Goal: Task Accomplishment & Management: Manage account settings

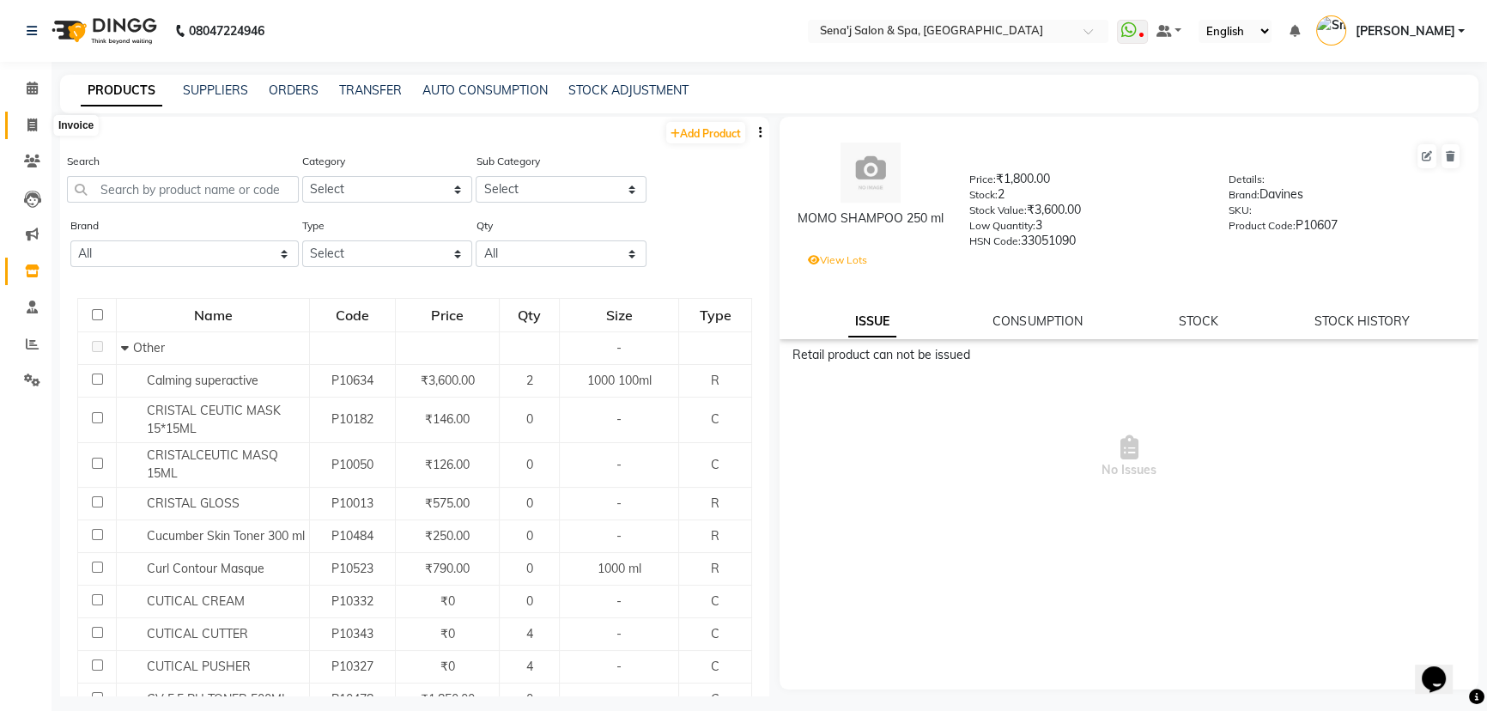
click at [30, 125] on icon at bounding box center [31, 124] width 9 height 13
select select "447"
select select "service"
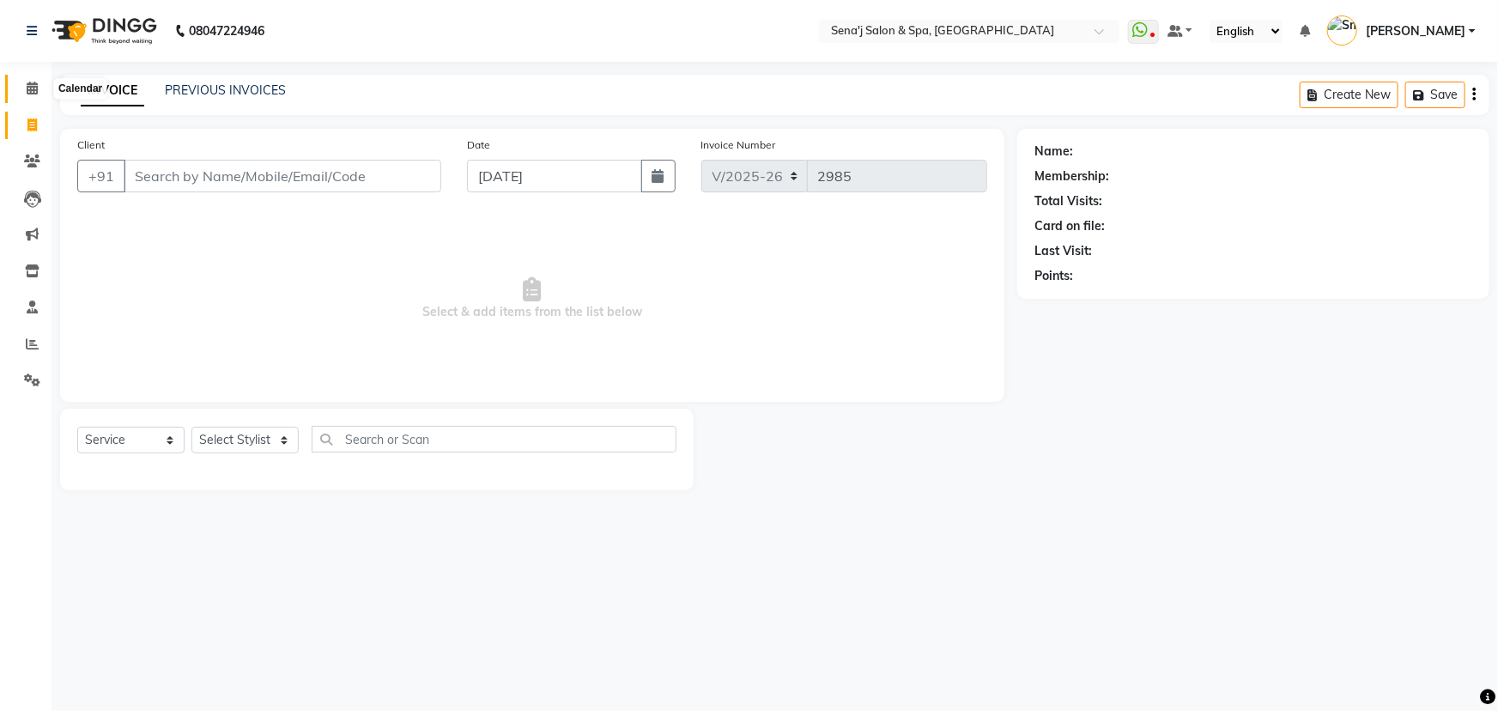
click at [32, 84] on icon at bounding box center [32, 88] width 11 height 13
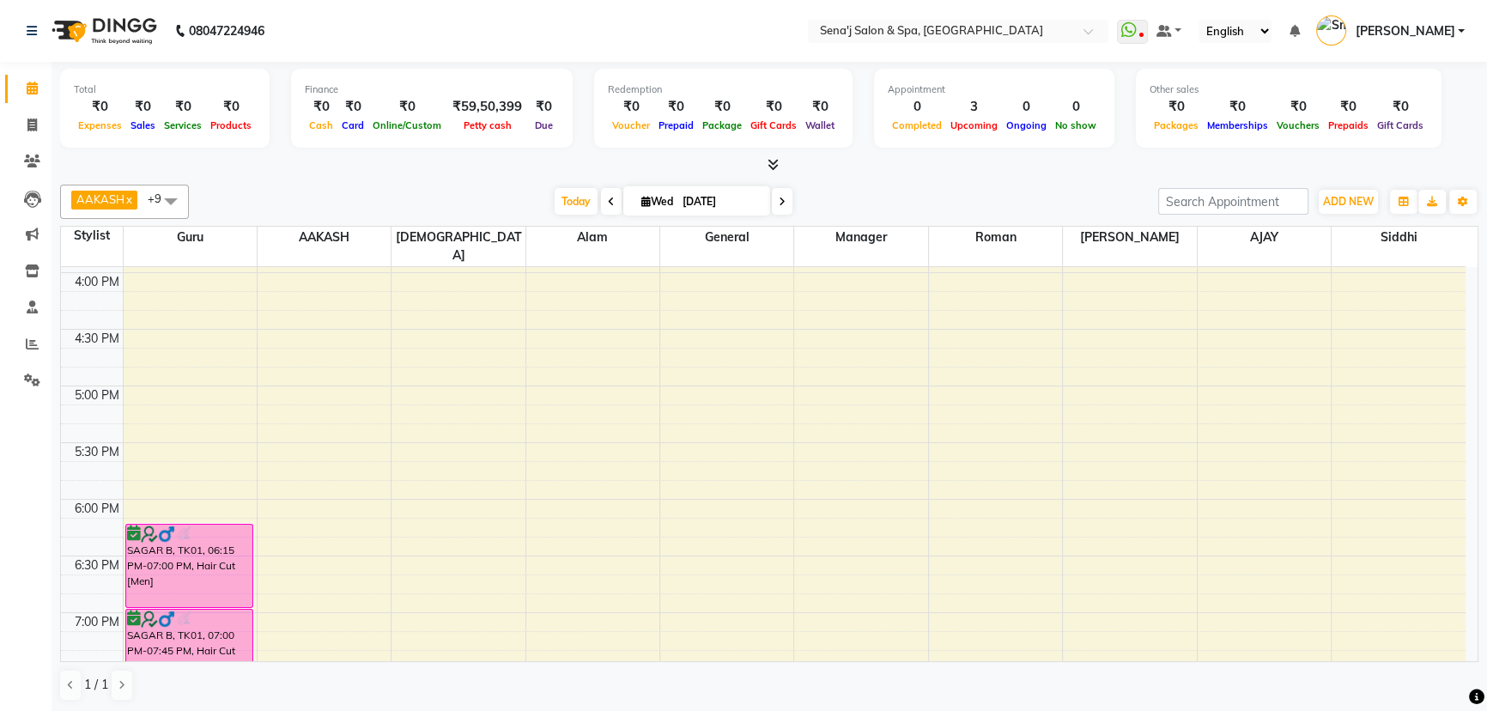
scroll to position [624, 0]
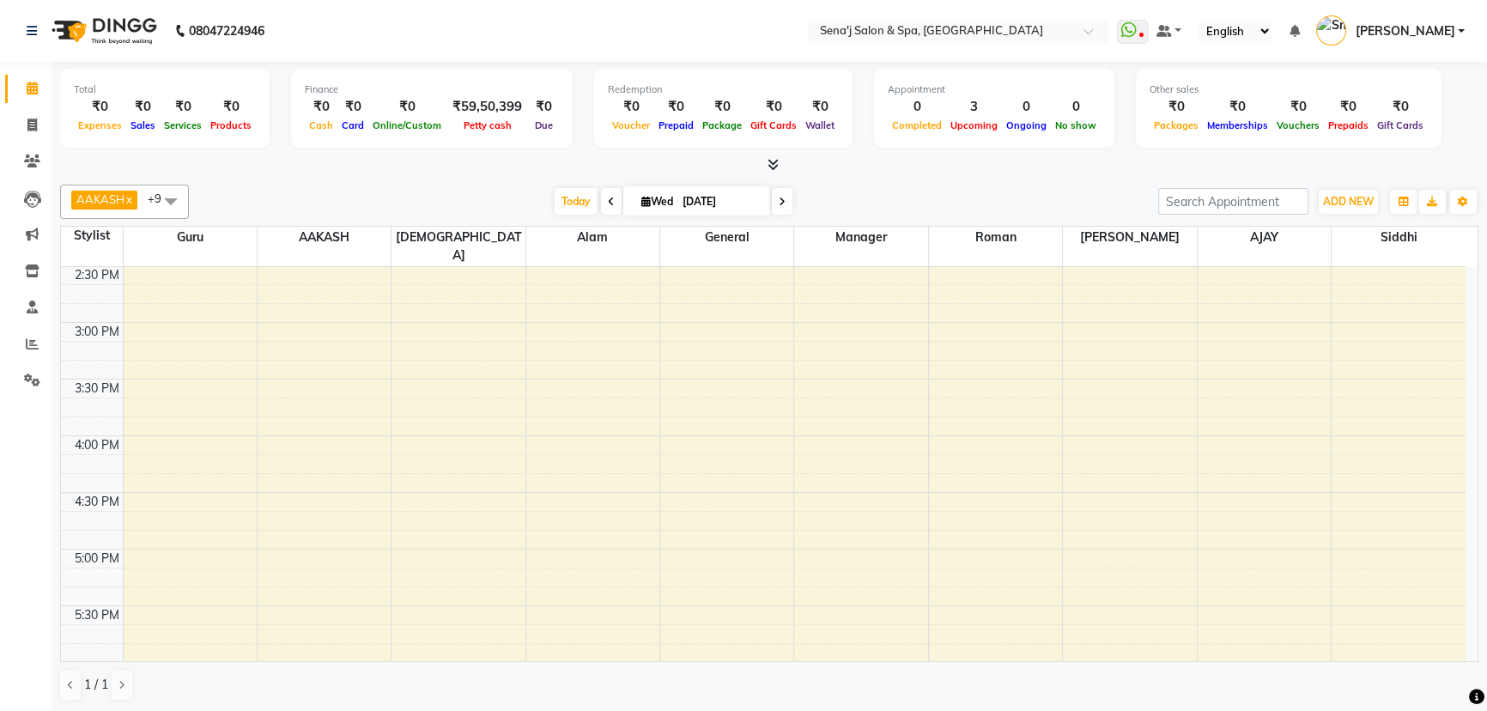
click at [147, 322] on td at bounding box center [794, 331] width 1343 height 19
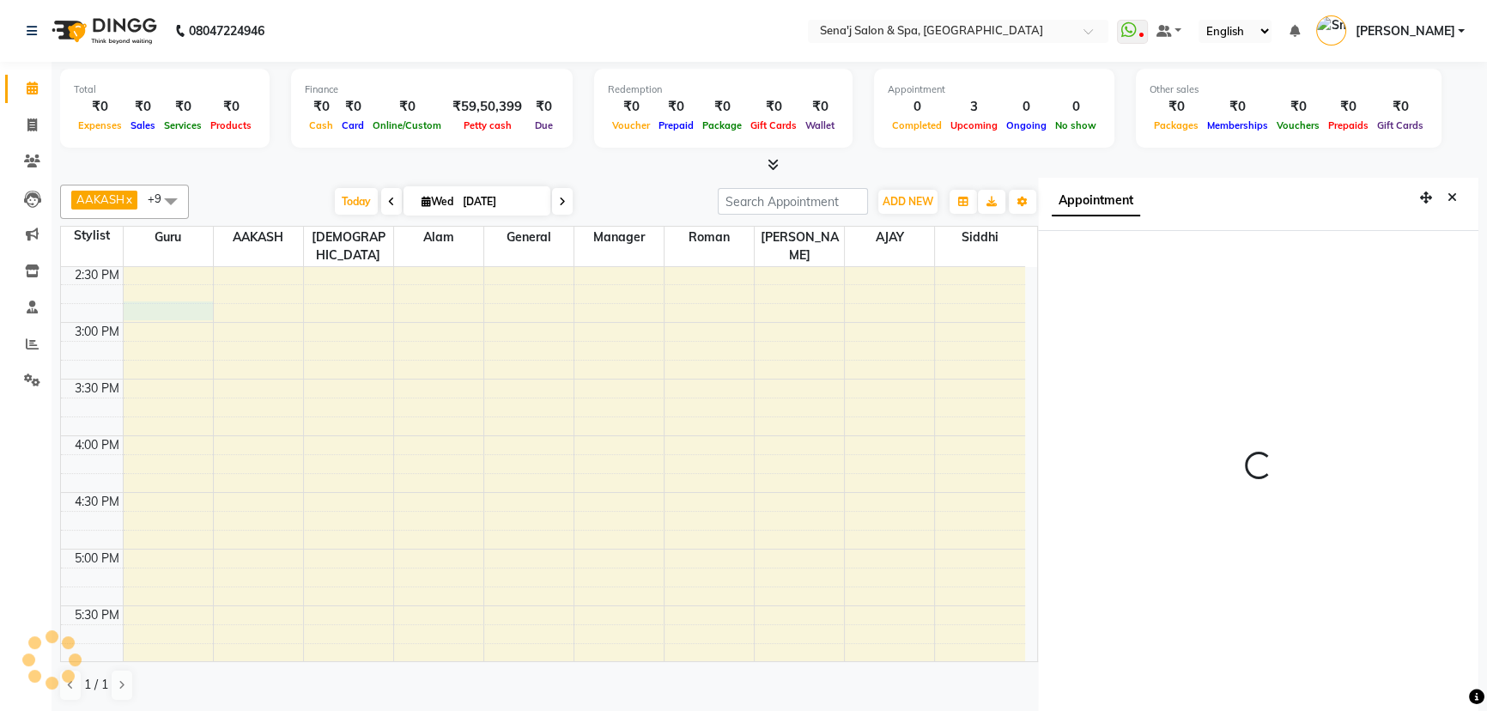
scroll to position [8, 0]
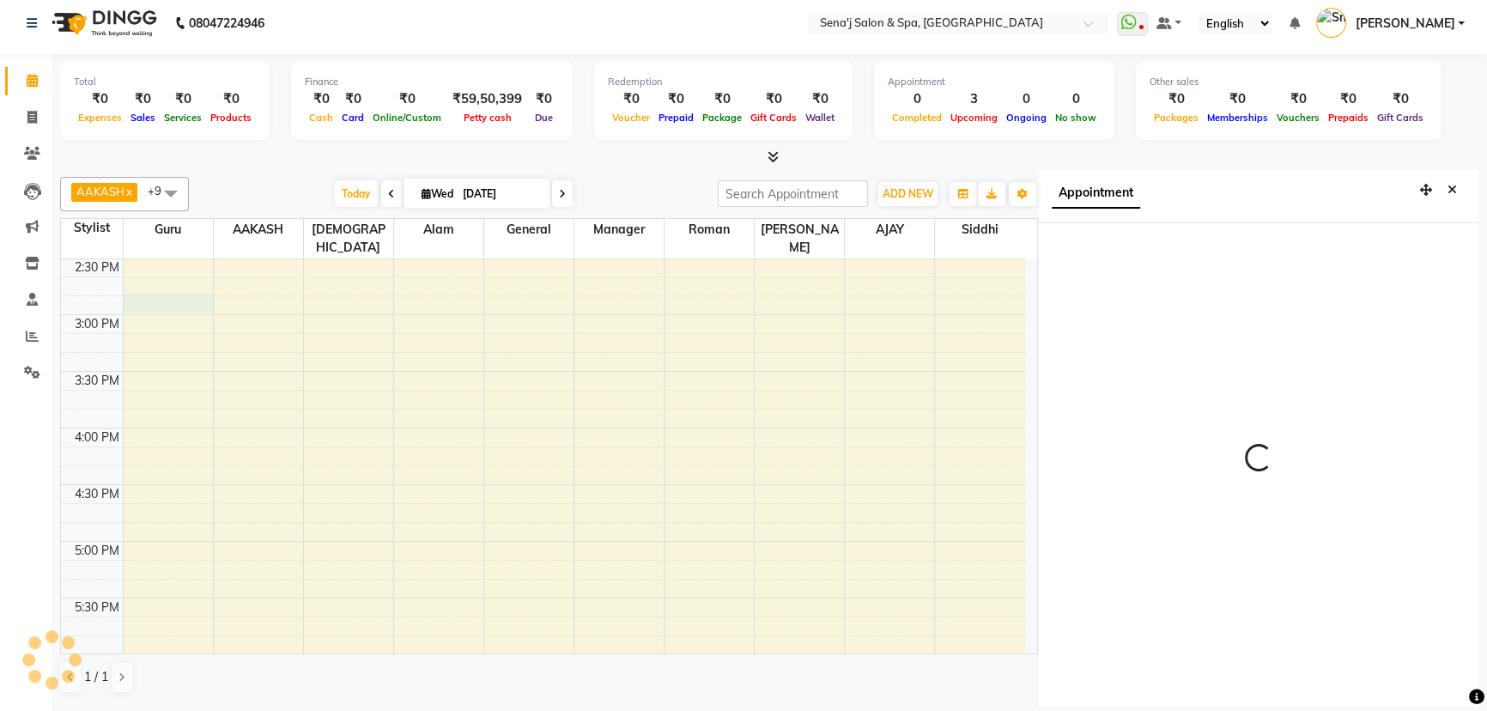
select select "6923"
select select "tentative"
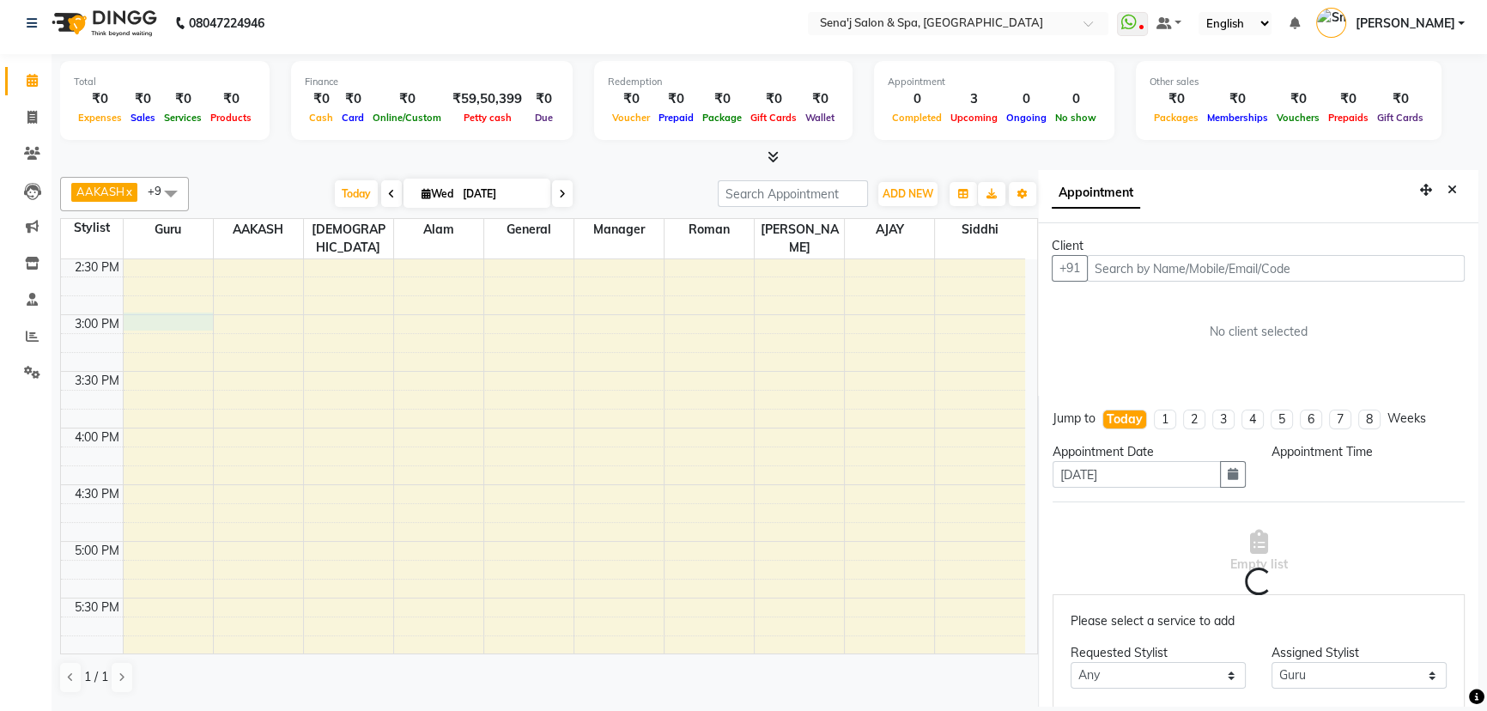
click at [147, 304] on div "9:00 AM 9:30 AM 10:00 AM 10:30 AM 11:00 AM 11:30 AM 12:00 PM 12:30 PM 1:00 PM 1…" at bounding box center [543, 484] width 964 height 1699
select select "885"
click at [1226, 272] on input "text" at bounding box center [1276, 268] width 378 height 27
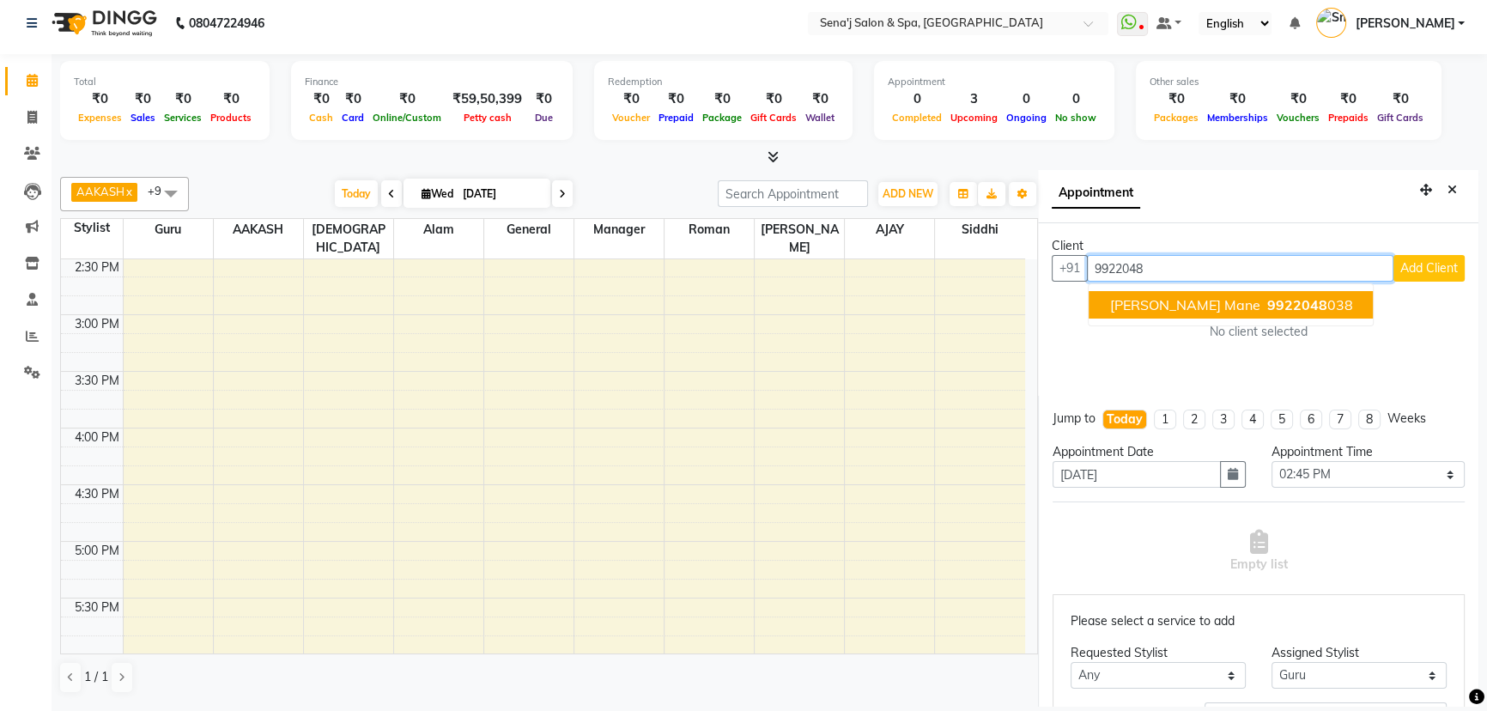
click at [1162, 309] on span "Shubham Mane" at bounding box center [1184, 304] width 150 height 17
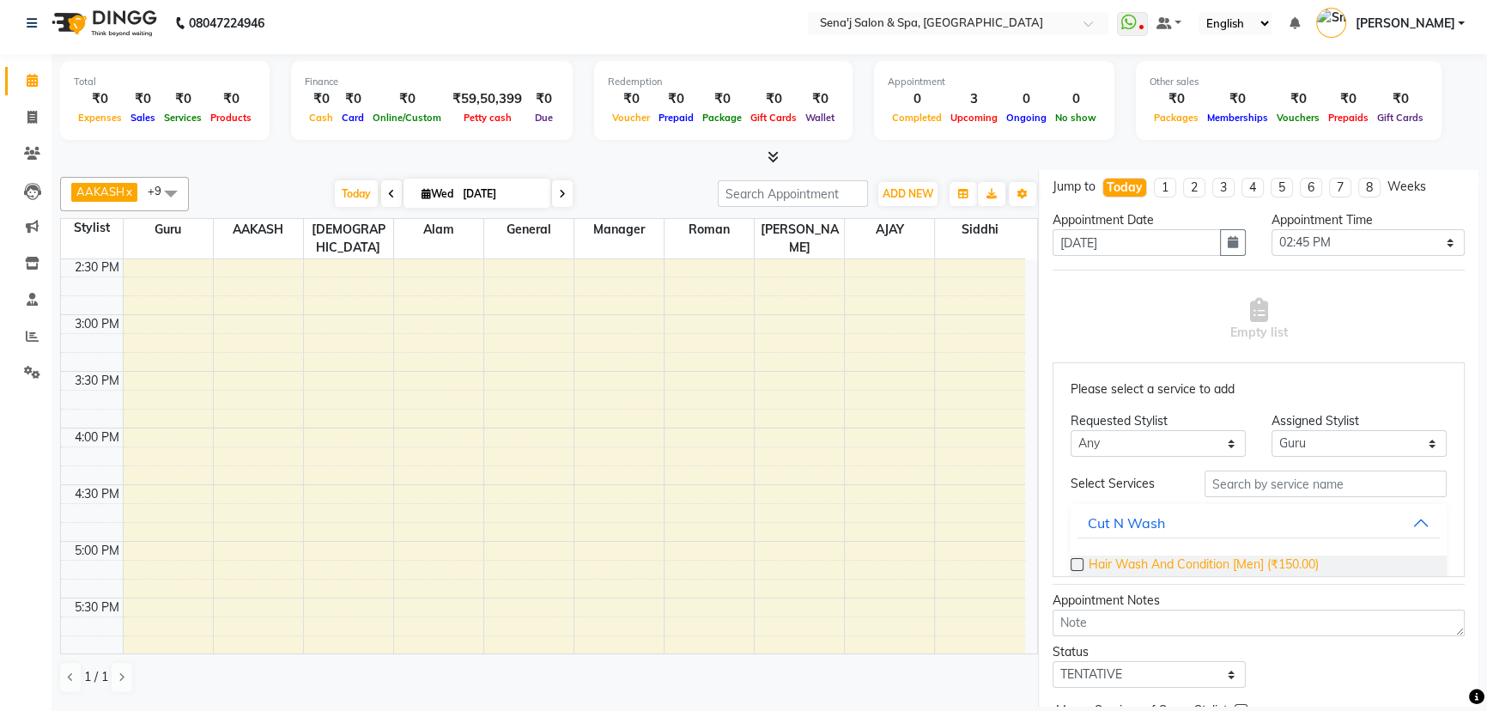
scroll to position [350, 0]
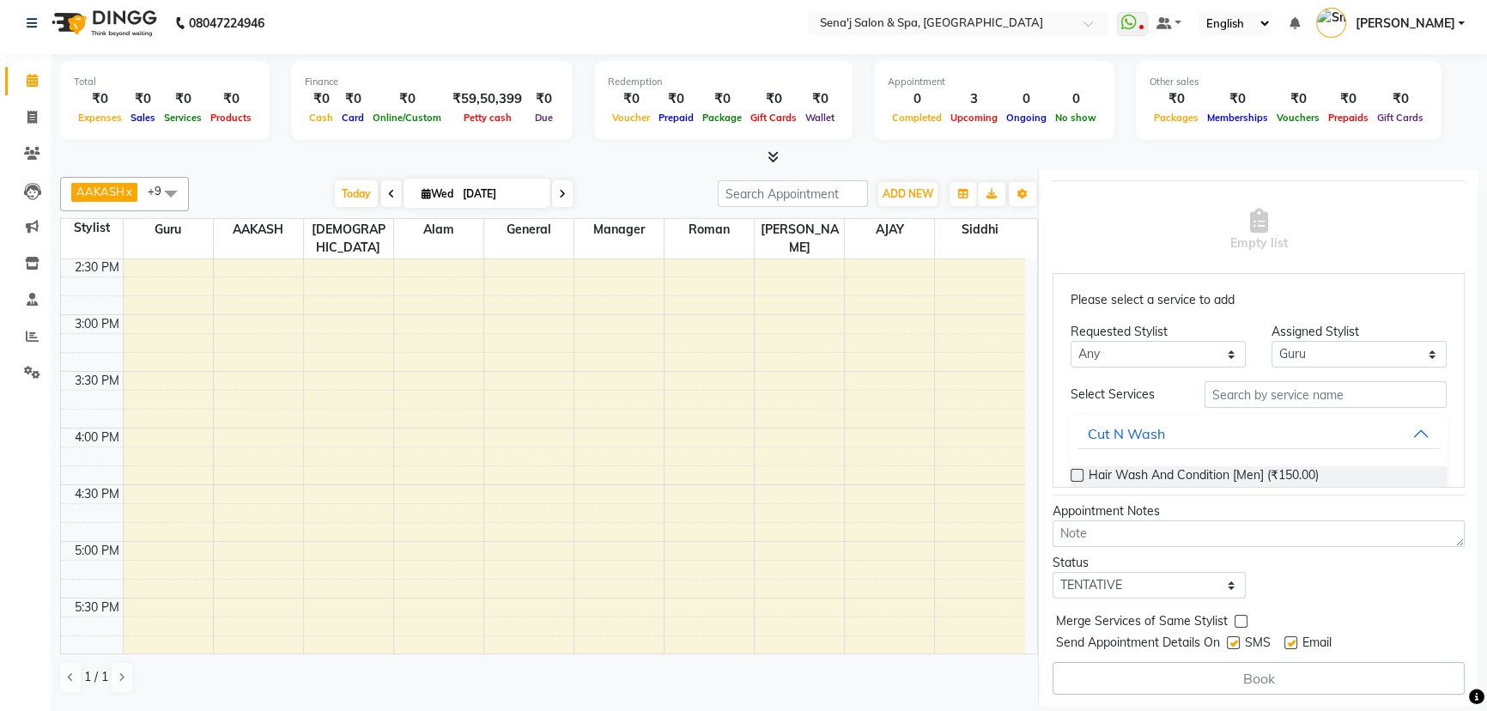
type input "9922048038"
click at [1130, 580] on select "Select TENTATIVE CONFIRM CHECK-IN UPCOMING" at bounding box center [1149, 585] width 193 height 27
select select "confirm booking"
click at [1053, 572] on select "Select TENTATIVE CONFIRM CHECK-IN UPCOMING" at bounding box center [1149, 585] width 193 height 27
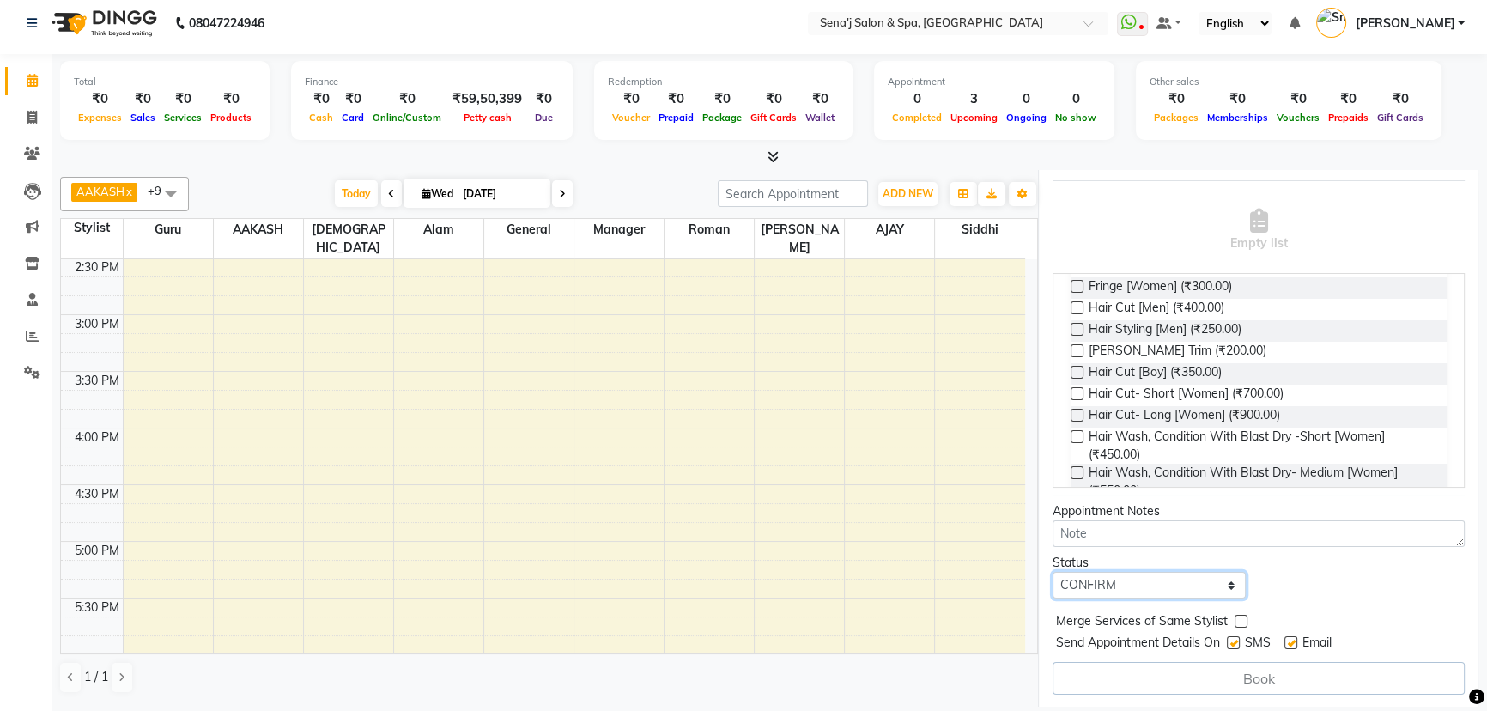
scroll to position [234, 0]
click at [1094, 303] on span "Hair Cut [Men] (₹400.00)" at bounding box center [1157, 307] width 136 height 21
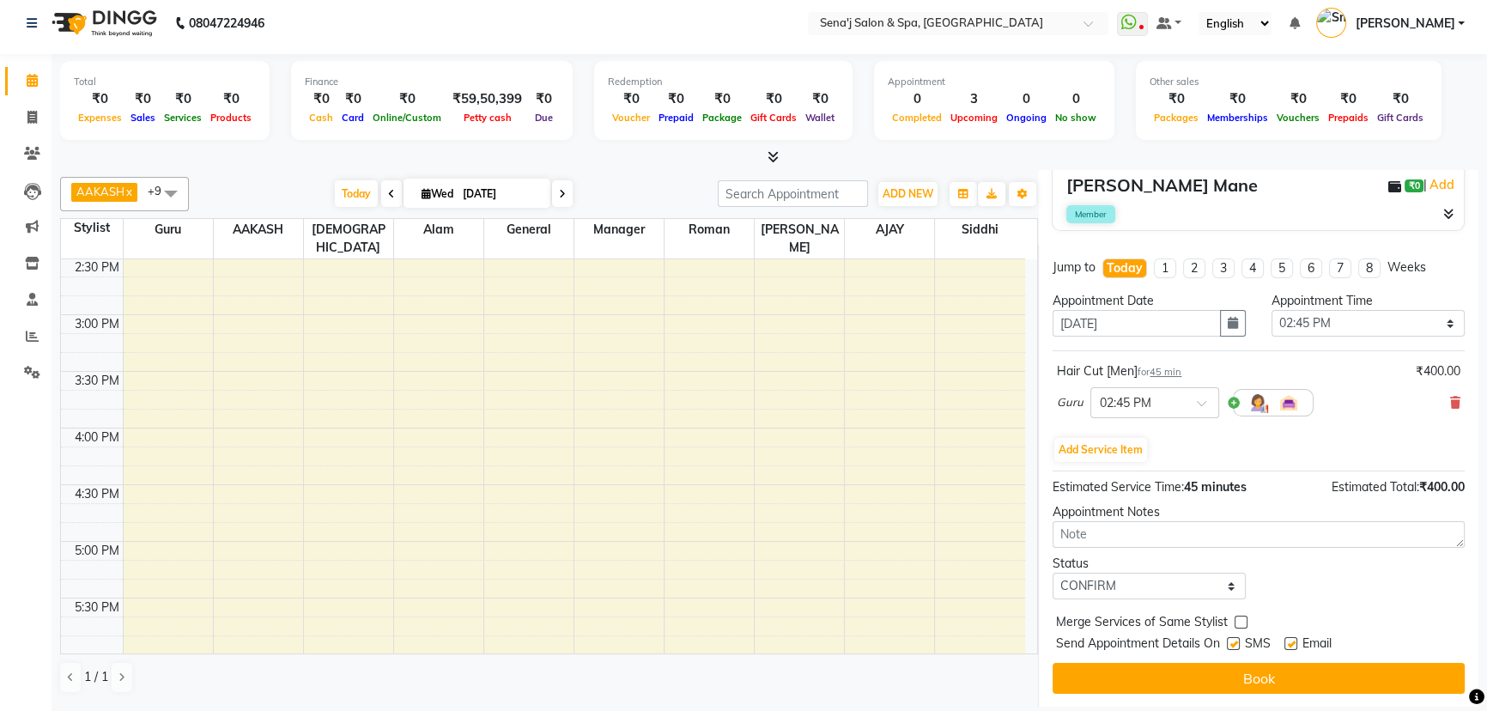
click at [1176, 670] on button "Book" at bounding box center [1259, 678] width 412 height 31
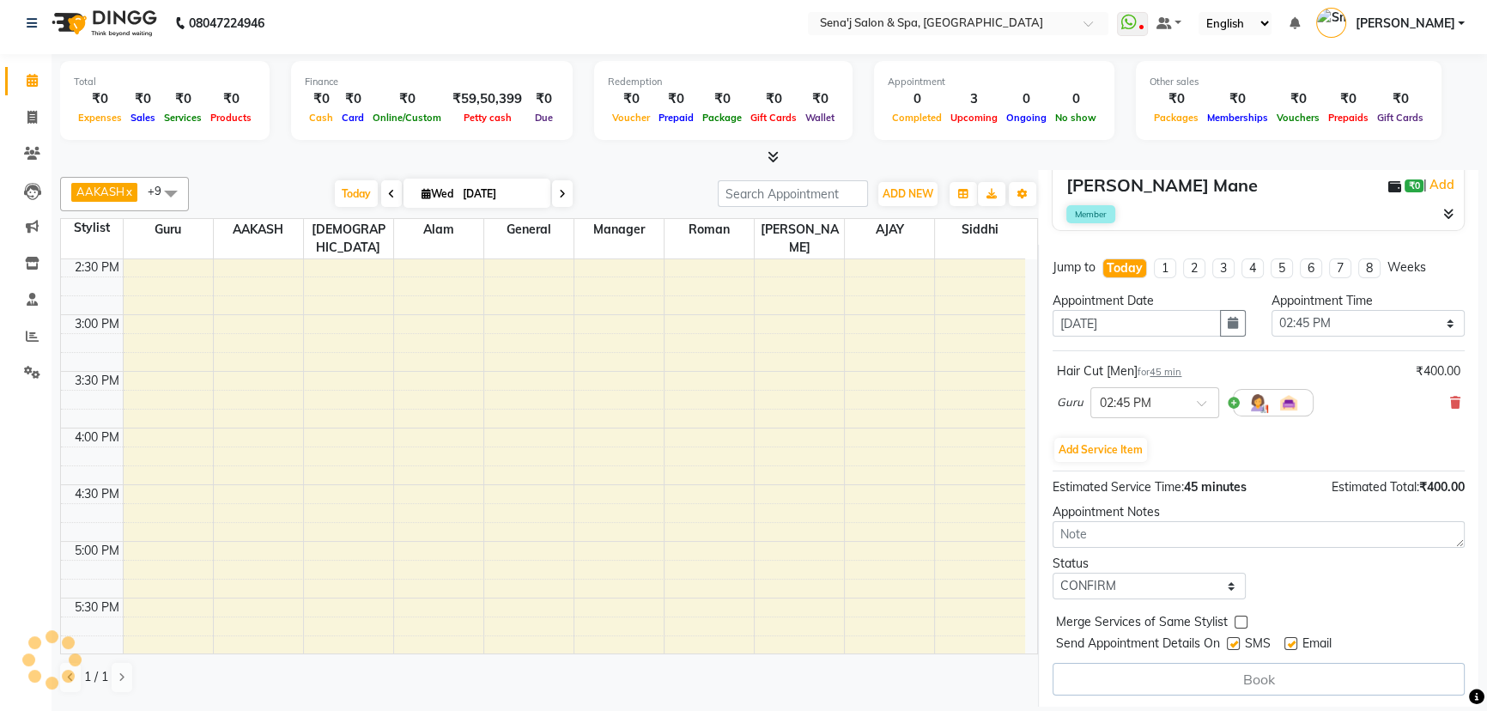
select select "6923"
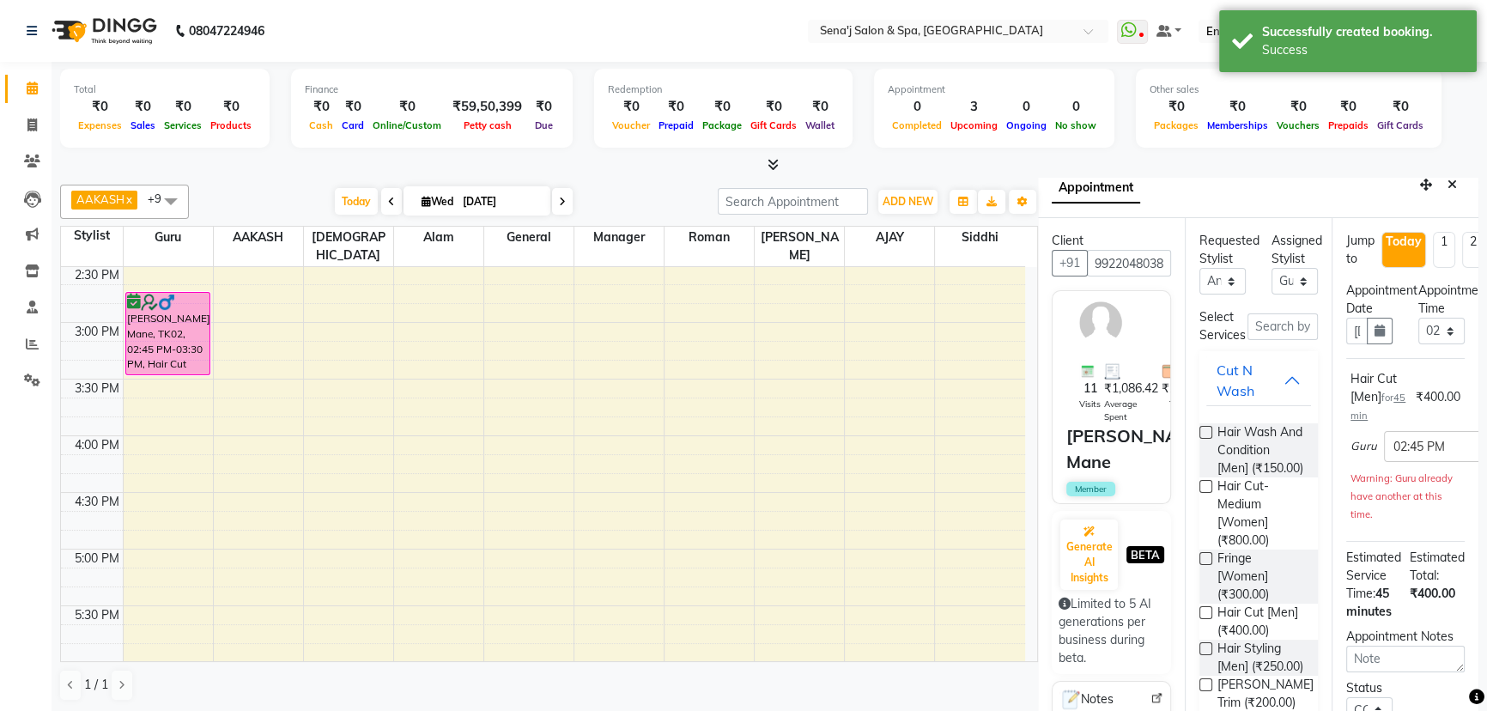
scroll to position [0, 0]
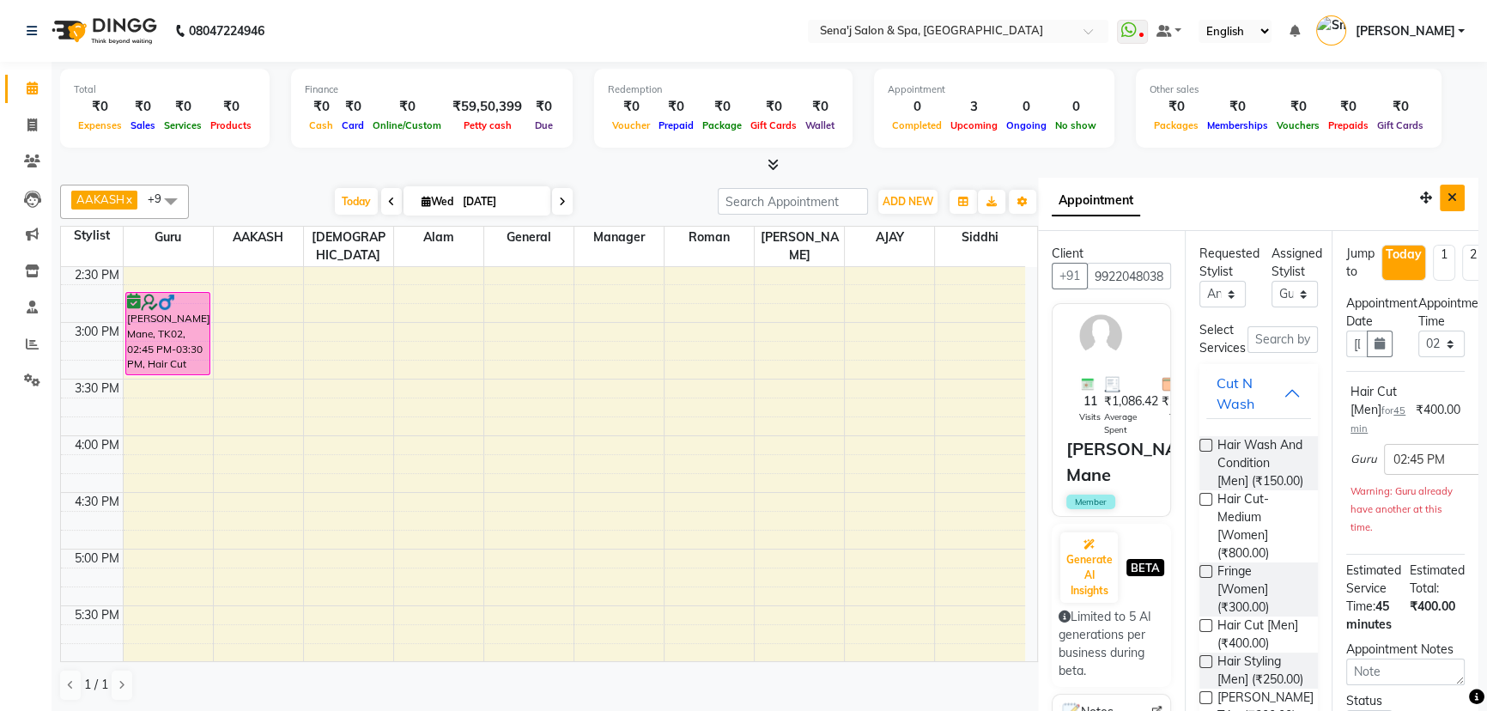
click at [1440, 191] on button "Close" at bounding box center [1452, 198] width 25 height 27
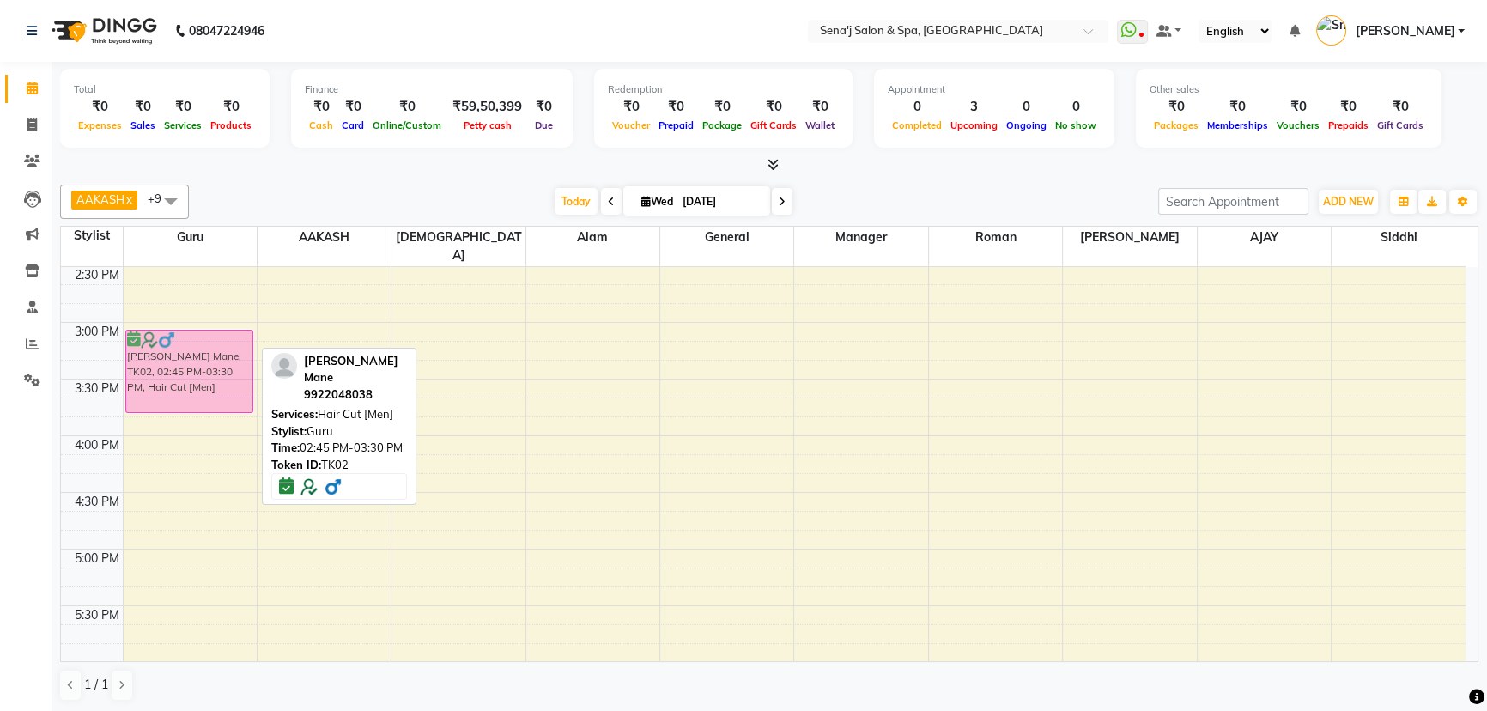
drag, startPoint x: 186, startPoint y: 298, endPoint x: 187, endPoint y: 329, distance: 30.9
click at [187, 329] on div "Shubham Mane, TK02, 02:45 PM-03:30 PM, Hair Cut [Men] SAGAR B, TK01, 06:15 PM-0…" at bounding box center [190, 492] width 133 height 1699
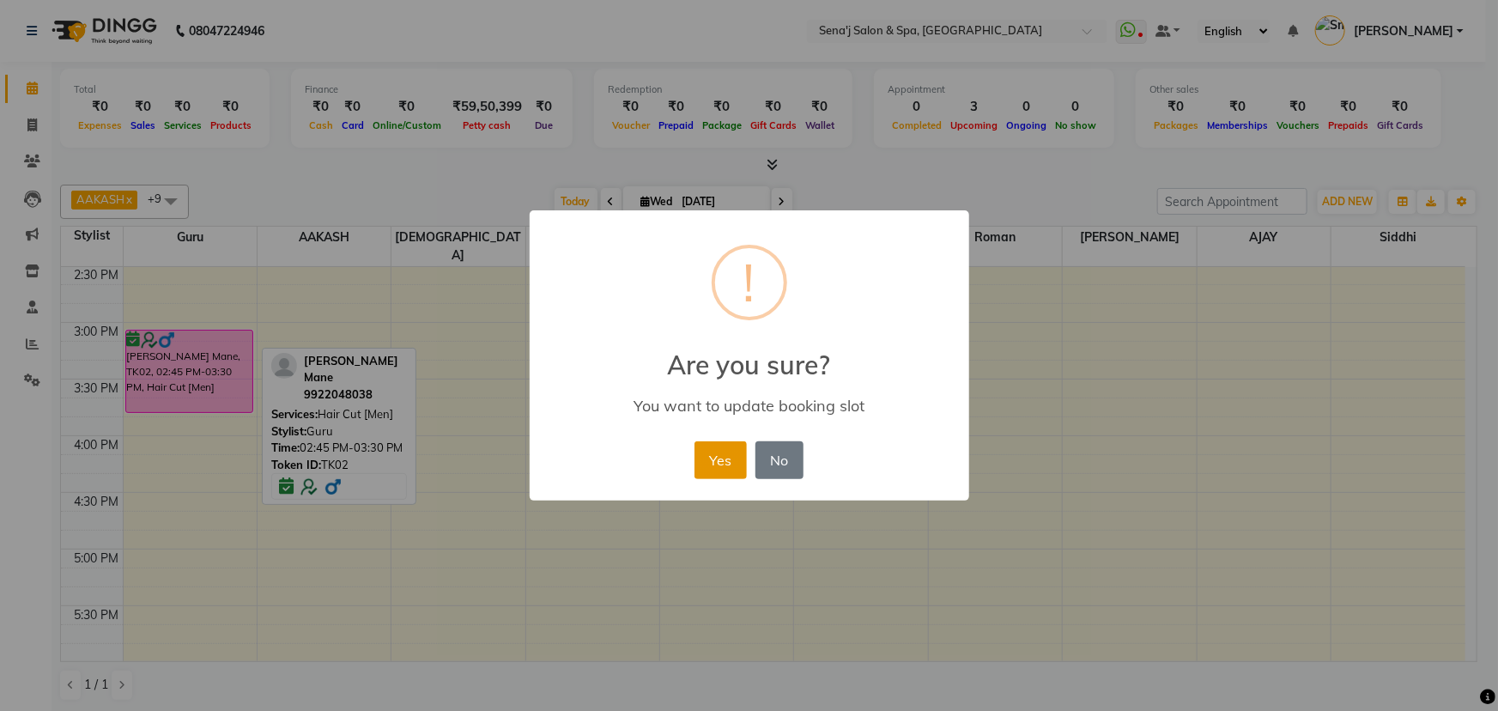
click at [711, 446] on button "Yes" at bounding box center [721, 460] width 52 height 38
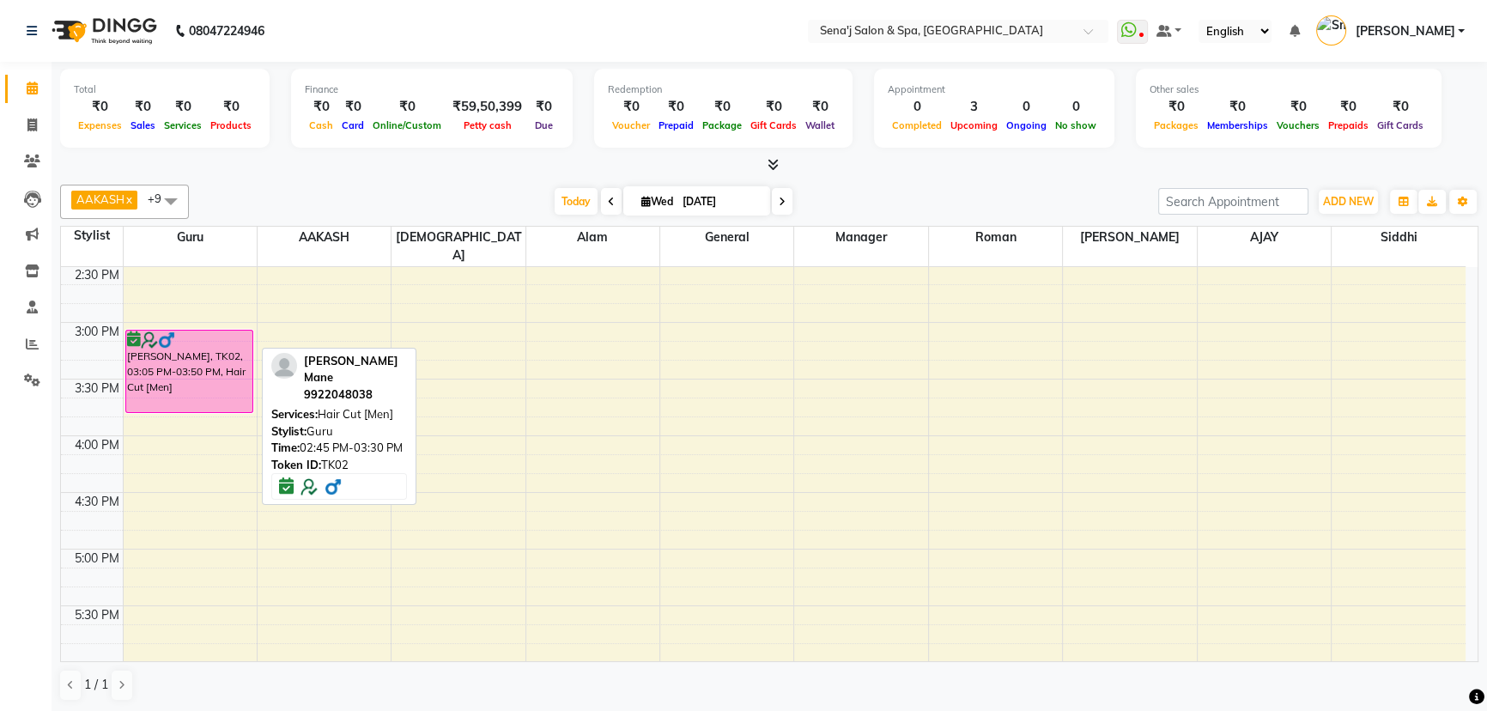
click at [355, 189] on div "Today Wed 03-09-2025" at bounding box center [673, 202] width 952 height 26
click at [353, 189] on div "Today Wed 03-09-2025" at bounding box center [673, 202] width 952 height 26
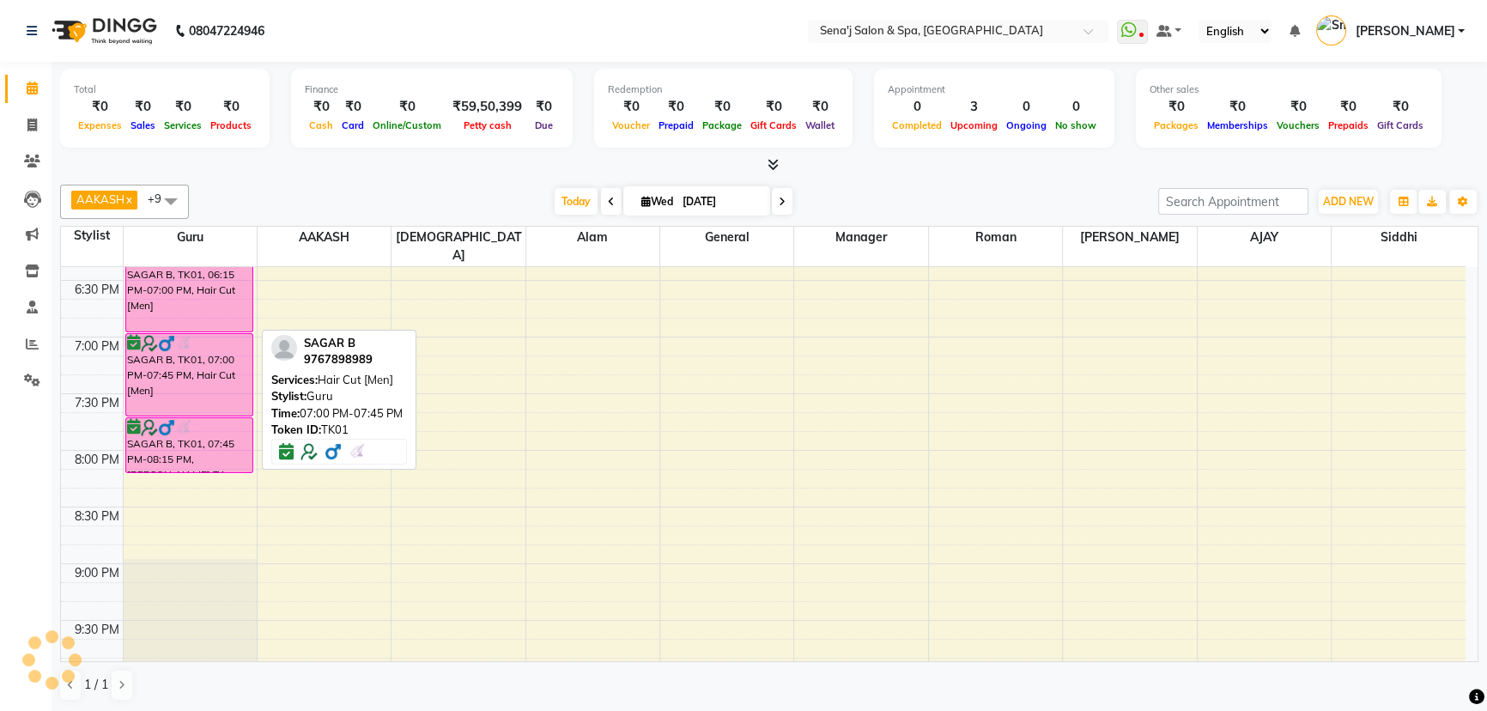
scroll to position [1170, 0]
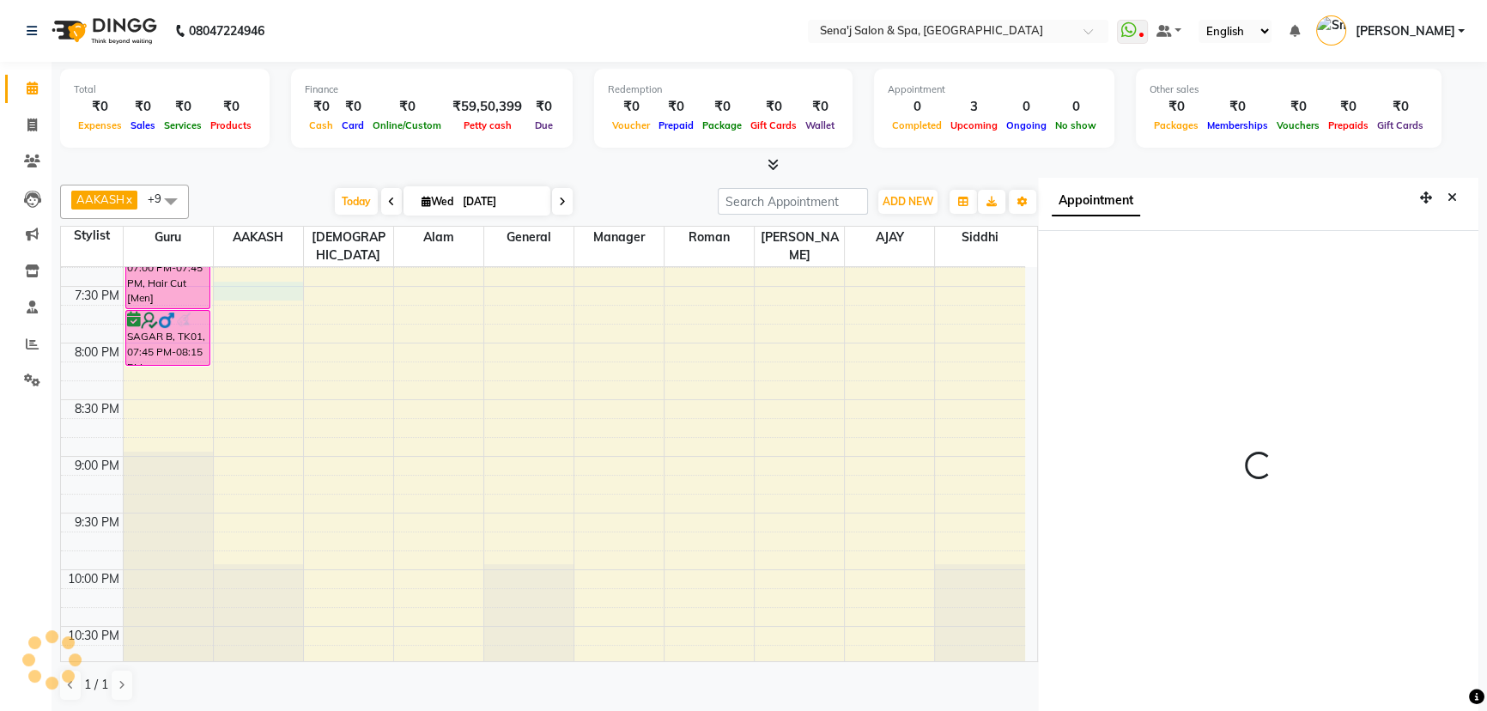
scroll to position [8, 0]
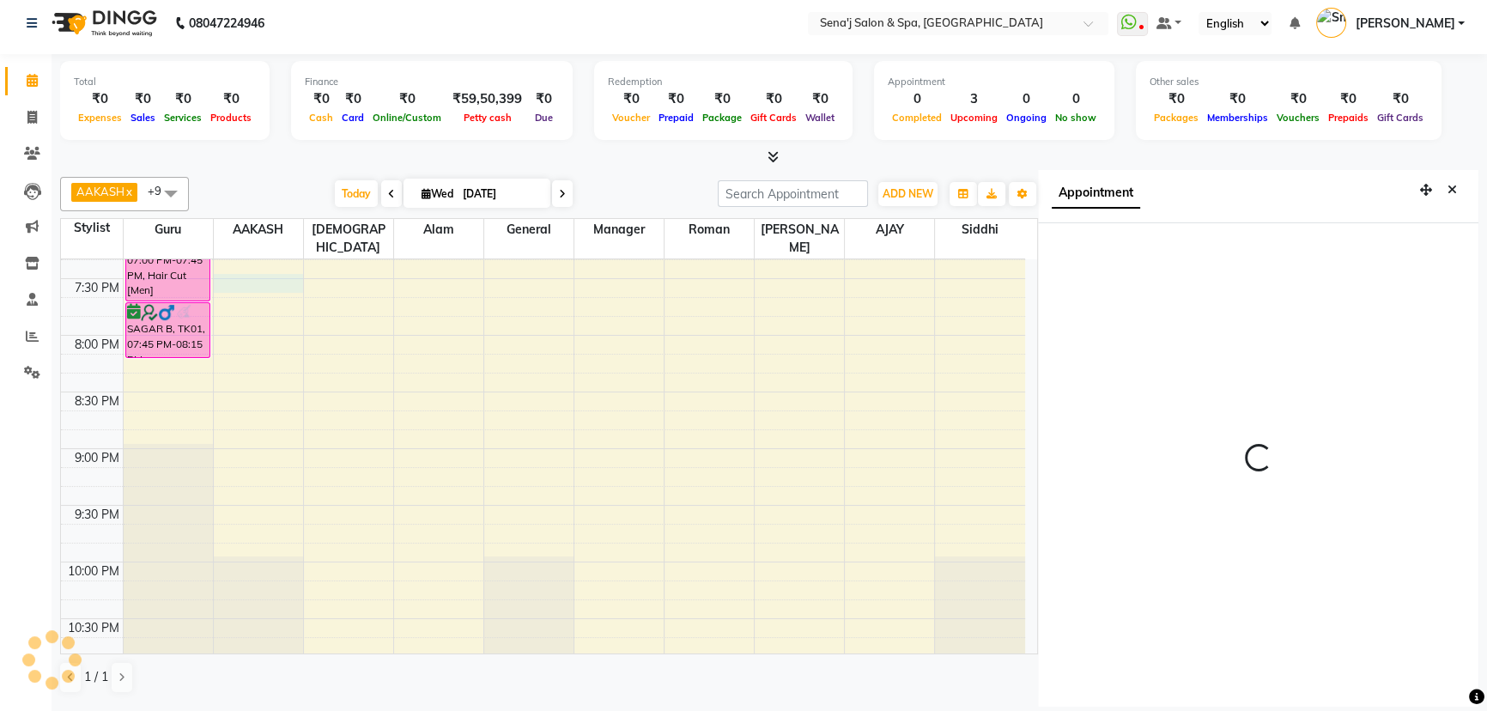
select select "1170"
select select "12648"
select select "tentative"
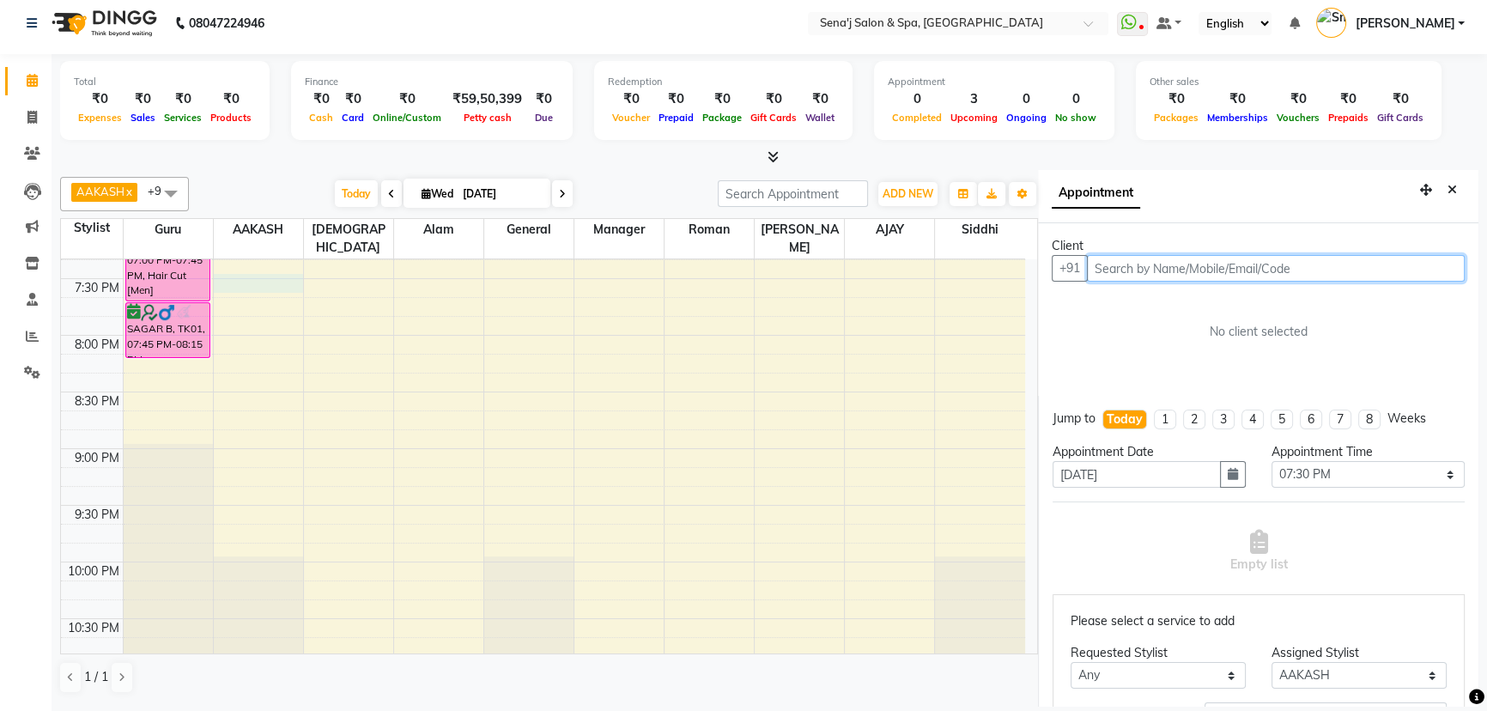
click at [1104, 264] on input "text" at bounding box center [1276, 268] width 378 height 27
drag, startPoint x: 993, startPoint y: 141, endPoint x: 1317, endPoint y: 192, distance: 328.6
click at [1317, 192] on div "Appointment" at bounding box center [1258, 196] width 440 height 53
click at [1187, 279] on input "text" at bounding box center [1276, 268] width 378 height 27
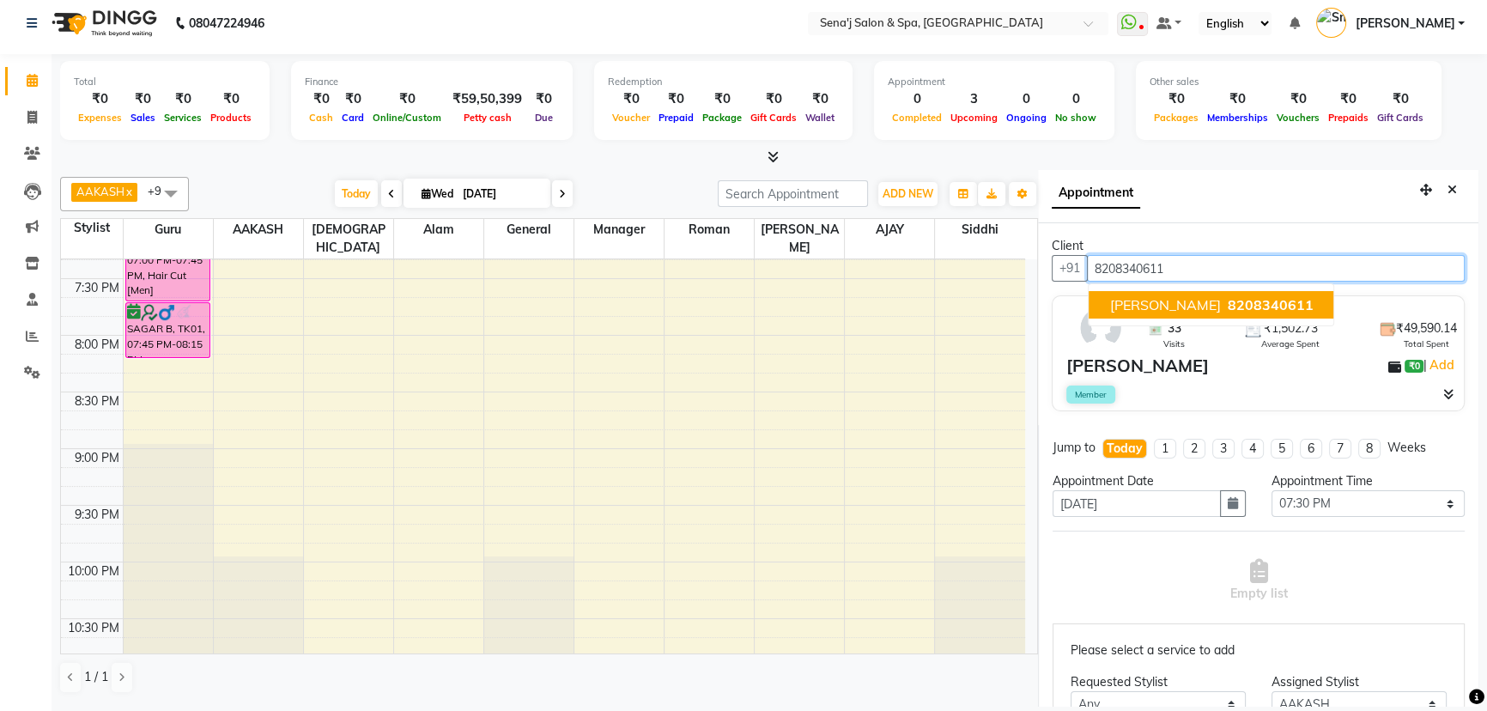
click at [1227, 301] on span "8208340611" at bounding box center [1270, 304] width 86 height 17
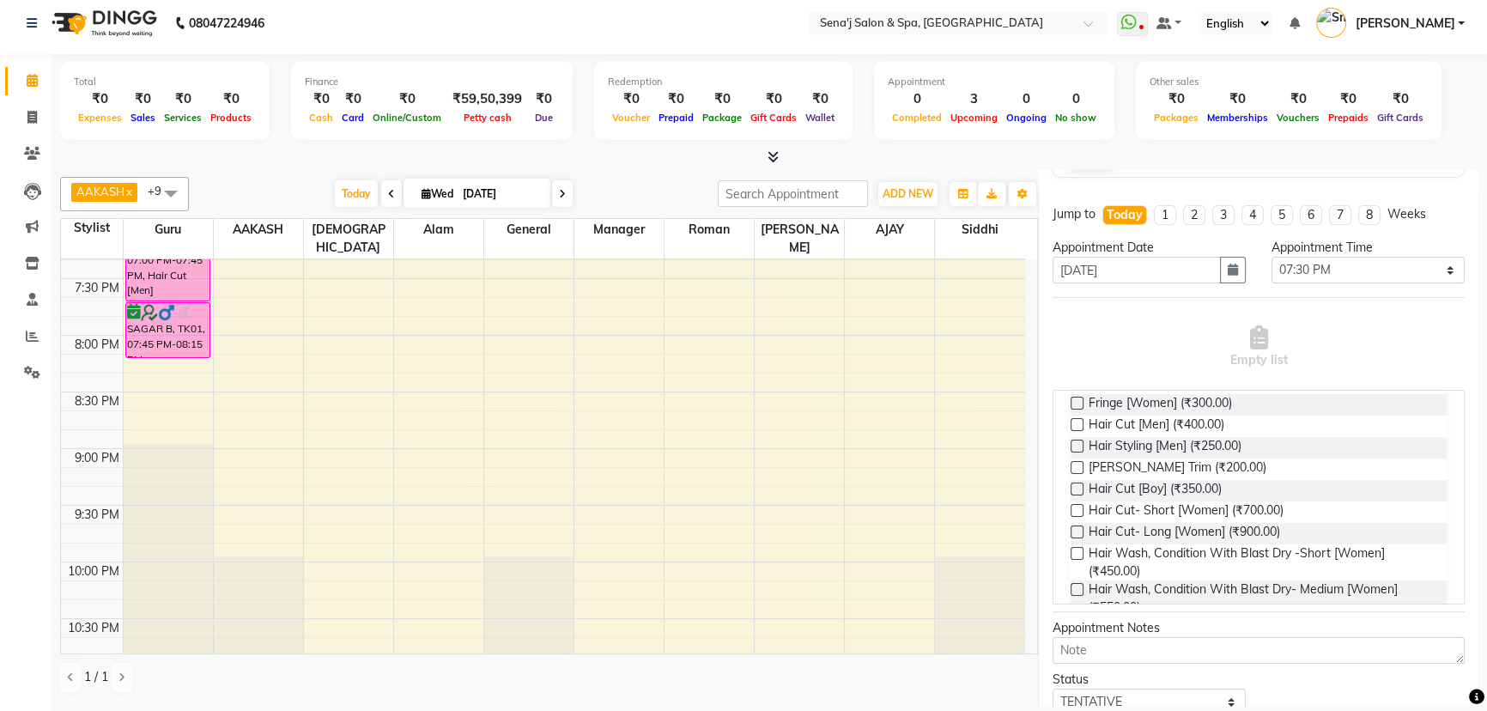
scroll to position [234, 0]
type input "8208340611"
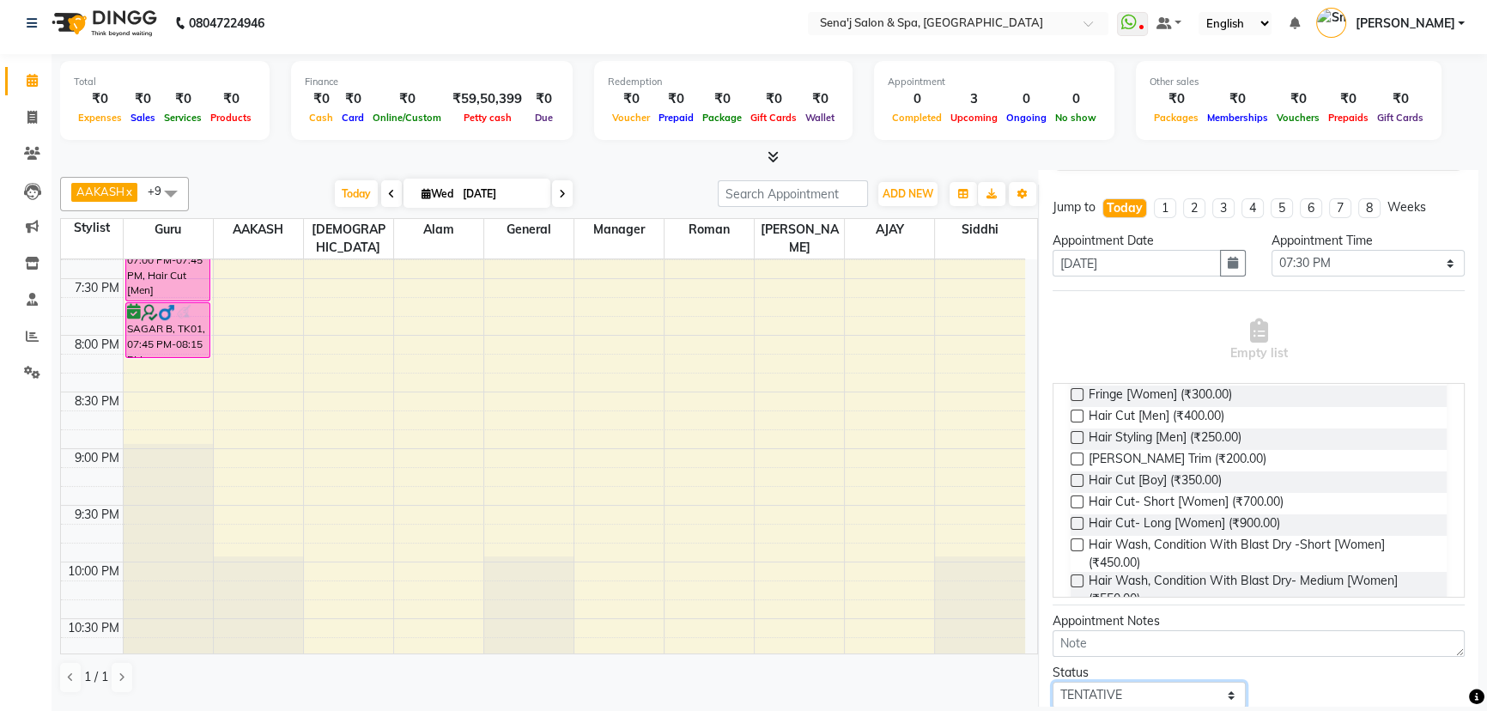
click at [1084, 701] on select "Select TENTATIVE CONFIRM CHECK-IN UPCOMING" at bounding box center [1149, 695] width 193 height 27
select select "confirm booking"
click at [1053, 682] on select "Select TENTATIVE CONFIRM CHECK-IN UPCOMING" at bounding box center [1149, 695] width 193 height 27
click at [1108, 416] on span "Hair Cut [Men] (₹400.00)" at bounding box center [1157, 417] width 136 height 21
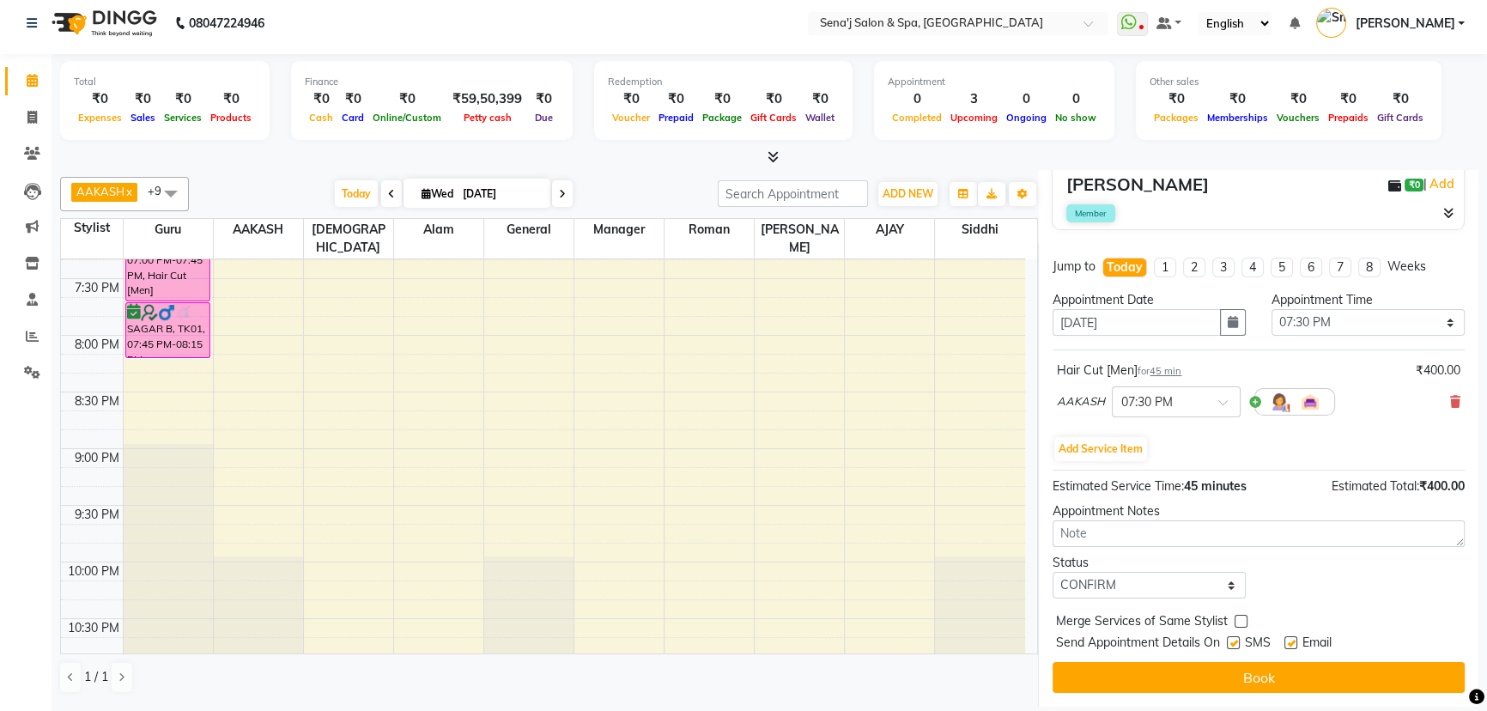
scroll to position [180, 0]
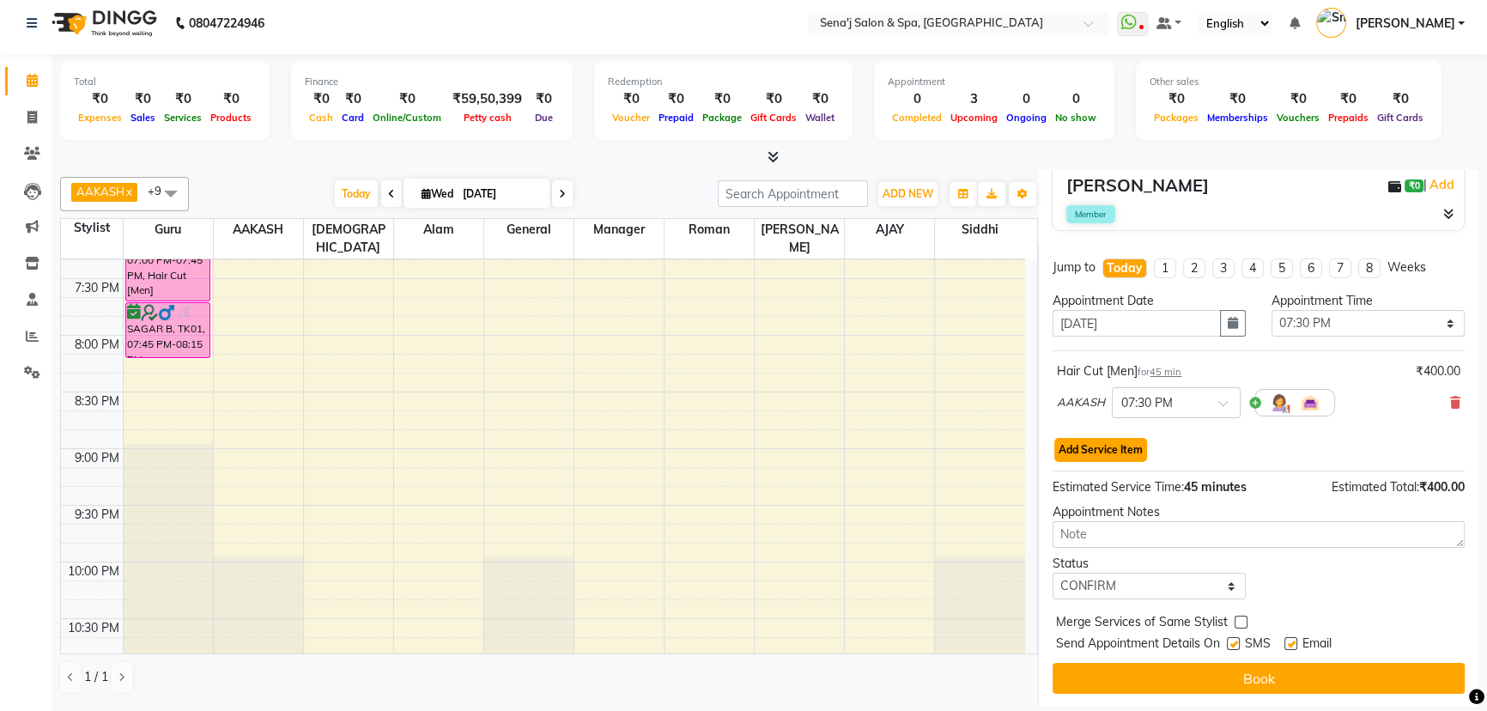
click at [1110, 448] on button "Add Service Item" at bounding box center [1100, 450] width 93 height 24
select select "12648"
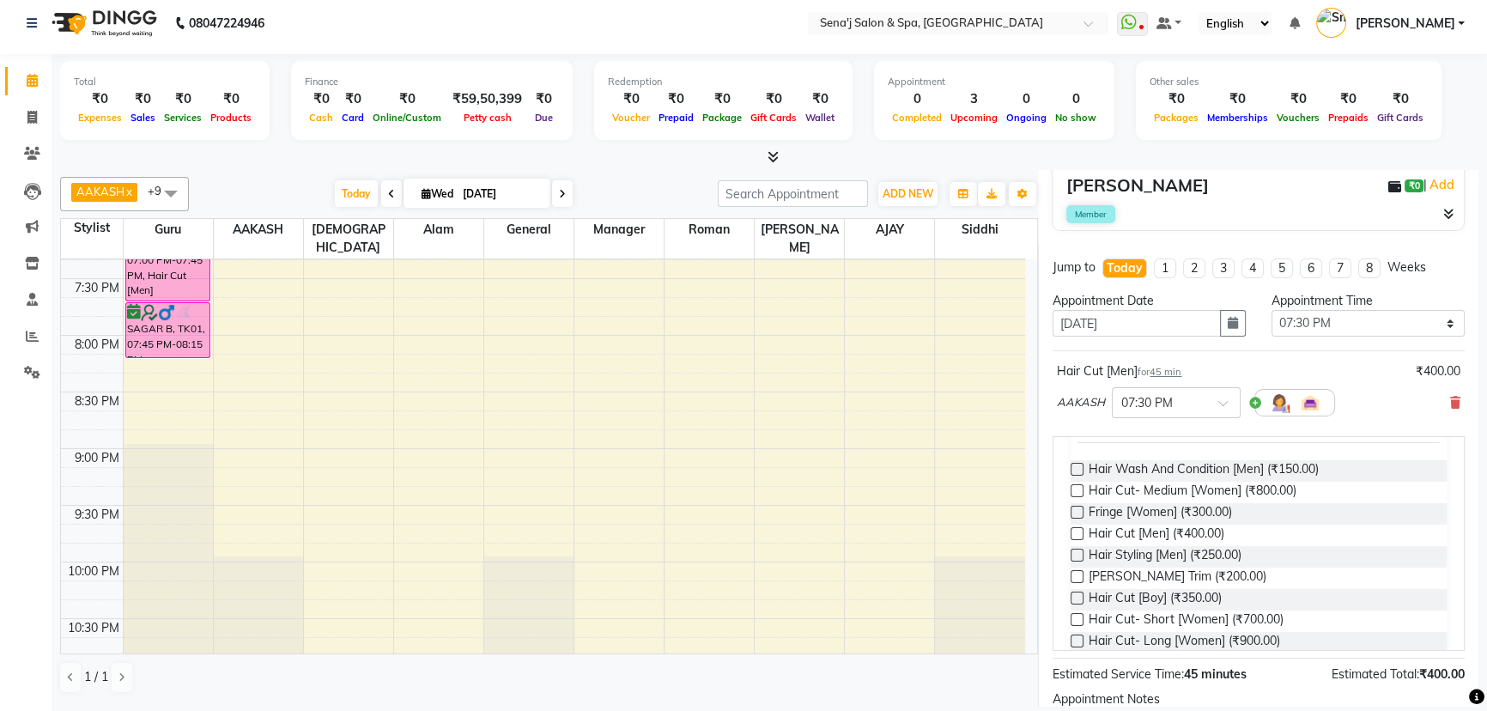
scroll to position [234, 0]
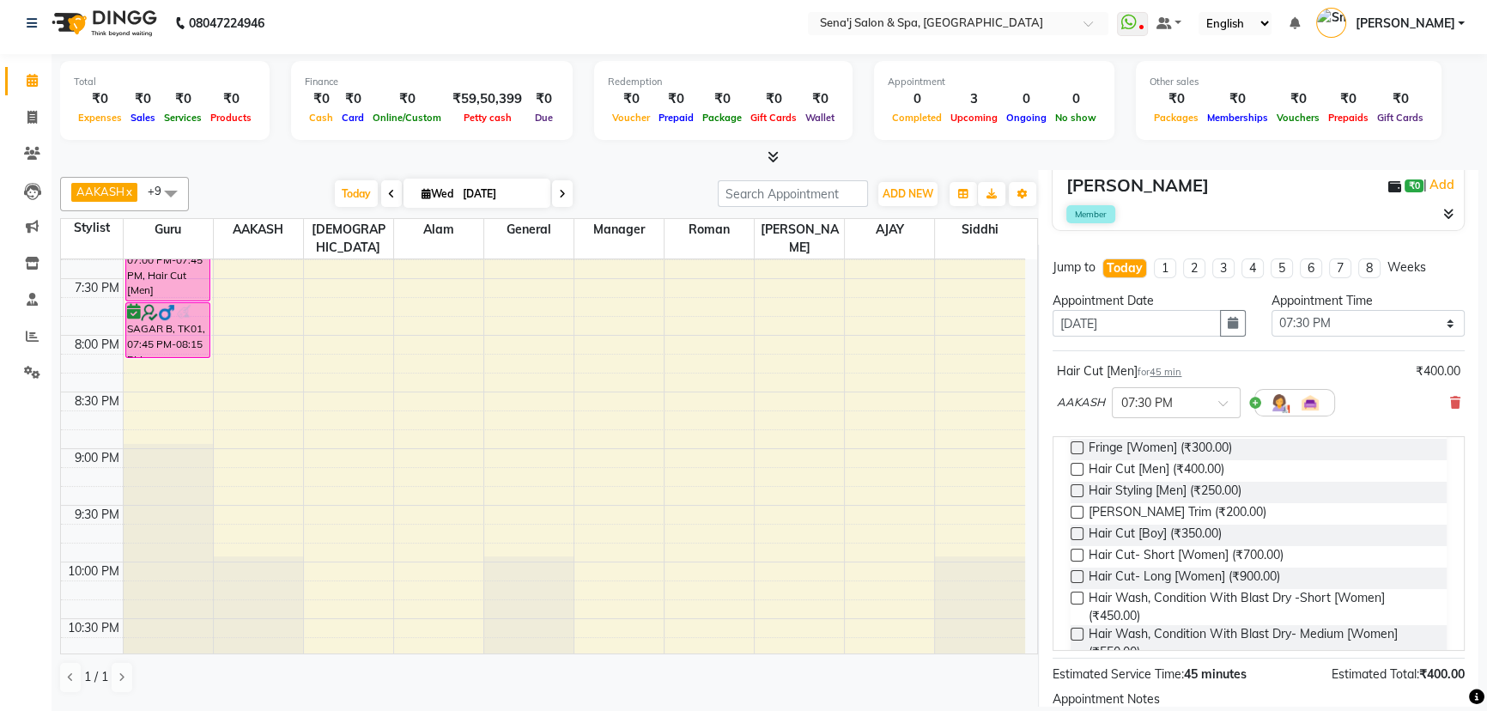
click at [1087, 507] on div "[PERSON_NAME] Trim (₹200.00)" at bounding box center [1259, 513] width 376 height 21
click at [1080, 507] on label at bounding box center [1077, 512] width 13 height 13
click at [1080, 508] on input "checkbox" at bounding box center [1076, 513] width 11 height 11
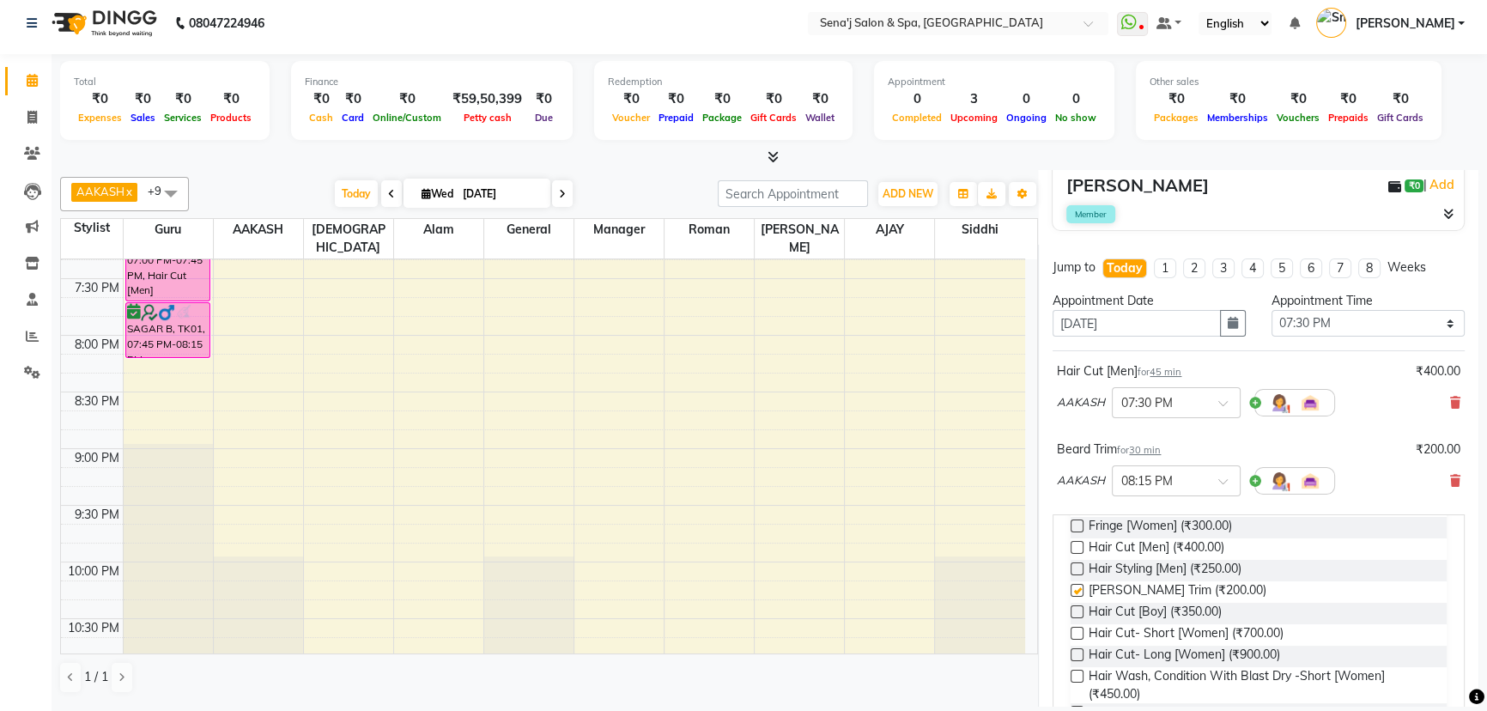
checkbox input "false"
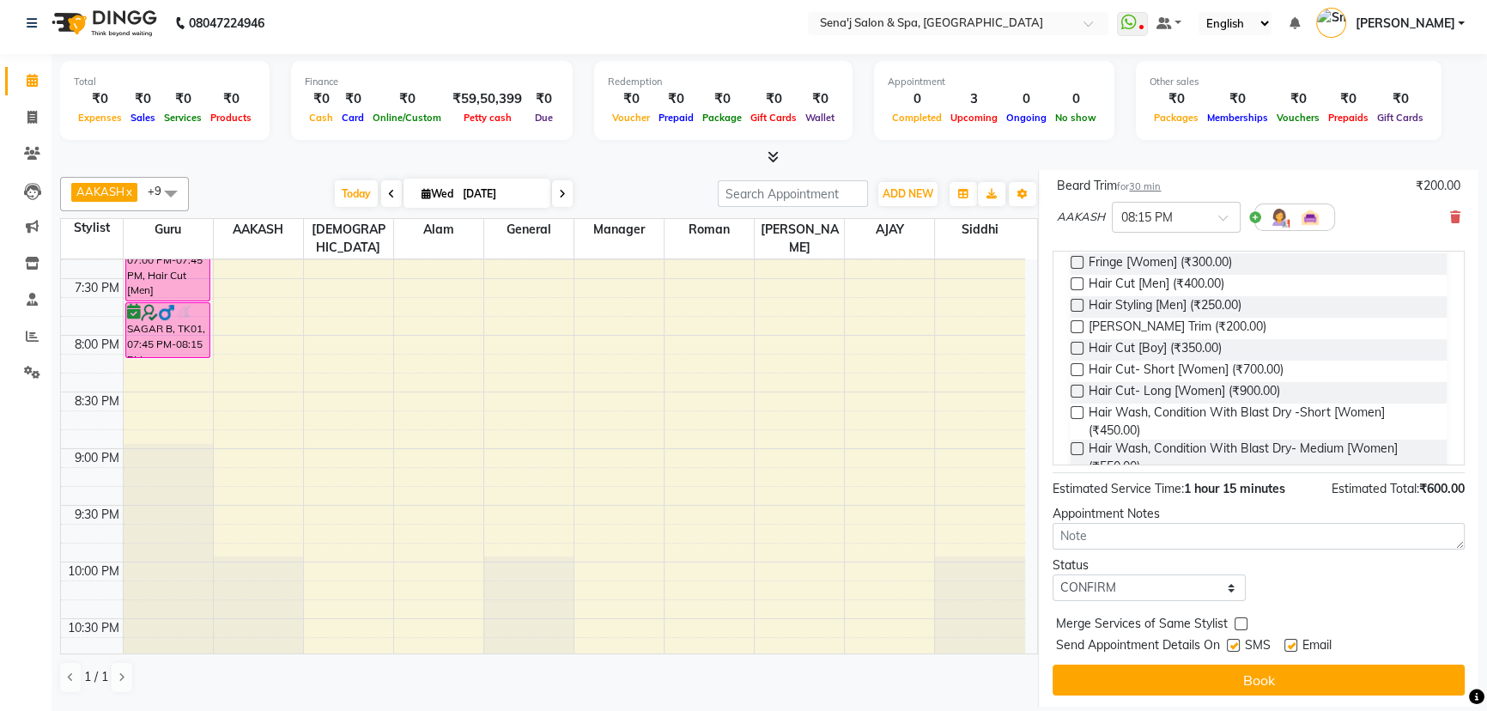
scroll to position [446, 0]
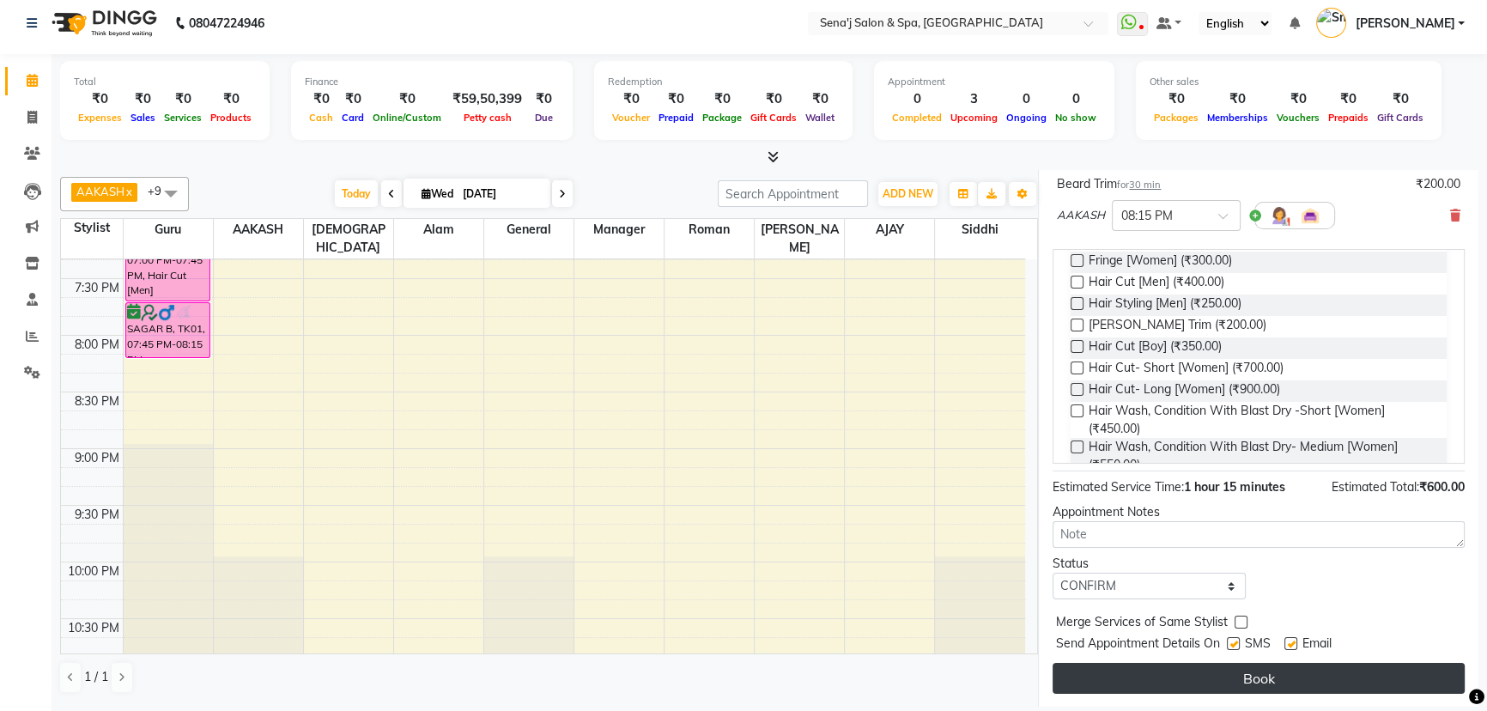
click at [1108, 684] on button "Book" at bounding box center [1259, 678] width 412 height 31
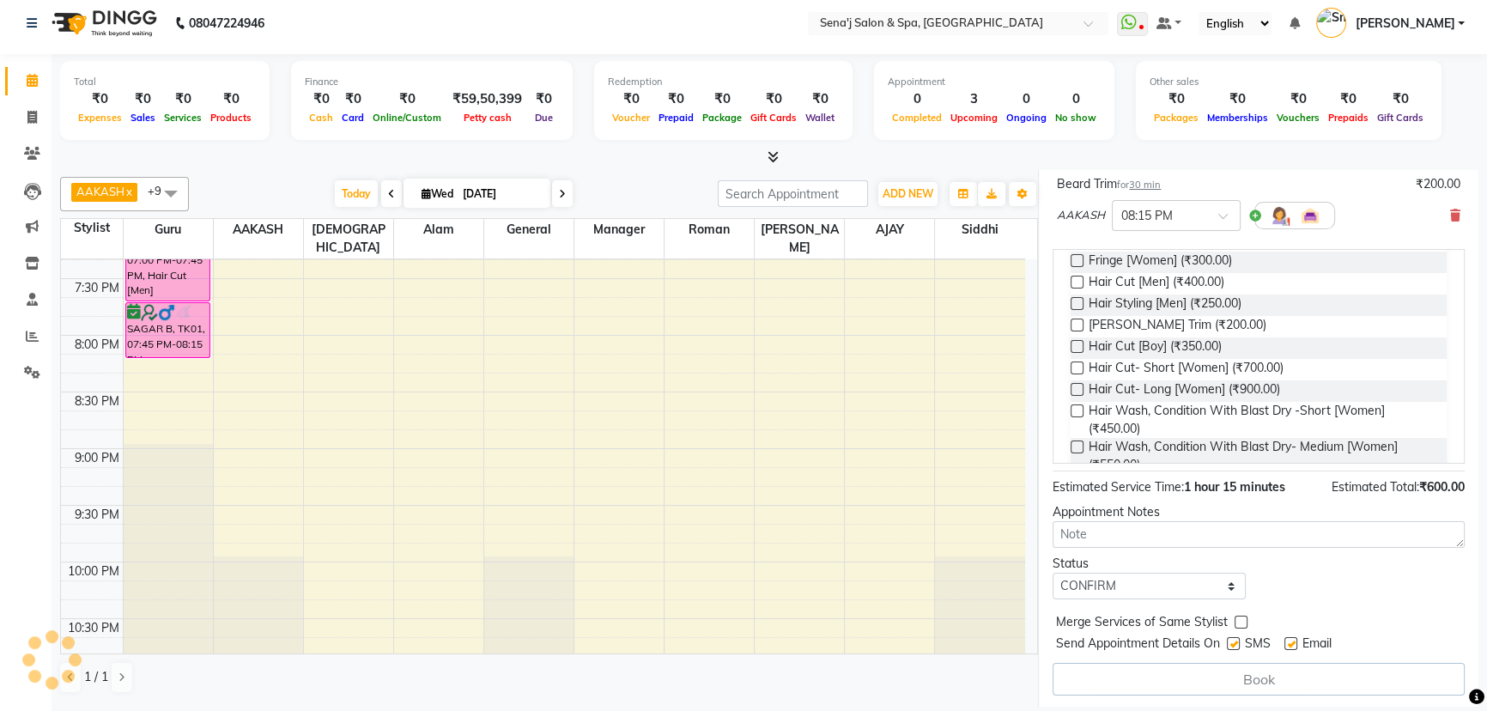
select select "12648"
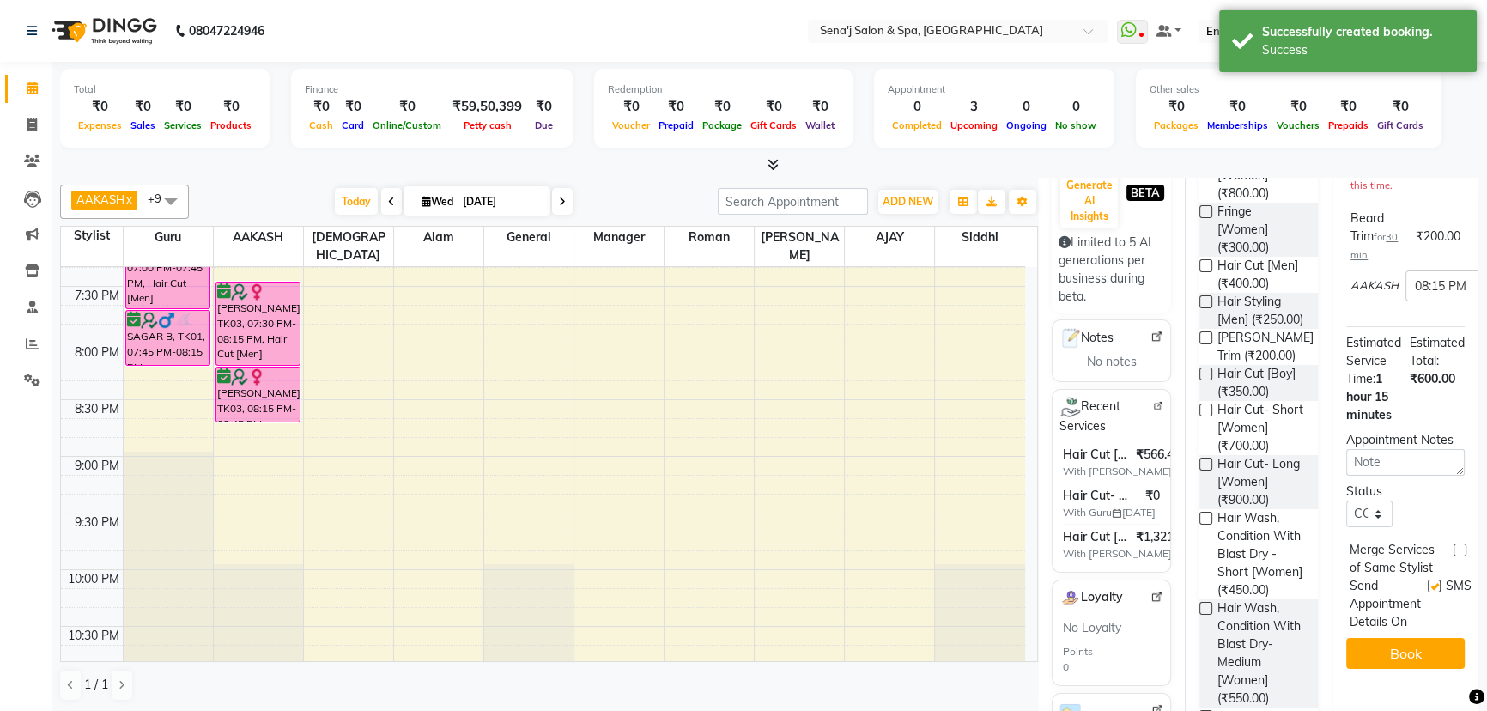
scroll to position [0, 0]
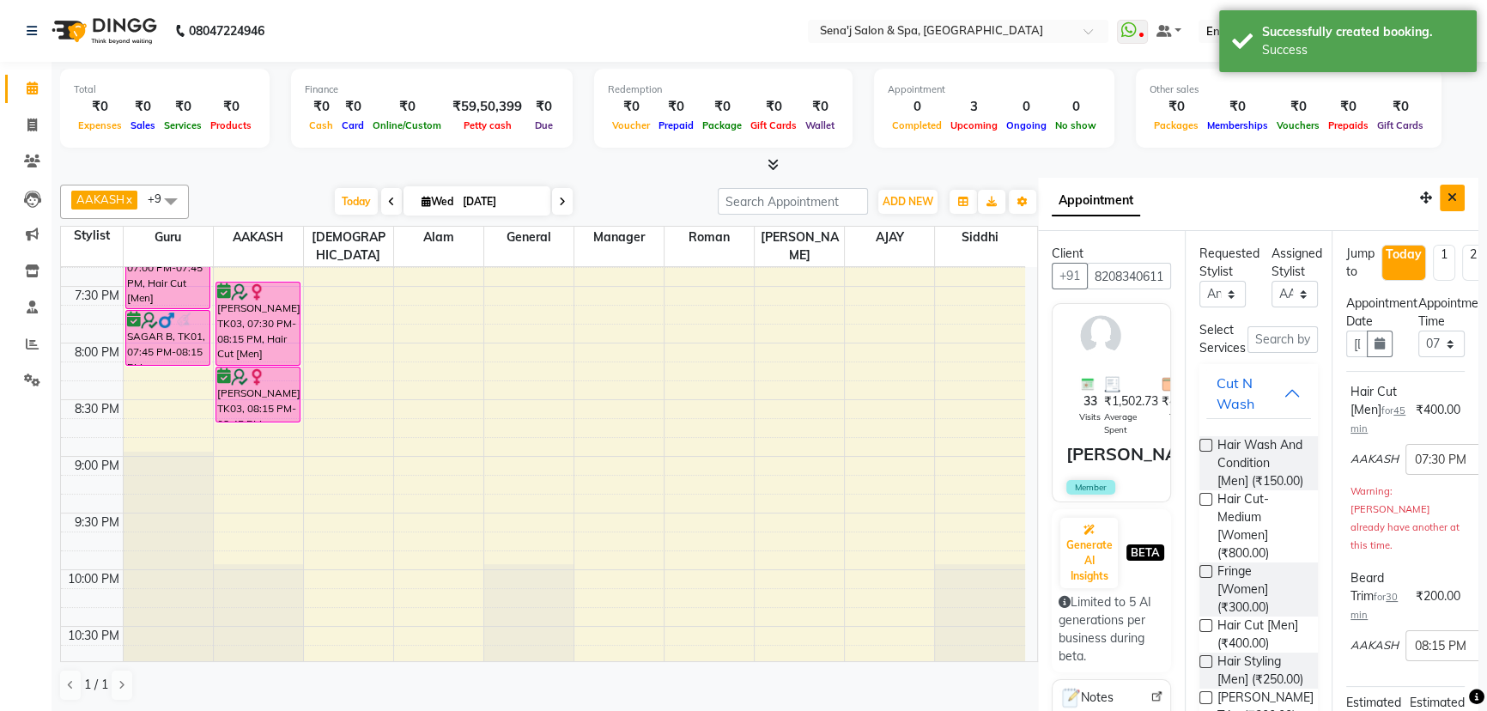
click at [1448, 195] on icon "Close" at bounding box center [1452, 197] width 9 height 12
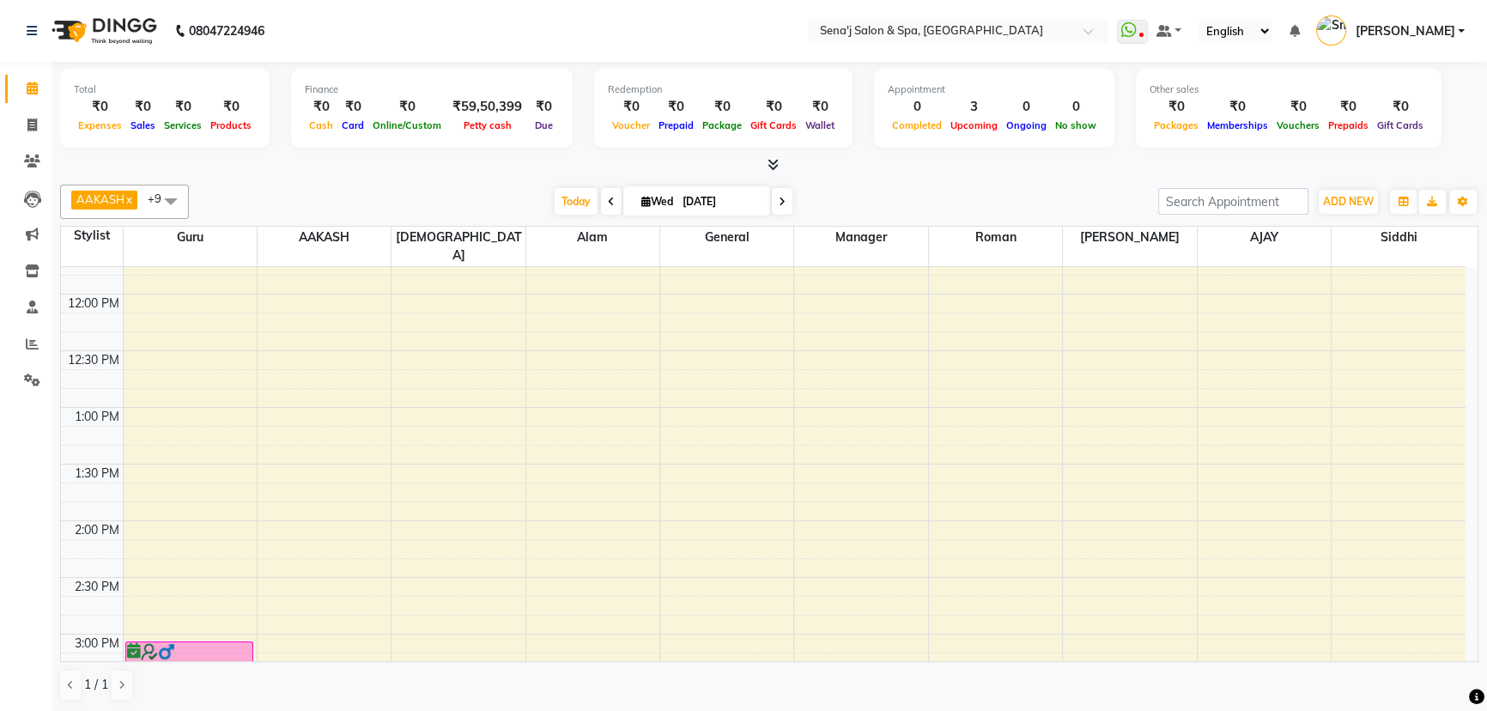
scroll to position [312, 0]
click at [610, 203] on span at bounding box center [611, 201] width 21 height 27
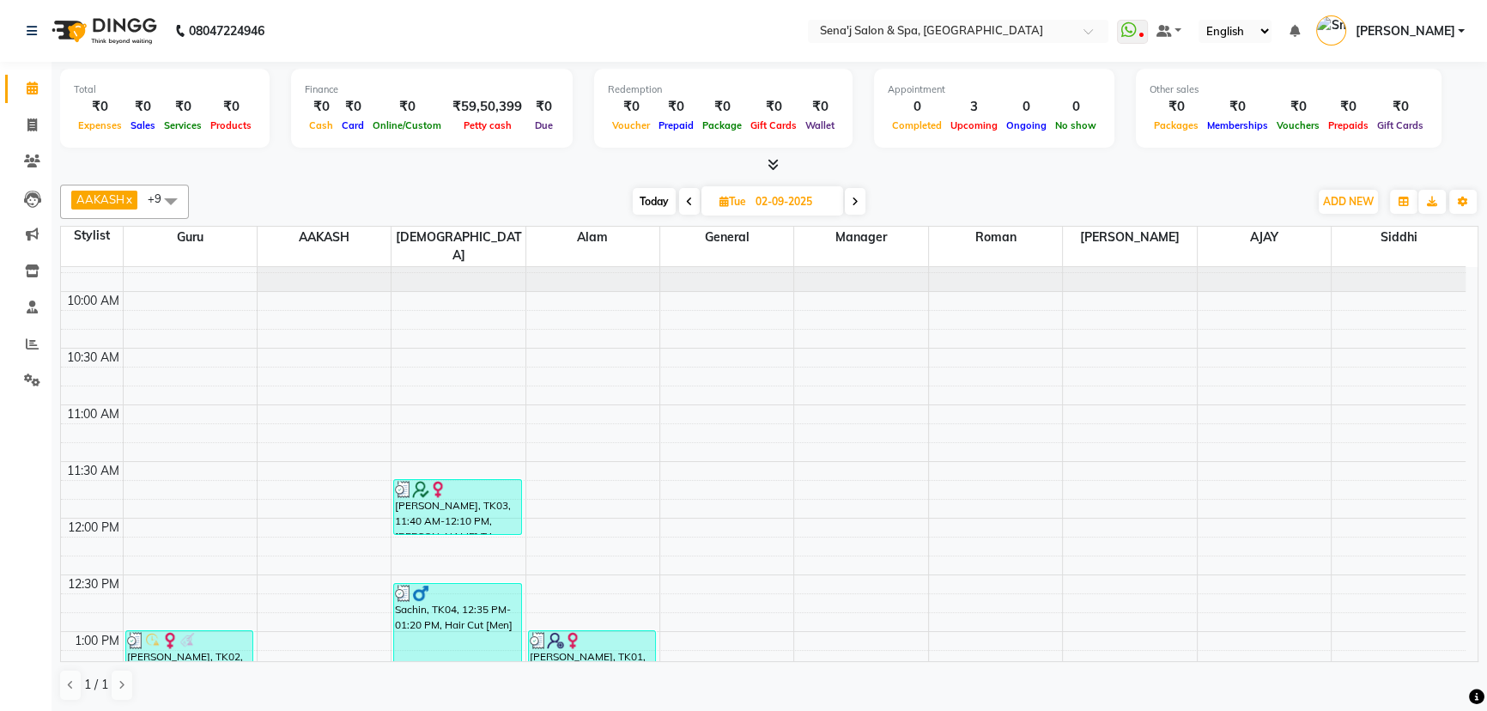
scroll to position [77, 0]
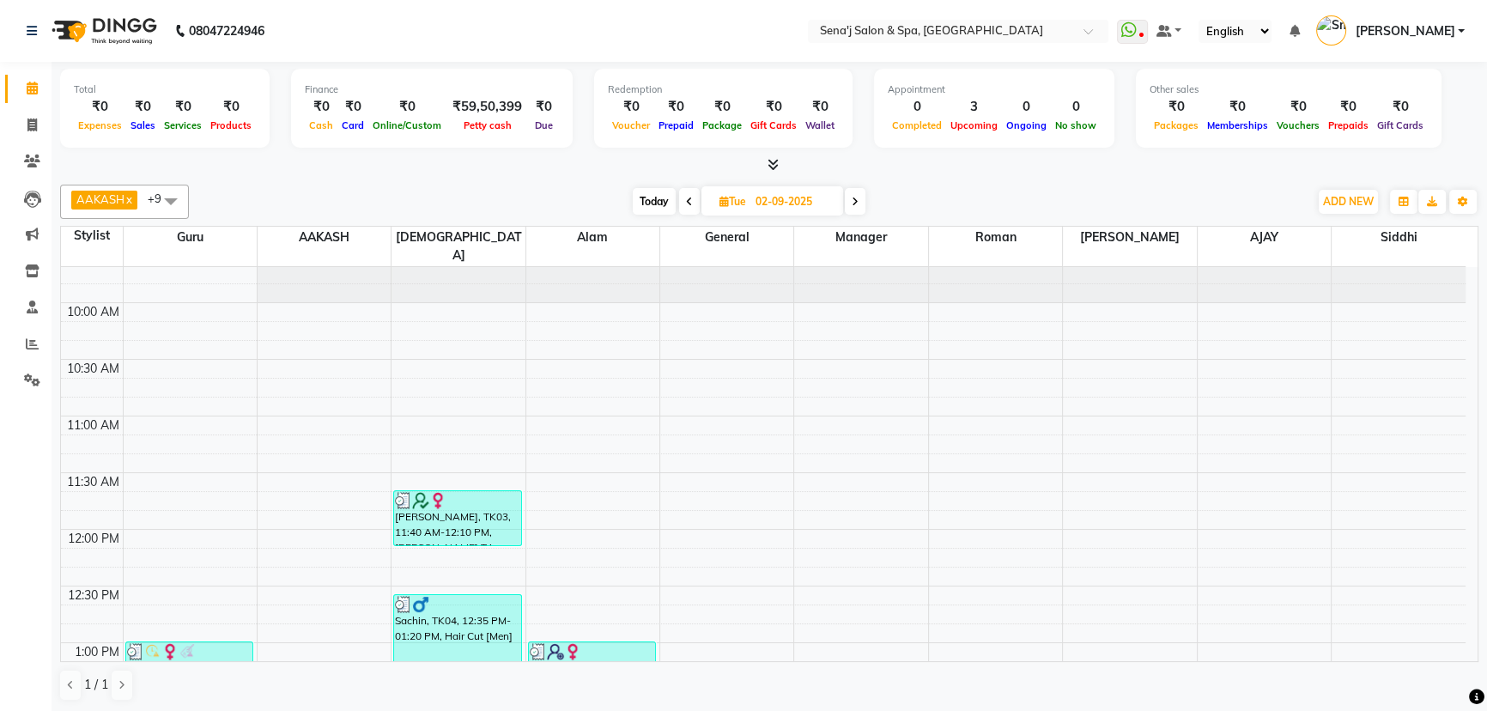
click at [851, 200] on span at bounding box center [855, 201] width 21 height 27
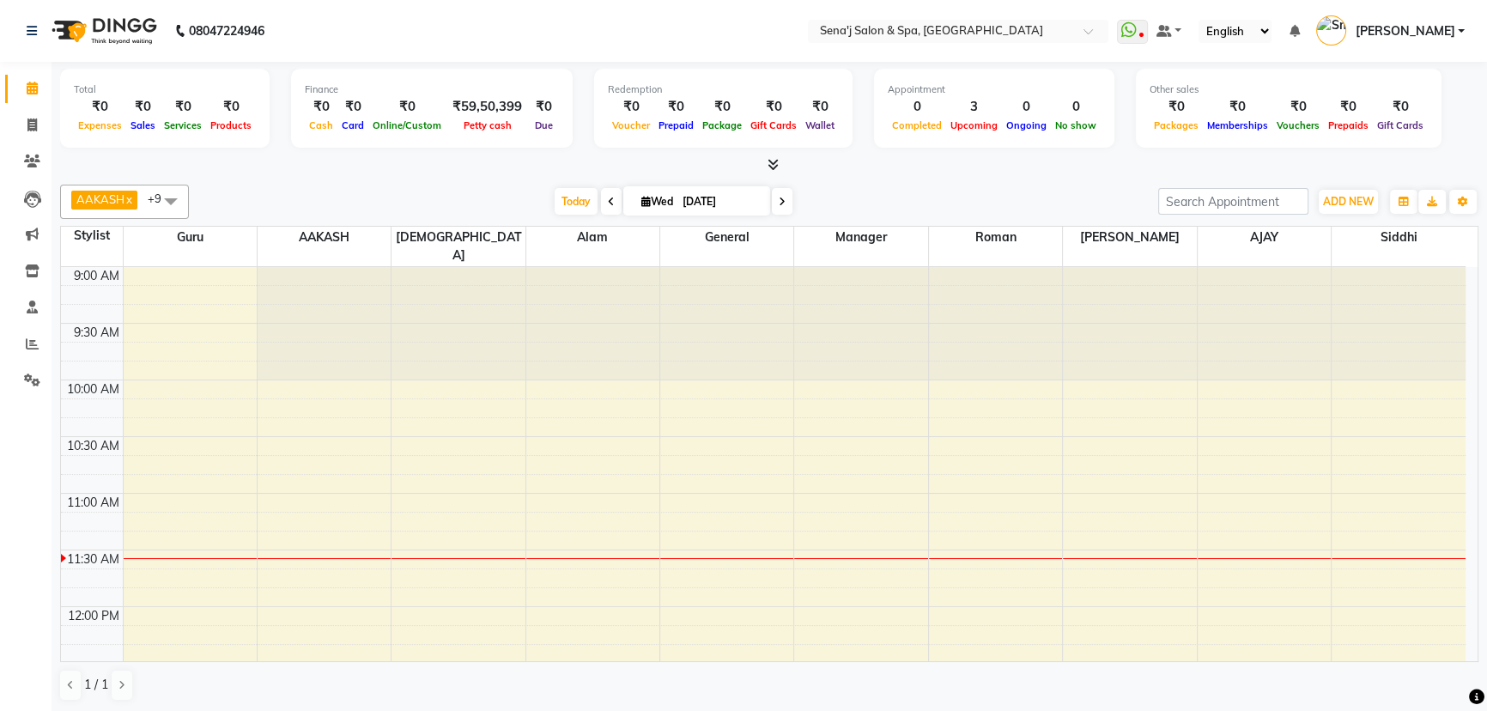
scroll to position [0, 0]
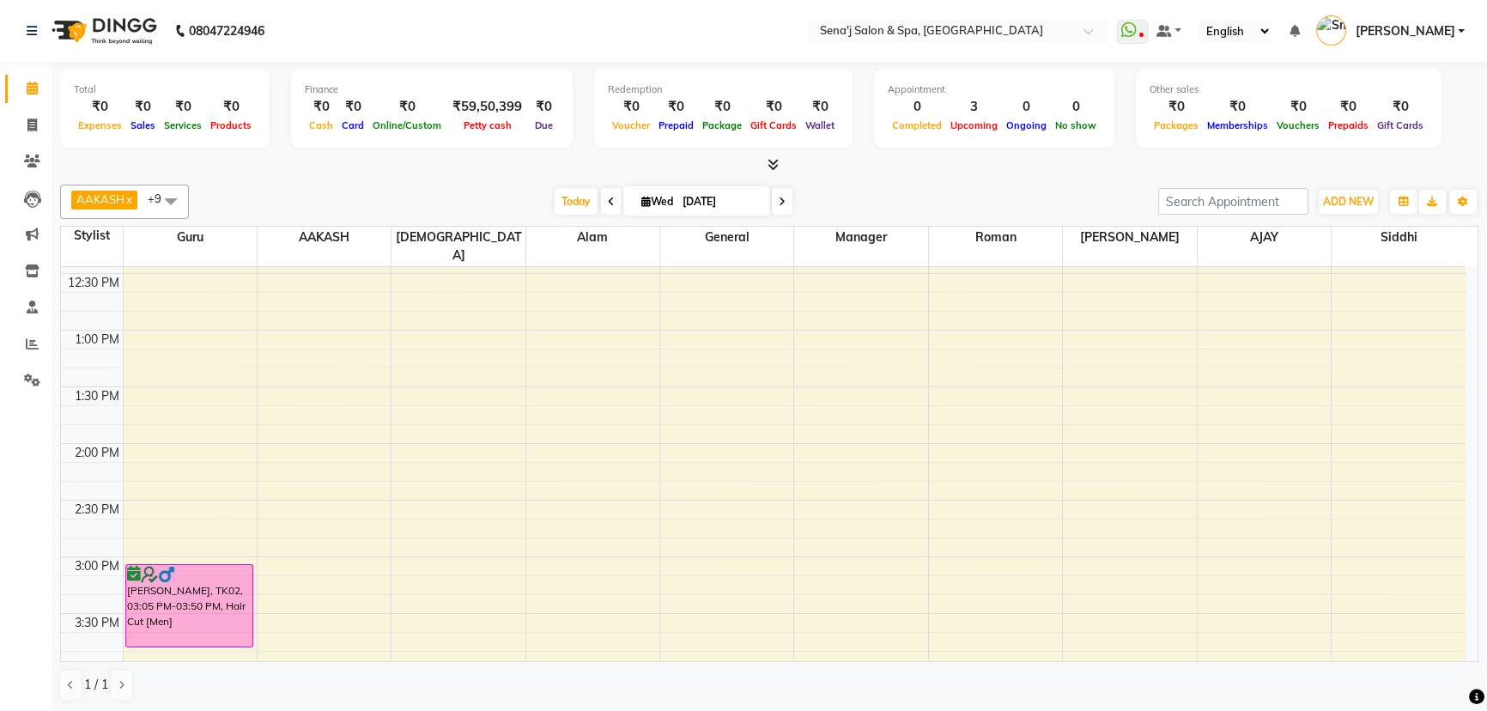
click at [779, 197] on icon at bounding box center [782, 202] width 7 height 10
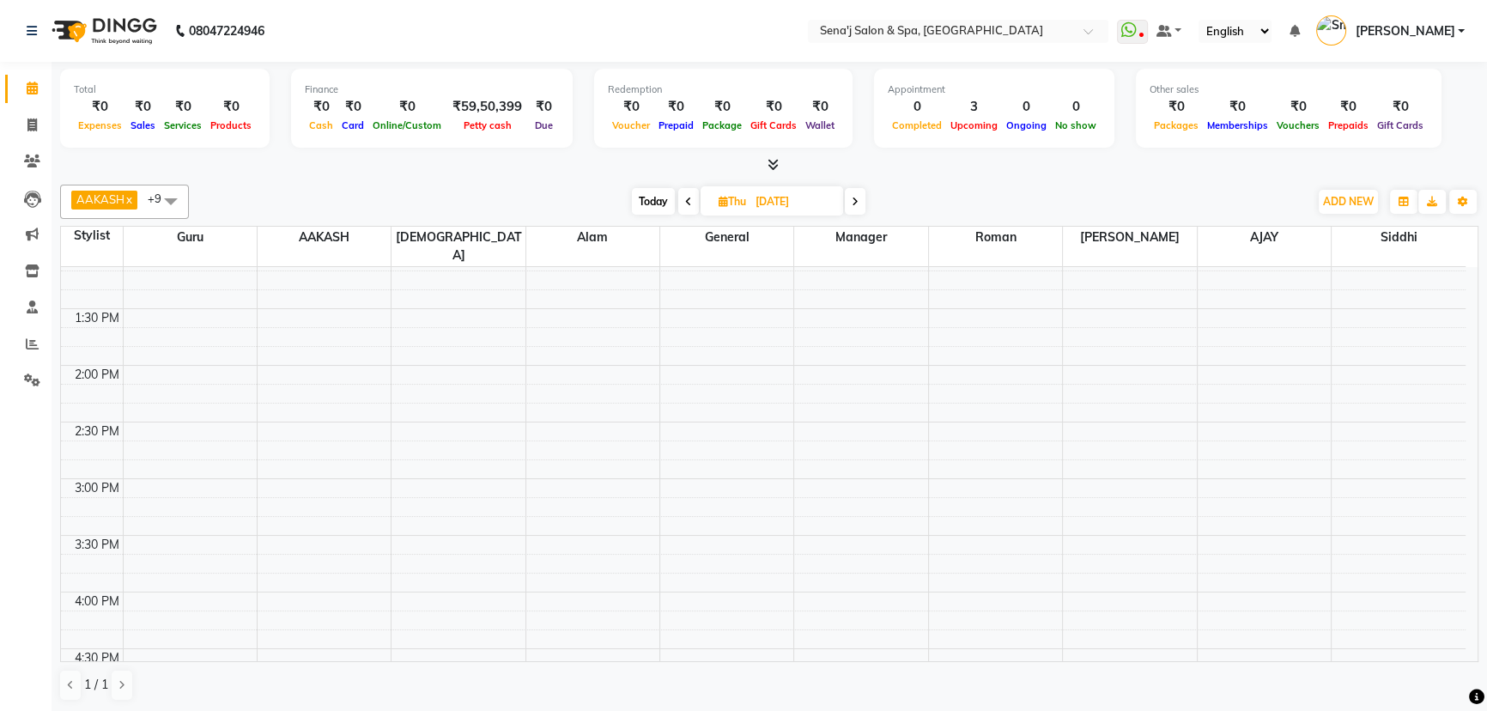
click at [659, 195] on span "Today" at bounding box center [653, 201] width 43 height 27
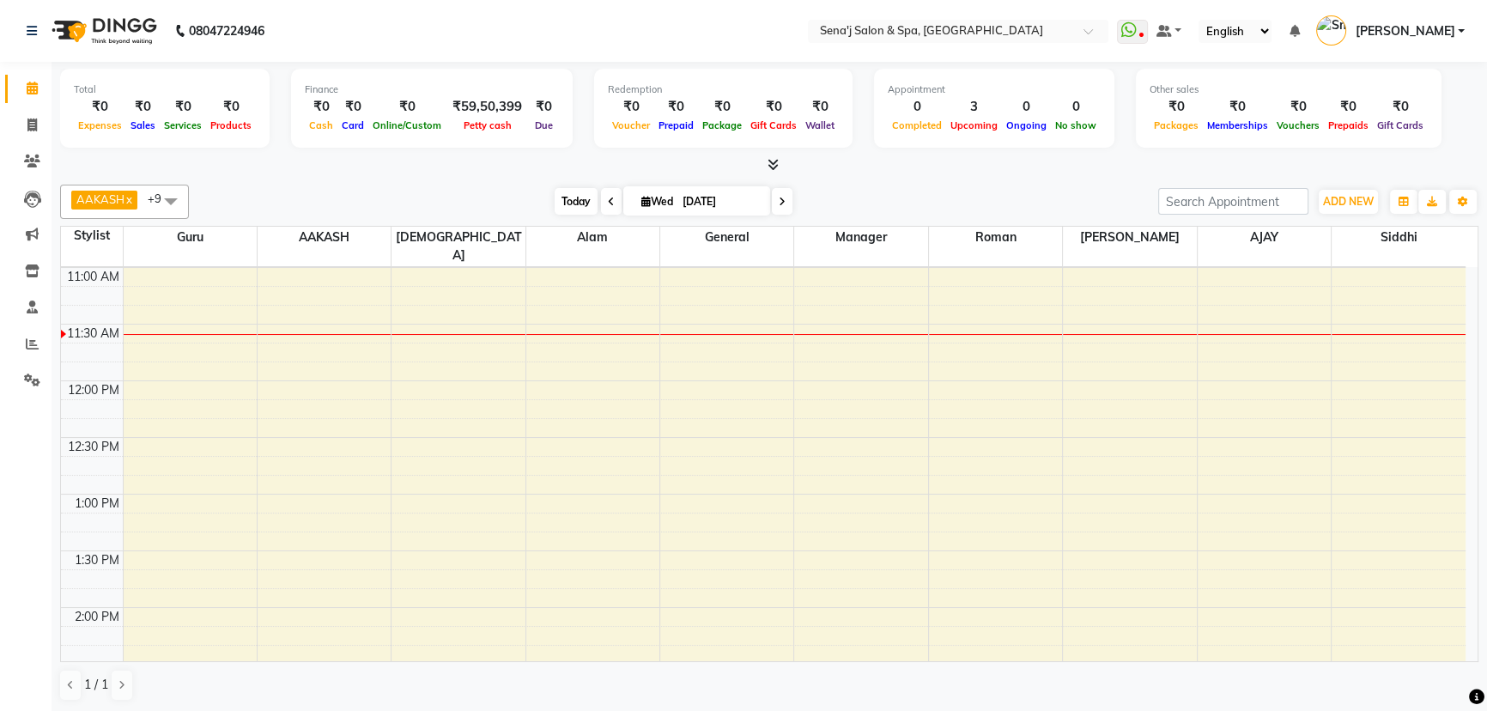
click at [578, 197] on span "Today" at bounding box center [576, 201] width 43 height 27
click at [609, 200] on icon at bounding box center [611, 202] width 7 height 10
type input "02-09-2025"
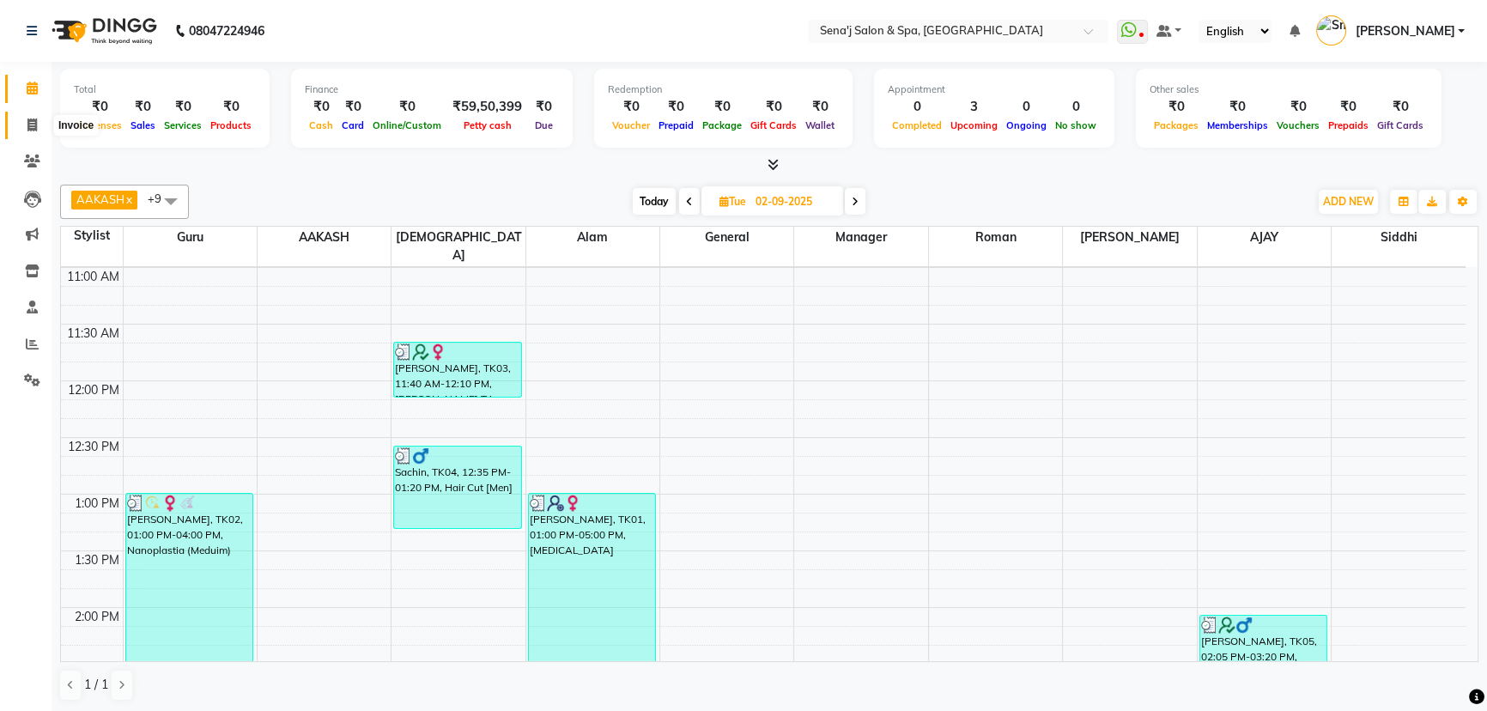
click at [31, 124] on icon at bounding box center [31, 124] width 9 height 13
select select "service"
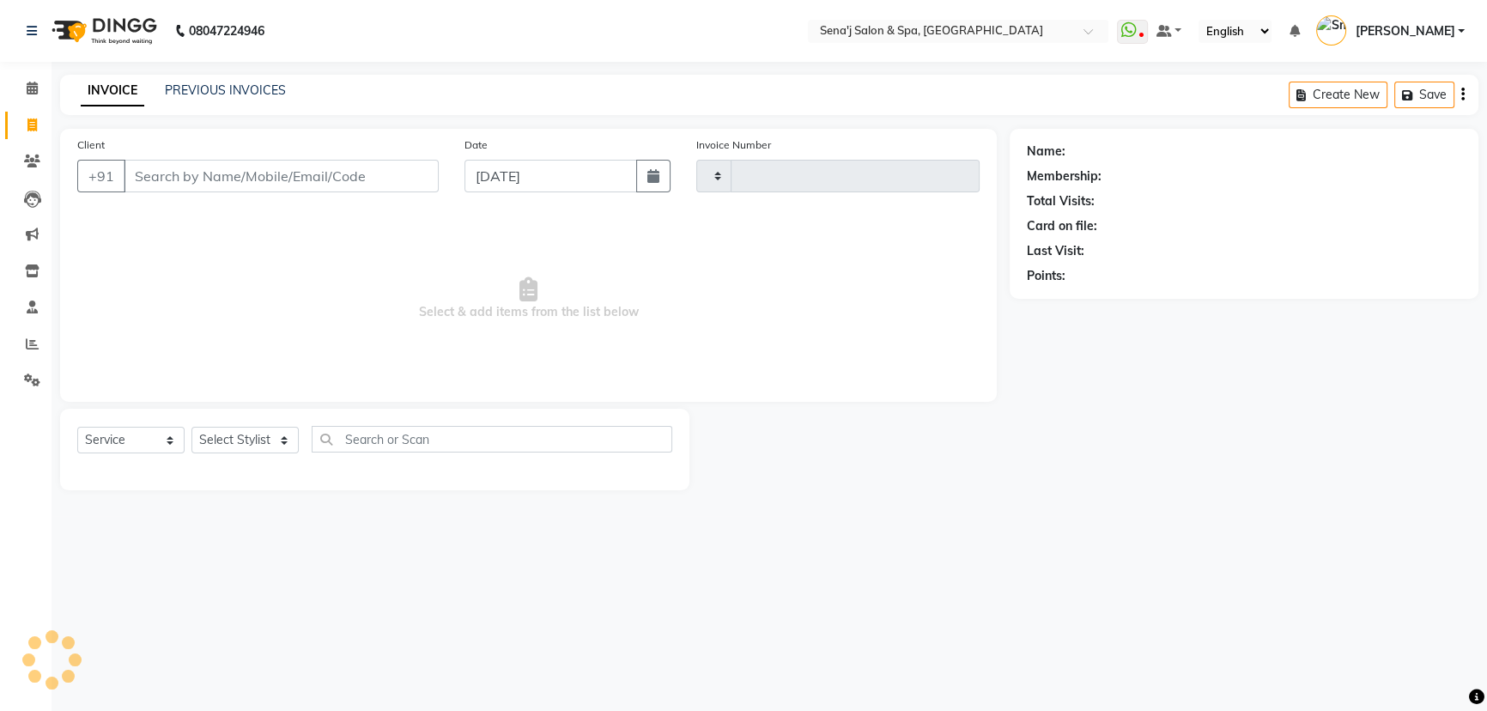
type input "2985"
select select "447"
click at [228, 90] on link "PREVIOUS INVOICES" at bounding box center [225, 89] width 121 height 15
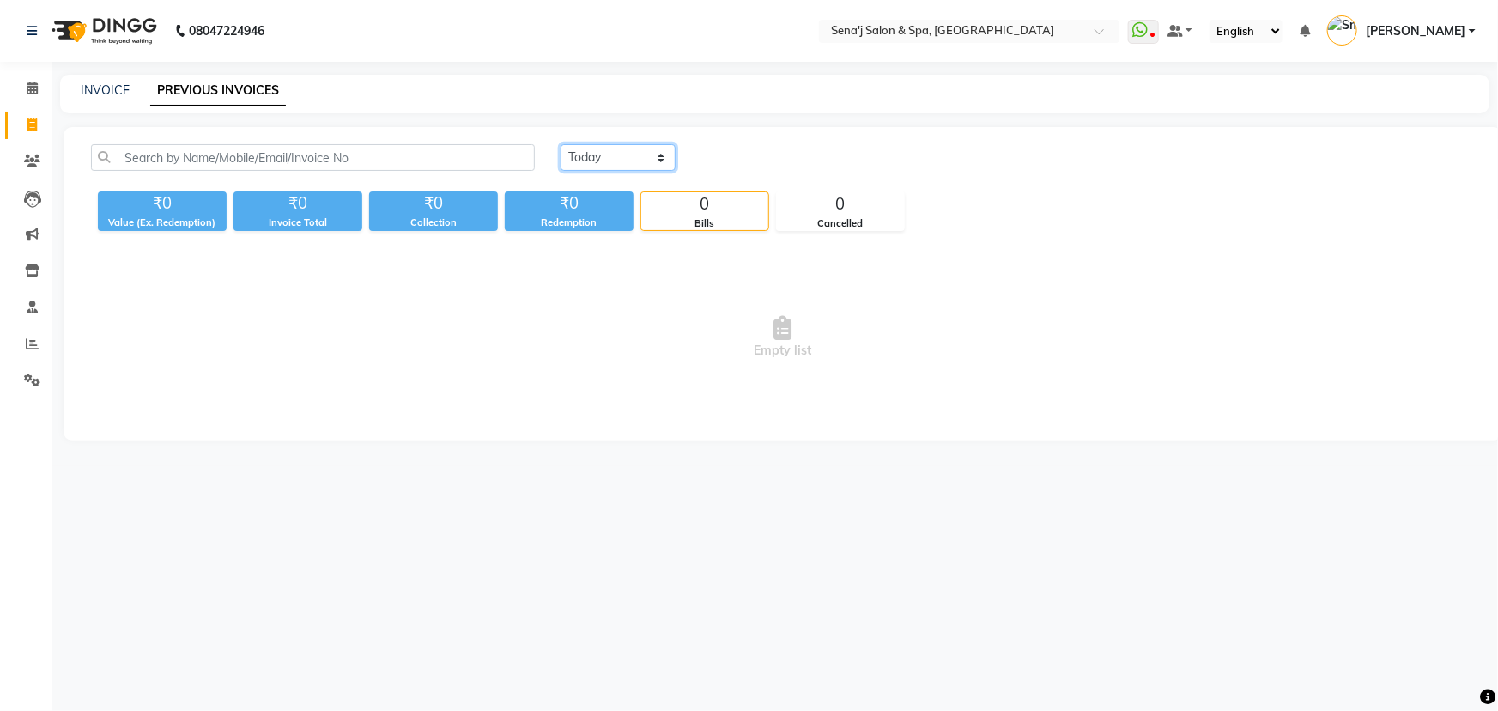
click at [639, 147] on select "Today Yesterday Custom Range" at bounding box center [618, 157] width 115 height 27
select select "yesterday"
click at [561, 144] on select "Today Yesterday Custom Range" at bounding box center [618, 157] width 115 height 27
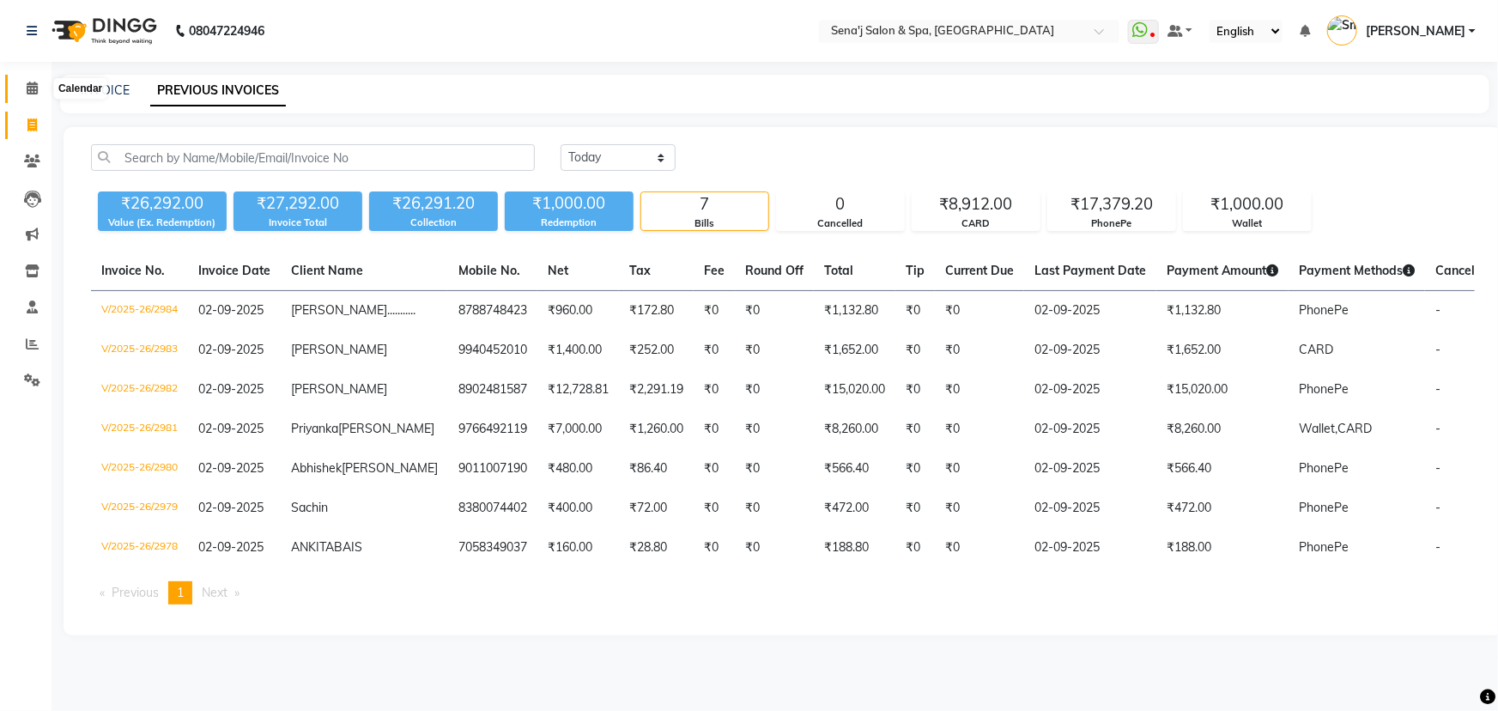
click at [27, 82] on icon at bounding box center [32, 88] width 11 height 13
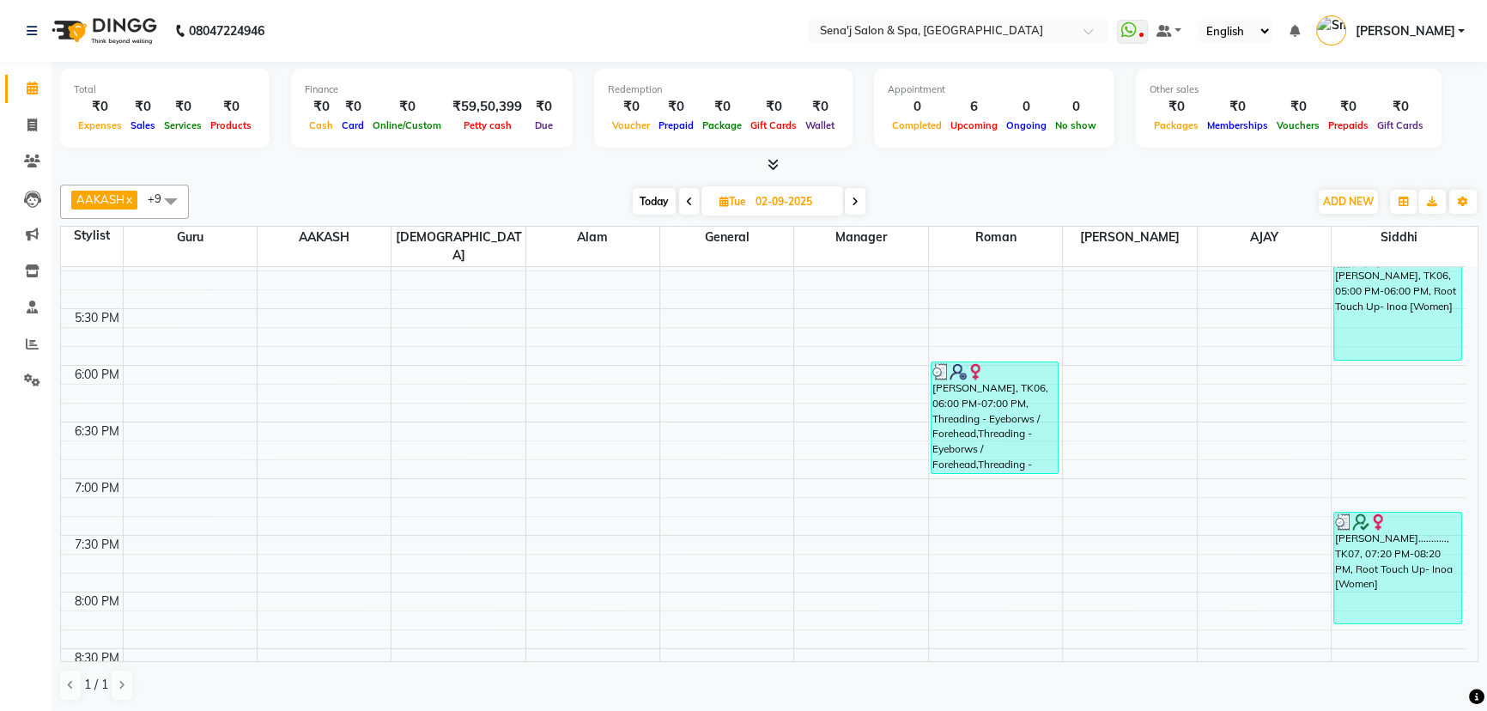
scroll to position [936, 0]
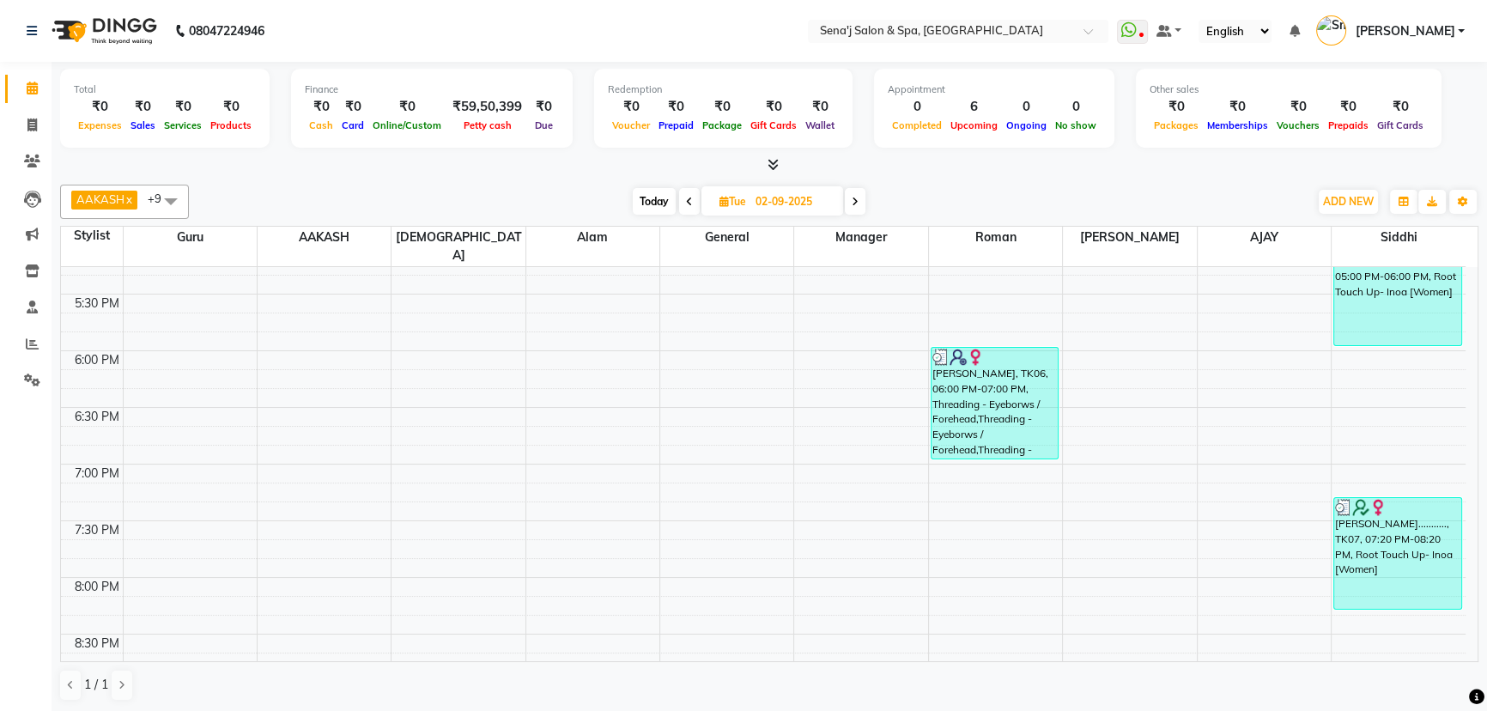
click at [666, 203] on span "Today" at bounding box center [654, 201] width 43 height 27
type input "[DATE]"
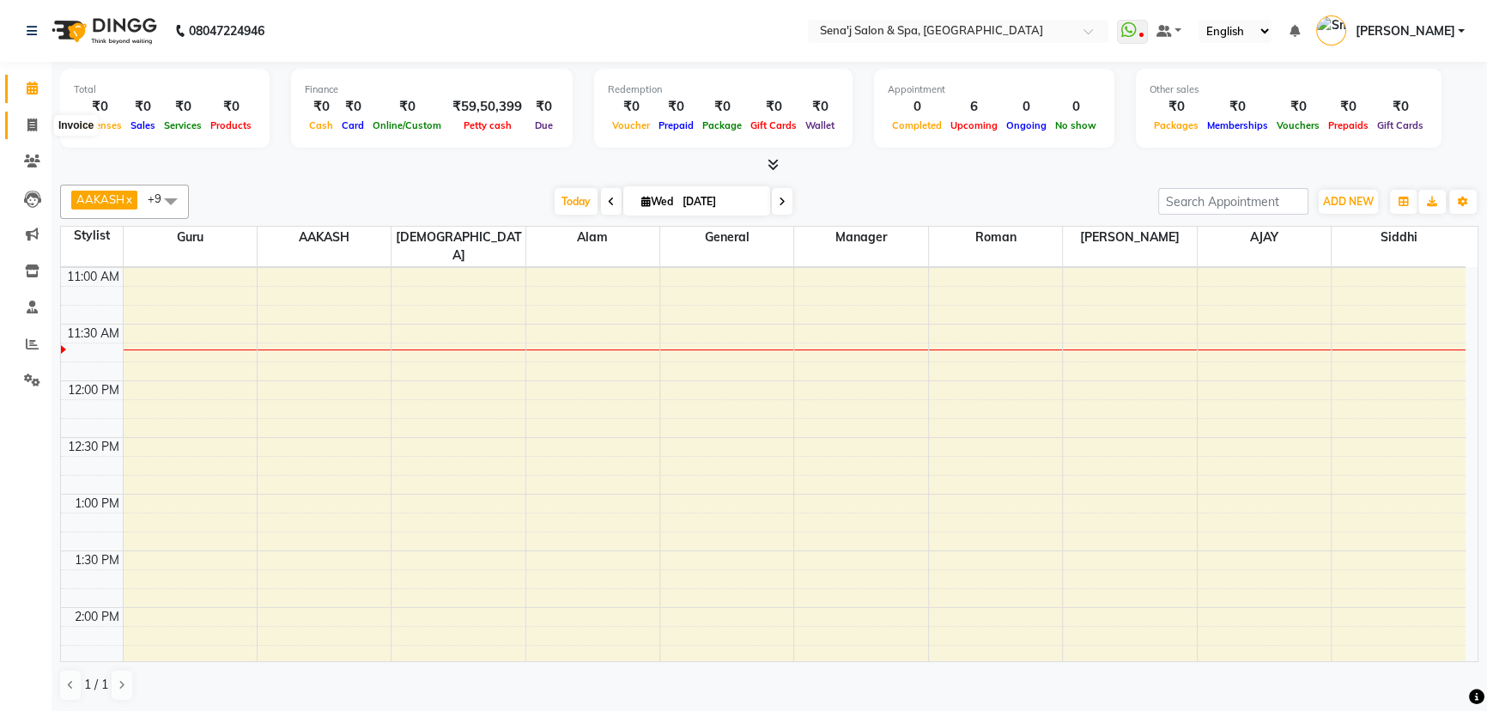
click at [32, 120] on icon at bounding box center [31, 124] width 9 height 13
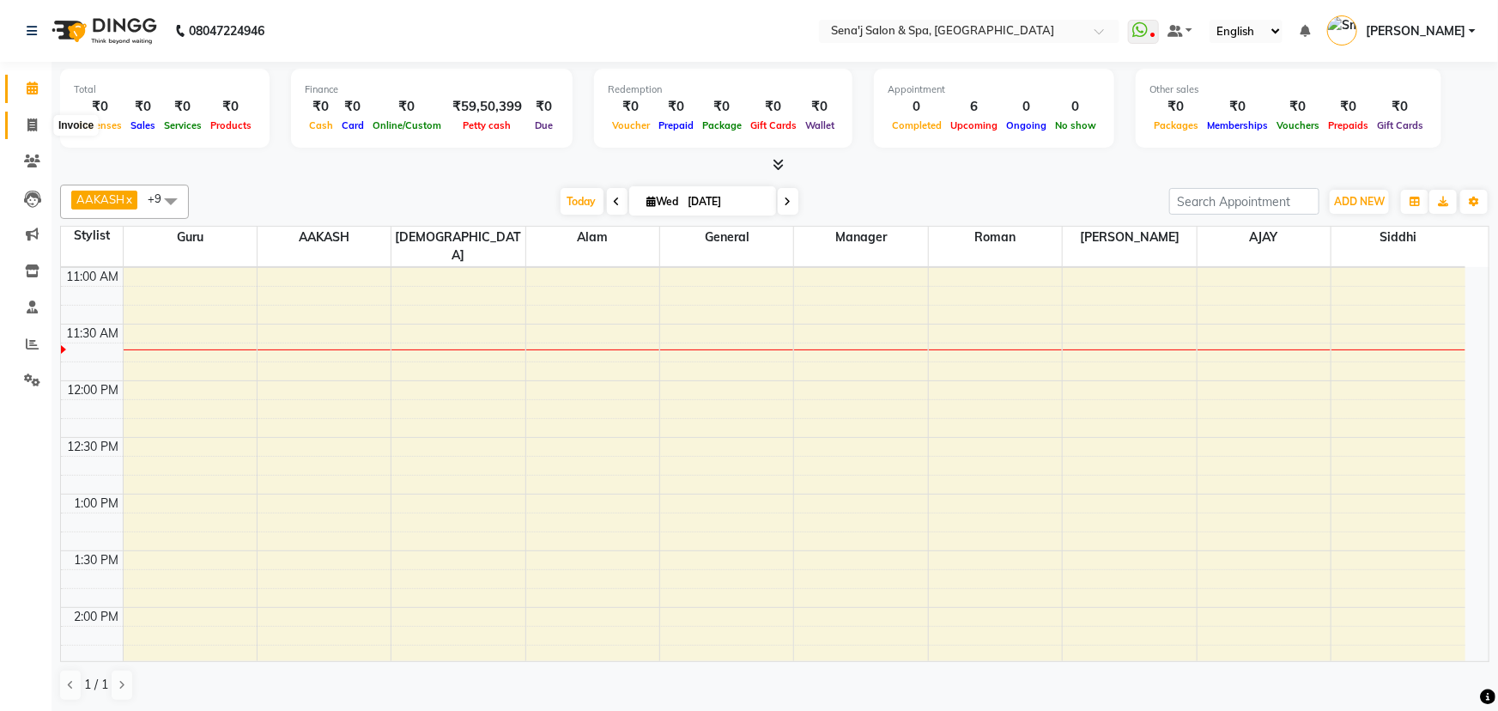
select select "447"
select select "service"
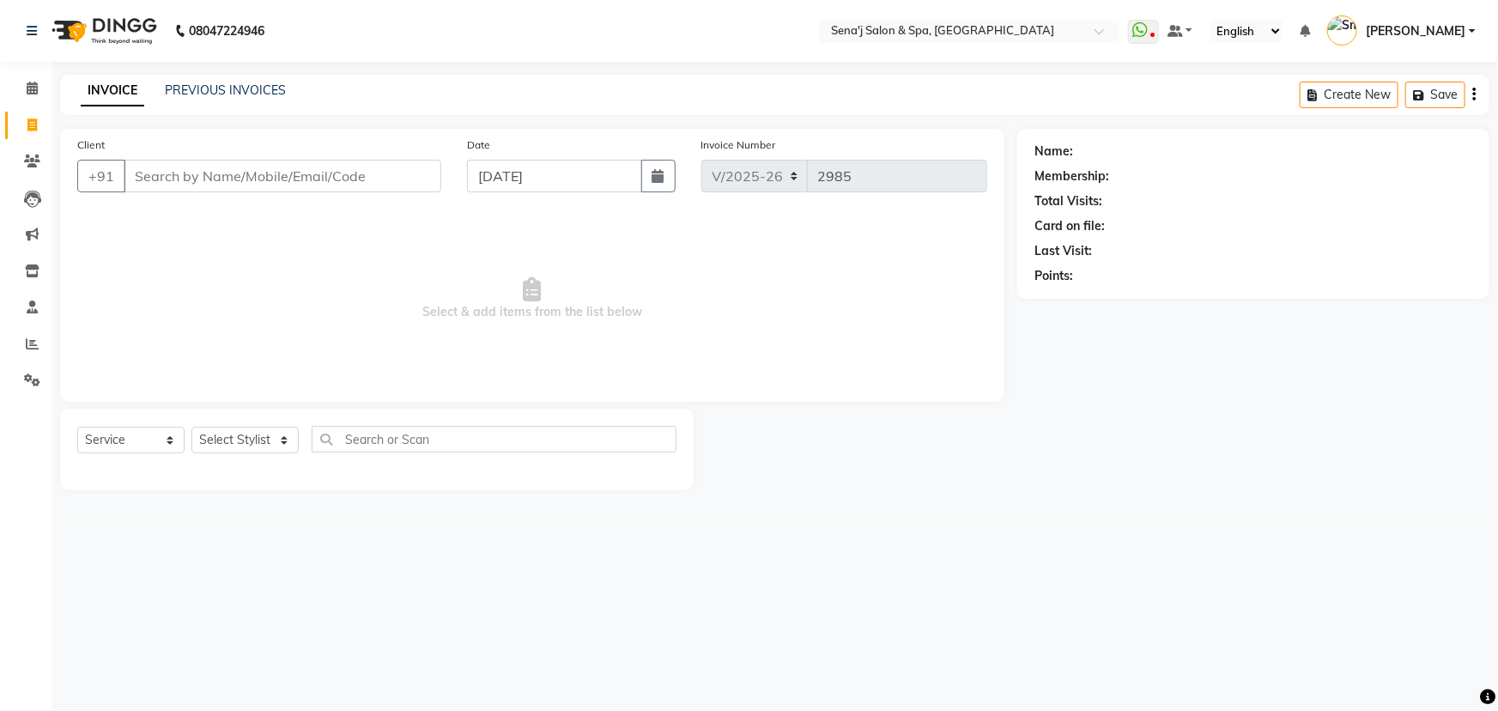
click at [255, 166] on input "Client" at bounding box center [283, 176] width 318 height 33
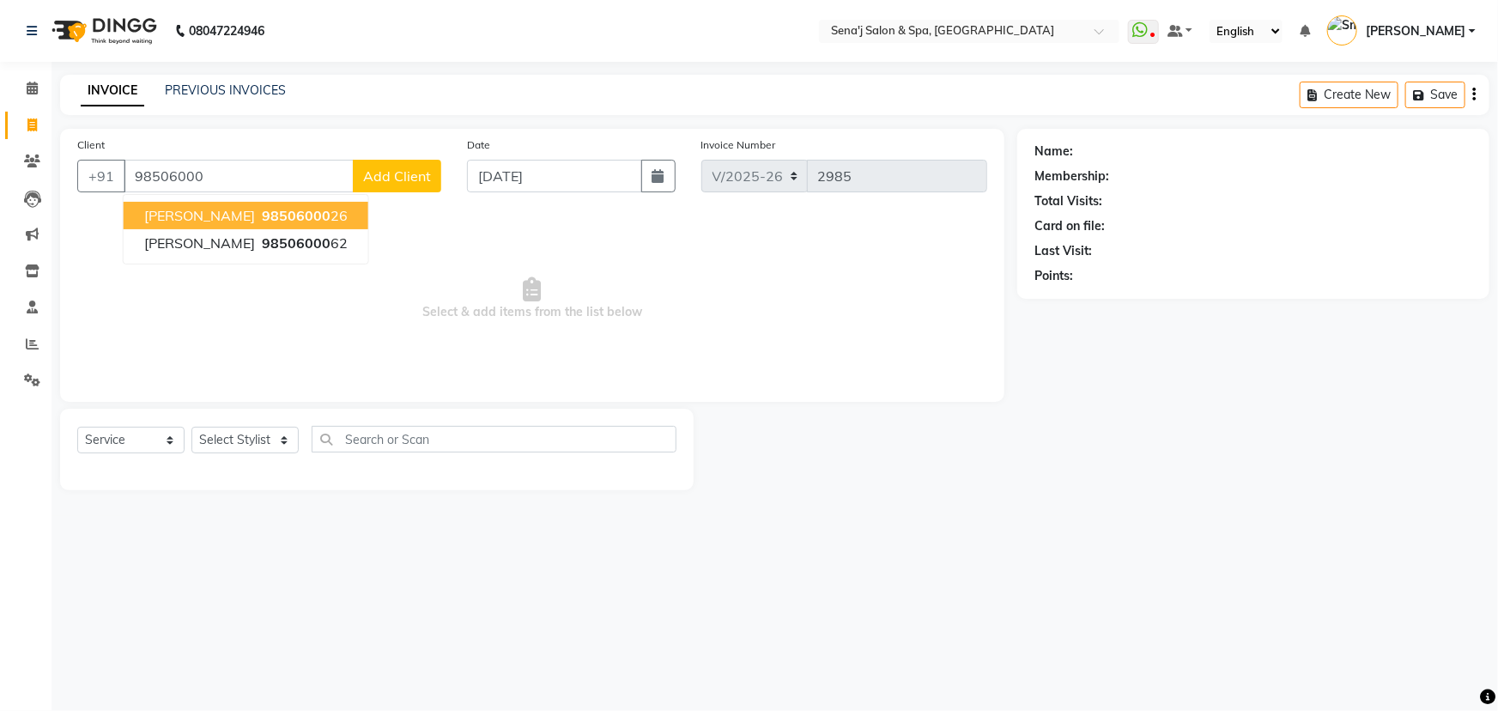
click at [233, 220] on span "[PERSON_NAME]" at bounding box center [199, 215] width 111 height 17
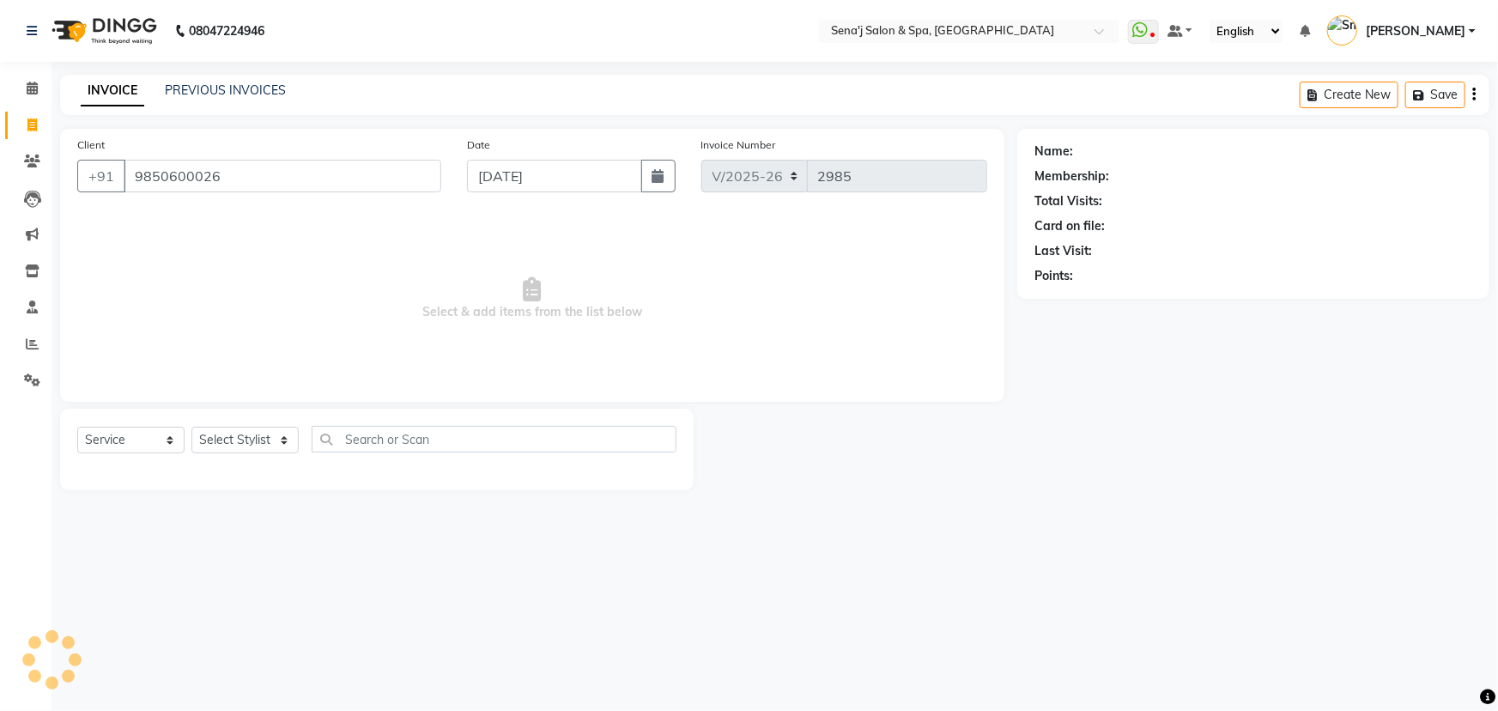
type input "9850600026"
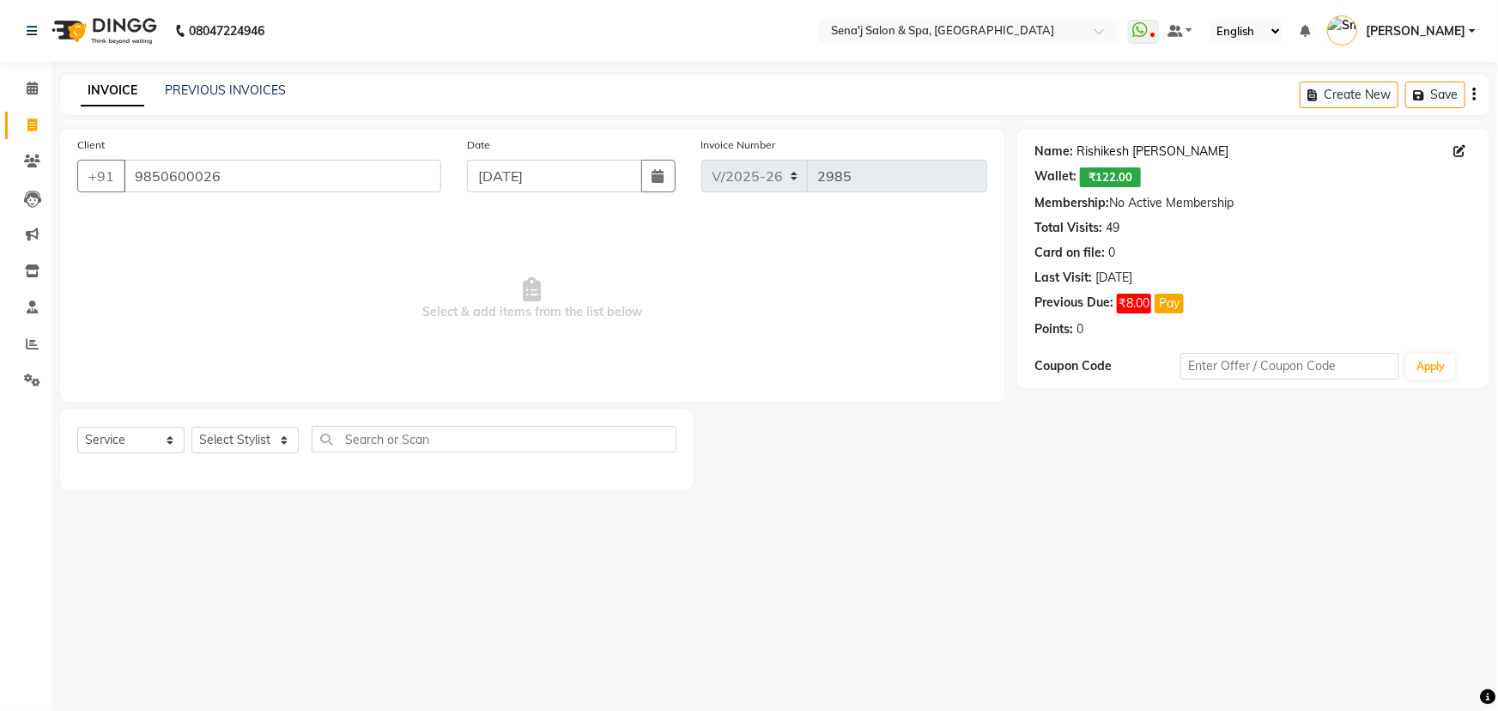
click at [1171, 150] on link "Rishikesh Pandhre" at bounding box center [1153, 152] width 152 height 18
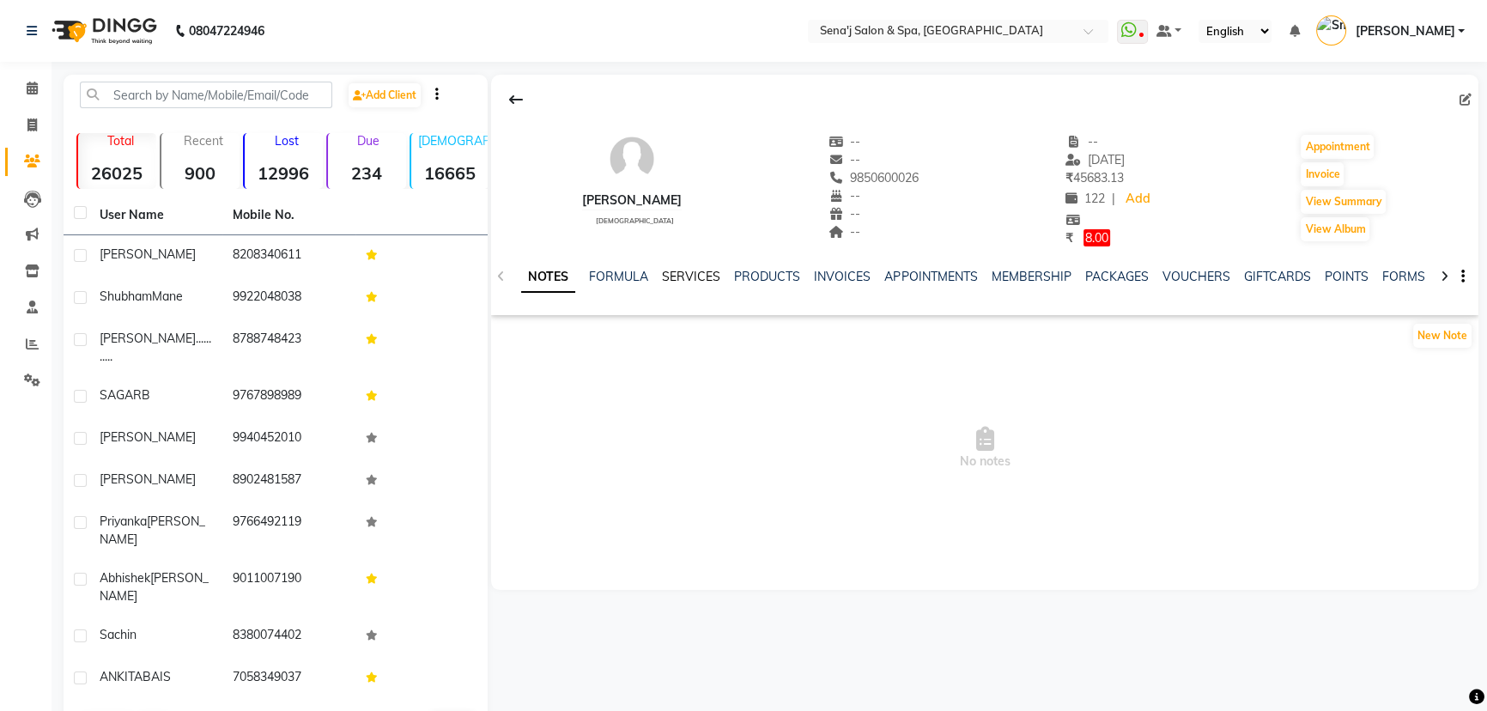
click at [701, 275] on link "SERVICES" at bounding box center [691, 276] width 58 height 15
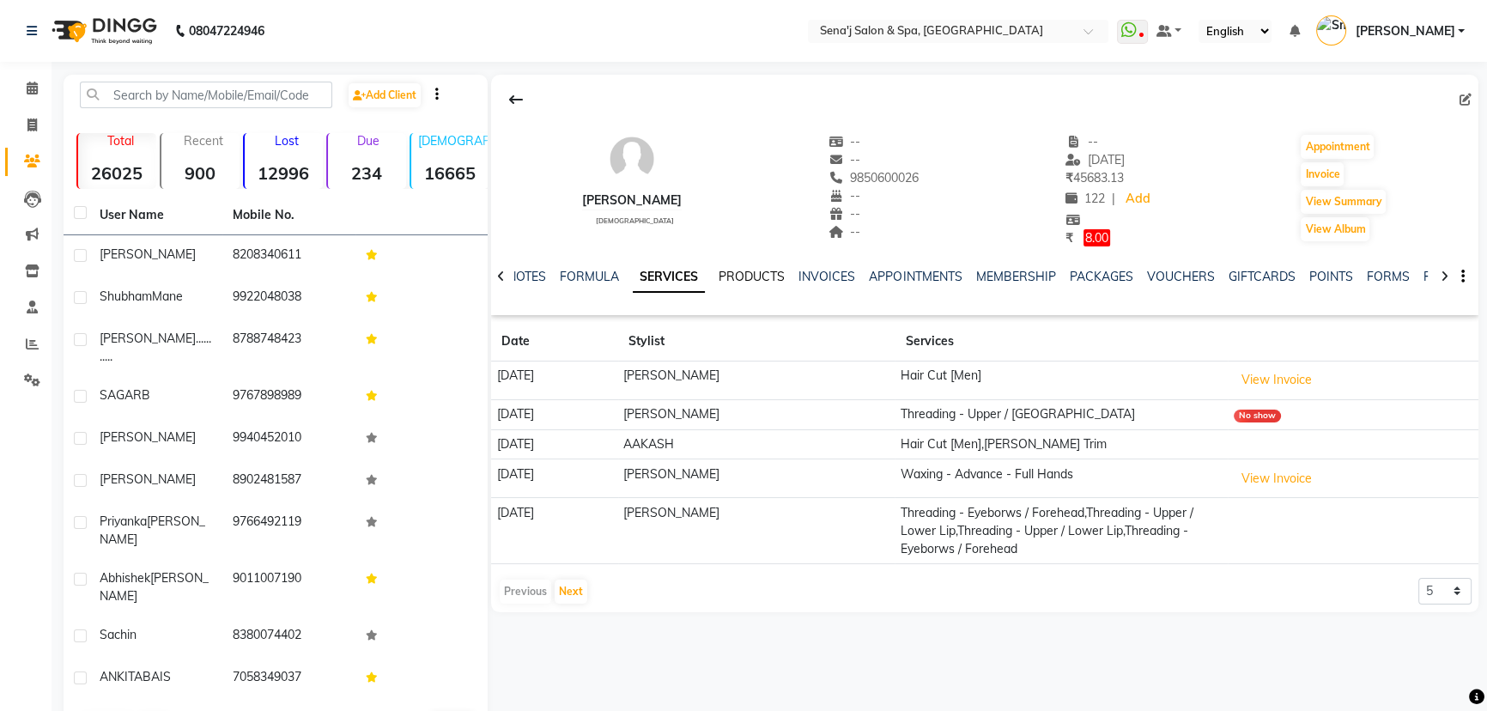
click at [753, 276] on link "PRODUCTS" at bounding box center [752, 276] width 66 height 15
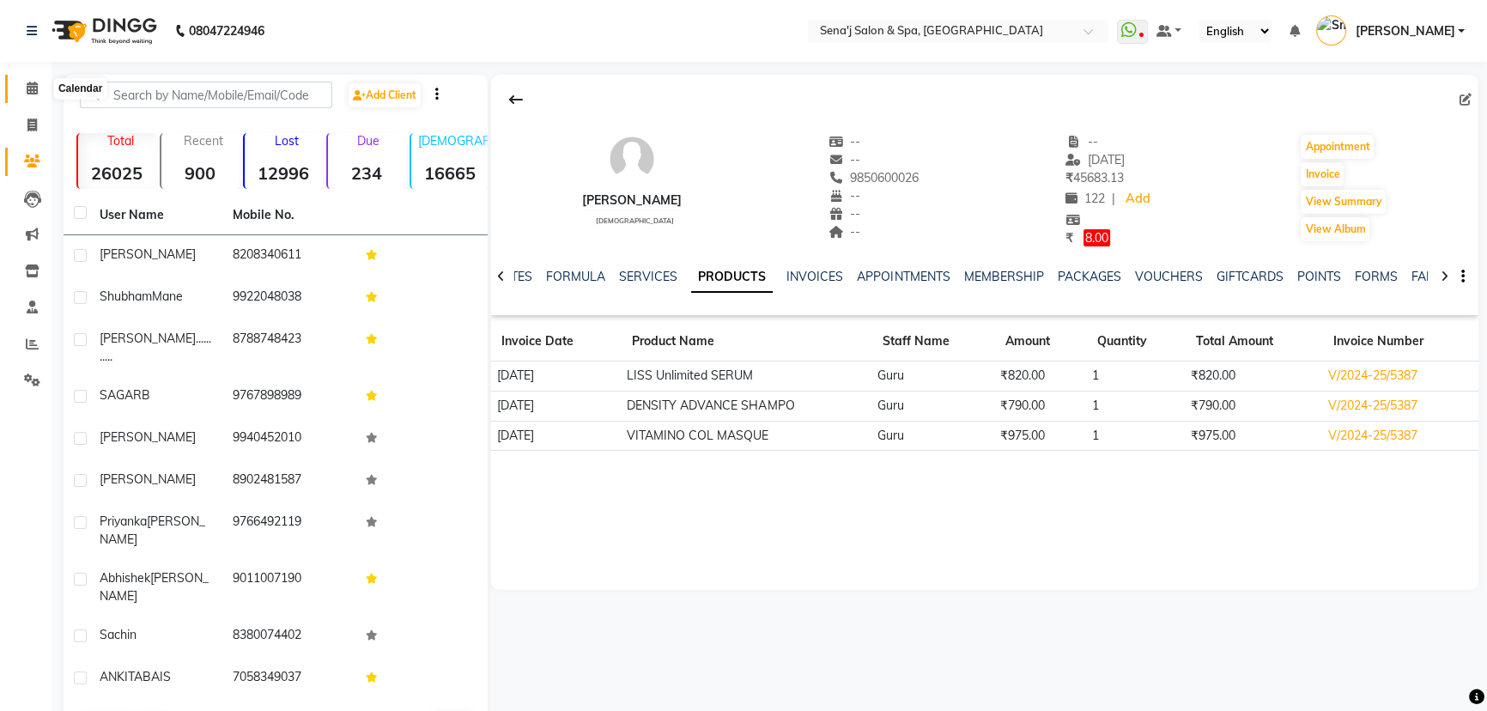
click at [19, 94] on span at bounding box center [32, 89] width 30 height 20
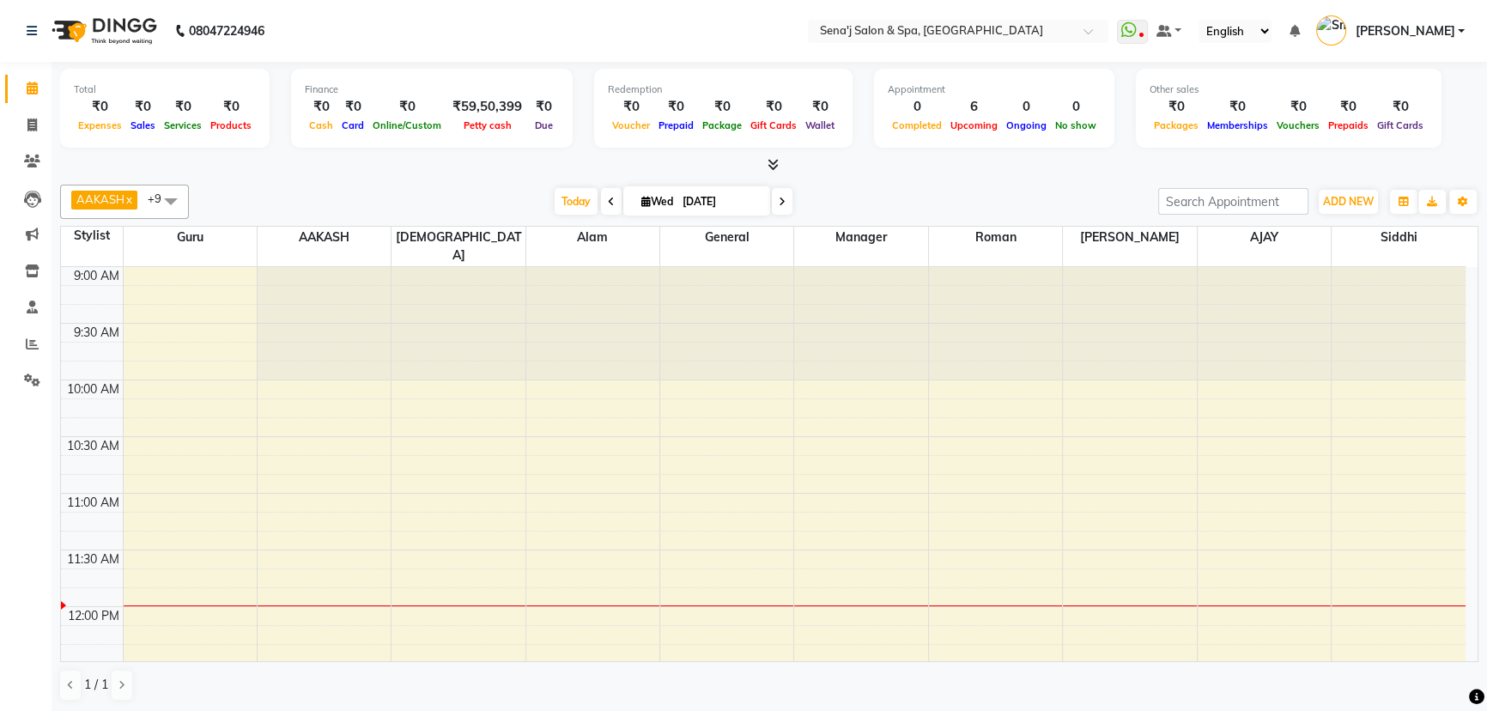
drag, startPoint x: 471, startPoint y: 165, endPoint x: 435, endPoint y: 167, distance: 35.3
click at [436, 160] on div at bounding box center [769, 165] width 1418 height 18
click at [568, 207] on span "Today" at bounding box center [576, 201] width 43 height 27
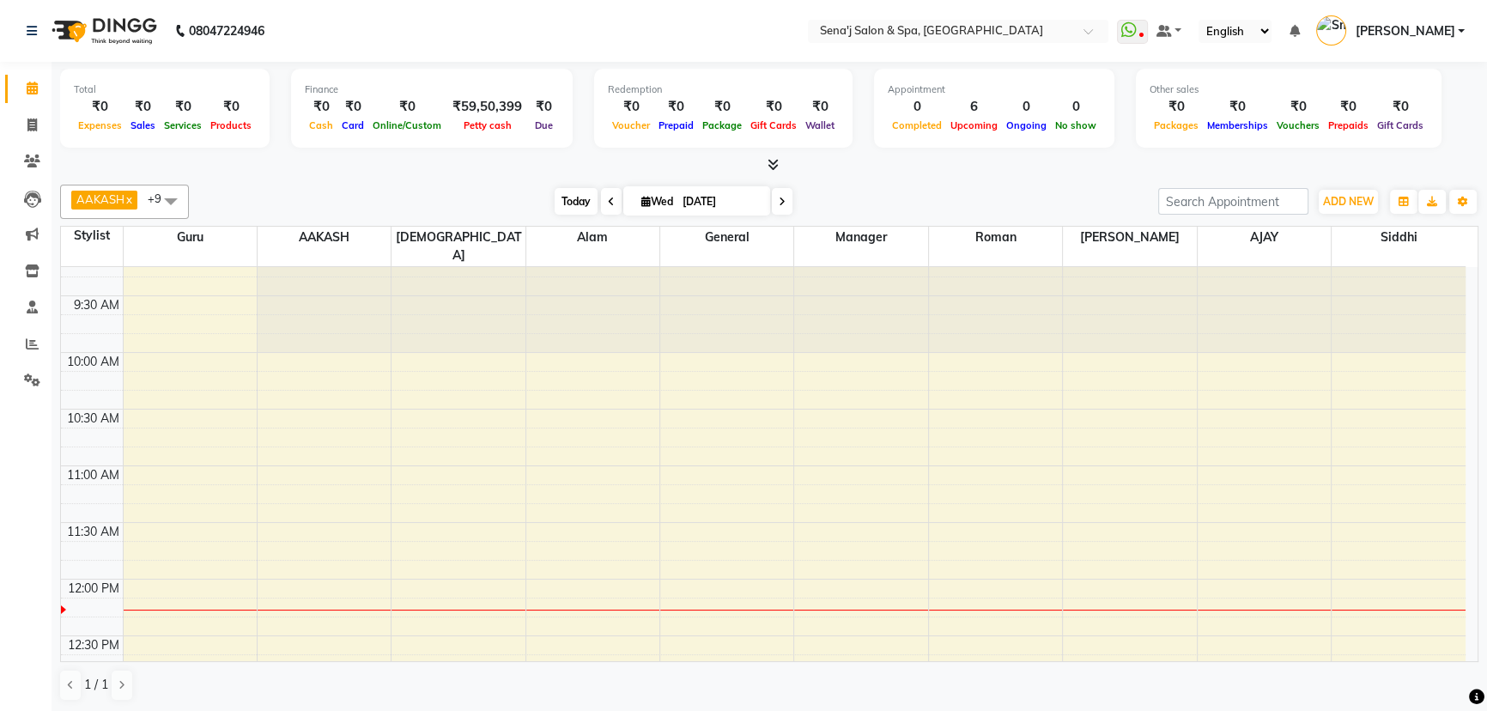
click at [569, 209] on span "Today" at bounding box center [576, 201] width 43 height 27
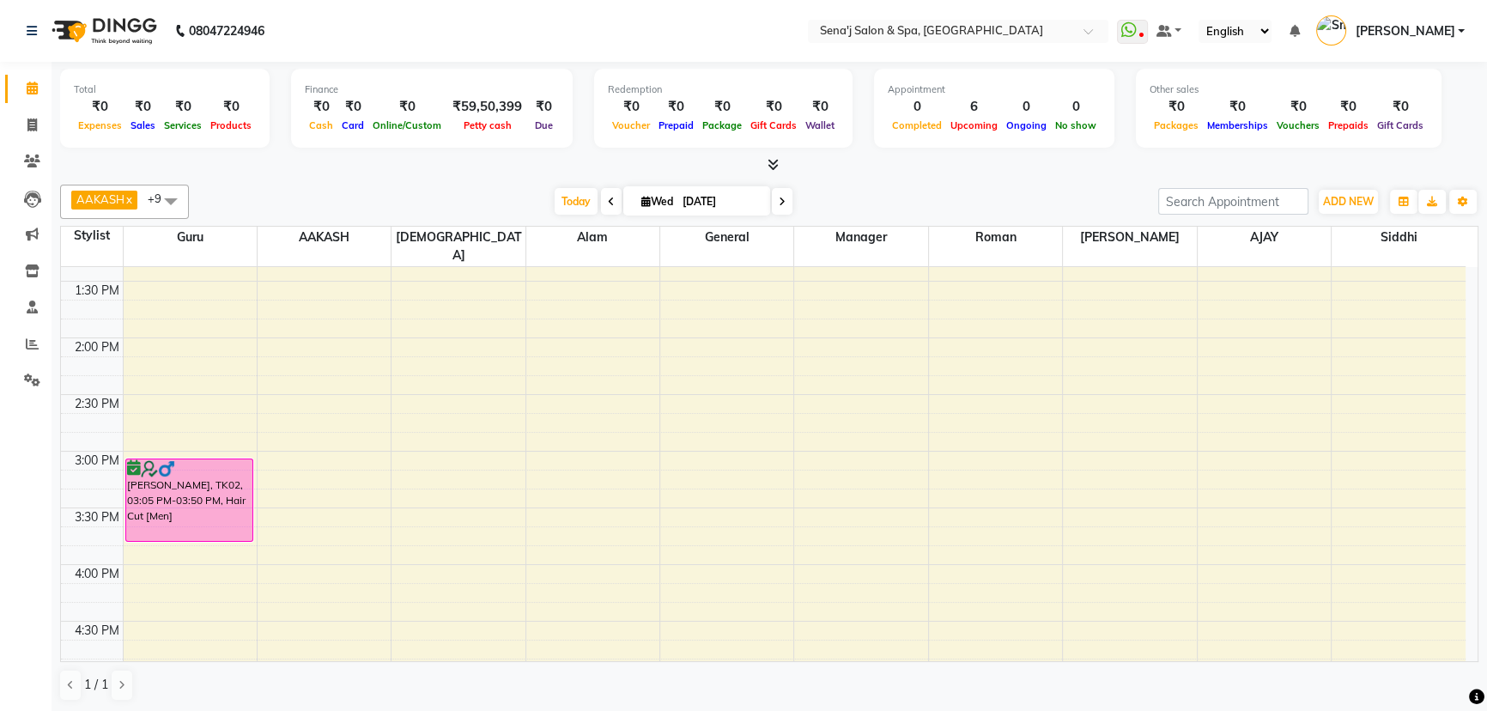
scroll to position [496, 0]
click at [1169, 683] on div "1 / 1" at bounding box center [769, 685] width 1418 height 33
drag, startPoint x: 665, startPoint y: 410, endPoint x: 705, endPoint y: 433, distance: 45.8
click at [675, 411] on tbody "9:00 AM 9:30 AM 10:00 AM 10:30 AM 11:00 AM 11:30 AM 12:00 PM 12:30 PM 1:00 PM 1…" at bounding box center [763, 620] width 1405 height 1699
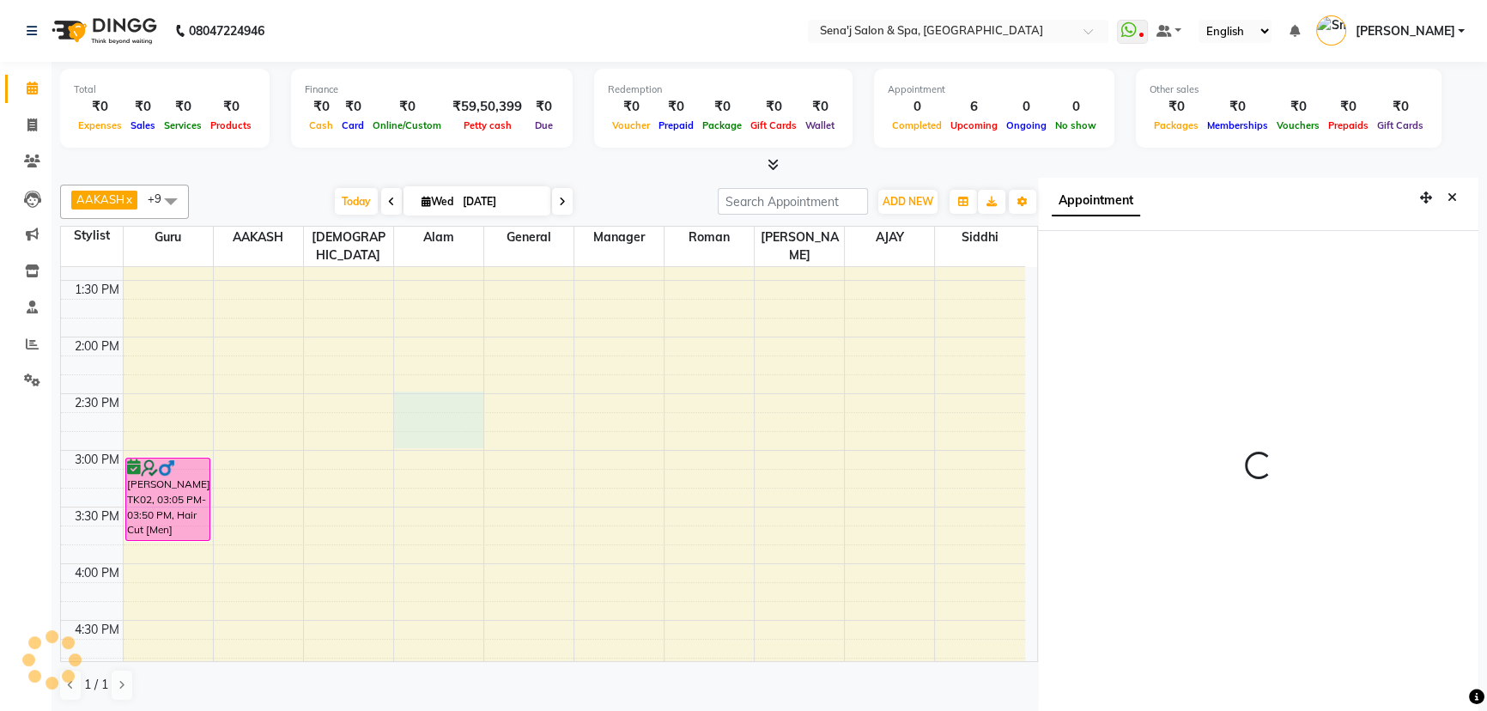
scroll to position [8, 0]
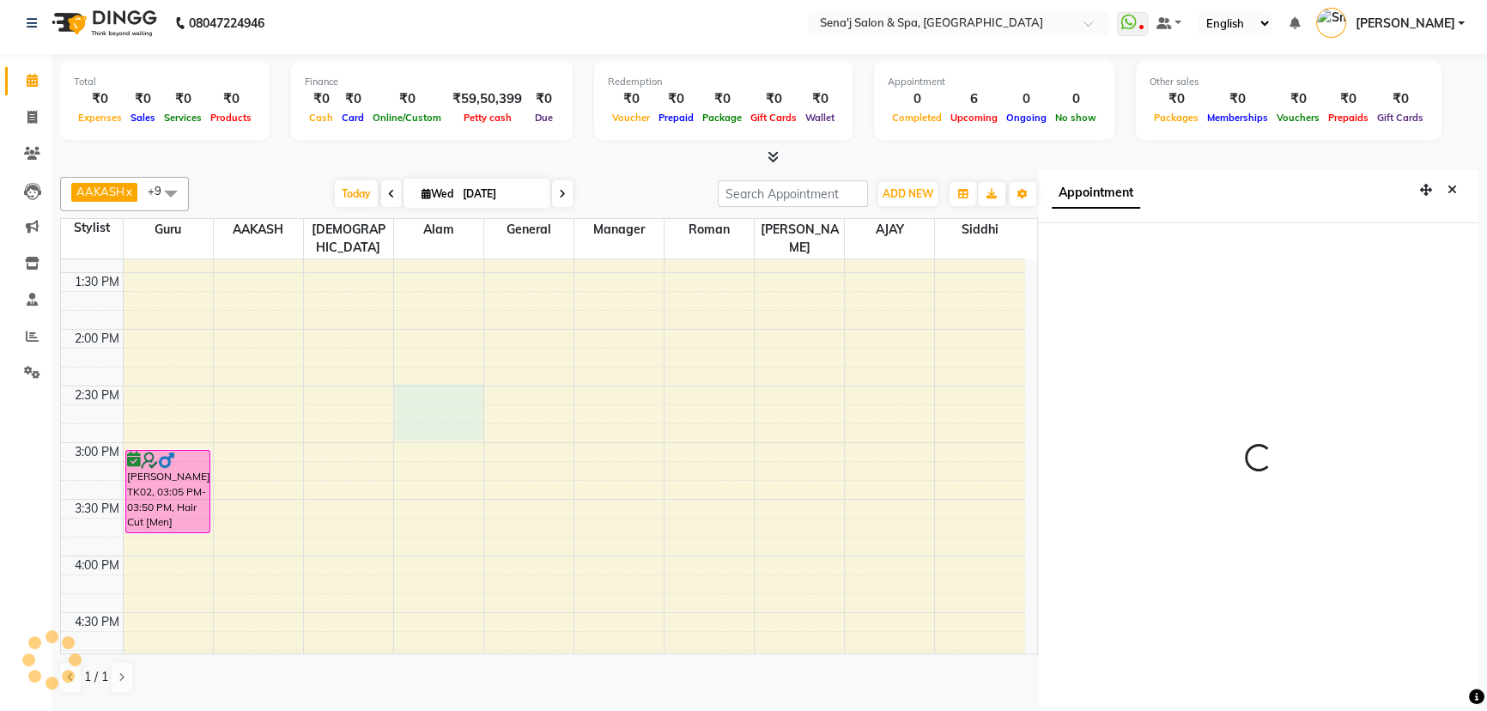
select select "53043"
select select "tentative"
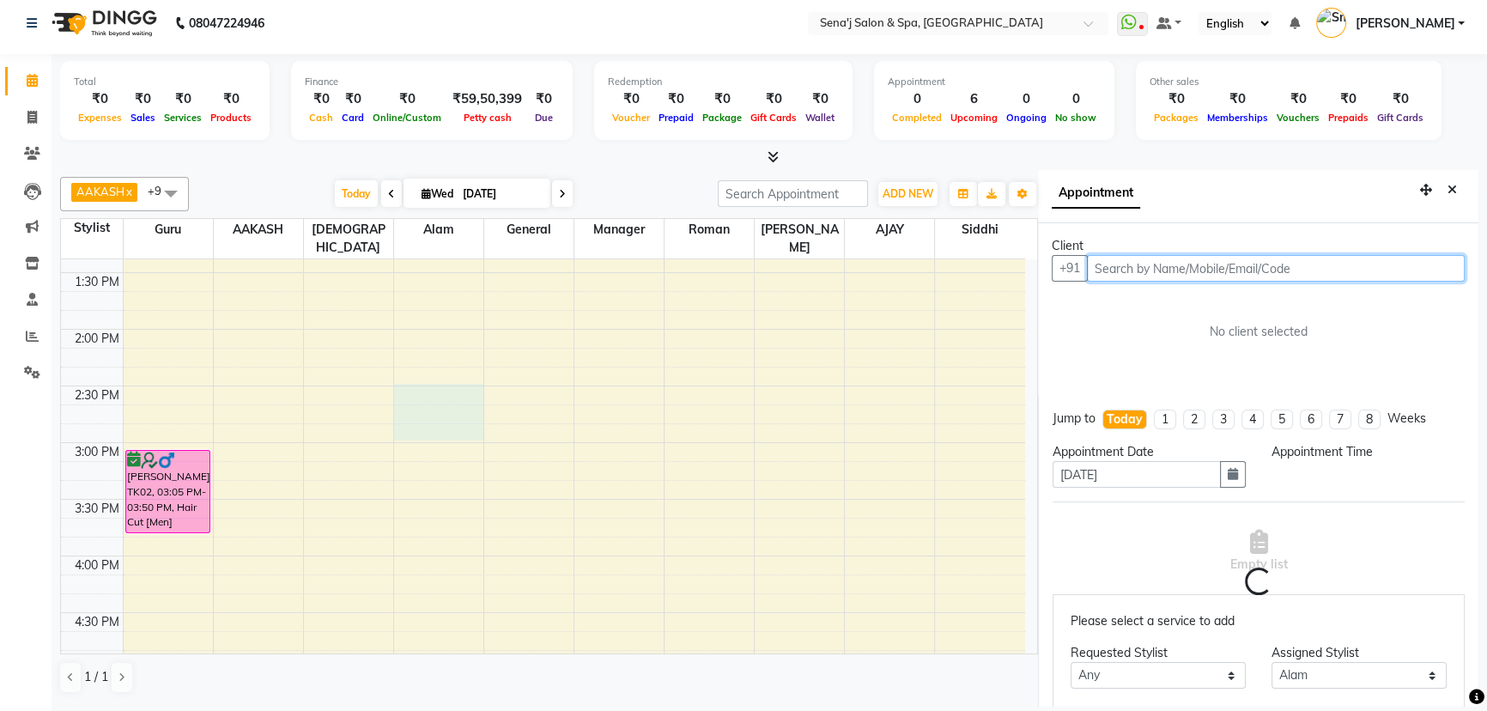
select select "870"
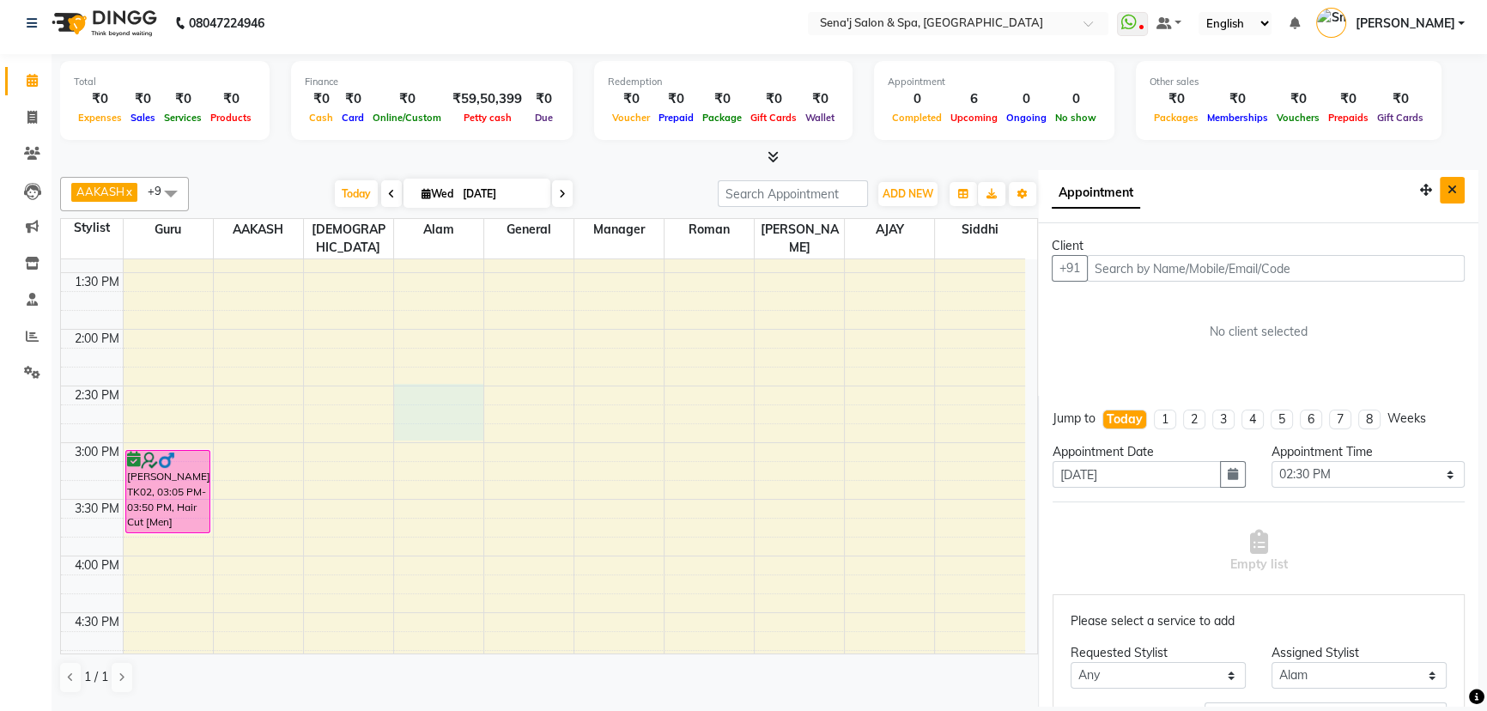
click at [1448, 185] on button "Close" at bounding box center [1452, 190] width 25 height 27
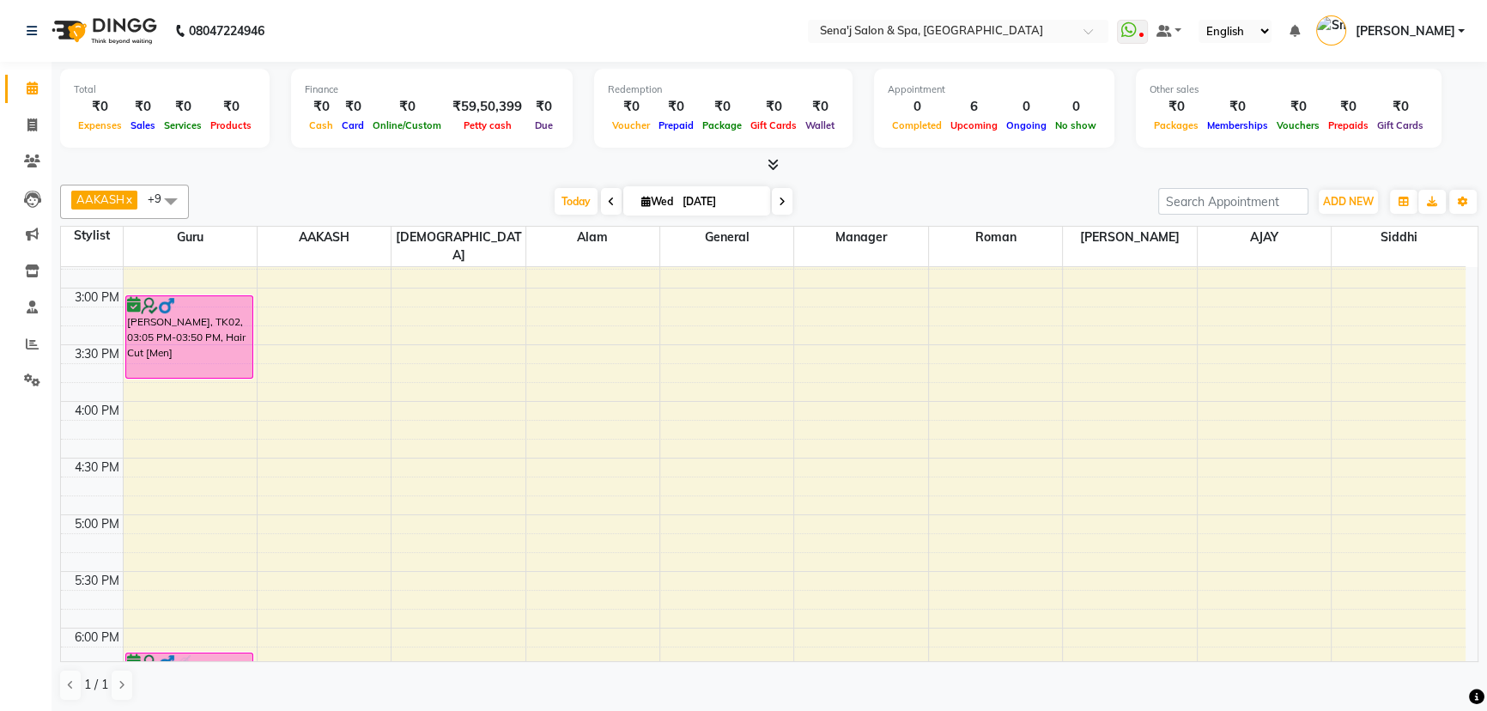
scroll to position [730, 0]
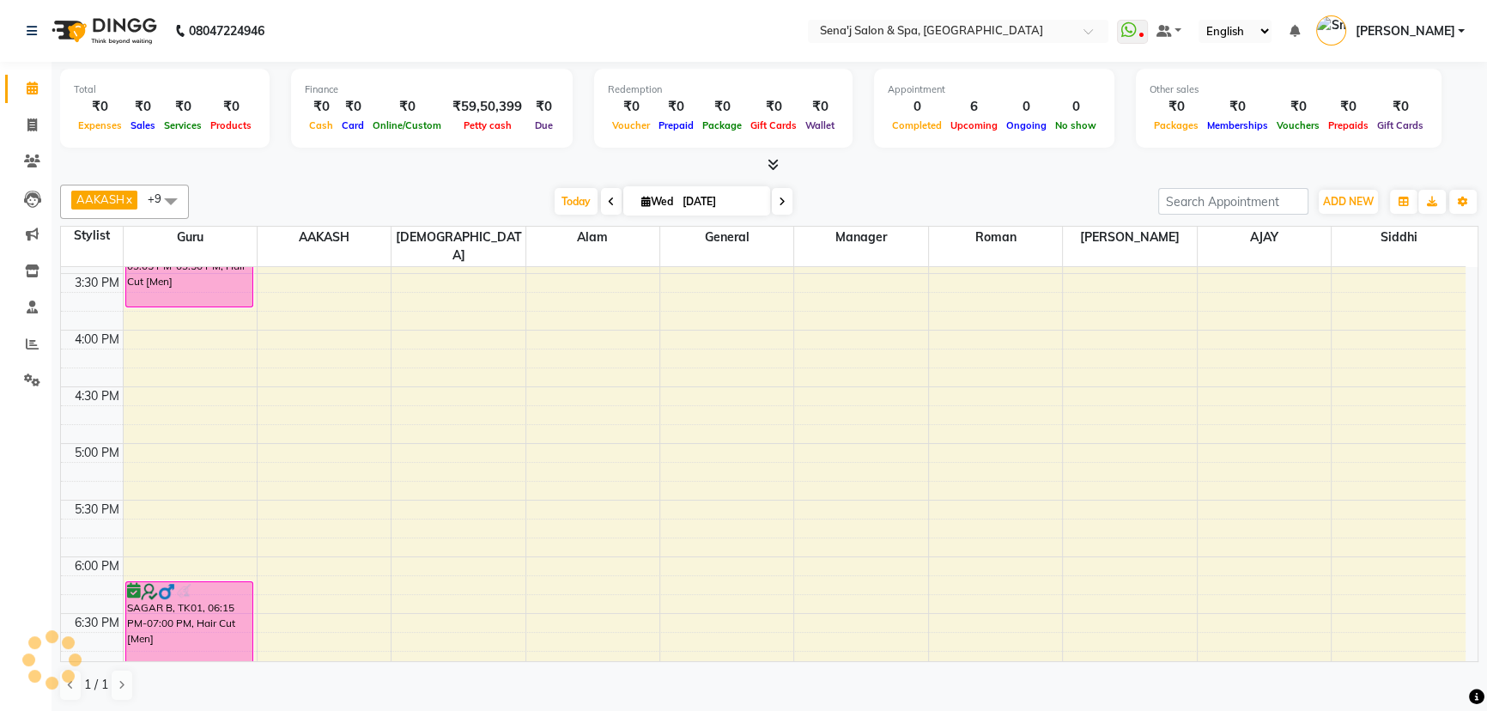
drag, startPoint x: 1467, startPoint y: 207, endPoint x: 1497, endPoint y: 227, distance: 36.0
click at [1487, 227] on html "08047224946 Select Location × Sena'j Salon & Spa, Amanora Mall WhatsApp Status …" at bounding box center [743, 355] width 1487 height 711
click at [27, 309] on icon at bounding box center [32, 307] width 11 height 13
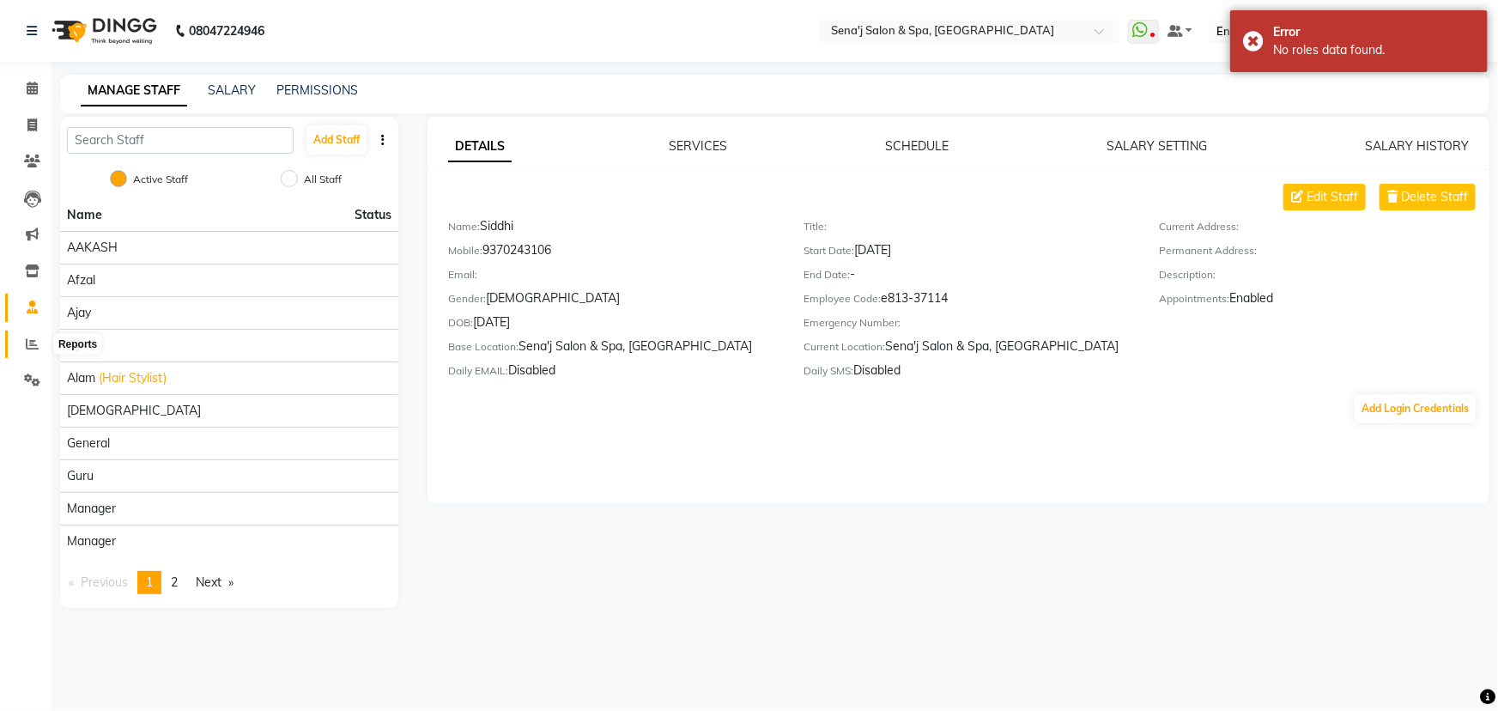
click at [30, 347] on icon at bounding box center [32, 343] width 13 height 13
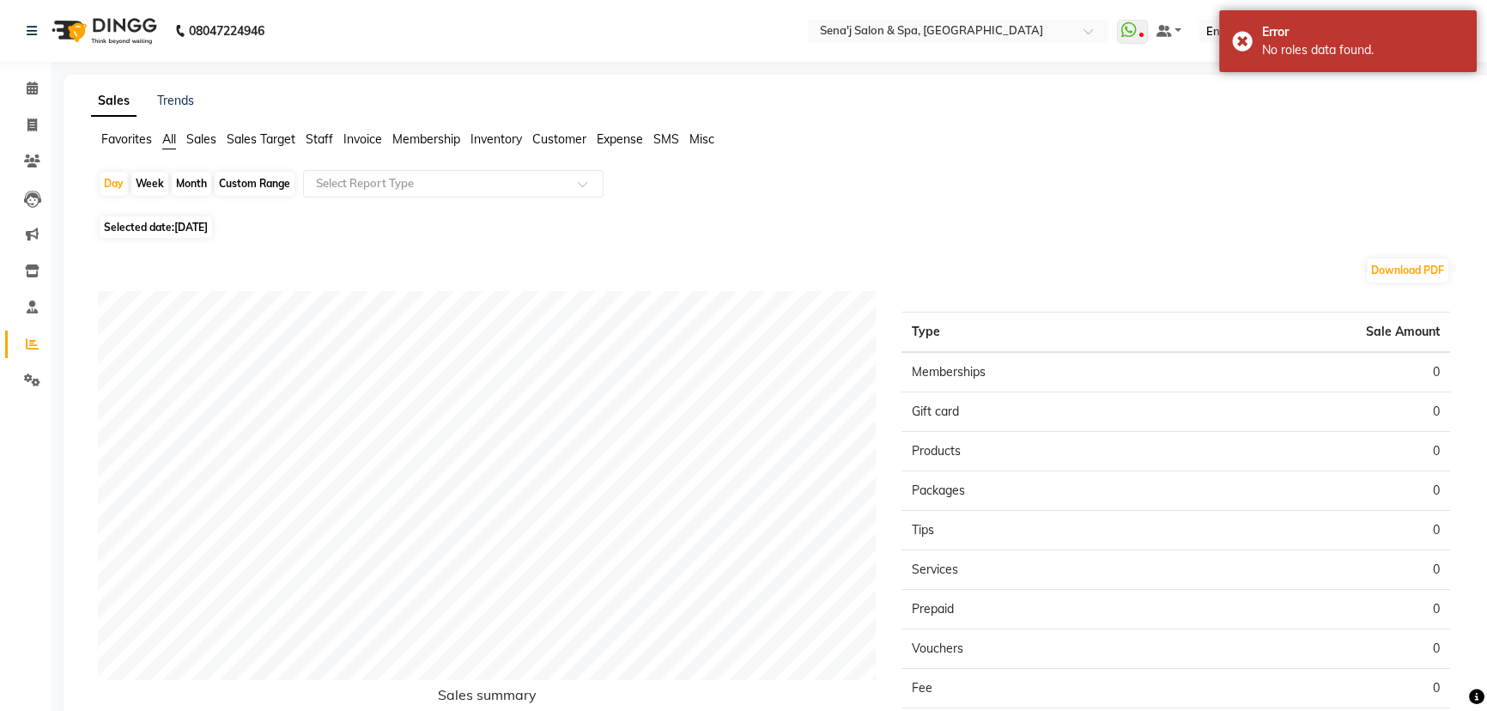
click at [314, 142] on span "Staff" at bounding box center [319, 138] width 27 height 15
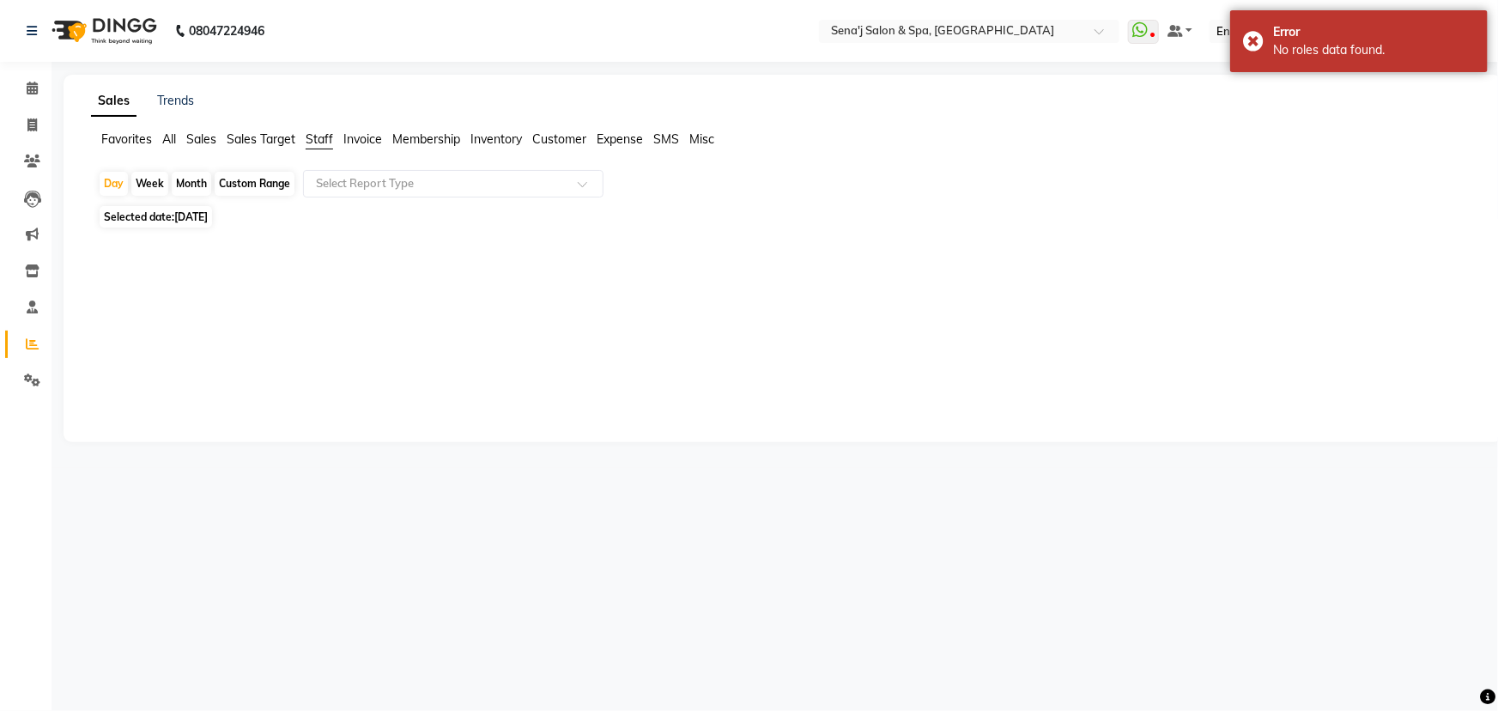
click at [195, 183] on div "Month" at bounding box center [191, 184] width 39 height 24
select select "9"
select select "2025"
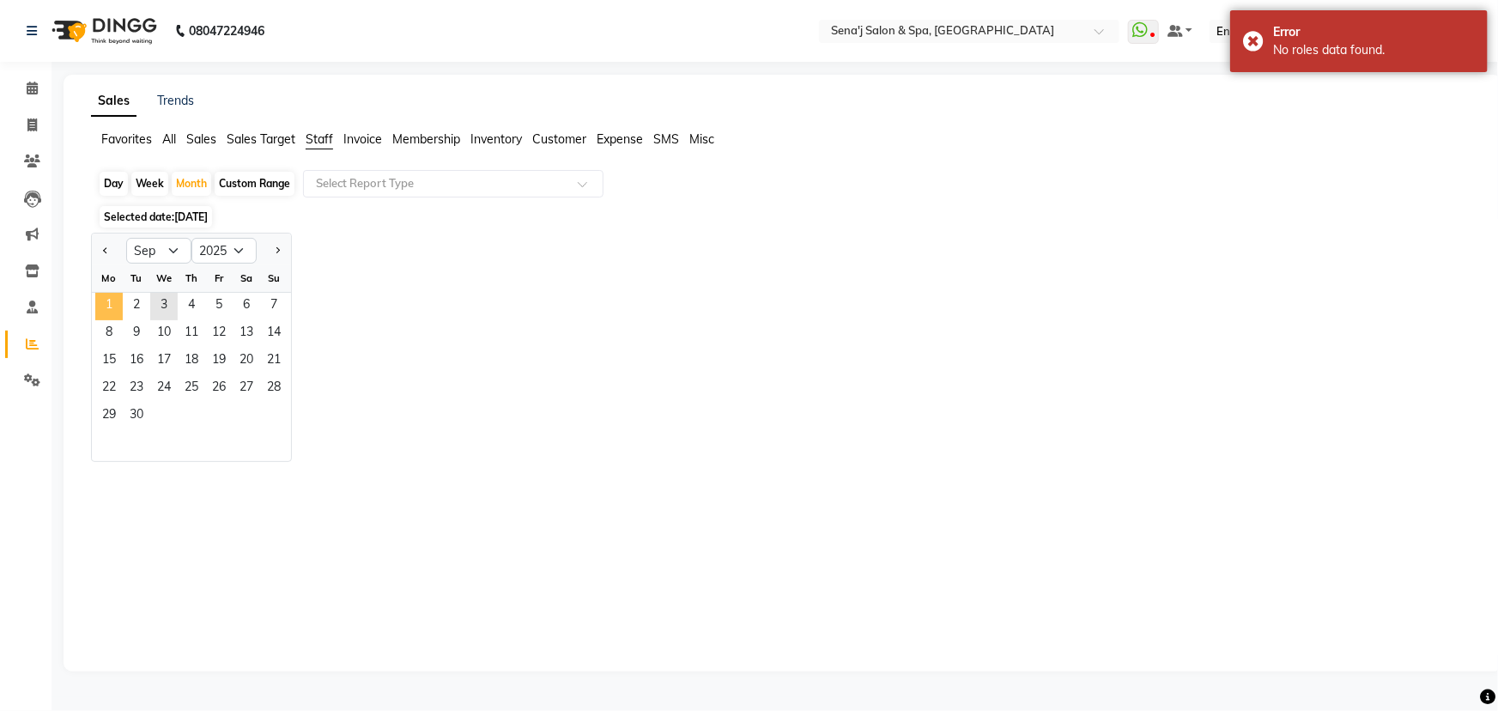
click at [118, 309] on span "1" at bounding box center [108, 306] width 27 height 27
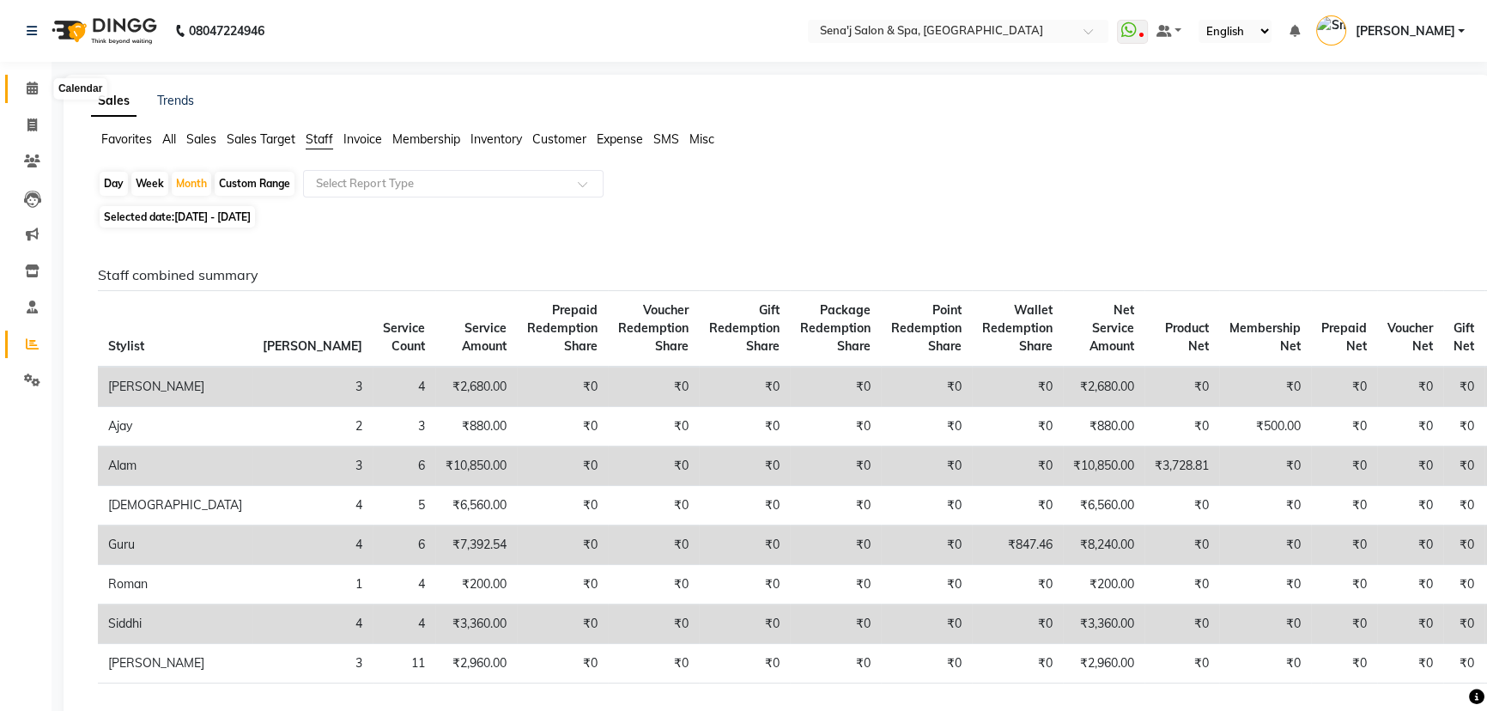
click at [33, 84] on icon at bounding box center [32, 88] width 11 height 13
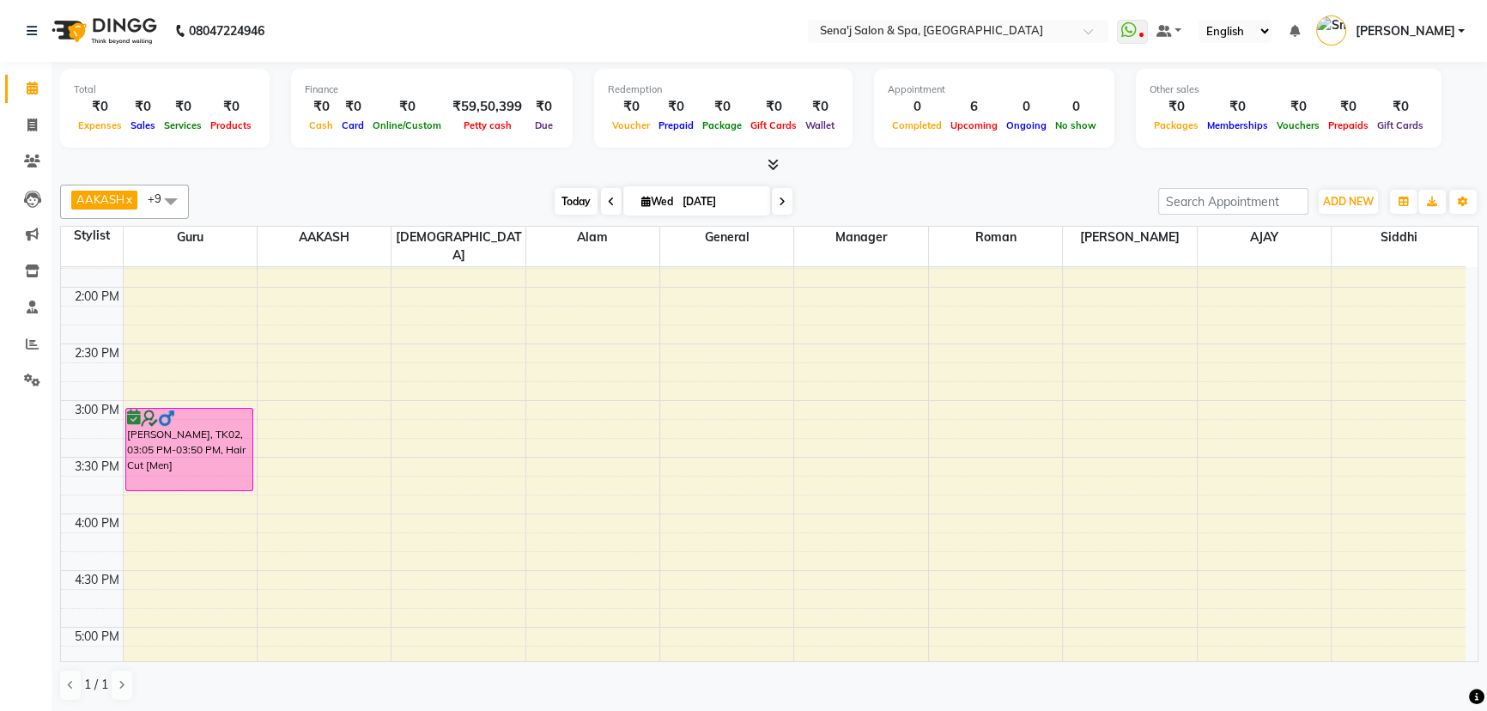
click at [570, 201] on span "Today" at bounding box center [576, 201] width 43 height 27
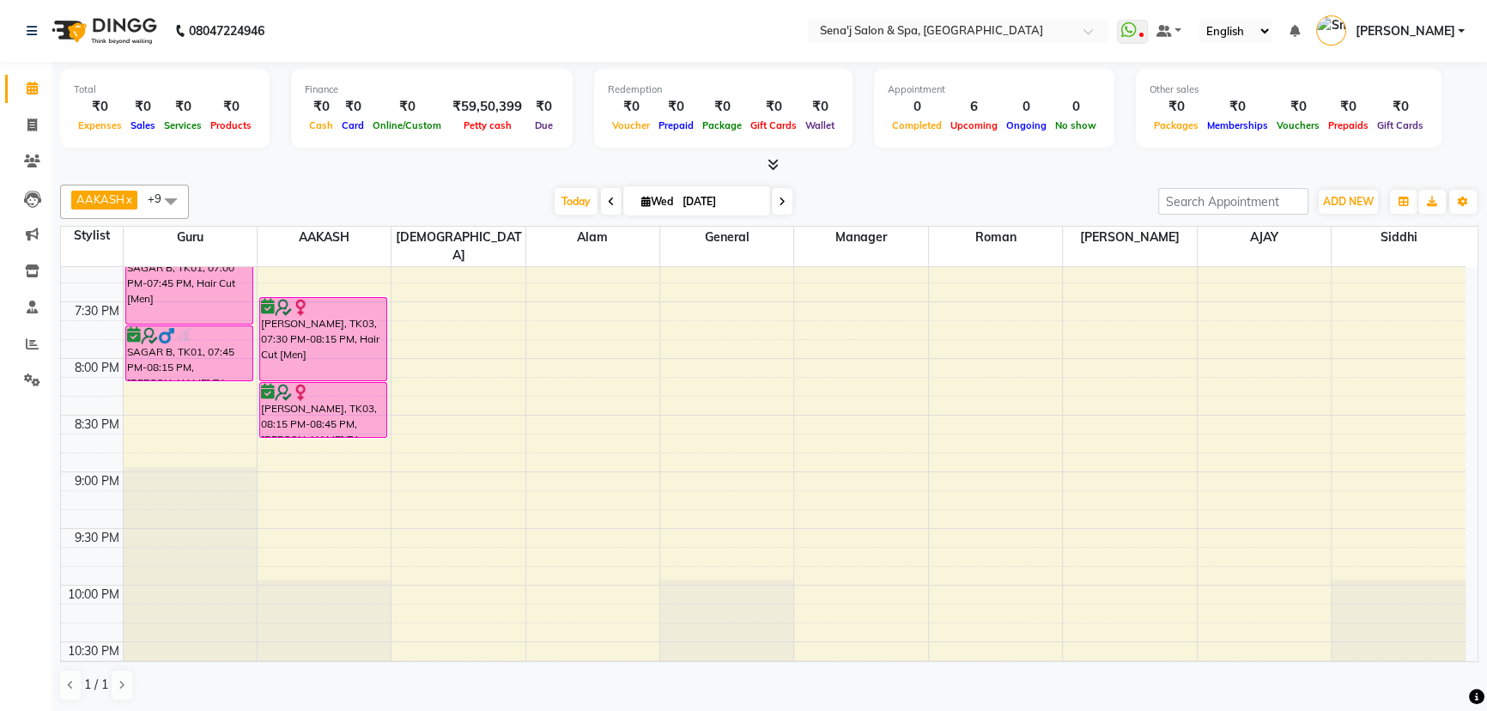
scroll to position [1233, 0]
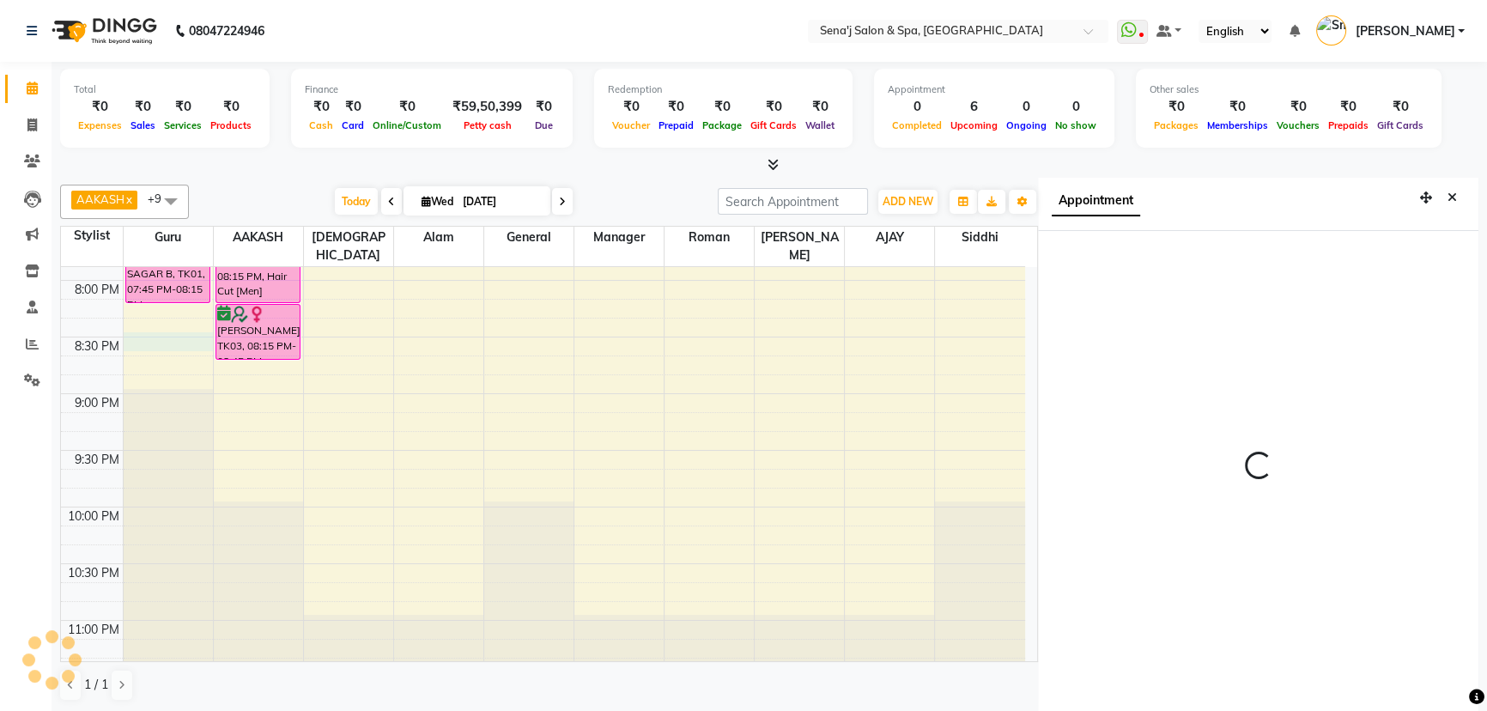
scroll to position [8, 0]
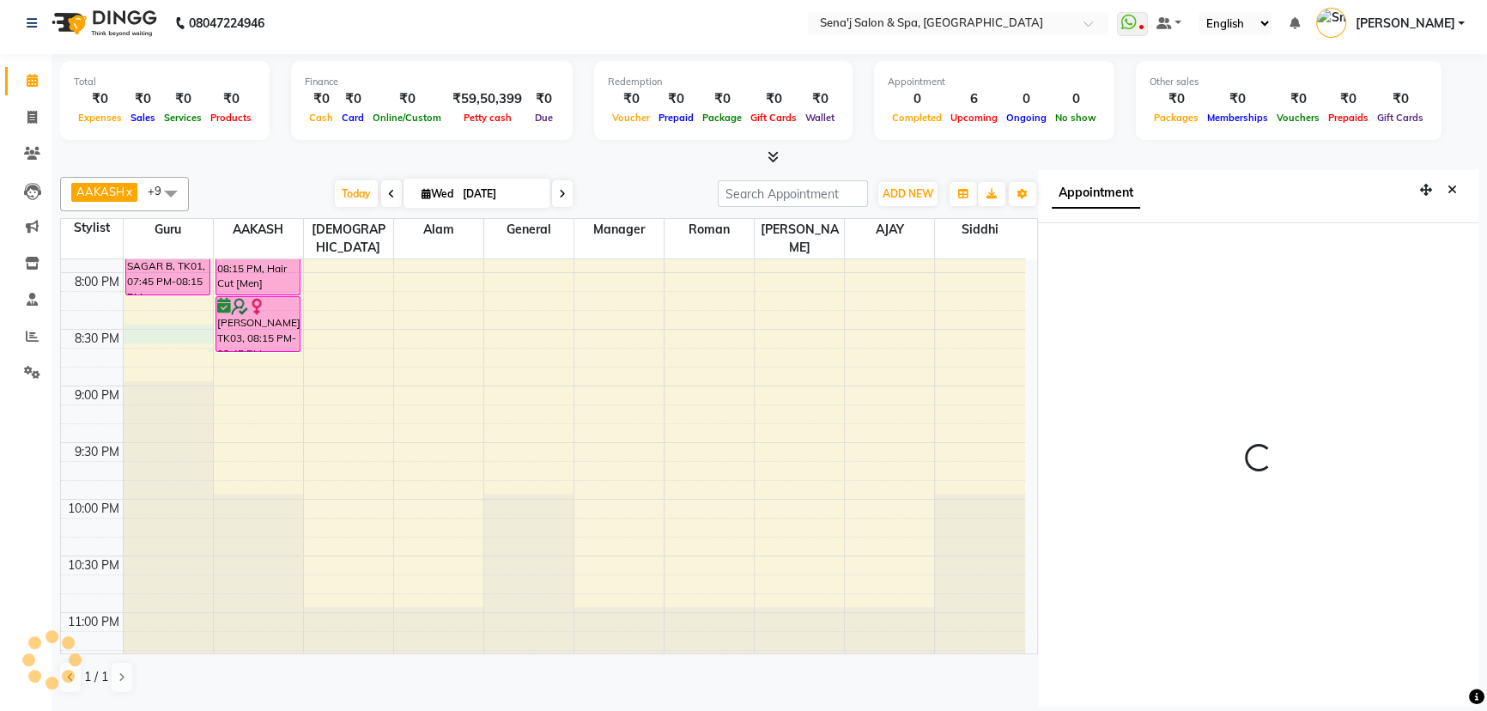
select select "1230"
select select "6923"
select select "tentative"
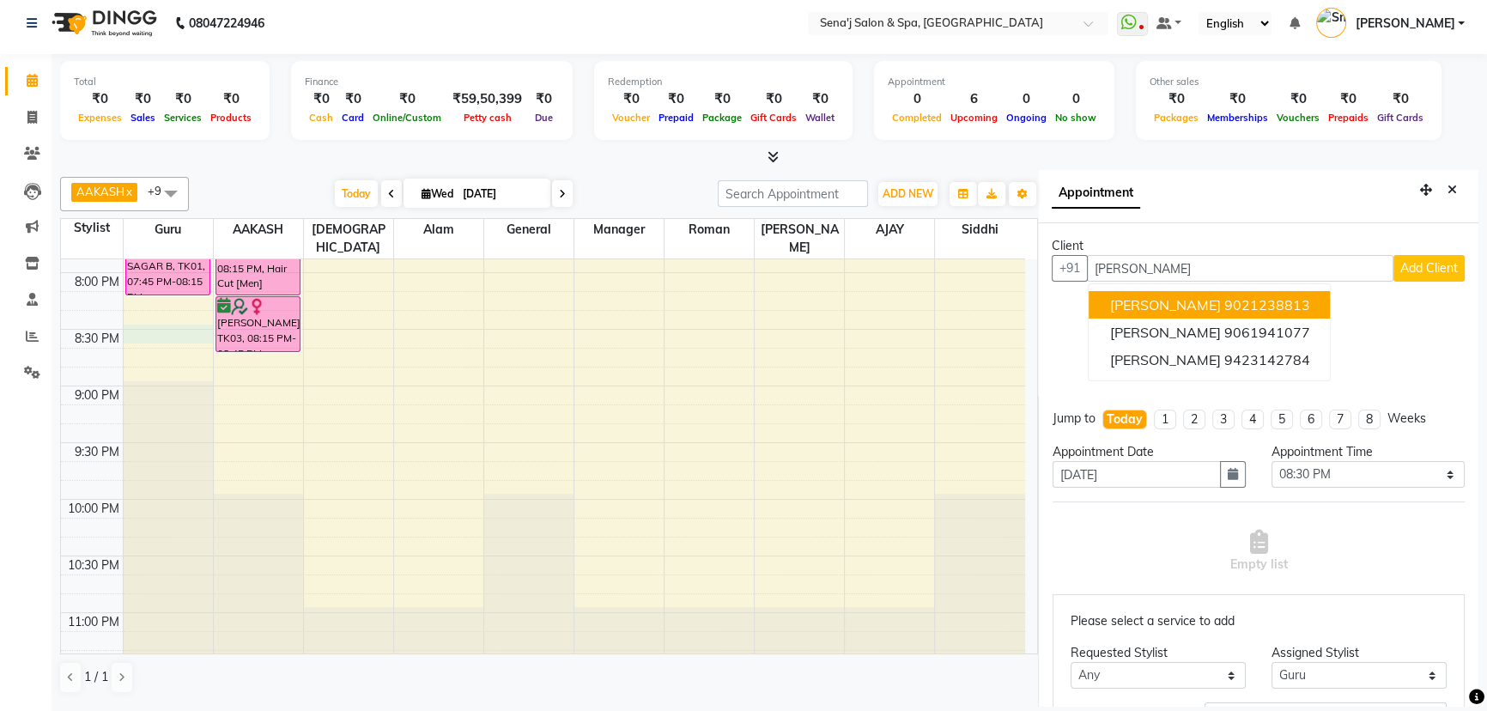
click at [1220, 296] on span "[PERSON_NAME]" at bounding box center [1164, 304] width 111 height 17
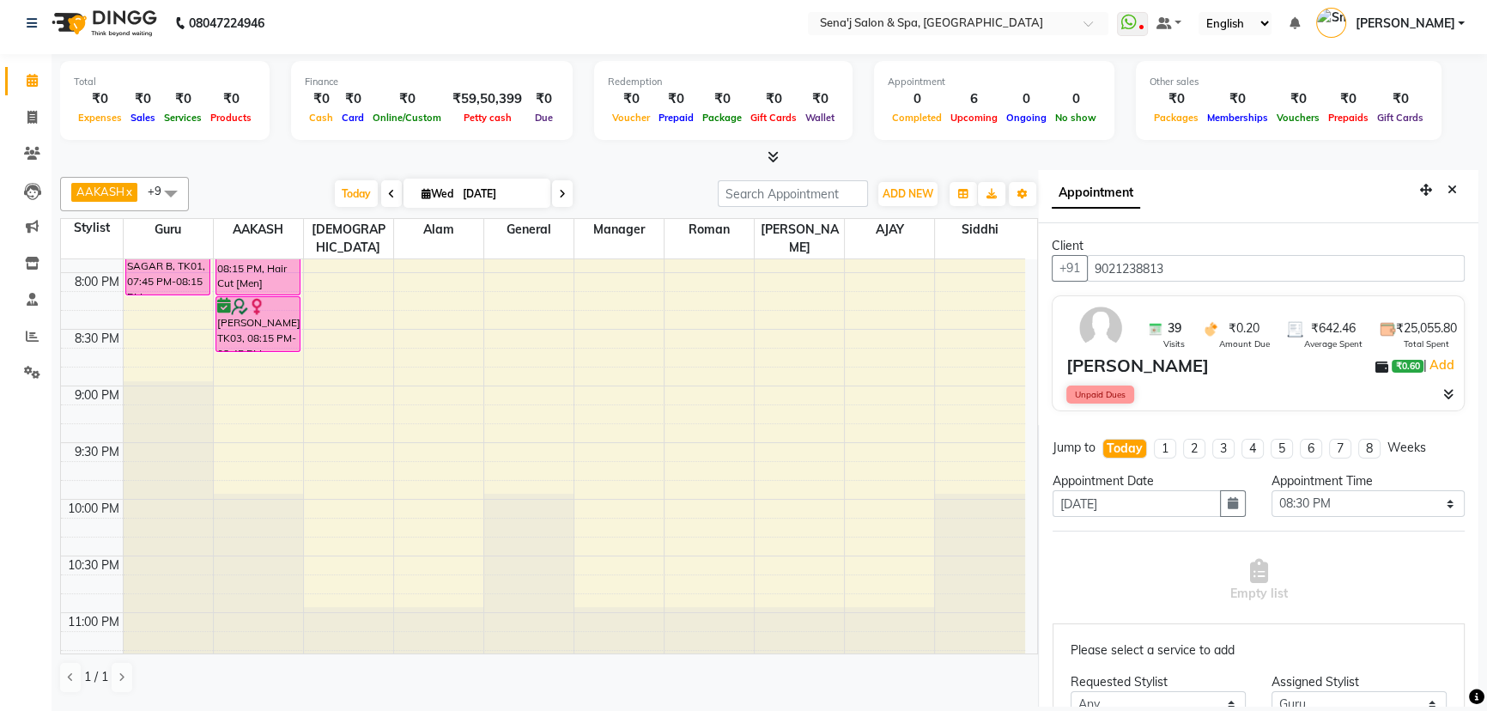
scroll to position [0, 0]
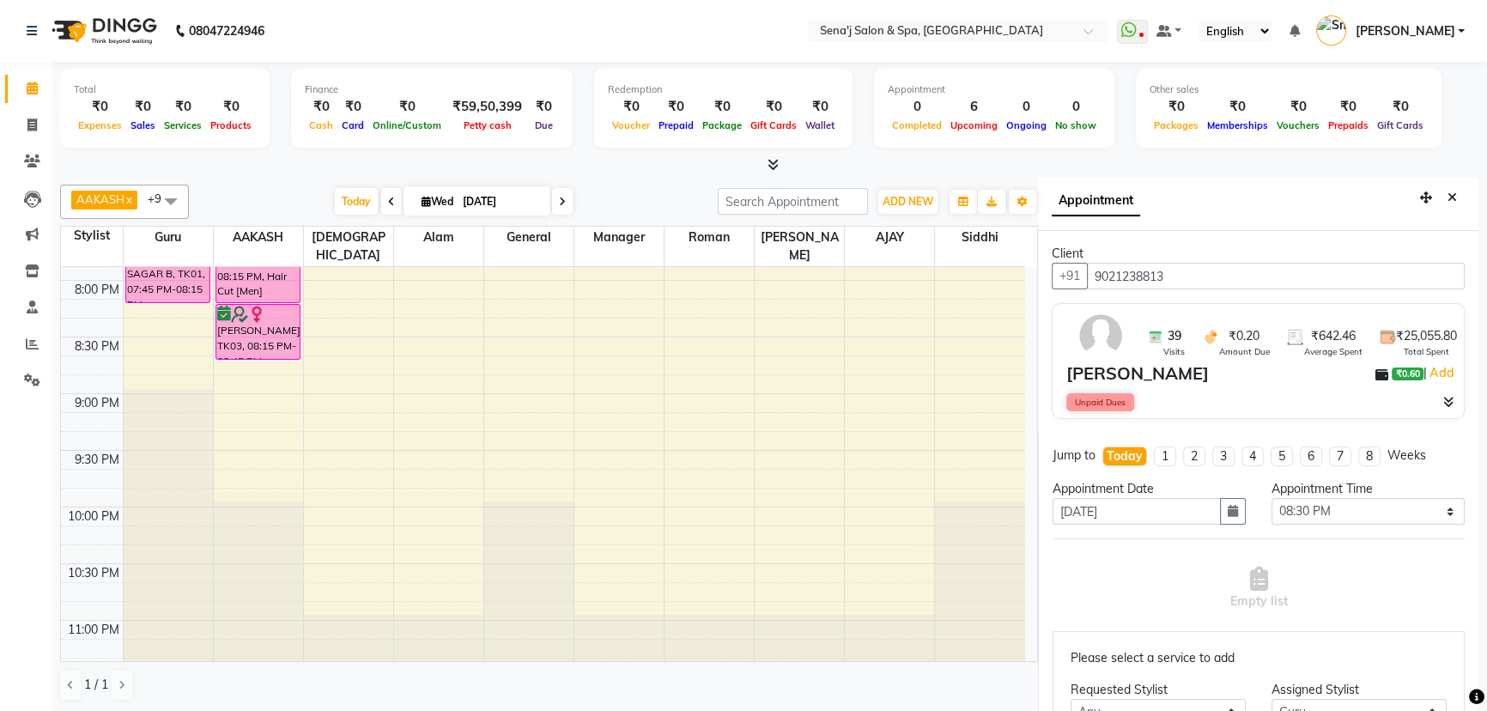
type input "9021238813"
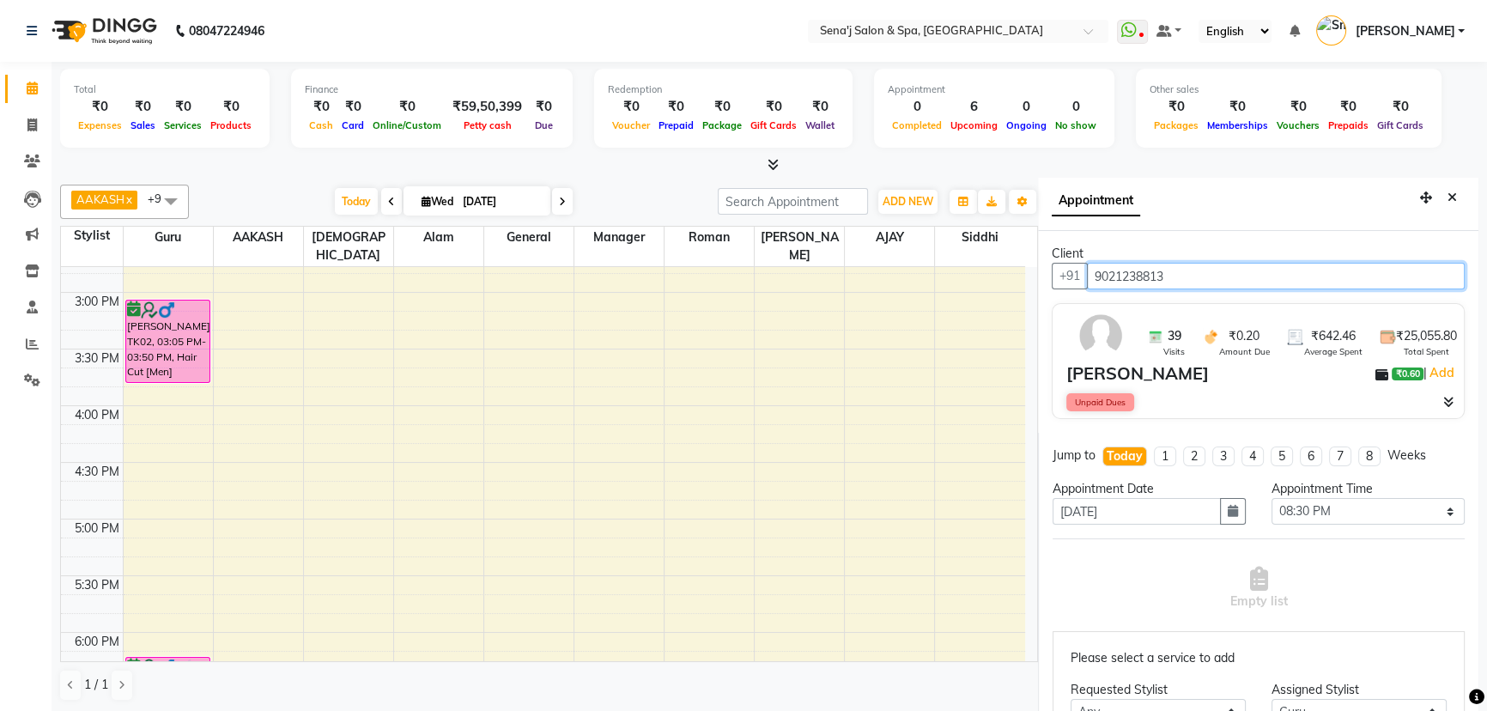
scroll to position [656, 0]
click at [127, 495] on div "9:00 AM 9:30 AM 10:00 AM 10:30 AM 11:00 AM 11:30 AM 12:00 PM 12:30 PM 1:00 PM 1…" at bounding box center [543, 460] width 964 height 1699
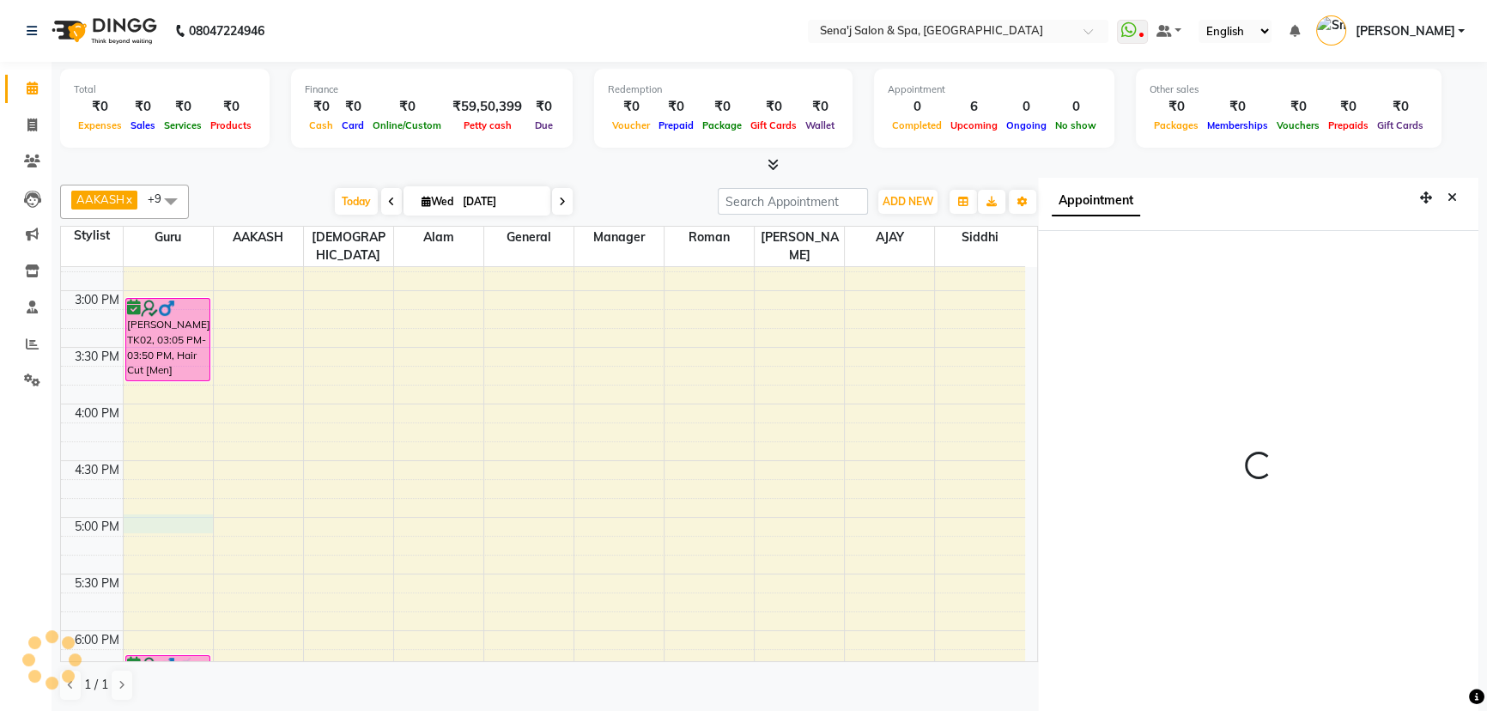
scroll to position [8, 0]
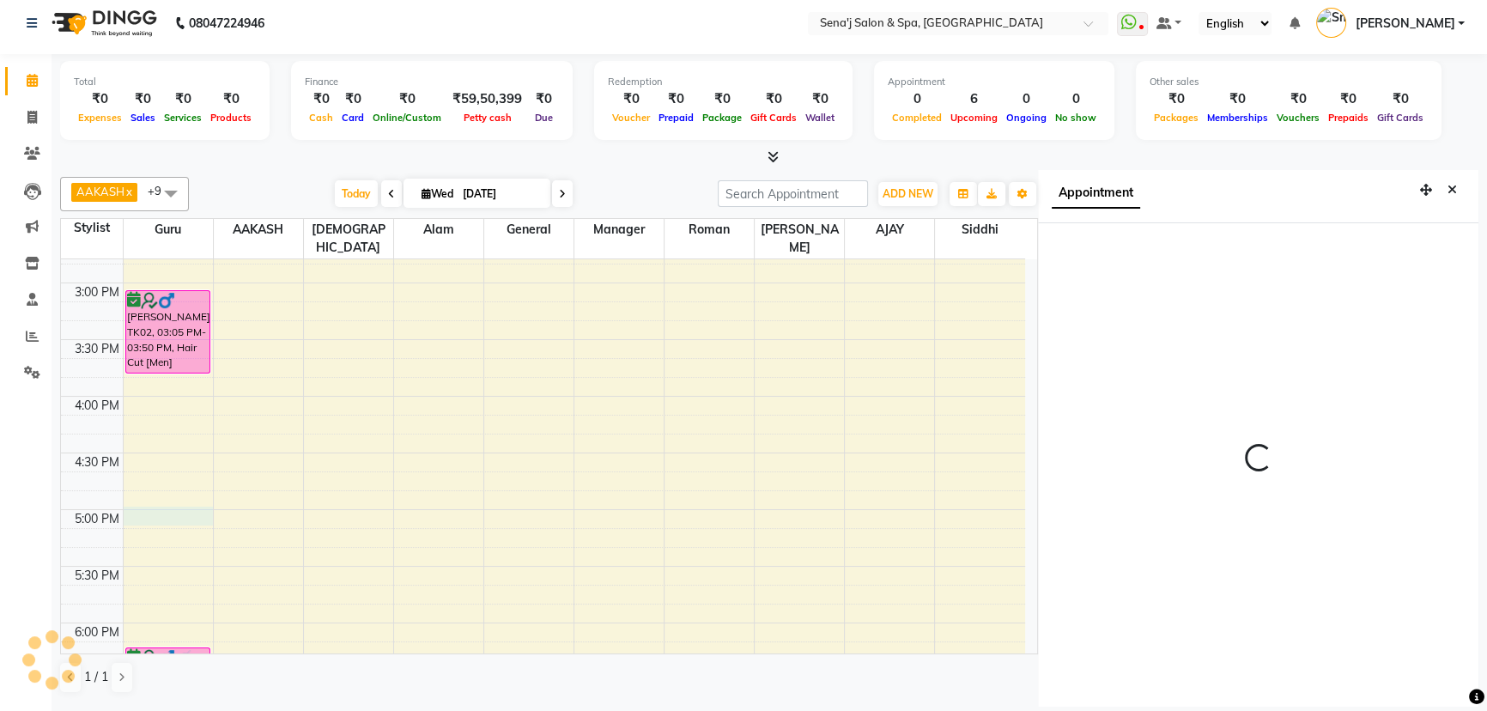
select select "1020"
select select "6923"
select select "tentative"
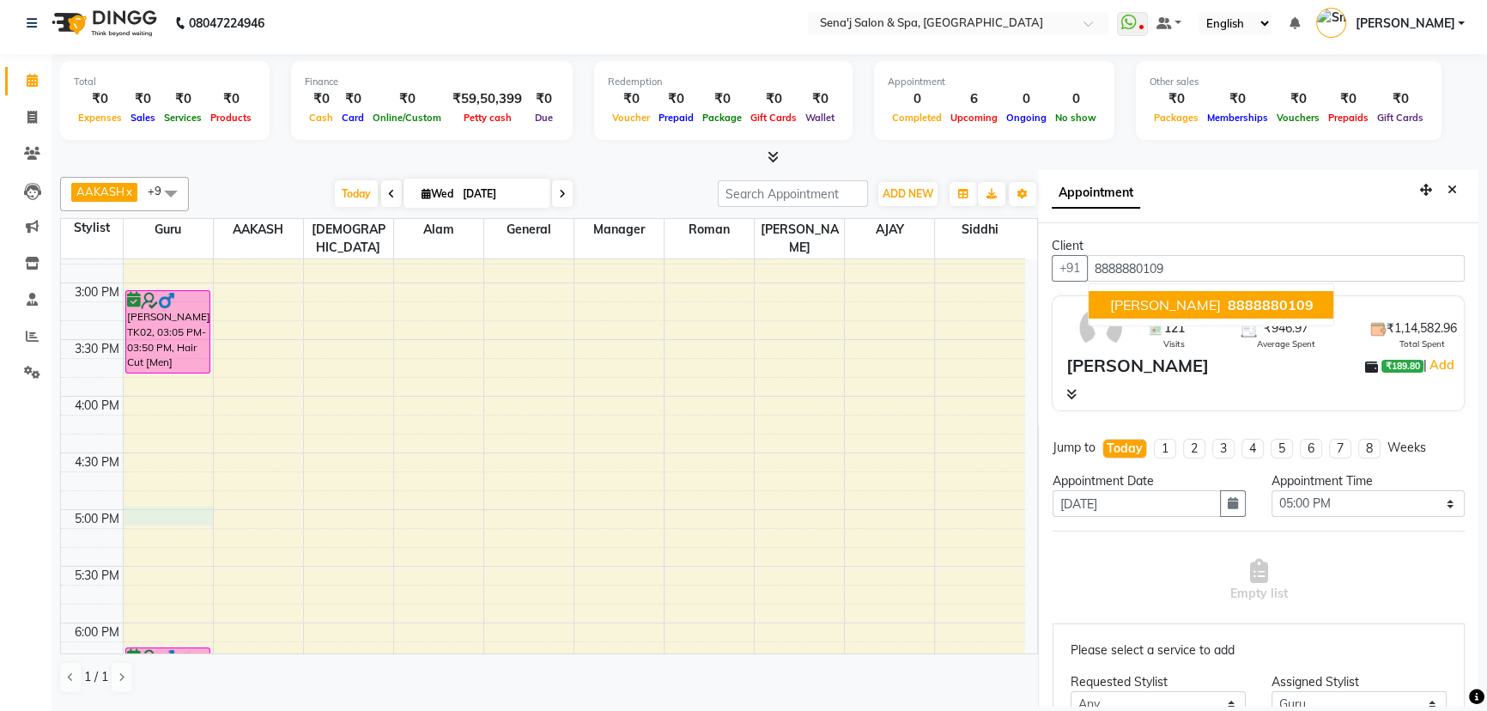
click at [1215, 298] on span "[PERSON_NAME]" at bounding box center [1164, 304] width 111 height 17
type input "8888880109"
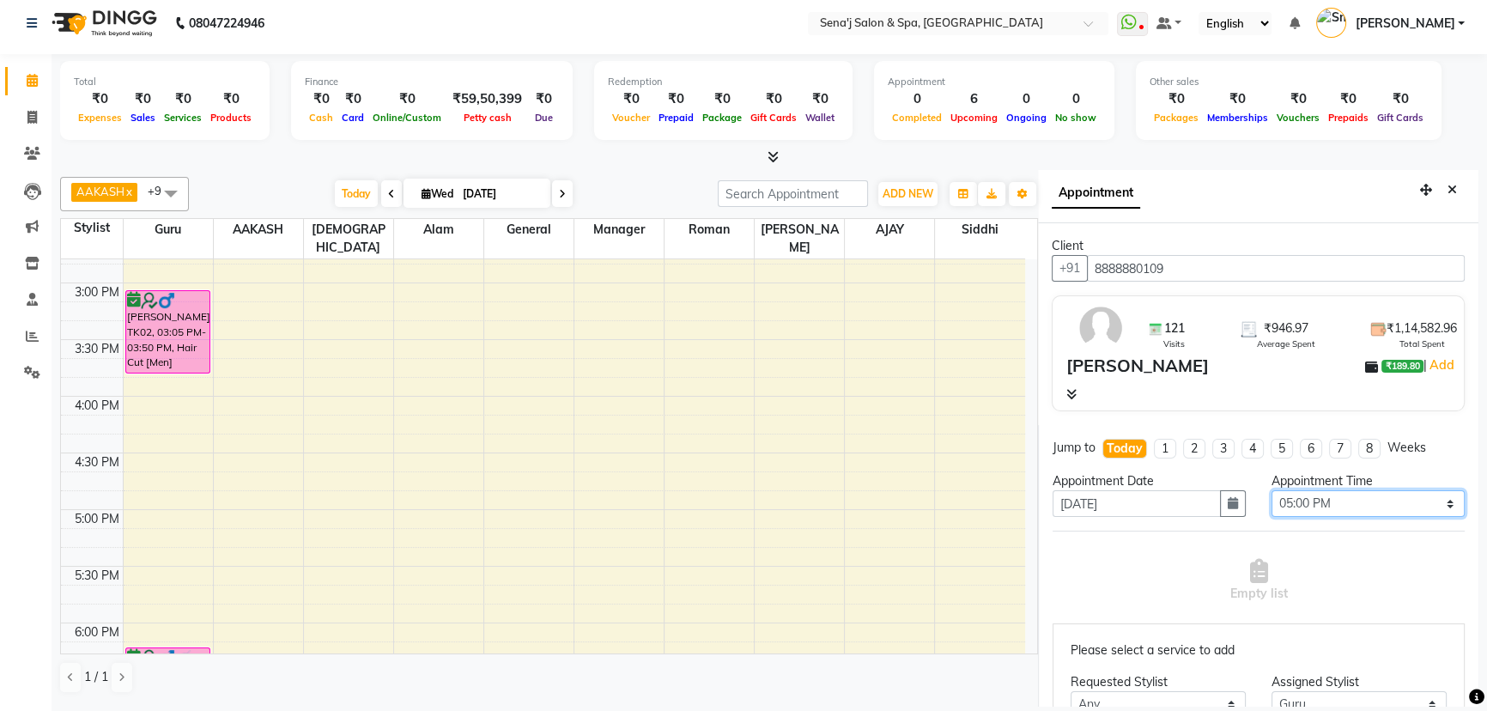
click at [1284, 499] on select "Select 10:00 AM 10:15 AM 10:30 AM 10:45 AM 11:00 AM 11:15 AM 11:30 AM 11:45 AM …" at bounding box center [1368, 503] width 193 height 27
select select "1035"
click at [1272, 490] on select "Select 10:00 AM 10:15 AM 10:30 AM 10:45 AM 11:00 AM 11:15 AM 11:30 AM 11:45 AM …" at bounding box center [1368, 503] width 193 height 27
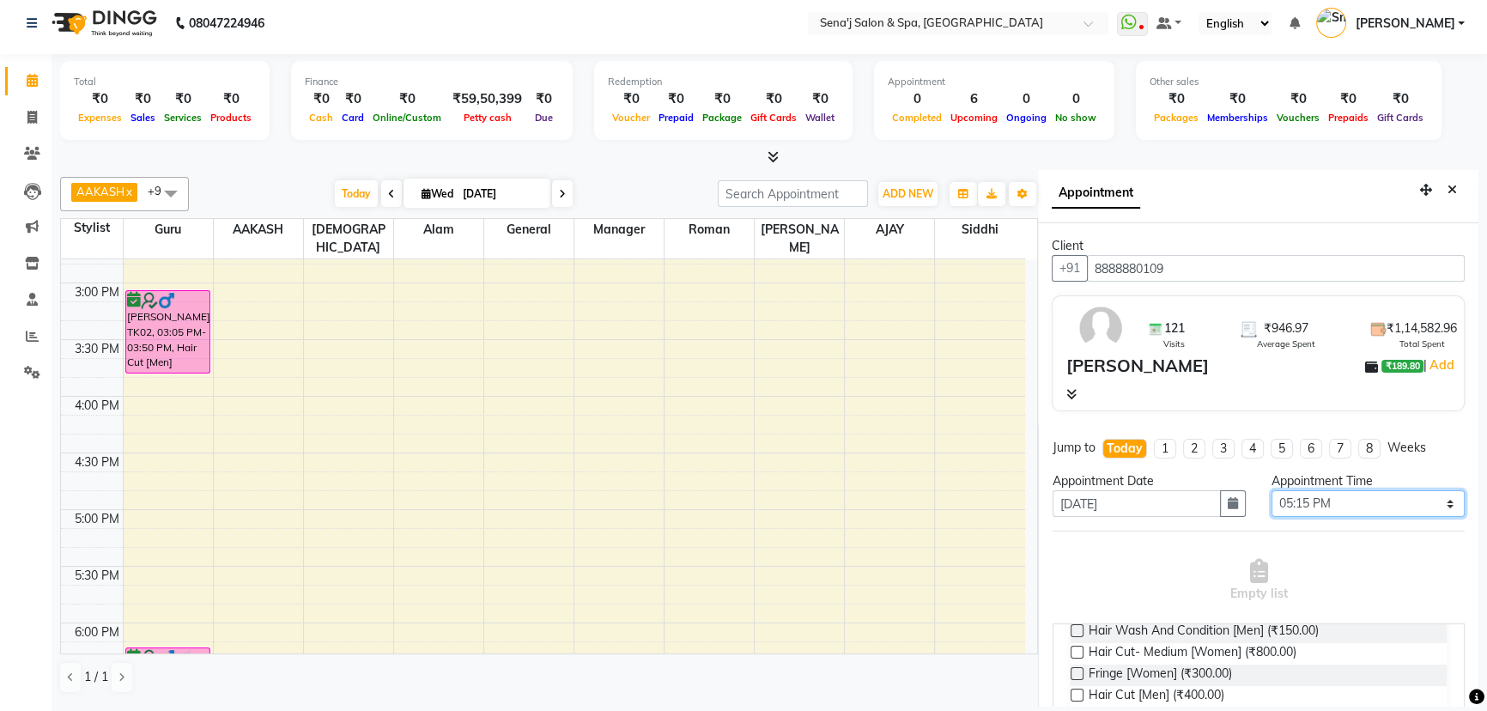
scroll to position [234, 0]
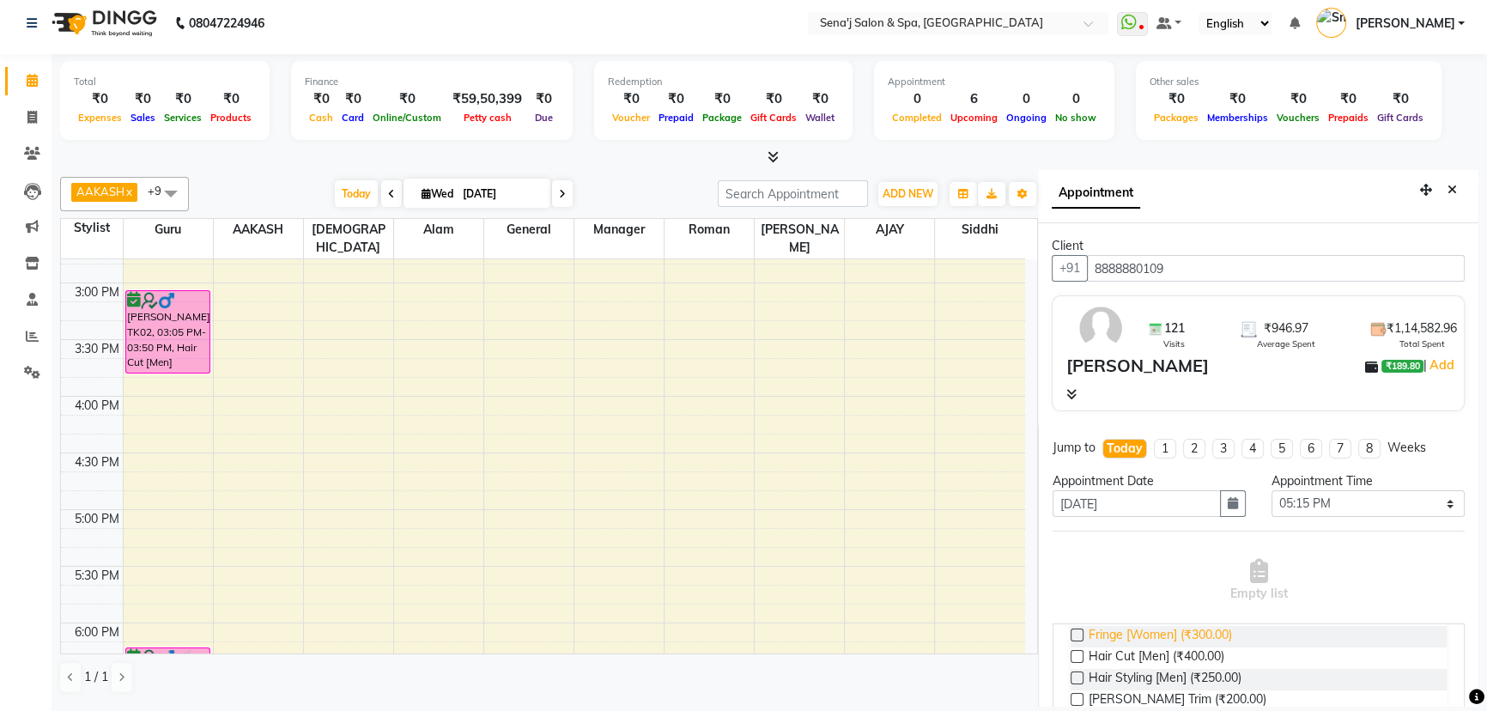
click at [1136, 641] on span "Fringe [Women] (₹300.00)" at bounding box center [1160, 636] width 143 height 21
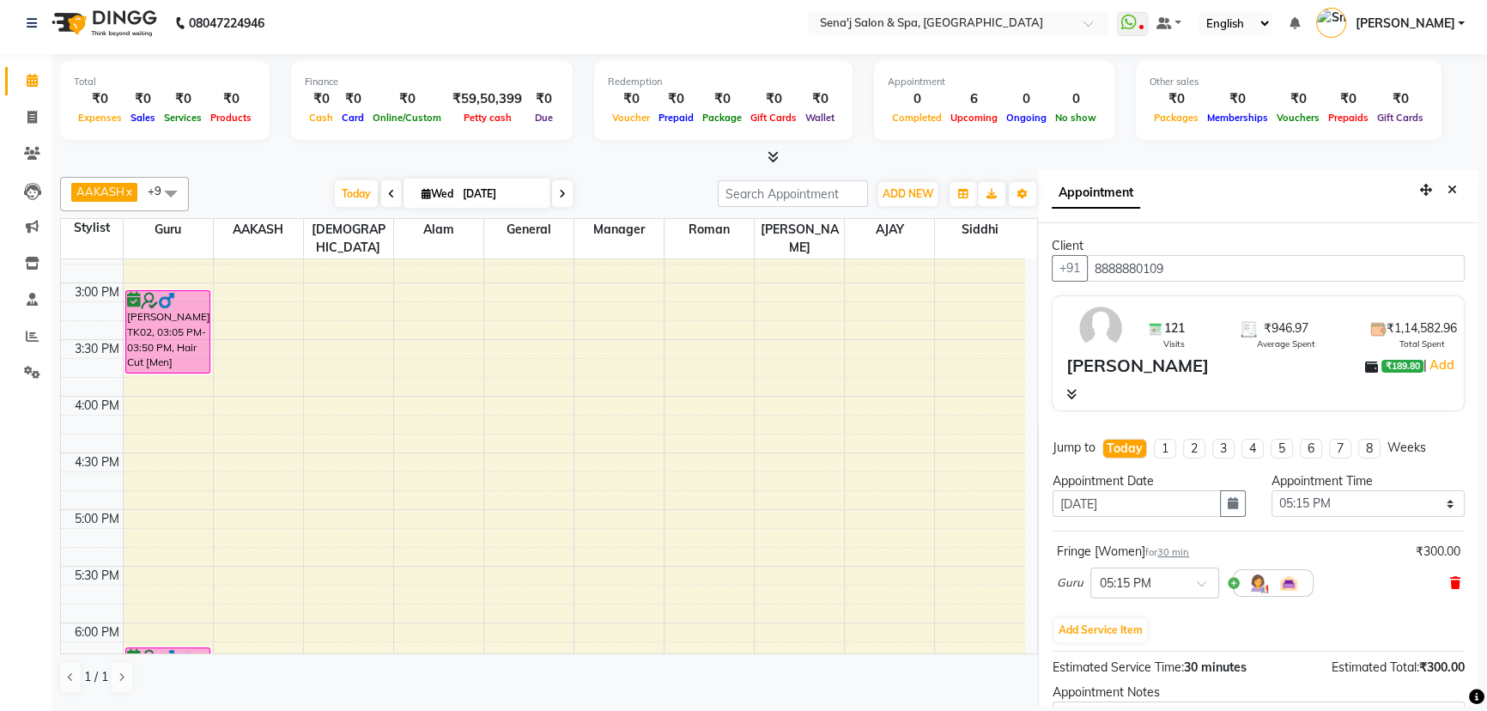
click at [1450, 583] on icon at bounding box center [1455, 583] width 10 height 12
select select "6923"
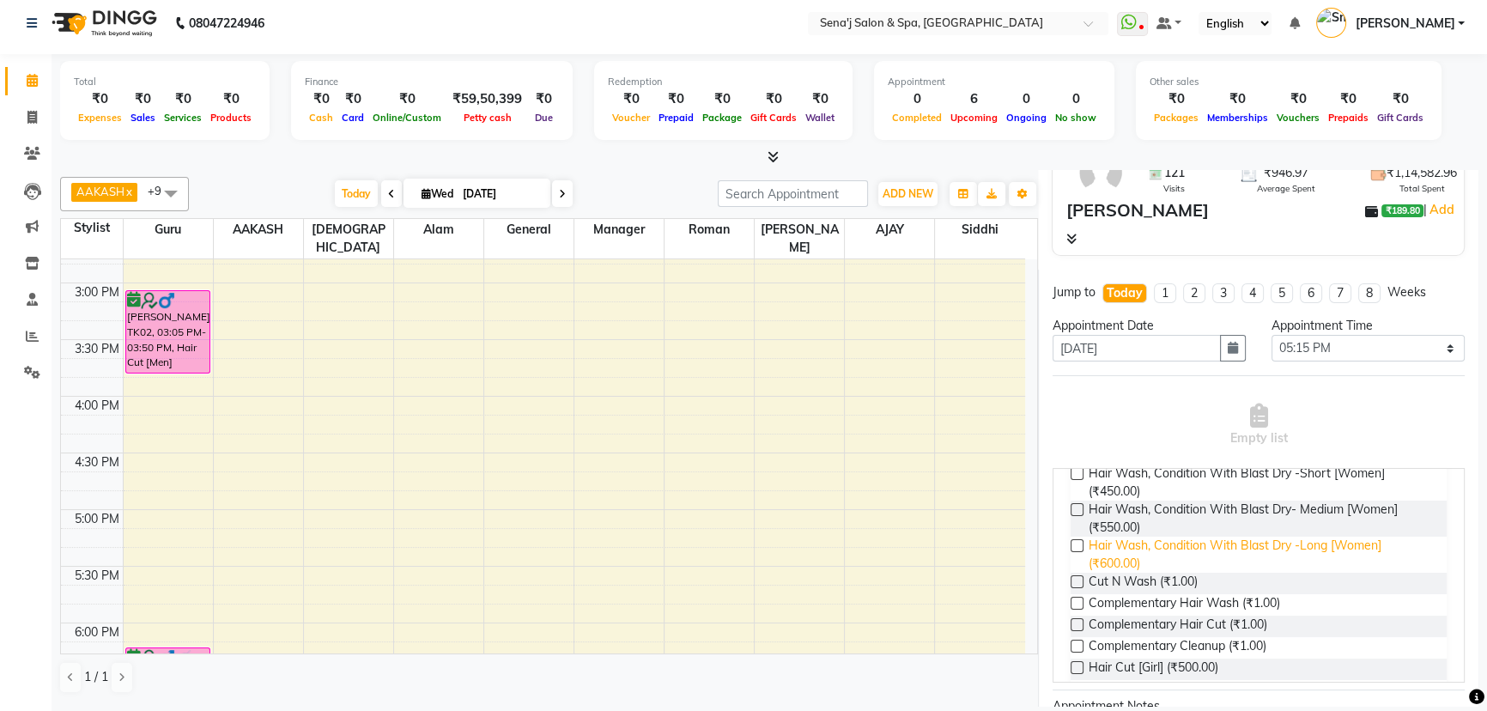
scroll to position [312, 0]
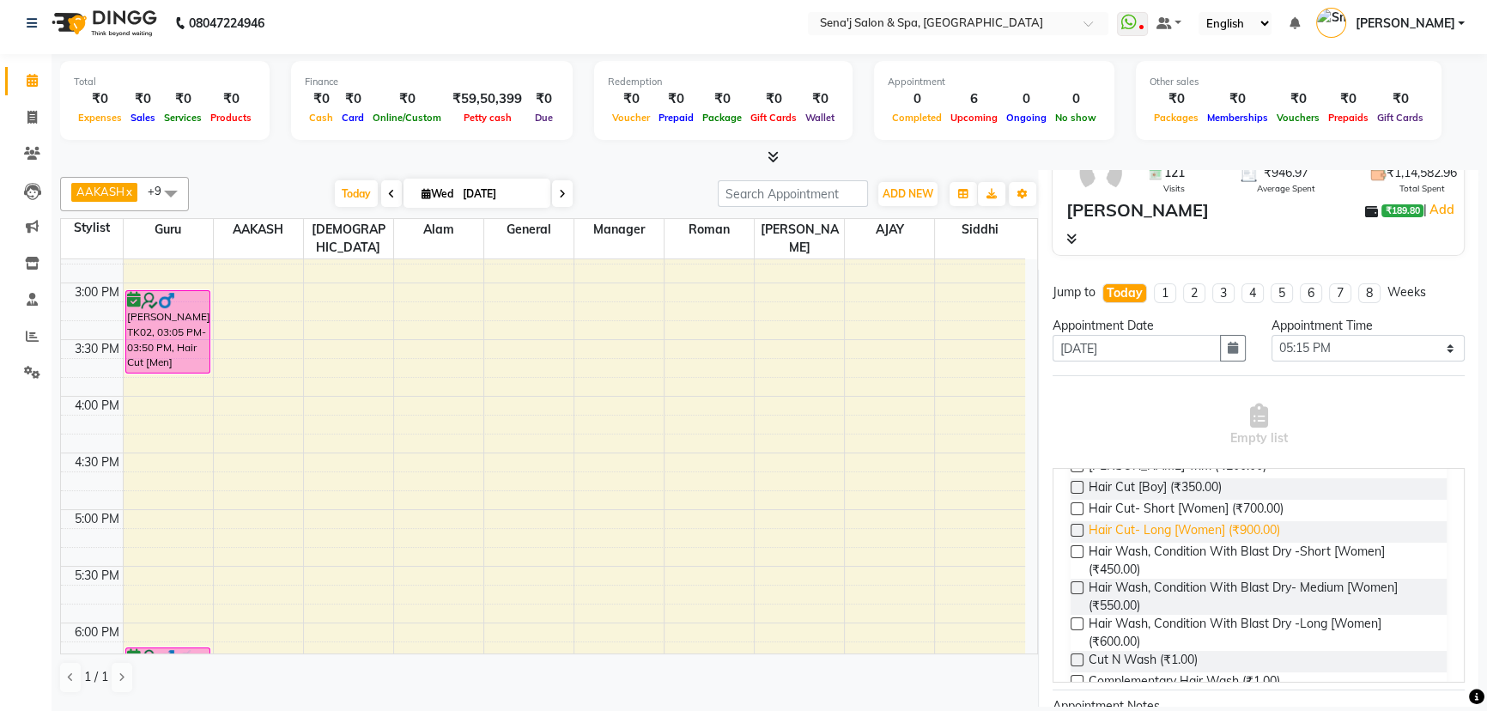
click at [1182, 532] on span "Hair Cut- Long [Women] (₹900.00)" at bounding box center [1184, 531] width 191 height 21
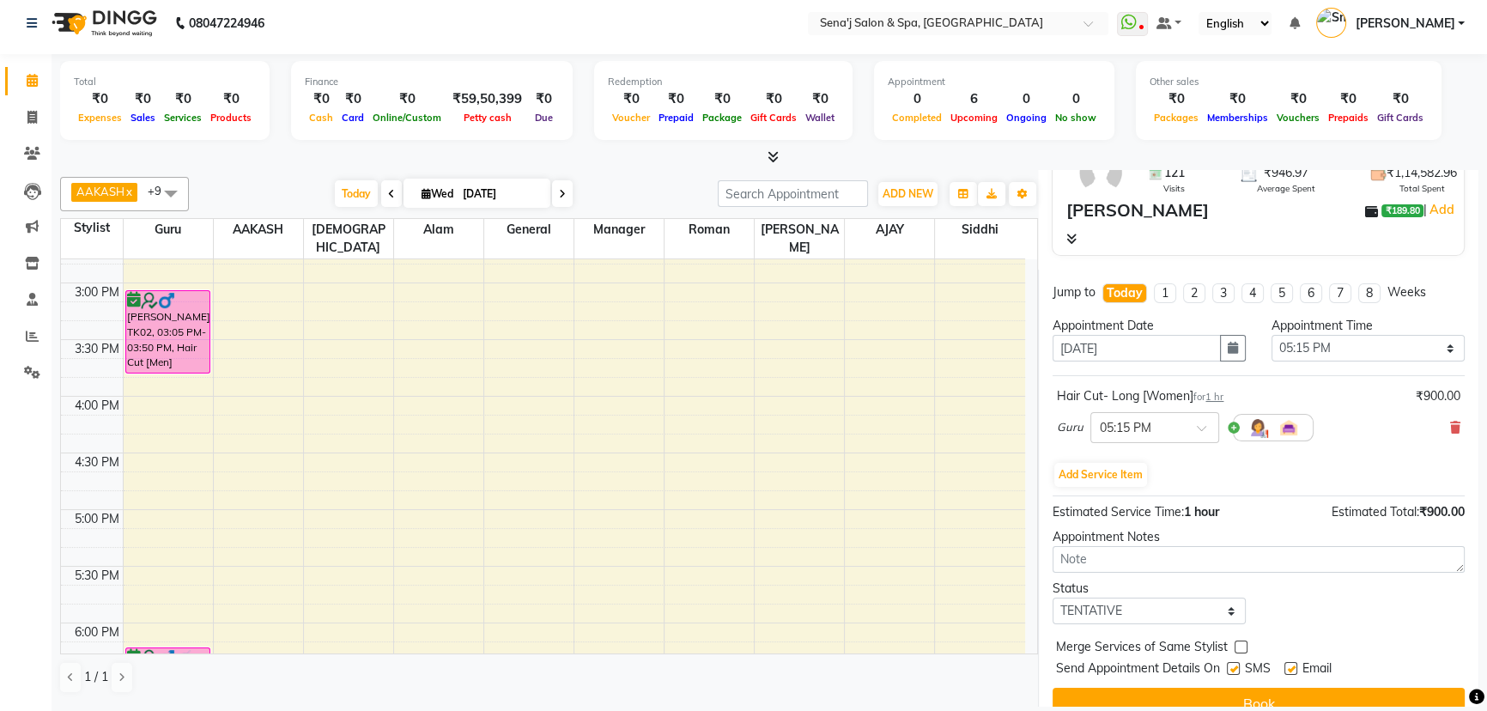
scroll to position [180, 0]
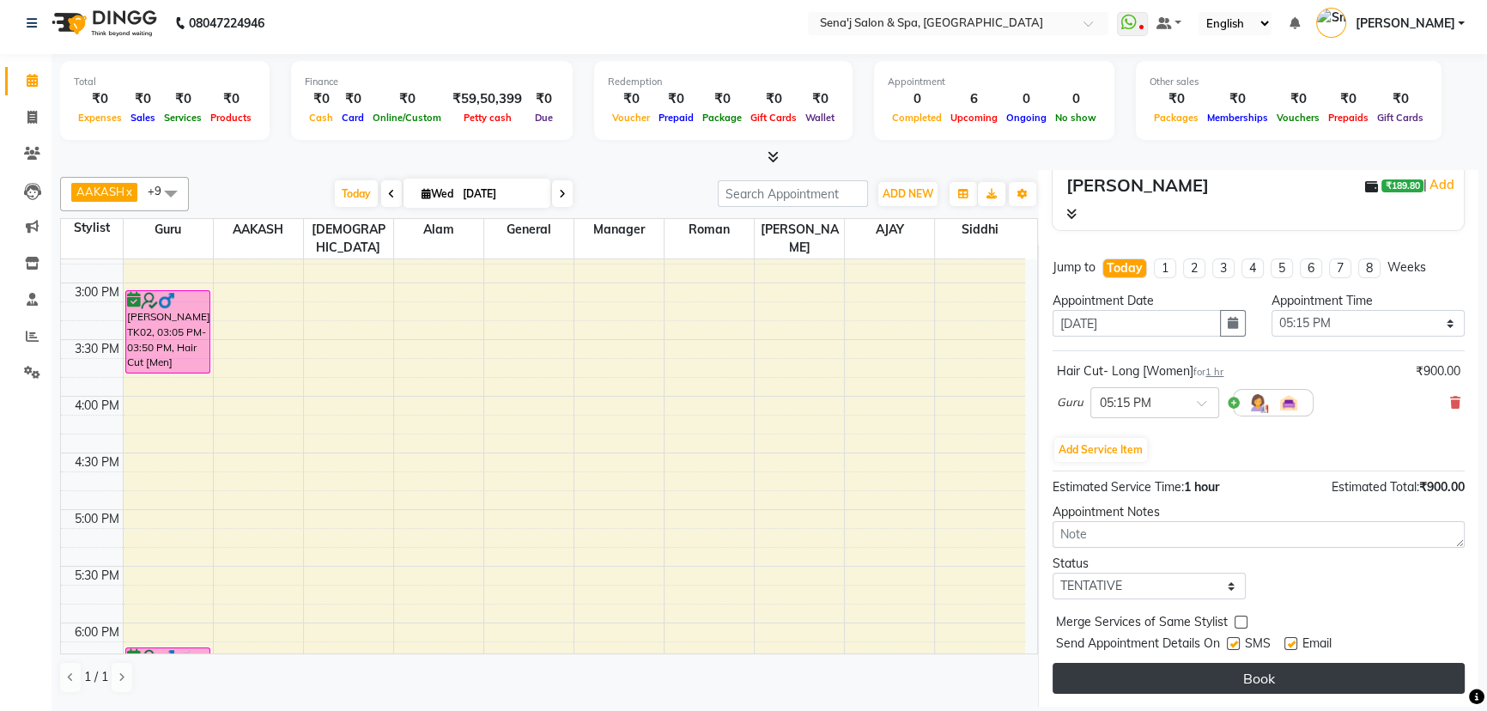
click at [1270, 671] on button "Book" at bounding box center [1259, 678] width 412 height 31
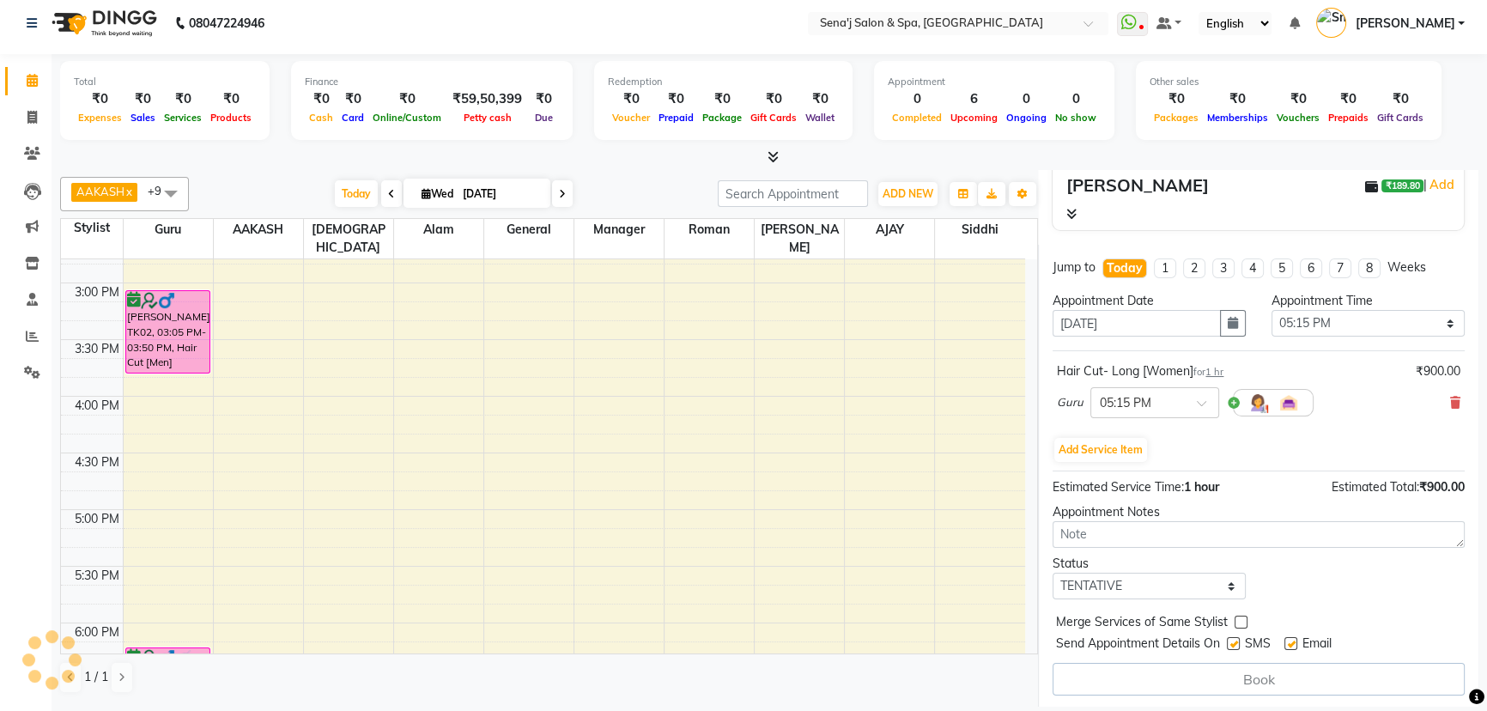
select select "6923"
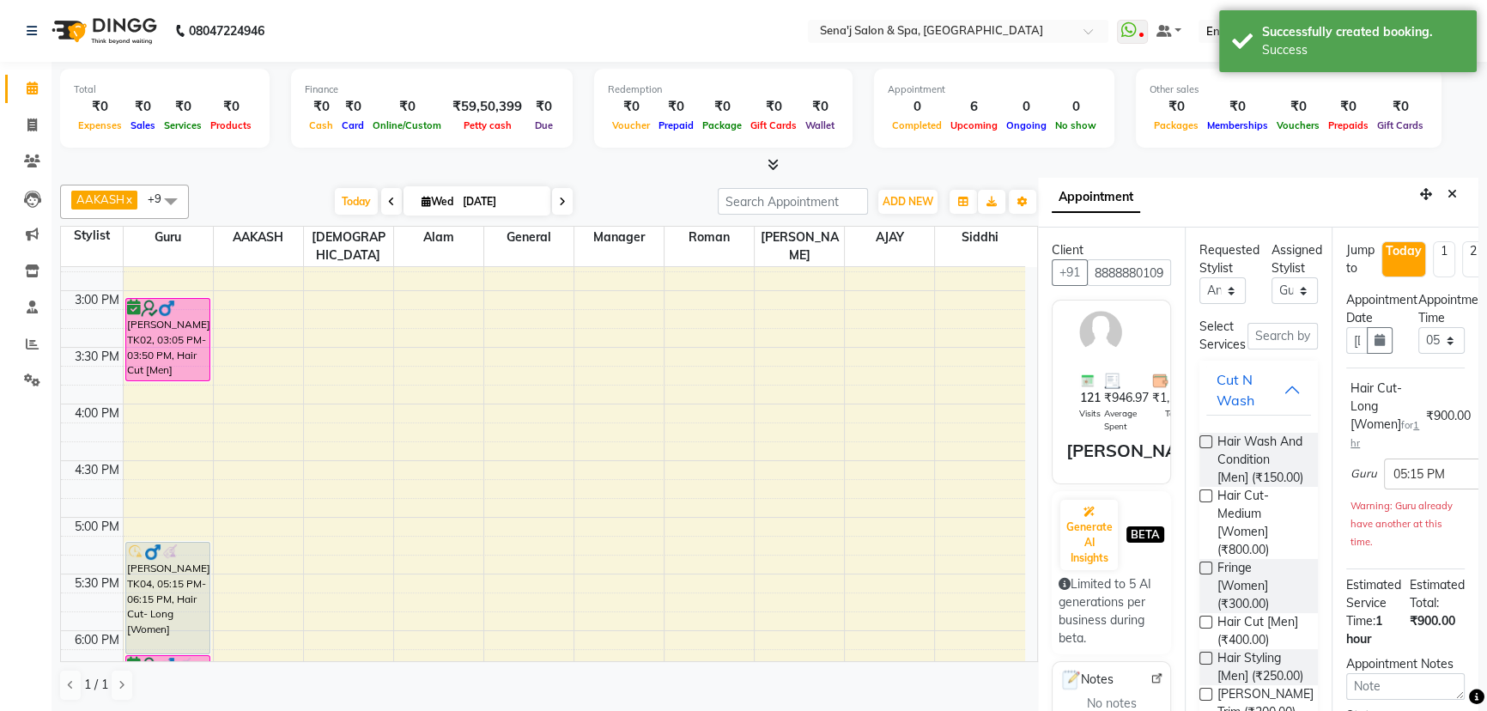
scroll to position [0, 0]
click at [1440, 194] on button "Close" at bounding box center [1452, 198] width 25 height 27
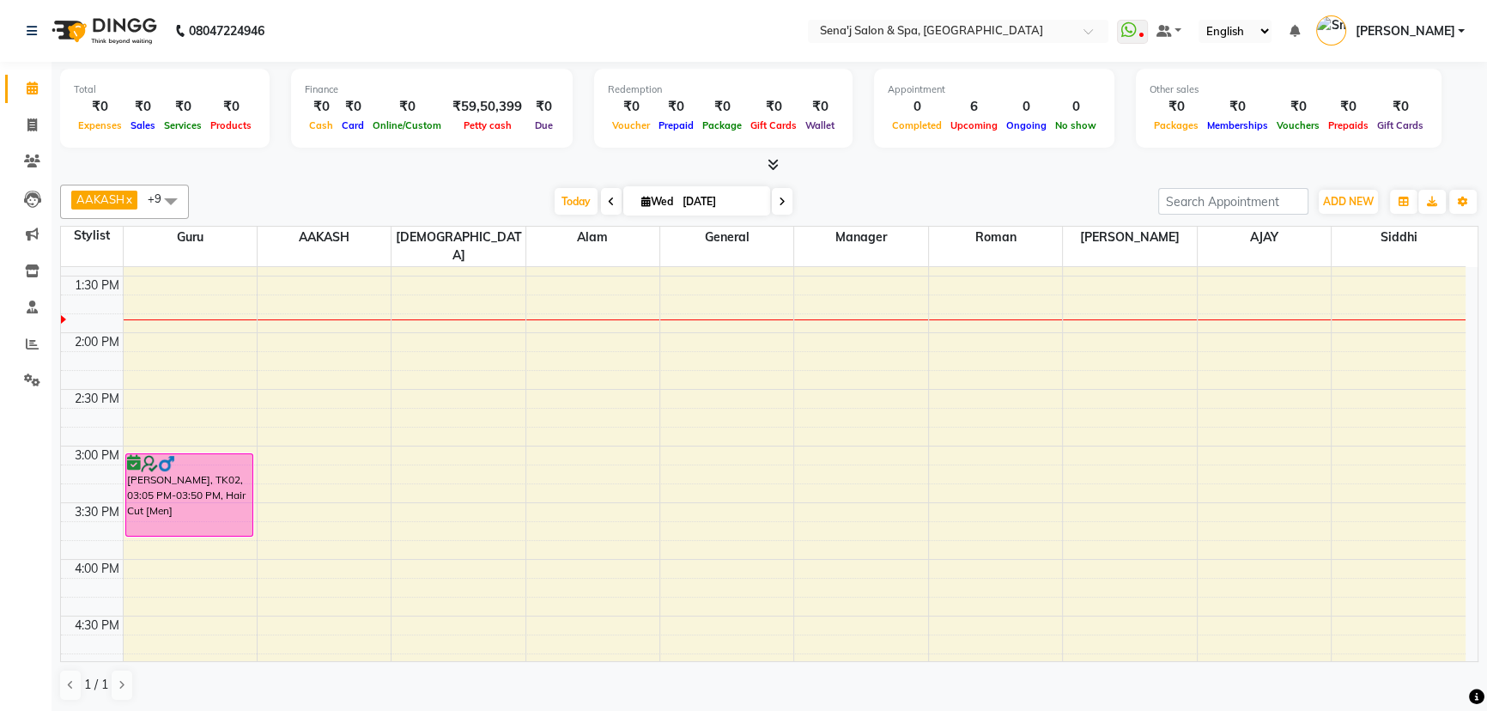
scroll to position [500, 0]
click at [307, 432] on div "9:00 AM 9:30 AM 10:00 AM 10:30 AM 11:00 AM 11:30 AM 12:00 PM 12:30 PM 1:00 PM 1…" at bounding box center [763, 616] width 1405 height 1699
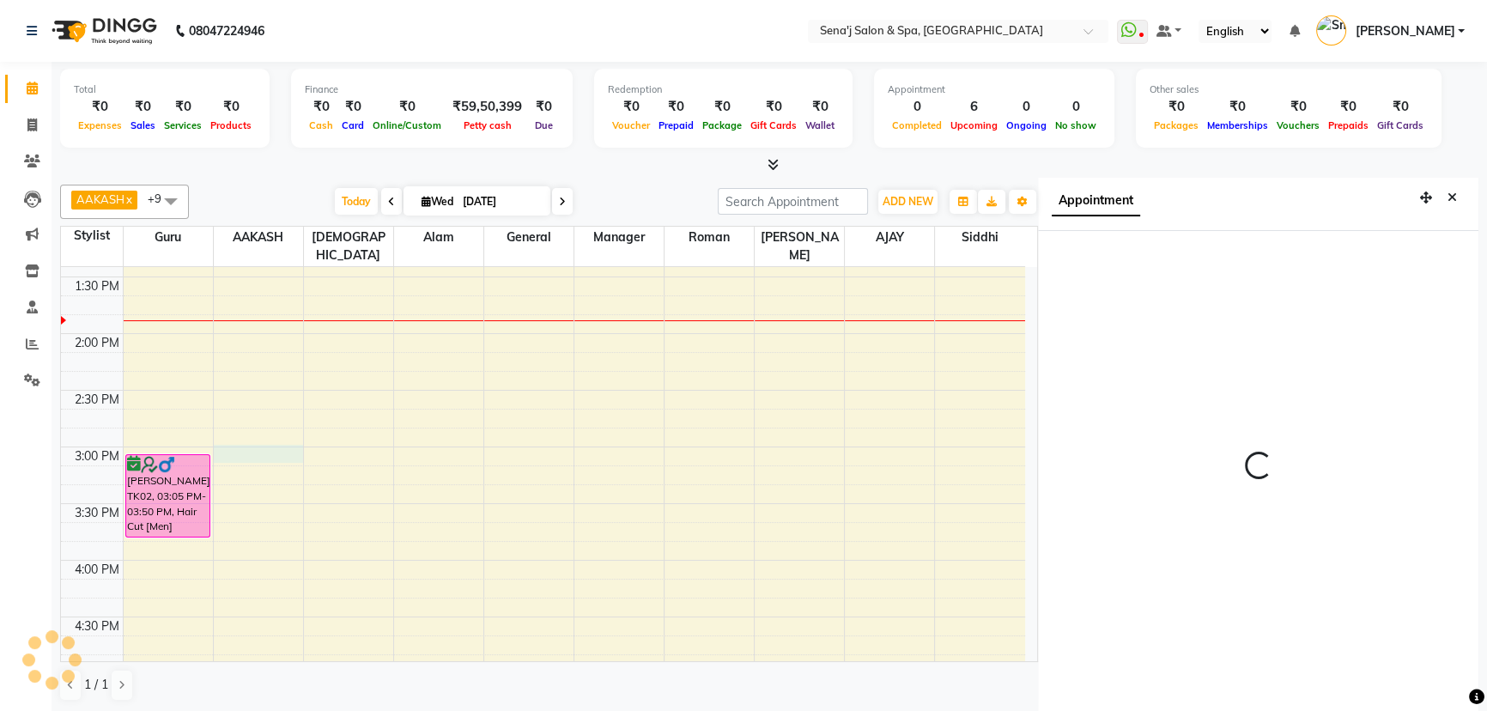
scroll to position [8, 0]
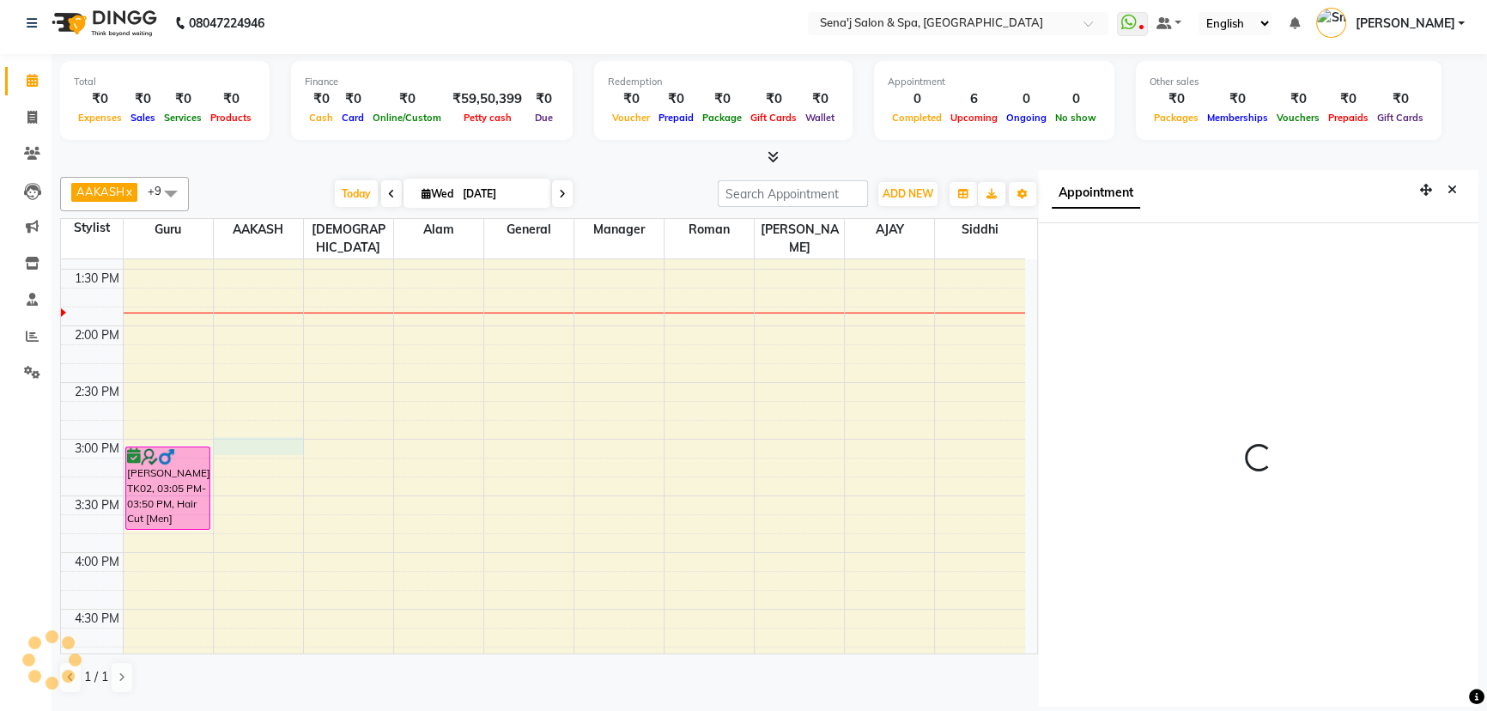
select select "12648"
select select "tentative"
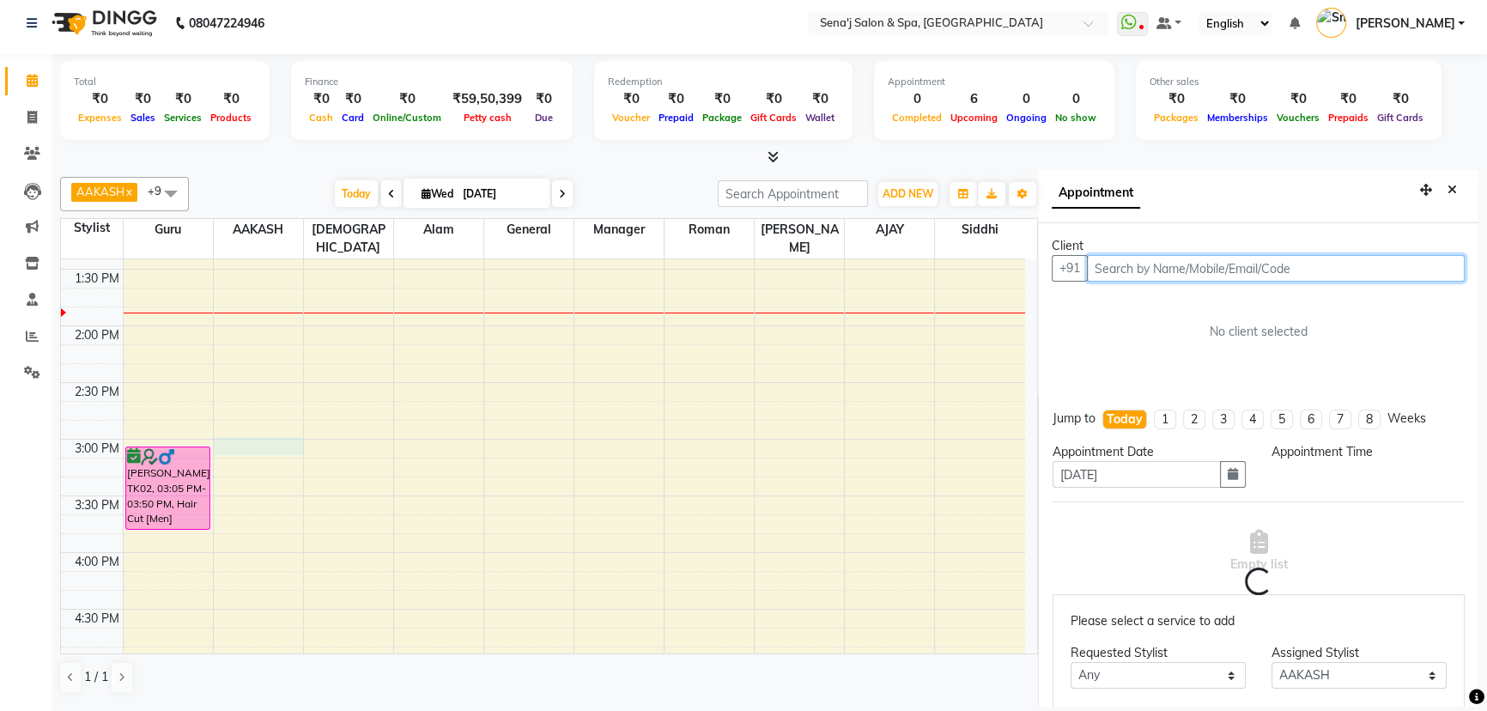
select select "900"
drag, startPoint x: 1126, startPoint y: 263, endPoint x: 1115, endPoint y: 266, distance: 11.7
click at [1126, 263] on input "text" at bounding box center [1276, 268] width 378 height 27
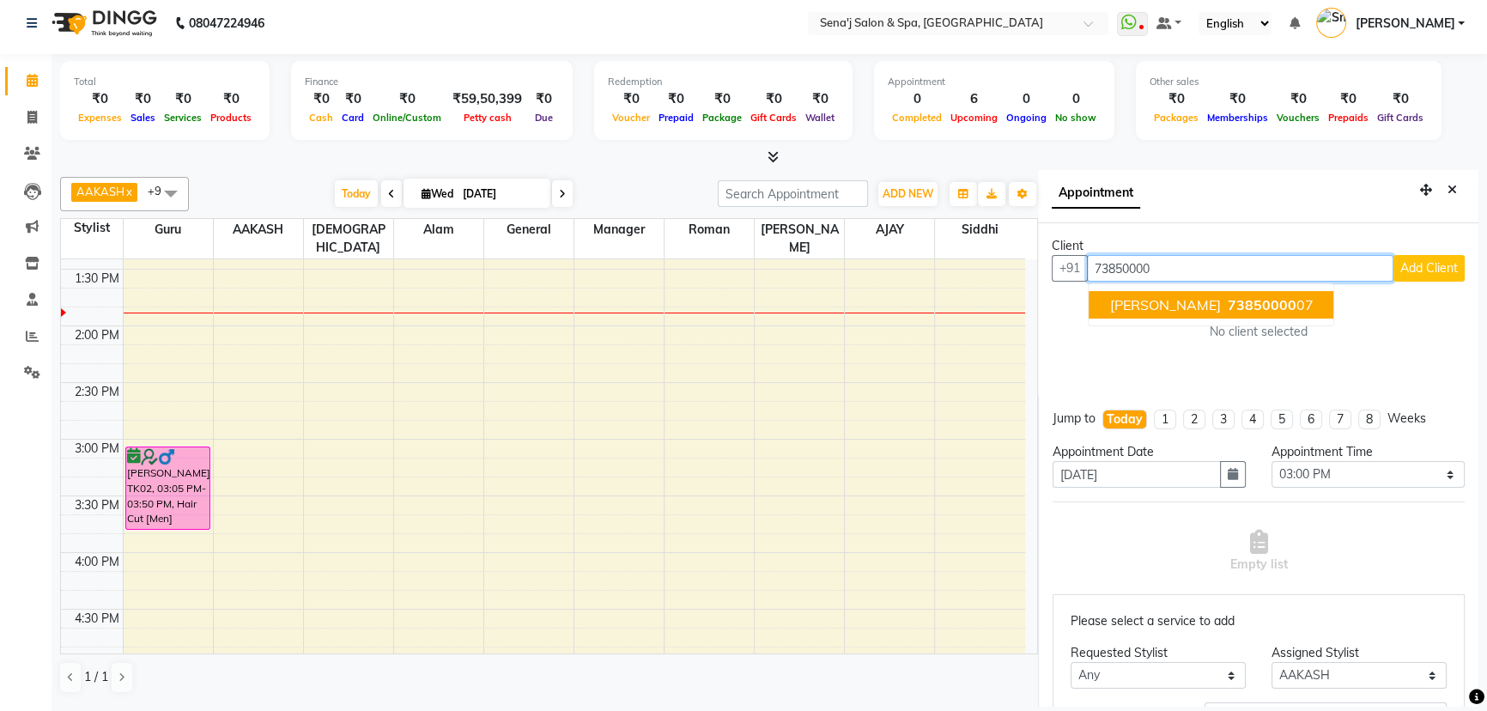
click at [1159, 310] on span "[PERSON_NAME]" at bounding box center [1164, 304] width 111 height 17
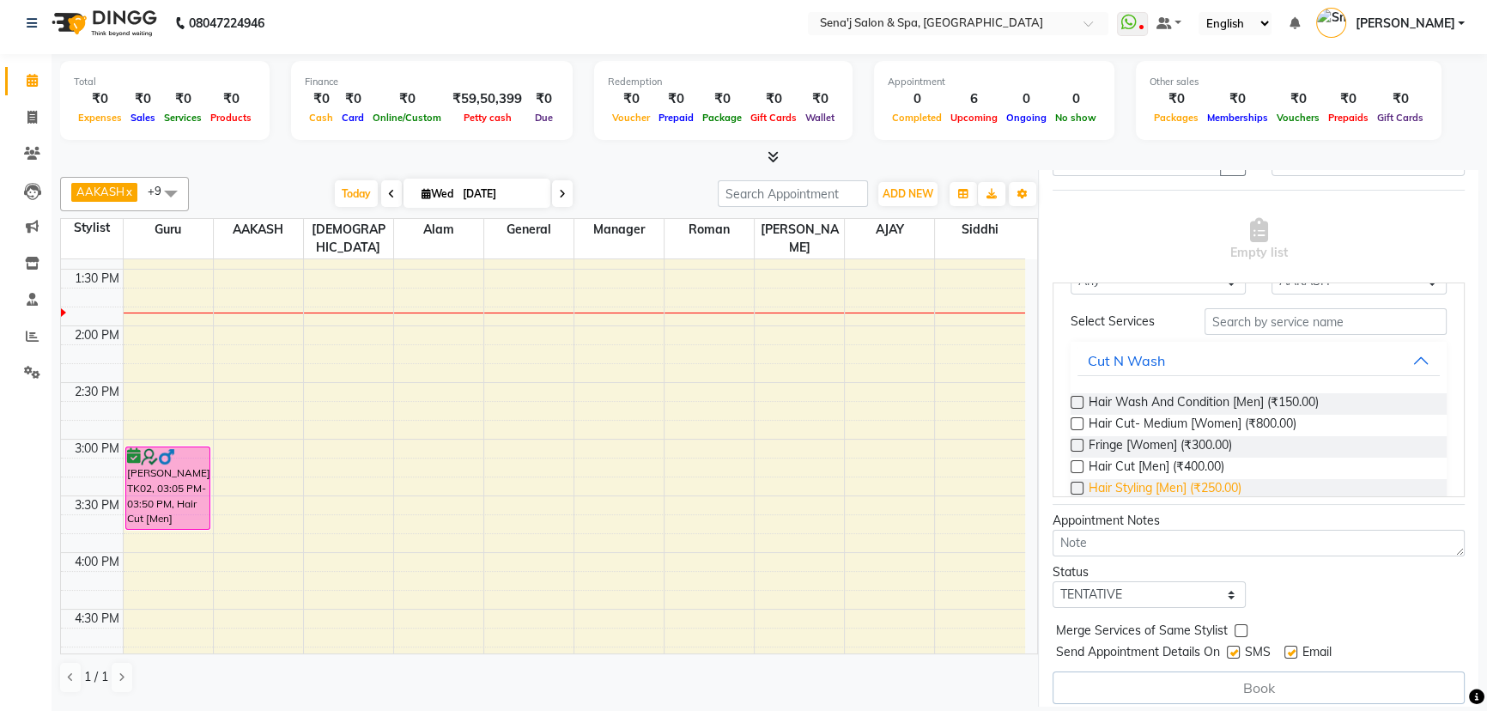
scroll to position [155, 0]
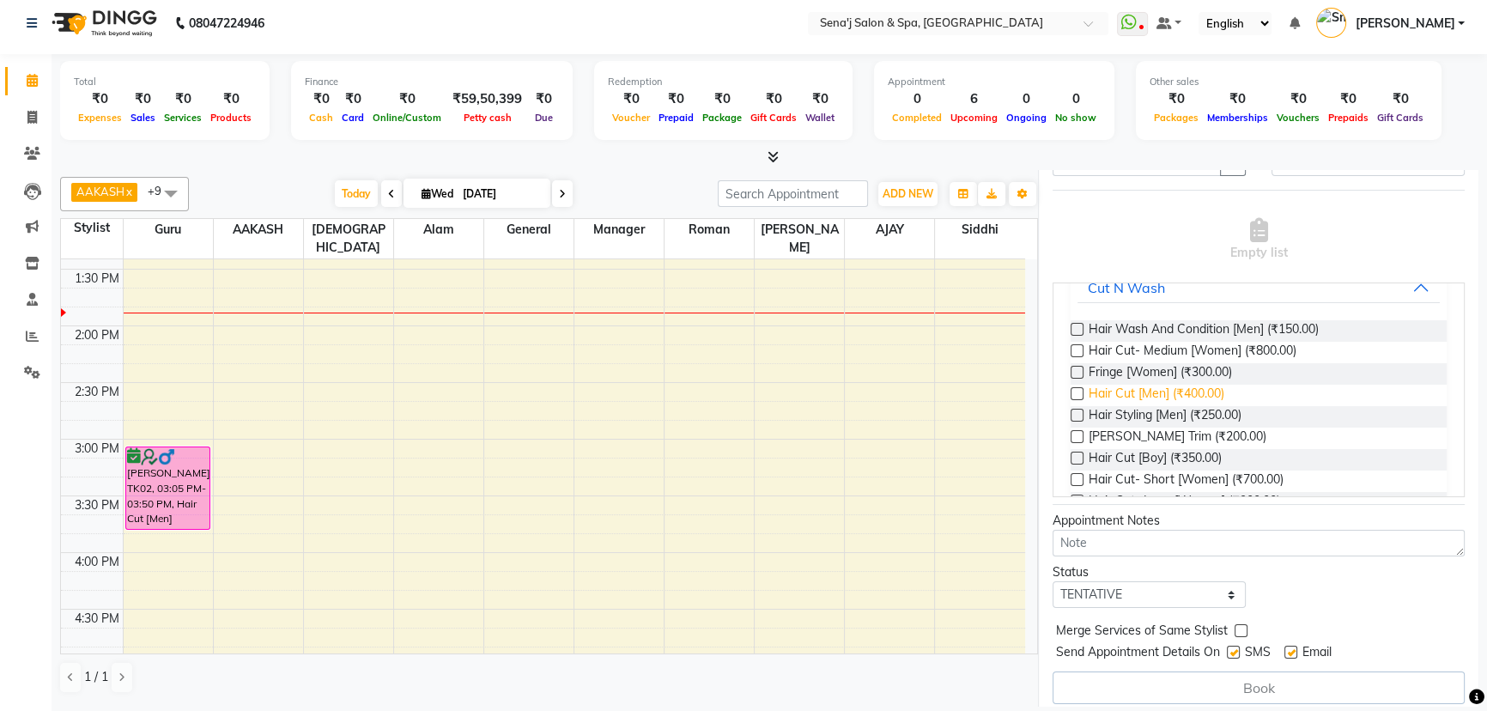
type input "7385000007"
click at [1114, 392] on span "Hair Cut [Men] (₹400.00)" at bounding box center [1157, 395] width 136 height 21
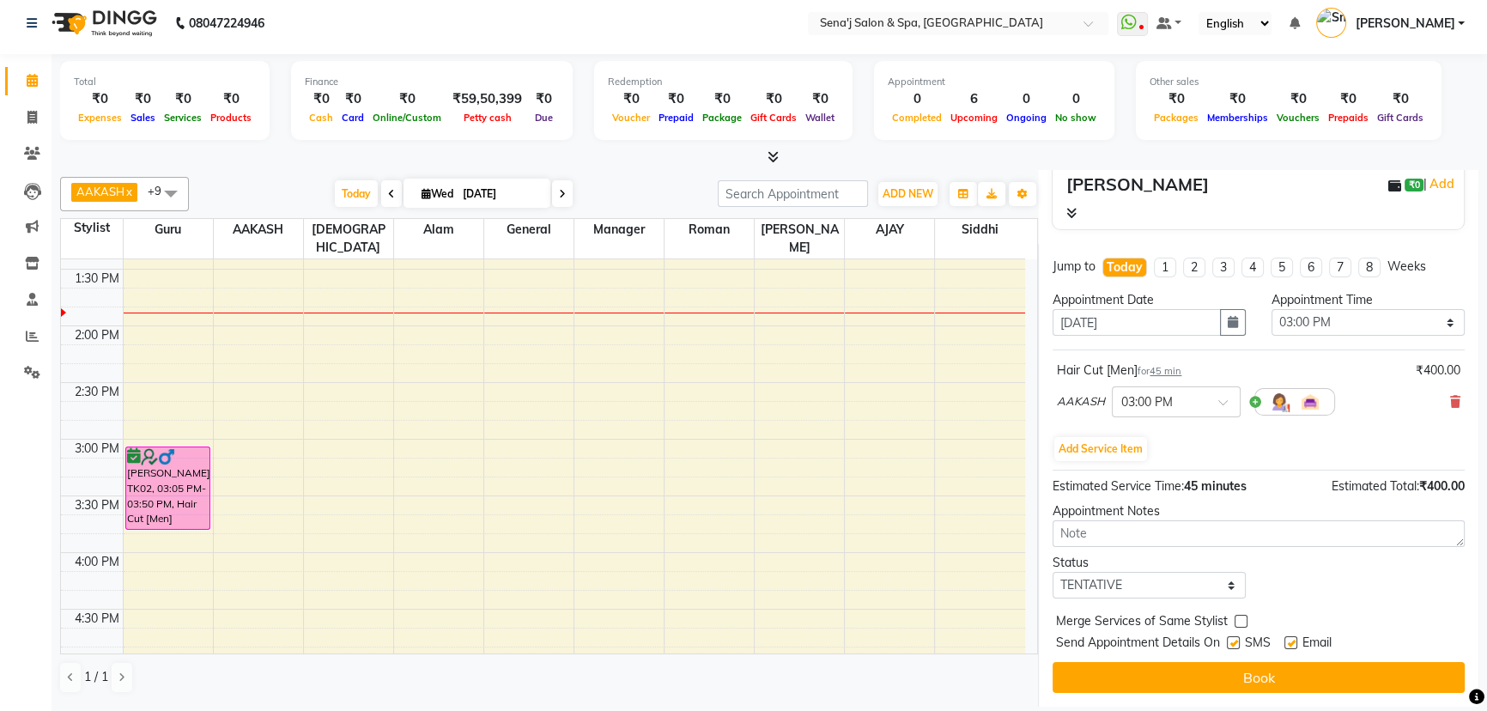
scroll to position [180, 0]
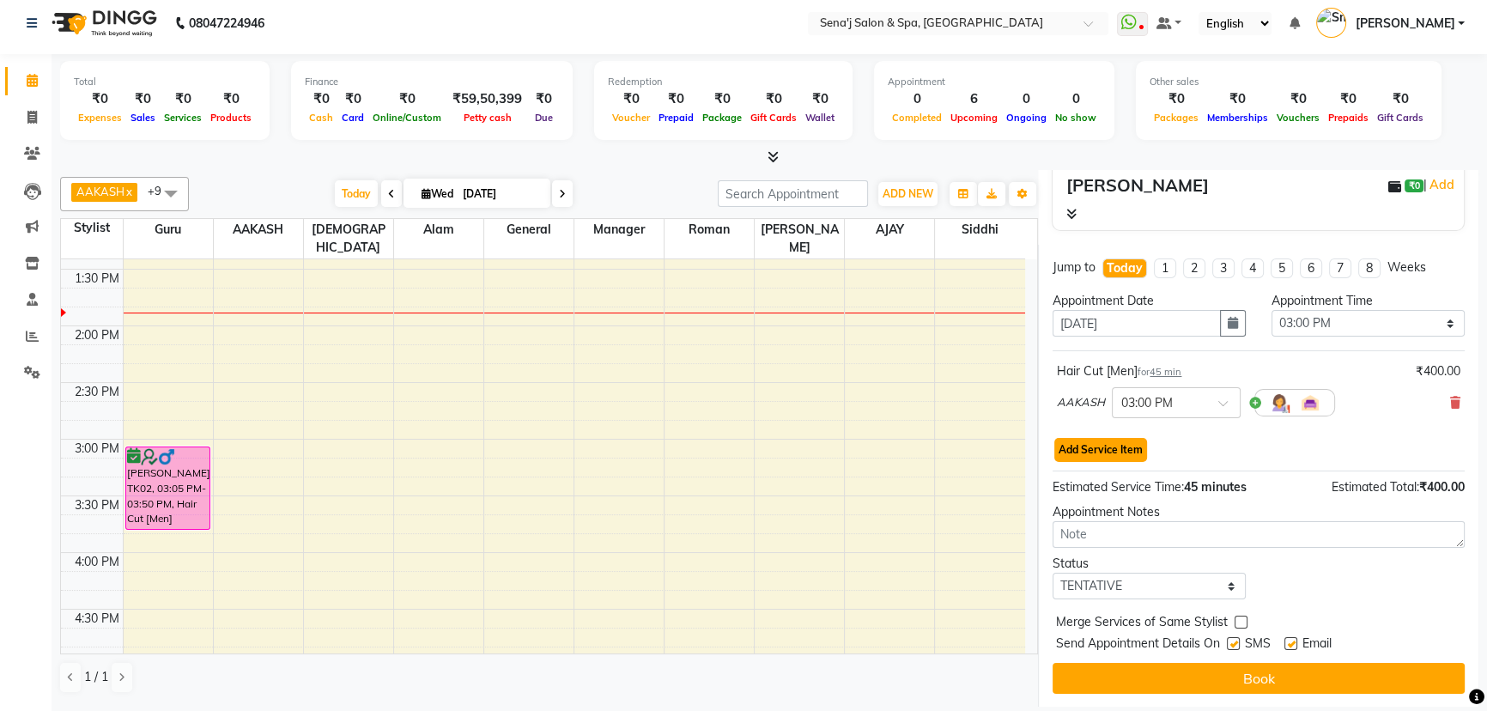
click at [1094, 452] on button "Add Service Item" at bounding box center [1100, 450] width 93 height 24
select select "12648"
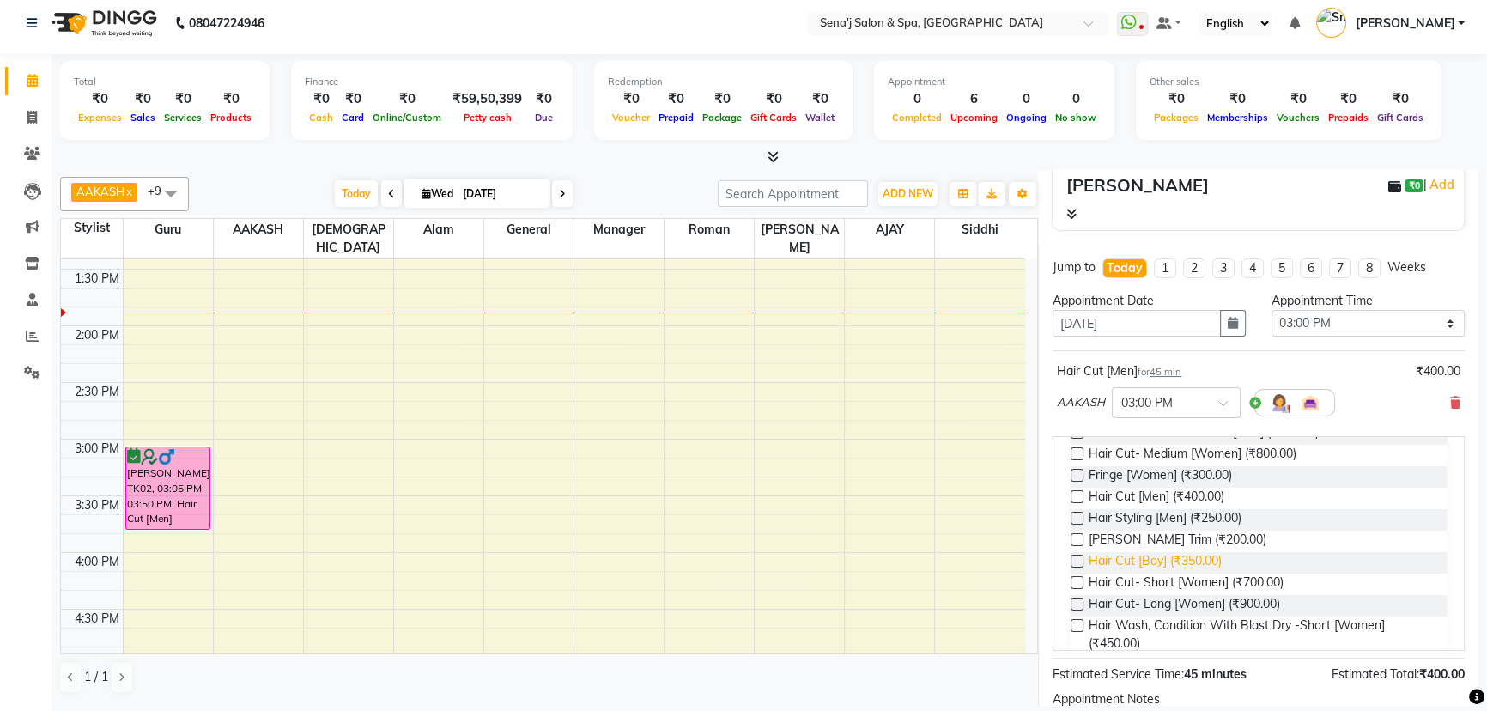
scroll to position [234, 0]
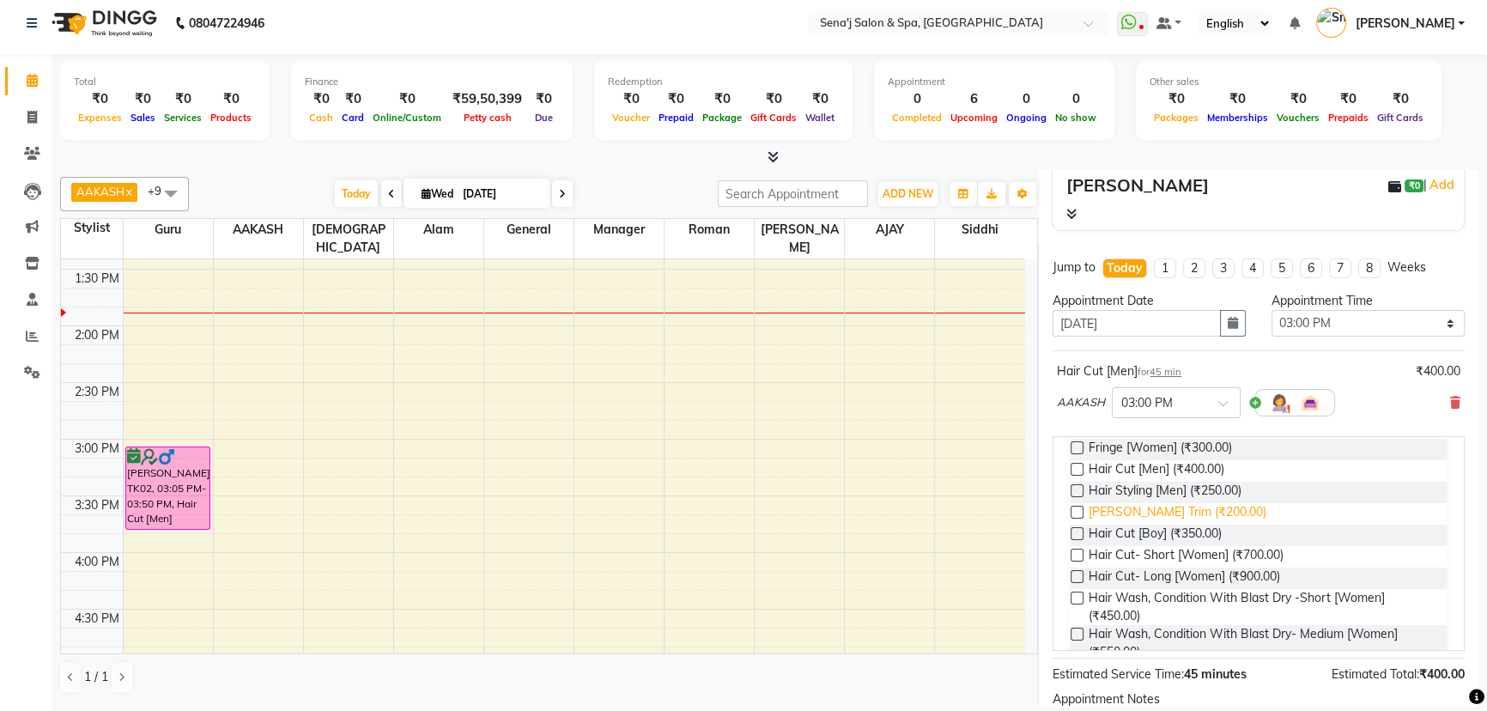
click at [1127, 507] on span "[PERSON_NAME] Trim (₹200.00)" at bounding box center [1178, 513] width 178 height 21
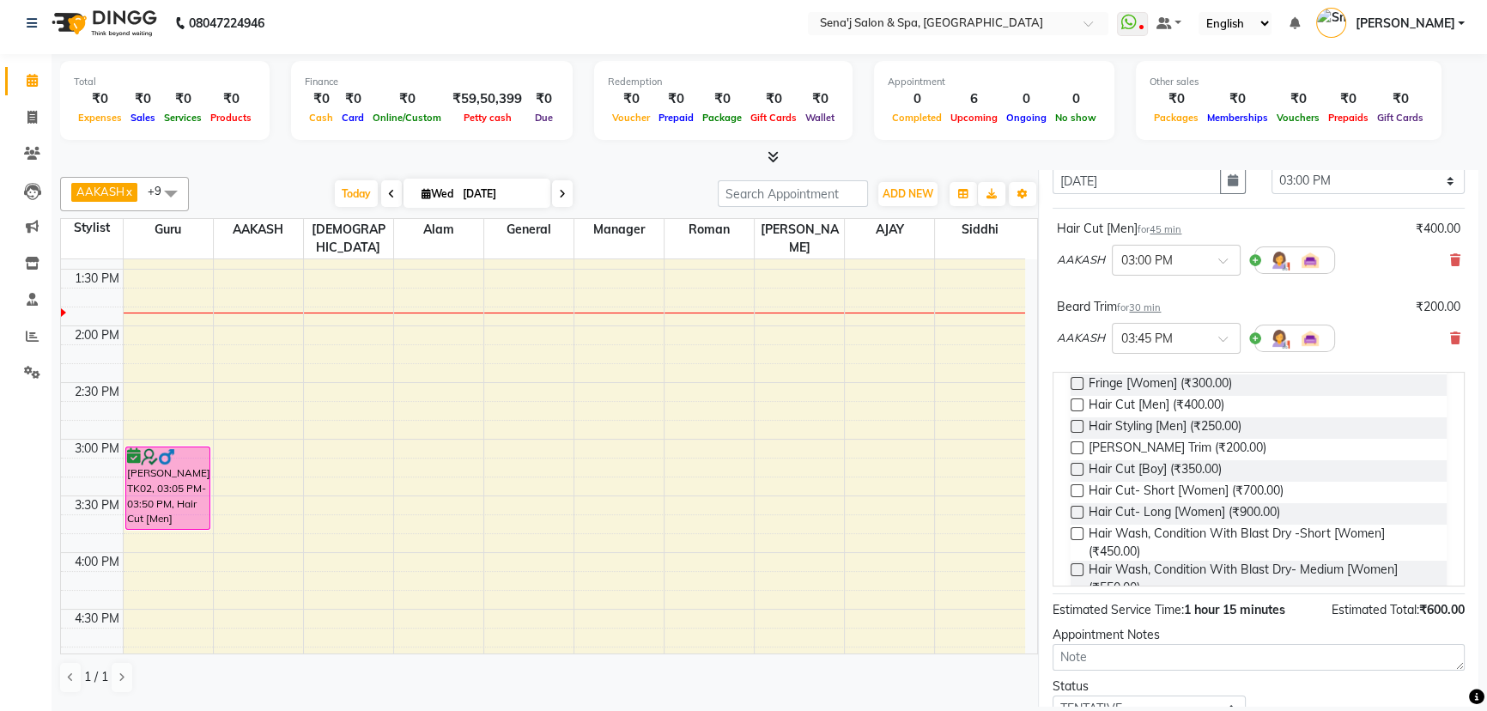
scroll to position [336, 0]
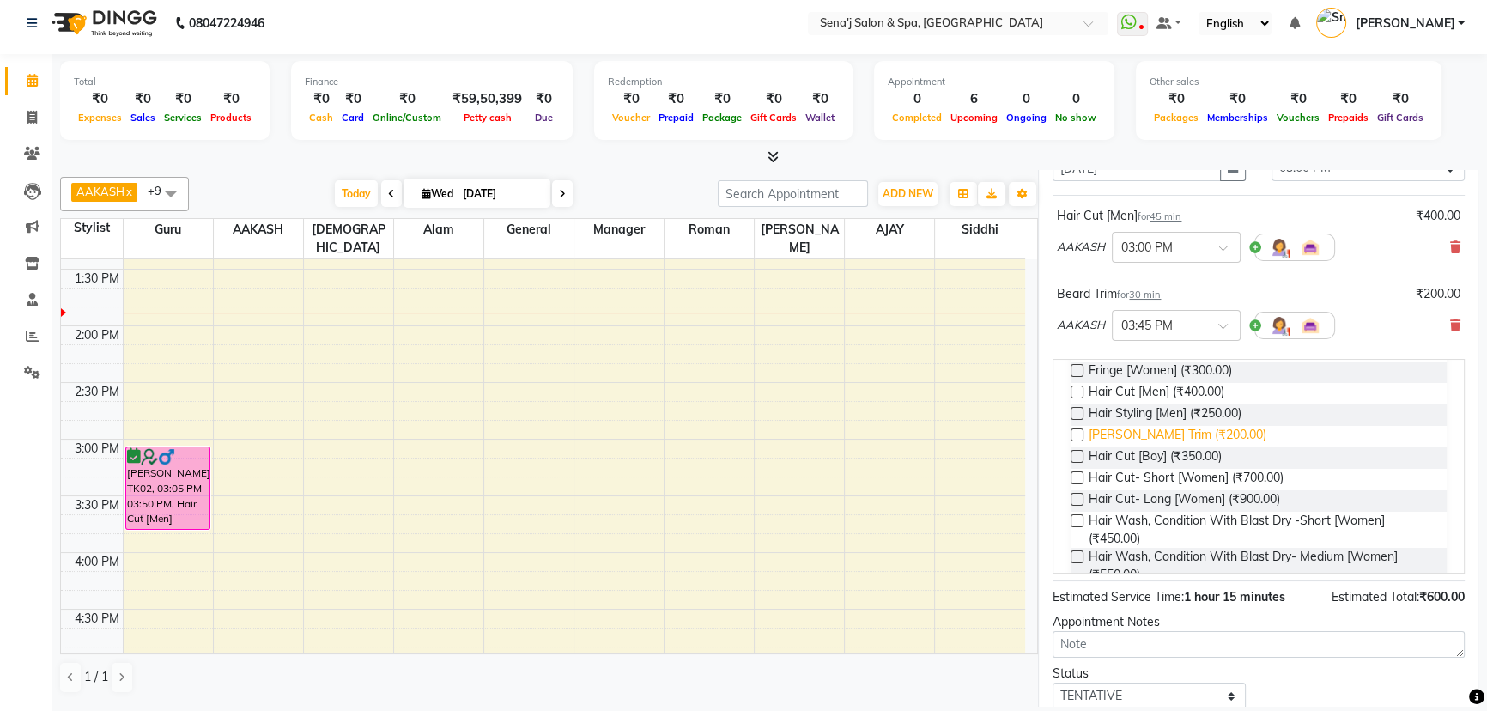
click at [1117, 433] on span "[PERSON_NAME] Trim (₹200.00)" at bounding box center [1178, 436] width 178 height 21
checkbox input "false"
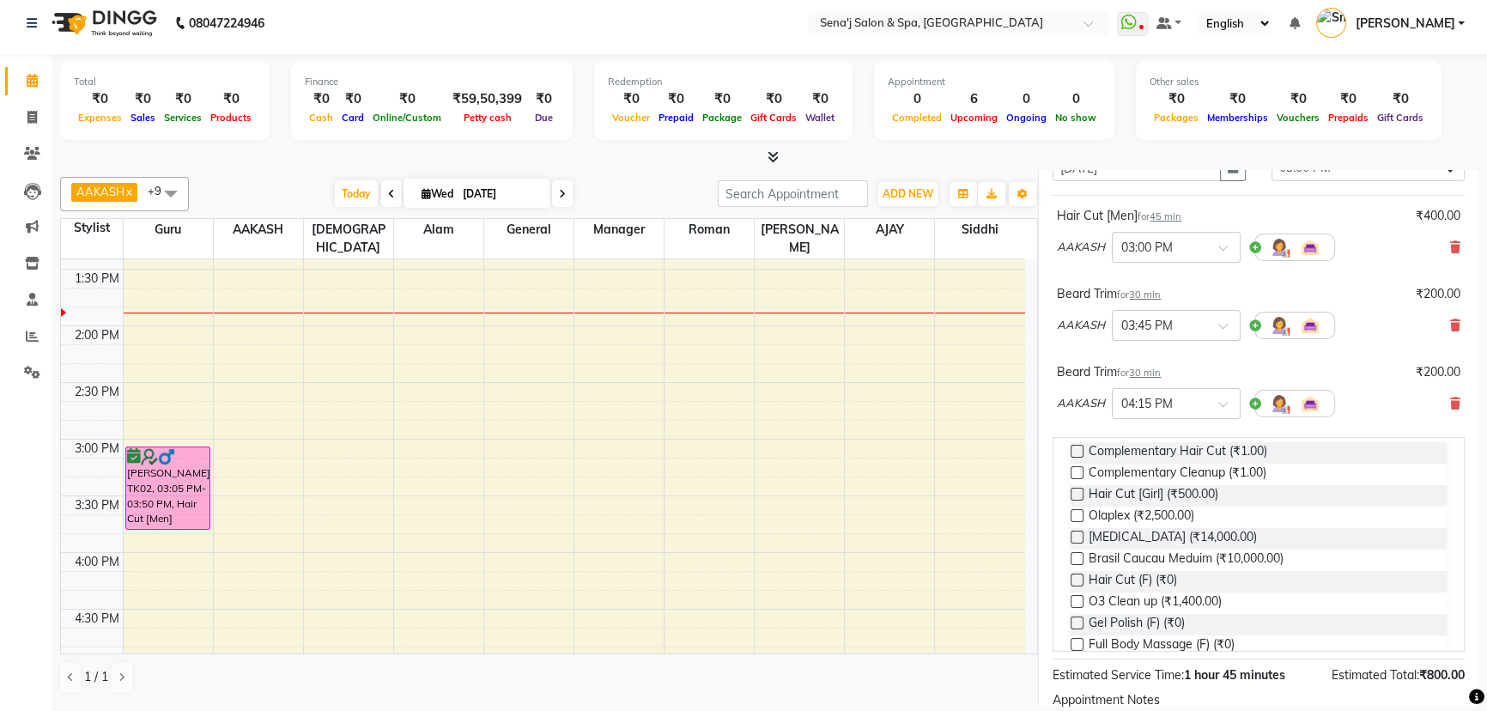
scroll to position [624, 0]
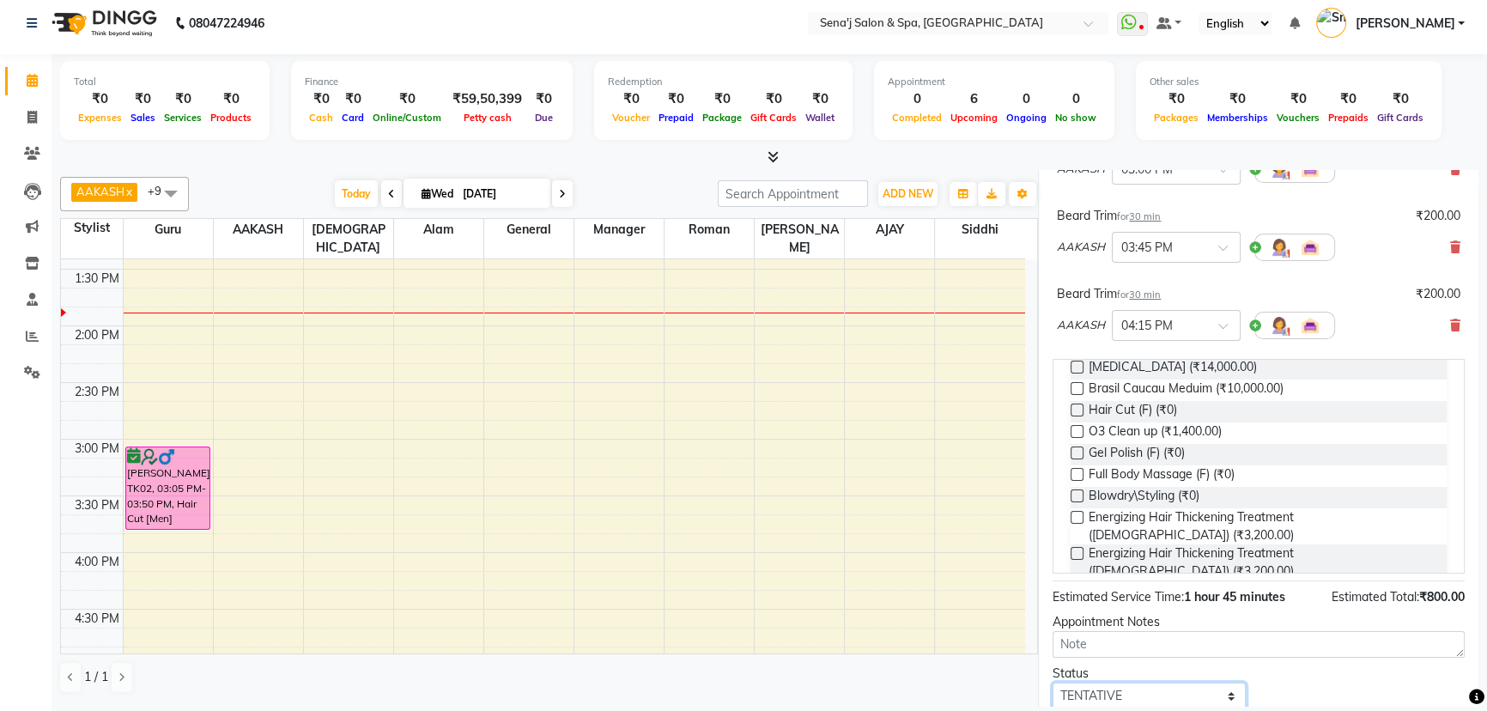
click at [1166, 692] on select "Select TENTATIVE CONFIRM CHECK-IN UPCOMING" at bounding box center [1149, 696] width 193 height 27
select select "confirm booking"
click at [1053, 682] on select "Select TENTATIVE CONFIRM CHECK-IN UPCOMING" at bounding box center [1149, 695] width 193 height 27
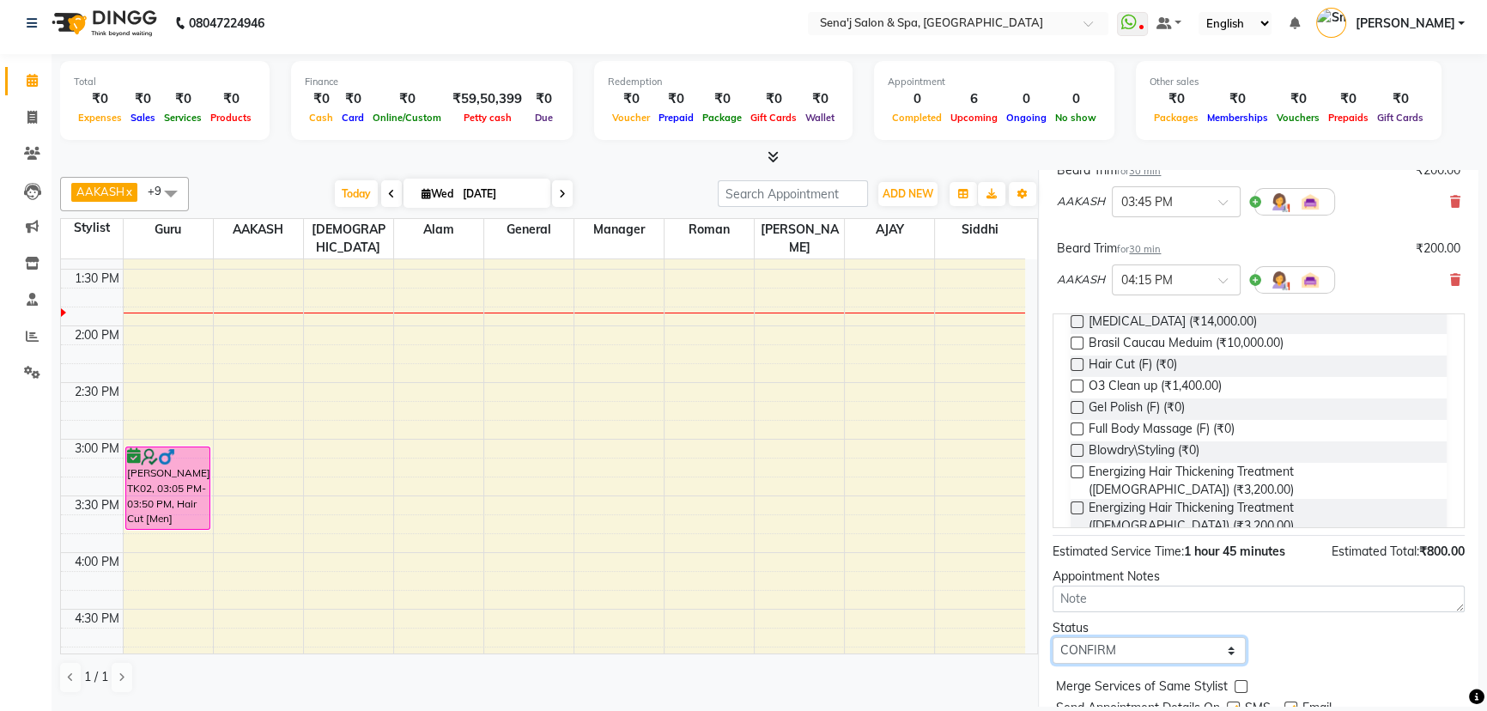
scroll to position [524, 0]
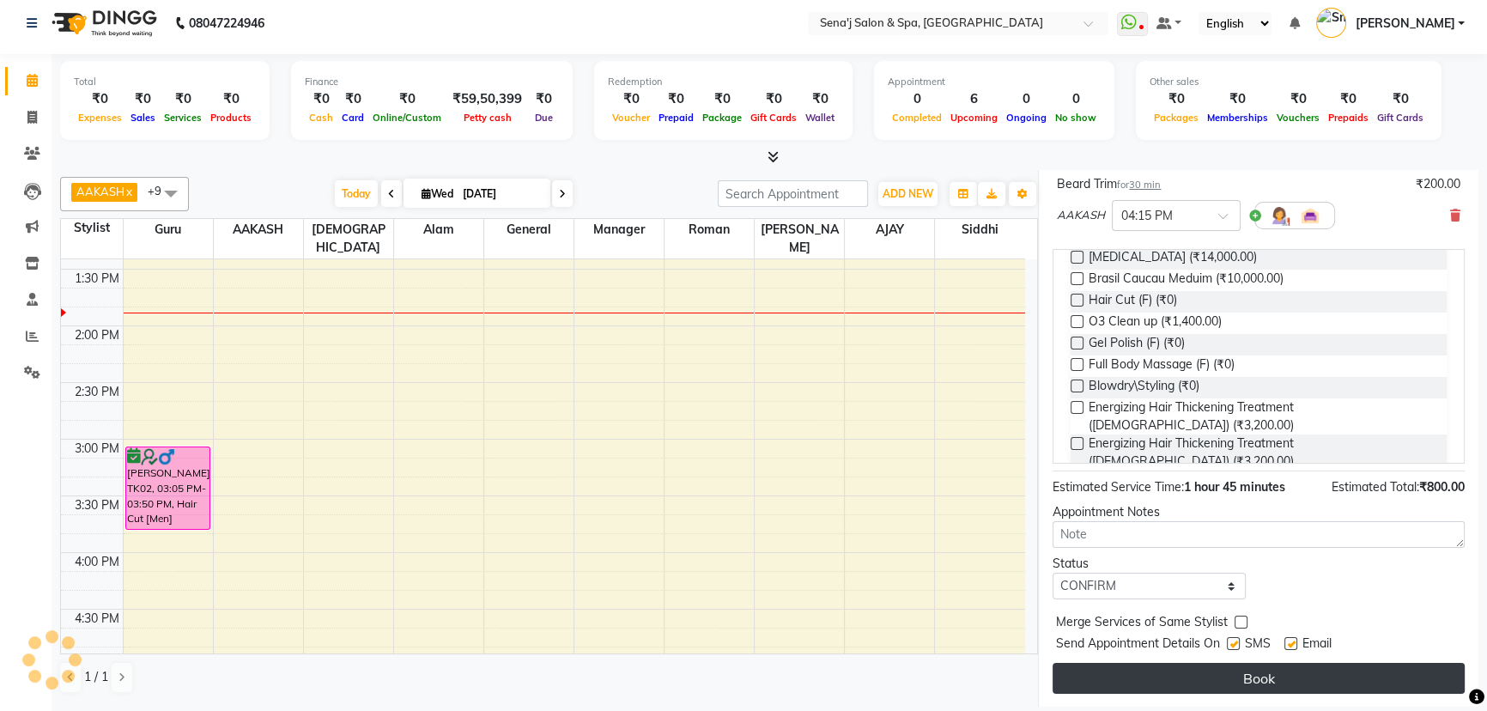
click at [1206, 678] on button "Book" at bounding box center [1259, 678] width 412 height 31
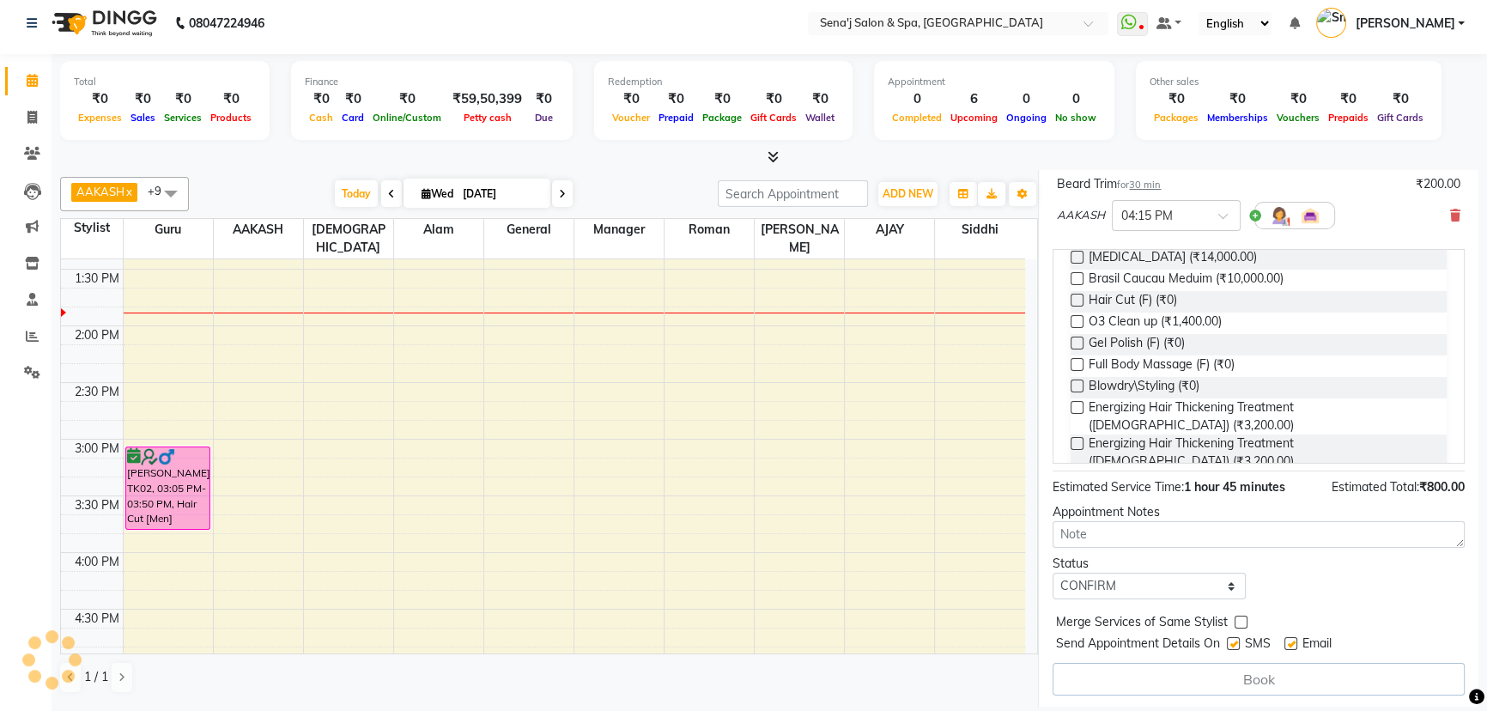
select select "12648"
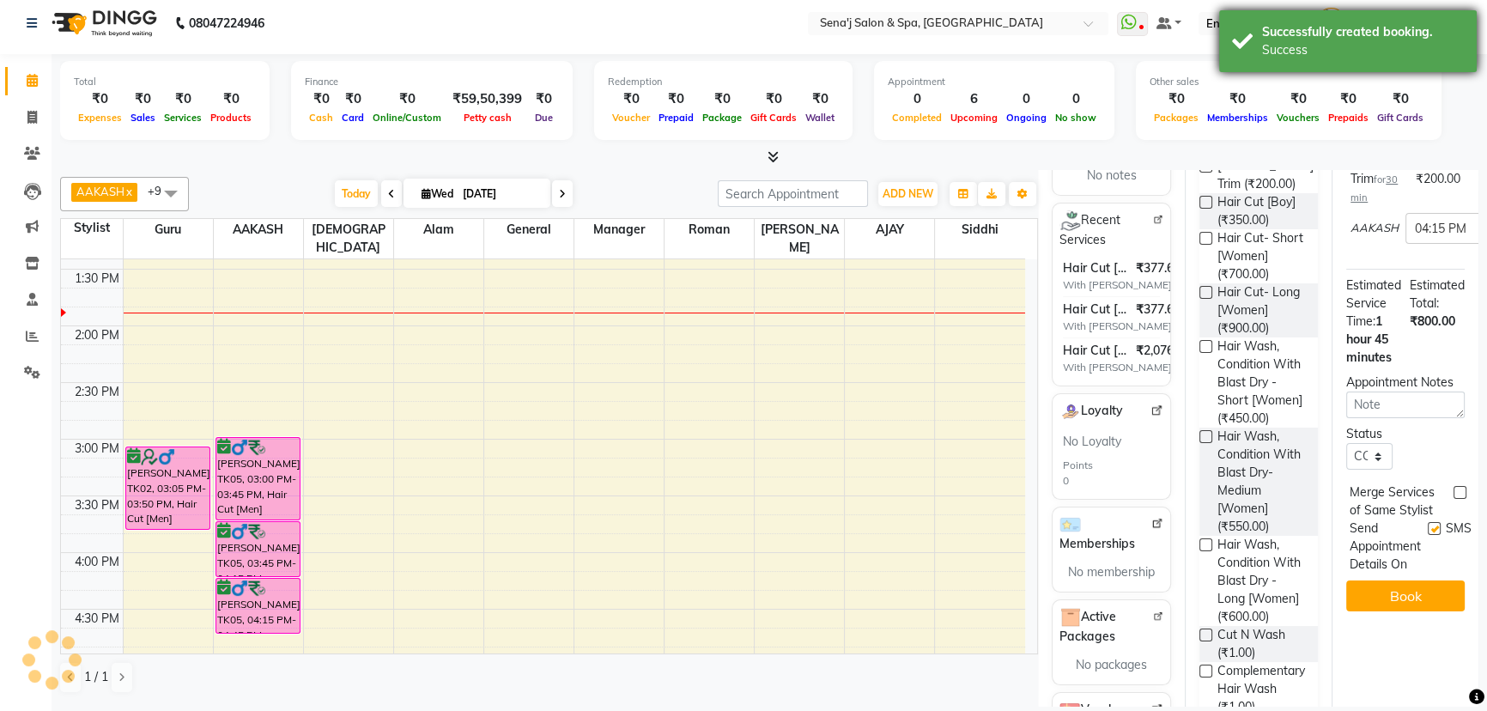
scroll to position [0, 0]
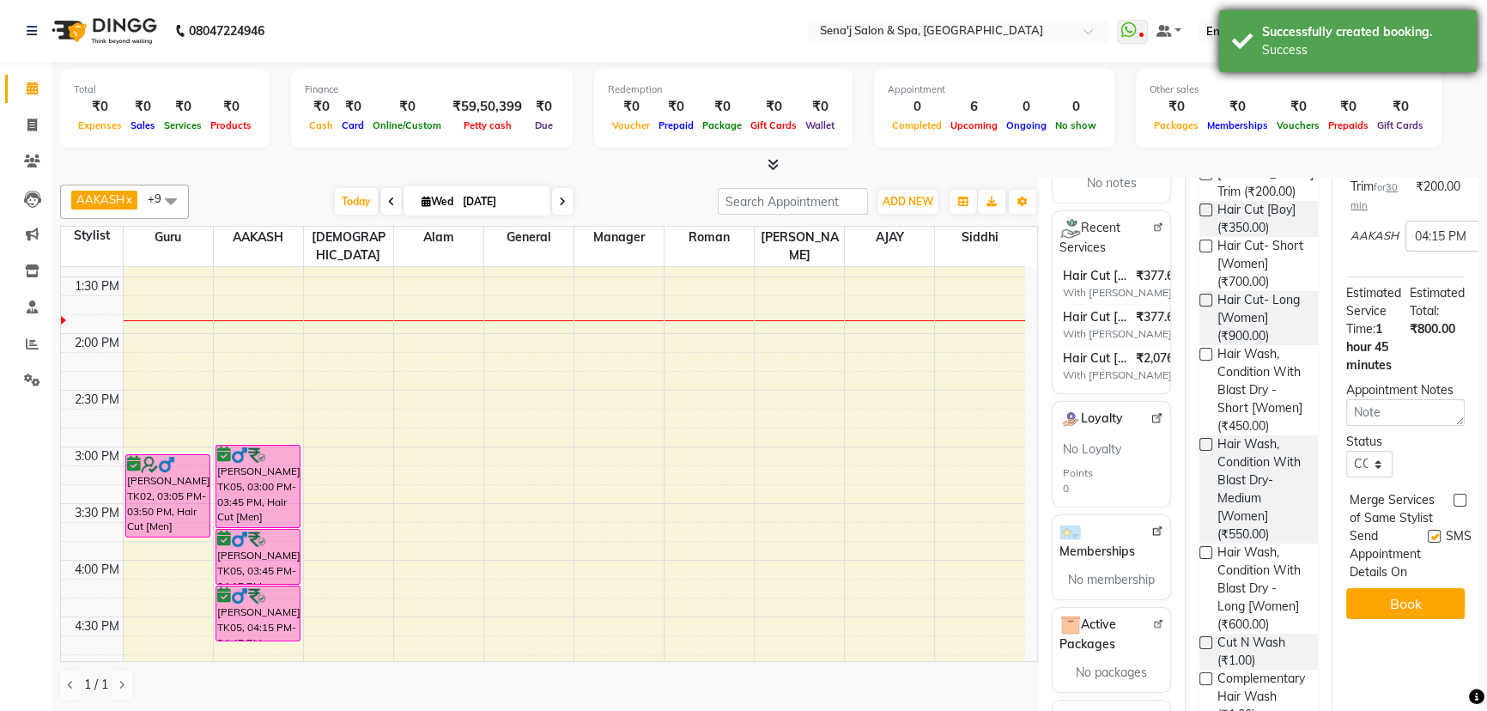
click at [1310, 30] on div "Successfully created booking." at bounding box center [1363, 32] width 202 height 18
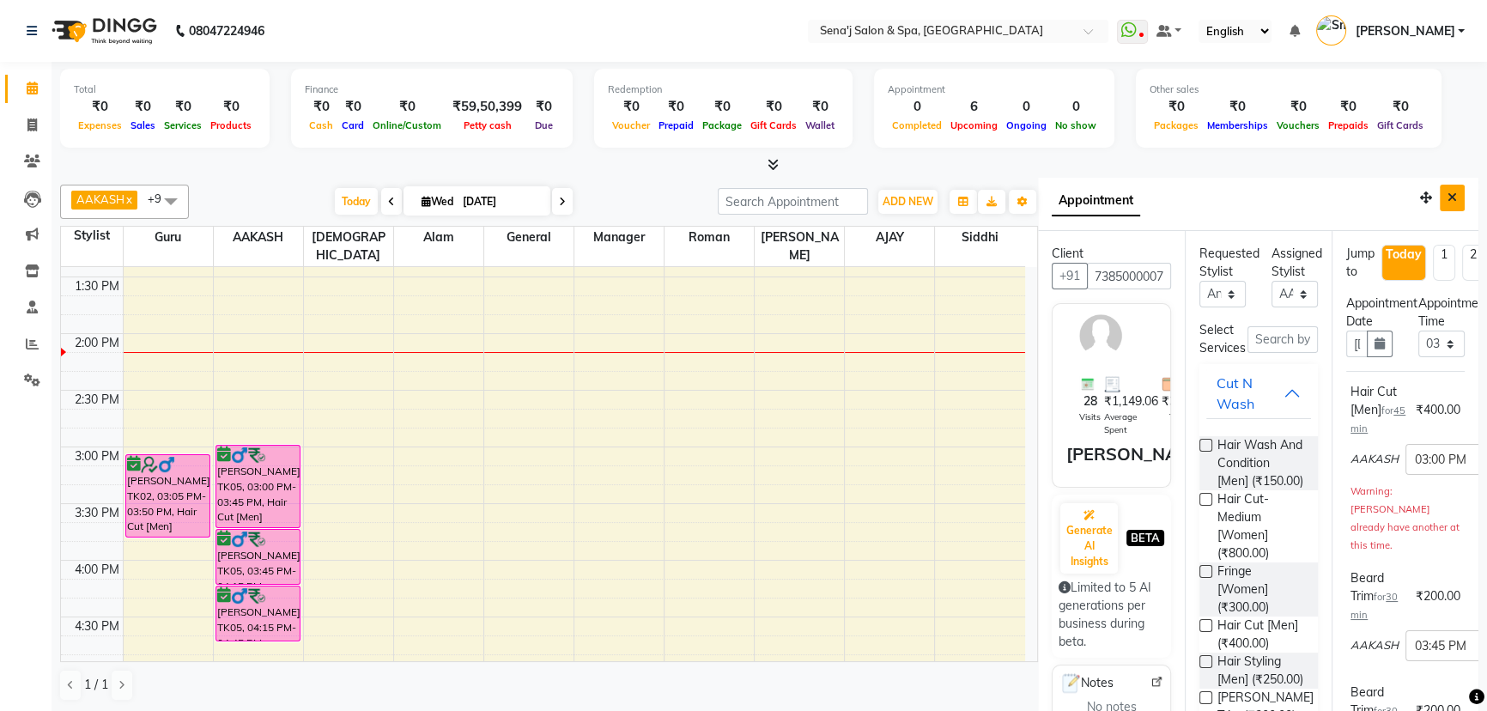
click at [1448, 191] on icon "Close" at bounding box center [1452, 197] width 9 height 12
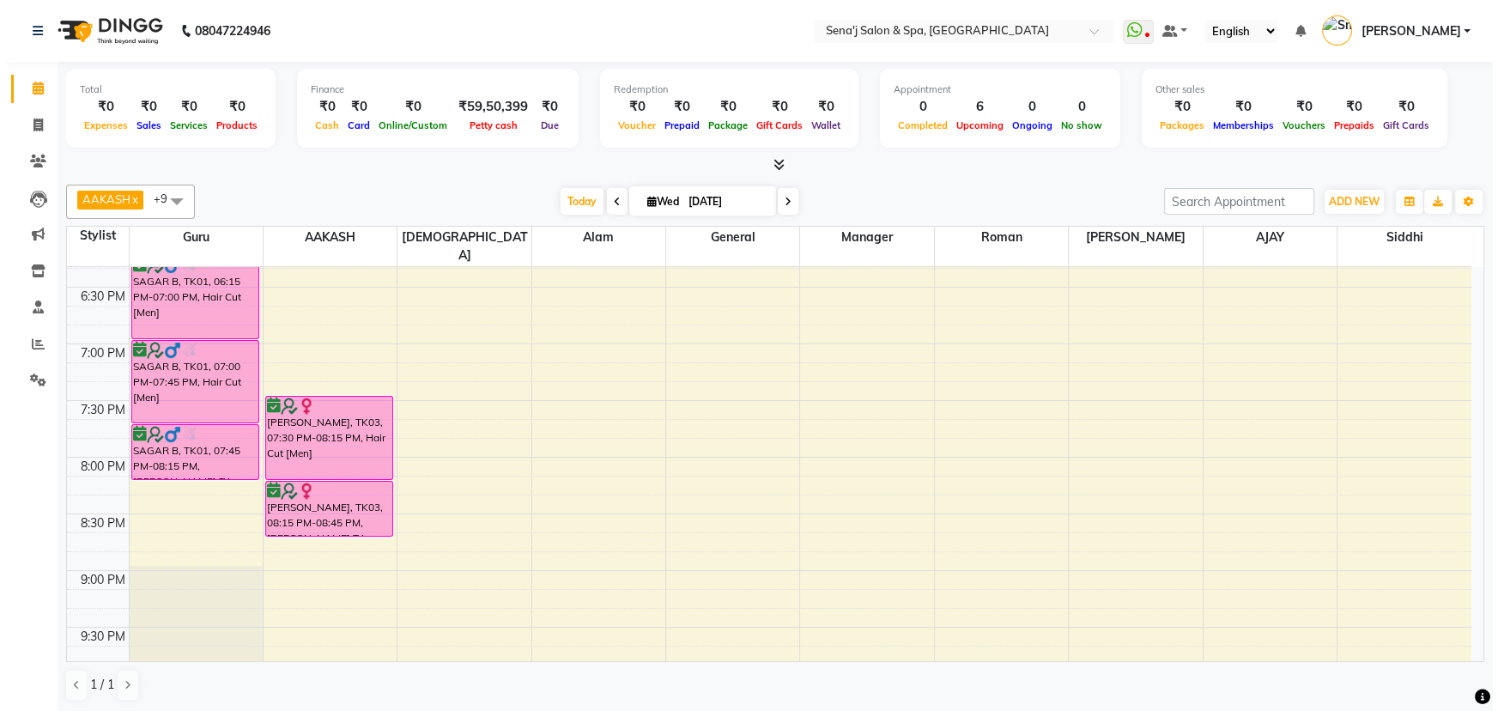
scroll to position [1125, 0]
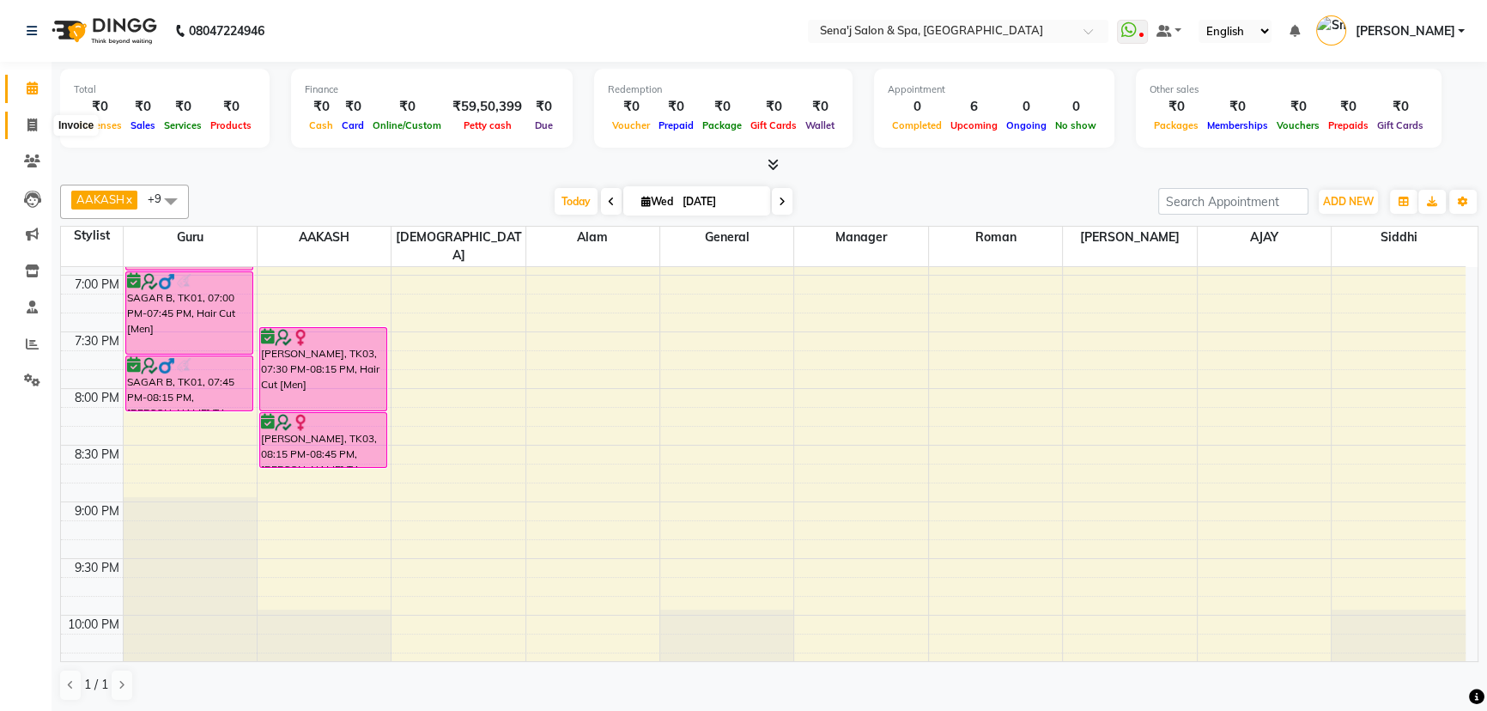
click at [34, 124] on icon at bounding box center [31, 124] width 9 height 13
select select "447"
select select "service"
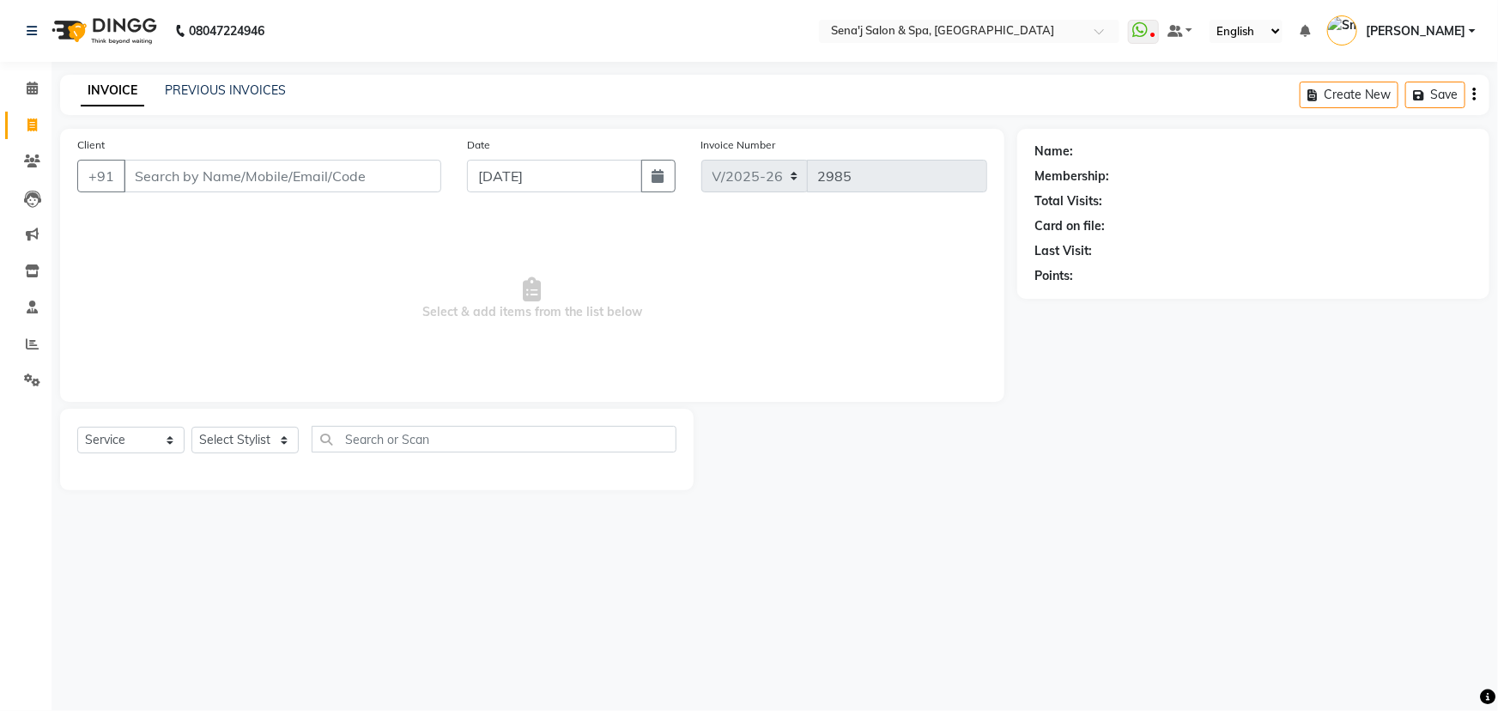
click at [195, 167] on input "Client" at bounding box center [283, 176] width 318 height 33
click at [232, 437] on select "Select Stylist [PERSON_NAME] [PERSON_NAME] [PERSON_NAME] [PERSON_NAME] General …" at bounding box center [244, 440] width 107 height 27
select select "30665"
click at [191, 427] on select "Select Stylist [PERSON_NAME] [PERSON_NAME] [PERSON_NAME] [PERSON_NAME] General …" at bounding box center [244, 440] width 107 height 27
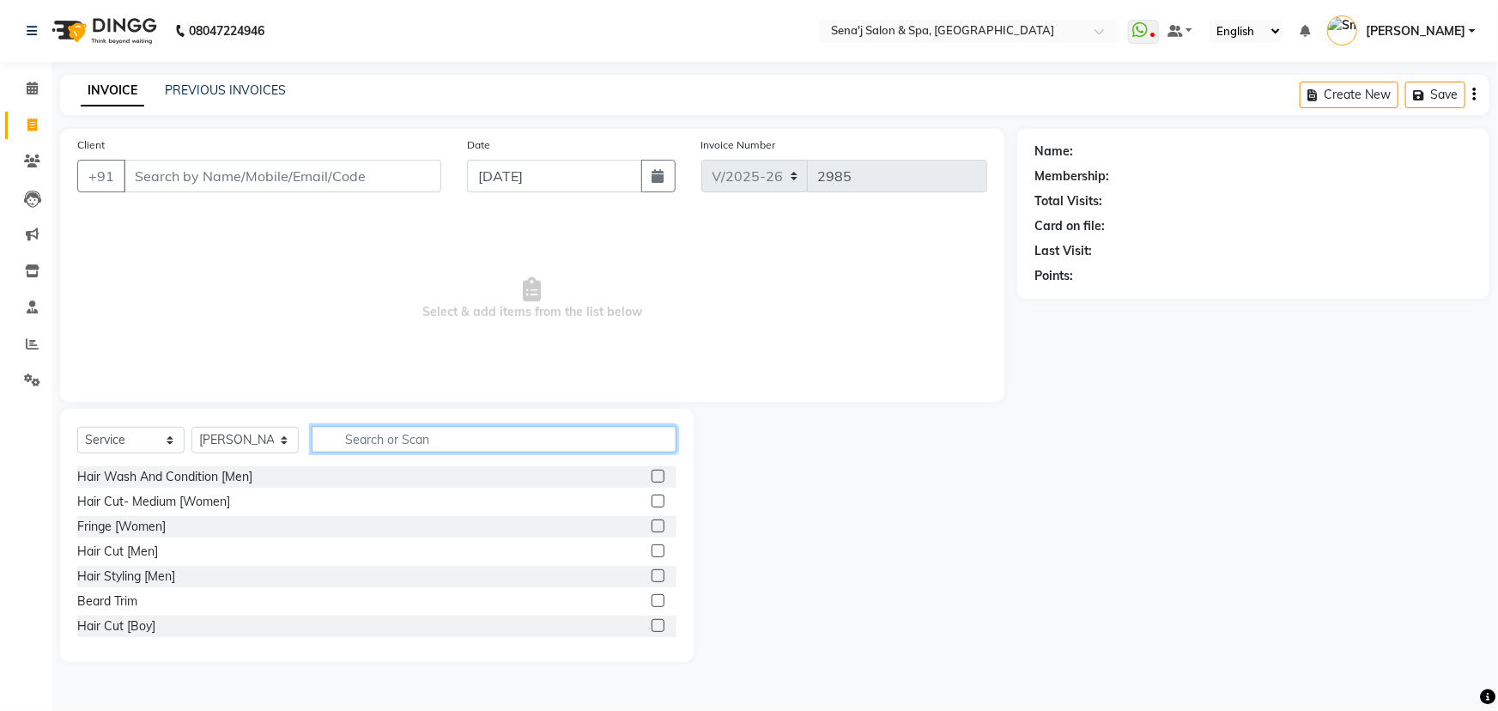
click at [349, 437] on input "text" at bounding box center [494, 439] width 365 height 27
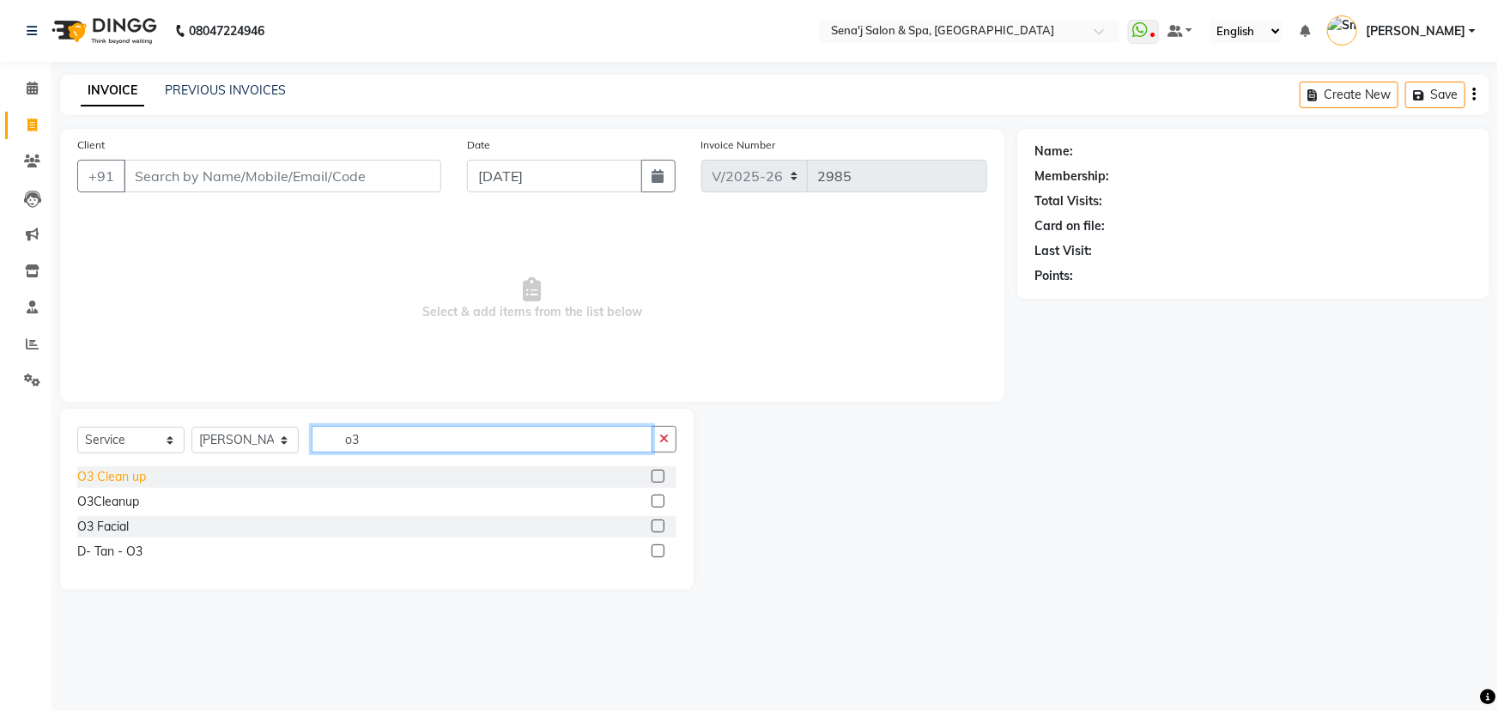
type input "o3"
click at [121, 479] on div "O3 Clean up" at bounding box center [111, 477] width 69 height 18
checkbox input "false"
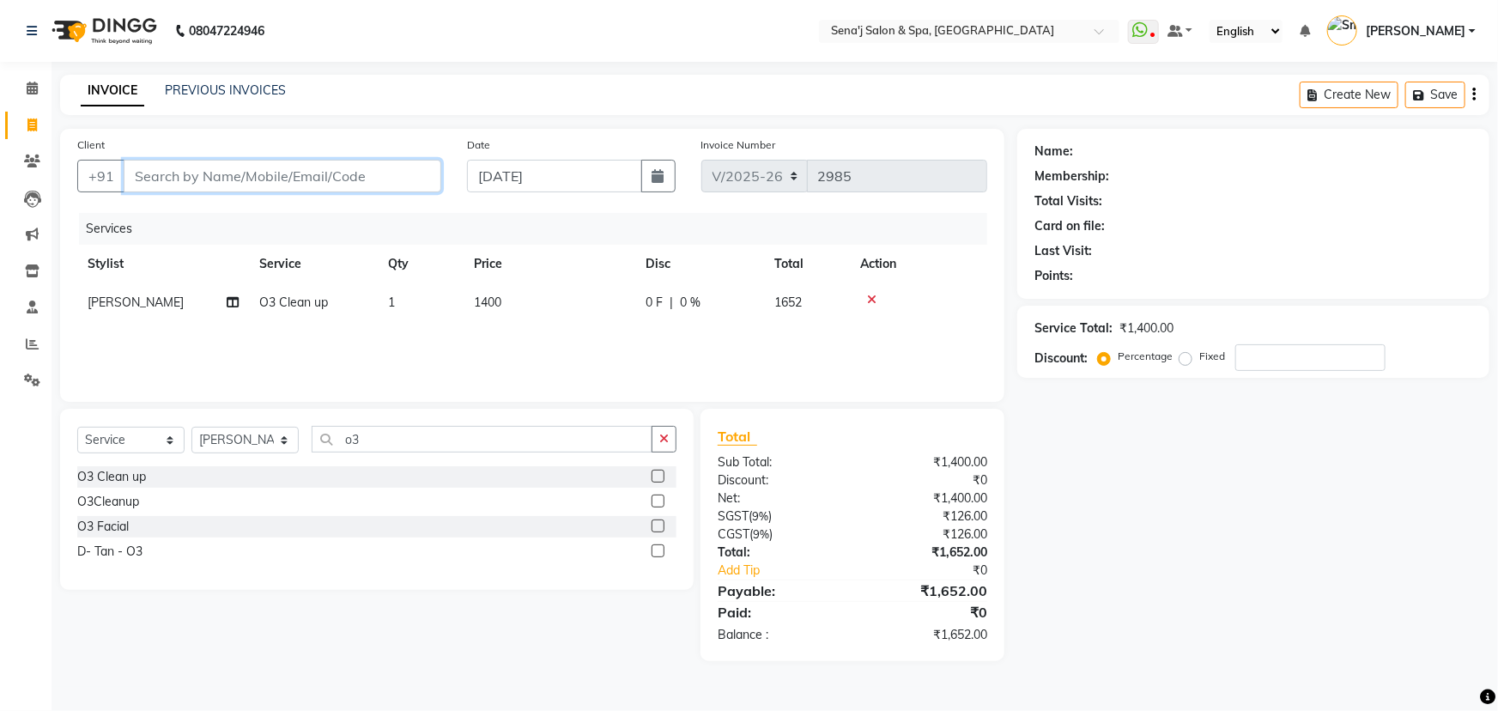
click at [361, 179] on input "Client" at bounding box center [283, 176] width 318 height 33
type input "0"
drag, startPoint x: 388, startPoint y: 148, endPoint x: 375, endPoint y: 33, distance: 114.9
click at [375, 33] on nav "08047224946 Select Location × Sena'j Salon & Spa, Amanora Mall WhatsApp Status …" at bounding box center [749, 31] width 1498 height 62
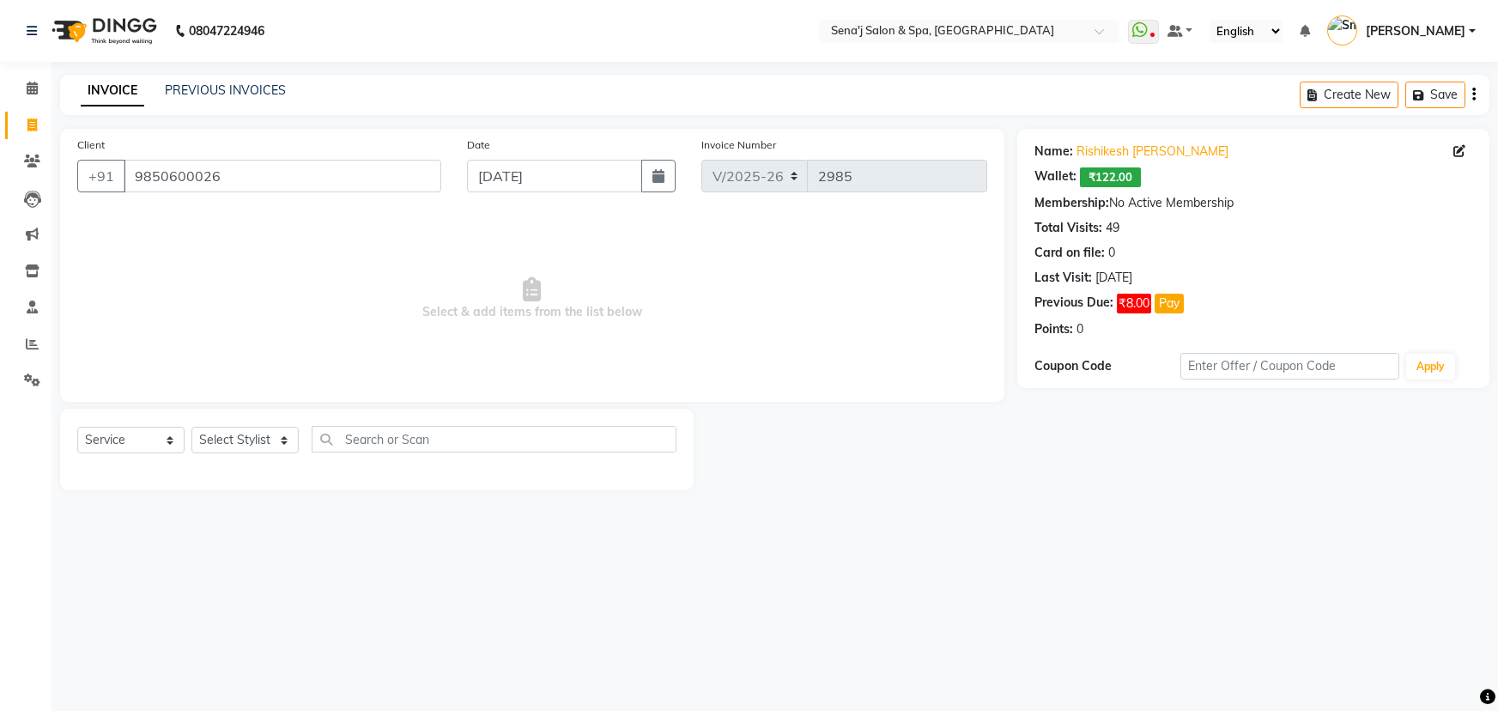
select select "447"
select select "service"
select select "447"
select select "service"
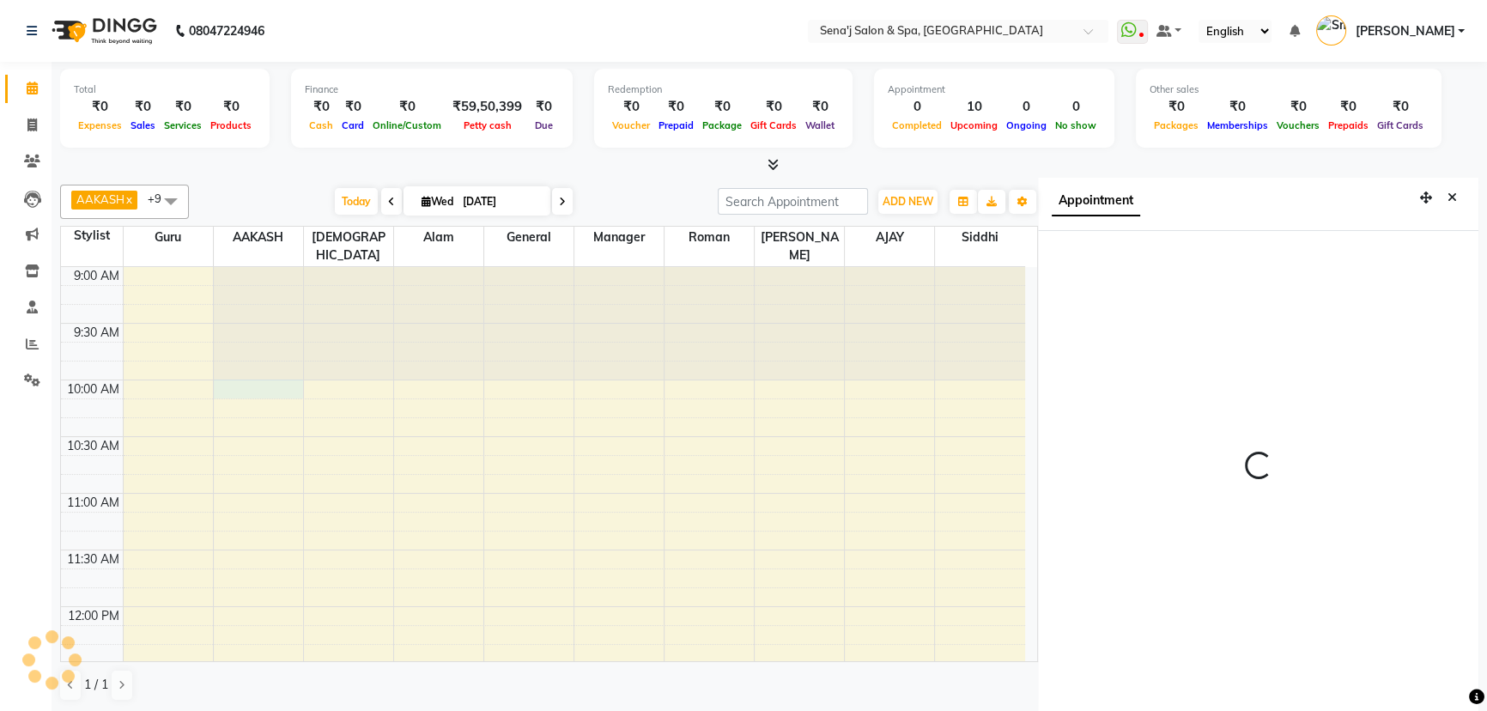
scroll to position [8, 0]
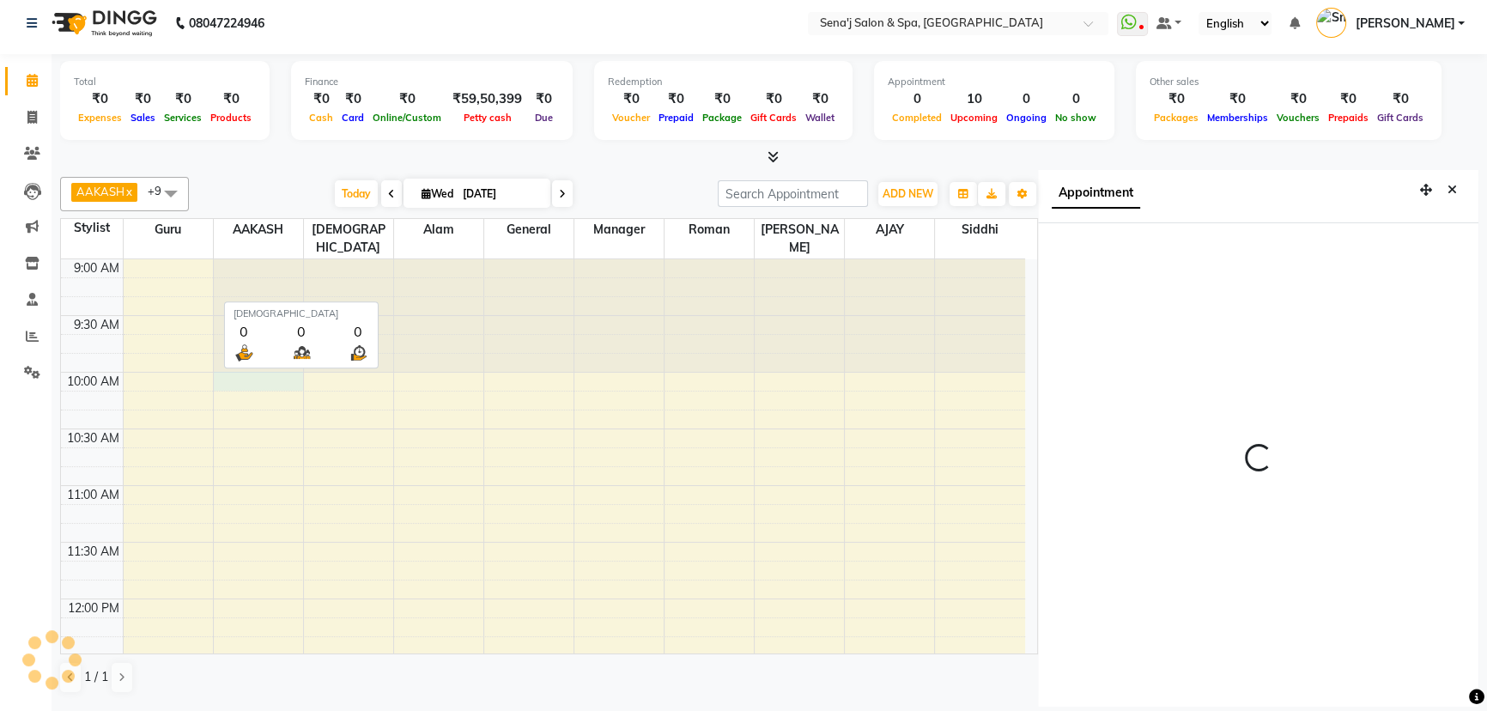
select select "600"
select select "12648"
select select "tentative"
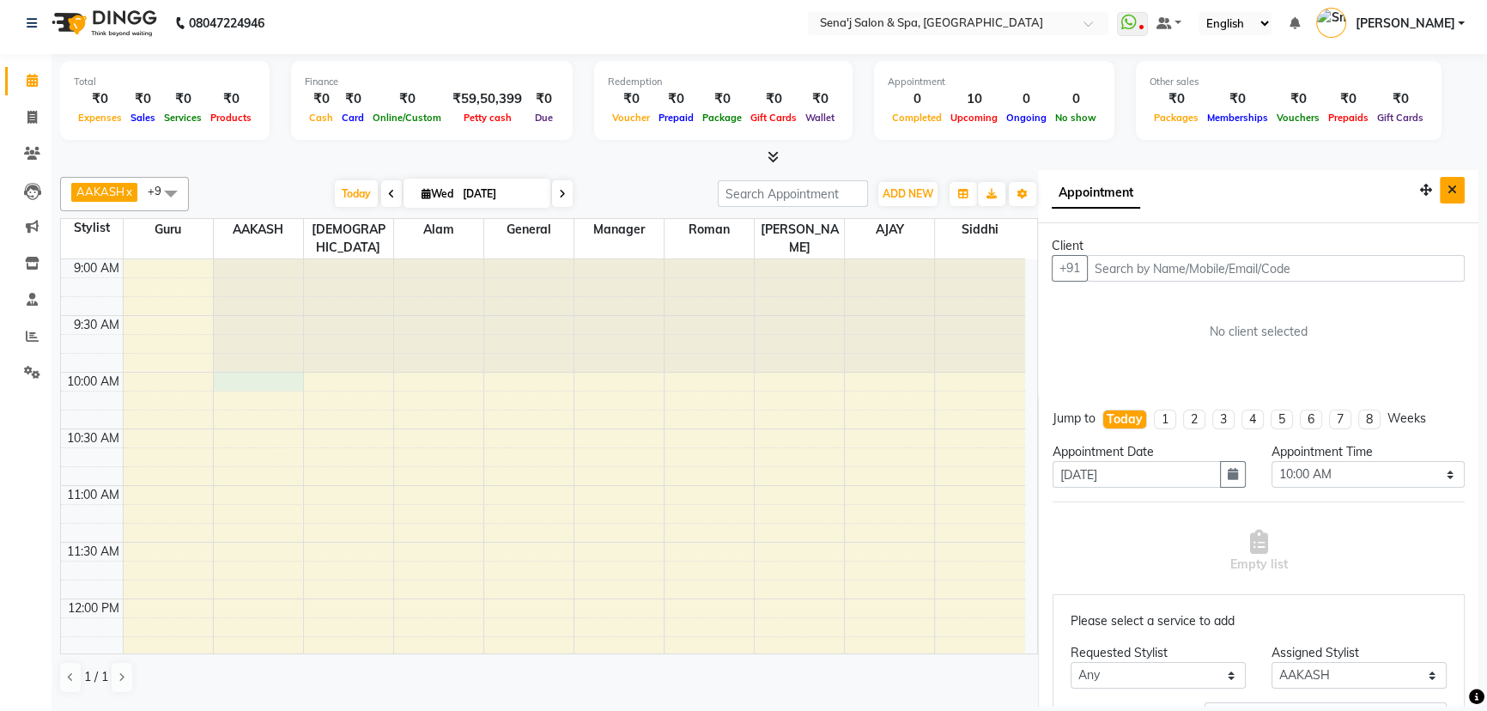
click at [1448, 195] on icon "Close" at bounding box center [1452, 190] width 9 height 12
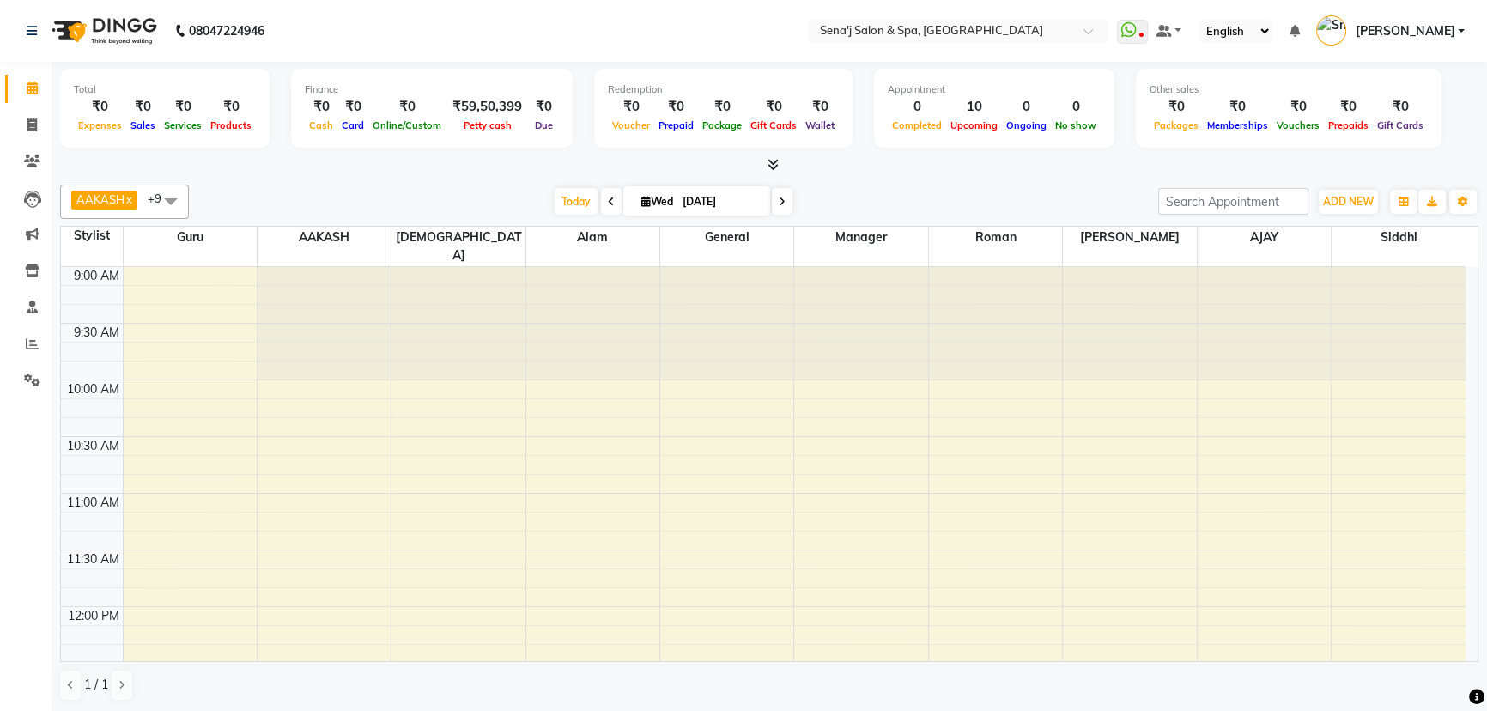
scroll to position [0, 0]
click at [578, 192] on span "Today" at bounding box center [576, 201] width 43 height 27
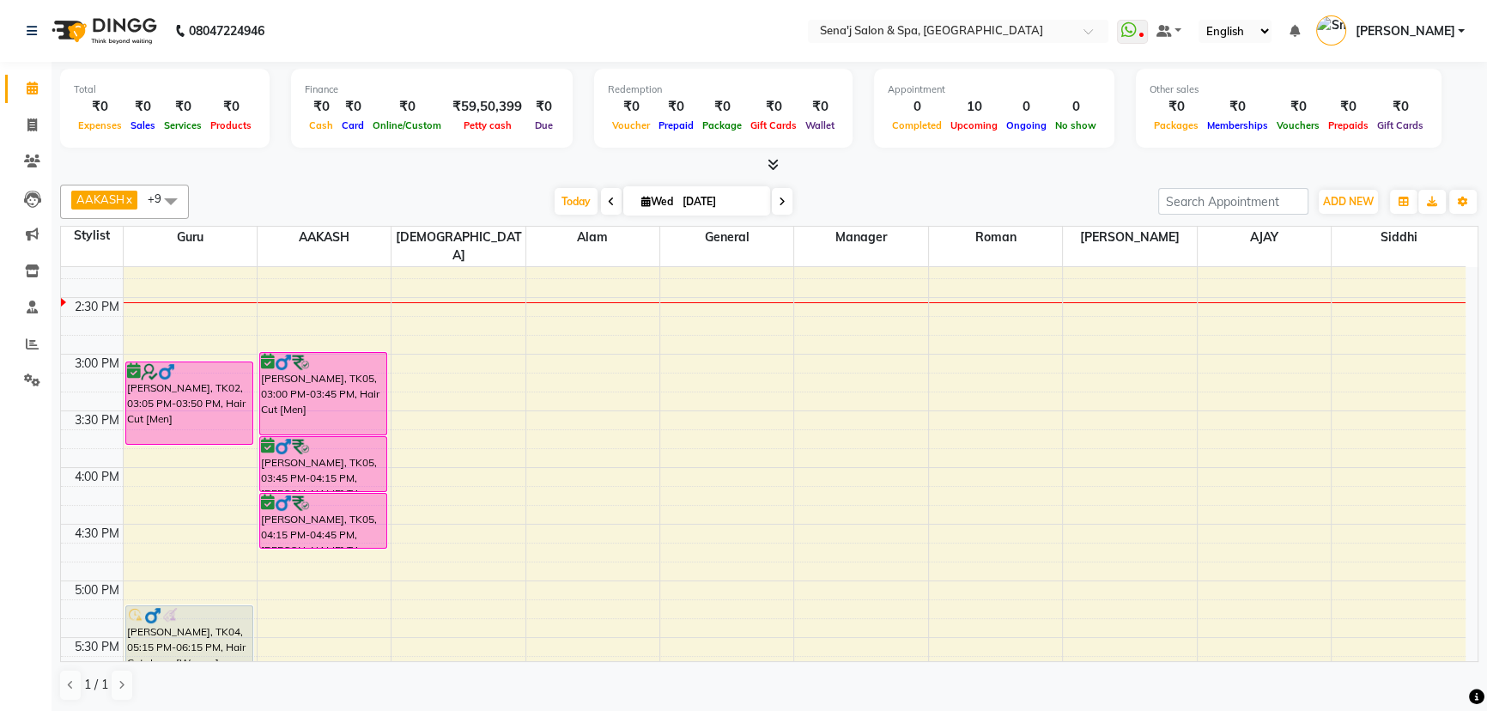
scroll to position [566, 0]
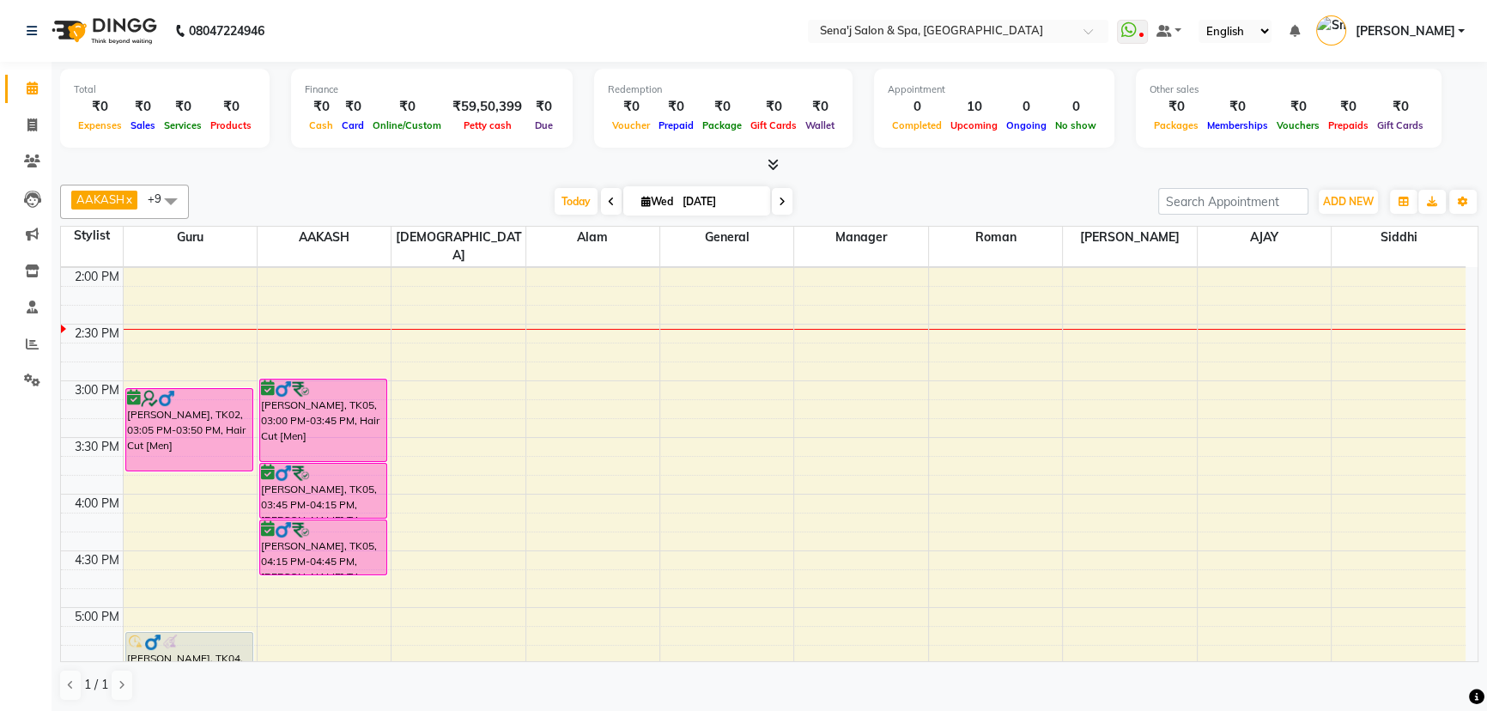
click at [290, 325] on div "9:00 AM 9:30 AM 10:00 AM 10:30 AM 11:00 AM 11:30 AM 12:00 PM 12:30 PM 1:00 PM 1…" at bounding box center [763, 550] width 1405 height 1699
select select "12648"
select select "tentative"
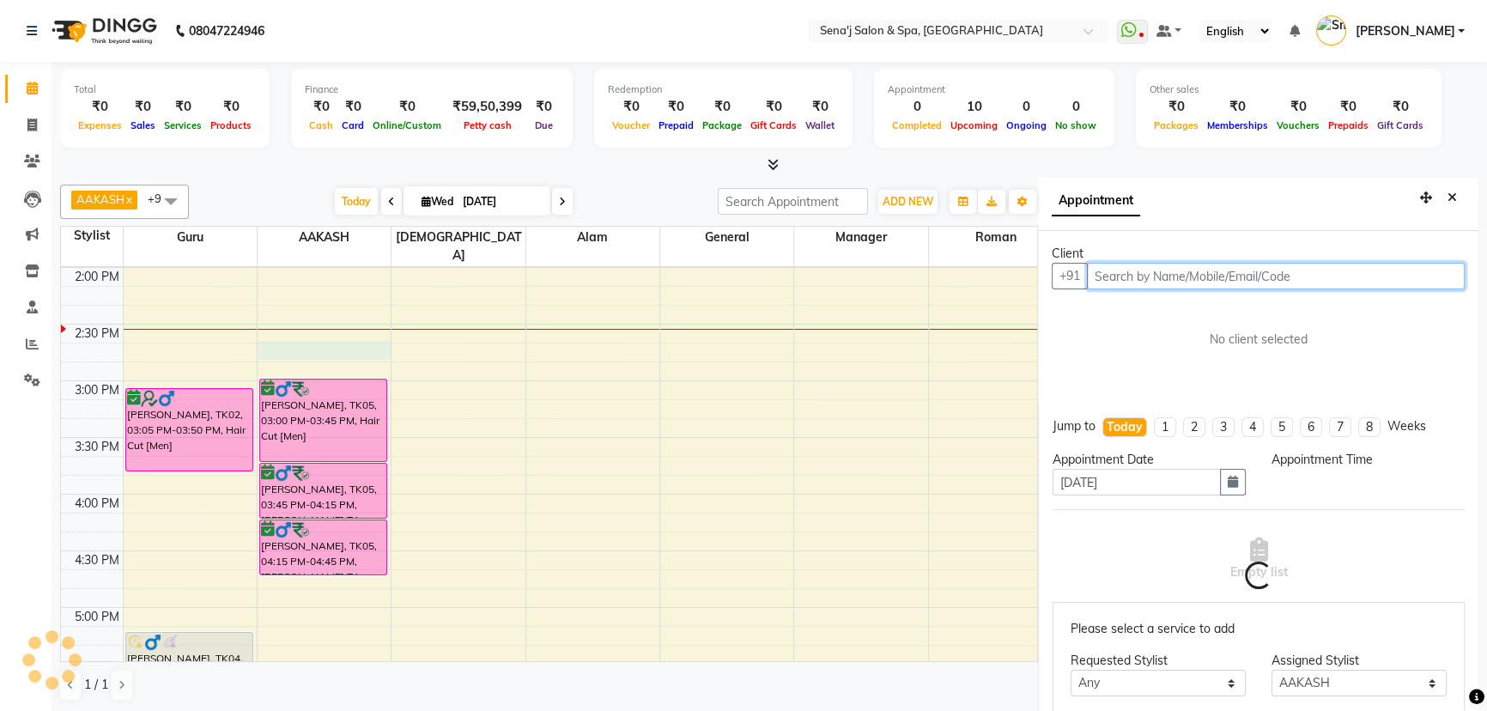
select select "885"
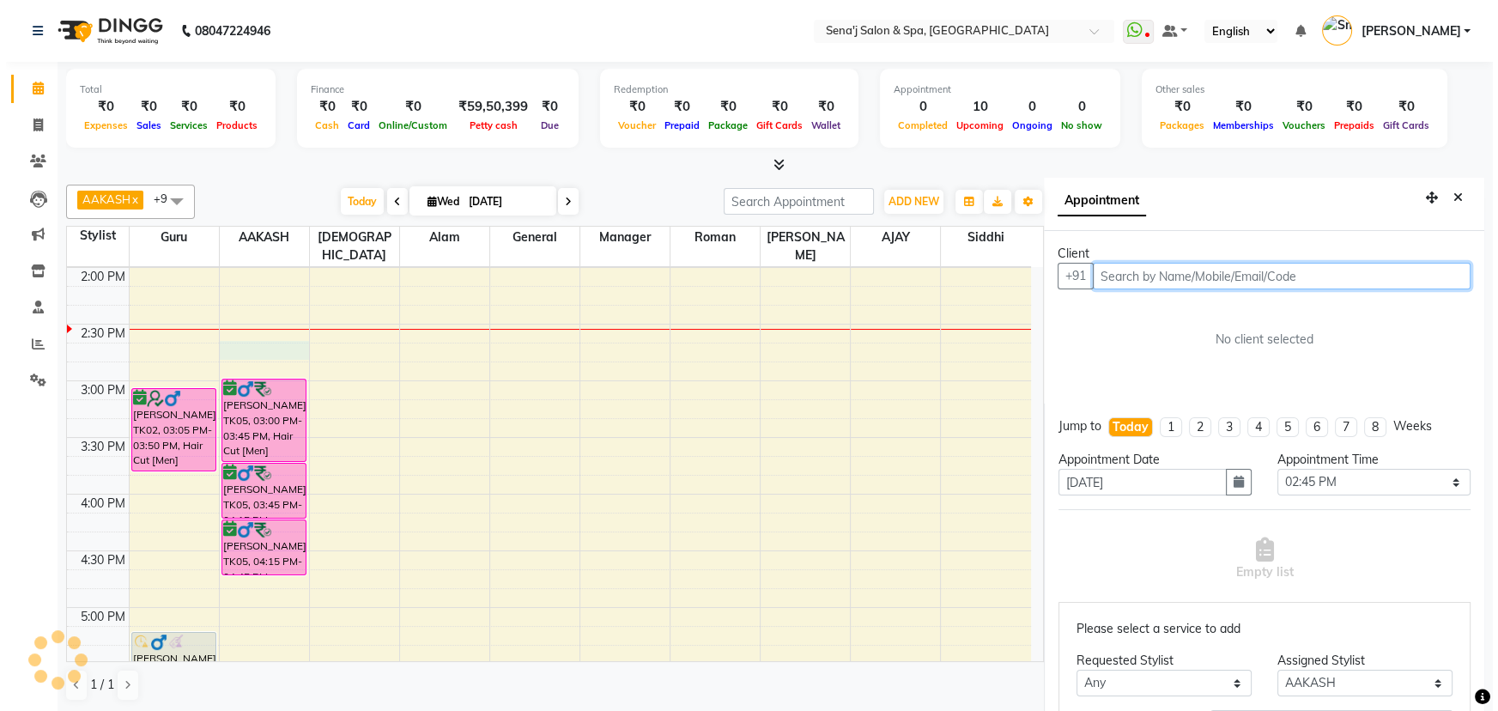
scroll to position [8, 0]
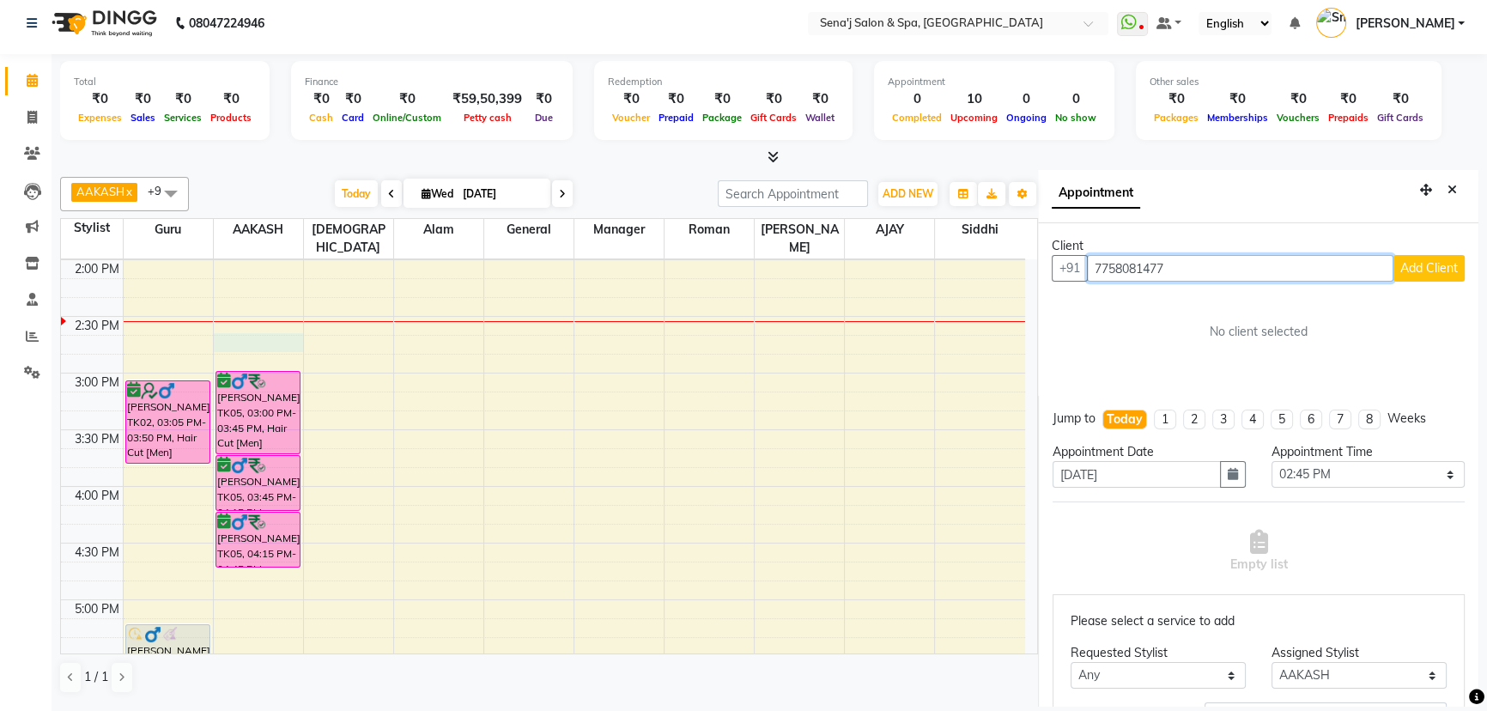
type input "7758081477"
click at [1420, 270] on span "Add Client" at bounding box center [1429, 267] width 58 height 15
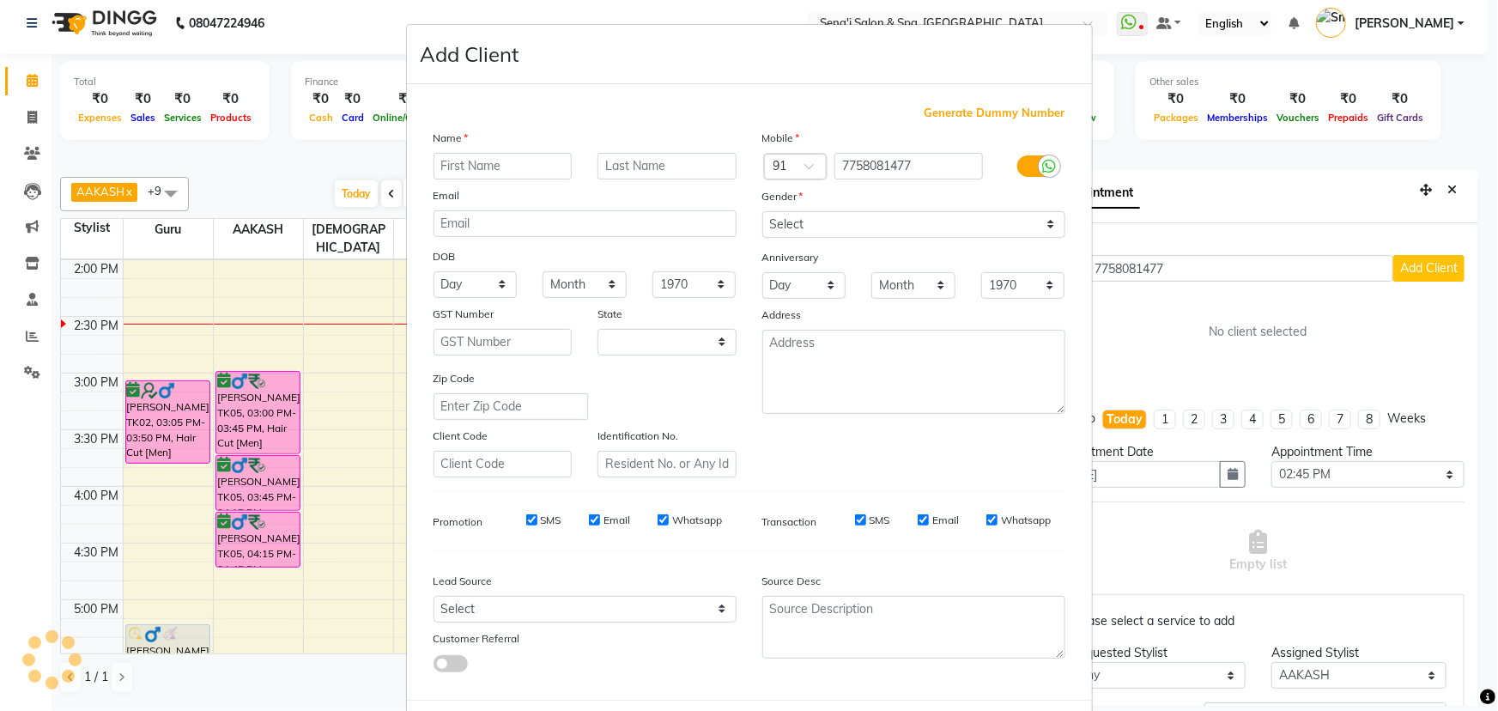
select select "22"
type input "neha"
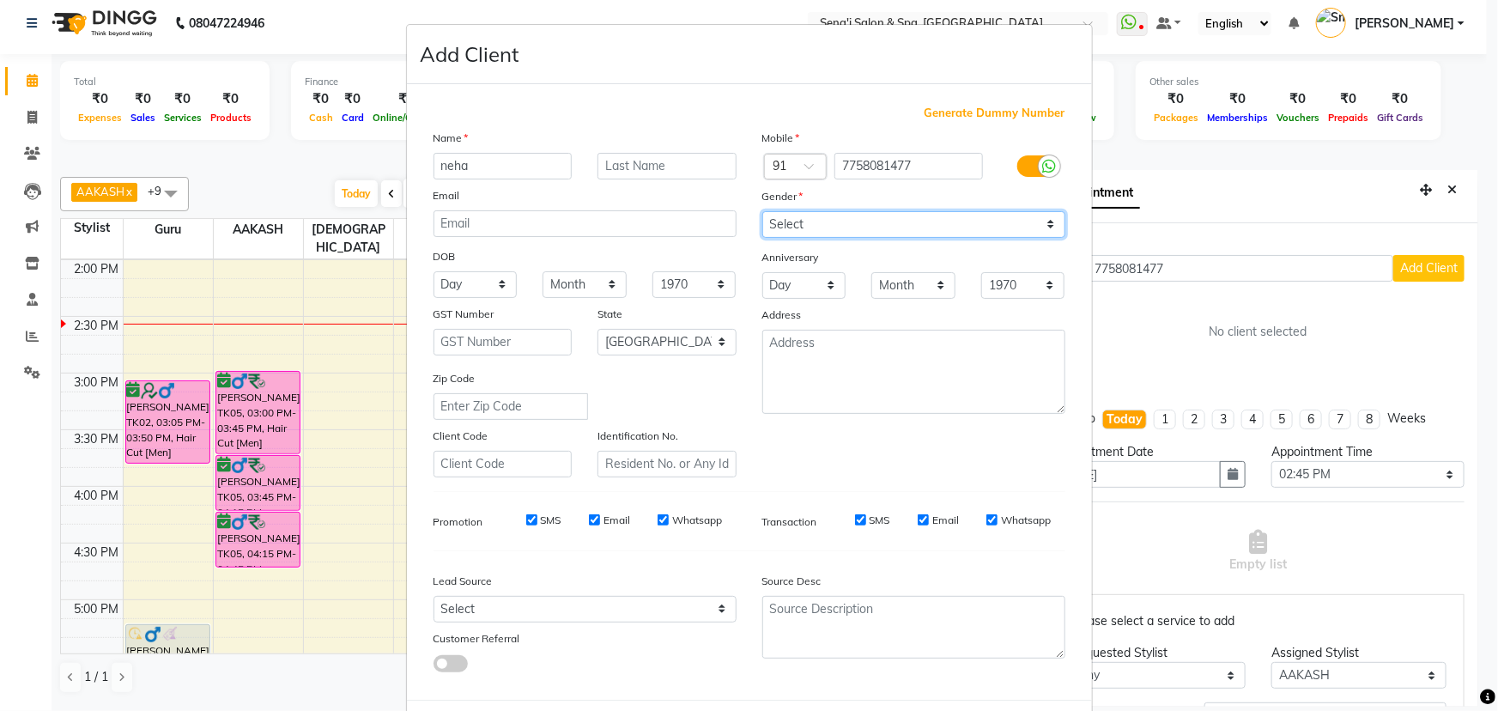
click at [875, 216] on select "Select Male Female Other Prefer Not To Say" at bounding box center [913, 224] width 303 height 27
select select "female"
click at [762, 211] on select "Select Male Female Other Prefer Not To Say" at bounding box center [913, 224] width 303 height 27
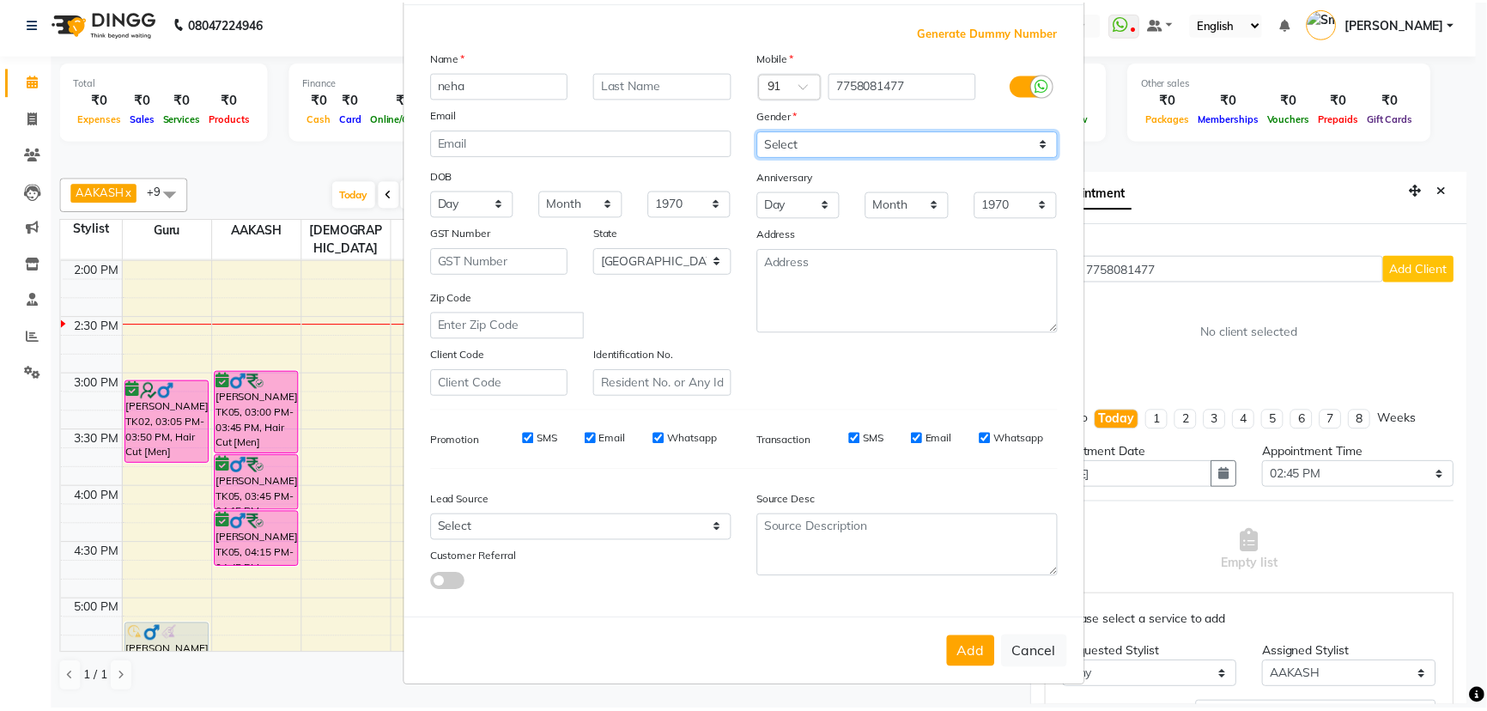
scroll to position [86, 0]
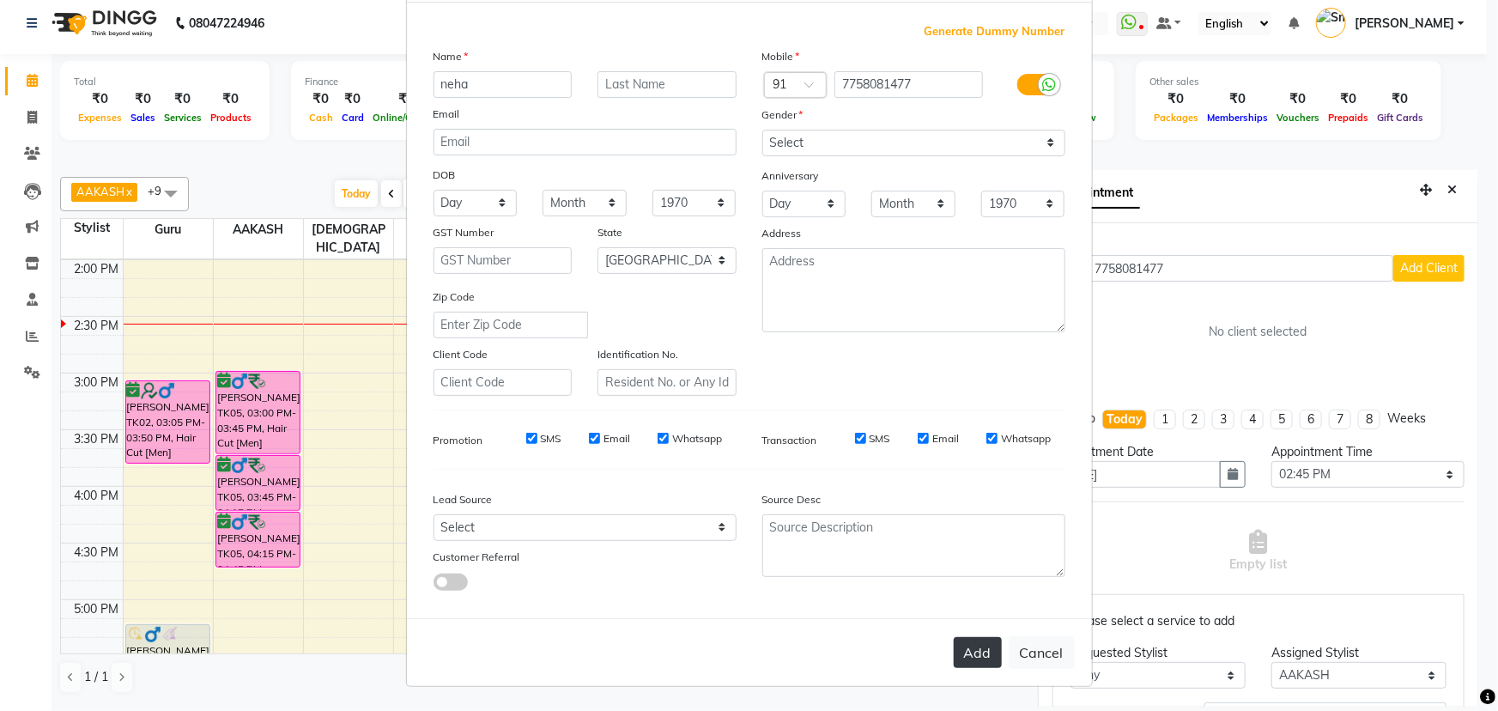
click at [978, 661] on button "Add" at bounding box center [978, 652] width 48 height 31
select select
select select "null"
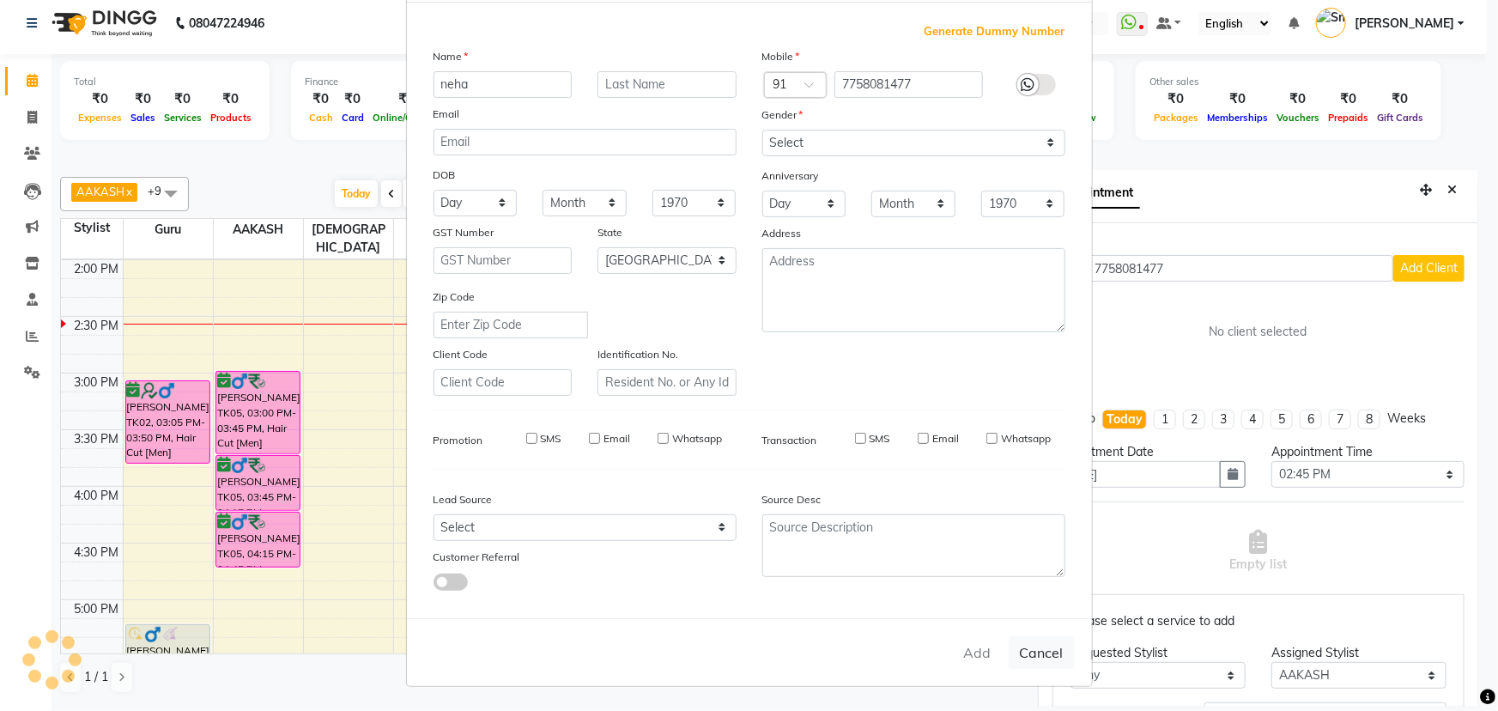
select select
checkbox input "false"
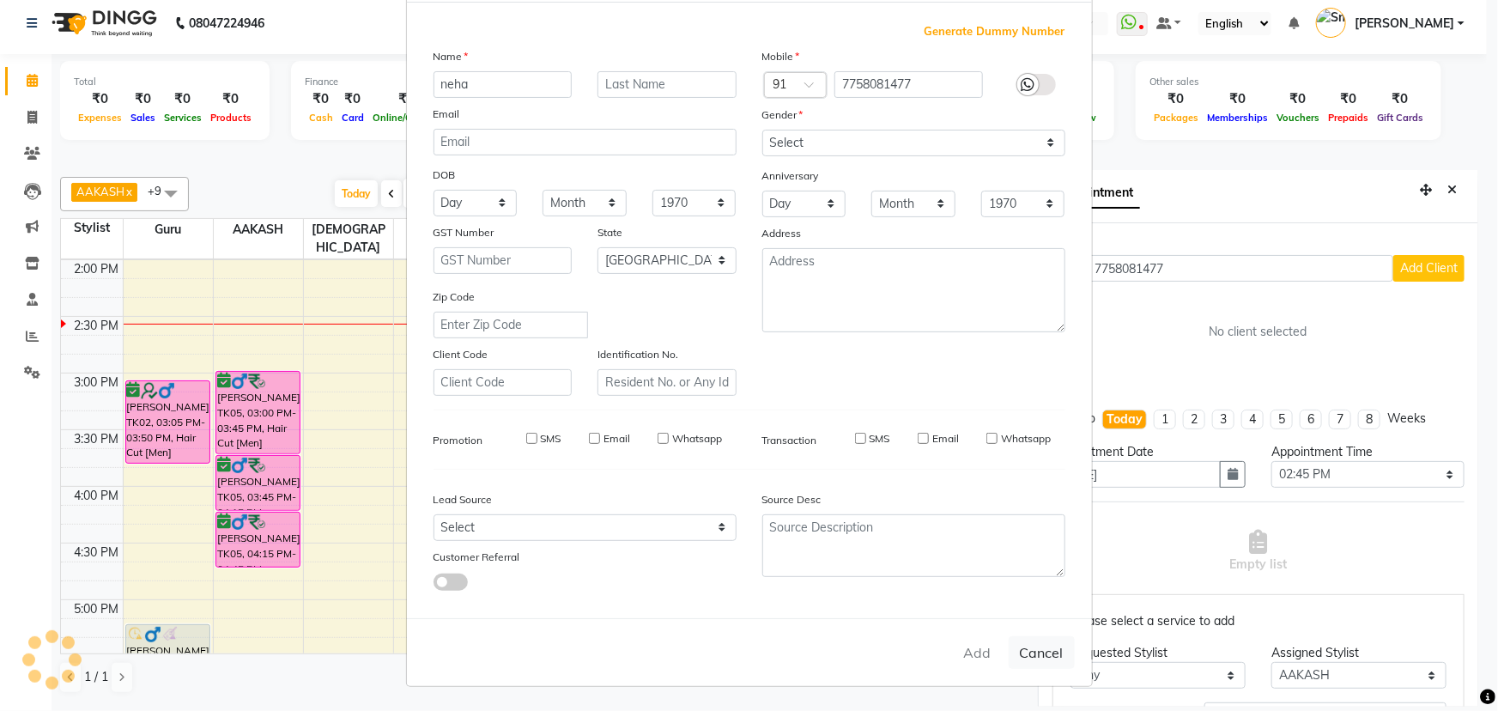
checkbox input "false"
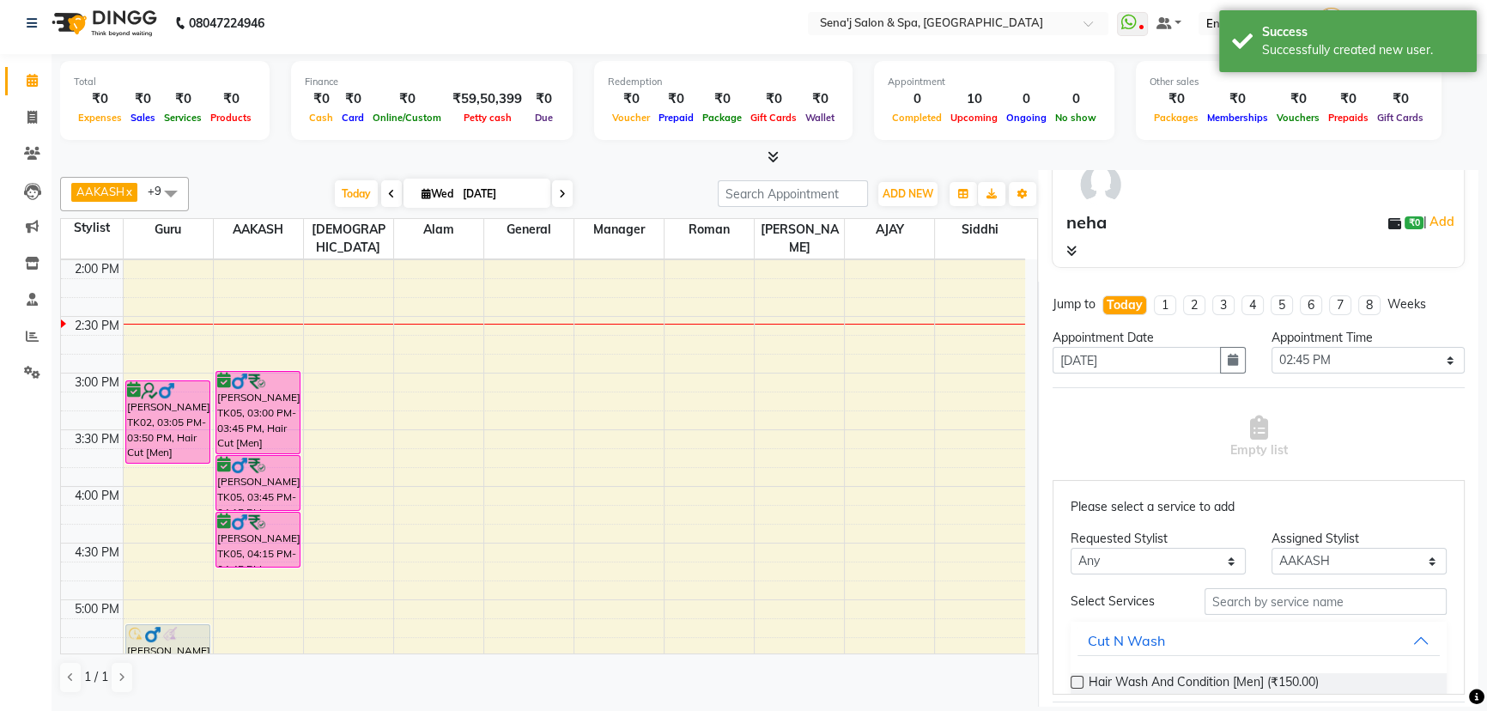
scroll to position [234, 0]
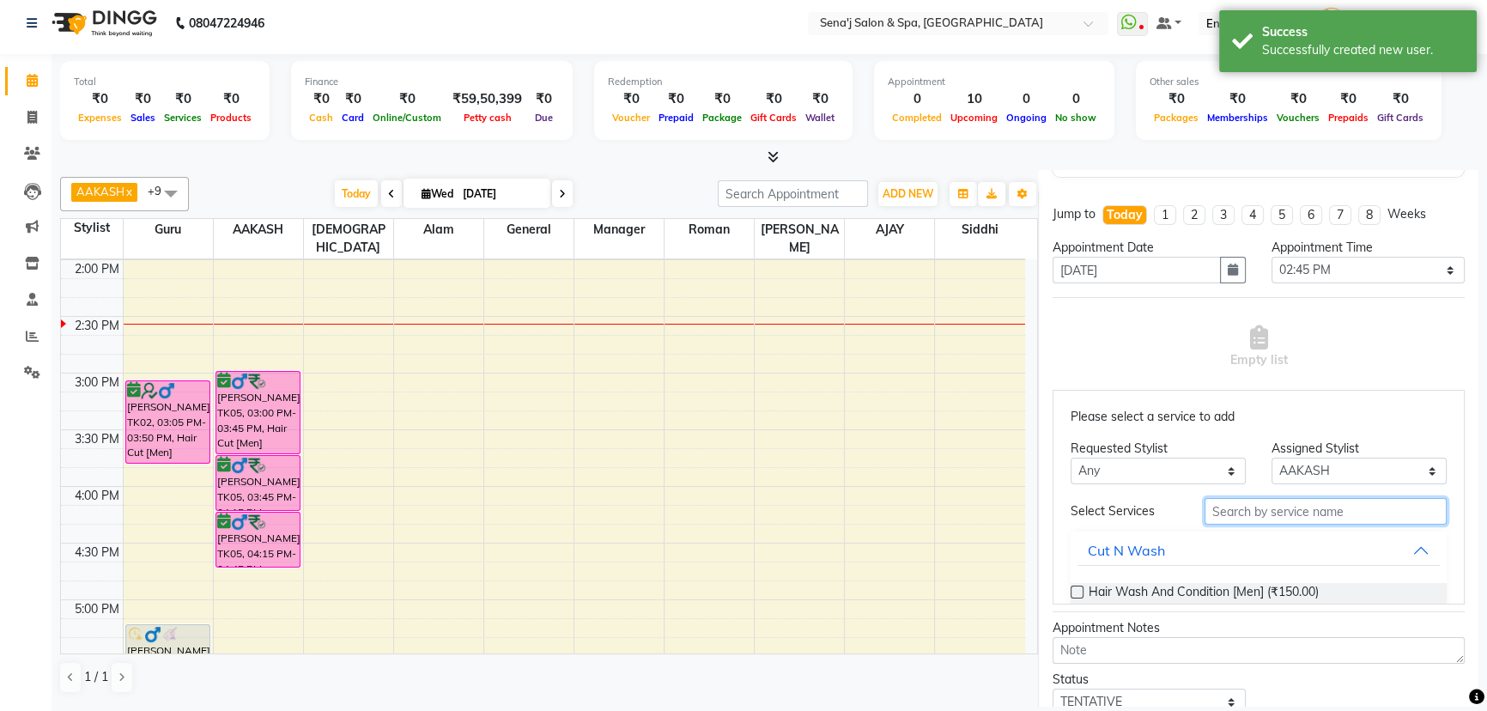
click at [1254, 505] on input "text" at bounding box center [1326, 511] width 242 height 27
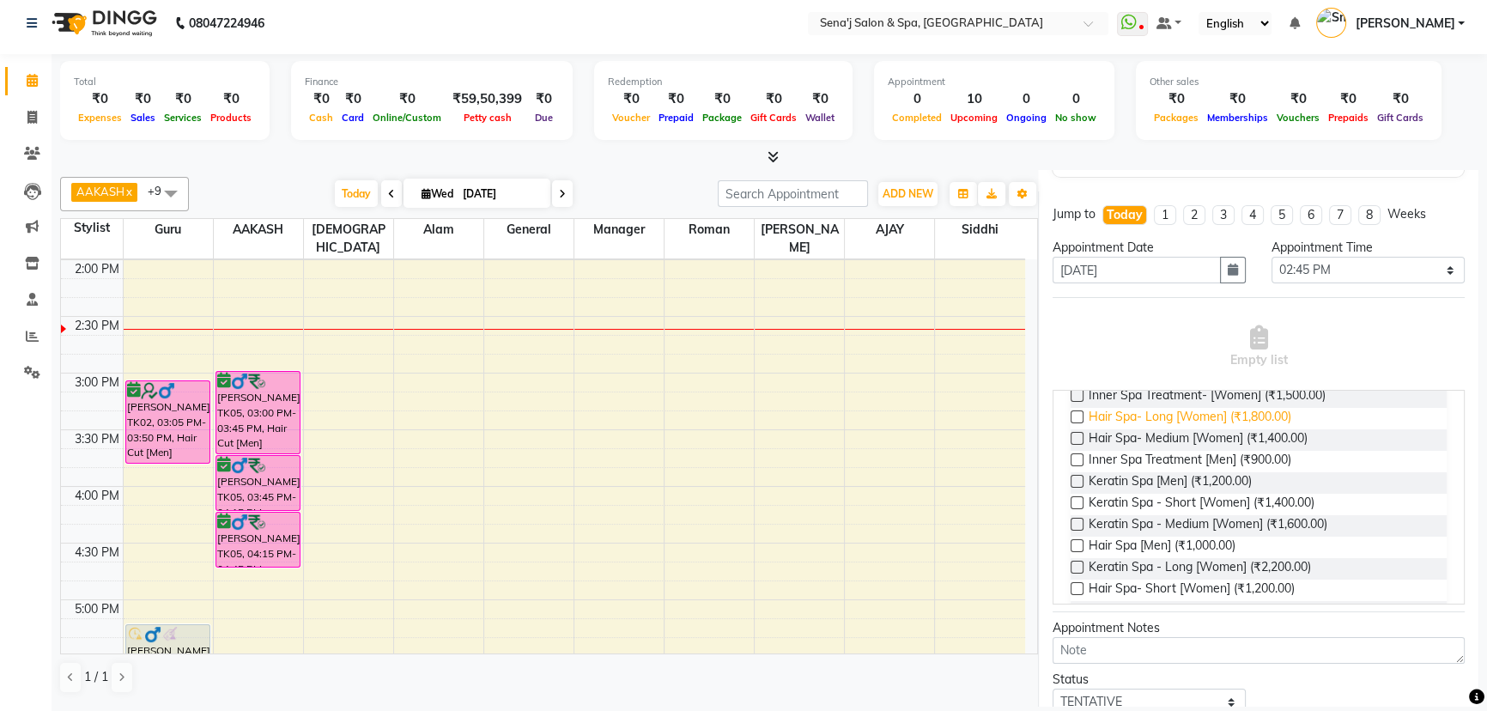
scroll to position [0, 0]
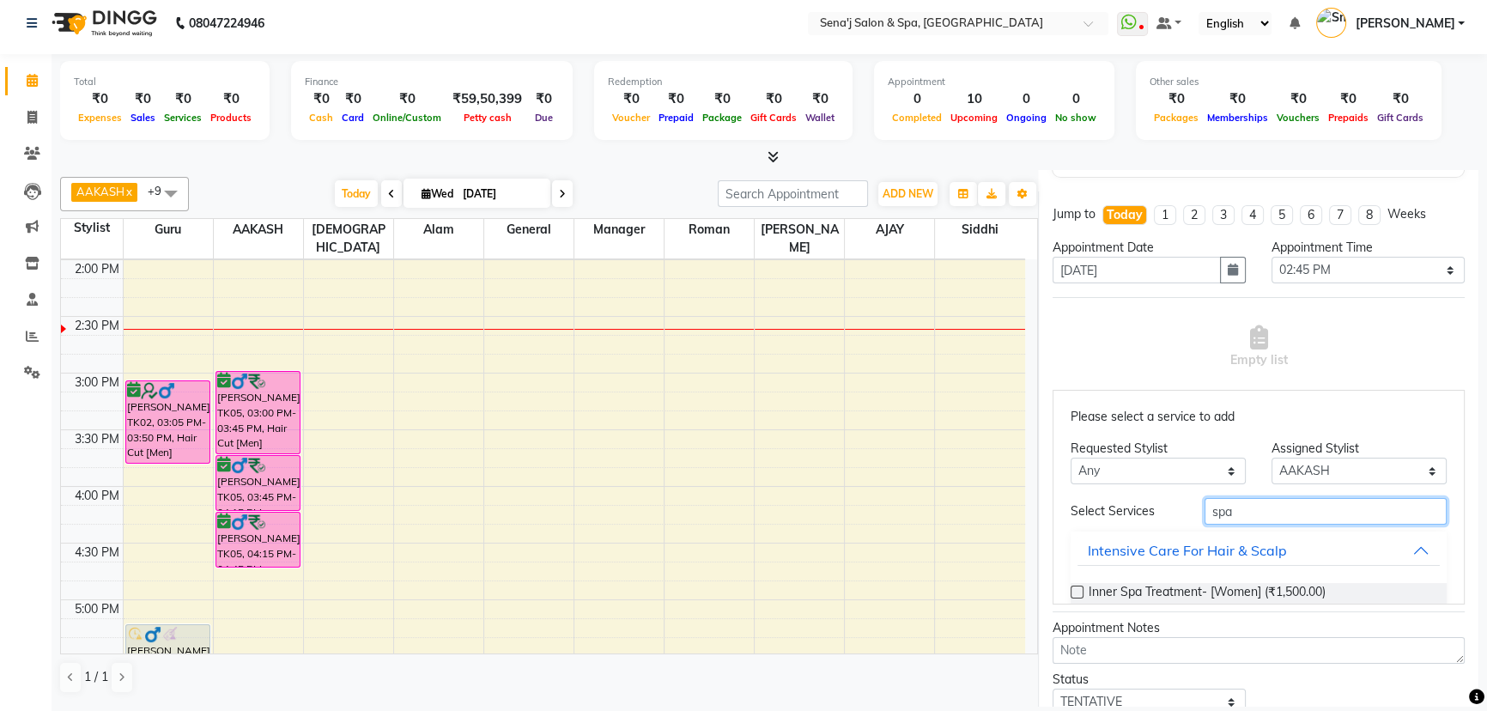
type input "spa"
click at [1337, 465] on select "Select AAKASH Afzal AJAY Alam Ashu General Guru Manager Roman Ruchika Siddhi Sn…" at bounding box center [1359, 471] width 175 height 27
select select "90502"
click at [1272, 458] on select "Select AAKASH Afzal AJAY Alam Ashu General Guru Manager Roman Ruchika Siddhi Sn…" at bounding box center [1359, 471] width 175 height 27
click at [1262, 512] on input "spa" at bounding box center [1326, 511] width 242 height 27
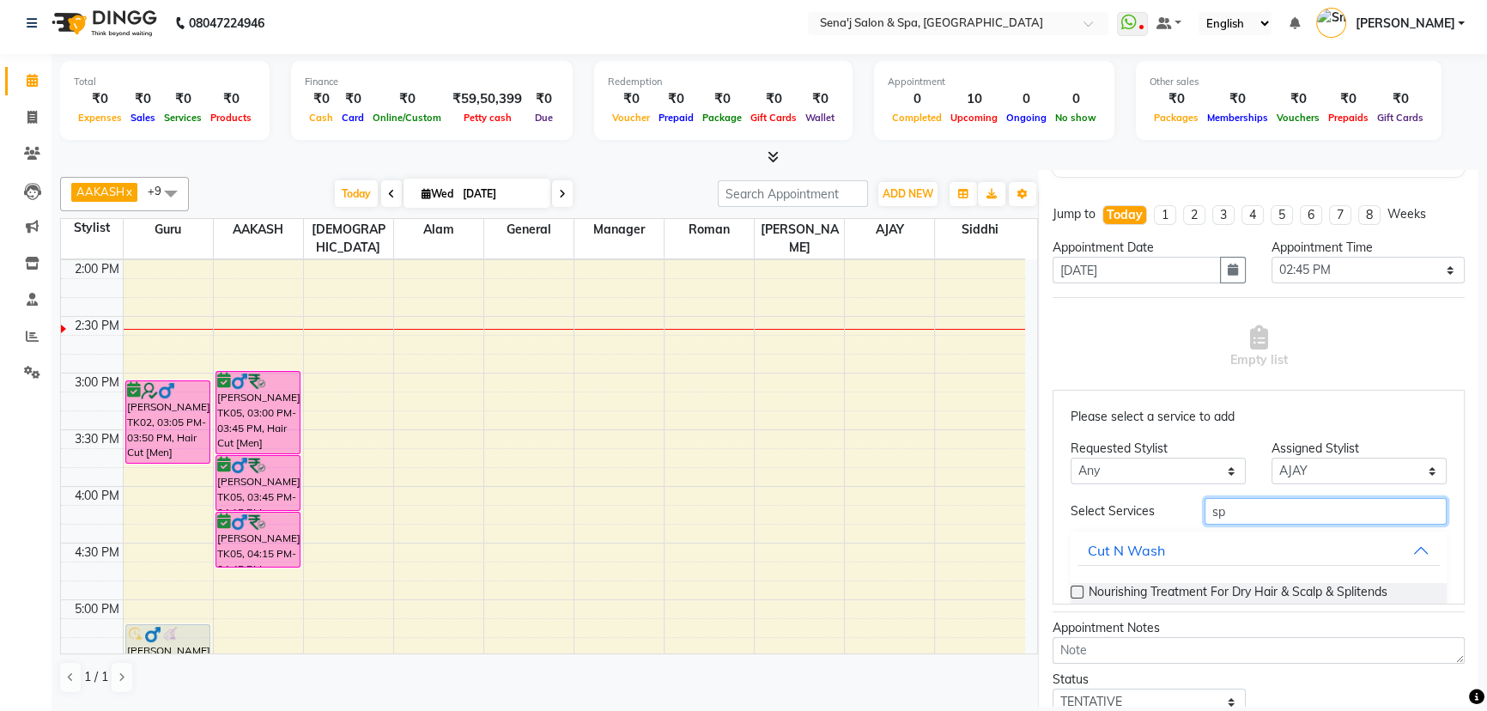
type input "s"
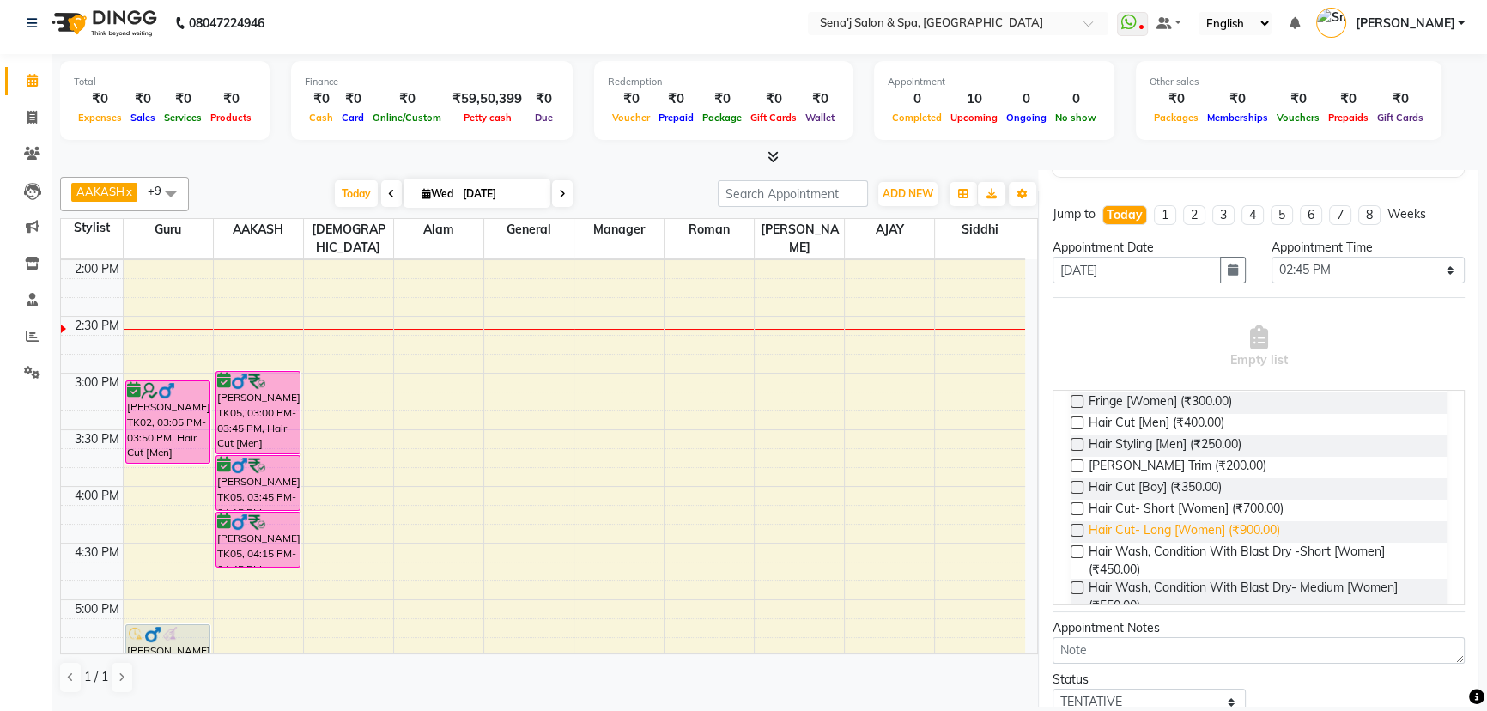
scroll to position [155, 0]
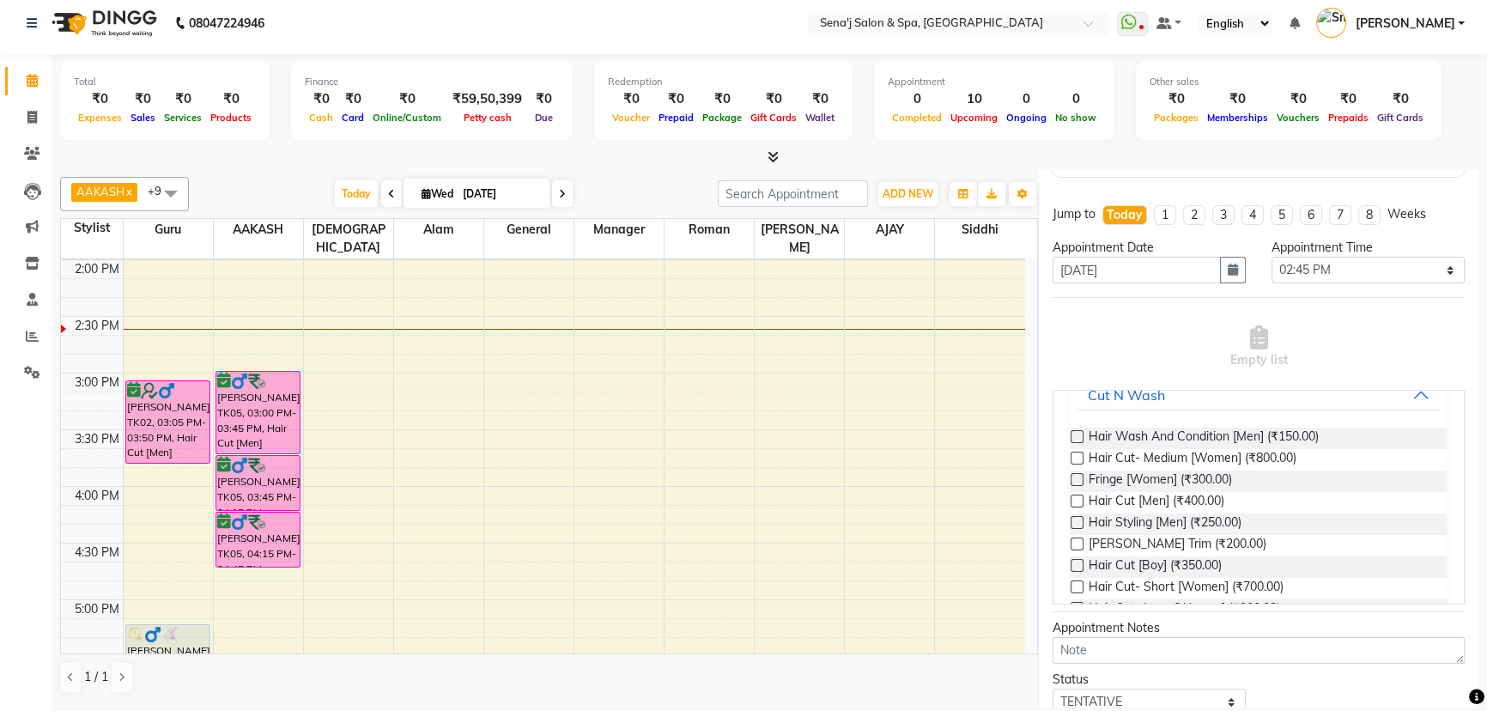
click at [1078, 453] on label at bounding box center [1077, 458] width 13 height 13
click at [1078, 454] on input "checkbox" at bounding box center [1076, 459] width 11 height 11
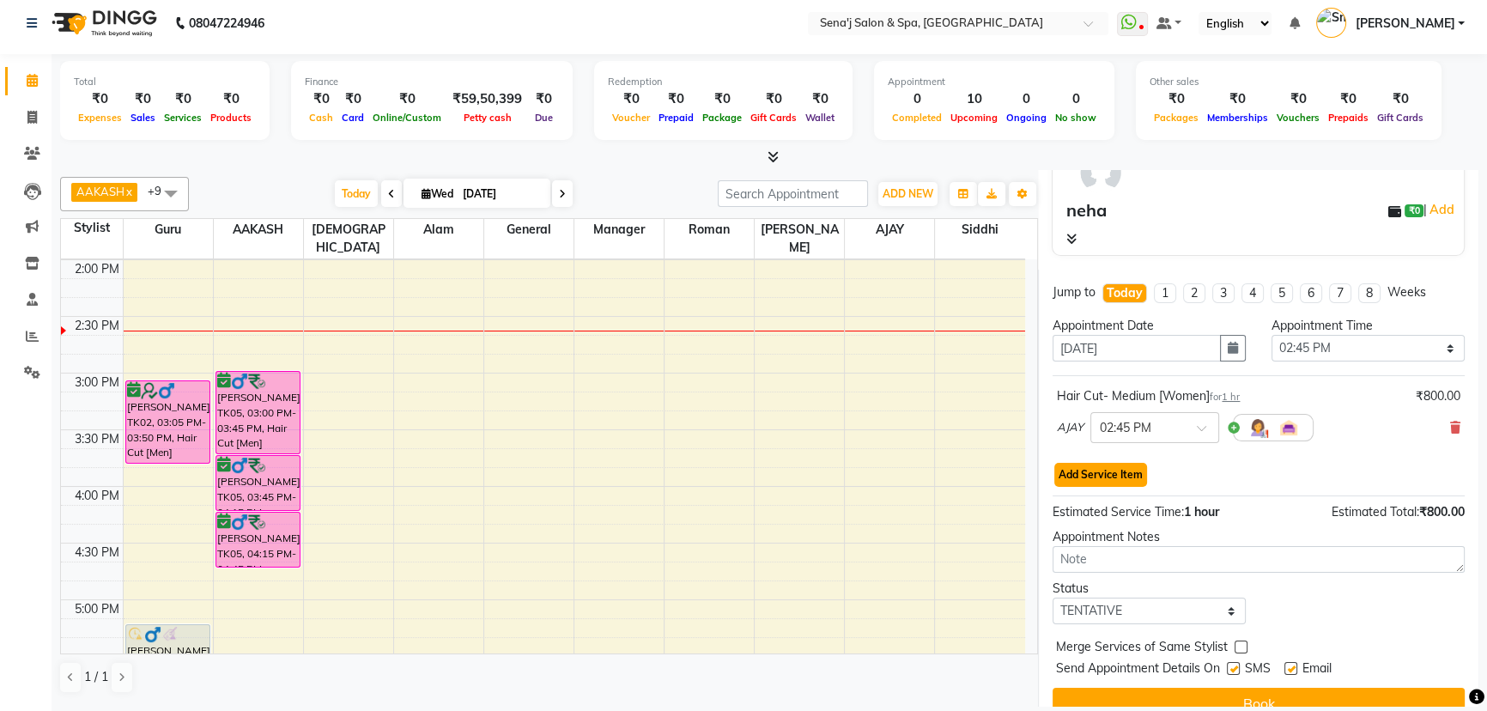
click at [1133, 464] on button "Add Service Item" at bounding box center [1100, 475] width 93 height 24
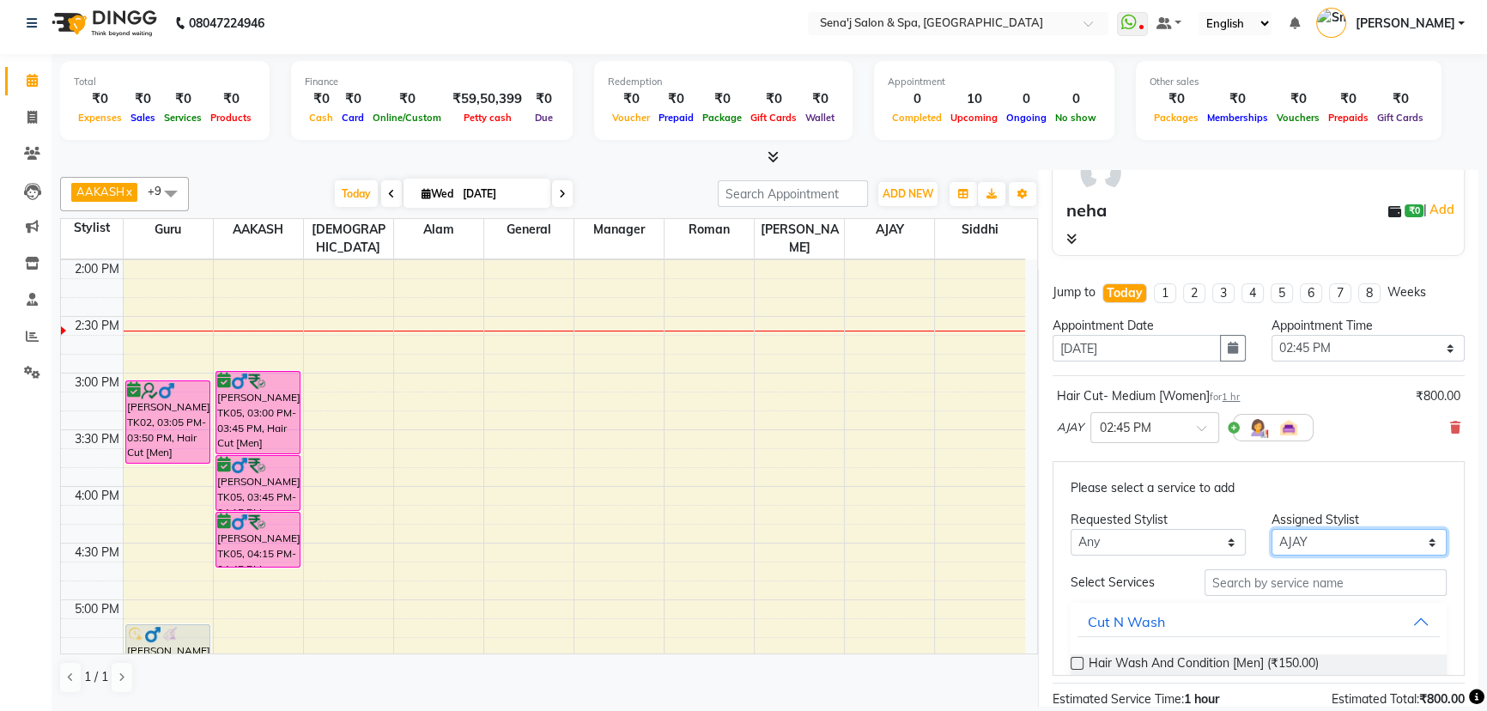
click at [1363, 537] on select "Select AAKASH Afzal AJAY Alam Ashu General Guru Manager Roman Ruchika Siddhi Sn…" at bounding box center [1359, 542] width 175 height 27
select select "83144"
click at [1272, 529] on select "Select AAKASH Afzal AJAY Alam Ashu General Guru Manager Roman Ruchika Siddhi Sn…" at bounding box center [1359, 542] width 175 height 27
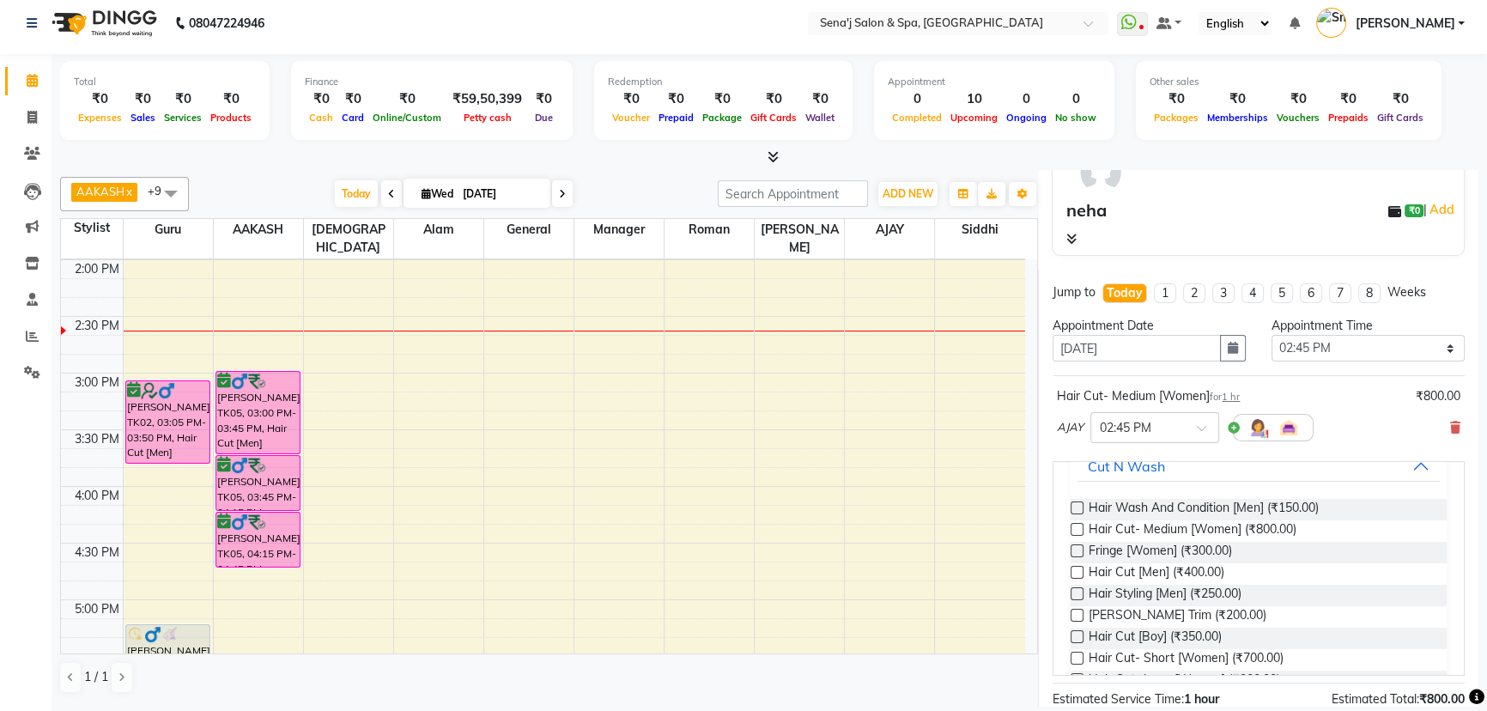
click at [1080, 633] on label at bounding box center [1077, 636] width 13 height 13
click at [1080, 633] on input "checkbox" at bounding box center [1076, 638] width 11 height 11
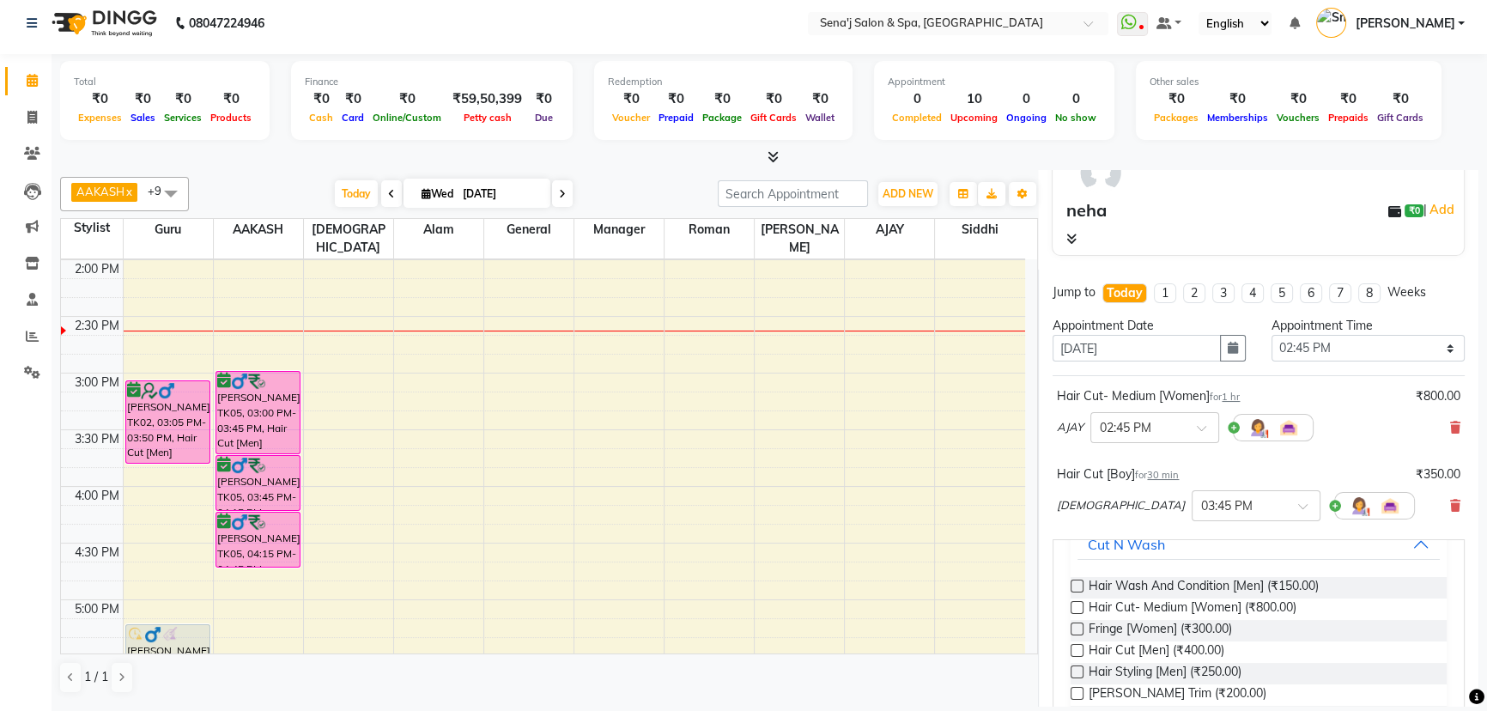
checkbox input "false"
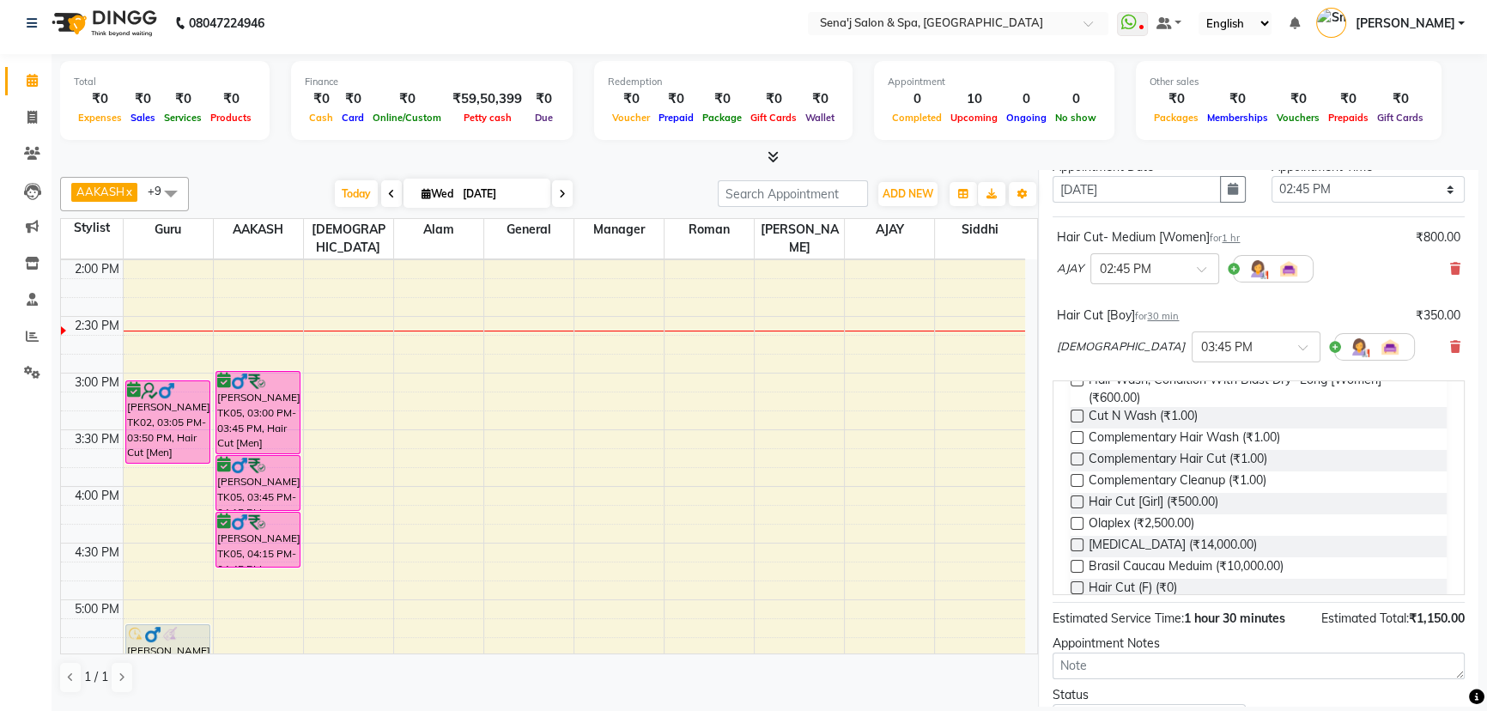
scroll to position [446, 0]
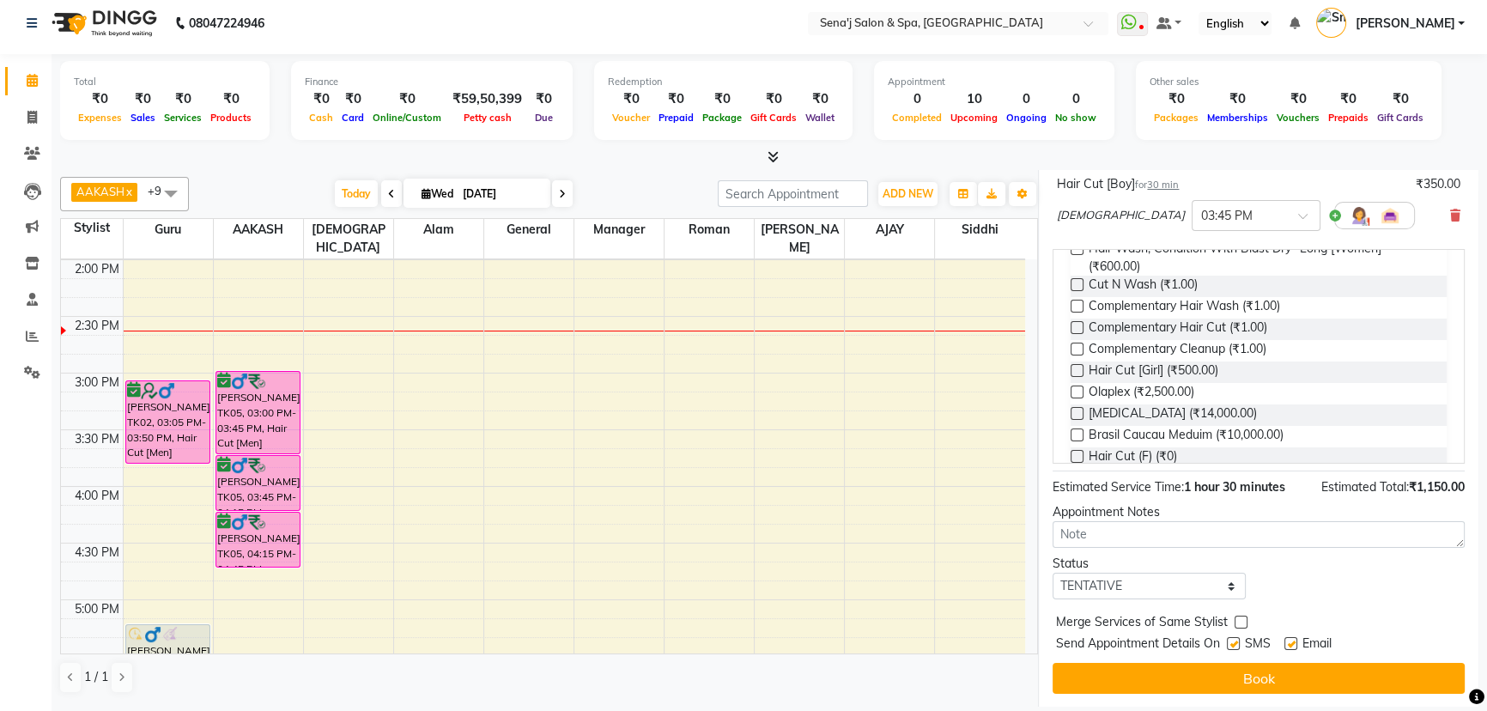
click at [1375, 215] on div "Ashu × 03:45 PM" at bounding box center [1259, 215] width 404 height 45
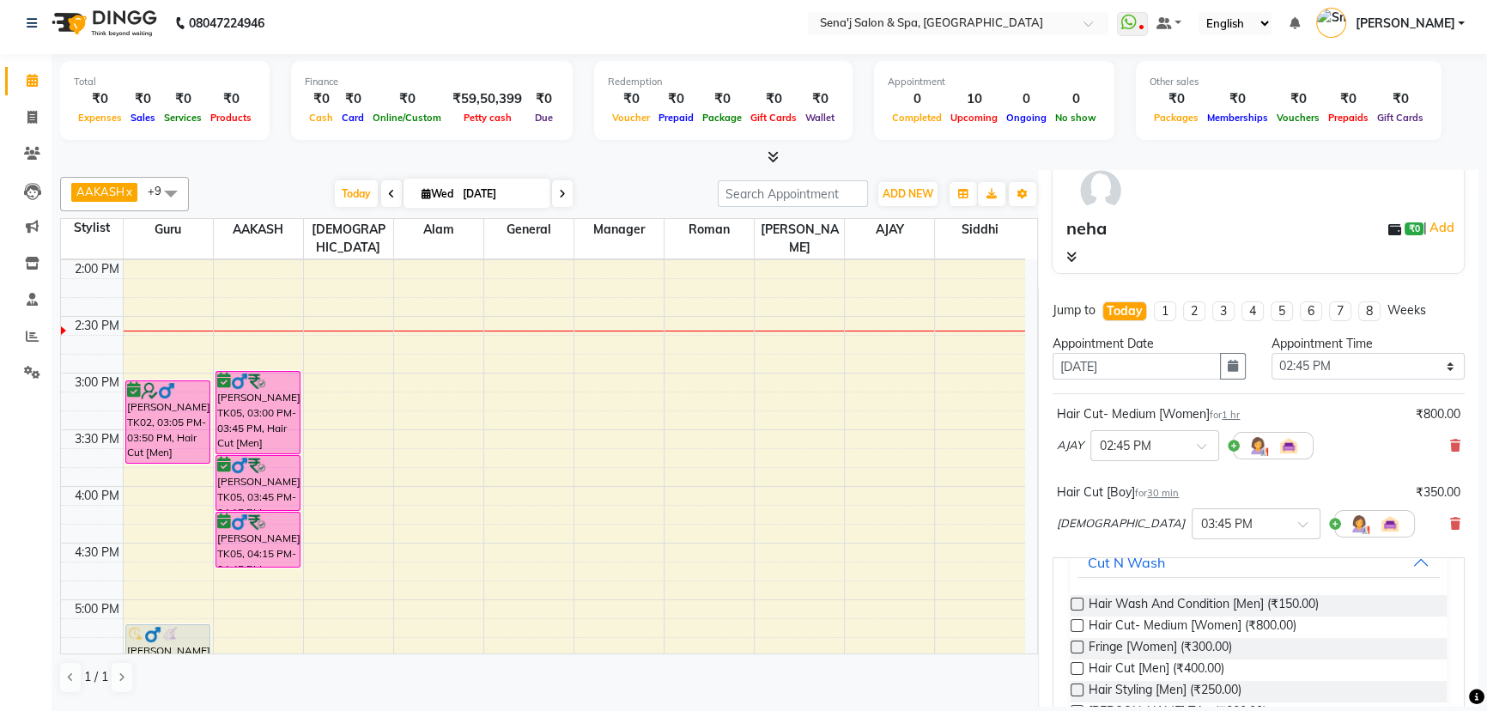
scroll to position [133, 0]
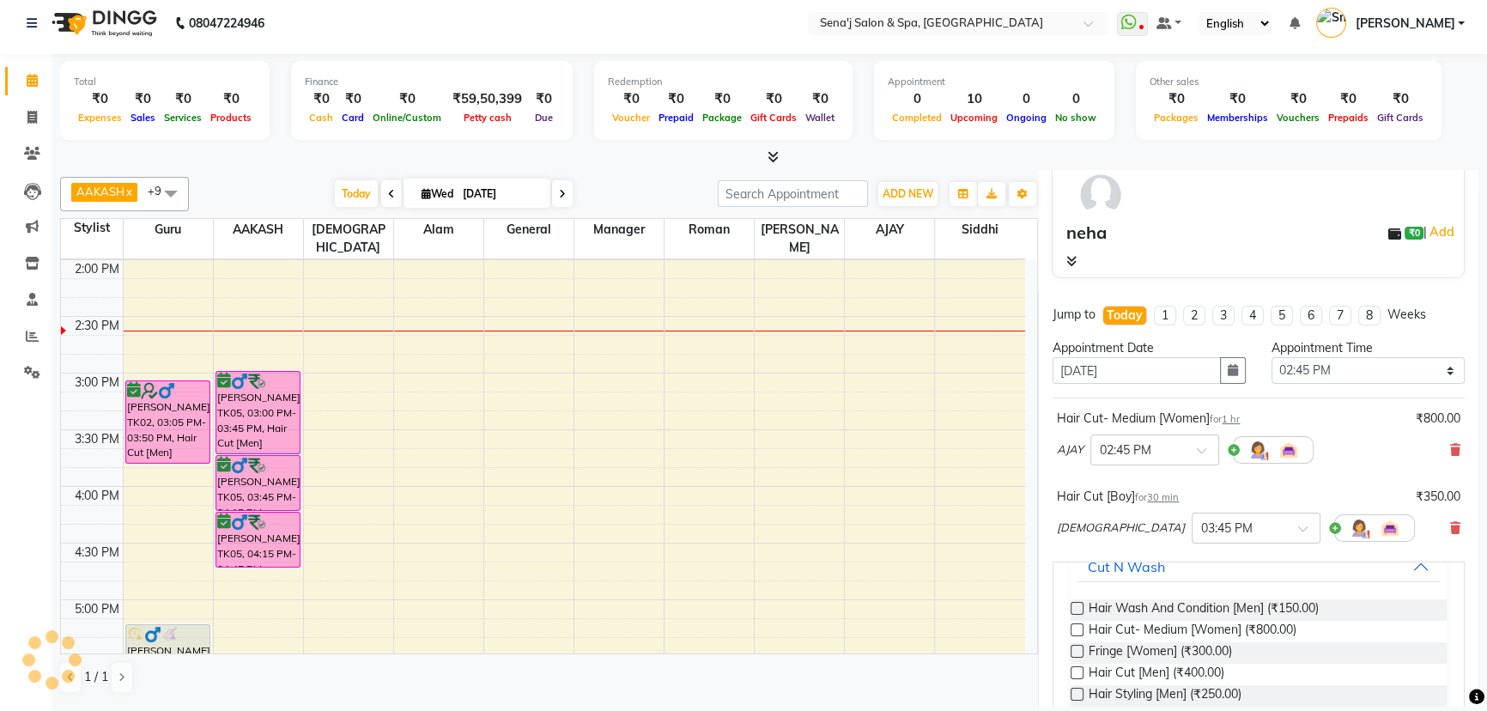
click at [1355, 463] on div "AJAY × 02:45 PM" at bounding box center [1259, 450] width 404 height 45
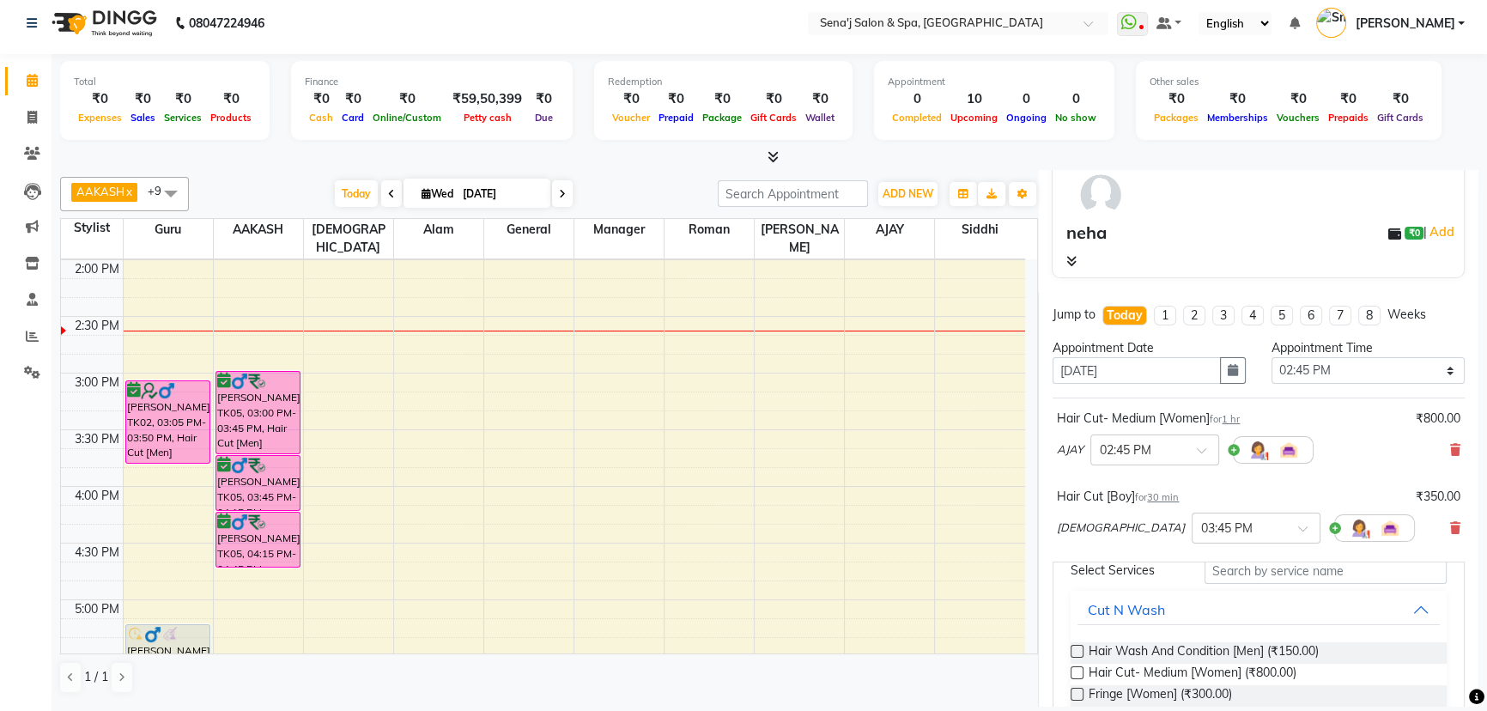
scroll to position [0, 0]
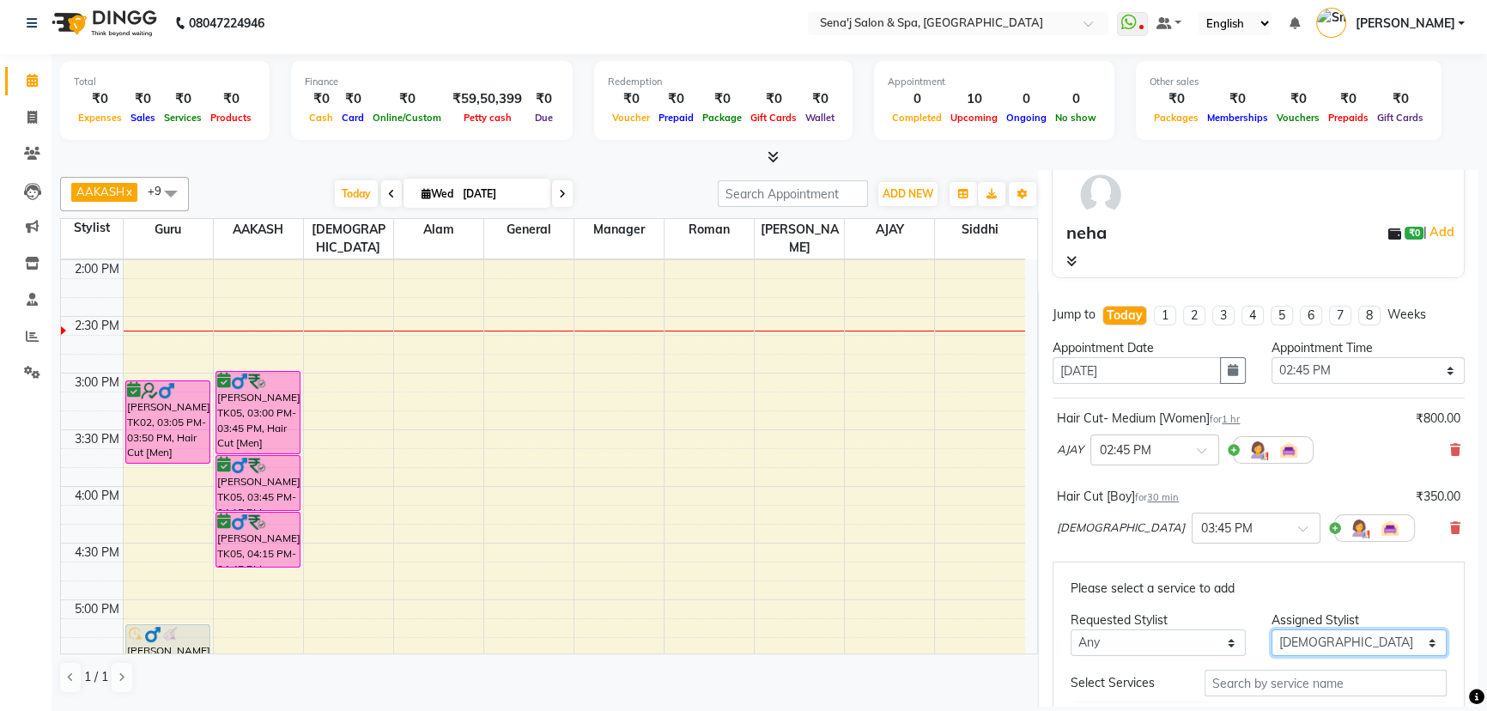
click at [1377, 637] on select "Select AAKASH Afzal AJAY Alam Ashu General Guru Manager Roman Ruchika Siddhi Sn…" at bounding box center [1359, 642] width 175 height 27
select select "12648"
click at [1272, 629] on select "Select AAKASH Afzal AJAY Alam Ashu General Guru Manager Roman Ruchika Siddhi Sn…" at bounding box center [1359, 642] width 175 height 27
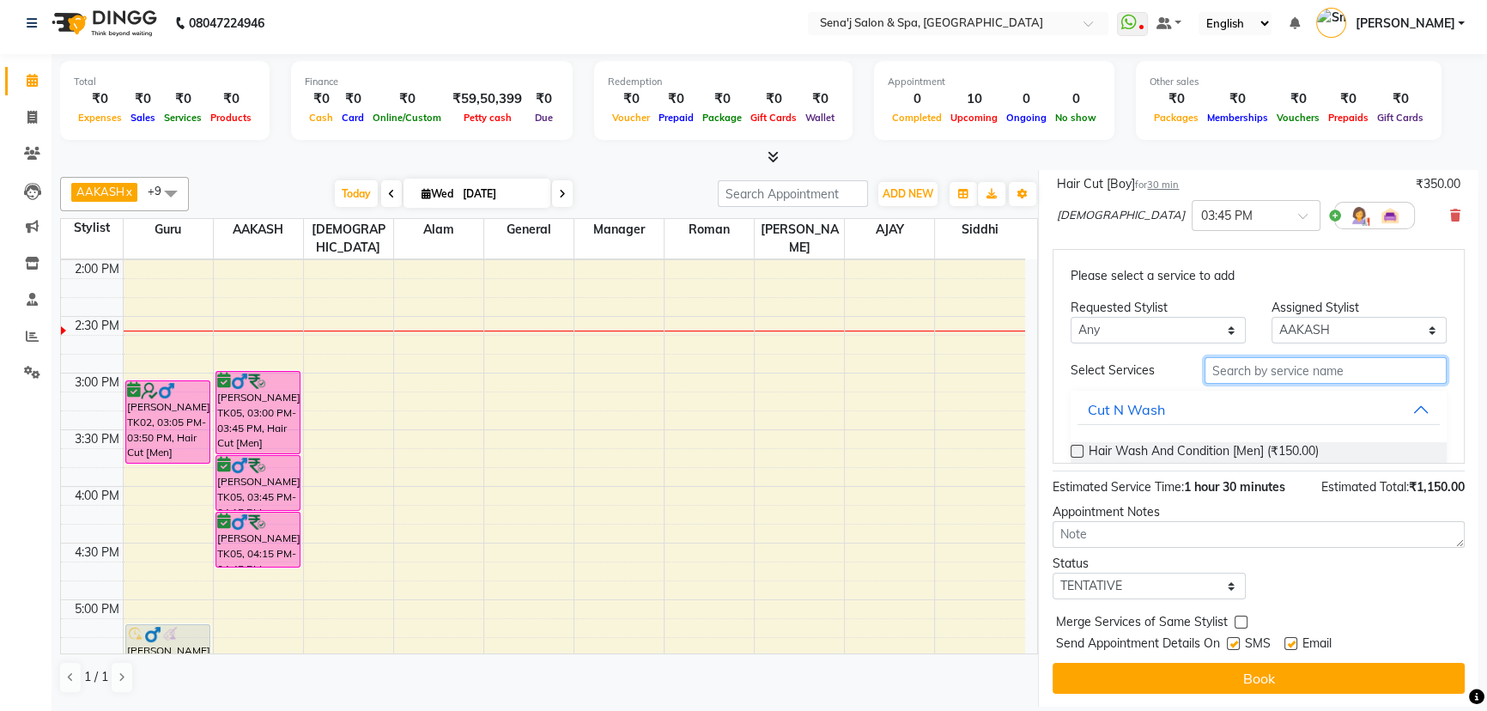
click at [1249, 370] on input "text" at bounding box center [1326, 370] width 242 height 27
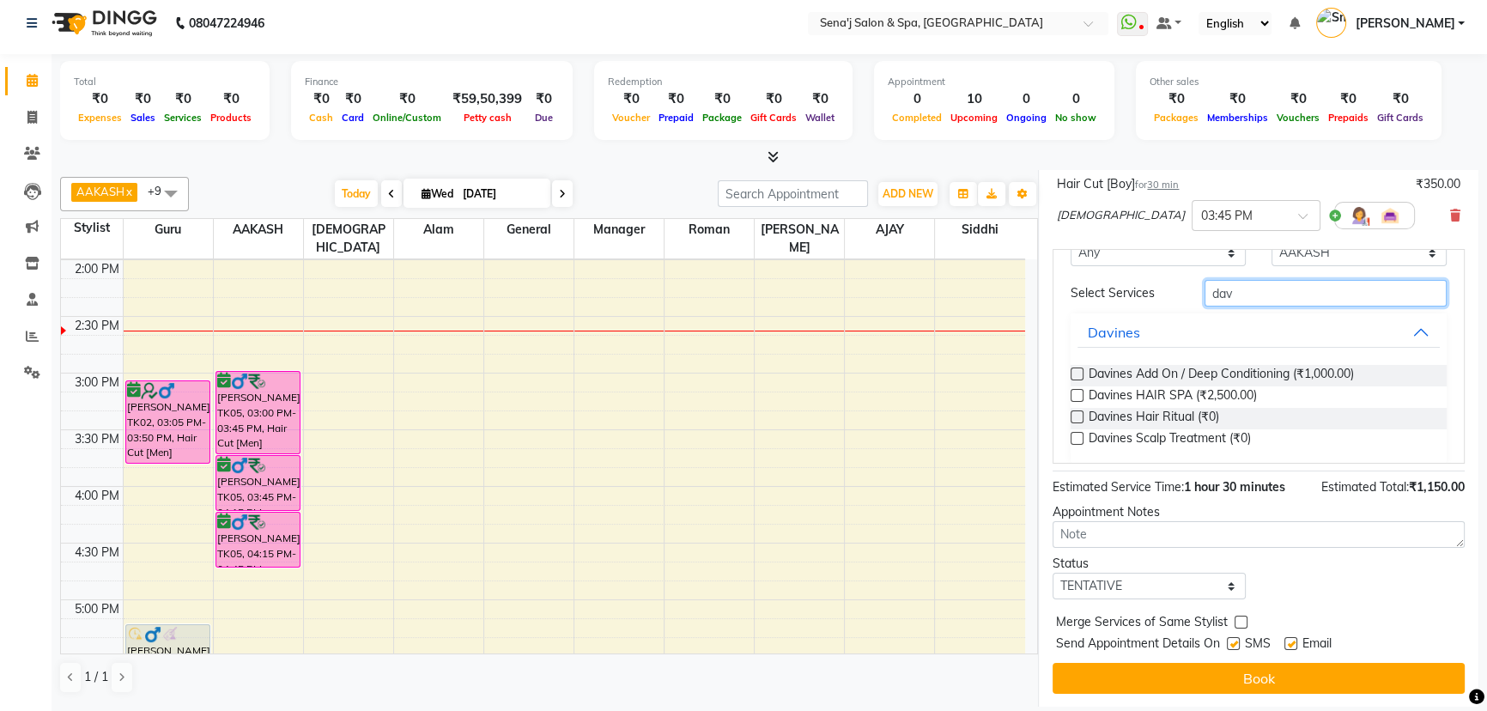
type input "dav"
click at [1082, 392] on label at bounding box center [1077, 395] width 13 height 13
click at [1082, 392] on input "checkbox" at bounding box center [1076, 397] width 11 height 11
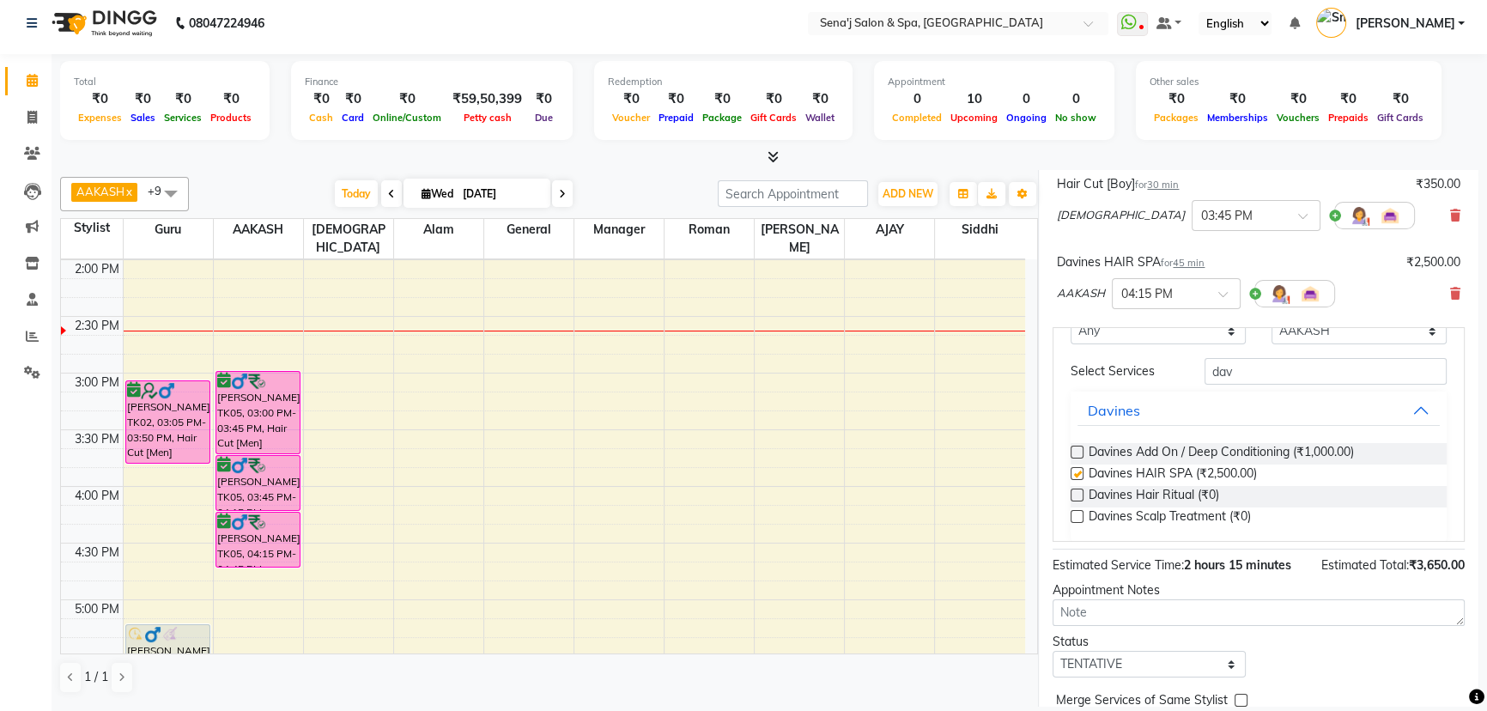
checkbox input "false"
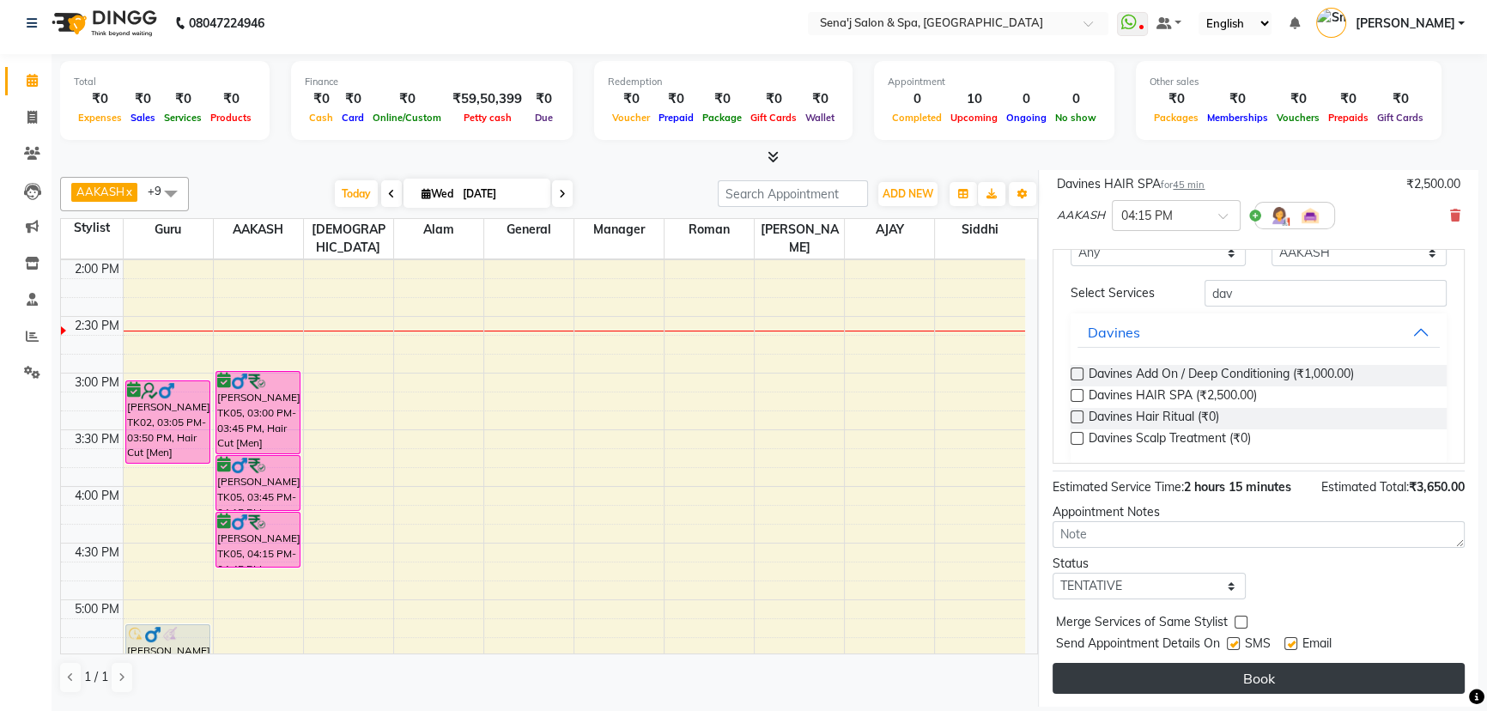
click at [1362, 664] on button "Book" at bounding box center [1259, 678] width 412 height 31
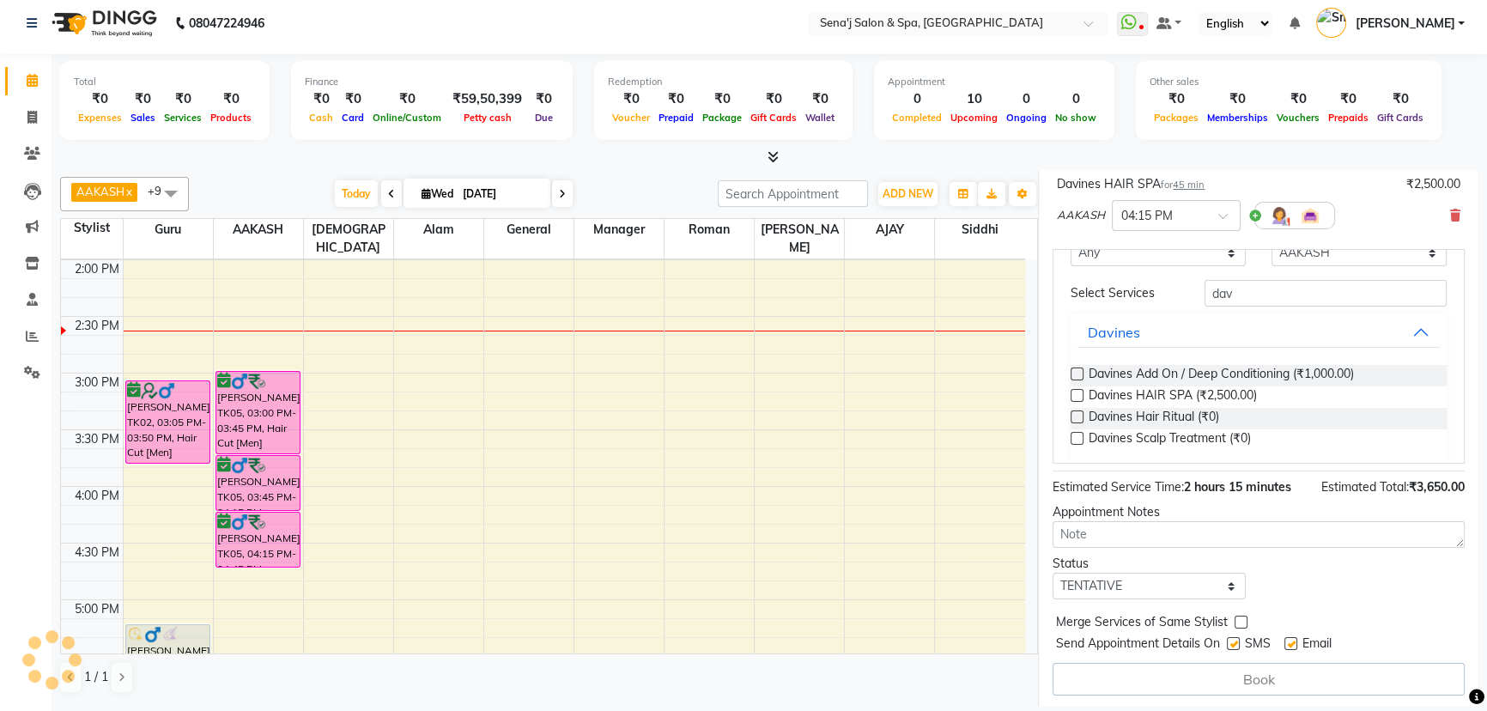
scroll to position [417, 0]
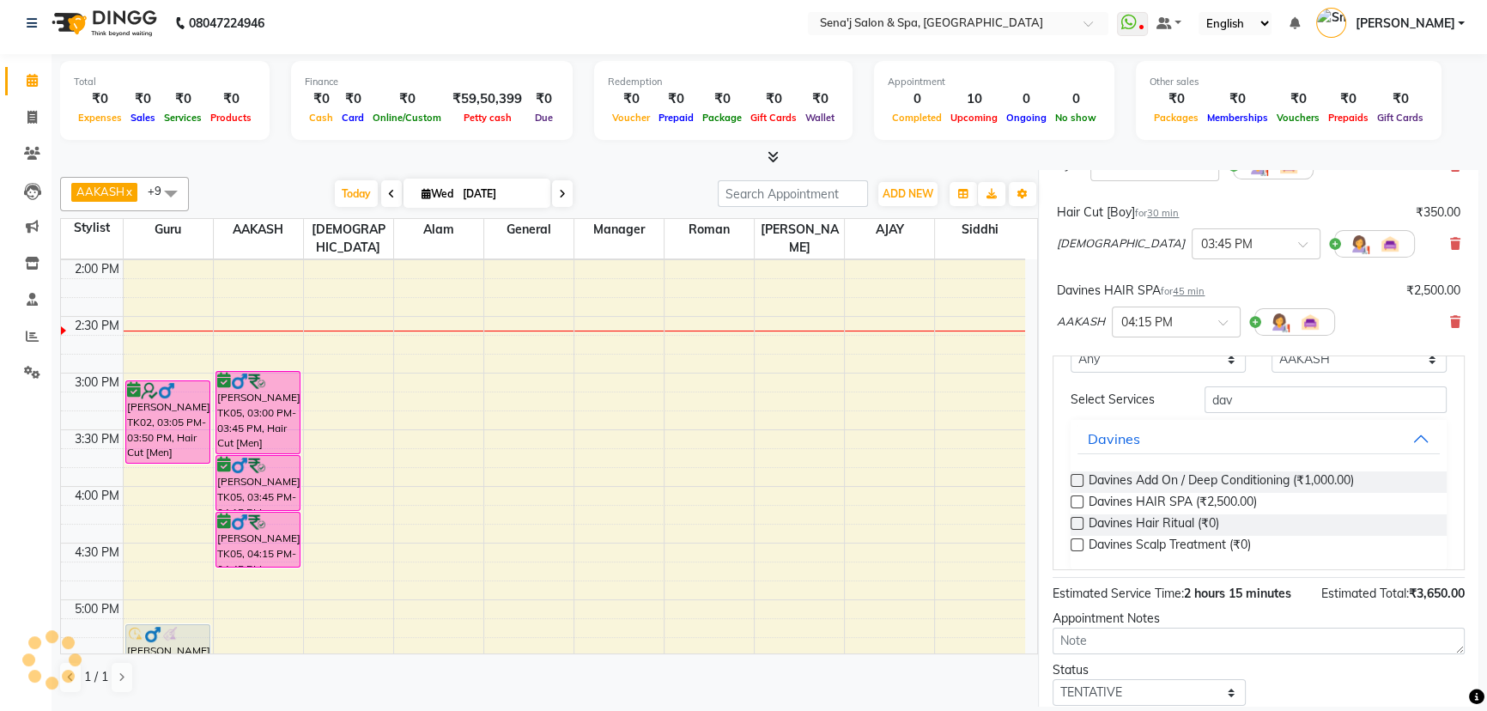
select select "12648"
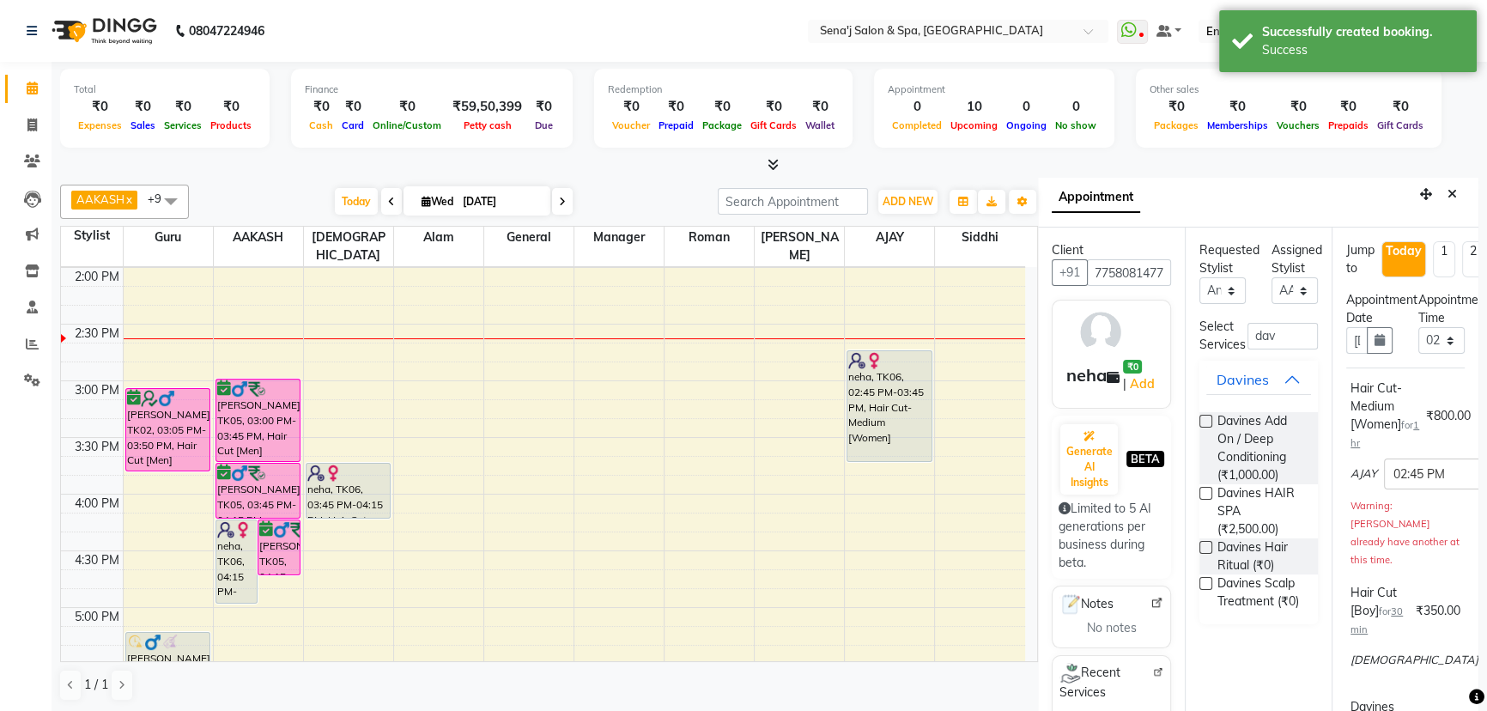
scroll to position [0, 0]
click at [1442, 205] on button "Close" at bounding box center [1452, 198] width 25 height 27
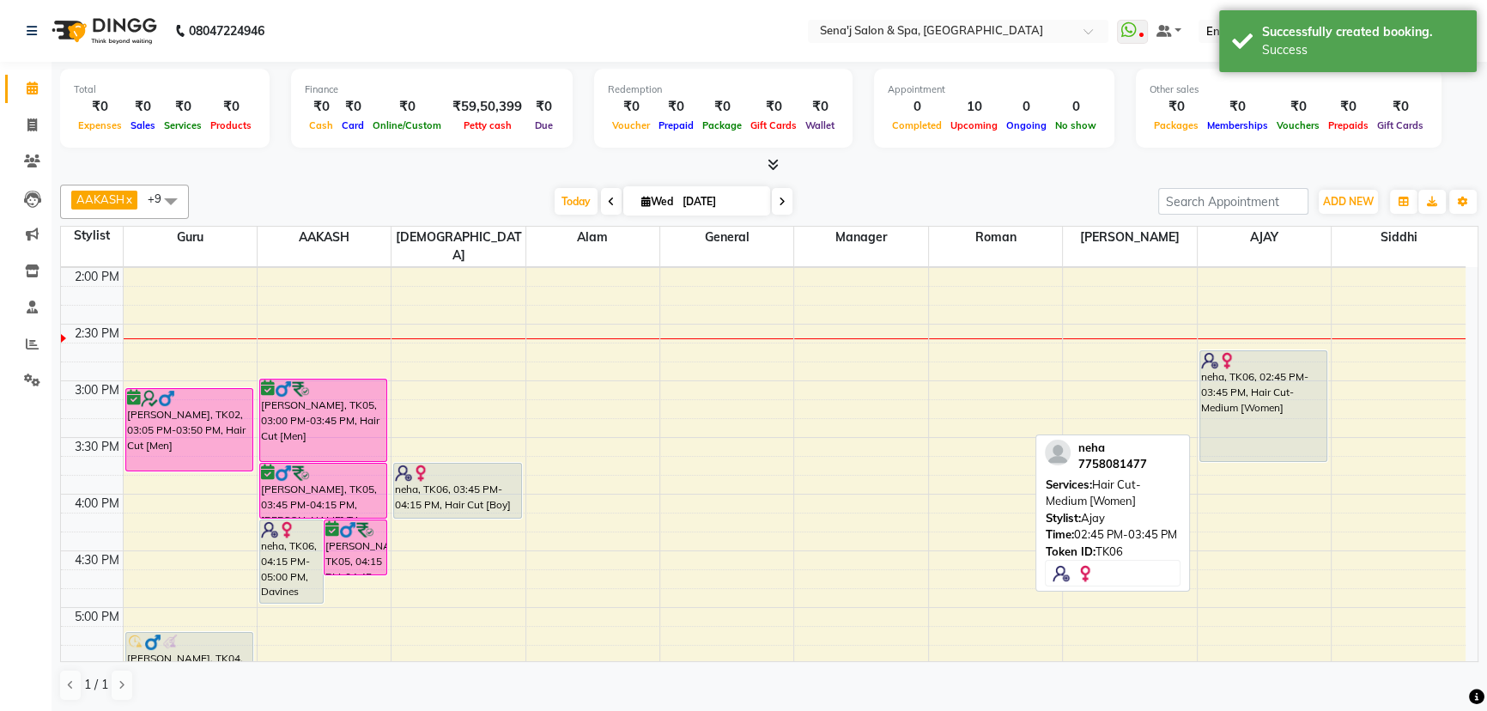
click at [1232, 400] on div "neha, TK06, 02:45 PM-03:45 PM, Hair Cut- Medium [Women]" at bounding box center [1263, 406] width 127 height 110
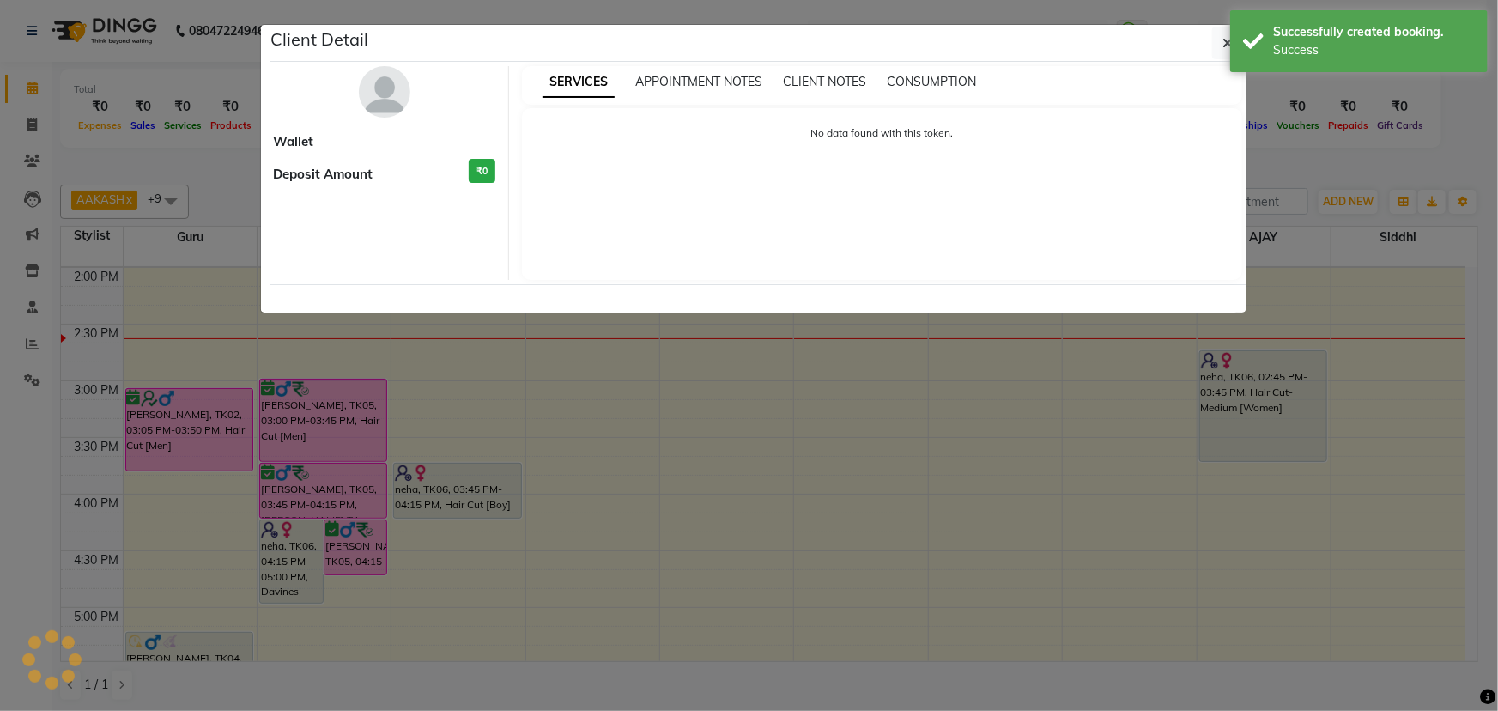
select select "7"
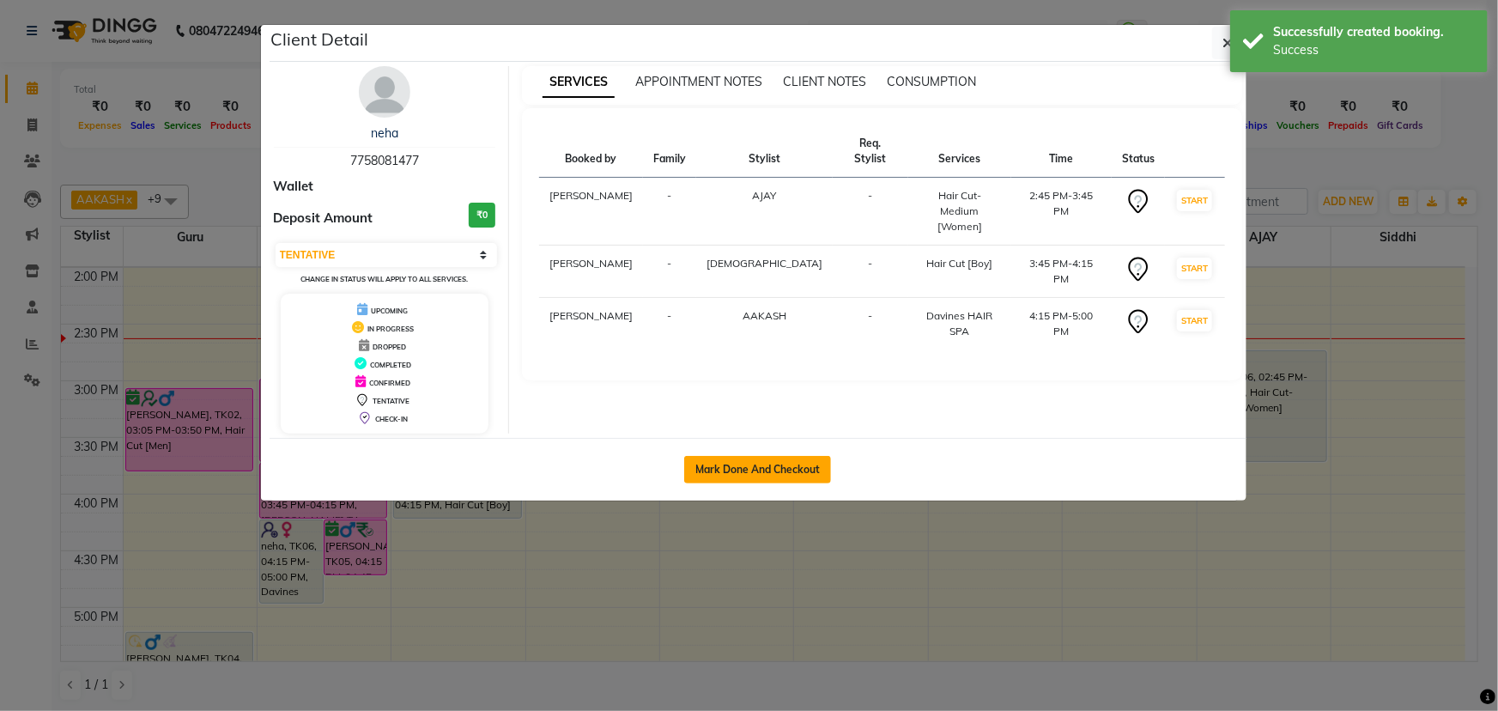
click at [818, 466] on button "Mark Done And Checkout" at bounding box center [757, 469] width 147 height 27
select select "447"
select select "service"
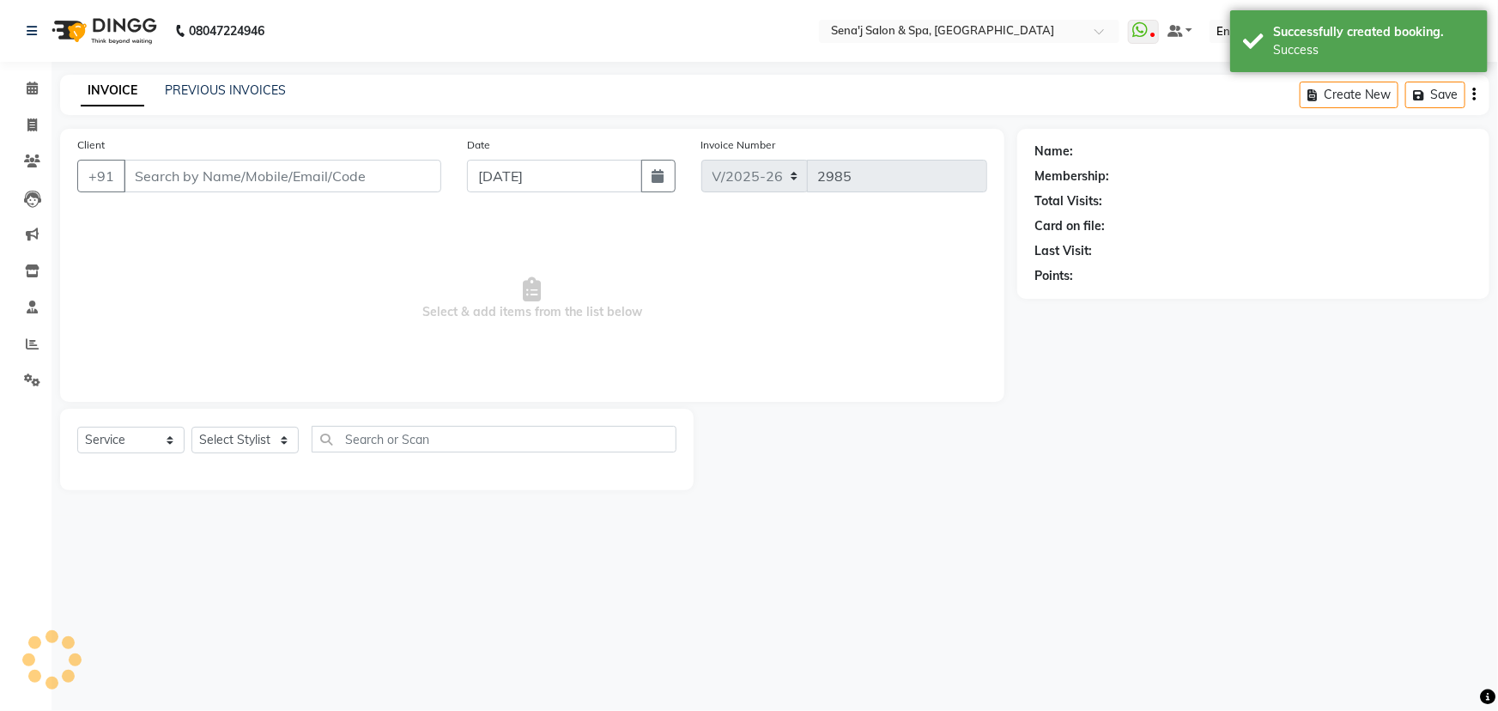
type input "7758081477"
select select "90502"
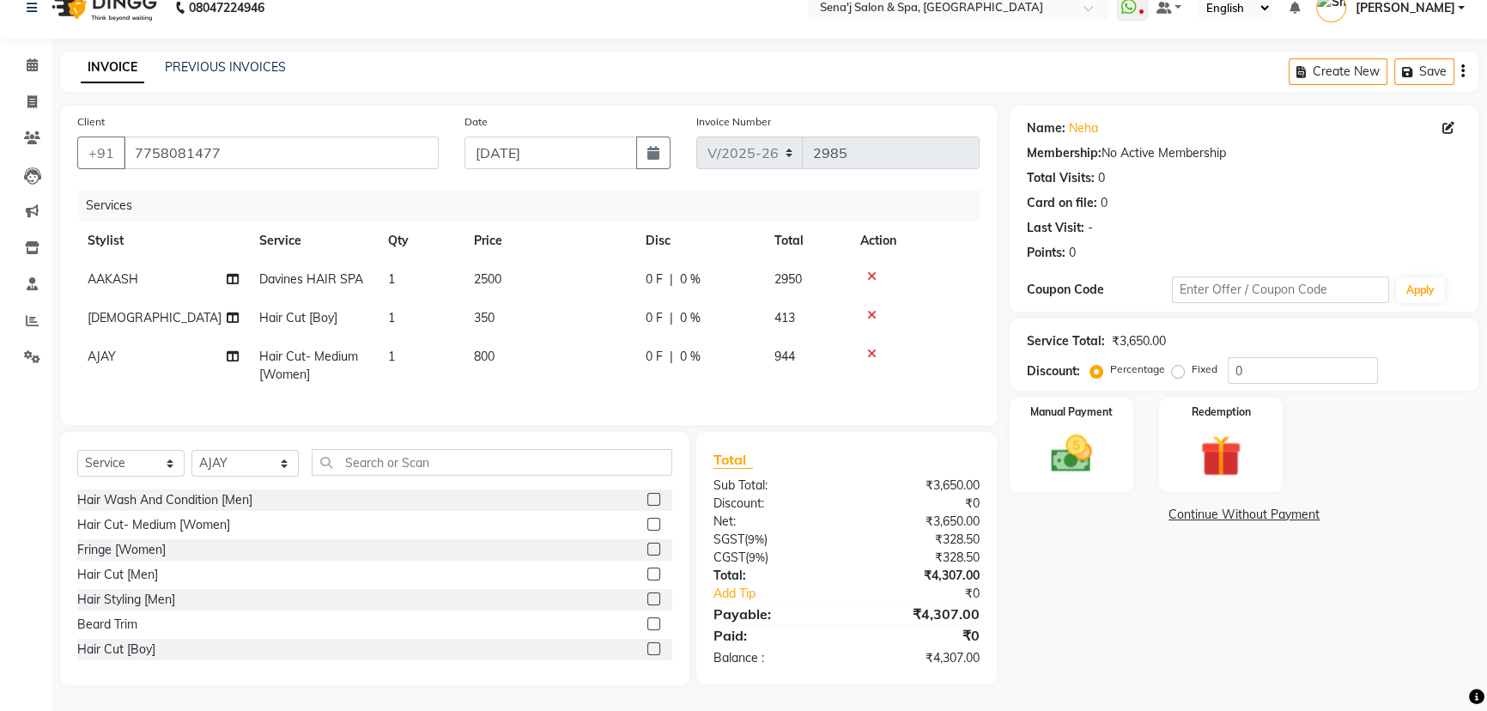
scroll to position [34, 0]
click at [1086, 434] on img at bounding box center [1072, 453] width 70 height 49
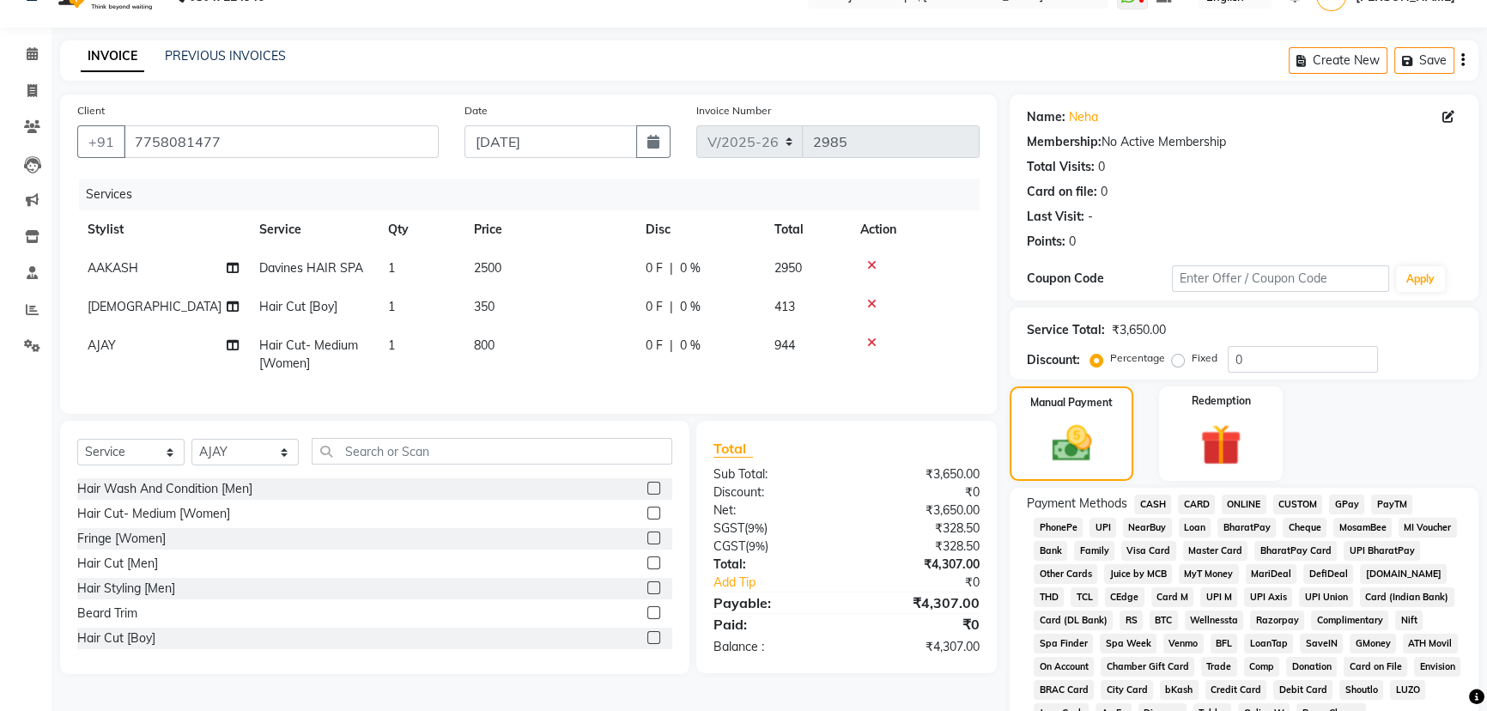
click at [1201, 505] on span "CARD" at bounding box center [1196, 505] width 37 height 20
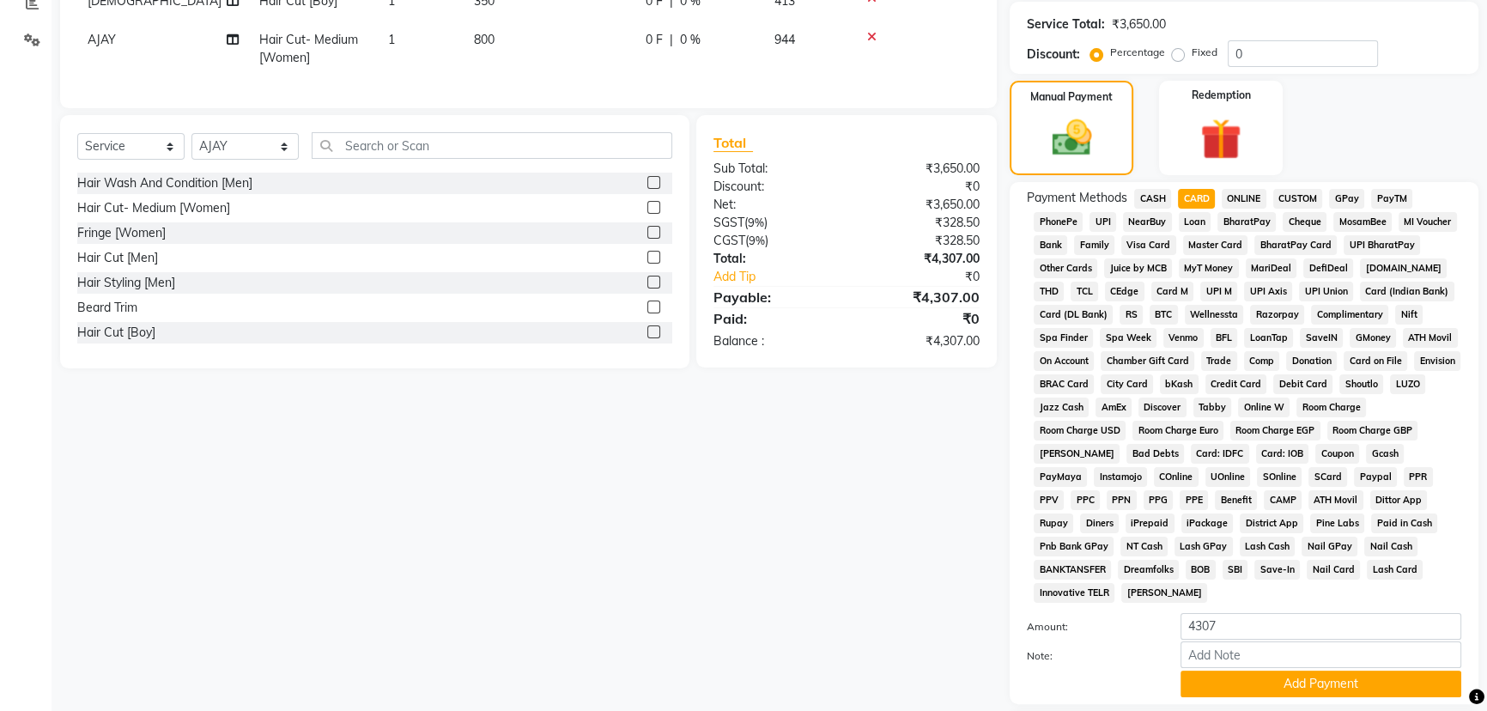
scroll to position [347, 0]
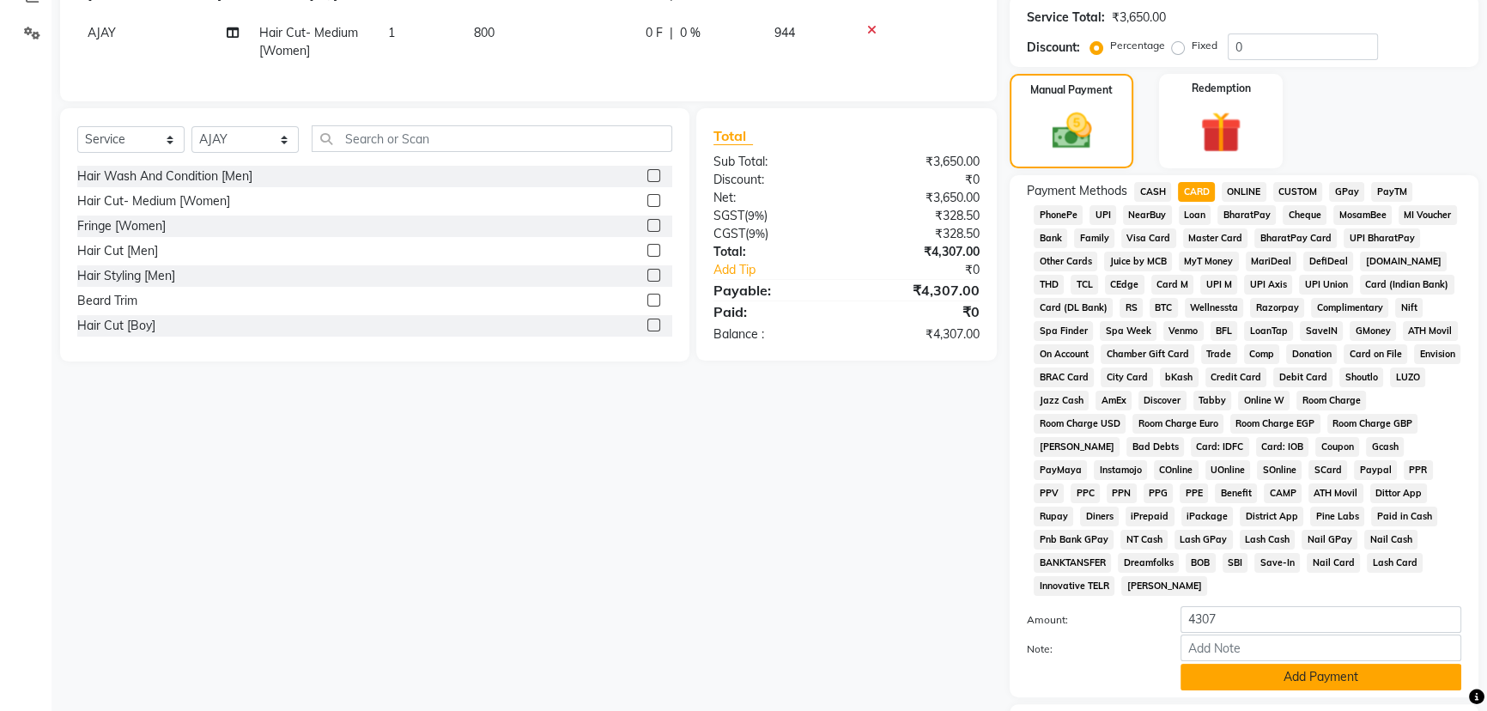
click at [1313, 682] on button "Add Payment" at bounding box center [1321, 677] width 281 height 27
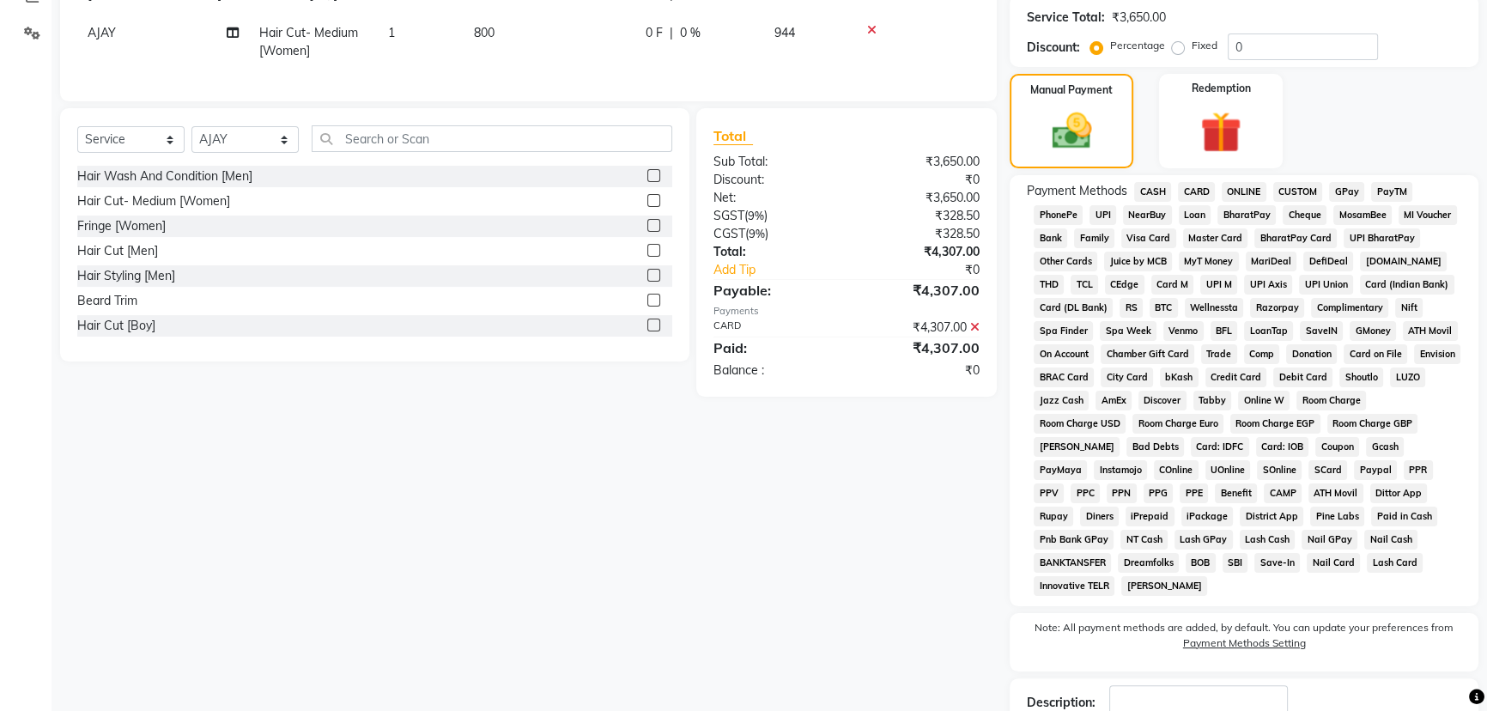
scroll to position [464, 0]
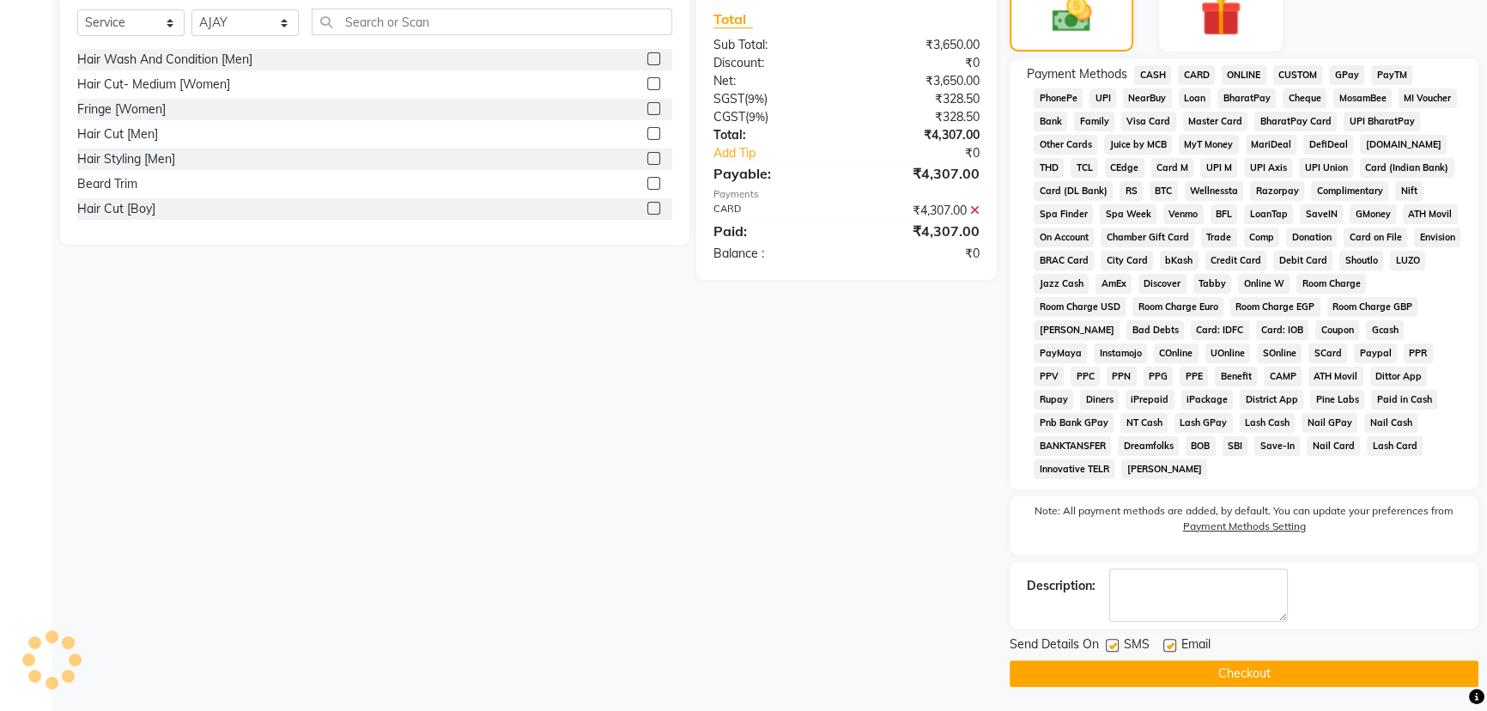
click at [1272, 678] on button "Checkout" at bounding box center [1244, 673] width 469 height 27
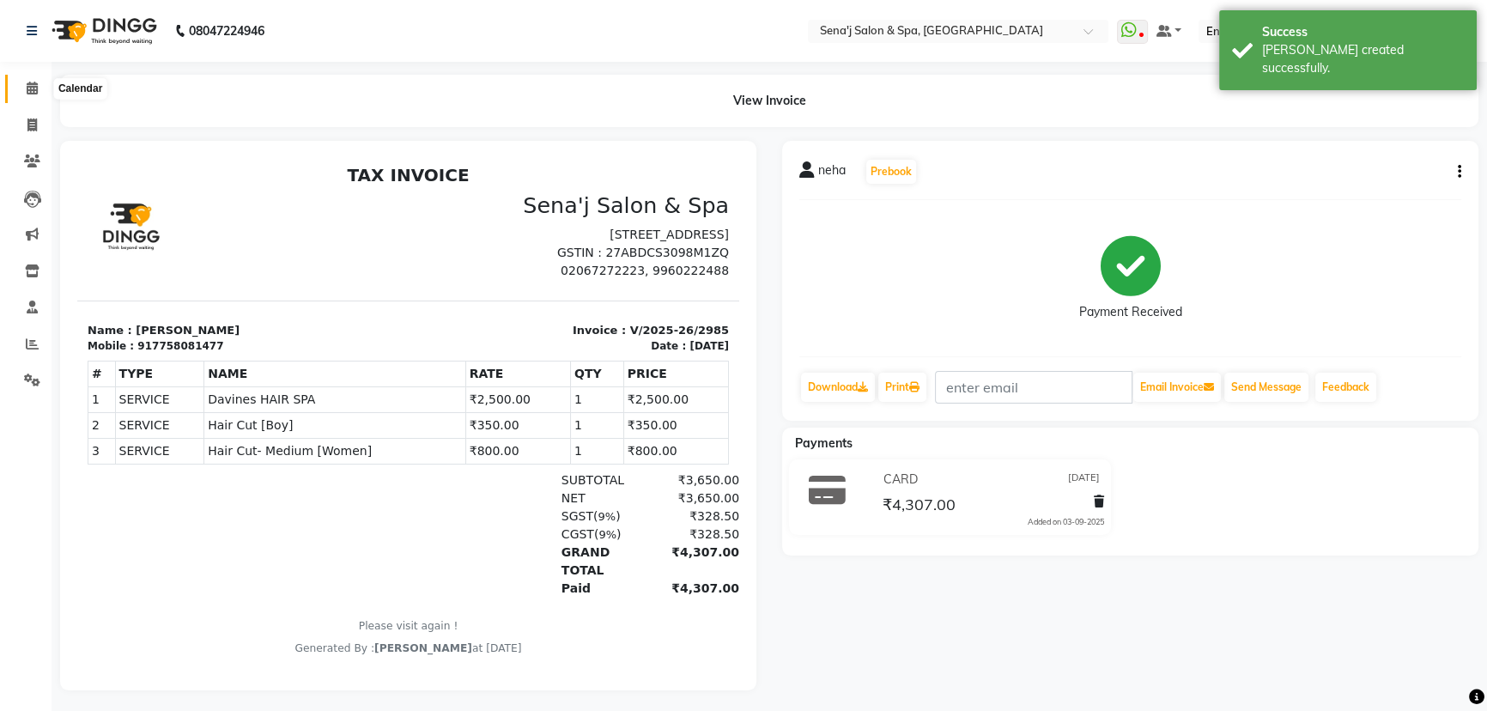
click at [39, 94] on span at bounding box center [32, 89] width 30 height 20
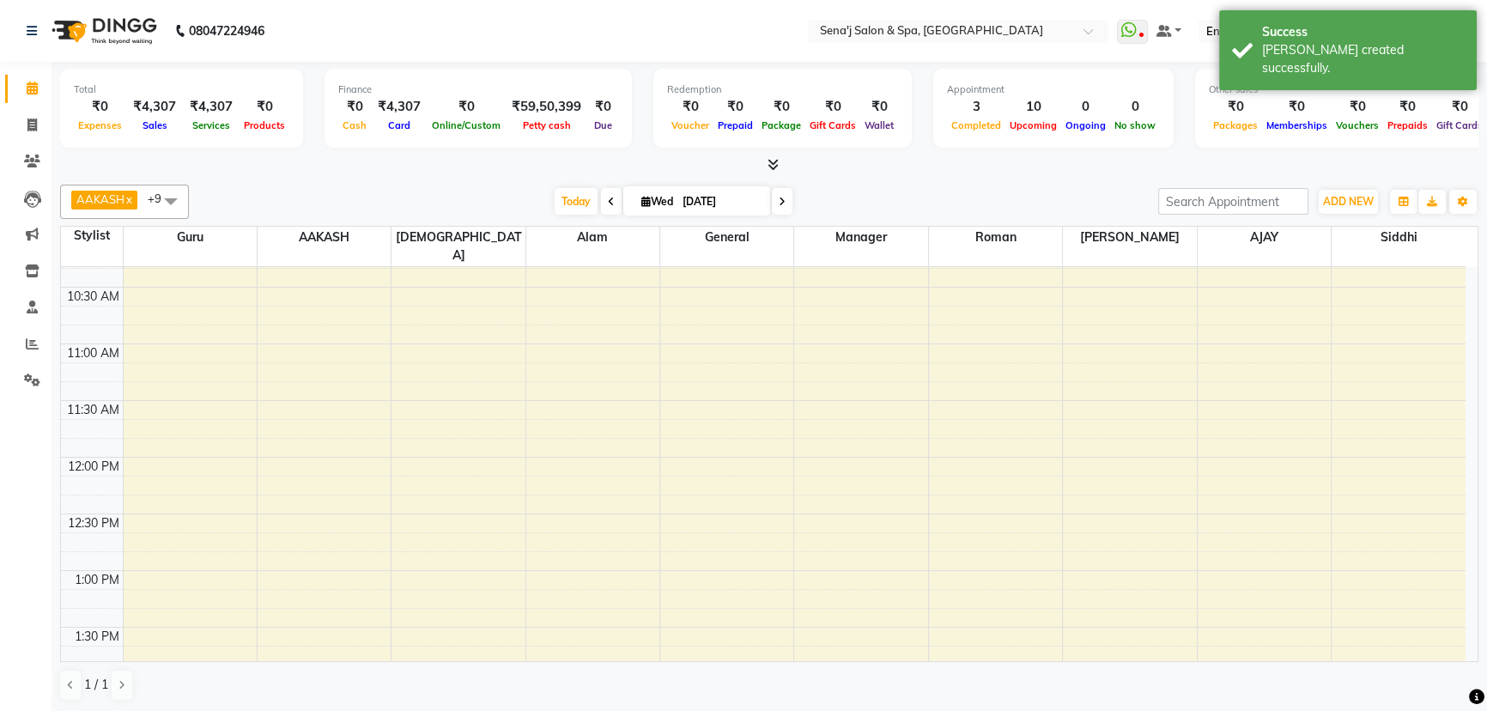
scroll to position [155, 0]
click at [575, 196] on span "Today" at bounding box center [576, 201] width 43 height 27
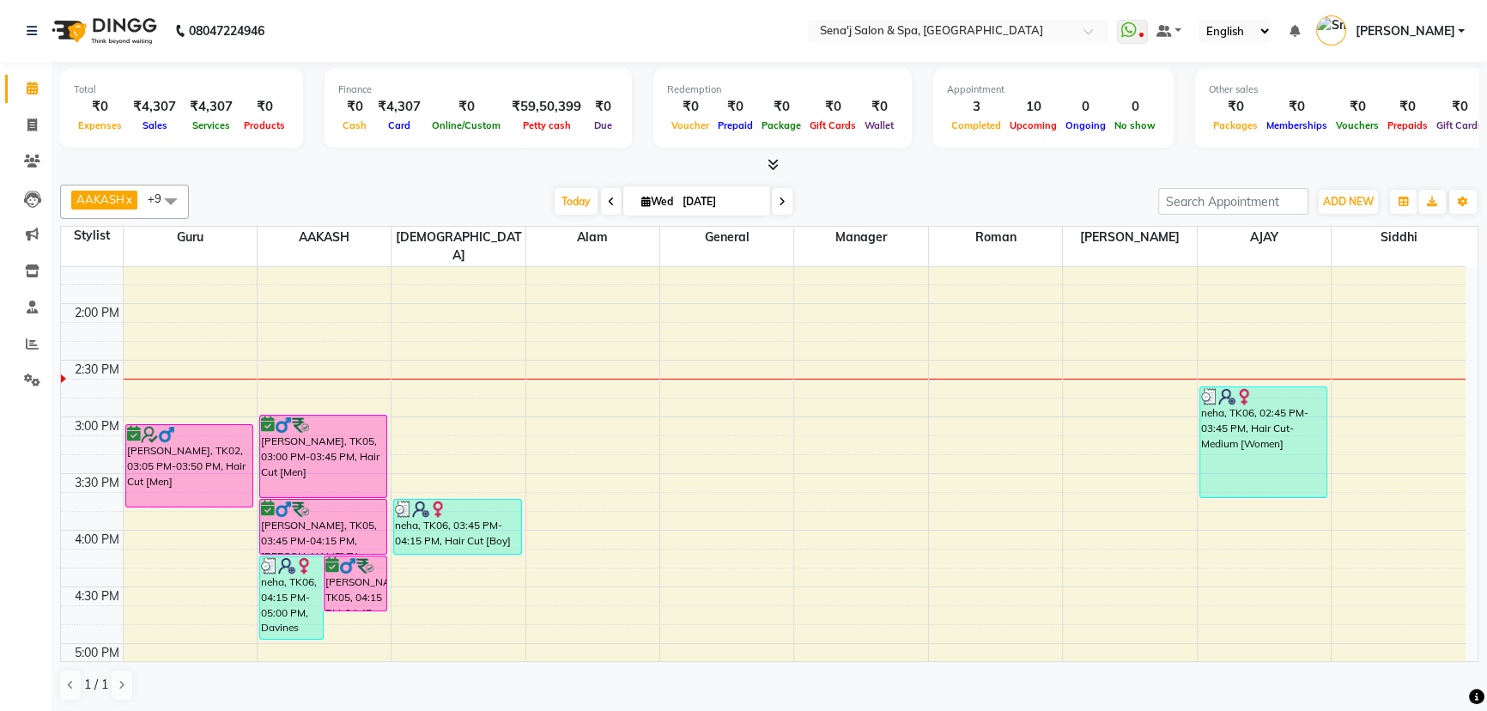
scroll to position [566, 0]
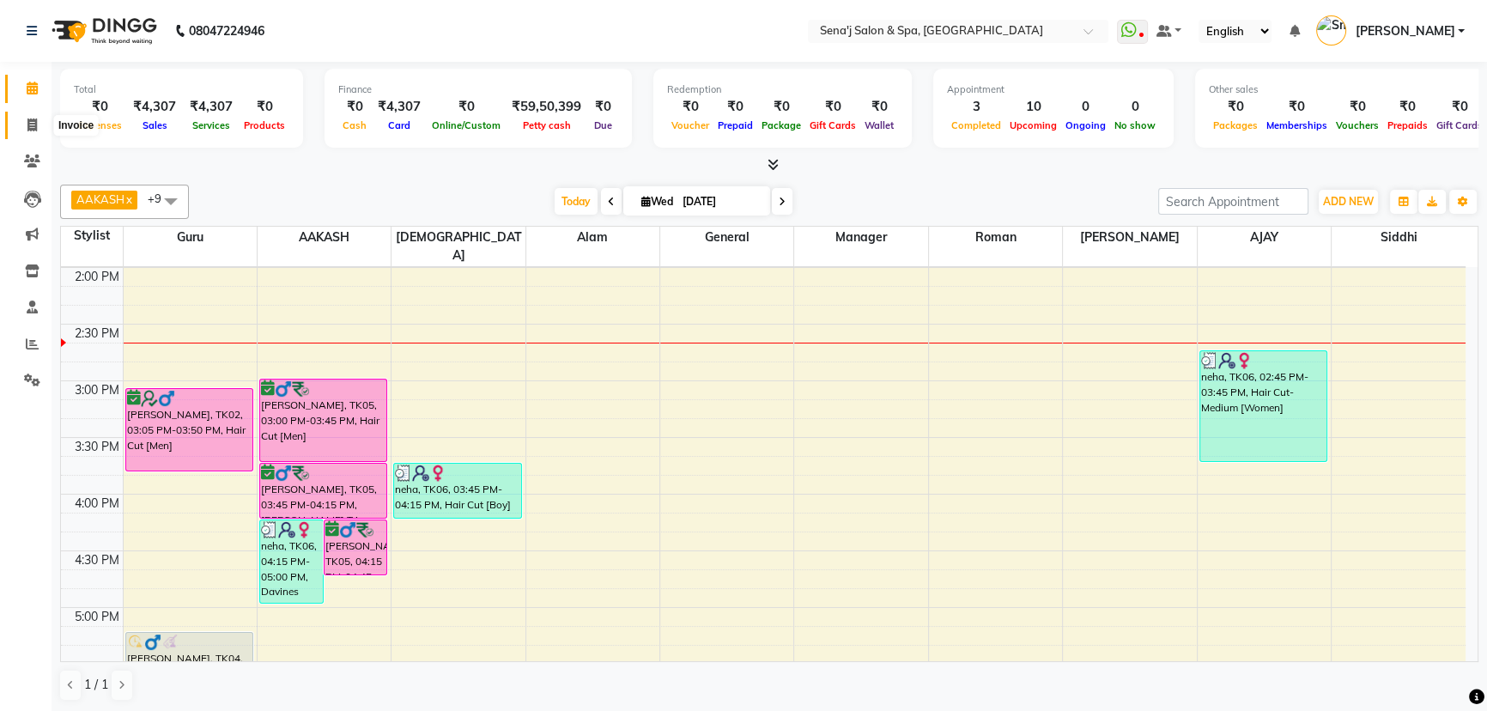
click at [29, 127] on icon at bounding box center [31, 124] width 9 height 13
select select "447"
select select "service"
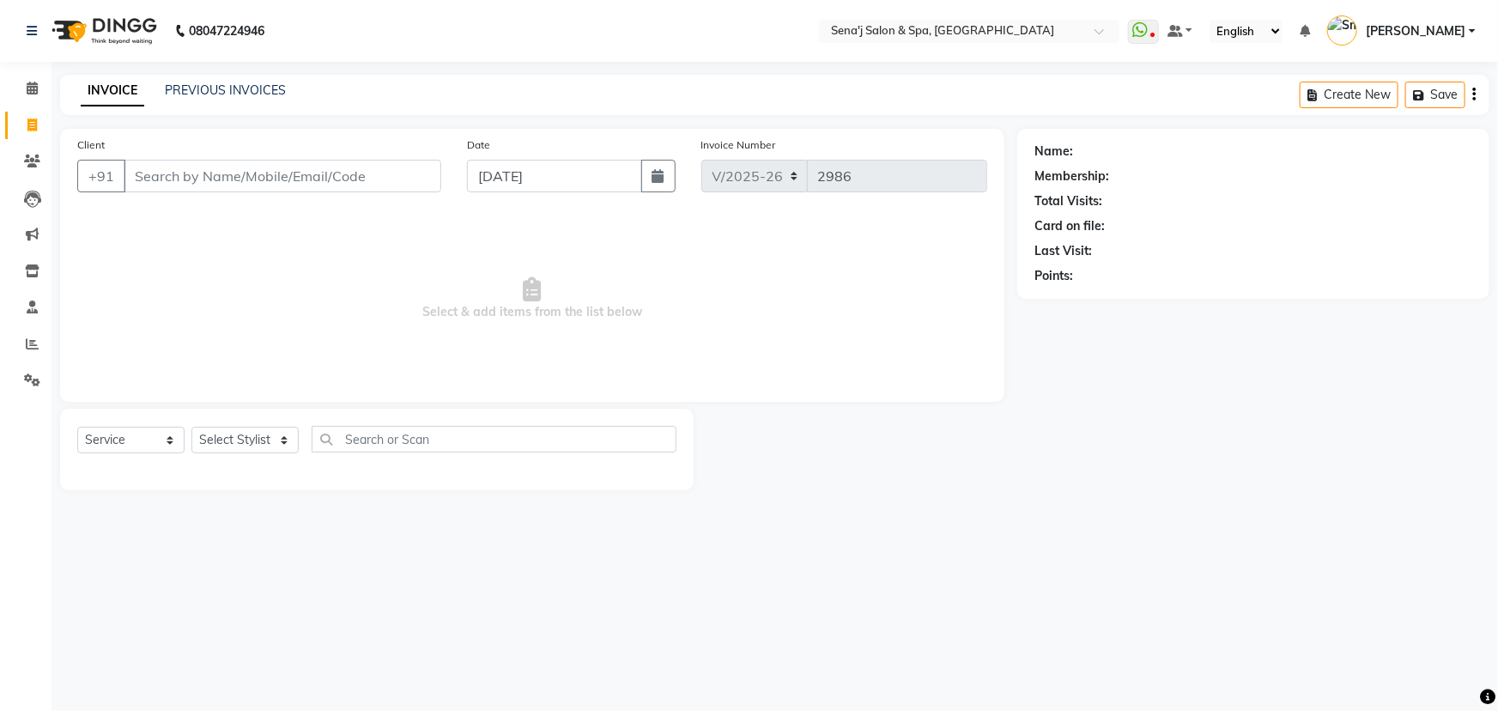
click at [171, 178] on input "Client" at bounding box center [283, 176] width 318 height 33
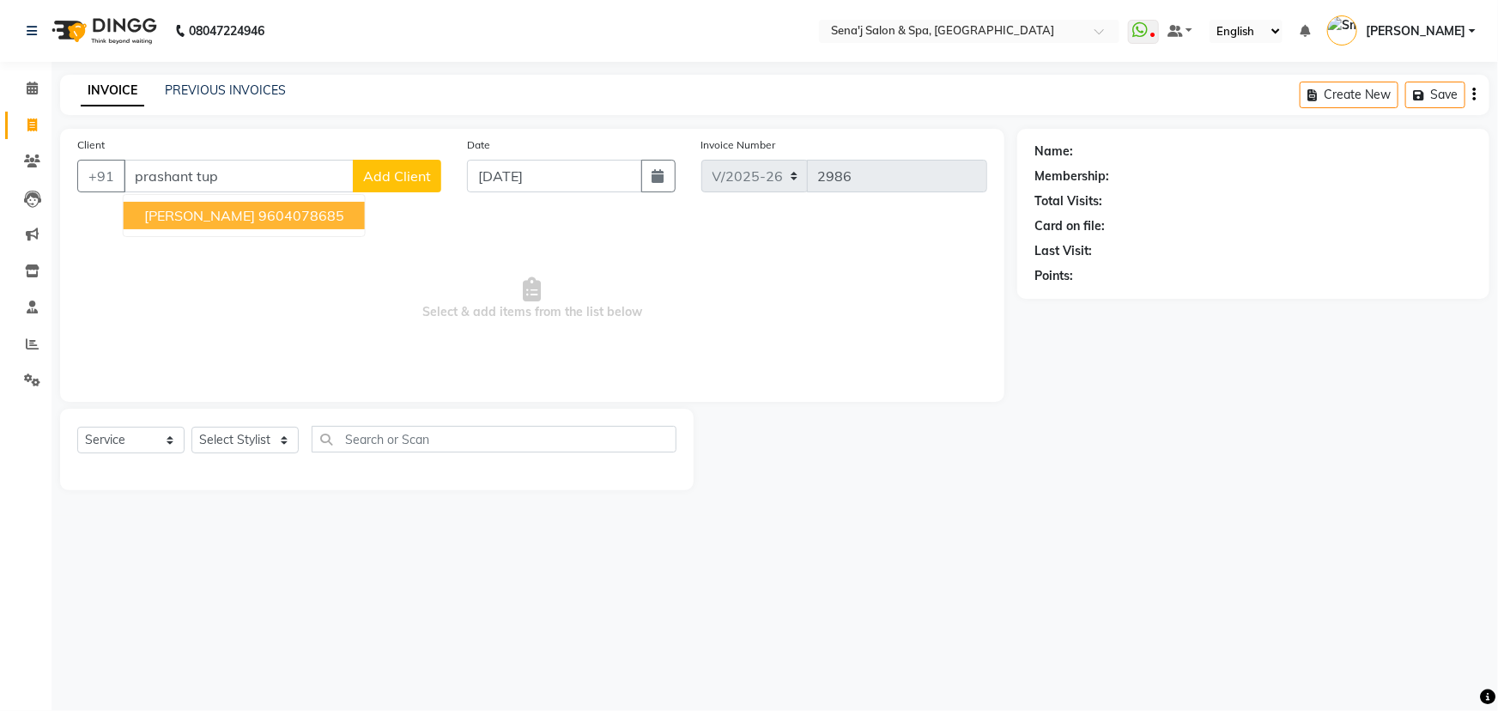
click at [233, 220] on span "prashant tupe" at bounding box center [199, 215] width 111 height 17
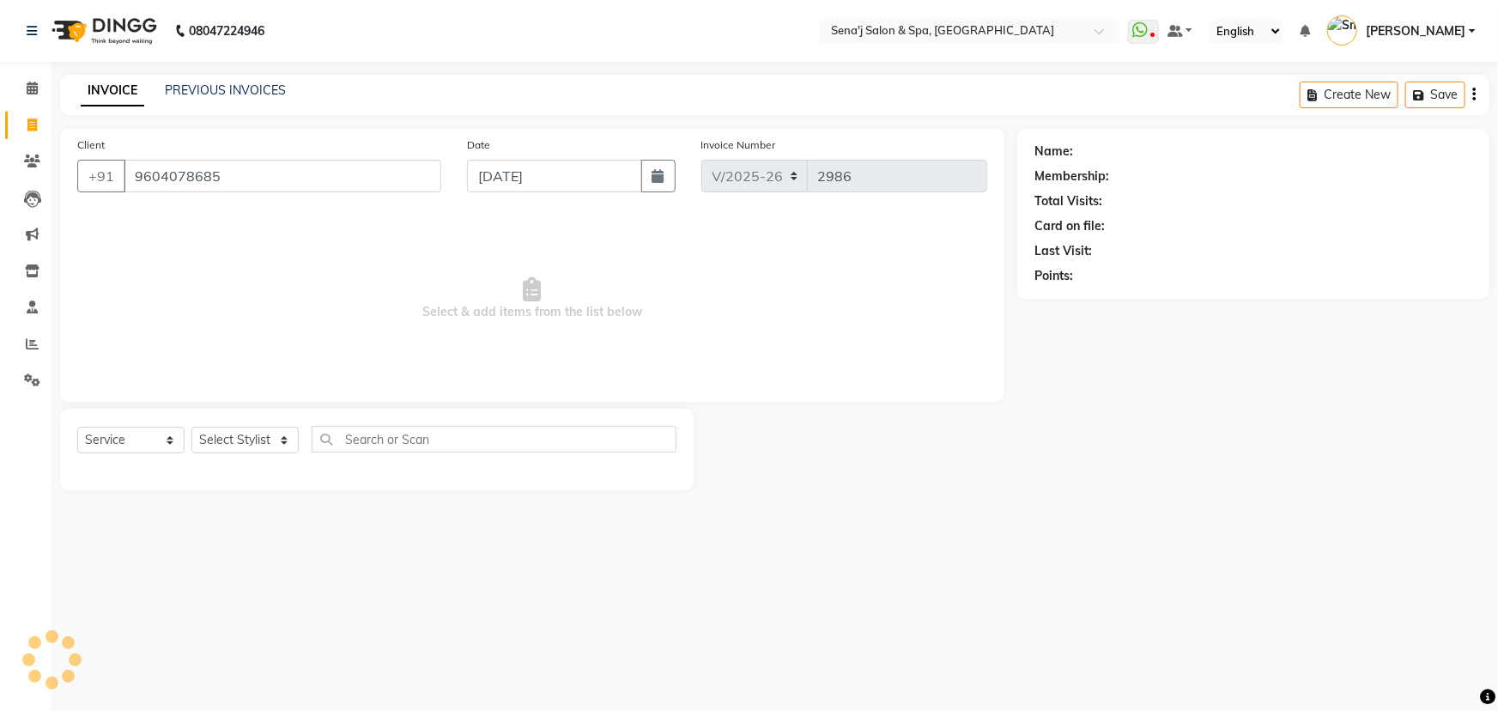
type input "9604078685"
select select "1: Object"
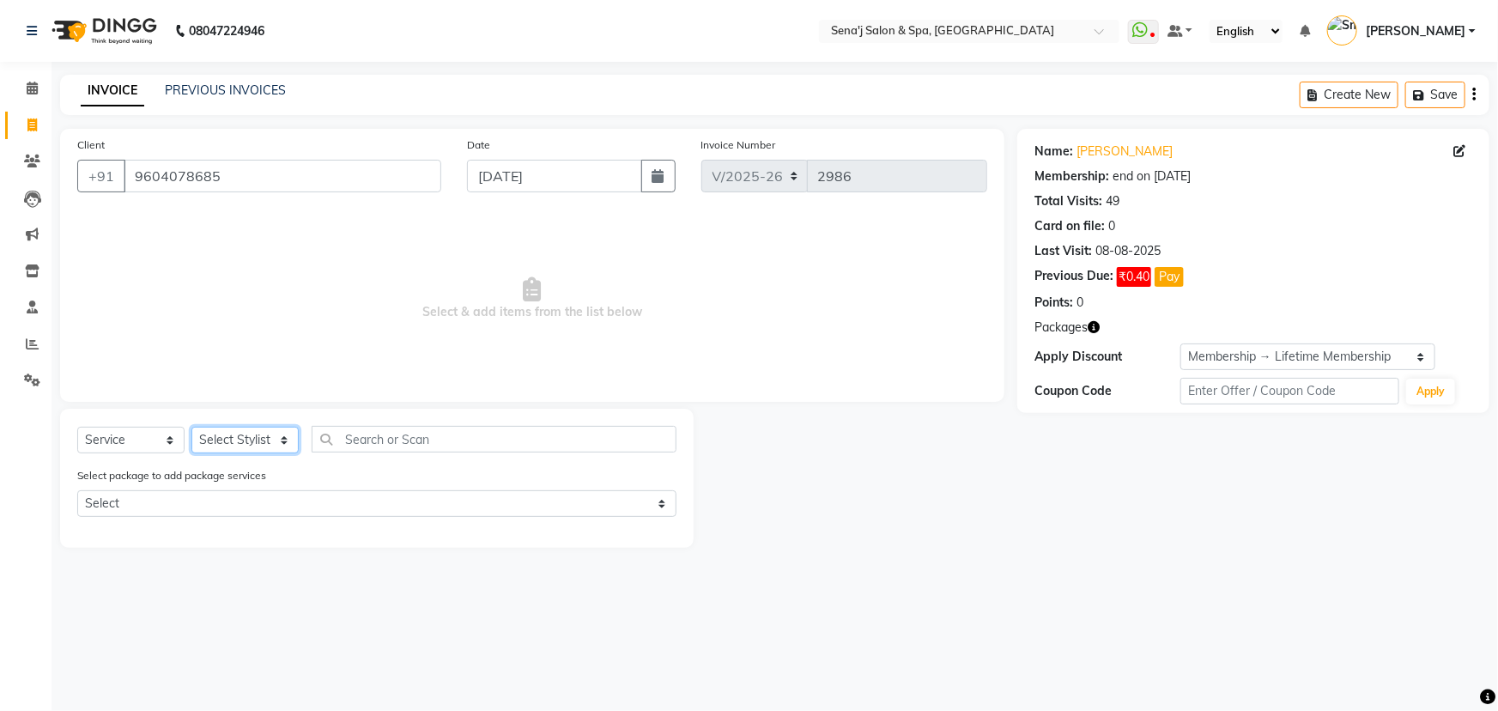
click at [266, 440] on select "Select Stylist [PERSON_NAME] [PERSON_NAME] [PERSON_NAME] [PERSON_NAME] General …" at bounding box center [244, 440] width 107 height 27
select select "6923"
click at [191, 427] on select "Select Stylist [PERSON_NAME] [PERSON_NAME] [PERSON_NAME] [PERSON_NAME] General …" at bounding box center [244, 440] width 107 height 27
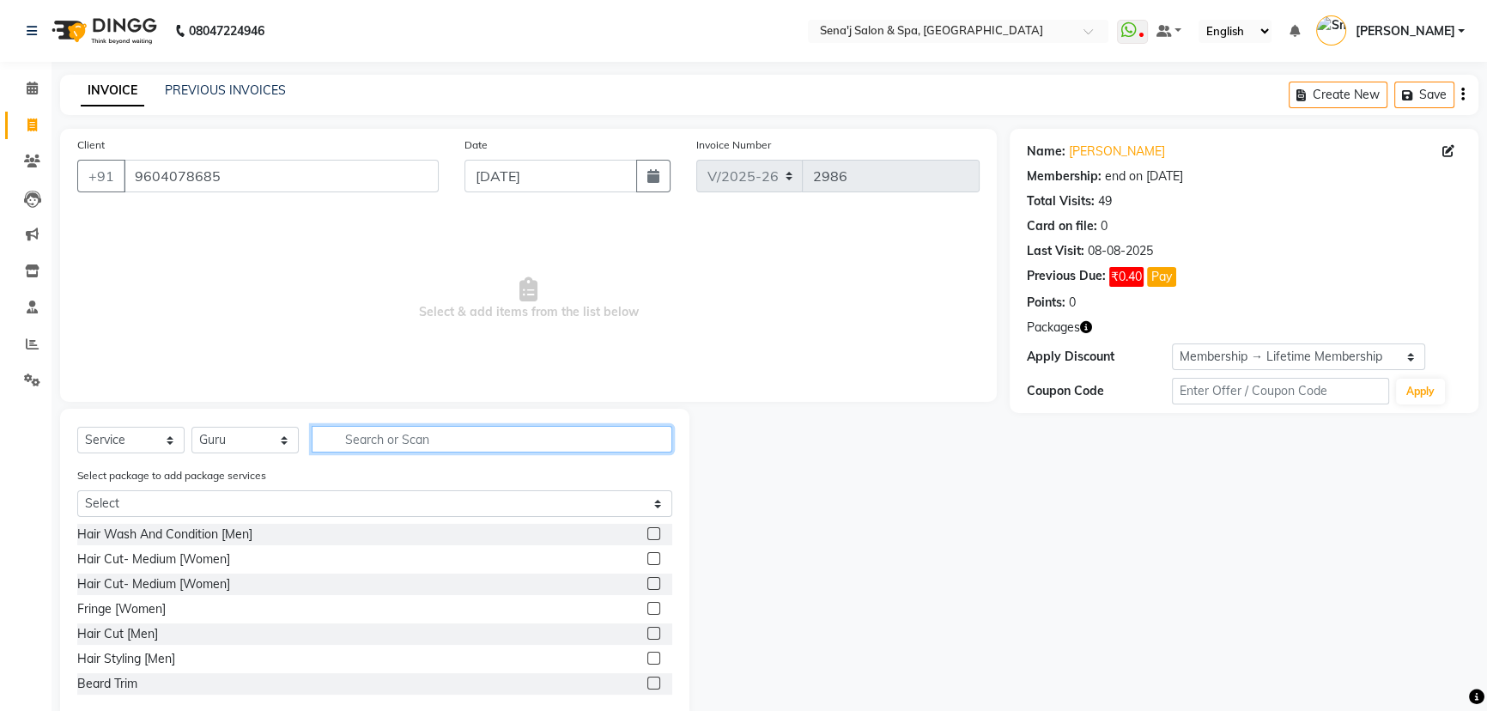
click at [368, 434] on input "text" at bounding box center [492, 439] width 361 height 27
click at [647, 635] on label at bounding box center [653, 633] width 13 height 13
click at [647, 635] on input "checkbox" at bounding box center [652, 633] width 11 height 11
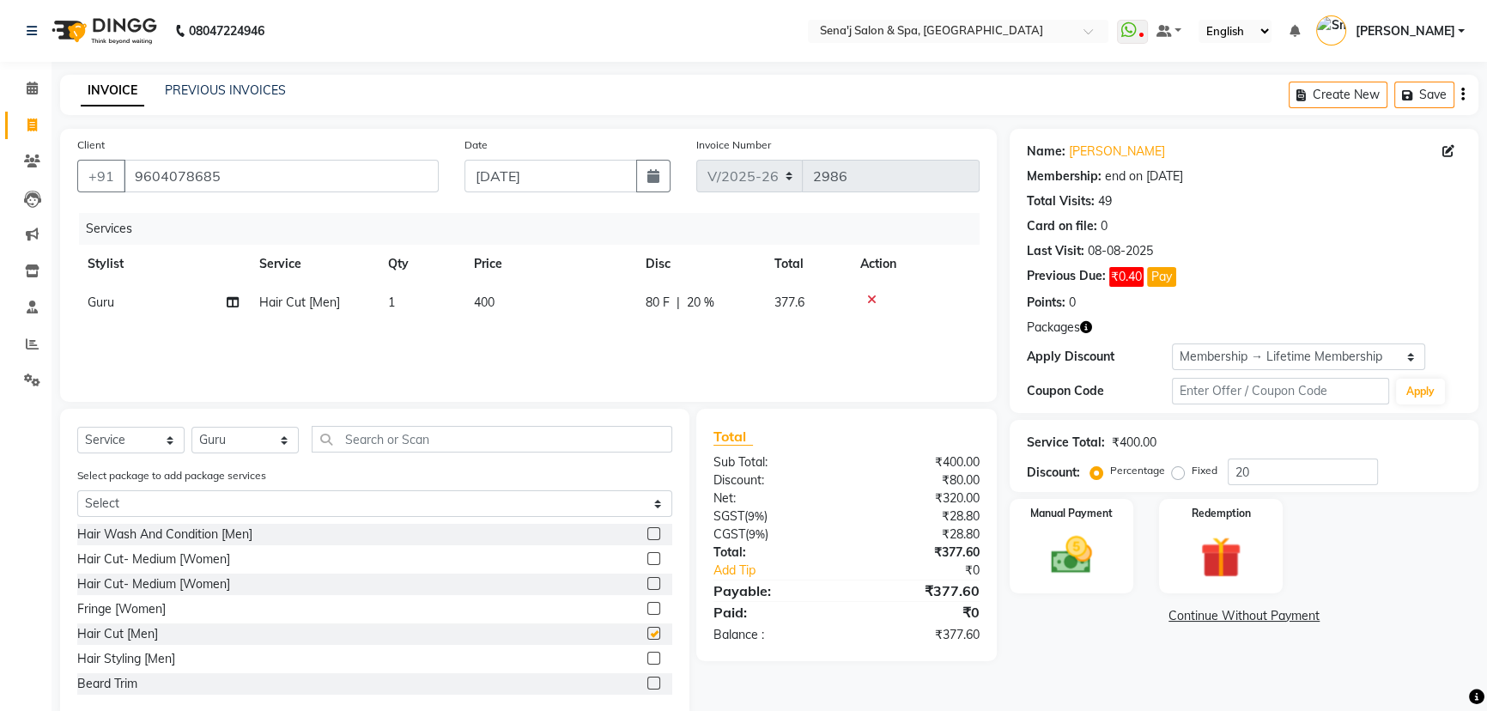
checkbox input "false"
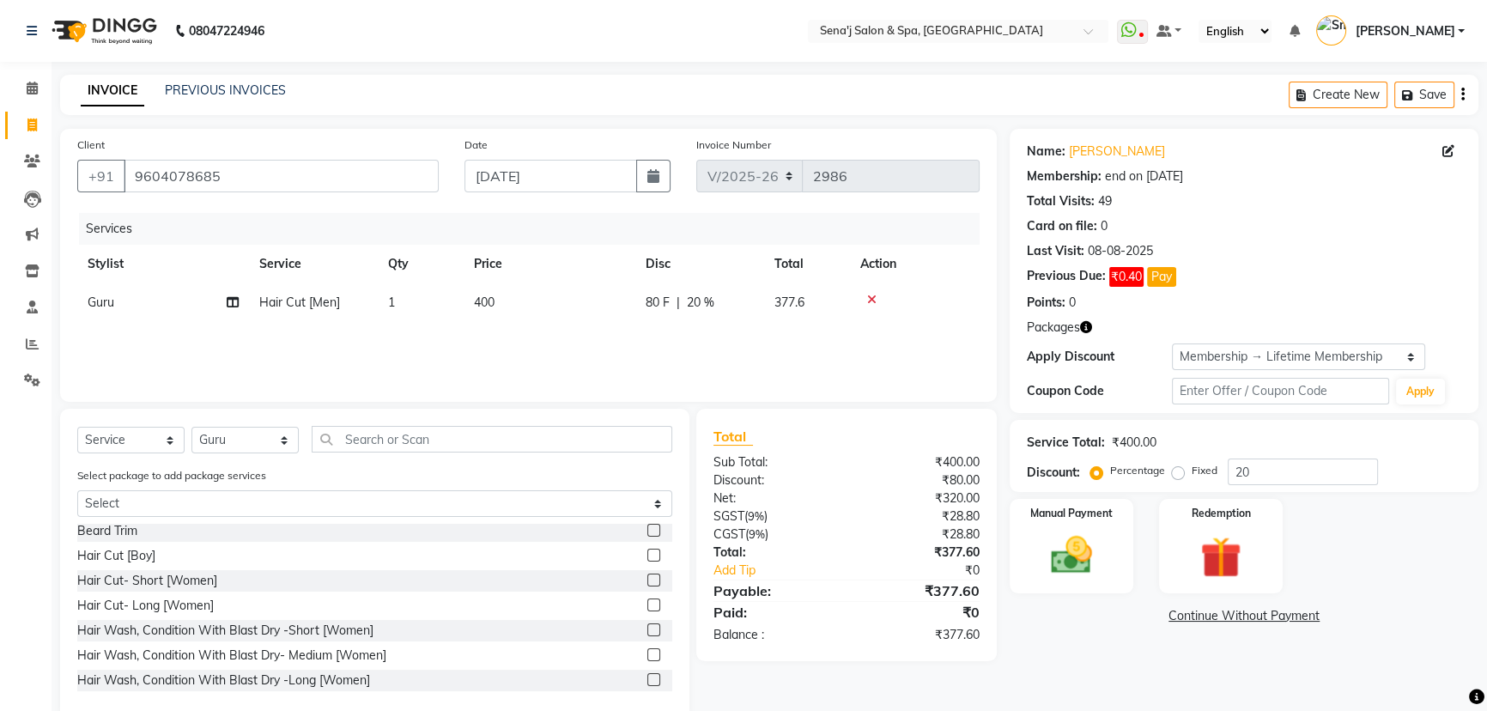
scroll to position [155, 0]
click at [647, 527] on label at bounding box center [653, 527] width 13 height 13
click at [647, 527] on input "checkbox" at bounding box center [652, 528] width 11 height 11
checkbox input "false"
click at [245, 436] on select "Select Stylist [PERSON_NAME] [PERSON_NAME] [PERSON_NAME] [PERSON_NAME] General …" at bounding box center [244, 440] width 107 height 27
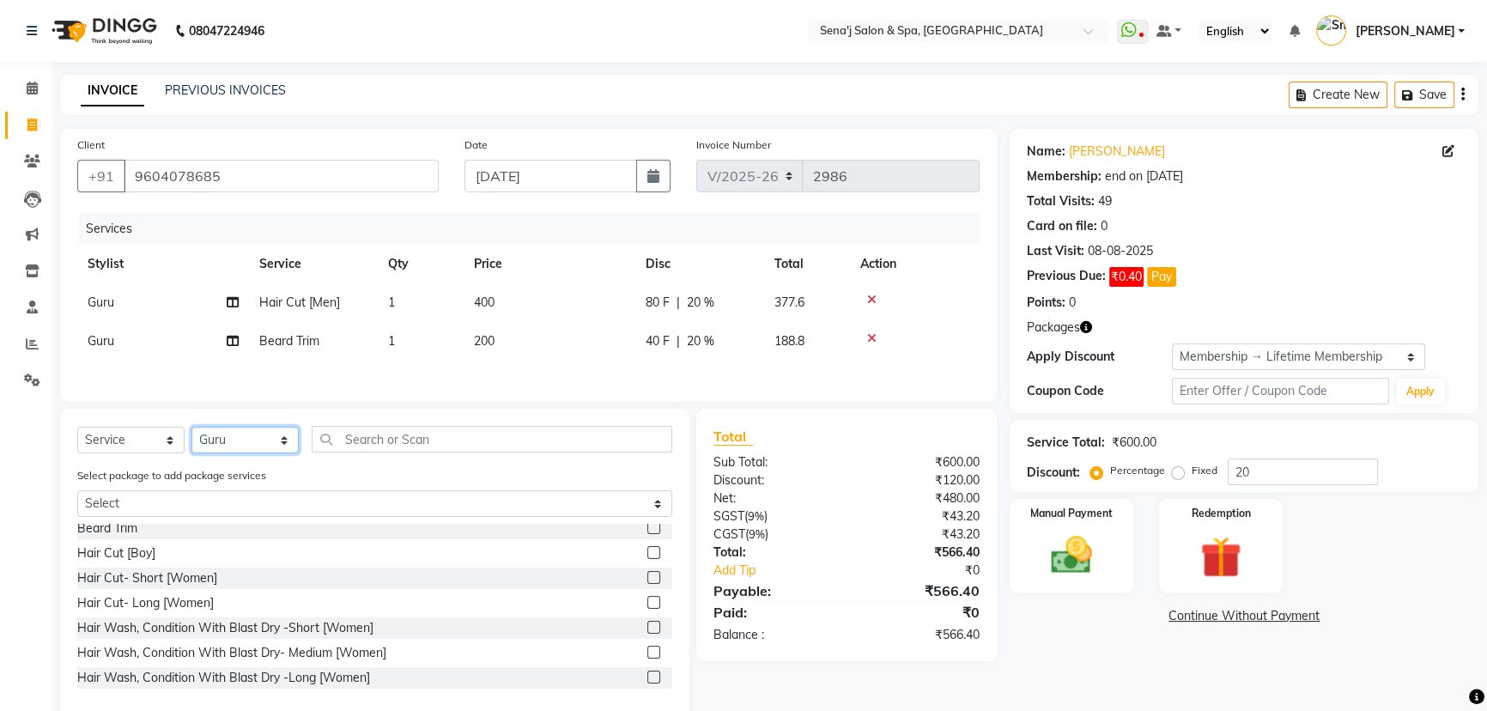
select select "12648"
click at [191, 428] on select "Select Stylist [PERSON_NAME] [PERSON_NAME] [PERSON_NAME] [PERSON_NAME] General …" at bounding box center [244, 440] width 107 height 27
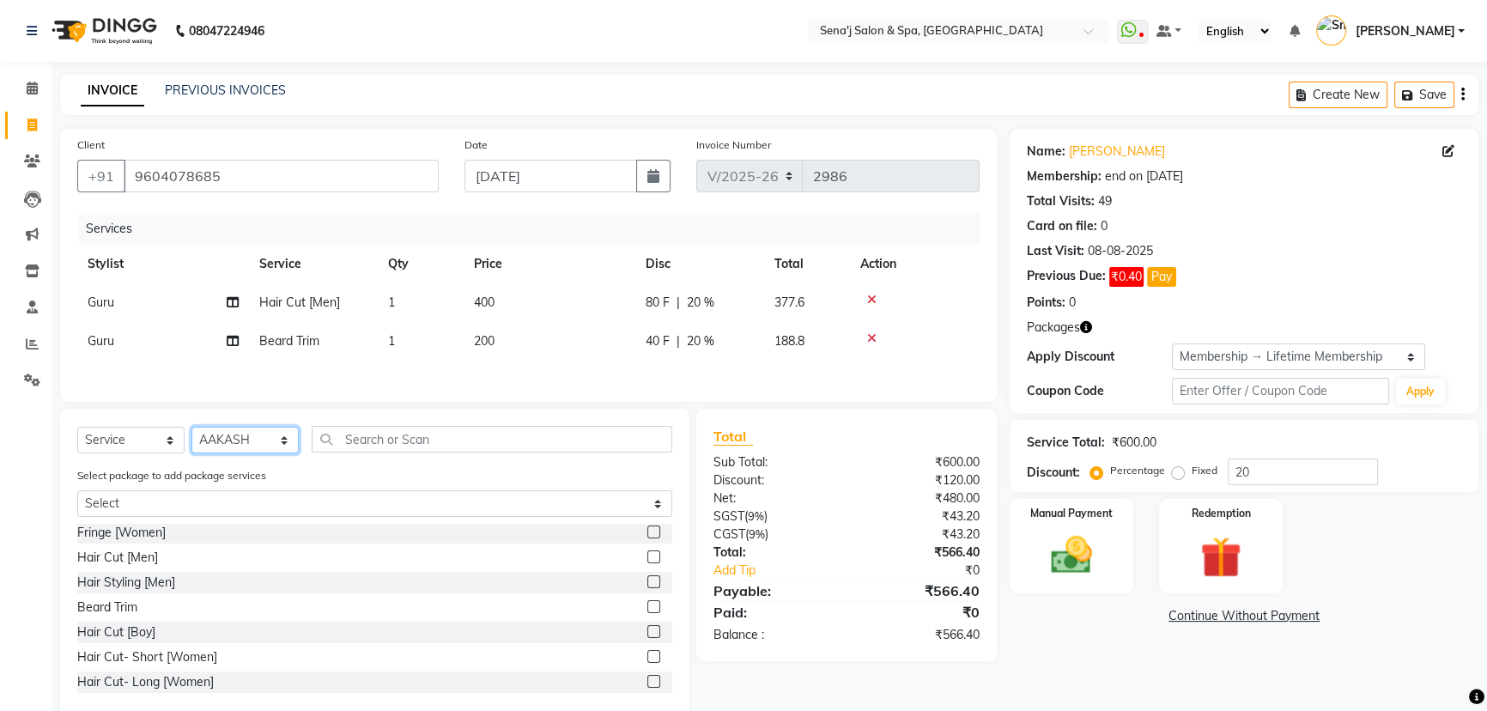
scroll to position [0, 0]
click at [647, 608] on label at bounding box center [653, 608] width 13 height 13
click at [647, 608] on input "checkbox" at bounding box center [652, 609] width 11 height 11
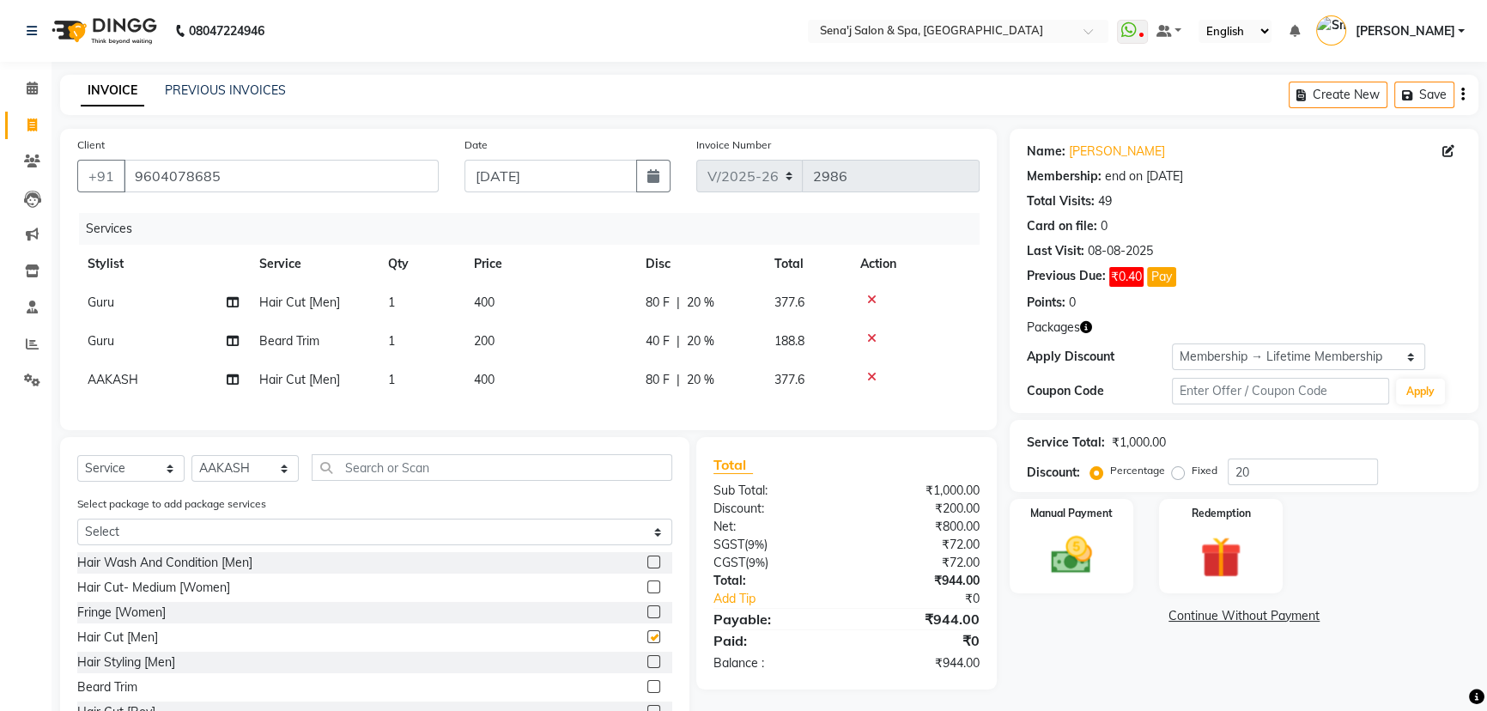
checkbox input "false"
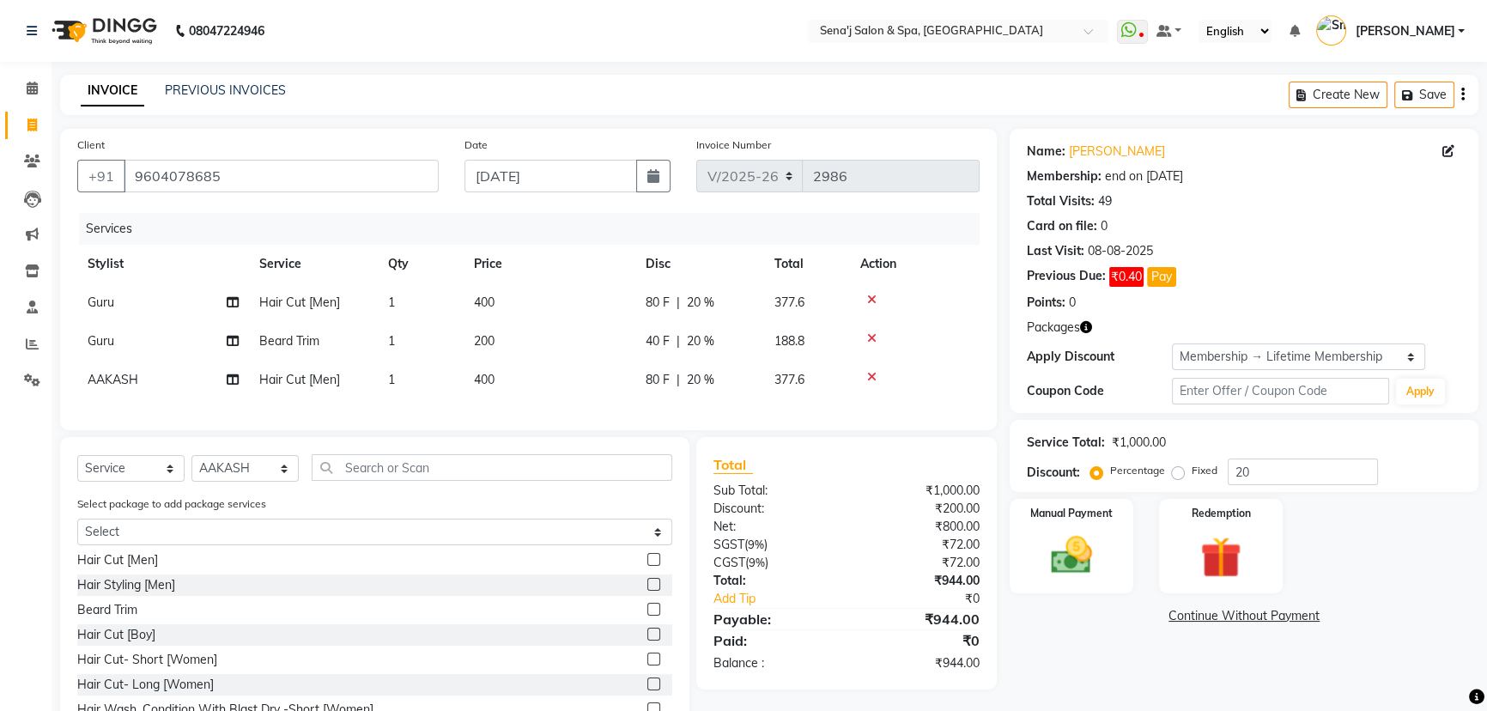
click at [647, 616] on label at bounding box center [653, 609] width 13 height 13
click at [647, 616] on input "checkbox" at bounding box center [652, 609] width 11 height 11
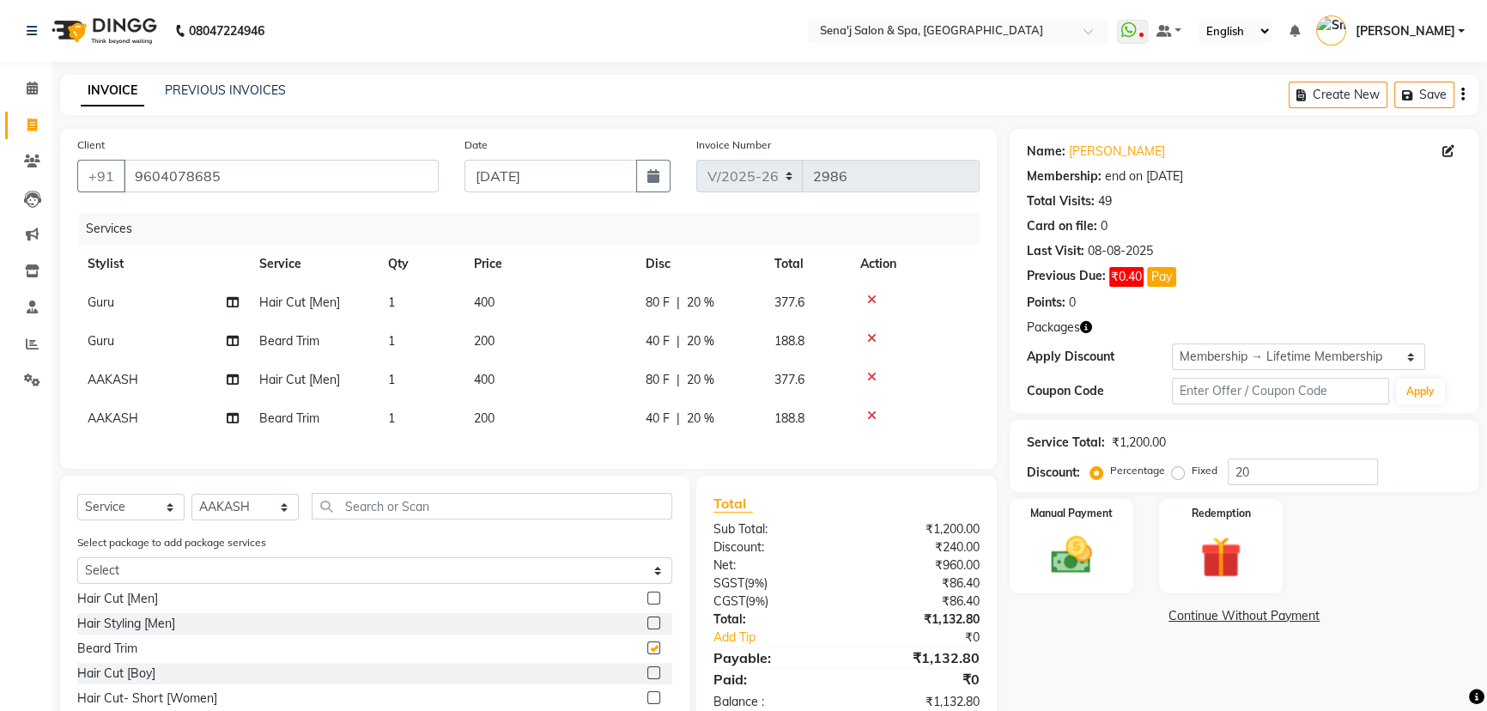
checkbox input "false"
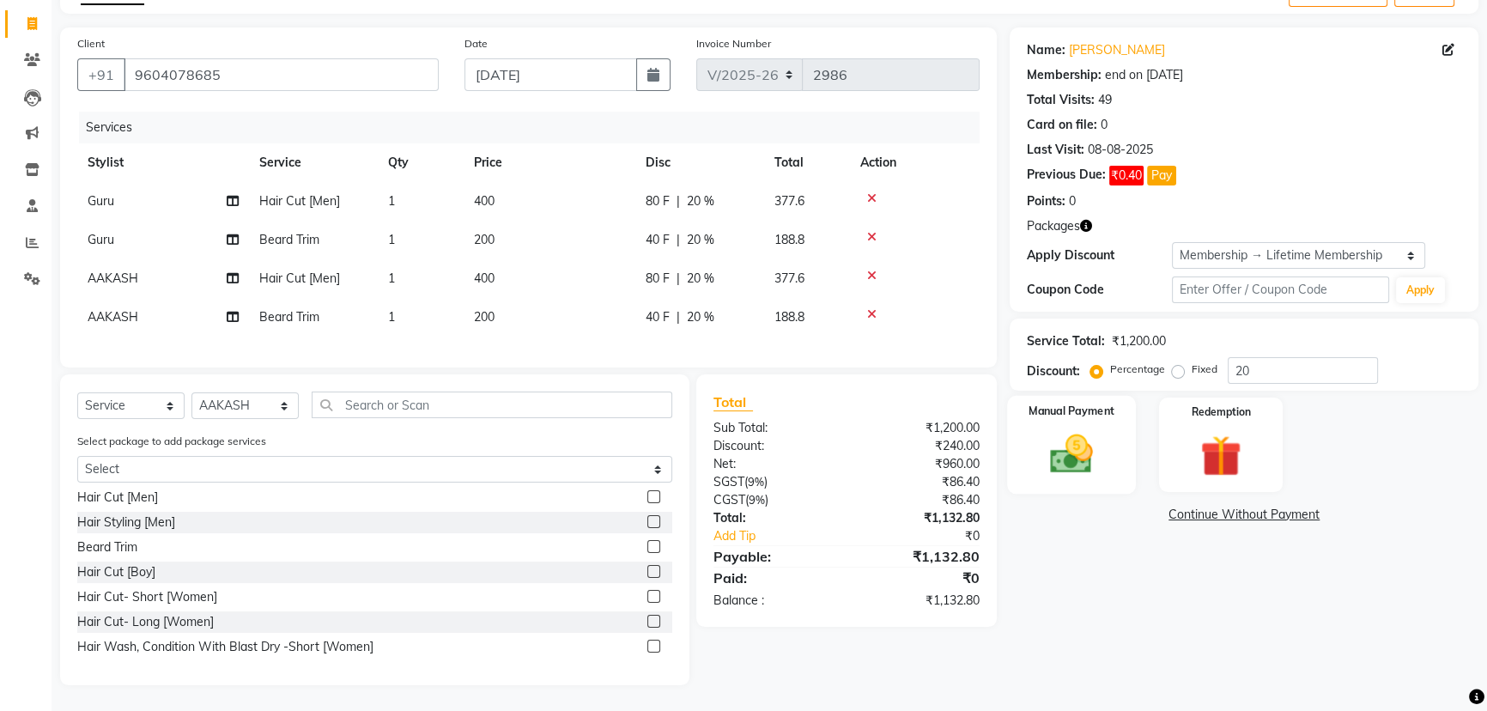
click at [1085, 438] on img at bounding box center [1072, 453] width 70 height 49
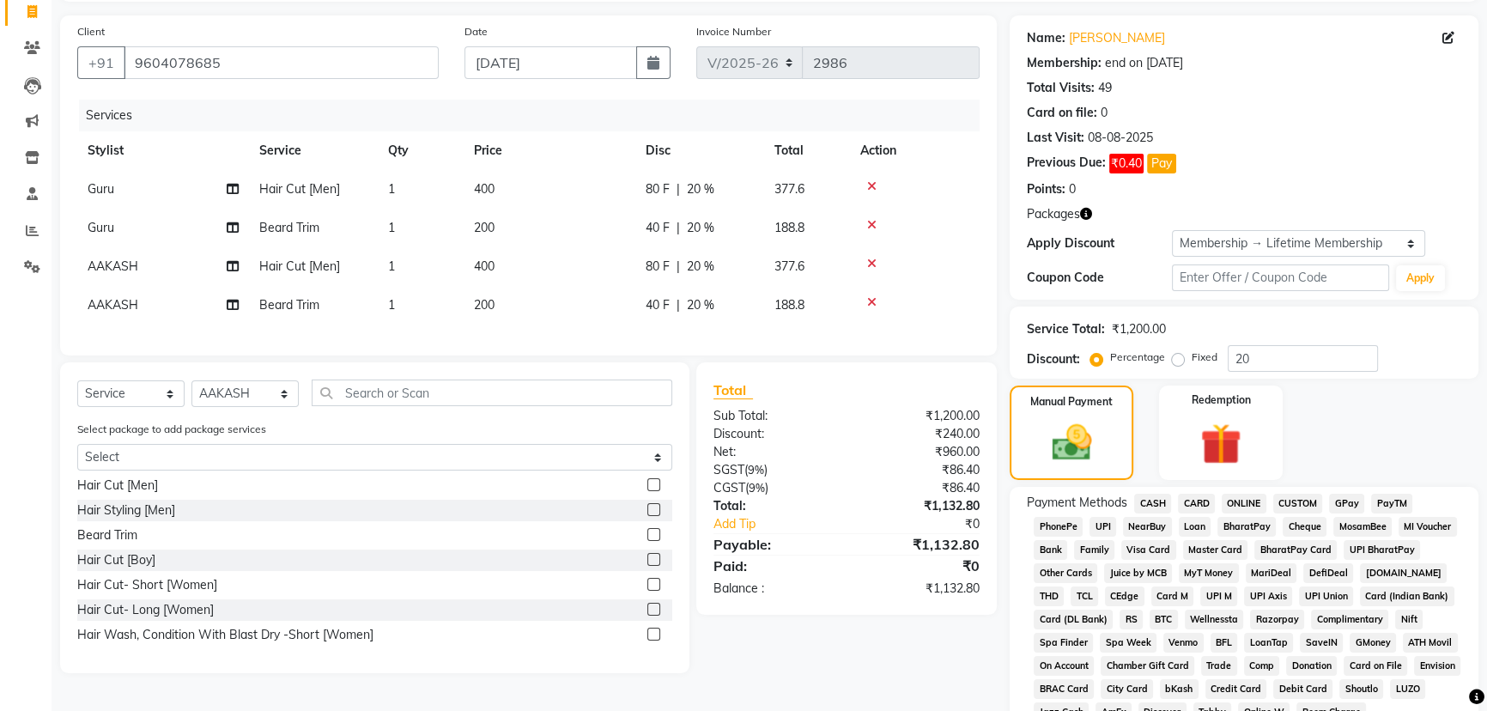
click at [1056, 522] on span "PhonePe" at bounding box center [1058, 527] width 49 height 20
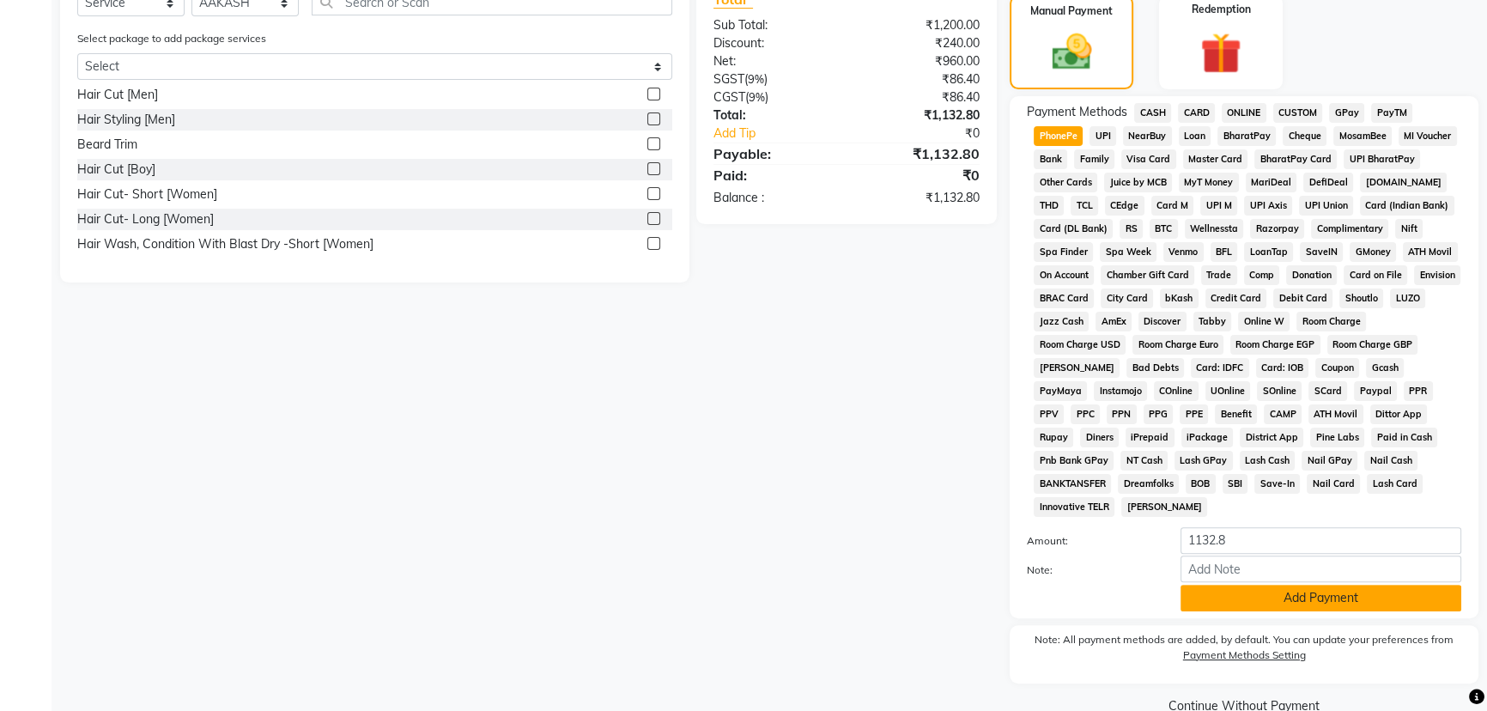
click at [1286, 605] on button "Add Payment" at bounding box center [1321, 598] width 281 height 27
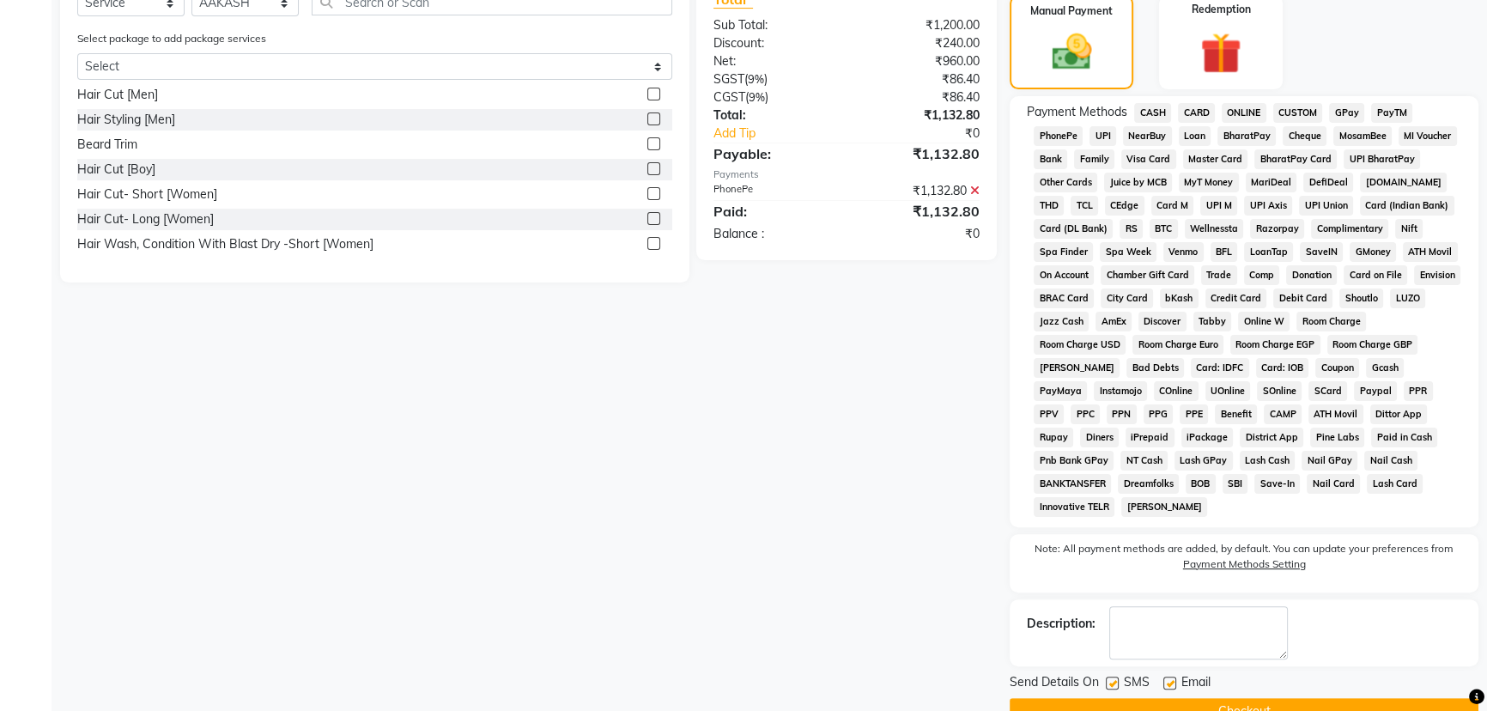
scroll to position [542, 0]
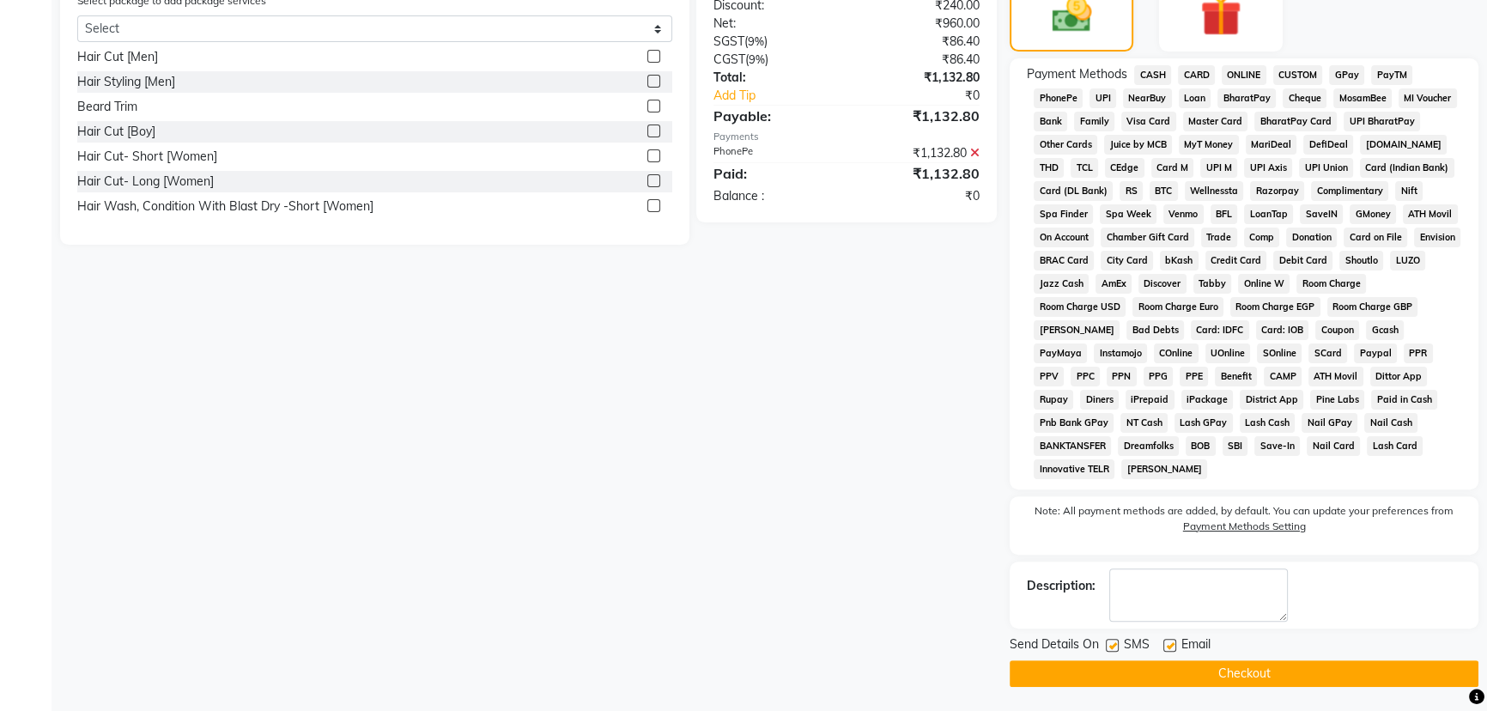
click at [1236, 674] on button "Checkout" at bounding box center [1244, 673] width 469 height 27
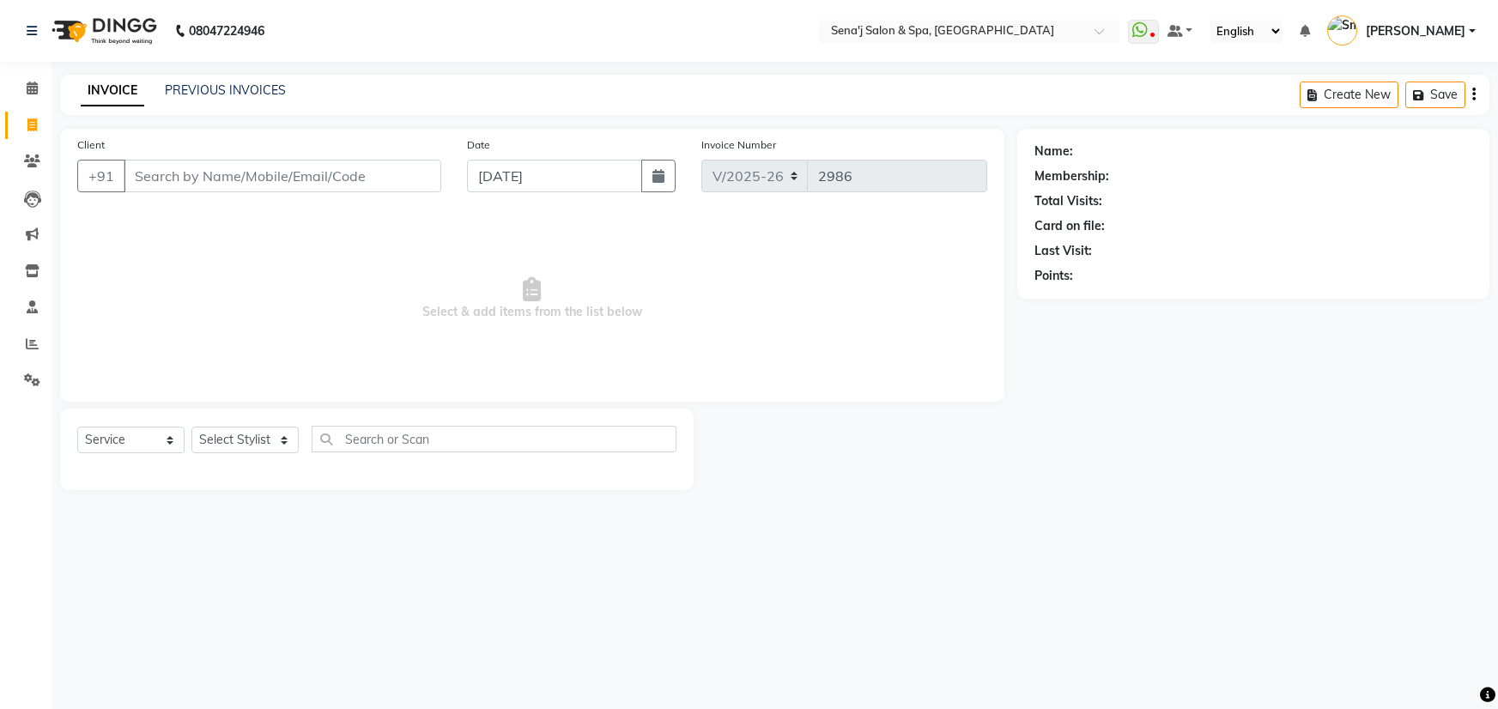
select select "447"
select select "service"
select select "447"
select select "service"
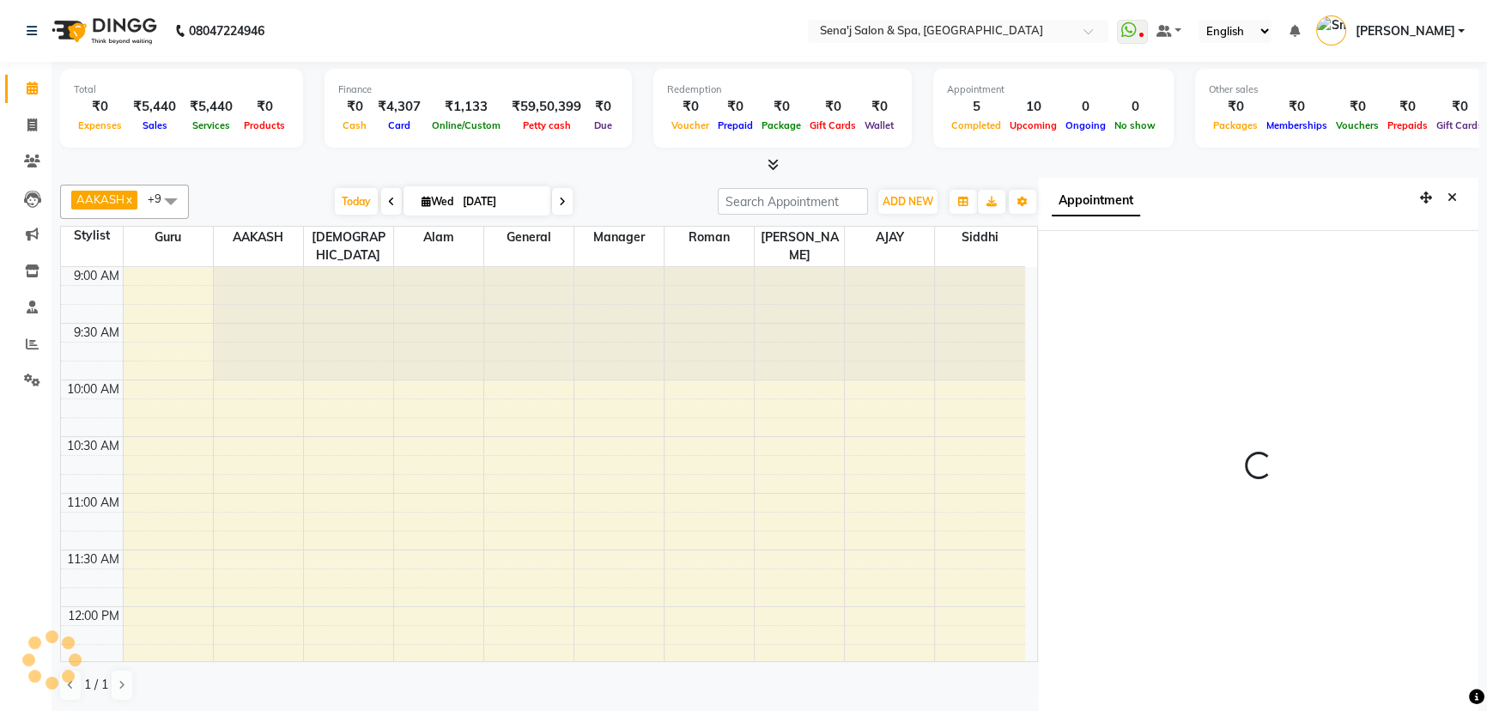
scroll to position [8, 0]
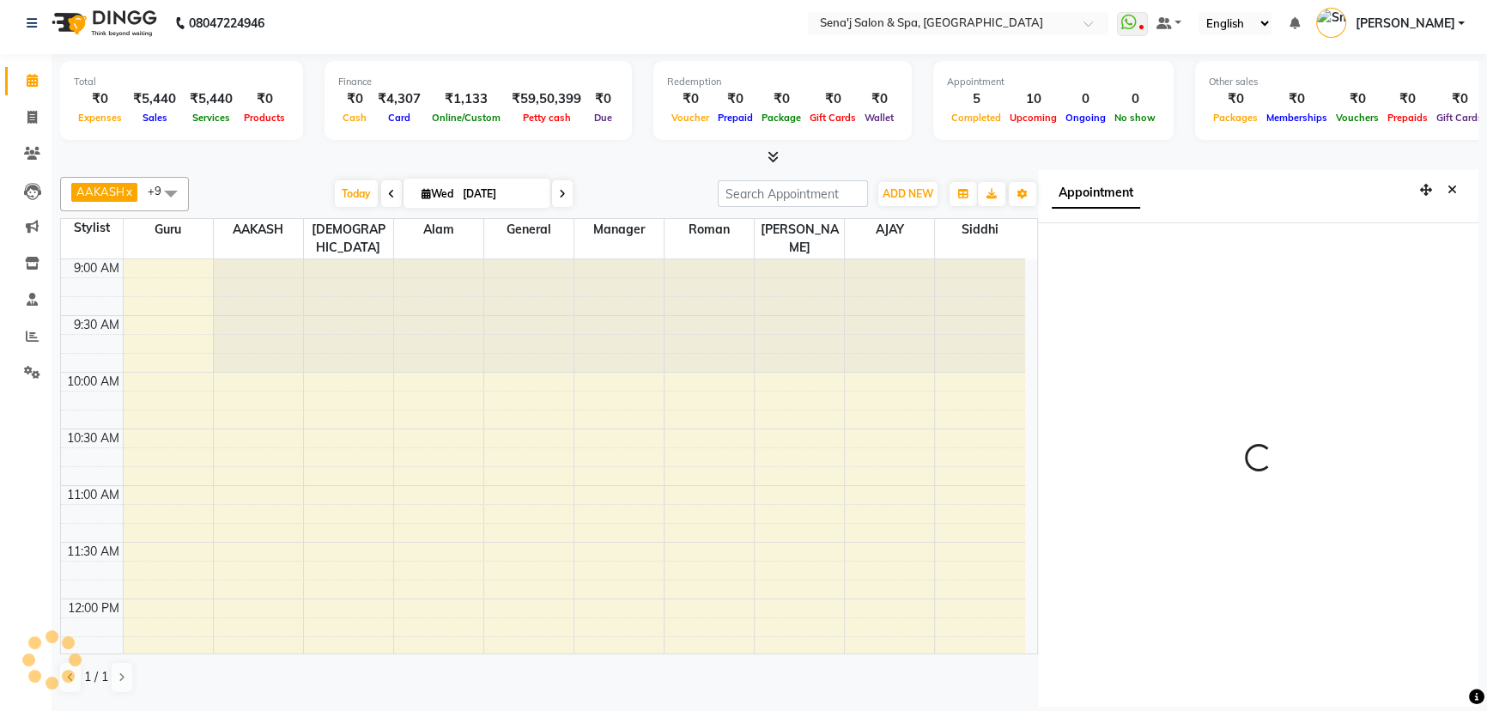
select select "750"
select select "64091"
select select "tentative"
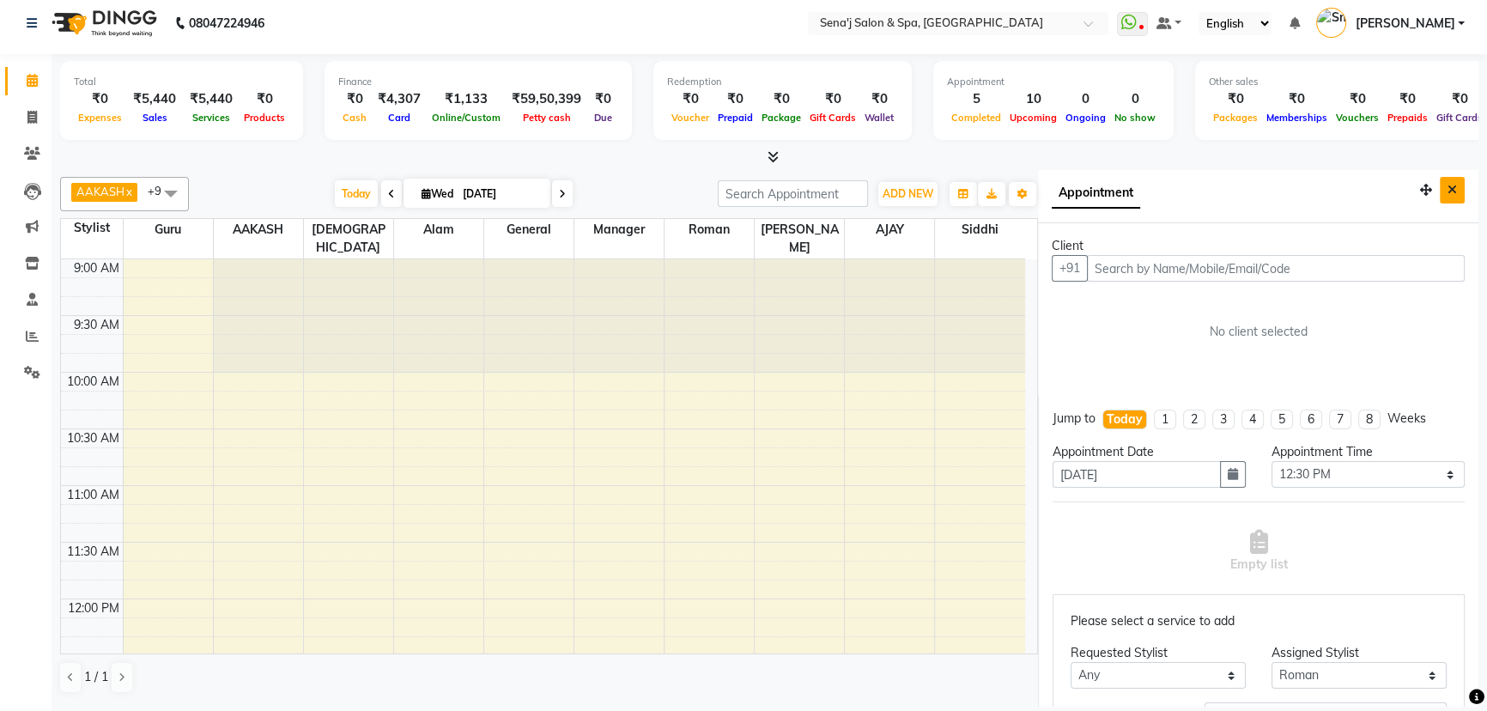
click at [1448, 187] on icon "Close" at bounding box center [1452, 190] width 9 height 12
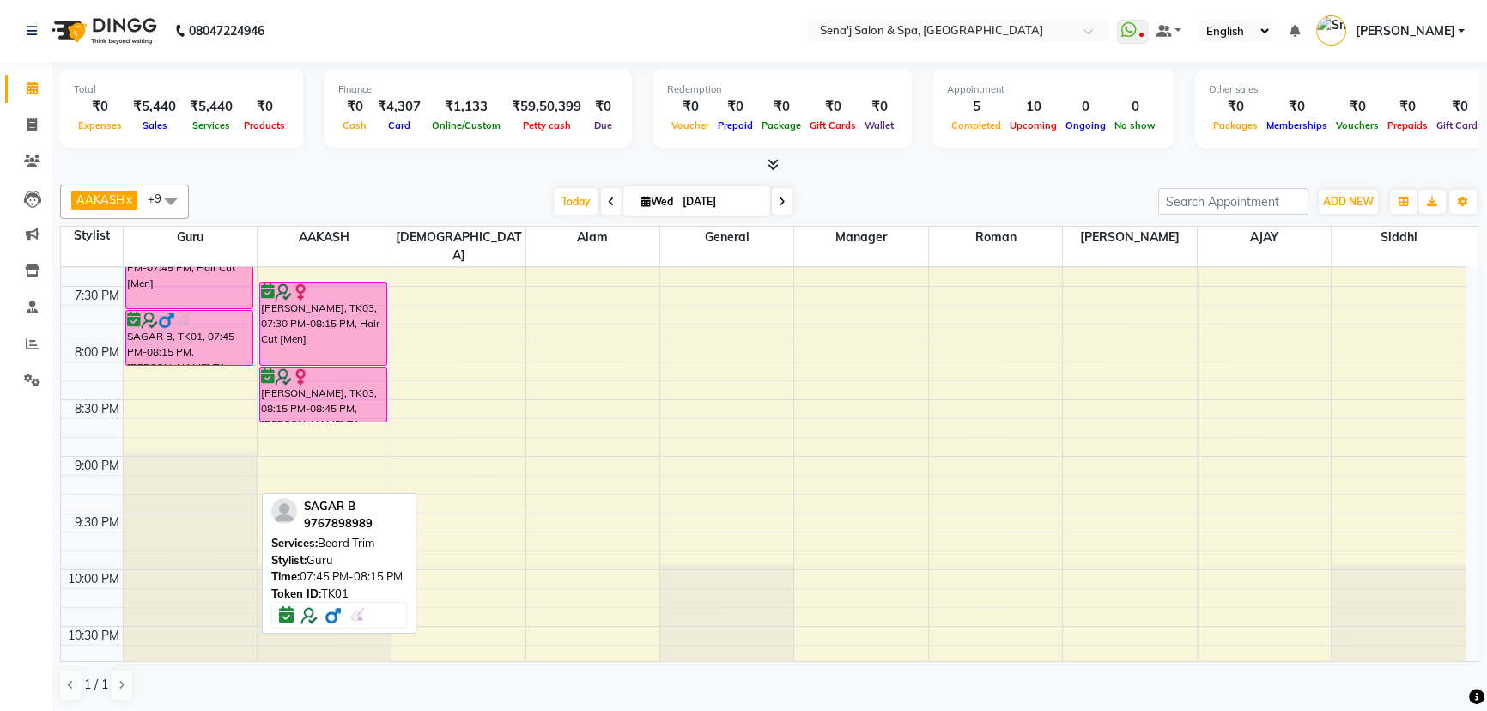
scroll to position [1092, 0]
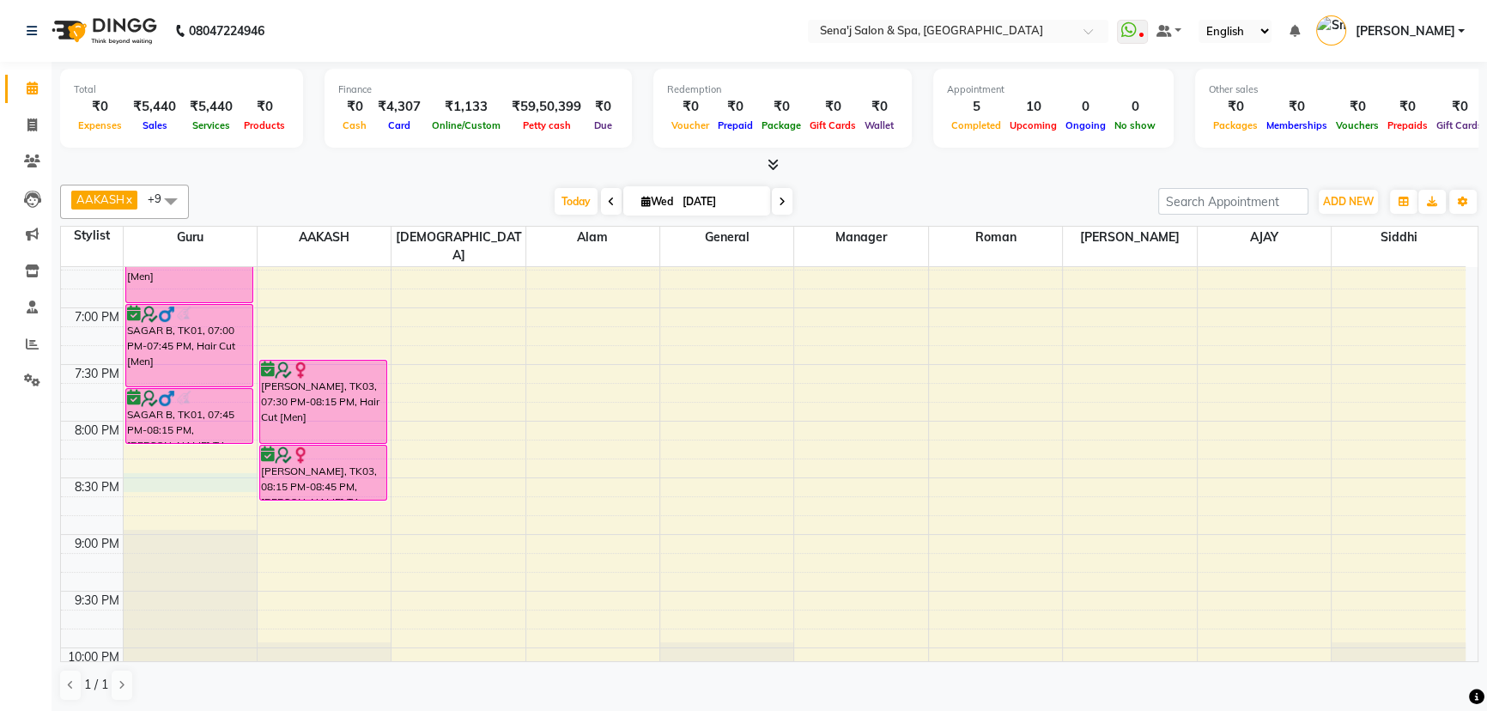
click at [126, 462] on div "9:00 AM 9:30 AM 10:00 AM 10:30 AM 11:00 AM 11:30 AM 12:00 PM 12:30 PM 1:00 PM 1…" at bounding box center [763, 24] width 1405 height 1699
select select "6923"
select select "tentative"
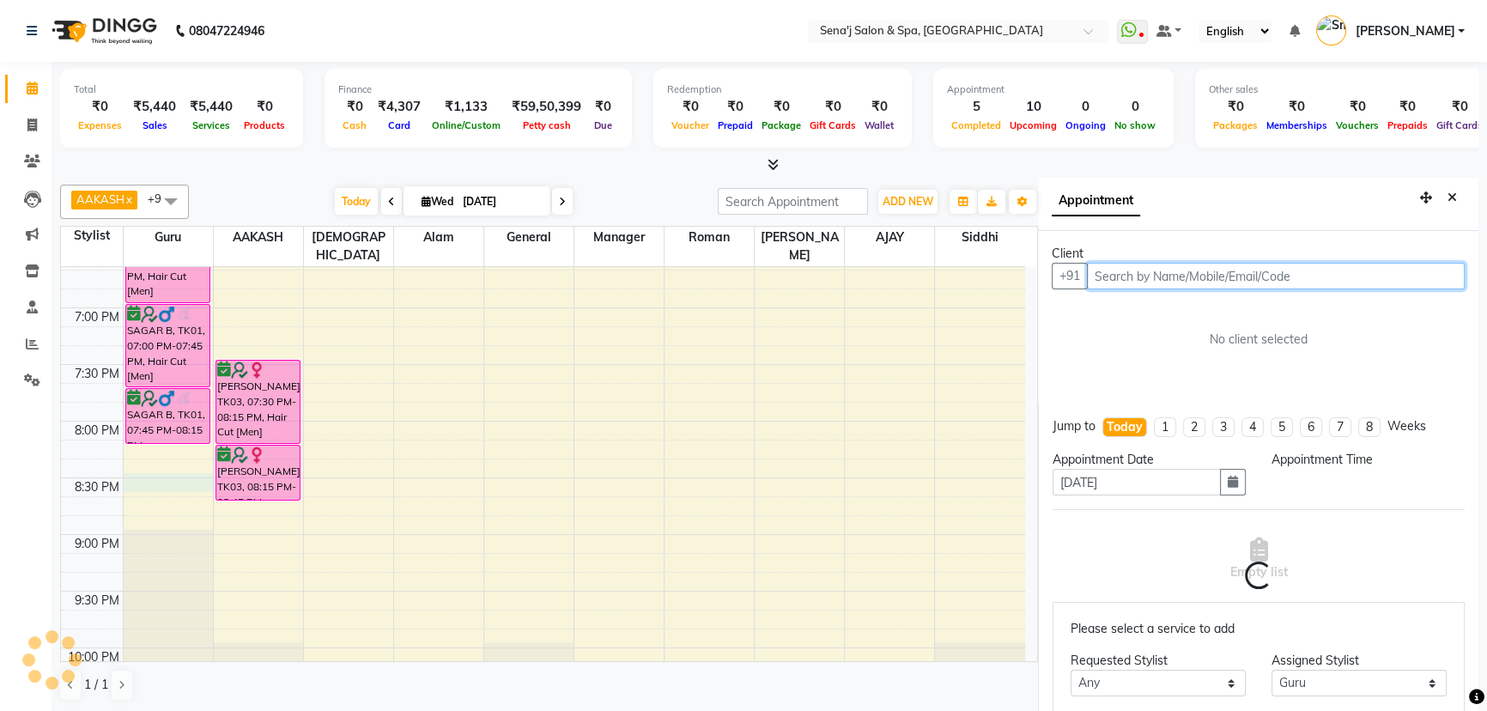
scroll to position [8, 0]
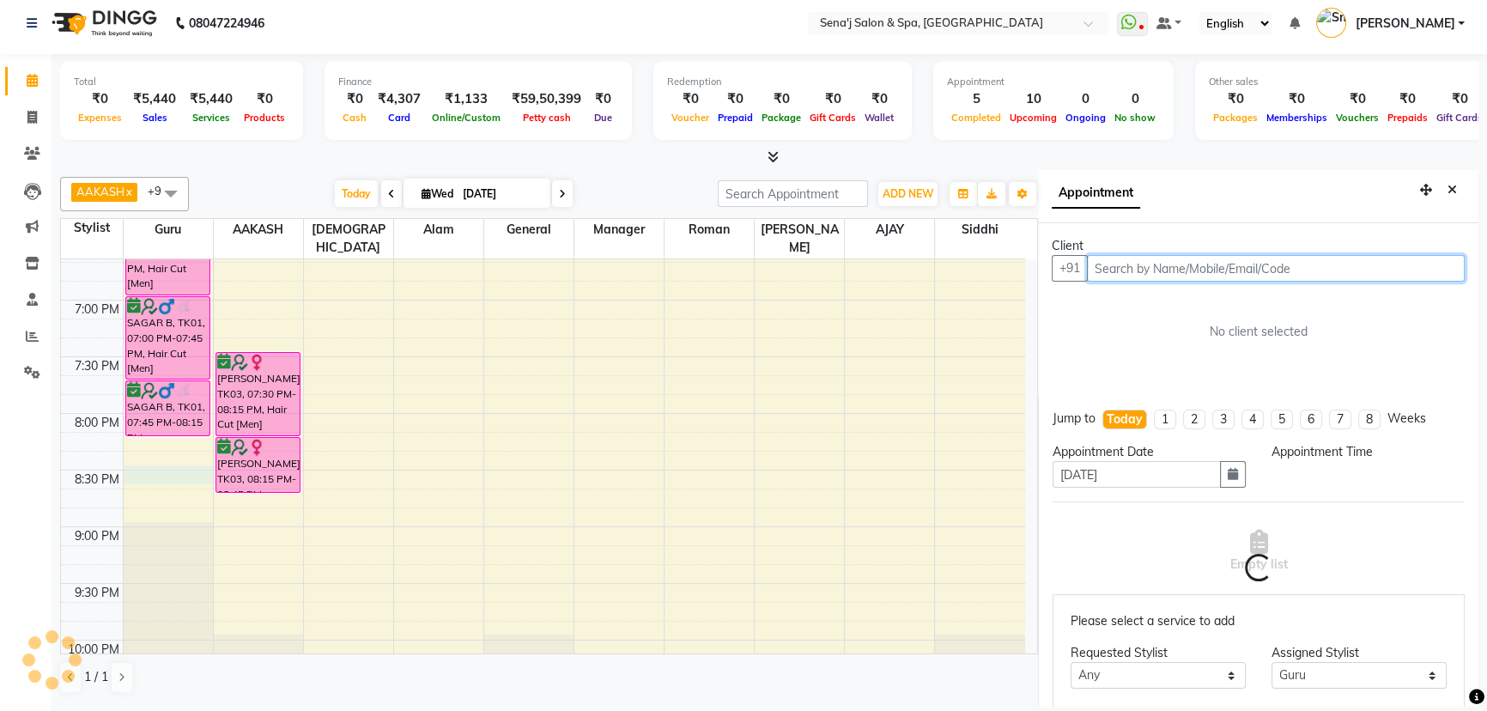
select select "1230"
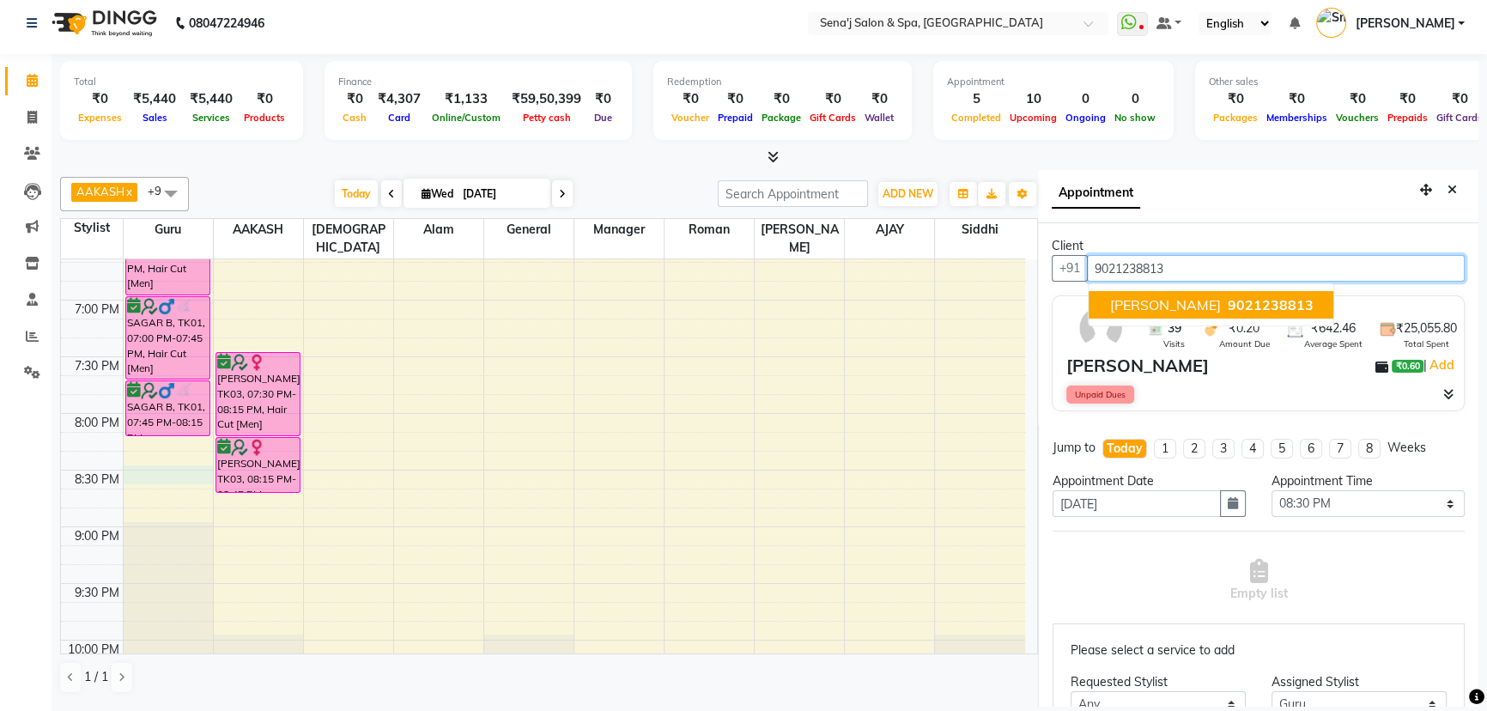
click at [1114, 305] on span "[PERSON_NAME]" at bounding box center [1164, 304] width 111 height 17
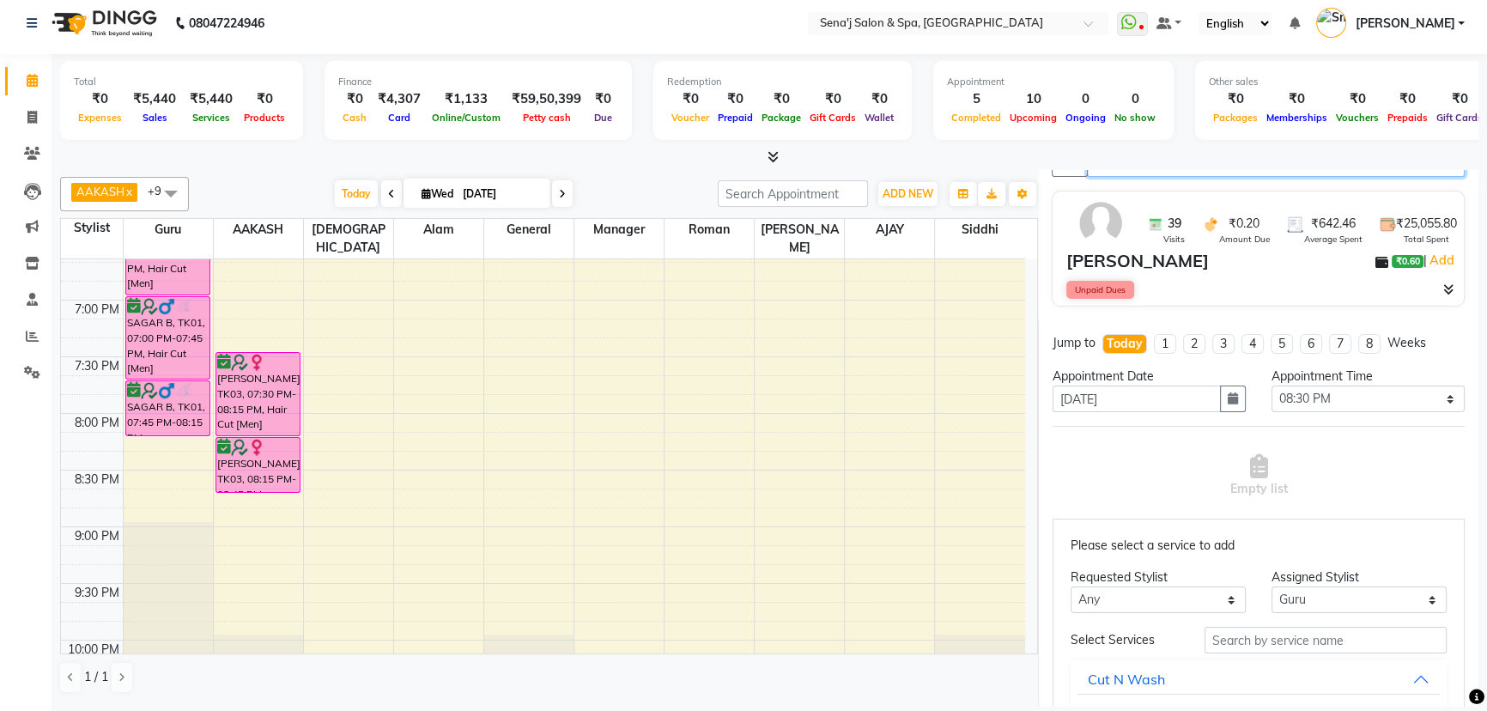
scroll to position [155, 0]
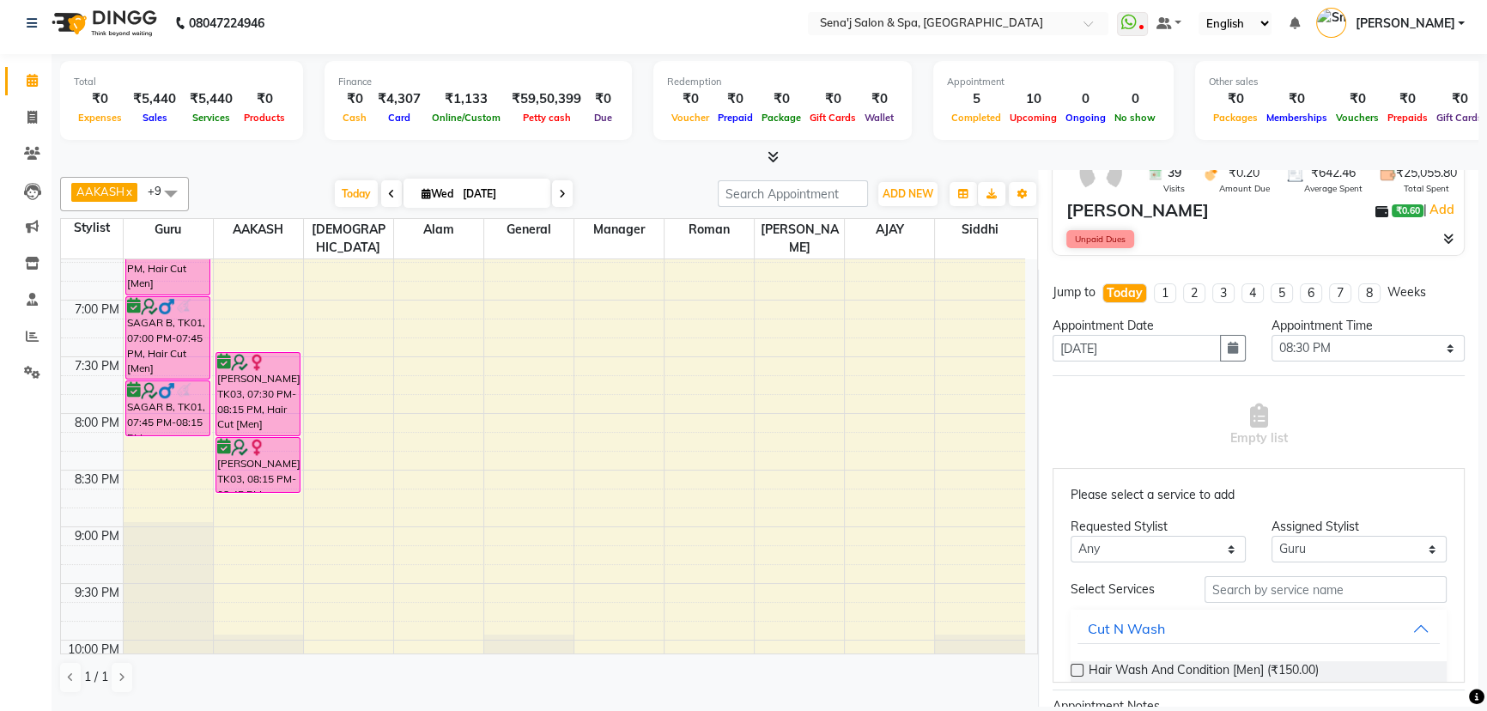
type input "9021238813"
click at [1207, 549] on select "Any [PERSON_NAME] [PERSON_NAME] [PERSON_NAME] General Guru Manager [PERSON_NAME…" at bounding box center [1158, 549] width 175 height 27
select select "6923"
click at [1071, 536] on select "Any [PERSON_NAME] [PERSON_NAME] [PERSON_NAME] General Guru Manager [PERSON_NAME…" at bounding box center [1158, 549] width 175 height 27
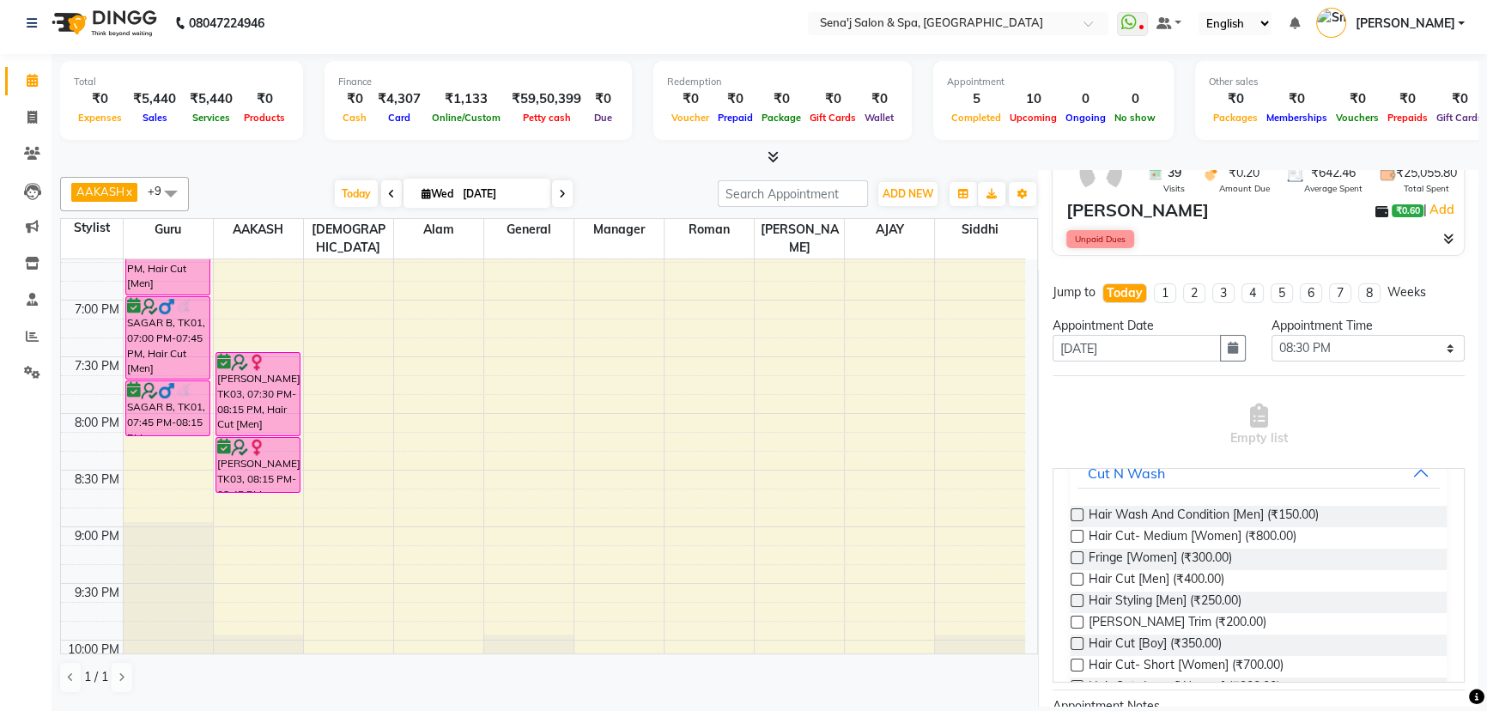
click at [1073, 576] on label at bounding box center [1077, 579] width 13 height 13
click at [1073, 576] on input "checkbox" at bounding box center [1076, 580] width 11 height 11
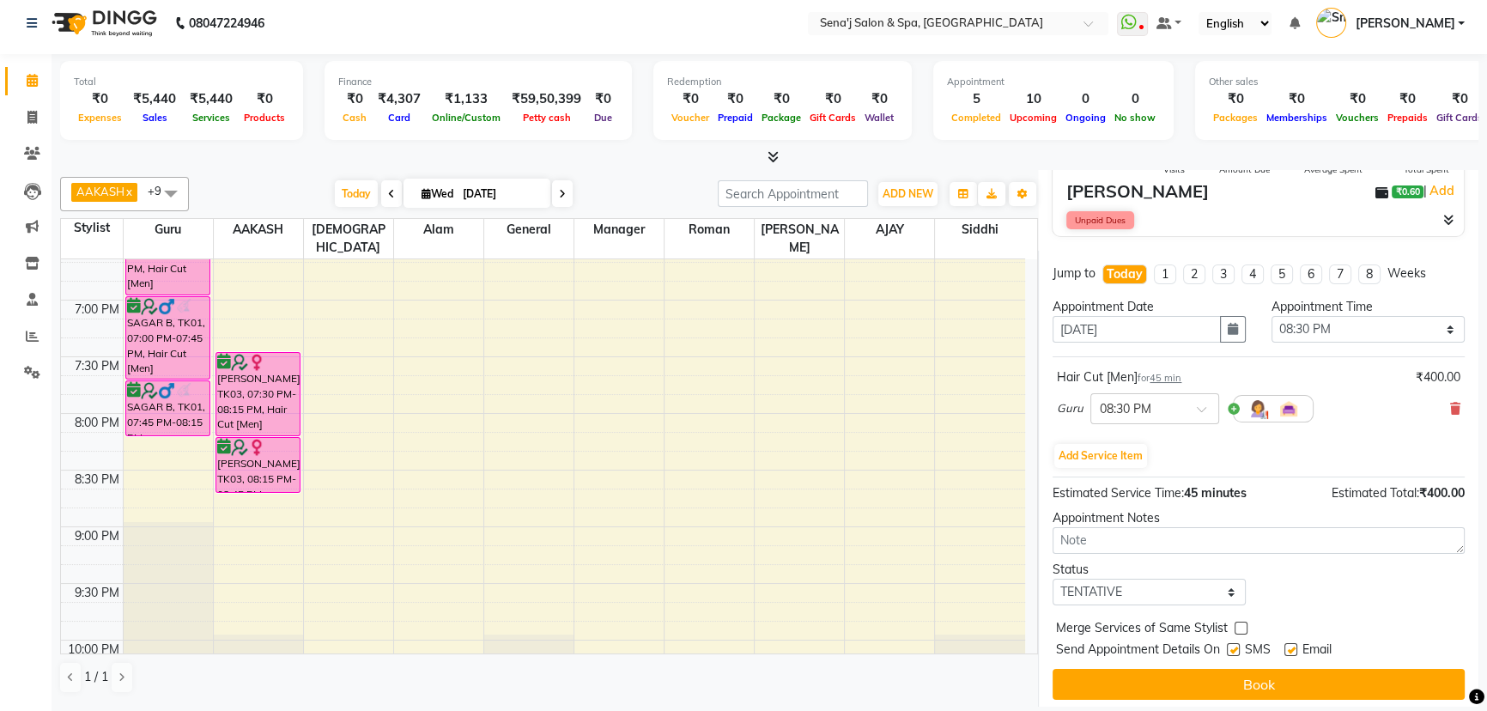
scroll to position [180, 0]
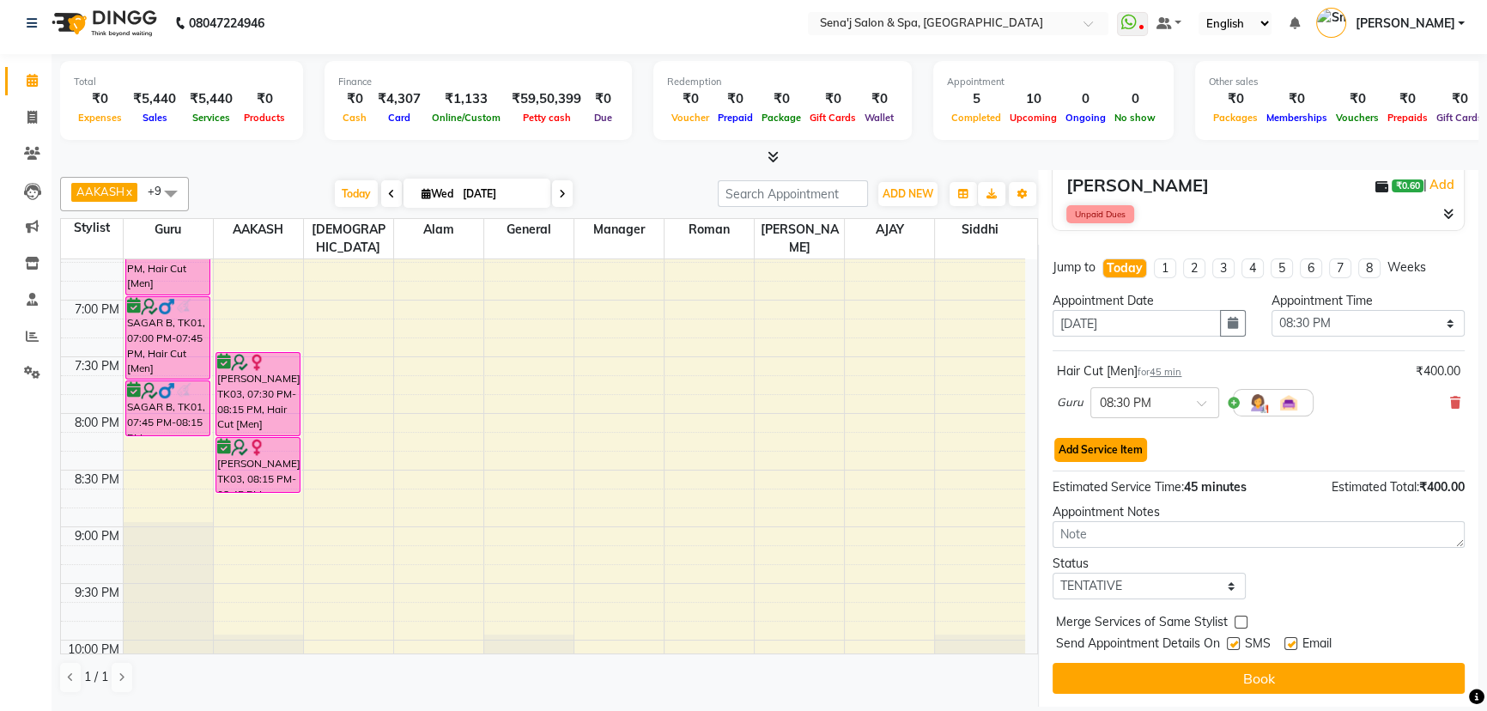
click at [1116, 442] on button "Add Service Item" at bounding box center [1100, 450] width 93 height 24
select select "6923"
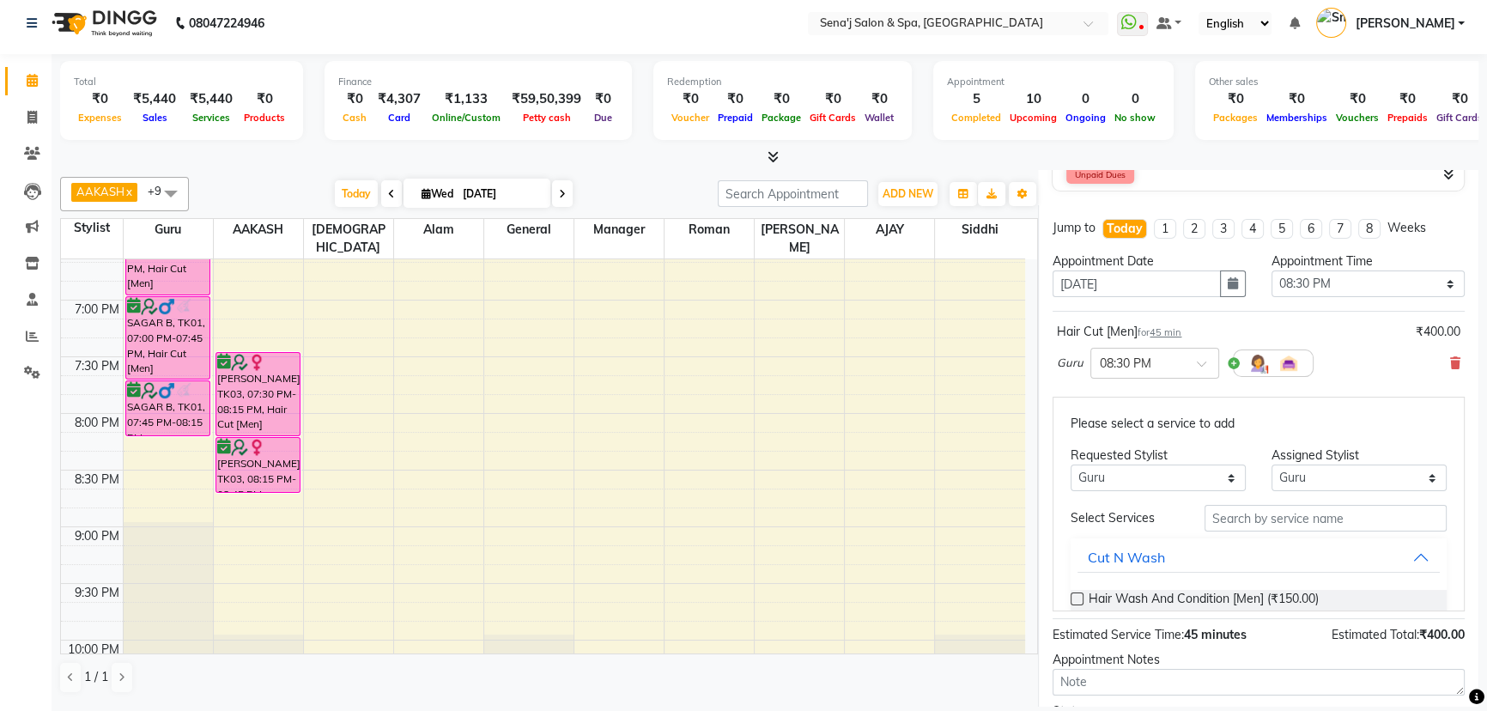
scroll to position [258, 0]
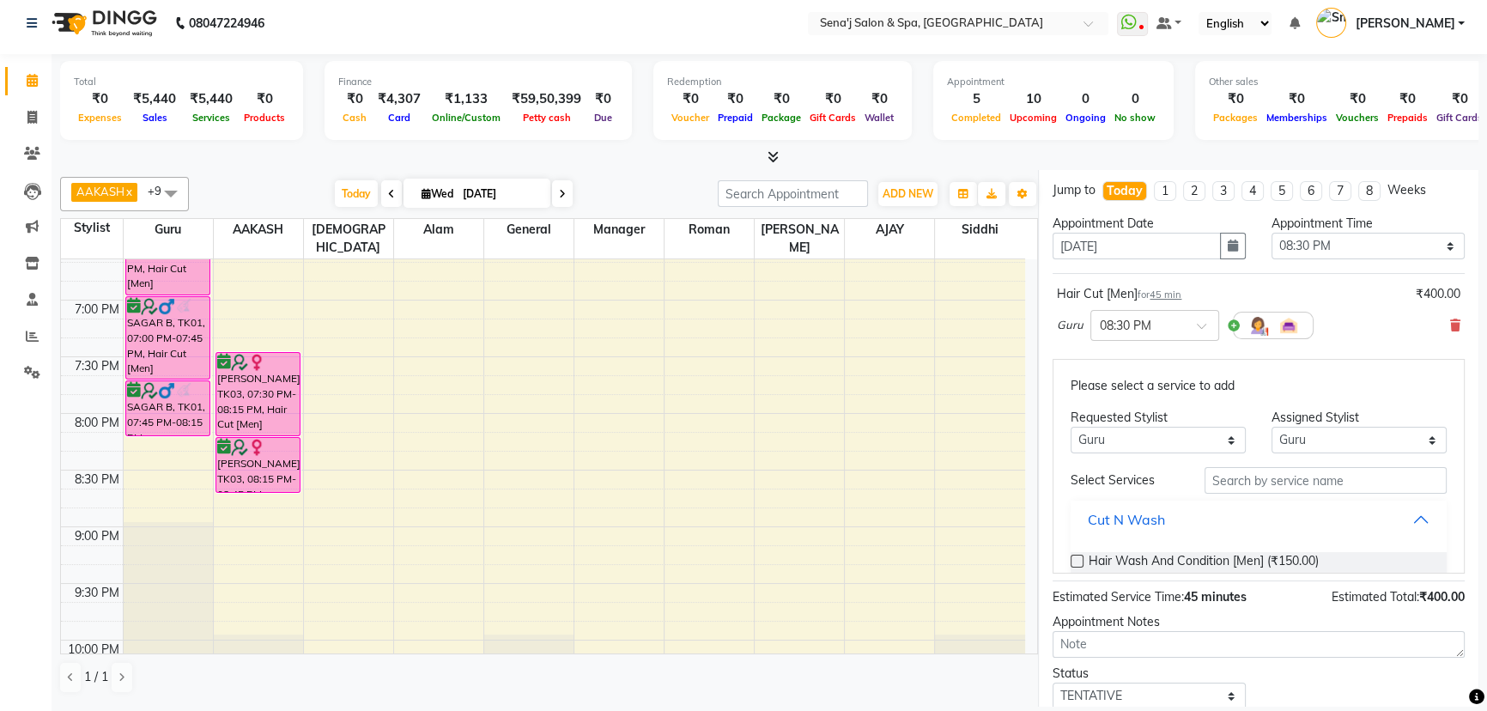
click at [1391, 515] on button "Cut N Wash" at bounding box center [1259, 519] width 362 height 31
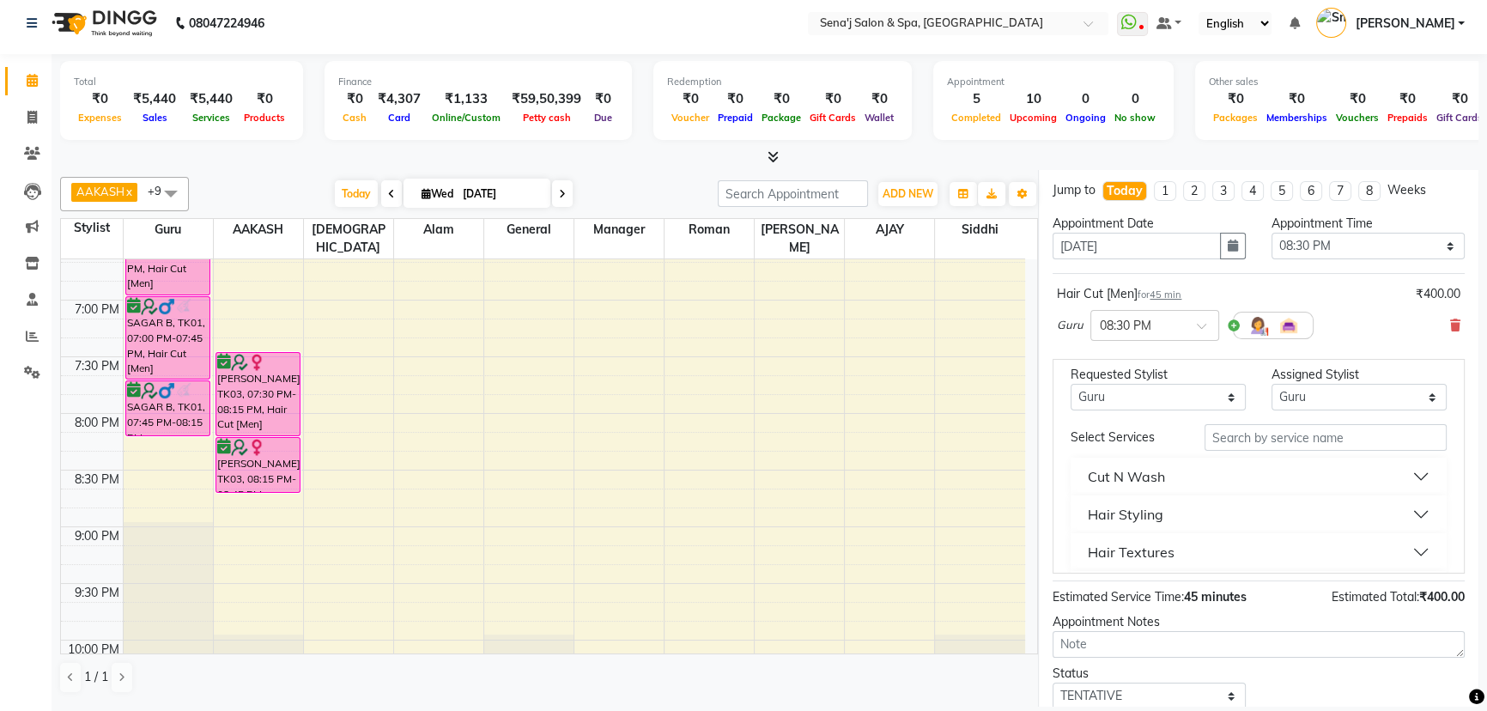
scroll to position [77, 0]
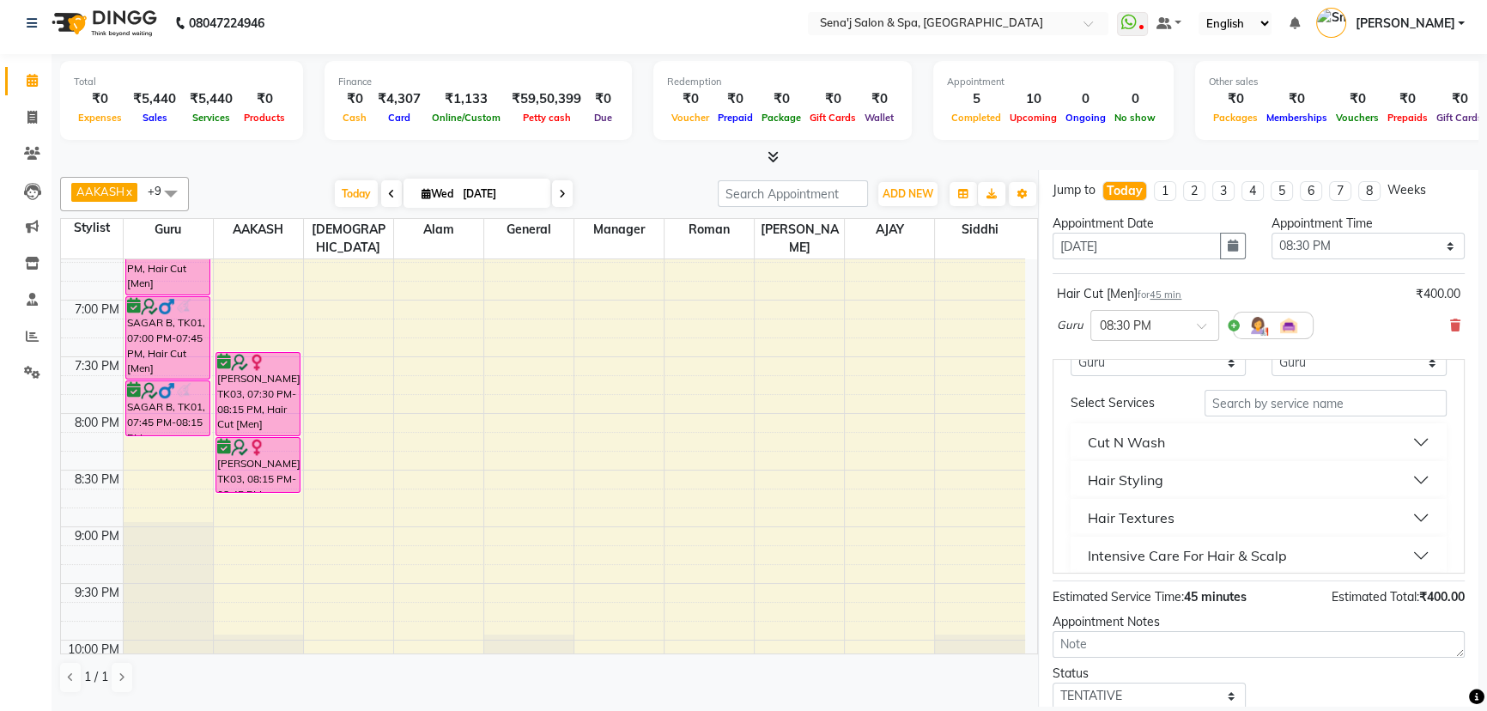
click at [1394, 434] on button "Cut N Wash" at bounding box center [1259, 442] width 362 height 31
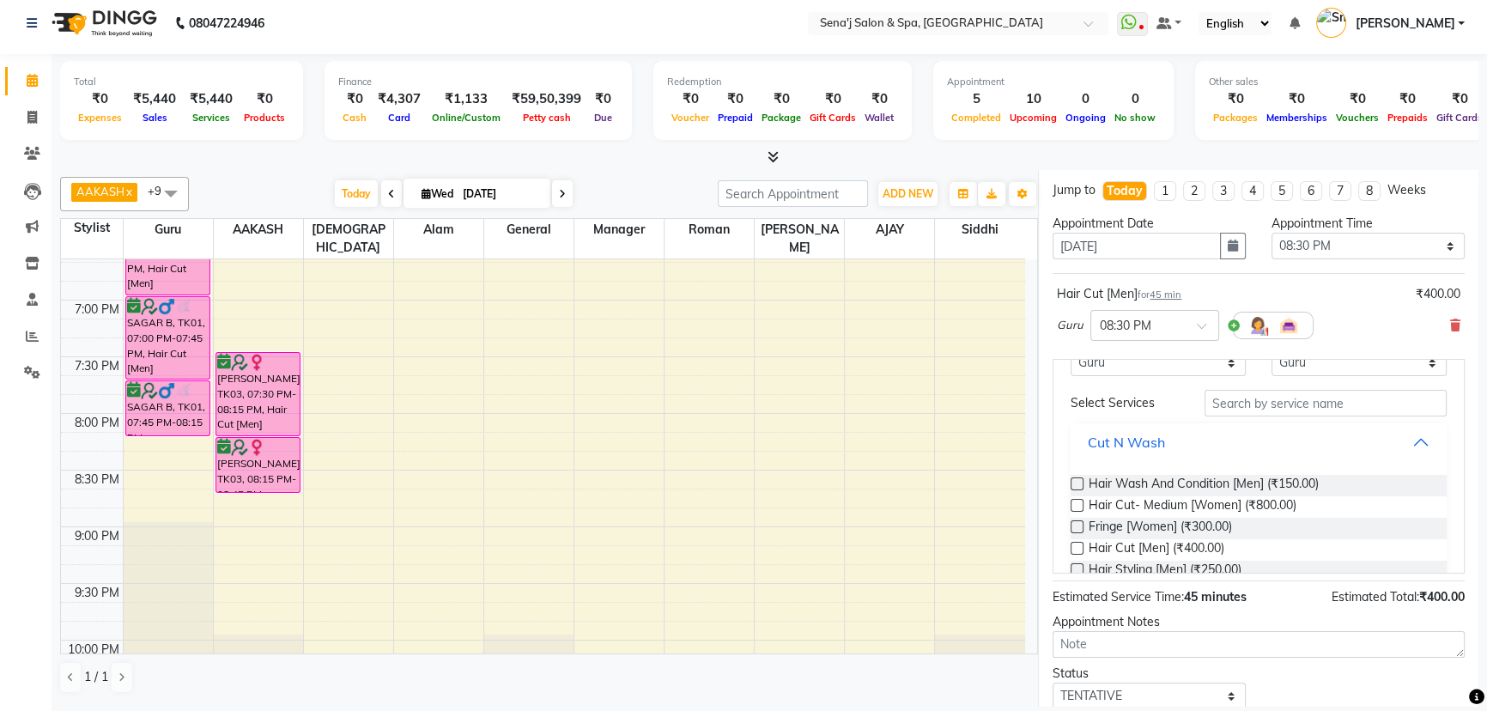
scroll to position [155, 0]
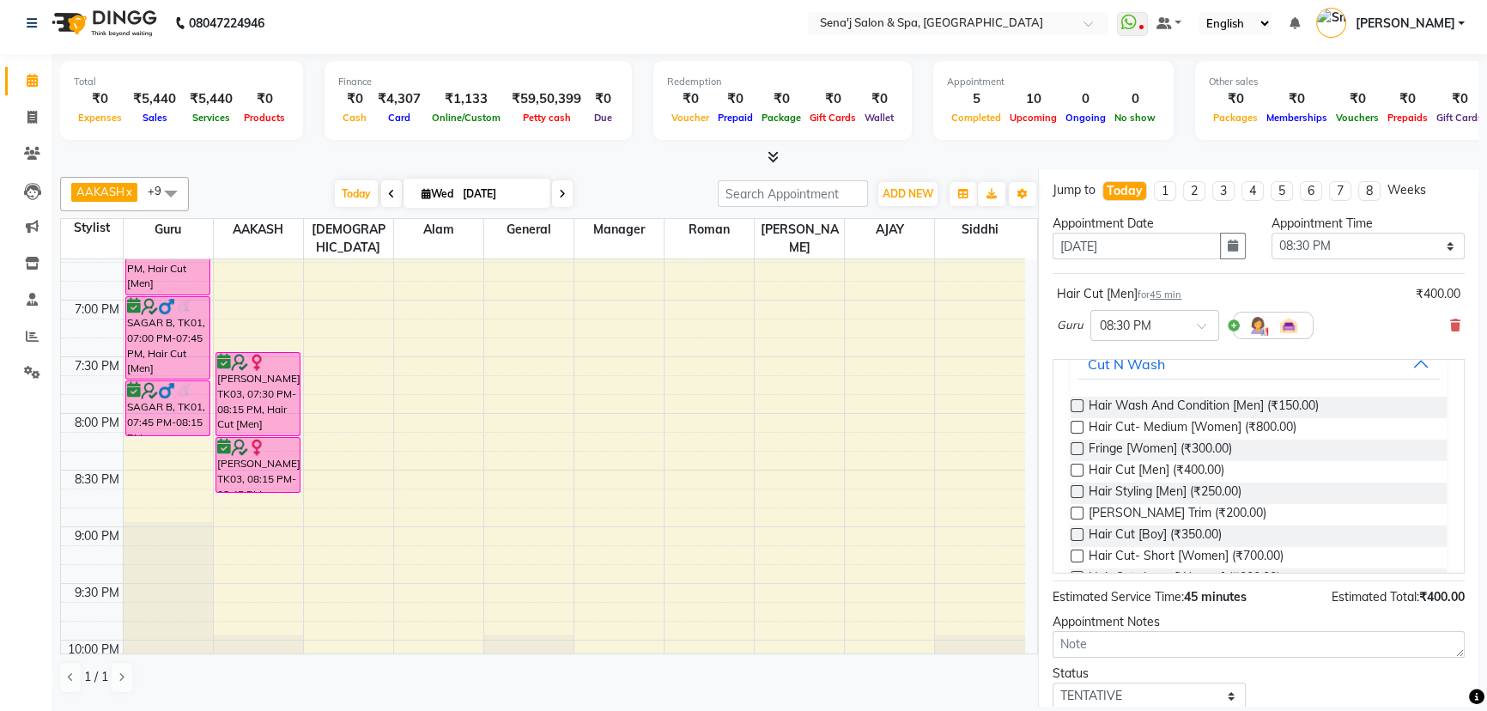
click at [1081, 510] on label at bounding box center [1077, 513] width 13 height 13
click at [1081, 510] on input "checkbox" at bounding box center [1076, 514] width 11 height 11
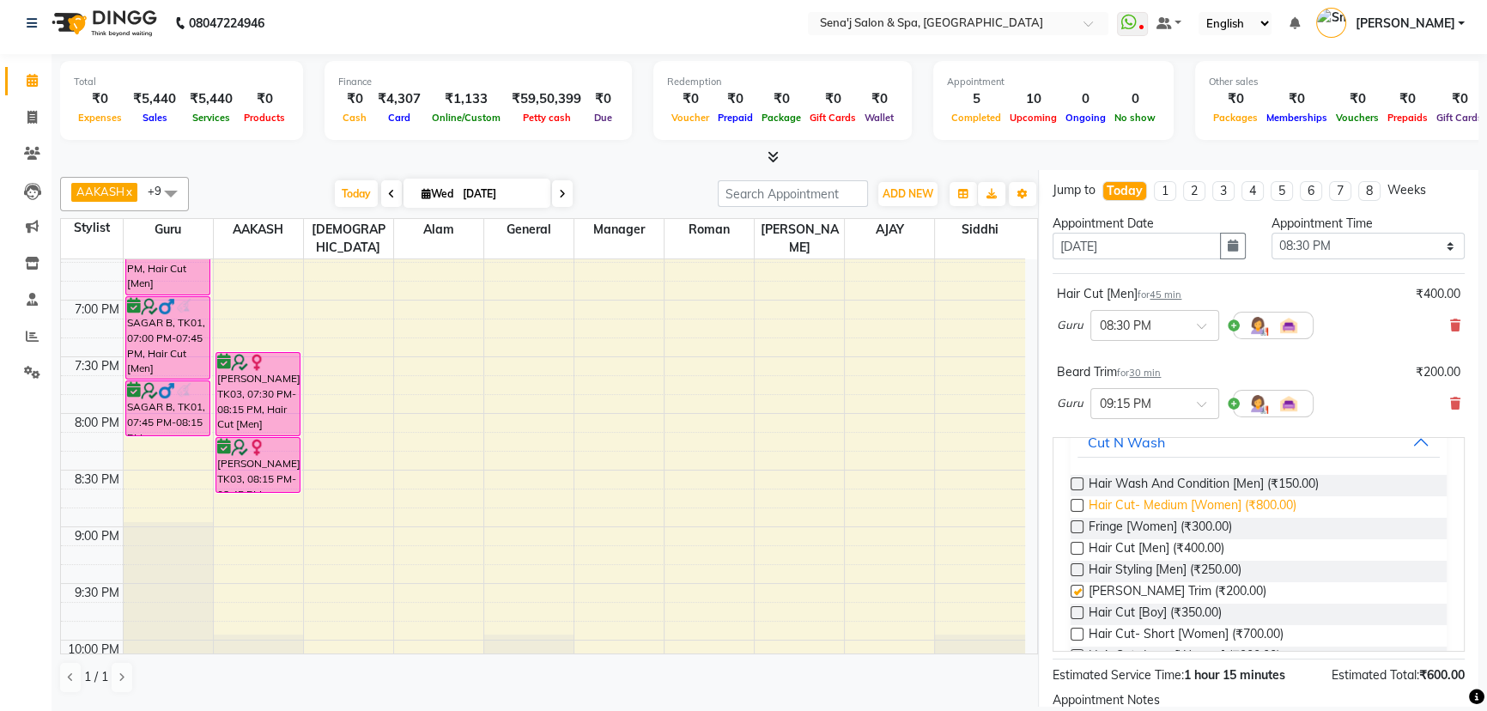
checkbox input "false"
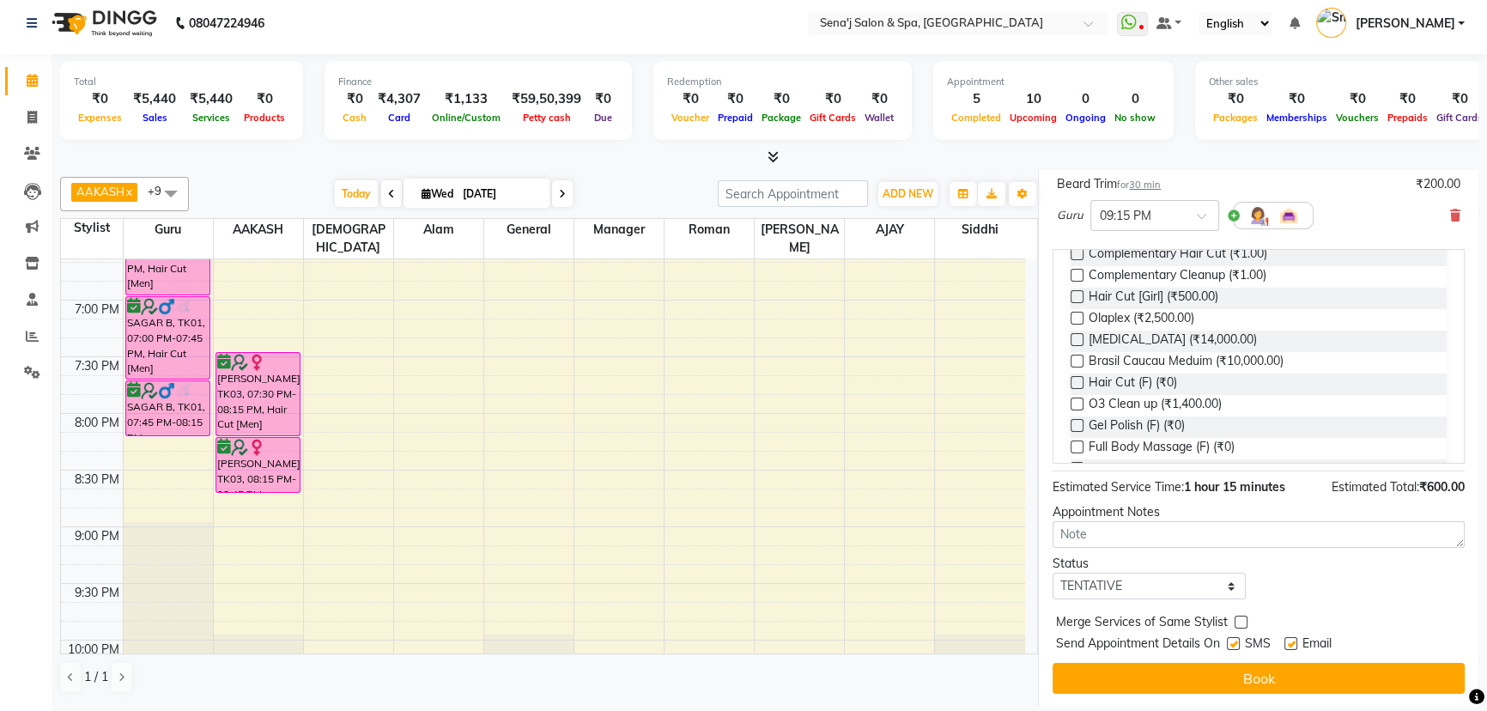
scroll to position [546, 0]
click at [1176, 578] on select "Select TENTATIVE CONFIRM CHECK-IN UPCOMING" at bounding box center [1149, 586] width 193 height 27
select select "confirm booking"
click at [1053, 573] on select "Select TENTATIVE CONFIRM CHECK-IN UPCOMING" at bounding box center [1149, 586] width 193 height 27
click at [1228, 675] on button "Book" at bounding box center [1259, 678] width 412 height 31
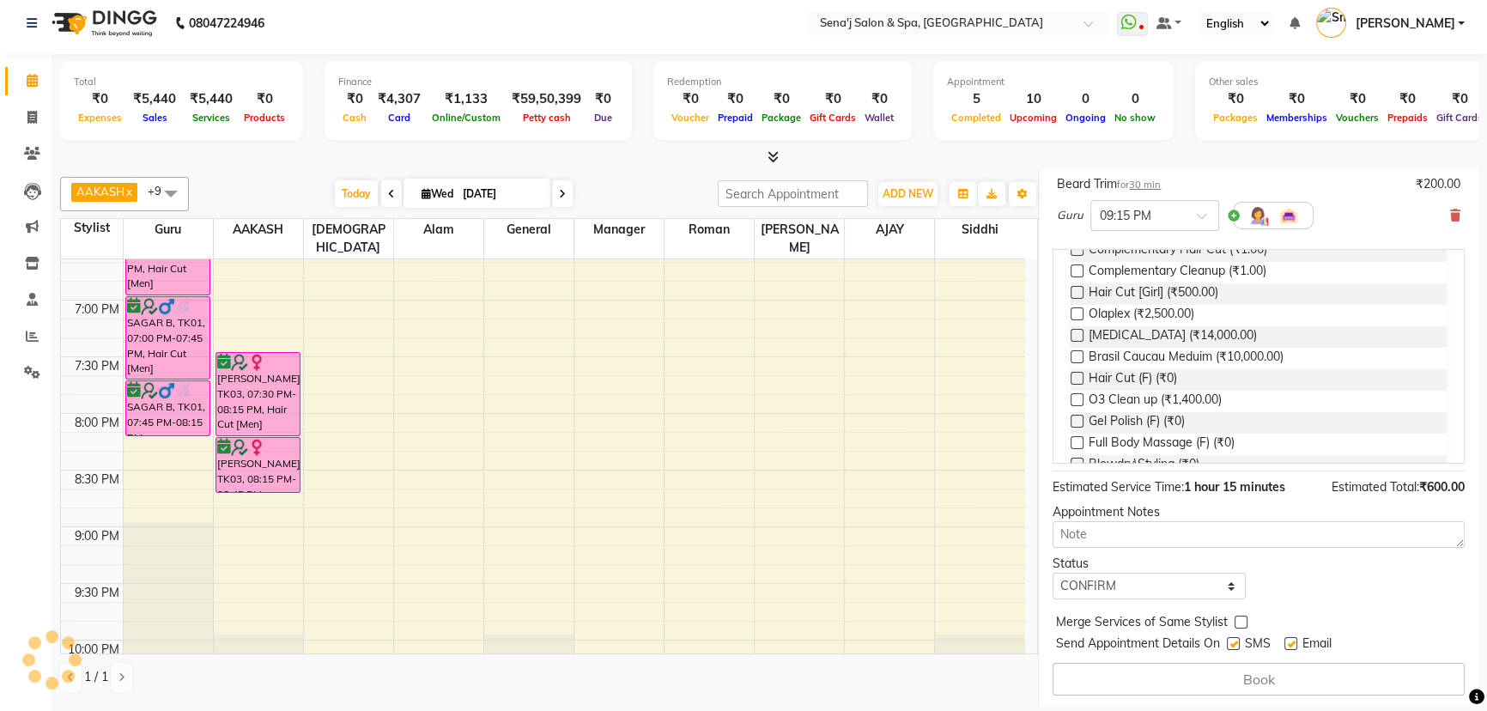
select select "6923"
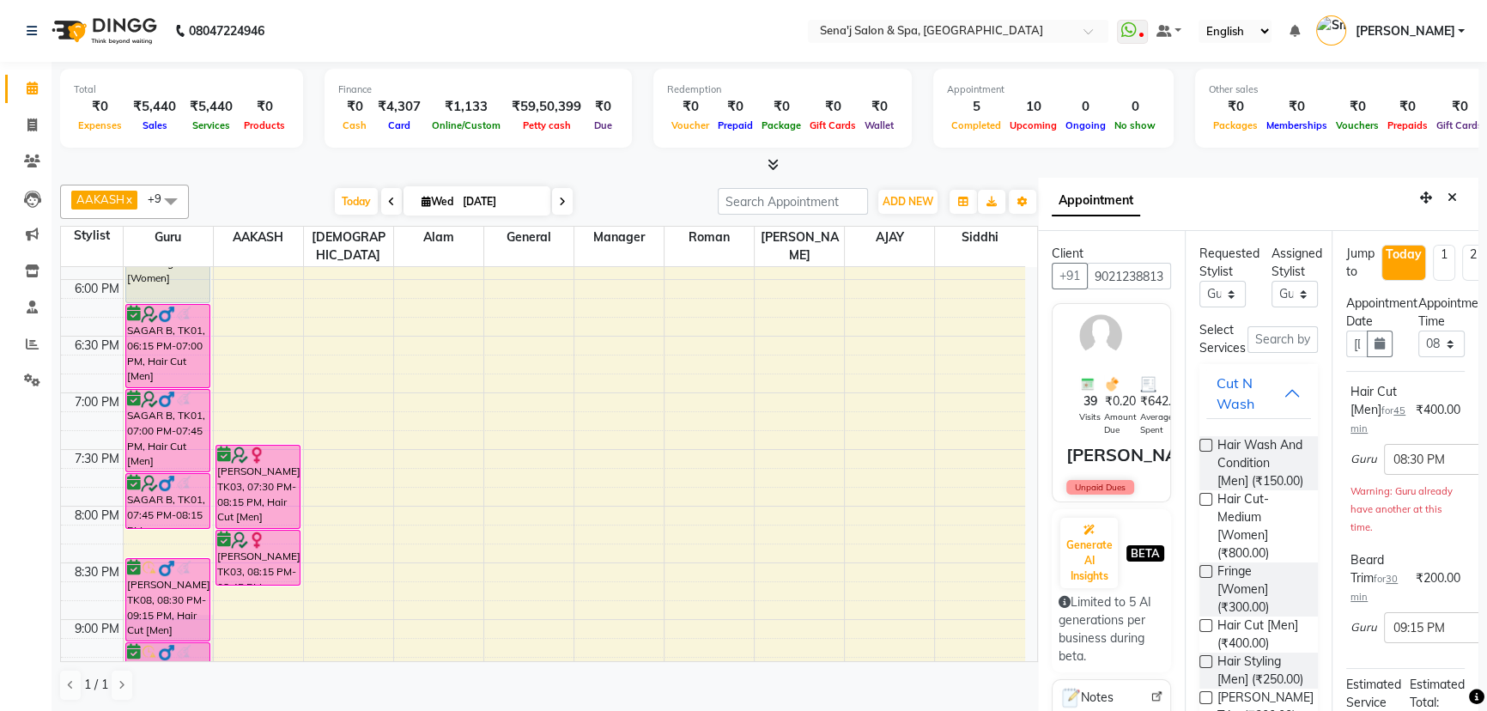
scroll to position [968, 0]
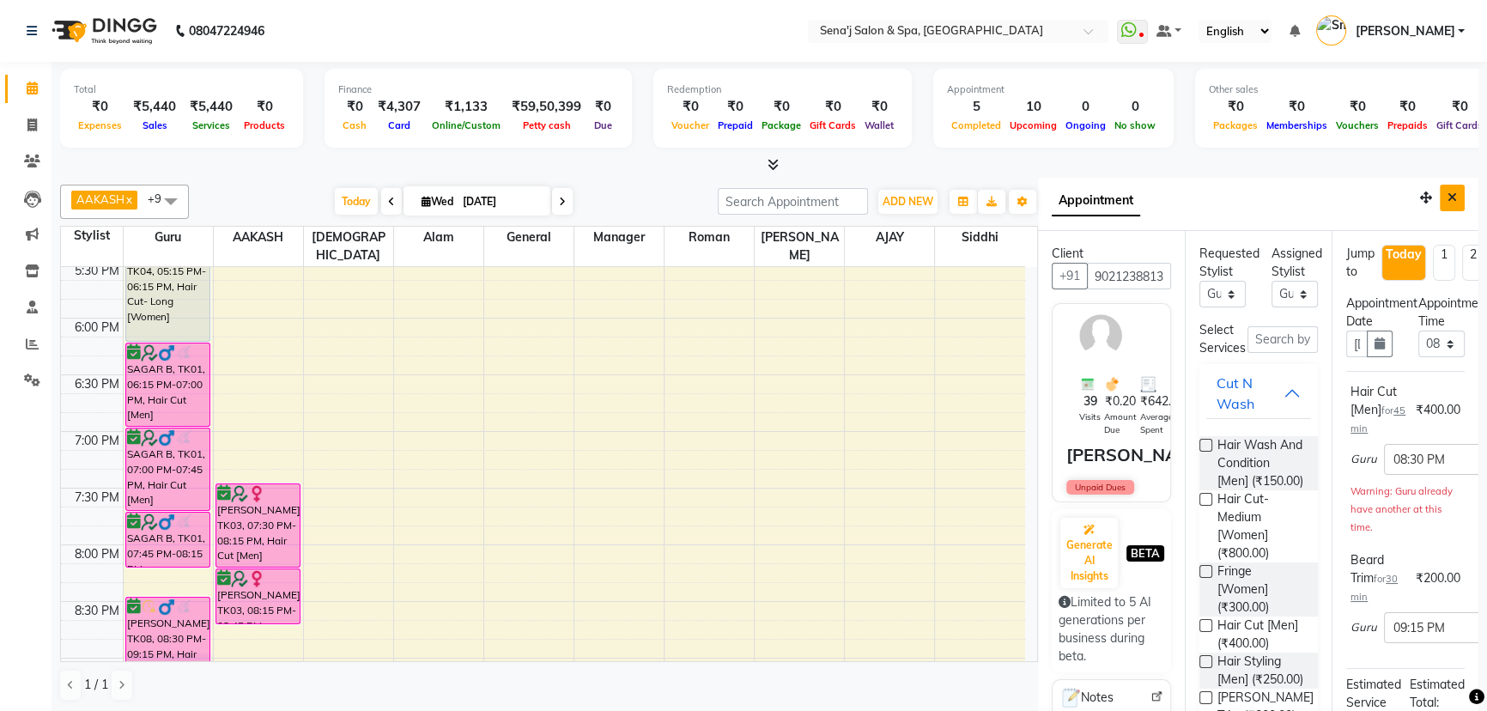
click at [1448, 201] on icon "Close" at bounding box center [1452, 197] width 9 height 12
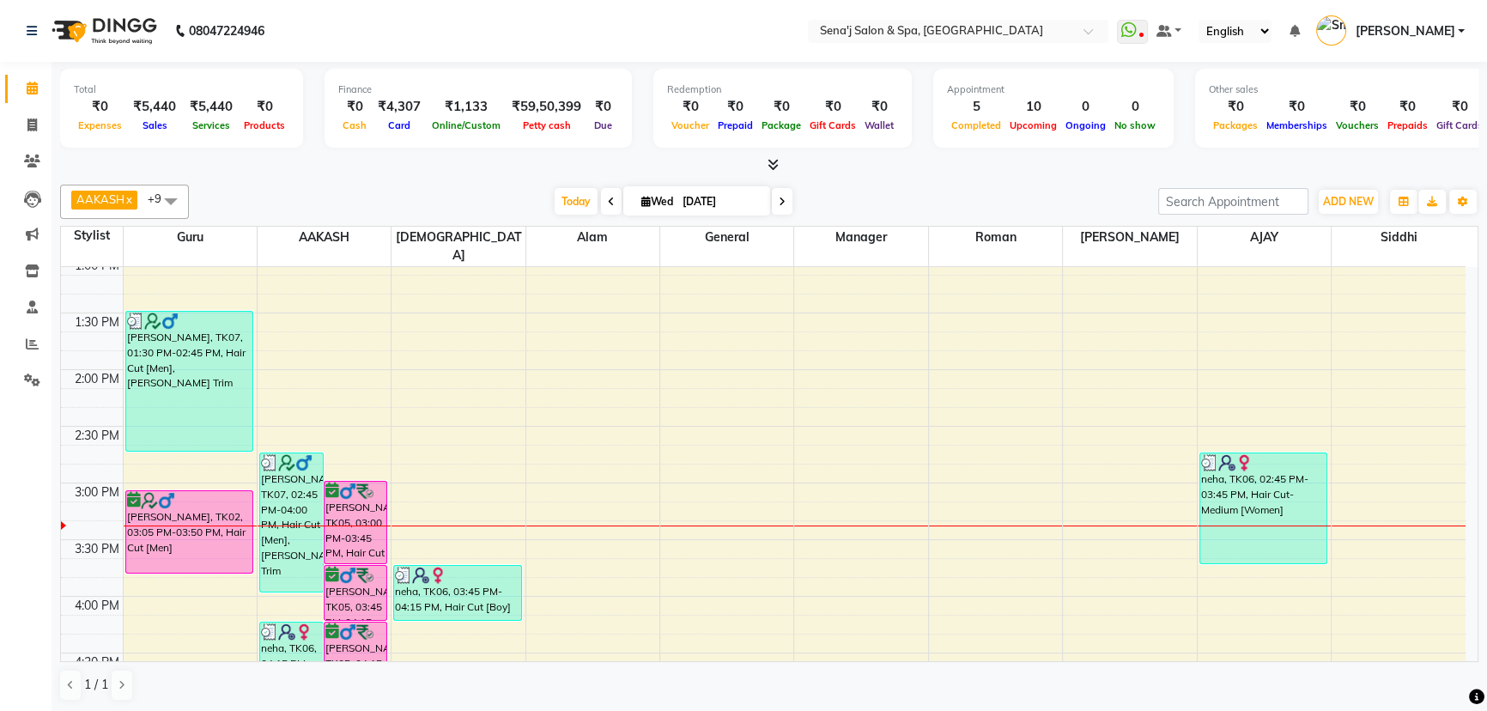
scroll to position [422, 0]
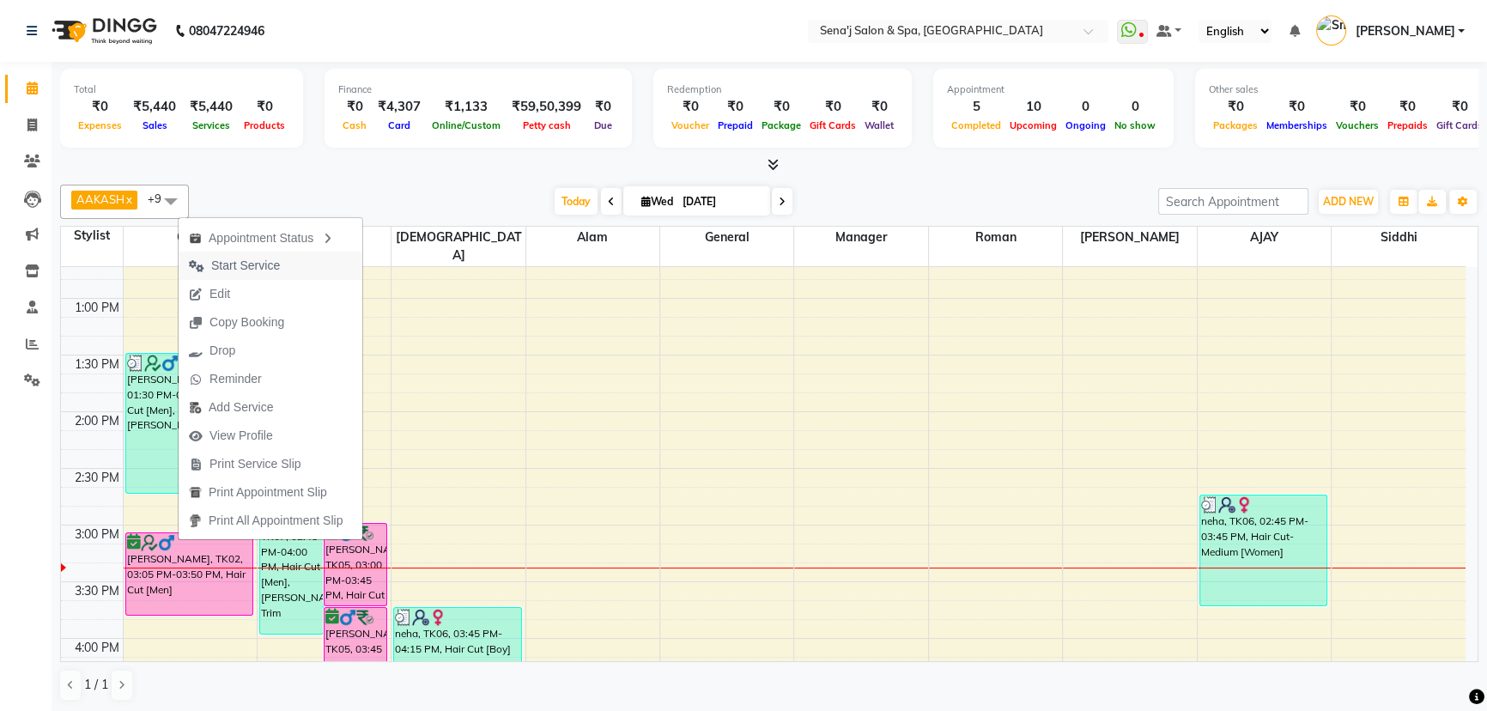
click at [248, 266] on span "Start Service" at bounding box center [245, 266] width 69 height 18
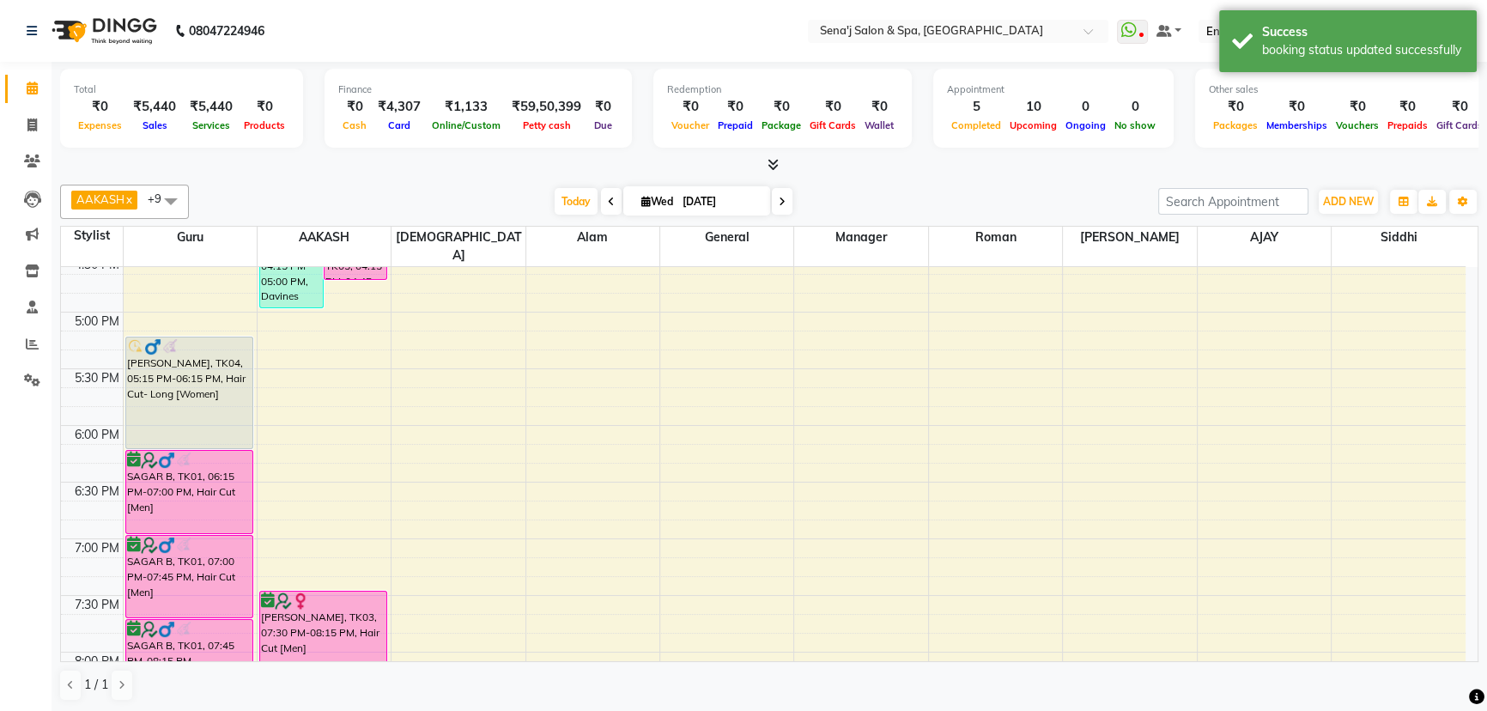
scroll to position [734, 0]
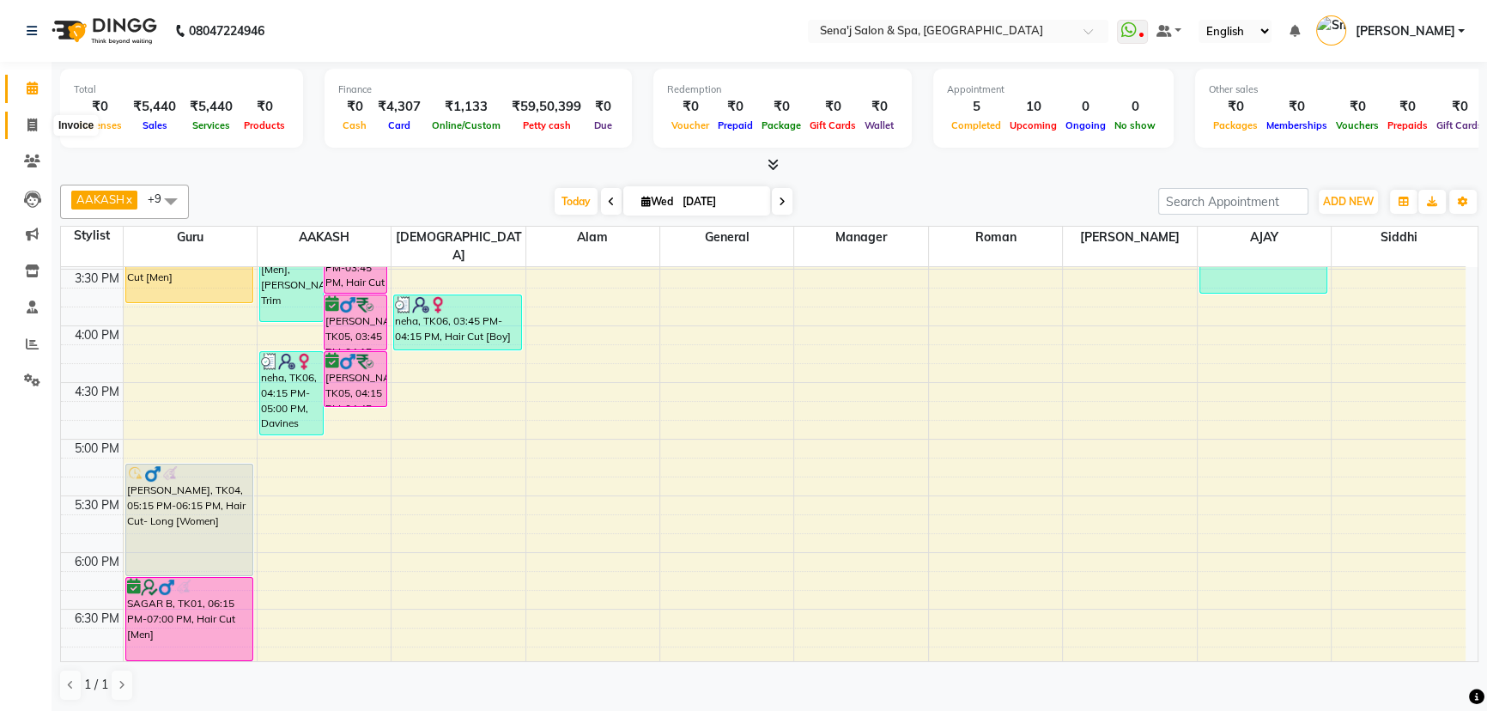
drag, startPoint x: 38, startPoint y: 124, endPoint x: 51, endPoint y: 129, distance: 13.6
click at [38, 124] on span at bounding box center [32, 126] width 30 height 20
select select "447"
select select "service"
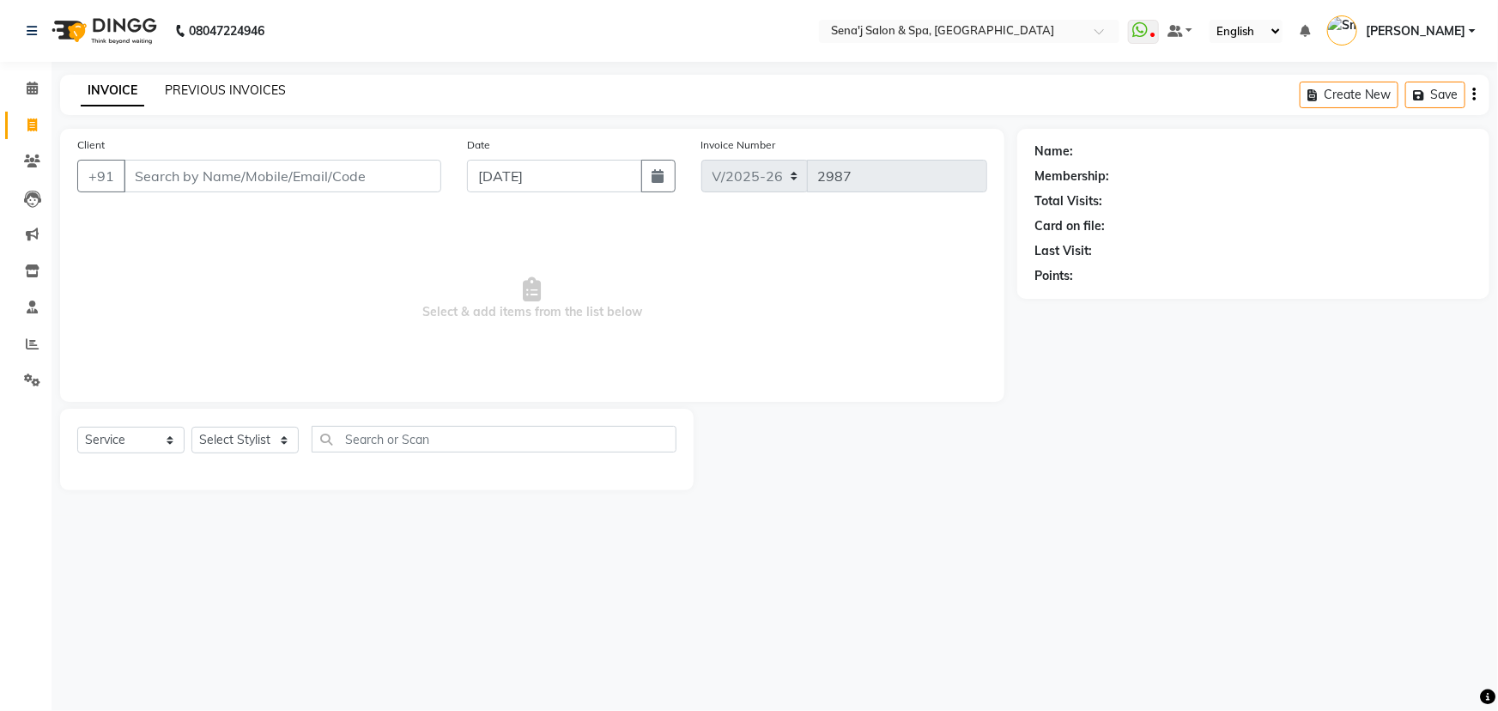
click at [235, 94] on link "PREVIOUS INVOICES" at bounding box center [225, 89] width 121 height 15
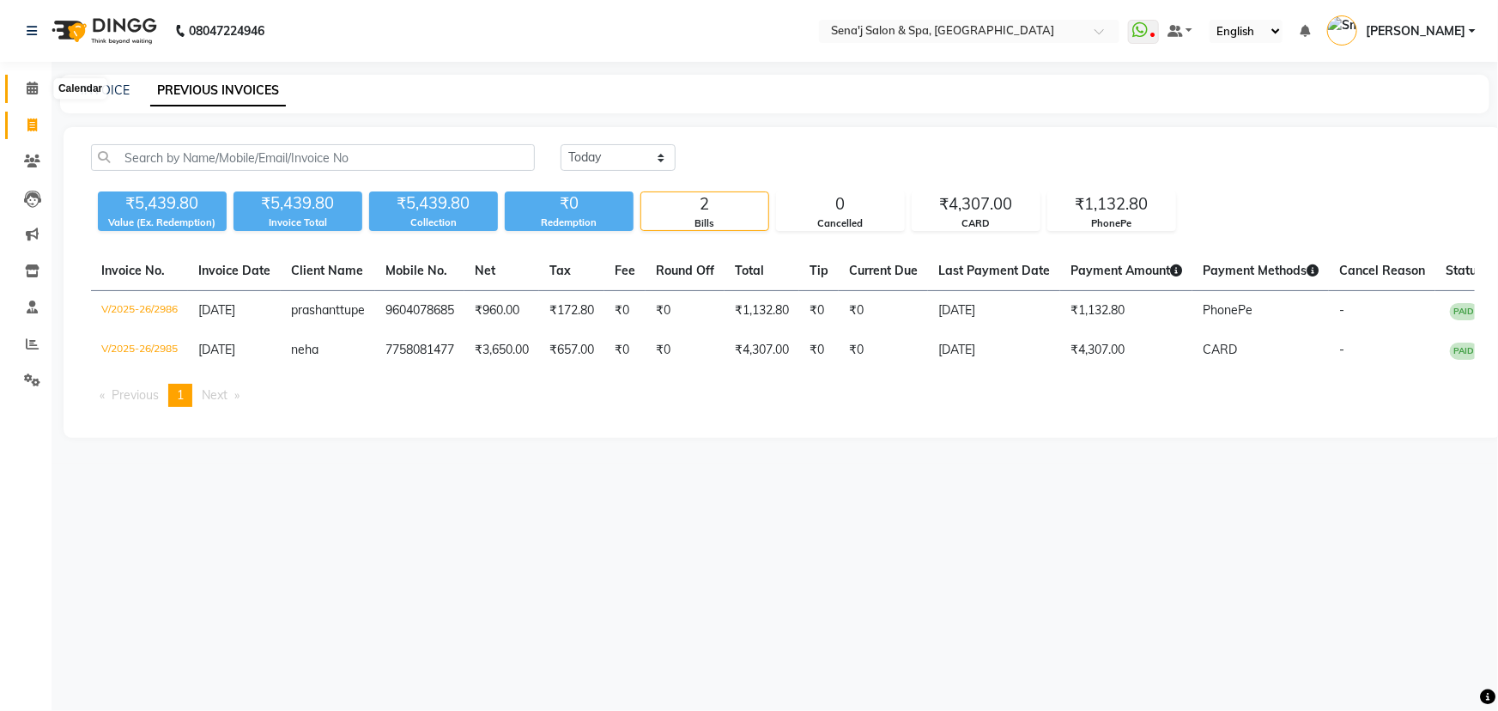
click at [30, 79] on span at bounding box center [32, 89] width 30 height 20
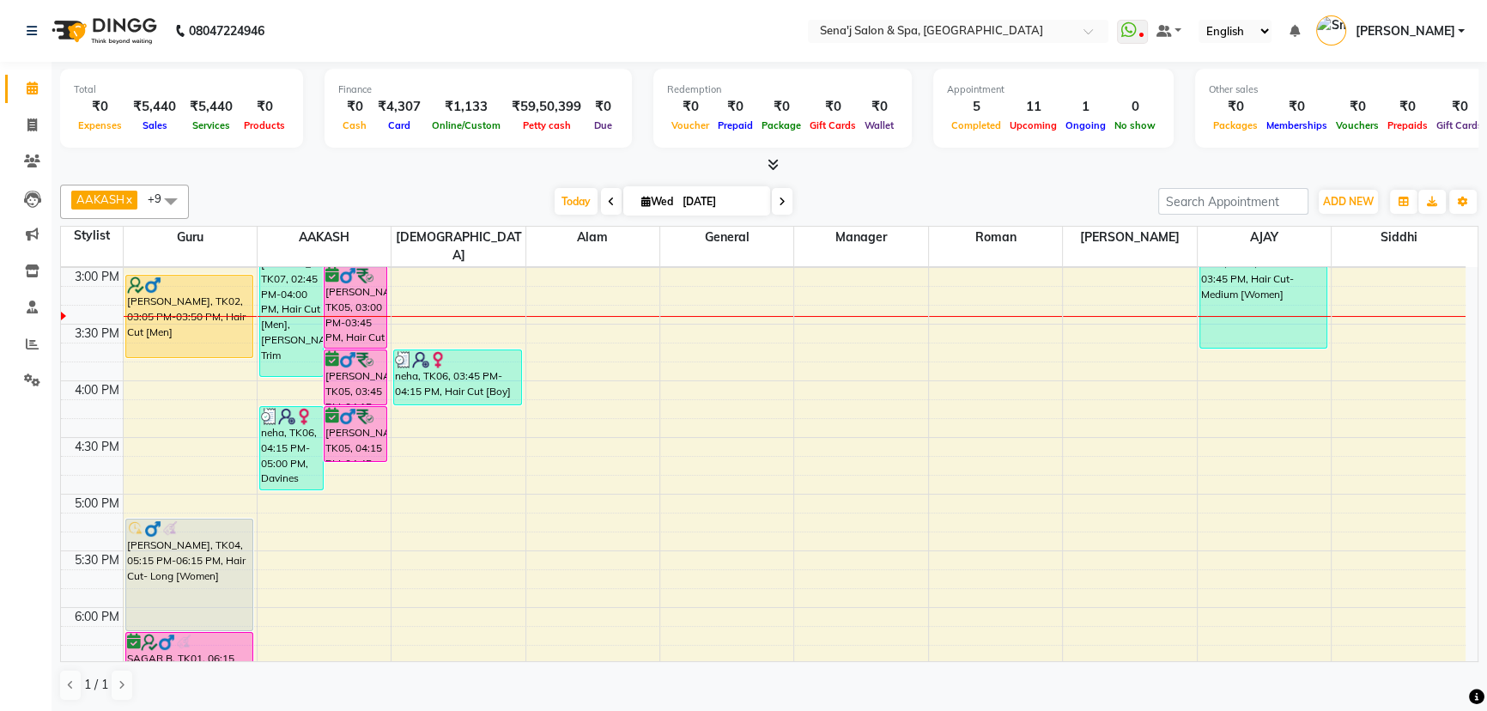
scroll to position [578, 0]
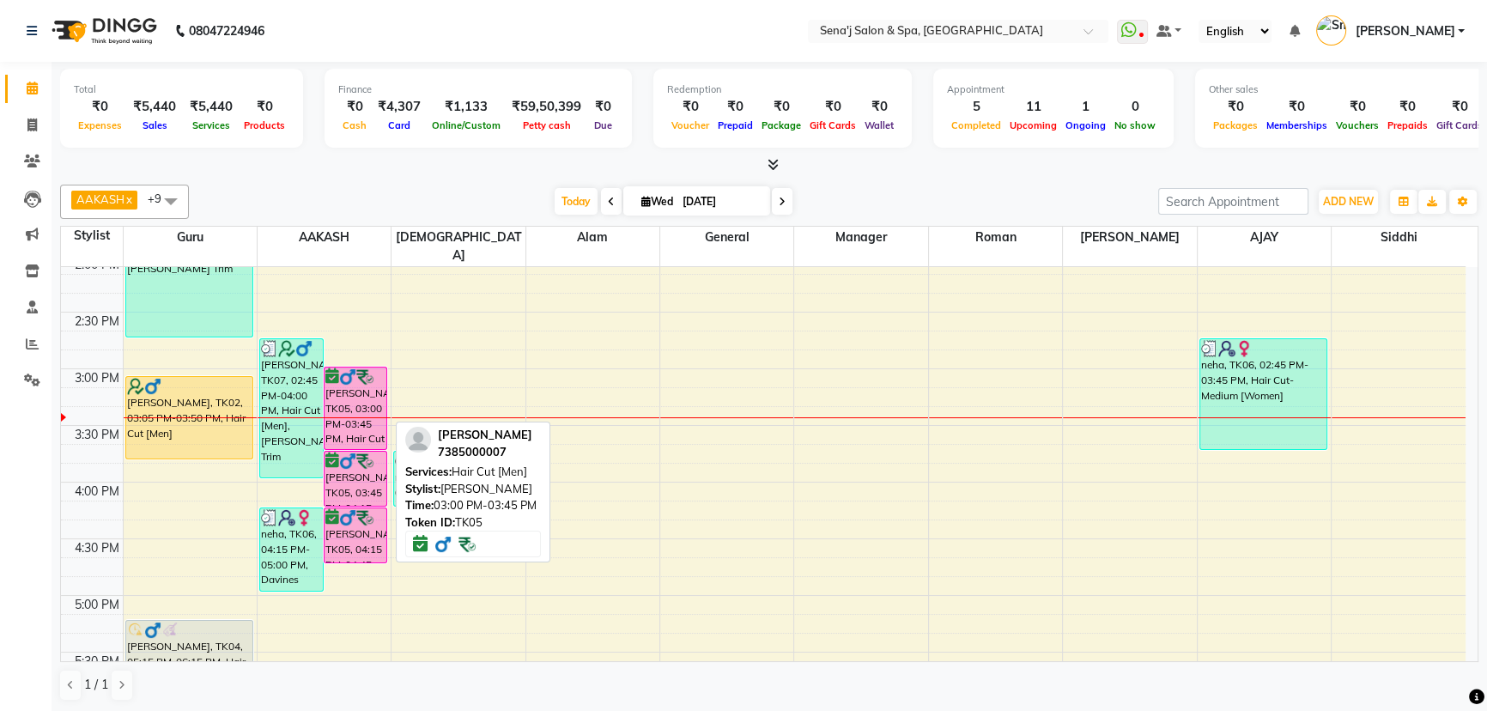
click at [349, 376] on div "[PERSON_NAME], TK05, 03:00 PM-03:45 PM, Hair Cut [Men]" at bounding box center [356, 408] width 63 height 82
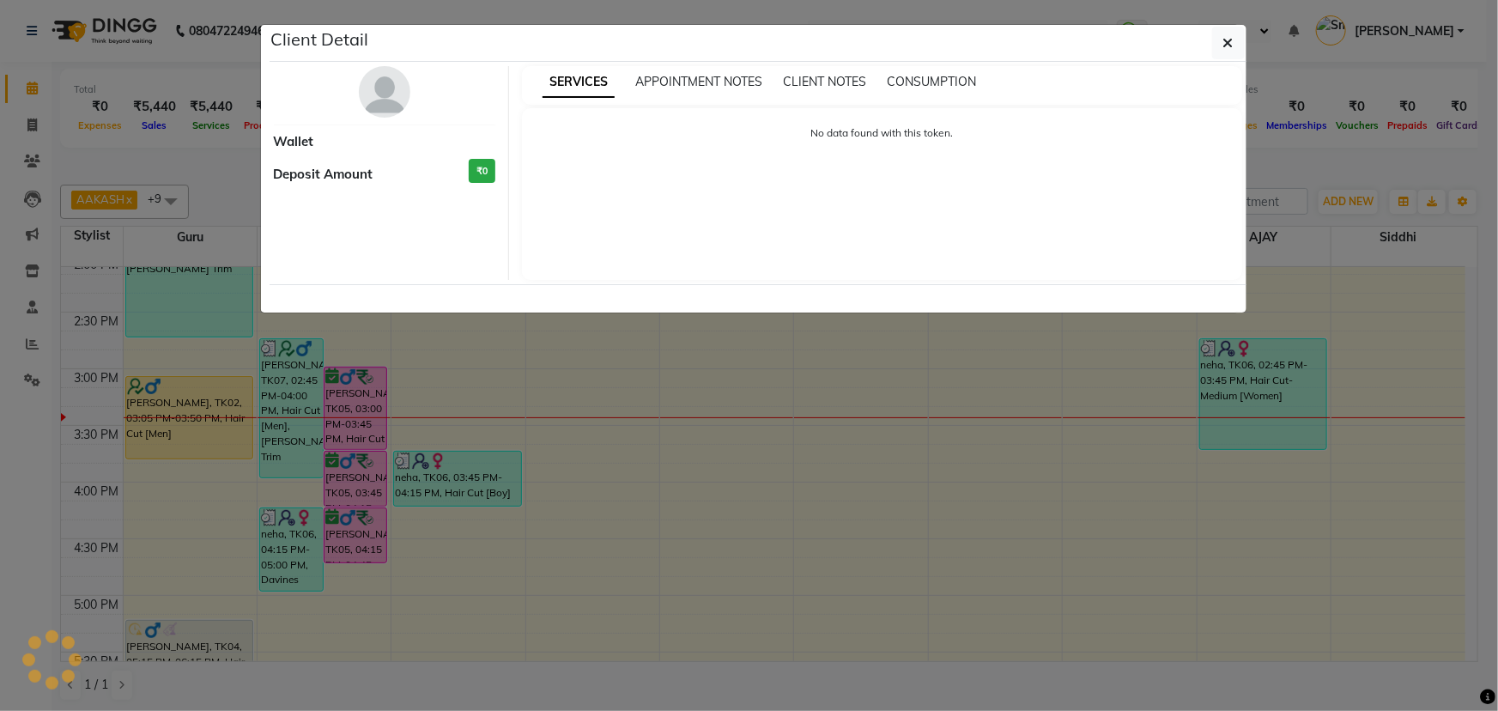
select select "6"
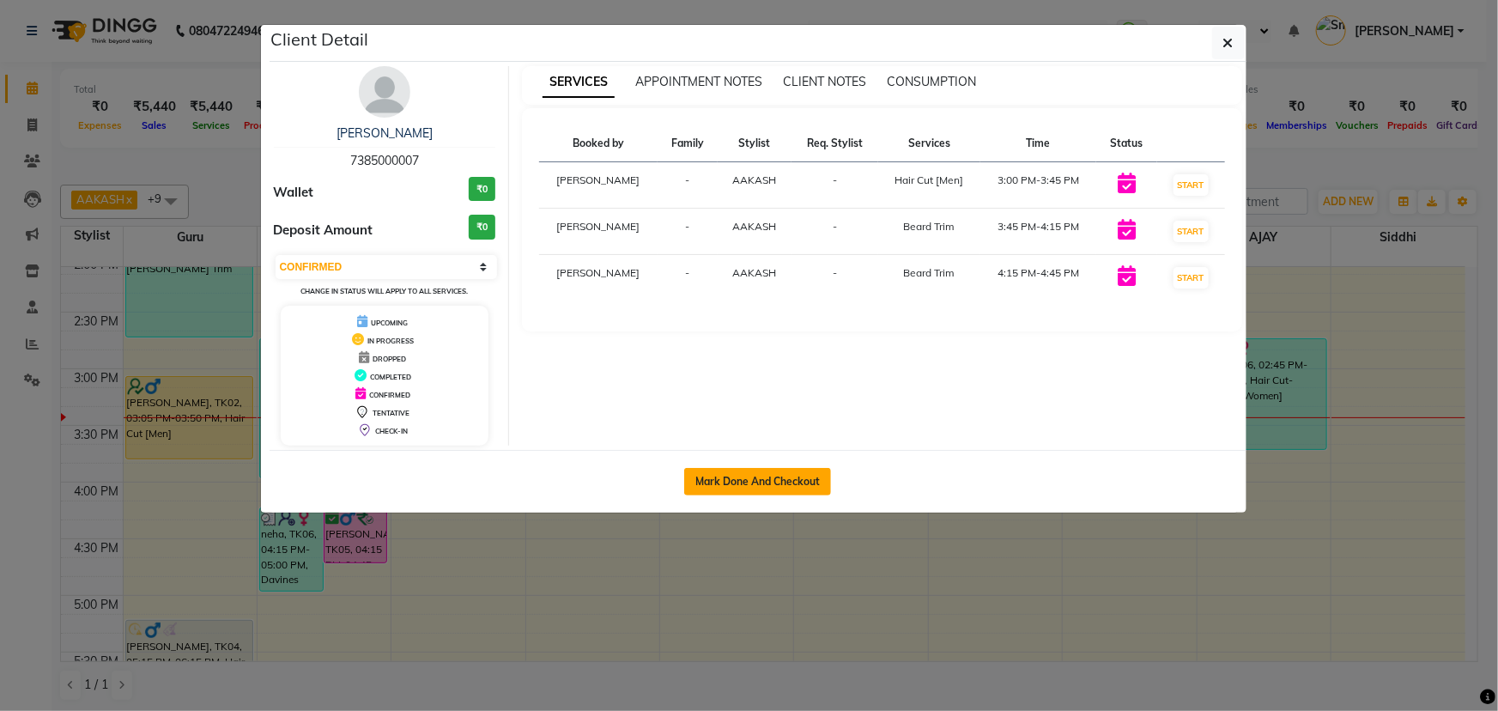
click at [777, 477] on button "Mark Done And Checkout" at bounding box center [757, 481] width 147 height 27
select select "service"
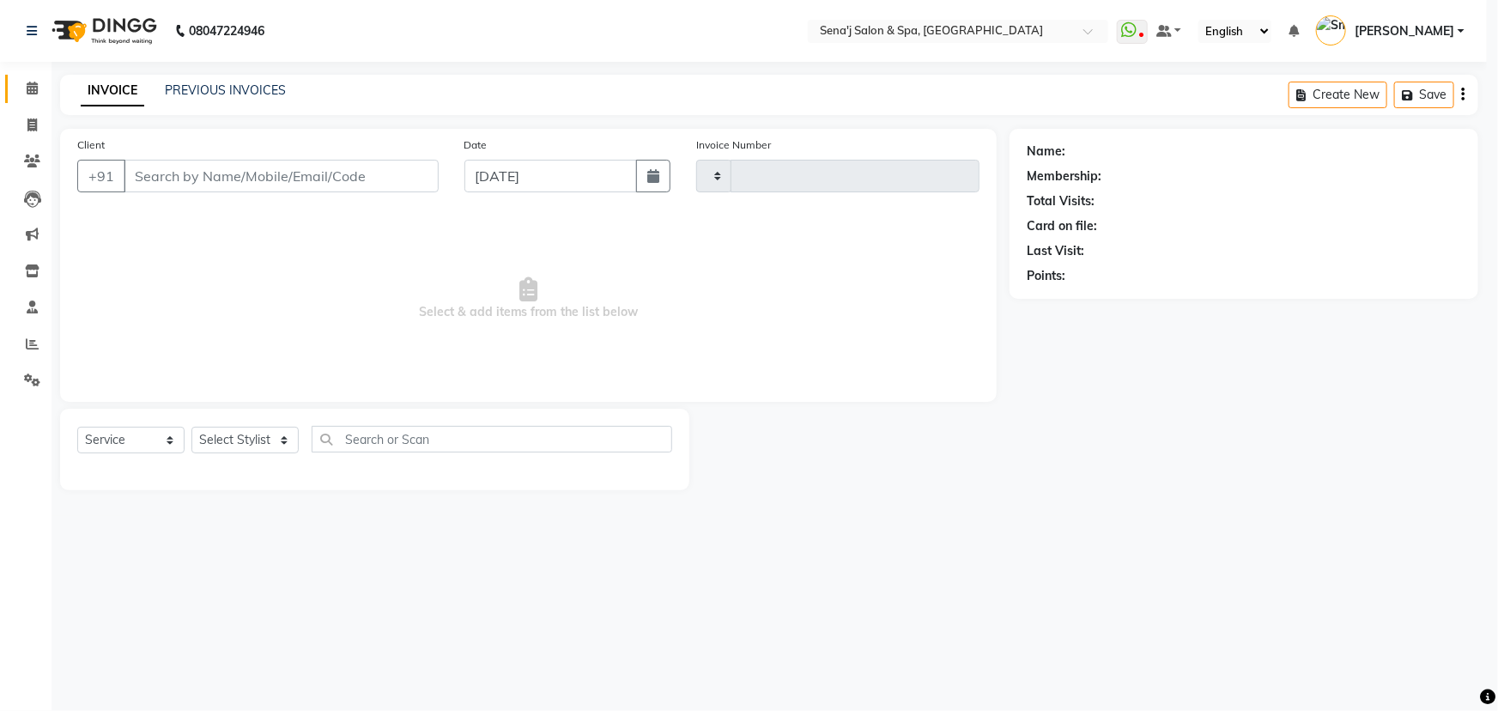
type input "2987"
select select "447"
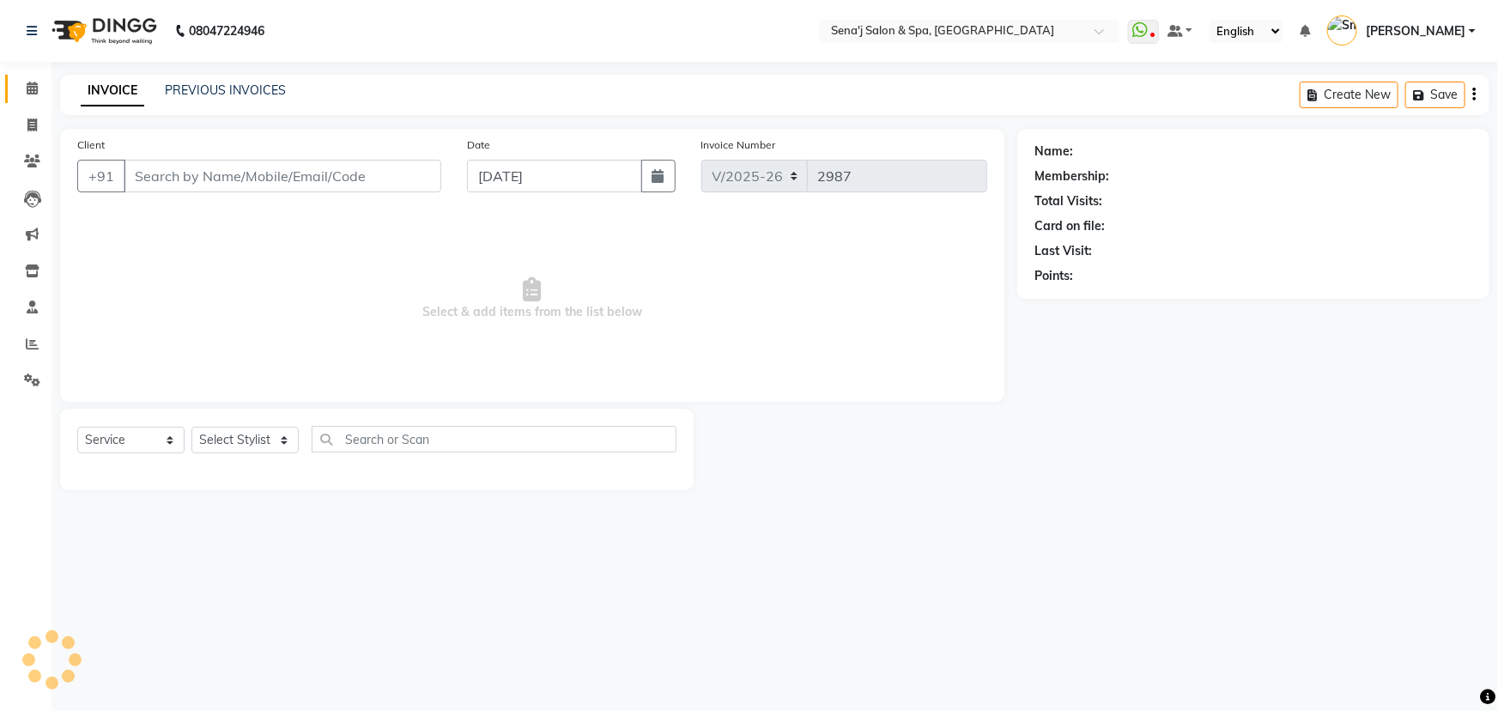
type input "7385000007"
select select "12648"
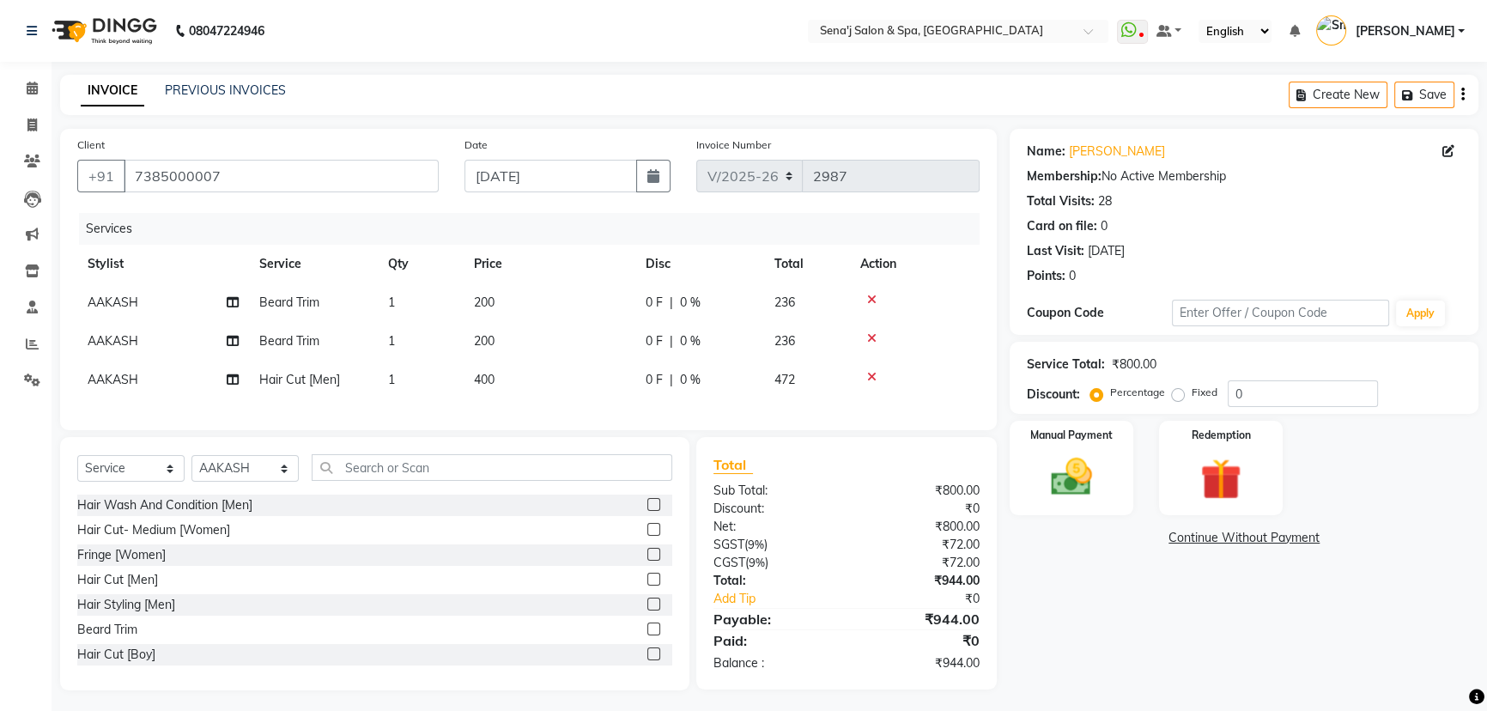
click at [867, 338] on icon at bounding box center [871, 338] width 9 height 12
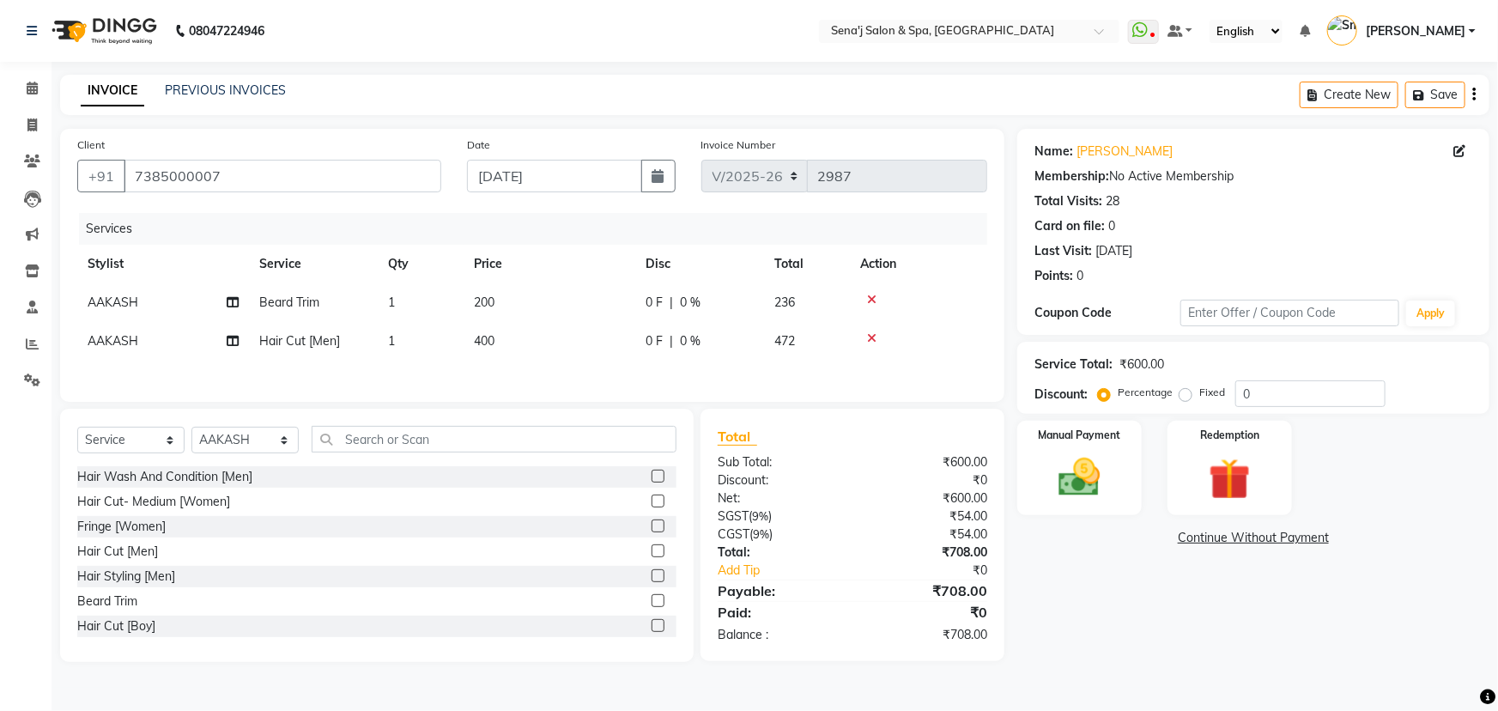
click at [870, 336] on icon at bounding box center [871, 338] width 9 height 12
click at [652, 550] on label at bounding box center [658, 550] width 13 height 13
click at [652, 550] on input "checkbox" at bounding box center [657, 551] width 11 height 11
checkbox input "false"
click at [875, 301] on icon at bounding box center [871, 300] width 9 height 12
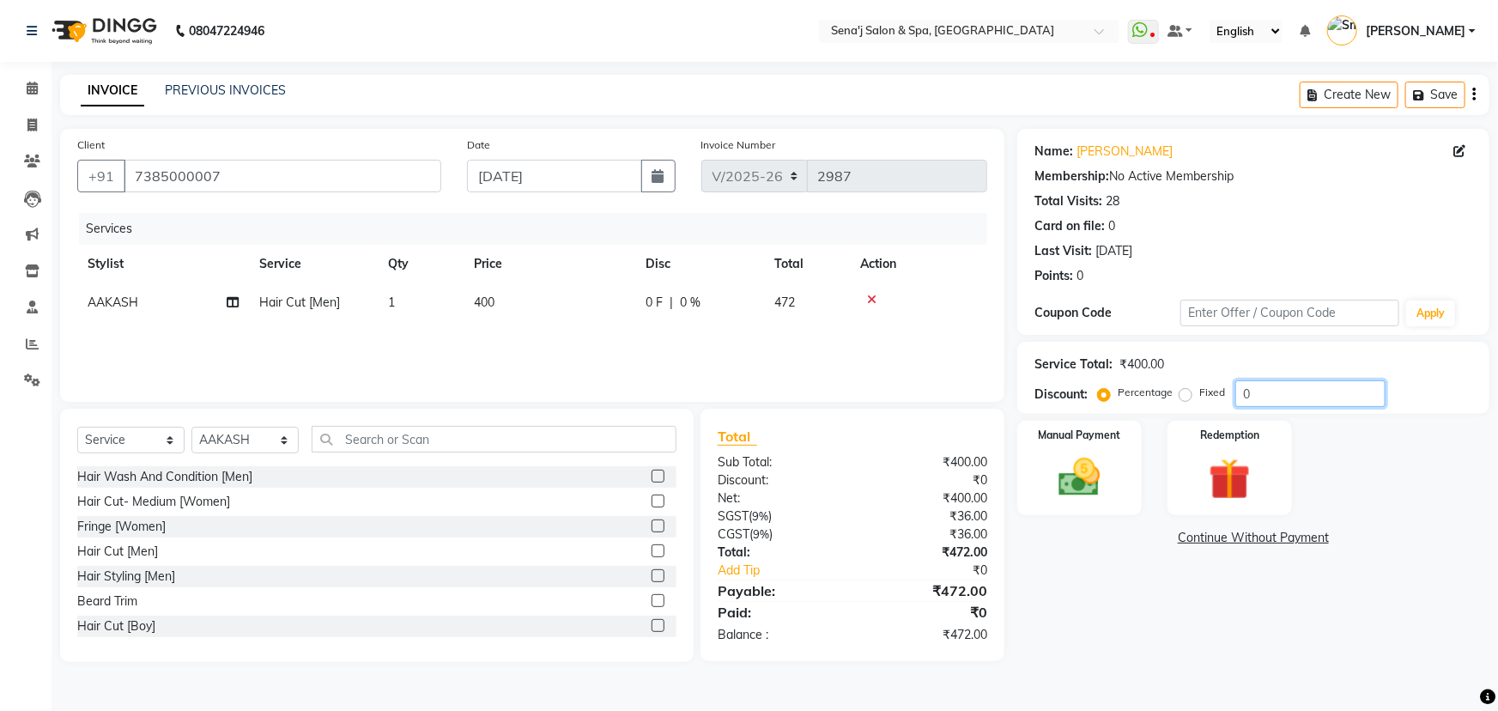
click at [1242, 392] on input "0" at bounding box center [1311, 393] width 150 height 27
type input "20"
click at [1081, 451] on div "Manual Payment" at bounding box center [1080, 468] width 130 height 99
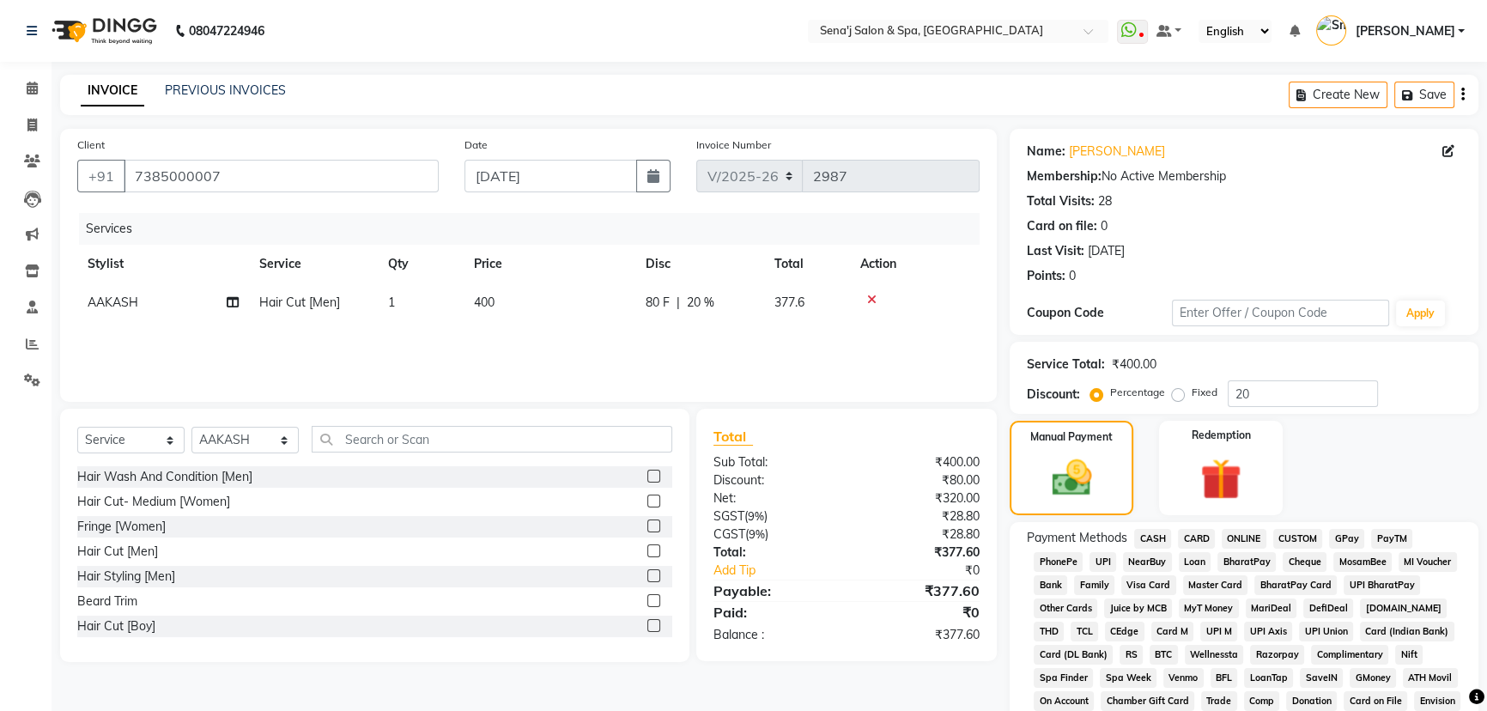
click at [1152, 536] on span "CASH" at bounding box center [1152, 539] width 37 height 20
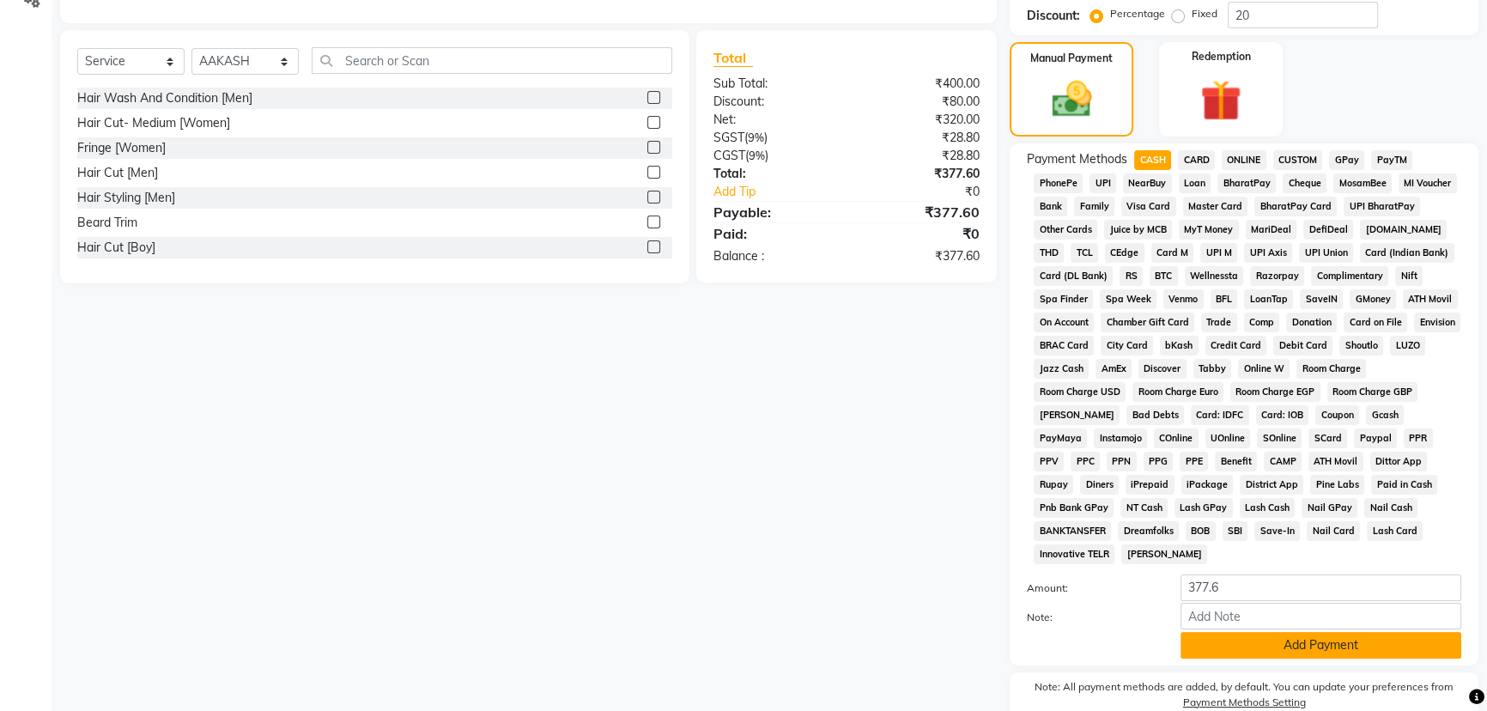
click at [1254, 632] on button "Add Payment" at bounding box center [1321, 645] width 281 height 27
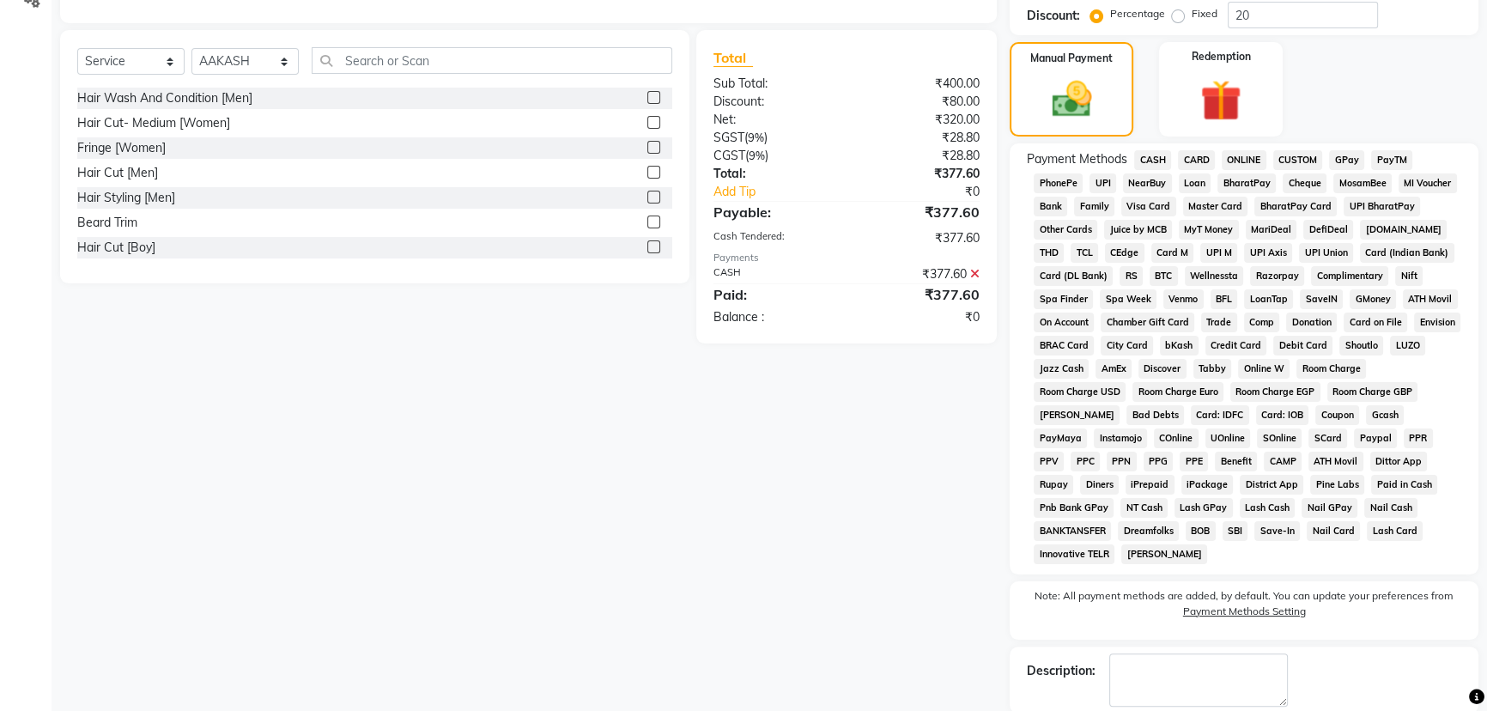
scroll to position [458, 0]
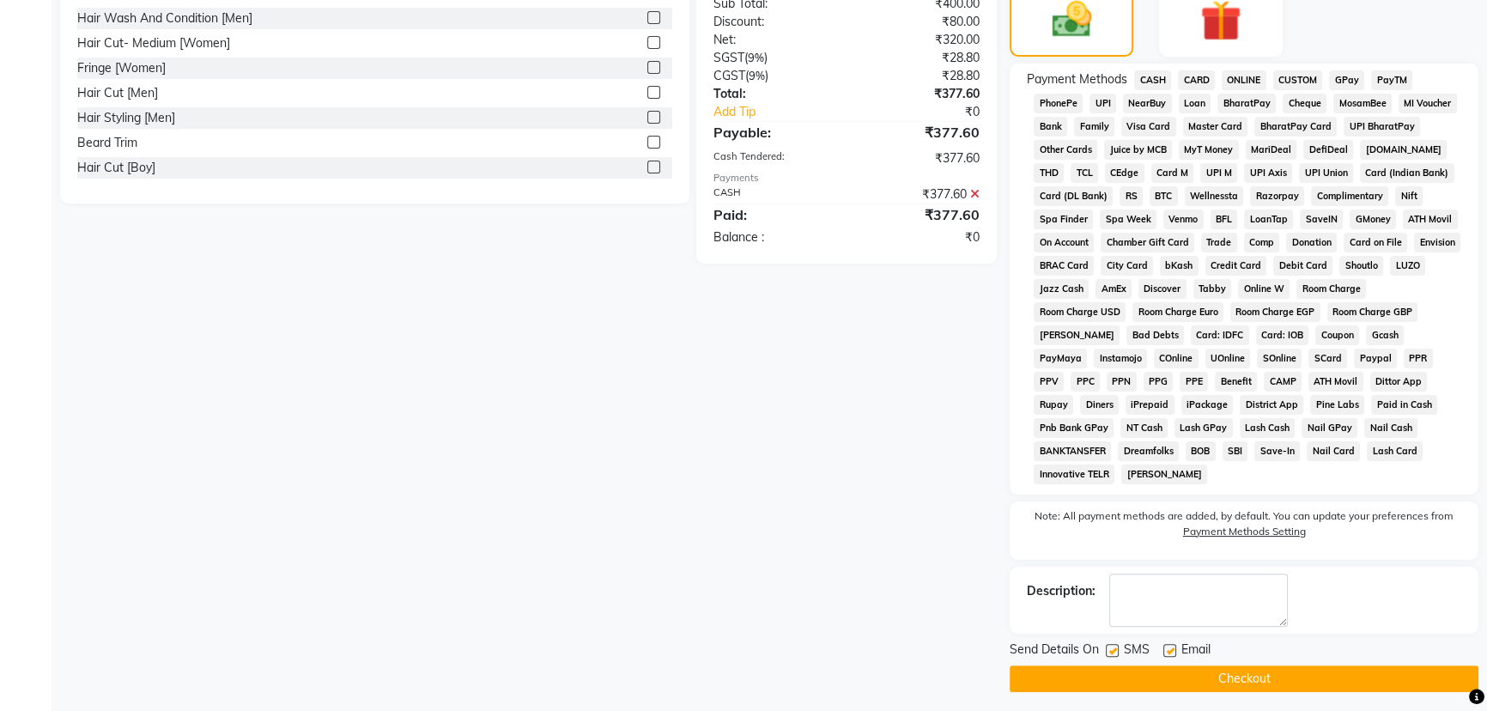
click at [1234, 677] on button "Checkout" at bounding box center [1244, 678] width 469 height 27
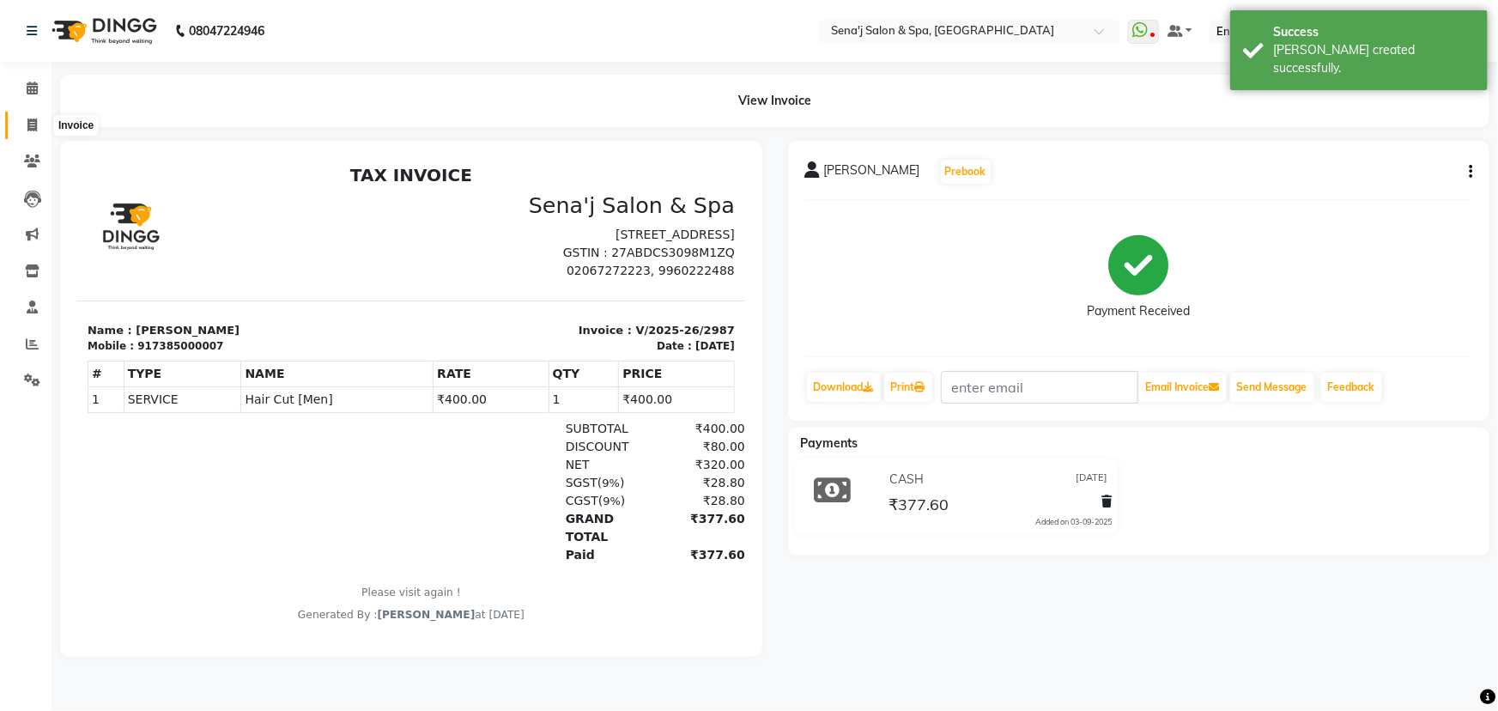
click at [35, 126] on icon at bounding box center [31, 124] width 9 height 13
select select "service"
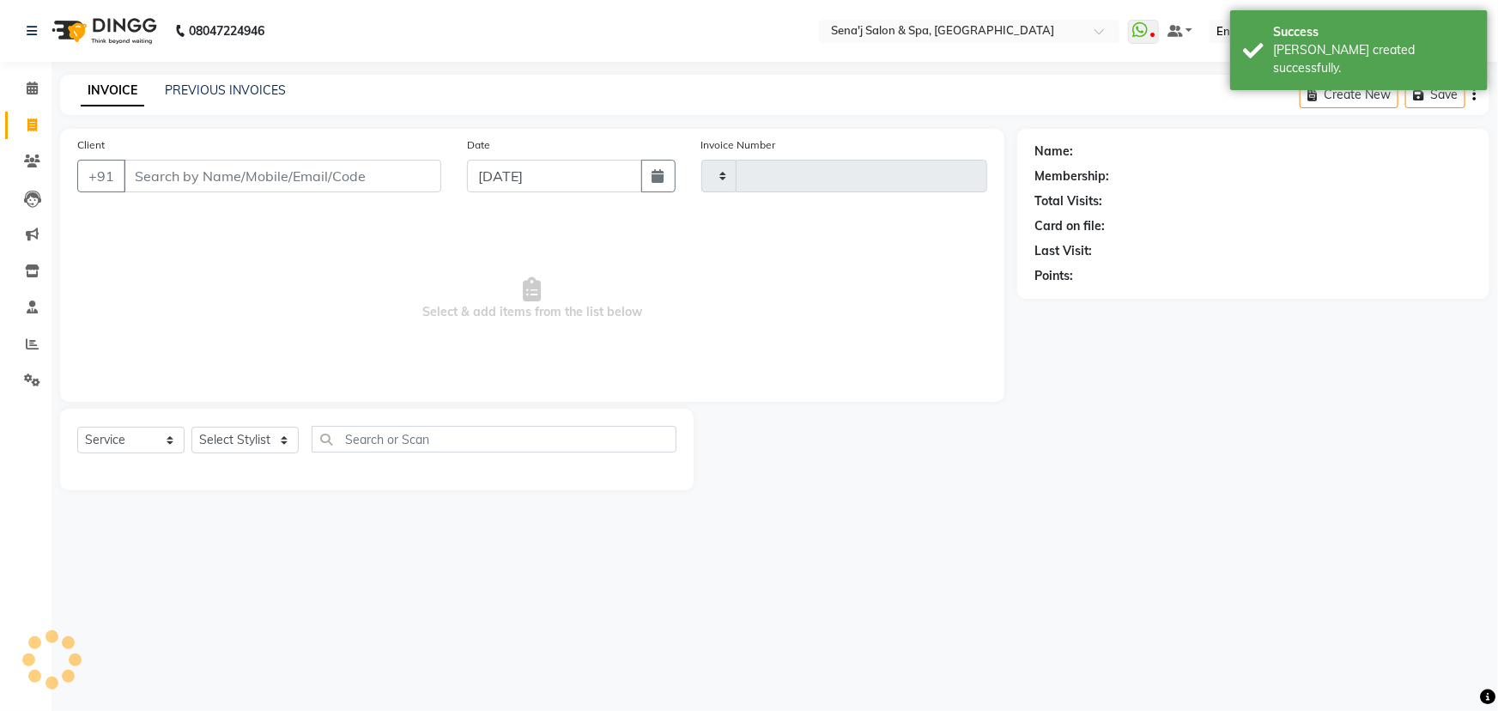
type input "2988"
select select "447"
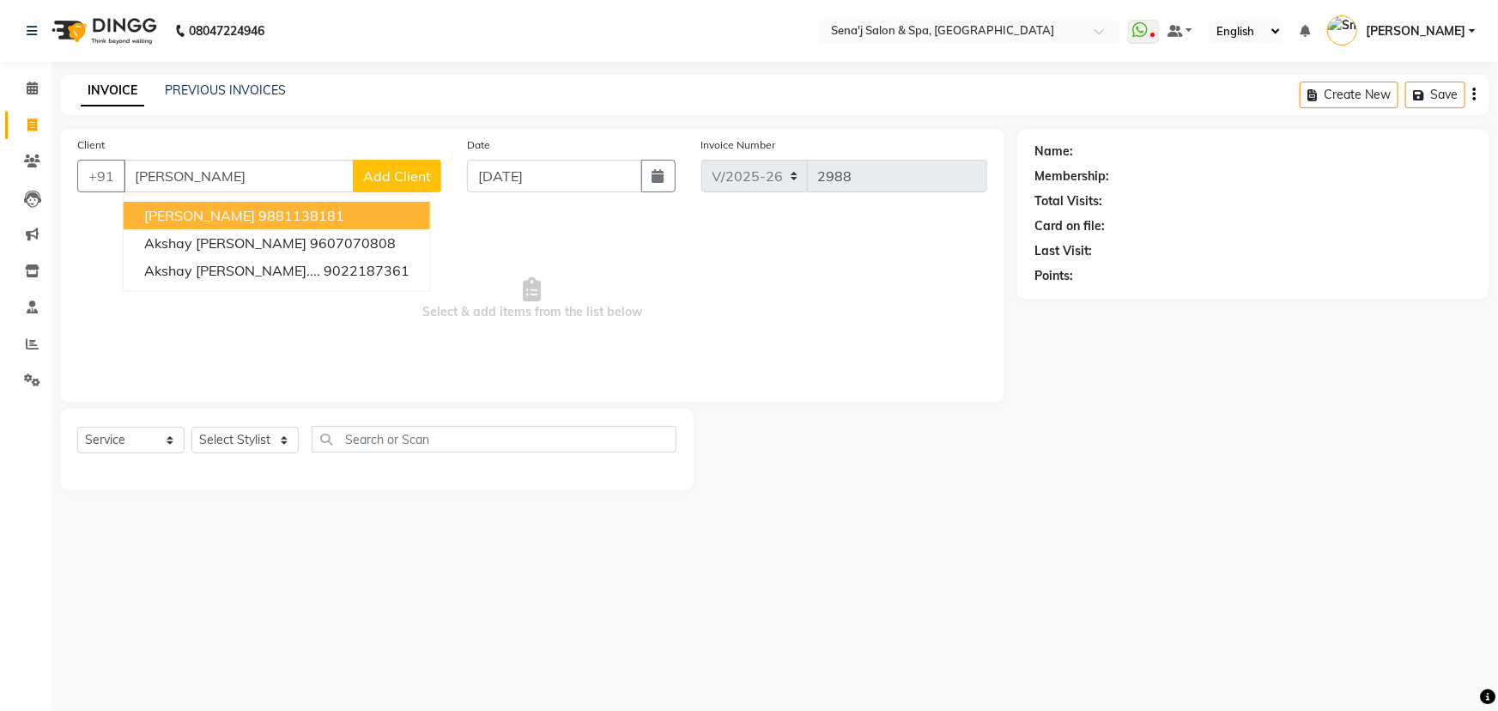
click at [269, 218] on ngb-highlight "9881138181" at bounding box center [301, 215] width 86 height 17
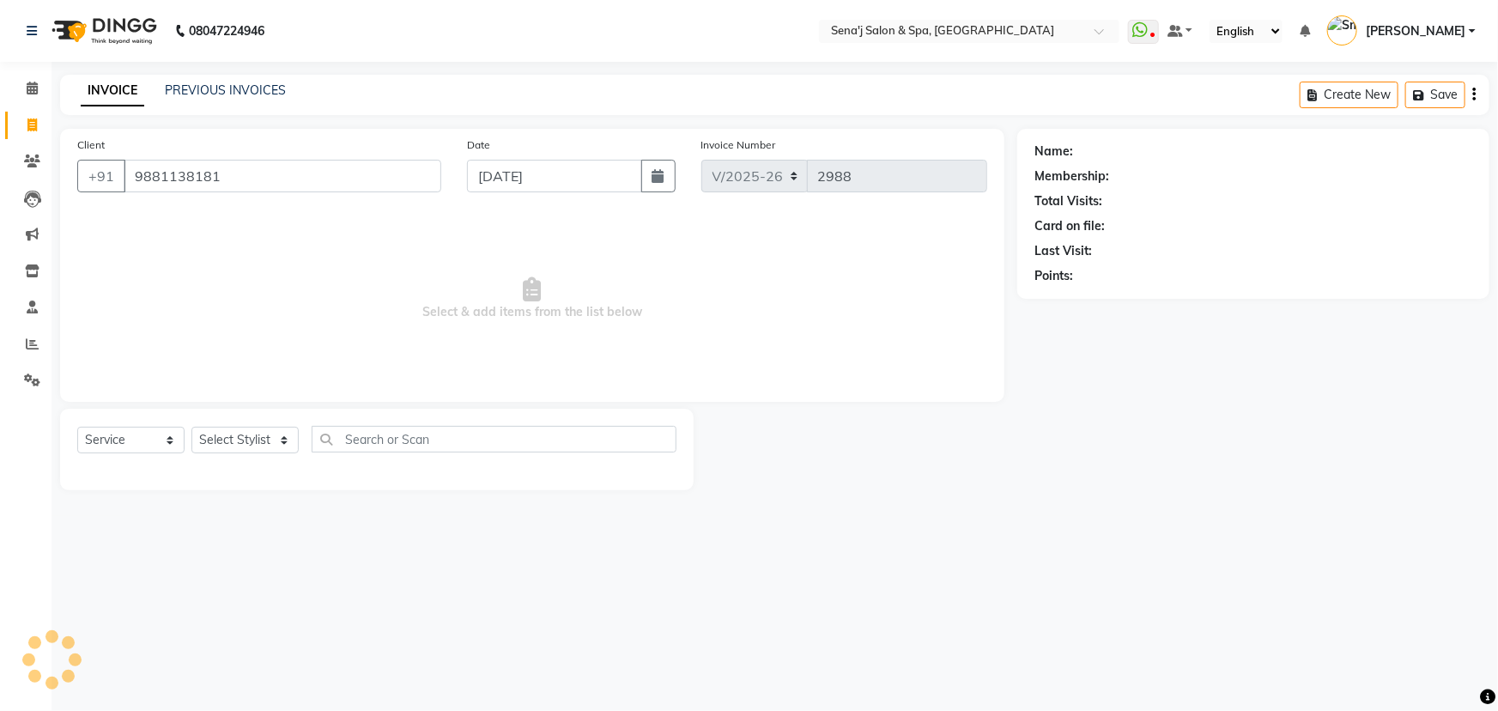
type input "9881138181"
select select "1: Object"
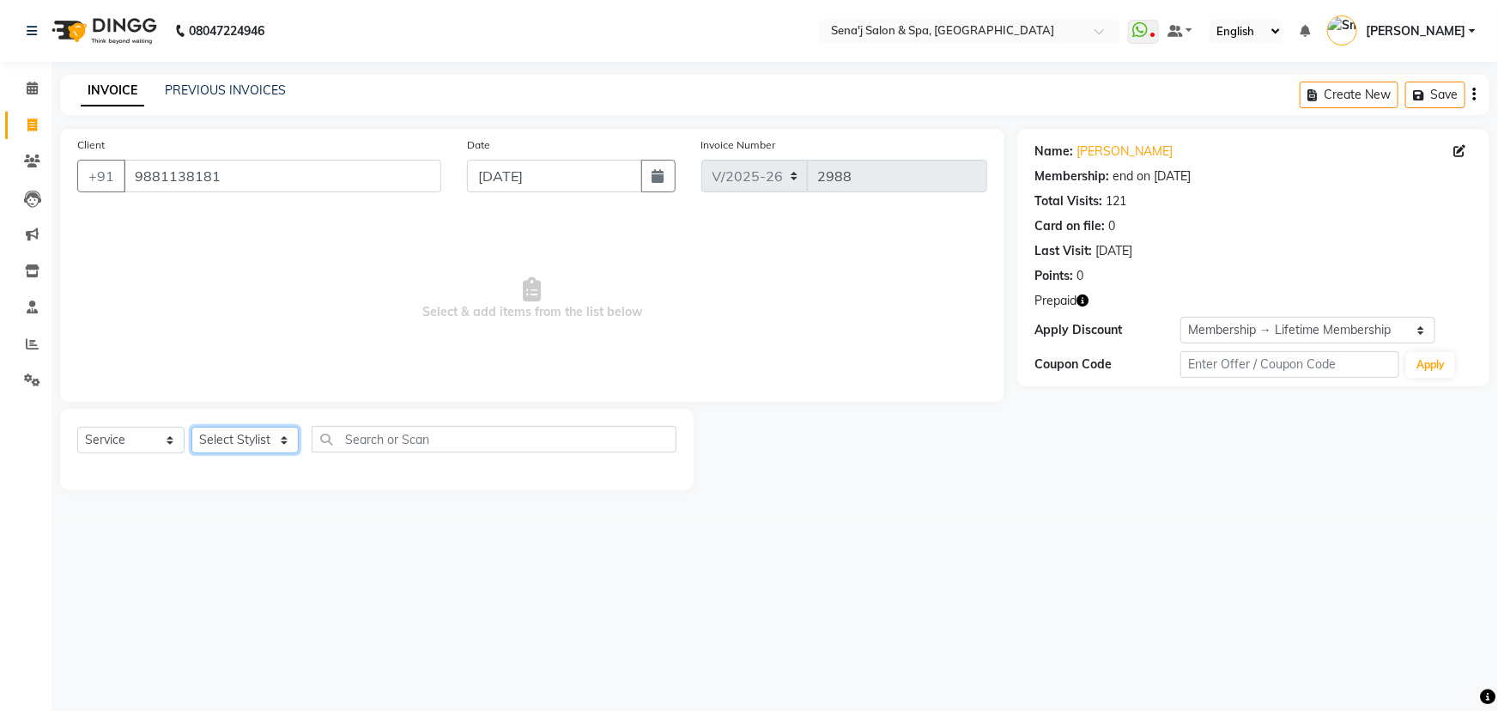
click at [263, 440] on select "Select Stylist [PERSON_NAME] [PERSON_NAME] [PERSON_NAME] [PERSON_NAME] General …" at bounding box center [244, 440] width 107 height 27
select select "12648"
click at [191, 427] on select "Select Stylist [PERSON_NAME] [PERSON_NAME] [PERSON_NAME] [PERSON_NAME] General …" at bounding box center [244, 440] width 107 height 27
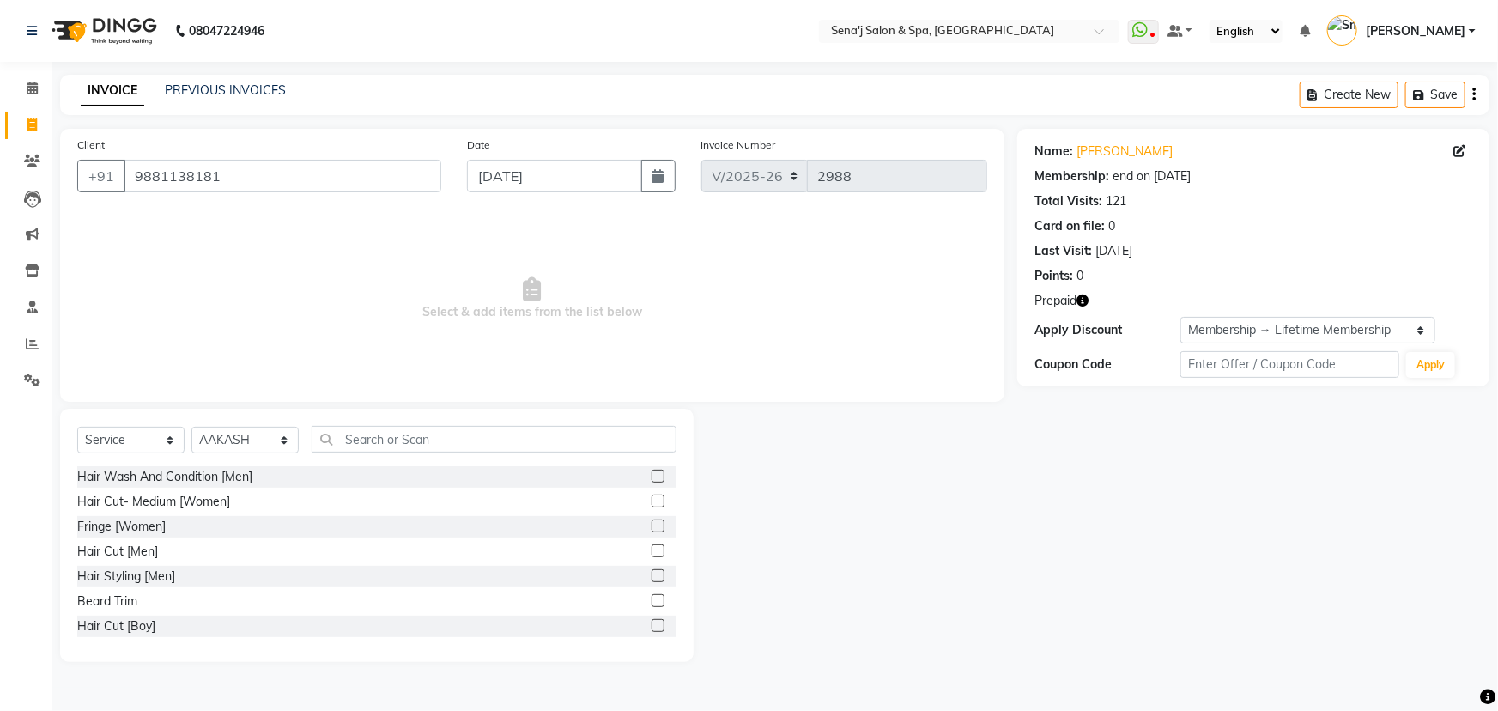
click at [652, 601] on label at bounding box center [658, 600] width 13 height 13
click at [652, 601] on input "checkbox" at bounding box center [657, 601] width 11 height 11
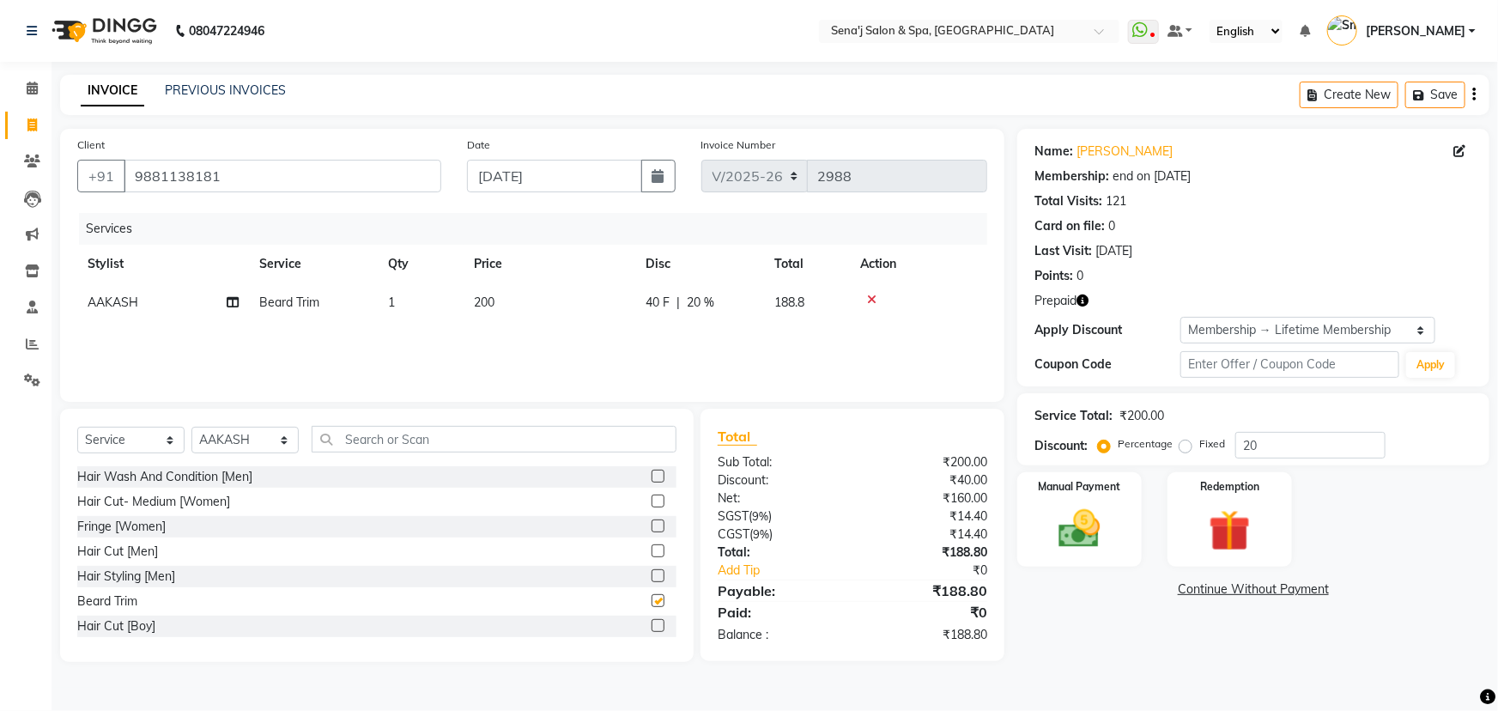
checkbox input "false"
click at [1221, 505] on img at bounding box center [1230, 531] width 70 height 54
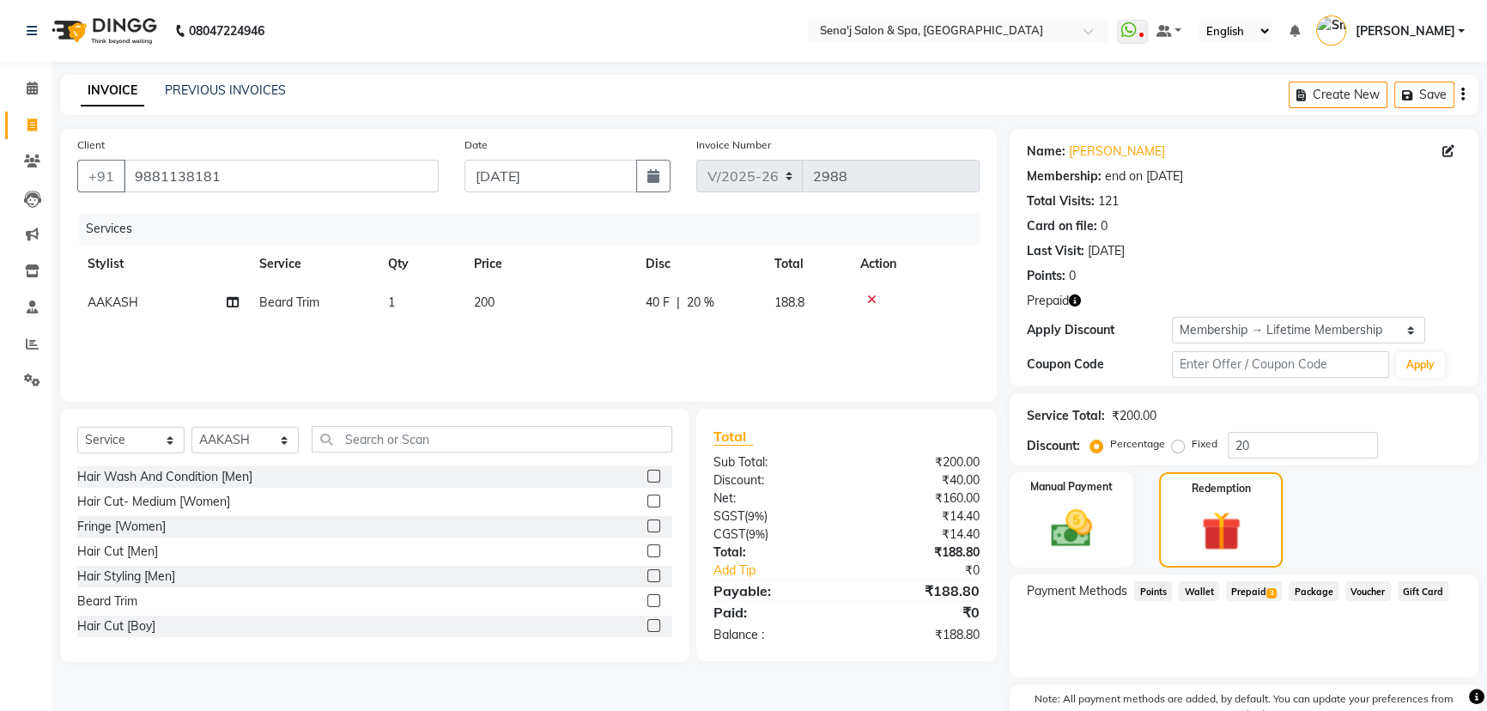
click at [1265, 587] on span "Prepaid 3" at bounding box center [1254, 591] width 56 height 20
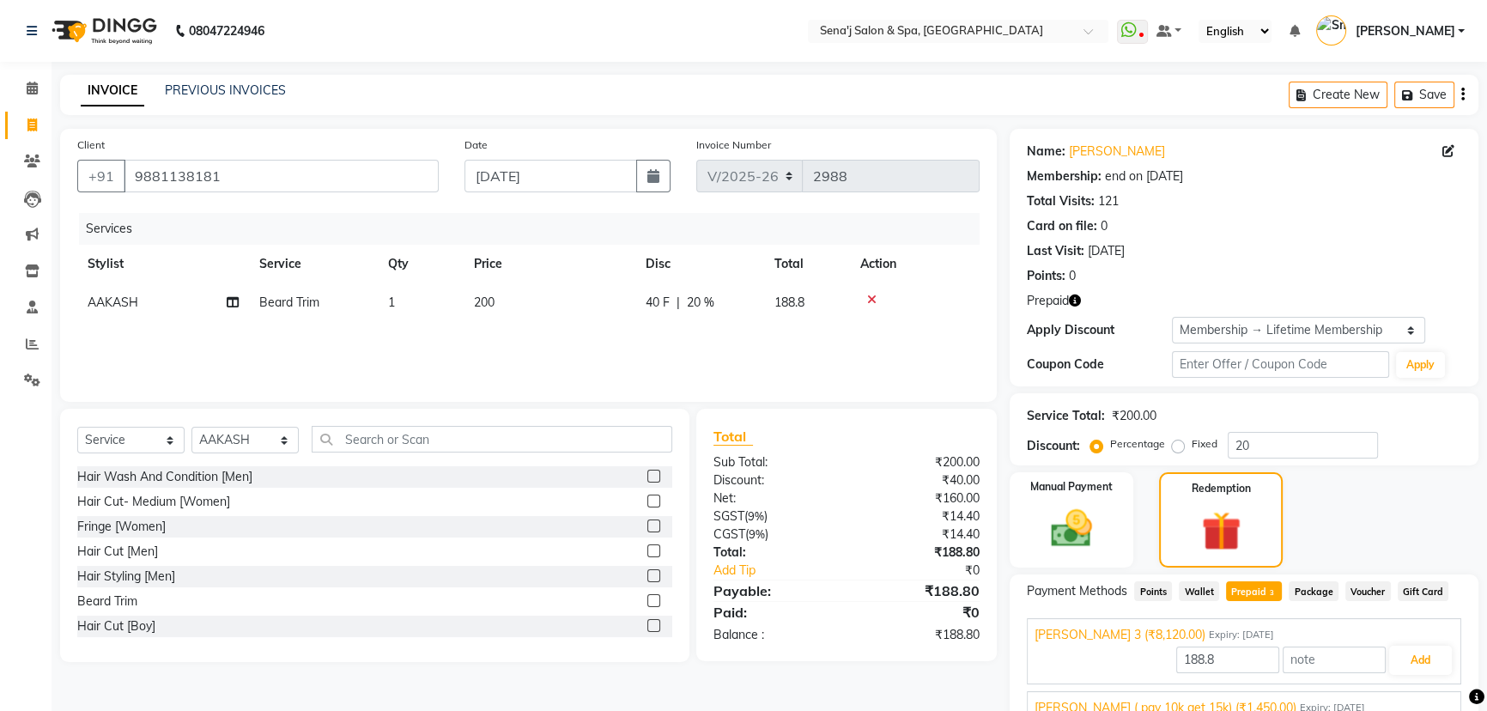
scroll to position [186, 0]
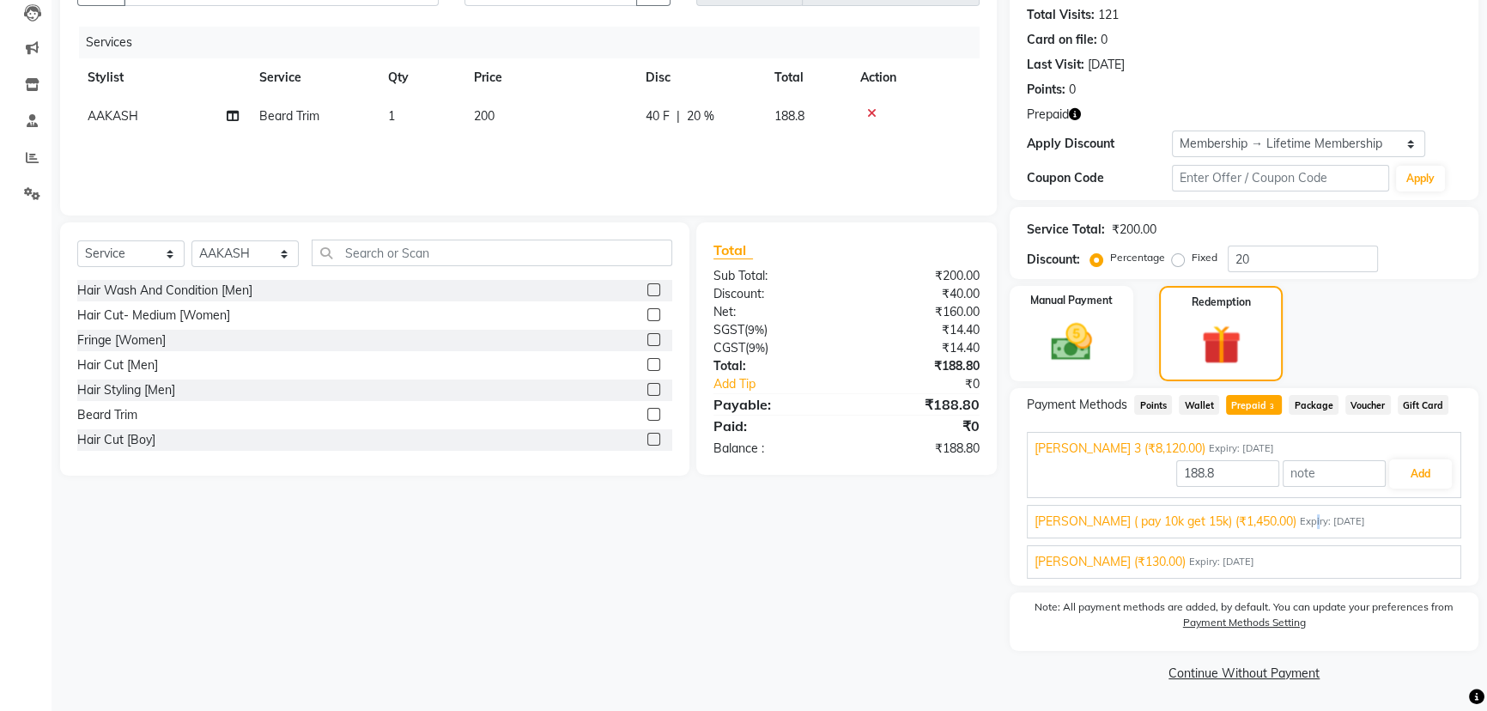
click at [1318, 528] on div "AKSHAY GHULE ( pay 10k get 15k) (₹1,450.00) Expiry: 20-06-2025" at bounding box center [1244, 522] width 419 height 18
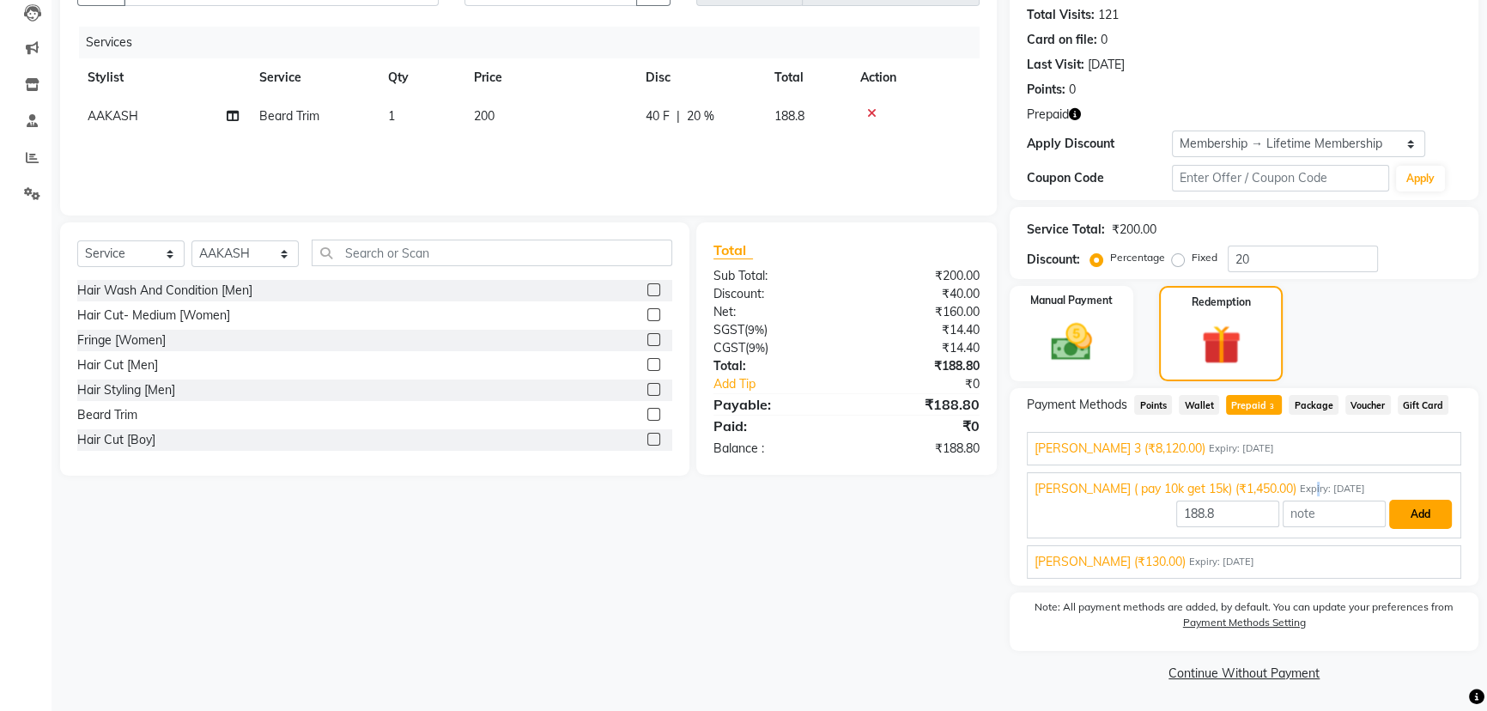
click at [1425, 516] on button "Add" at bounding box center [1420, 514] width 63 height 29
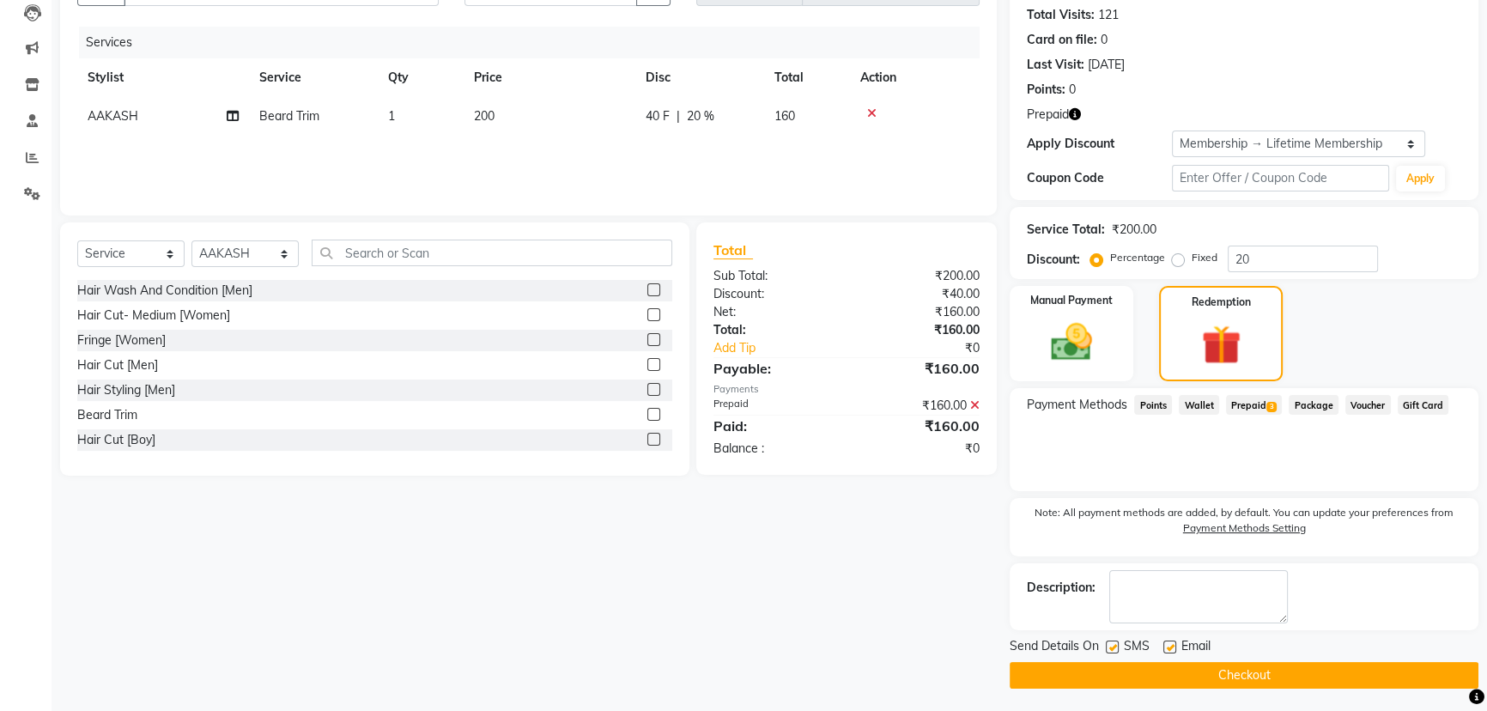
scroll to position [189, 0]
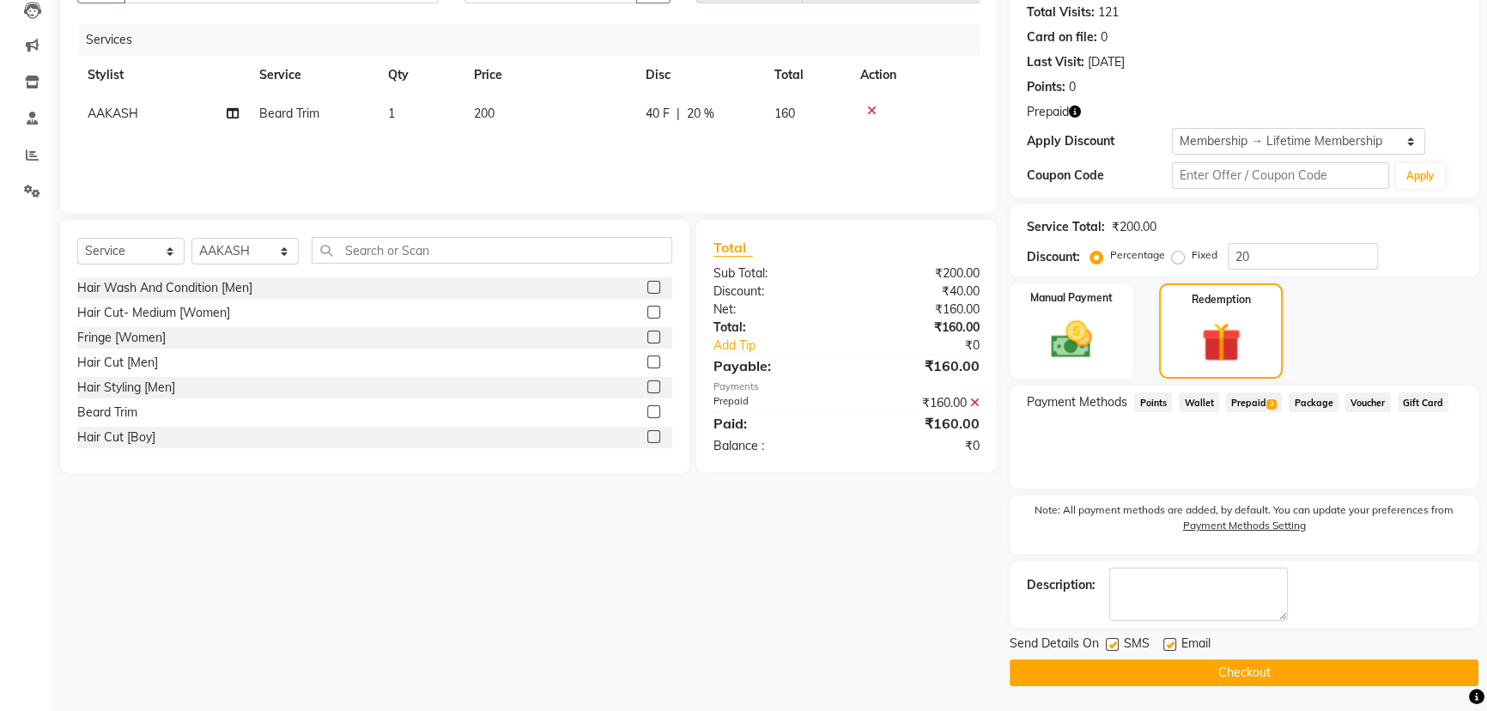
click at [1251, 666] on button "Checkout" at bounding box center [1244, 672] width 469 height 27
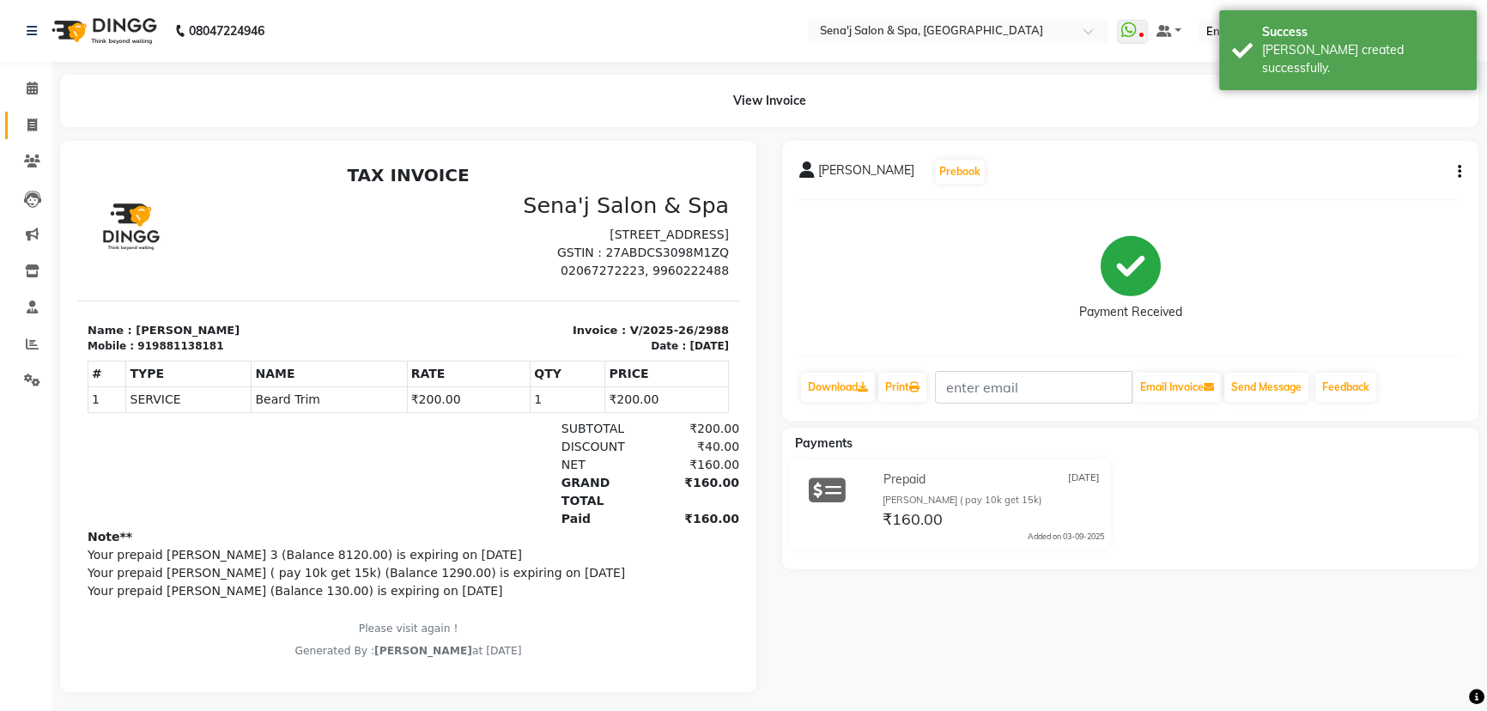
click at [29, 124] on icon at bounding box center [31, 124] width 9 height 13
select select "447"
select select "service"
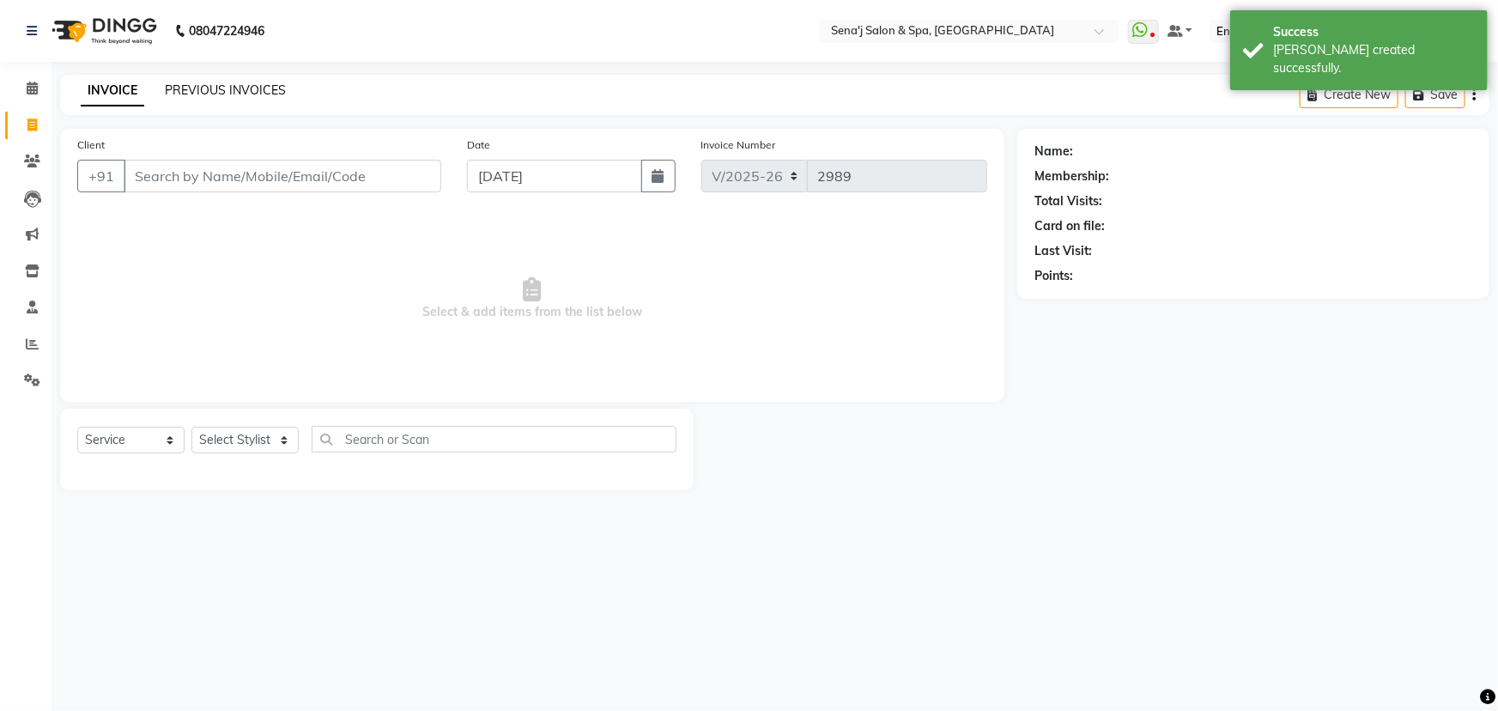
click at [198, 93] on link "PREVIOUS INVOICES" at bounding box center [225, 89] width 121 height 15
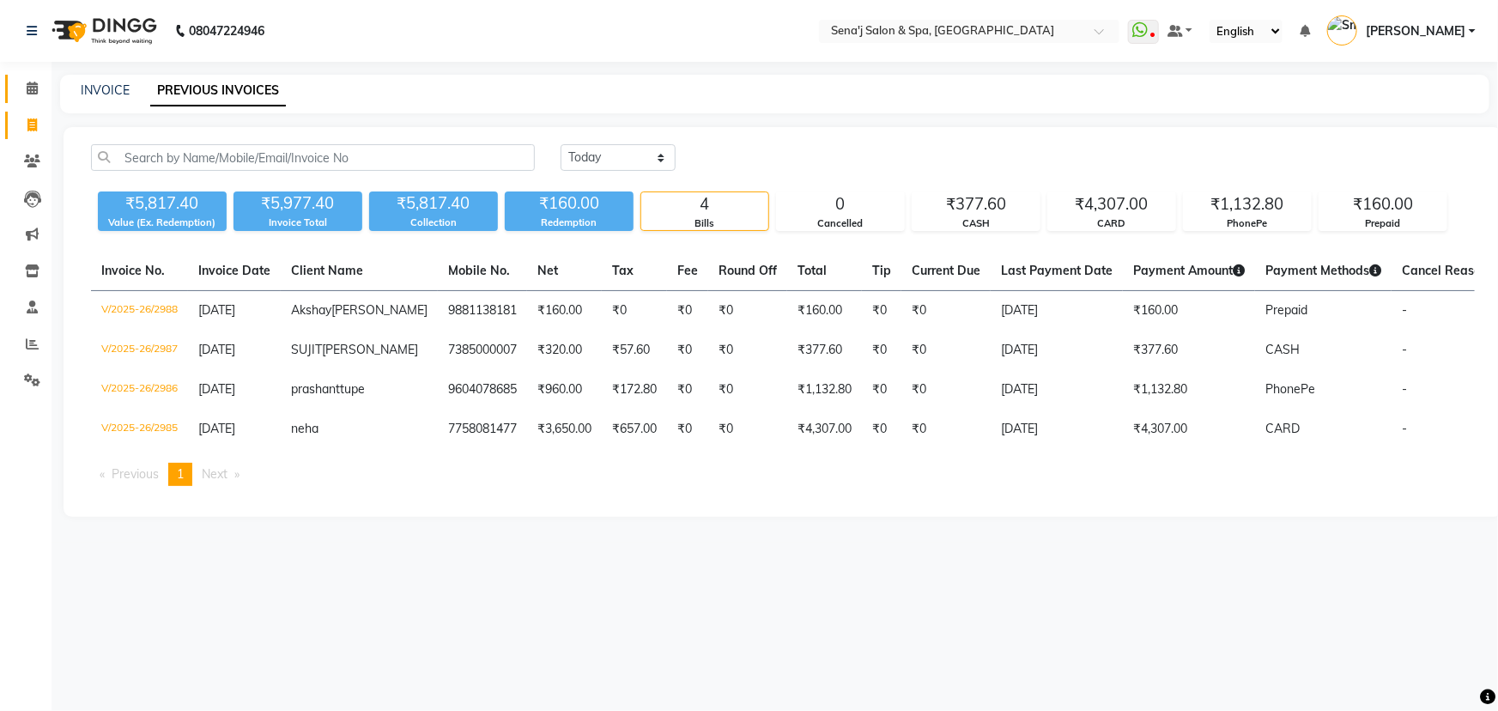
click at [34, 86] on icon at bounding box center [32, 88] width 11 height 13
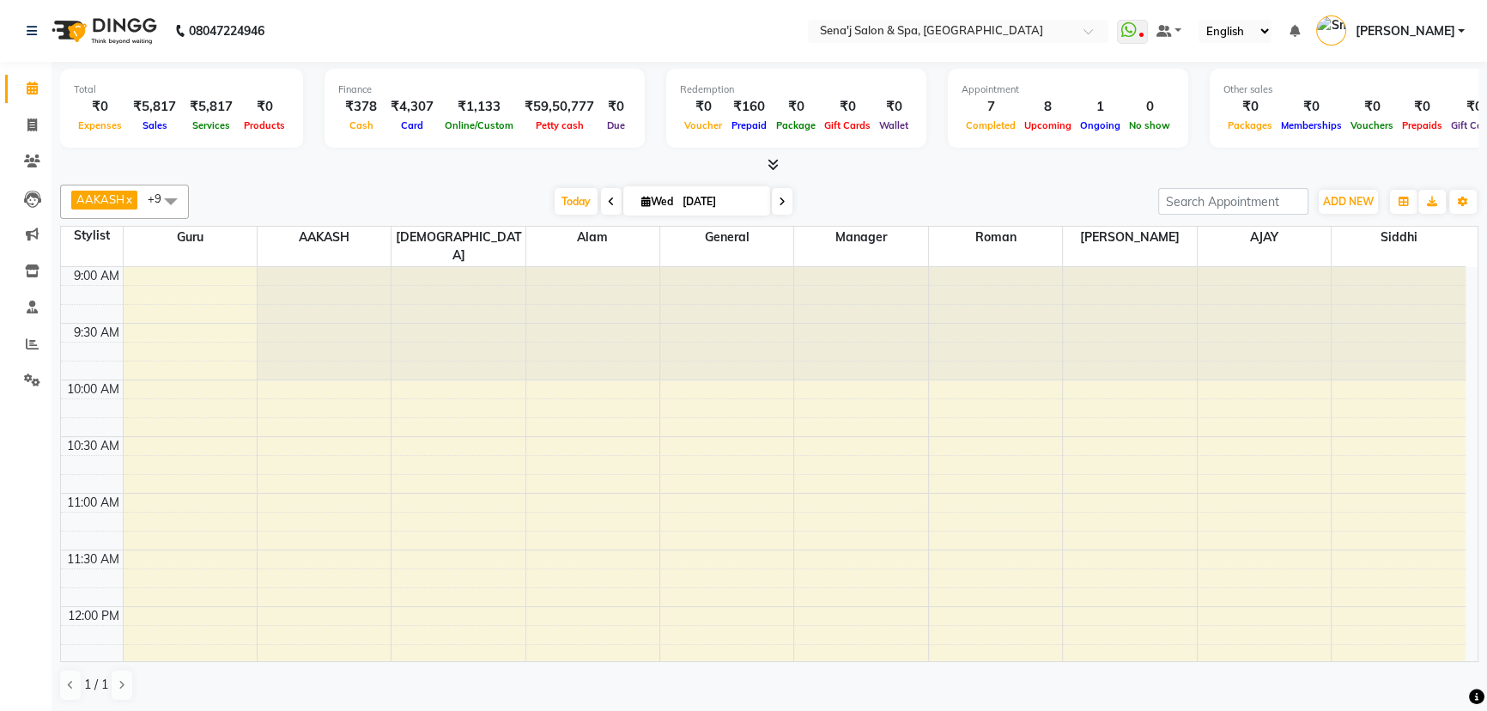
click at [608, 202] on icon at bounding box center [611, 202] width 7 height 10
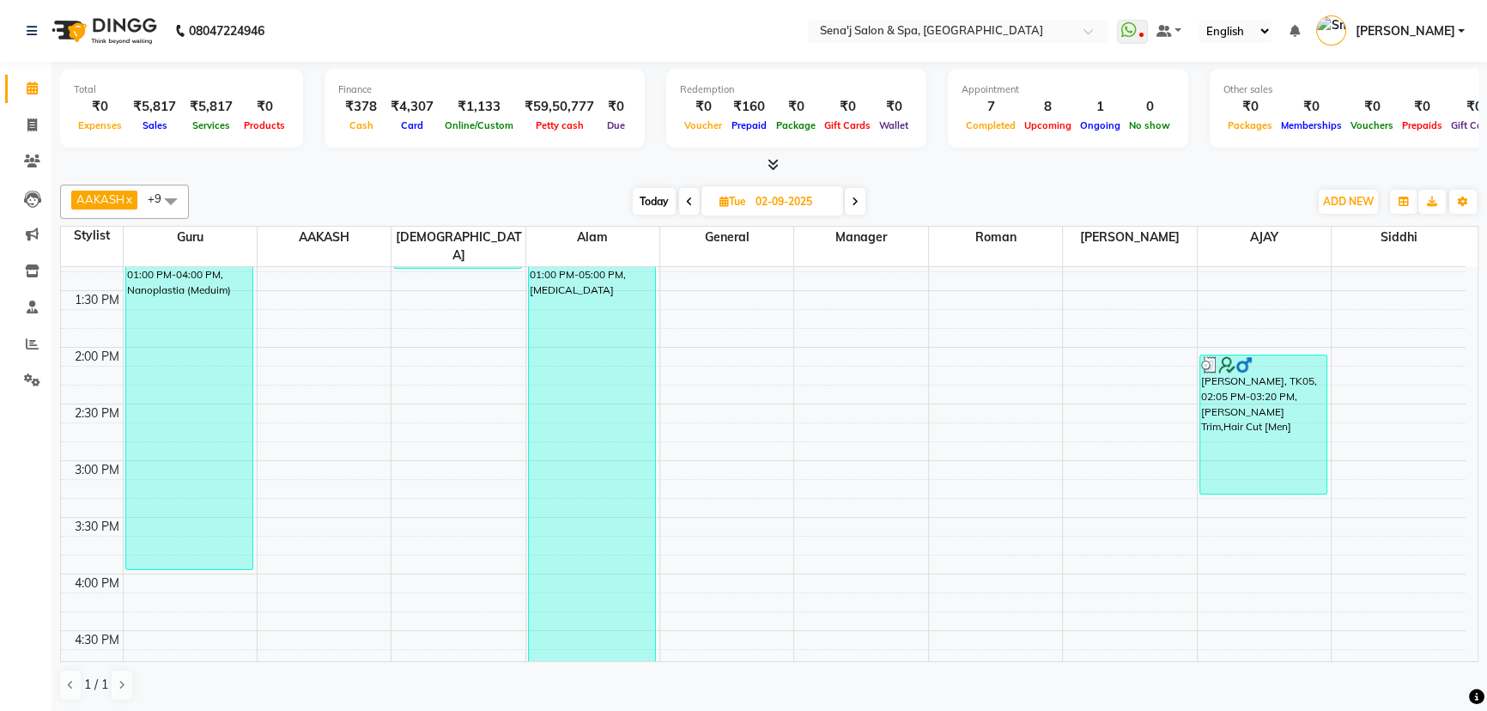
scroll to position [444, 0]
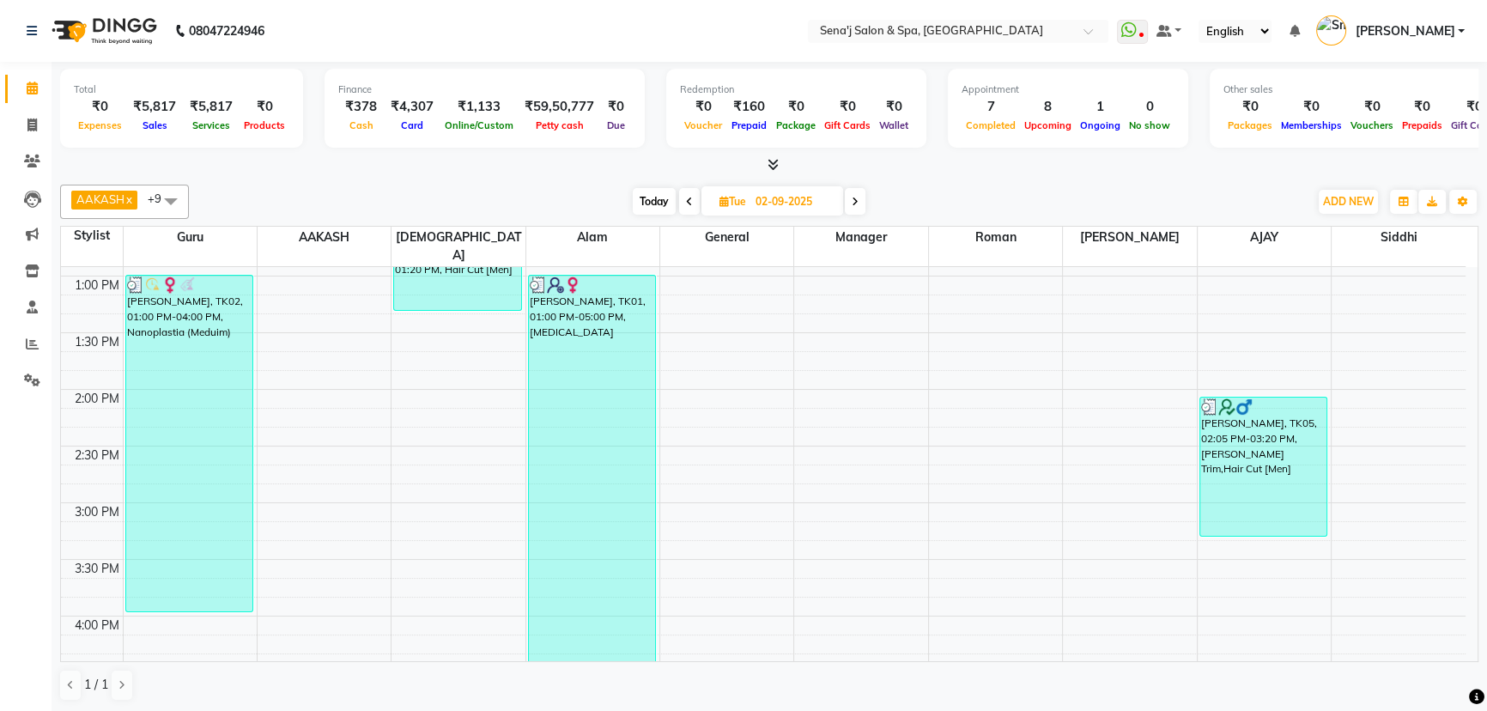
click at [858, 198] on icon at bounding box center [855, 202] width 7 height 10
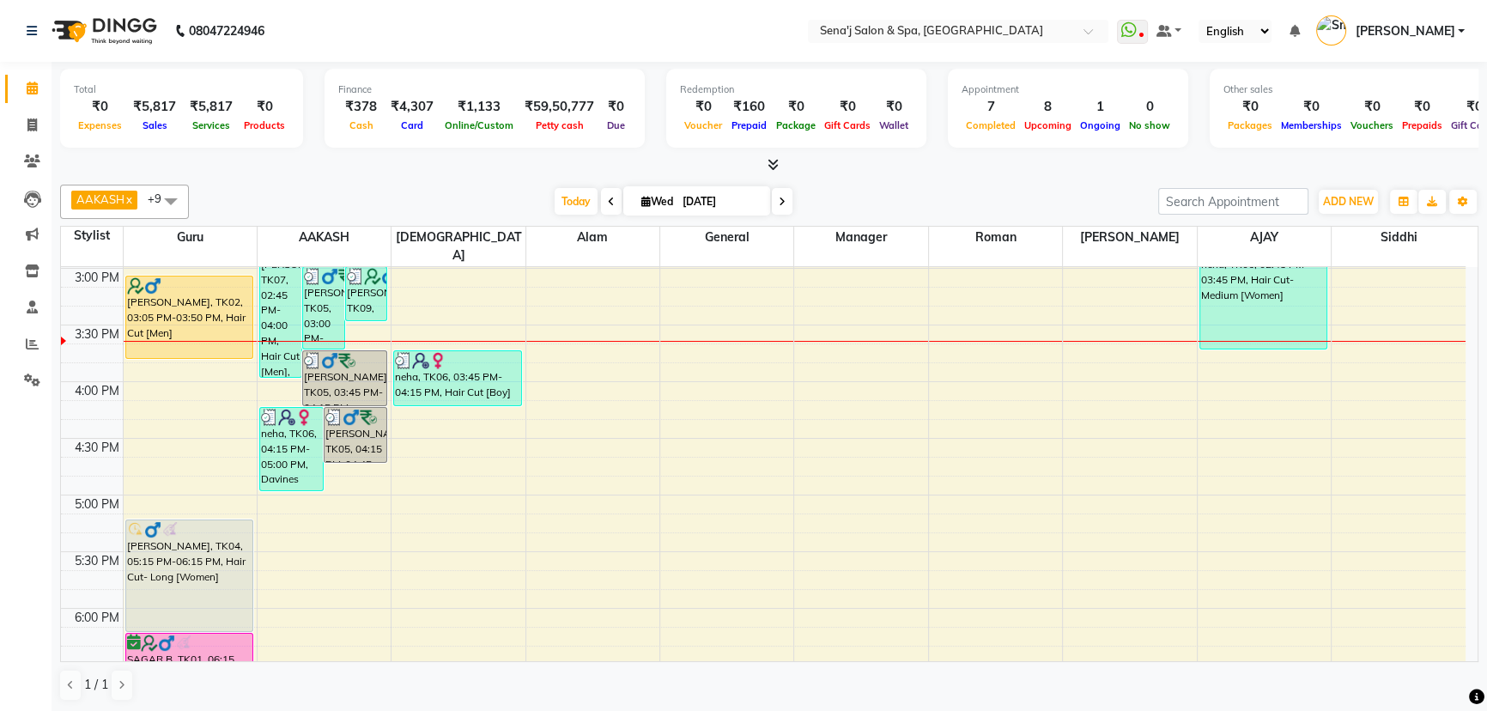
click at [780, 201] on icon at bounding box center [782, 202] width 7 height 10
type input "[DATE]"
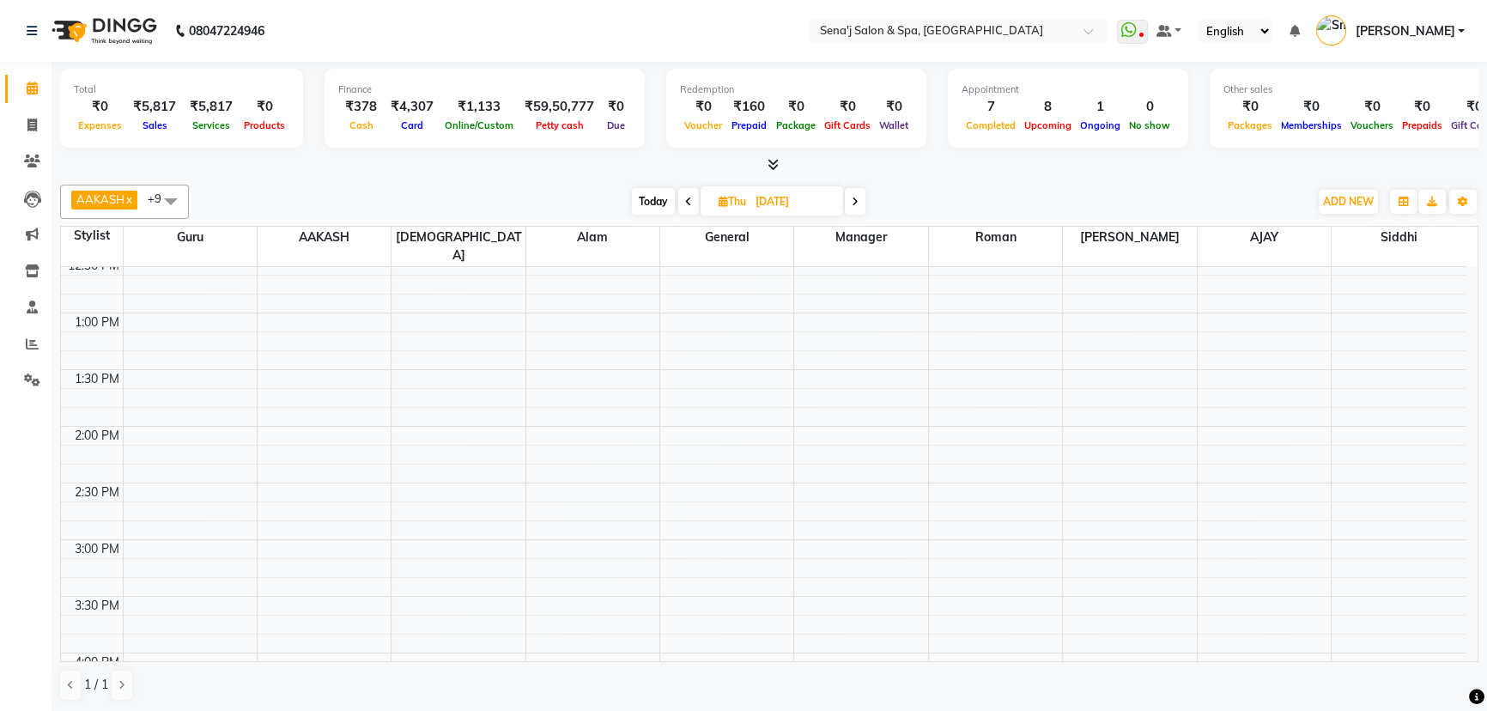
scroll to position [366, 0]
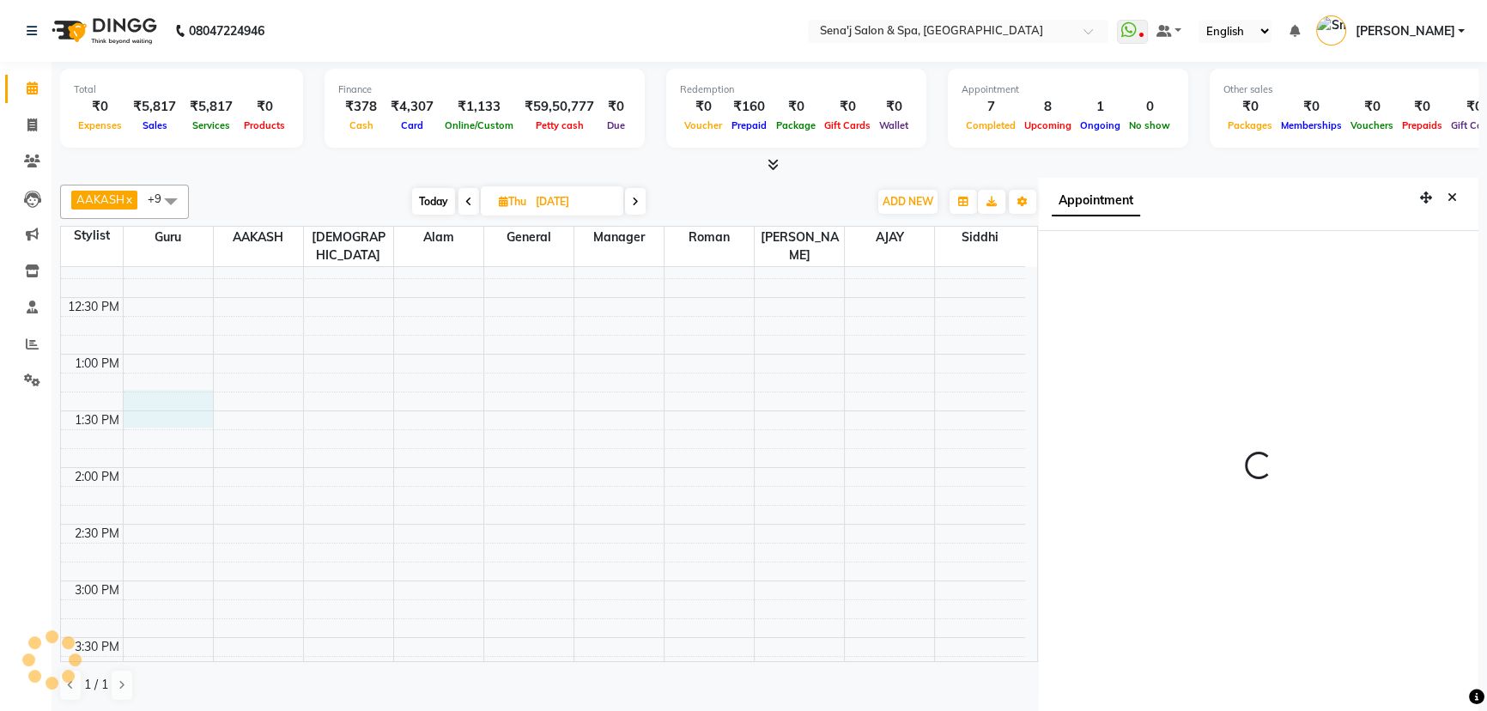
scroll to position [8, 0]
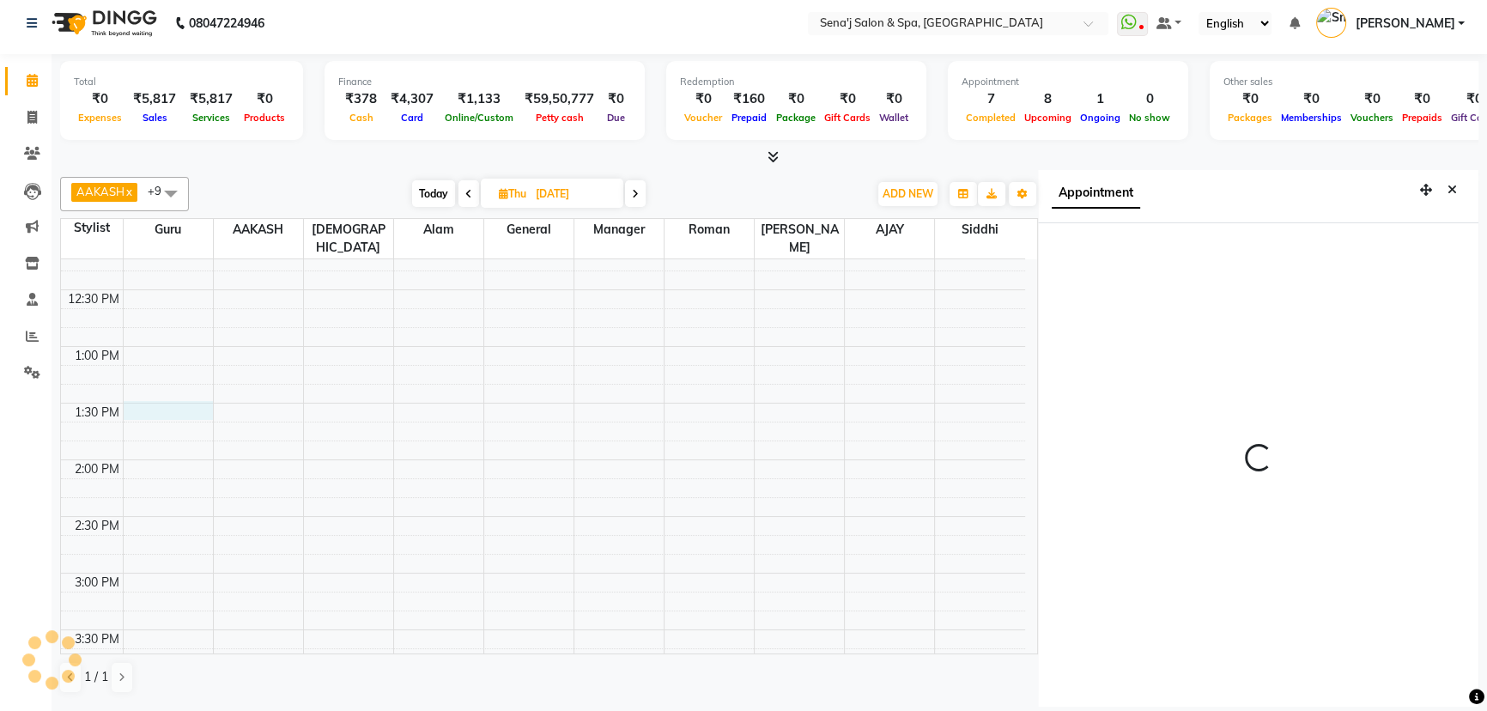
select select "810"
select select "6923"
select select "tentative"
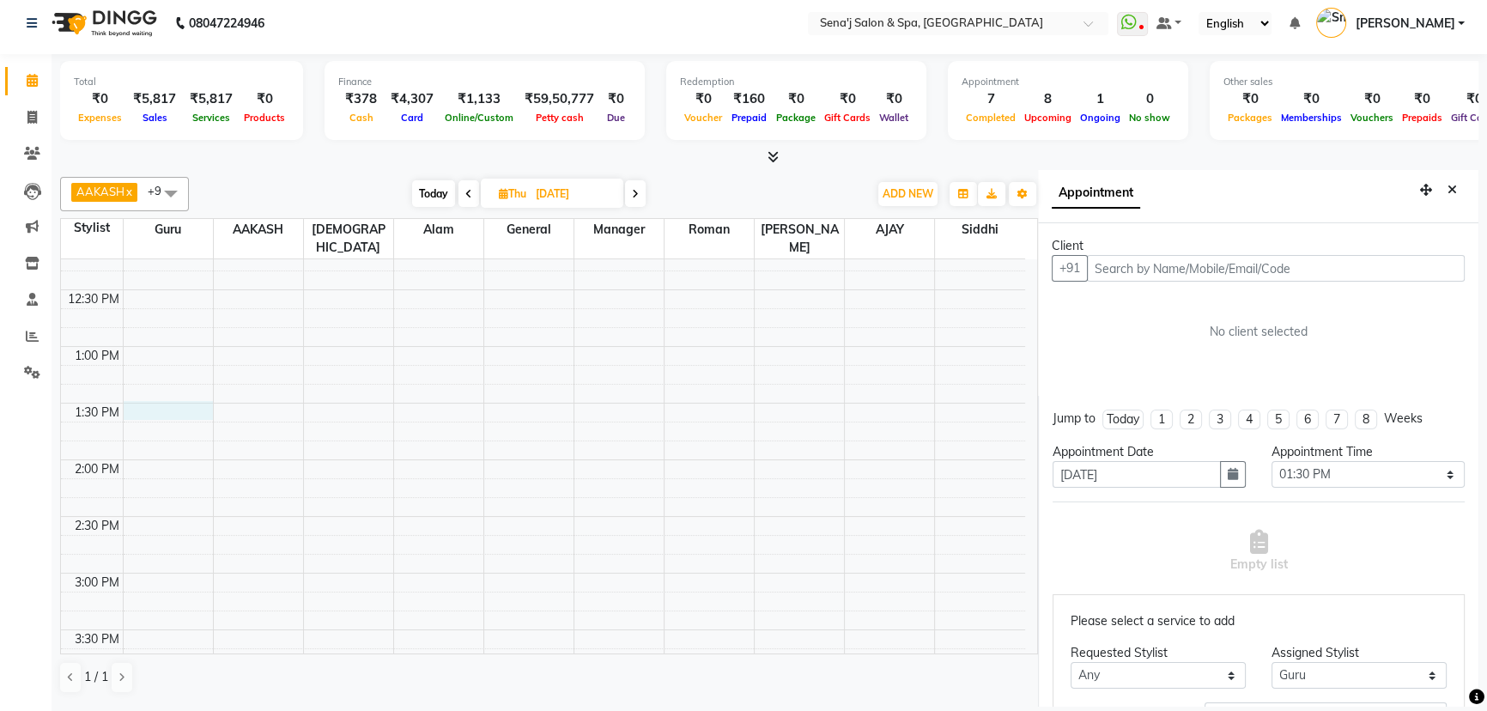
click at [1164, 258] on input "text" at bounding box center [1276, 268] width 378 height 27
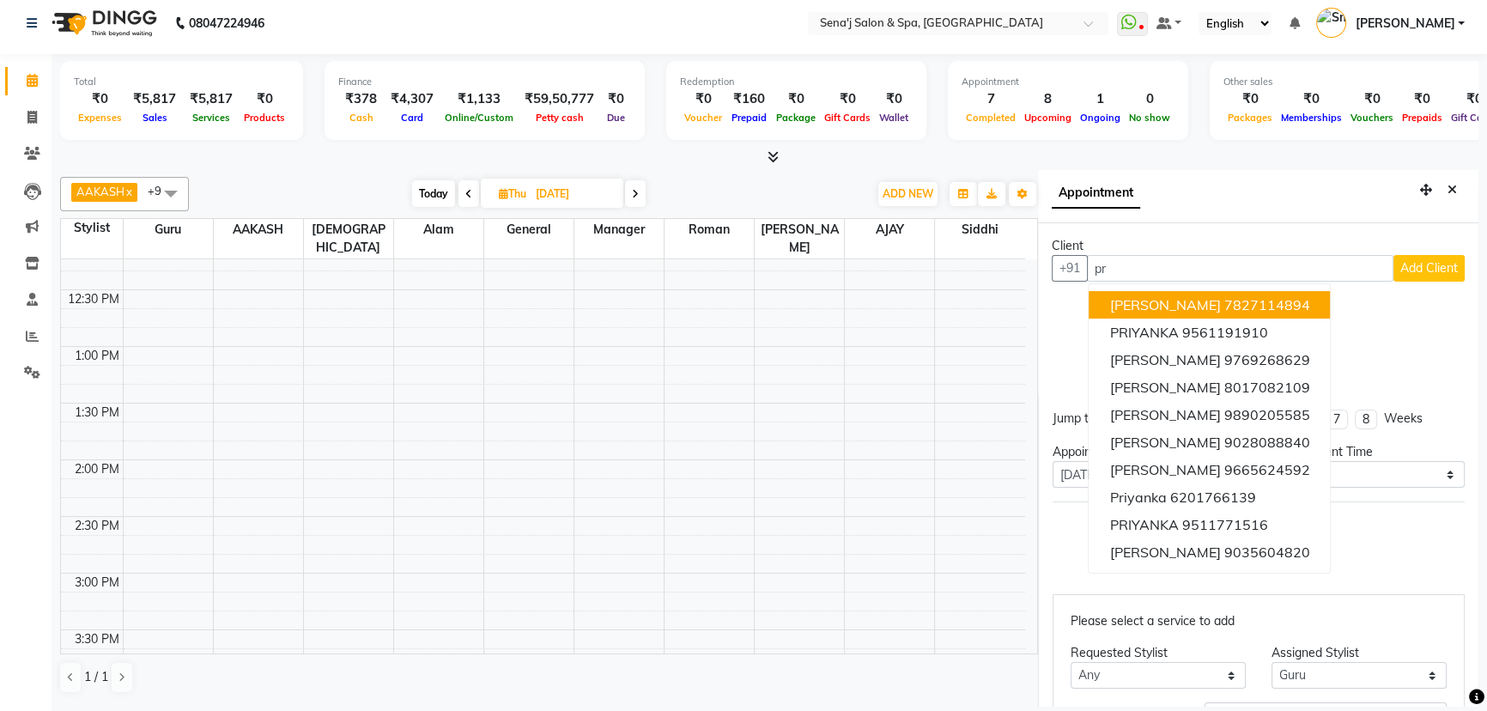
type input "p"
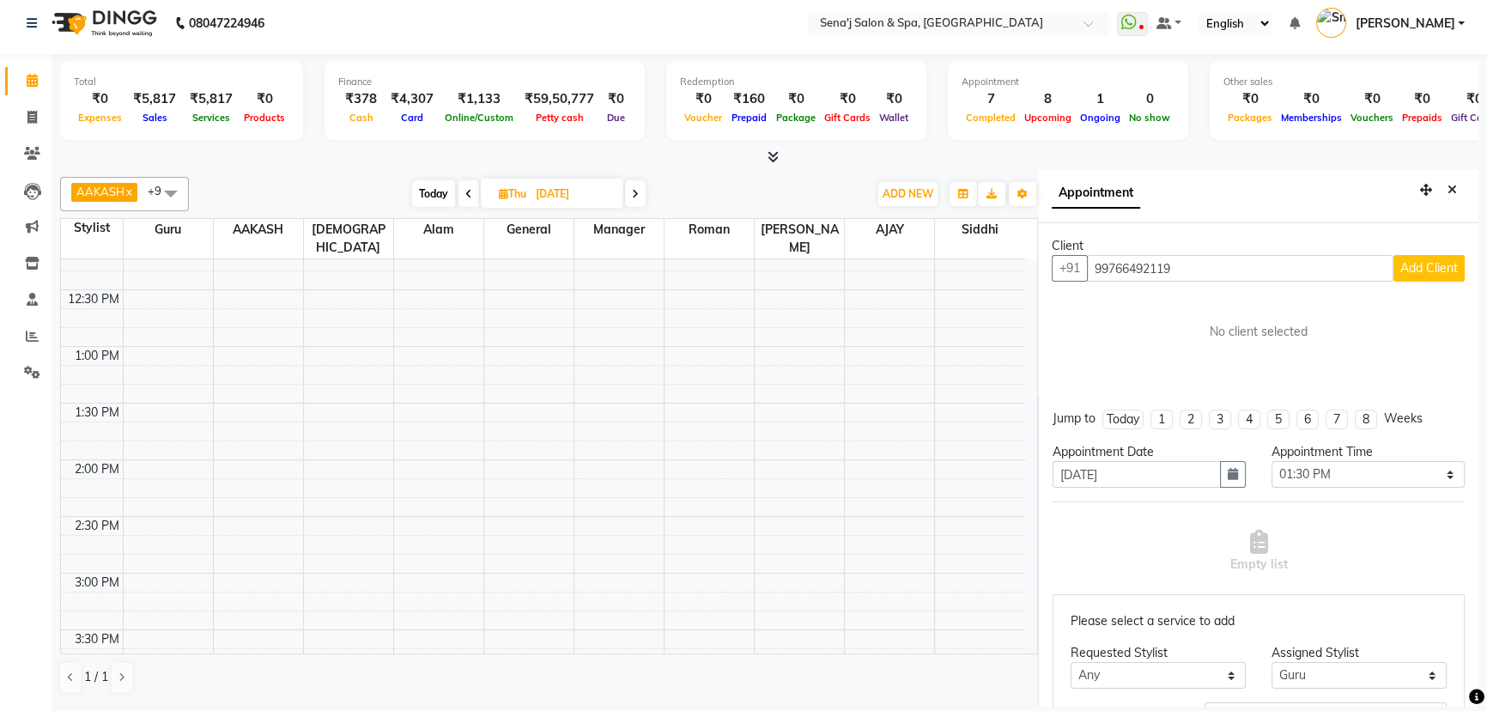
scroll to position [0, 0]
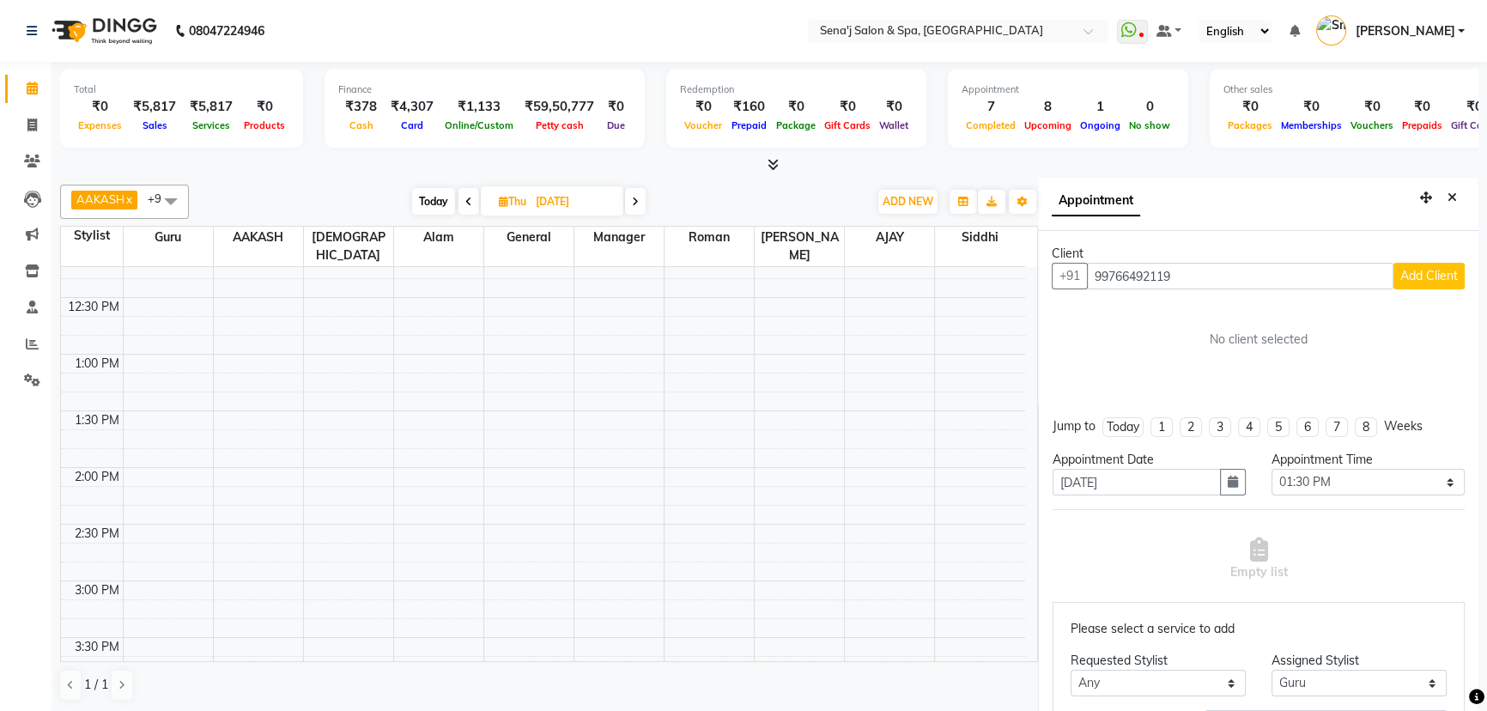
click at [1109, 275] on input "99766492119" at bounding box center [1240, 276] width 307 height 27
click at [1108, 275] on input "997664921" at bounding box center [1240, 276] width 307 height 27
click at [1223, 306] on ngb-highlight "97664921 19" at bounding box center [1267, 312] width 89 height 17
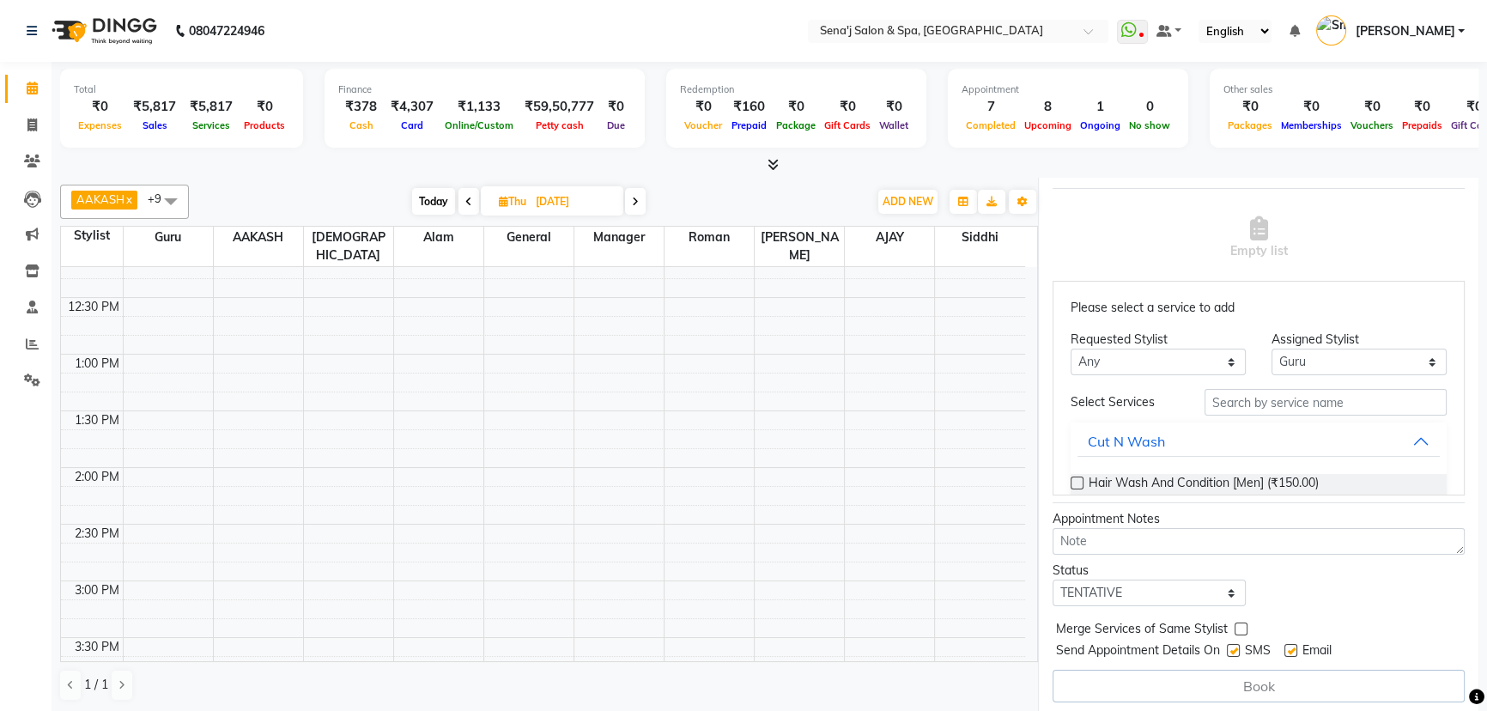
type input "9766492119"
click at [1236, 397] on input "text" at bounding box center [1326, 402] width 242 height 27
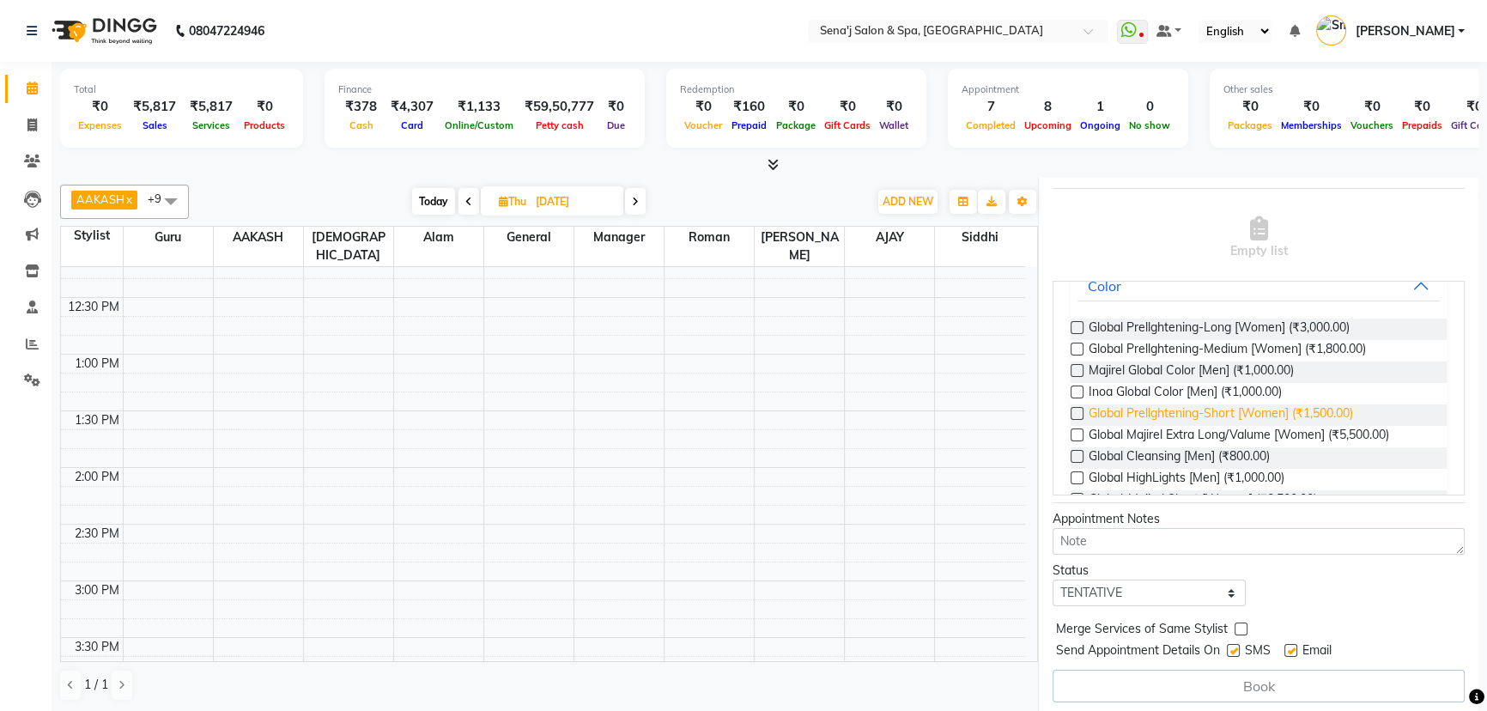
scroll to position [234, 0]
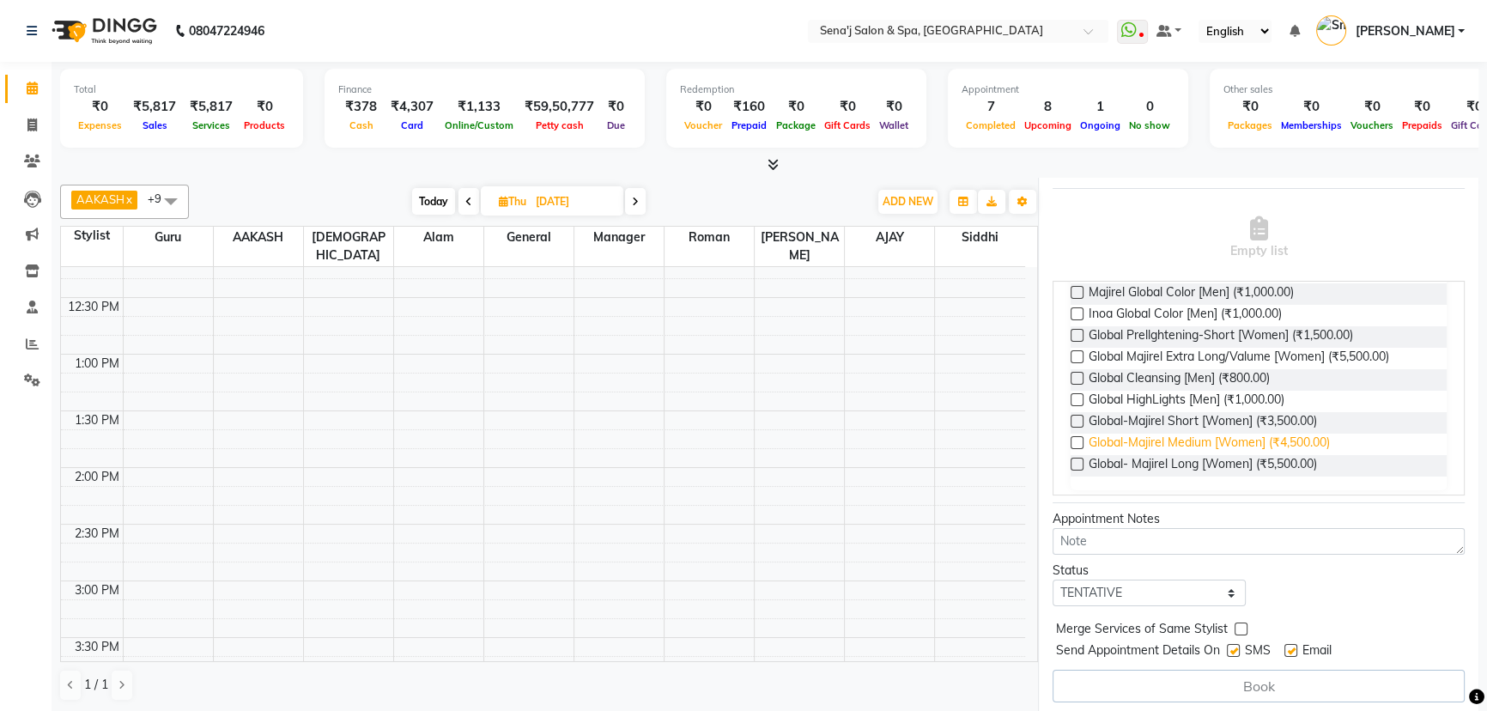
type input "globa"
click at [1143, 442] on span "Global-Majirel Medium [Women] (₹4,500.00)" at bounding box center [1209, 444] width 241 height 21
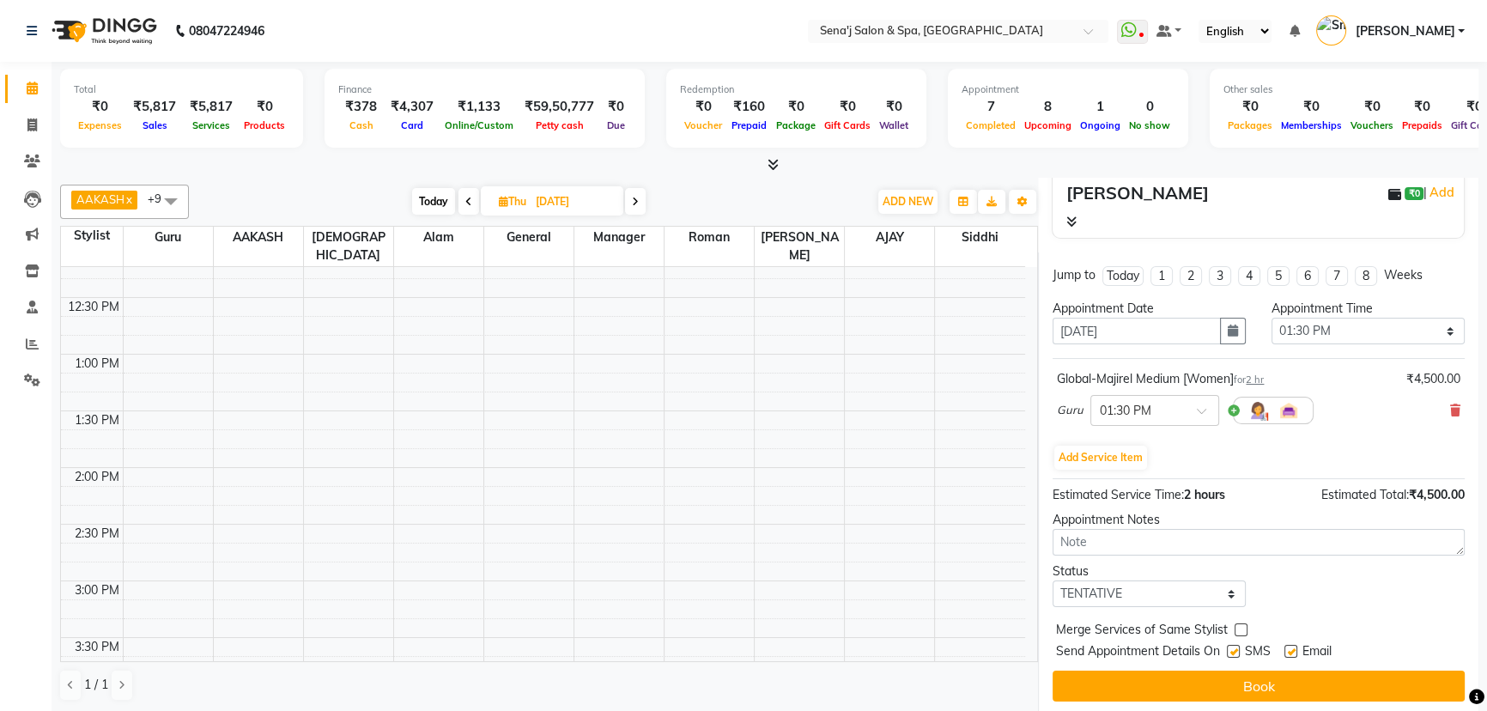
scroll to position [8, 0]
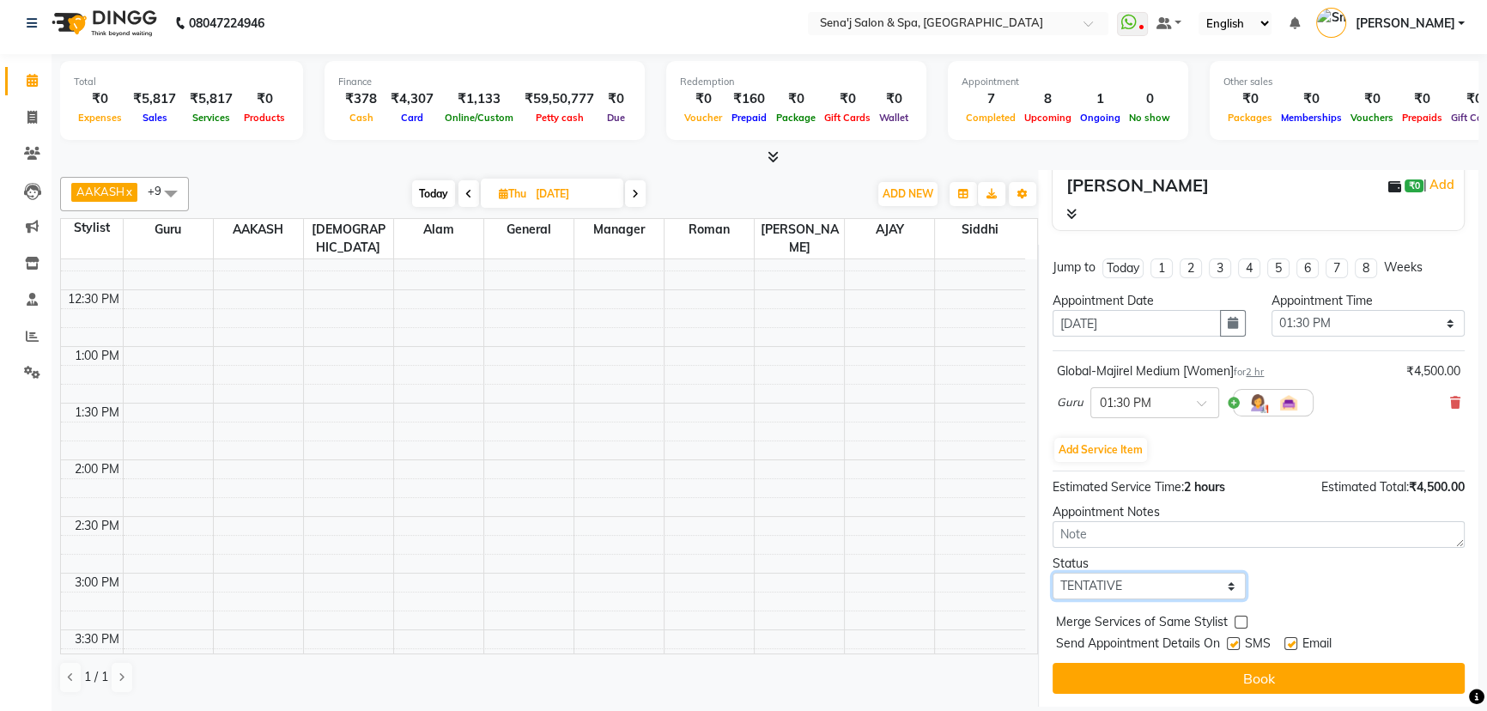
click at [1126, 584] on select "Select TENTATIVE CONFIRM UPCOMING" at bounding box center [1149, 586] width 193 height 27
select select "confirm booking"
click at [1053, 573] on select "Select TENTATIVE CONFIRM UPCOMING" at bounding box center [1149, 586] width 193 height 27
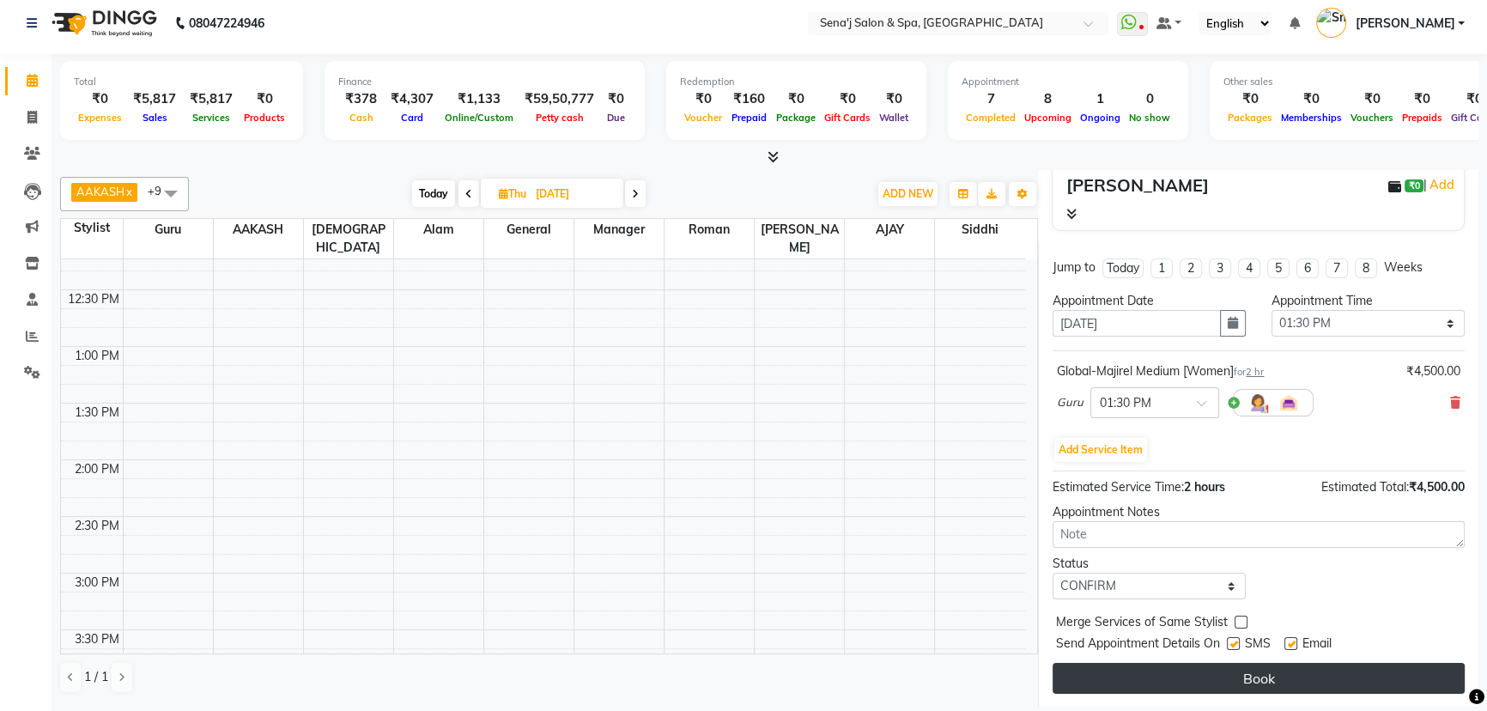
click at [1199, 666] on button "Book" at bounding box center [1259, 678] width 412 height 31
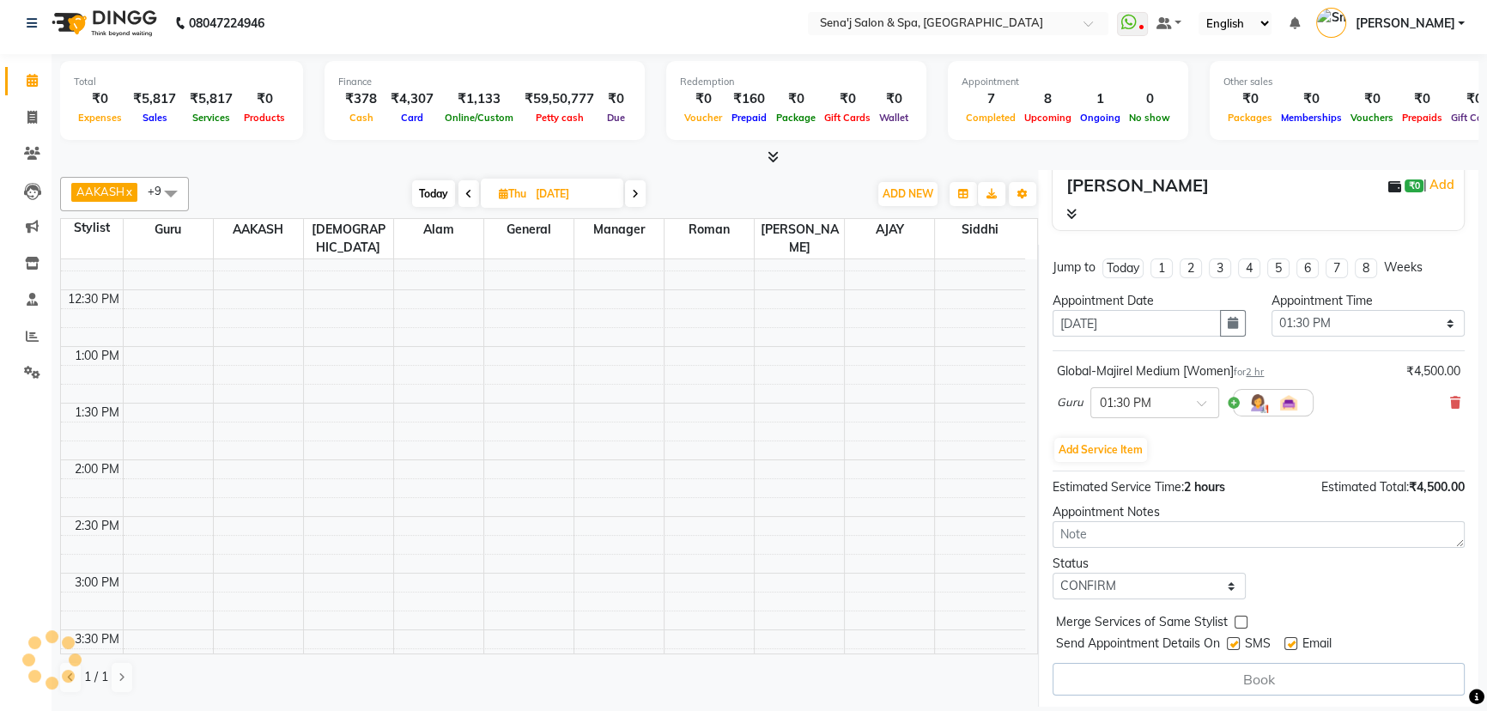
select select "6923"
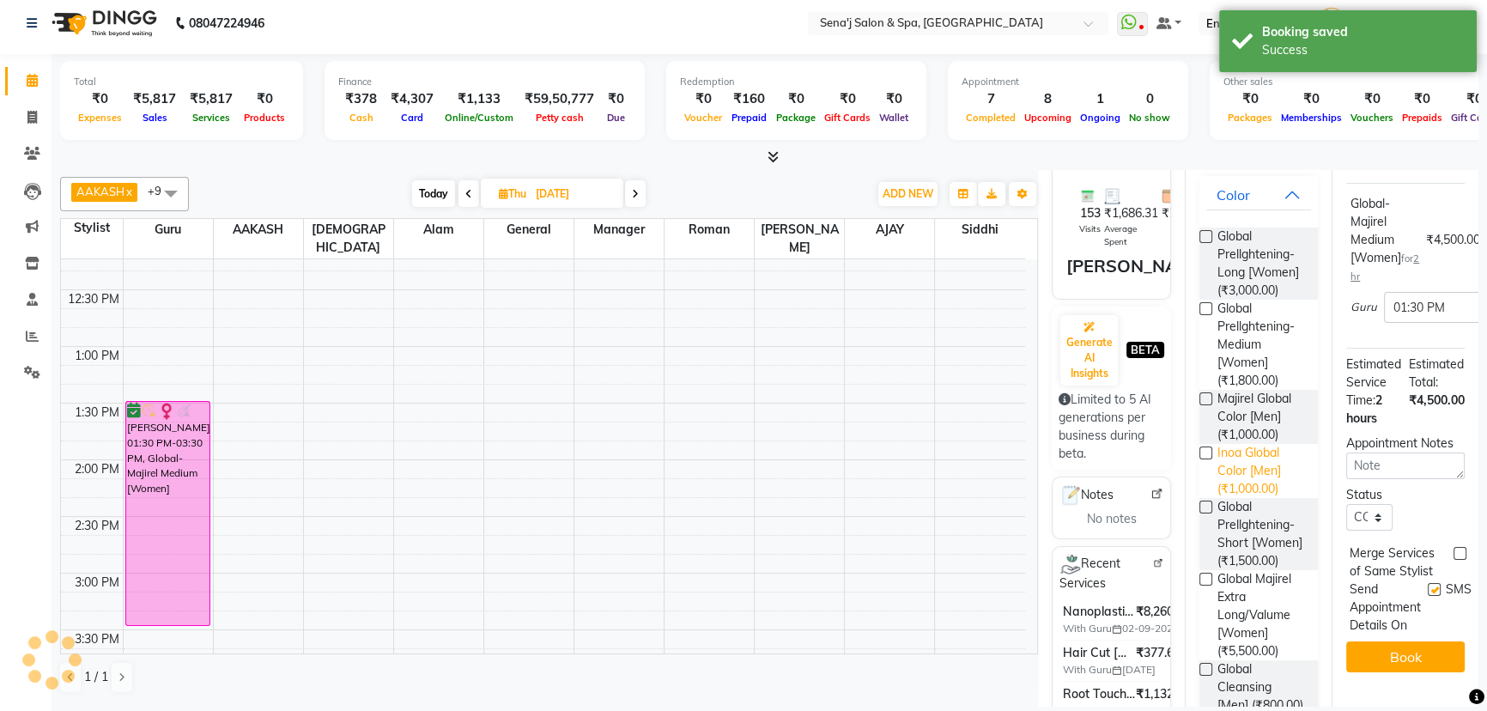
scroll to position [0, 0]
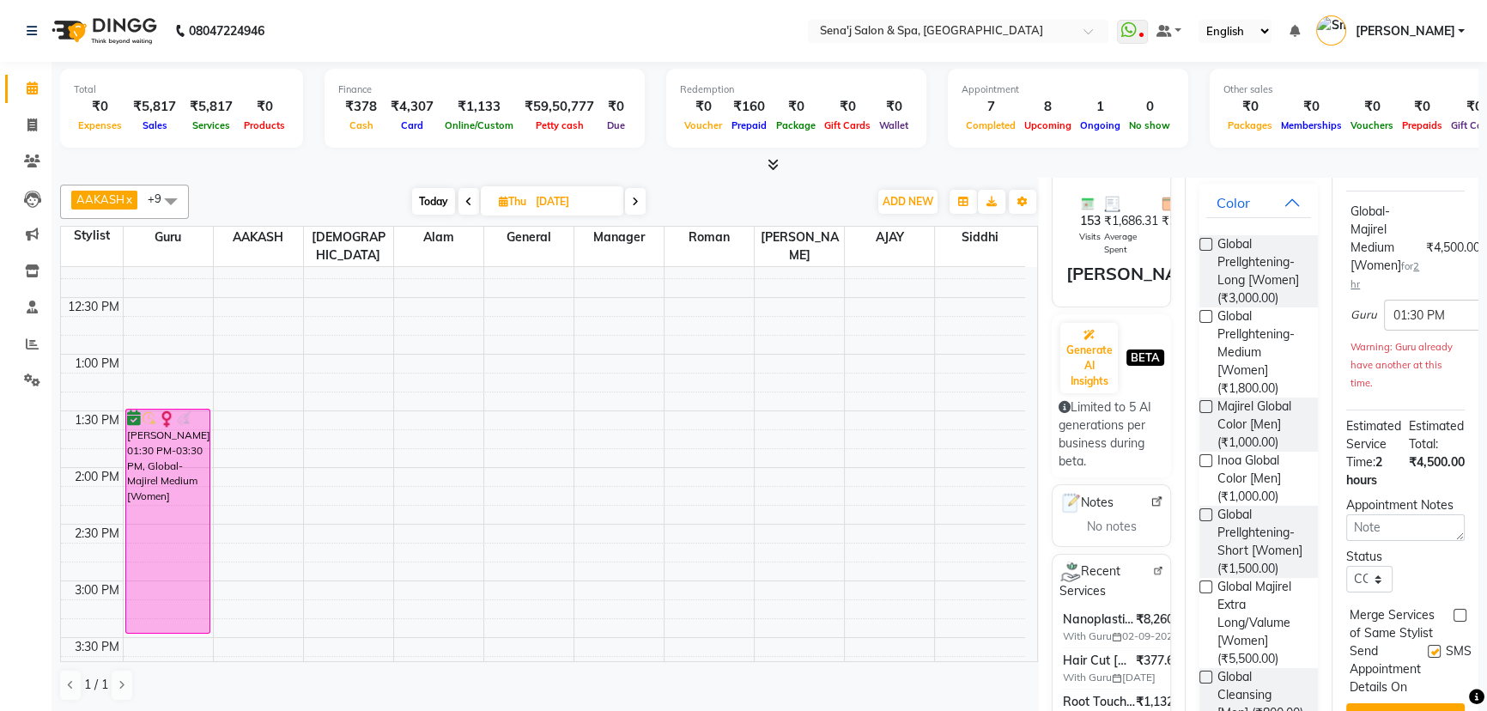
click at [444, 190] on span "Today" at bounding box center [433, 201] width 43 height 27
type input "[DATE]"
select select "810"
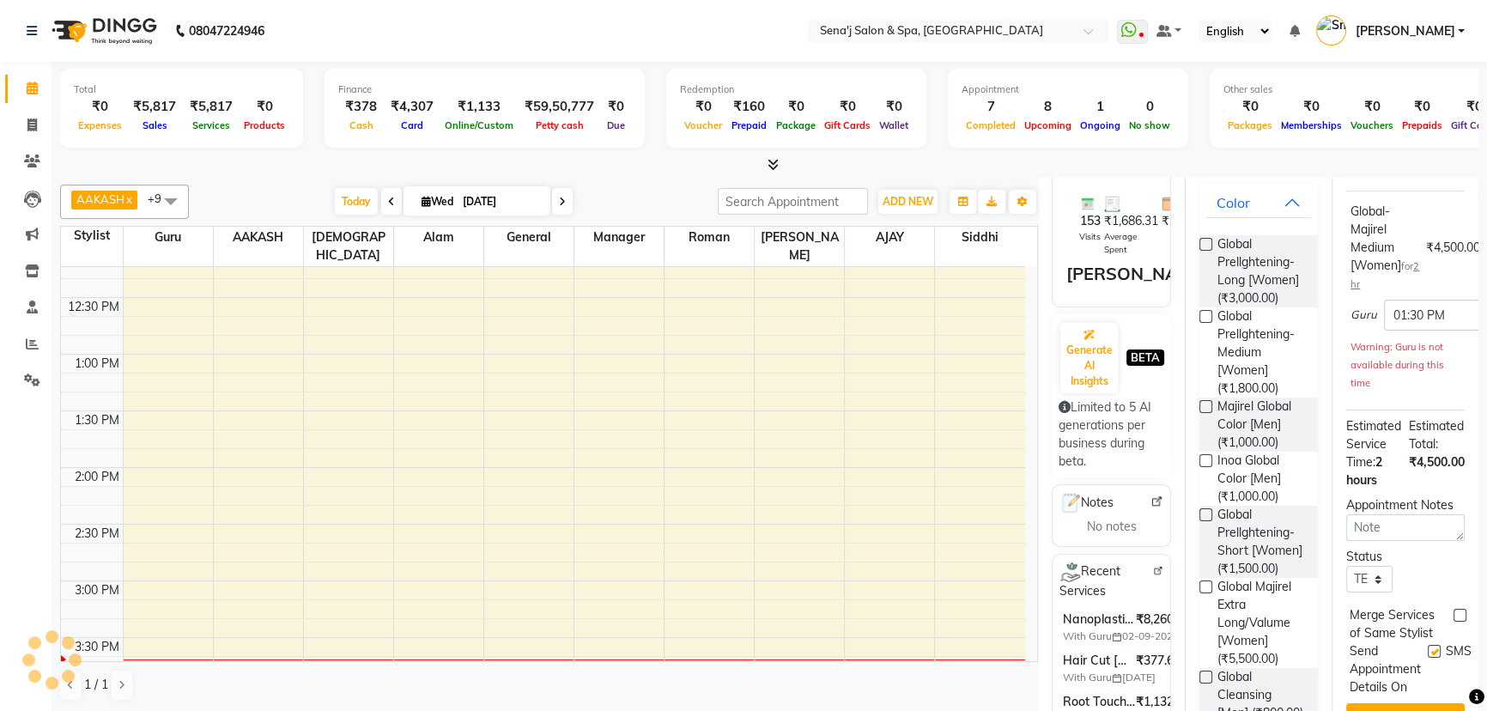
scroll to position [678, 0]
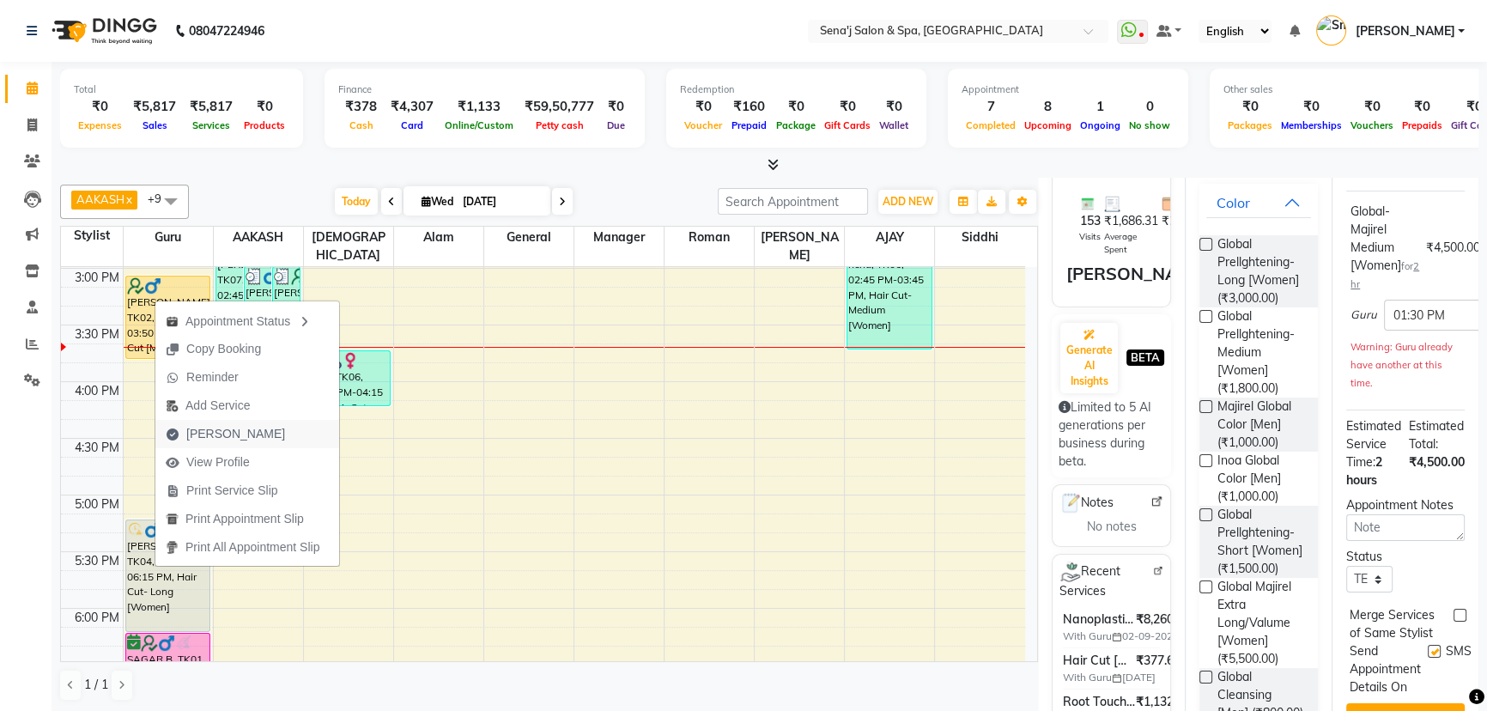
click at [200, 428] on span "Mark Done" at bounding box center [235, 434] width 99 height 18
select select "447"
select select "service"
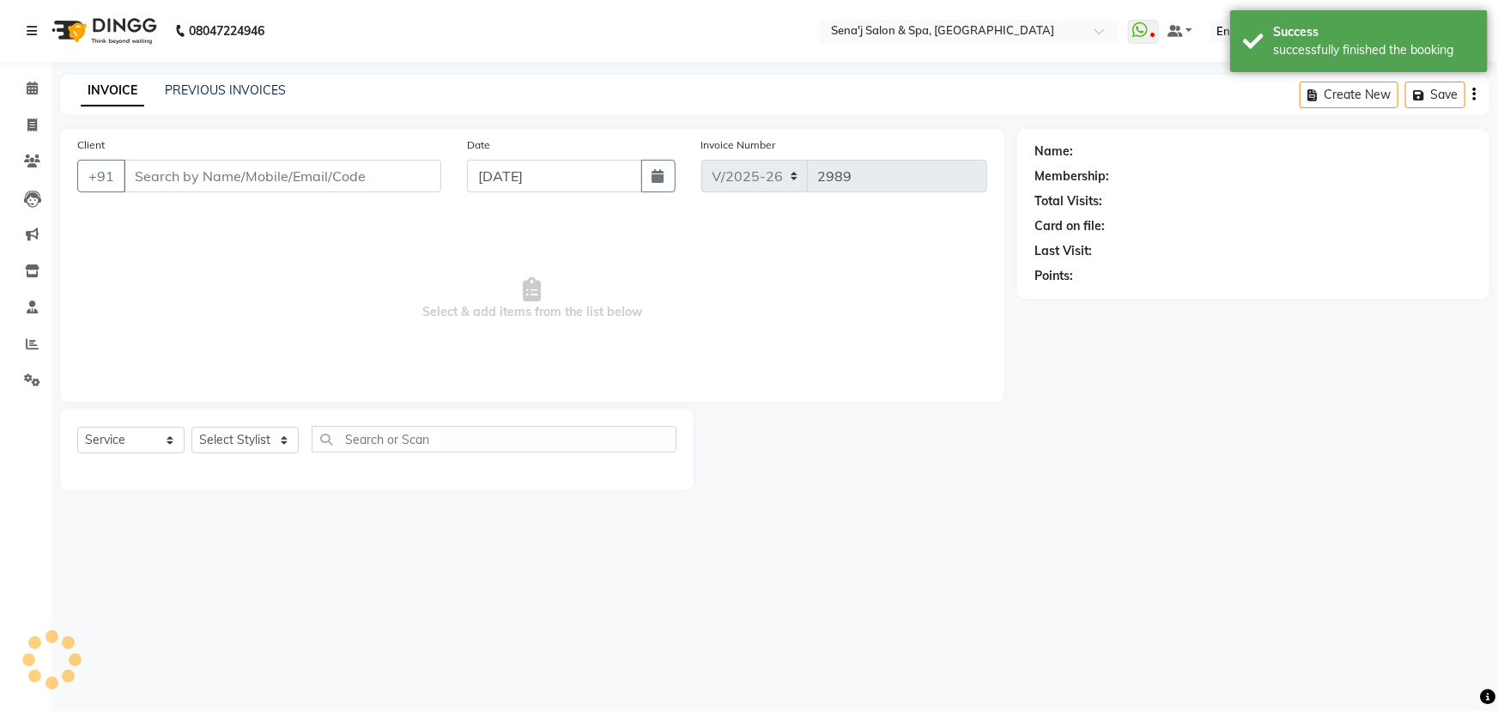
type input "9922048038"
select select "6923"
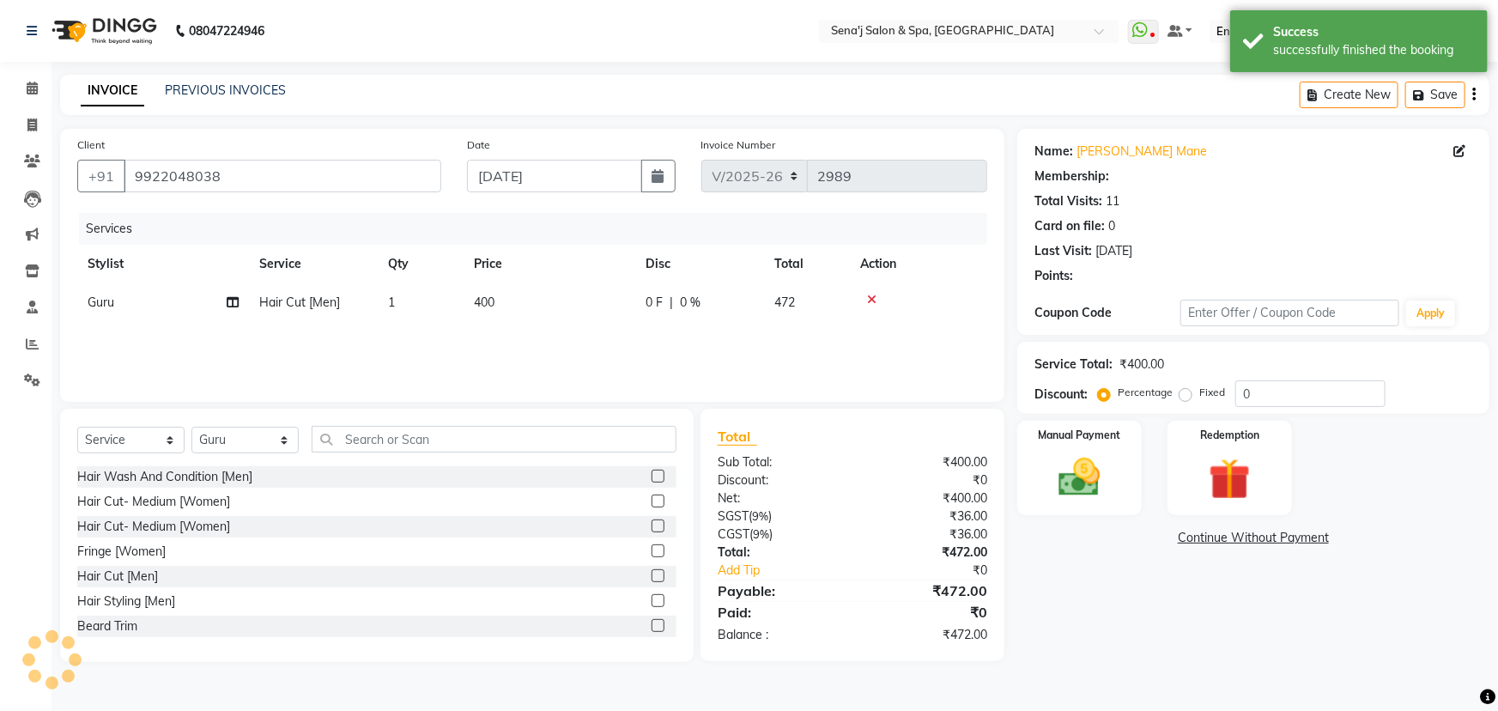
select select "1: Object"
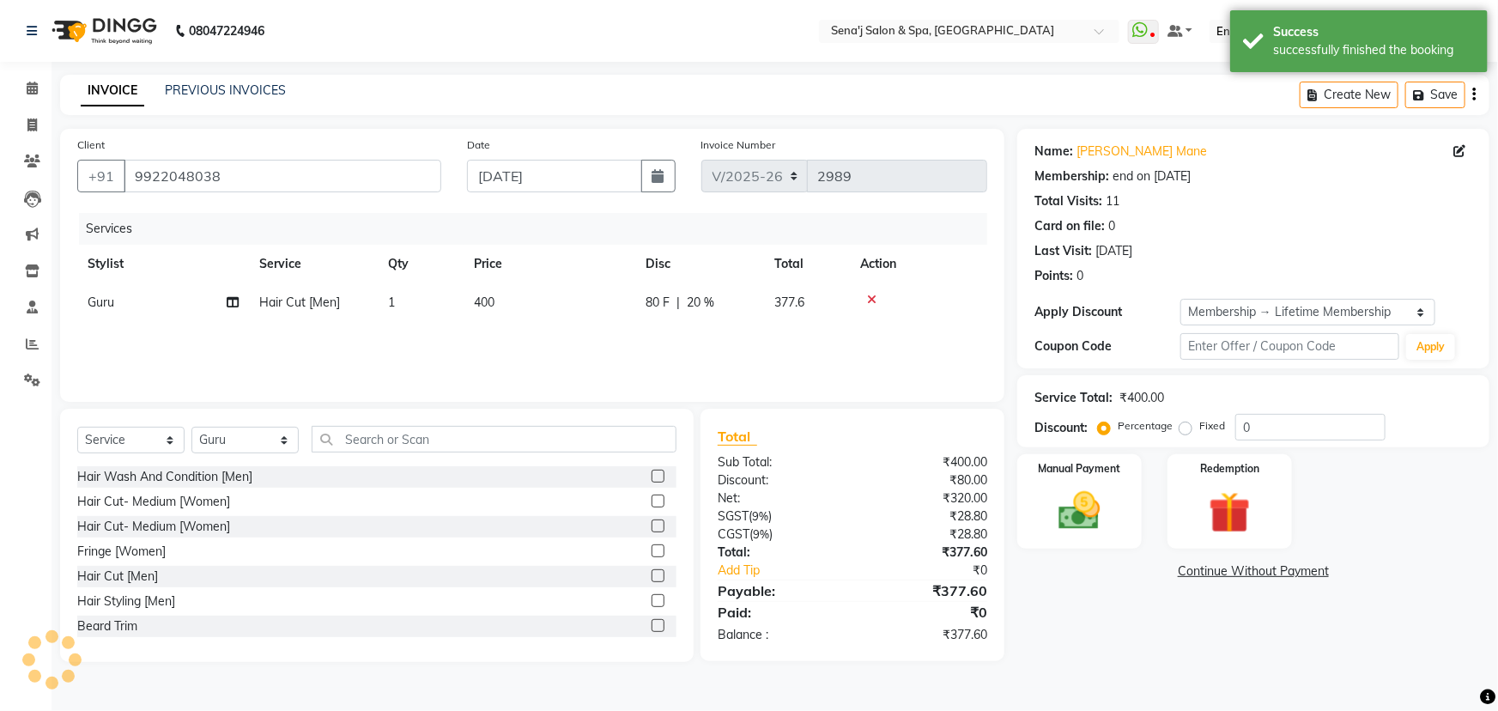
type input "20"
click at [1055, 456] on div "Manual Payment" at bounding box center [1080, 501] width 130 height 99
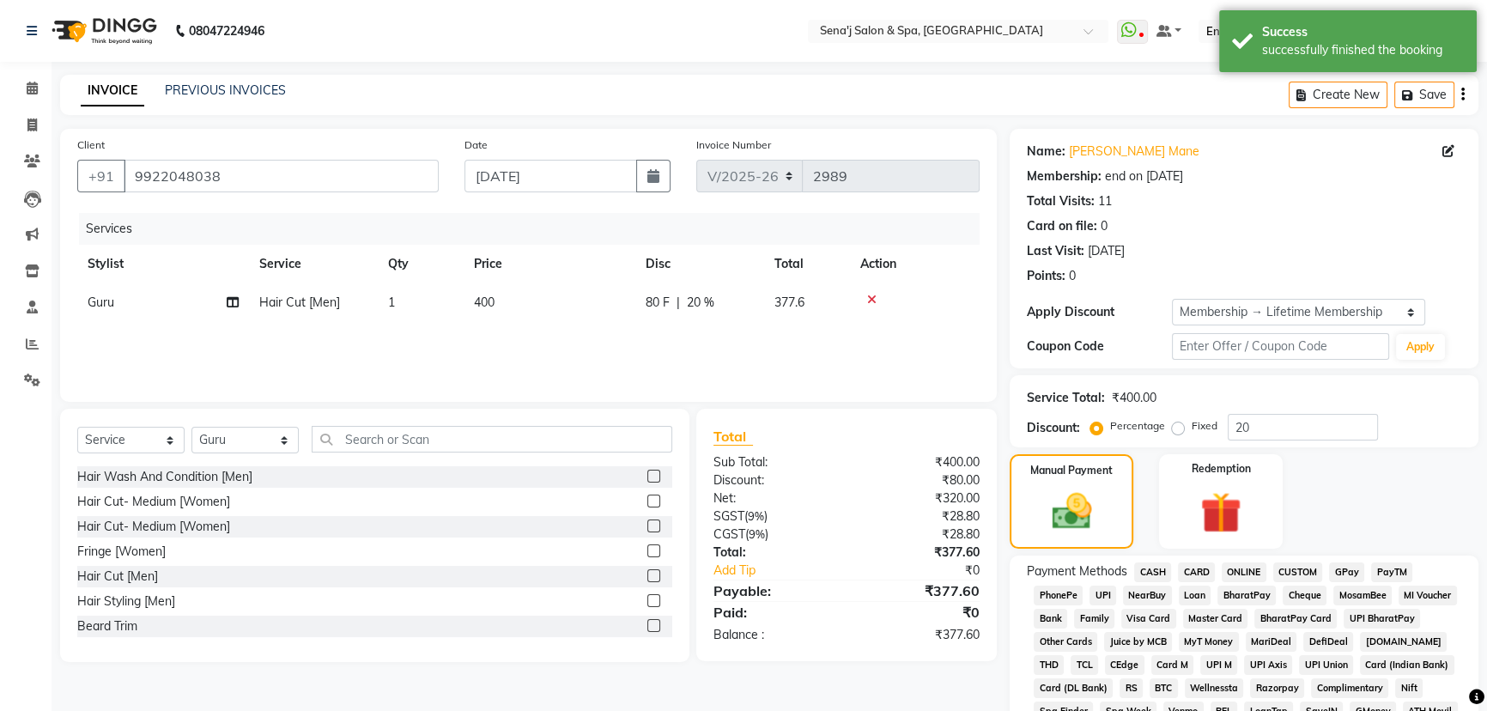
click at [1062, 598] on span "PhonePe" at bounding box center [1058, 596] width 49 height 20
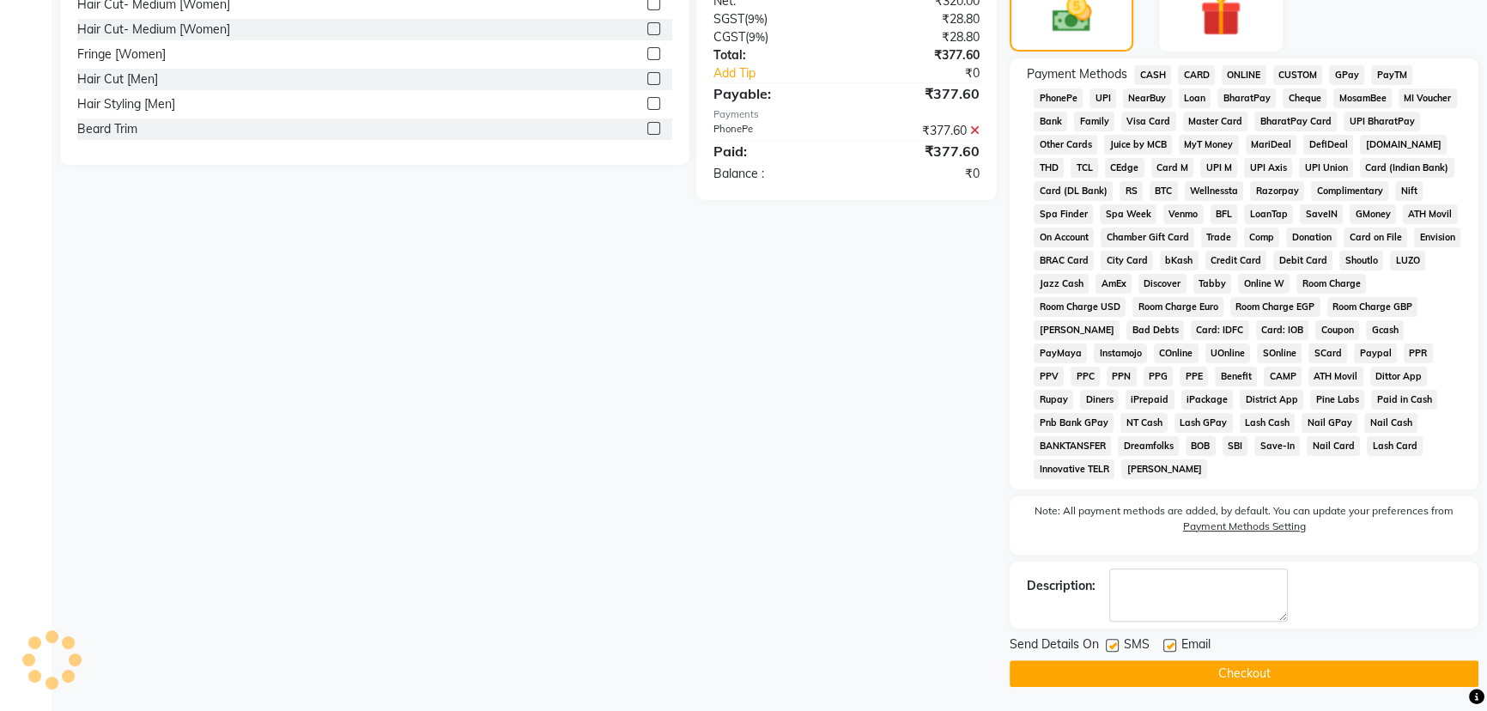
click at [1193, 681] on button "Checkout" at bounding box center [1244, 673] width 469 height 27
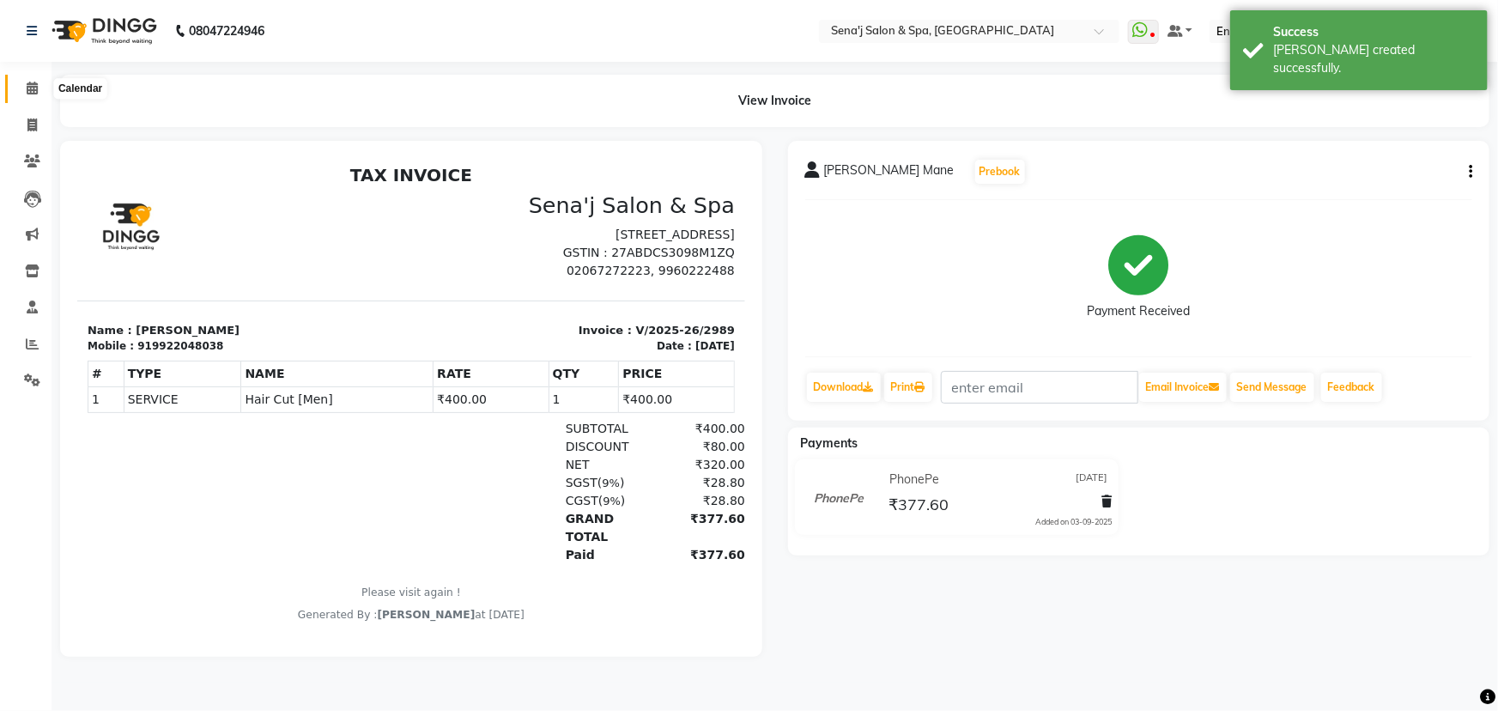
drag, startPoint x: 25, startPoint y: 89, endPoint x: 39, endPoint y: 118, distance: 31.5
click at [26, 92] on span at bounding box center [32, 89] width 30 height 20
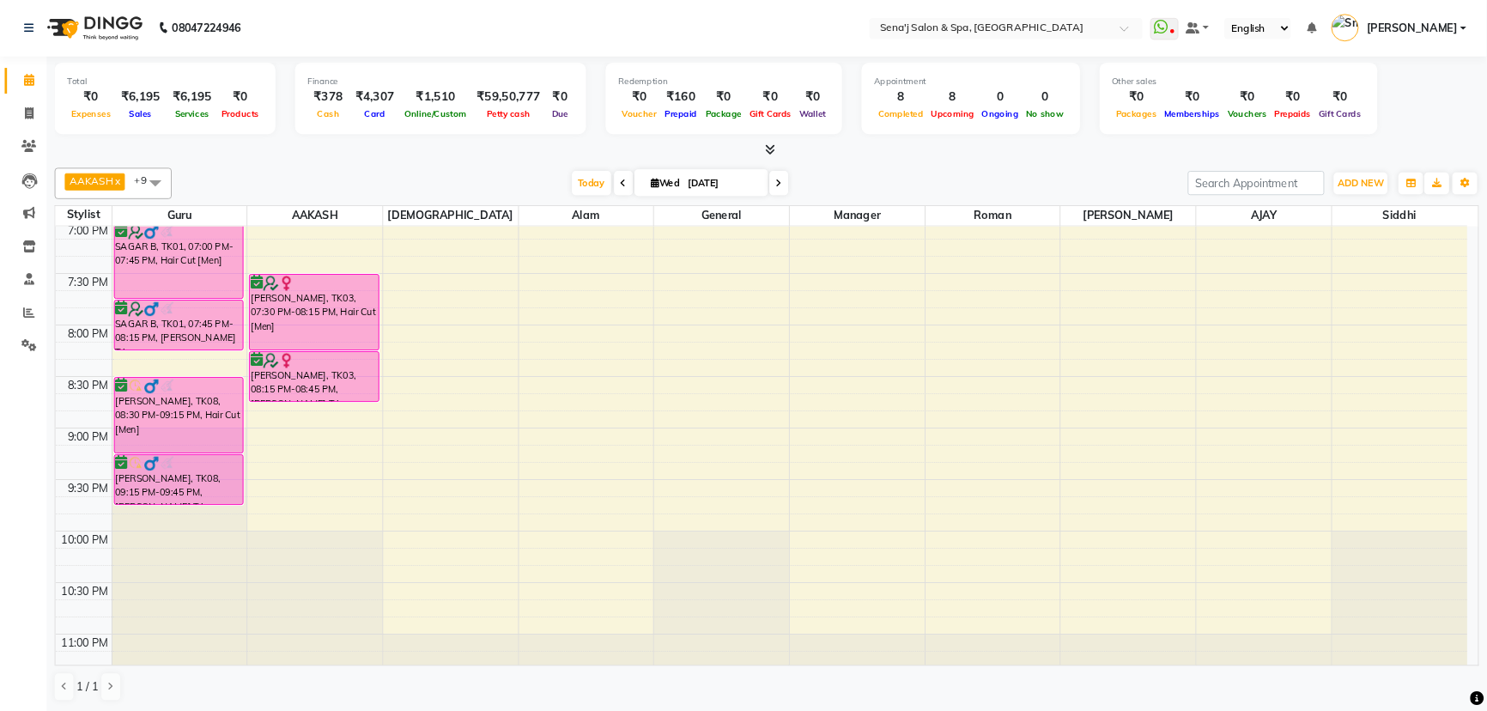
scroll to position [1179, 0]
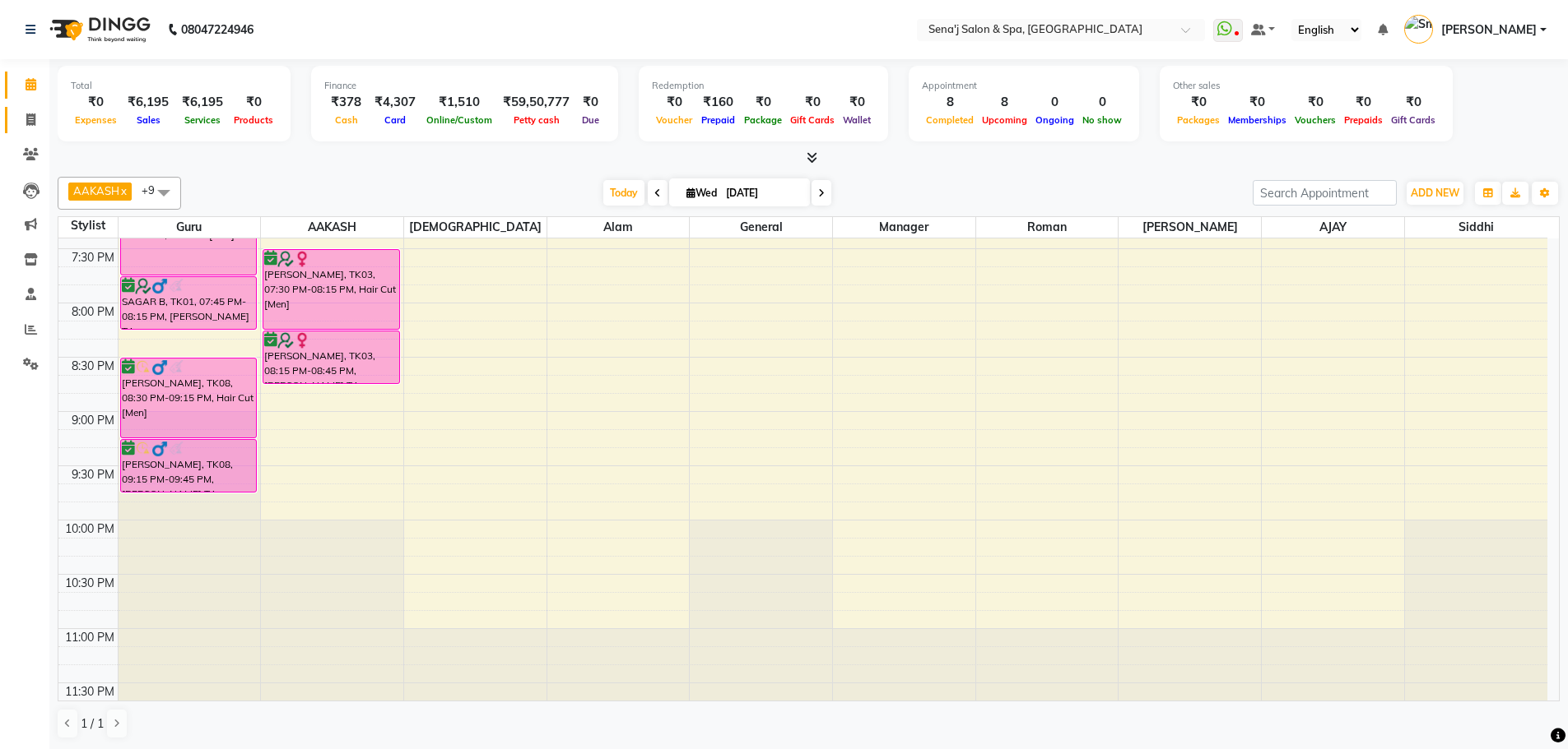
click at [28, 113] on icon at bounding box center [30, 119] width 9 height 12
select select "447"
select select "service"
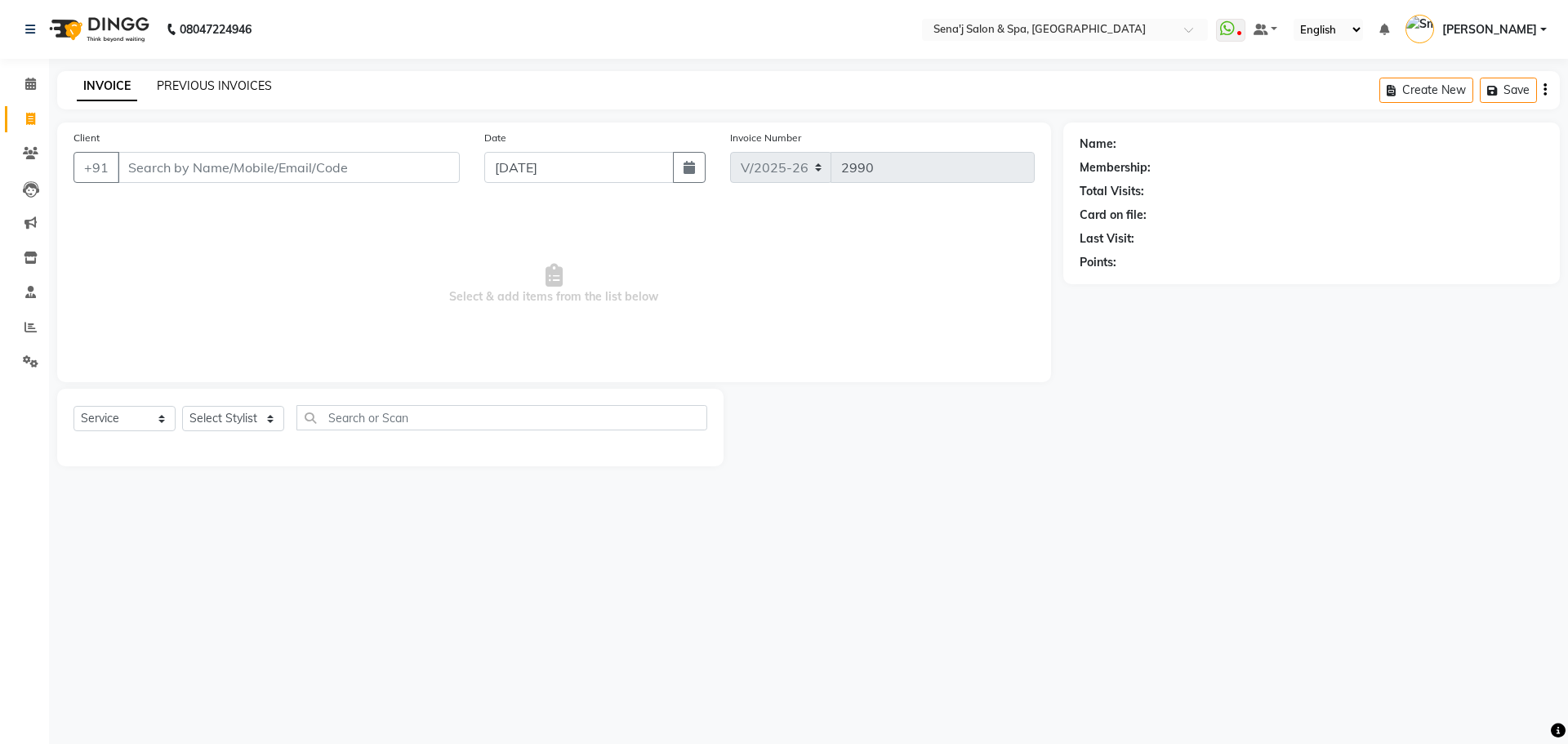
click at [217, 79] on link "PREVIOUS INVOICES" at bounding box center [214, 85] width 115 height 14
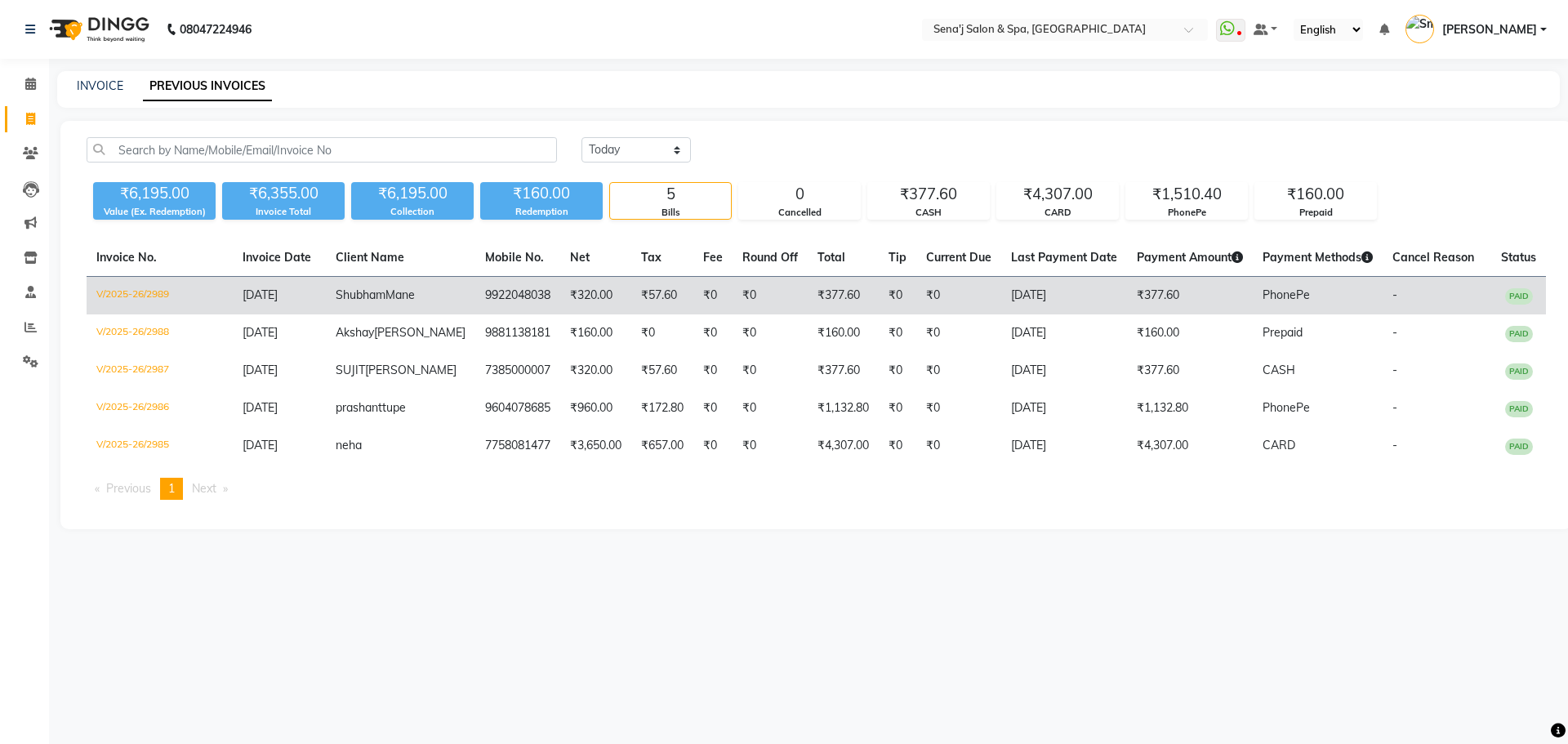
click at [407, 292] on td "Shubham Mane" at bounding box center [400, 296] width 149 height 38
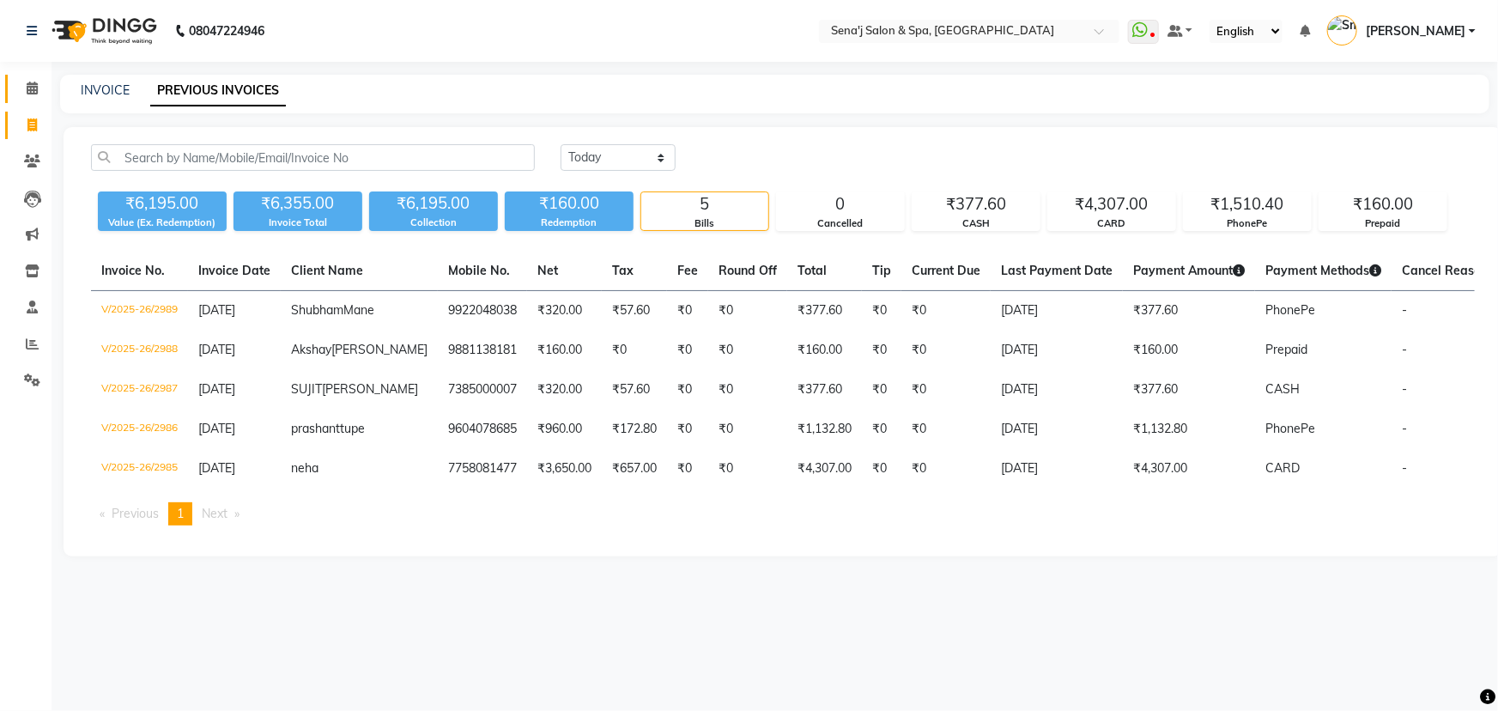
click at [35, 85] on icon at bounding box center [32, 88] width 11 height 13
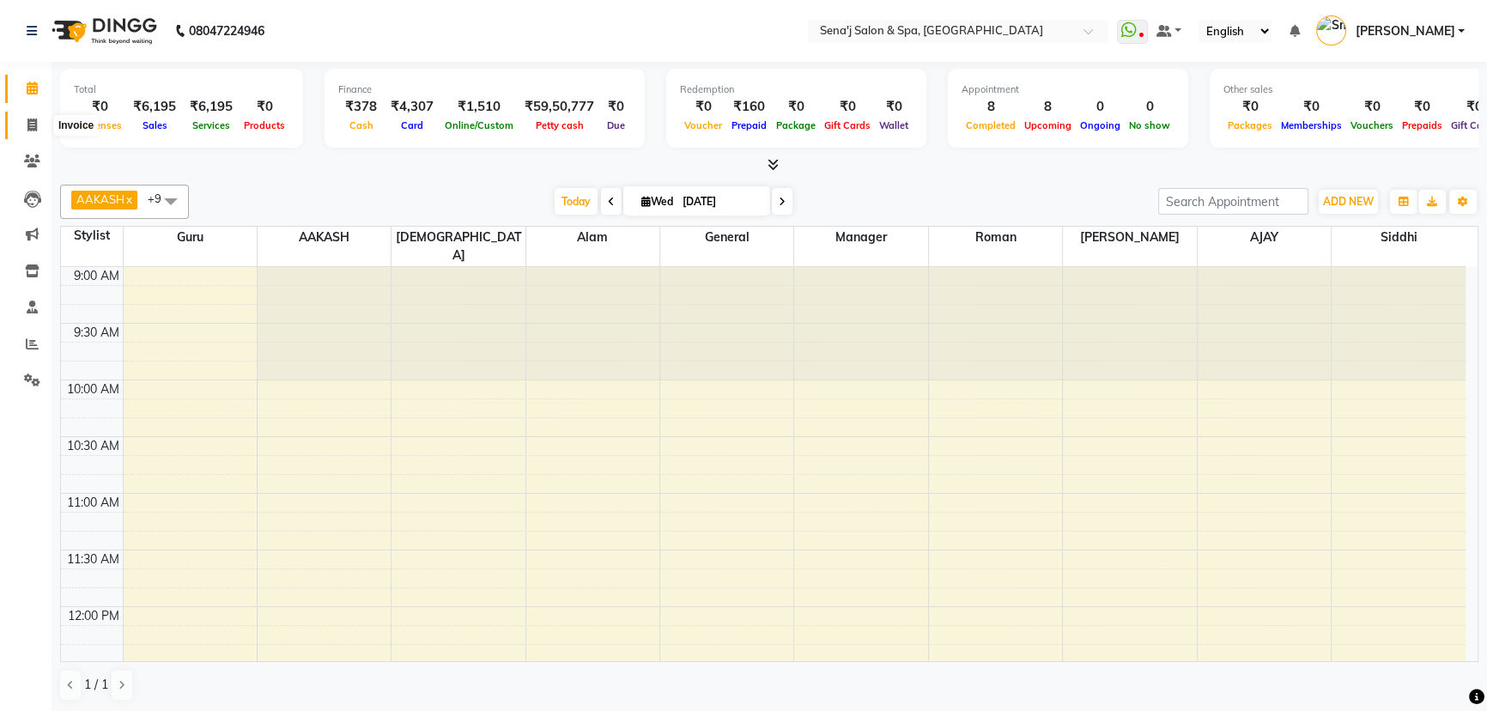
click at [35, 129] on icon at bounding box center [31, 124] width 9 height 13
select select "447"
select select "service"
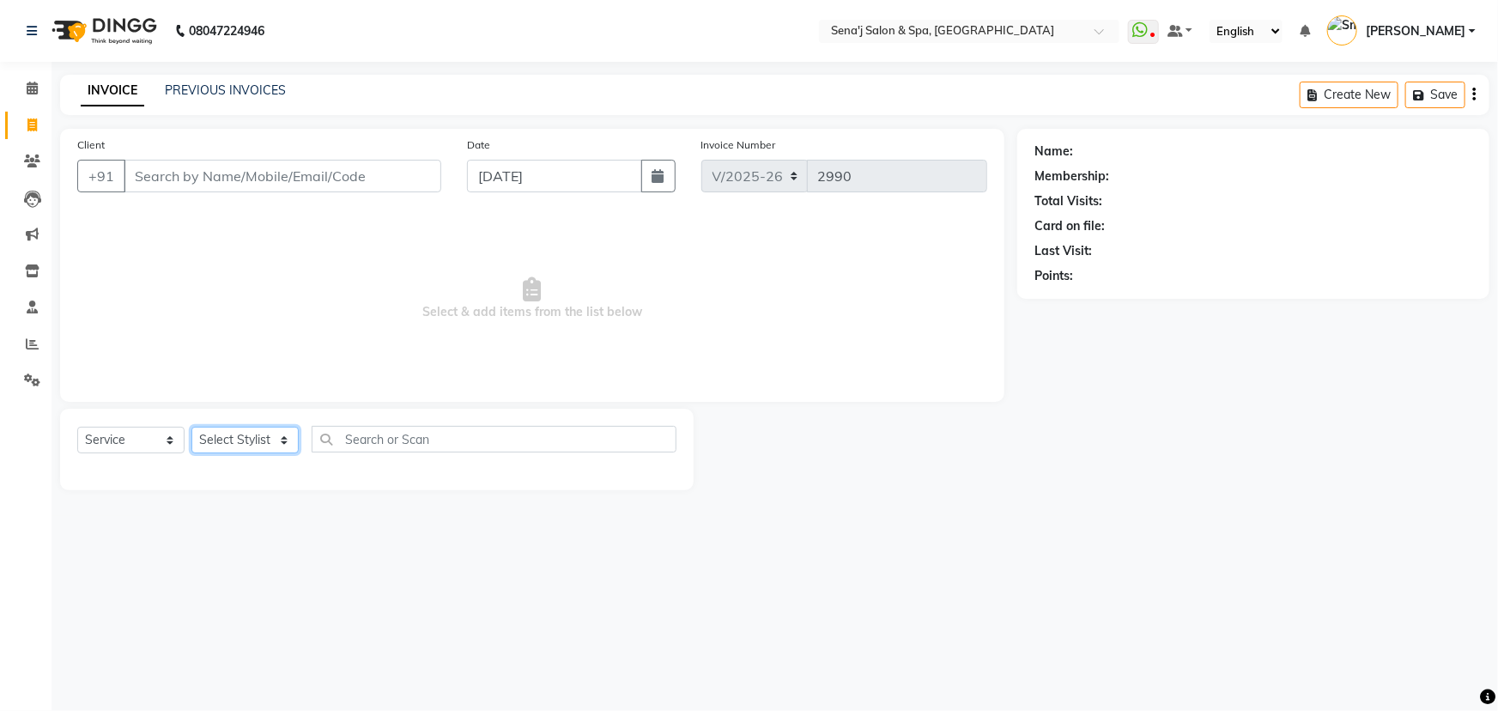
click at [218, 438] on select "Select Stylist [PERSON_NAME] [PERSON_NAME] [PERSON_NAME] [PERSON_NAME] General …" at bounding box center [244, 440] width 107 height 27
select select "30665"
click at [191, 427] on select "Select Stylist [PERSON_NAME] [PERSON_NAME] [PERSON_NAME] [PERSON_NAME] General …" at bounding box center [244, 440] width 107 height 27
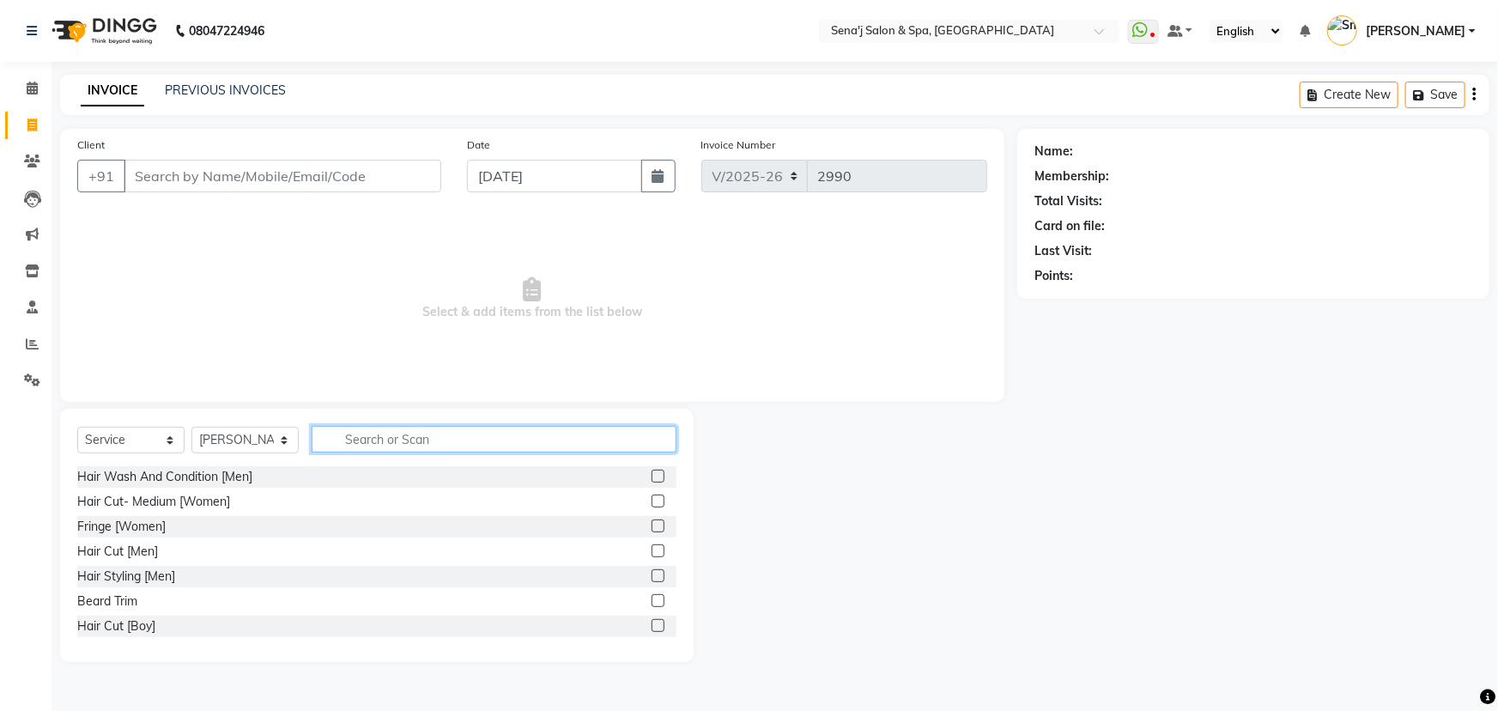
click at [382, 427] on input "text" at bounding box center [494, 439] width 365 height 27
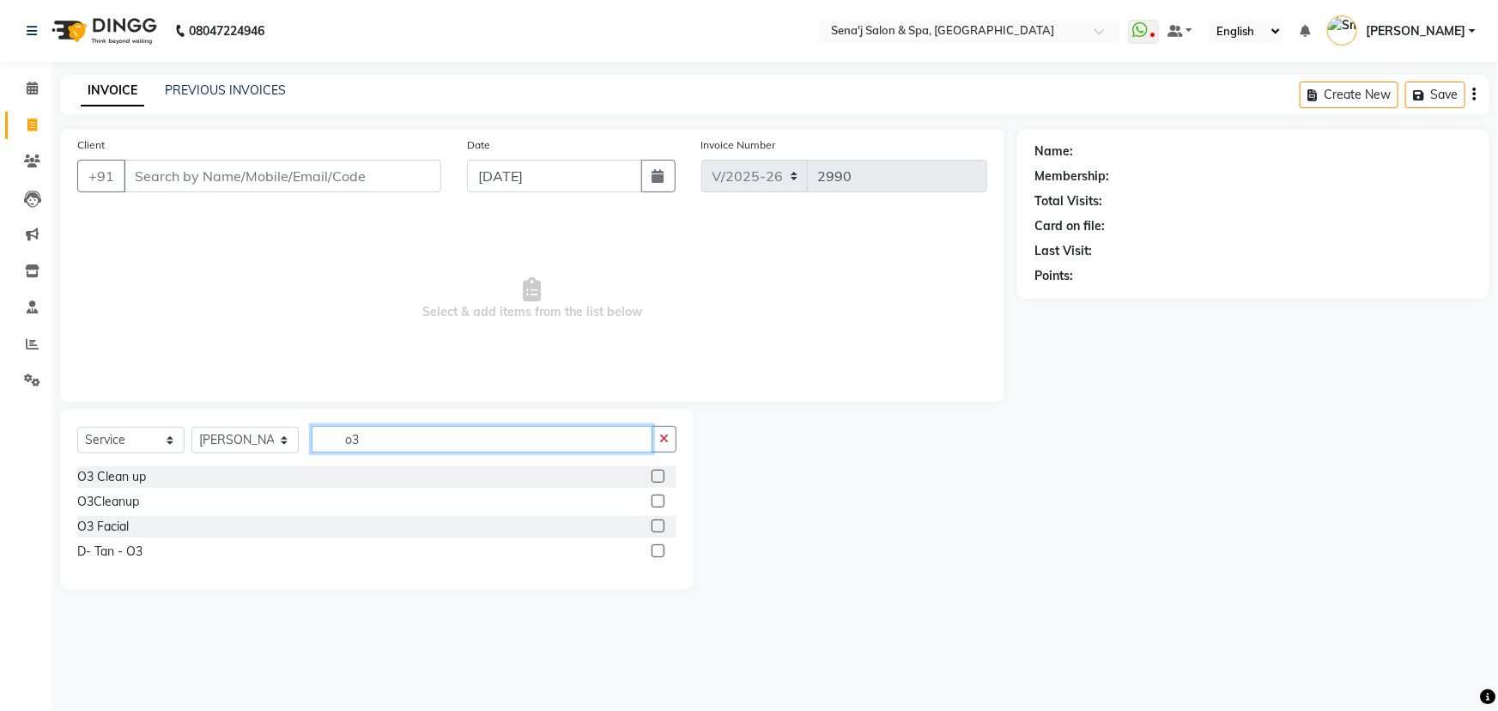
type input "o3"
click at [656, 475] on label at bounding box center [658, 476] width 13 height 13
click at [656, 475] on input "checkbox" at bounding box center [657, 476] width 11 height 11
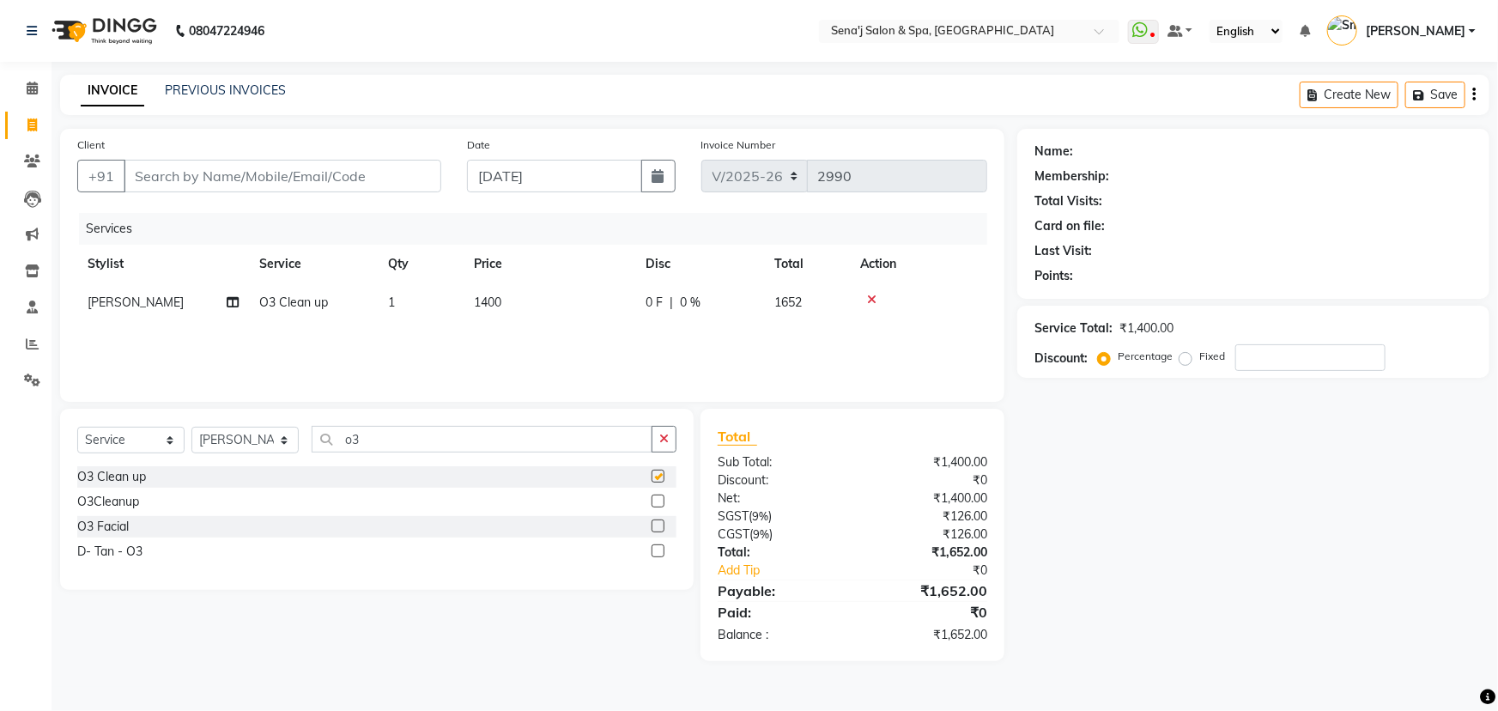
checkbox input "false"
click at [444, 438] on input "o3" at bounding box center [482, 439] width 341 height 27
type input "o"
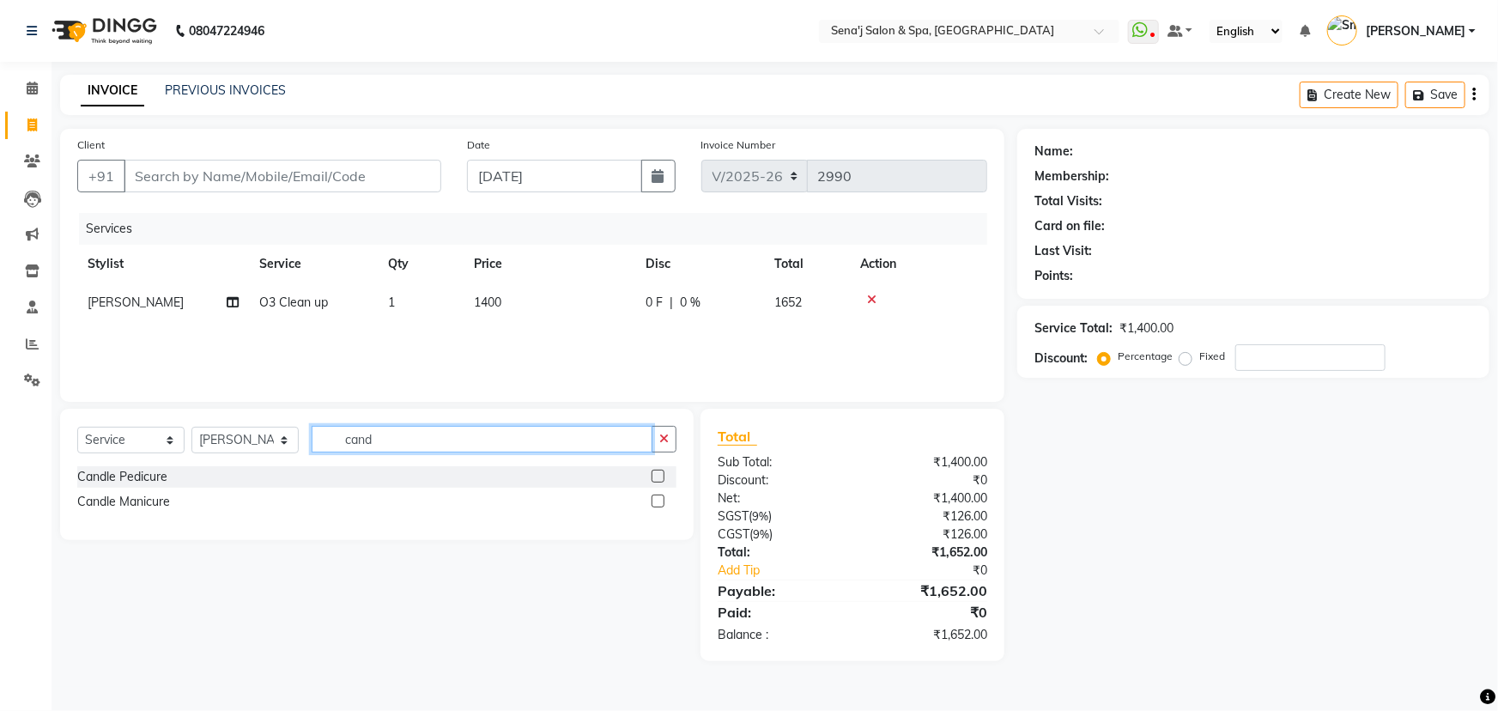
type input "cand"
click at [655, 477] on label at bounding box center [658, 476] width 13 height 13
click at [655, 477] on input "checkbox" at bounding box center [657, 476] width 11 height 11
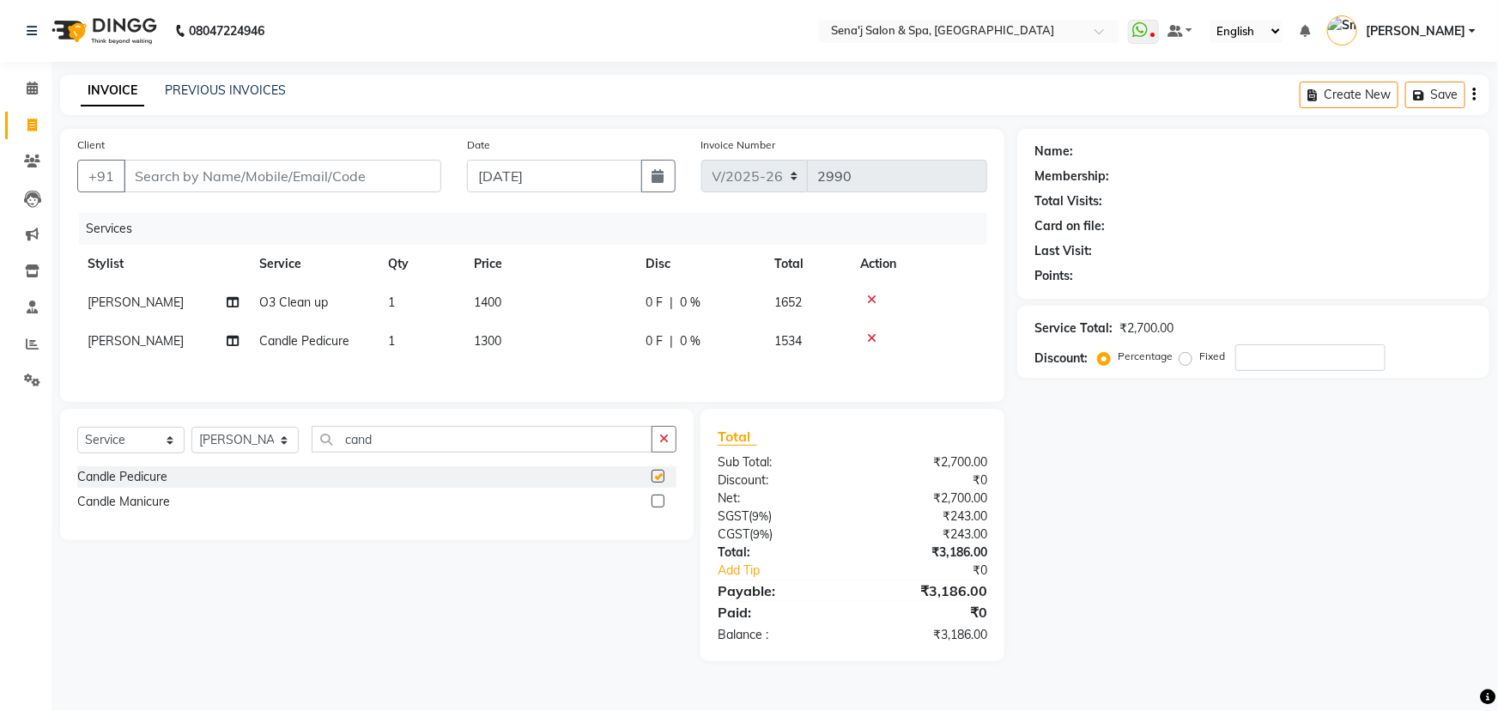
checkbox input "false"
click at [671, 506] on div at bounding box center [664, 501] width 25 height 21
click at [659, 502] on label at bounding box center [658, 501] width 13 height 13
click at [659, 502] on input "checkbox" at bounding box center [657, 501] width 11 height 11
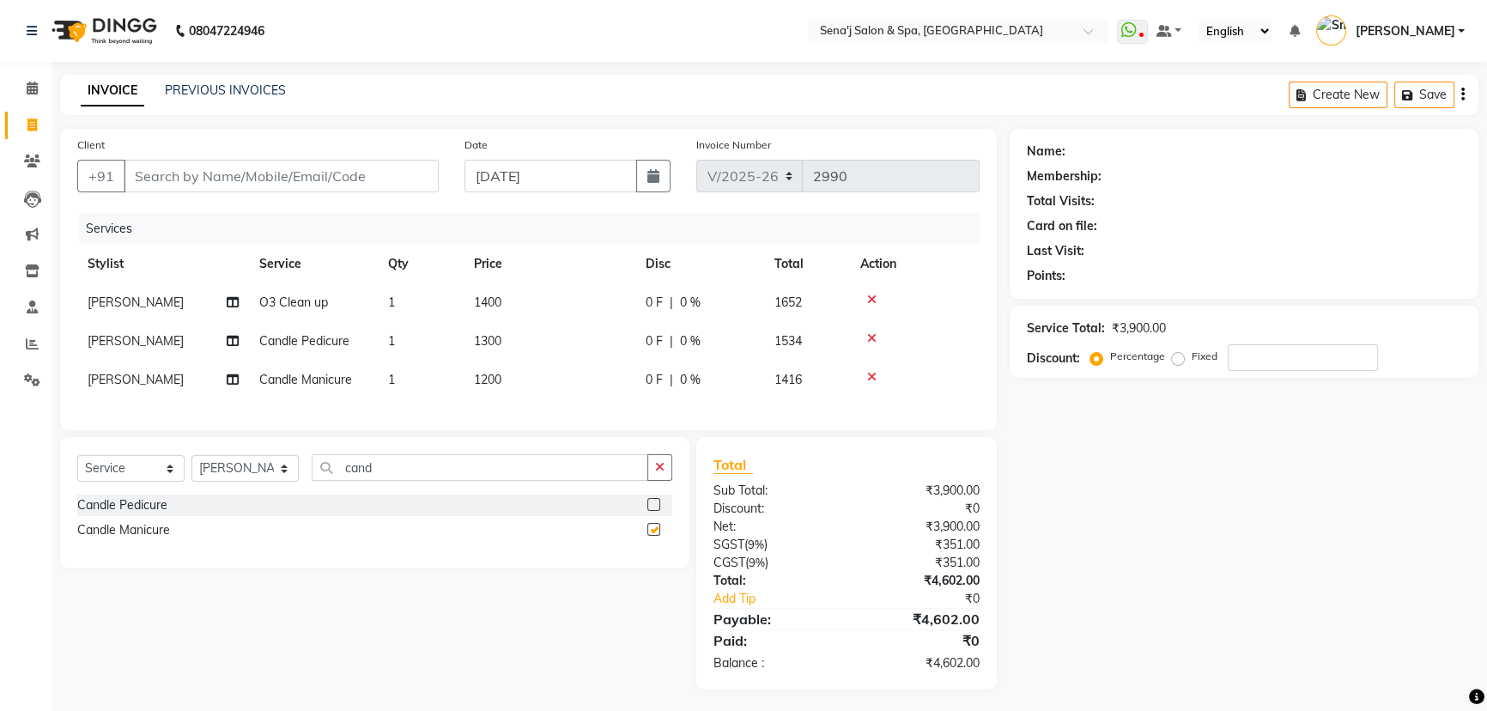
checkbox input "false"
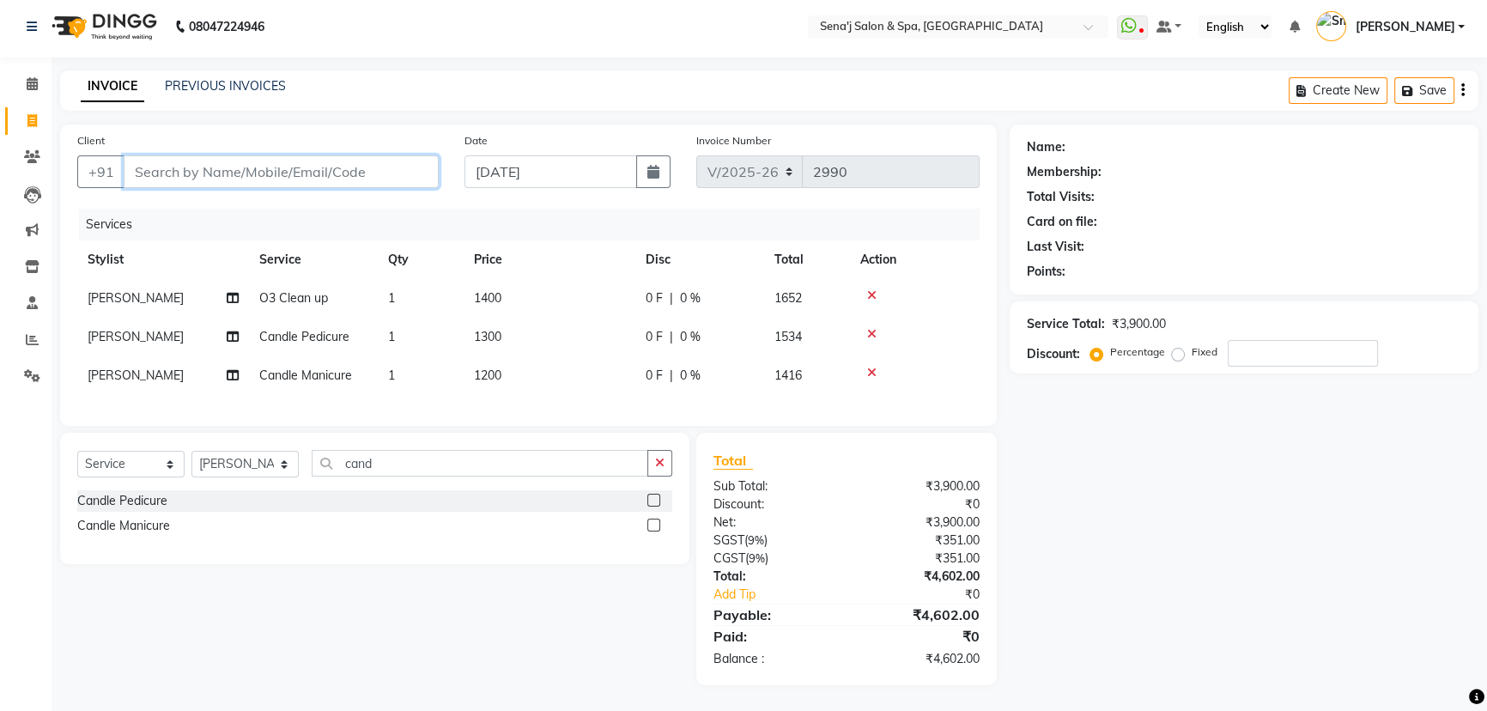
drag, startPoint x: 163, startPoint y: 172, endPoint x: 152, endPoint y: 167, distance: 12.3
click at [163, 172] on input "Client" at bounding box center [281, 171] width 315 height 33
type input "9"
type input "0"
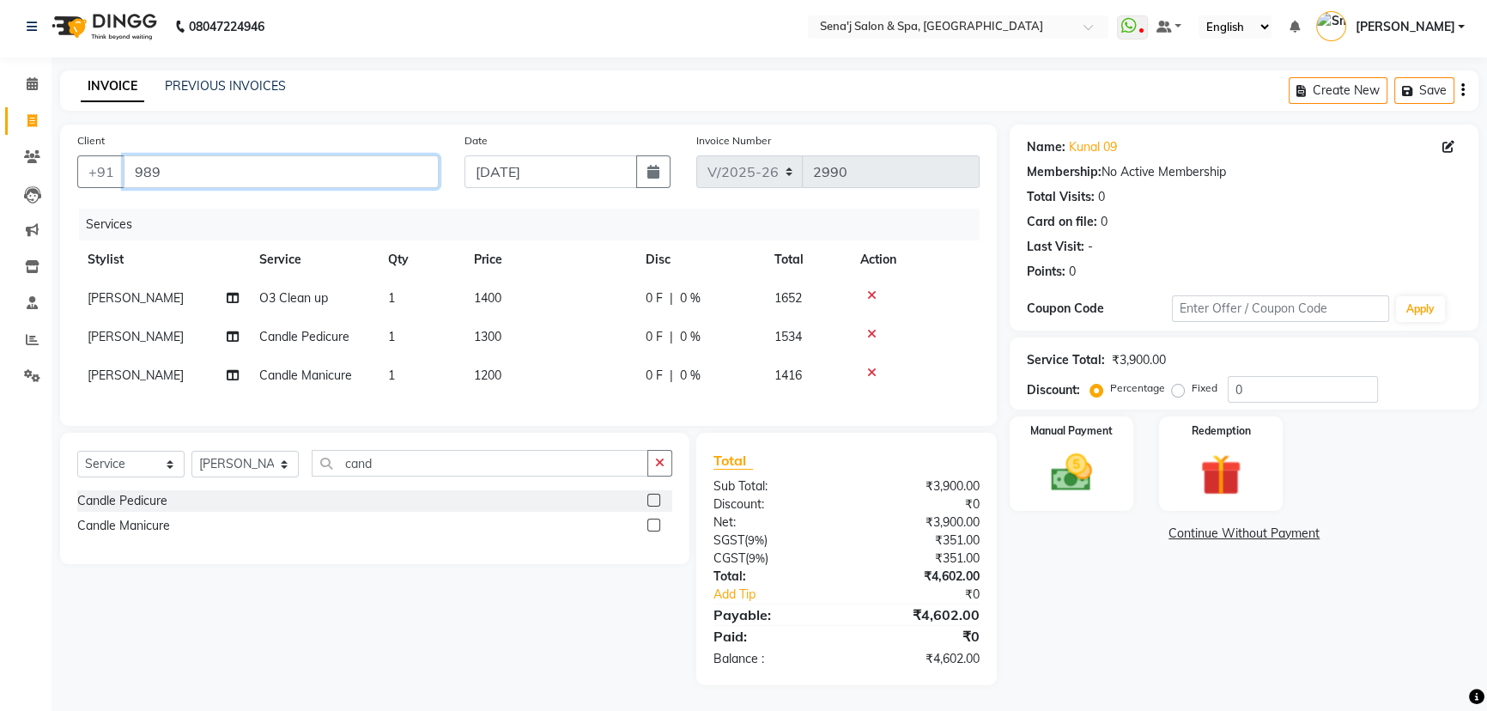
click at [167, 168] on input "989" at bounding box center [281, 171] width 315 height 33
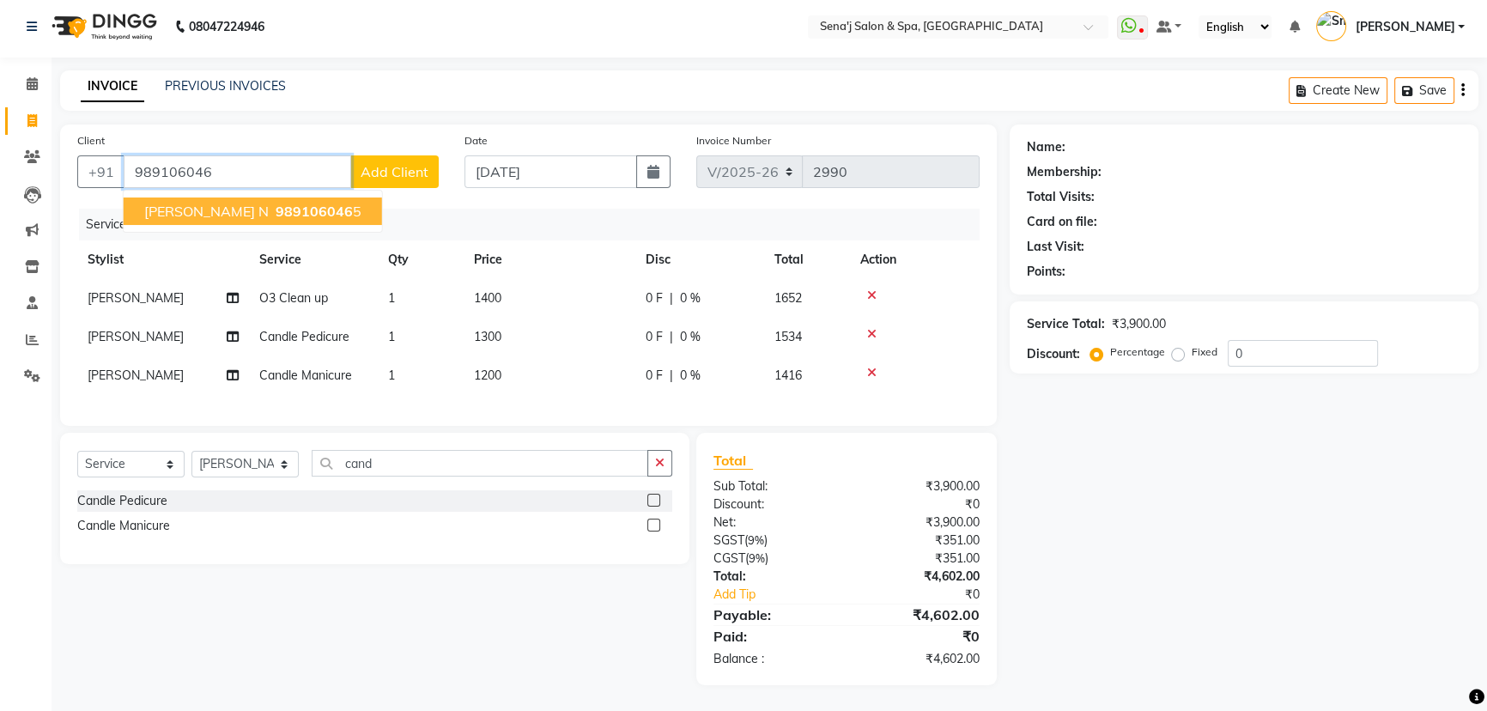
drag, startPoint x: 167, startPoint y: 202, endPoint x: 166, endPoint y: 212, distance: 10.4
click at [167, 203] on span "[PERSON_NAME] N" at bounding box center [206, 211] width 124 height 17
type input "9891060465"
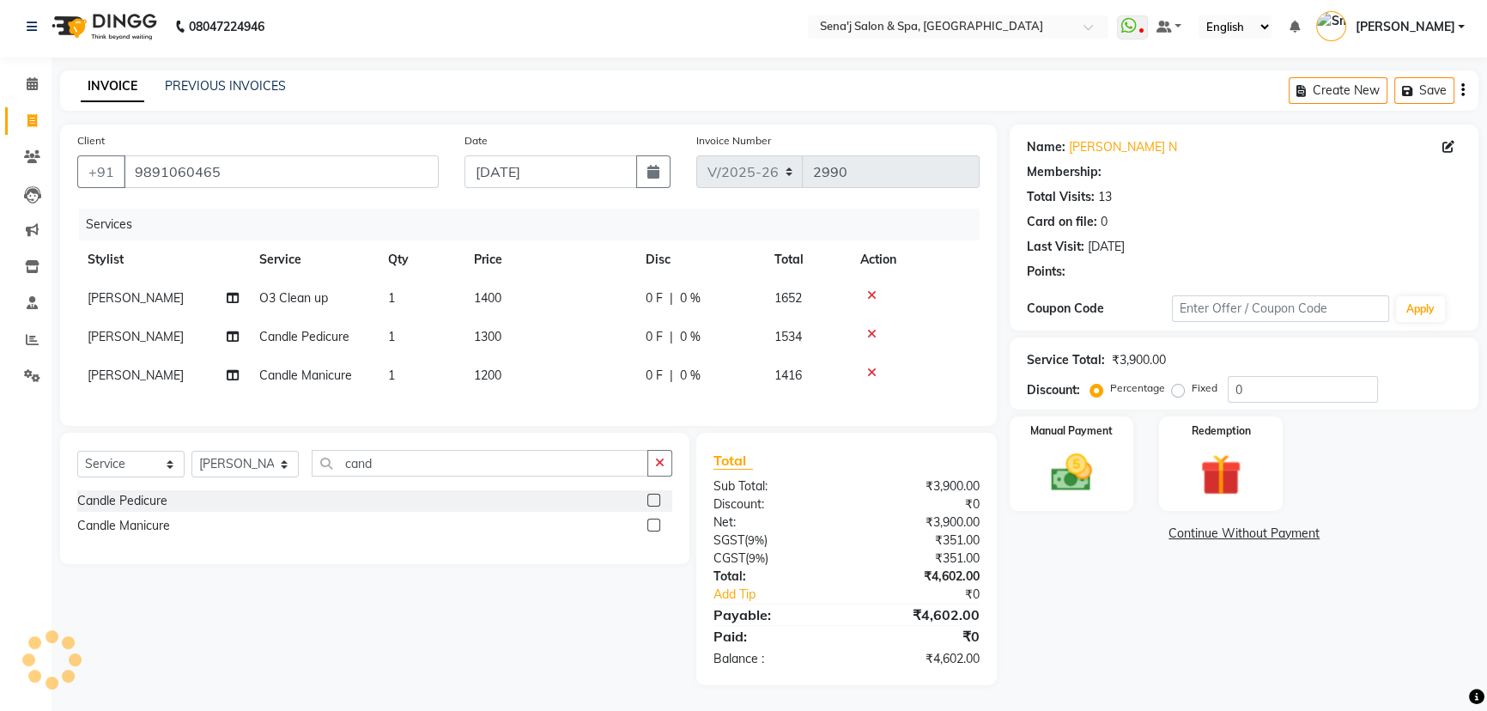
select select "1: Object"
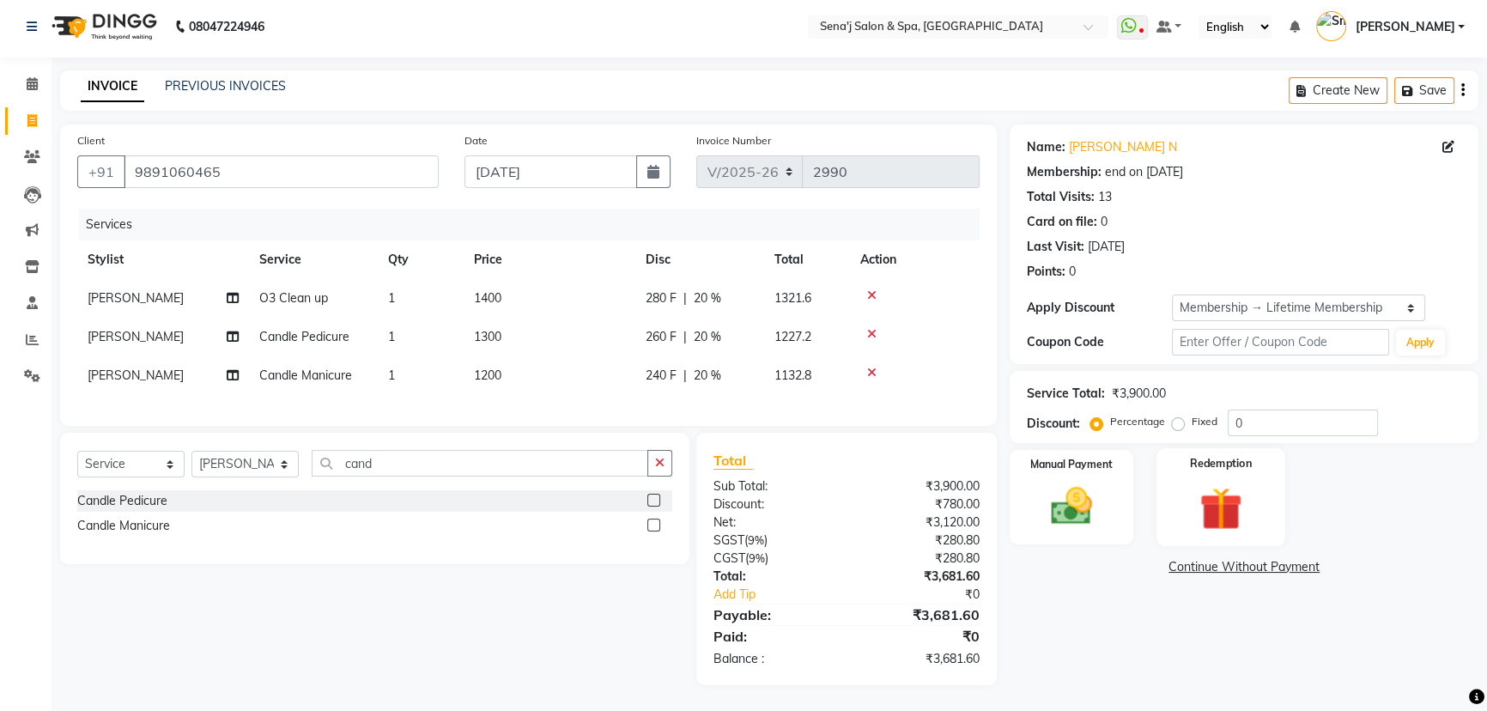
type input "20"
click at [1060, 501] on img at bounding box center [1072, 506] width 70 height 49
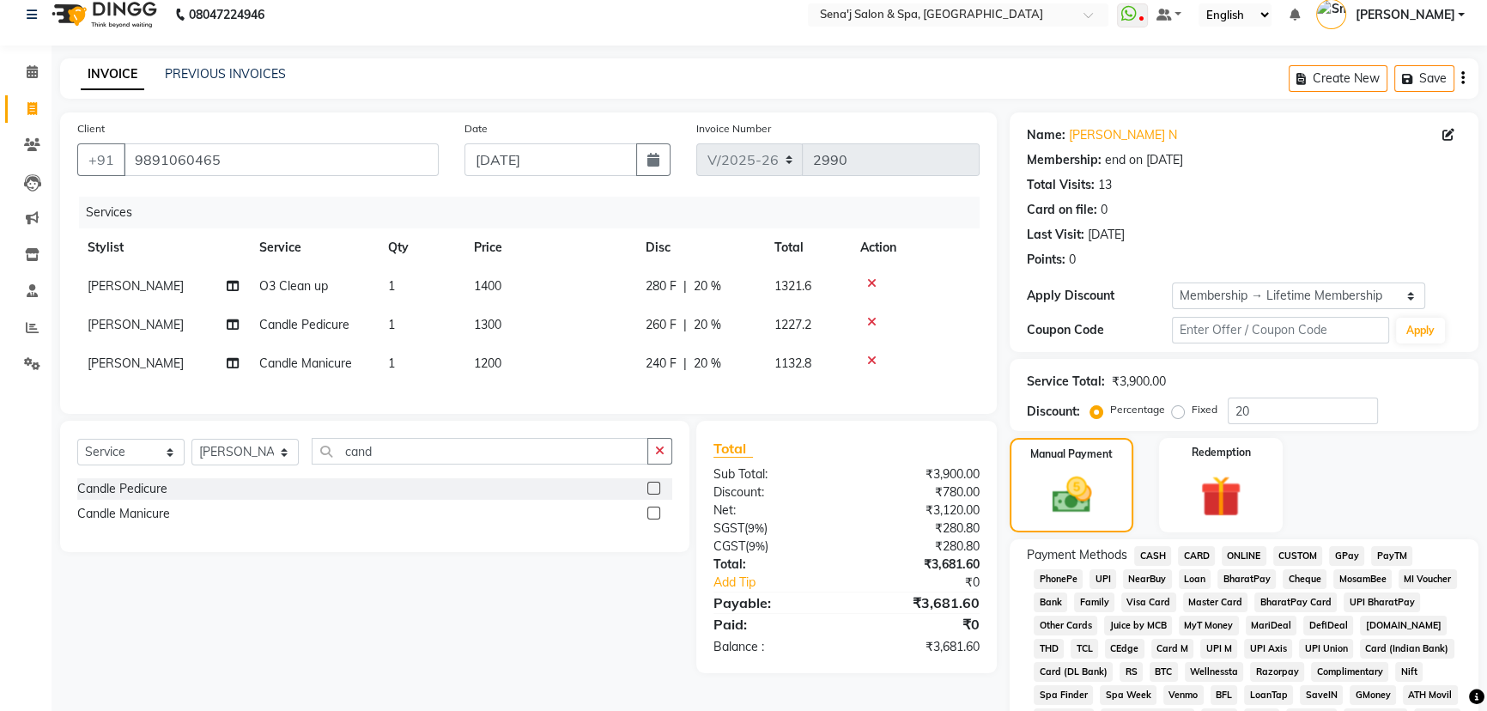
click at [1190, 551] on span "CARD" at bounding box center [1196, 556] width 37 height 20
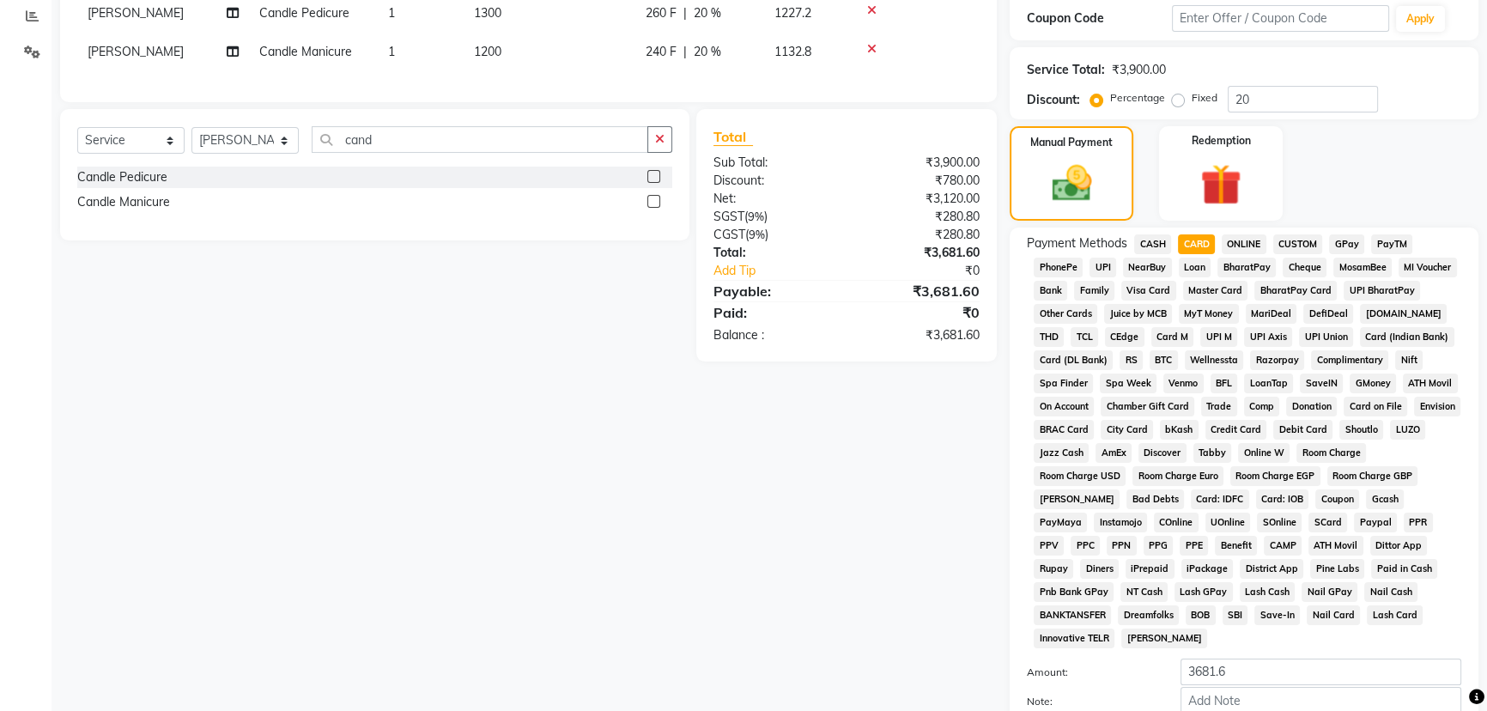
scroll to position [406, 0]
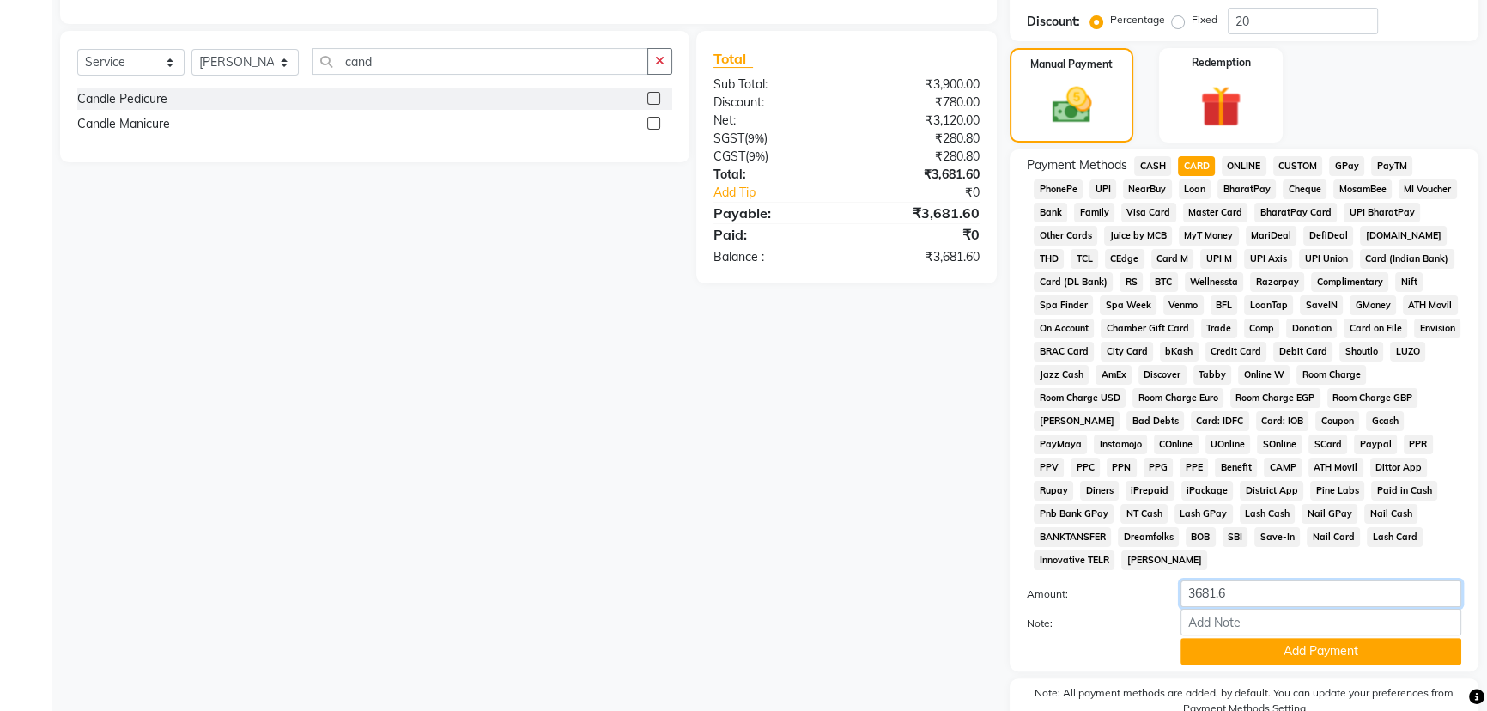
click at [1254, 580] on input "3681.6" at bounding box center [1321, 593] width 281 height 27
type input "3681"
click at [1281, 653] on button "Add Payment" at bounding box center [1321, 651] width 281 height 27
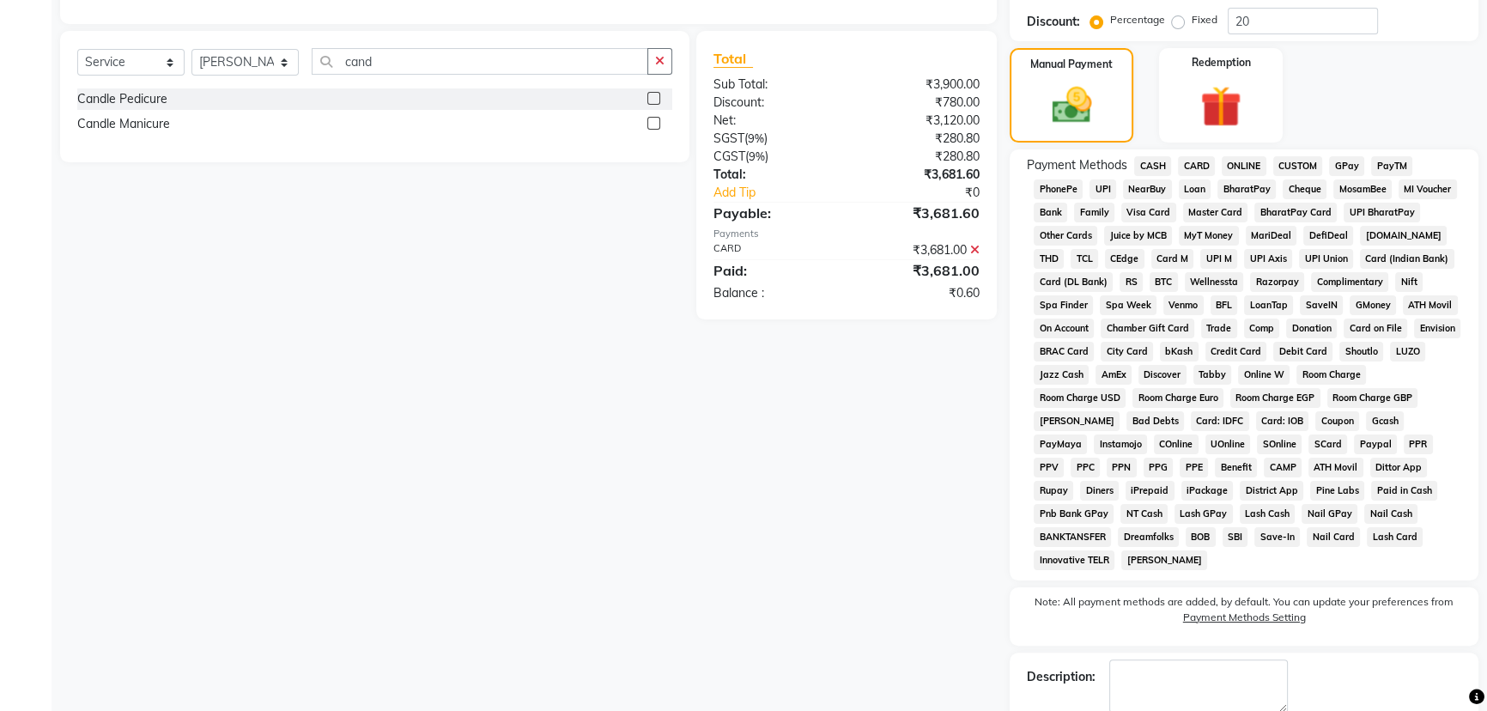
scroll to position [172, 0]
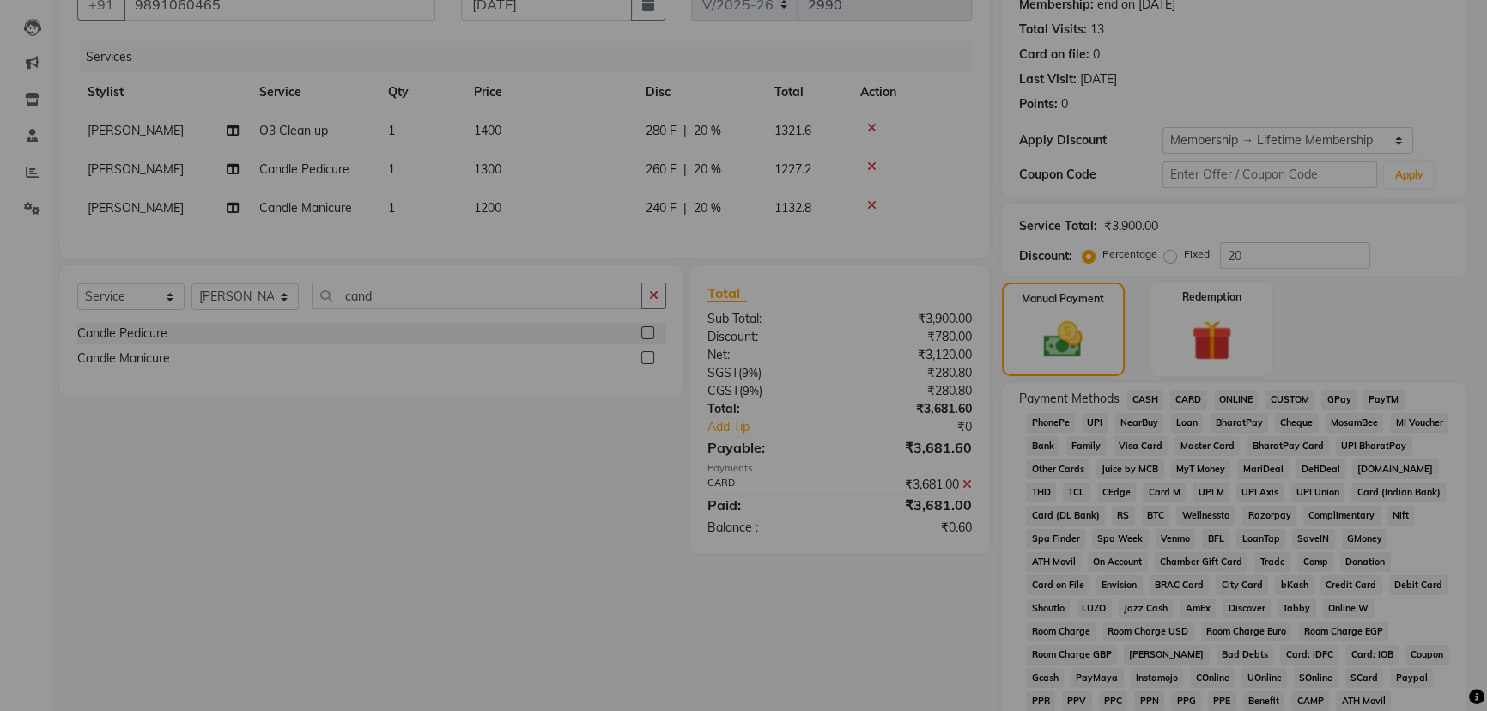
scroll to position [474, 0]
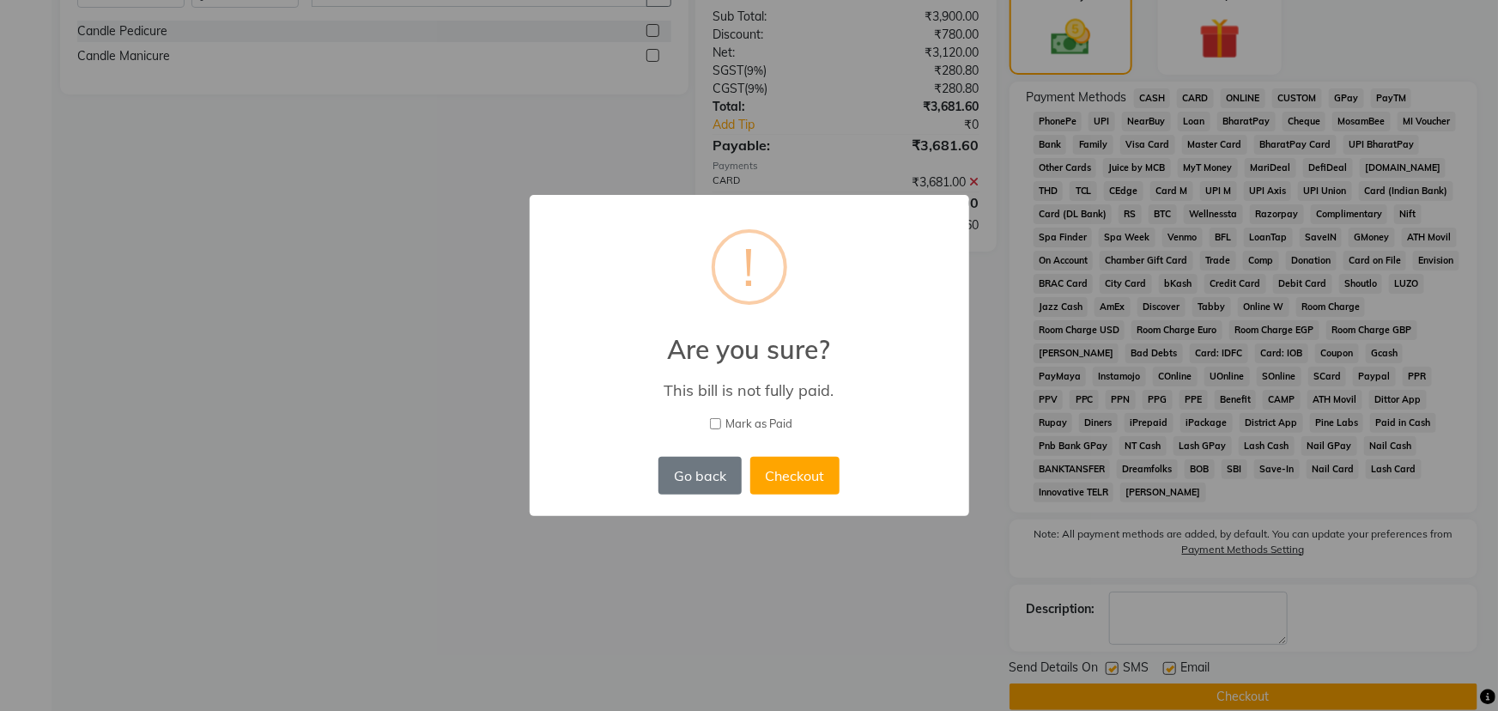
click at [712, 416] on label "Mark as Paid" at bounding box center [749, 424] width 395 height 17
click at [712, 418] on input "Mark as Paid" at bounding box center [715, 423] width 11 height 11
checkbox input "true"
click at [792, 470] on button "Checkout" at bounding box center [794, 476] width 89 height 38
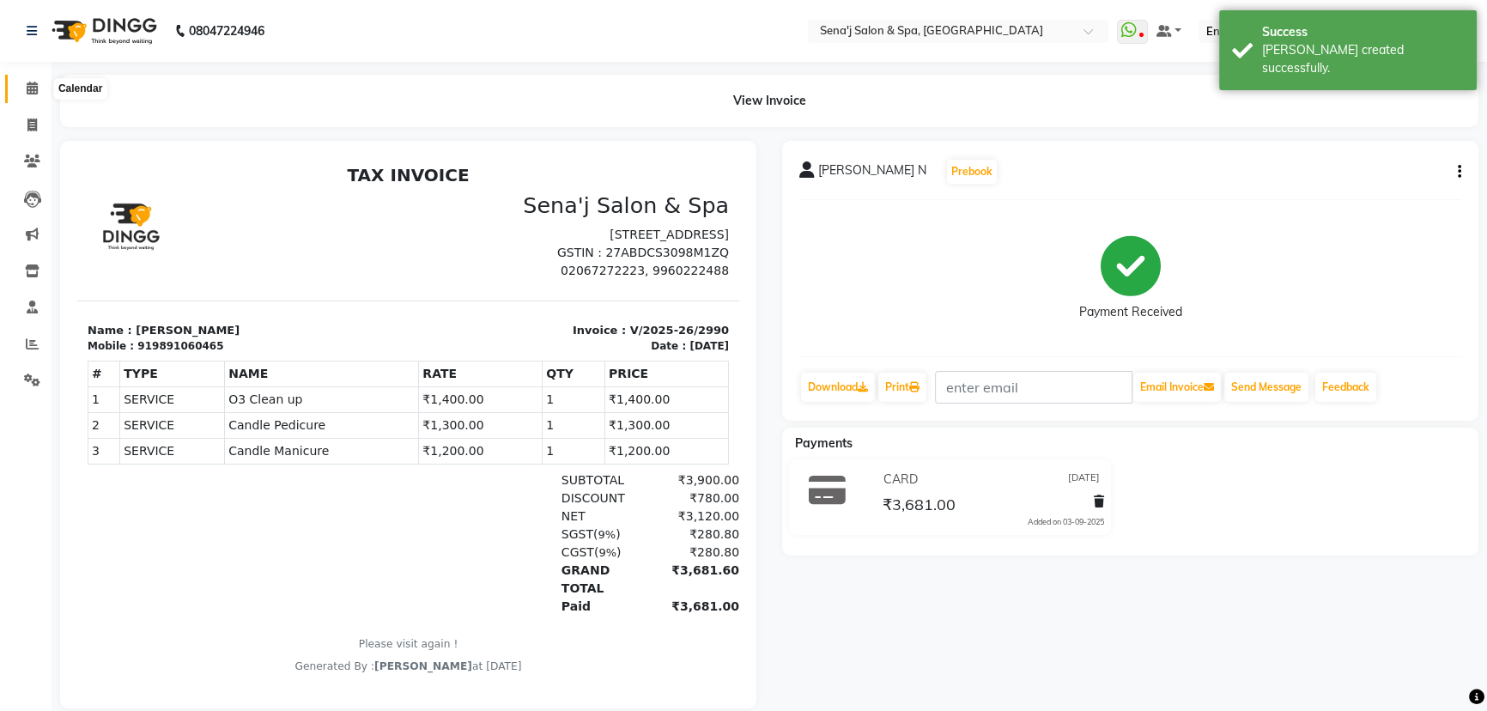
click at [32, 86] on icon at bounding box center [32, 88] width 11 height 13
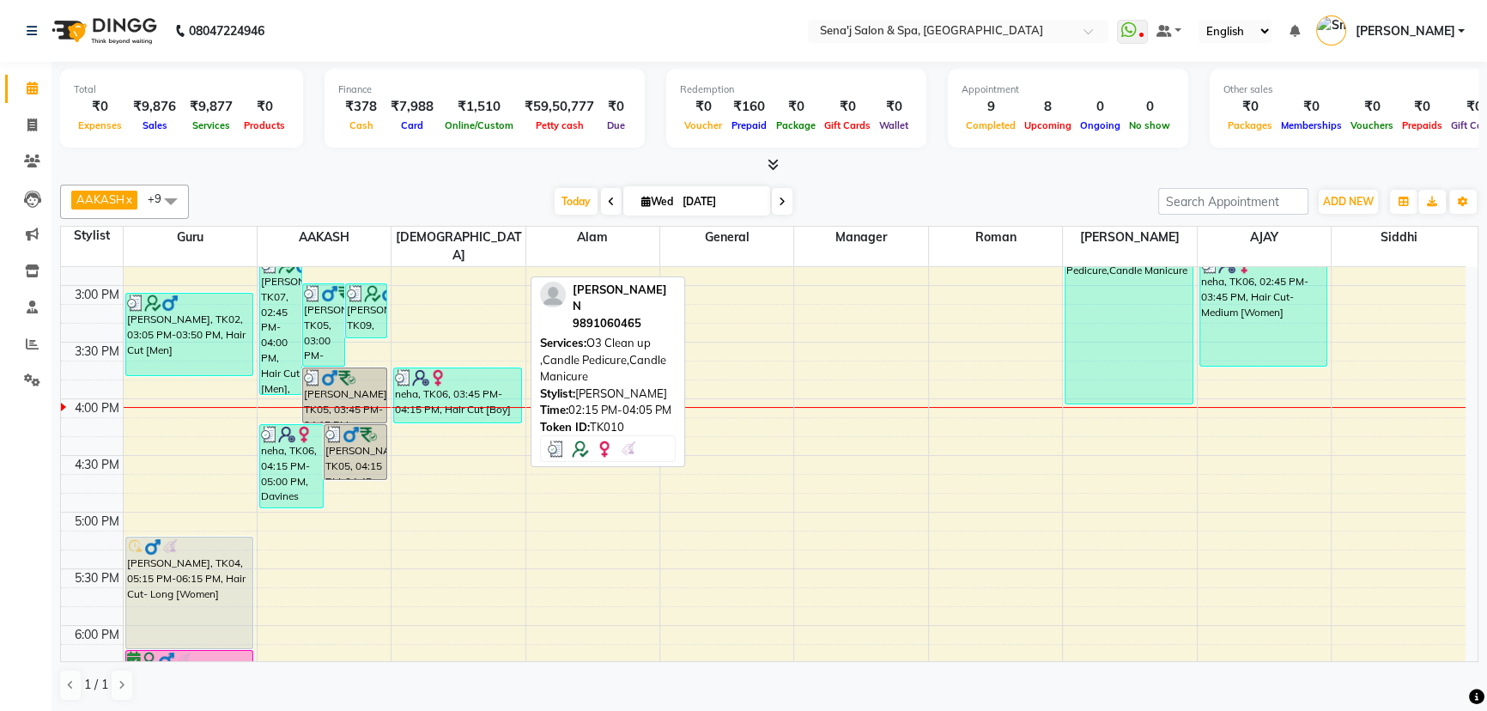
scroll to position [624, 0]
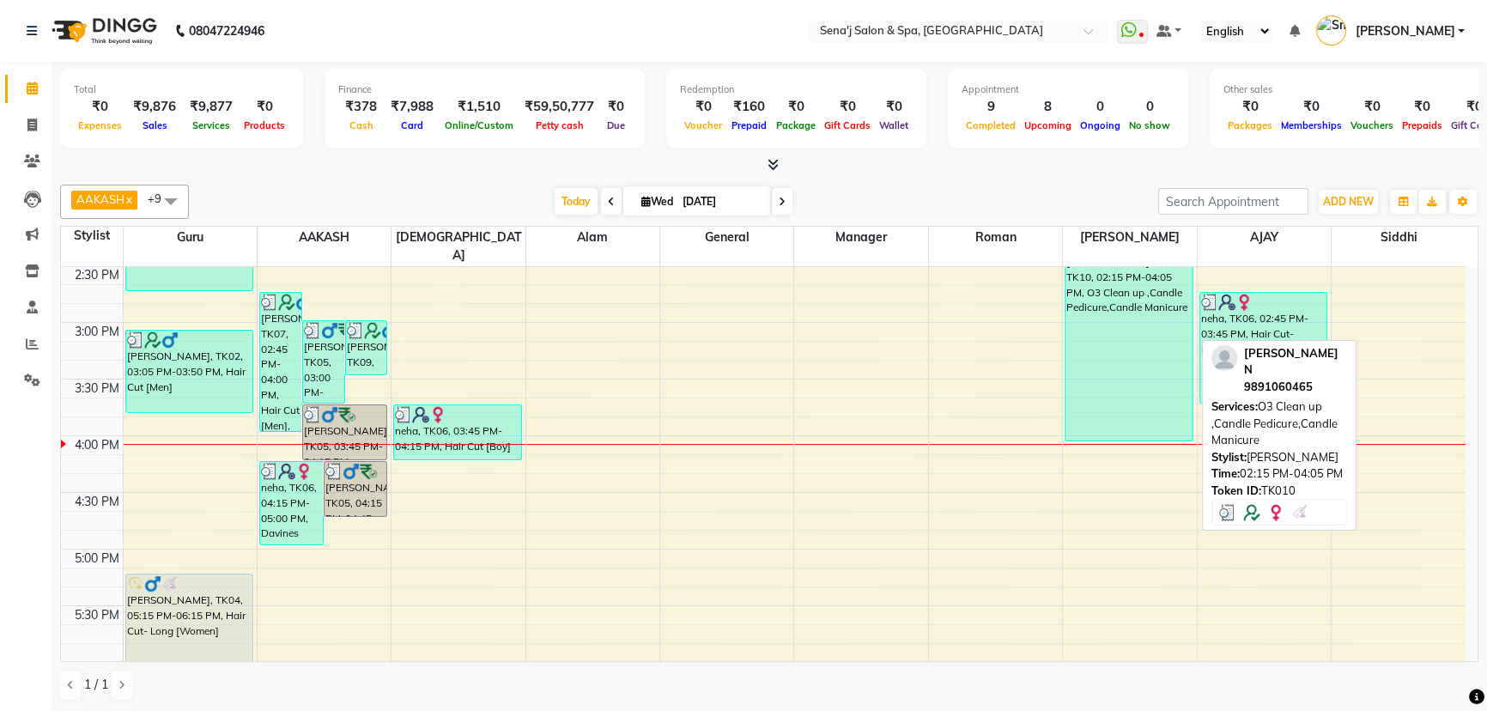
click at [1115, 326] on div "[PERSON_NAME] N, TK10, 02:15 PM-04:05 PM, O3 Clean up ,Candle Pedicure,Candle M…" at bounding box center [1129, 338] width 127 height 204
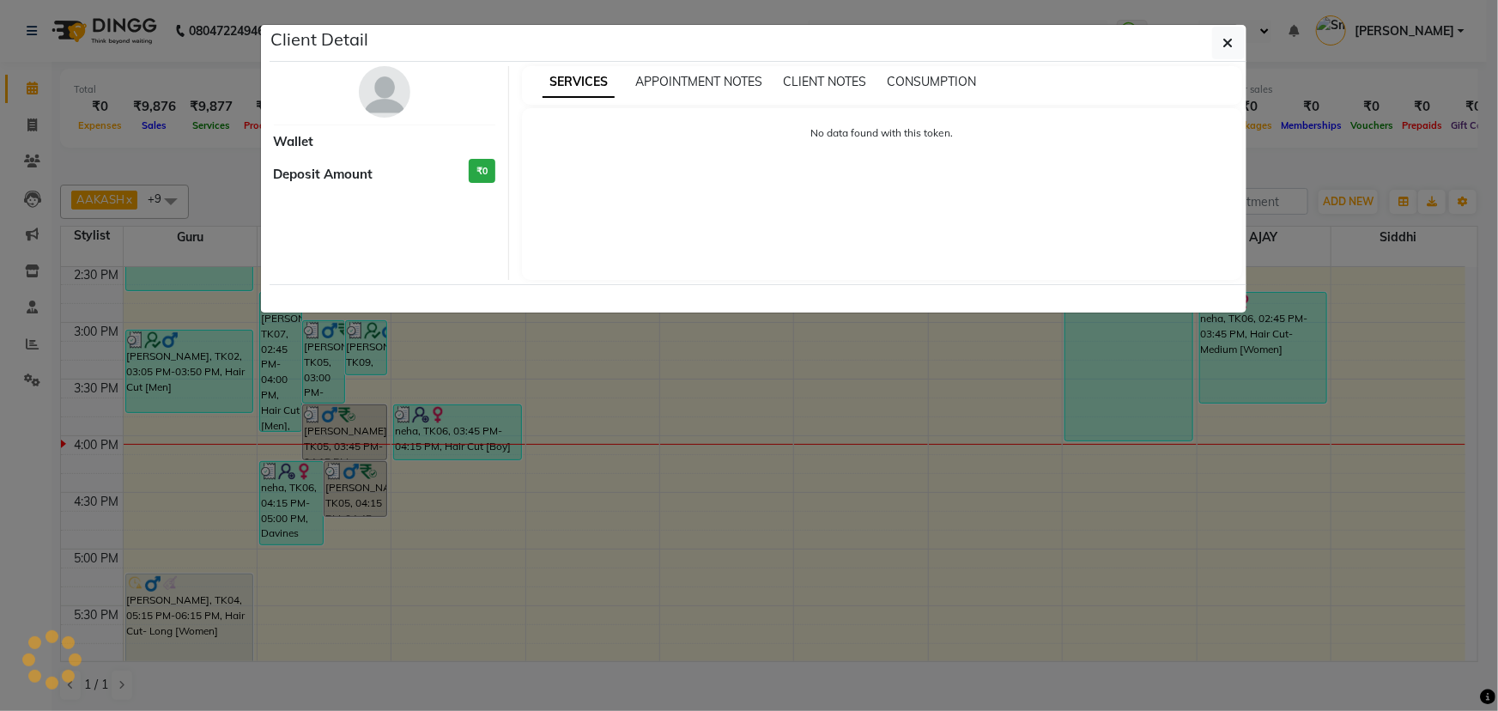
select select "3"
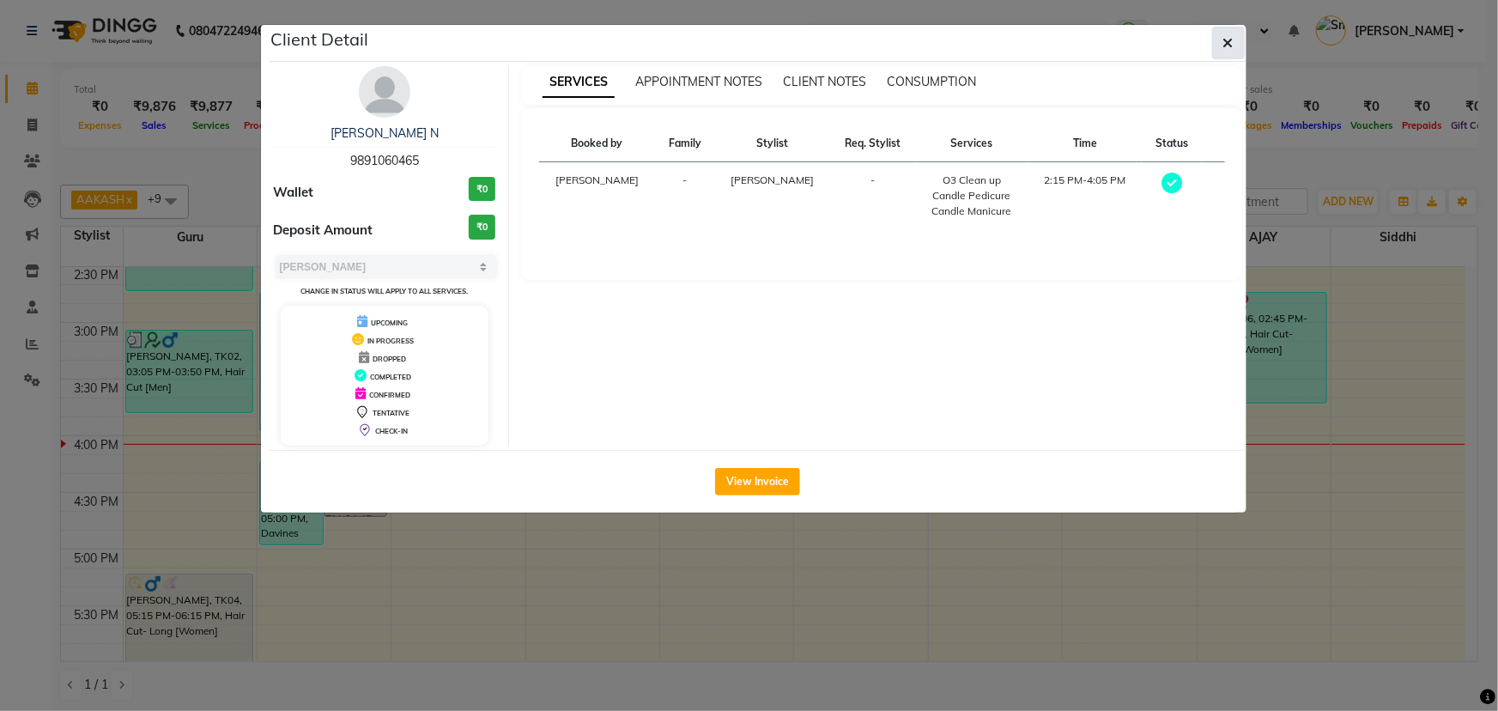
click at [1220, 36] on button "button" at bounding box center [1228, 43] width 33 height 33
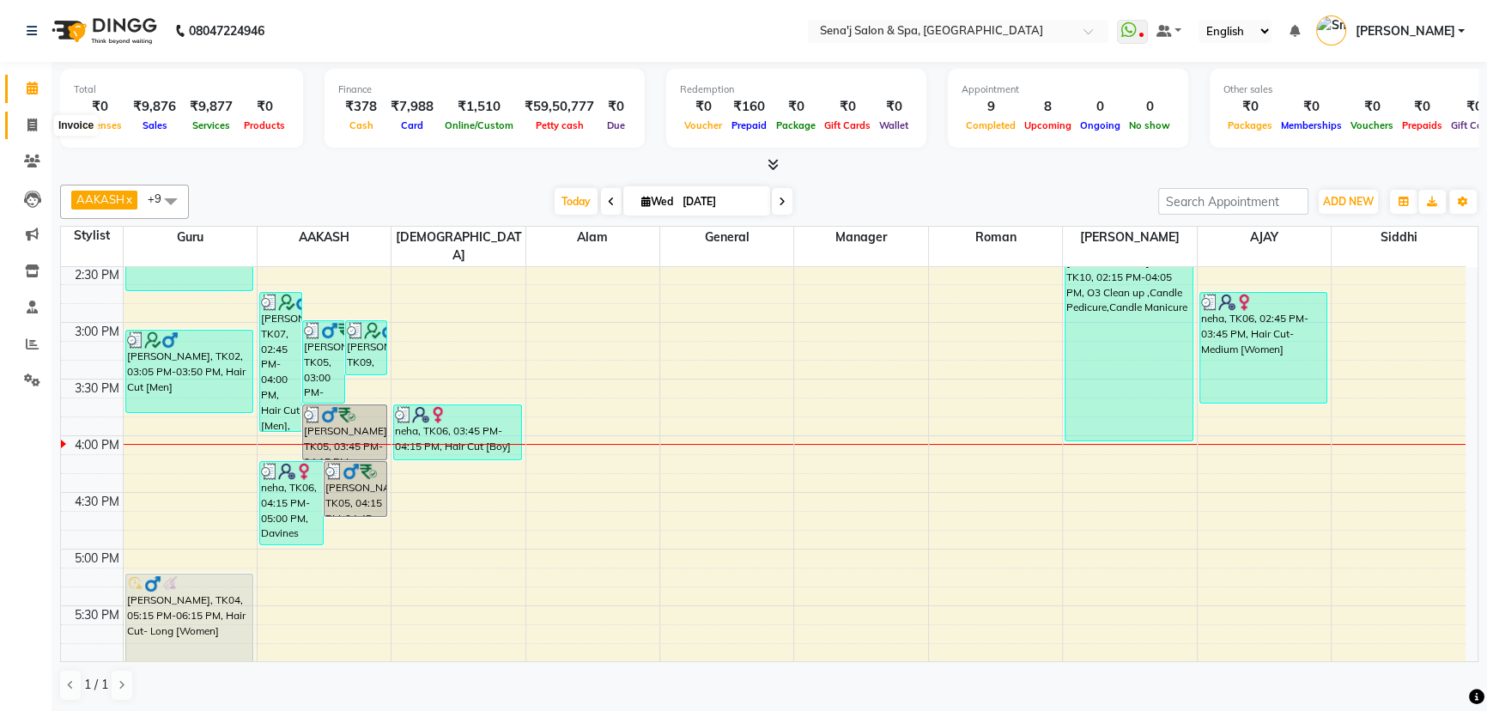
drag, startPoint x: 26, startPoint y: 122, endPoint x: 77, endPoint y: 114, distance: 52.1
click at [27, 121] on icon at bounding box center [31, 124] width 9 height 13
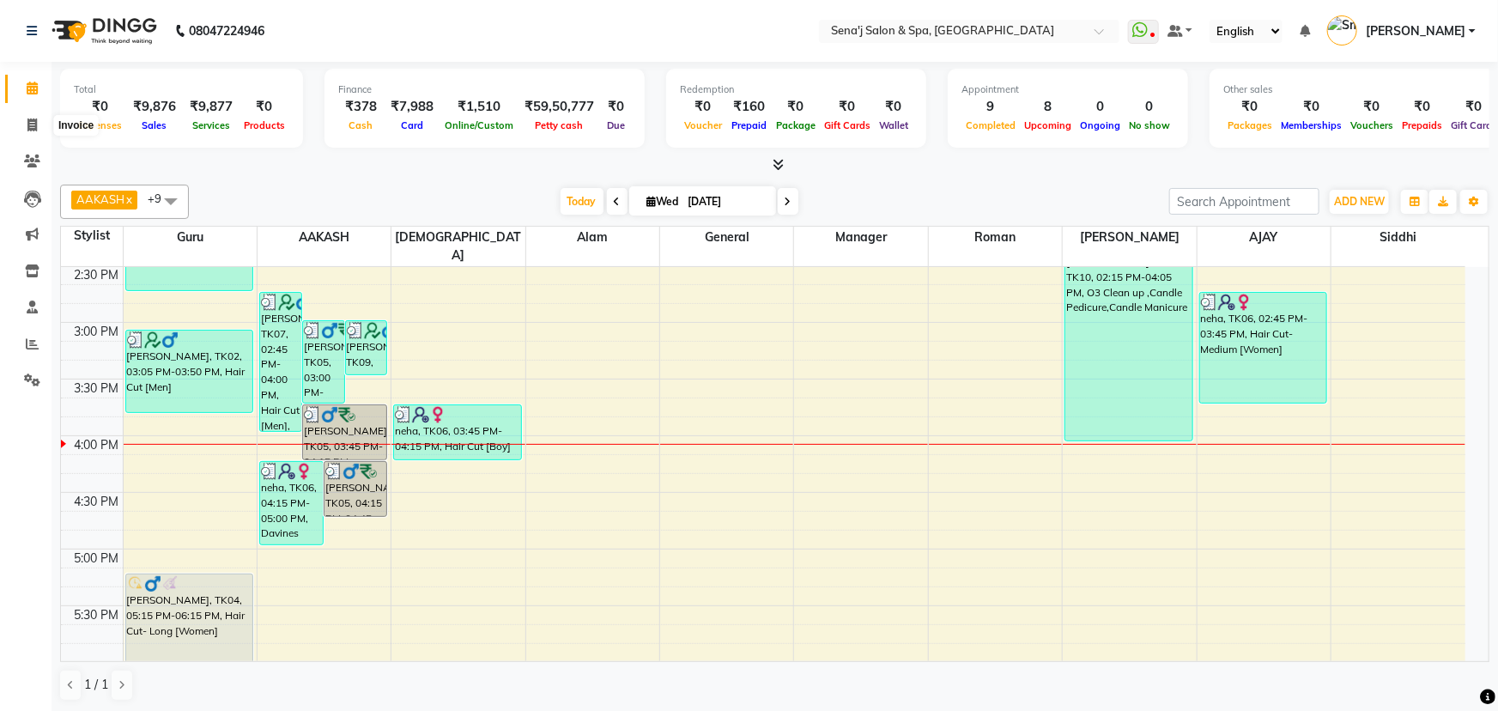
select select "447"
select select "service"
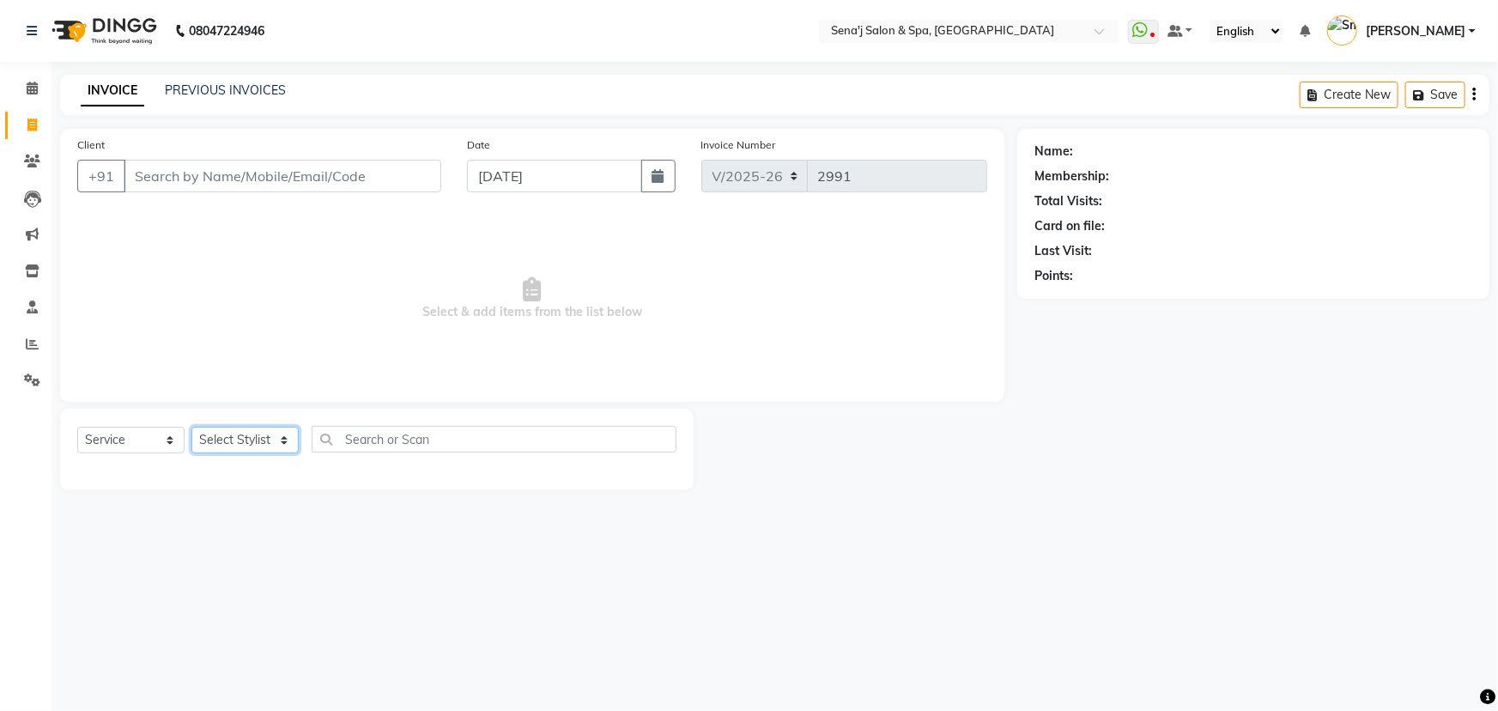
click at [239, 436] on select "Select Stylist AAKASH Afzal Ajay AJAY Alam Ashu General Guru Manager Manager Ra…" at bounding box center [244, 440] width 107 height 27
select select "30665"
click at [191, 427] on select "Select Stylist AAKASH Afzal Ajay AJAY Alam Ashu General Guru Manager Manager Ra…" at bounding box center [244, 440] width 107 height 27
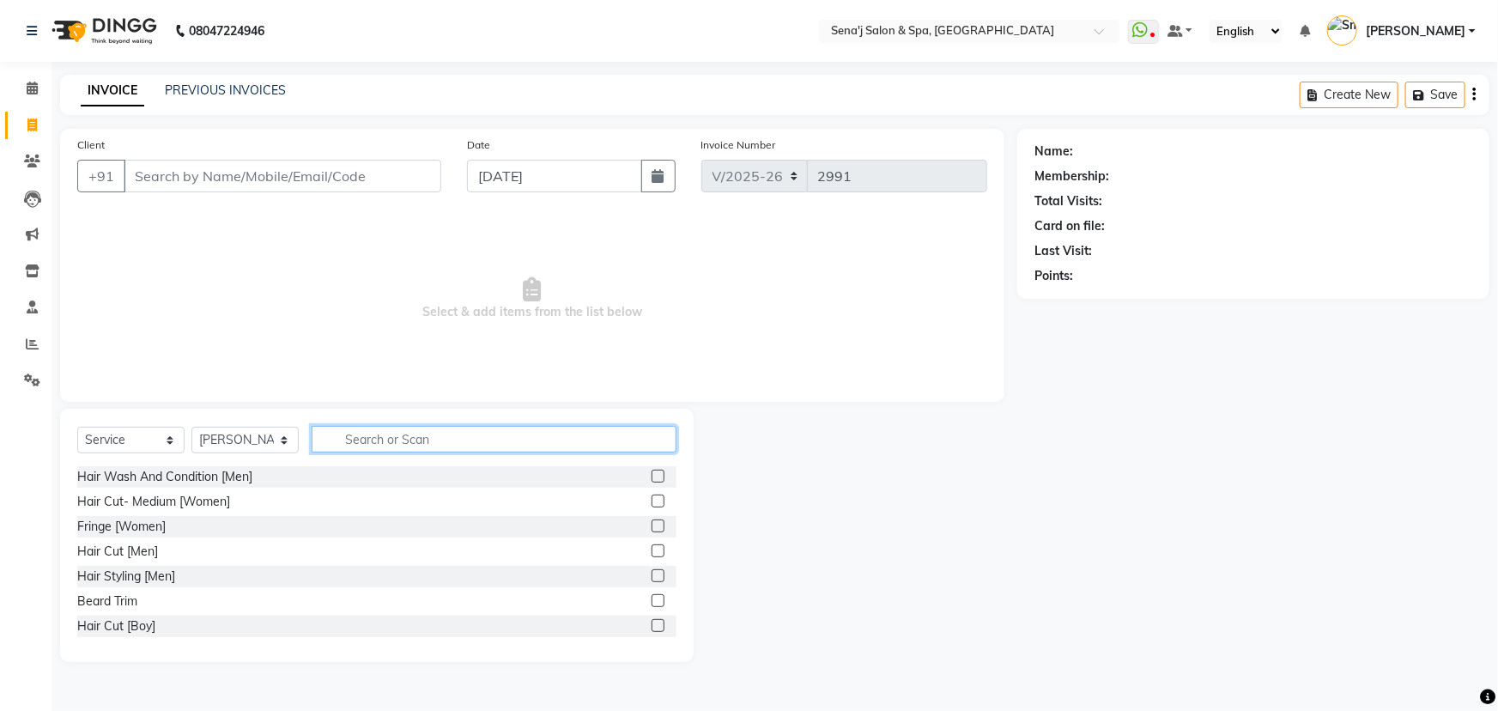
click at [348, 434] on input "text" at bounding box center [494, 439] width 365 height 27
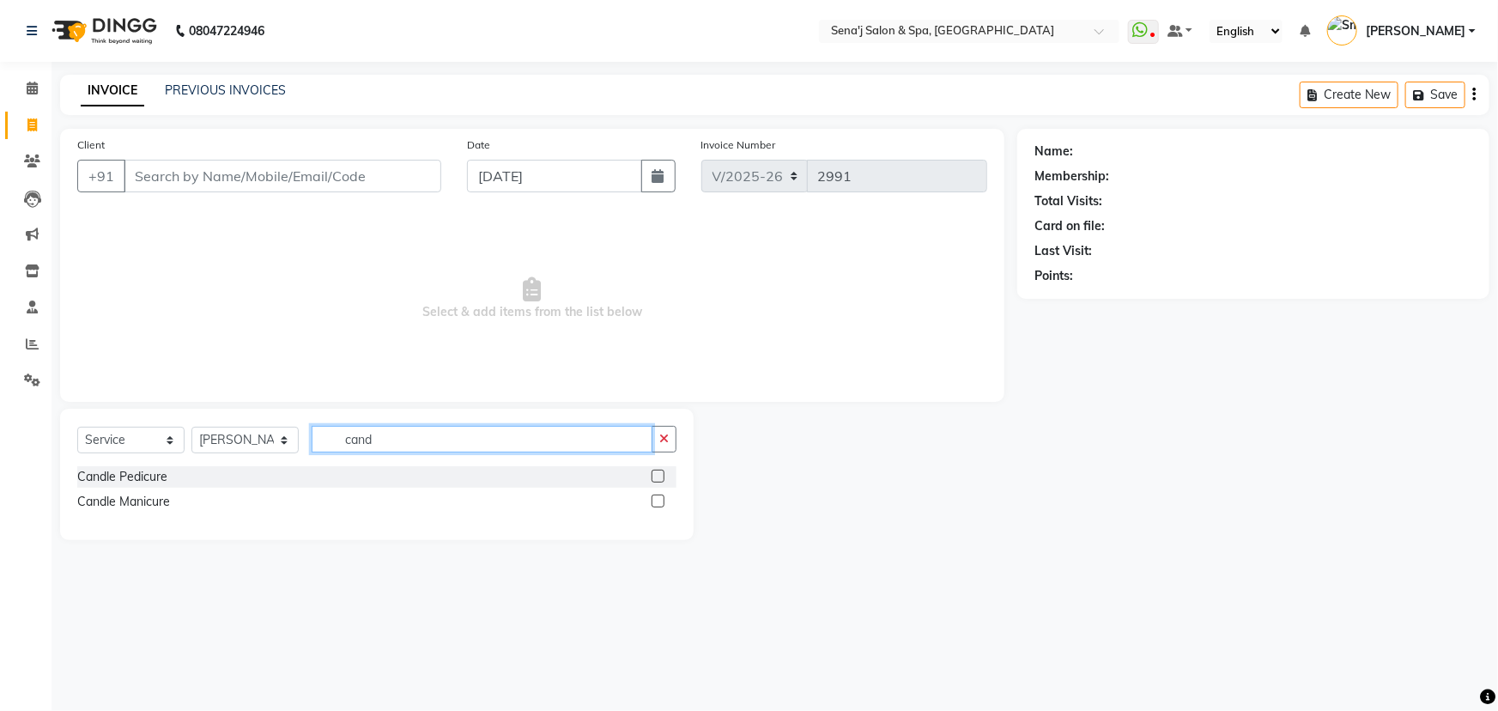
type input "cand"
click at [661, 479] on label at bounding box center [658, 476] width 13 height 13
click at [661, 479] on input "checkbox" at bounding box center [657, 476] width 11 height 11
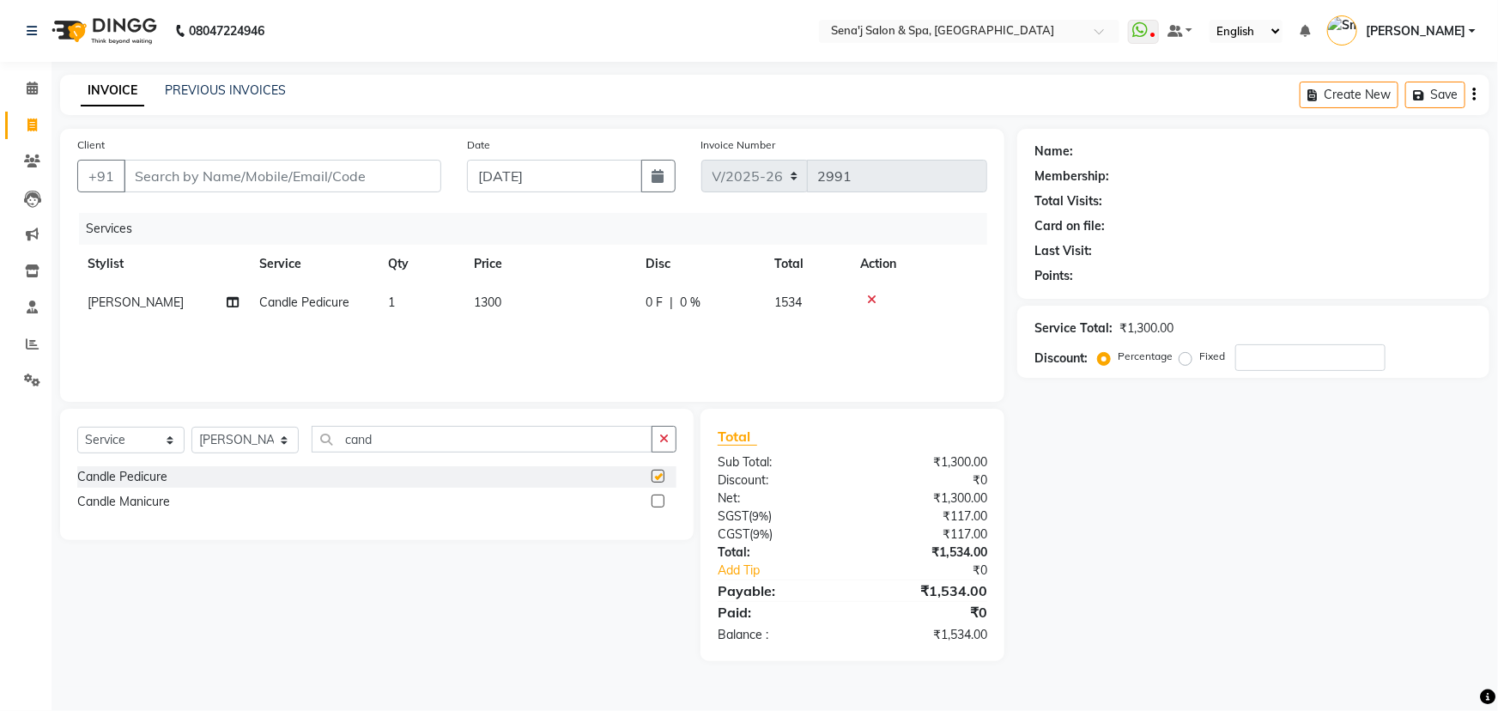
checkbox input "false"
click at [394, 445] on input "cand" at bounding box center [482, 439] width 341 height 27
type input "c"
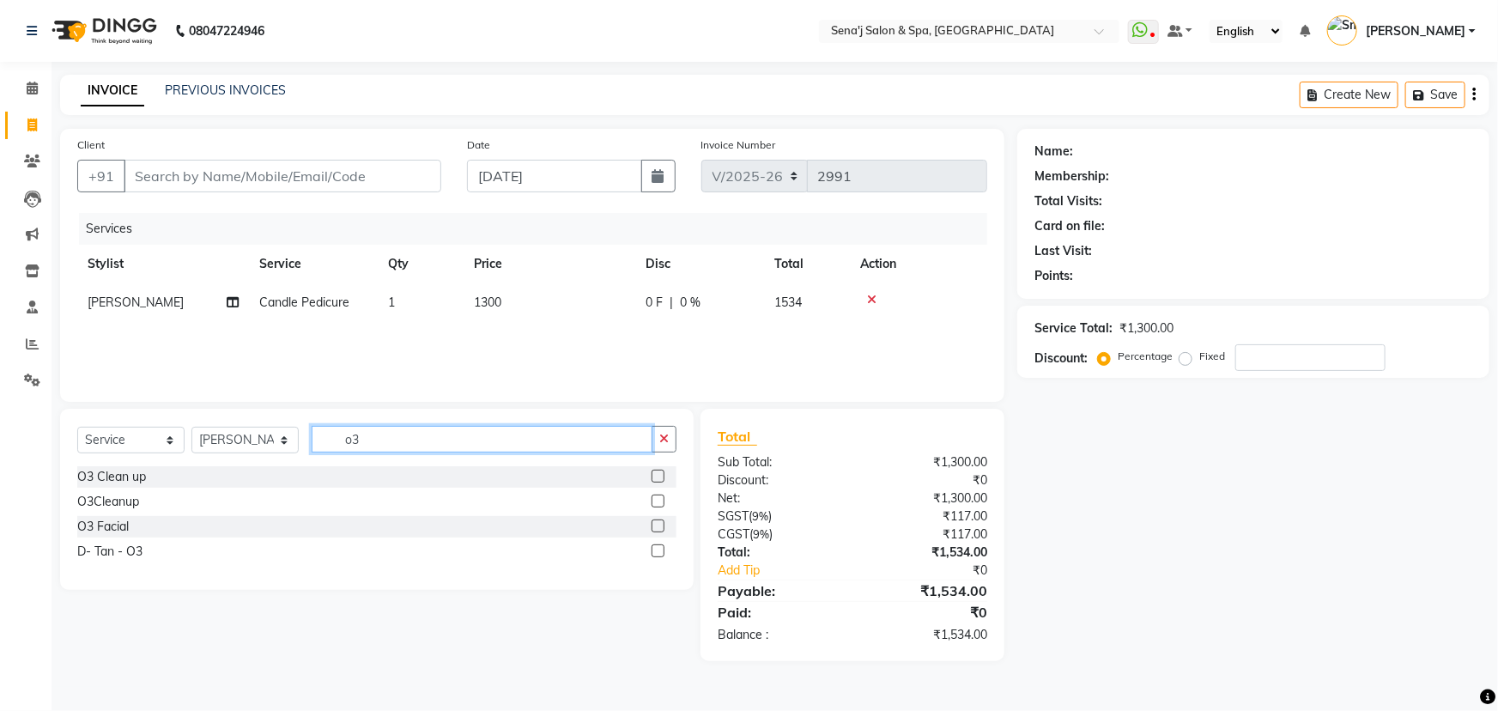
click at [500, 438] on input "o3" at bounding box center [482, 439] width 341 height 27
type input "o"
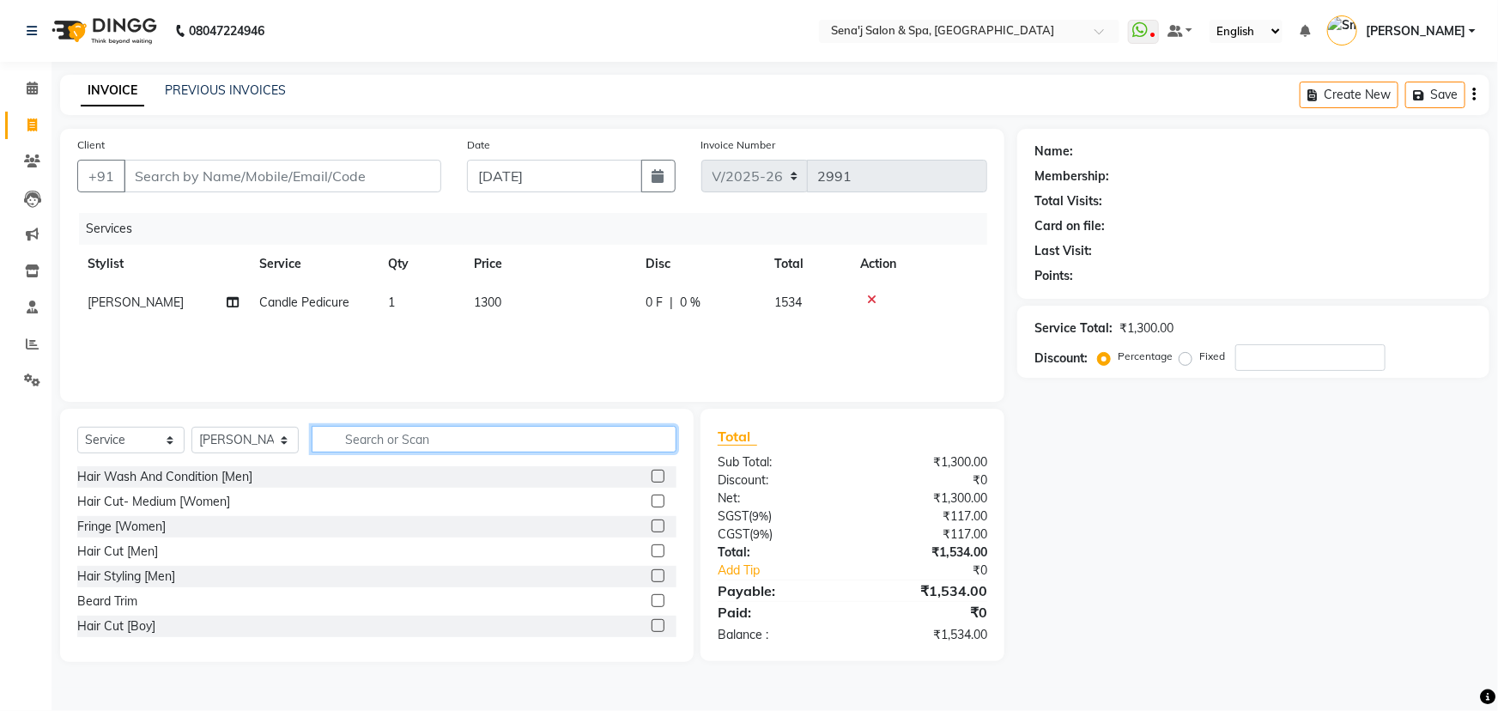
click at [374, 438] on input "text" at bounding box center [494, 439] width 365 height 27
type input "s"
click at [875, 303] on icon at bounding box center [871, 300] width 9 height 12
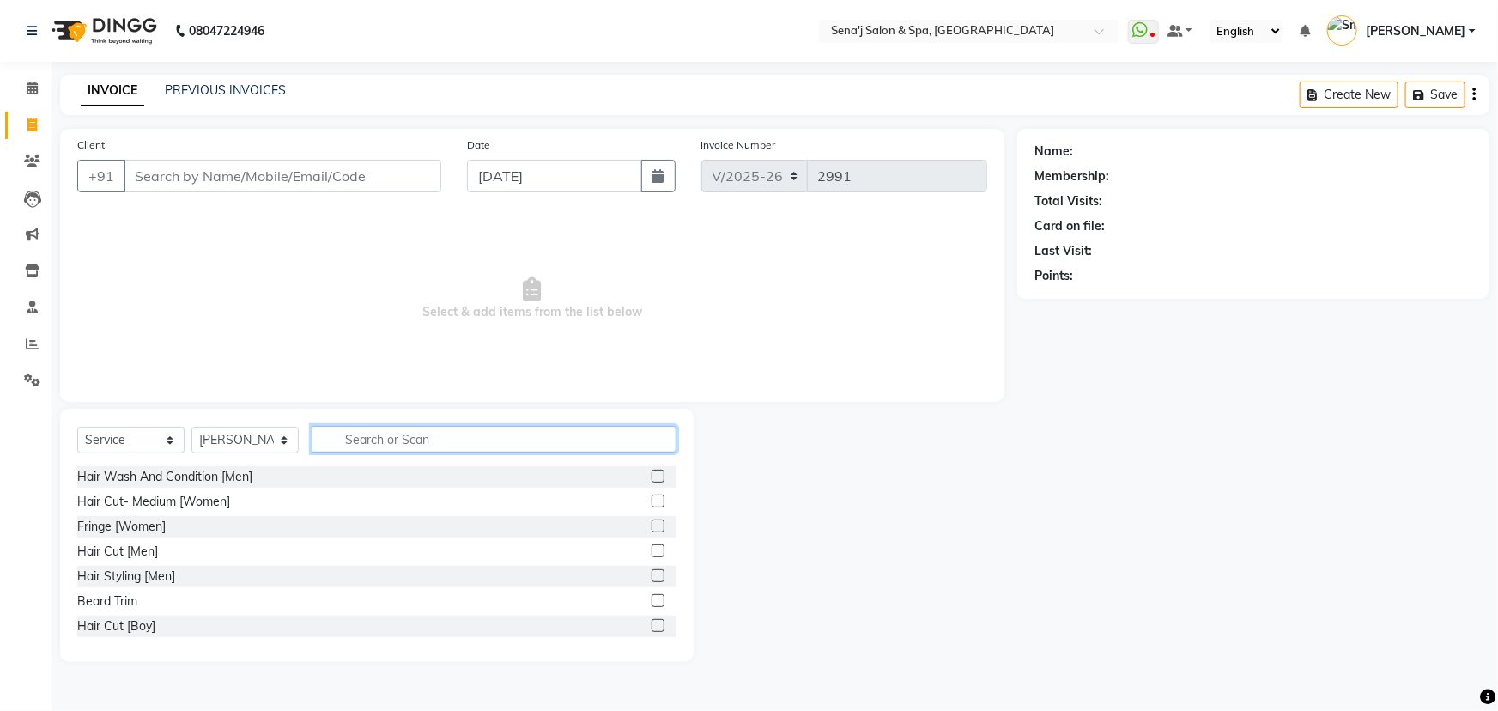
click at [399, 436] on input "text" at bounding box center [494, 439] width 365 height 27
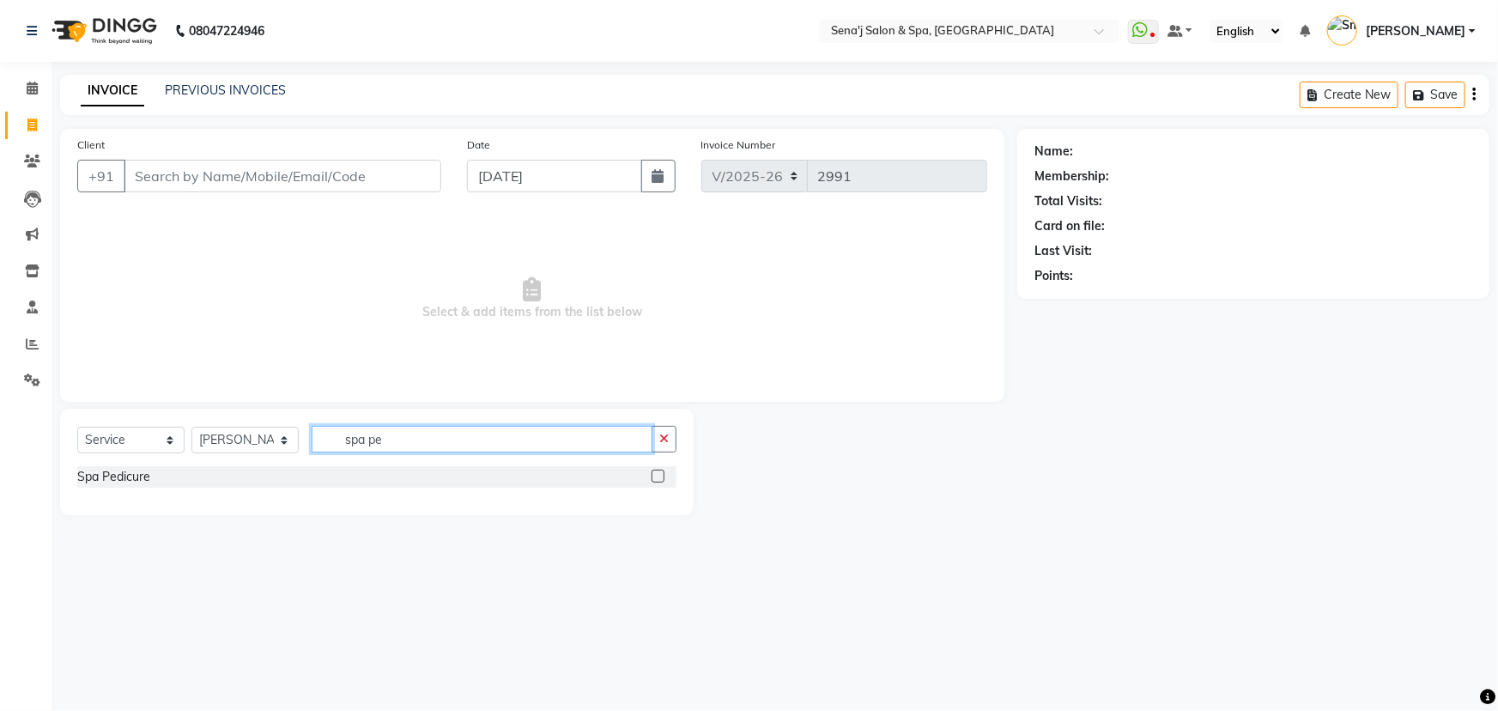
type input "spa pe"
click at [659, 474] on label at bounding box center [658, 476] width 13 height 13
click at [659, 474] on input "checkbox" at bounding box center [657, 476] width 11 height 11
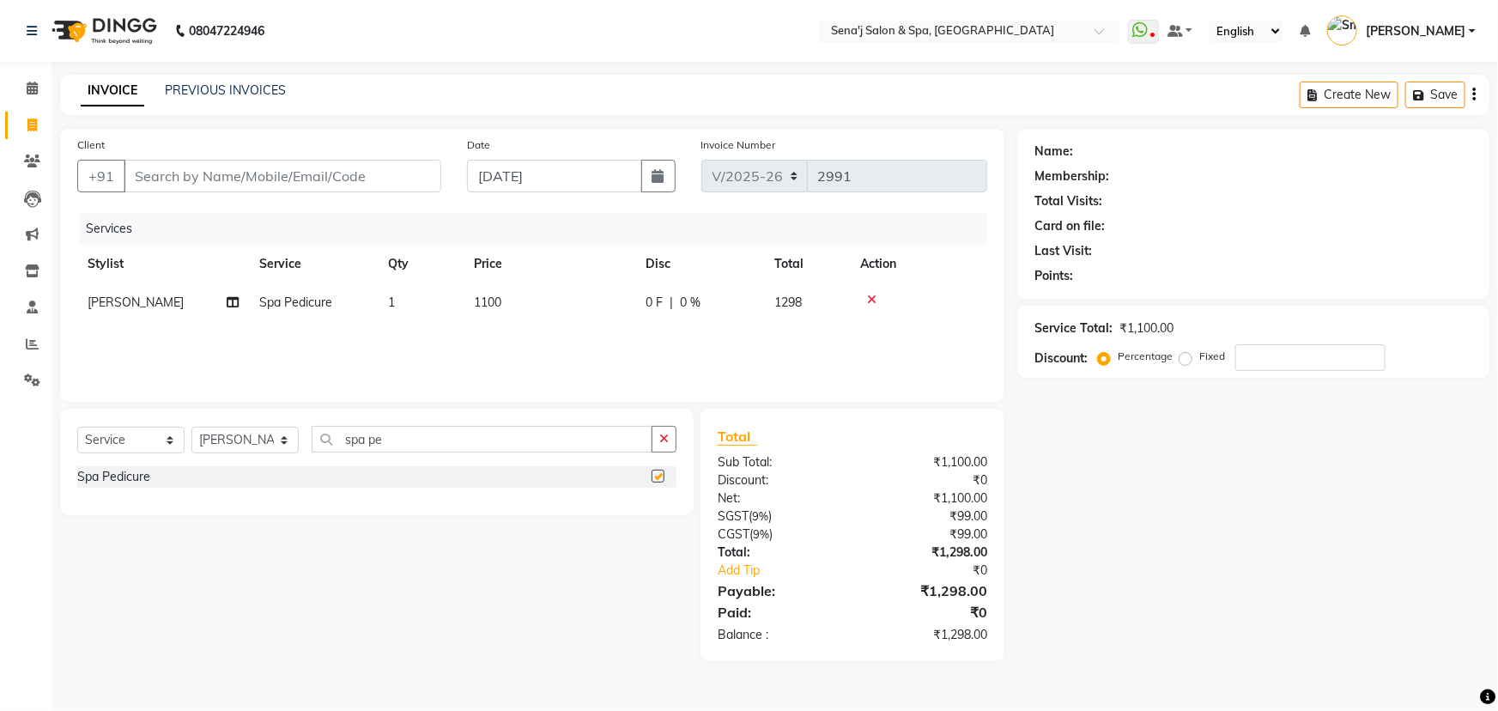
checkbox input "false"
click at [875, 302] on icon at bounding box center [871, 300] width 9 height 12
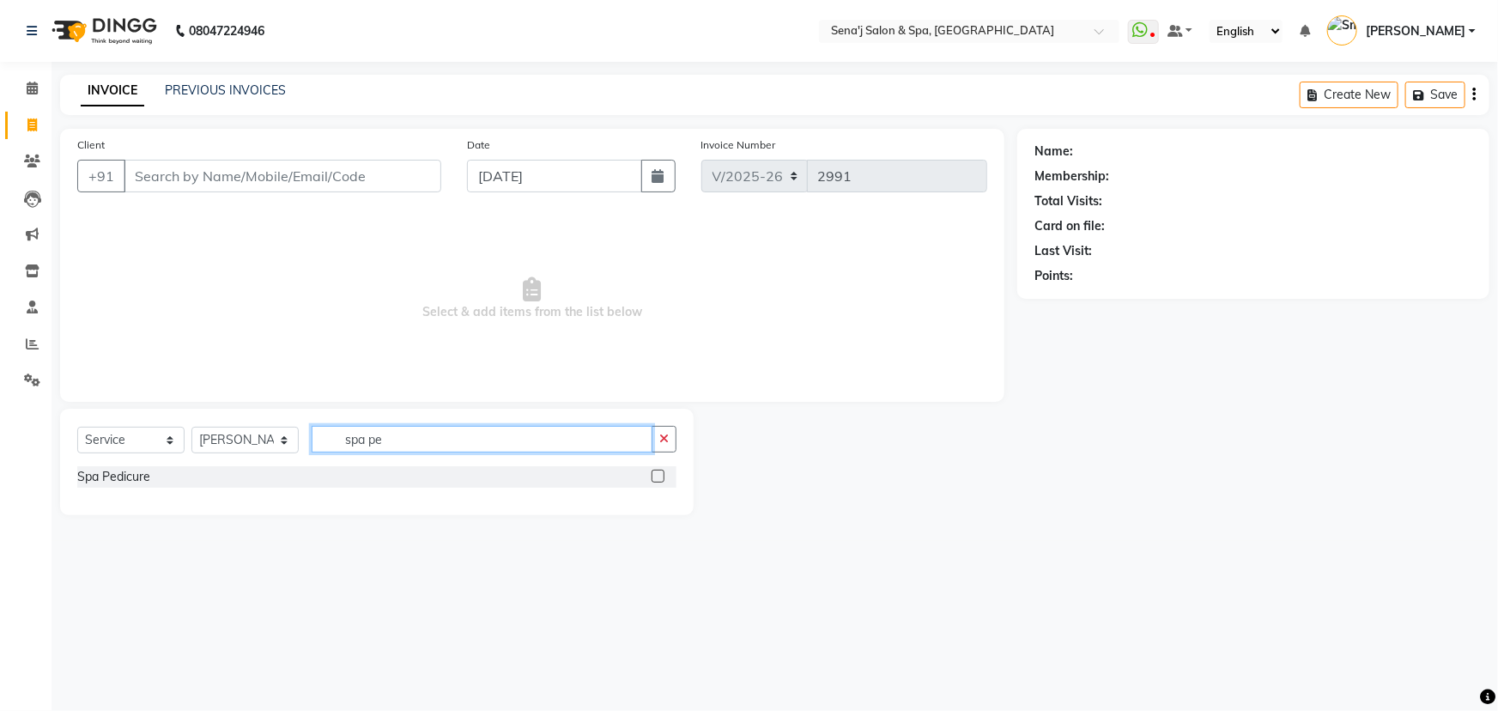
click at [406, 434] on input "spa pe" at bounding box center [482, 439] width 341 height 27
type input "s"
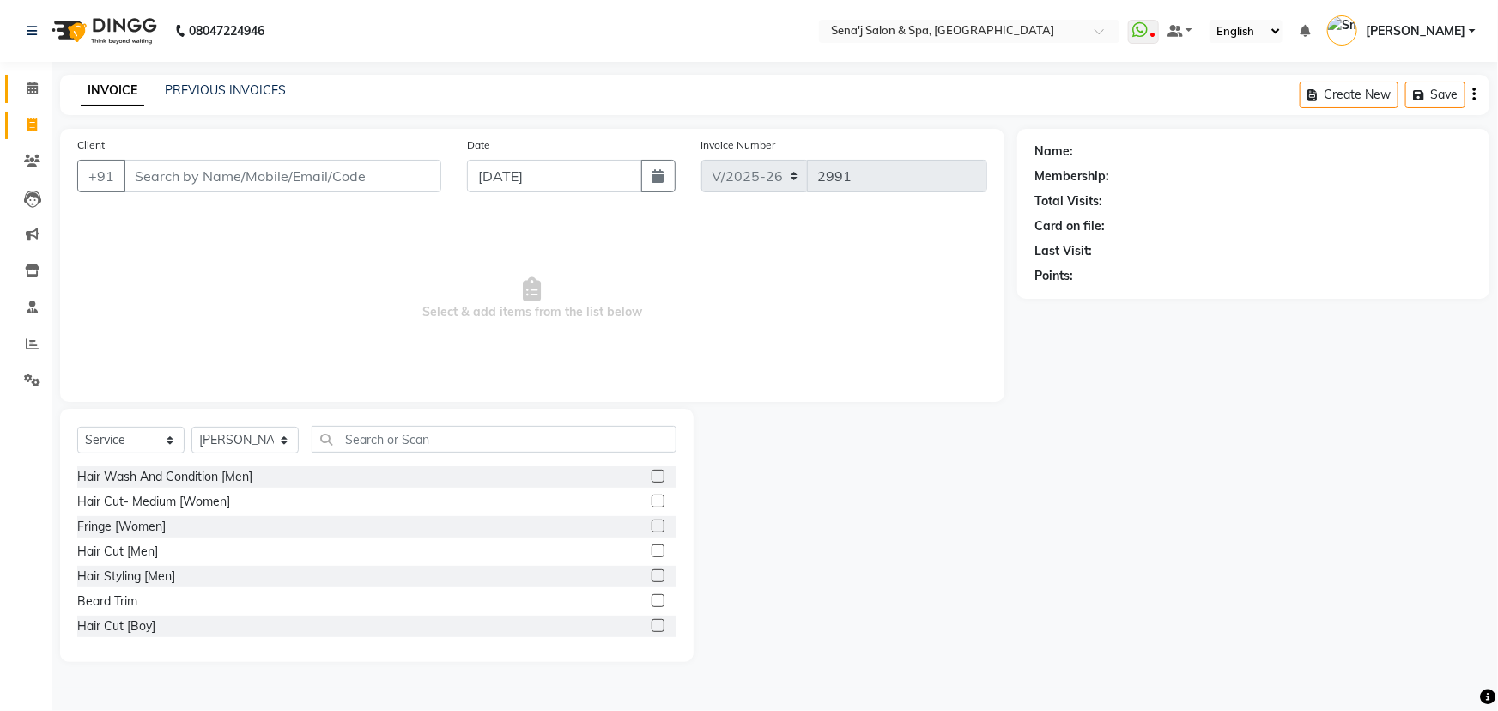
click at [37, 78] on link "Calendar" at bounding box center [25, 89] width 41 height 28
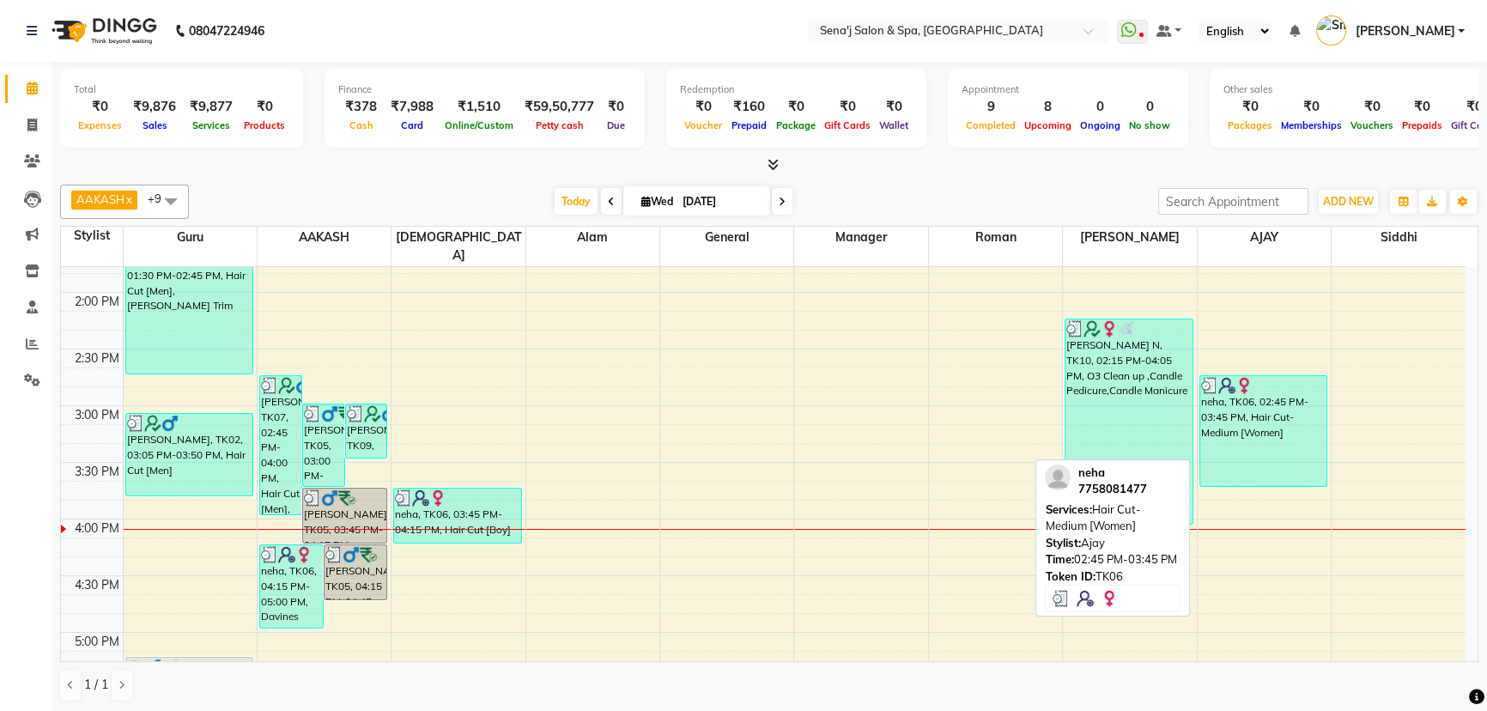
scroll to position [546, 0]
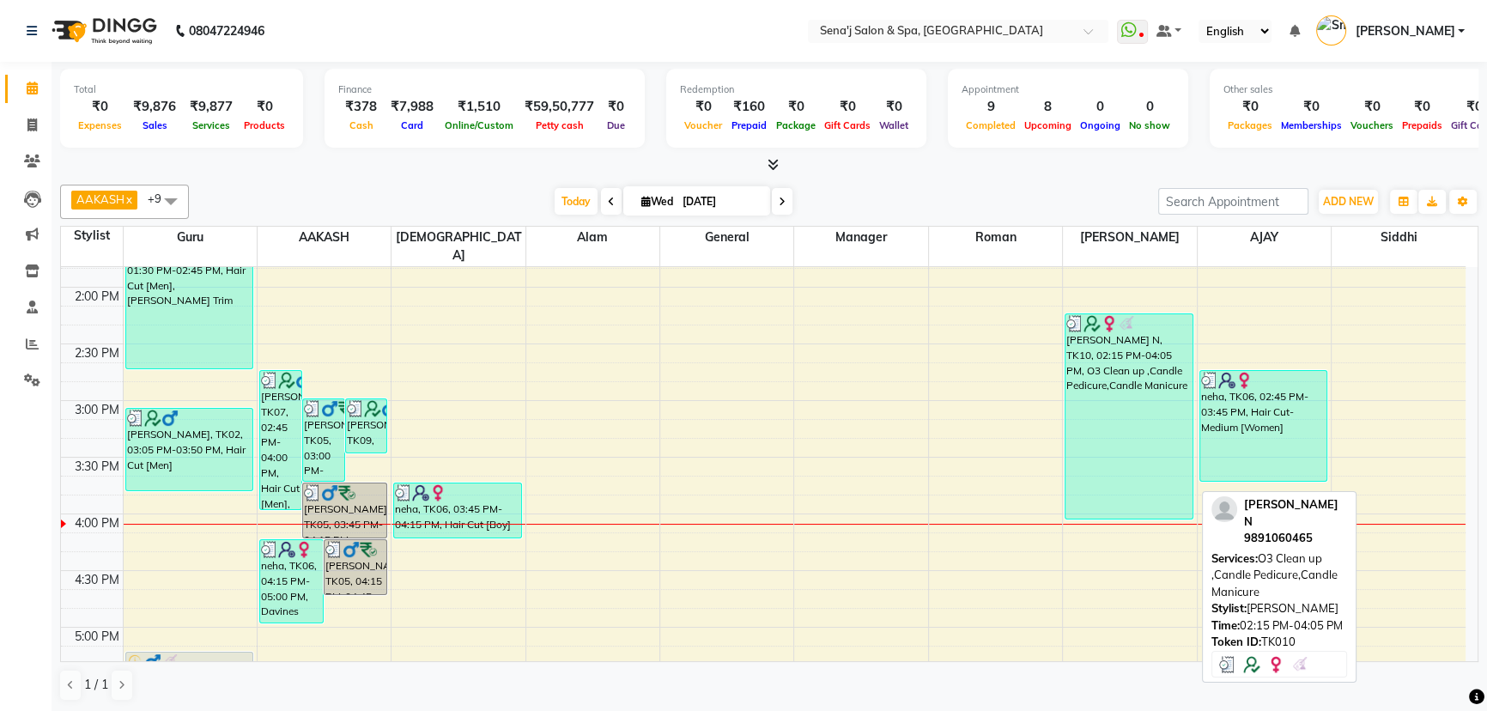
click at [1087, 370] on div "[PERSON_NAME] N, TK10, 02:15 PM-04:05 PM, O3 Clean up ,Candle Pedicure,Candle M…" at bounding box center [1129, 416] width 127 height 204
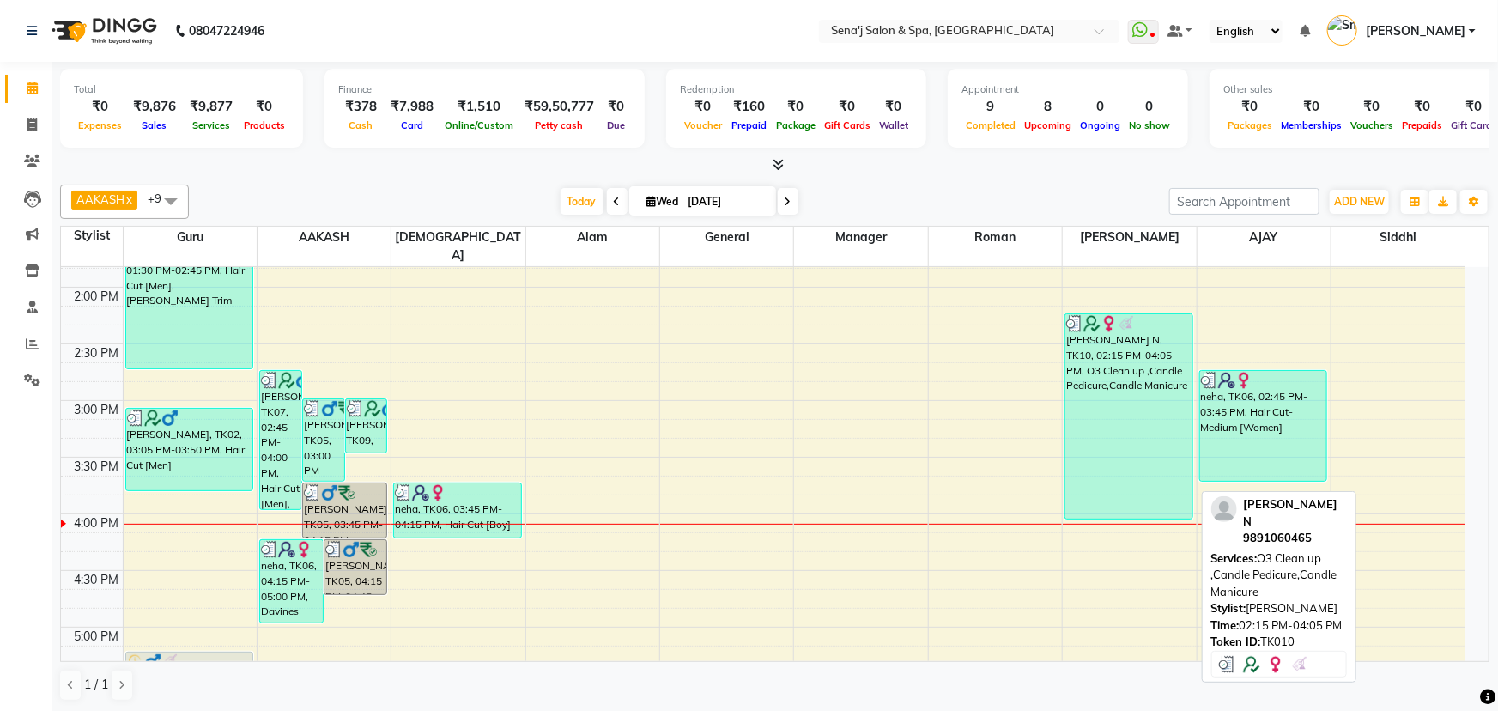
select select "3"
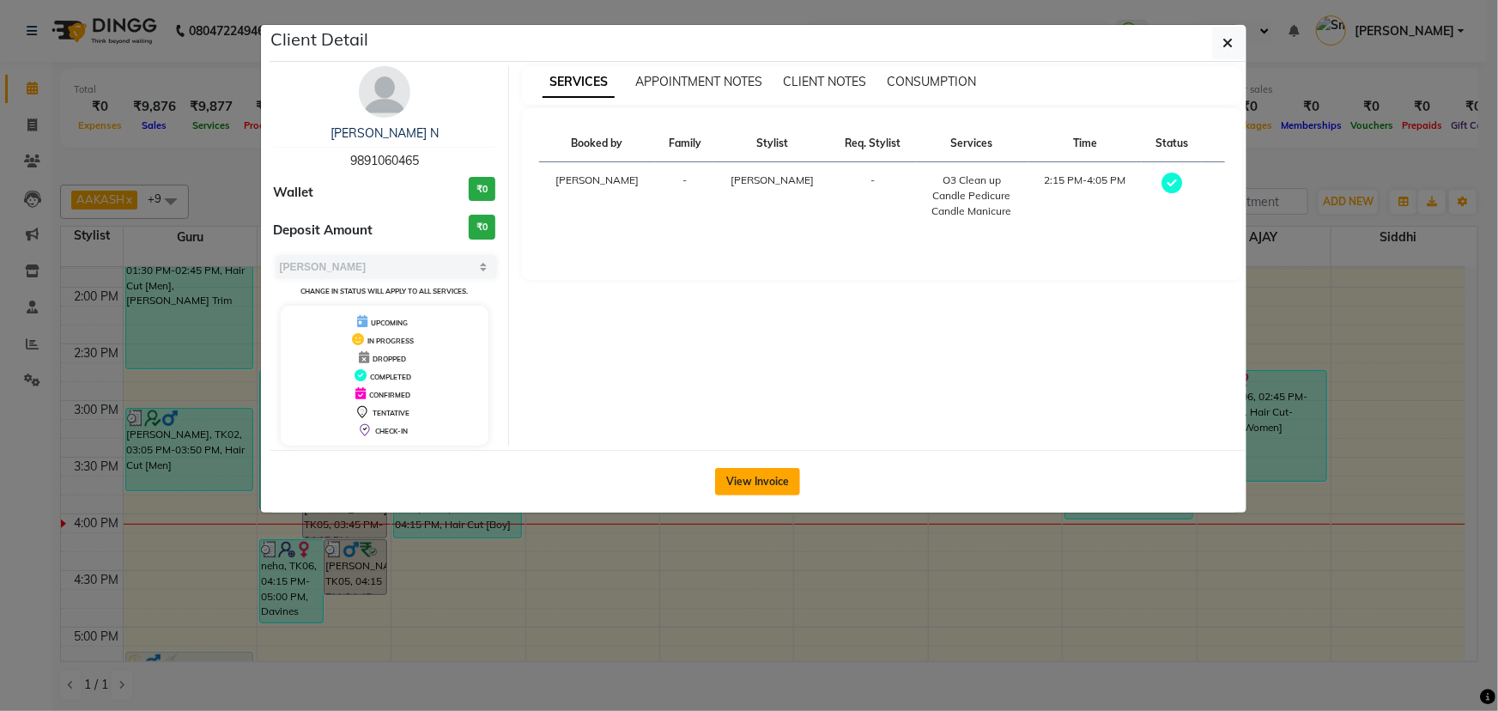
click at [737, 476] on button "View Invoice" at bounding box center [757, 481] width 85 height 27
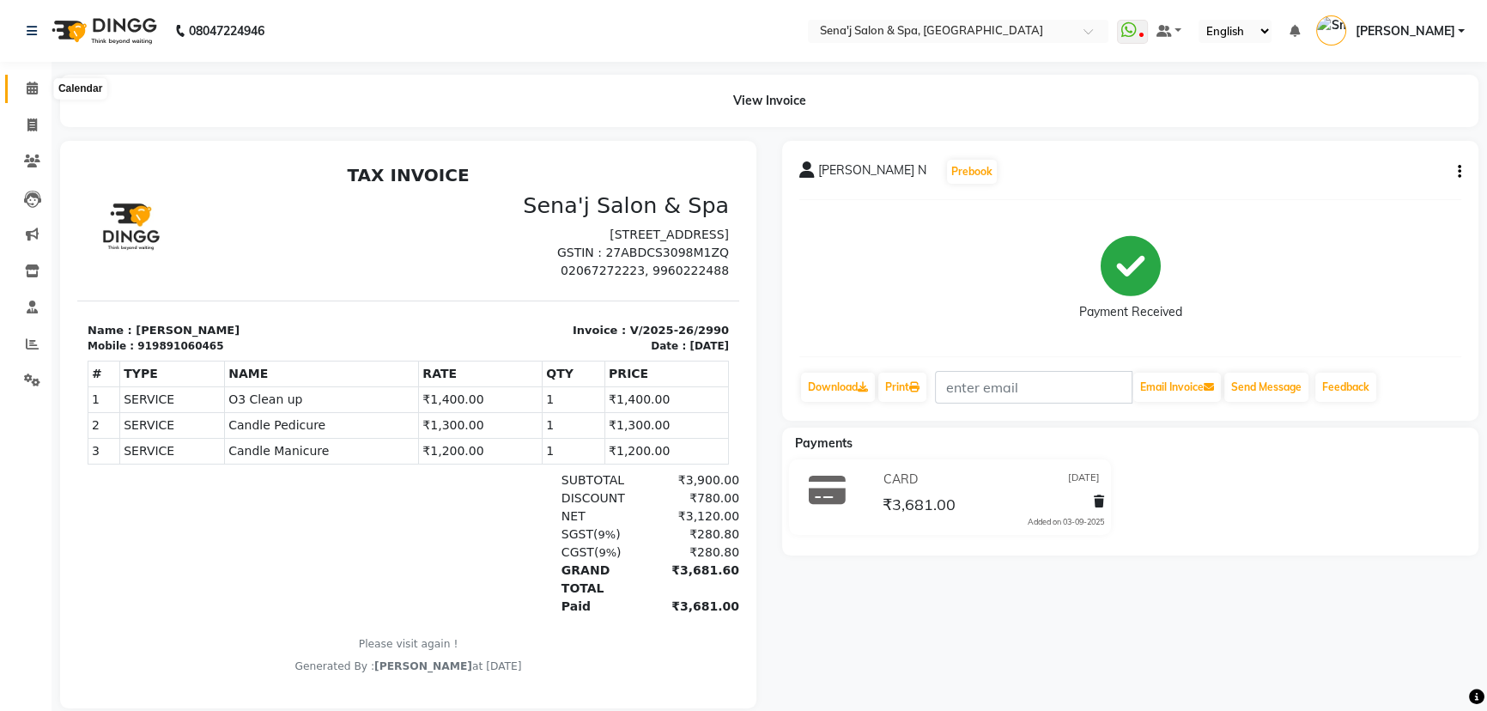
drag, startPoint x: 27, startPoint y: 83, endPoint x: 39, endPoint y: 83, distance: 12.0
click at [29, 83] on icon at bounding box center [32, 88] width 11 height 13
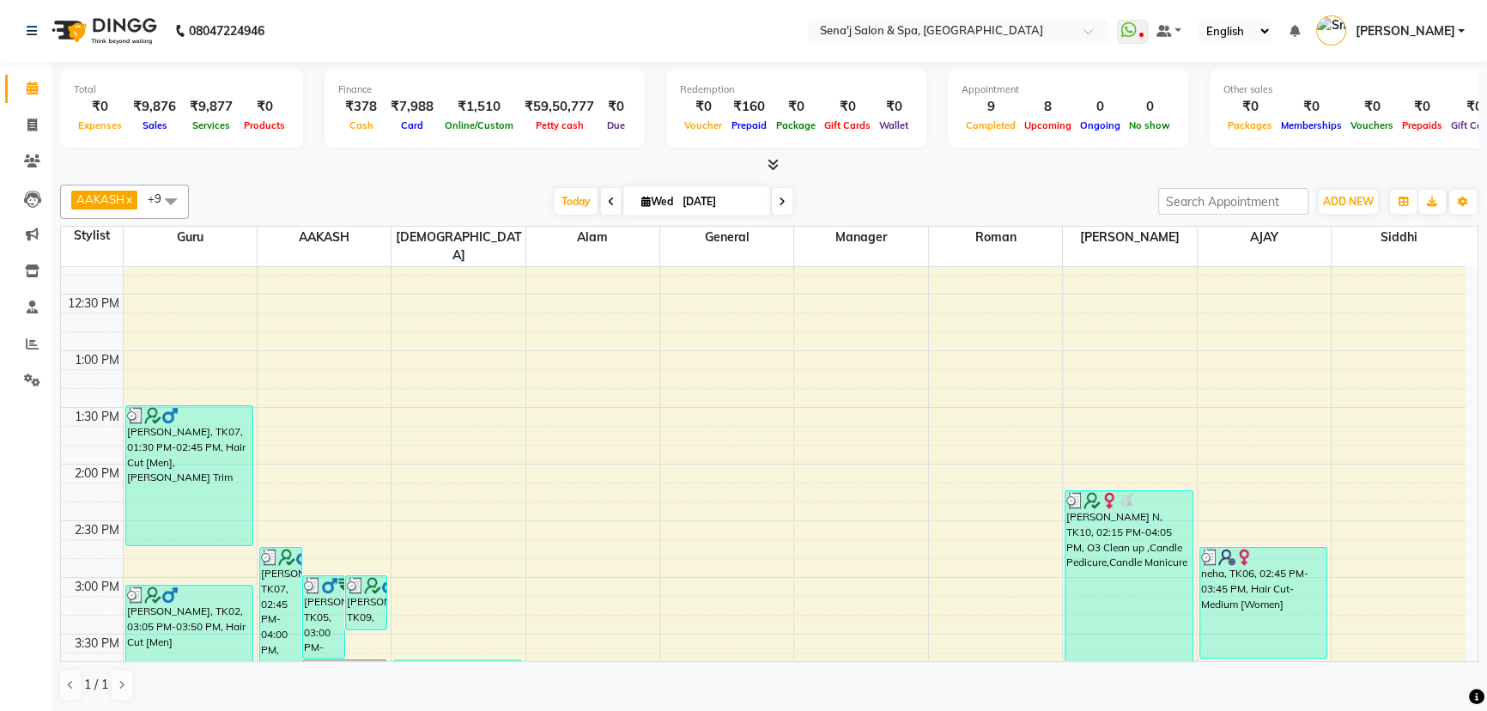
scroll to position [468, 0]
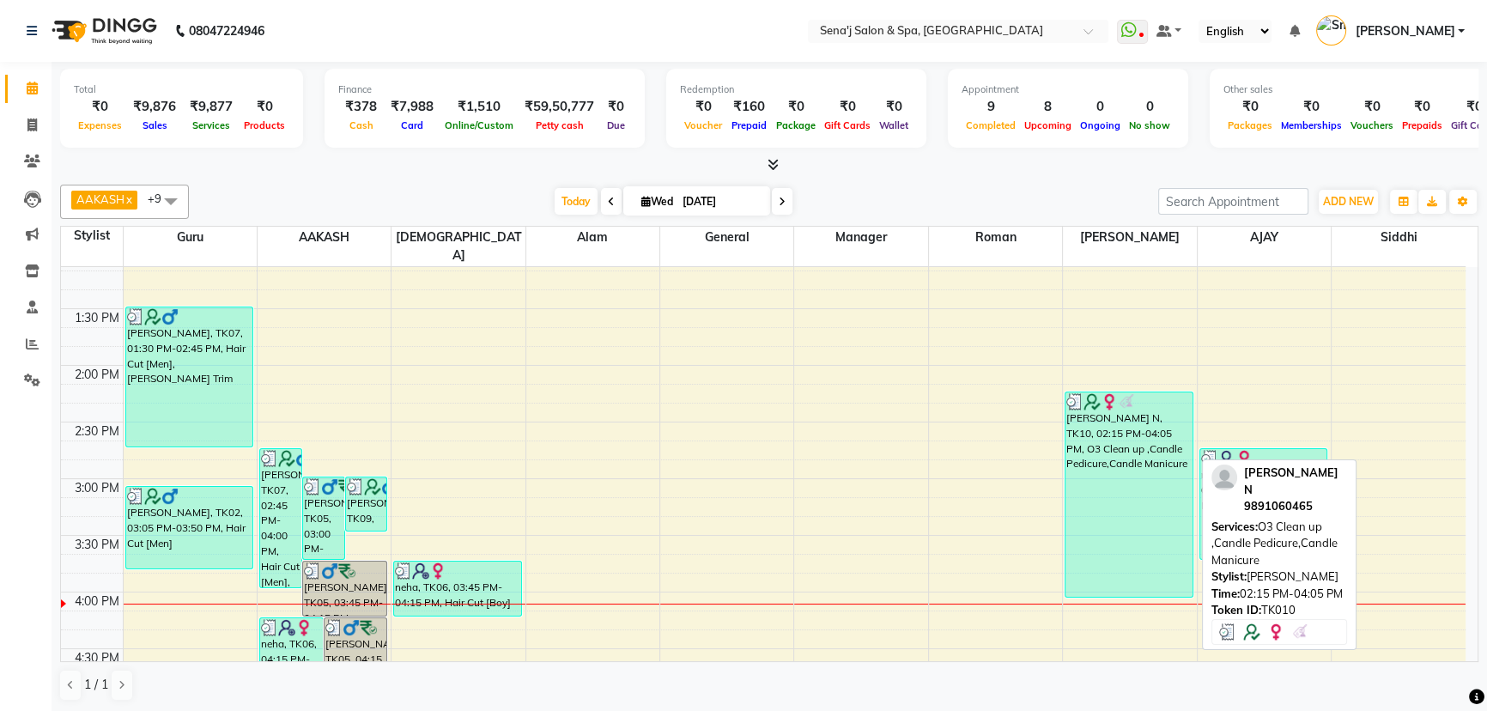
click at [1107, 423] on div "[PERSON_NAME] N, TK10, 02:15 PM-04:05 PM, O3 Clean up ,Candle Pedicure,Candle M…" at bounding box center [1129, 494] width 127 height 204
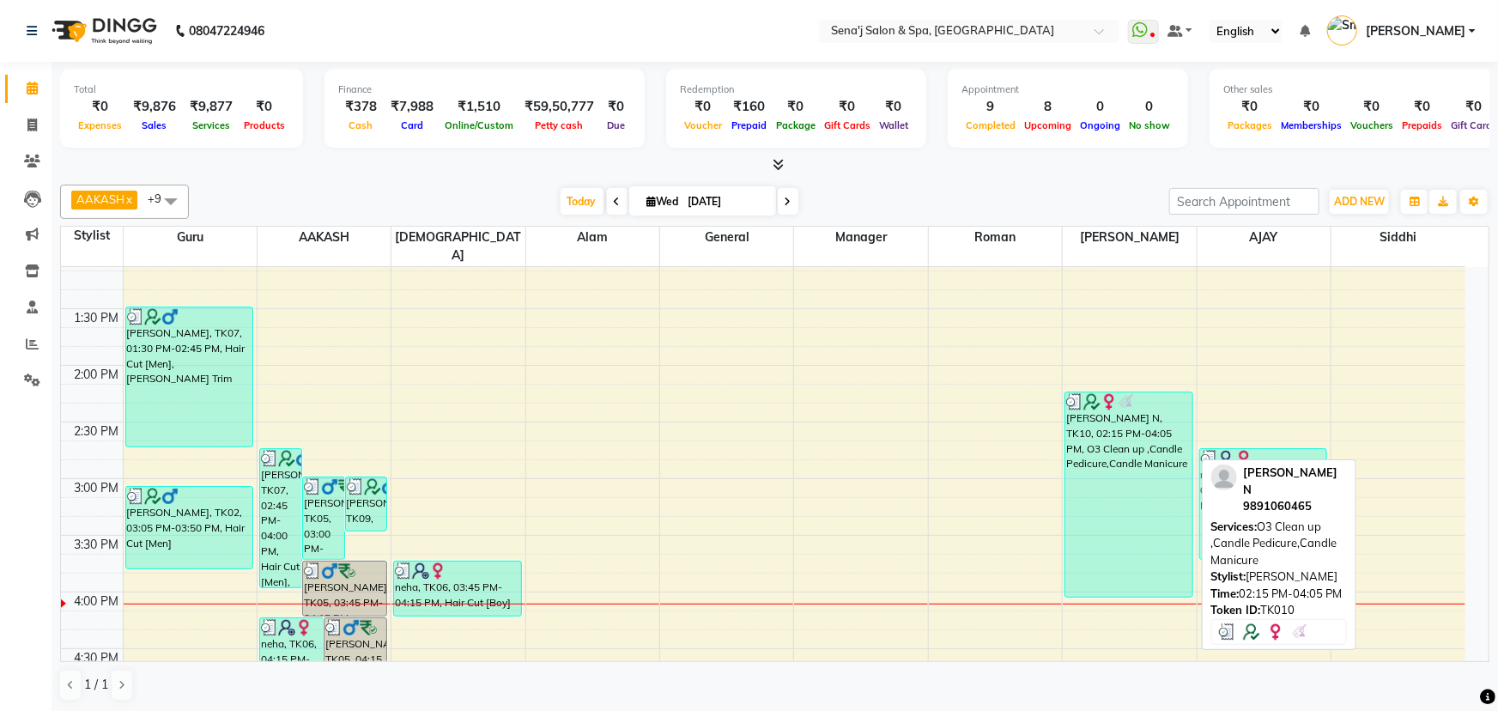
select select "3"
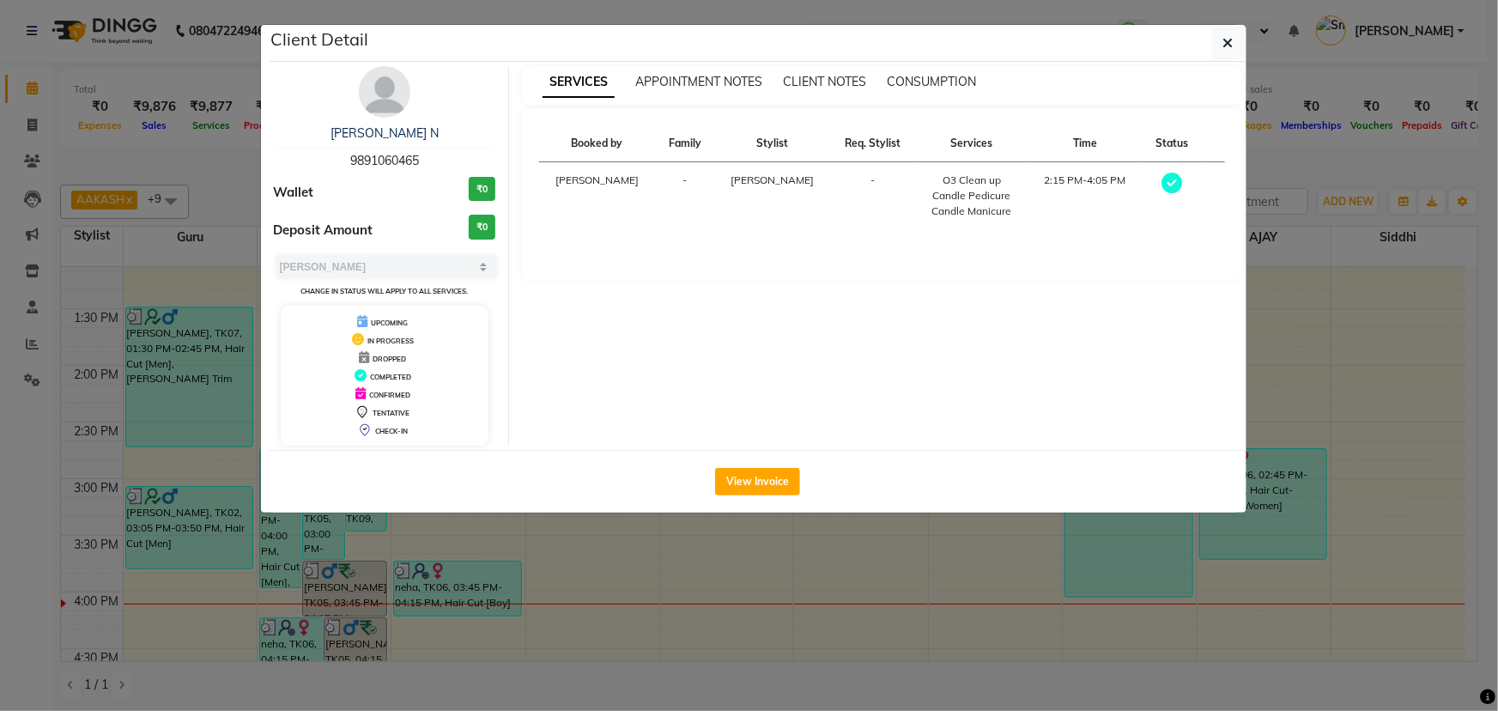
click at [1223, 45] on icon "button" at bounding box center [1228, 43] width 10 height 14
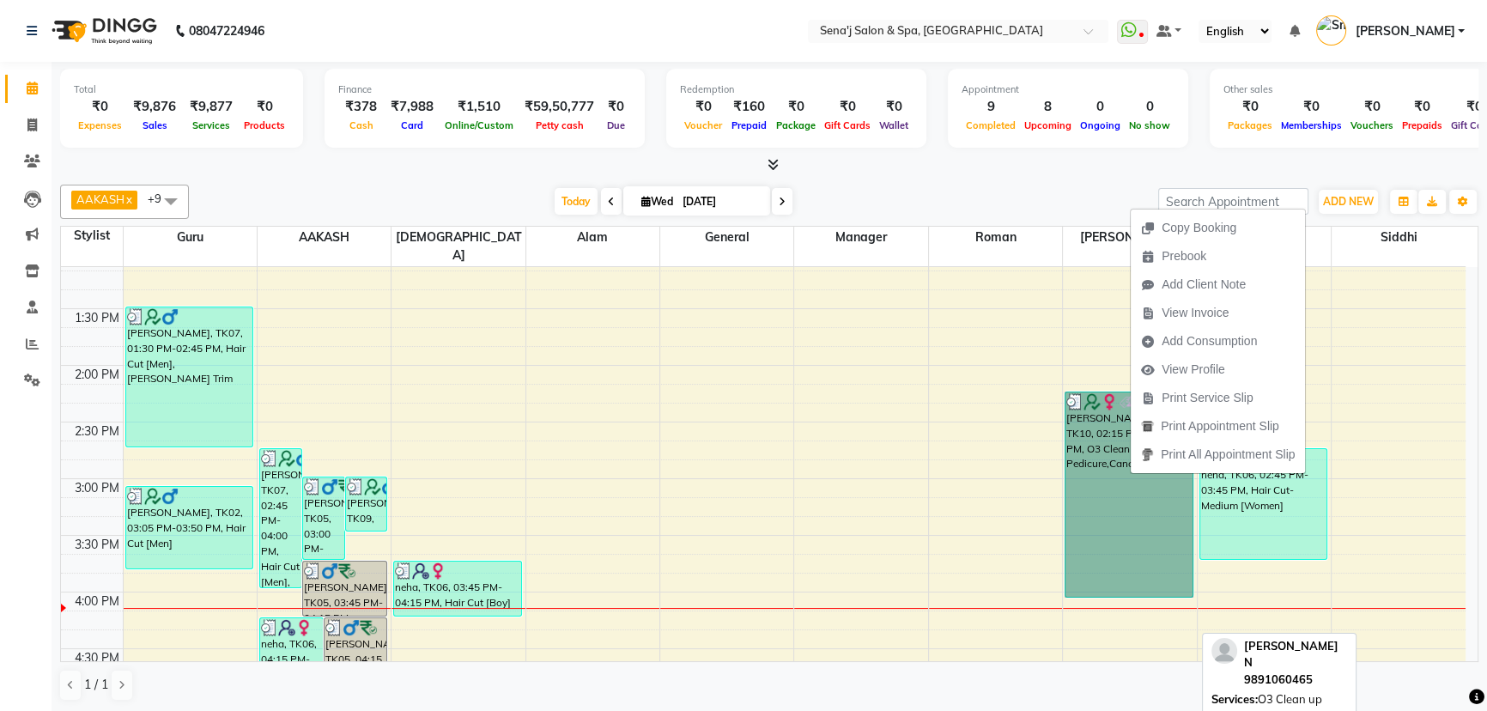
click at [1073, 415] on link "[PERSON_NAME] N, TK10, 02:15 PM-04:05 PM, O3 Clean up ,Candle Pedicure,Candle M…" at bounding box center [1129, 495] width 129 height 206
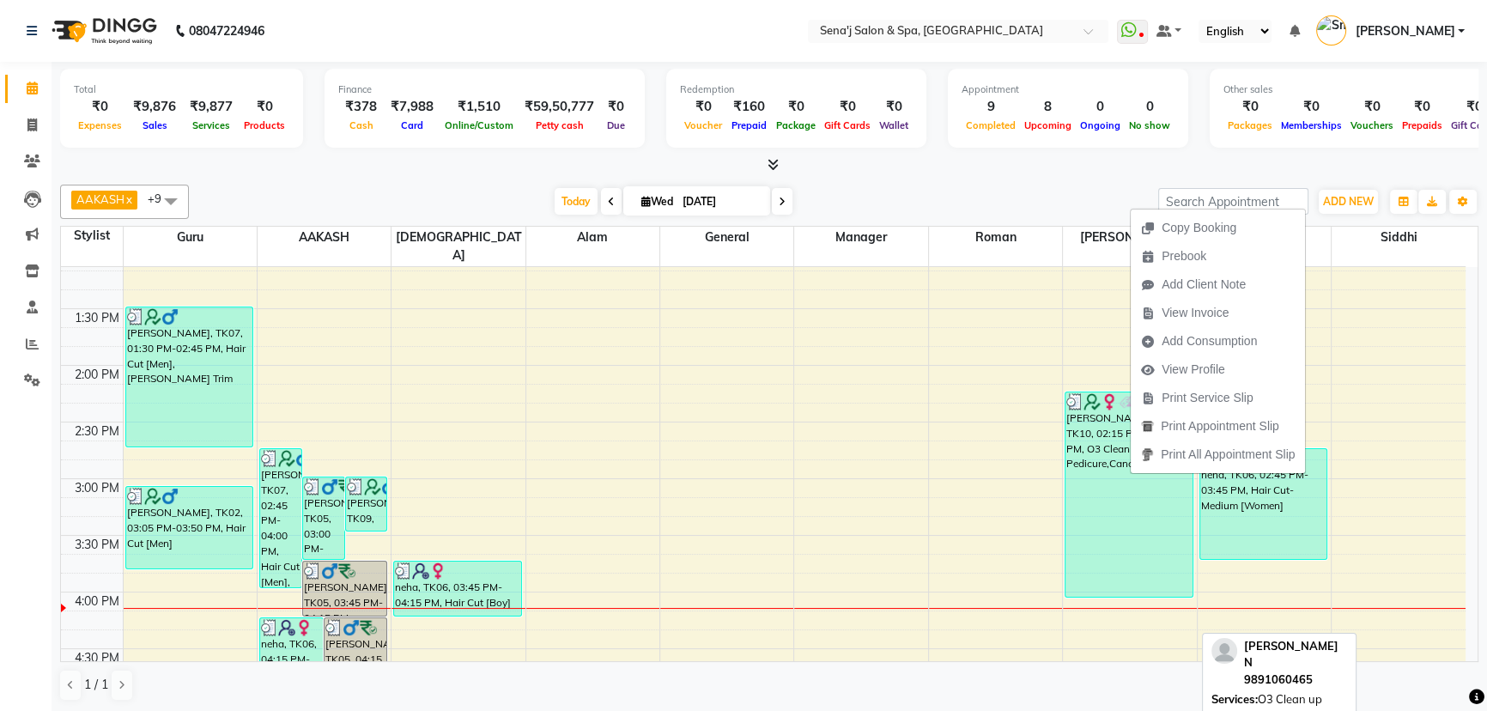
select select "3"
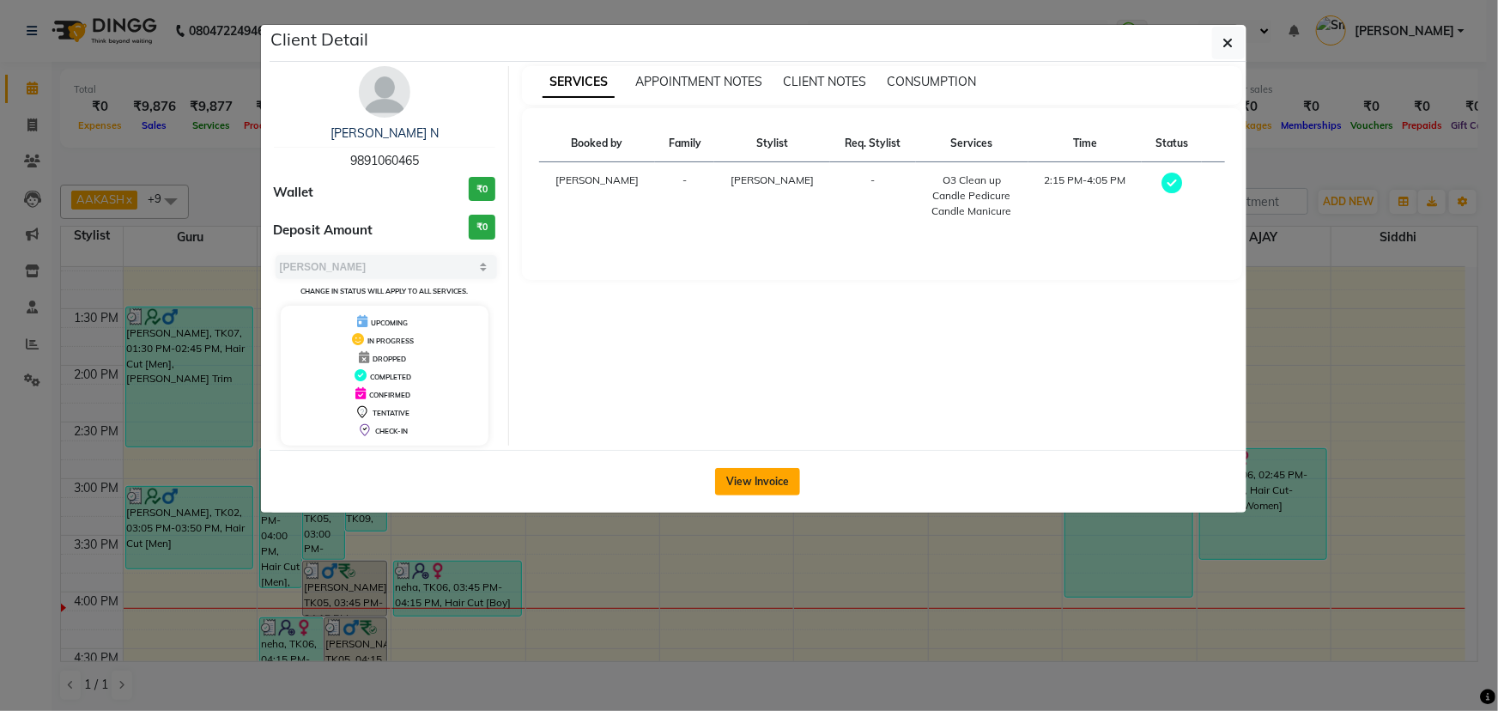
click at [773, 481] on button "View Invoice" at bounding box center [757, 481] width 85 height 27
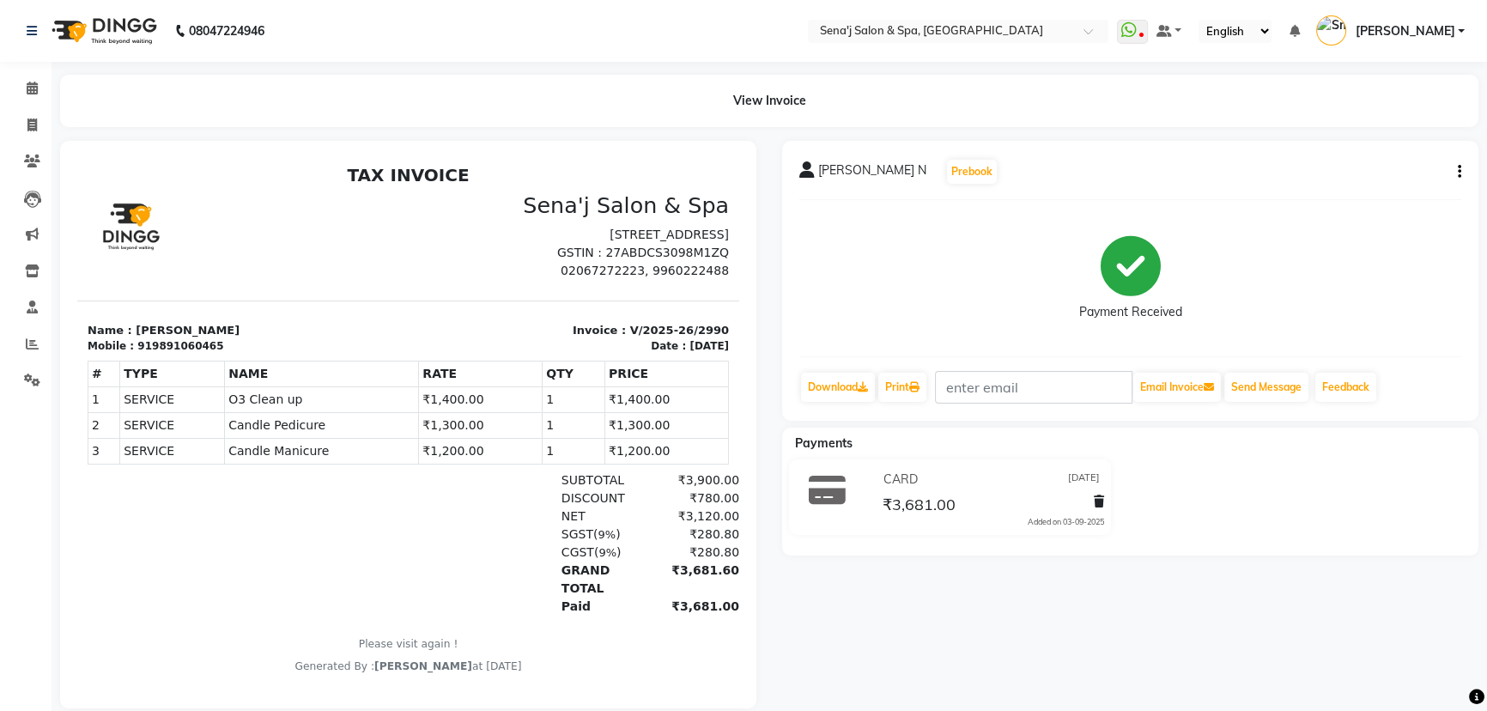
click at [1455, 177] on button "button" at bounding box center [1456, 172] width 10 height 18
click at [1411, 171] on div "Edit Invoice" at bounding box center [1389, 171] width 86 height 21
select select "service"
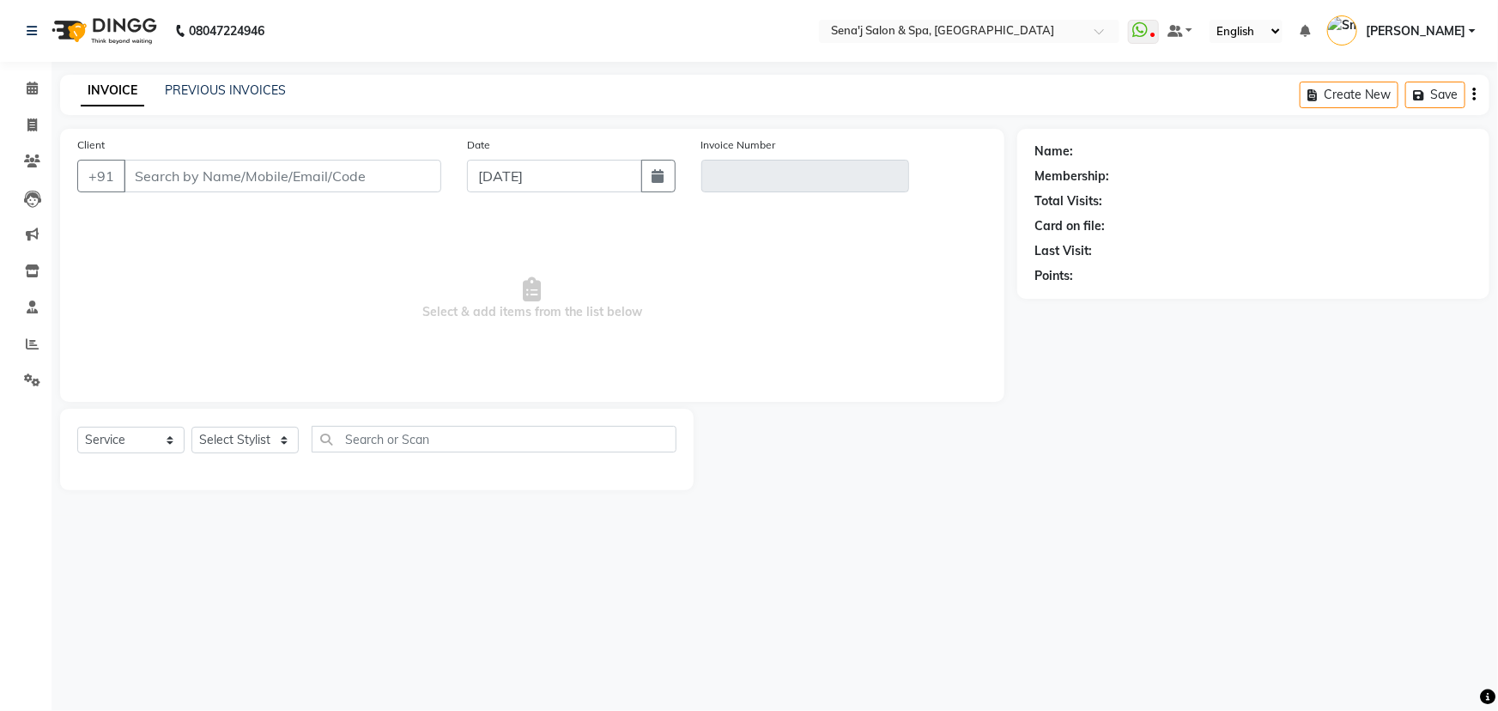
type input "9891060465"
type input "V/2025-26/2990"
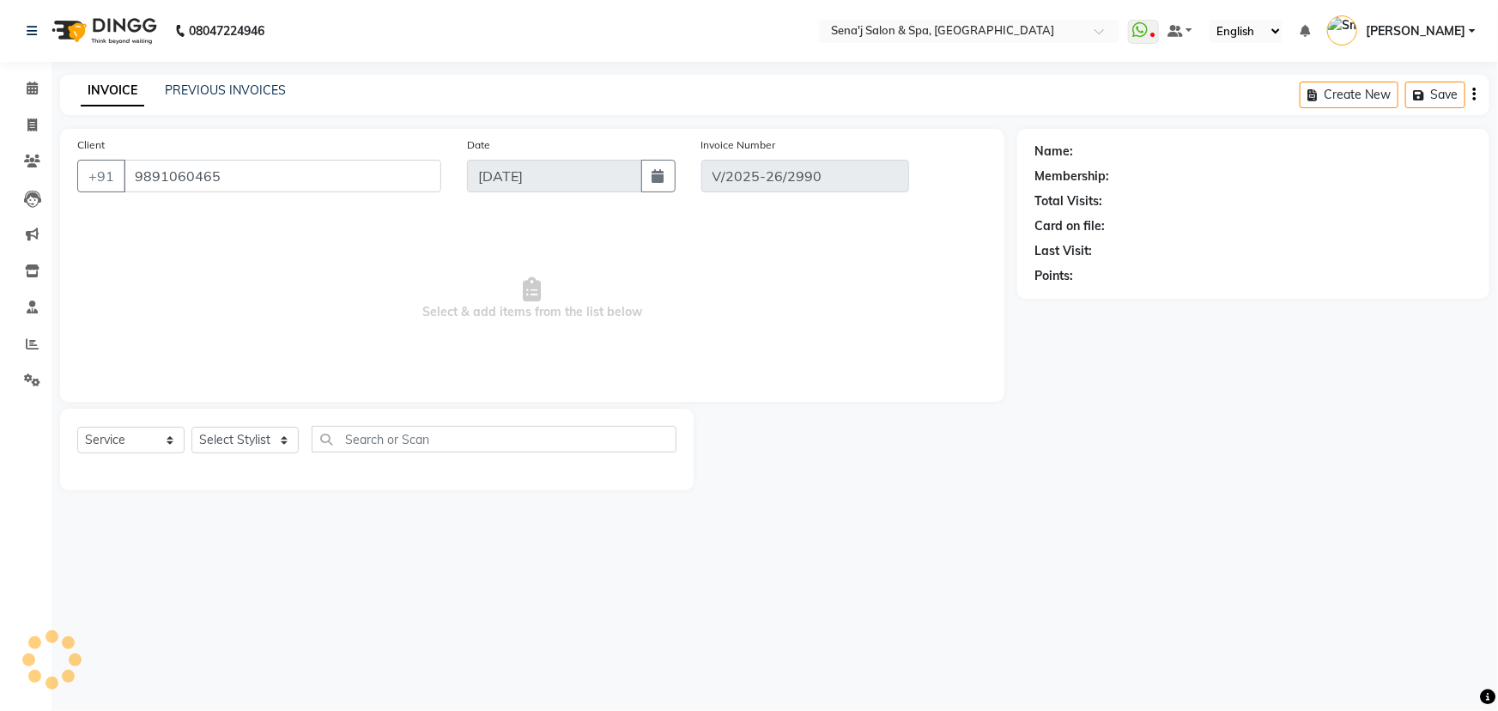
select select "1: Object"
select select "select"
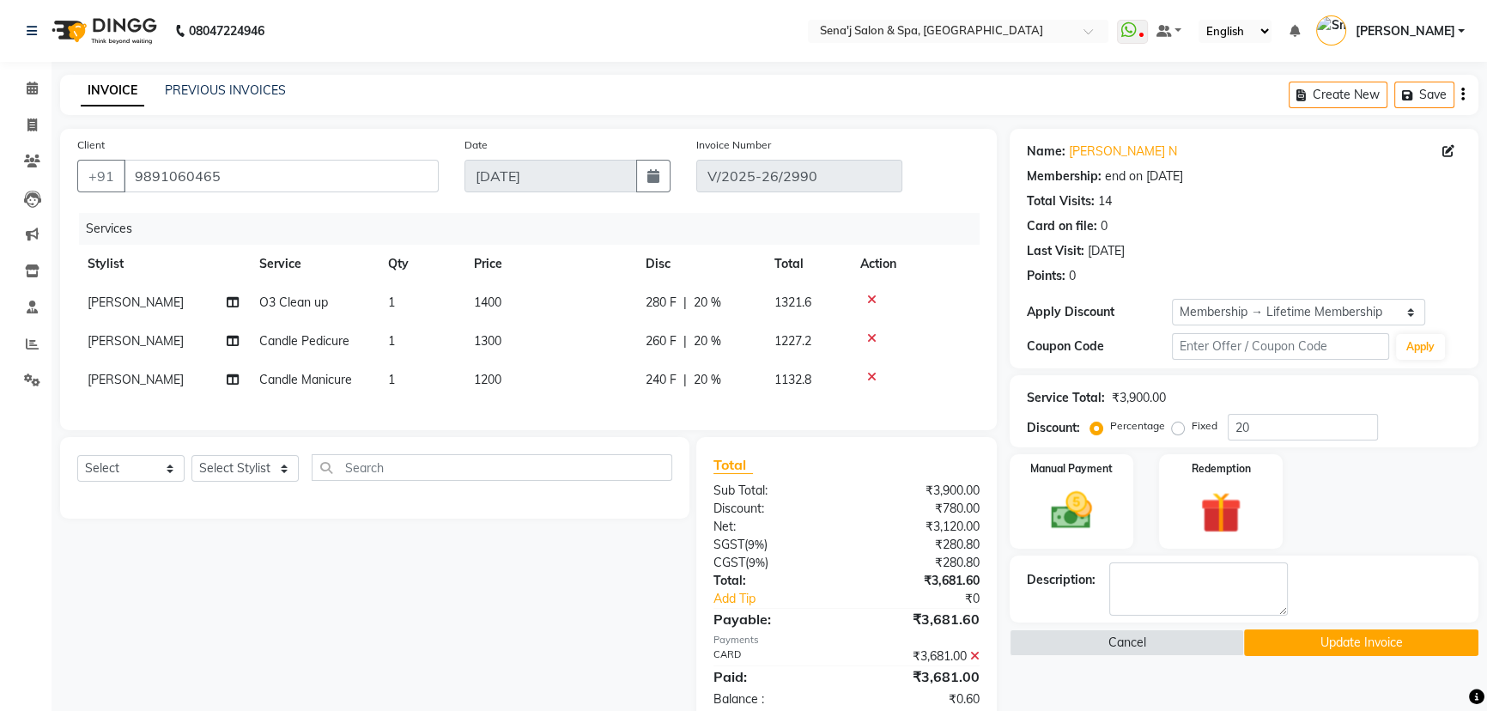
click at [525, 342] on td "1300" at bounding box center [550, 341] width 172 height 39
select select "30665"
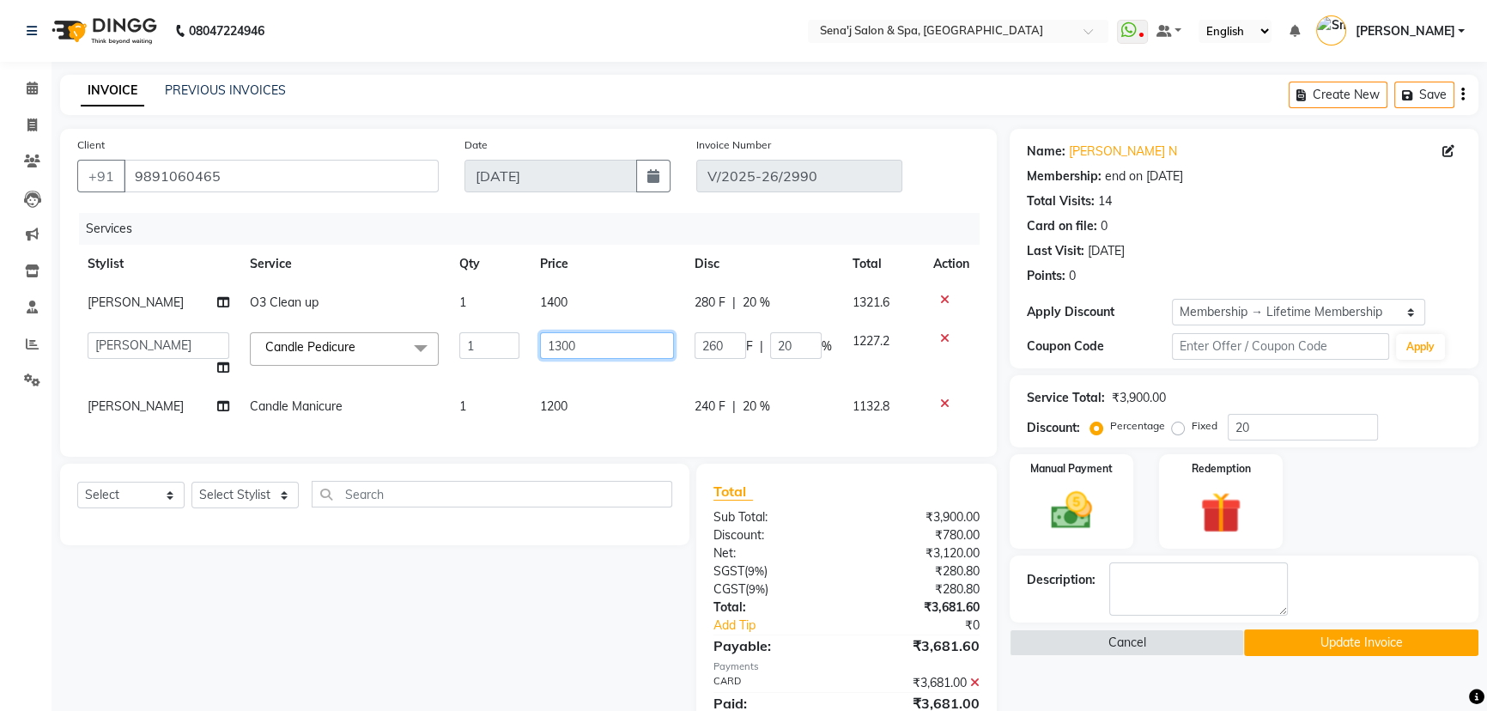
click at [588, 342] on input "1300" at bounding box center [607, 345] width 134 height 27
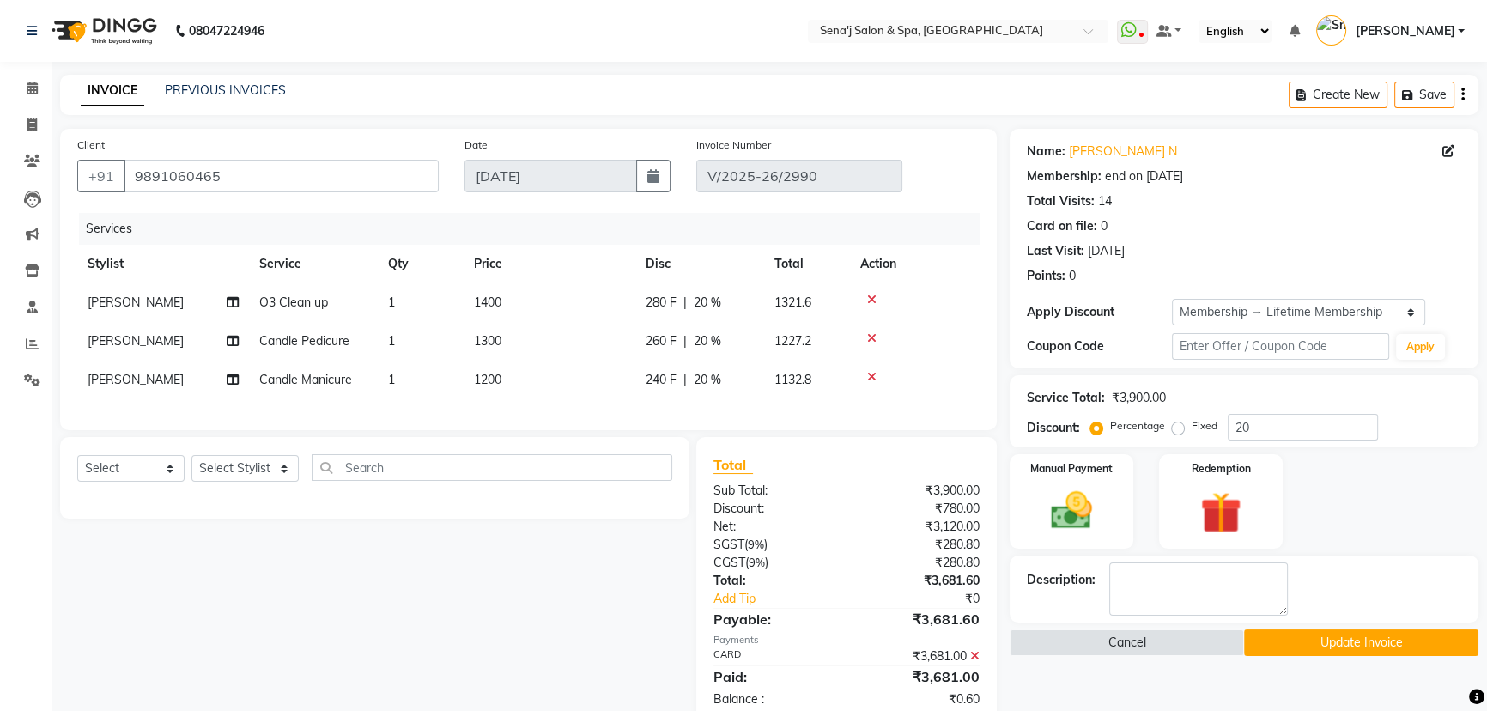
click at [940, 336] on div at bounding box center [914, 338] width 109 height 12
click at [873, 338] on icon at bounding box center [871, 338] width 9 height 12
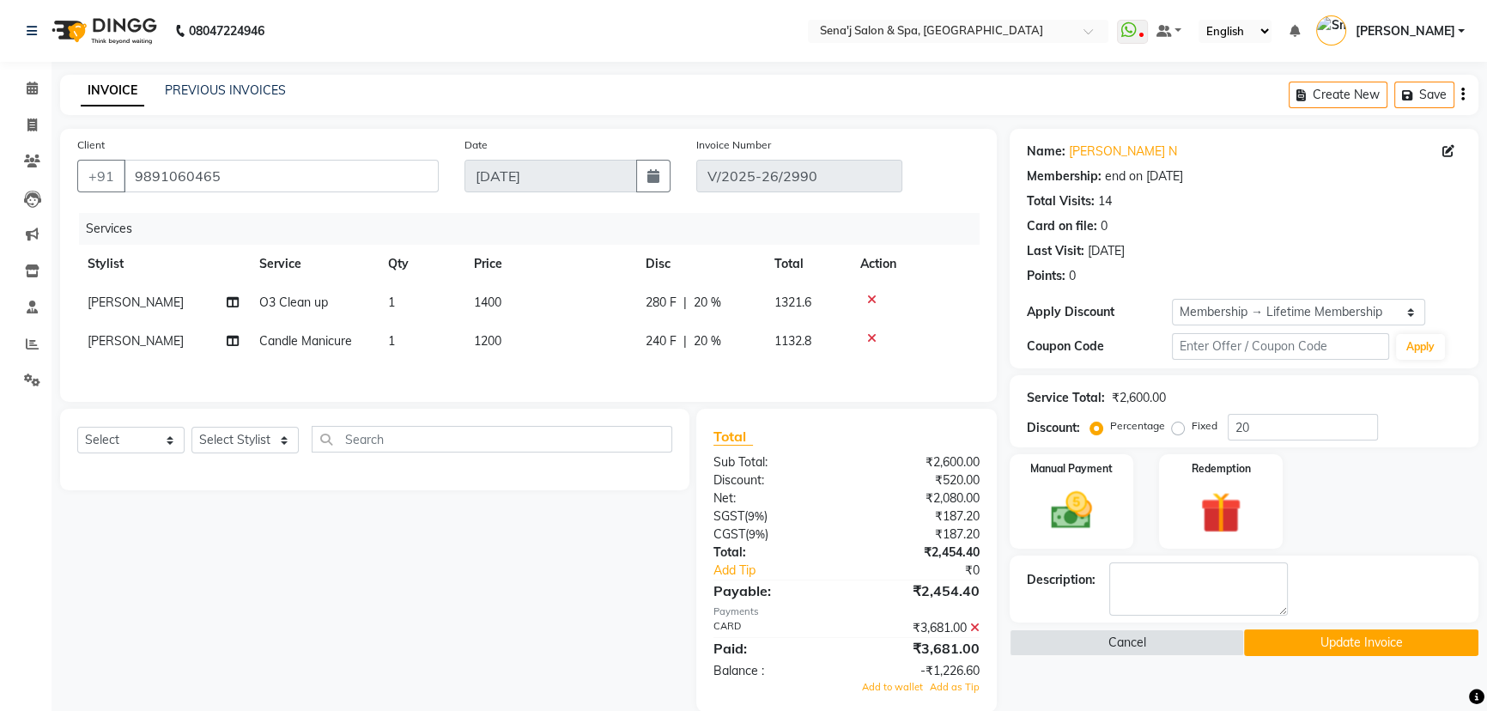
click at [873, 337] on icon at bounding box center [871, 338] width 9 height 12
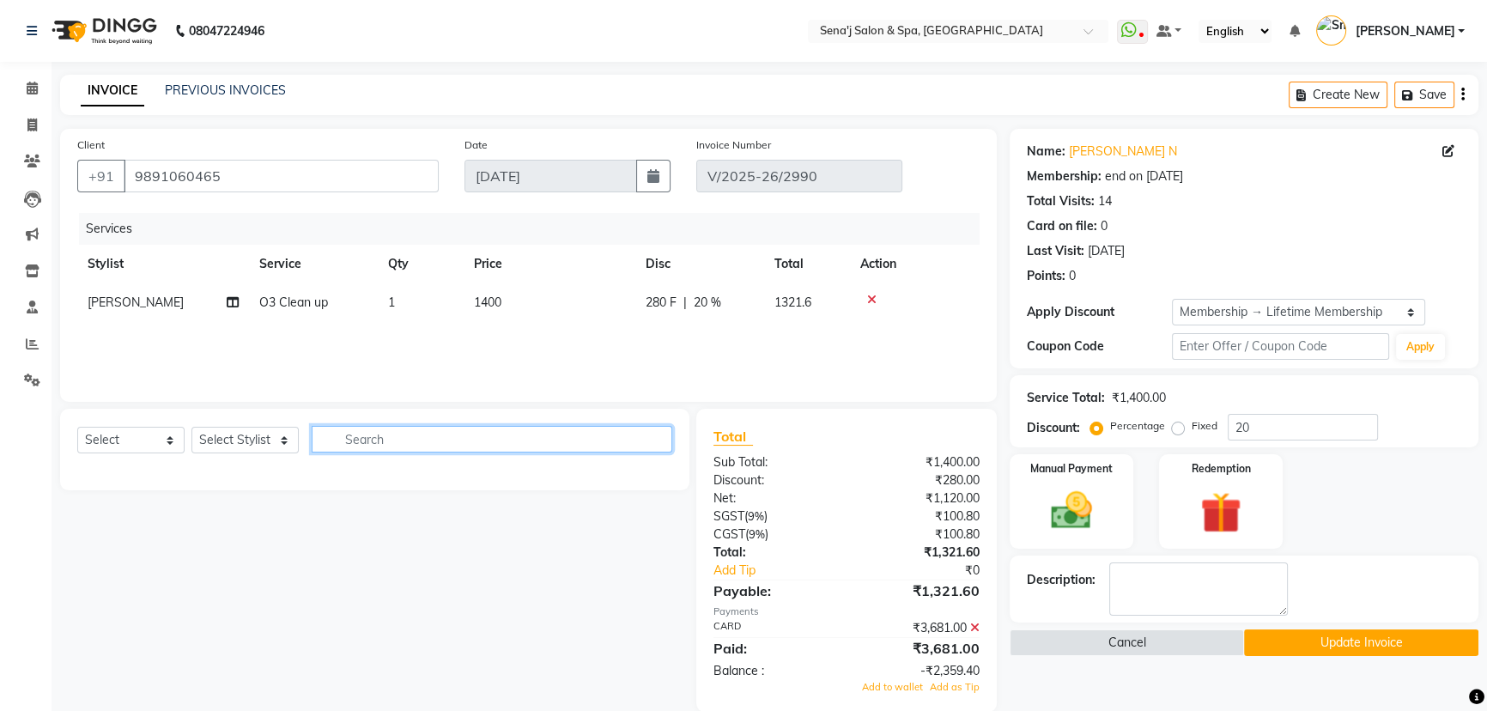
click at [489, 437] on input "text" at bounding box center [492, 439] width 361 height 27
click at [207, 439] on select "Select Stylist [PERSON_NAME] [PERSON_NAME] [PERSON_NAME] [PERSON_NAME] General …" at bounding box center [244, 440] width 107 height 27
select select "30665"
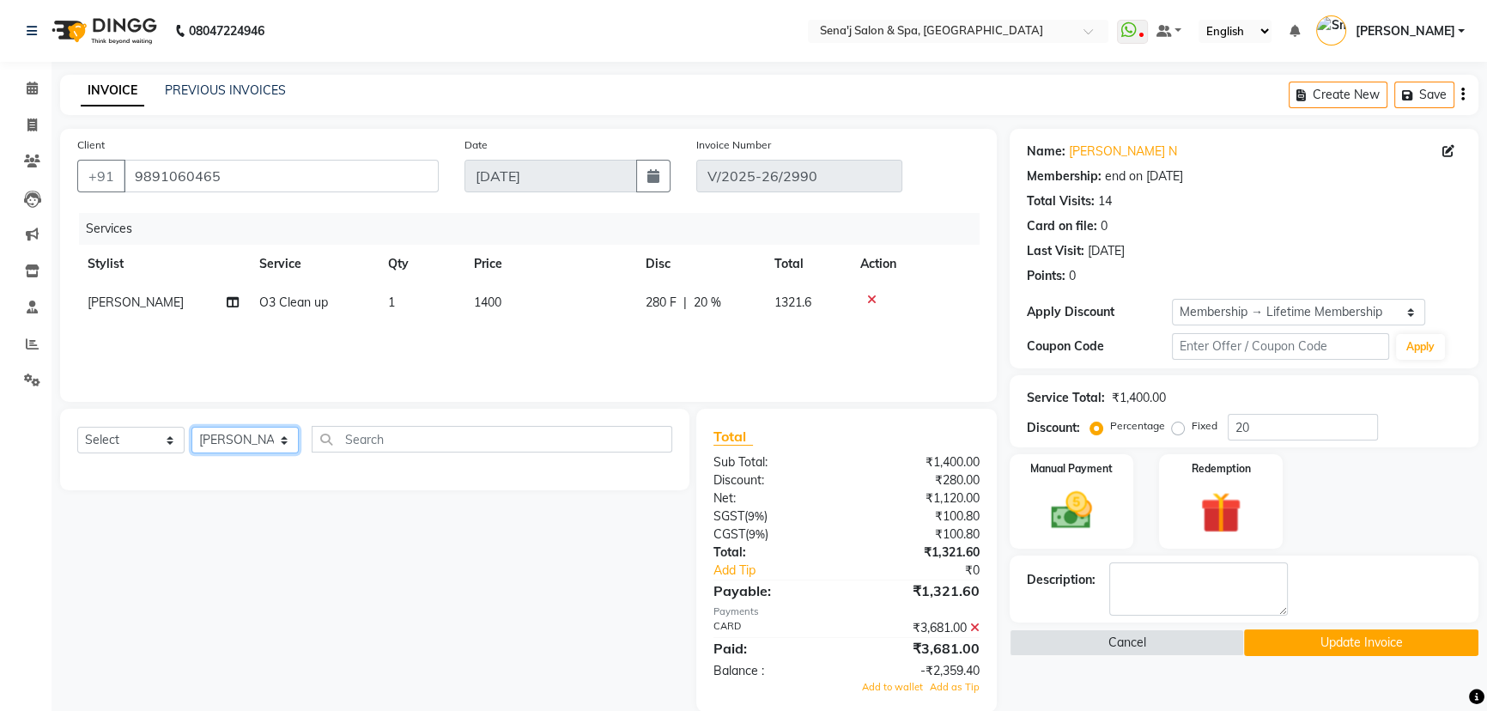
click at [191, 427] on select "Select Stylist [PERSON_NAME] [PERSON_NAME] [PERSON_NAME] [PERSON_NAME] General …" at bounding box center [244, 440] width 107 height 27
click at [359, 431] on input "text" at bounding box center [492, 439] width 361 height 27
type input "s"
type input "p"
click at [463, 440] on input "p" at bounding box center [480, 439] width 337 height 27
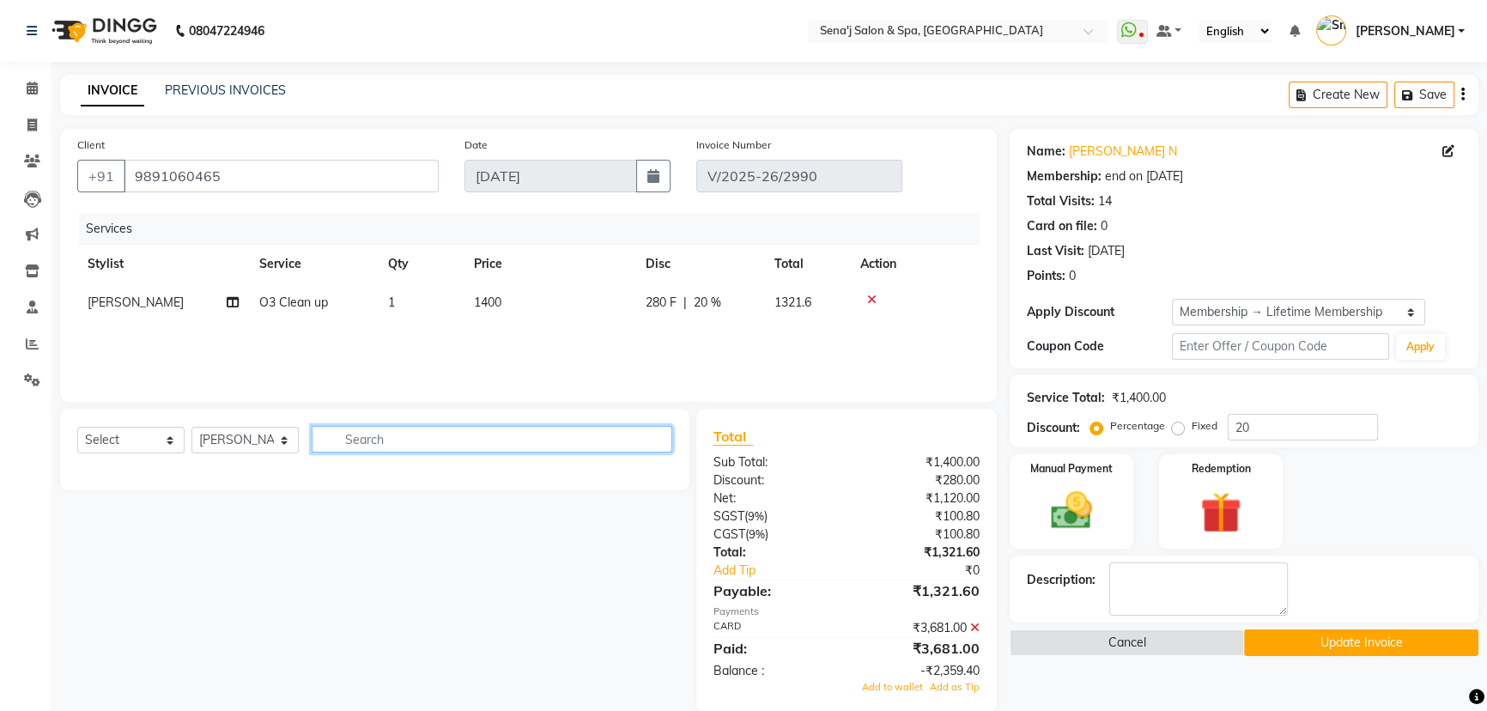
click at [435, 448] on input "text" at bounding box center [492, 439] width 361 height 27
click at [371, 437] on input "text" at bounding box center [492, 439] width 361 height 27
type input "p"
click at [372, 427] on input "text" at bounding box center [492, 439] width 361 height 27
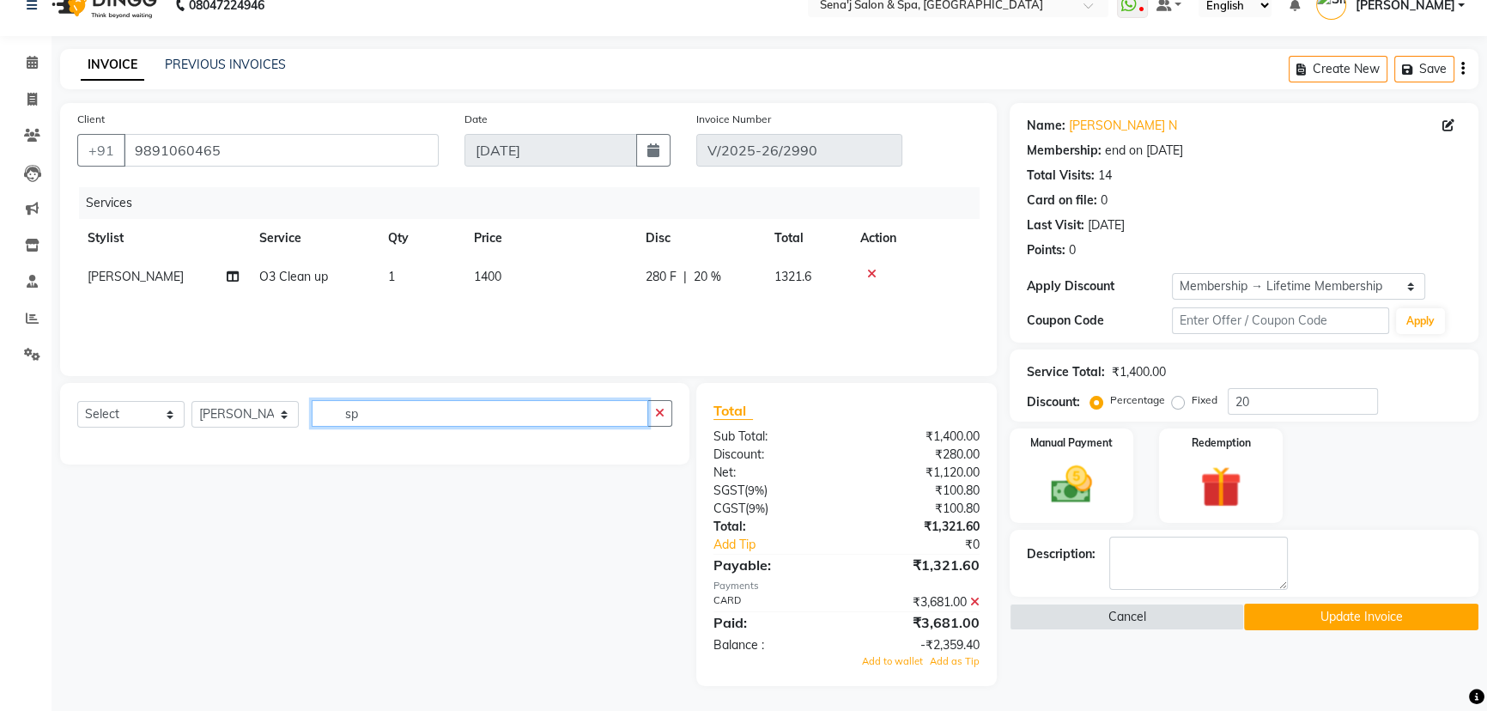
type input "s"
click at [398, 392] on div "Select Service Product Membership Package Voucher Prepaid Gift Card Select Styl…" at bounding box center [374, 424] width 629 height 82
click at [398, 312] on div "Services Stylist Service Qty Price Disc Total Action Snehal O3 Clean up 1 1400 …" at bounding box center [528, 273] width 902 height 172
click at [367, 289] on td "O3 Clean up" at bounding box center [313, 277] width 129 height 39
select select "30665"
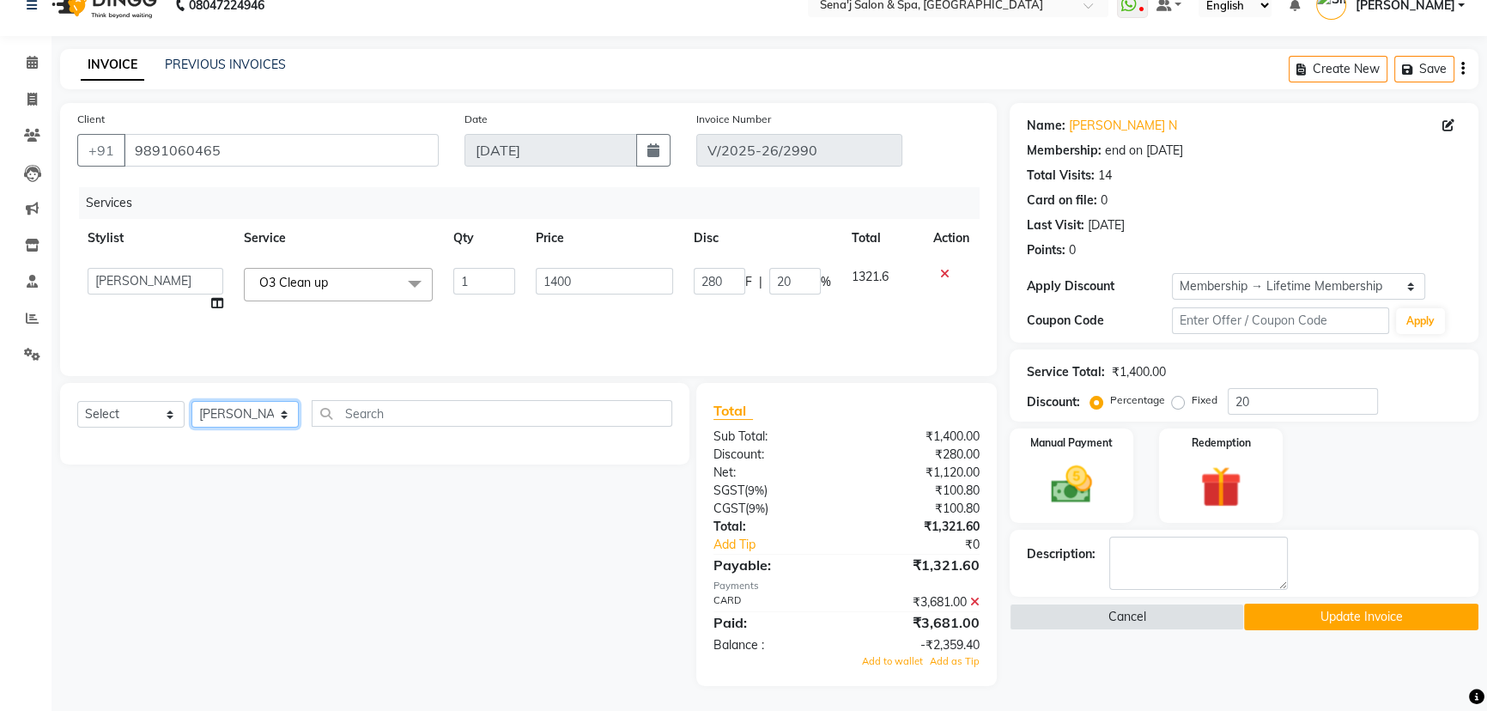
click at [240, 420] on select "Select Stylist [PERSON_NAME] [PERSON_NAME] [PERSON_NAME] [PERSON_NAME] General …" at bounding box center [244, 414] width 107 height 27
click at [359, 404] on input "text" at bounding box center [492, 413] width 361 height 27
click at [343, 404] on input "text" at bounding box center [492, 413] width 361 height 27
click at [325, 411] on input "text" at bounding box center [492, 413] width 361 height 27
click at [298, 487] on div "Select Service Product Membership Package Voucher Prepaid Gift Card Select Styl…" at bounding box center [368, 534] width 642 height 303
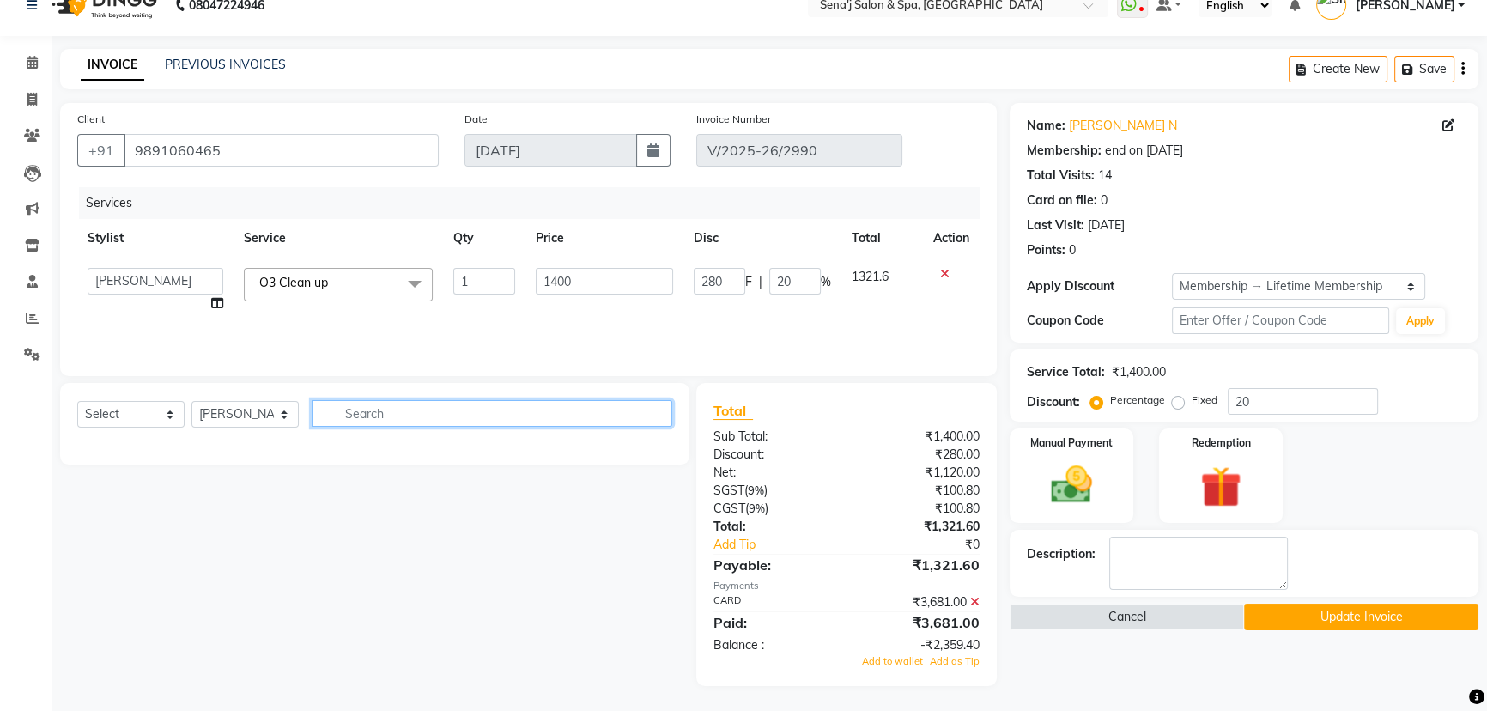
click at [320, 418] on input "text" at bounding box center [492, 413] width 361 height 27
click at [1161, 674] on div "Name: Nishtha N Membership: end on 09-01-2027 Total Visits: 14 Card on file: 0 …" at bounding box center [1251, 394] width 482 height 583
click at [1138, 665] on div "Name: Nishtha N Membership: end on 09-01-2027 Total Visits: 14 Card on file: 0 …" at bounding box center [1251, 394] width 482 height 583
click at [1120, 612] on button "Cancel" at bounding box center [1127, 617] width 234 height 27
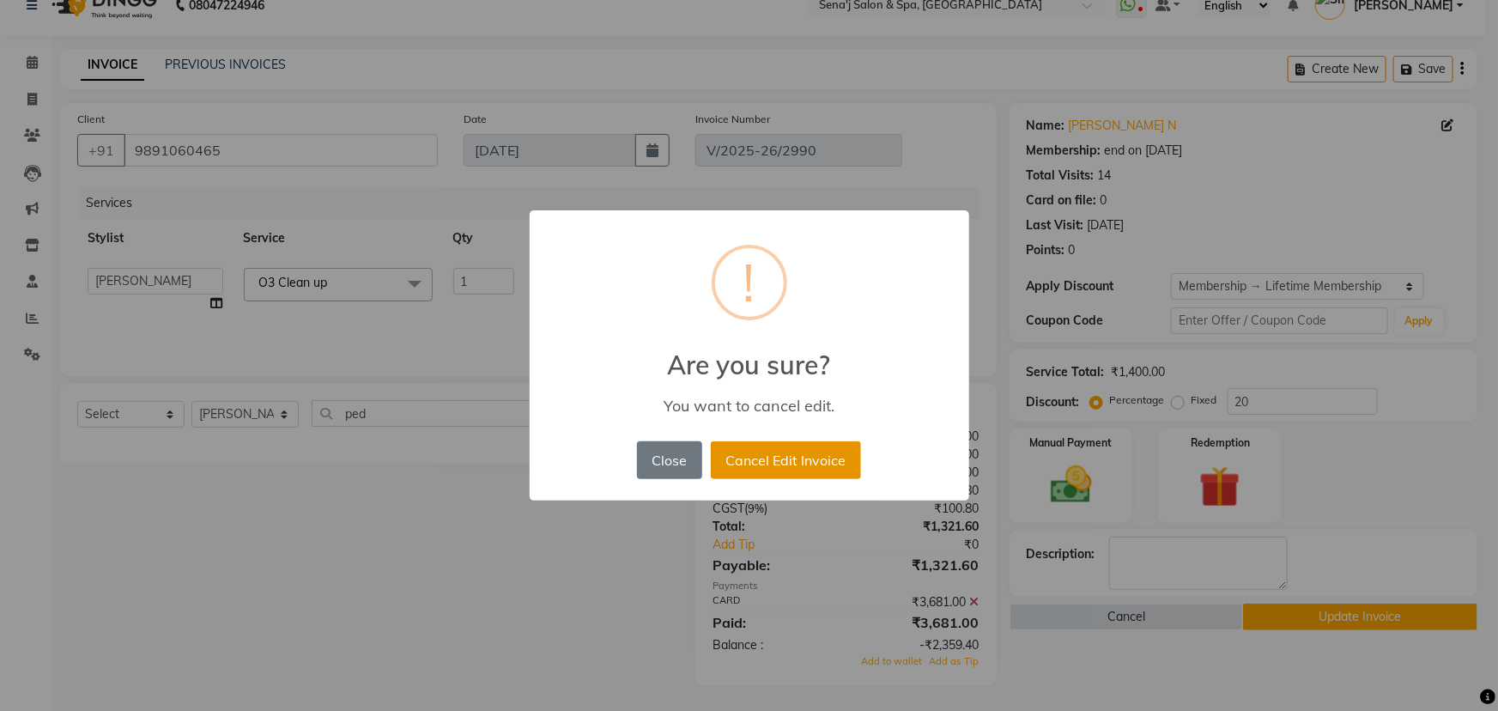
click at [772, 458] on button "Cancel Edit Invoice" at bounding box center [786, 460] width 150 height 38
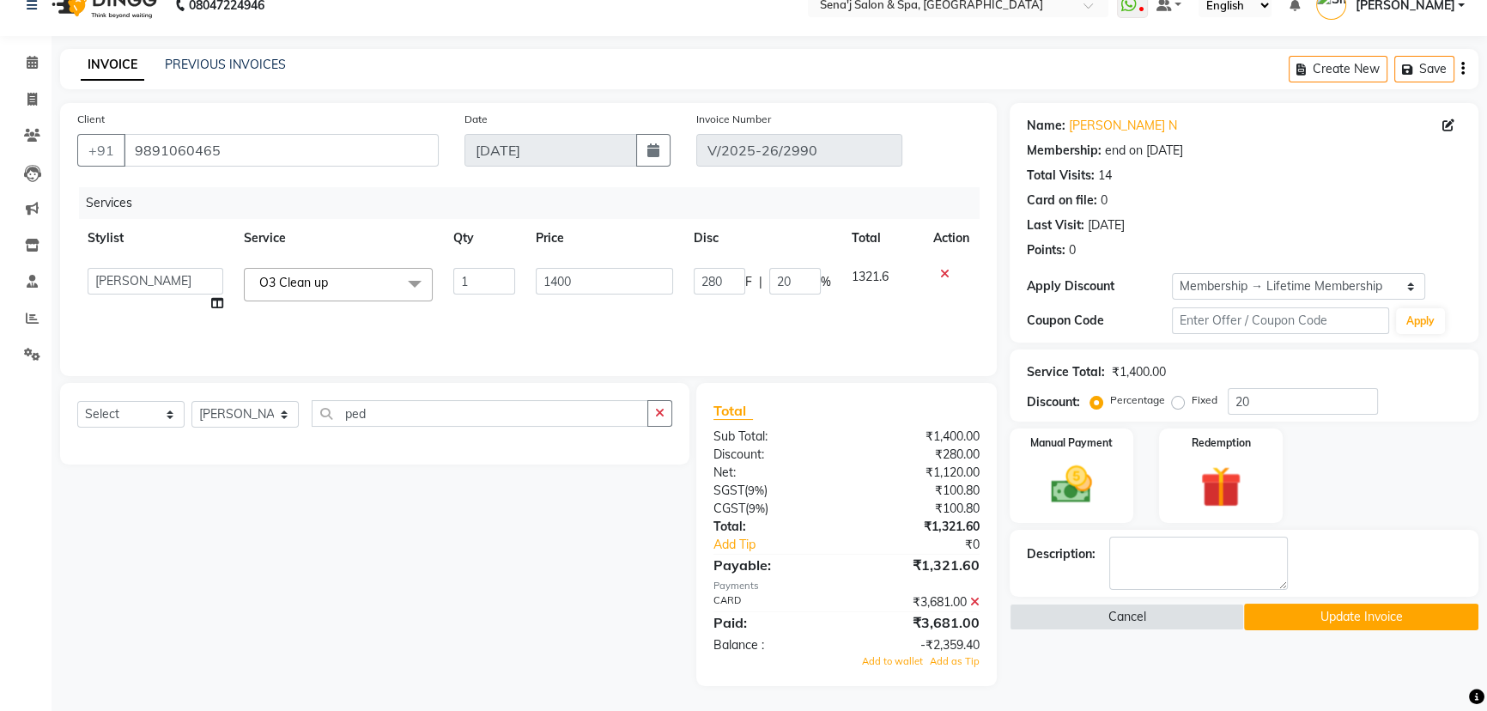
drag, startPoint x: 1050, startPoint y: 646, endPoint x: 1029, endPoint y: 660, distance: 26.0
click at [1044, 653] on div "Name: Nishtha N Membership: end on 09-01-2027 Total Visits: 14 Card on file: 0 …" at bounding box center [1251, 394] width 482 height 583
drag, startPoint x: 386, startPoint y: 410, endPoint x: 399, endPoint y: 410, distance: 12.9
click at [399, 410] on input "ped" at bounding box center [480, 413] width 337 height 27
click at [945, 272] on icon at bounding box center [944, 274] width 9 height 12
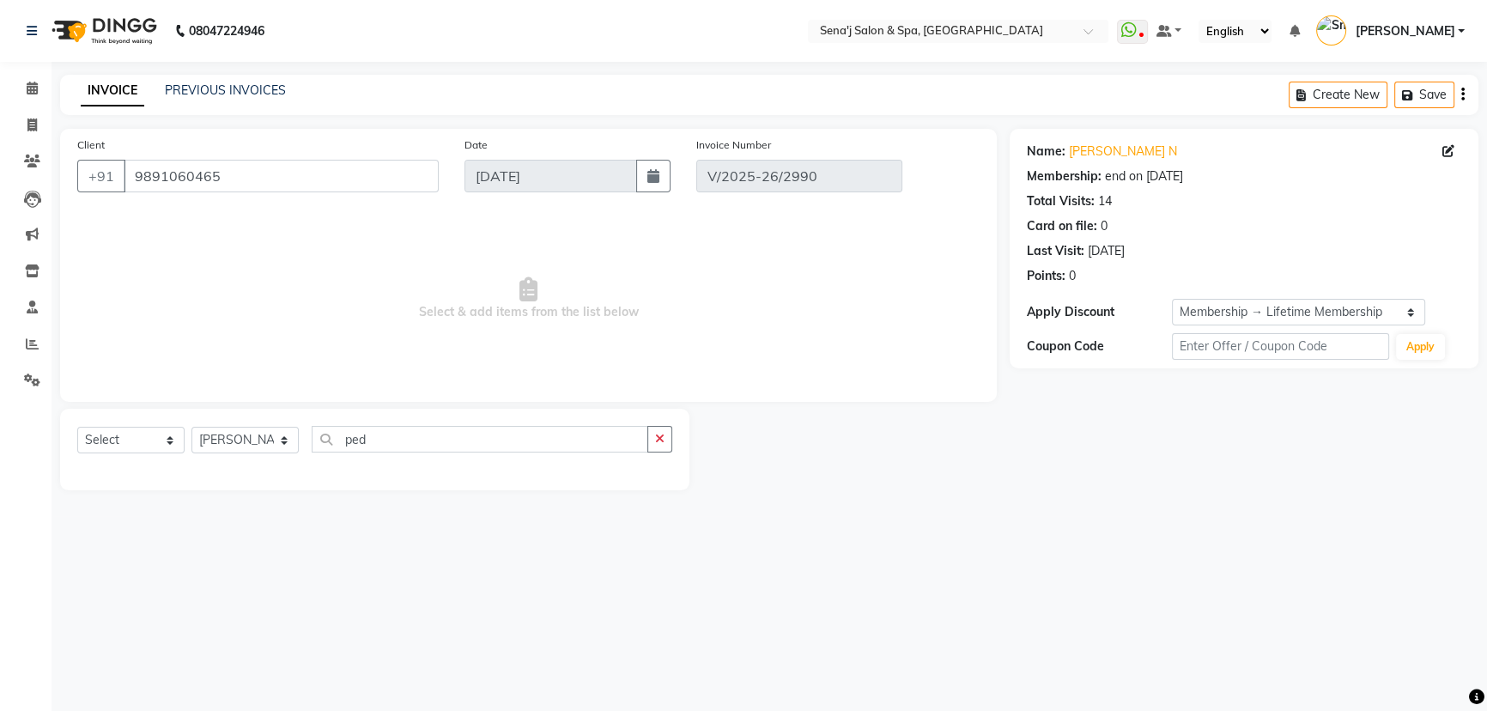
scroll to position [0, 0]
click at [448, 428] on input "ped" at bounding box center [482, 439] width 341 height 27
type input "p"
click at [245, 435] on select "Select Stylist [PERSON_NAME] [PERSON_NAME] [PERSON_NAME] [PERSON_NAME] General …" at bounding box center [244, 440] width 107 height 27
click at [363, 441] on input "text" at bounding box center [494, 439] width 365 height 27
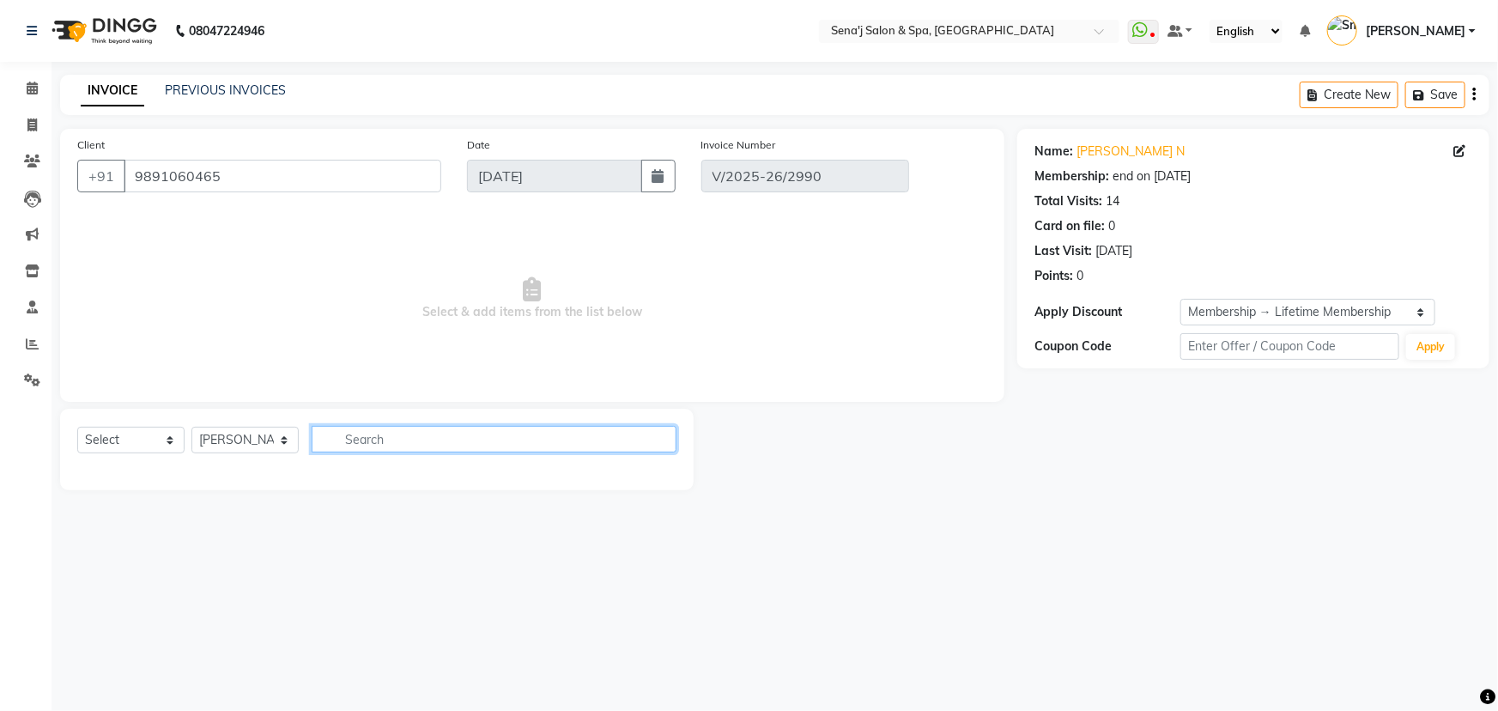
type input "c"
drag, startPoint x: 1130, startPoint y: 557, endPoint x: 1093, endPoint y: 519, distance: 52.8
click at [1132, 556] on div "08047224946 Select Location × Sena'j Salon & Spa, Amanora Mall WhatsApp Status …" at bounding box center [749, 355] width 1498 height 711
click at [30, 77] on link "Calendar" at bounding box center [25, 89] width 41 height 28
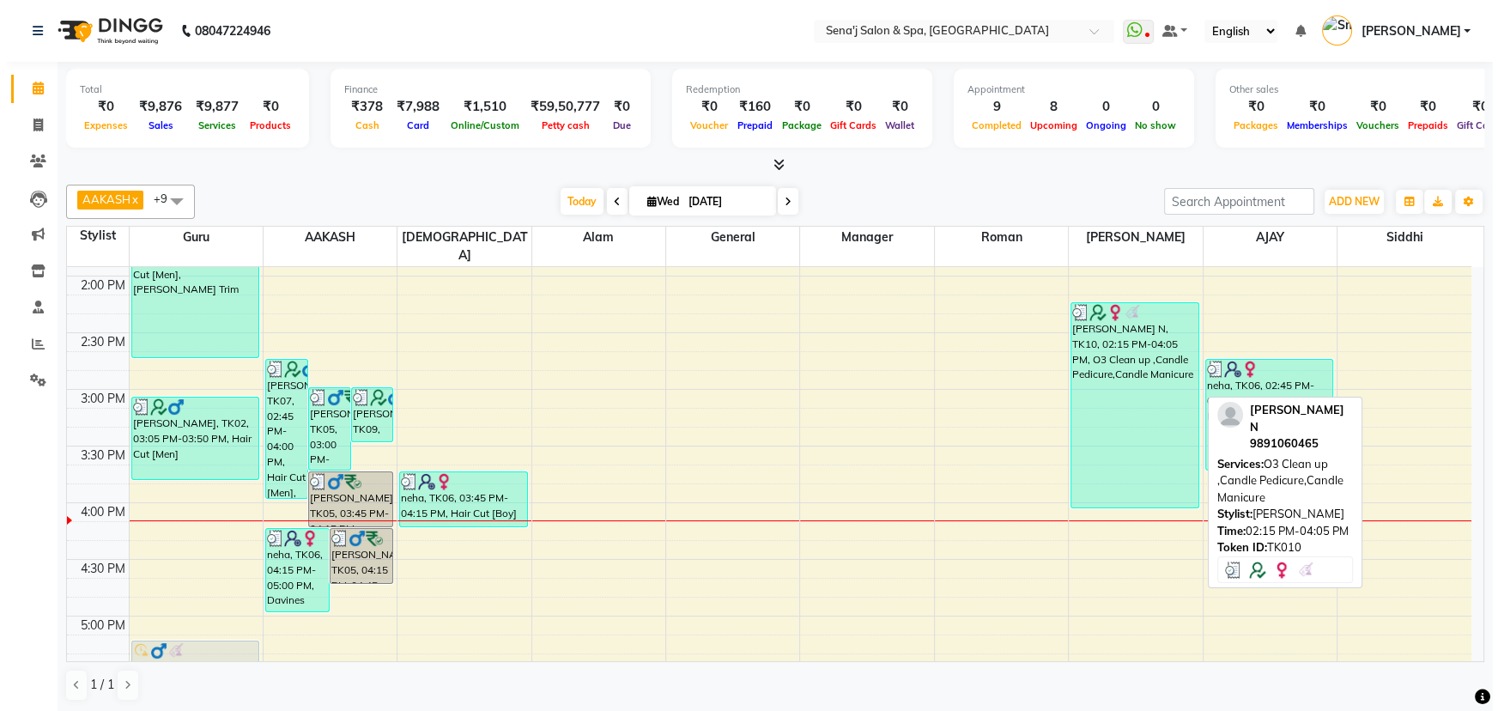
scroll to position [401, 0]
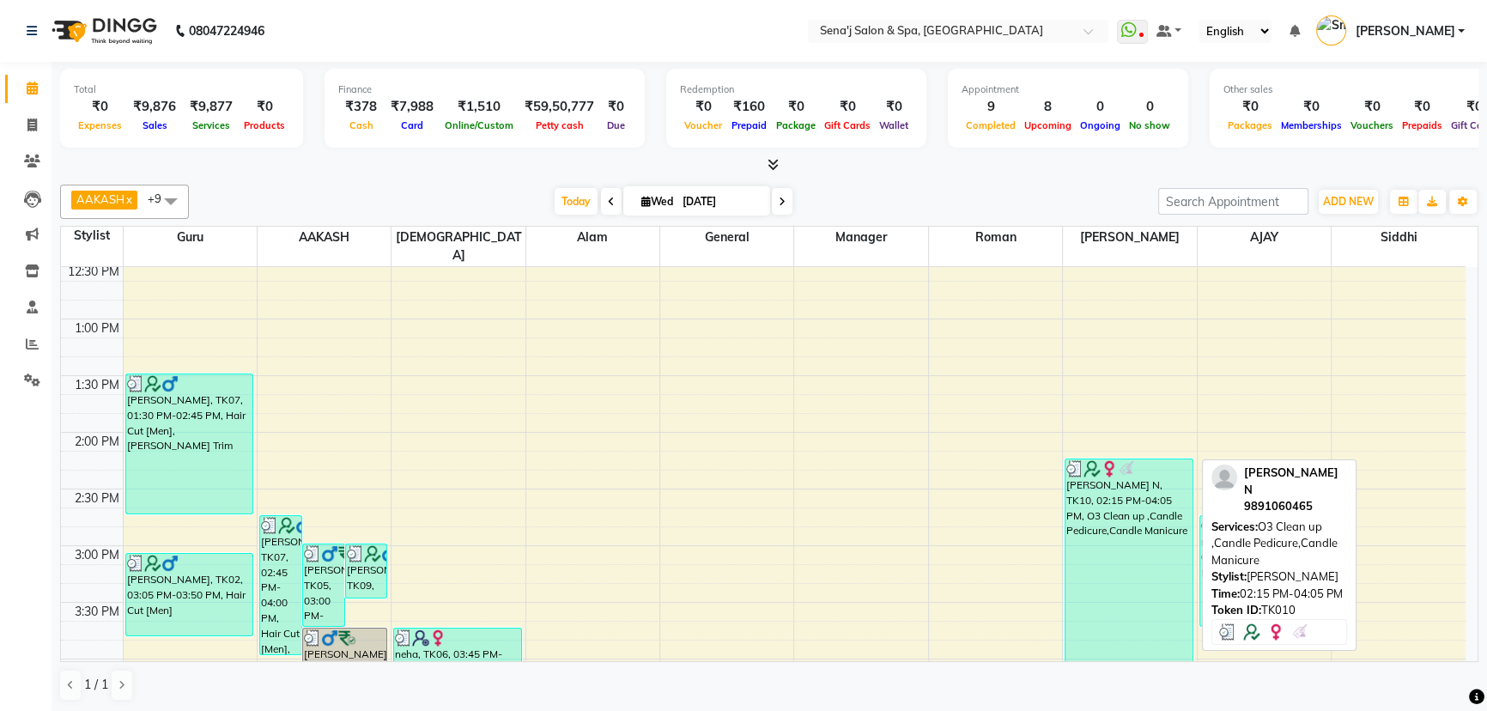
click at [1108, 540] on div "NISHTHA N, TK10, 02:15 PM-04:05 PM, O3 Clean up ,Candle Pedicure,Candle Manicure" at bounding box center [1129, 561] width 127 height 204
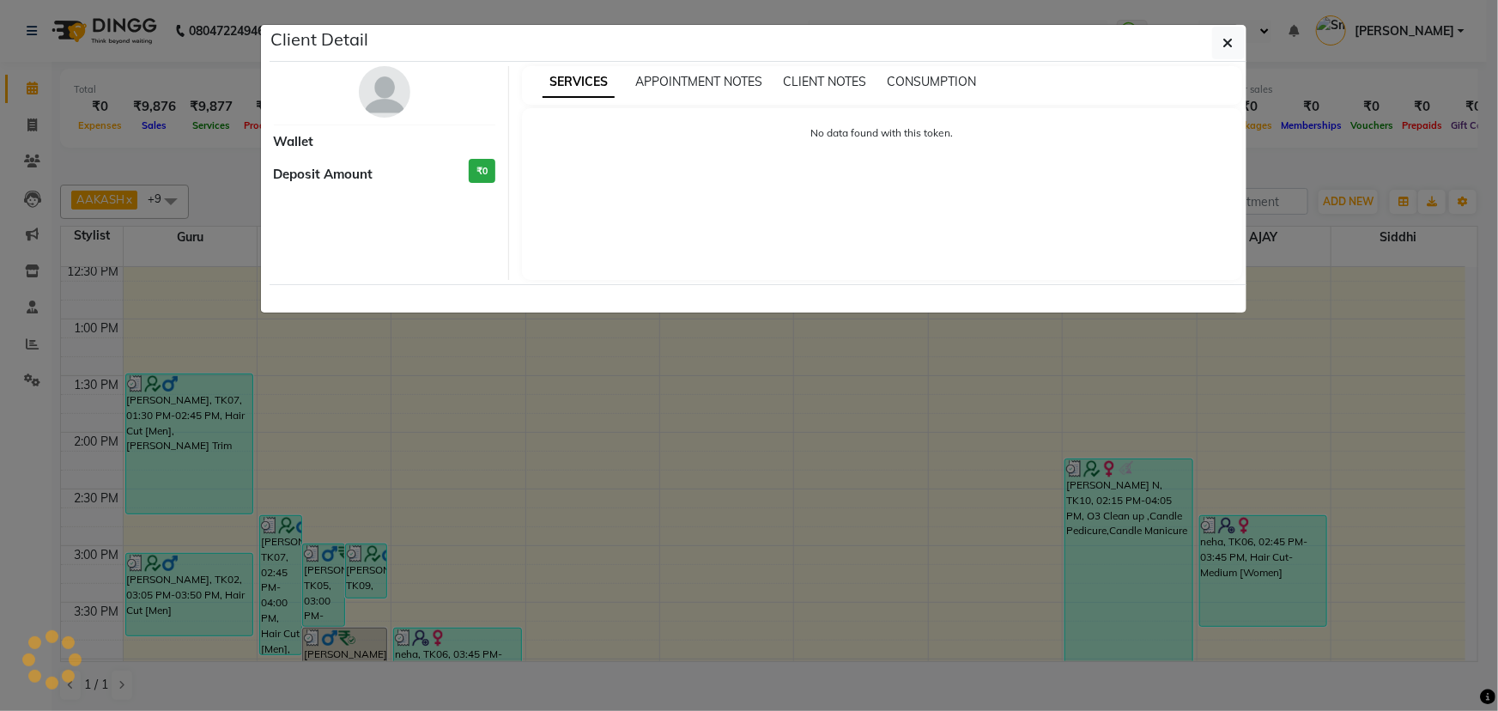
select select "3"
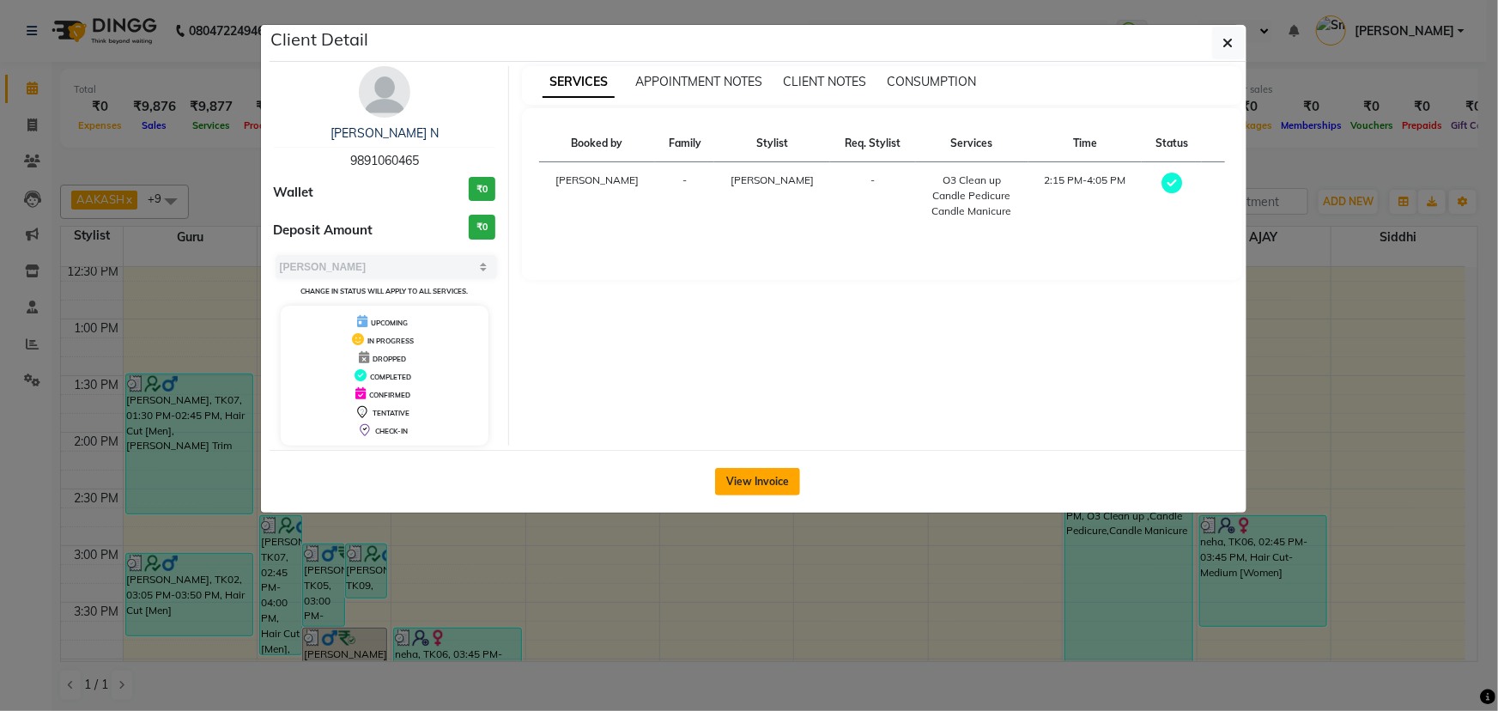
click at [750, 476] on button "View Invoice" at bounding box center [757, 481] width 85 height 27
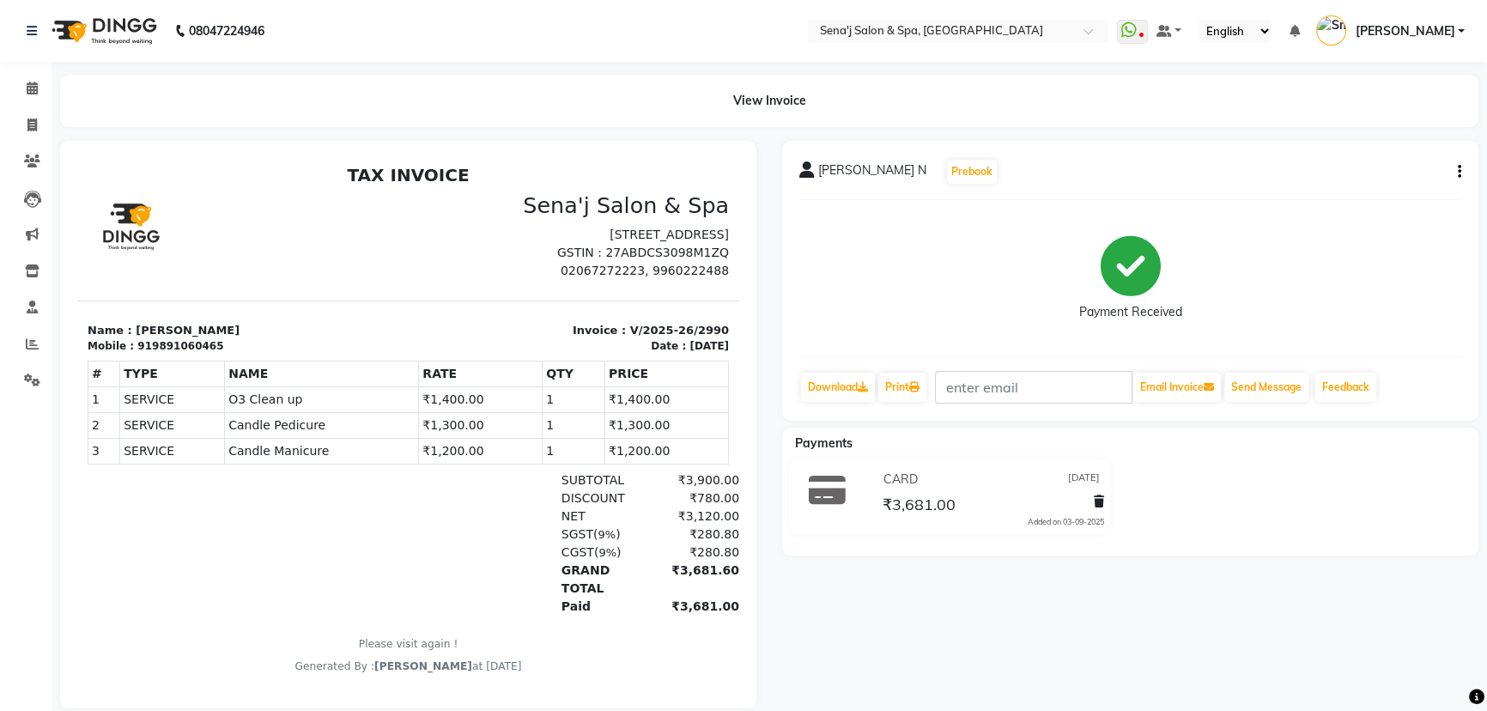
click at [1460, 172] on icon "button" at bounding box center [1459, 172] width 3 height 1
click at [1403, 167] on div "Edit Invoice" at bounding box center [1389, 171] width 86 height 21
select select "service"
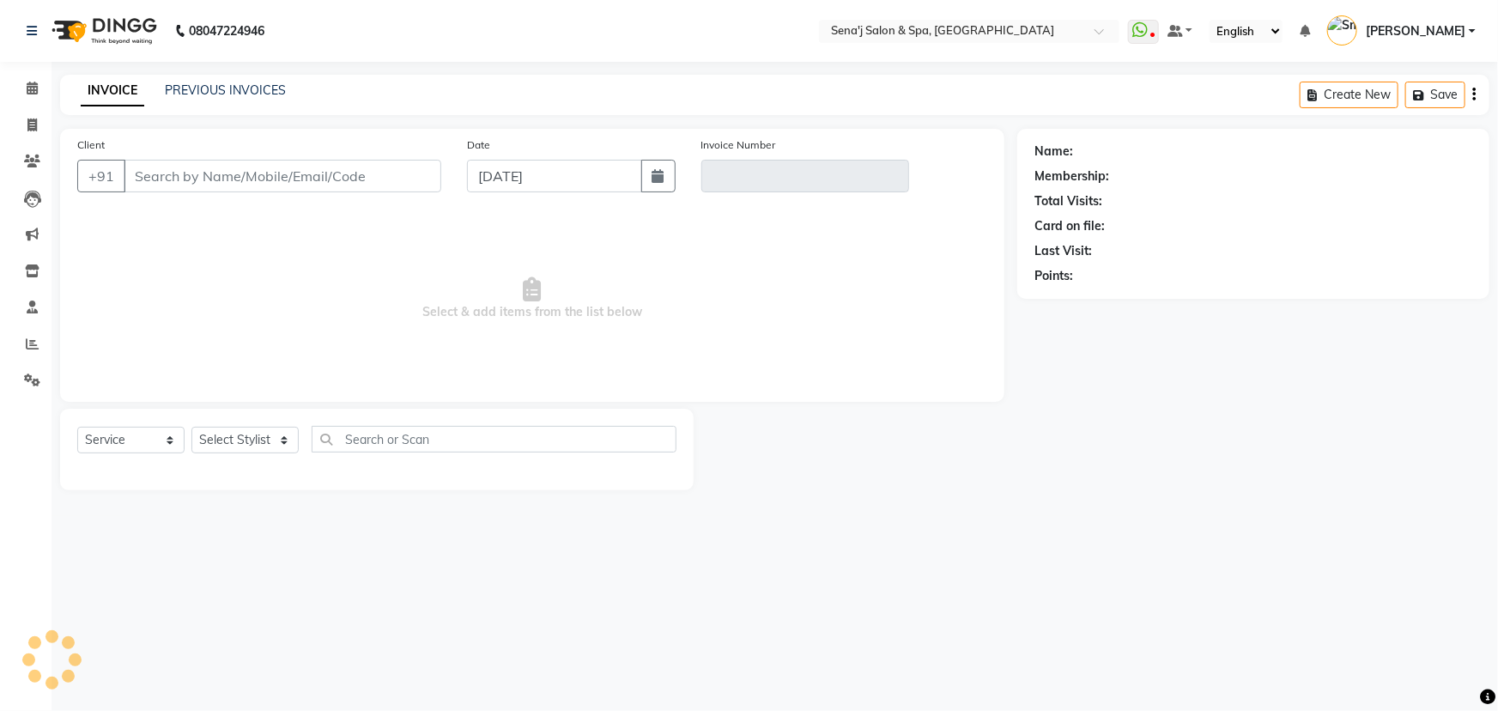
type input "9891060465"
type input "V/2025-26/2990"
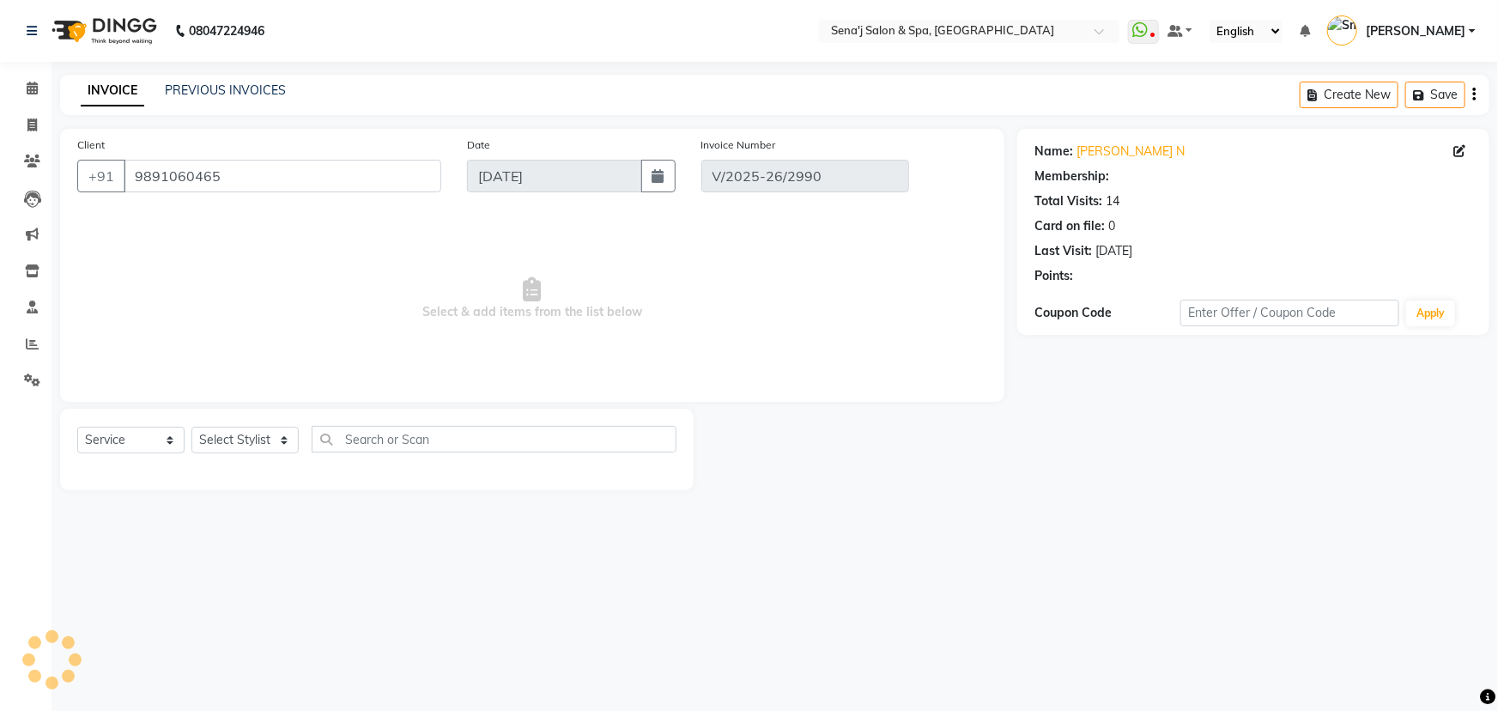
select select "select"
select select "1: Object"
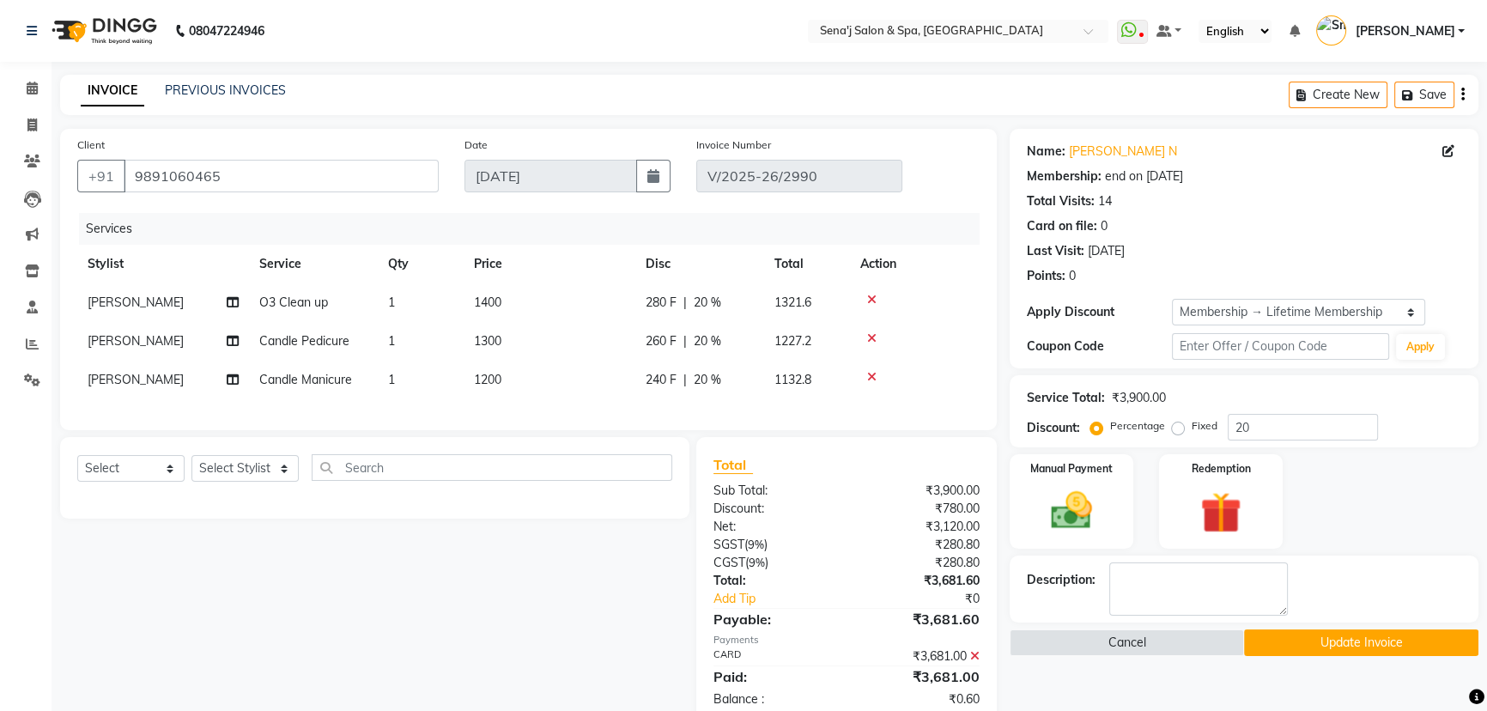
click at [571, 342] on td "1300" at bounding box center [550, 341] width 172 height 39
select select "30665"
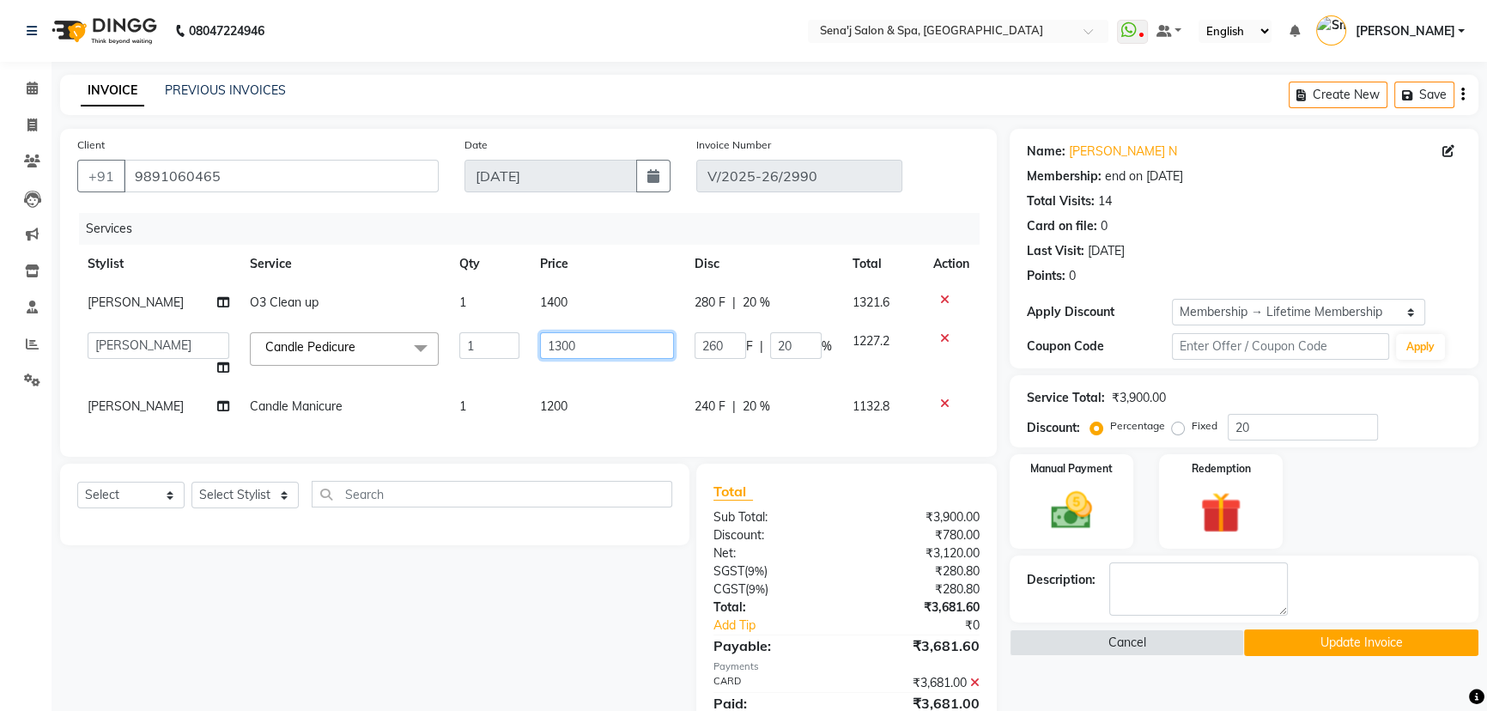
click at [627, 340] on input "1300" at bounding box center [607, 345] width 134 height 27
type input "1100"
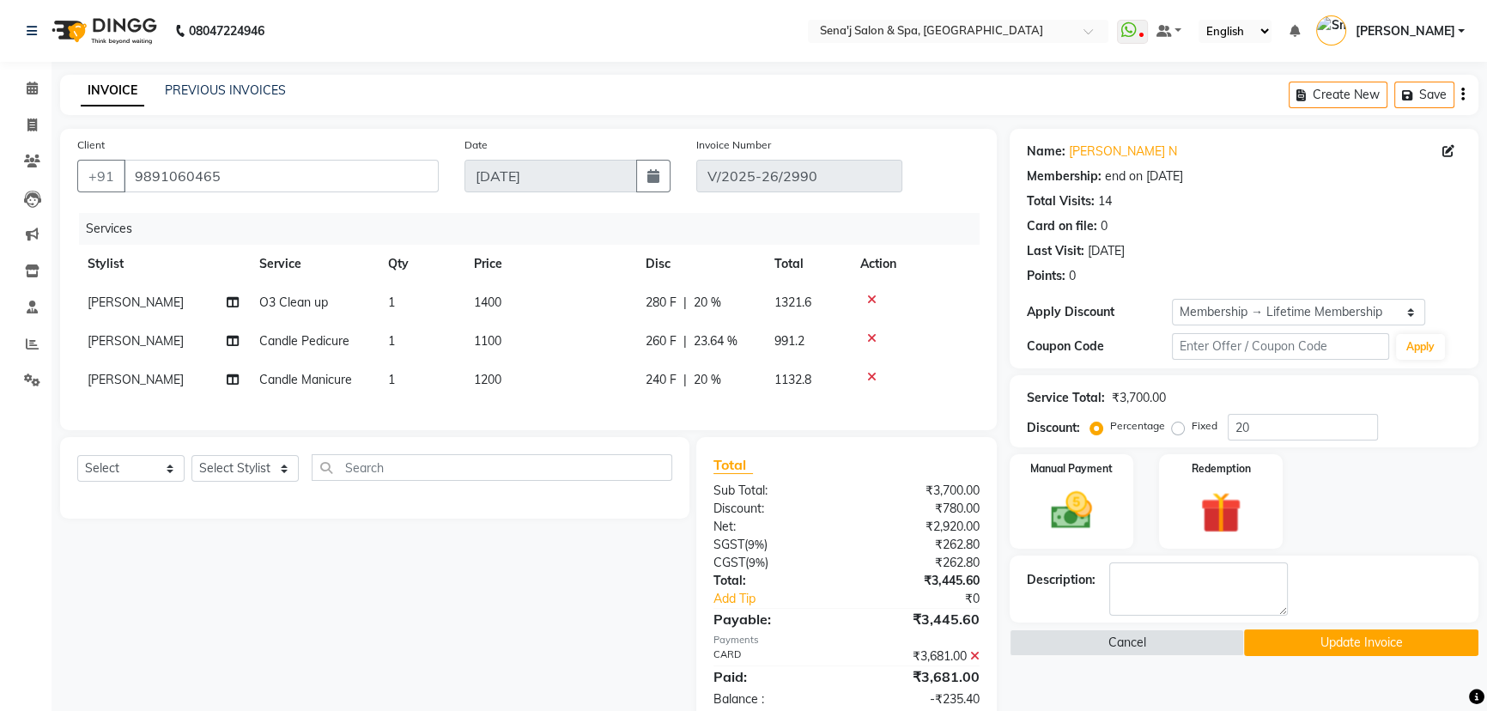
drag, startPoint x: 625, startPoint y: 383, endPoint x: 635, endPoint y: 395, distance: 15.8
click at [627, 385] on tbody "Snehal O3 Clean up 1 1400 280 F | 20 % 1321.6 Snehal Candle Pedicure 1 1100 260…" at bounding box center [528, 341] width 902 height 116
click at [540, 379] on td "1200" at bounding box center [550, 380] width 172 height 39
select select "30665"
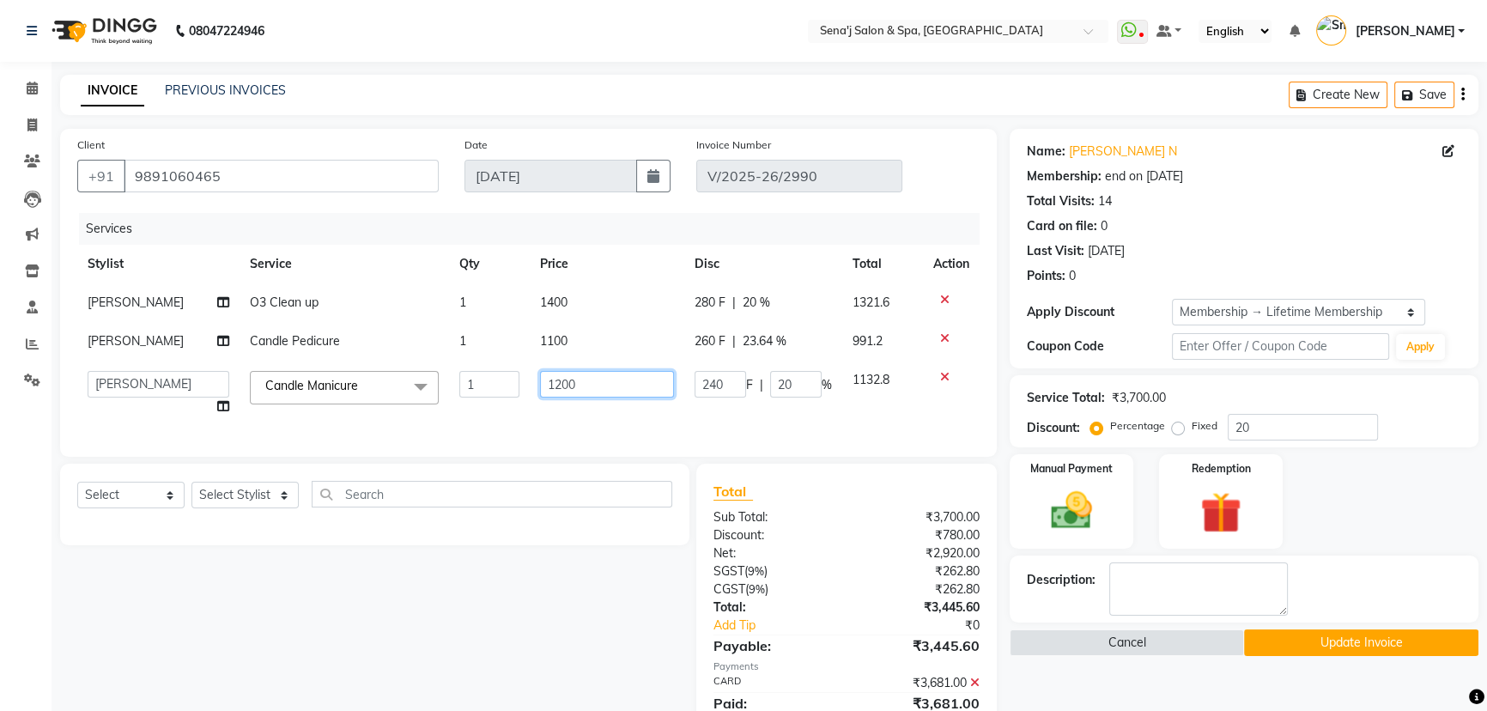
click at [604, 377] on input "1200" at bounding box center [607, 384] width 134 height 27
type input "1000"
click at [541, 415] on div "Services Stylist Service Qty Price Disc Total Action Snehal O3 Clean up 1 1400 …" at bounding box center [528, 326] width 902 height 227
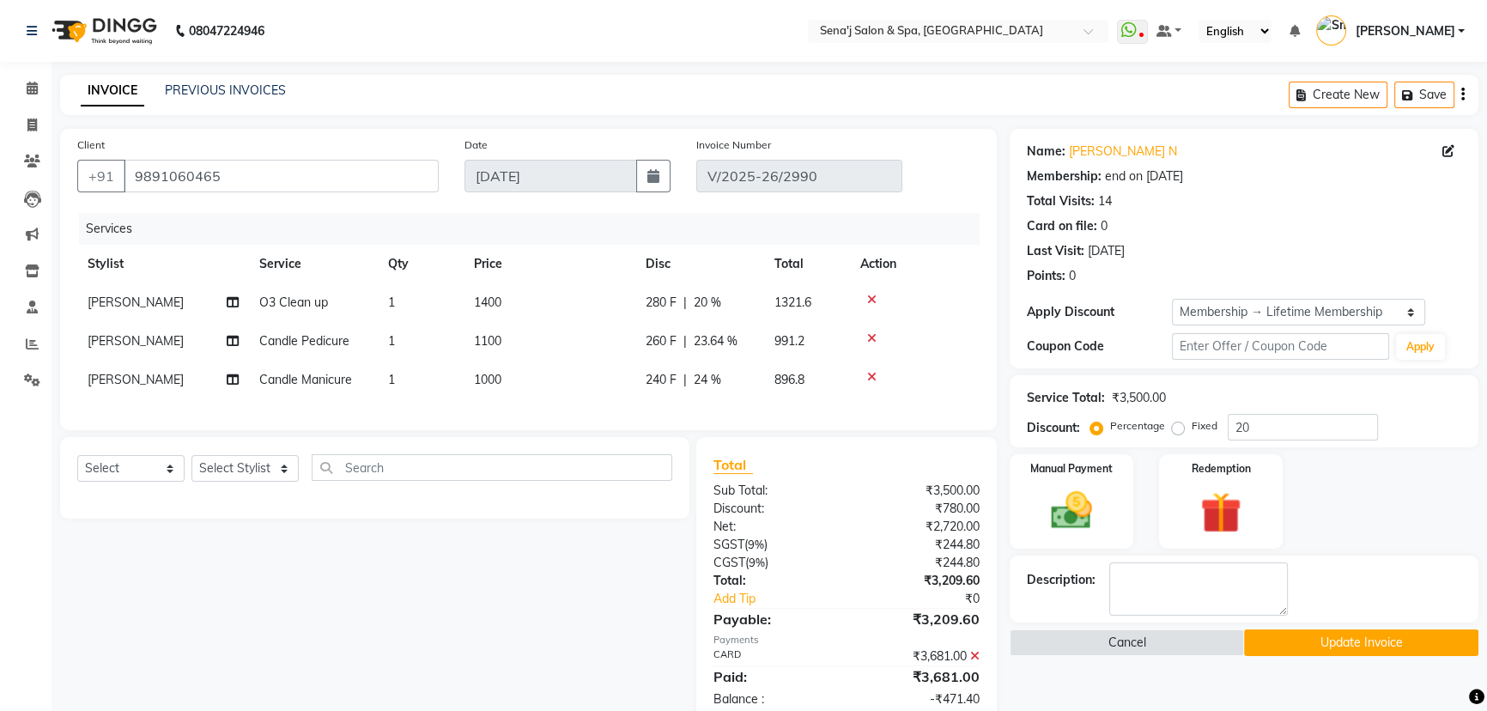
scroll to position [67, 0]
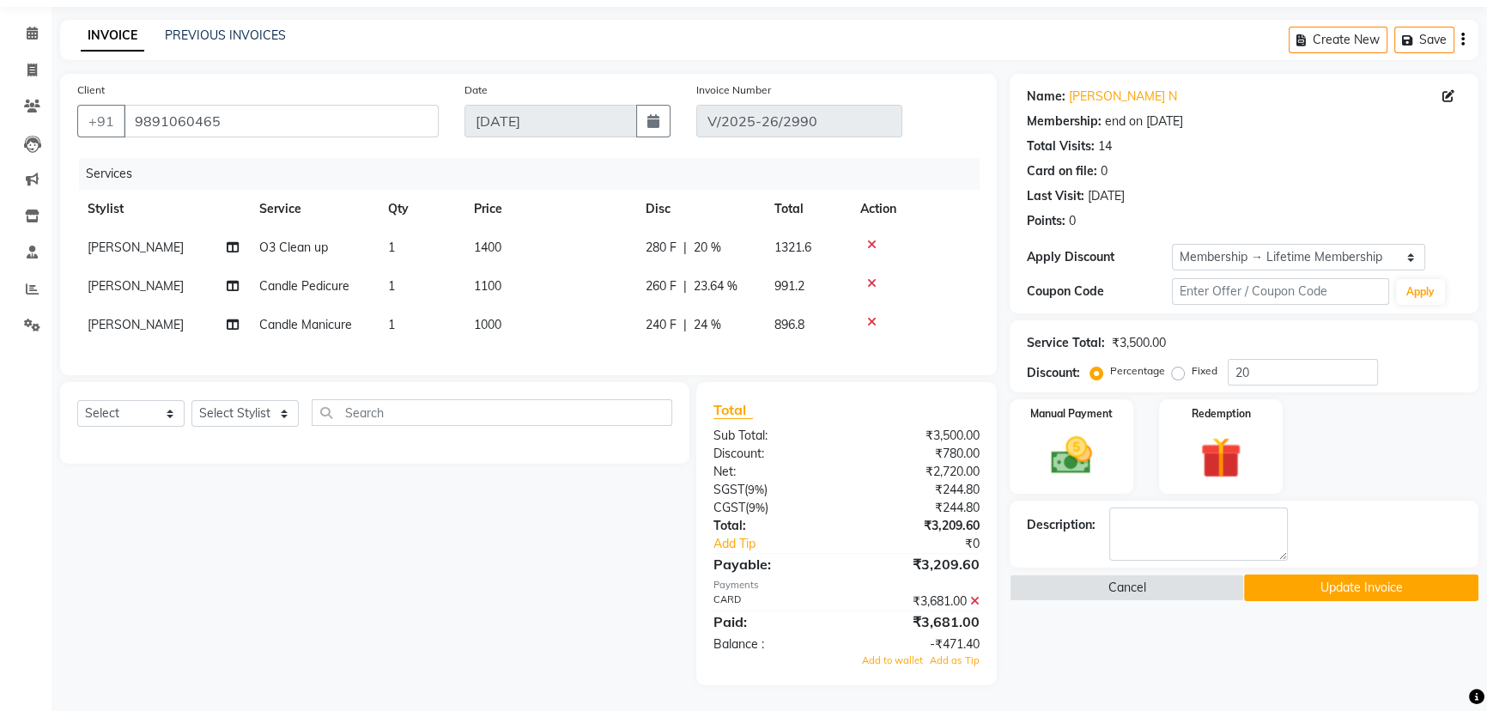
click at [758, 268] on td "260 F | 23.64 %" at bounding box center [699, 286] width 129 height 39
select select "30665"
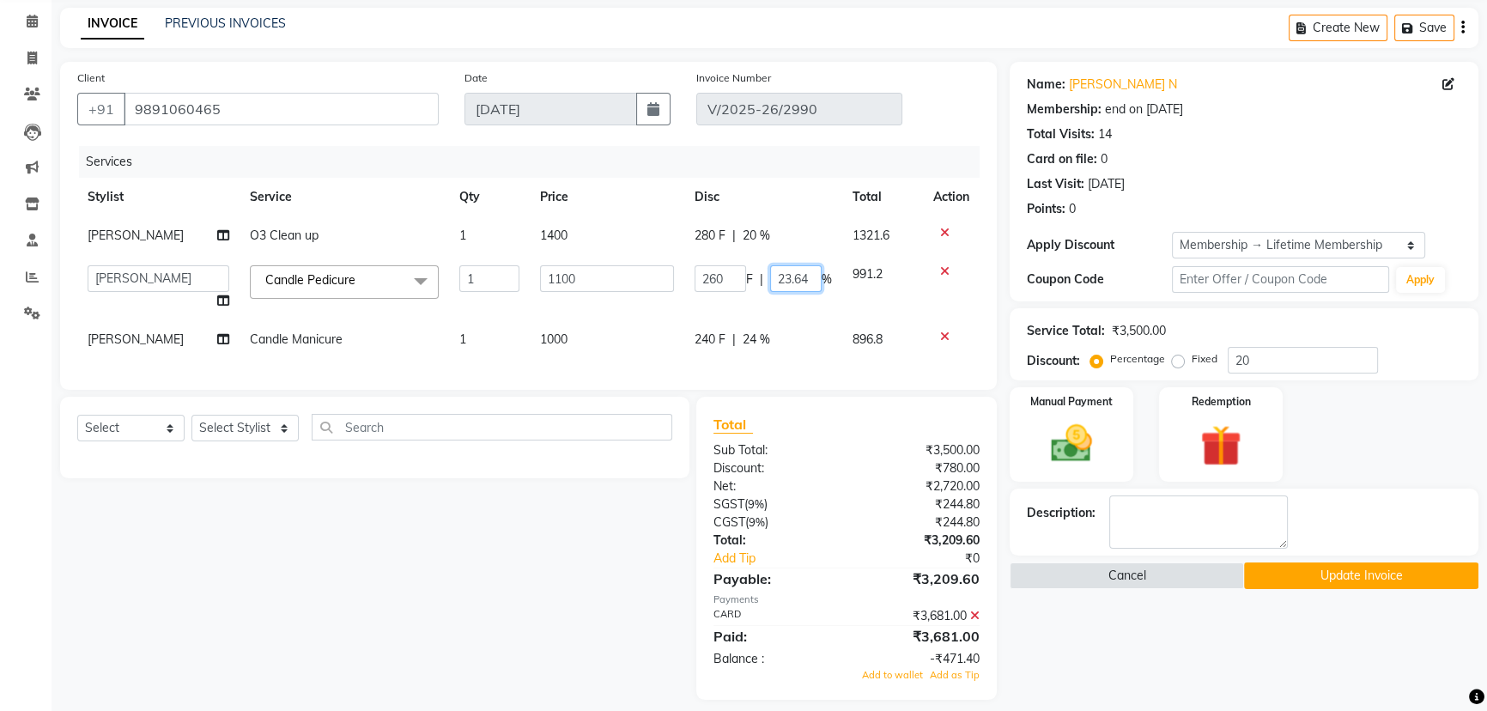
click at [811, 276] on input "23.64" at bounding box center [796, 278] width 52 height 27
type input "2"
type input "20"
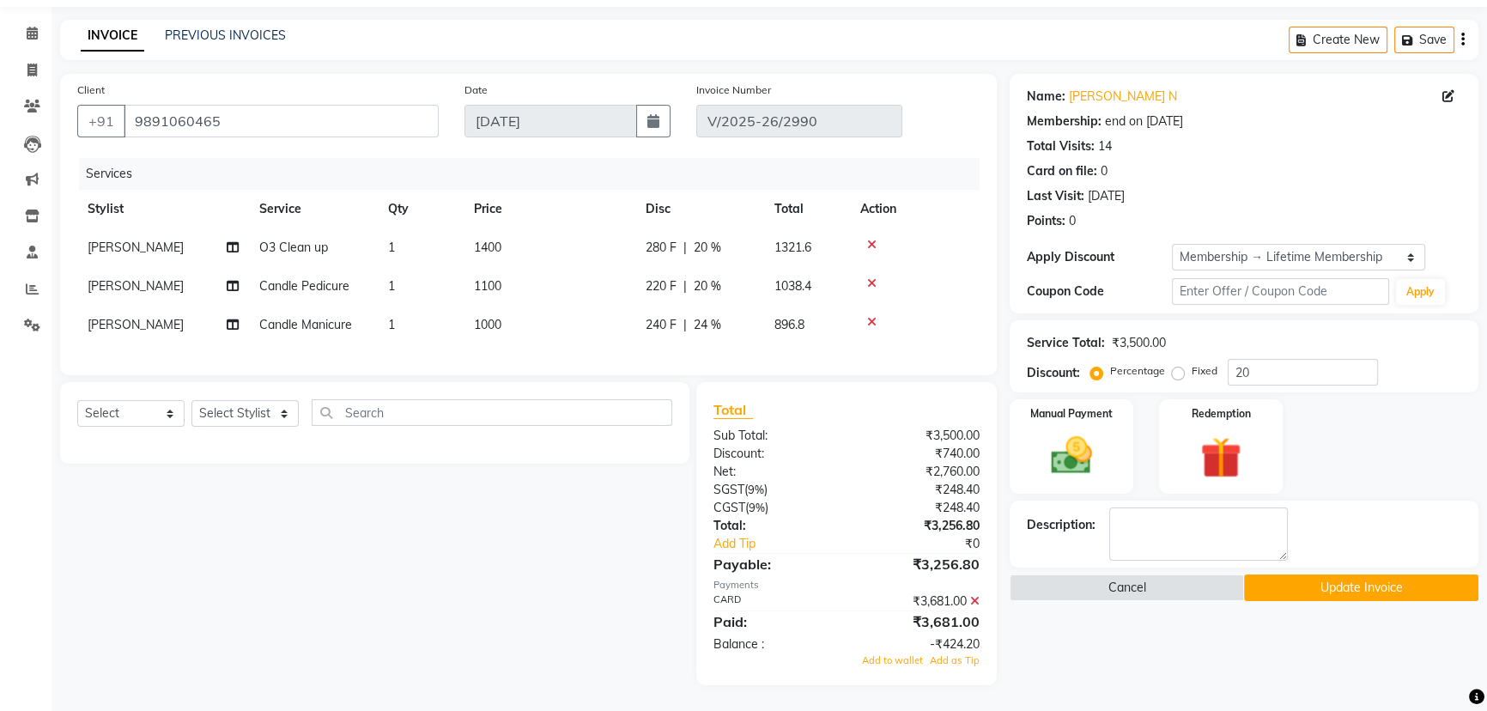
click at [792, 329] on tr "Snehal Candle Manicure 1 1000 240 F | 24 % 896.8" at bounding box center [528, 325] width 902 height 39
click at [732, 316] on div "240 F | 24 %" at bounding box center [700, 325] width 108 height 18
select select "30665"
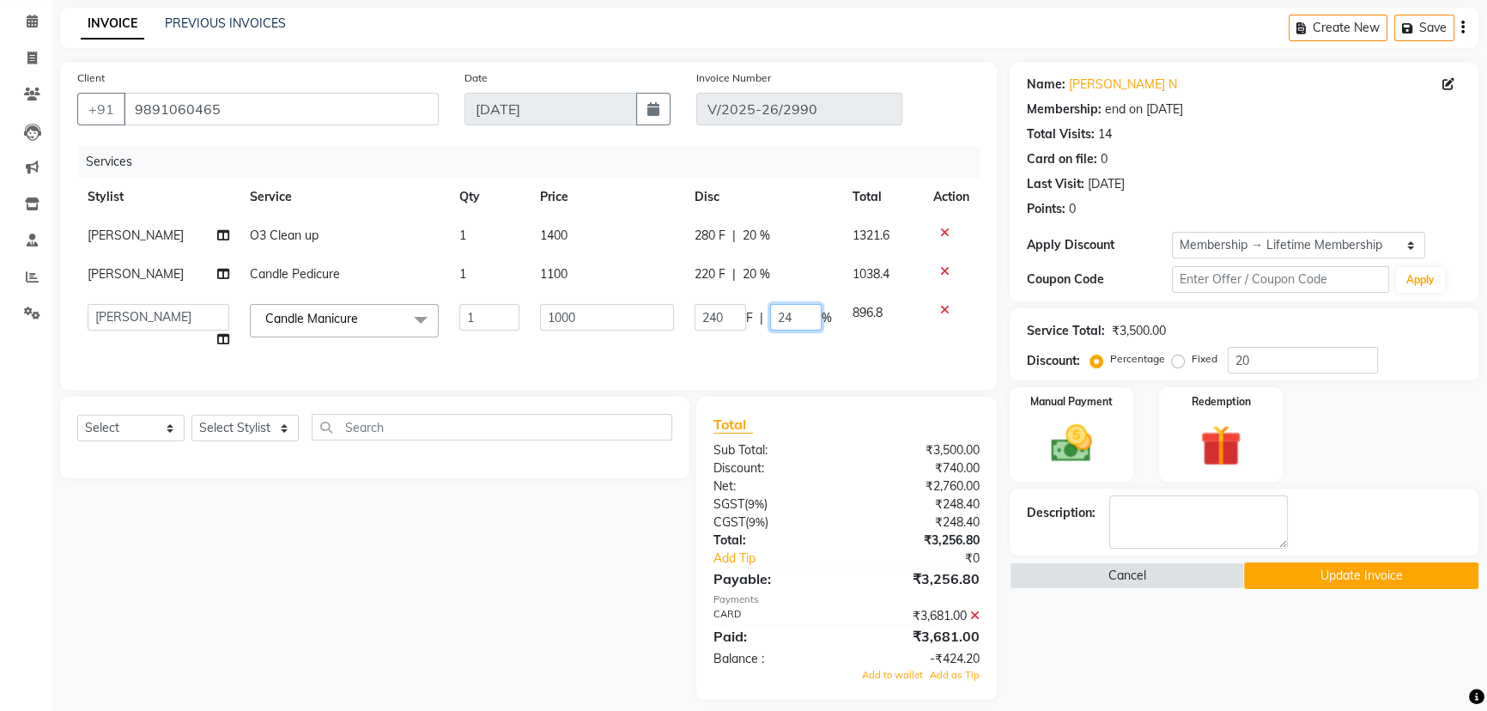
click at [798, 314] on input "24" at bounding box center [796, 317] width 52 height 27
type input "2"
type input "20"
drag, startPoint x: 742, startPoint y: 339, endPoint x: 732, endPoint y: 357, distance: 20.8
click at [742, 340] on div "Services Stylist Service Qty Price Disc Total Action Snehal O3 Clean up 1 1400 …" at bounding box center [528, 259] width 902 height 227
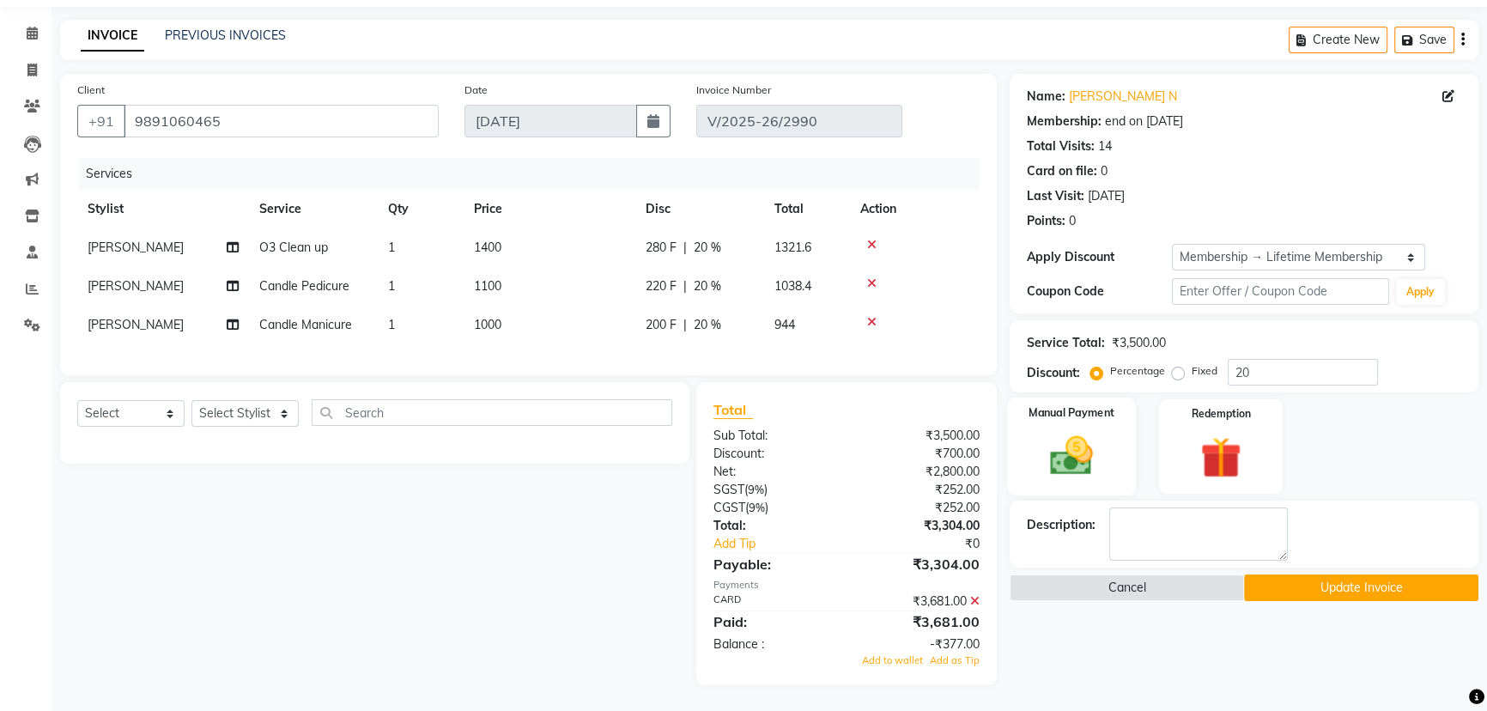
click at [1064, 431] on img at bounding box center [1072, 455] width 70 height 49
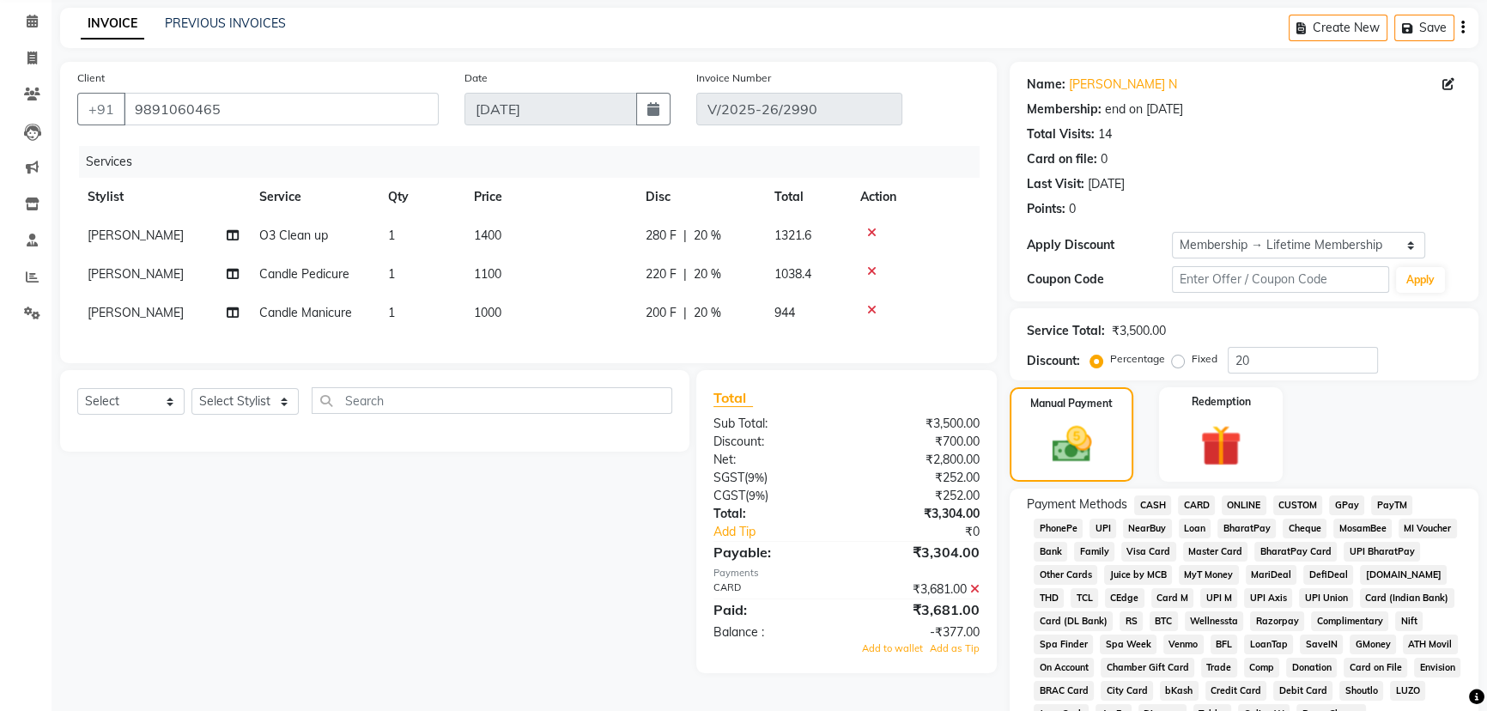
click at [1193, 502] on span "CARD" at bounding box center [1196, 505] width 37 height 20
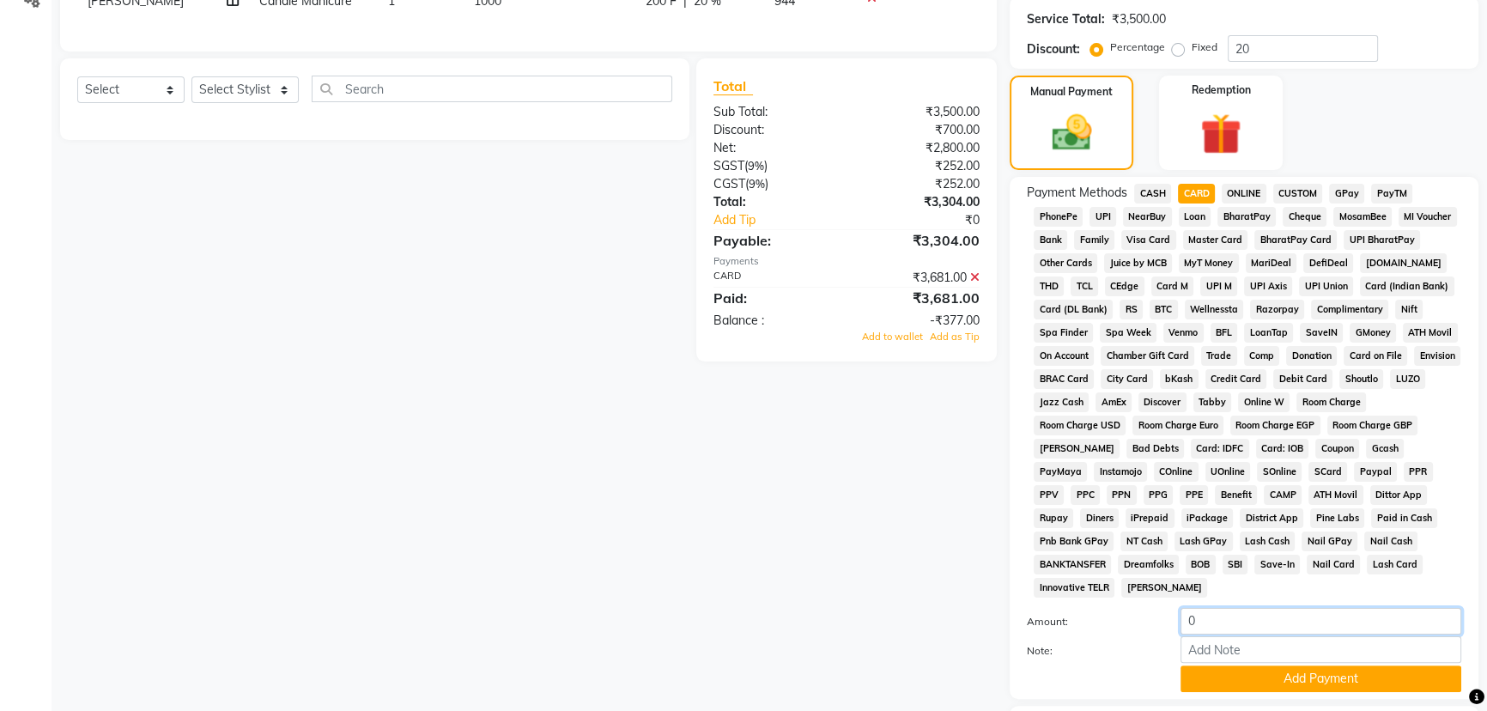
click at [1228, 608] on input "0" at bounding box center [1321, 621] width 281 height 27
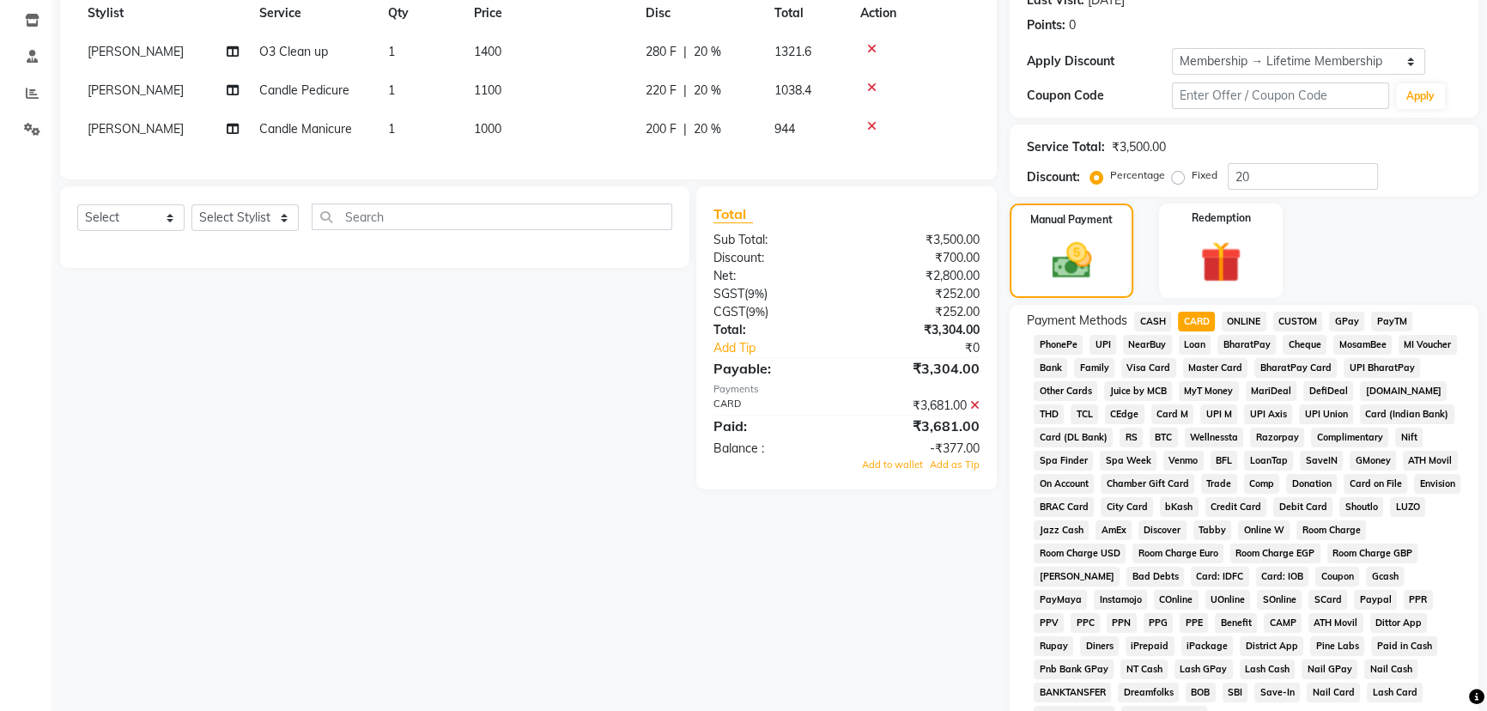
scroll to position [477, 0]
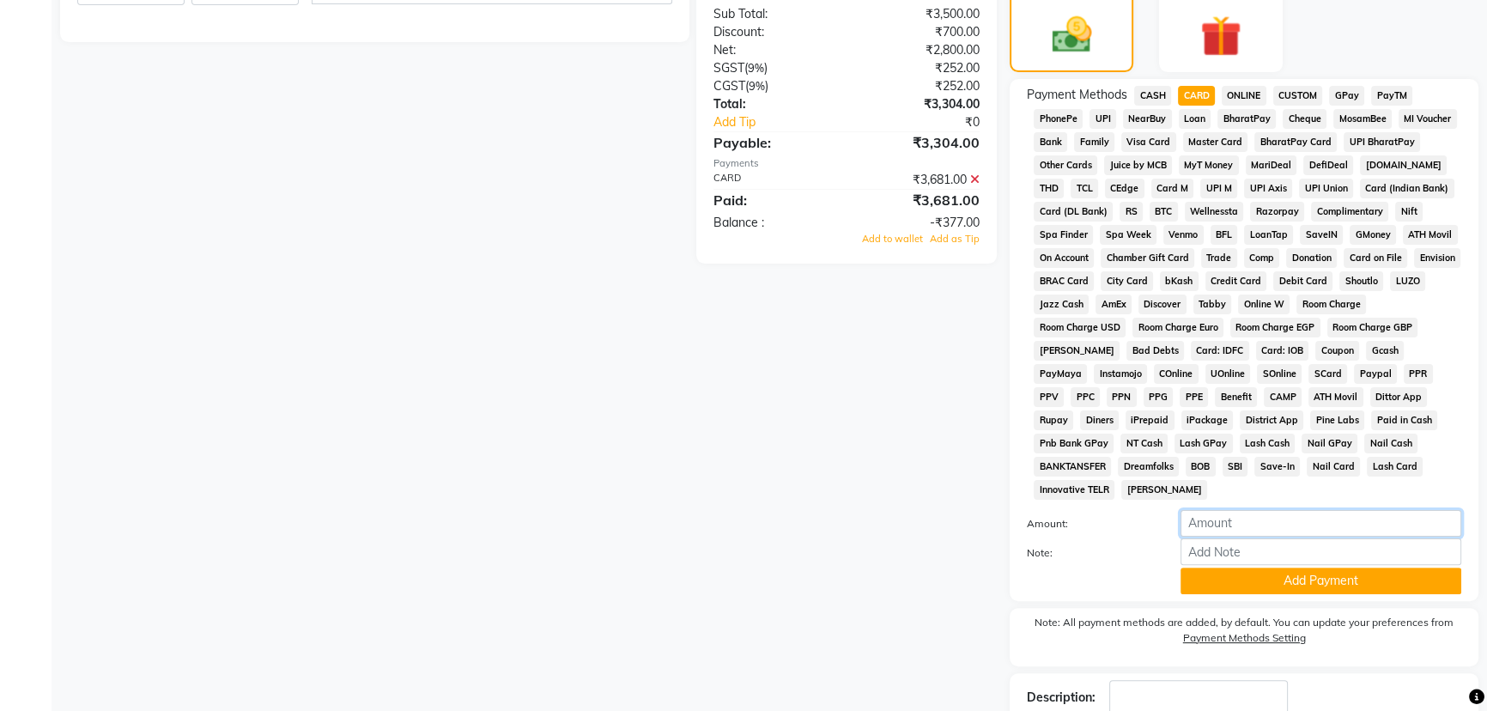
click at [1223, 517] on input "number" at bounding box center [1321, 523] width 281 height 27
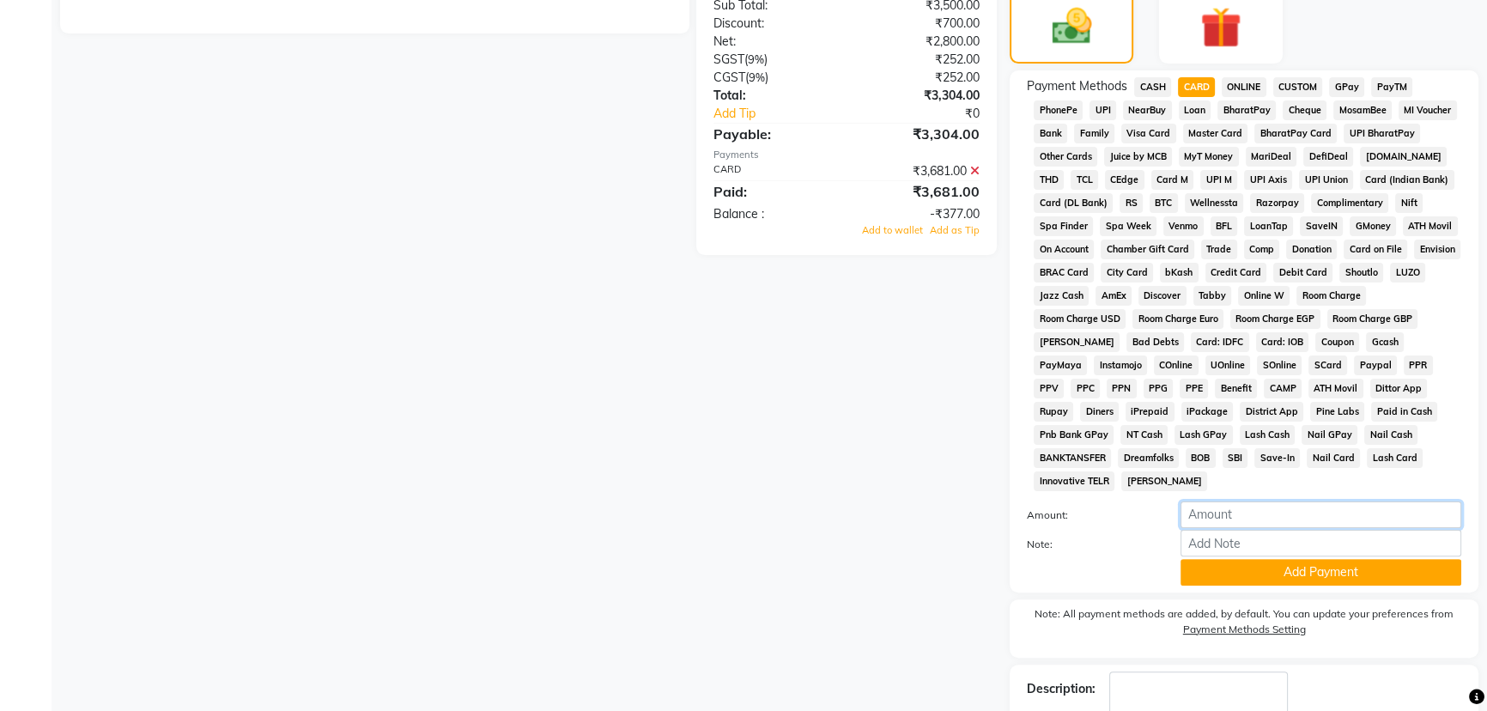
click at [1226, 509] on input "number" at bounding box center [1321, 514] width 281 height 27
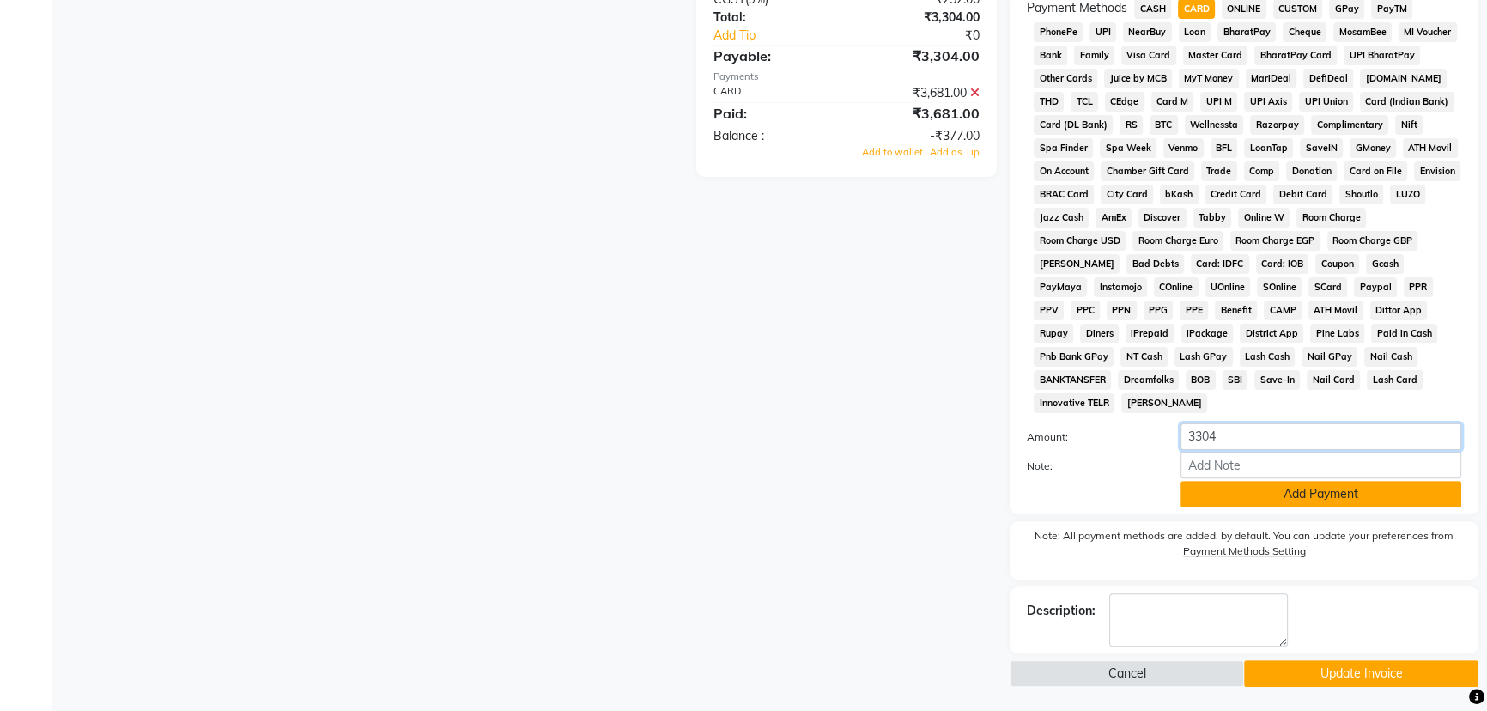
type input "3304"
click at [1219, 489] on button "Add Payment" at bounding box center [1321, 494] width 281 height 27
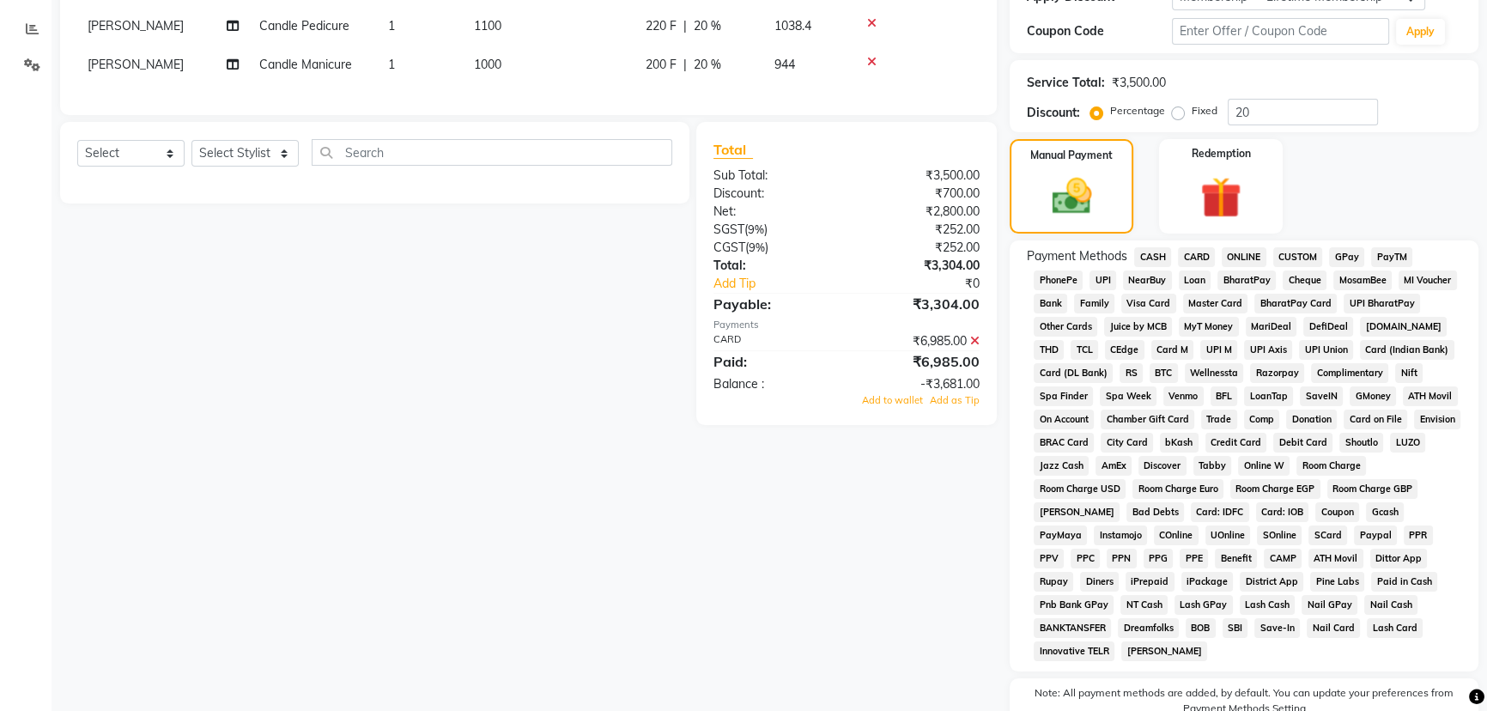
scroll to position [239, 0]
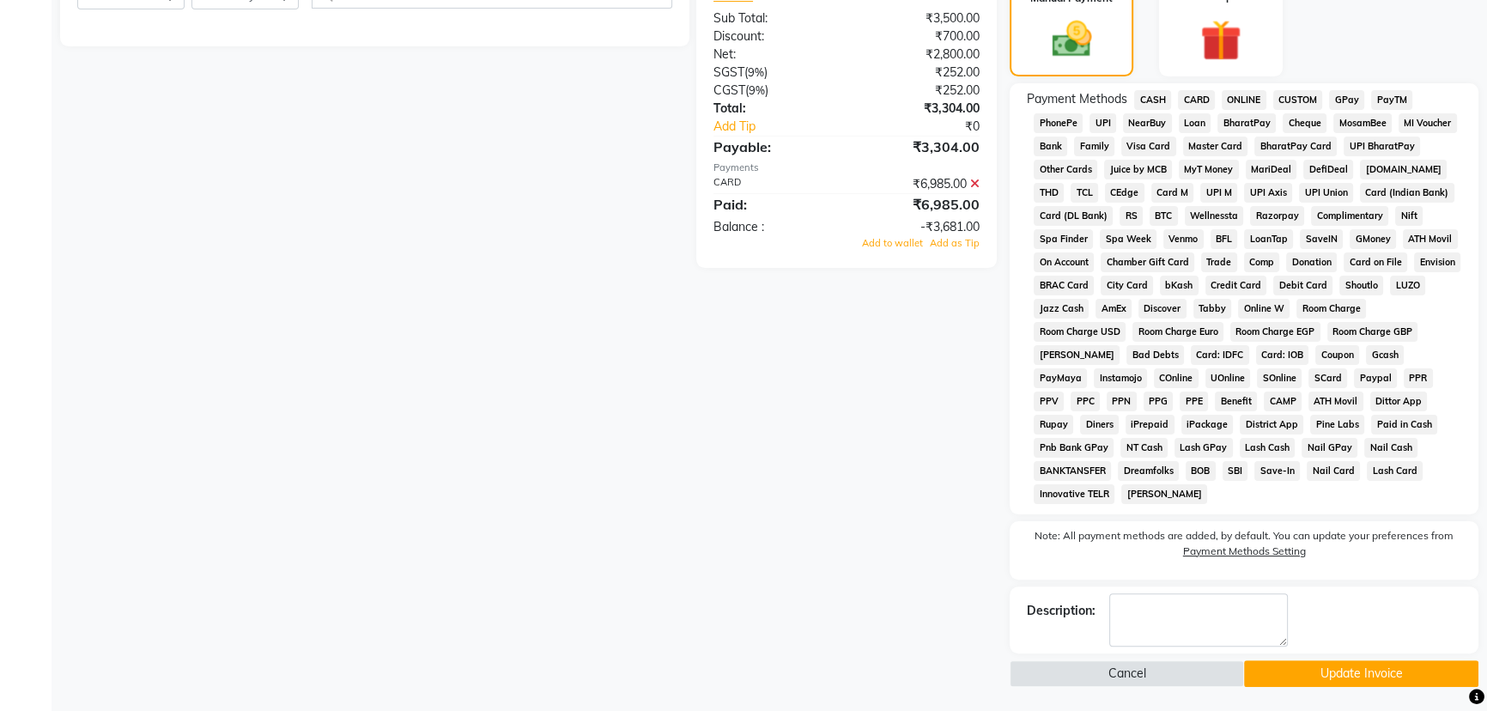
click at [1290, 668] on button "Update Invoice" at bounding box center [1361, 673] width 234 height 27
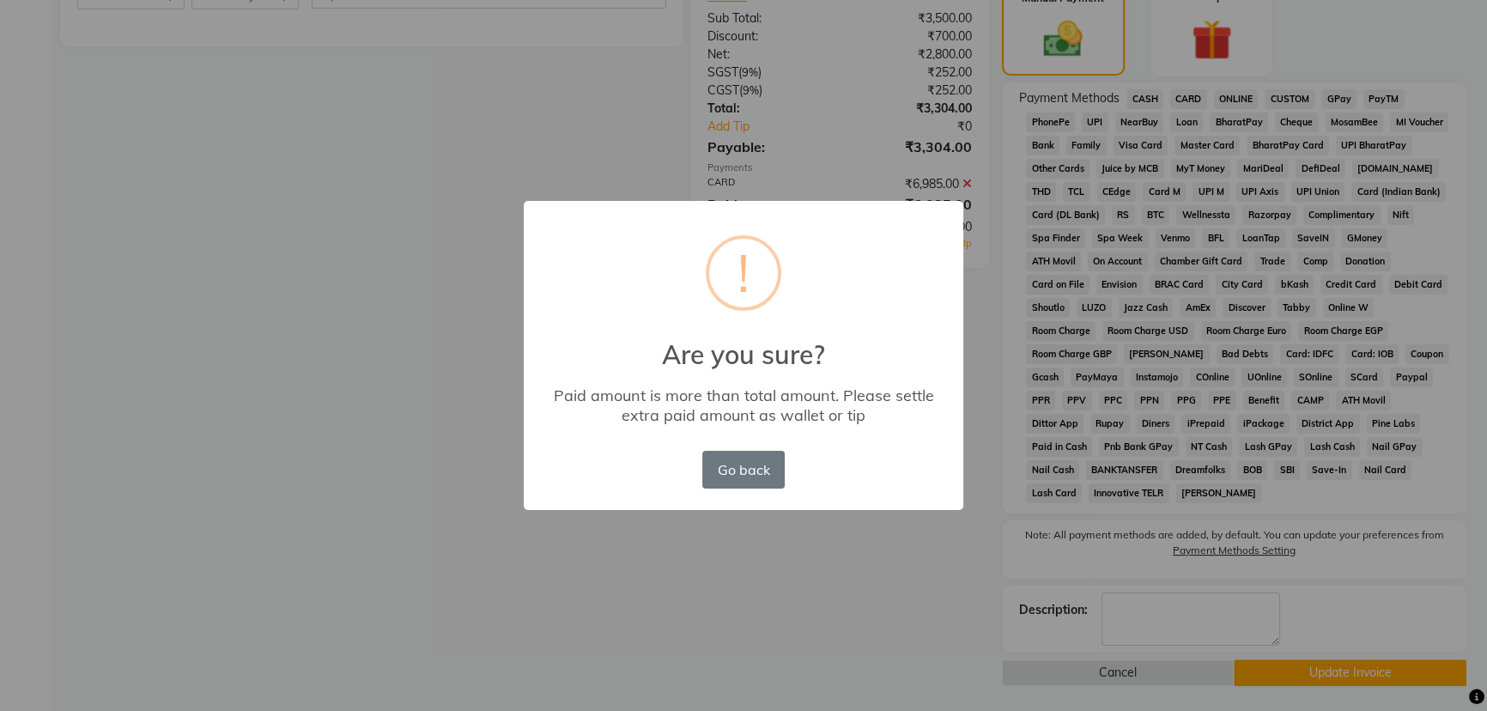
scroll to position [450, 0]
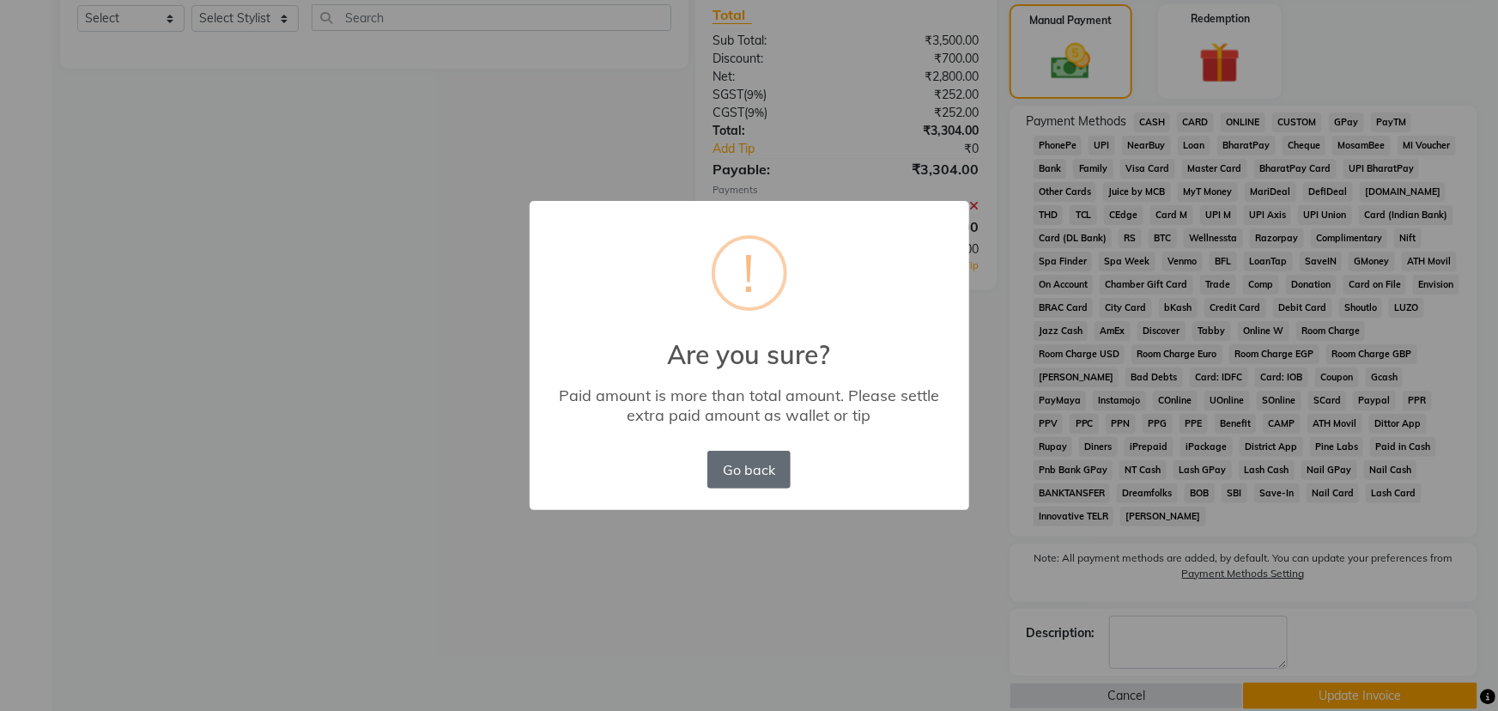
click at [730, 472] on button "Go back" at bounding box center [748, 470] width 82 height 38
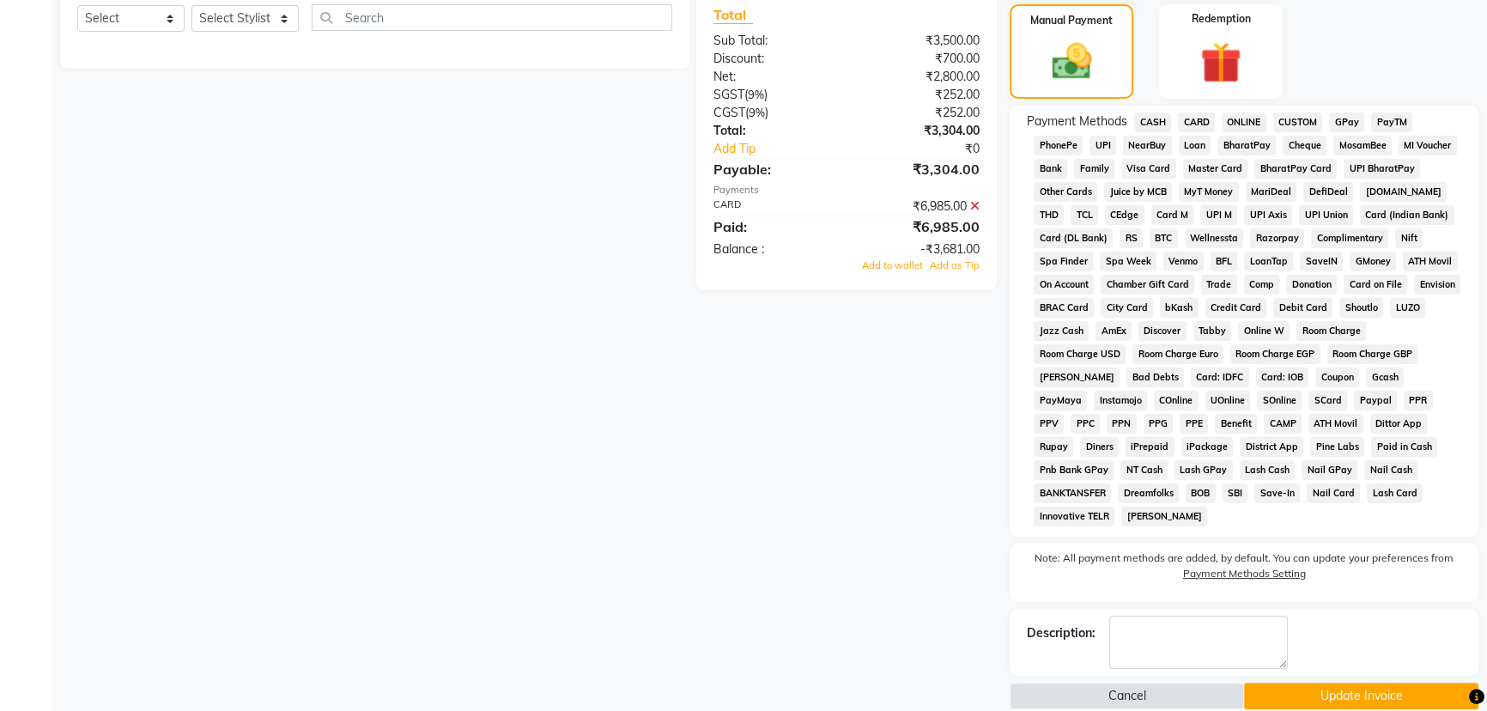
scroll to position [216, 0]
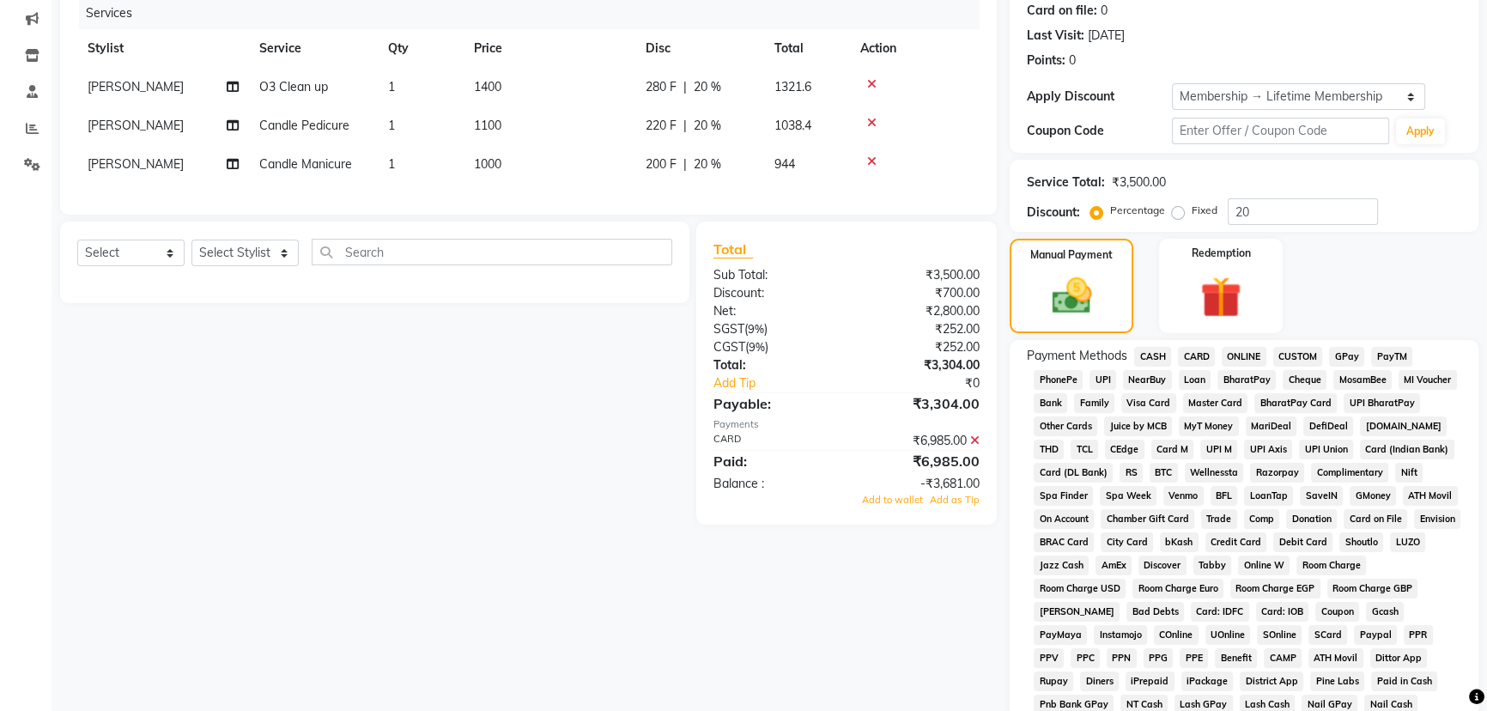
click at [973, 446] on icon at bounding box center [974, 440] width 9 height 12
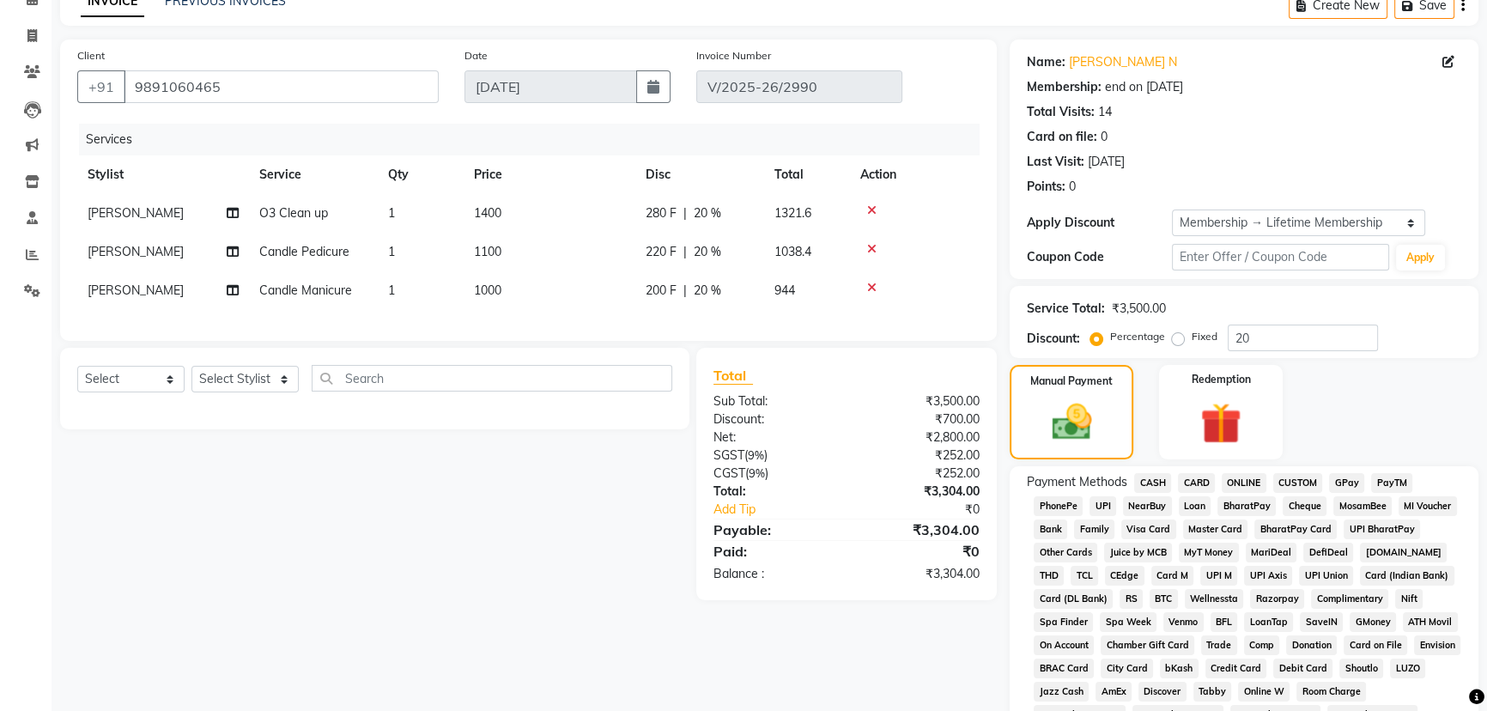
scroll to position [401, 0]
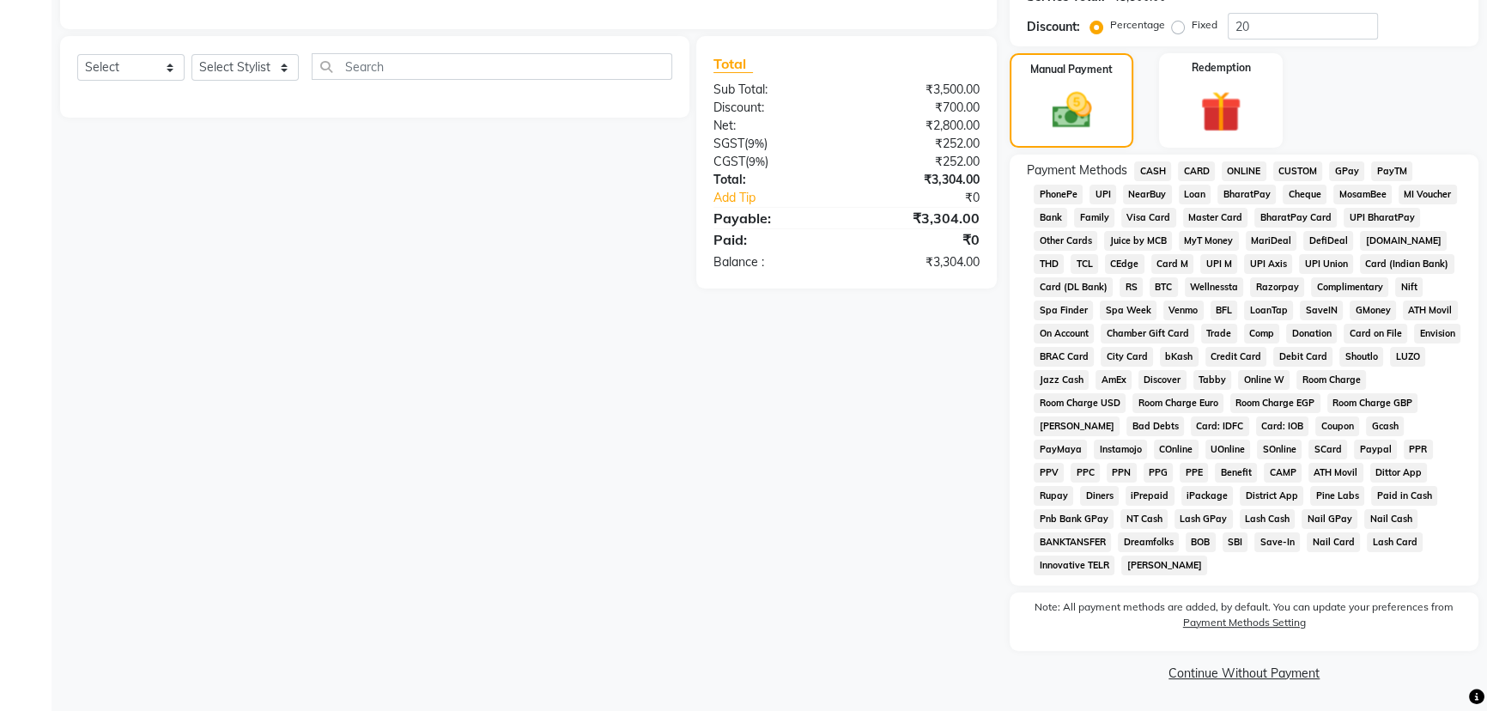
click at [1193, 167] on span "CARD" at bounding box center [1196, 171] width 37 height 20
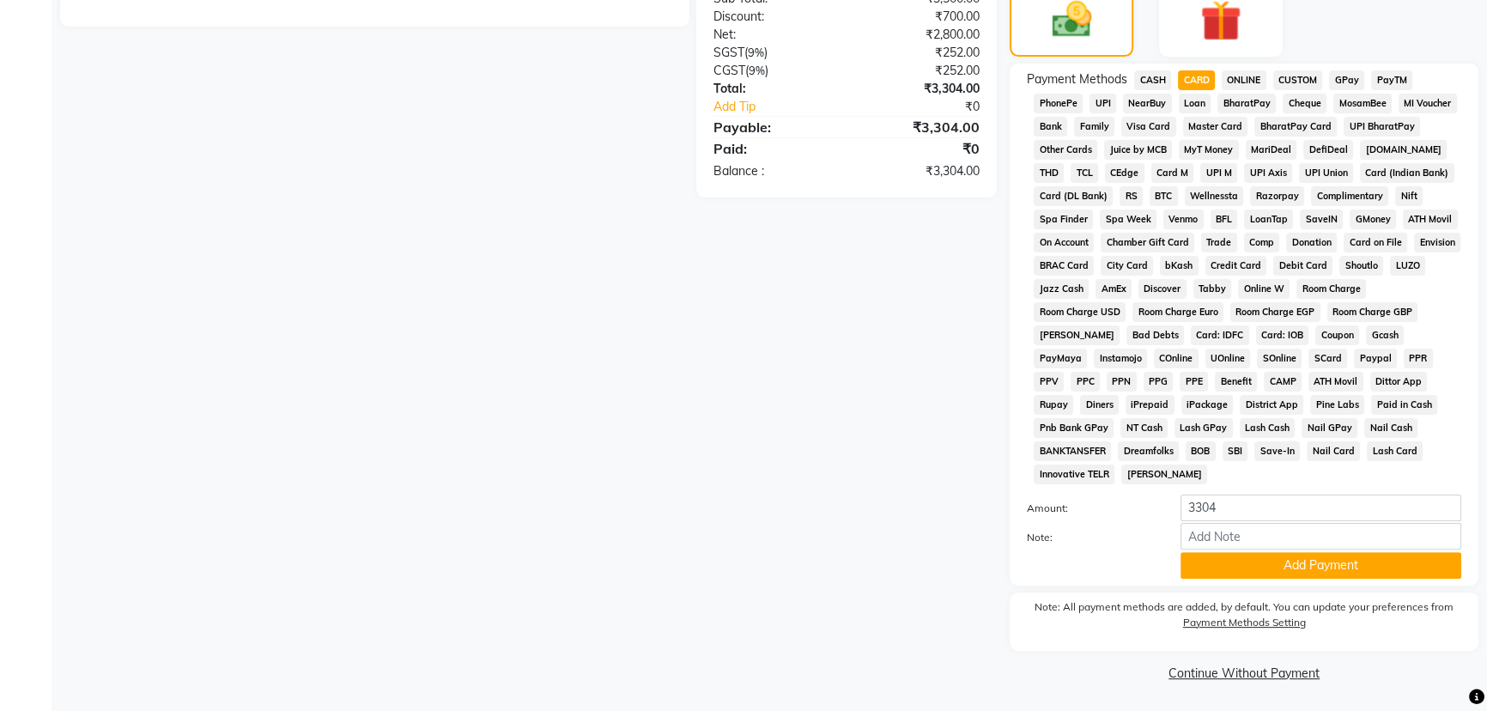
click at [1203, 566] on button "Add Payment" at bounding box center [1321, 565] width 281 height 27
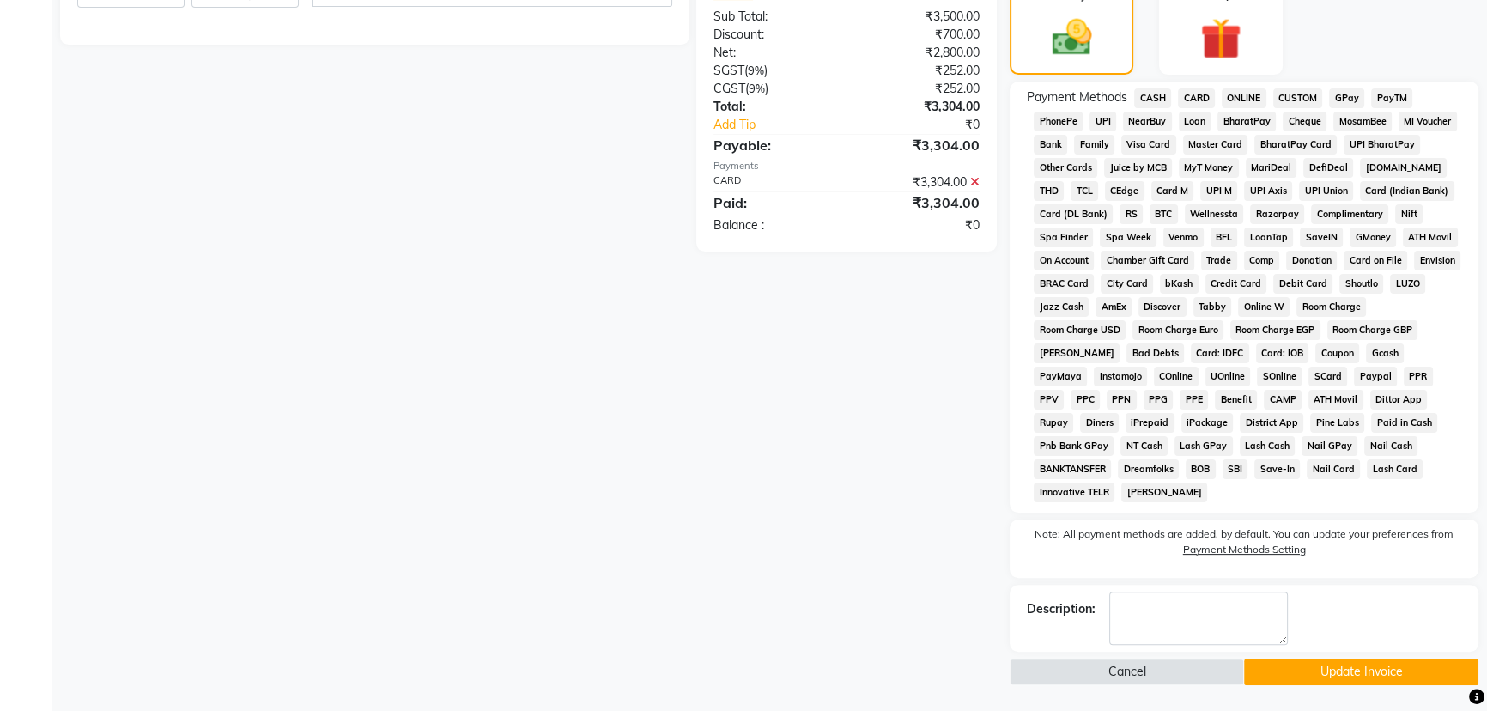
scroll to position [472, 0]
click at [1266, 669] on button "Update Invoice" at bounding box center [1361, 673] width 234 height 27
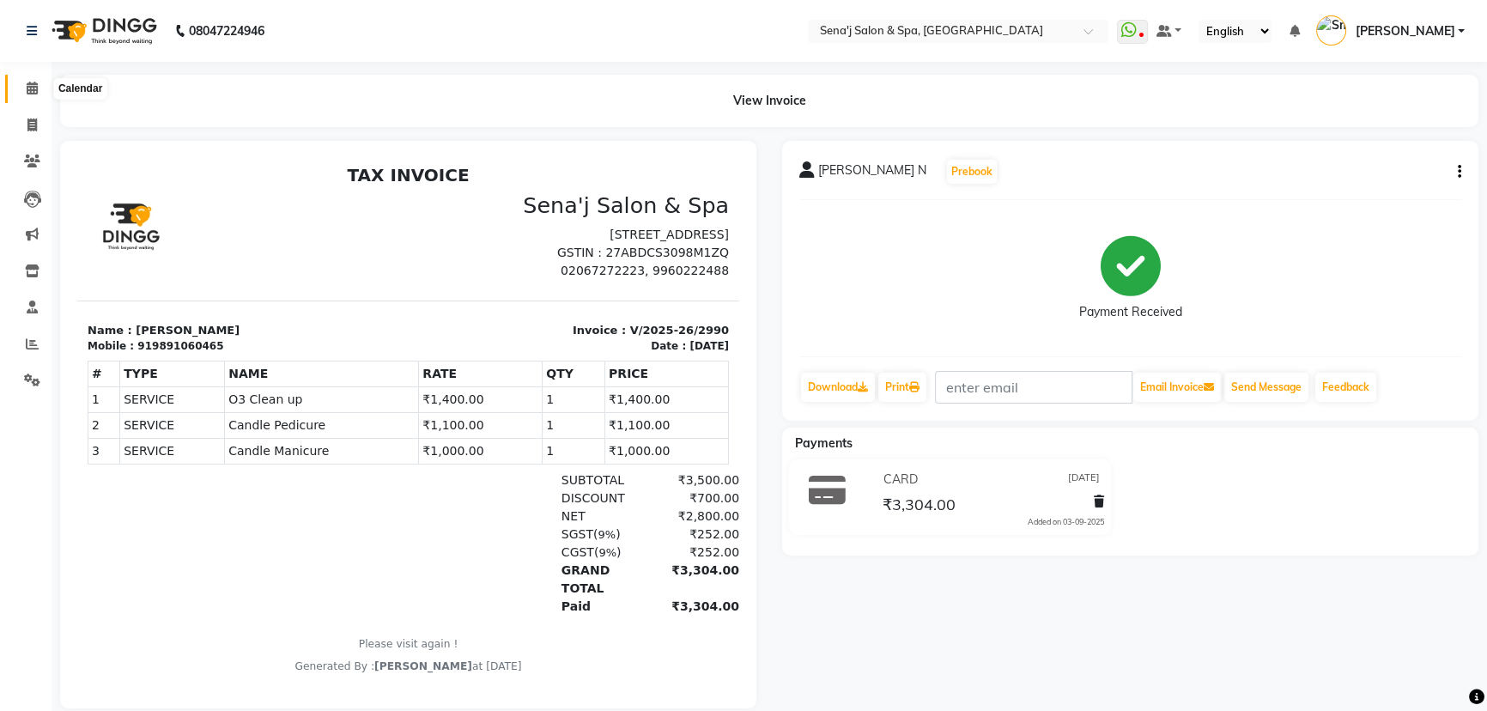
click at [28, 89] on icon at bounding box center [32, 88] width 11 height 13
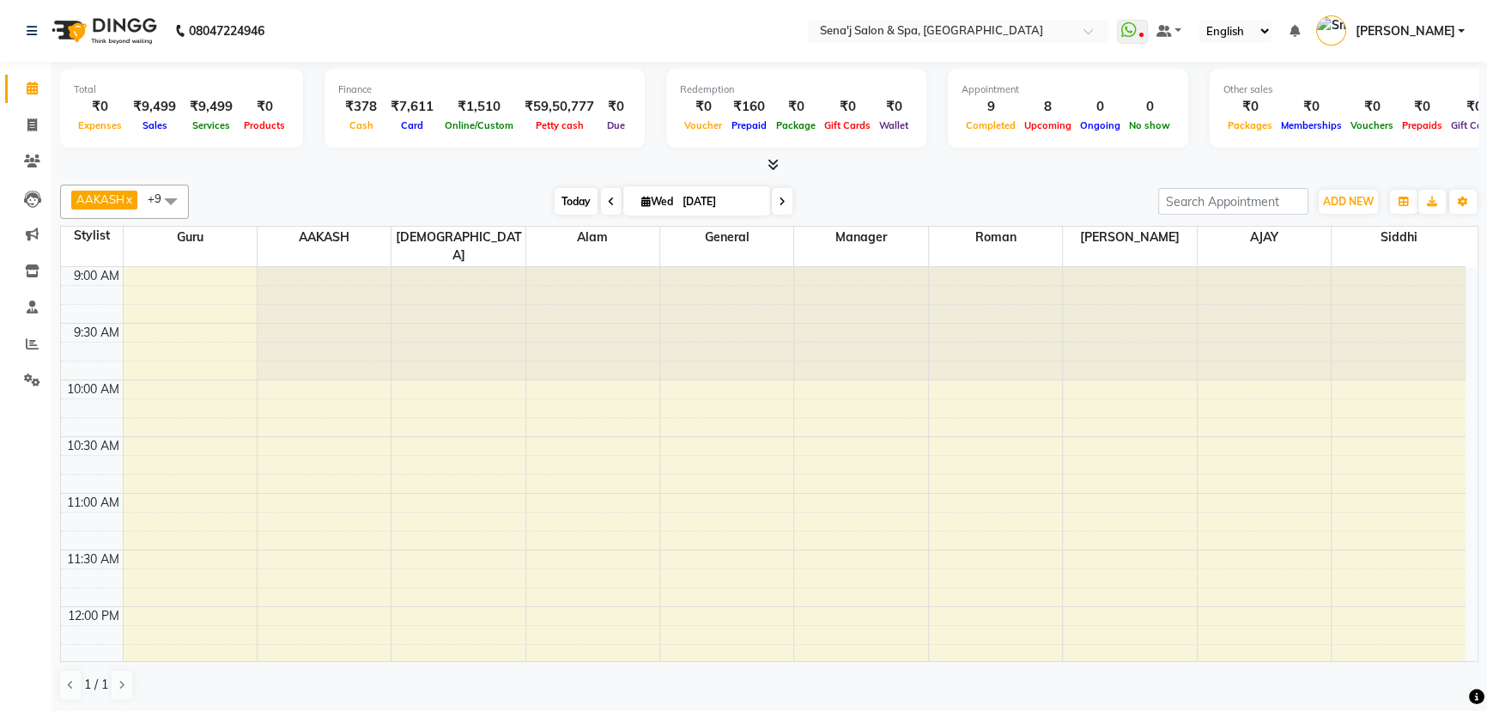
click at [570, 205] on span "Today" at bounding box center [576, 201] width 43 height 27
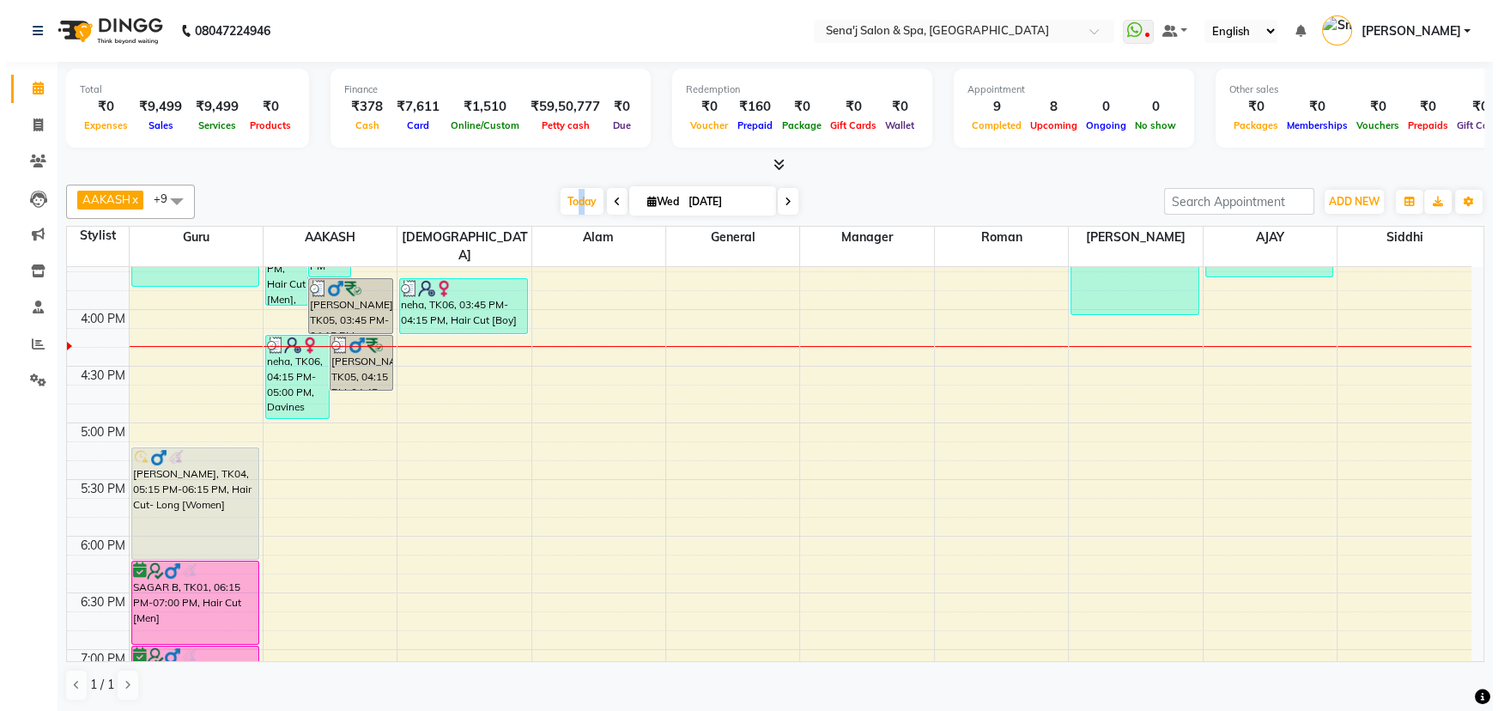
scroll to position [713, 0]
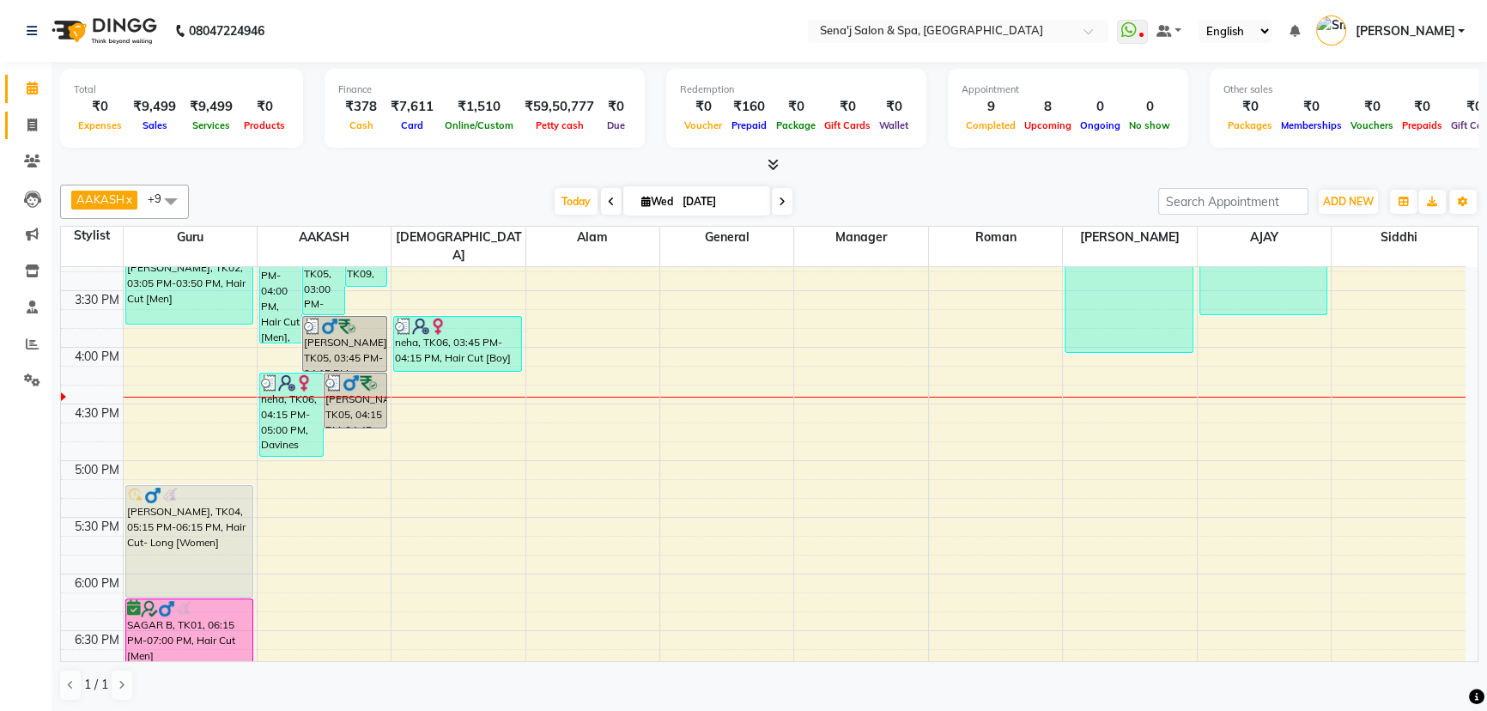
drag, startPoint x: 39, startPoint y: 120, endPoint x: 29, endPoint y: 118, distance: 9.8
click at [31, 120] on li "Invoice" at bounding box center [26, 125] width 52 height 37
drag, startPoint x: 28, startPoint y: 90, endPoint x: 21, endPoint y: 116, distance: 26.7
click at [27, 93] on icon at bounding box center [32, 88] width 11 height 13
click at [34, 123] on icon at bounding box center [31, 124] width 9 height 13
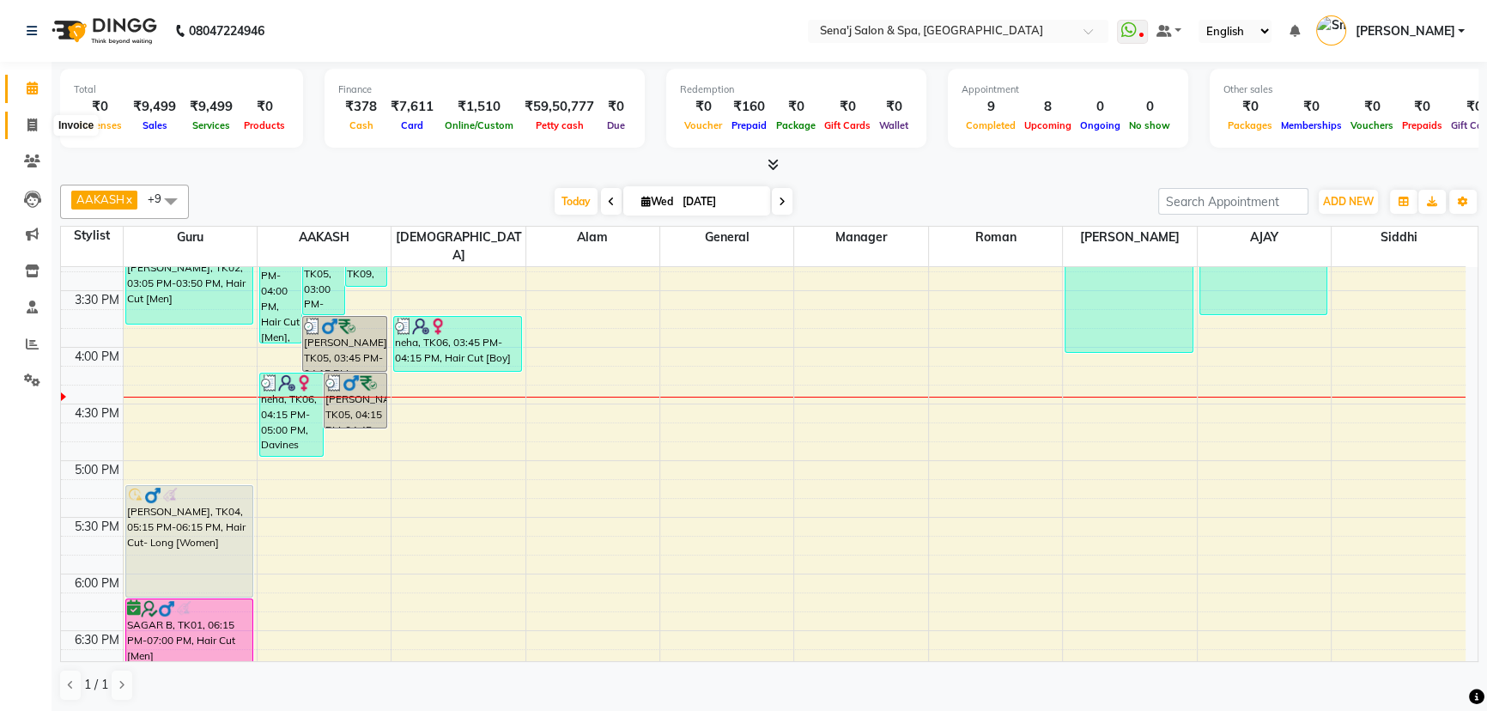
select select "service"
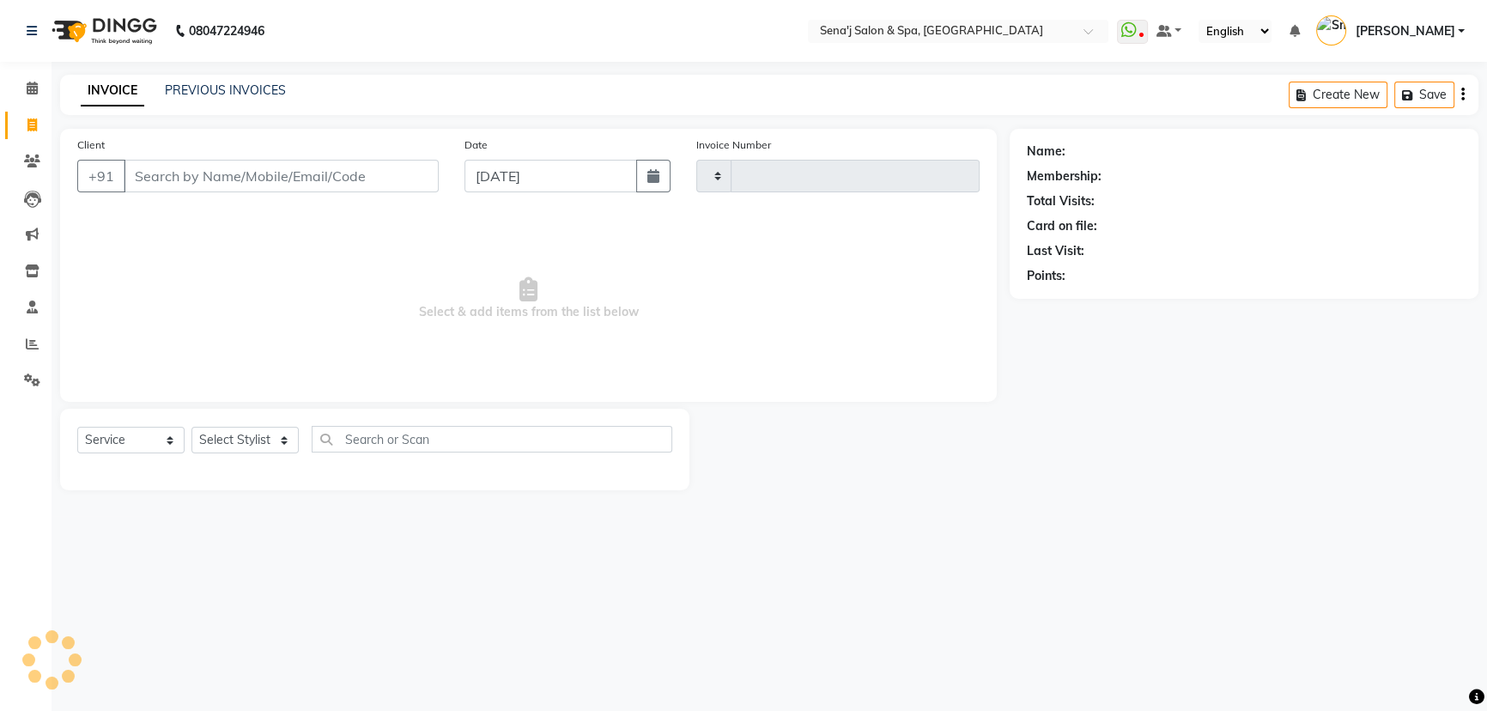
type input "2991"
select select "447"
click at [250, 452] on select "Select Stylist [PERSON_NAME] [PERSON_NAME] [PERSON_NAME] [PERSON_NAME] General …" at bounding box center [244, 440] width 107 height 27
select select "11468"
click at [191, 427] on select "Select Stylist [PERSON_NAME] [PERSON_NAME] [PERSON_NAME] [PERSON_NAME] General …" at bounding box center [244, 440] width 107 height 27
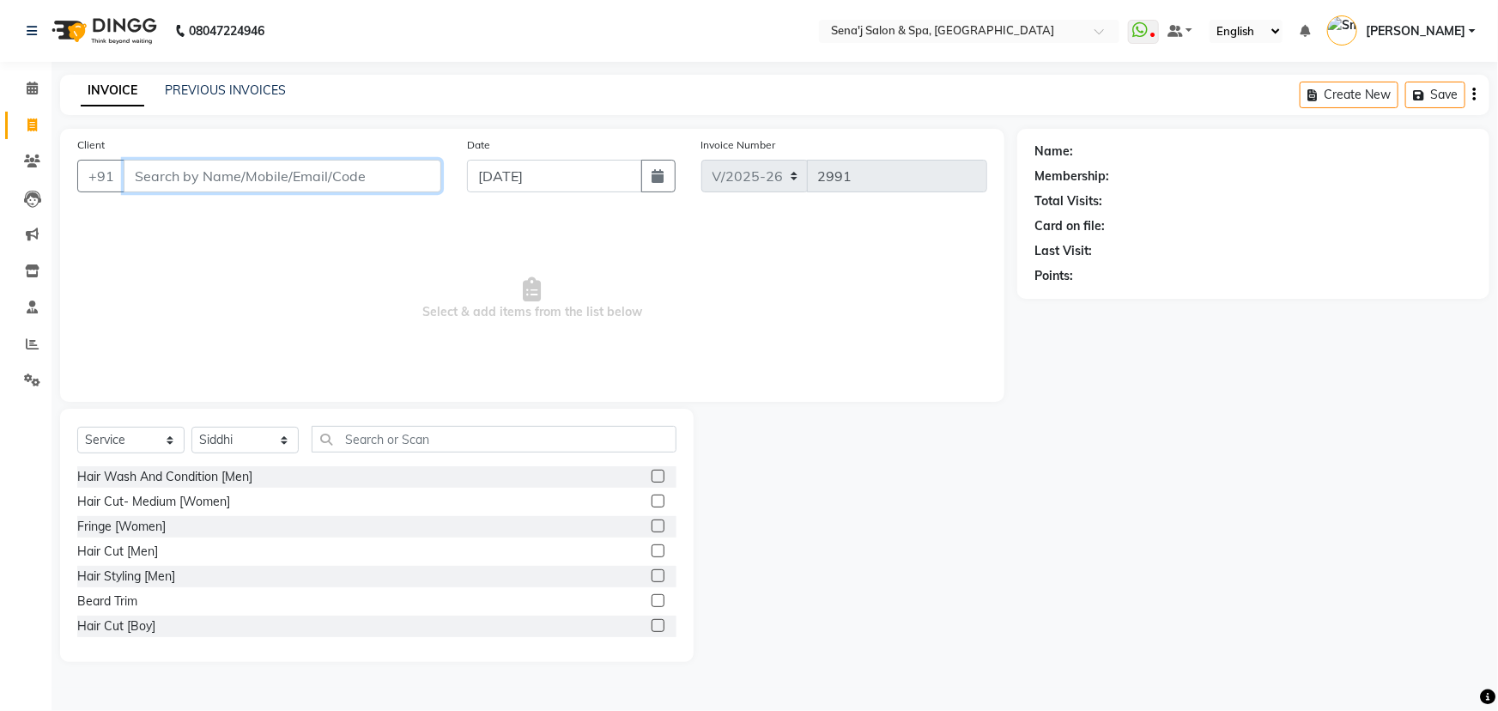
click at [229, 171] on input "Client" at bounding box center [283, 176] width 318 height 33
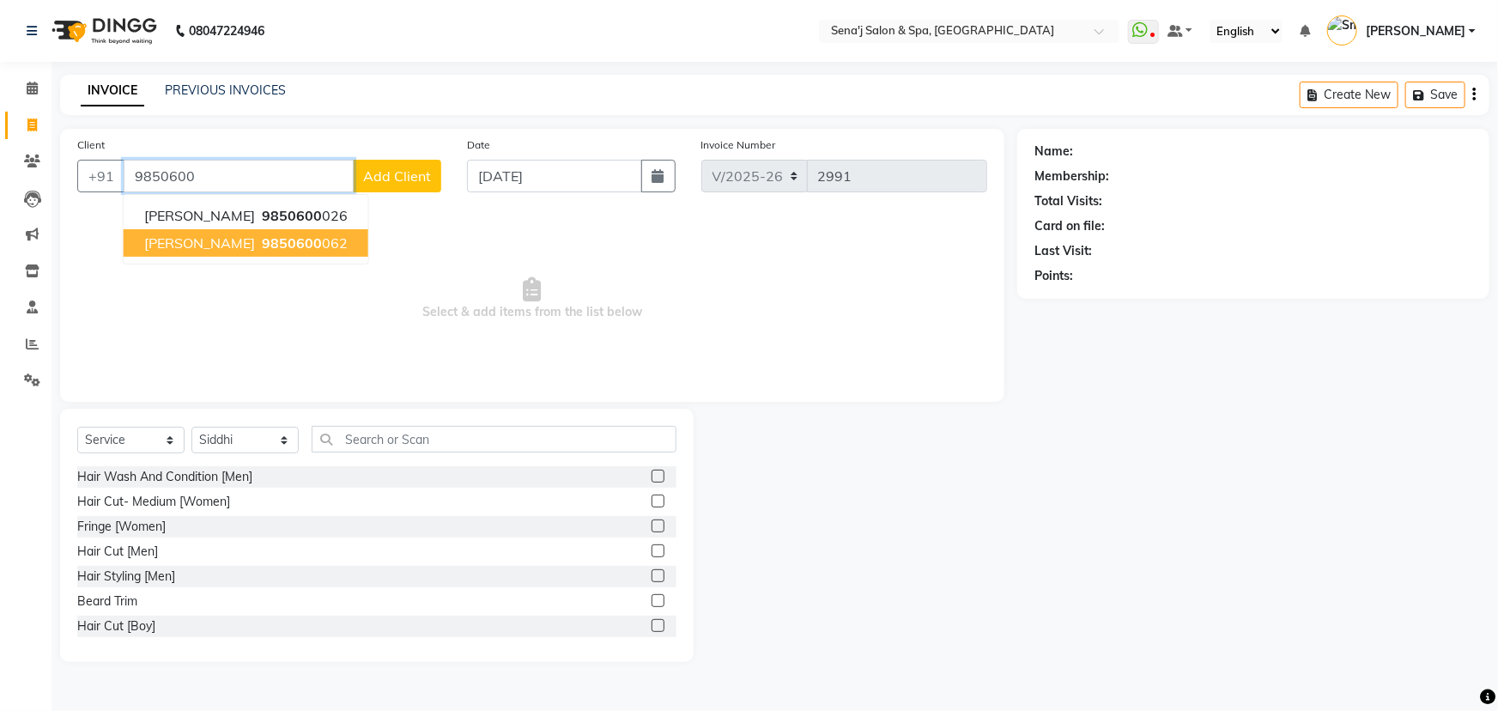
click at [272, 252] on button "RUSHIKESH 9850600 062" at bounding box center [246, 242] width 245 height 27
type input "9850600062"
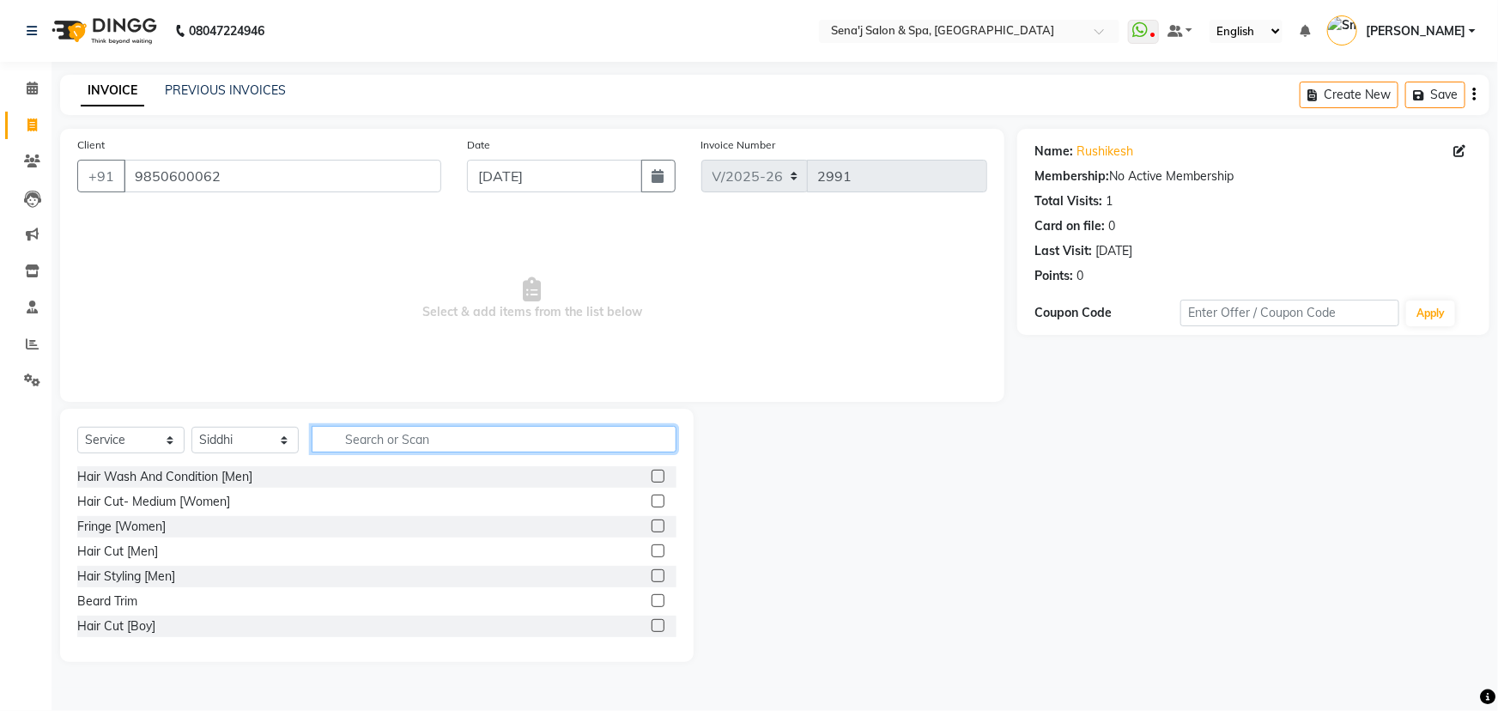
click at [367, 429] on input "text" at bounding box center [494, 439] width 365 height 27
type input "wax"
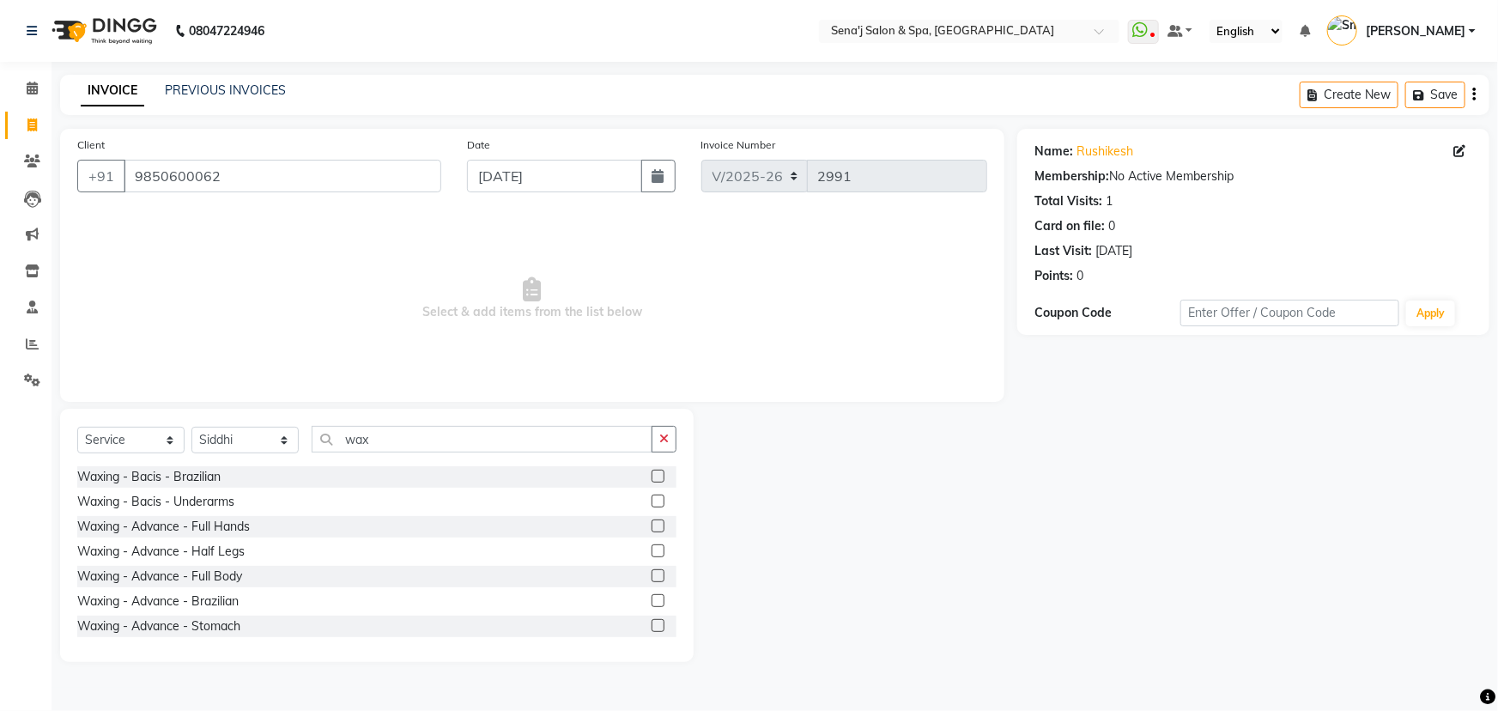
click at [325, 535] on div "Waxing - Advance - Full Hands" at bounding box center [376, 526] width 599 height 21
click at [652, 526] on label at bounding box center [658, 525] width 13 height 13
click at [652, 526] on input "checkbox" at bounding box center [657, 526] width 11 height 11
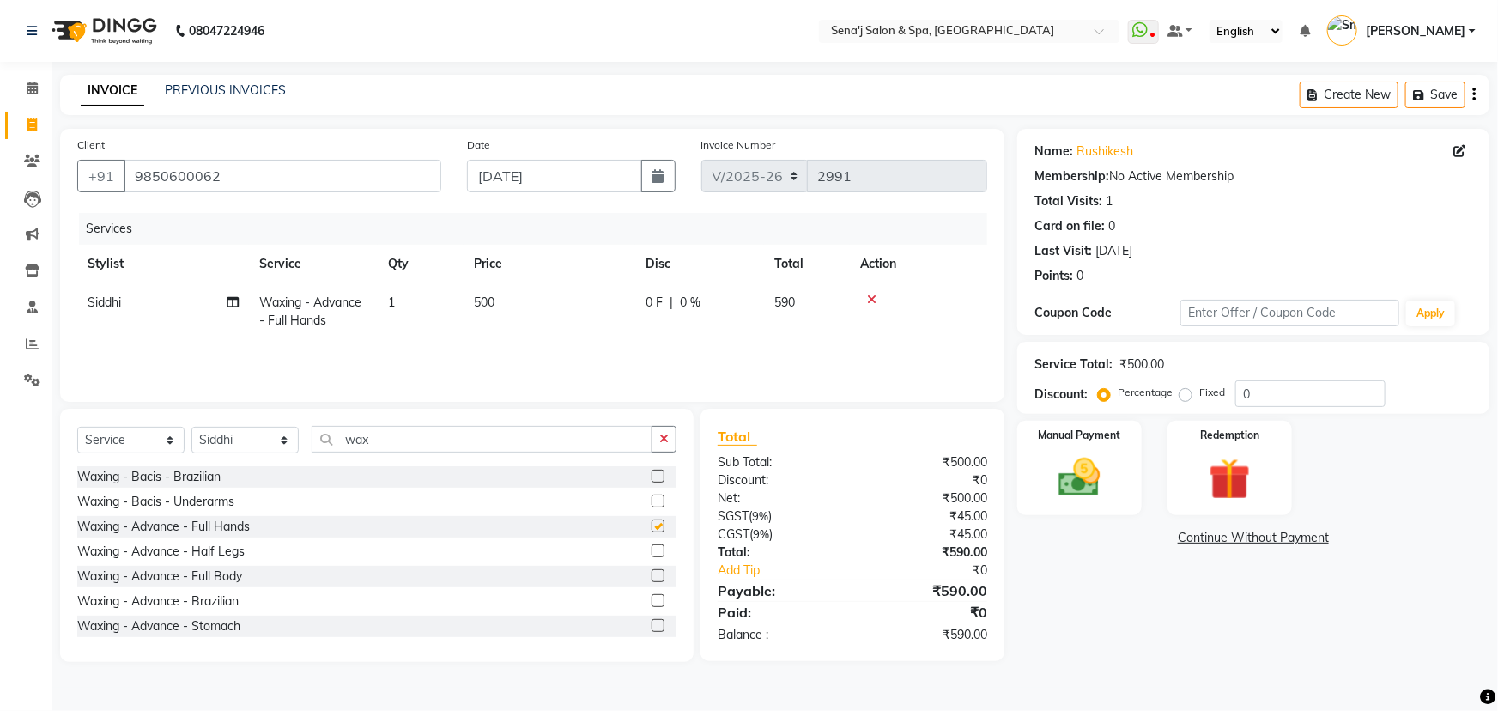
checkbox input "false"
click at [665, 440] on icon "button" at bounding box center [663, 439] width 9 height 12
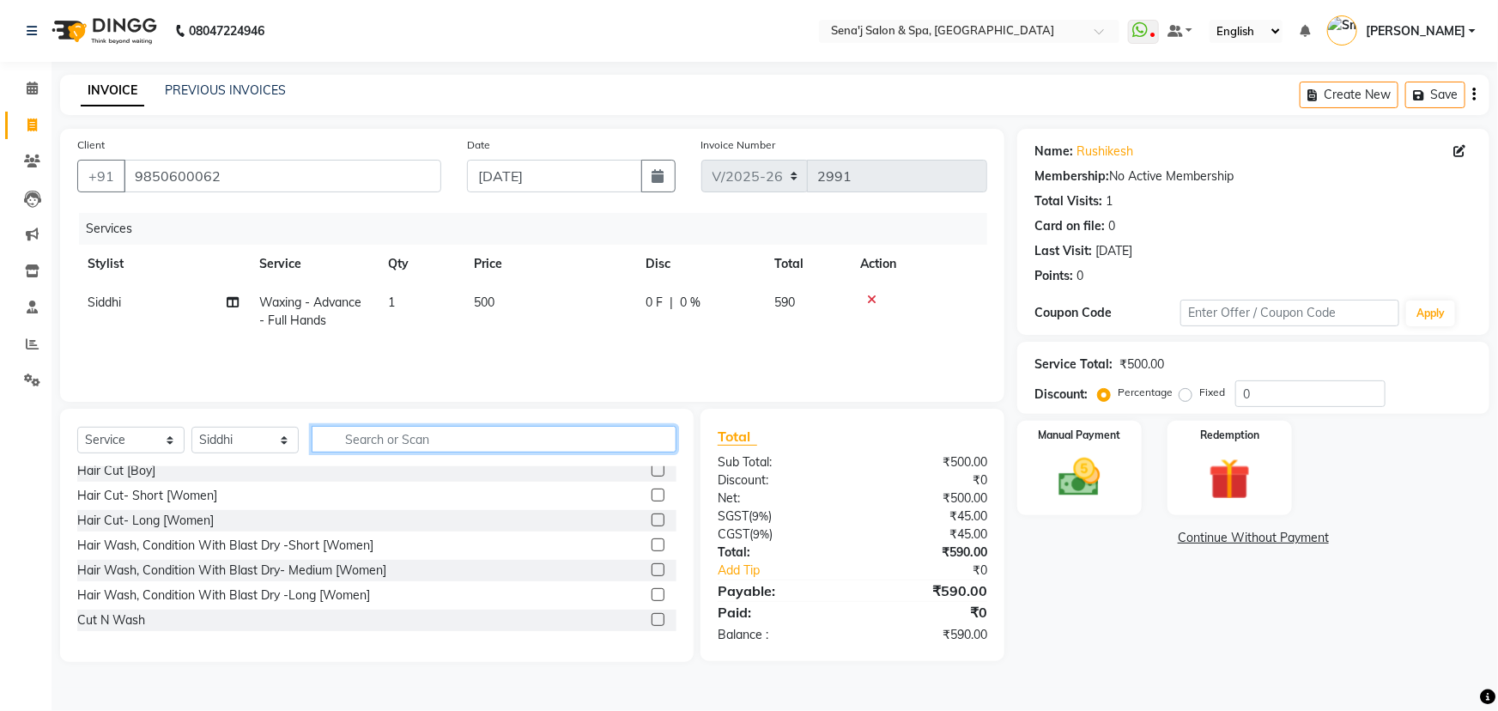
click at [542, 428] on input "text" at bounding box center [494, 439] width 365 height 27
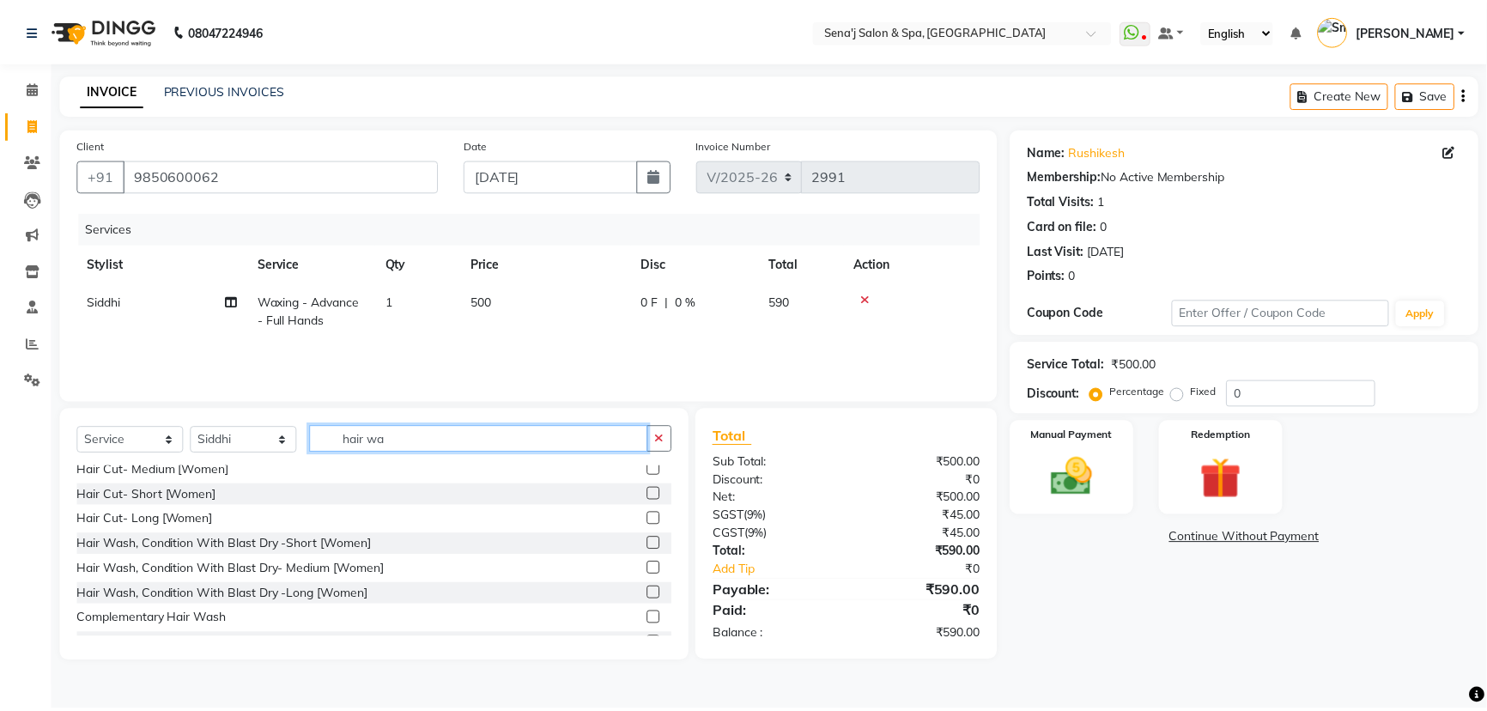
scroll to position [0, 0]
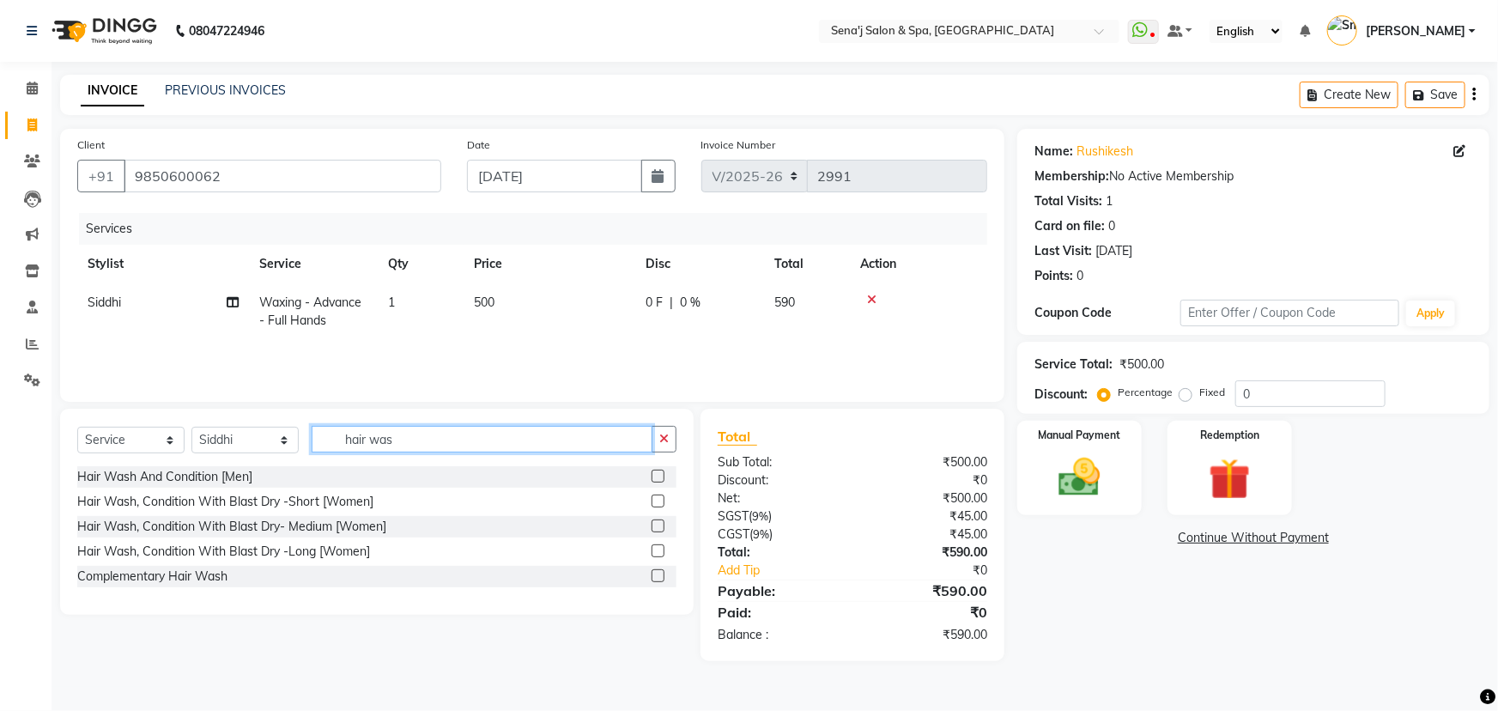
type input "hair was"
click at [658, 477] on label at bounding box center [658, 476] width 13 height 13
click at [658, 477] on input "checkbox" at bounding box center [657, 476] width 11 height 11
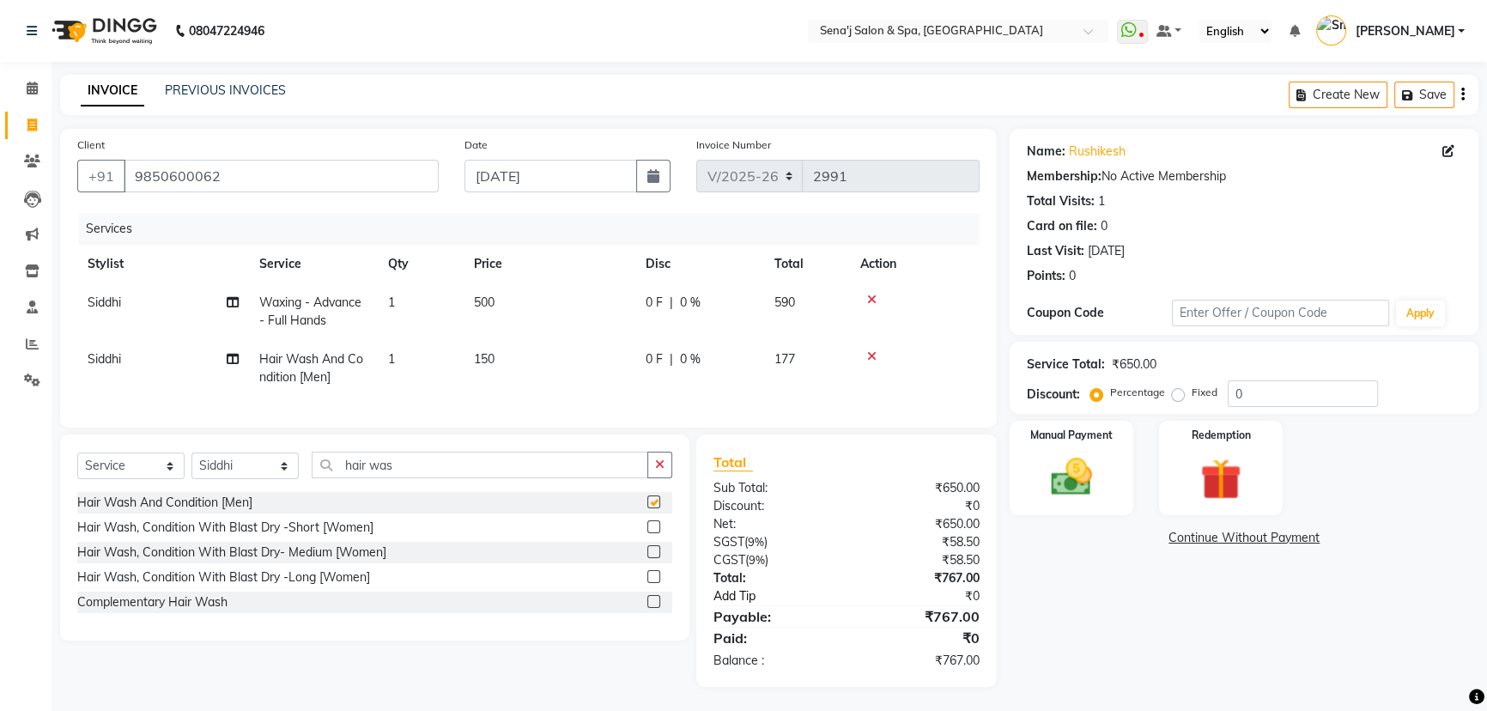
checkbox input "false"
click at [1196, 301] on input "text" at bounding box center [1280, 313] width 217 height 27
click at [205, 172] on input "9850600062" at bounding box center [281, 176] width 315 height 33
click at [206, 172] on input "9850600062" at bounding box center [281, 176] width 315 height 33
click at [107, 355] on span "Siddhi" at bounding box center [104, 358] width 33 height 15
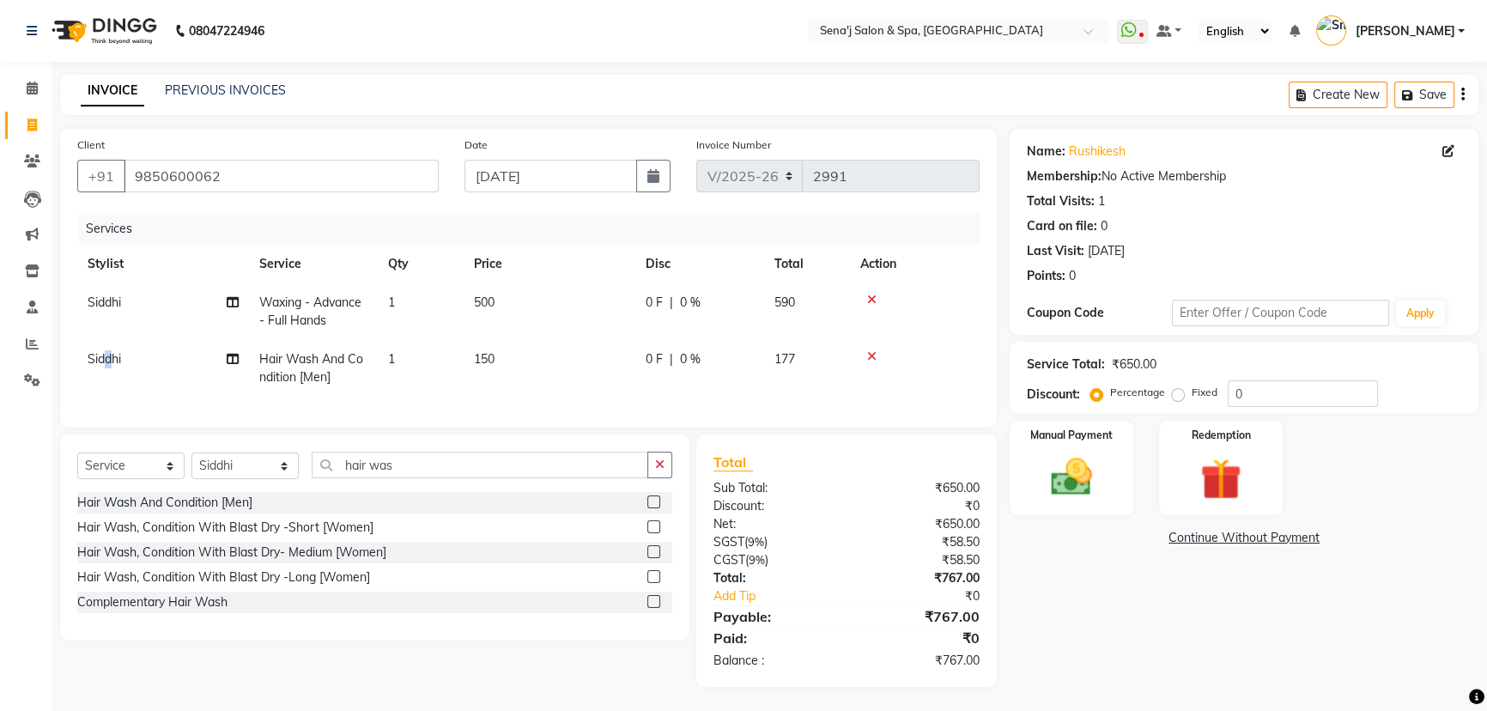
select select "11468"
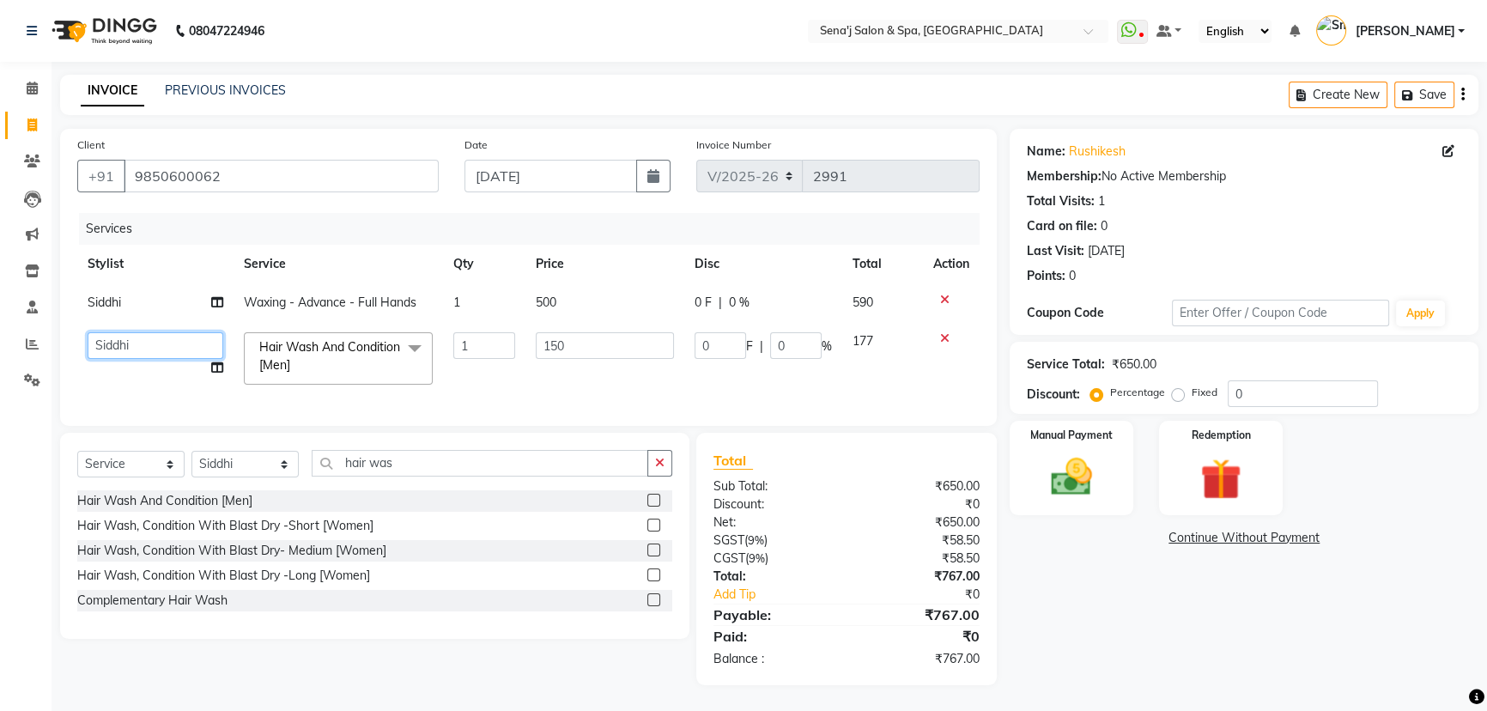
click at [100, 356] on select "[PERSON_NAME] [PERSON_NAME] [PERSON_NAME] [PERSON_NAME] General Guru Manager Ma…" at bounding box center [156, 345] width 136 height 27
select select "83144"
click at [574, 342] on input "150" at bounding box center [605, 345] width 138 height 27
type input "1"
type input "20"
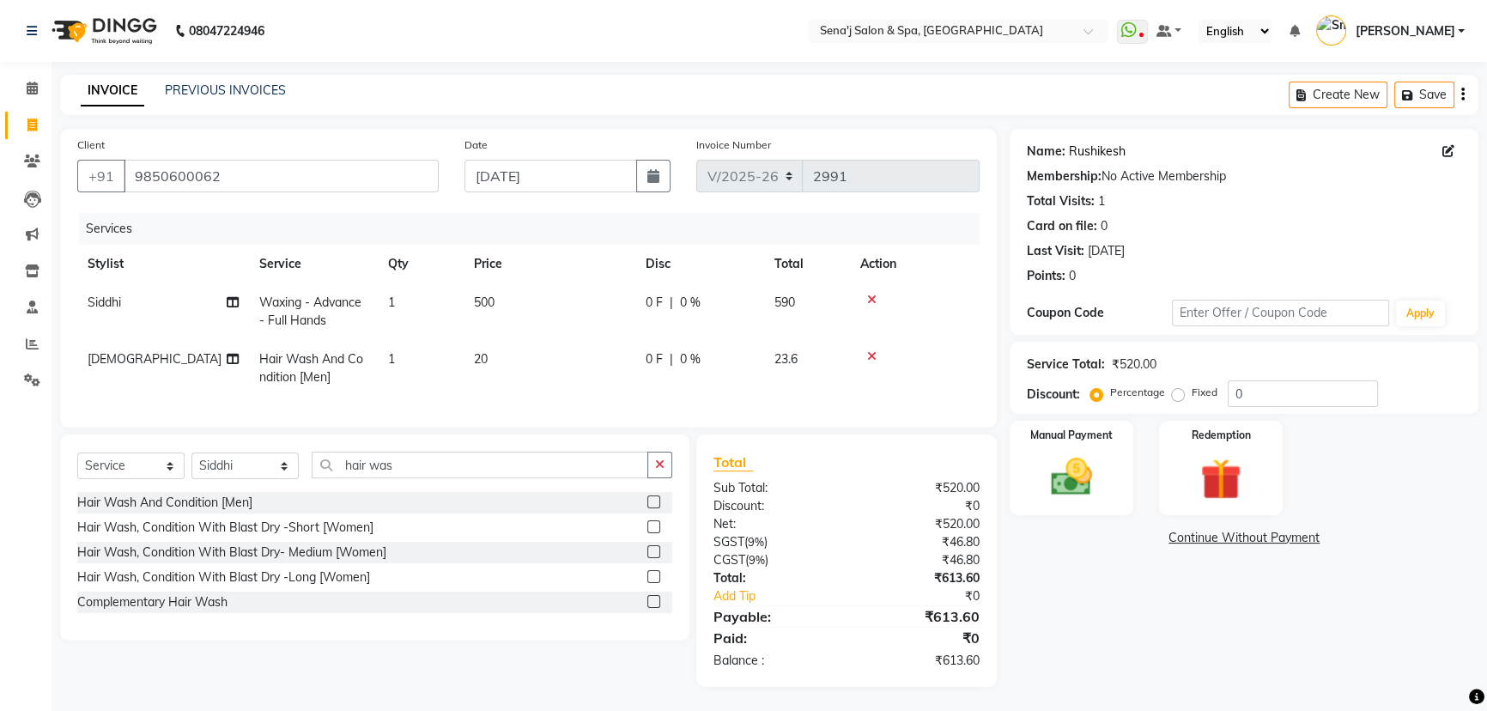
click at [1097, 150] on link "Rushikesh" at bounding box center [1097, 152] width 57 height 18
click at [131, 476] on select "Select Service Product Membership Package Voucher Prepaid Gift Card" at bounding box center [130, 465] width 107 height 27
click at [222, 470] on select "Select Stylist [PERSON_NAME] [PERSON_NAME] [PERSON_NAME] [PERSON_NAME] General …" at bounding box center [244, 465] width 107 height 27
select select "83144"
click at [191, 464] on select "Select Stylist [PERSON_NAME] [PERSON_NAME] [PERSON_NAME] [PERSON_NAME] General …" at bounding box center [244, 465] width 107 height 27
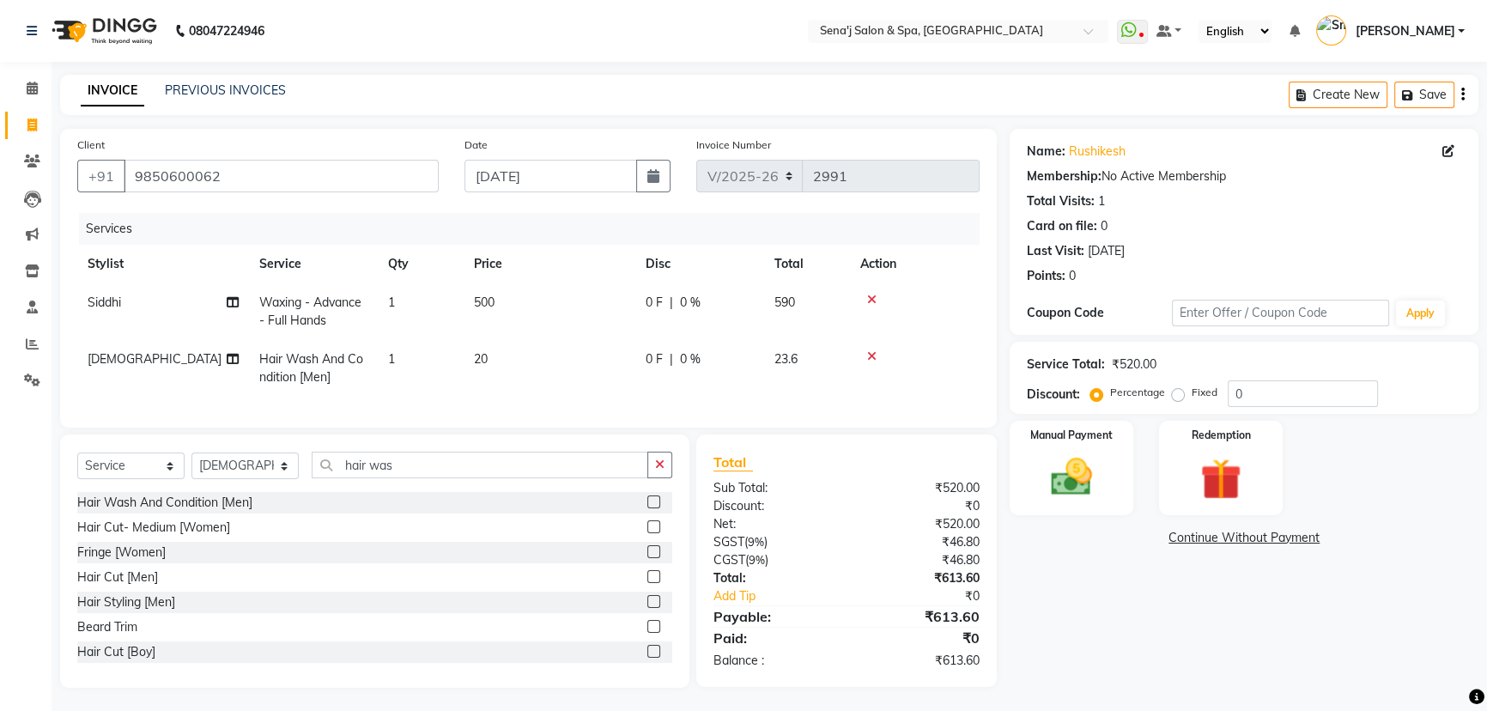
drag, startPoint x: 105, startPoint y: 498, endPoint x: 109, endPoint y: 487, distance: 12.0
click at [106, 492] on div "Select Service Product Membership Package Voucher Prepaid Gift Card Select Styl…" at bounding box center [374, 472] width 595 height 40
click at [110, 479] on select "Select Service Product Membership Package Voucher Prepaid Gift Card" at bounding box center [130, 465] width 107 height 27
select select "product"
click at [77, 464] on select "Select Service Product Membership Package Voucher Prepaid Gift Card" at bounding box center [130, 465] width 107 height 27
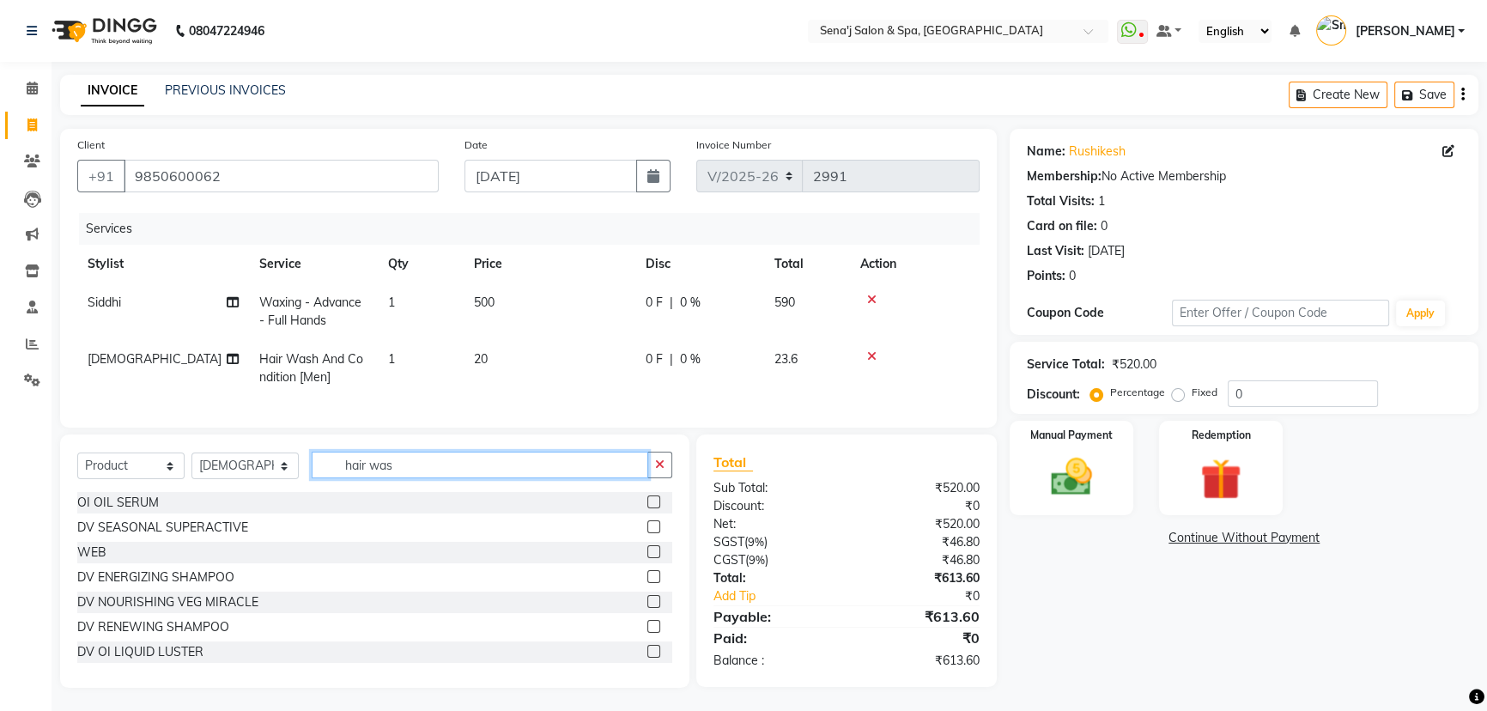
click at [434, 471] on input "hair was" at bounding box center [480, 465] width 337 height 27
type input "h"
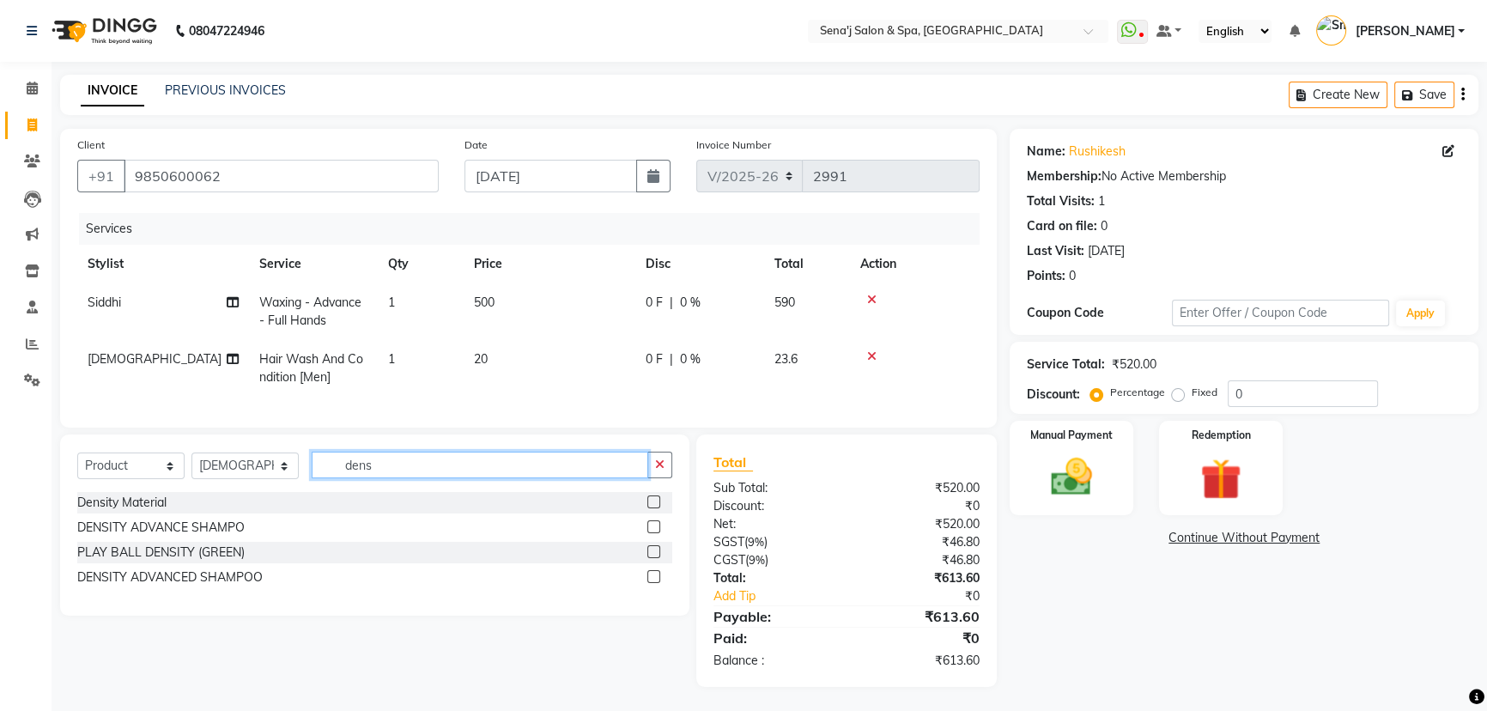
type input "dens"
click at [199, 538] on div "DENSITY ADVANCE SHAMPO" at bounding box center [374, 527] width 595 height 21
click at [205, 537] on div "DENSITY ADVANCE SHAMPO" at bounding box center [160, 528] width 167 height 18
checkbox input "false"
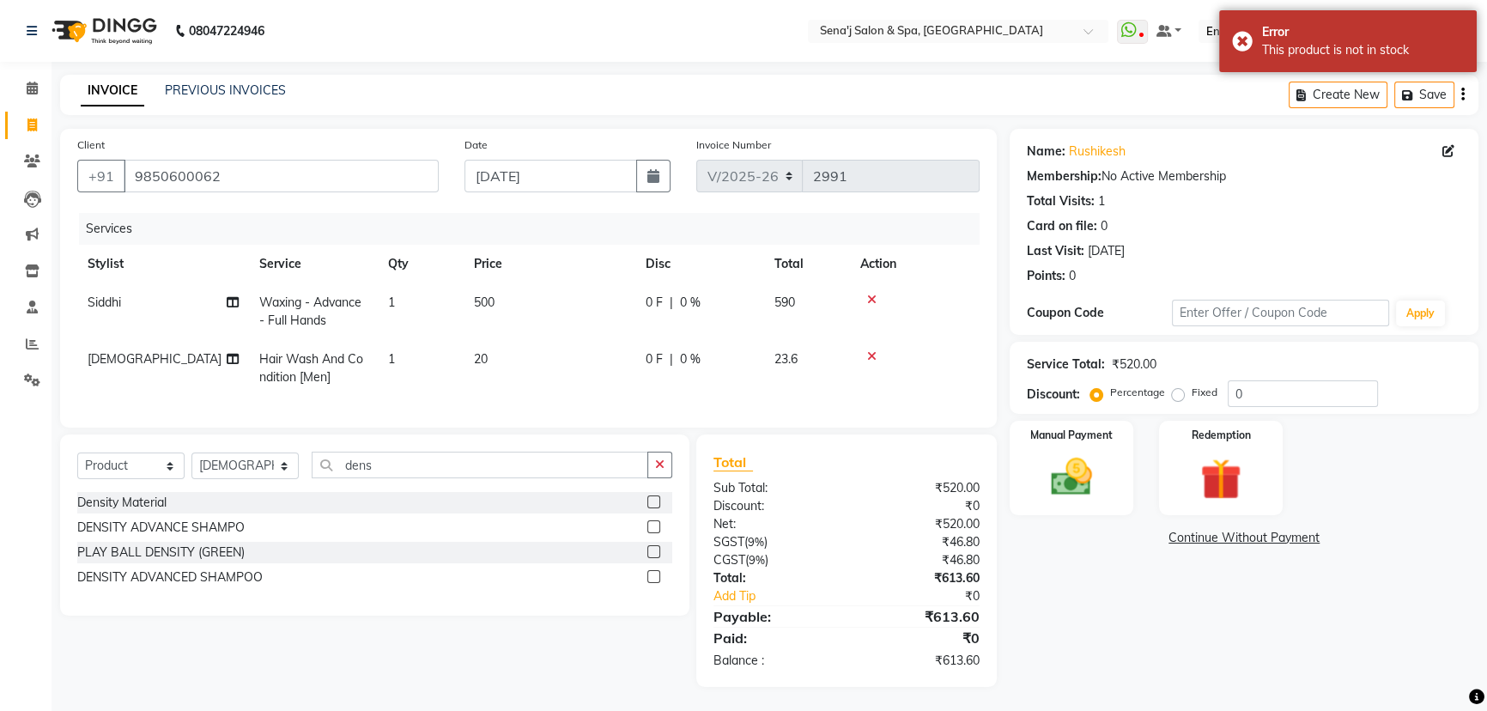
scroll to position [14, 0]
click at [649, 571] on label at bounding box center [653, 574] width 13 height 13
click at [649, 571] on input "checkbox" at bounding box center [652, 575] width 11 height 11
checkbox input "false"
drag, startPoint x: 656, startPoint y: 541, endPoint x: 651, endPoint y: 551, distance: 11.5
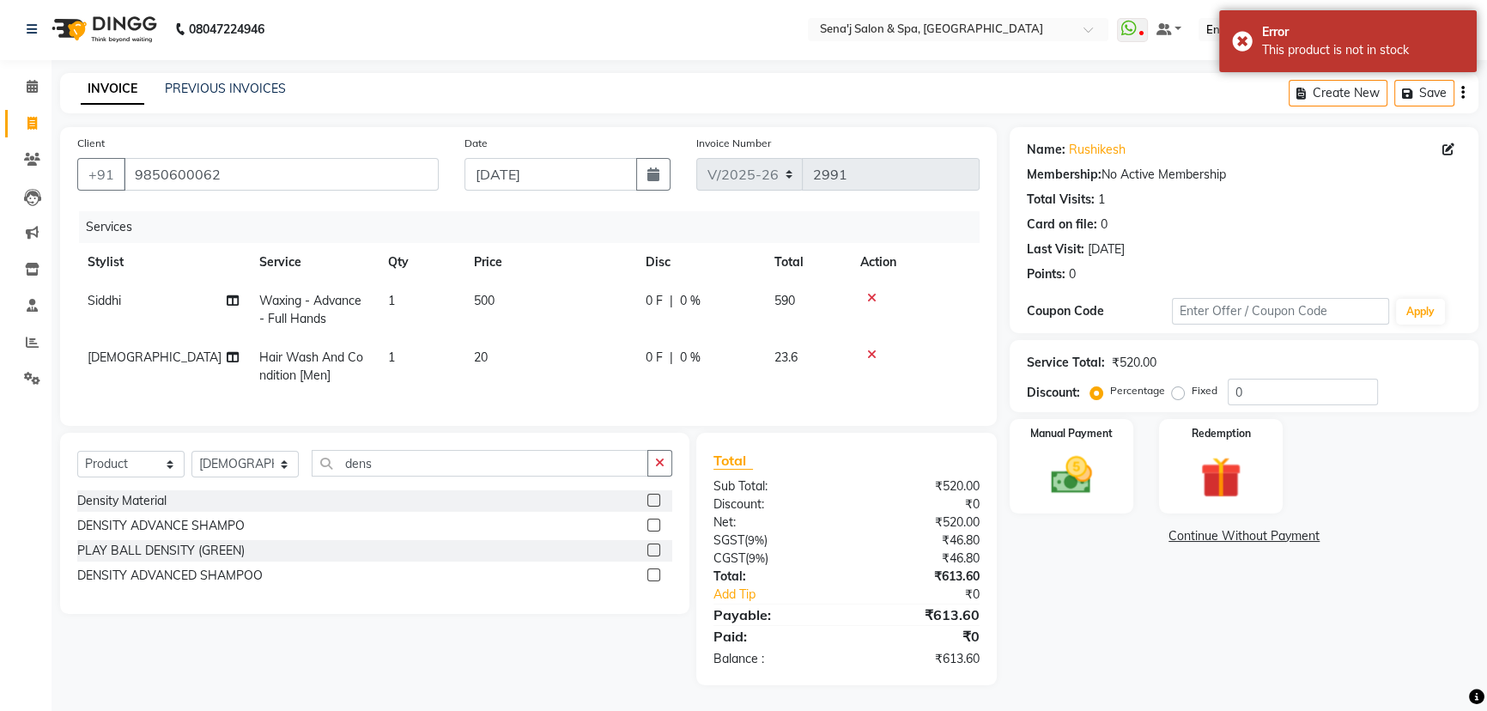
click at [651, 551] on div at bounding box center [659, 550] width 25 height 21
click at [651, 551] on label at bounding box center [653, 549] width 13 height 13
click at [651, 551] on input "checkbox" at bounding box center [652, 550] width 11 height 11
checkbox input "false"
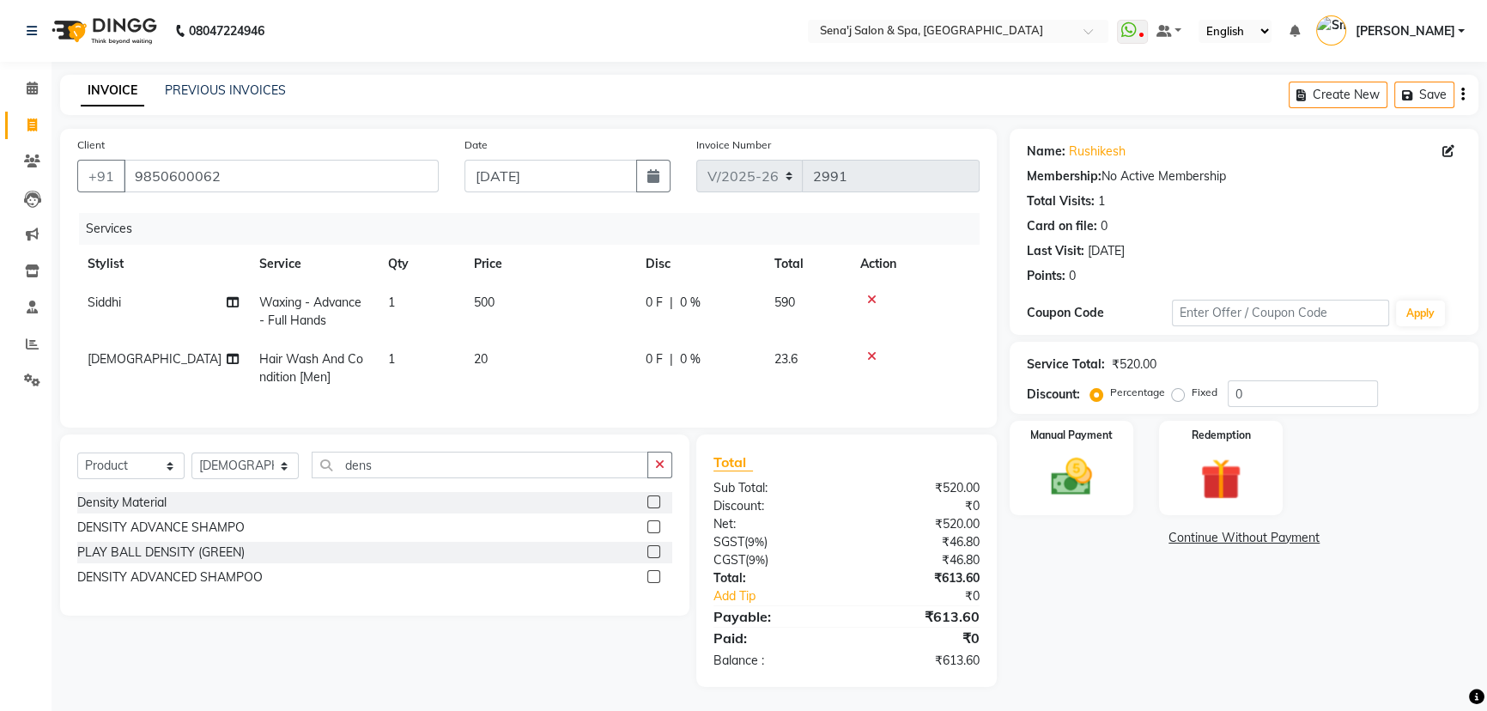
click at [497, 358] on td "20" at bounding box center [550, 368] width 172 height 57
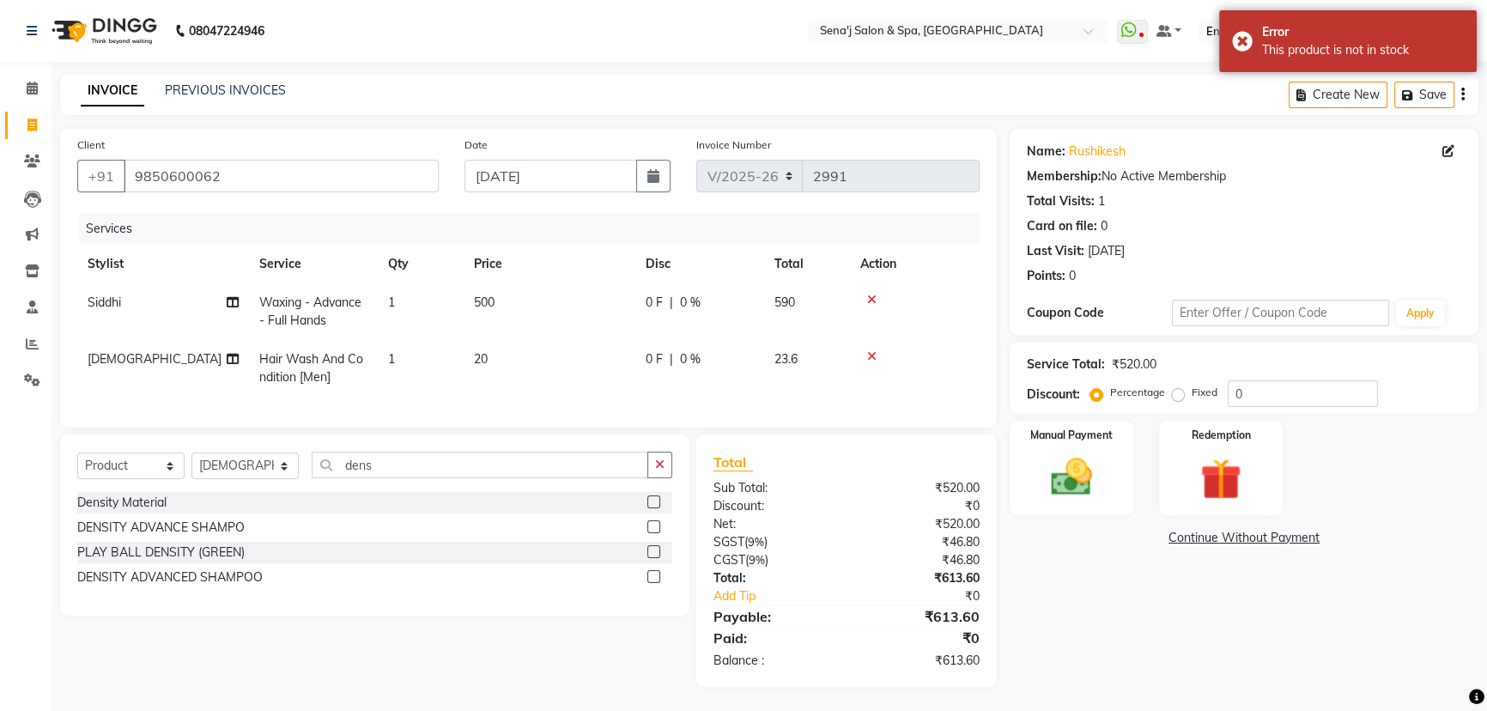
select select "83144"
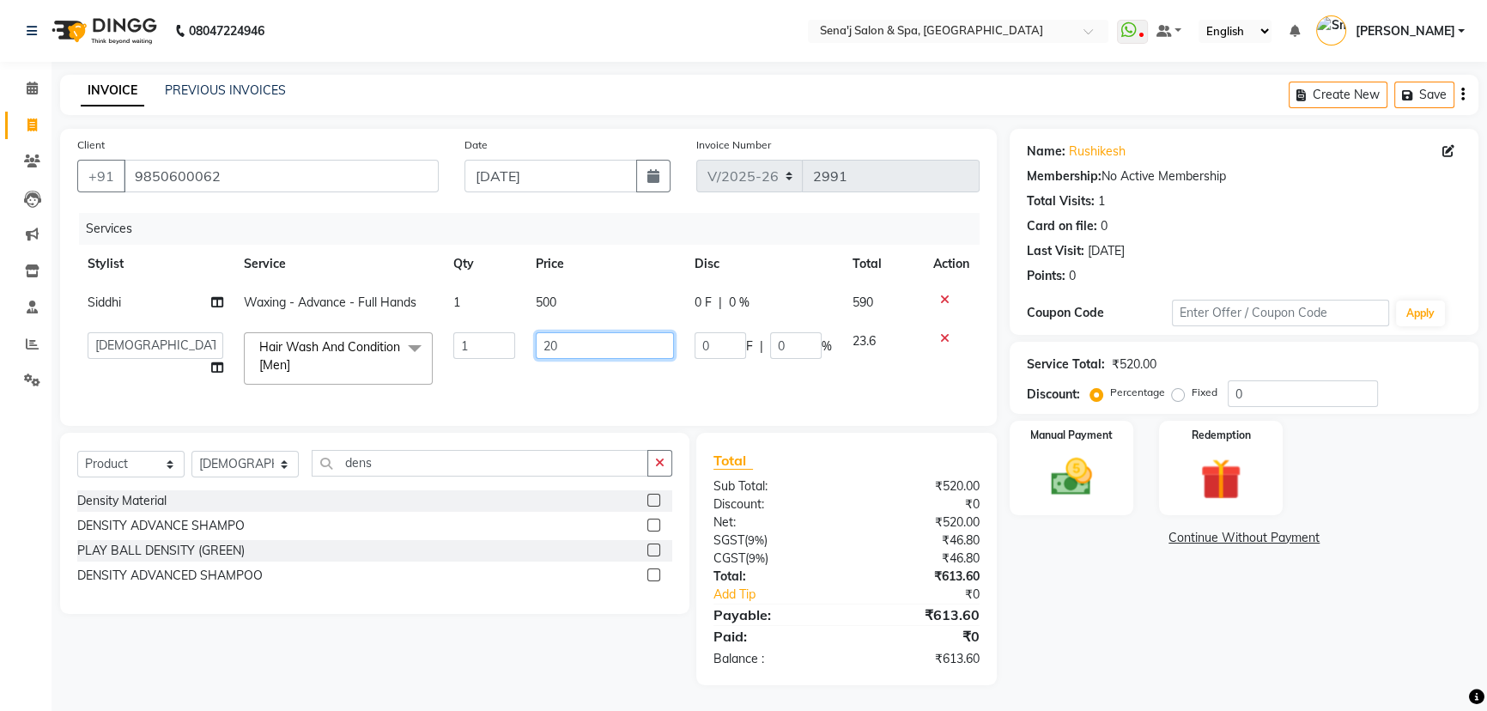
click at [610, 353] on input "20" at bounding box center [605, 345] width 138 height 27
type input "200"
click at [1113, 632] on div "Name: Rushikesh Membership: No Active Membership Total Visits: 1 Card on file: …" at bounding box center [1251, 407] width 482 height 556
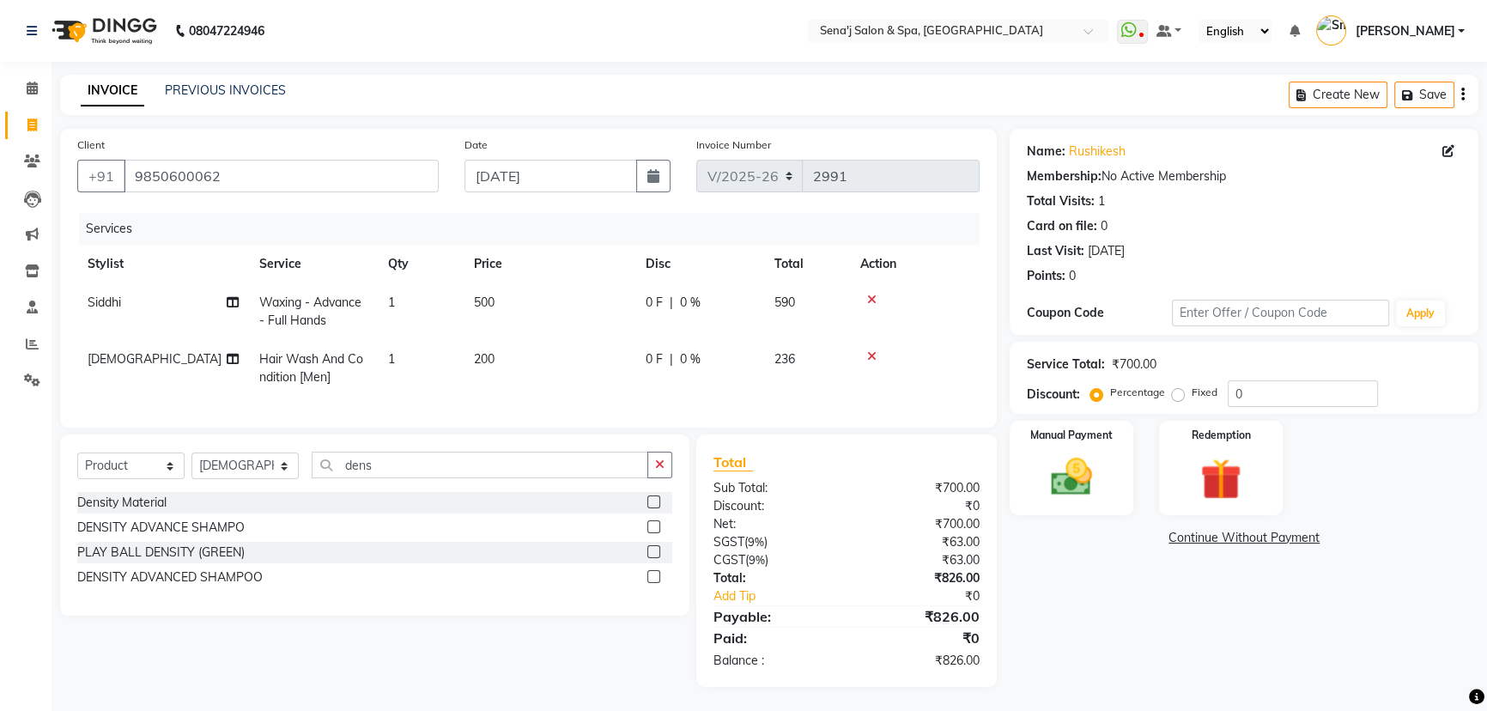
scroll to position [14, 0]
click at [653, 523] on label at bounding box center [653, 525] width 13 height 13
click at [653, 523] on input "checkbox" at bounding box center [652, 525] width 11 height 11
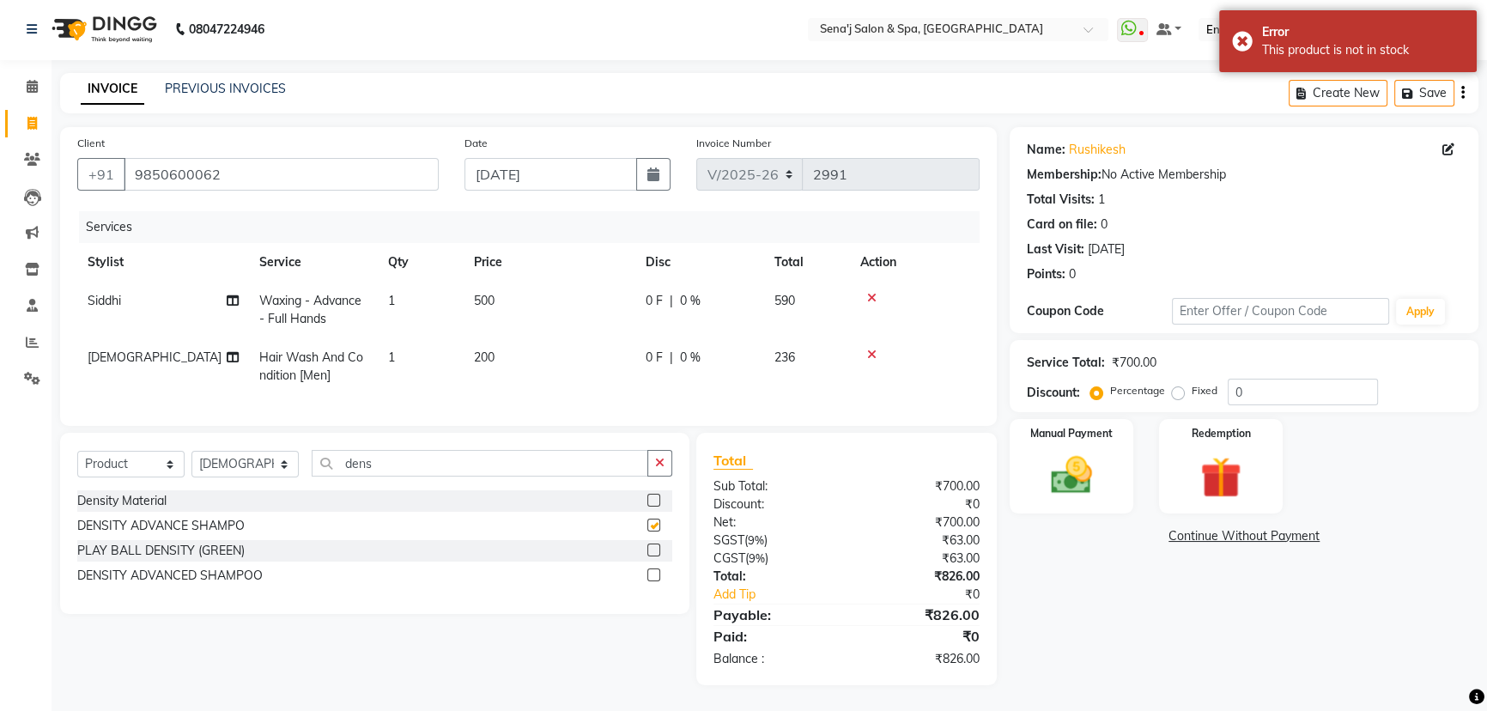
checkbox input "false"
click at [648, 572] on label at bounding box center [653, 574] width 13 height 13
click at [648, 572] on input "checkbox" at bounding box center [652, 575] width 11 height 11
click at [648, 572] on label at bounding box center [653, 574] width 13 height 13
click at [648, 572] on input "checkbox" at bounding box center [652, 575] width 11 height 11
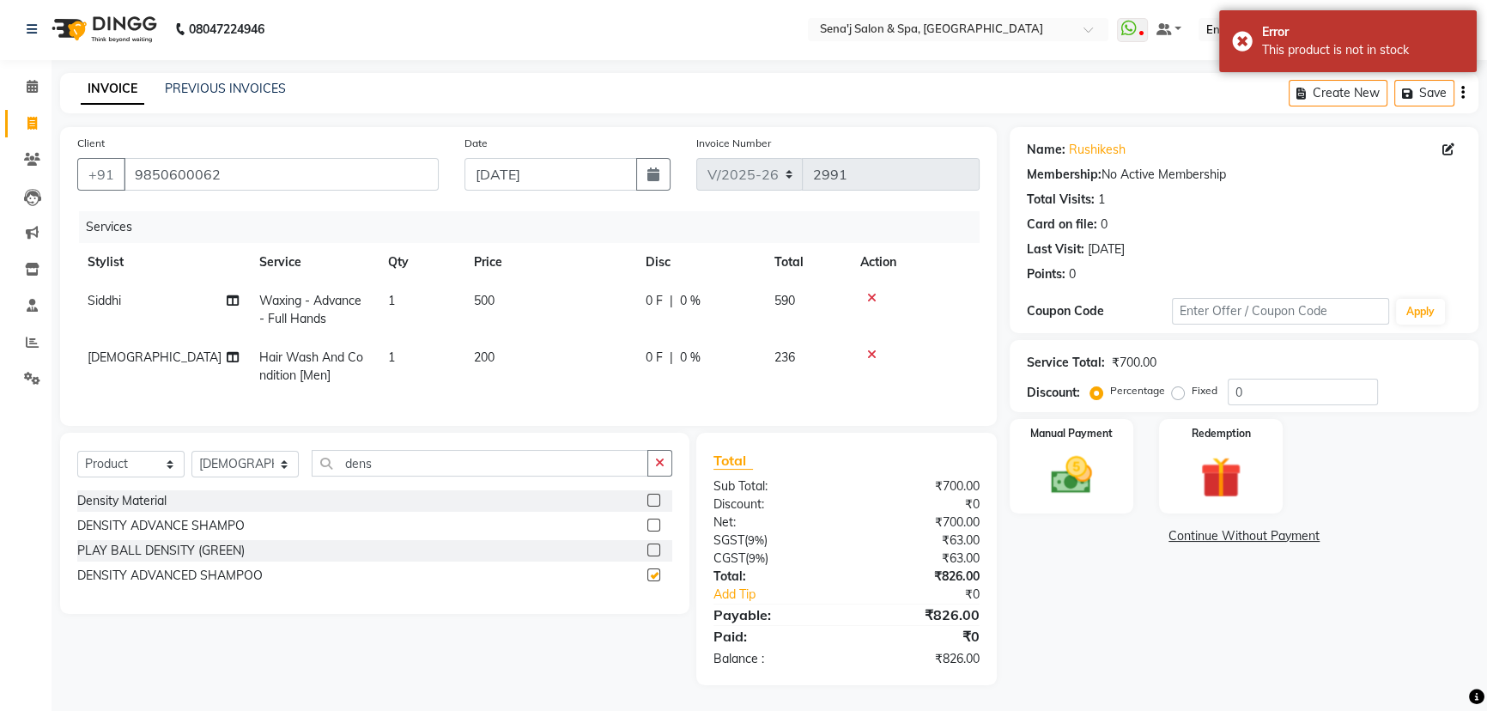
checkbox input "false"
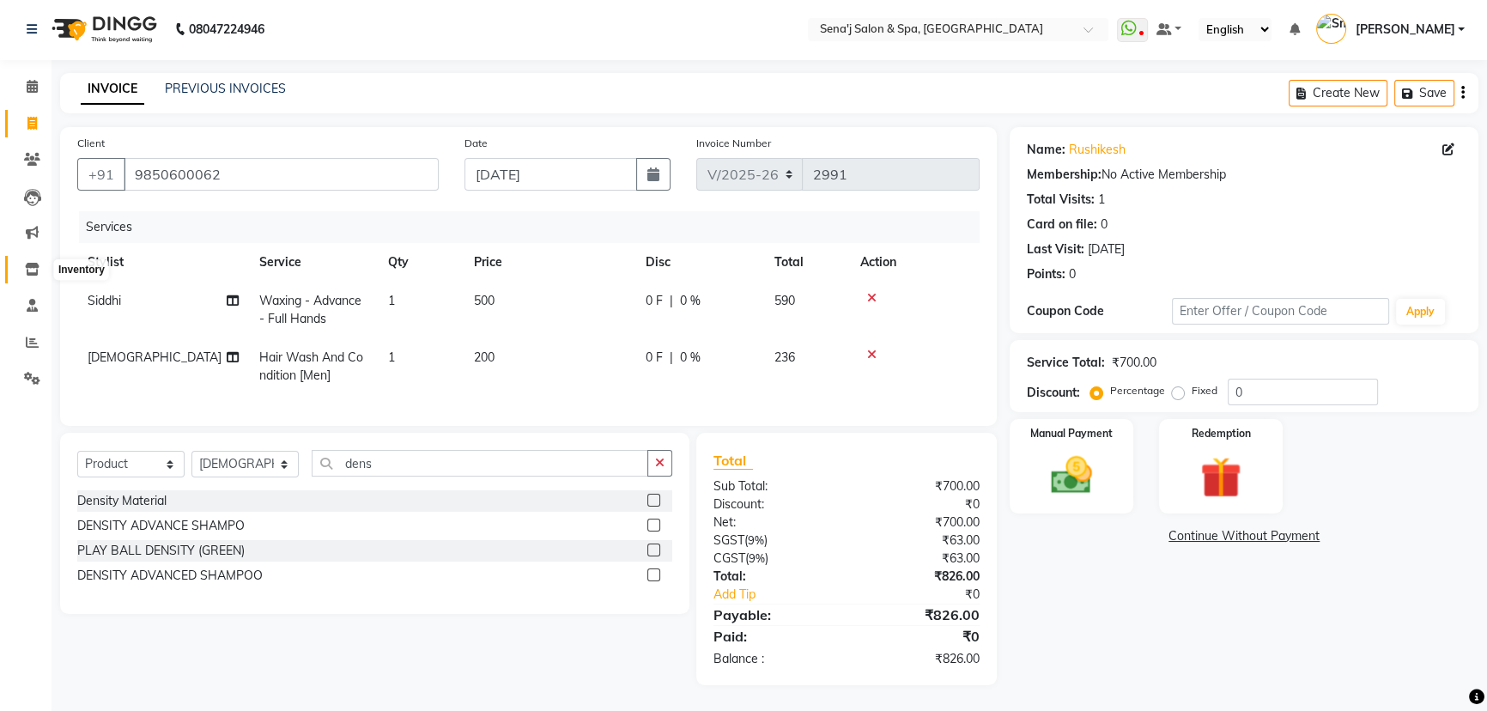
click at [30, 263] on icon at bounding box center [32, 269] width 15 height 13
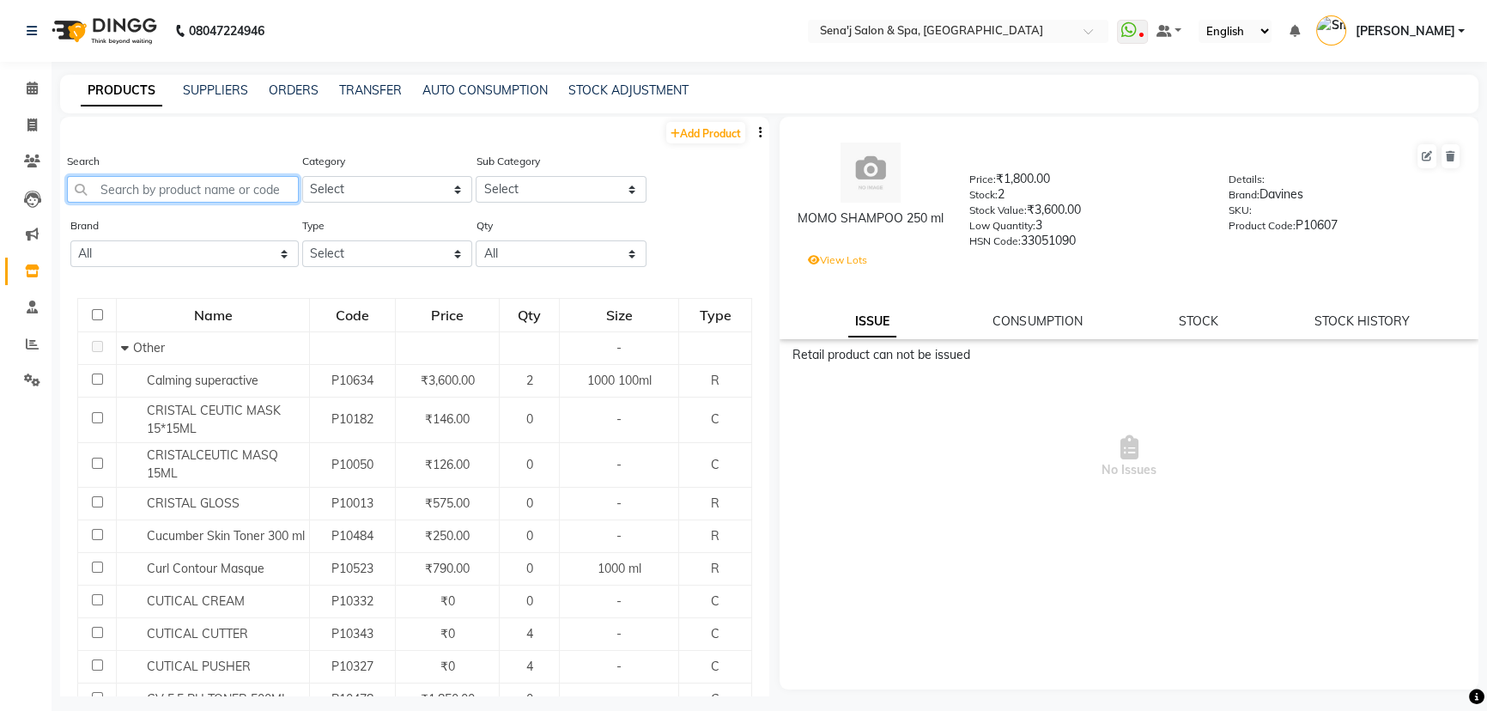
click at [228, 188] on input "text" at bounding box center [183, 189] width 232 height 27
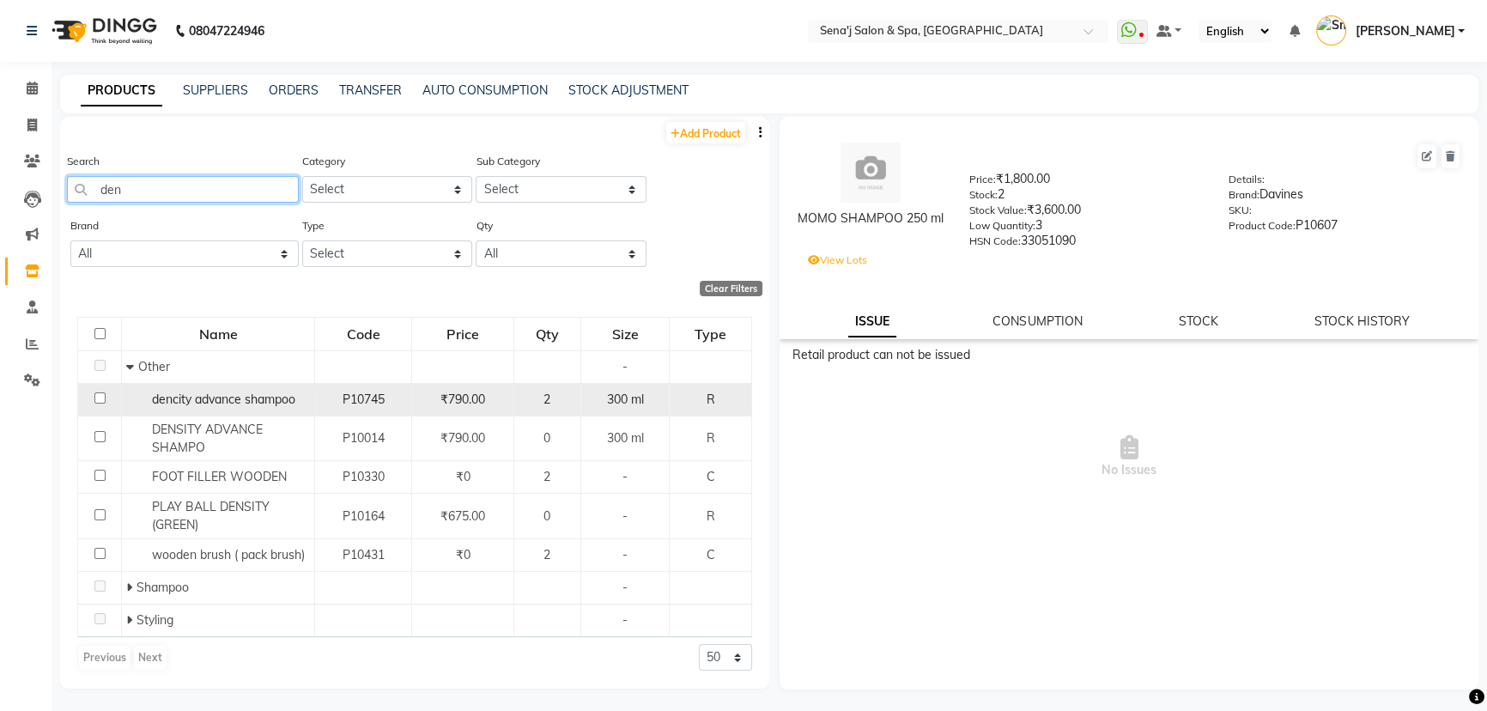
type input "den"
drag, startPoint x: 309, startPoint y: 397, endPoint x: 148, endPoint y: 398, distance: 161.4
click at [148, 398] on div "dencity advance shampoo" at bounding box center [218, 400] width 184 height 18
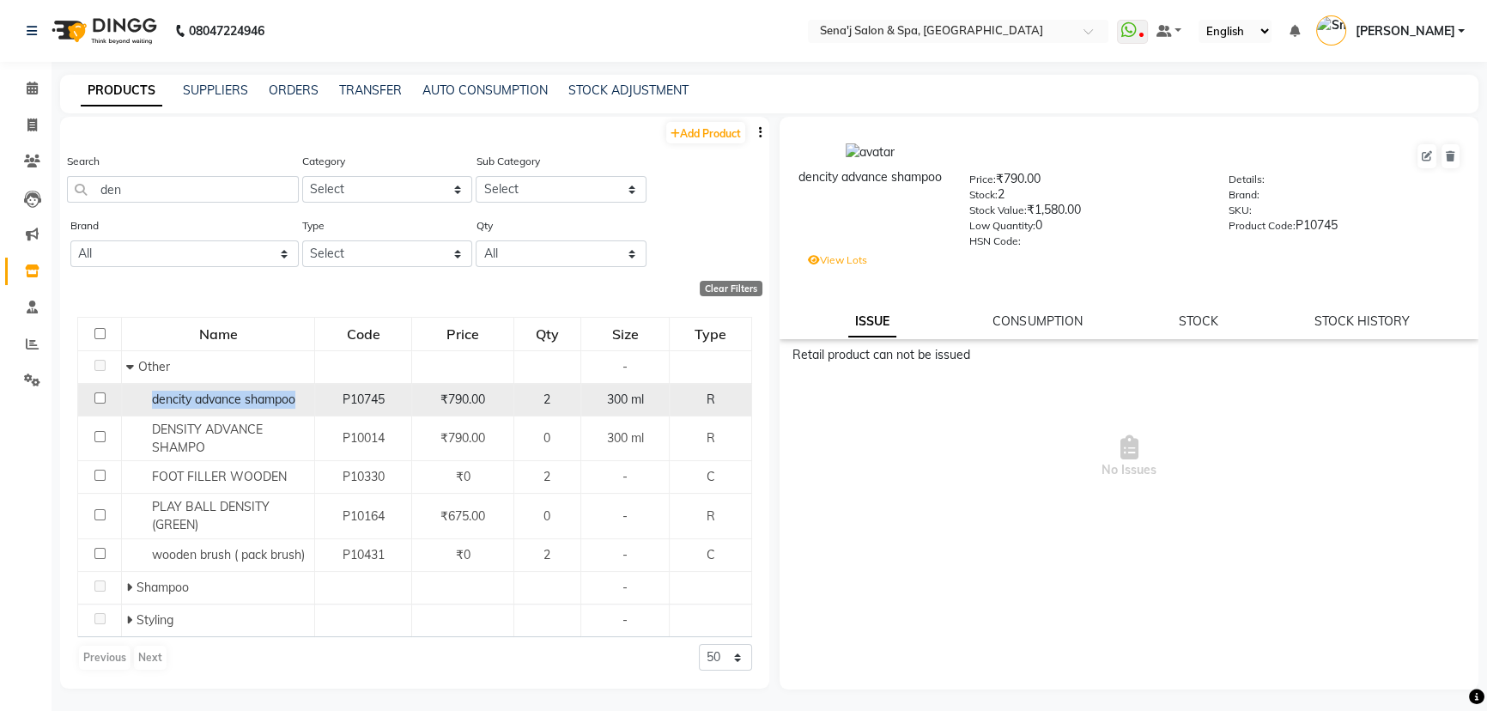
copy span "dencity advance shampoo"
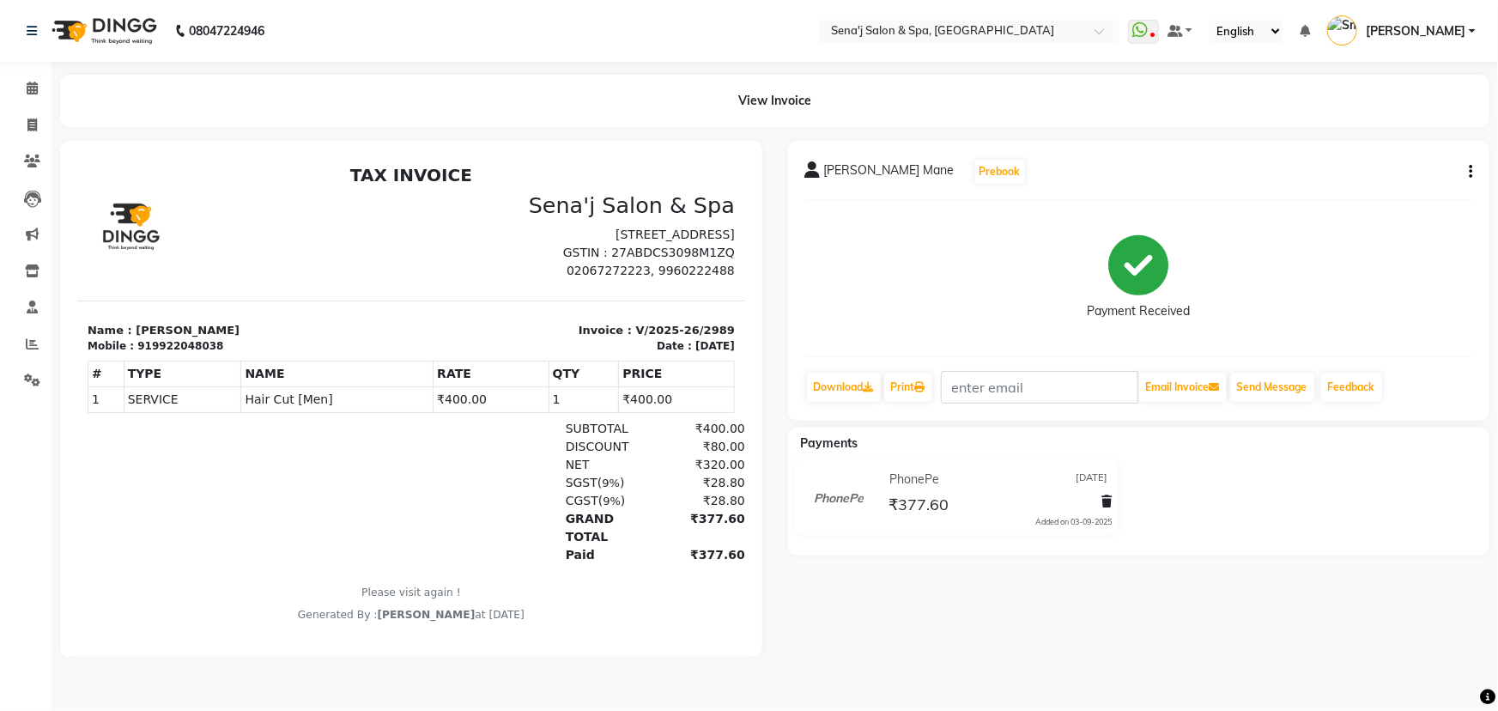
scroll to position [13, 0]
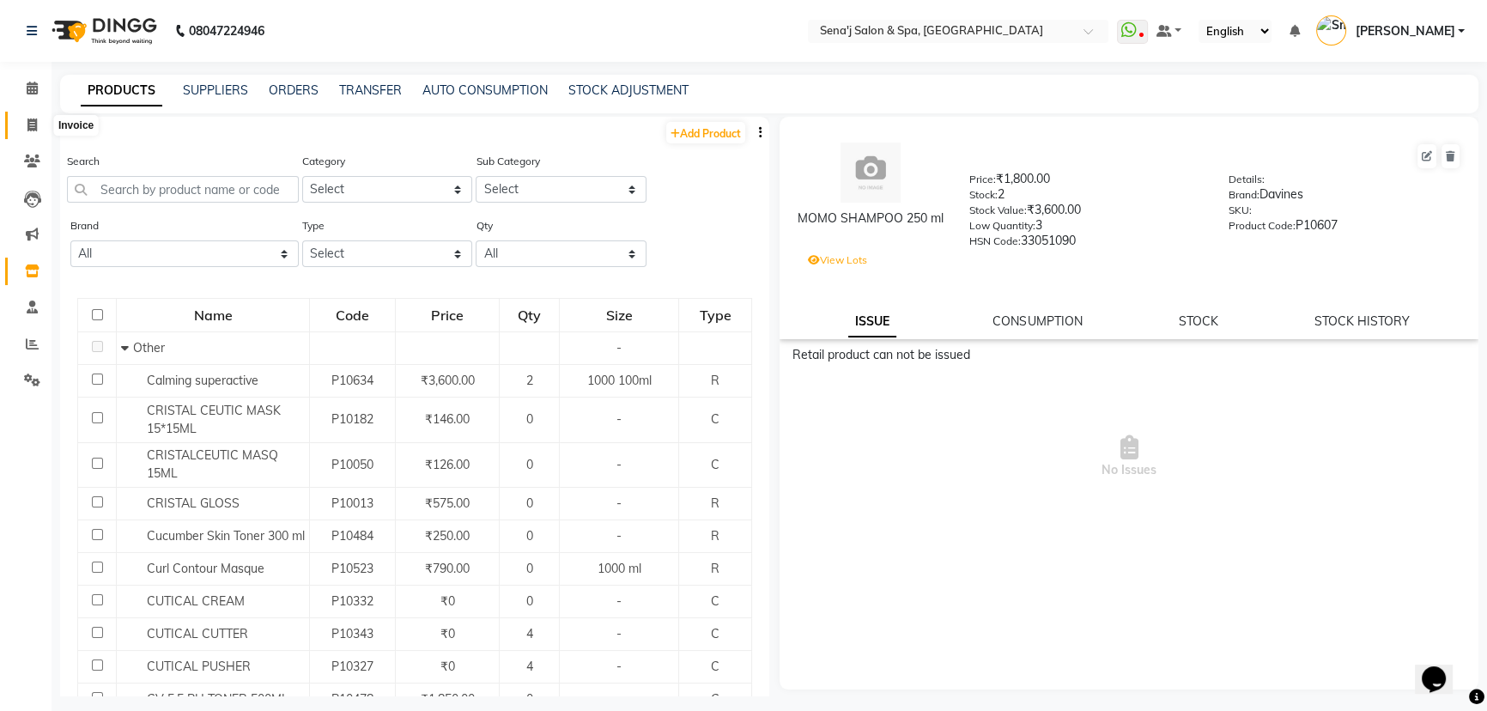
click at [28, 124] on icon at bounding box center [31, 124] width 9 height 13
select select "447"
select select "service"
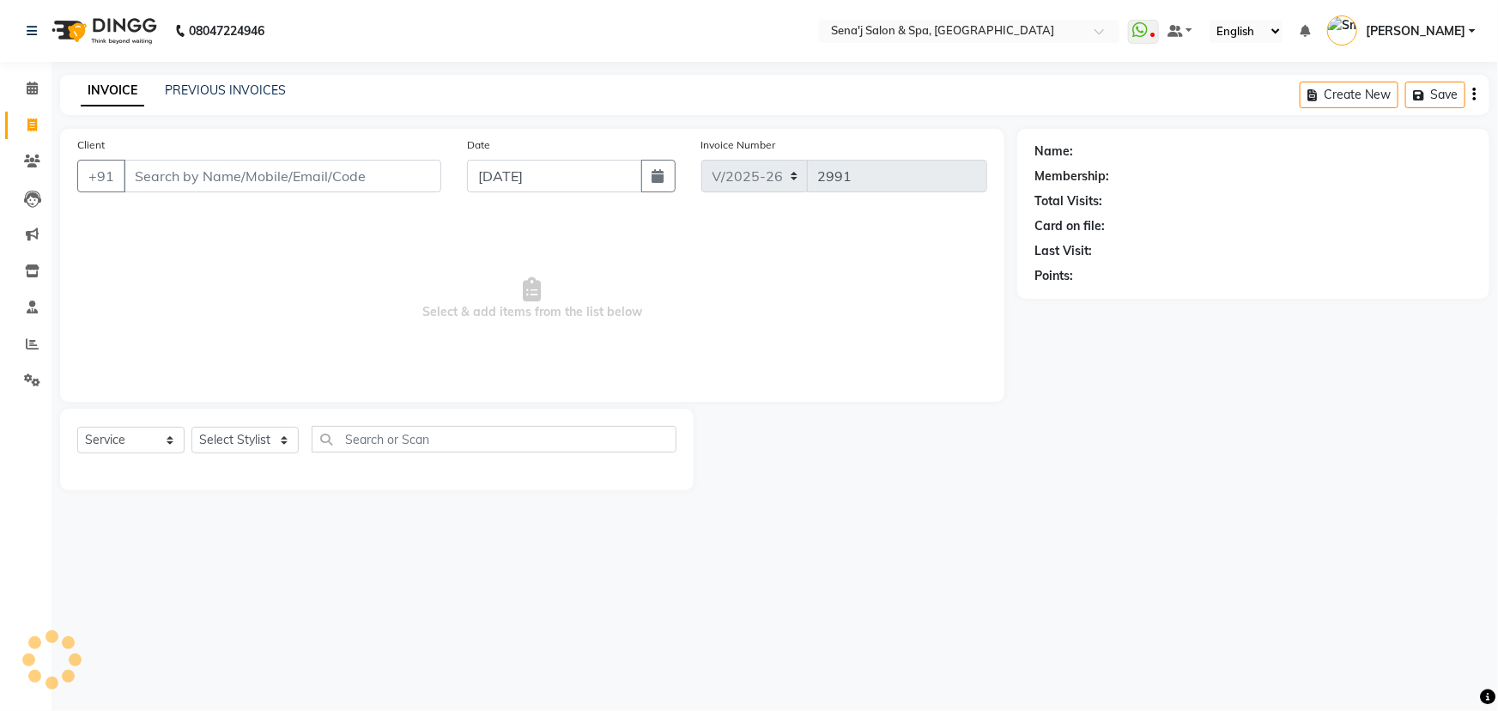
click at [163, 168] on input "Client" at bounding box center [283, 176] width 318 height 33
type input "9850600062"
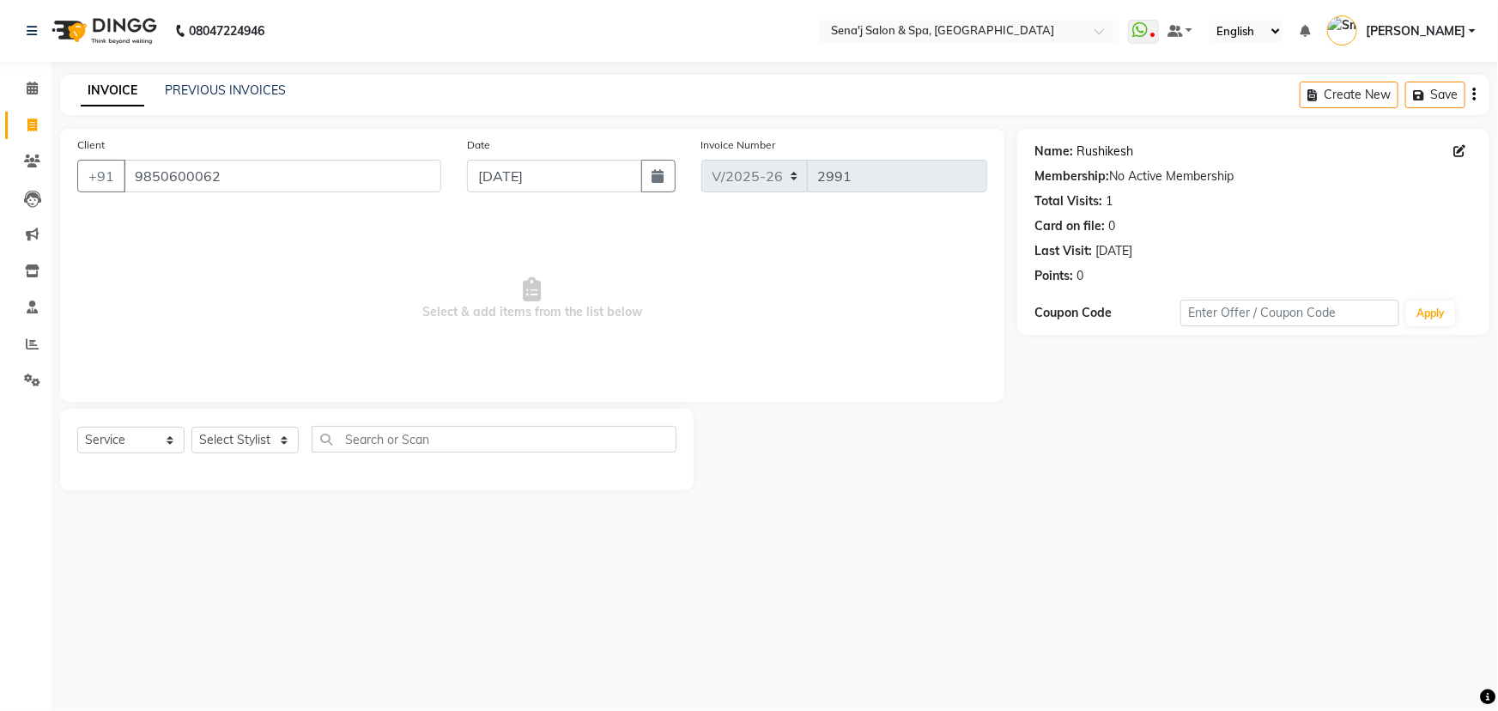
click at [1081, 154] on link "Rushikesh" at bounding box center [1105, 152] width 57 height 18
click at [30, 85] on icon at bounding box center [32, 88] width 11 height 13
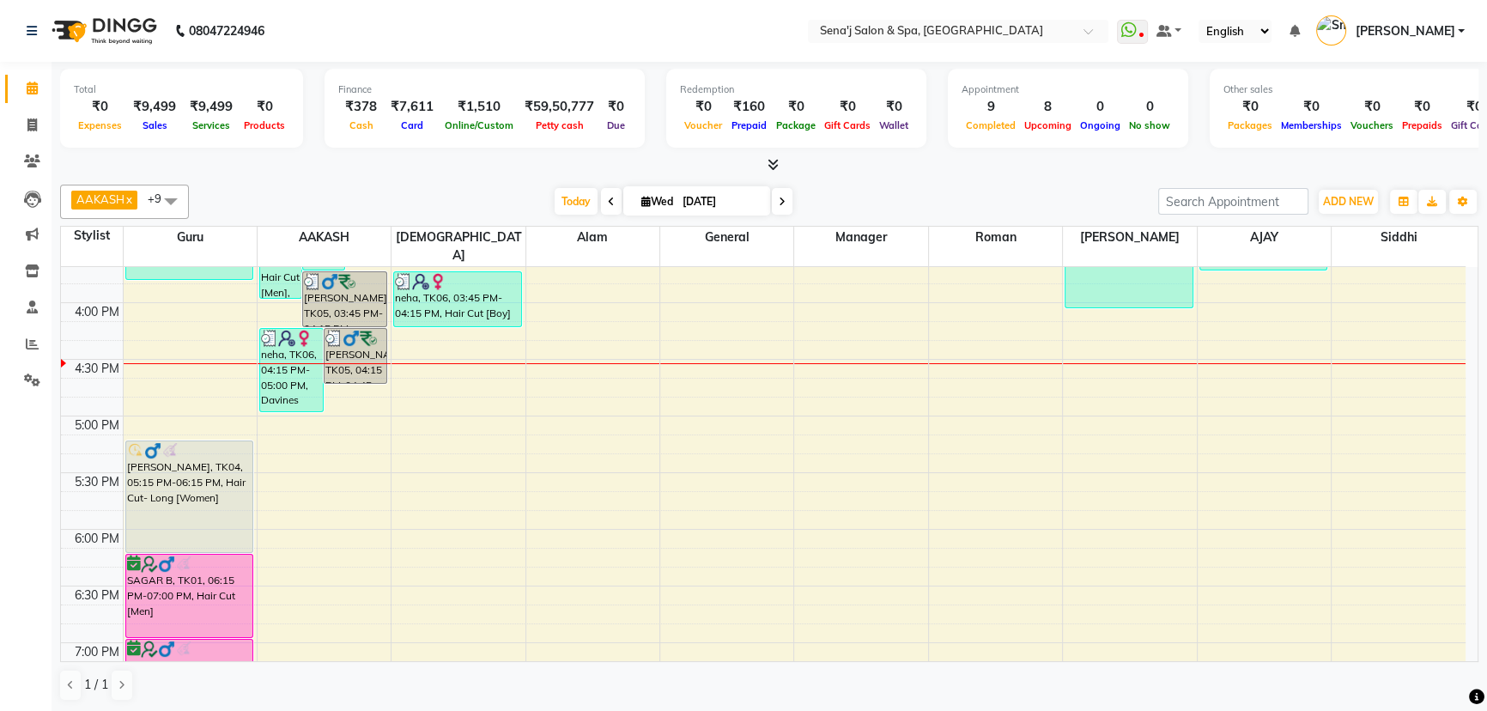
scroll to position [859, 0]
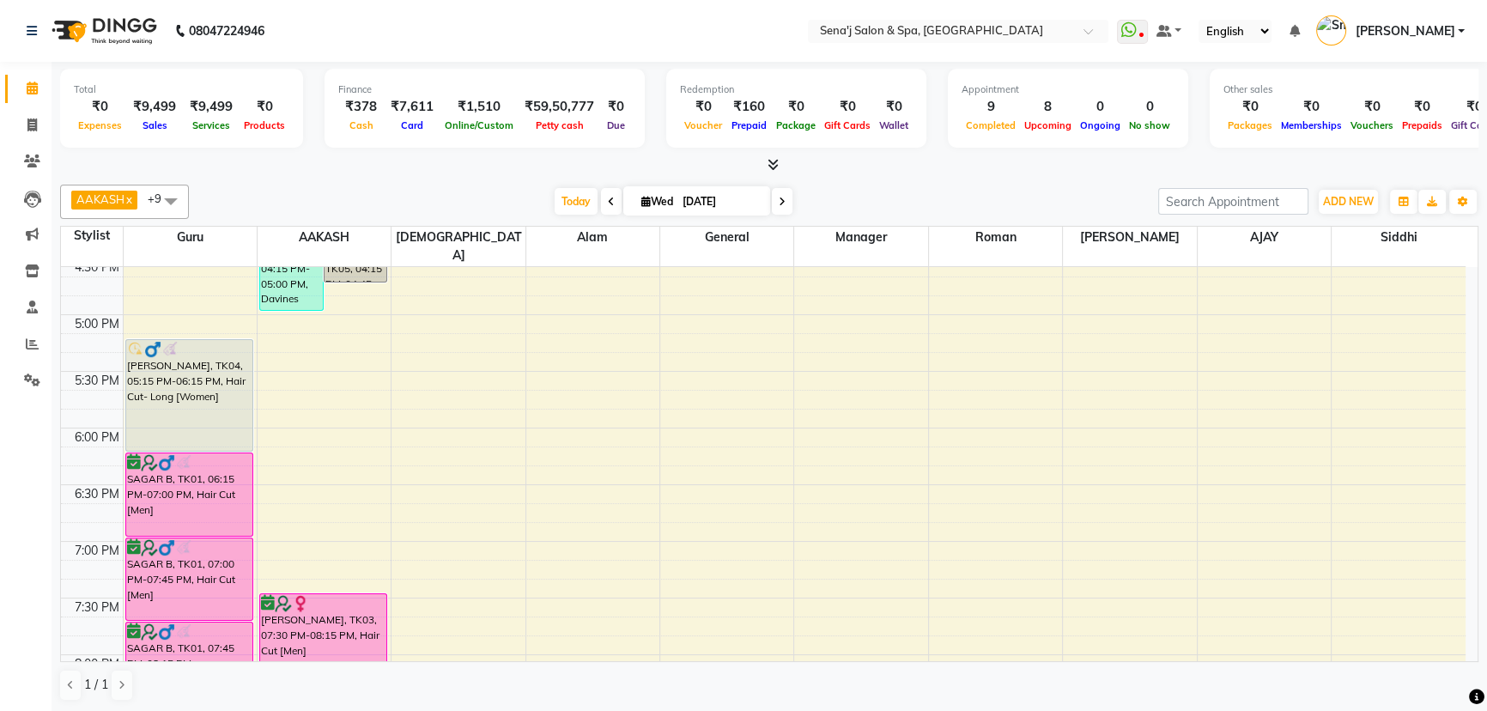
click at [275, 353] on div "9:00 AM 9:30 AM 10:00 AM 10:30 AM 11:00 AM 11:30 AM 12:00 PM 12:30 PM 1:00 PM 1…" at bounding box center [763, 257] width 1405 height 1699
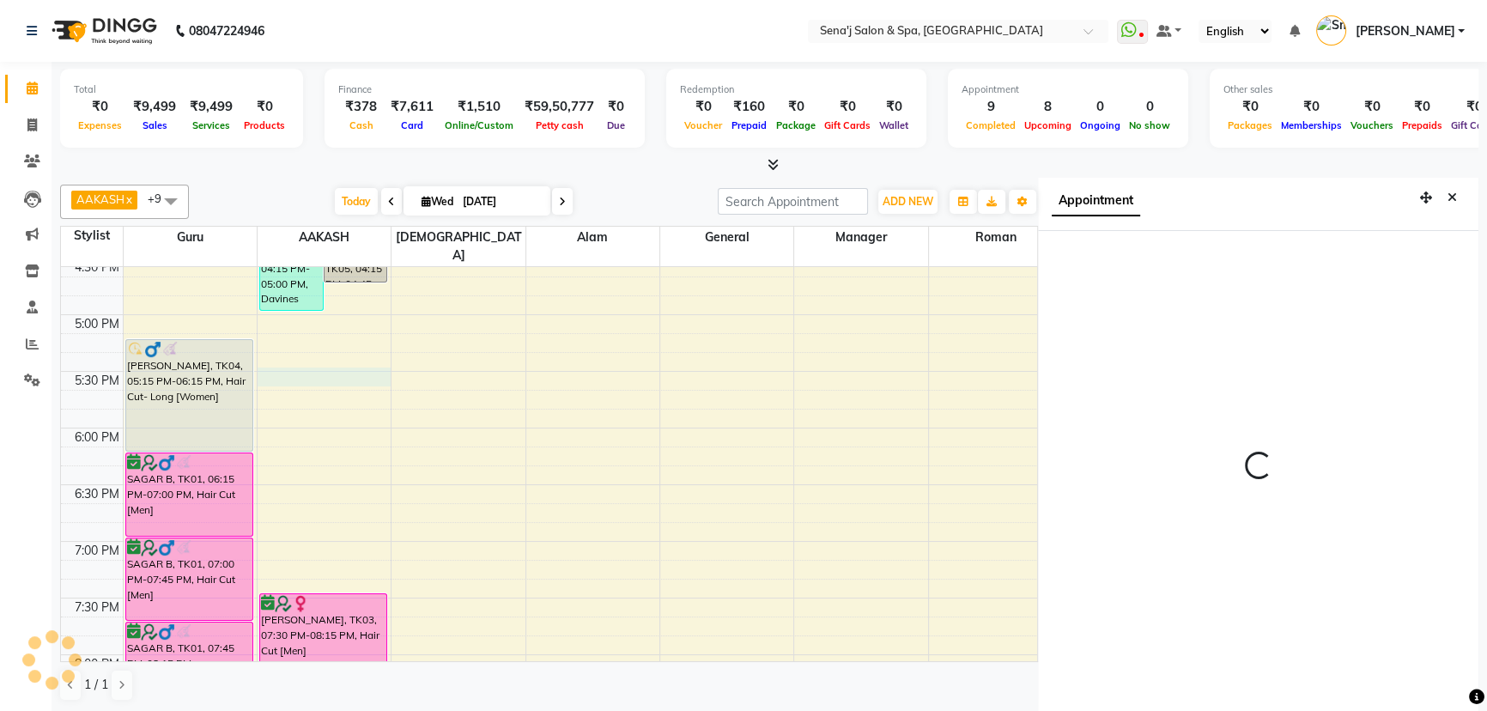
scroll to position [8, 0]
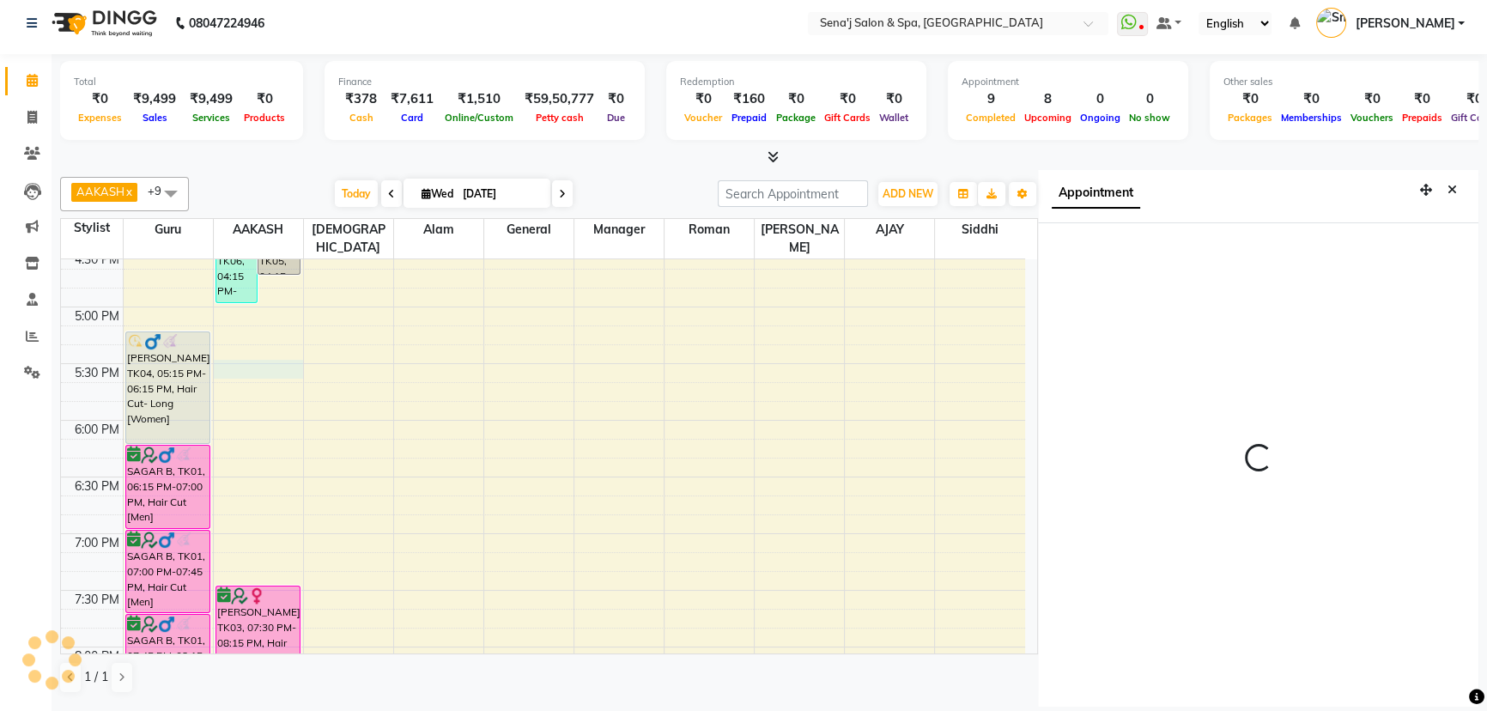
select select "1050"
select select "12648"
select select "tentative"
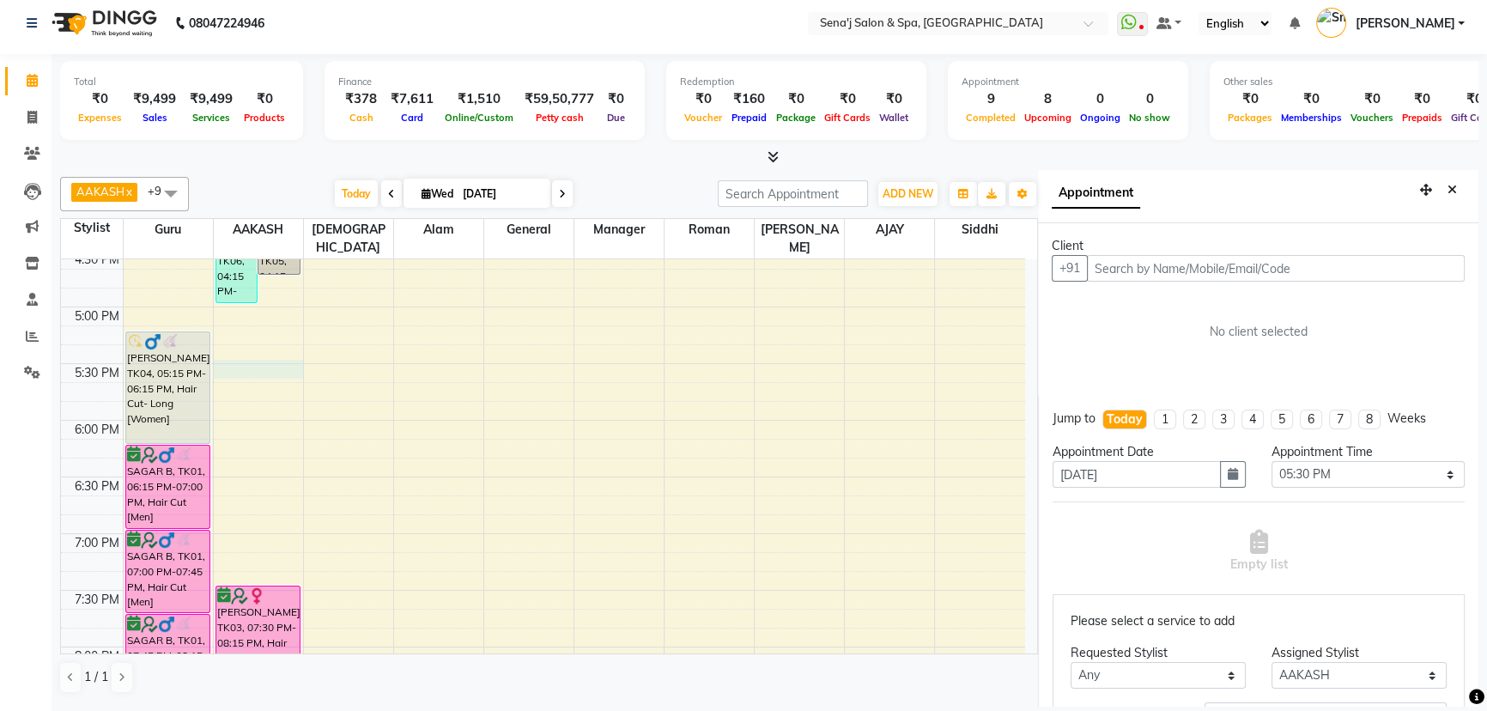
click at [1117, 270] on input "text" at bounding box center [1276, 268] width 378 height 27
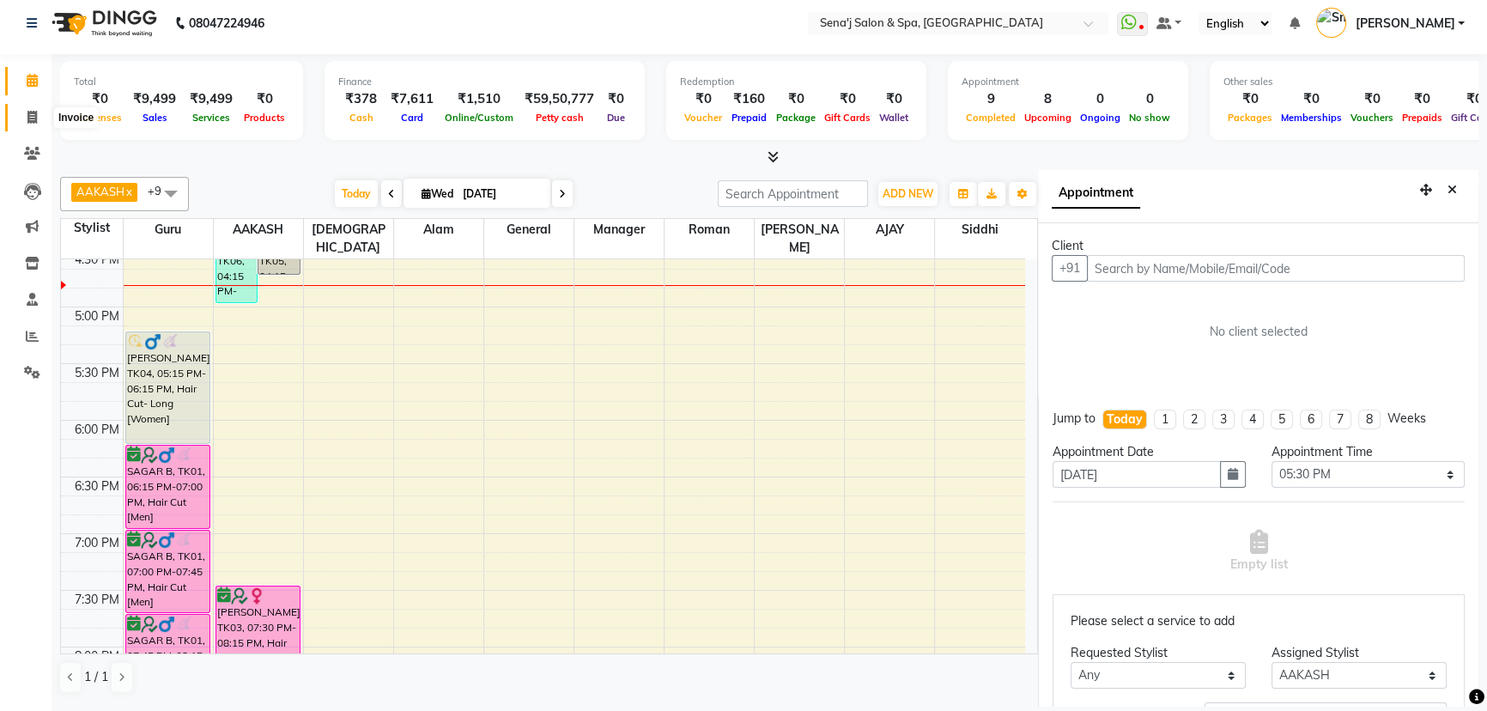
click at [34, 120] on icon at bounding box center [31, 117] width 9 height 13
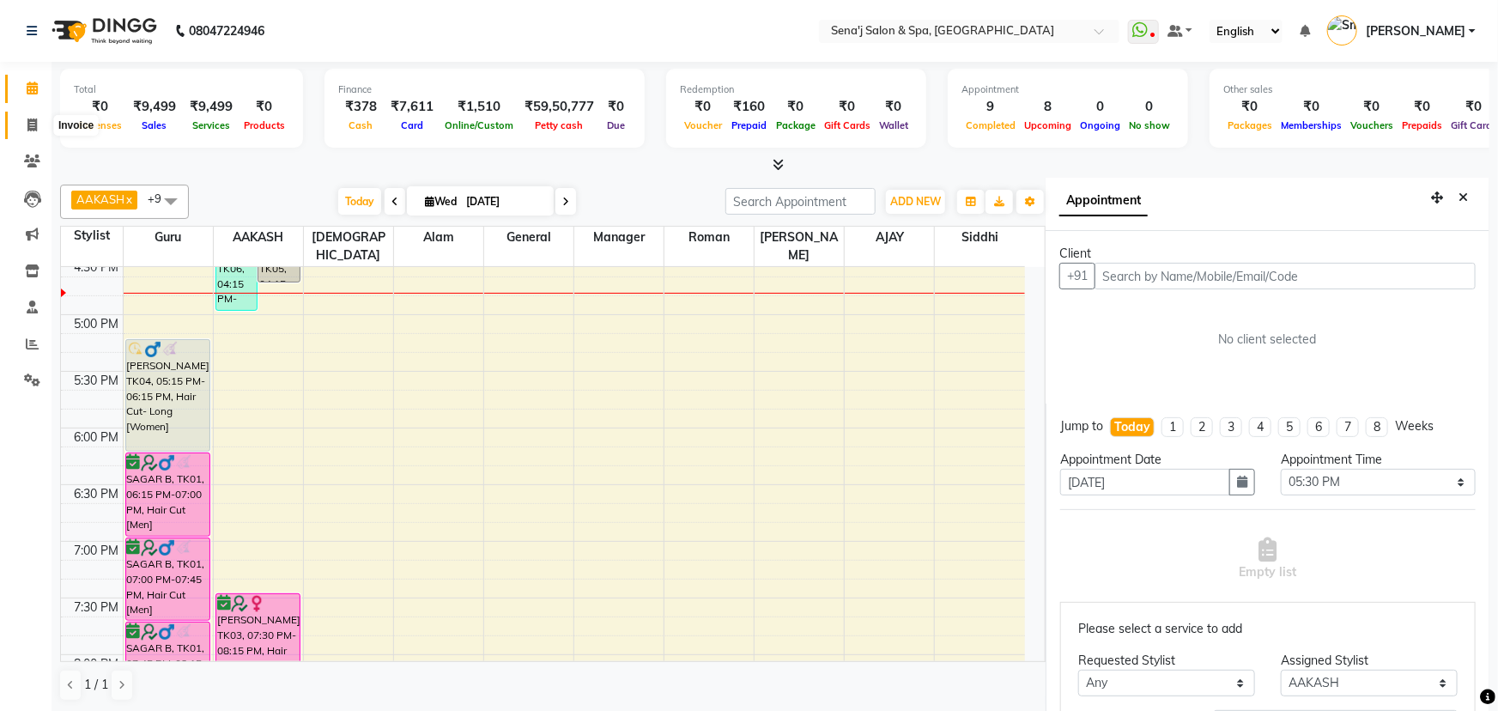
select select "447"
select select "service"
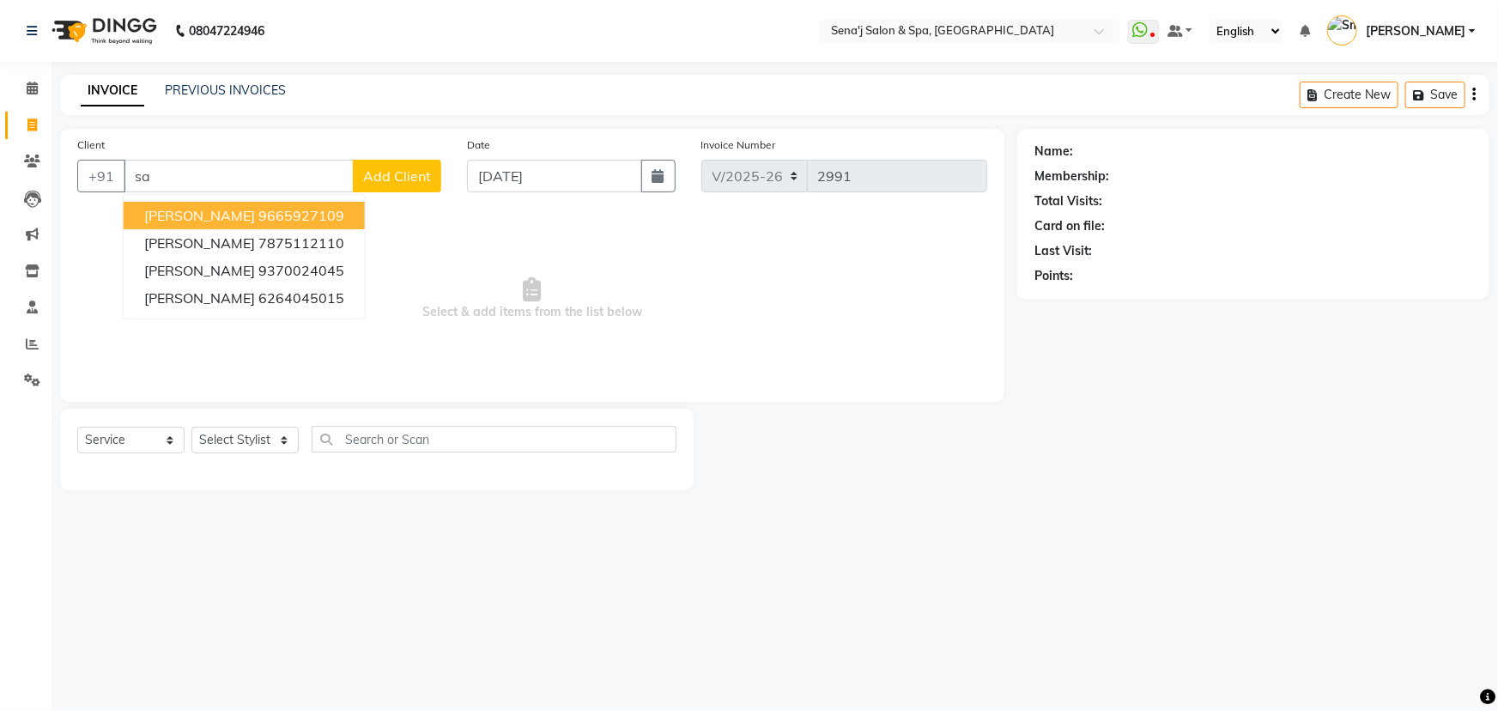
type input "s"
click at [220, 213] on span "[PERSON_NAME]" at bounding box center [199, 215] width 111 height 17
type input "9833116222"
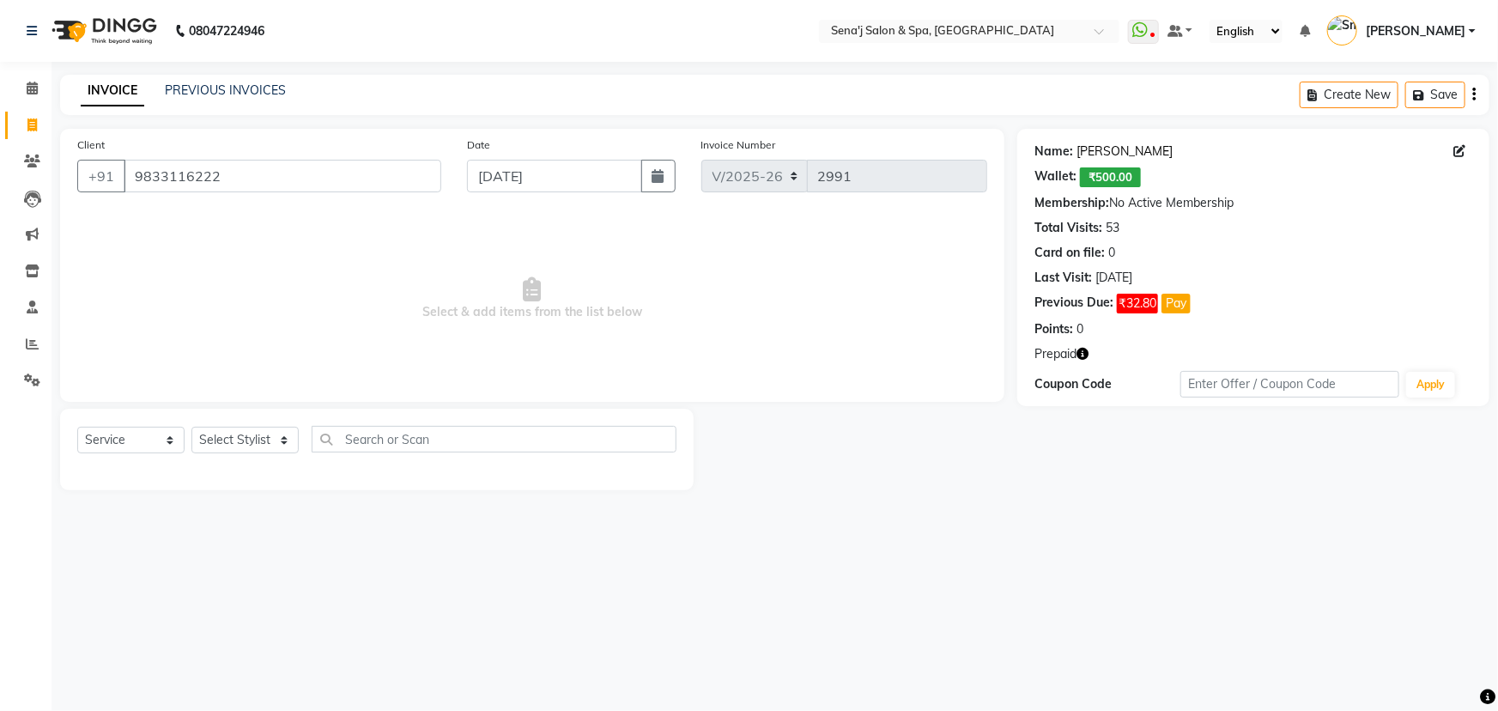
click at [1101, 148] on link "[PERSON_NAME]" at bounding box center [1125, 152] width 96 height 18
click at [268, 439] on select "Select Stylist [PERSON_NAME] [PERSON_NAME] [PERSON_NAME] [PERSON_NAME] General …" at bounding box center [244, 440] width 107 height 27
select select "8729"
click at [191, 427] on select "Select Stylist [PERSON_NAME] [PERSON_NAME] [PERSON_NAME] [PERSON_NAME] General …" at bounding box center [244, 440] width 107 height 27
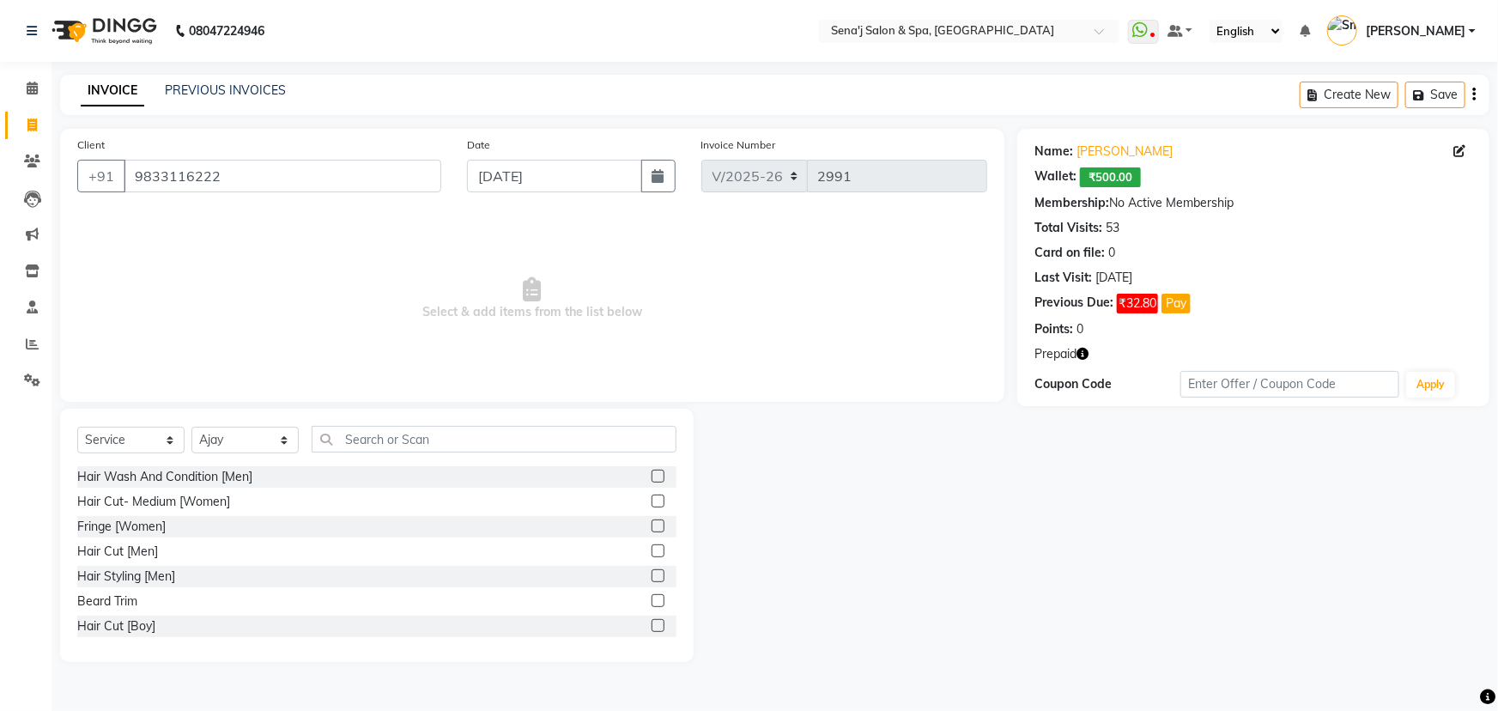
click at [652, 474] on label at bounding box center [658, 476] width 13 height 13
click at [652, 474] on input "checkbox" at bounding box center [657, 476] width 11 height 11
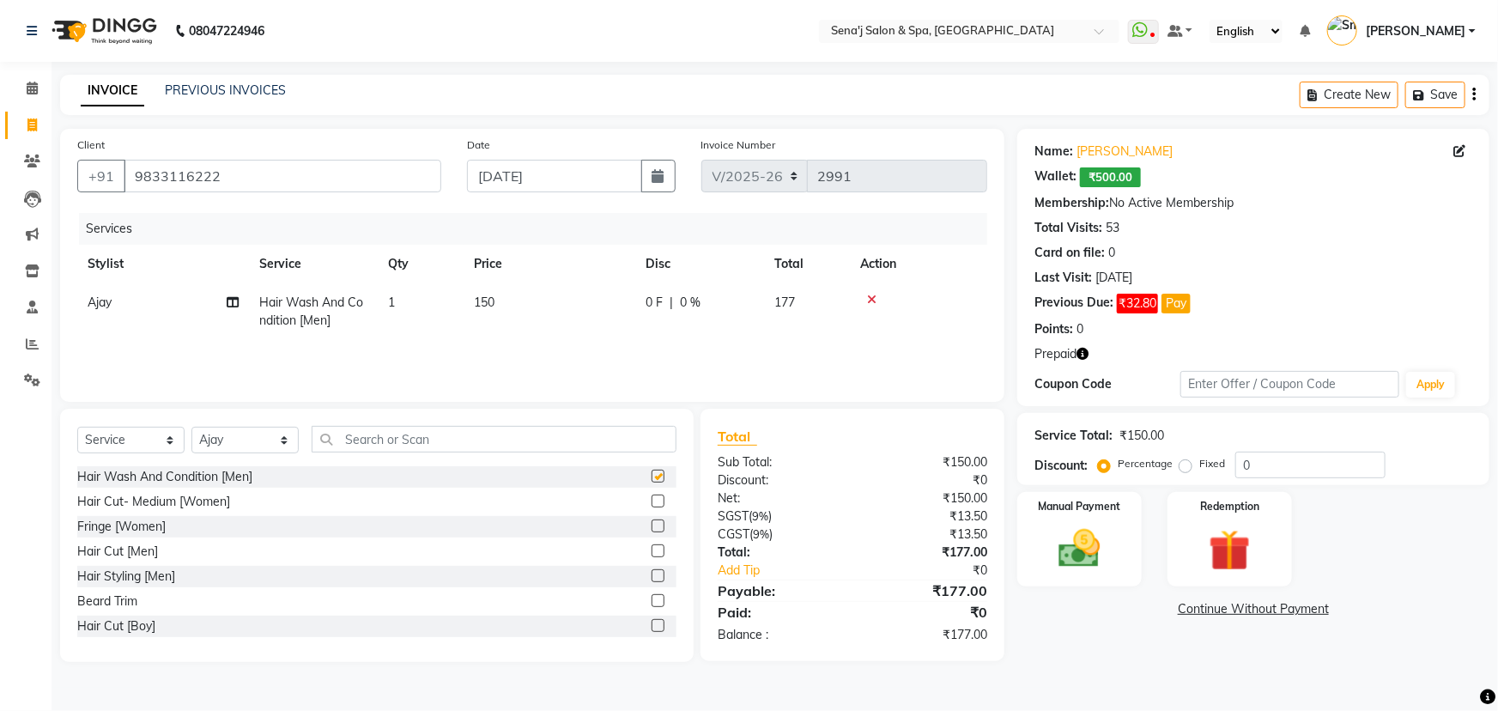
checkbox input "false"
click at [496, 297] on td "150" at bounding box center [550, 311] width 172 height 57
select select "8729"
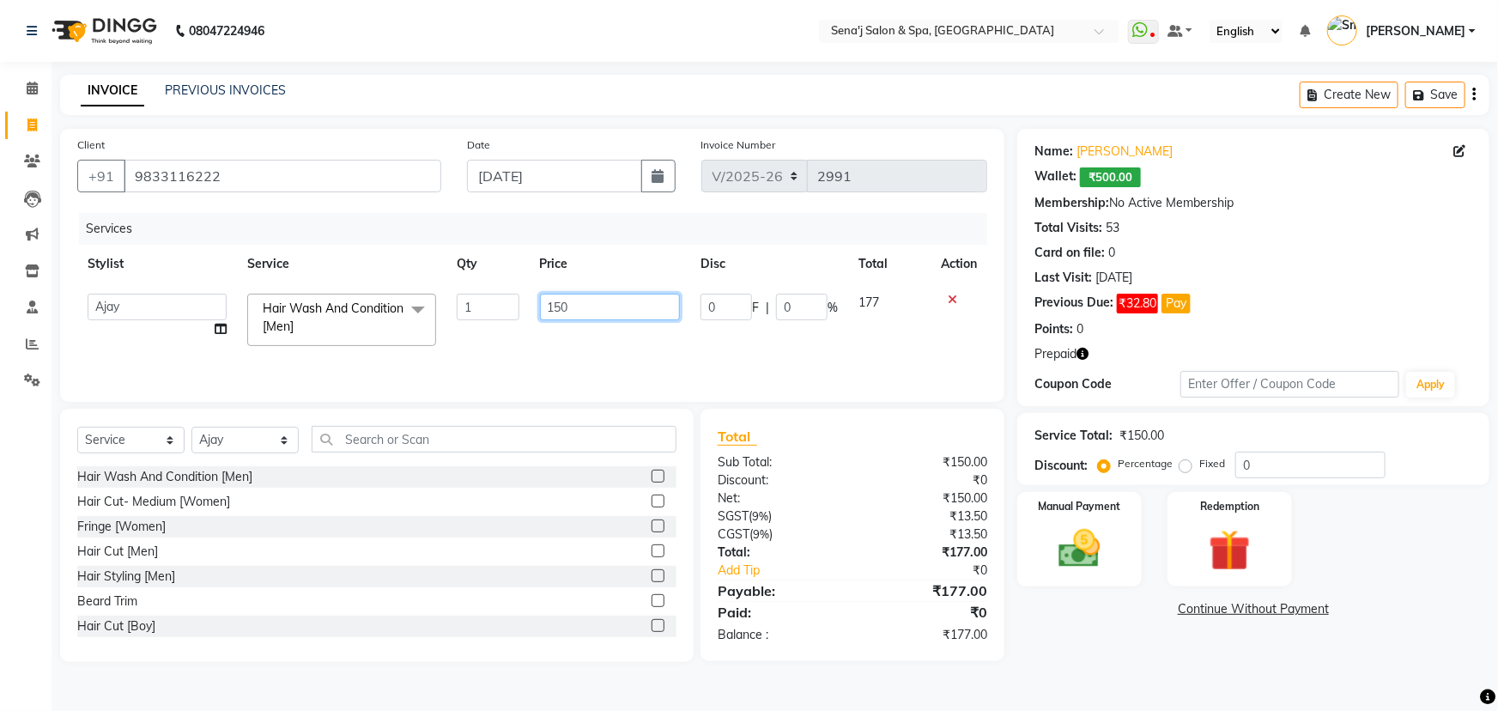
click at [575, 307] on input "150" at bounding box center [610, 307] width 141 height 27
type input "1"
type input "300"
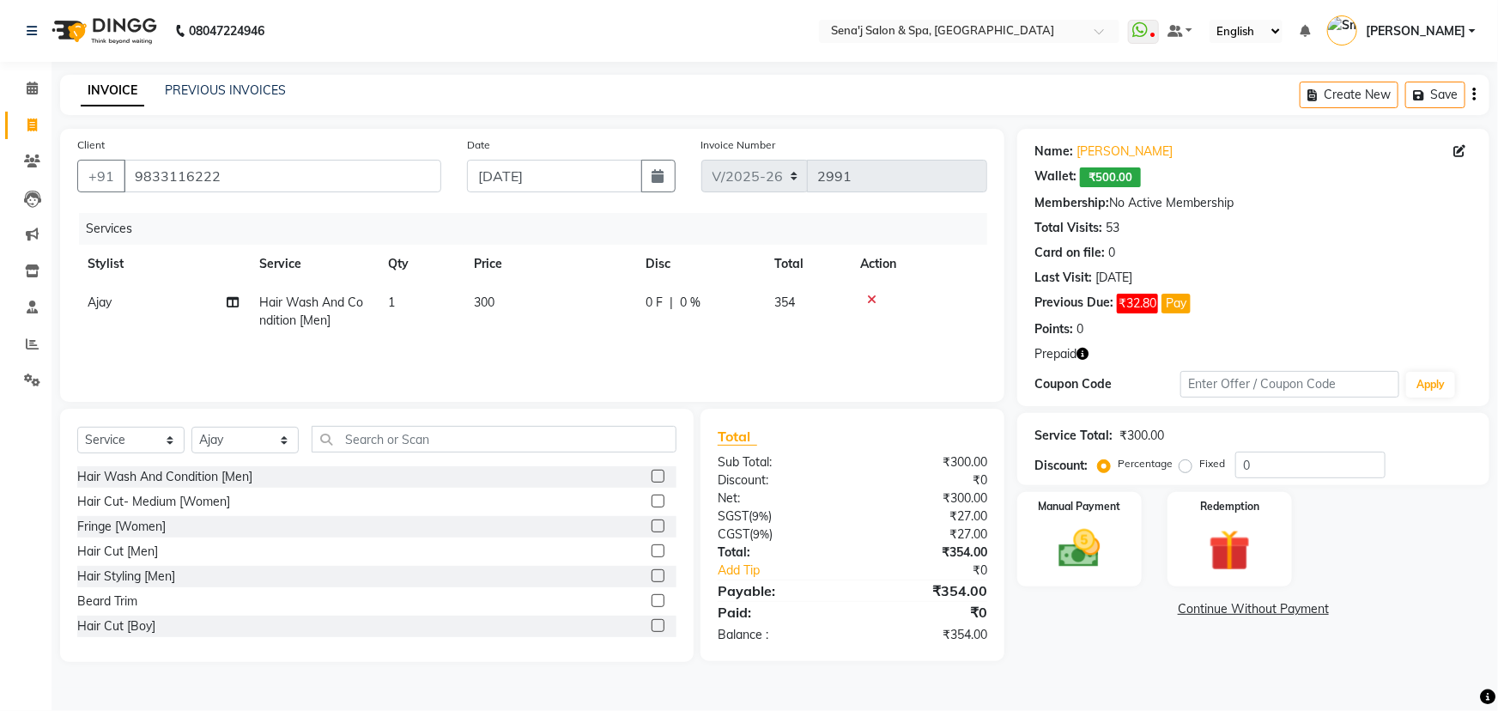
click at [959, 217] on div "Services" at bounding box center [539, 229] width 921 height 32
click at [1236, 464] on input "0" at bounding box center [1311, 465] width 150 height 27
type input "20"
click at [1067, 527] on img at bounding box center [1080, 549] width 70 height 50
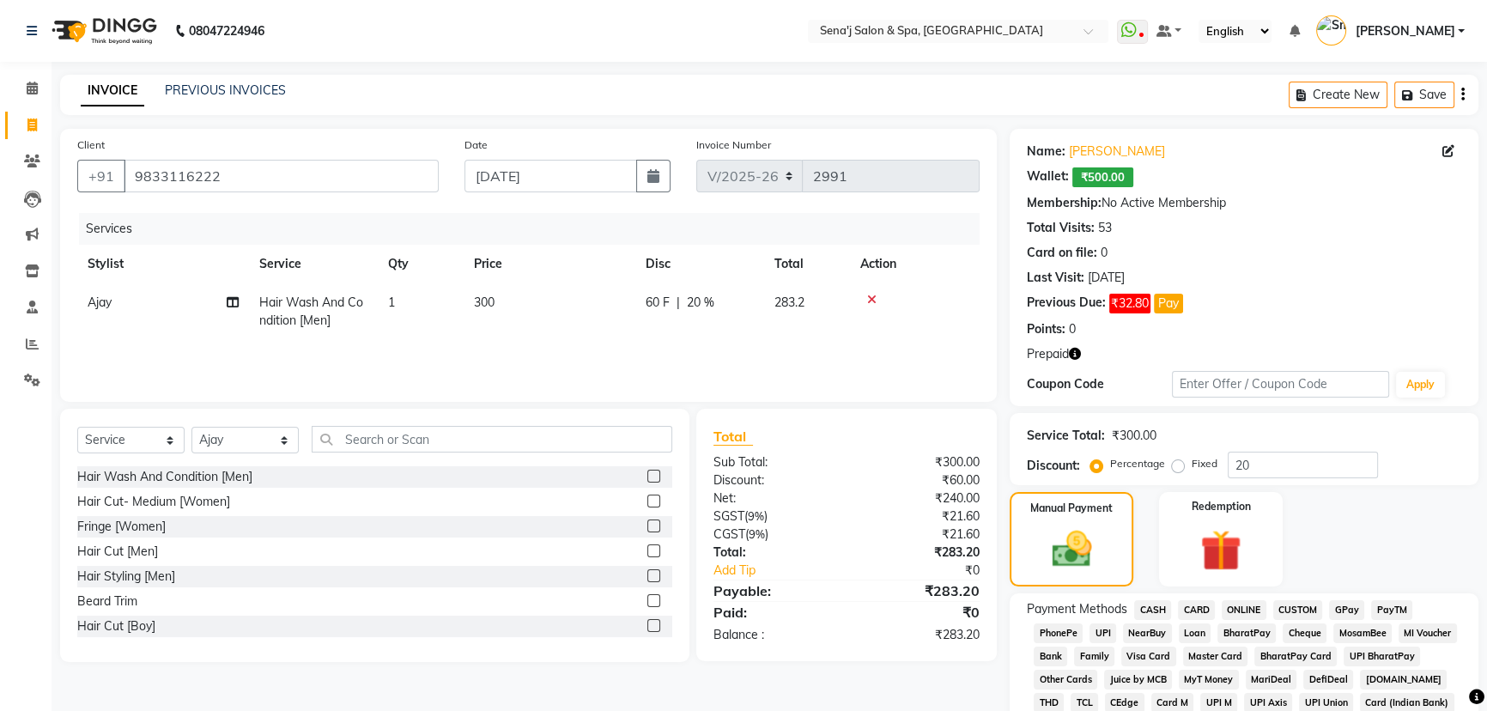
click at [1065, 633] on span "PhonePe" at bounding box center [1058, 633] width 49 height 20
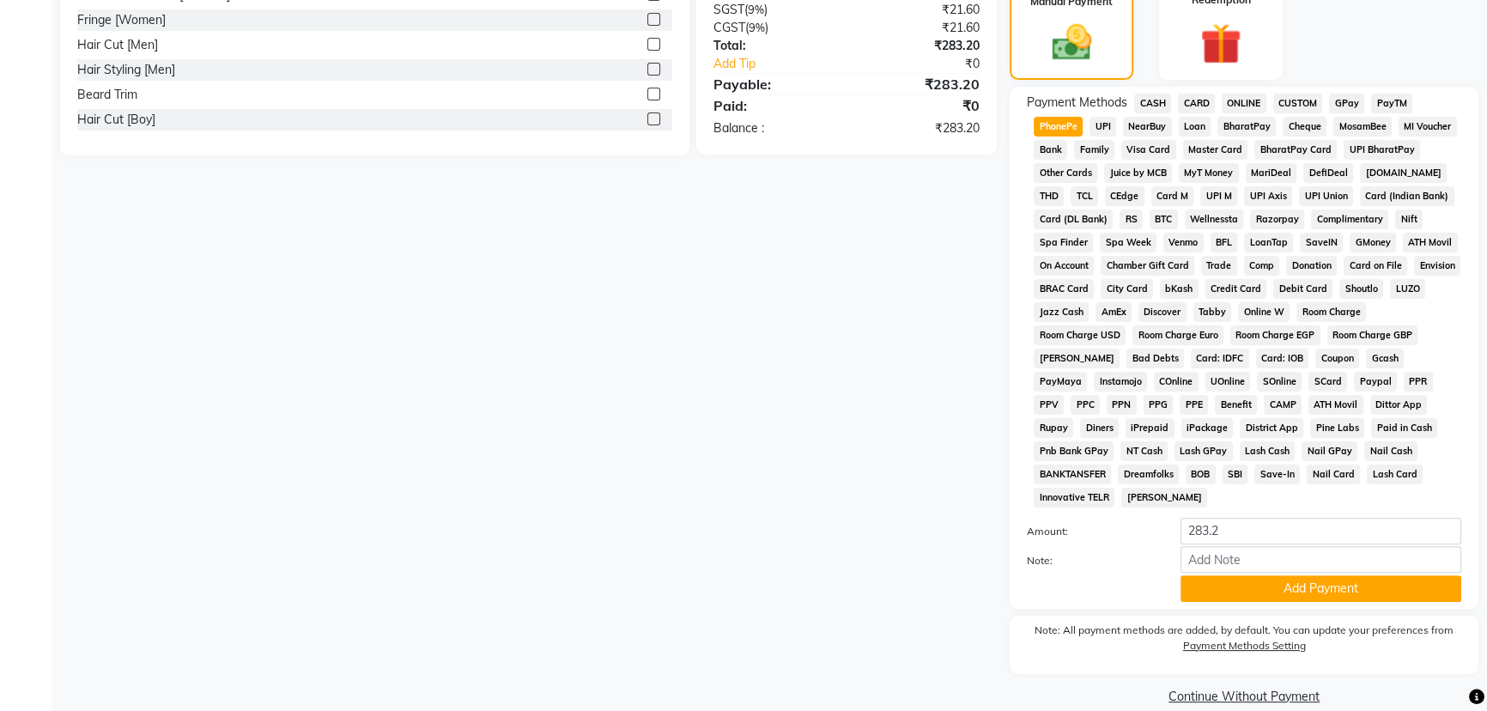
scroll to position [530, 0]
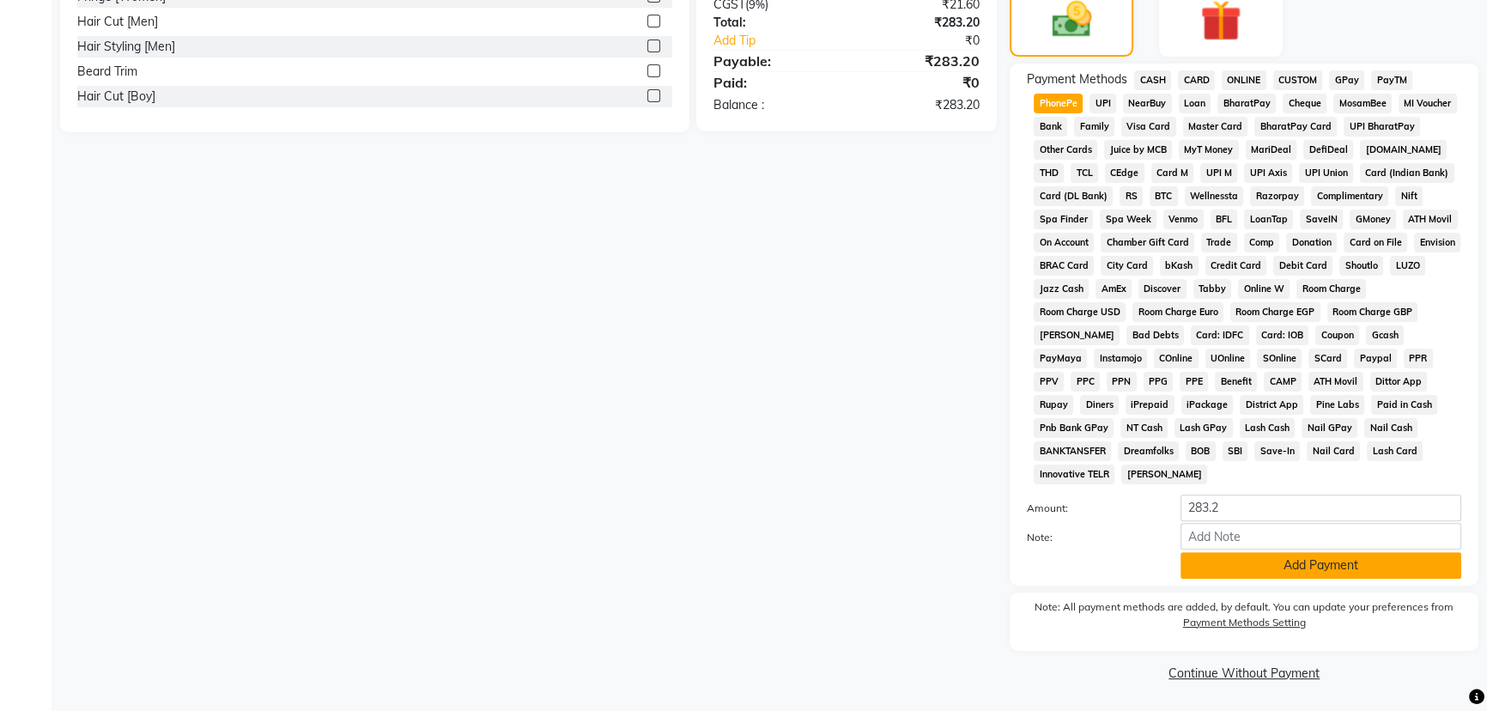
click at [1232, 562] on button "Add Payment" at bounding box center [1321, 565] width 281 height 27
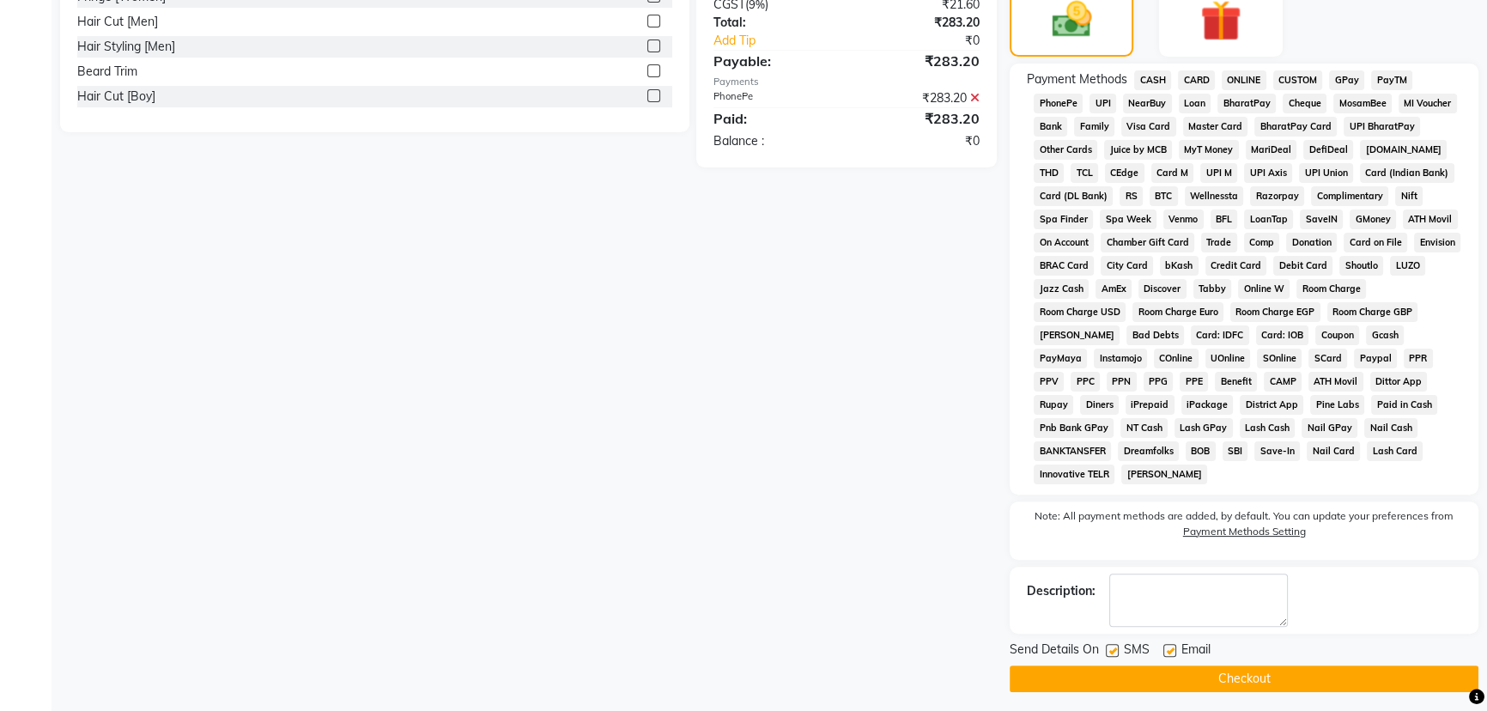
click at [1228, 677] on button "Checkout" at bounding box center [1244, 678] width 469 height 27
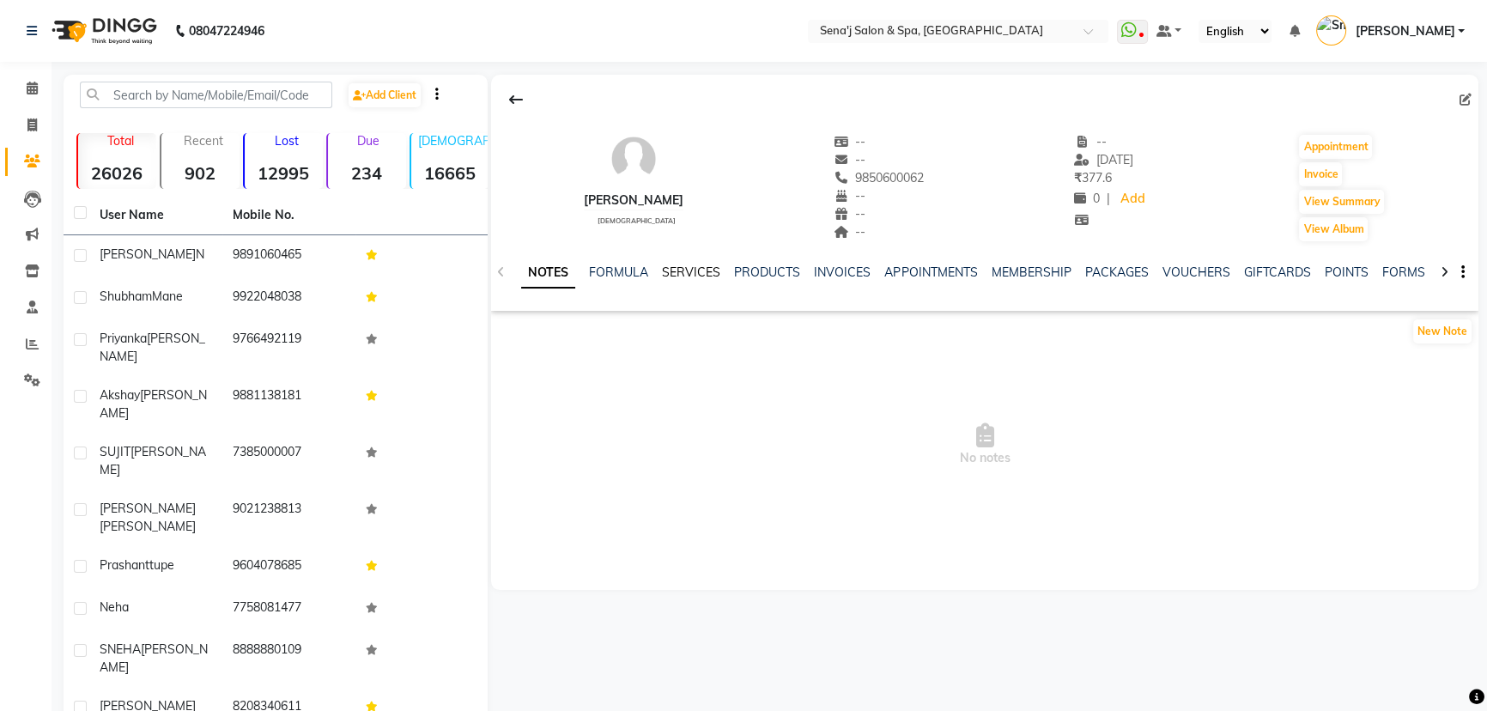
click at [697, 265] on div "SERVICES" at bounding box center [691, 273] width 58 height 18
click at [696, 268] on link "SERVICES" at bounding box center [691, 271] width 58 height 15
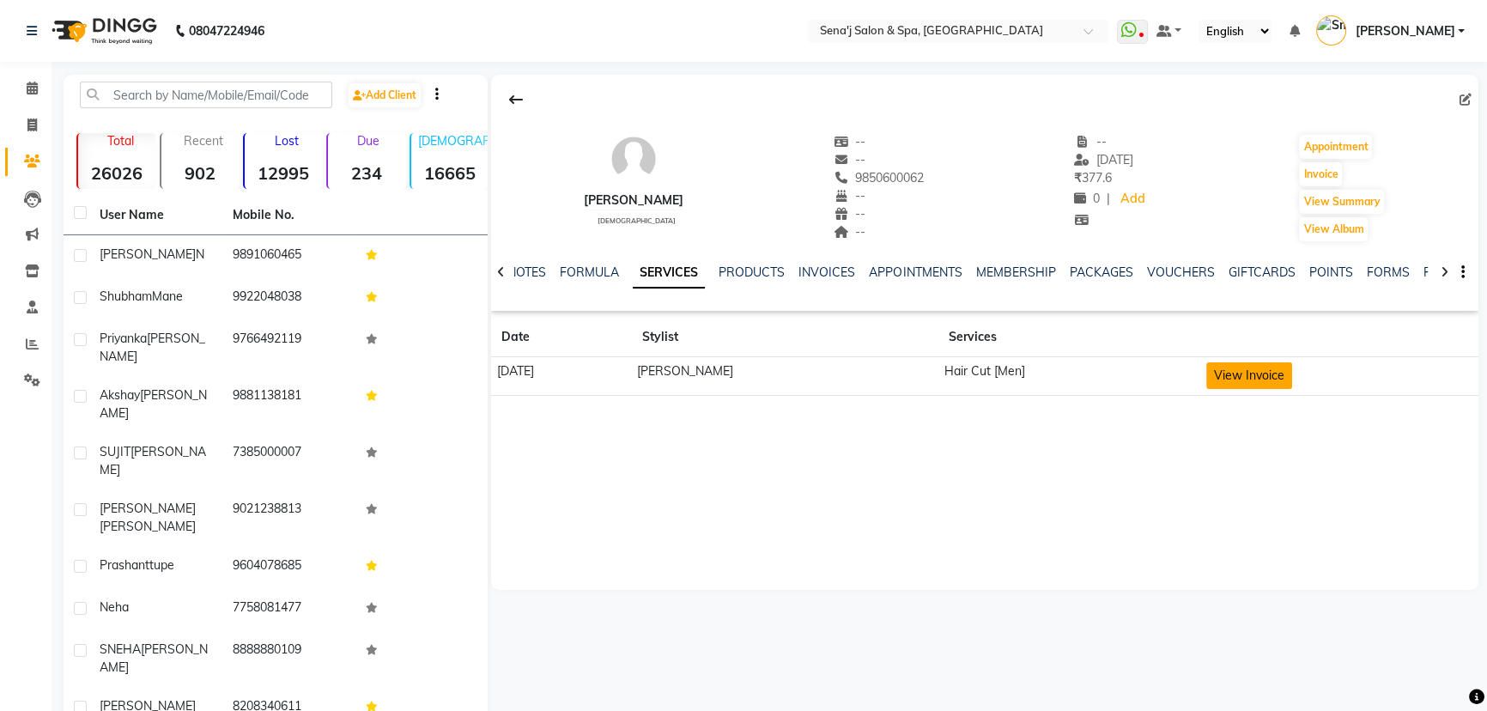
click at [1227, 366] on button "View Invoice" at bounding box center [1249, 375] width 86 height 27
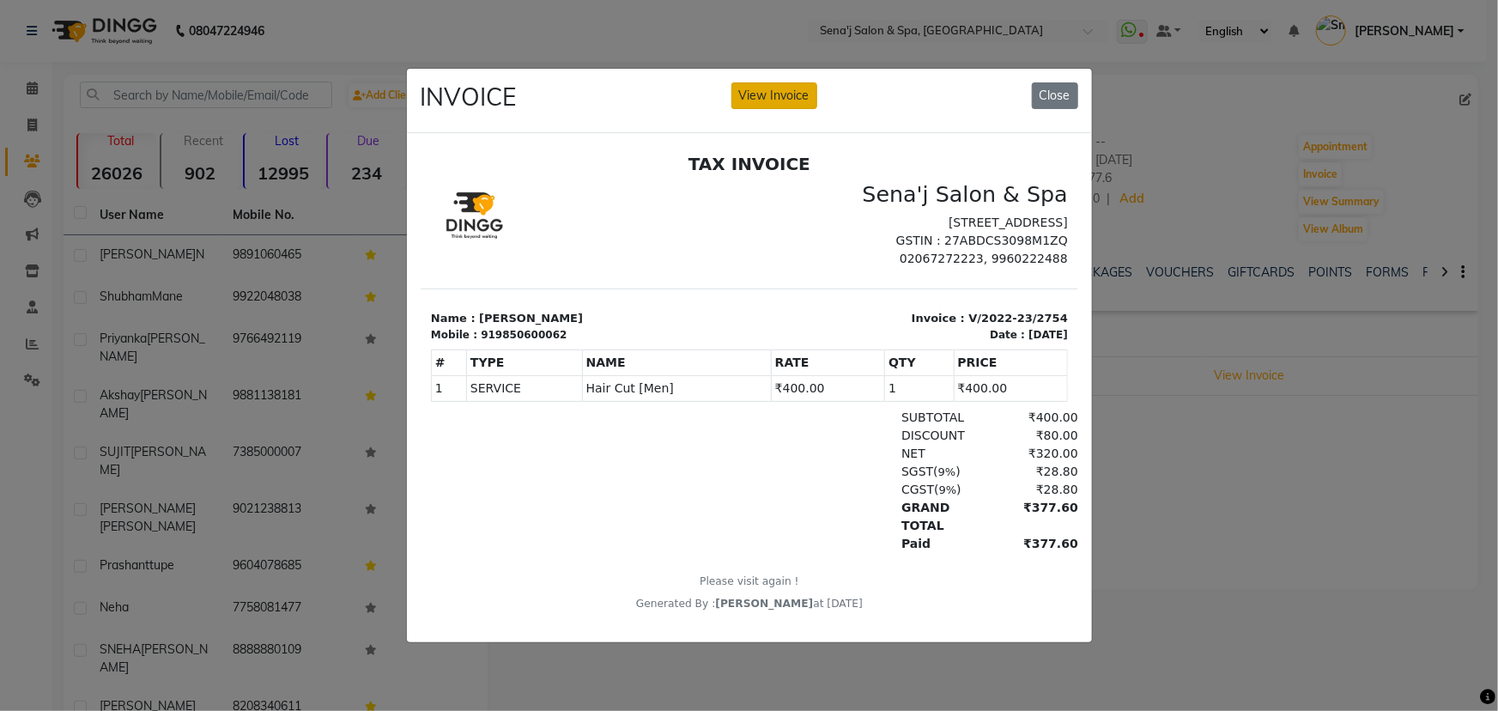
click at [767, 88] on button "View Invoice" at bounding box center [775, 95] width 86 height 27
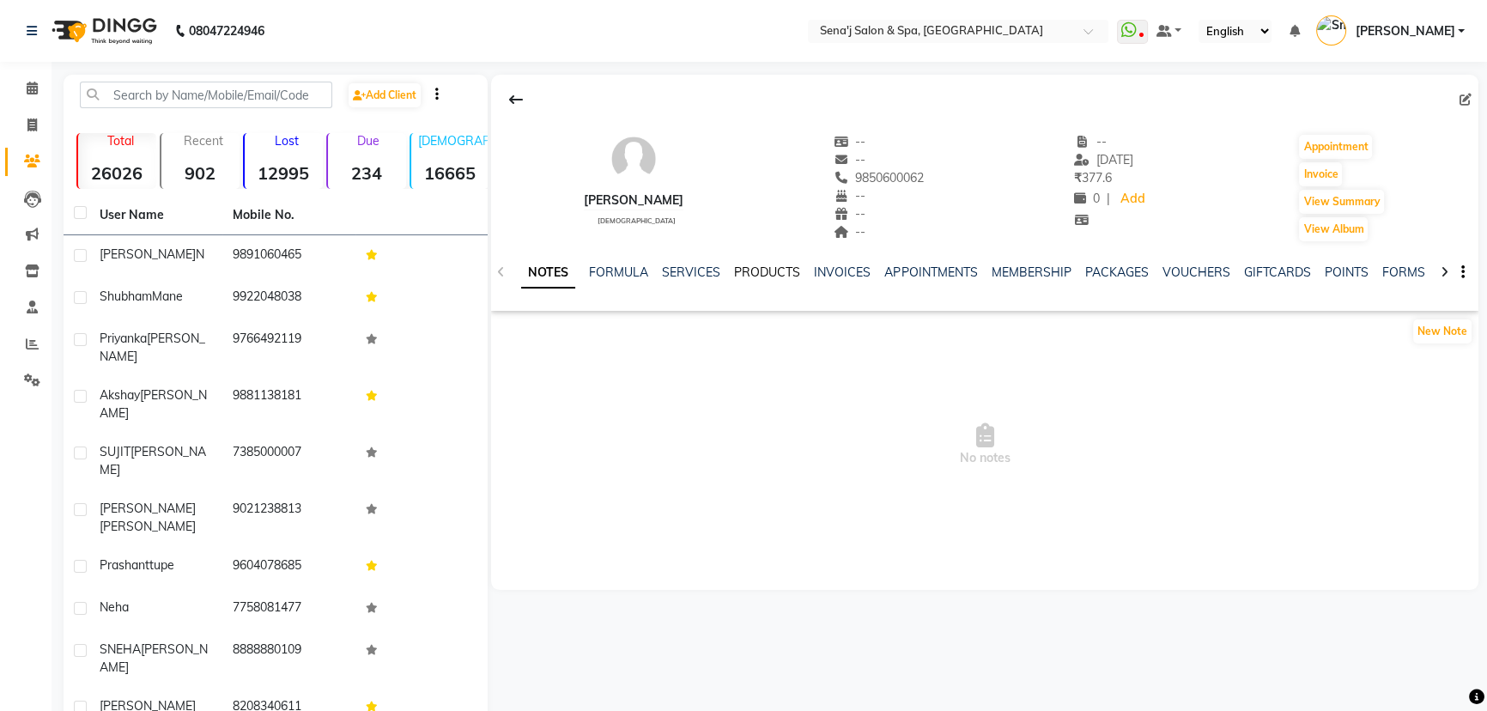
click at [772, 270] on link "PRODUCTS" at bounding box center [767, 271] width 66 height 15
click at [743, 270] on link "PRODUCTS" at bounding box center [732, 273] width 82 height 31
click at [639, 268] on link "SERVICES" at bounding box center [648, 271] width 58 height 15
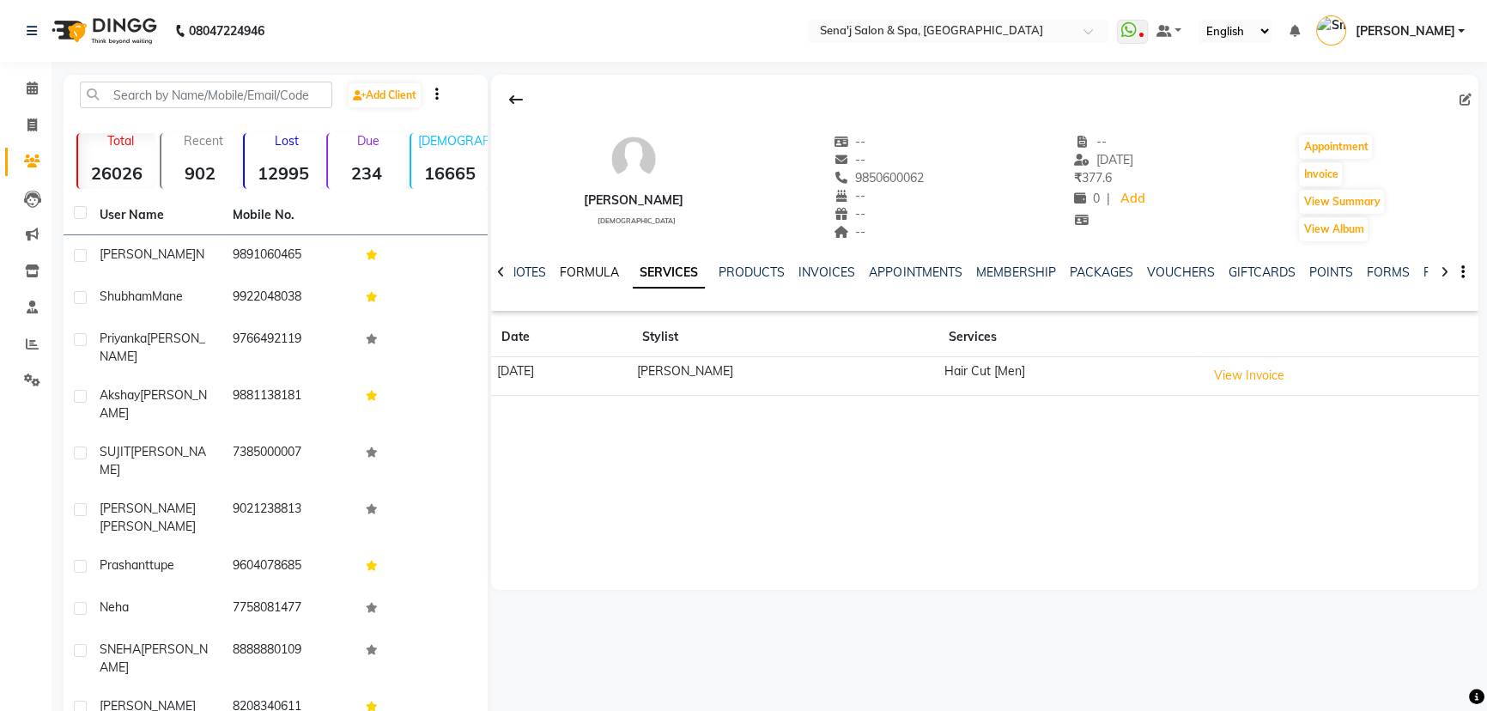
click at [594, 268] on link "FORMULA" at bounding box center [589, 271] width 59 height 15
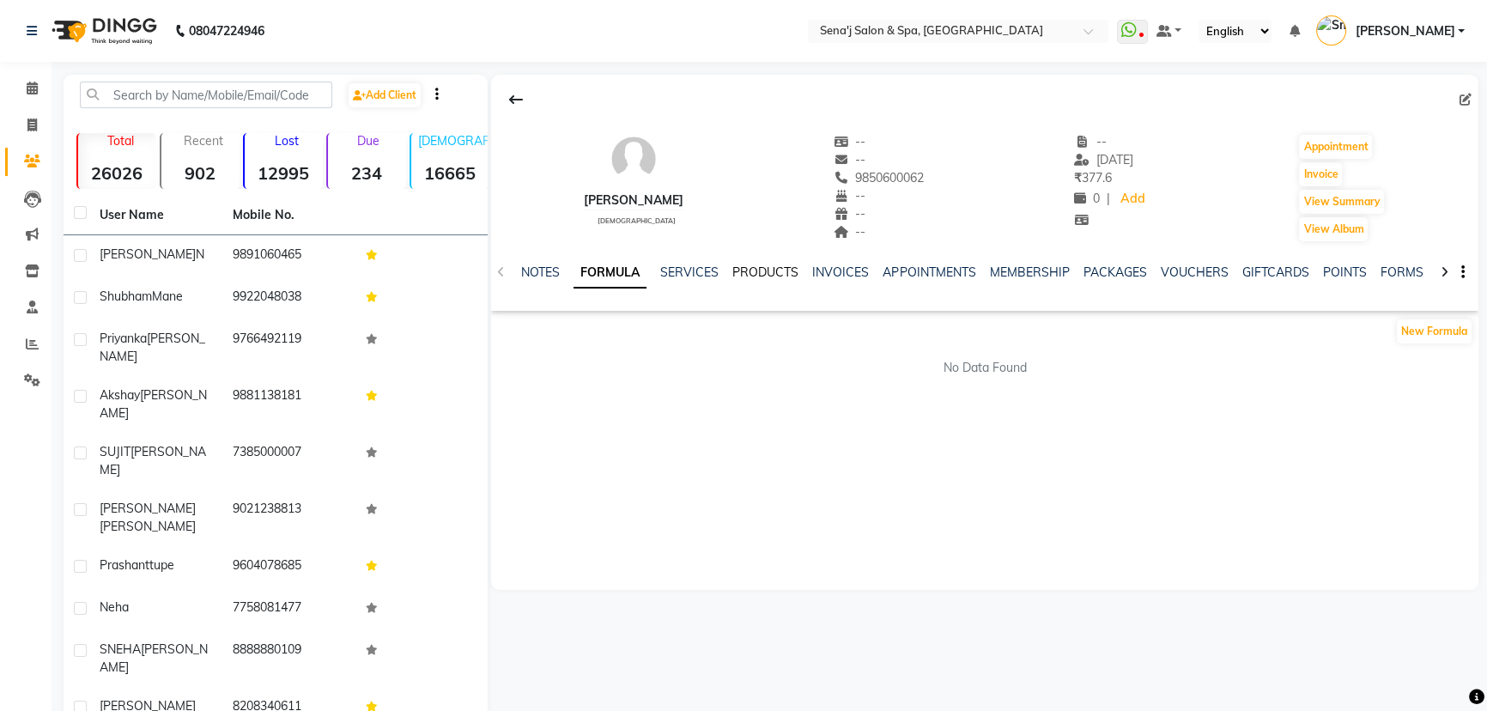
click at [780, 267] on link "PRODUCTS" at bounding box center [765, 271] width 66 height 15
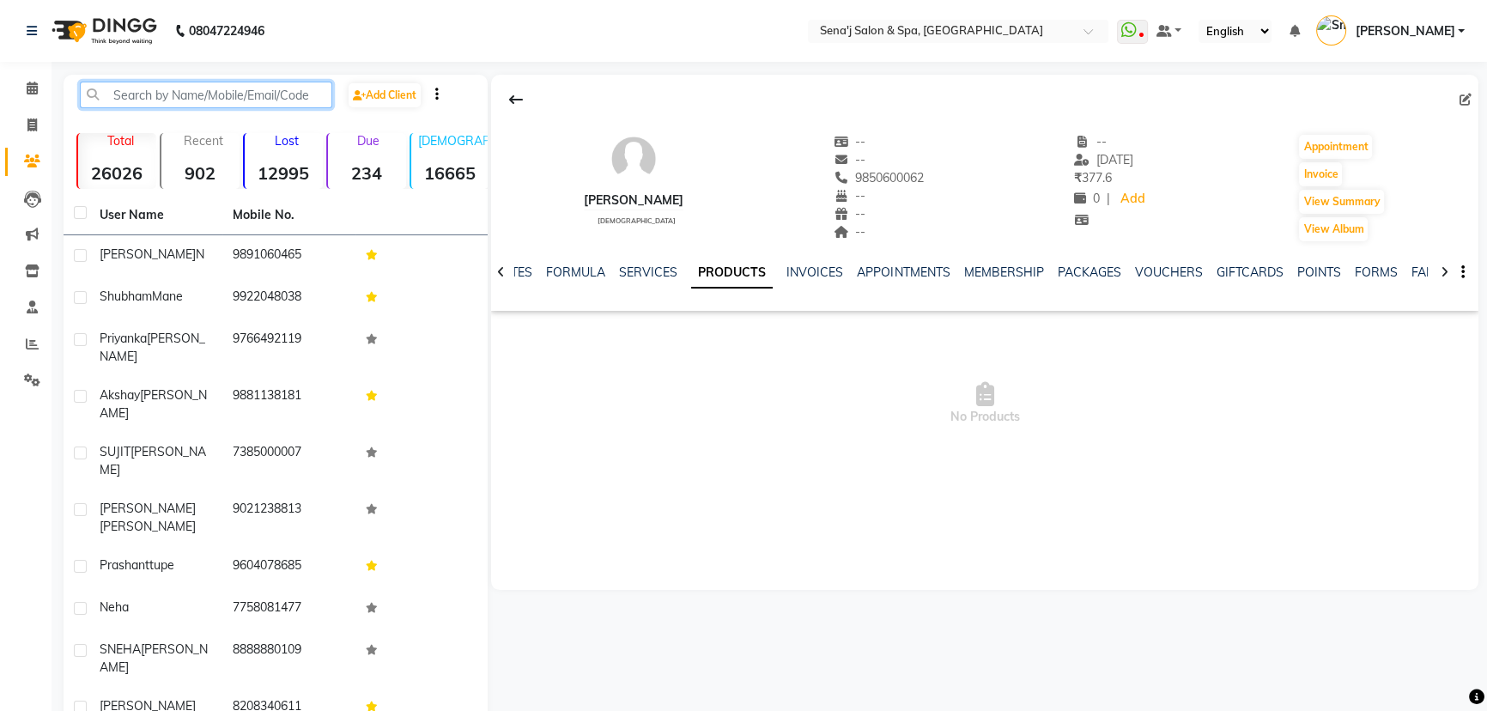
click at [134, 99] on input "text" at bounding box center [206, 95] width 252 height 27
click at [235, 94] on input "text" at bounding box center [206, 95] width 252 height 27
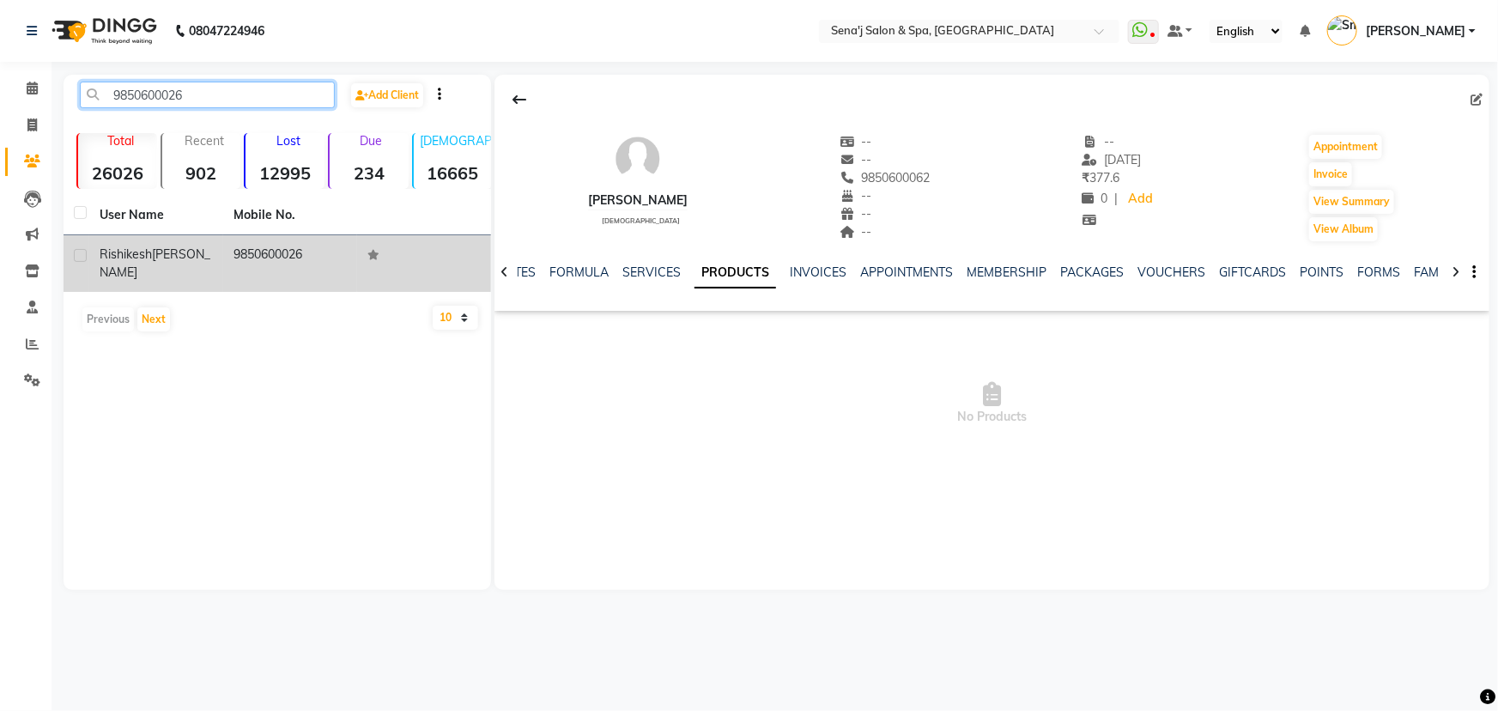
type input "9850600026"
click at [317, 248] on td "9850600026" at bounding box center [290, 263] width 134 height 57
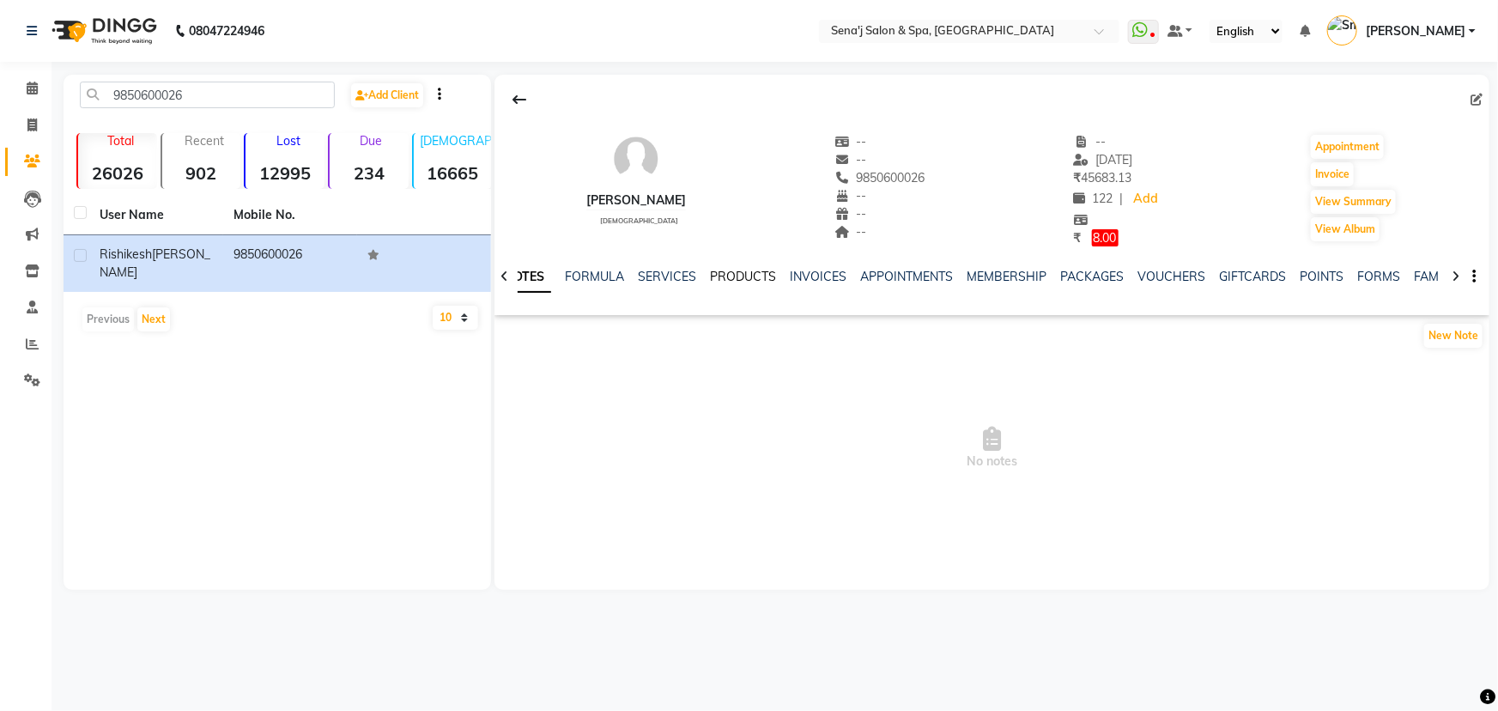
click at [736, 277] on link "PRODUCTS" at bounding box center [743, 276] width 66 height 15
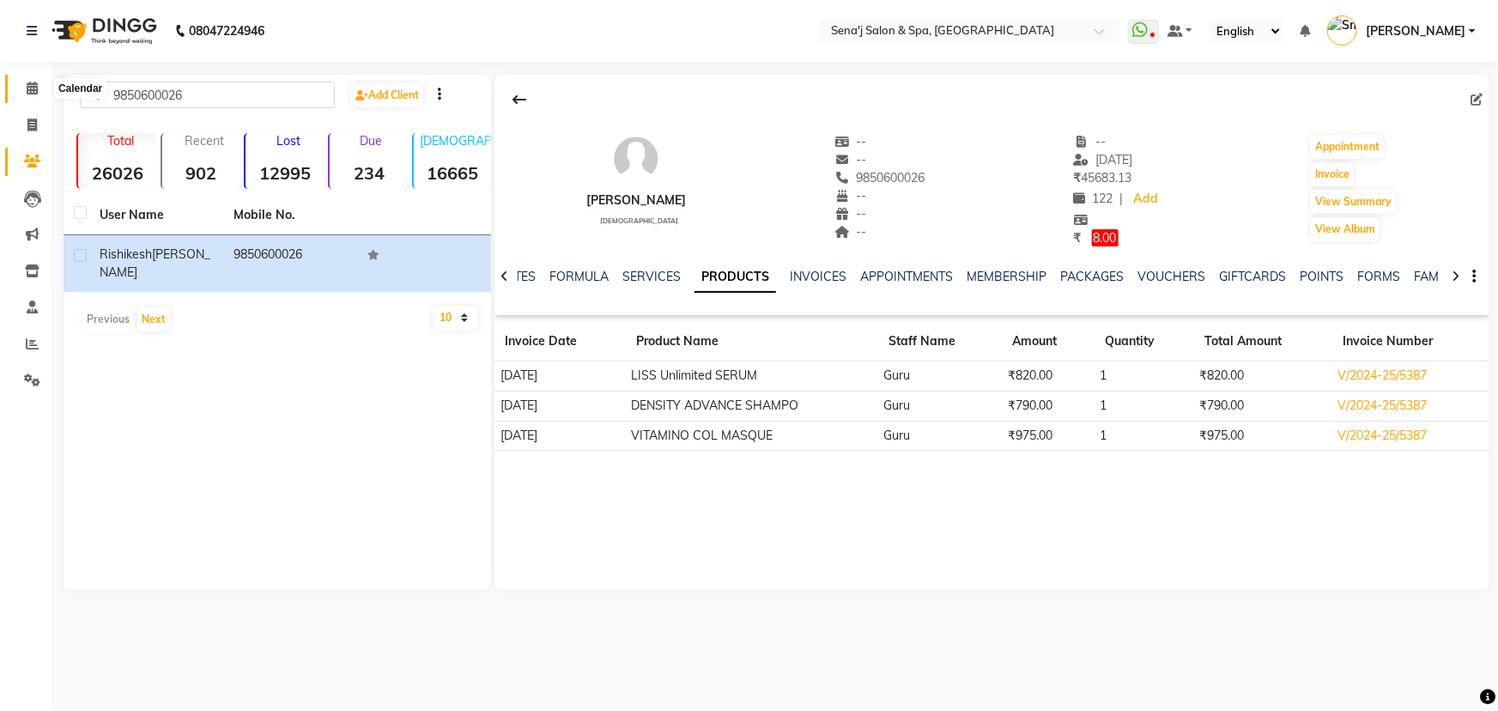
click at [33, 86] on icon at bounding box center [32, 88] width 11 height 13
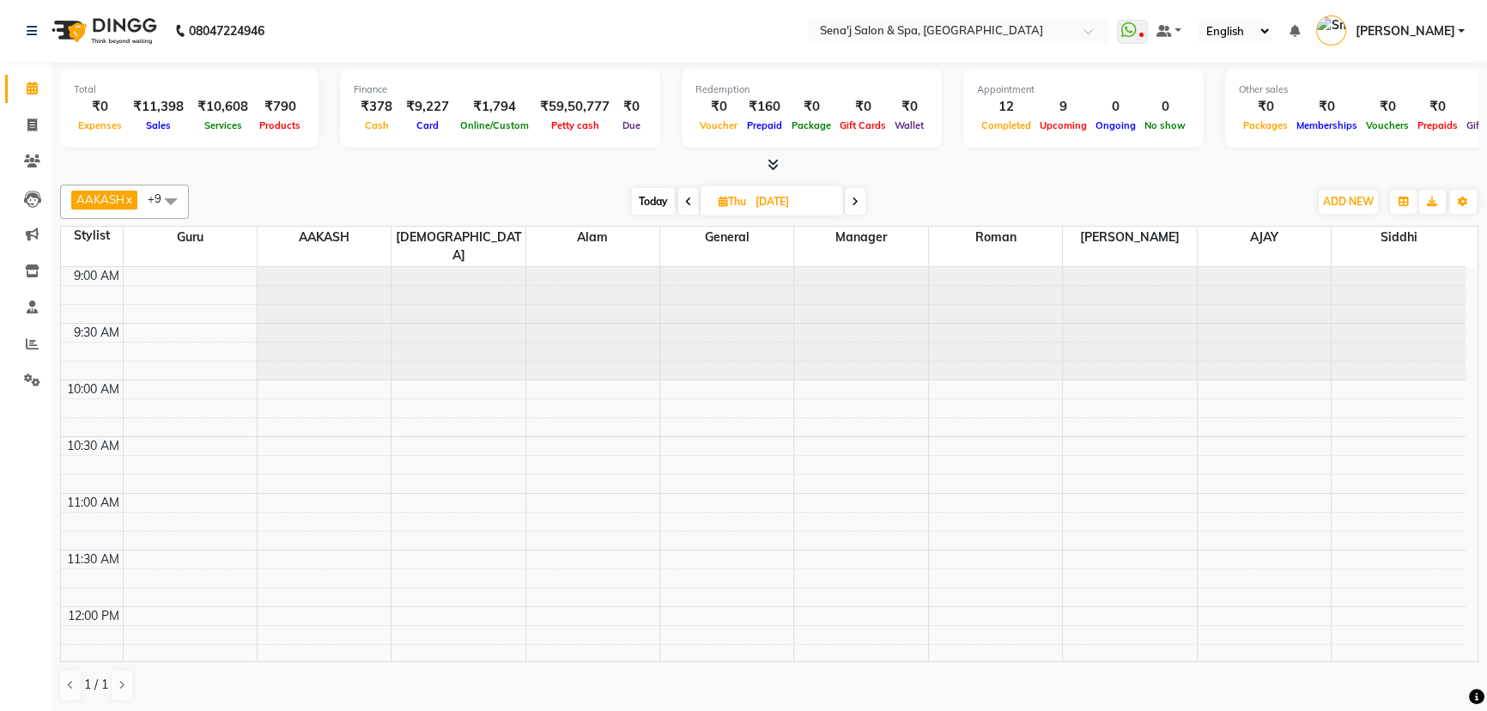
click at [647, 195] on span "Today" at bounding box center [653, 201] width 43 height 27
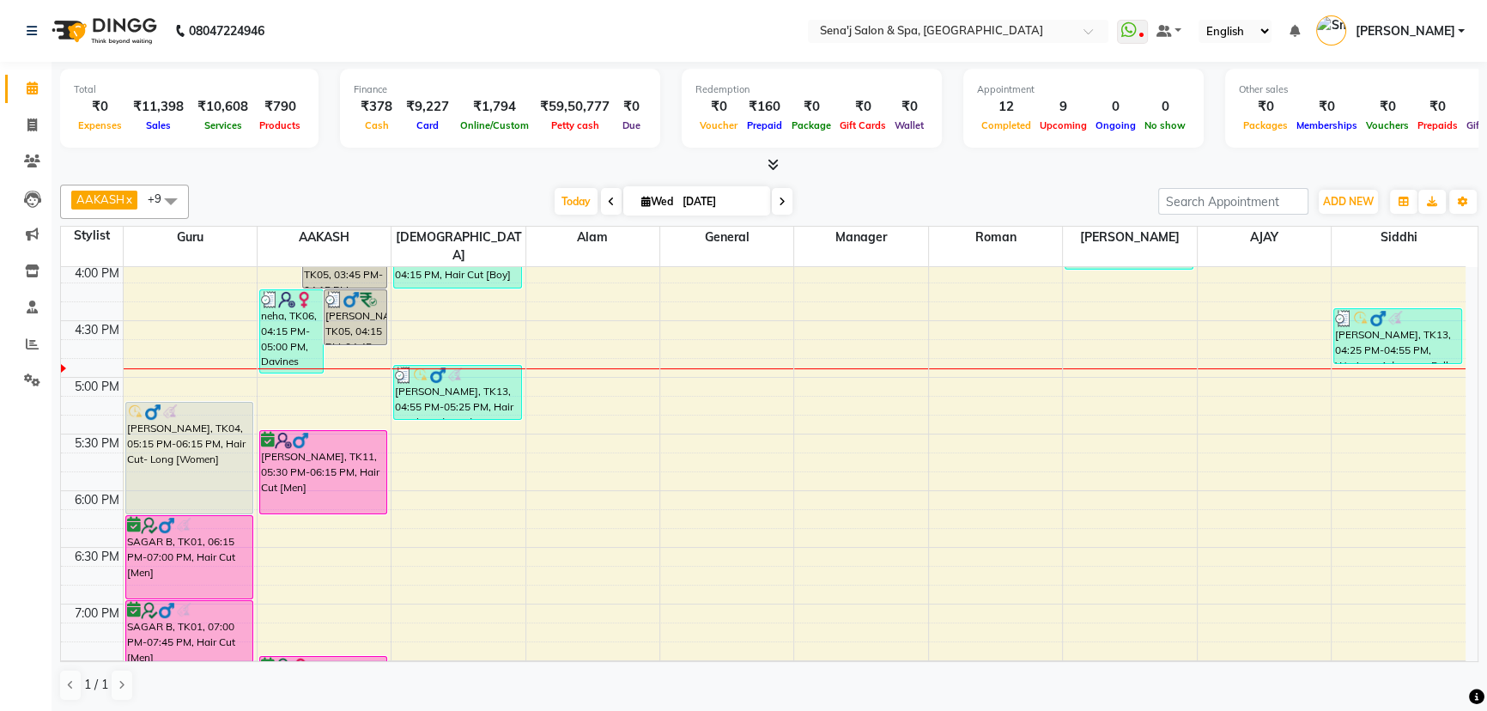
scroll to position [791, 0]
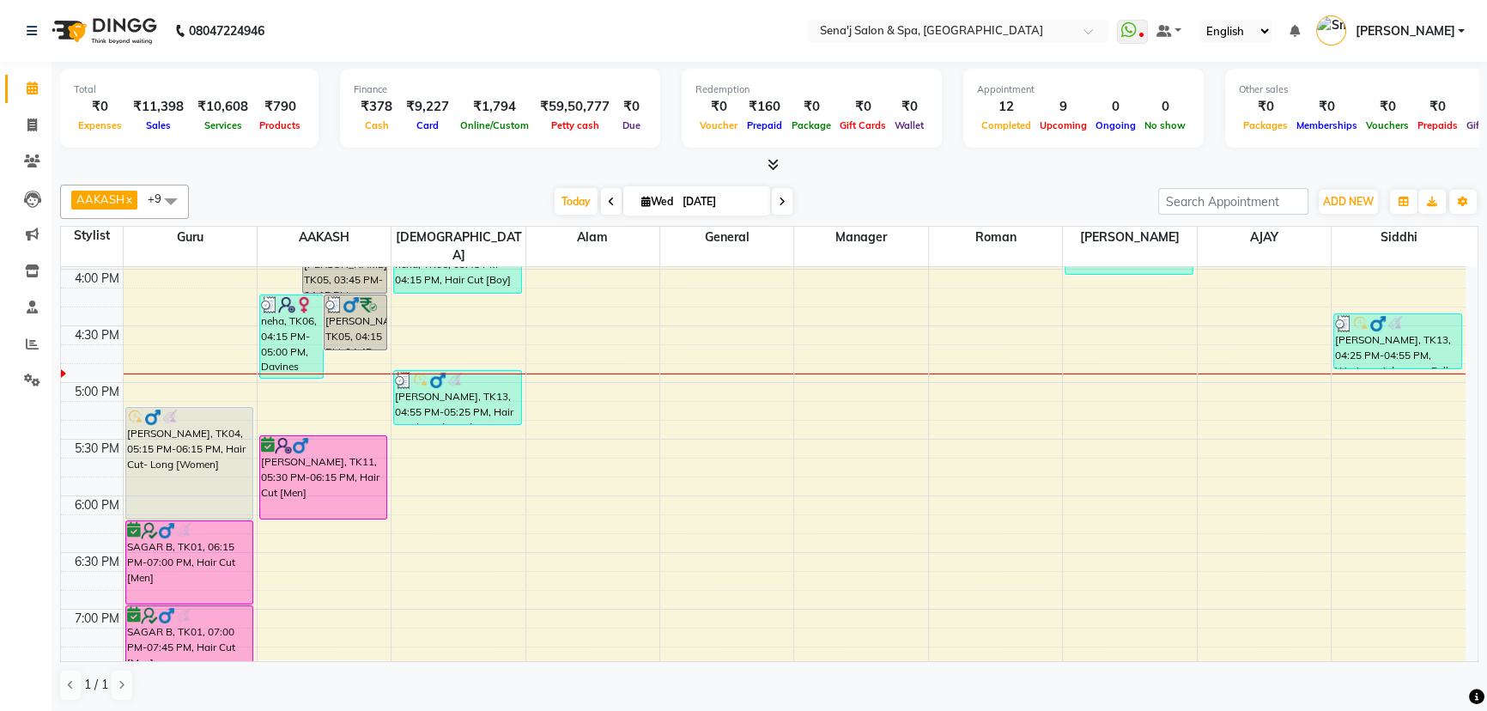
click at [779, 197] on icon at bounding box center [782, 202] width 7 height 10
type input "[DATE]"
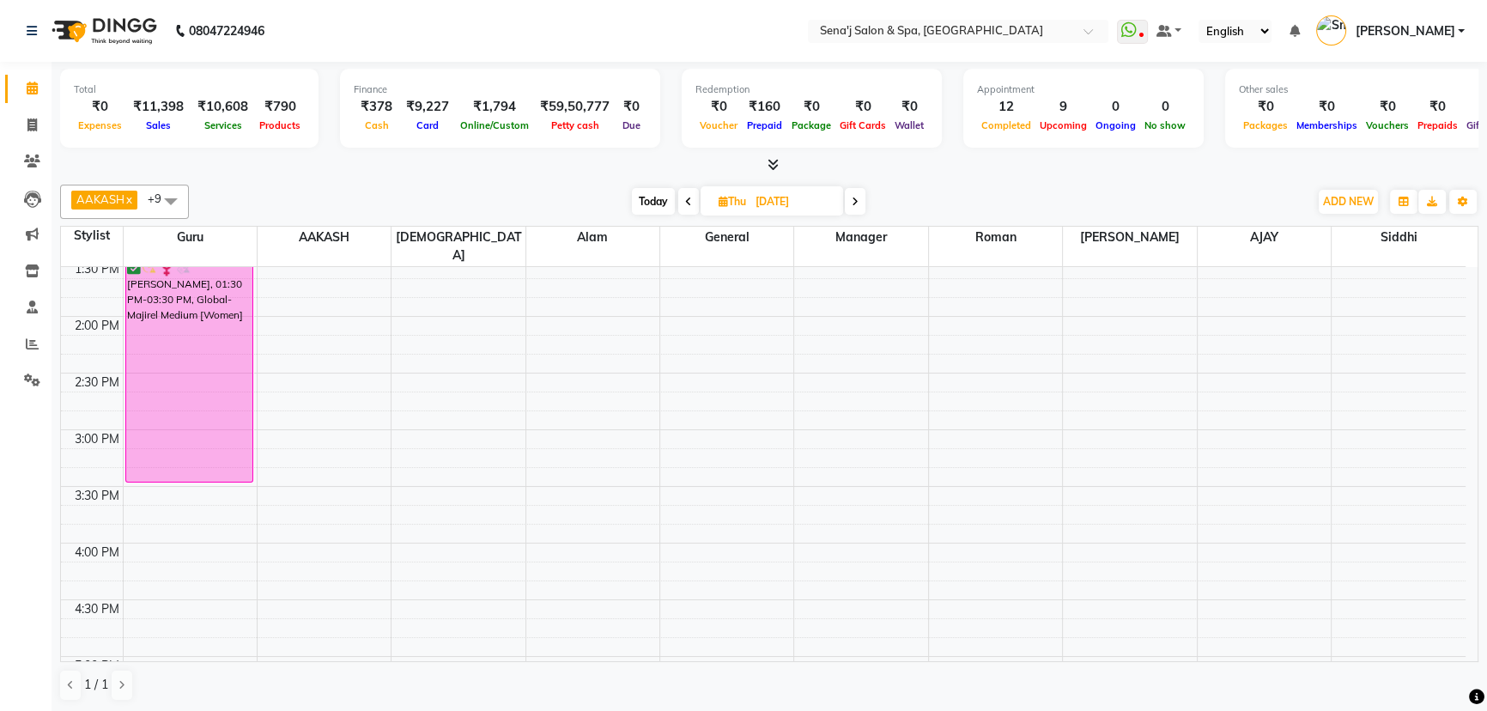
scroll to position [546, 0]
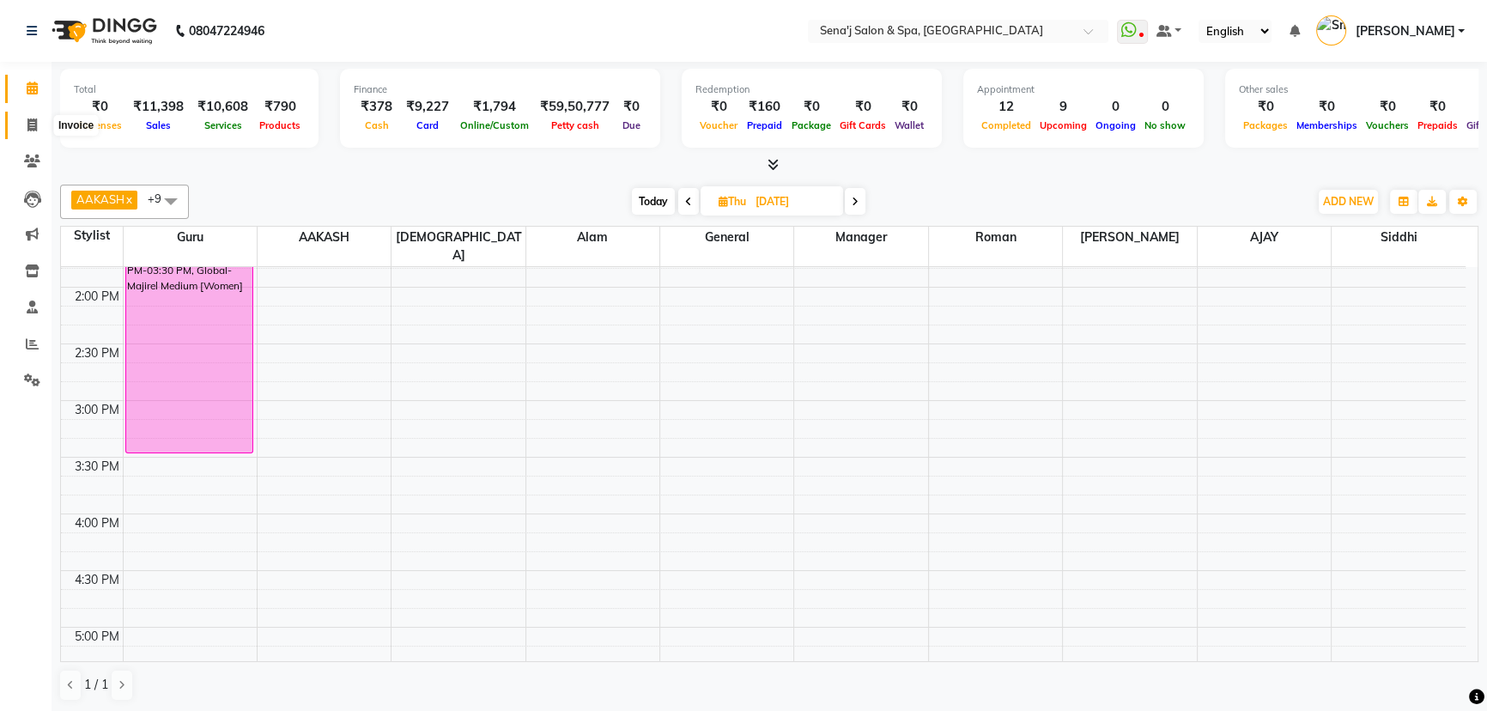
click at [30, 122] on icon at bounding box center [31, 124] width 9 height 13
select select "447"
select select "service"
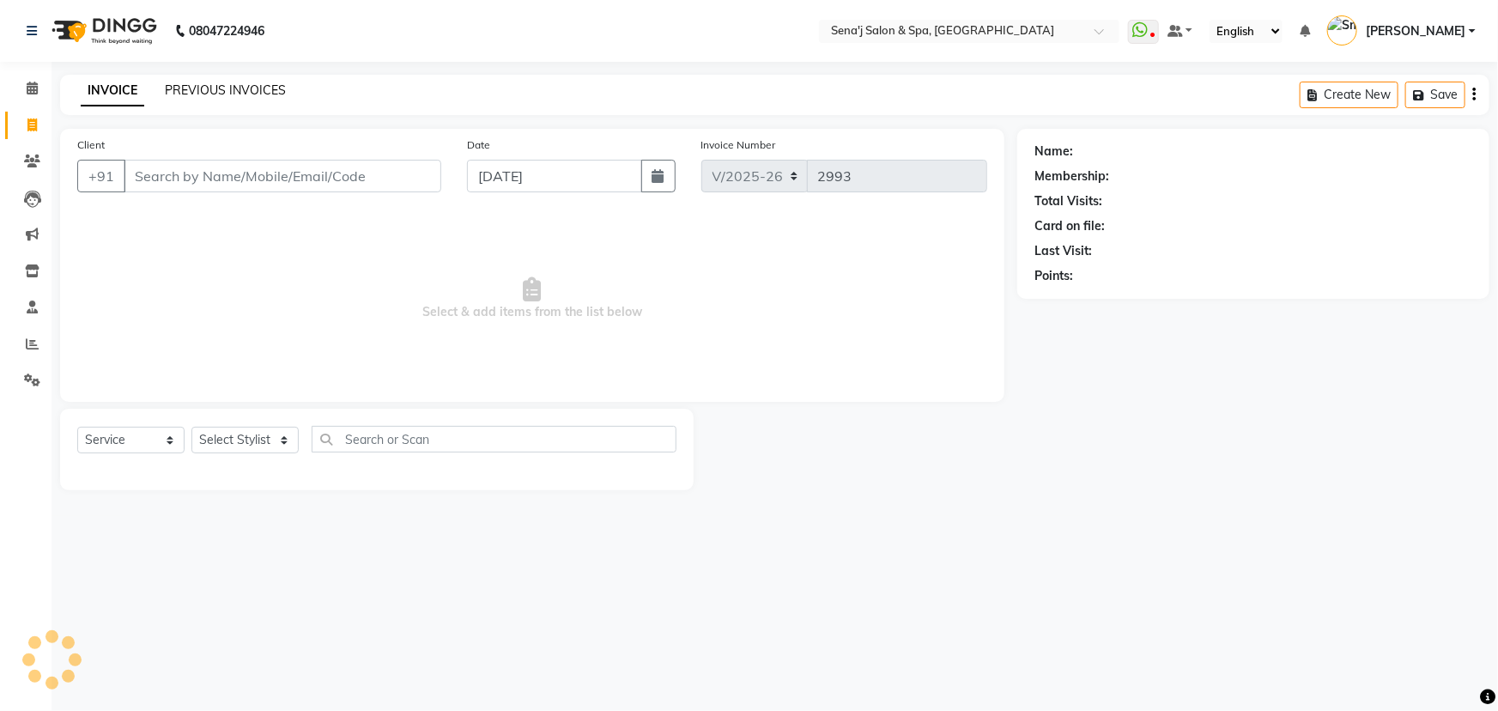
click at [228, 82] on link "PREVIOUS INVOICES" at bounding box center [225, 89] width 121 height 15
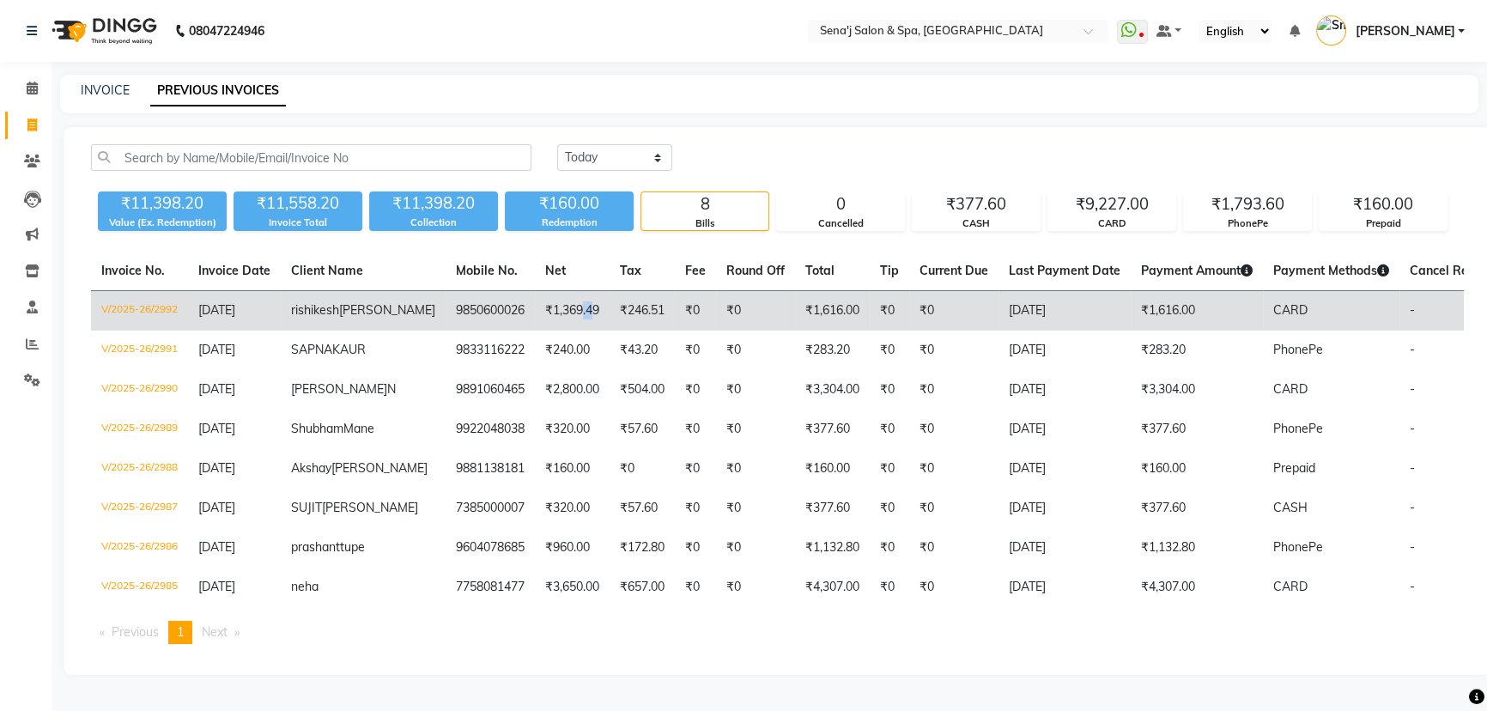
drag, startPoint x: 525, startPoint y: 316, endPoint x: 513, endPoint y: 313, distance: 11.5
click at [535, 313] on td "₹1,369.49" at bounding box center [572, 311] width 75 height 40
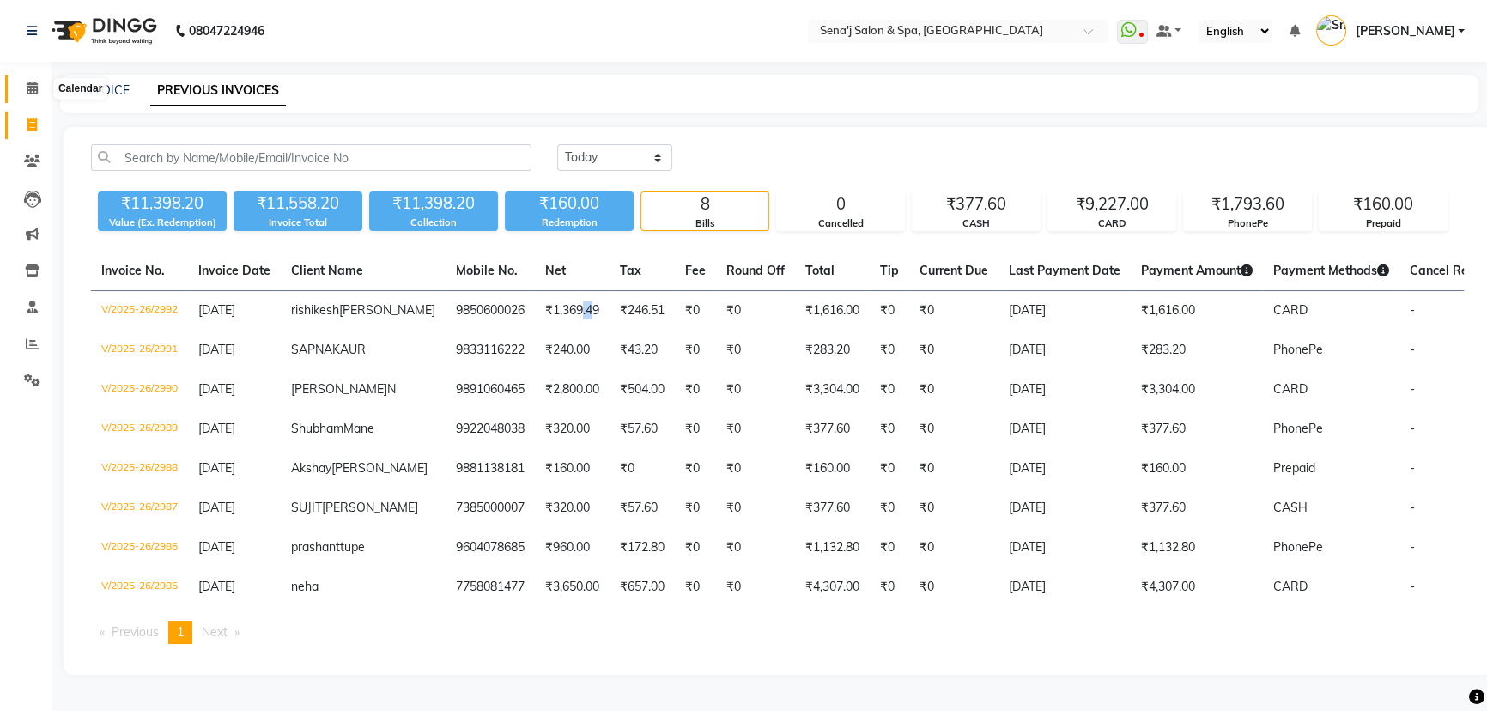
click at [30, 82] on icon at bounding box center [32, 88] width 11 height 13
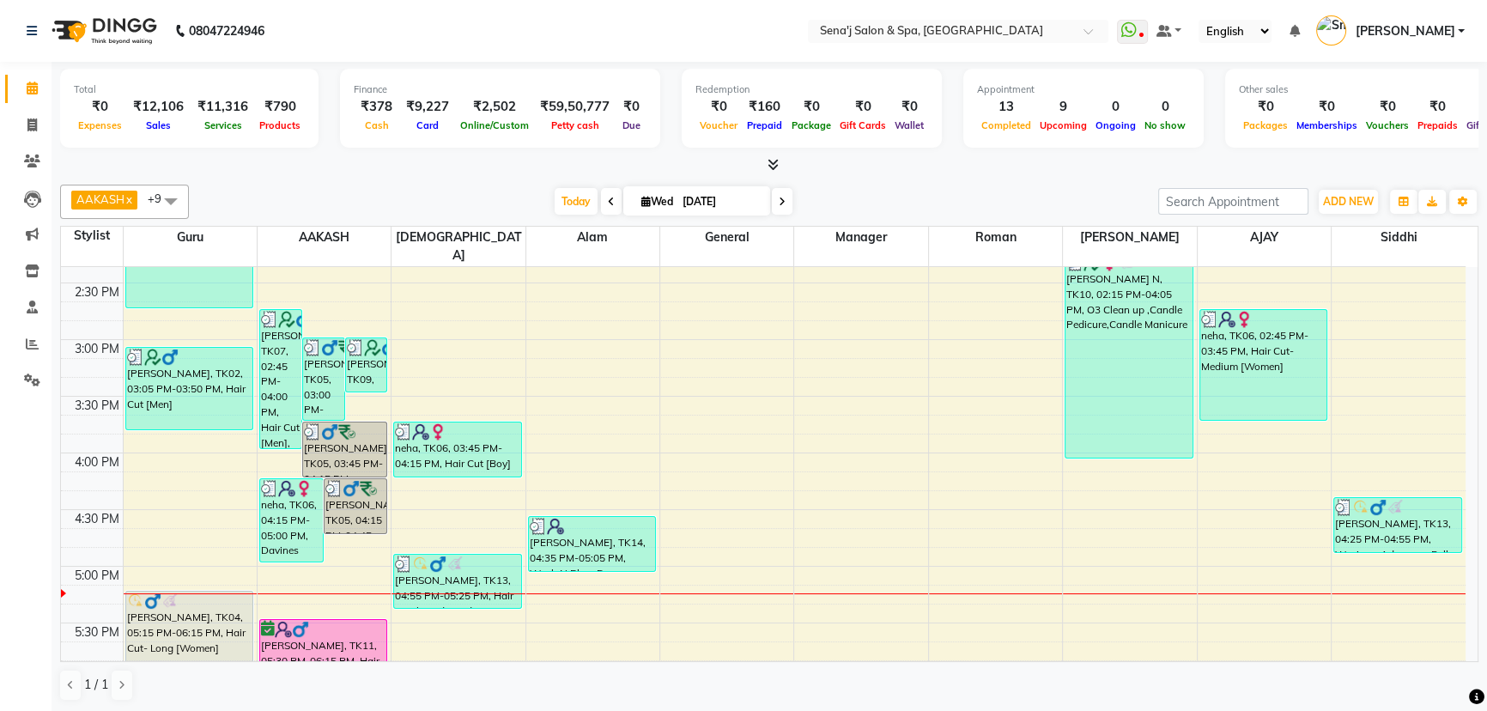
scroll to position [390, 0]
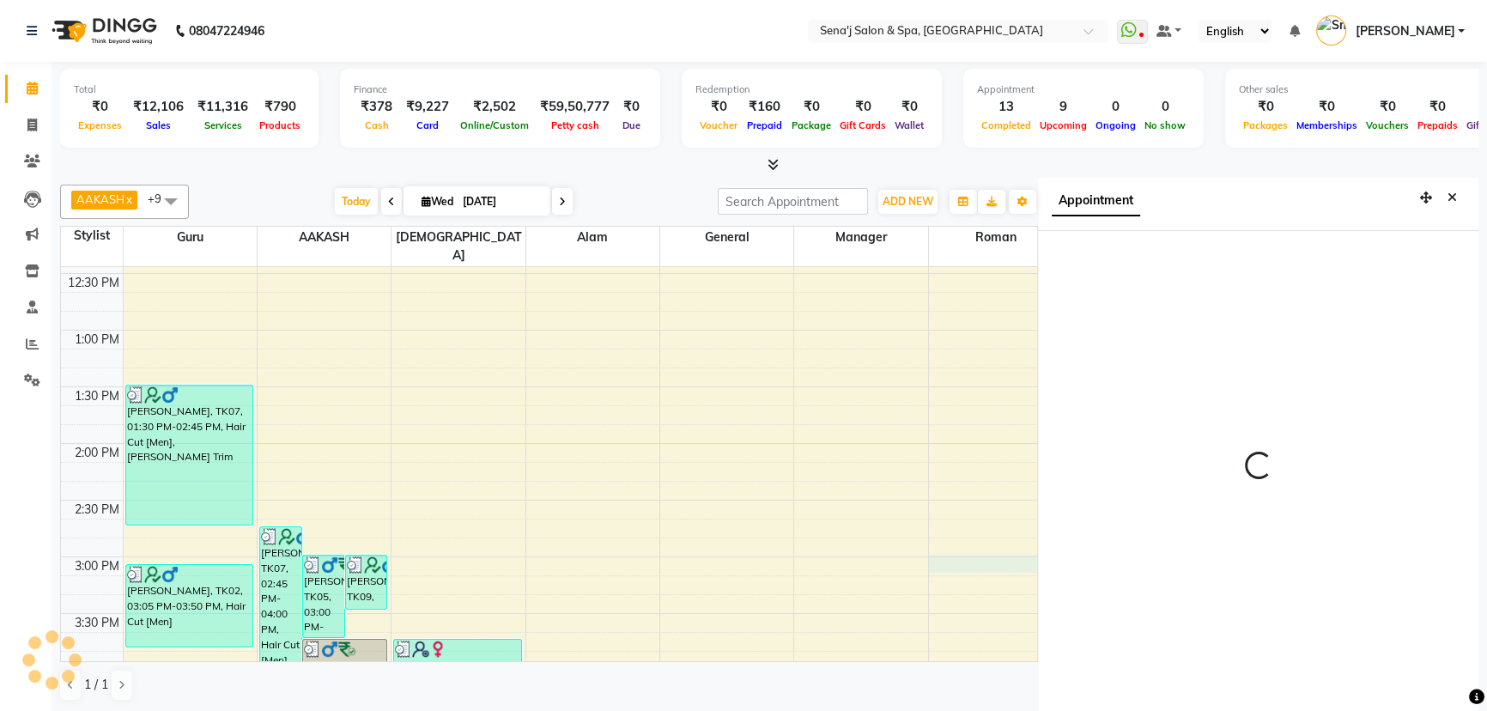
scroll to position [8, 0]
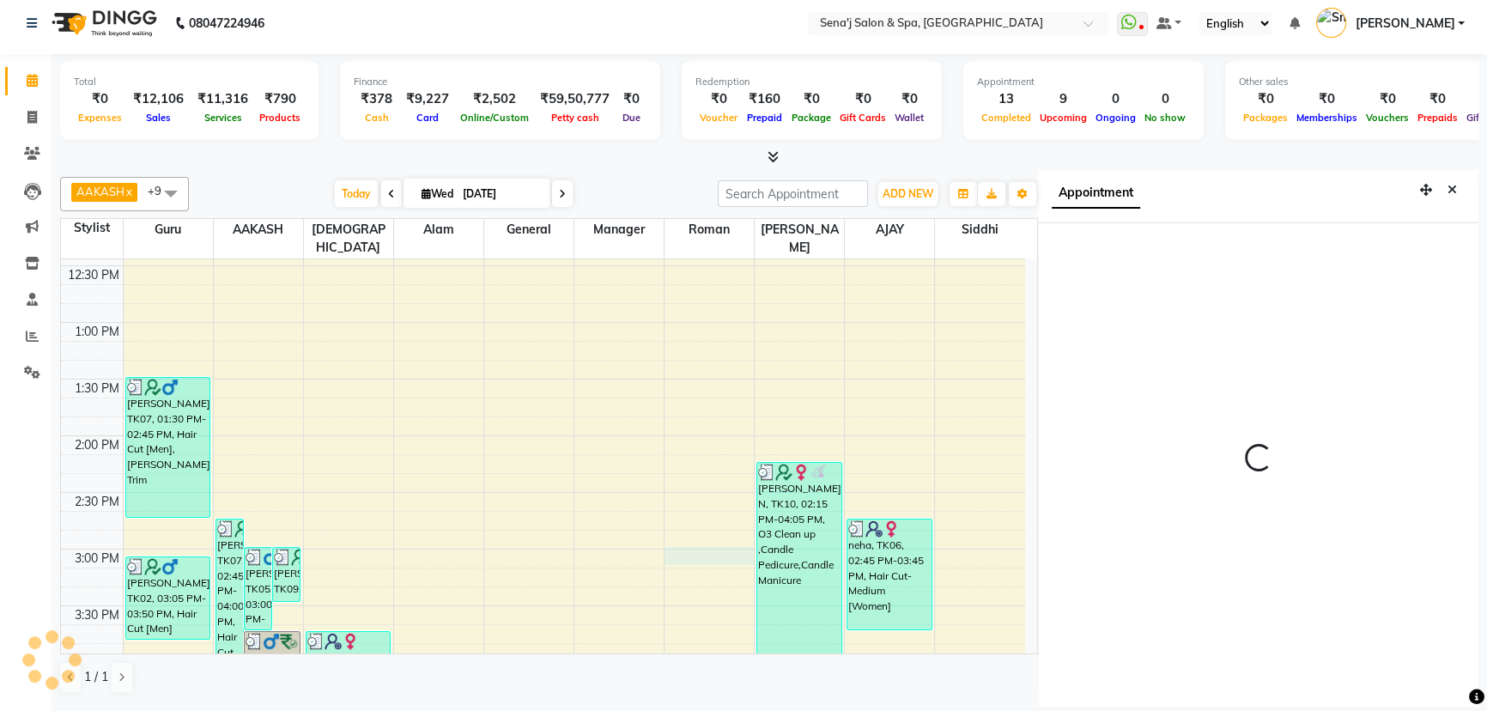
select select "900"
select select "64091"
select select "tentative"
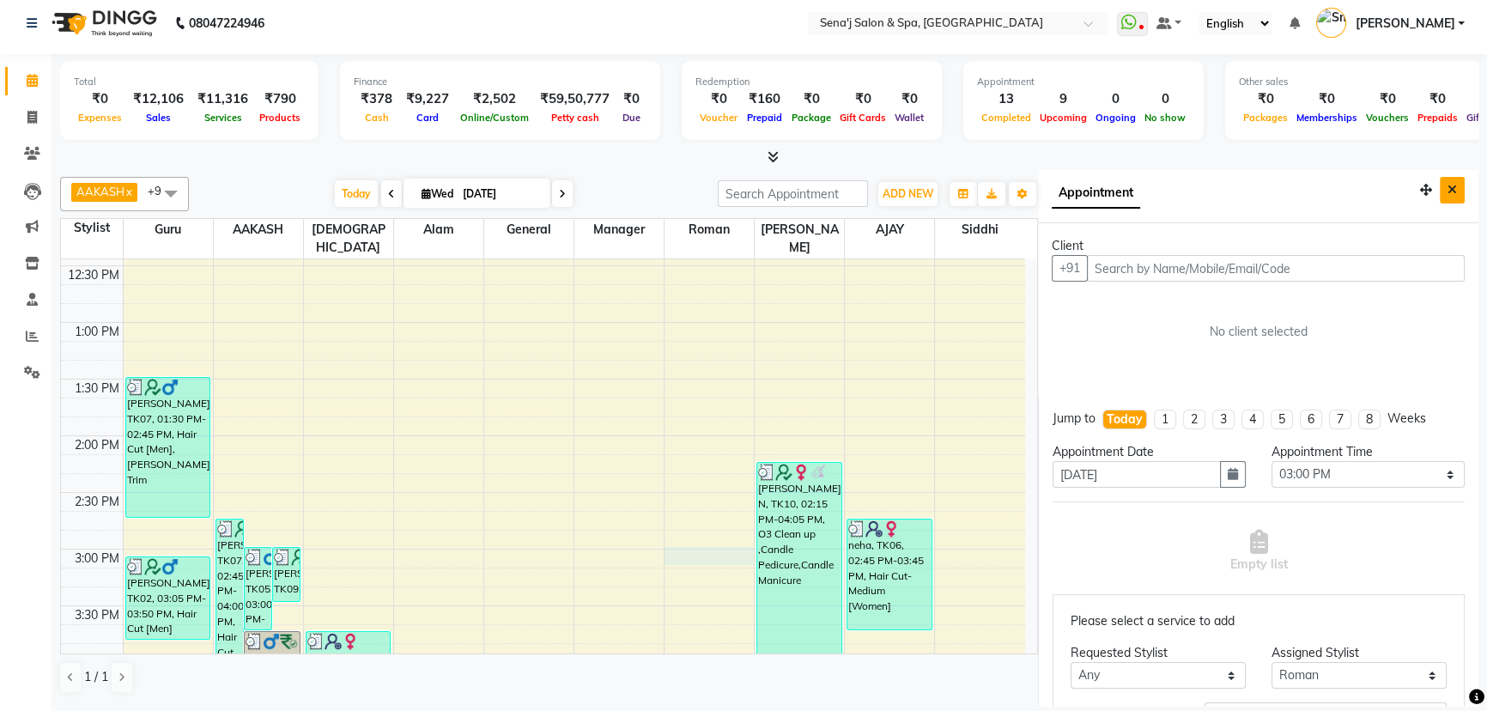
click at [1448, 185] on icon "Close" at bounding box center [1452, 190] width 9 height 12
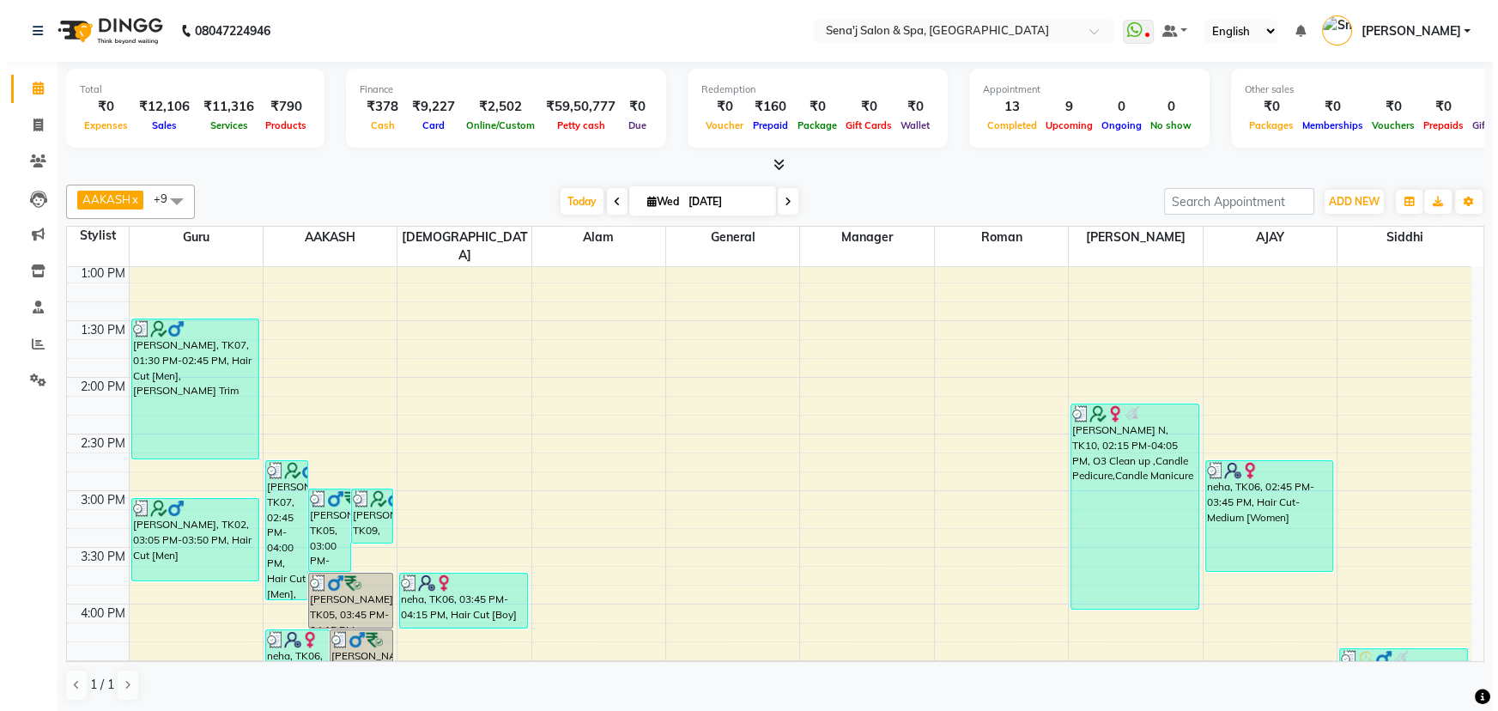
scroll to position [546, 0]
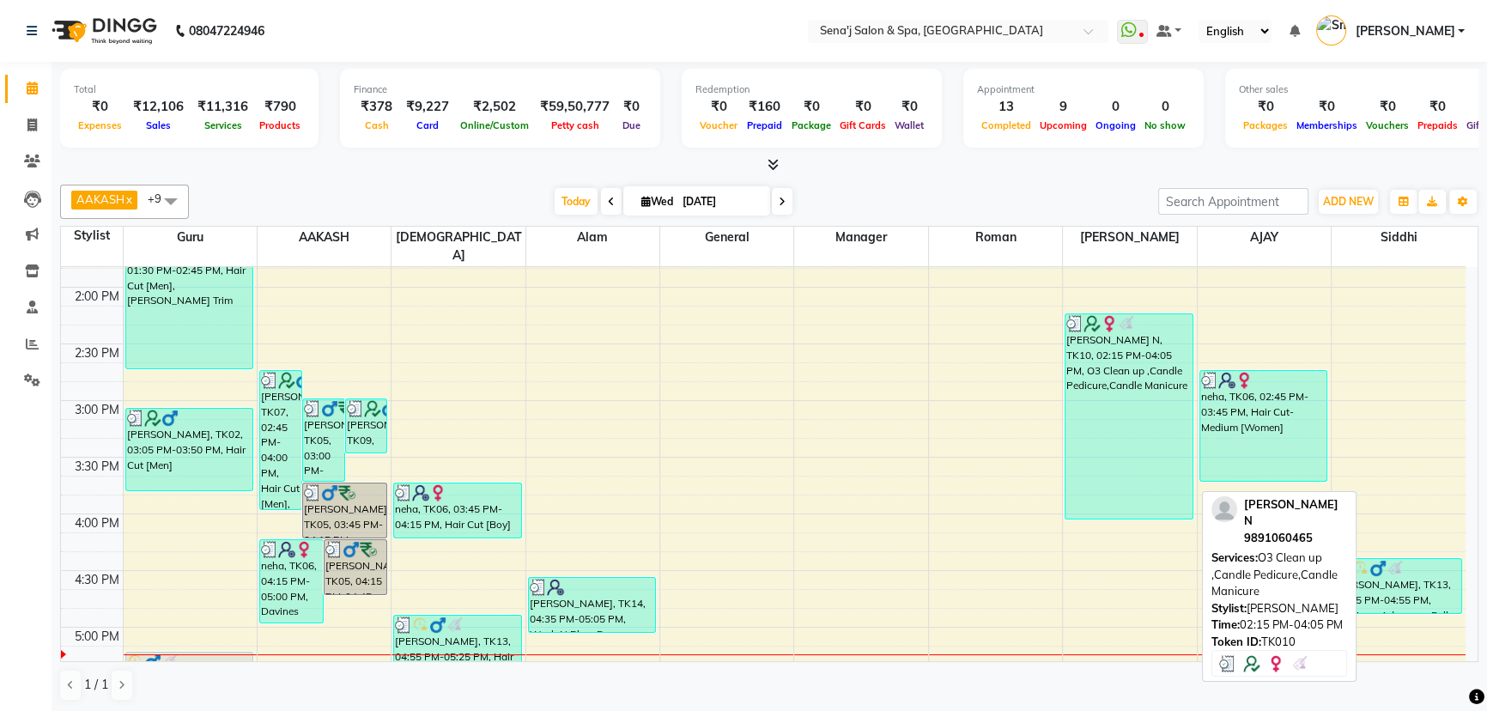
click at [1149, 398] on div "[PERSON_NAME] N, TK10, 02:15 PM-04:05 PM, O3 Clean up ,Candle Pedicure,Candle M…" at bounding box center [1129, 416] width 127 height 204
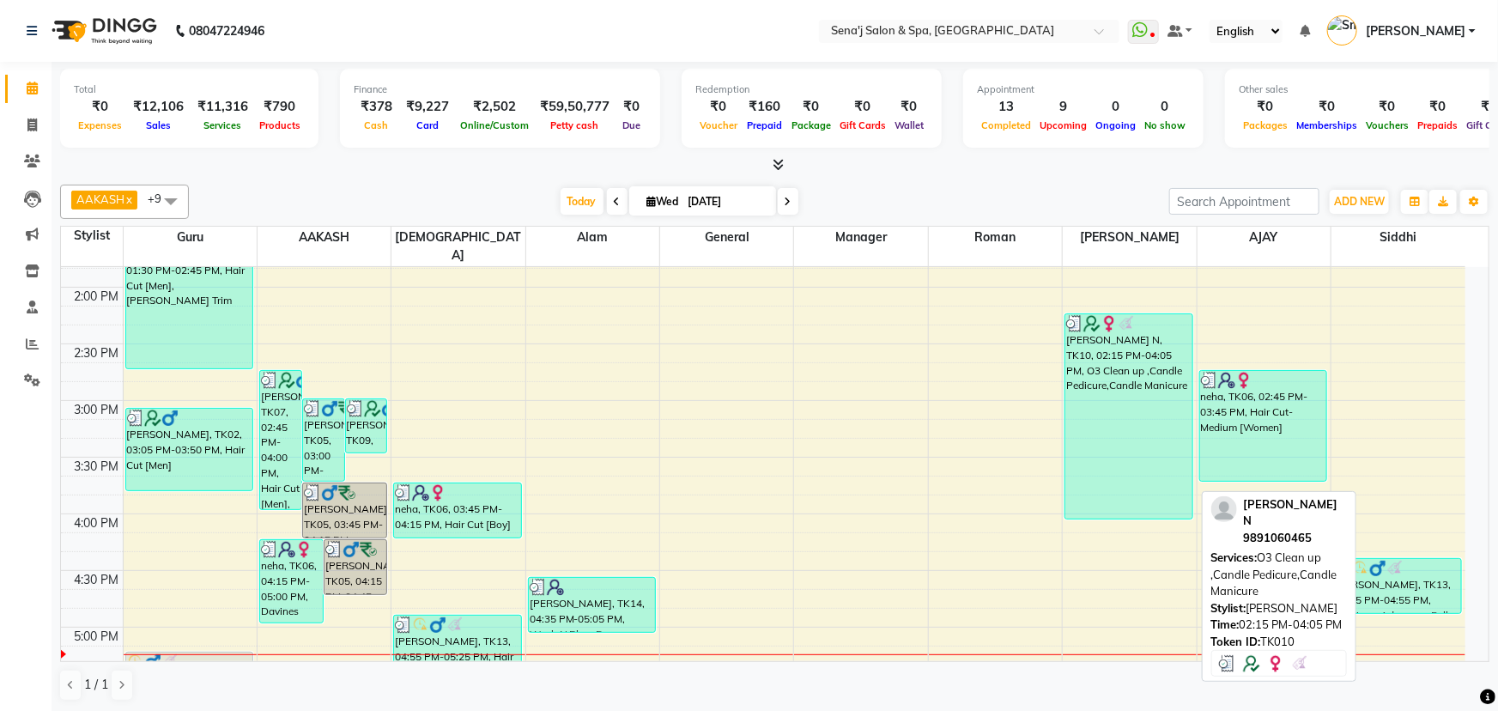
select select "3"
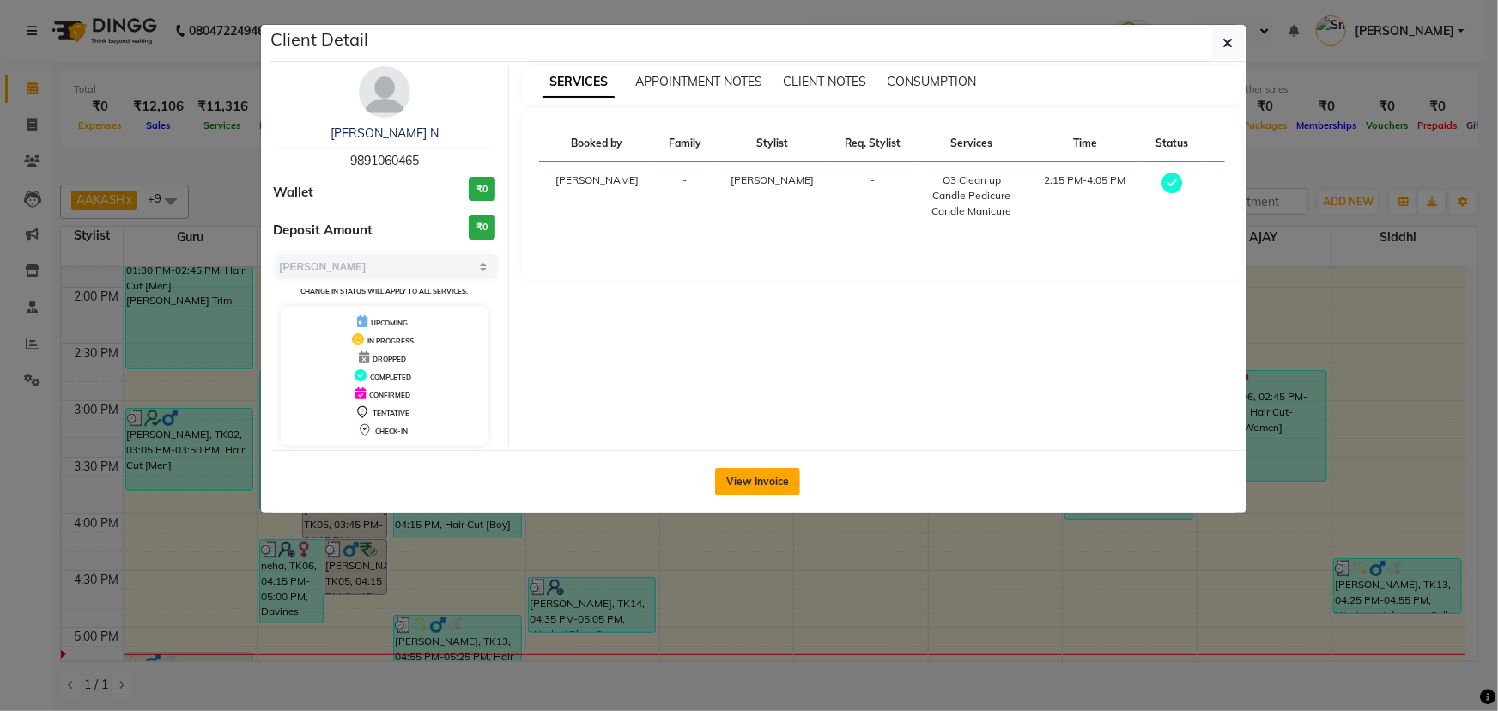
click at [763, 473] on button "View Invoice" at bounding box center [757, 481] width 85 height 27
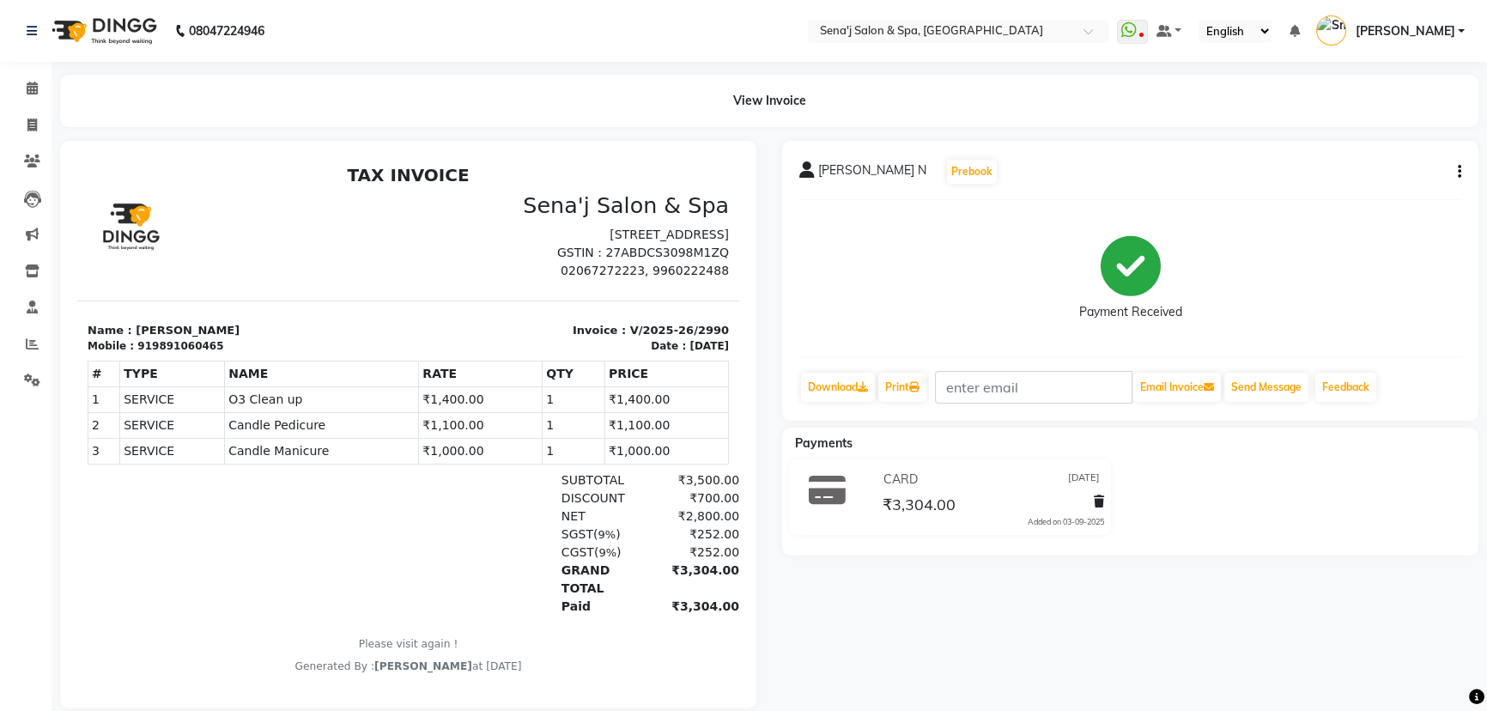
click at [962, 480] on div "CARD 03-09-2025" at bounding box center [991, 479] width 224 height 27
click at [1458, 172] on icon "button" at bounding box center [1459, 172] width 3 height 1
click at [1384, 170] on div "Edit Invoice" at bounding box center [1389, 171] width 86 height 21
select select "service"
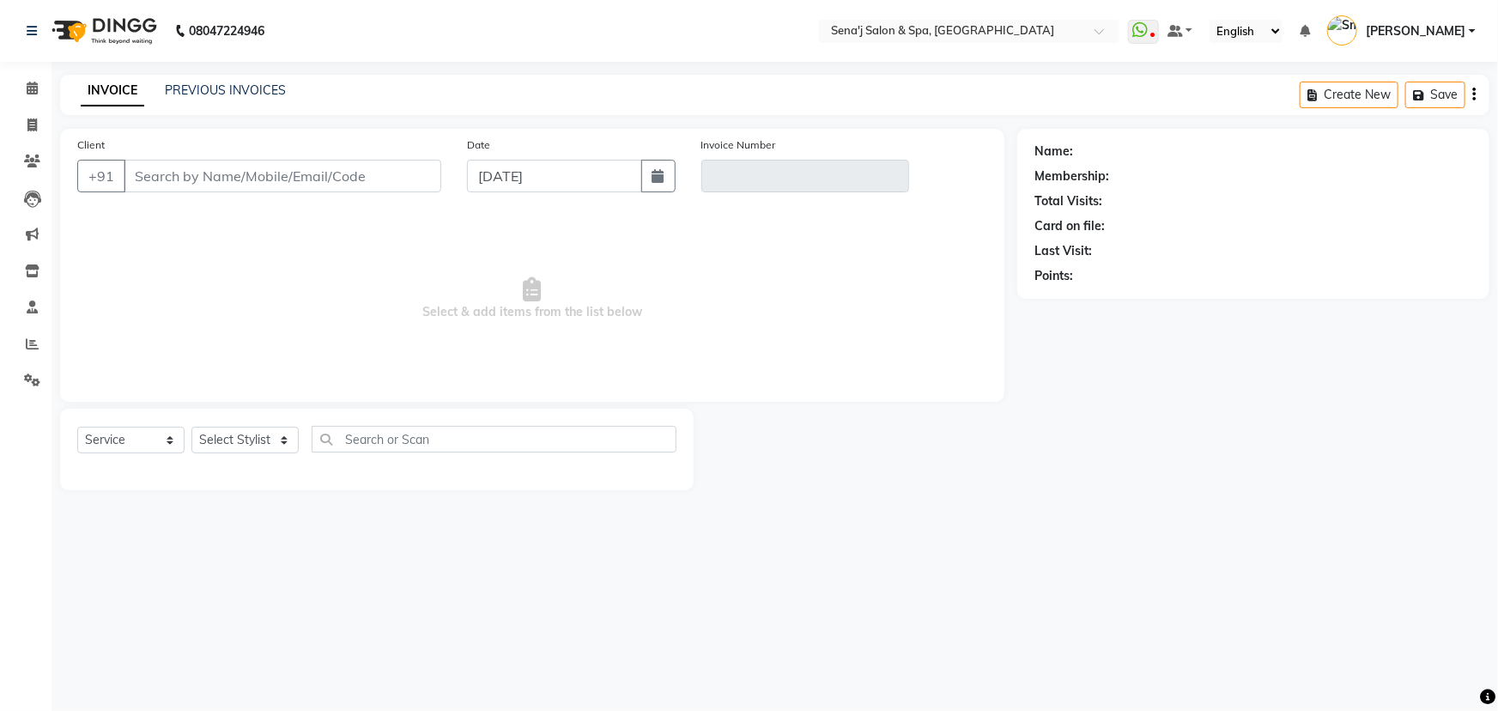
type input "9891060465"
type input "V/2025-26/2990"
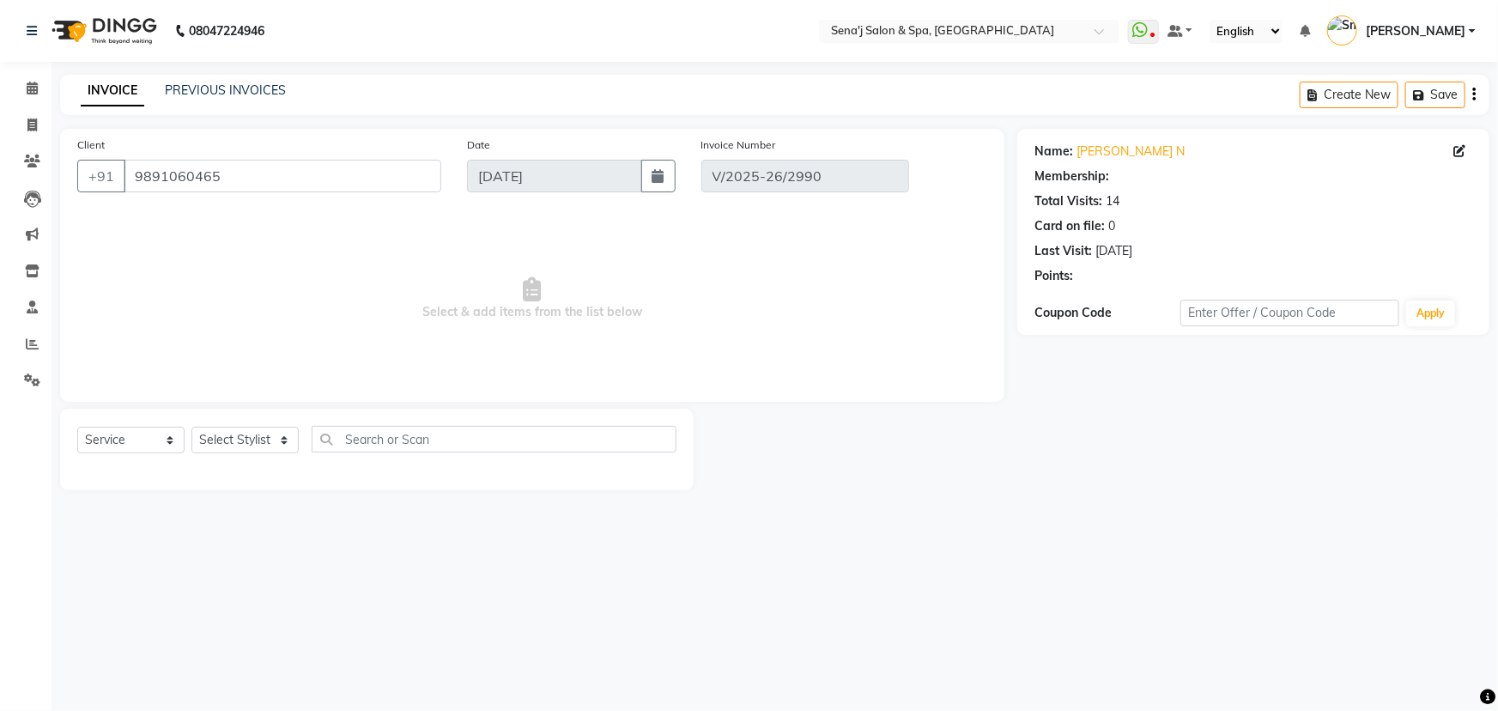
select select "select"
select select "1: Object"
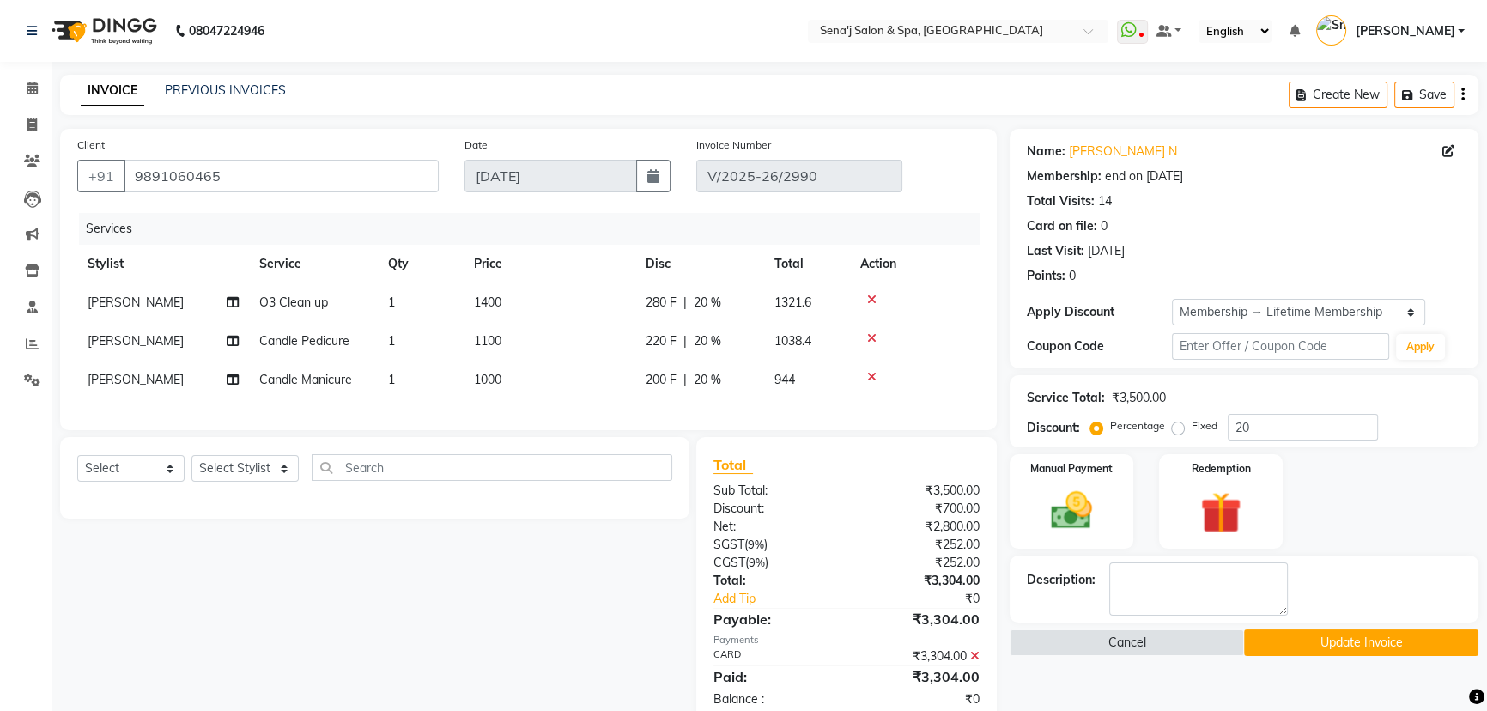
click at [516, 299] on td "1400" at bounding box center [550, 302] width 172 height 39
select select "30665"
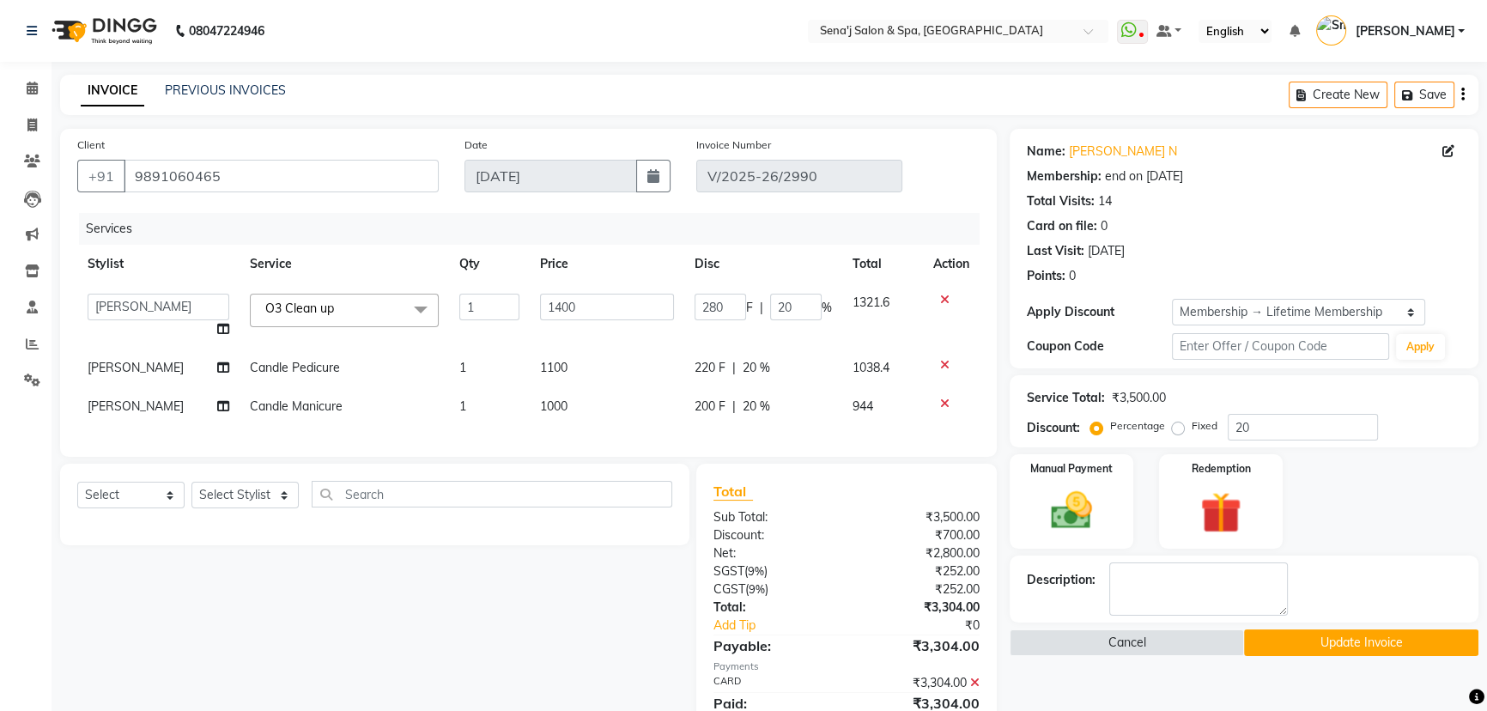
click at [578, 370] on td "1100" at bounding box center [607, 368] width 155 height 39
select select "30665"
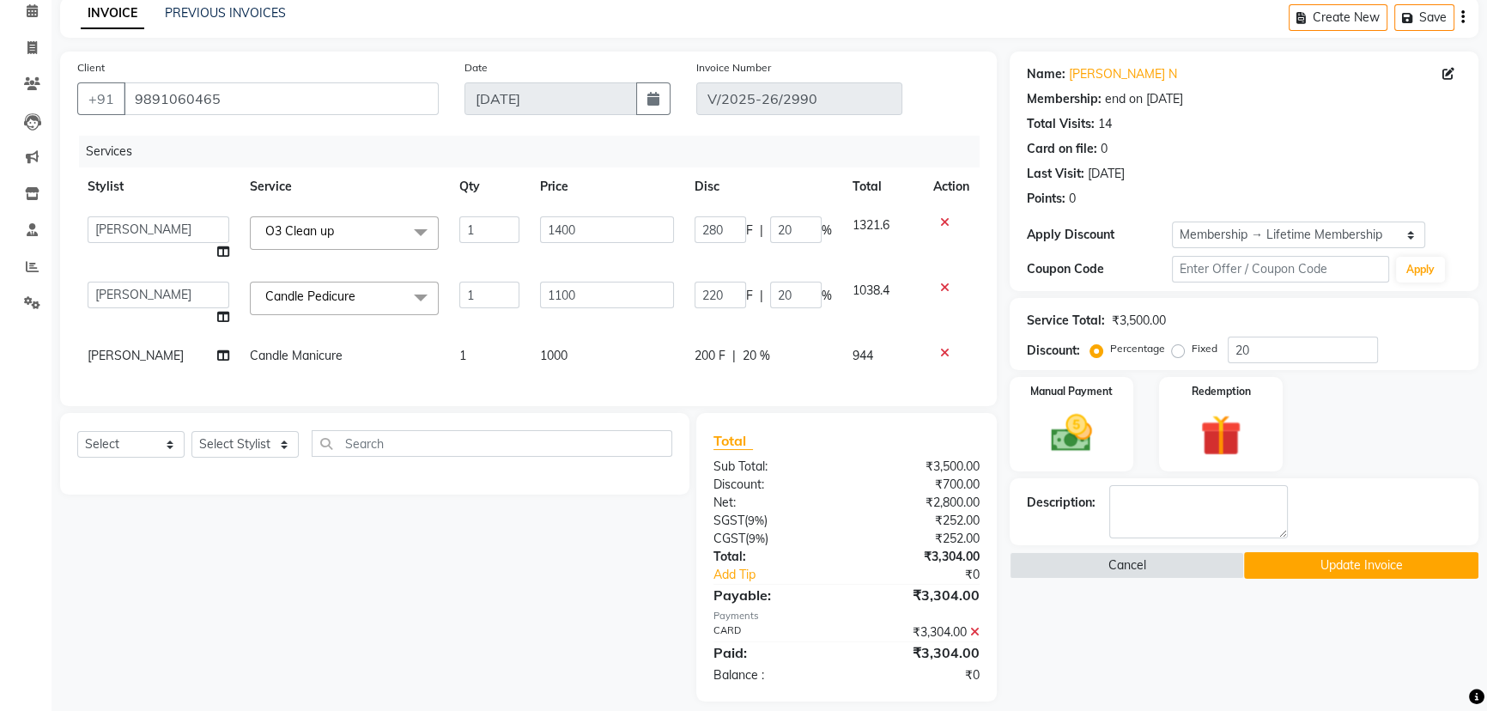
scroll to position [105, 0]
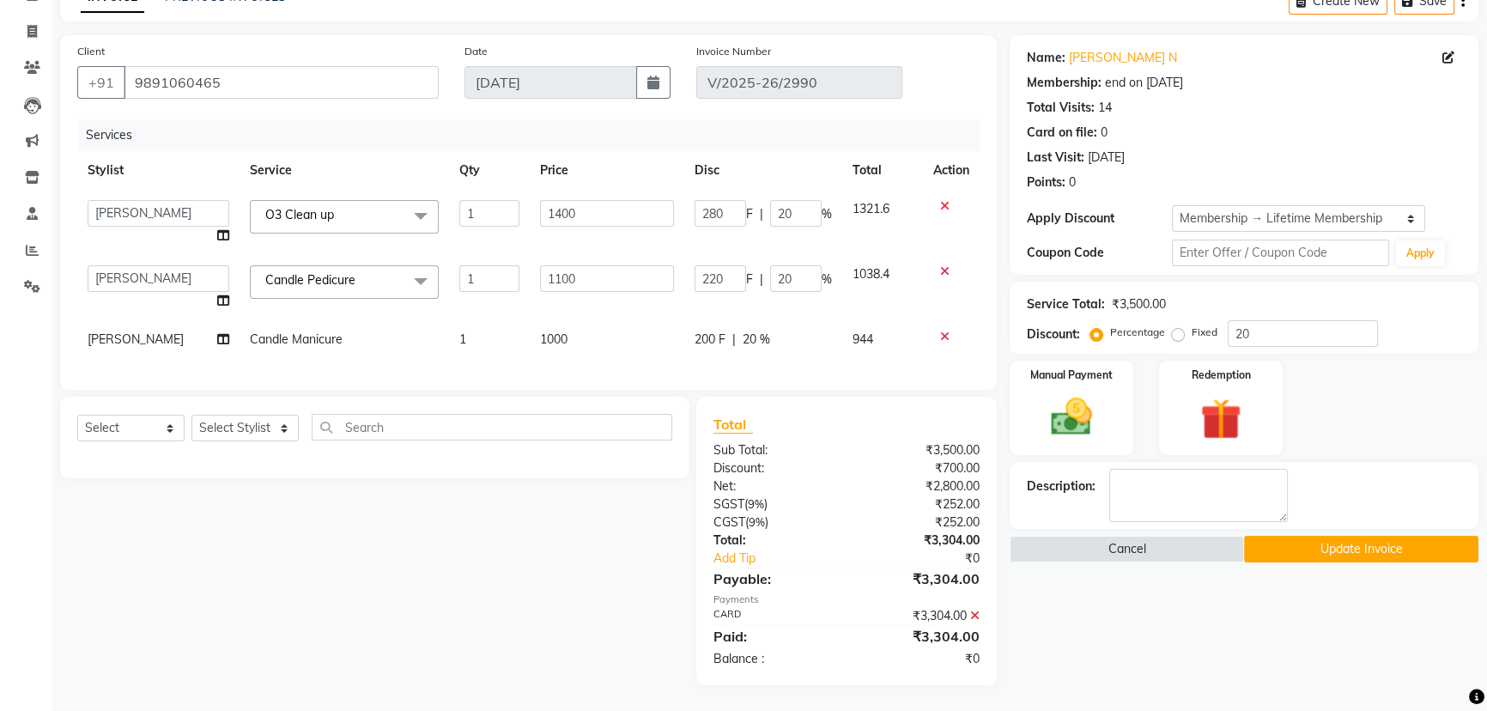
click at [1328, 537] on button "Update Invoice" at bounding box center [1361, 549] width 234 height 27
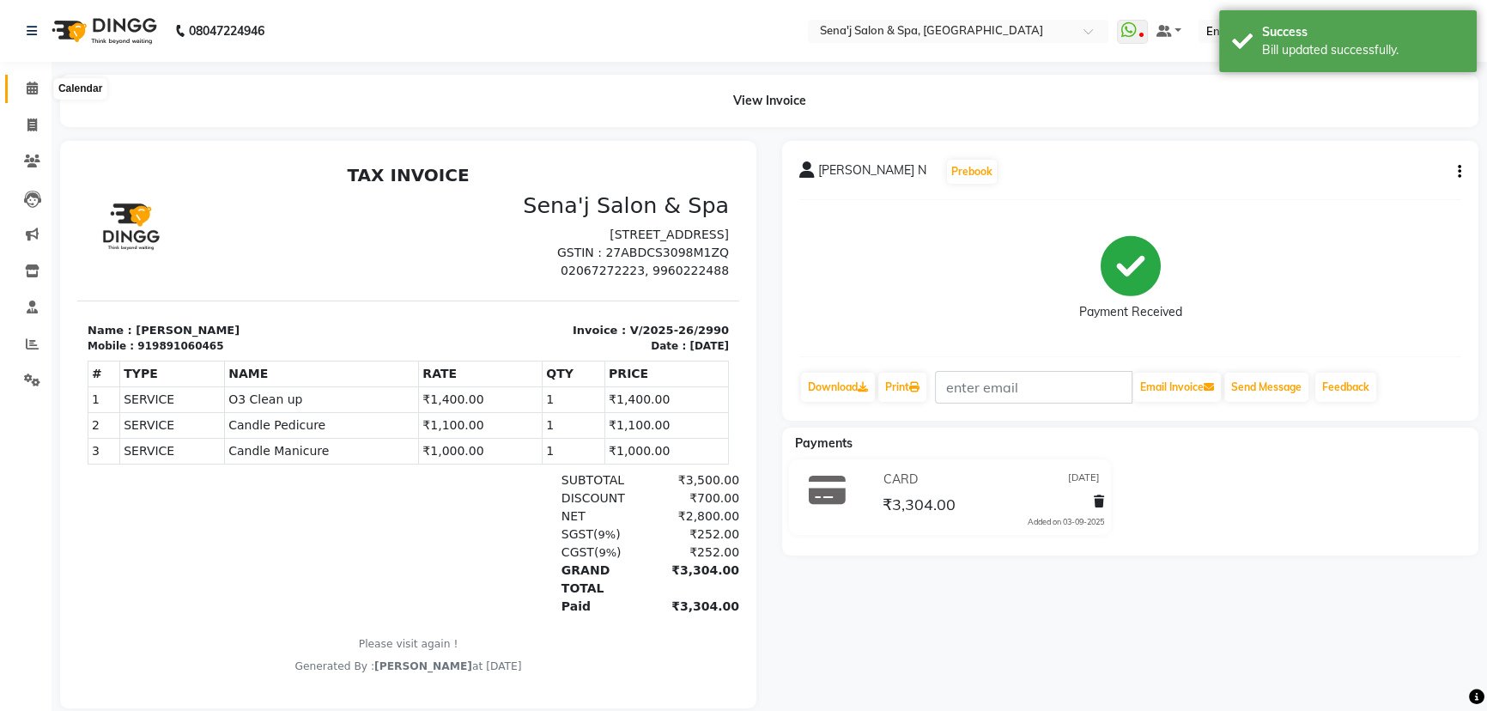
click at [33, 86] on icon at bounding box center [32, 88] width 11 height 13
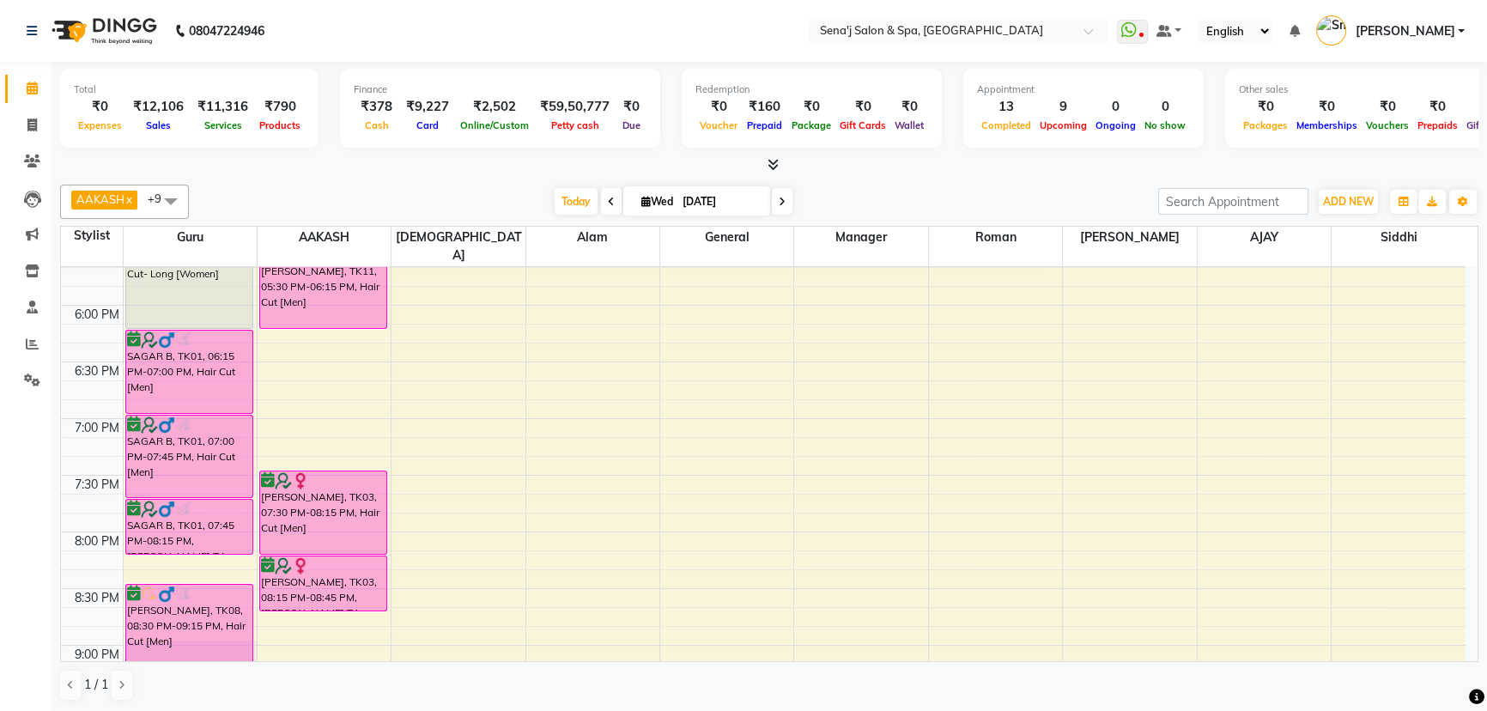
scroll to position [903, 0]
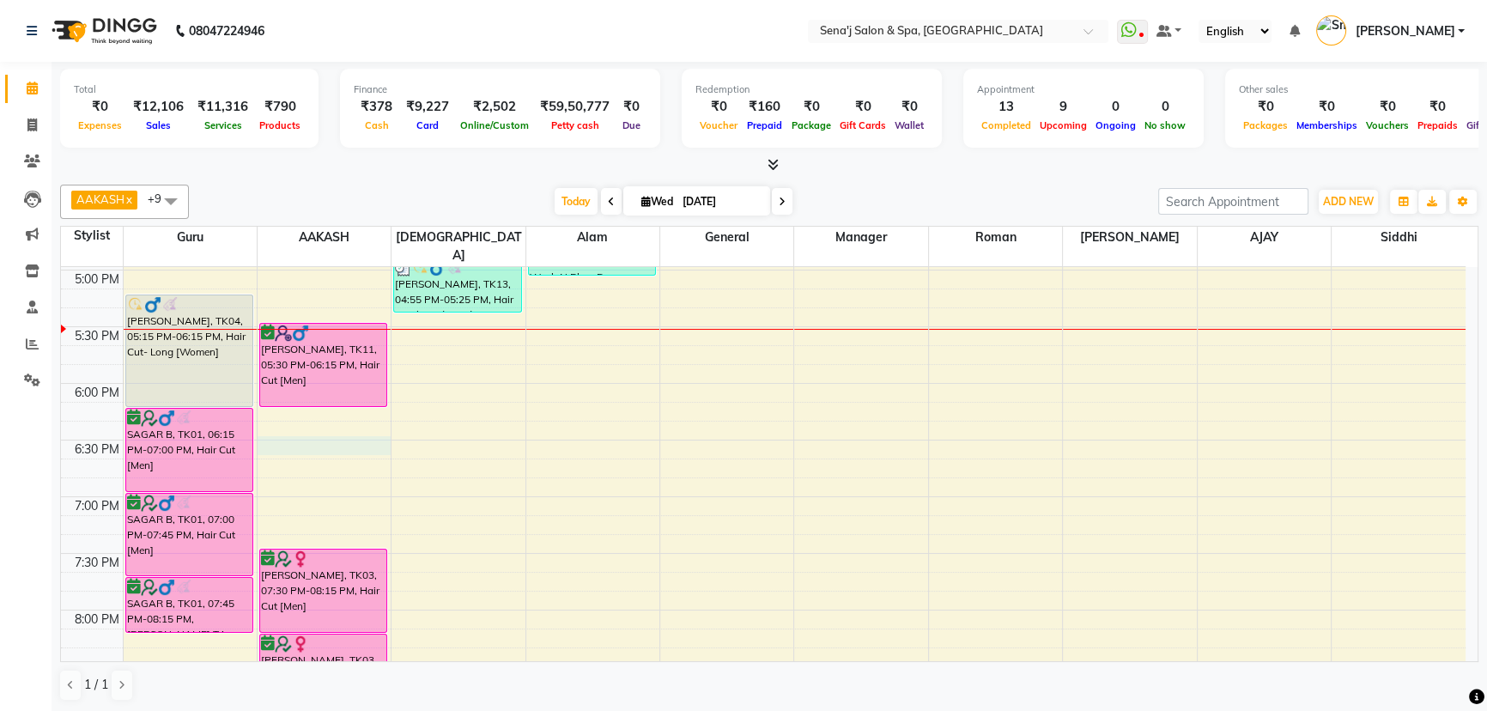
click at [282, 419] on div "9:00 AM 9:30 AM 10:00 AM 10:30 AM 11:00 AM 11:30 AM 12:00 PM 12:30 PM 1:00 PM 1…" at bounding box center [763, 213] width 1405 height 1699
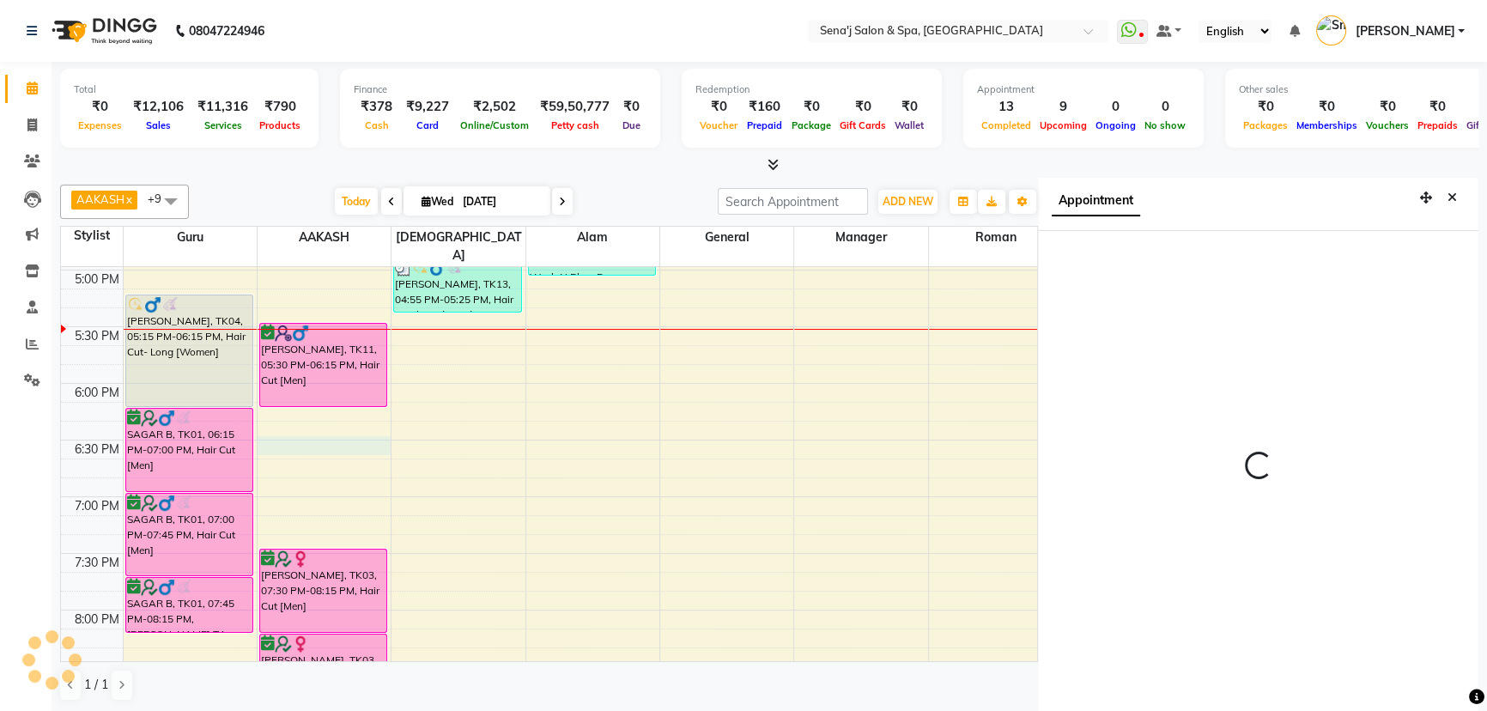
scroll to position [8, 0]
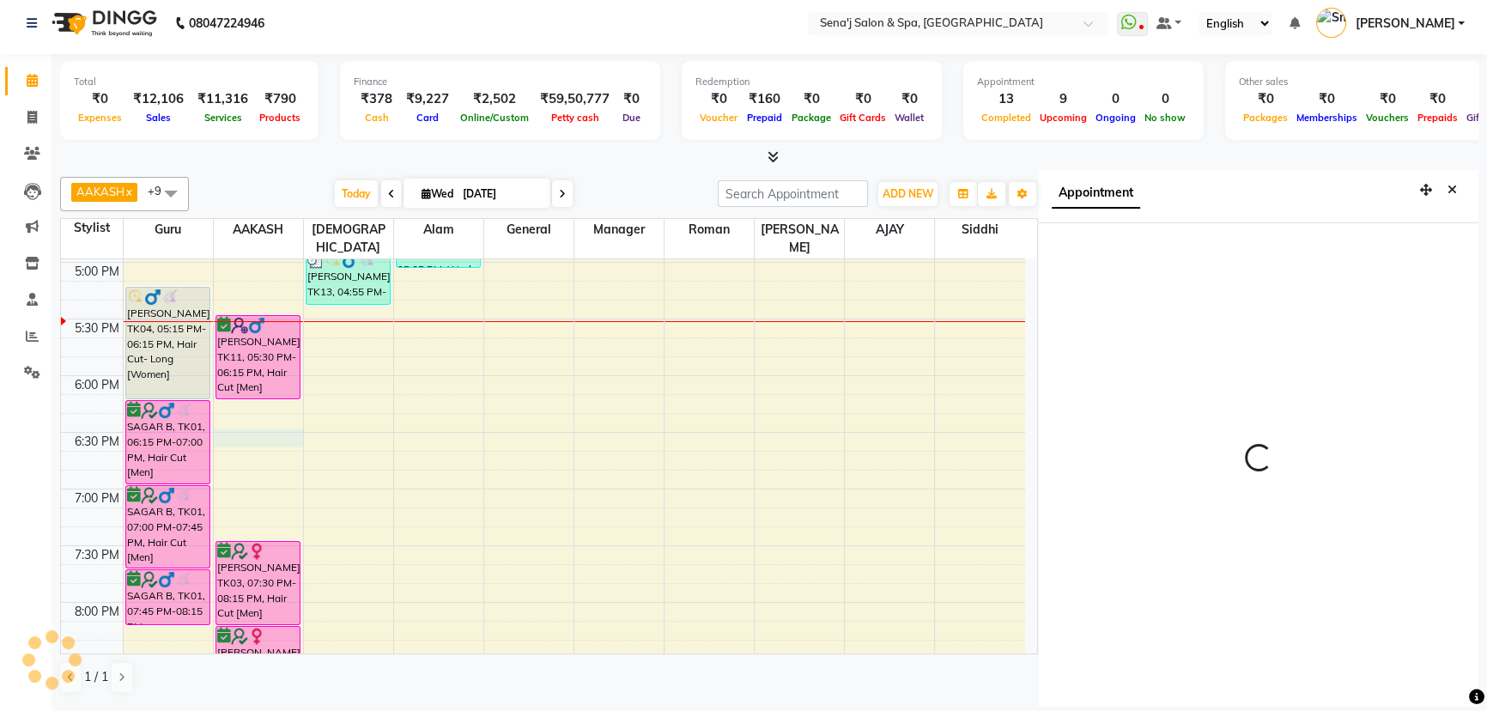
select select "12648"
select select "tentative"
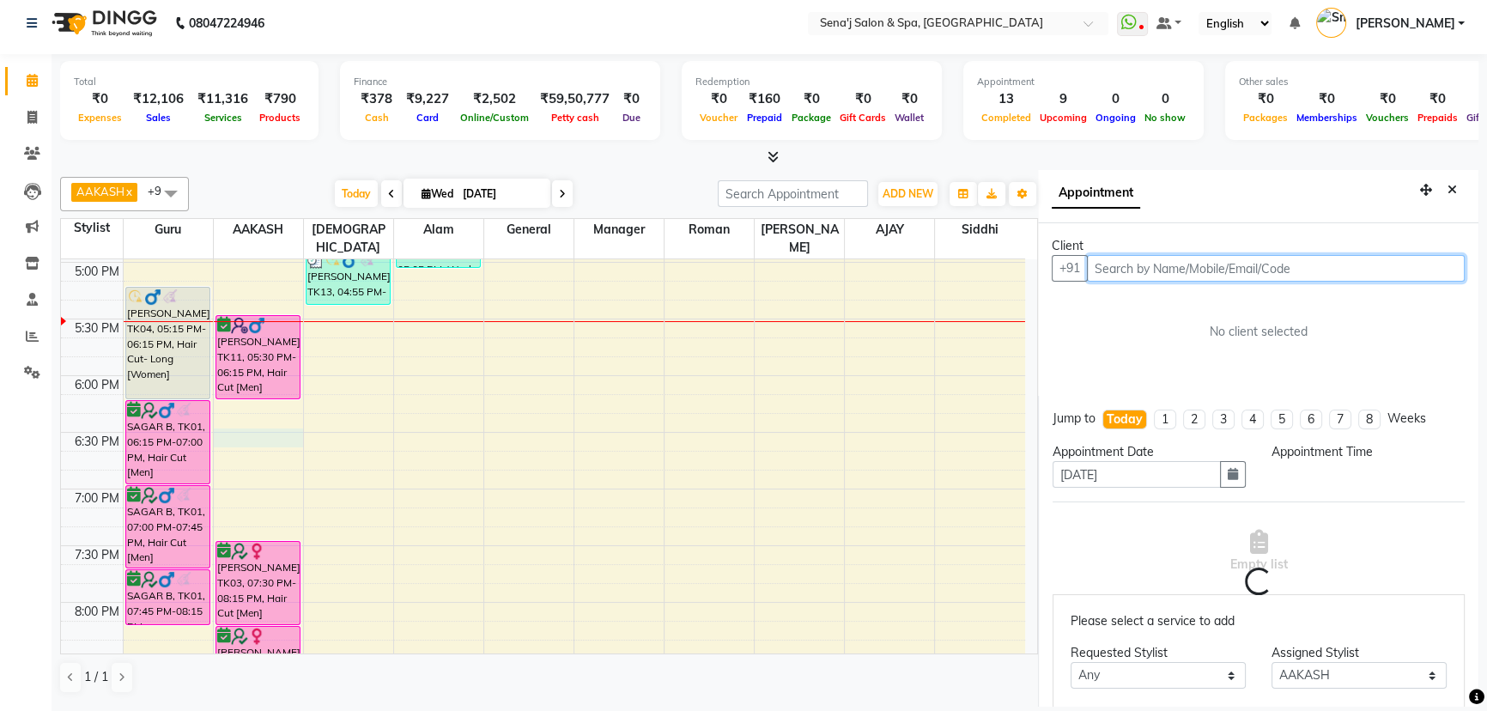
select select "1110"
click at [1190, 267] on input "text" at bounding box center [1276, 268] width 378 height 27
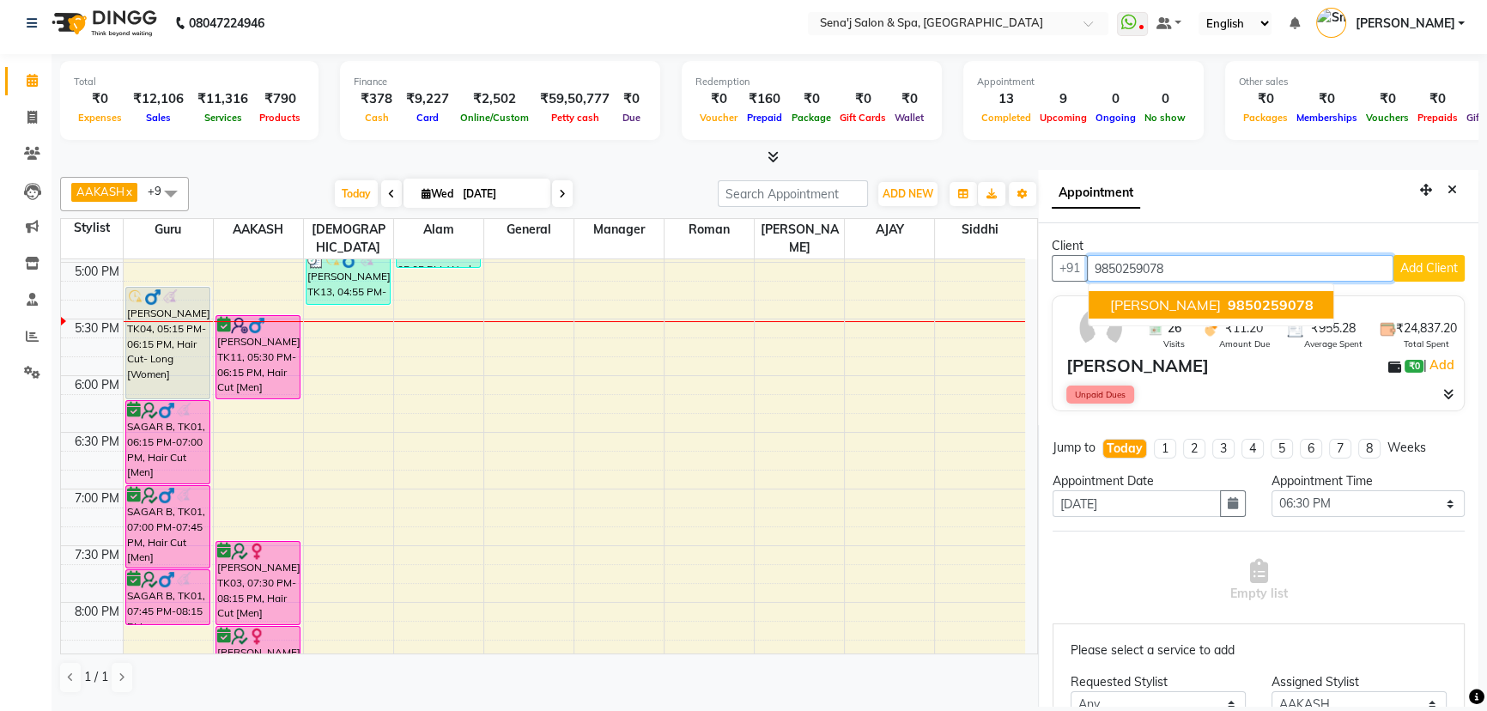
click at [1227, 300] on span "9850259078" at bounding box center [1270, 304] width 86 height 17
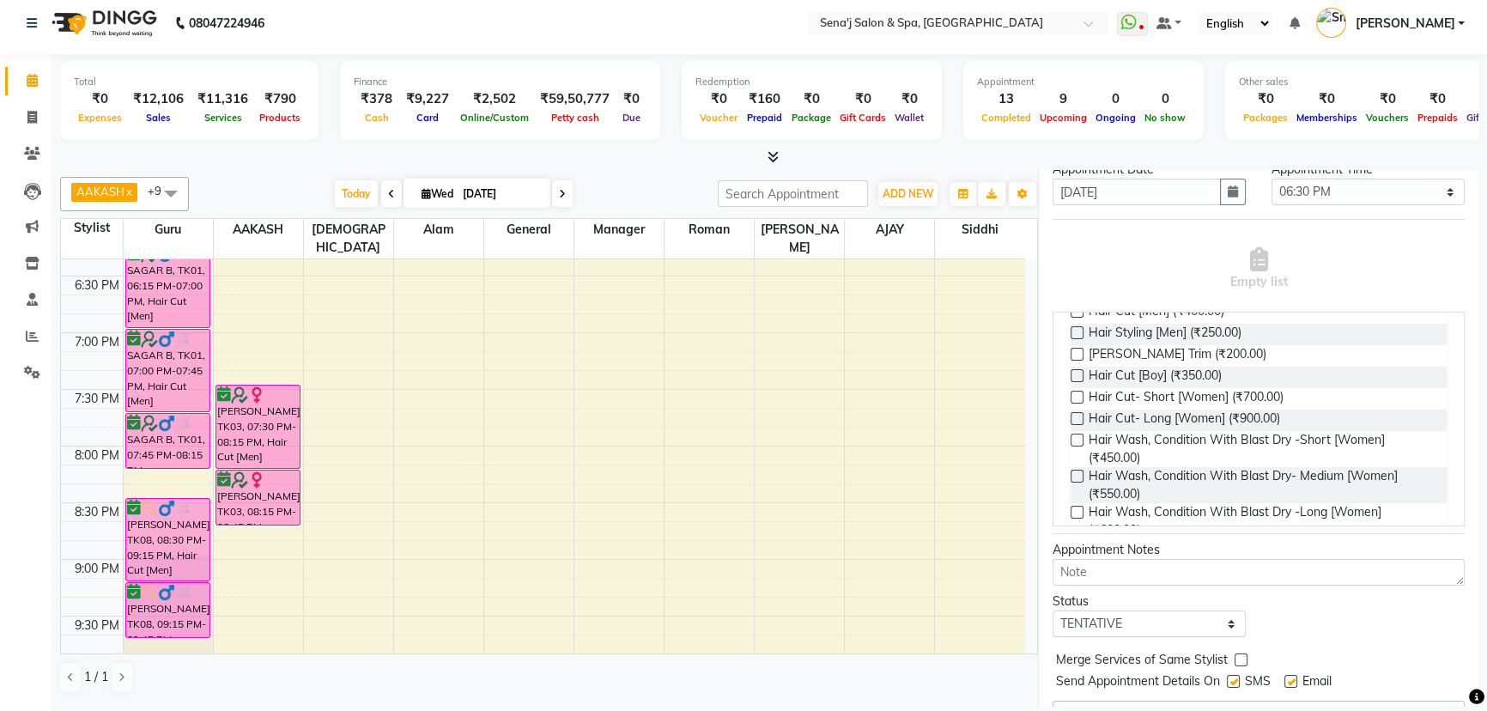
scroll to position [312, 0]
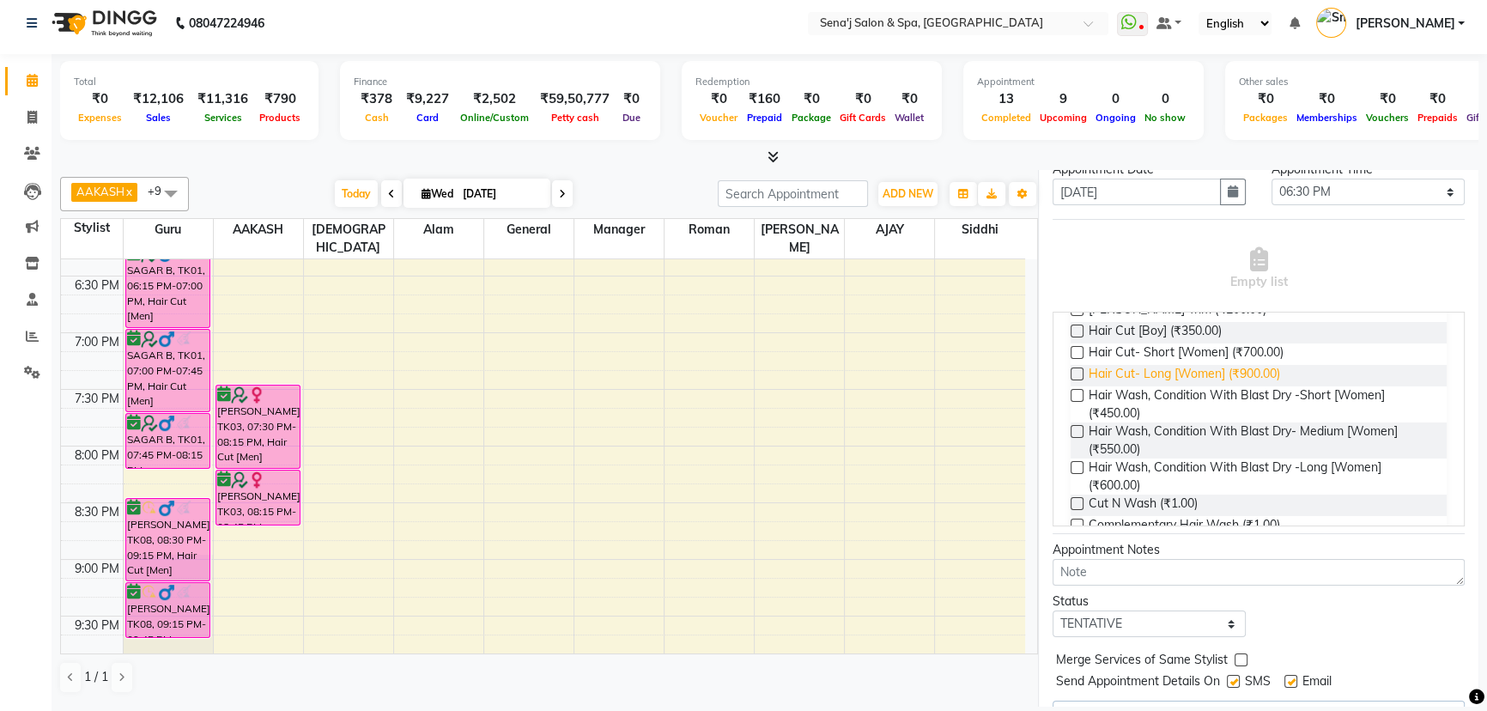
type input "9850259078"
click at [1148, 373] on span "Hair Cut- Long [Women] (₹900.00)" at bounding box center [1184, 375] width 191 height 21
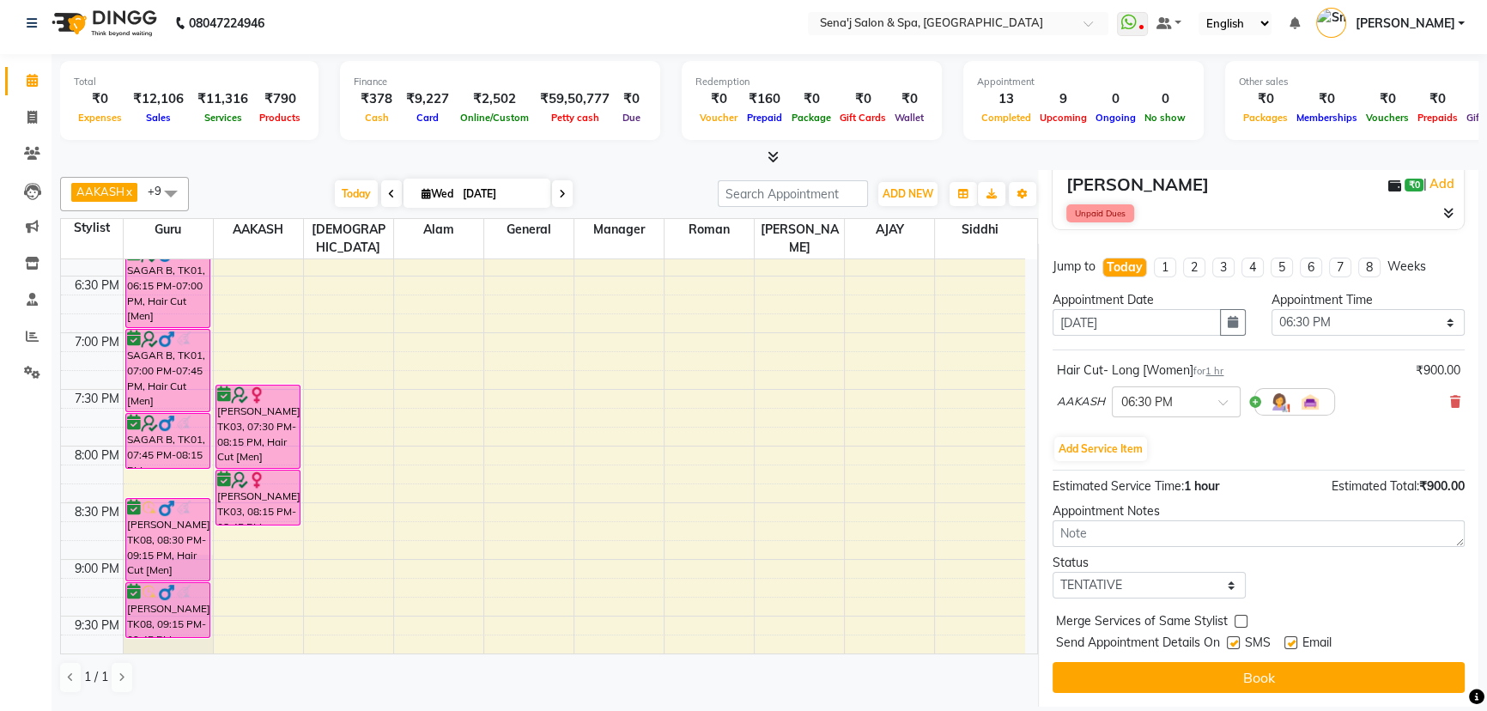
scroll to position [180, 0]
click at [1122, 573] on select "Select TENTATIVE CONFIRM CHECK-IN UPCOMING" at bounding box center [1149, 586] width 193 height 27
select select "confirm booking"
click at [1053, 573] on select "Select TENTATIVE CONFIRM CHECK-IN UPCOMING" at bounding box center [1149, 586] width 193 height 27
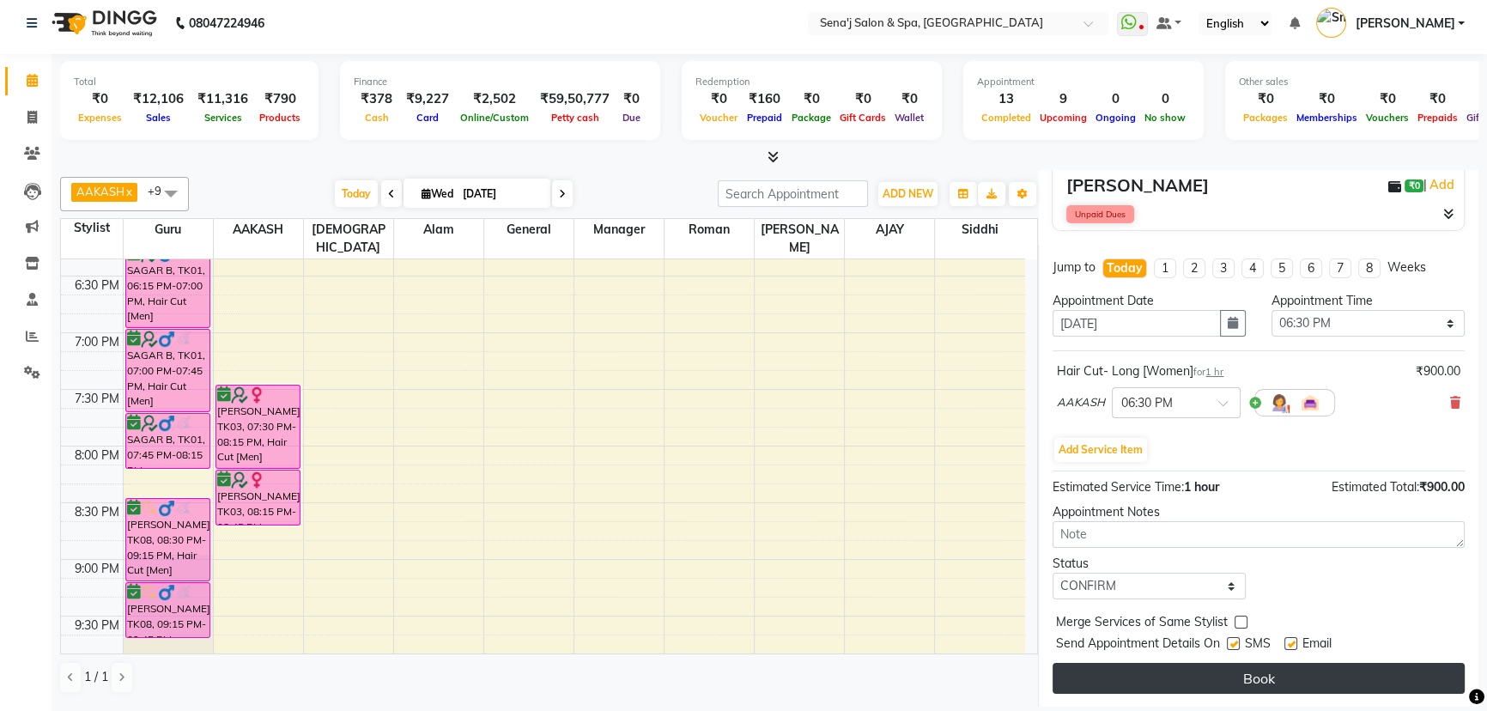
click at [1286, 669] on button "Book" at bounding box center [1259, 678] width 412 height 31
select select "12648"
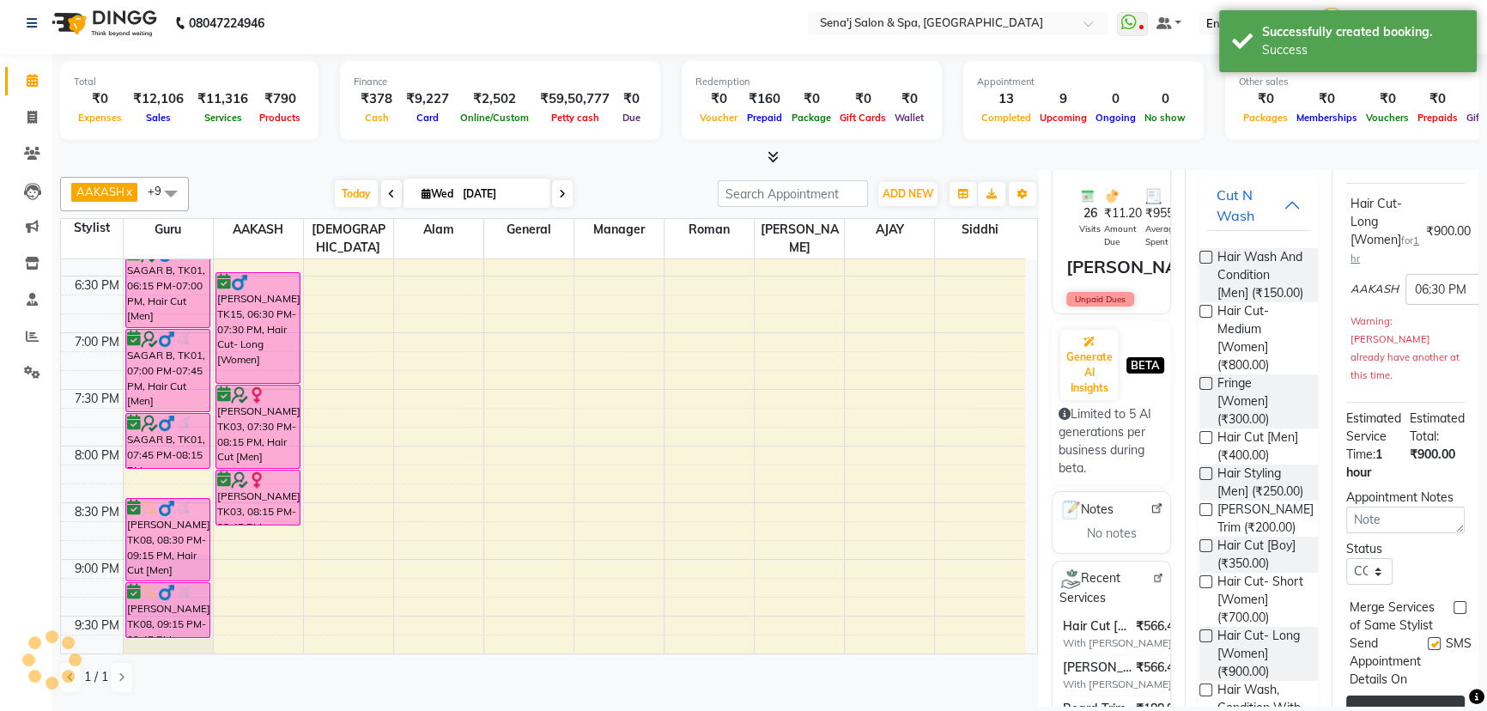
scroll to position [0, 0]
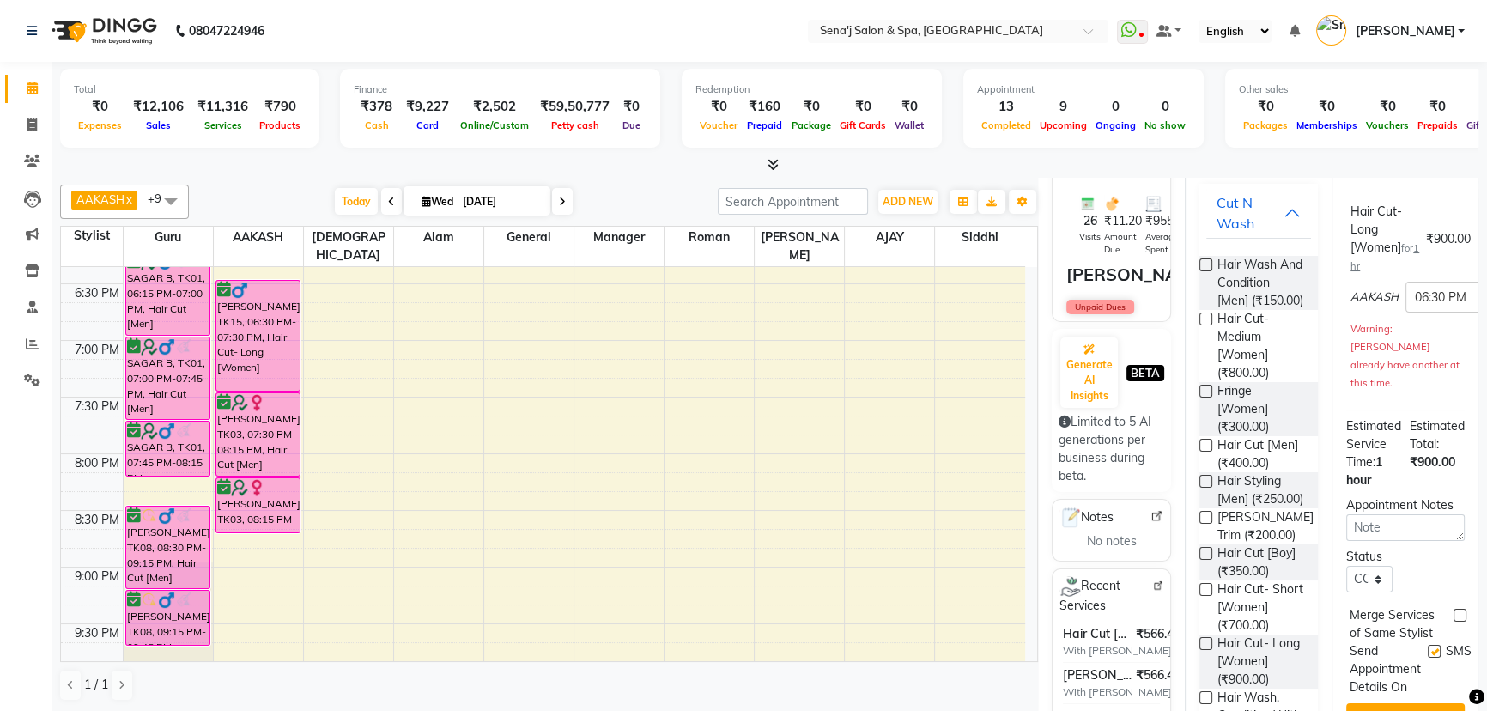
click at [565, 195] on span at bounding box center [562, 201] width 21 height 27
type input "[DATE]"
select select "1110"
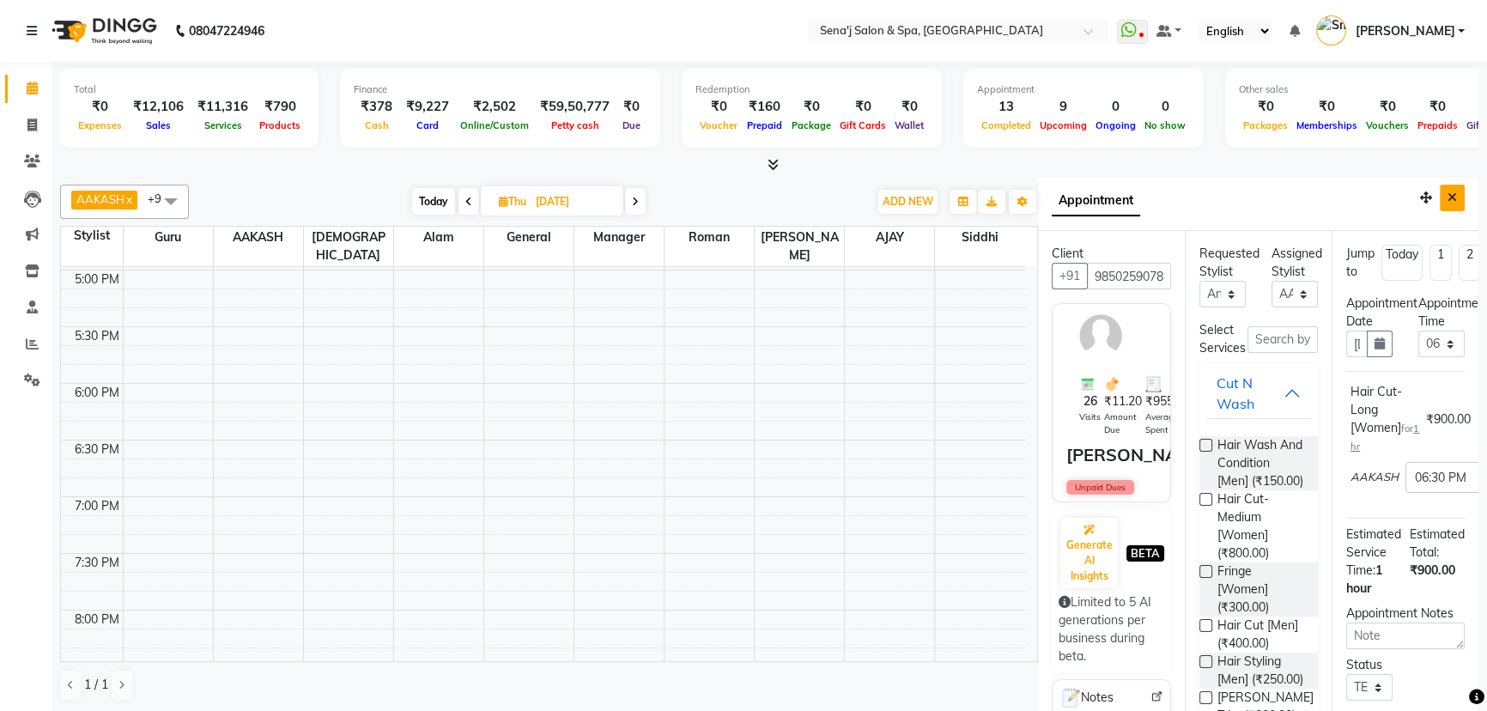
click at [1448, 198] on icon "Close" at bounding box center [1452, 197] width 9 height 12
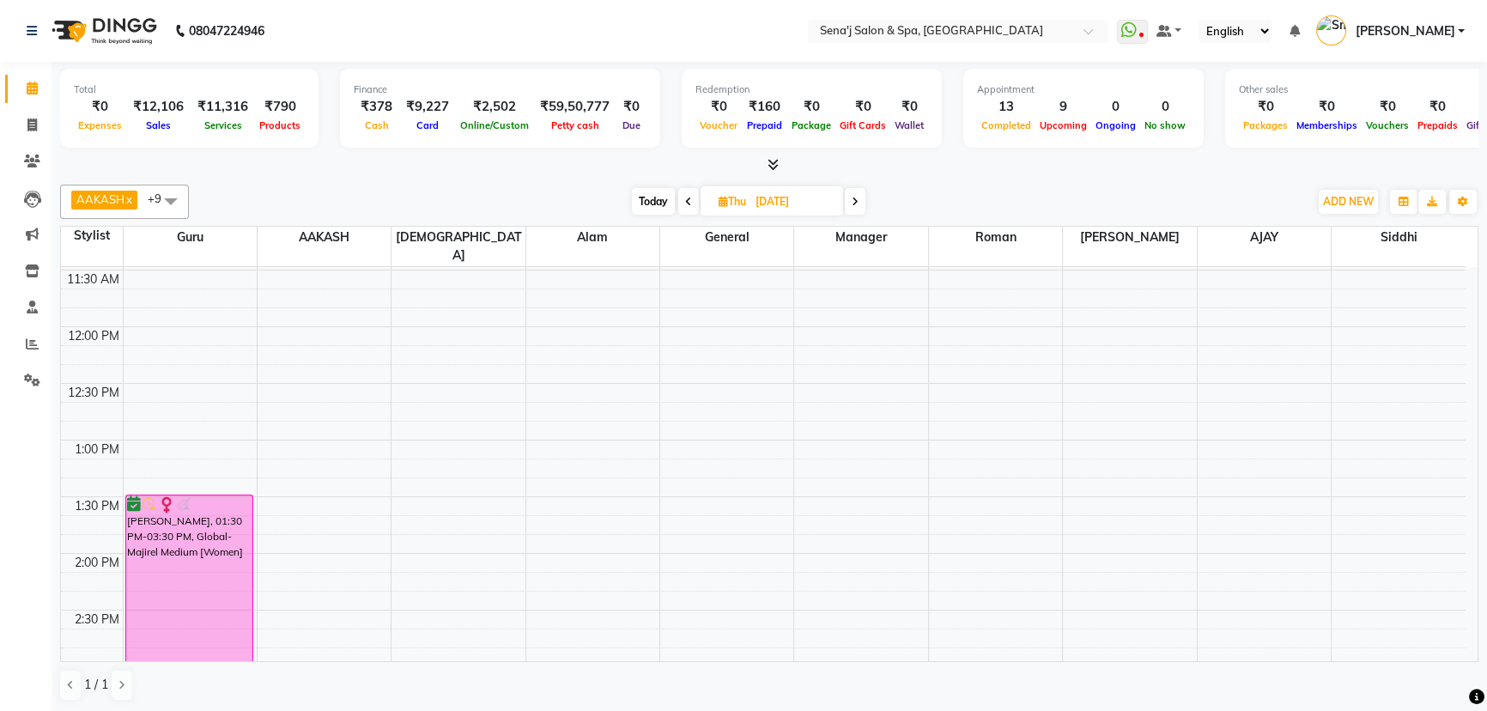
scroll to position [279, 0]
select select "6923"
select select "tentative"
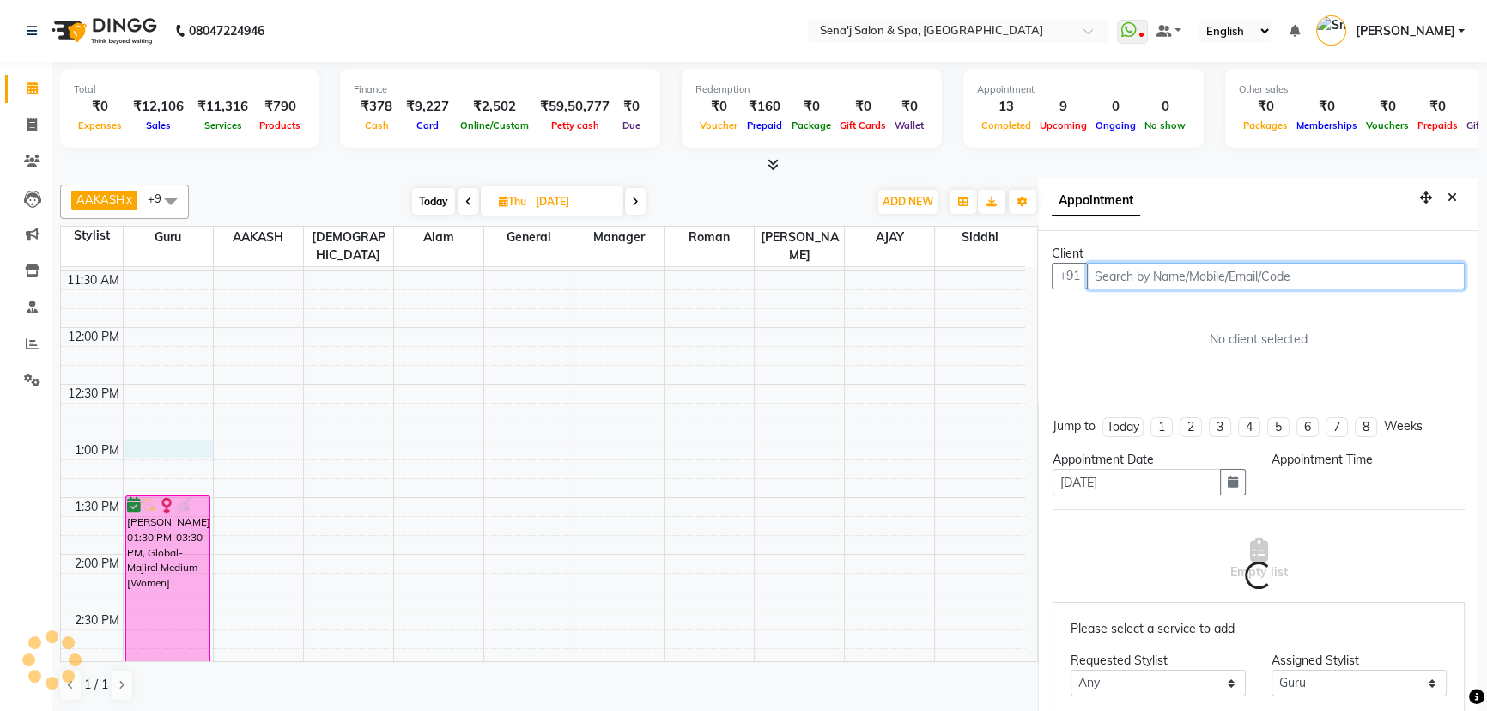
select select "780"
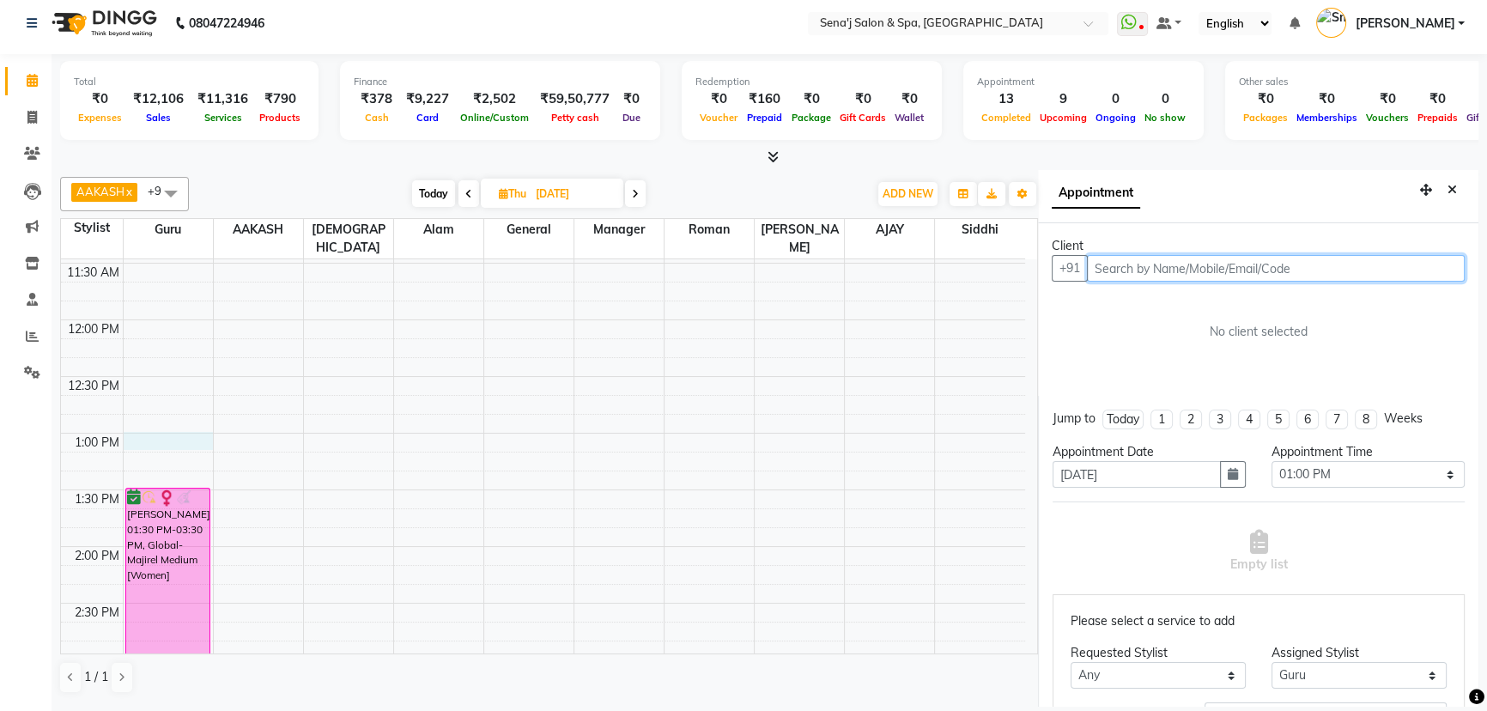
click at [1193, 270] on input "text" at bounding box center [1276, 268] width 378 height 27
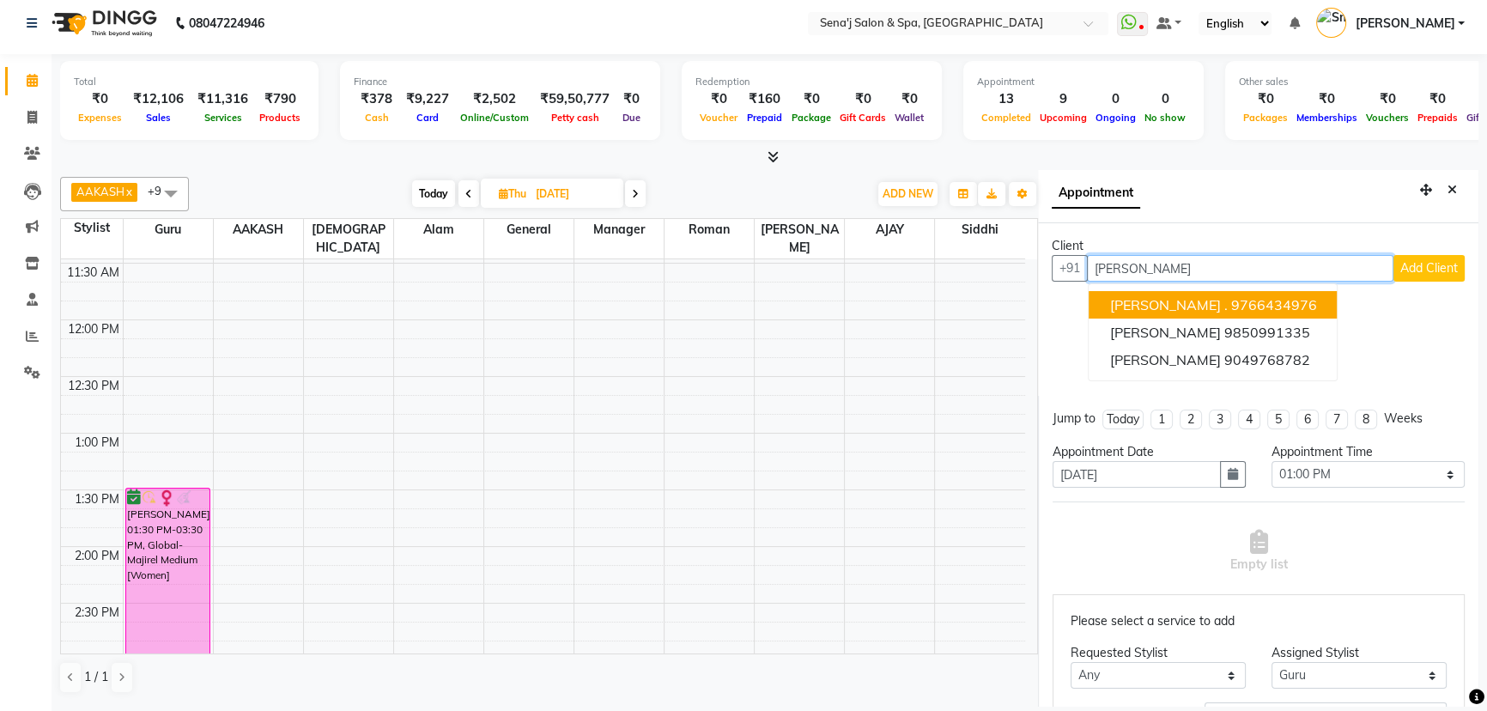
scroll to position [0, 0]
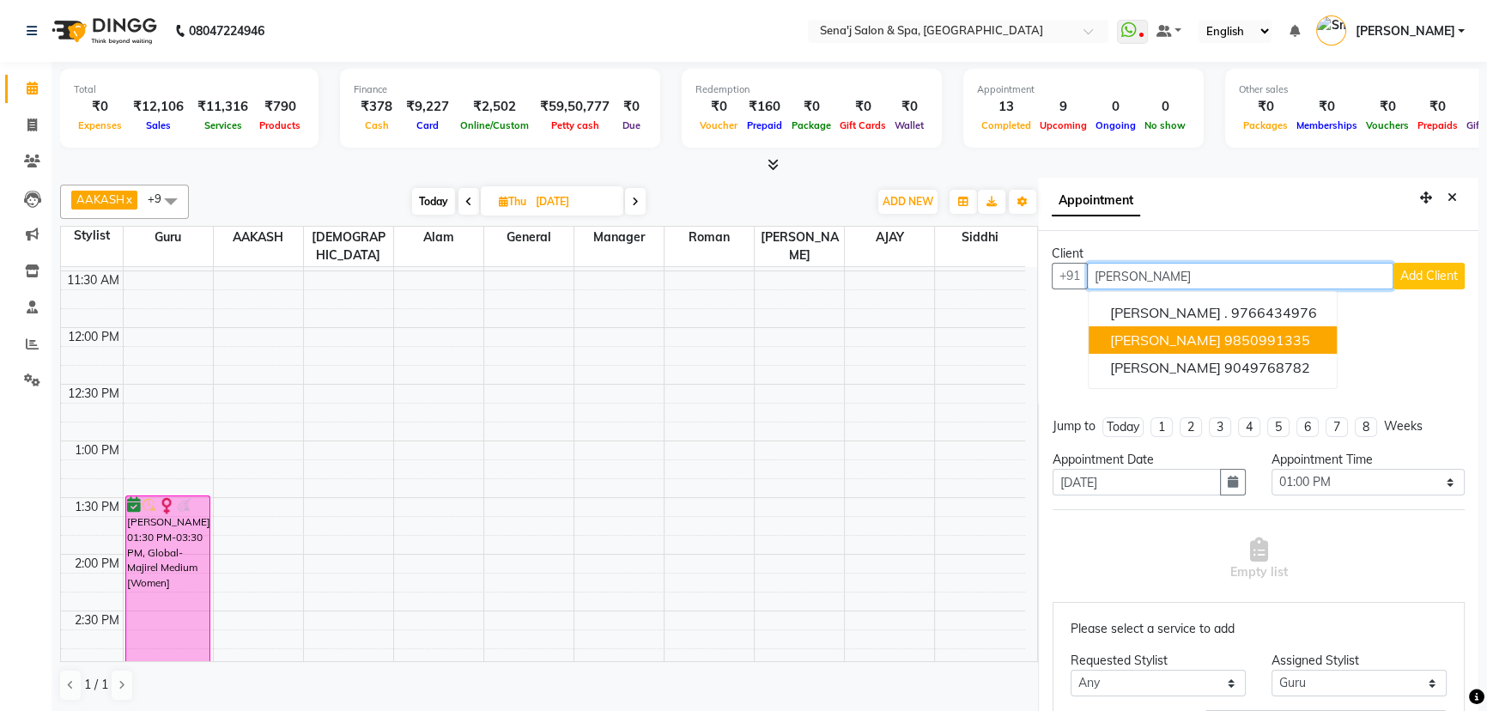
click at [1263, 341] on ngb-highlight "9850991335" at bounding box center [1266, 339] width 86 height 17
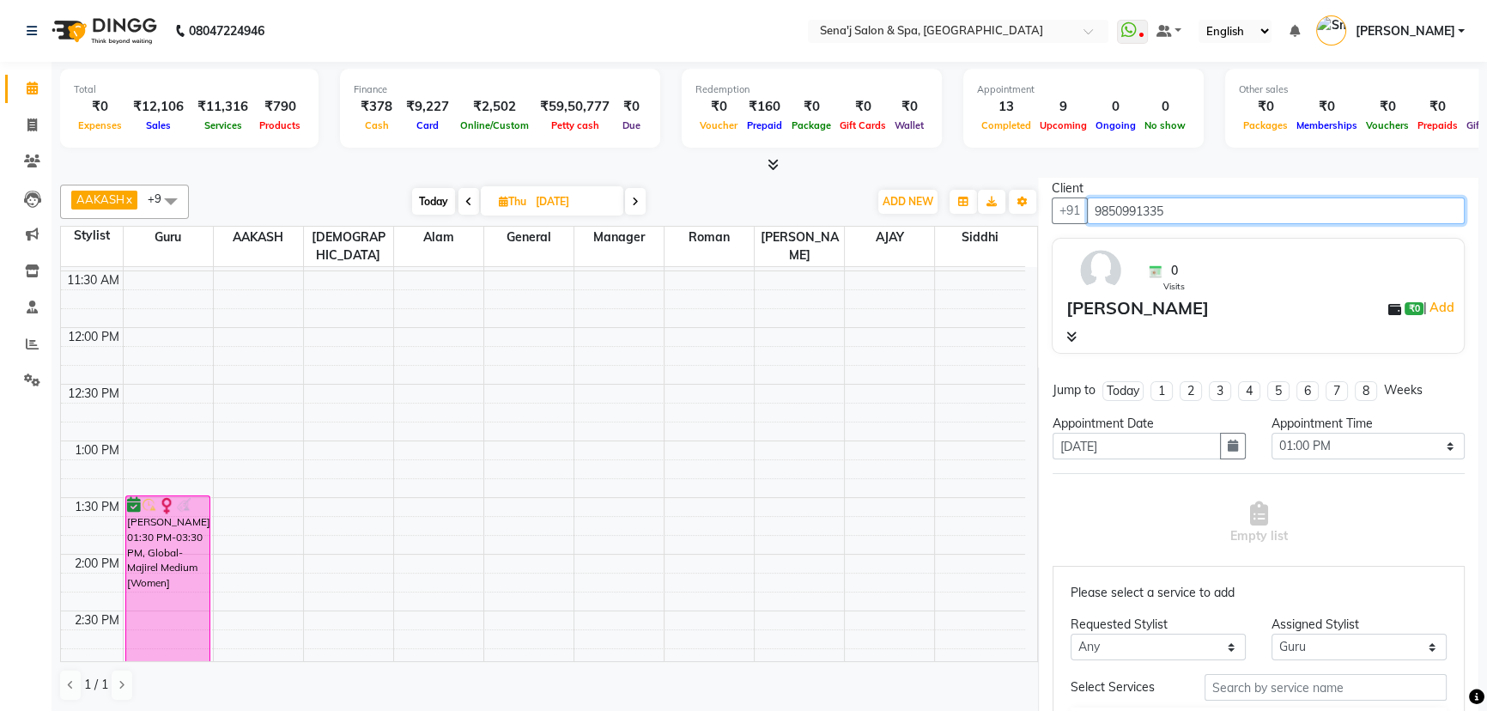
scroll to position [38, 0]
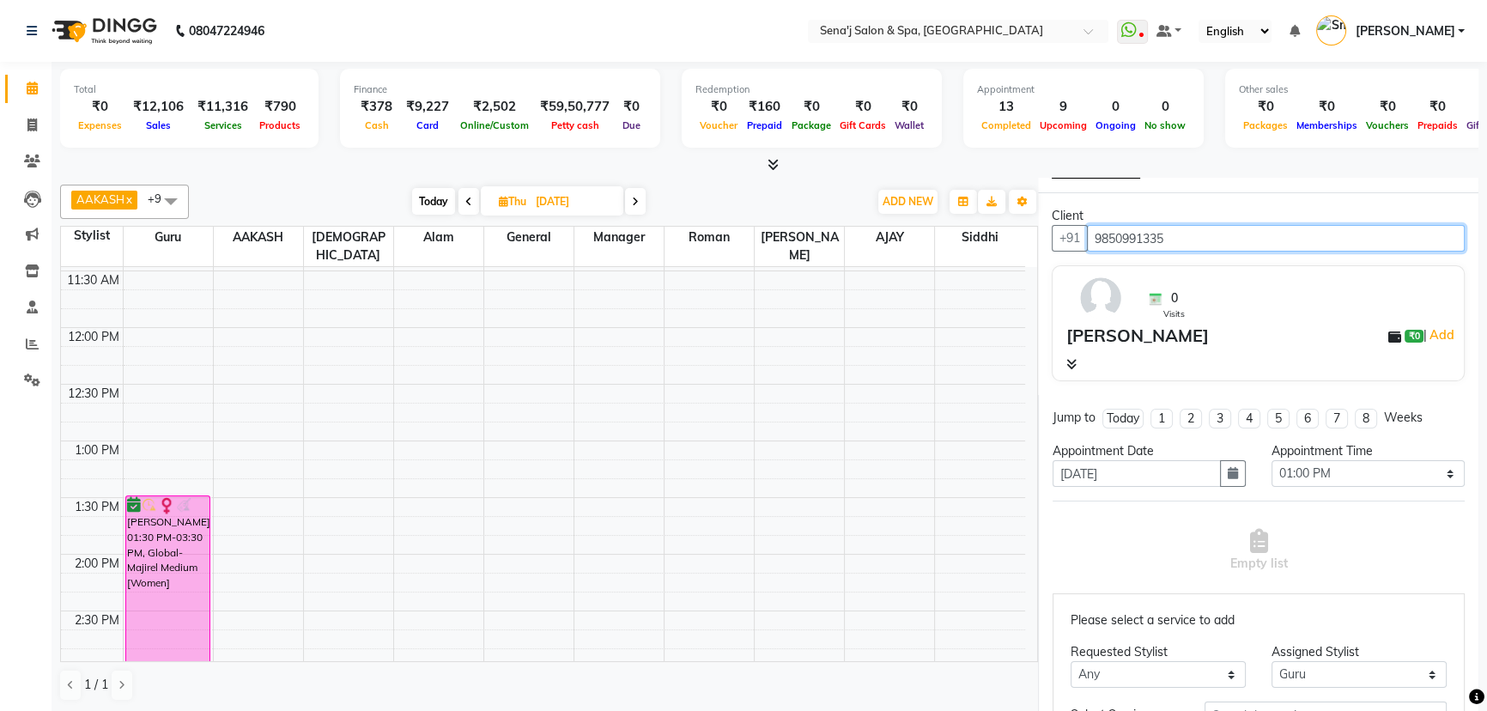
click at [1193, 232] on input "9850991335" at bounding box center [1276, 238] width 378 height 27
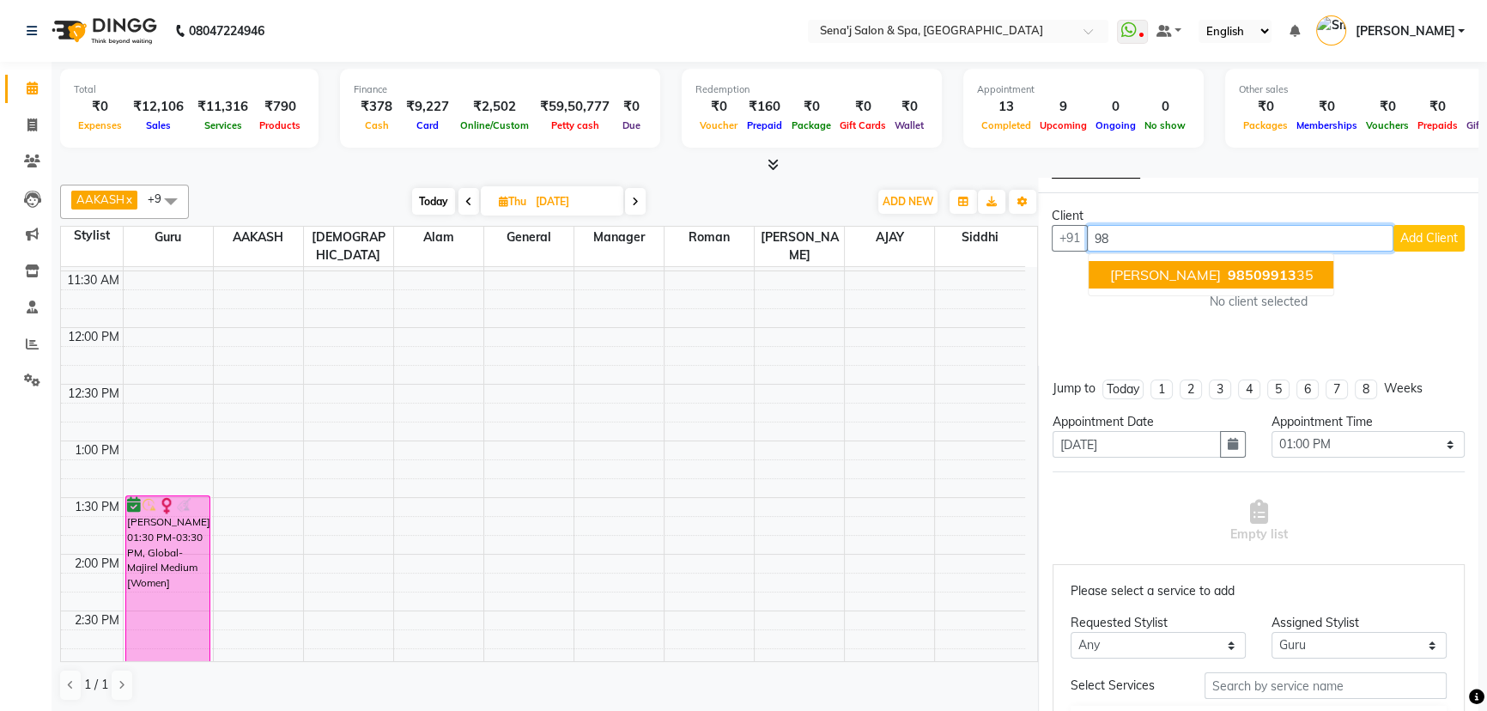
type input "9"
click at [1123, 275] on span "Anuya" at bounding box center [1164, 274] width 111 height 17
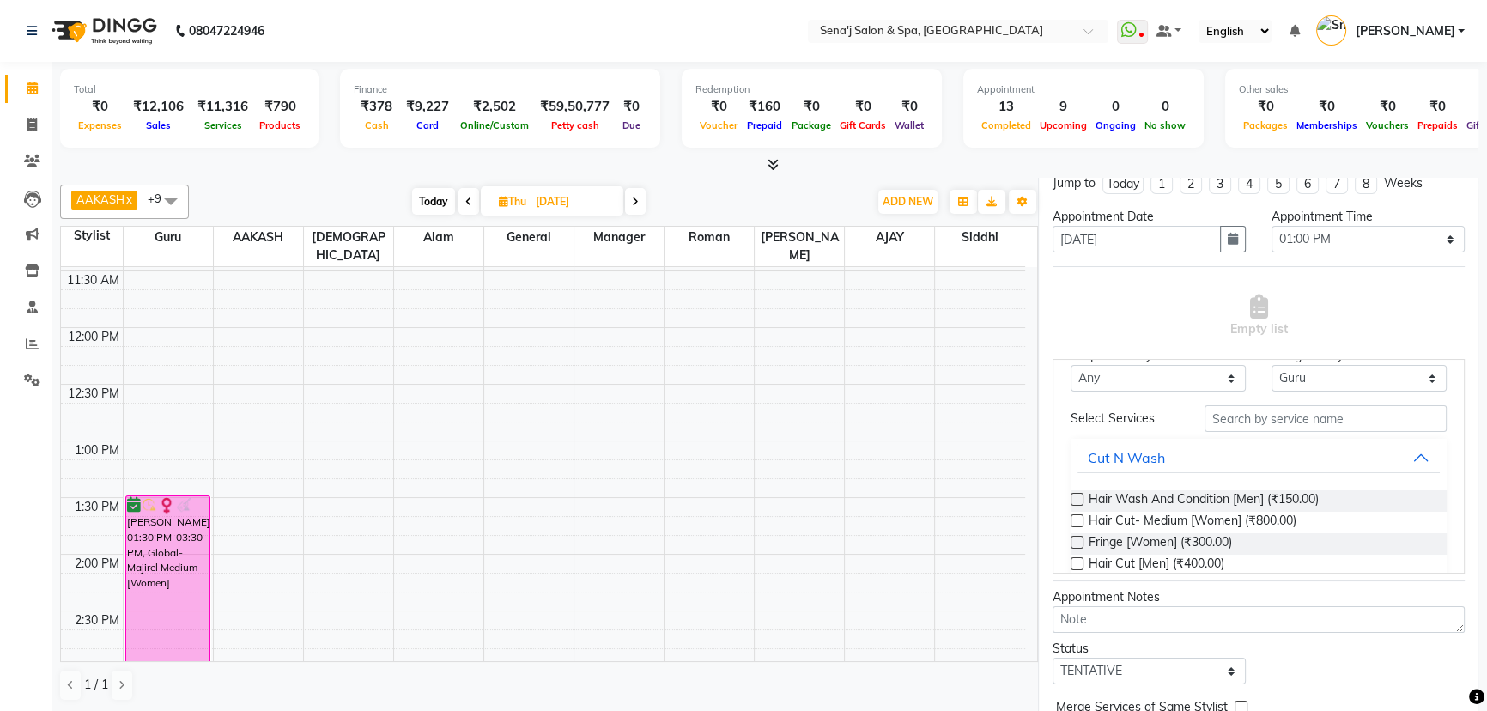
scroll to position [155, 0]
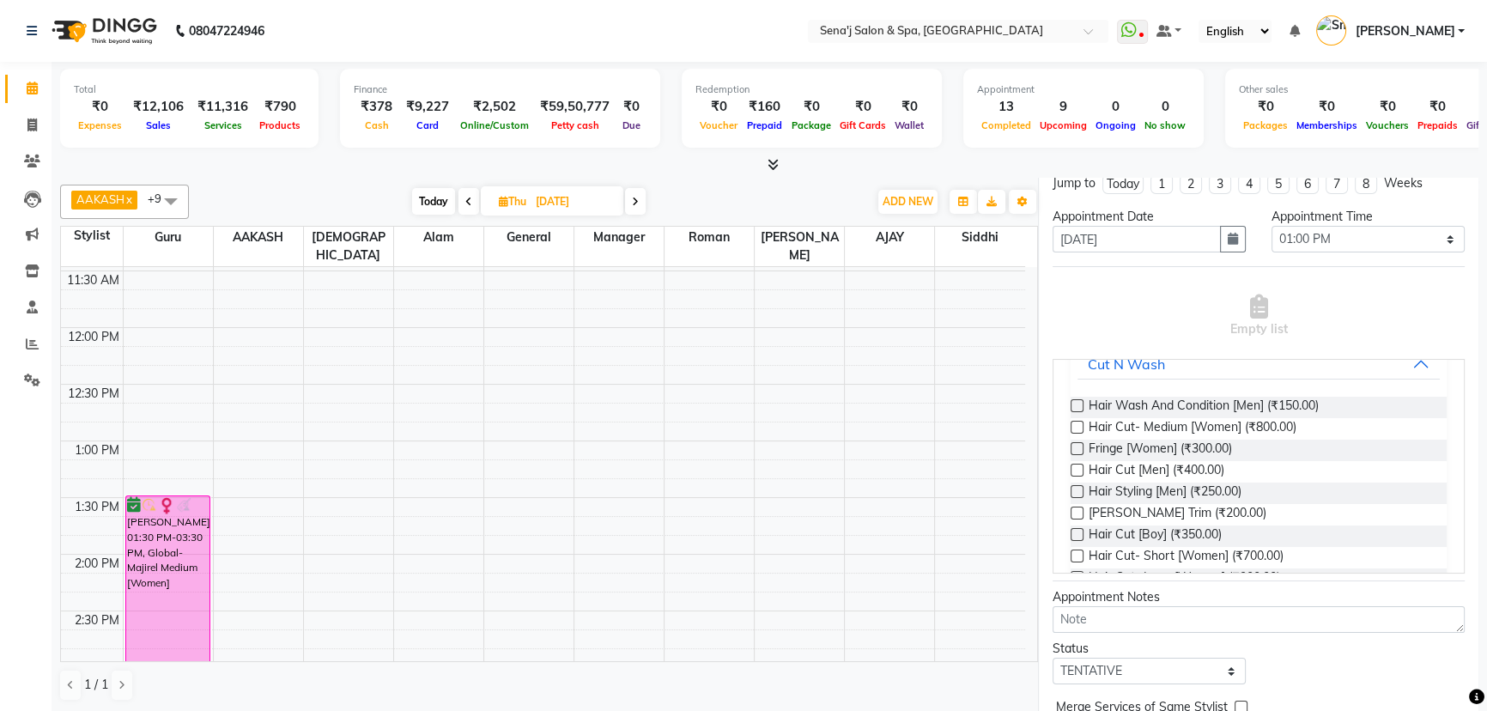
type input "9049768782"
click at [1105, 670] on select "Select TENTATIVE CONFIRM UPCOMING" at bounding box center [1149, 671] width 193 height 27
select select "confirm booking"
click at [1053, 658] on select "Select TENTATIVE CONFIRM UPCOMING" at bounding box center [1149, 671] width 193 height 27
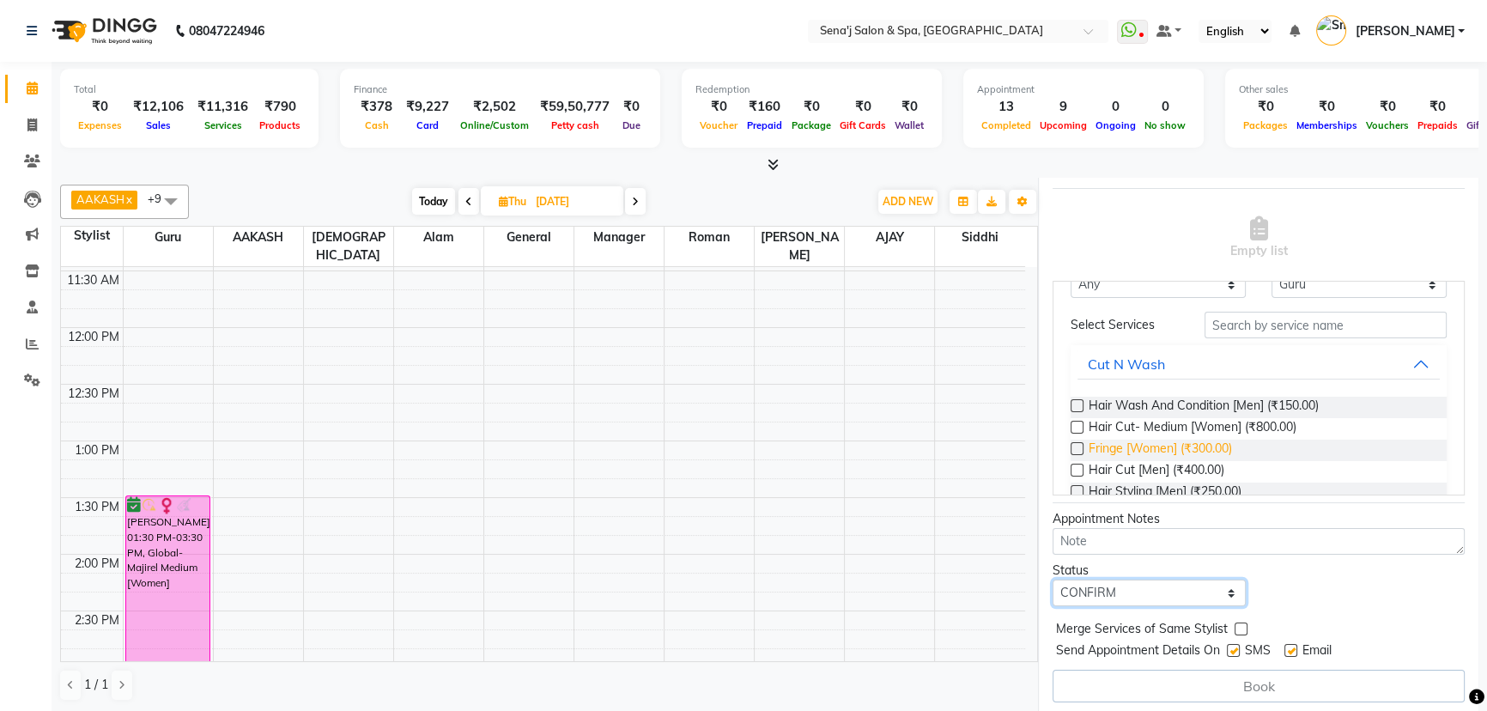
scroll to position [77, 0]
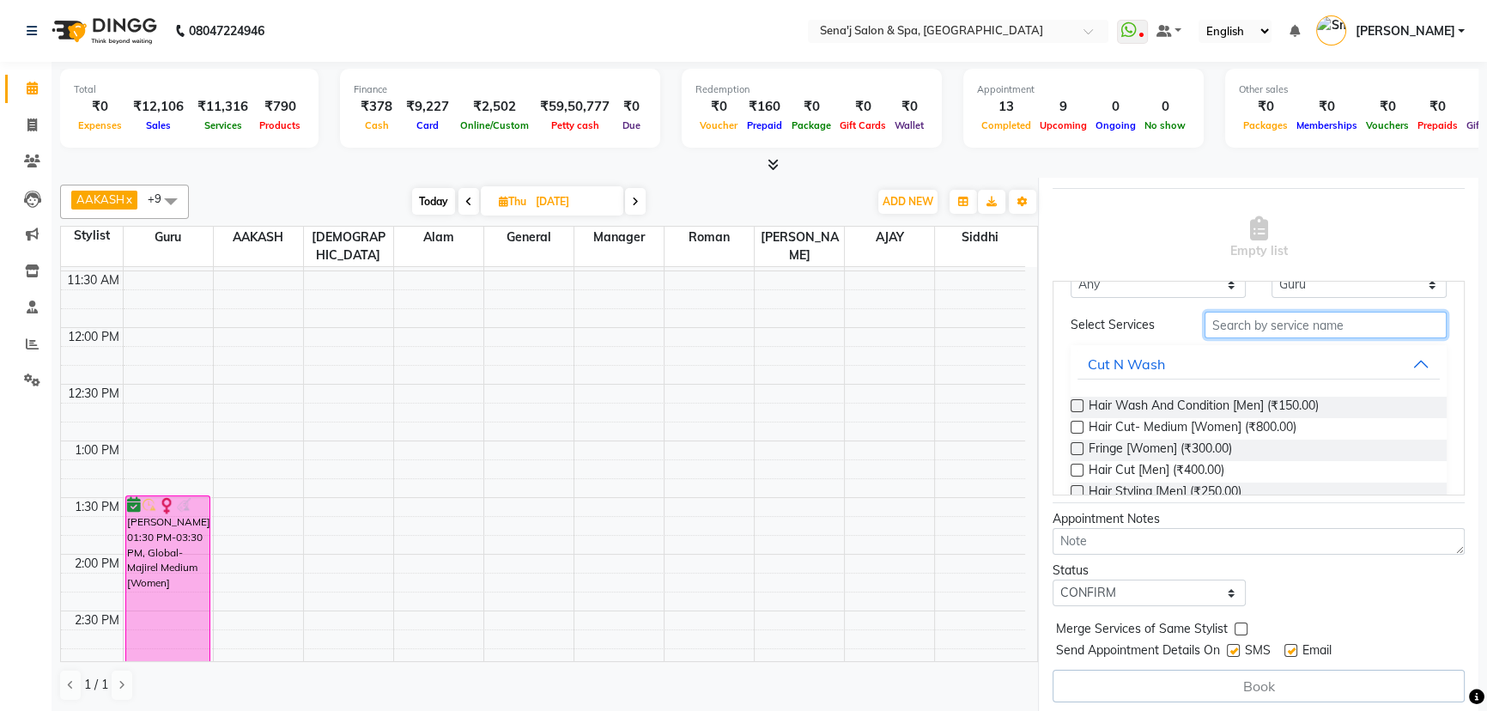
click at [1236, 327] on input "text" at bounding box center [1326, 325] width 242 height 27
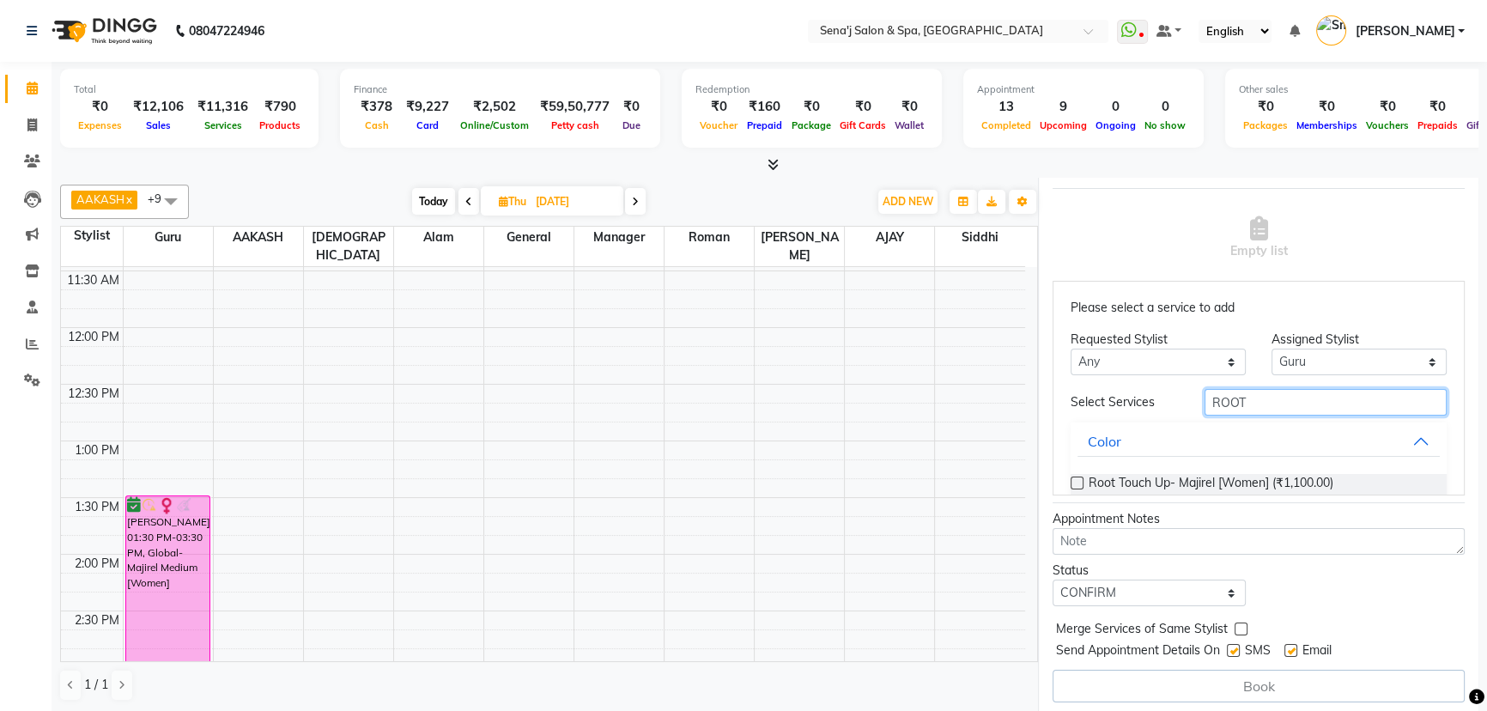
scroll to position [52, 0]
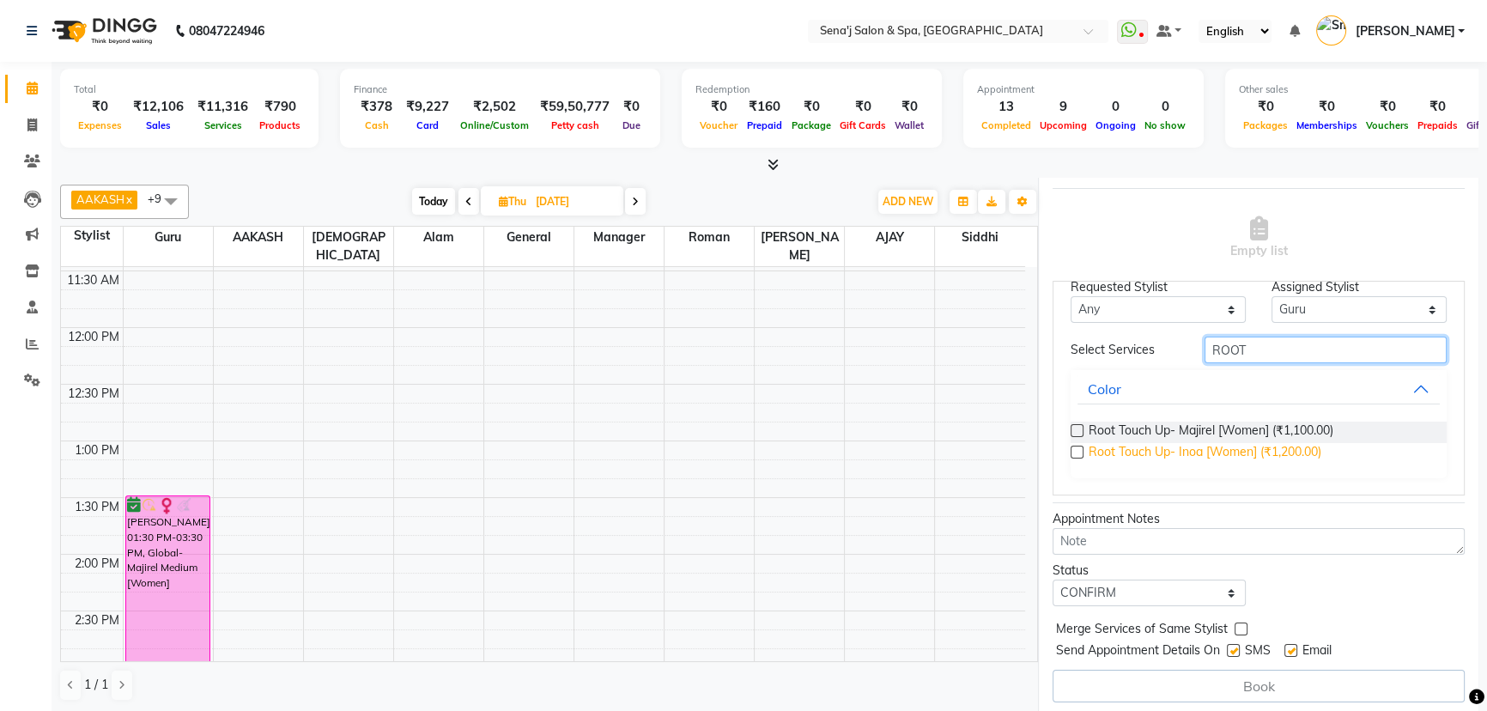
type input "ROOT"
click at [1106, 451] on span "Root Touch Up- Inoa [Women] (₹1,200.00)" at bounding box center [1205, 453] width 233 height 21
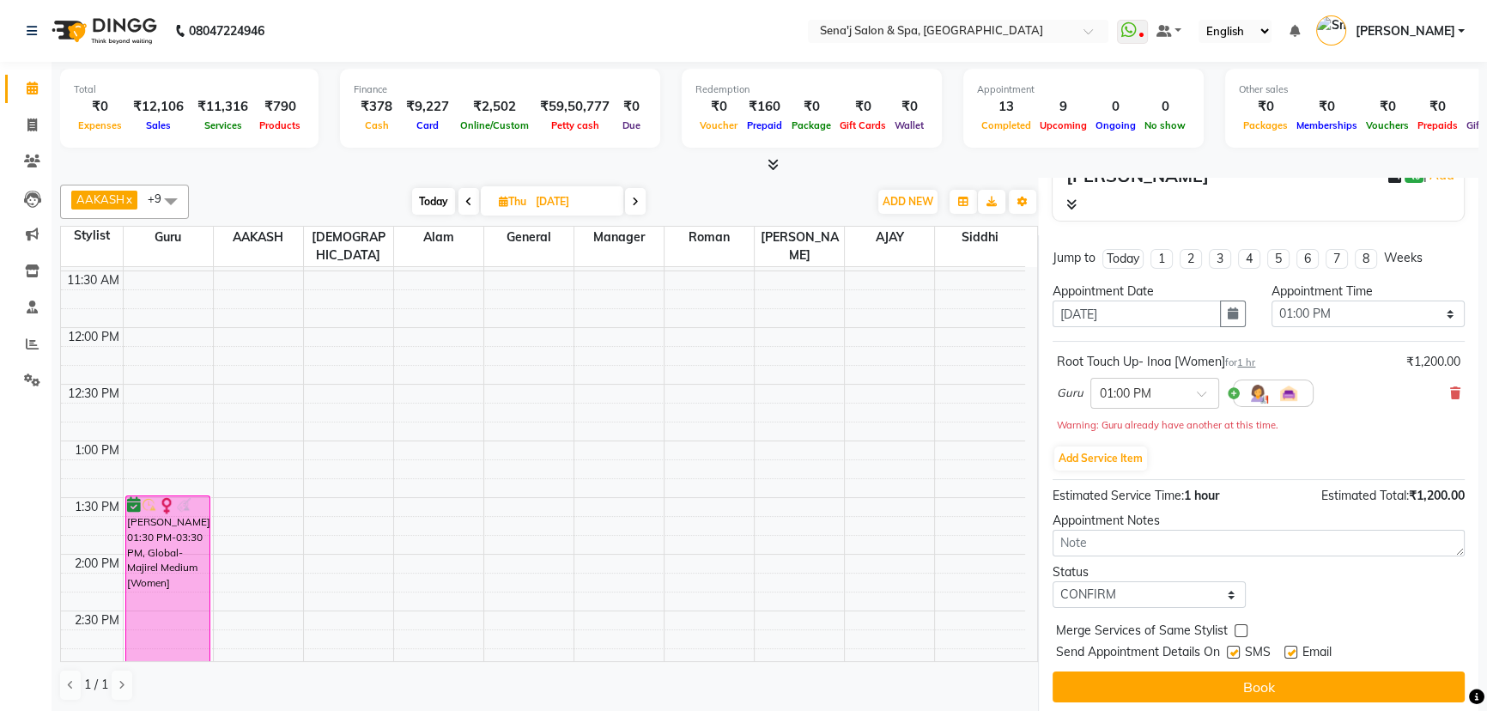
scroll to position [8, 0]
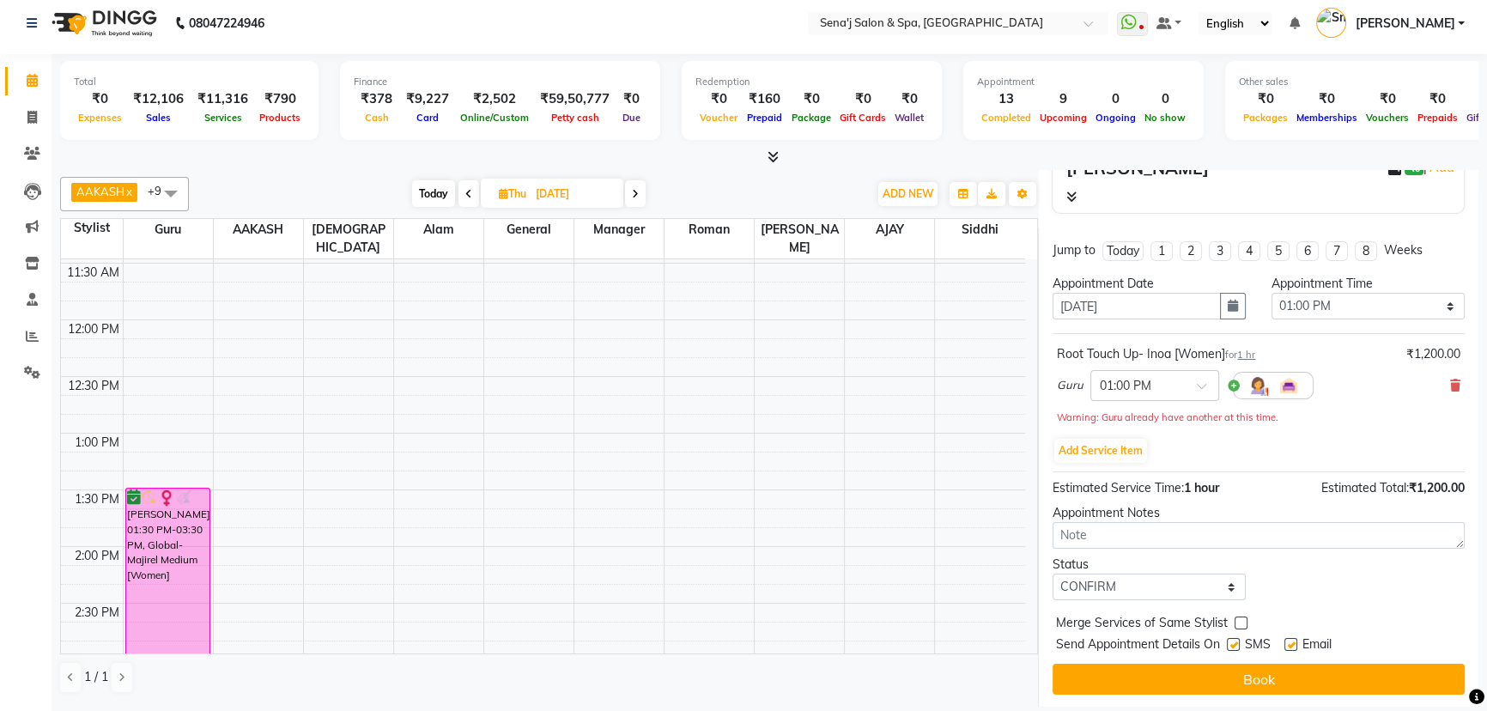
click at [1132, 678] on button "Book" at bounding box center [1259, 679] width 412 height 31
select select "6923"
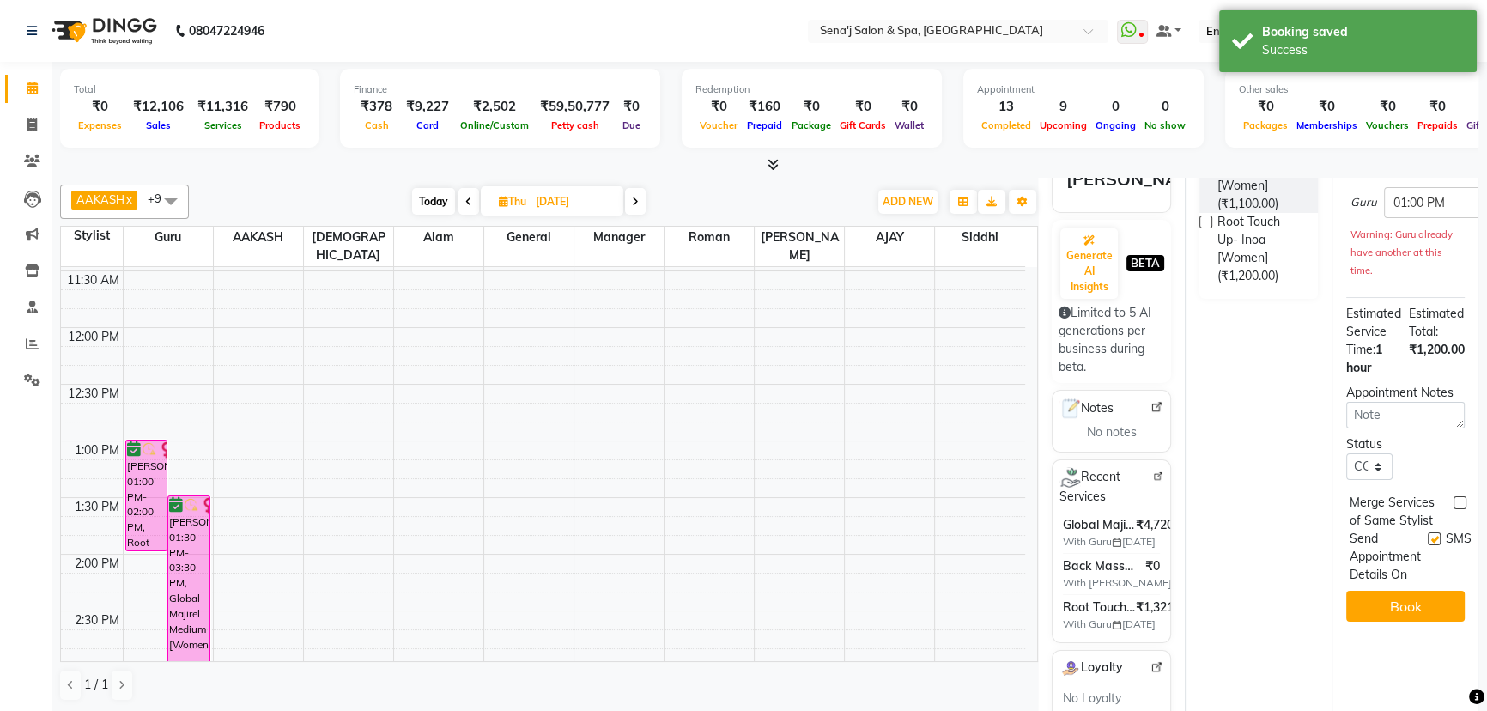
scroll to position [0, 0]
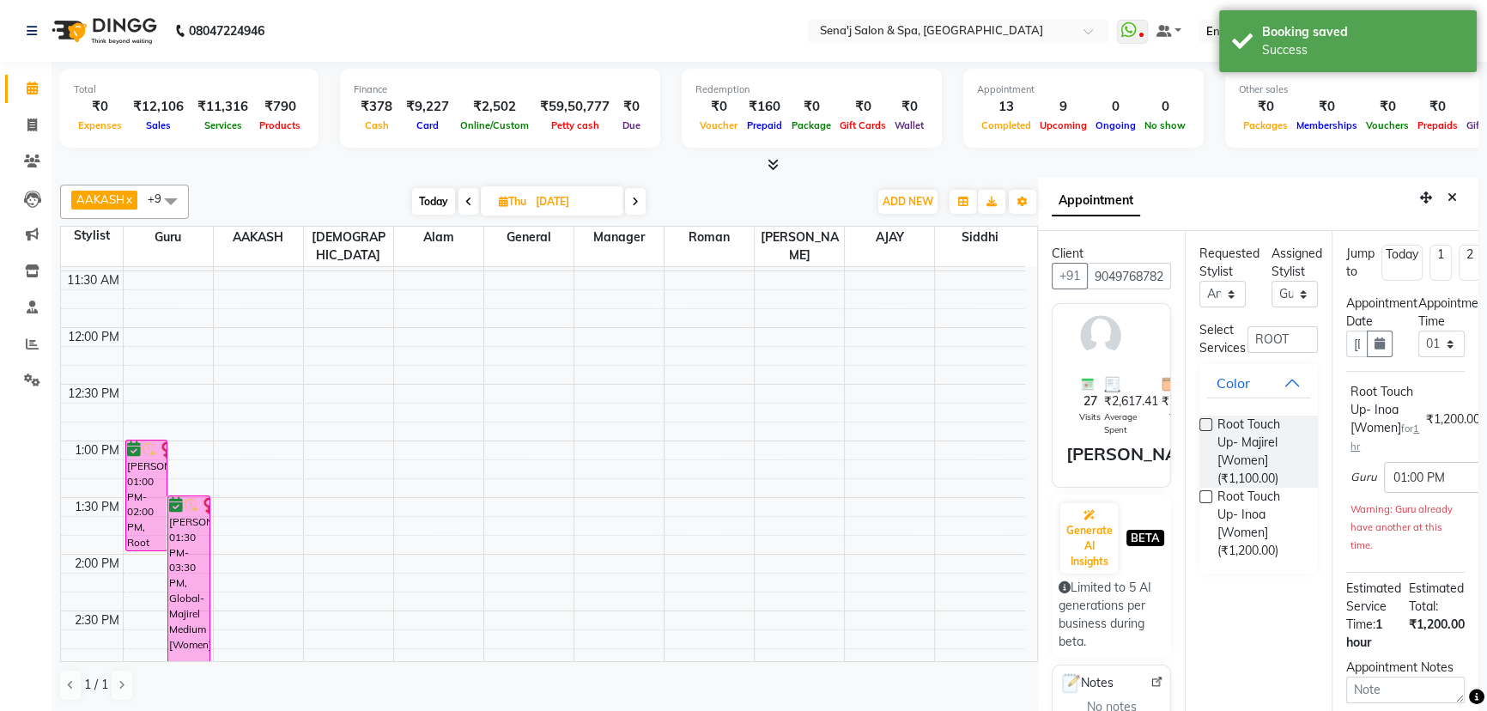
click at [451, 199] on span "Today" at bounding box center [433, 201] width 43 height 27
type input "[DATE]"
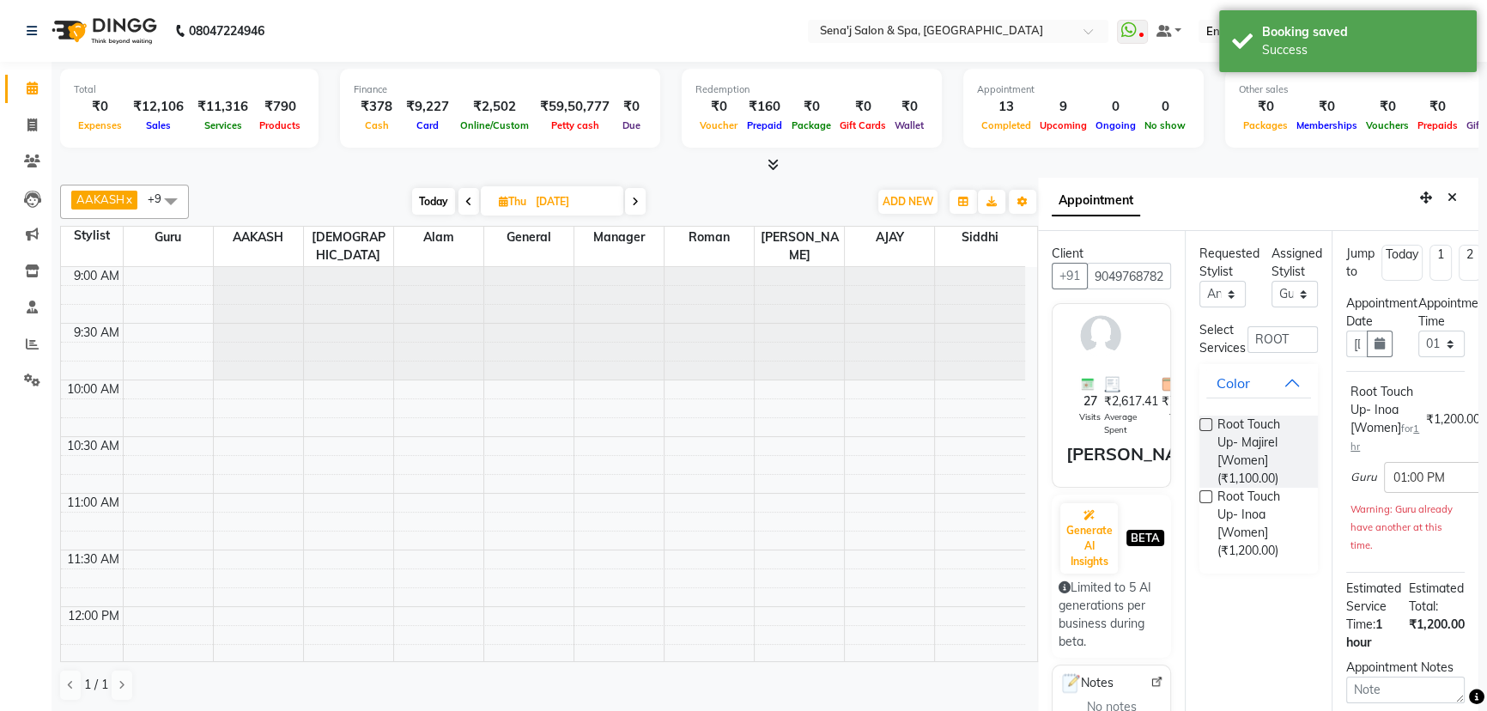
select select "780"
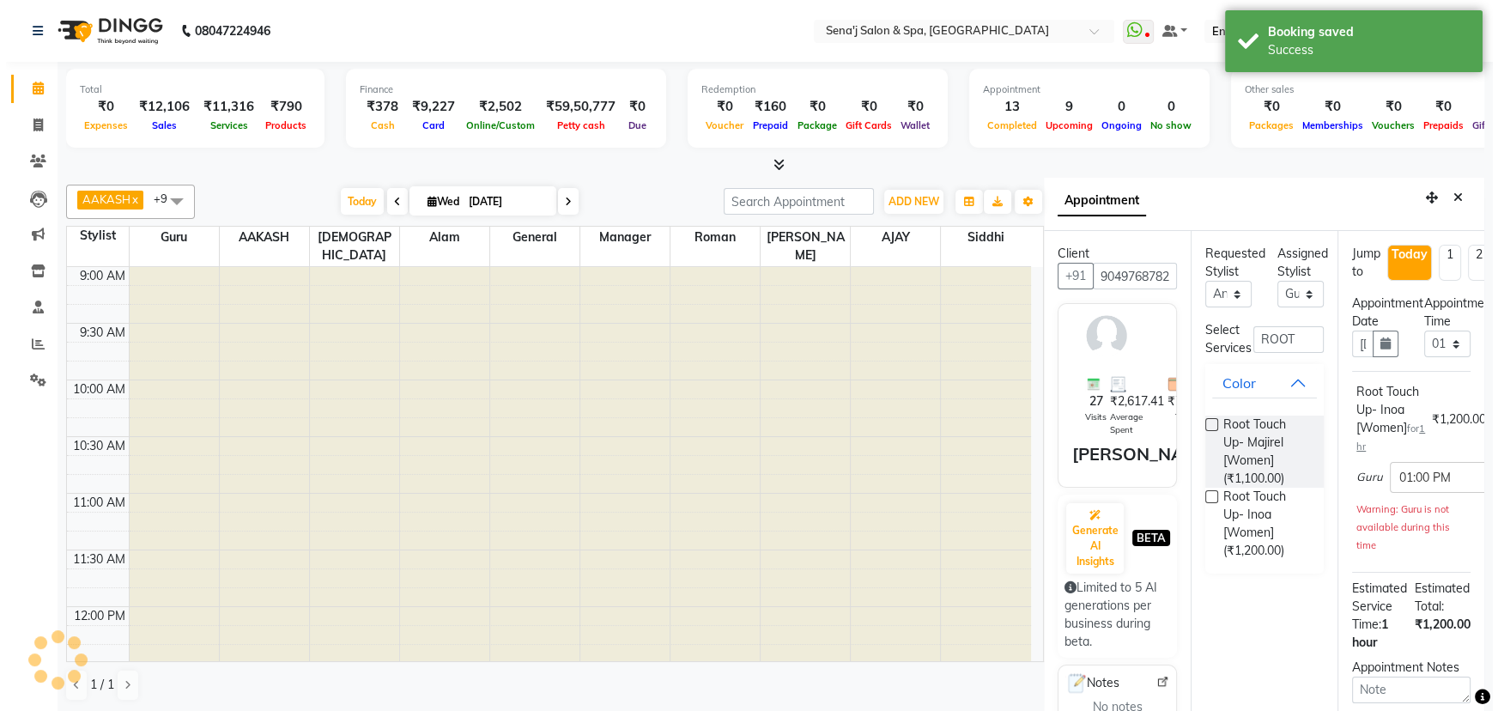
scroll to position [903, 0]
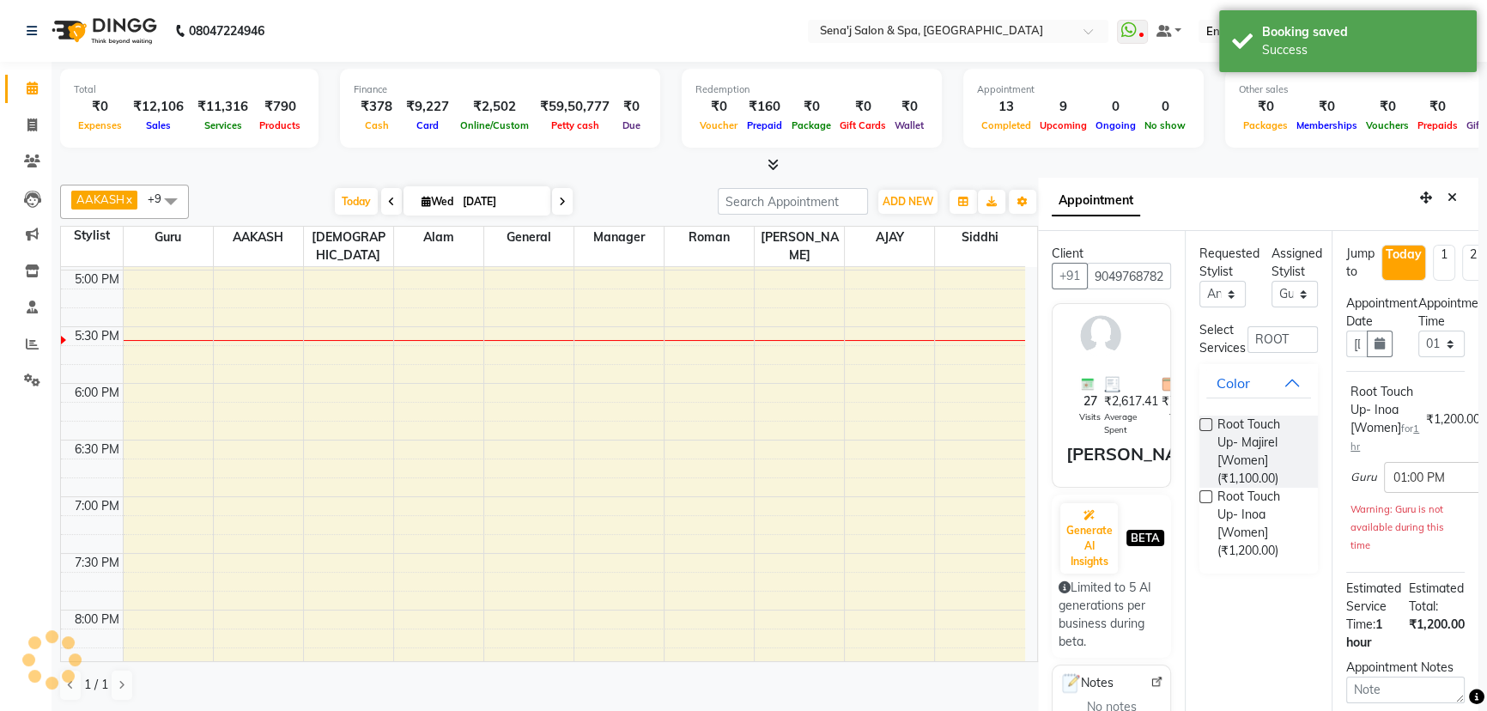
click at [425, 203] on icon at bounding box center [426, 201] width 9 height 11
select select "9"
select select "2025"
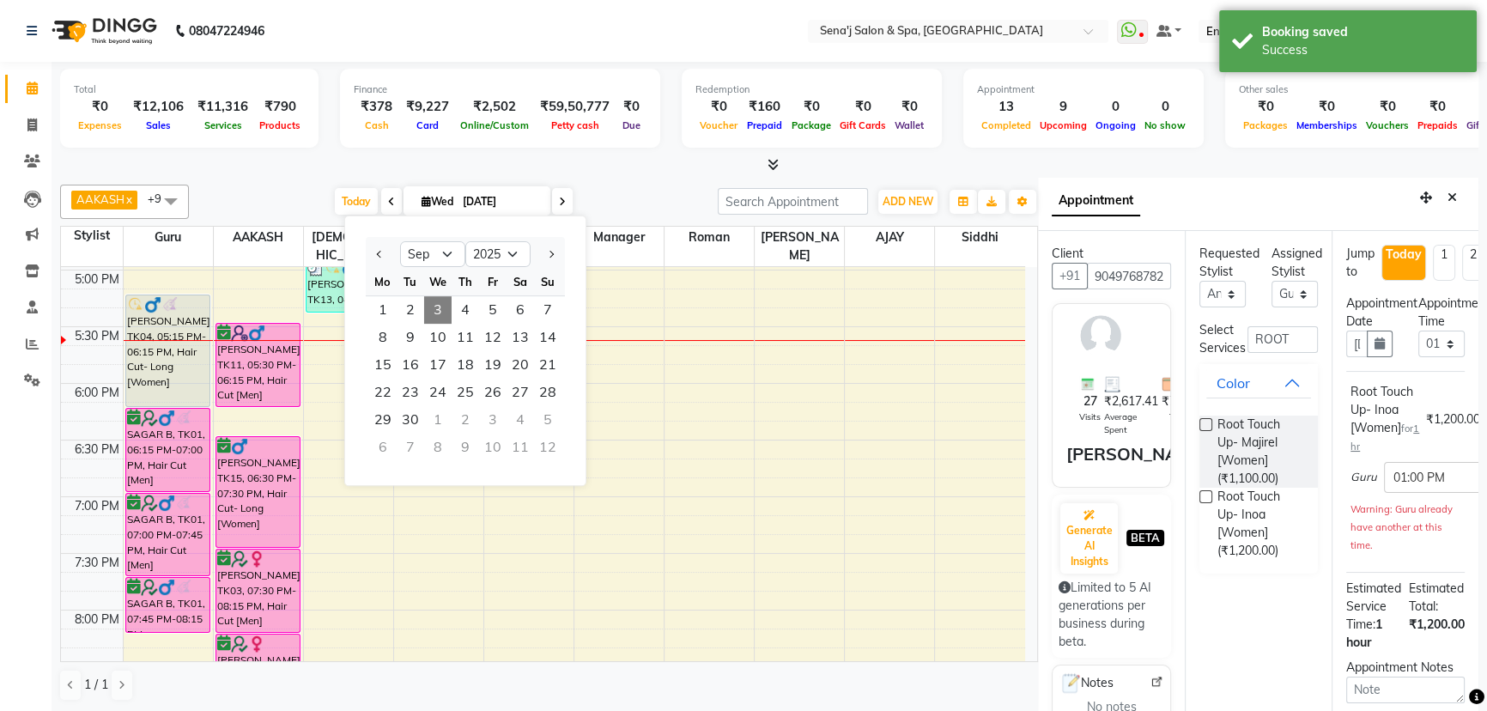
click at [661, 189] on div "Today Wed 03-09-2025 Jan Feb Mar Apr May Jun Jul Aug Sep Oct Nov Dec 2015 2016 …" at bounding box center [453, 202] width 512 height 26
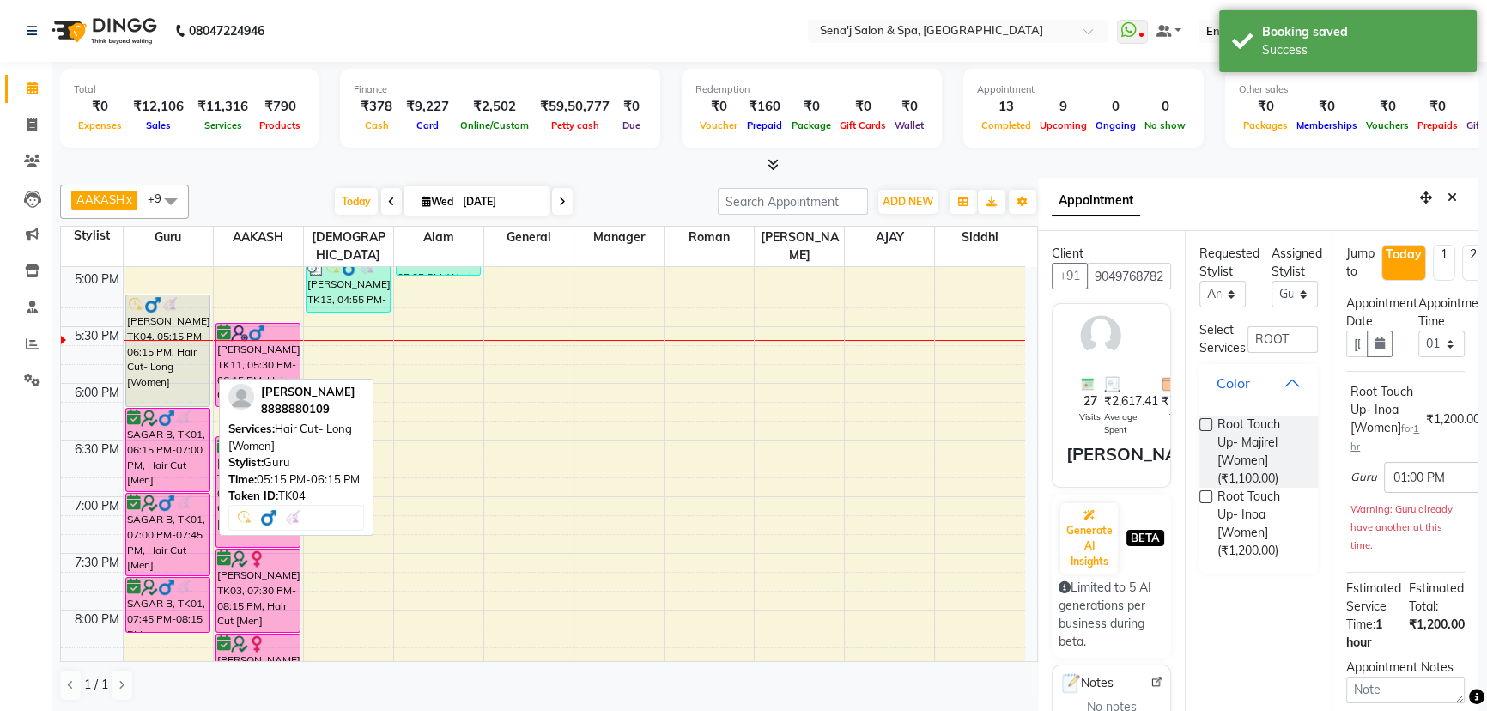
click at [166, 349] on div "[PERSON_NAME], TK04, 05:15 PM-06:15 PM, Hair Cut- Long [Women]" at bounding box center [168, 350] width 84 height 111
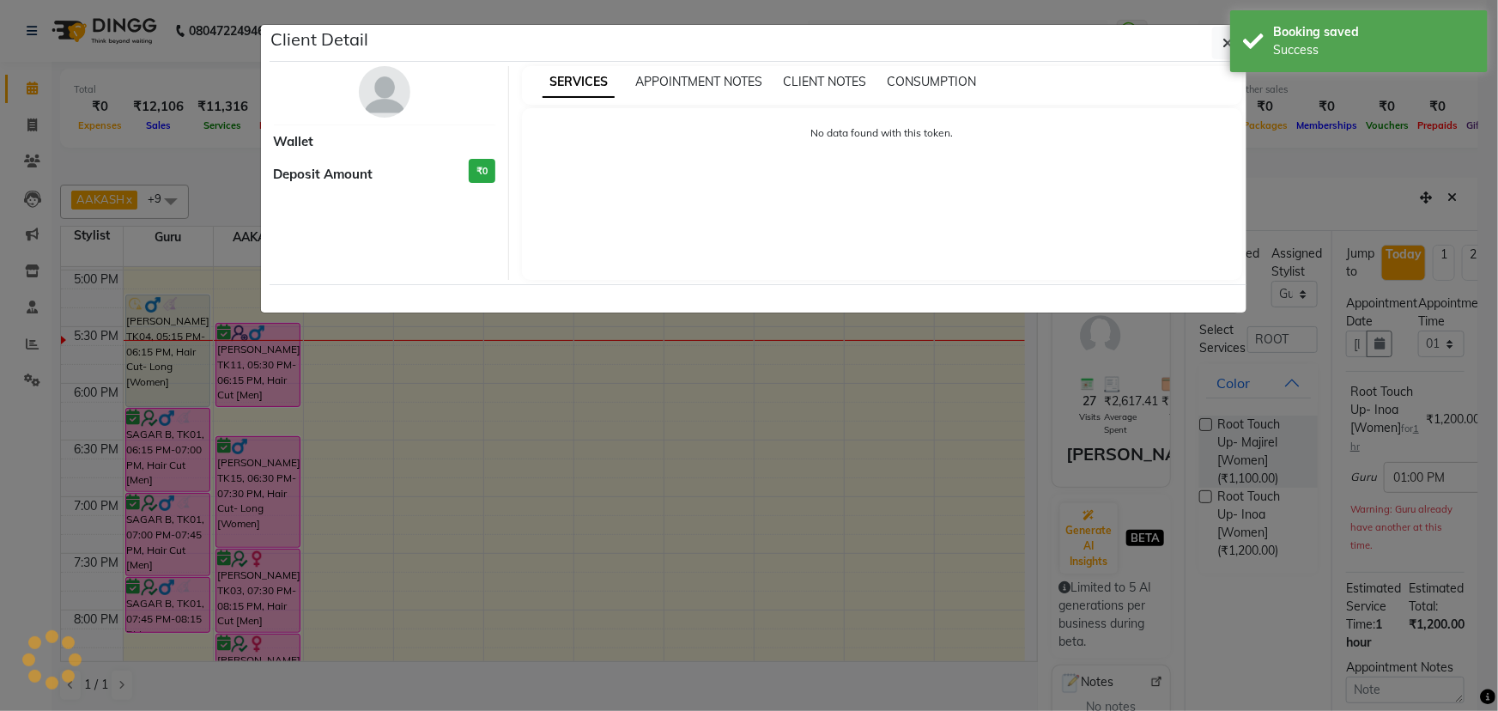
select select "7"
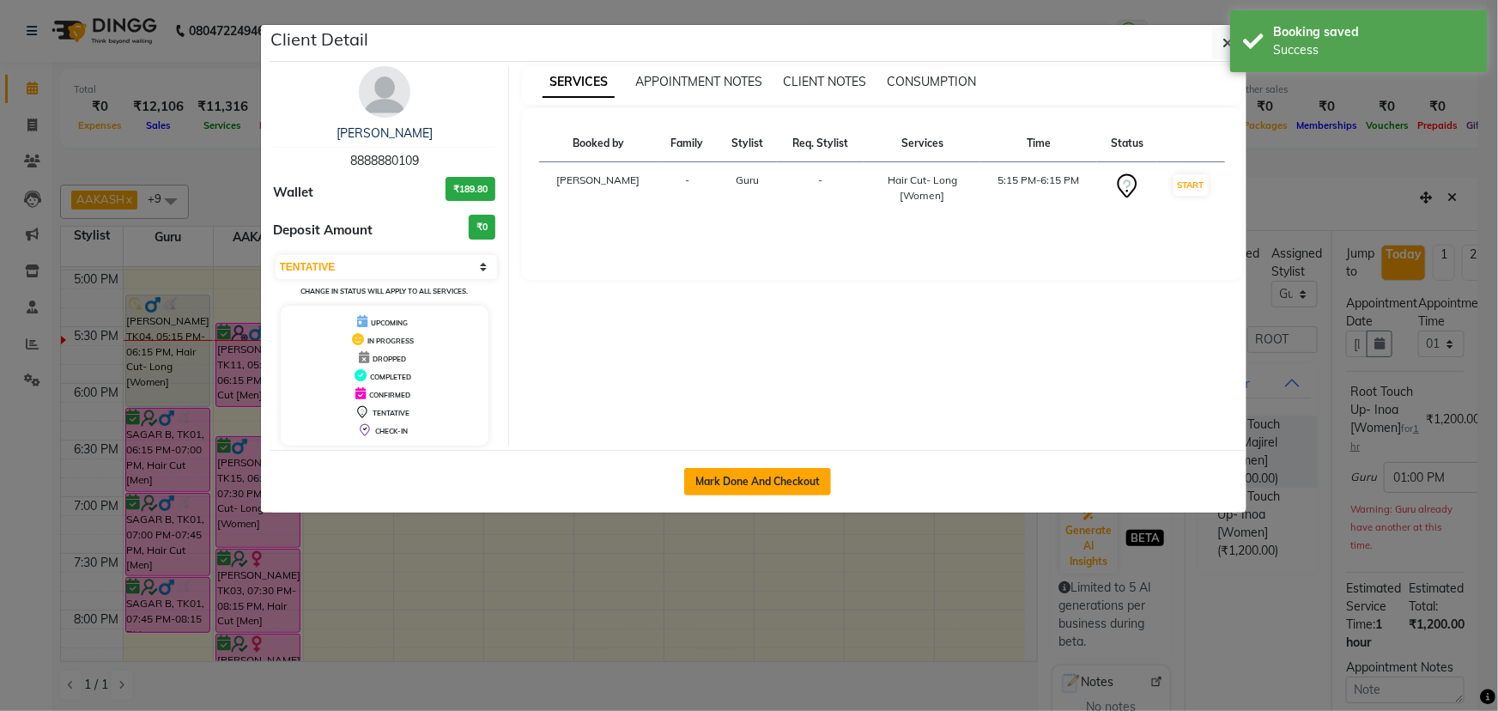
click at [780, 483] on button "Mark Done And Checkout" at bounding box center [757, 481] width 147 height 27
select select "service"
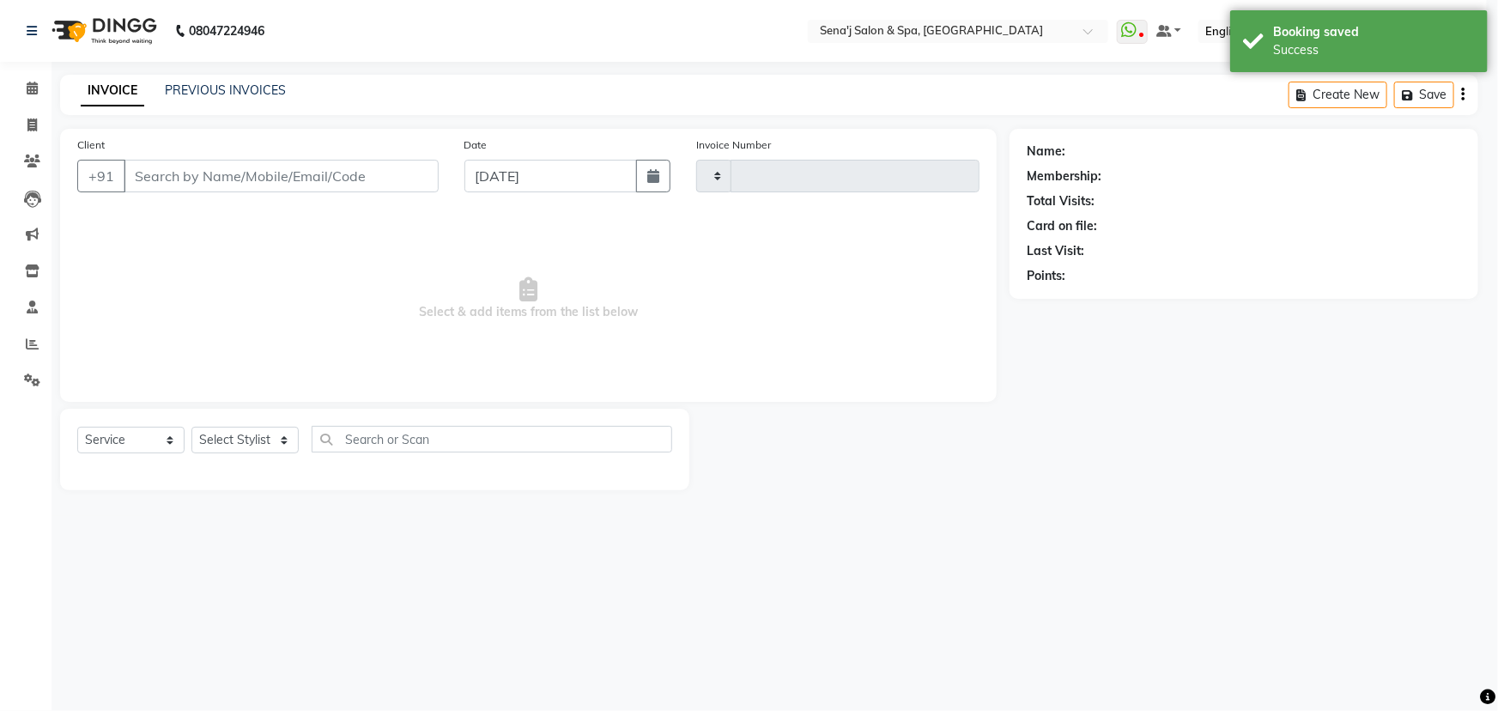
type input "2994"
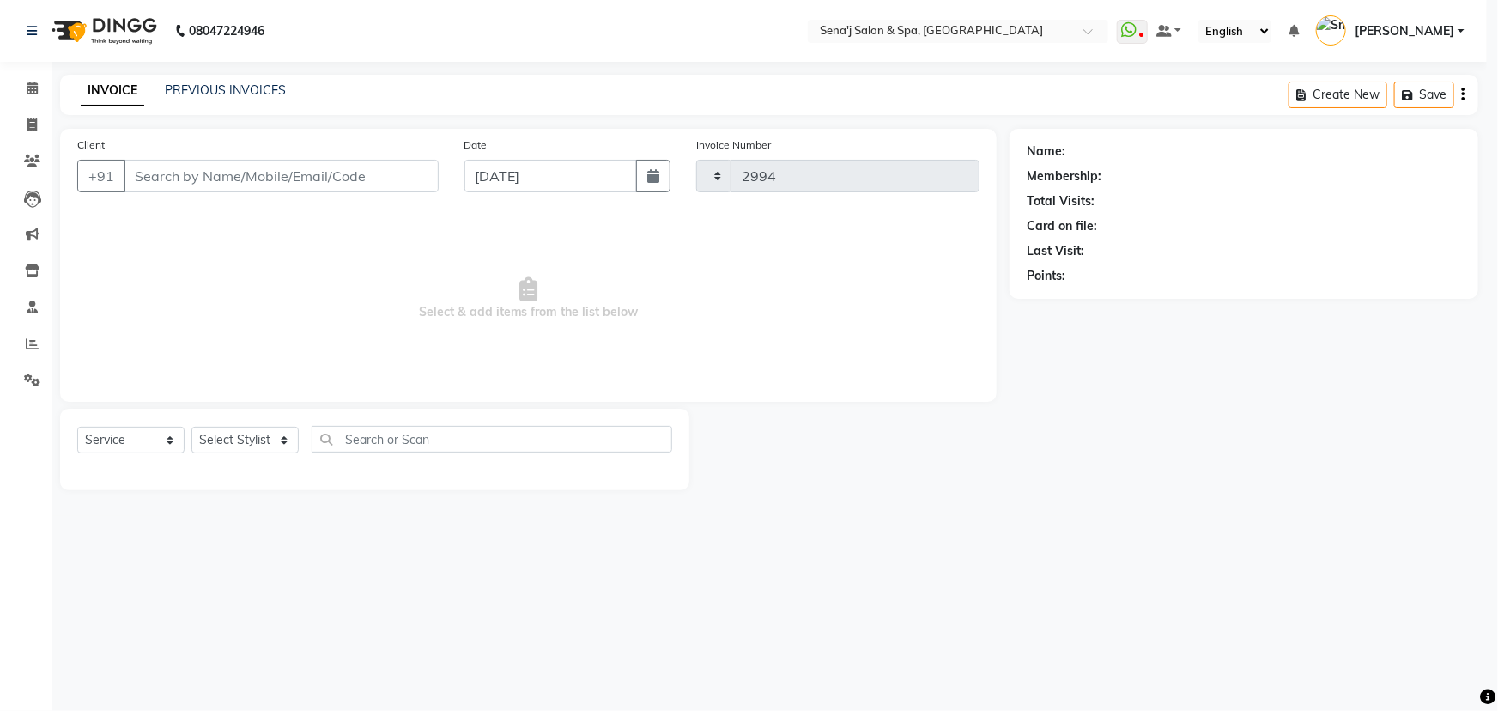
select select "447"
type input "8888880109"
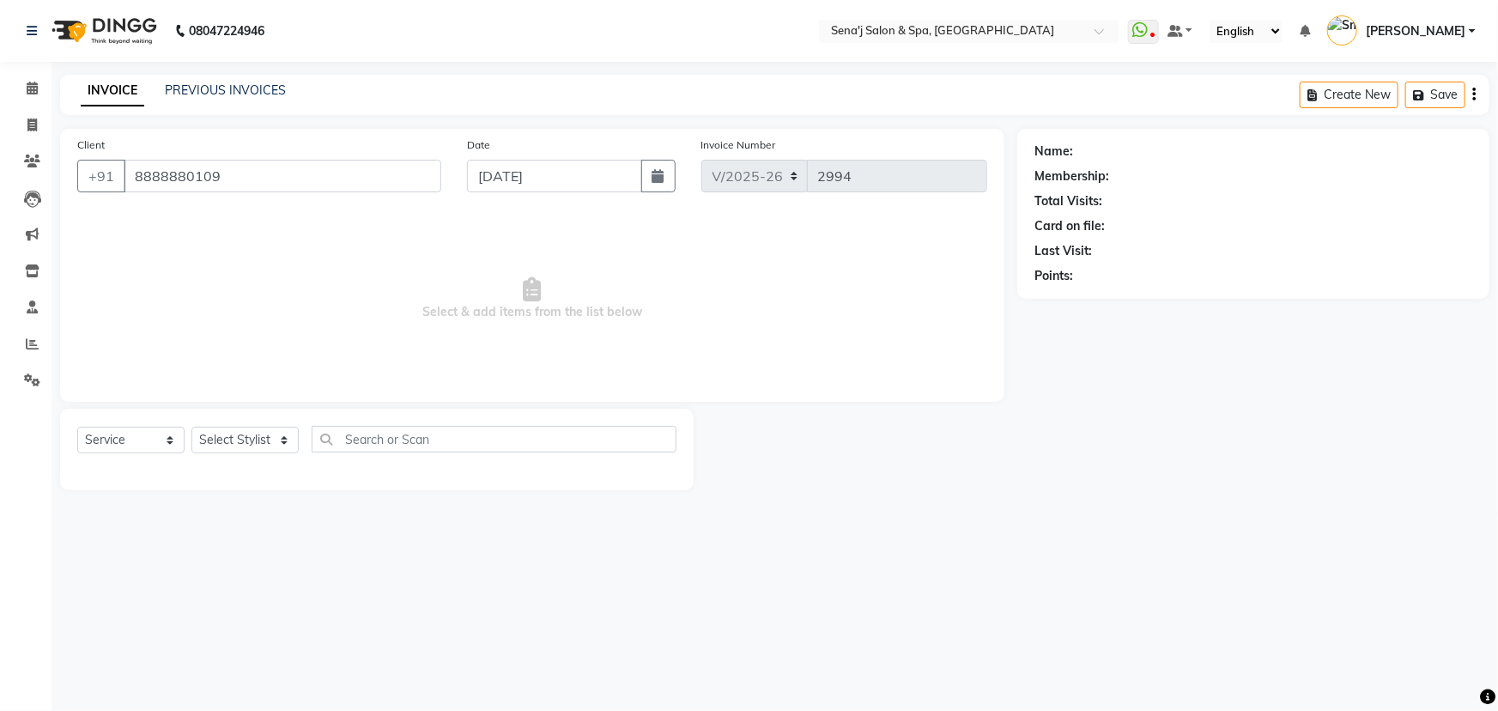
select select "6923"
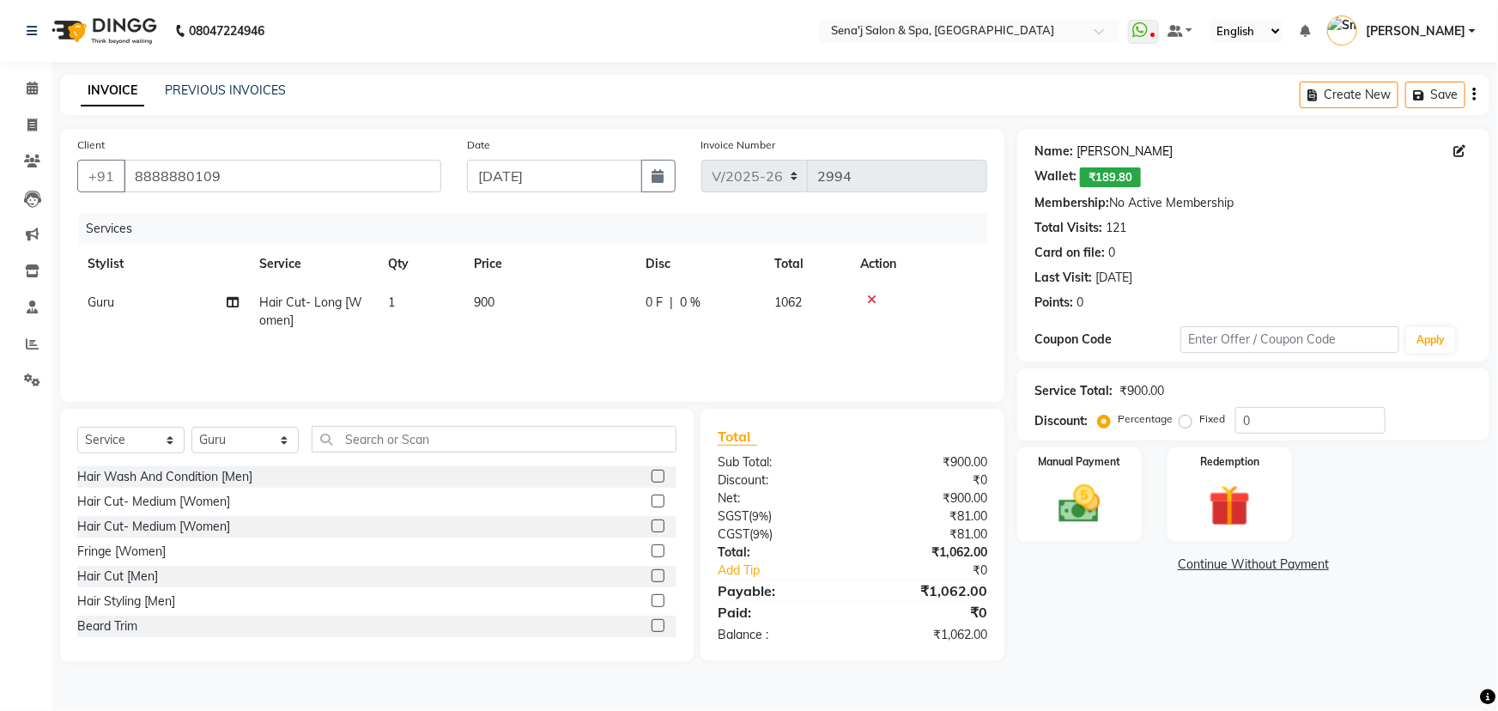
click at [1146, 149] on link "Sneha Bhagwat" at bounding box center [1125, 152] width 96 height 18
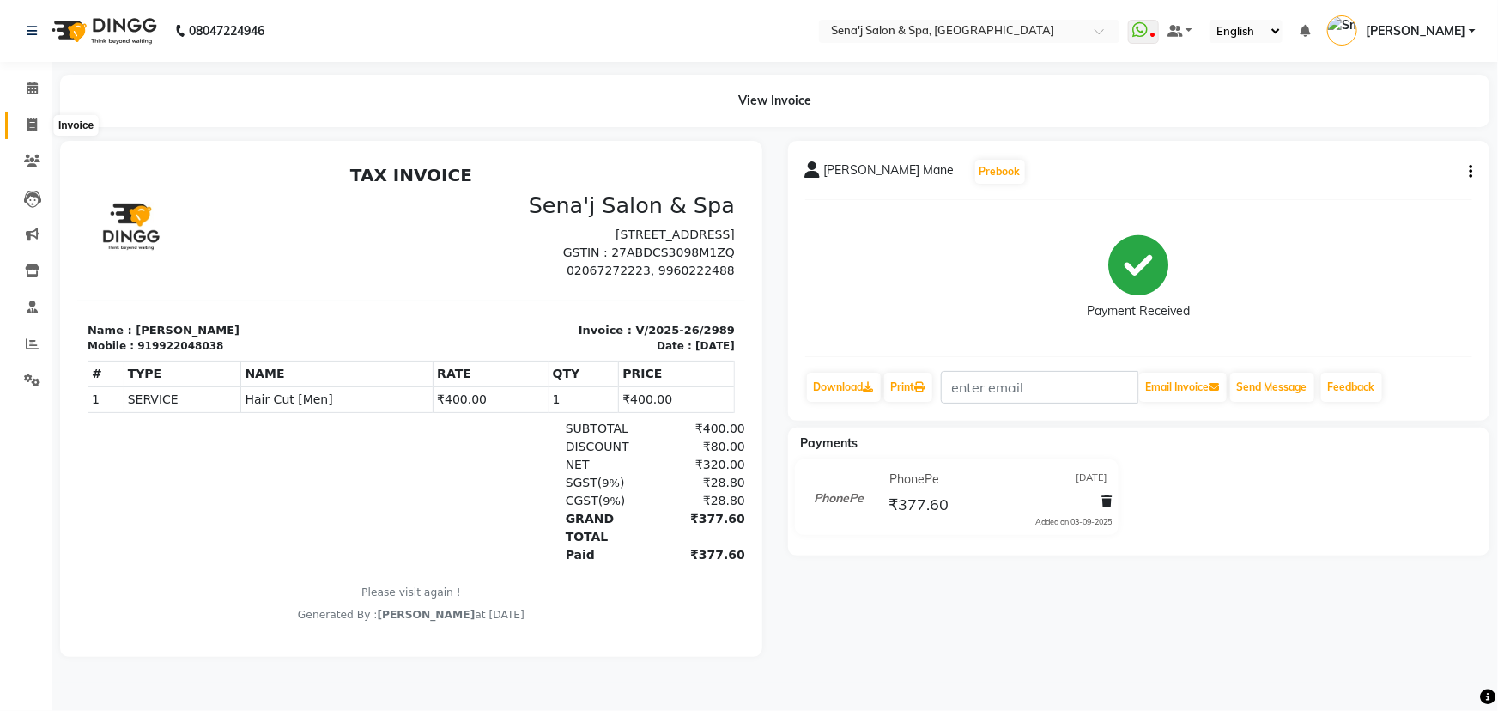
click at [22, 126] on span at bounding box center [32, 126] width 30 height 20
select select "447"
select select "service"
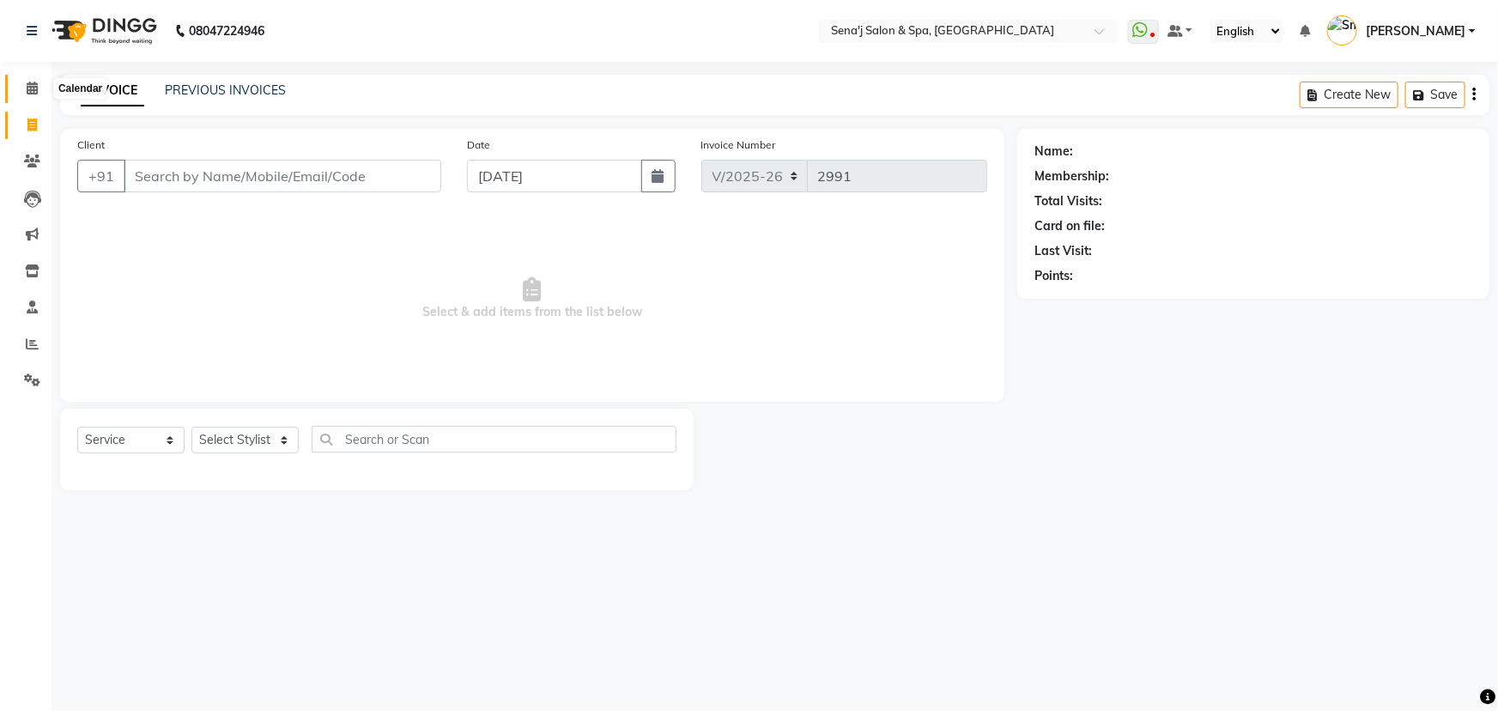
click at [36, 79] on span at bounding box center [32, 89] width 30 height 20
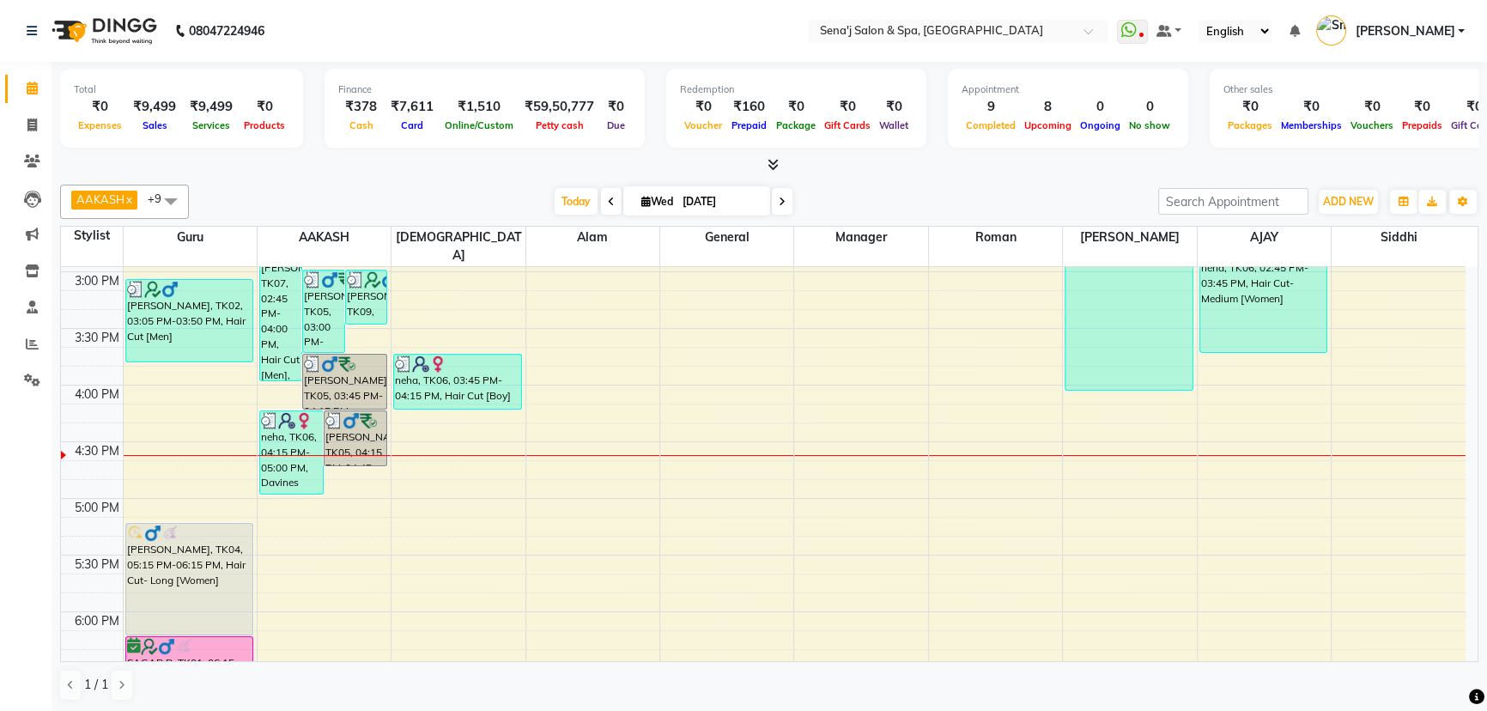
scroll to position [702, 0]
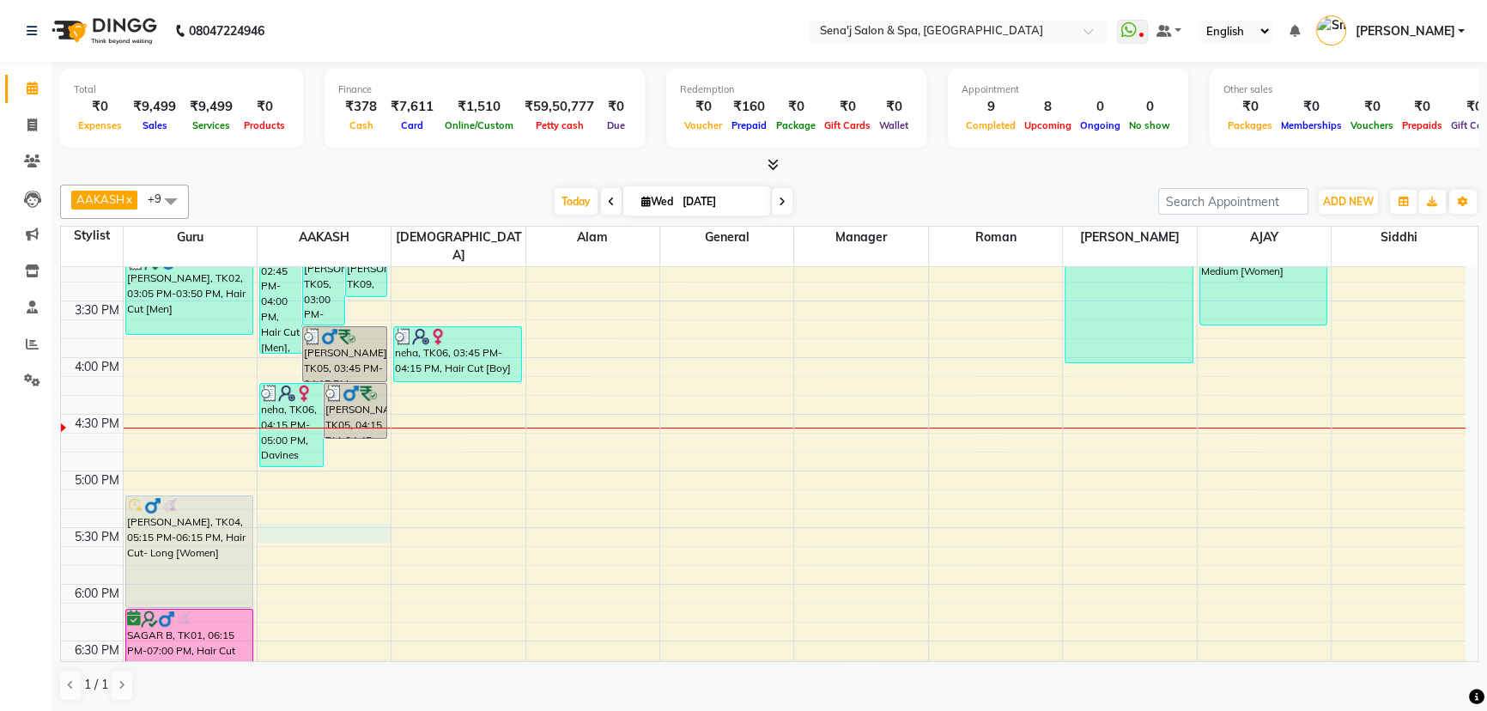
click at [299, 506] on div "9:00 AM 9:30 AM 10:00 AM 10:30 AM 11:00 AM 11:30 AM 12:00 PM 12:30 PM 1:00 PM 1…" at bounding box center [763, 414] width 1405 height 1699
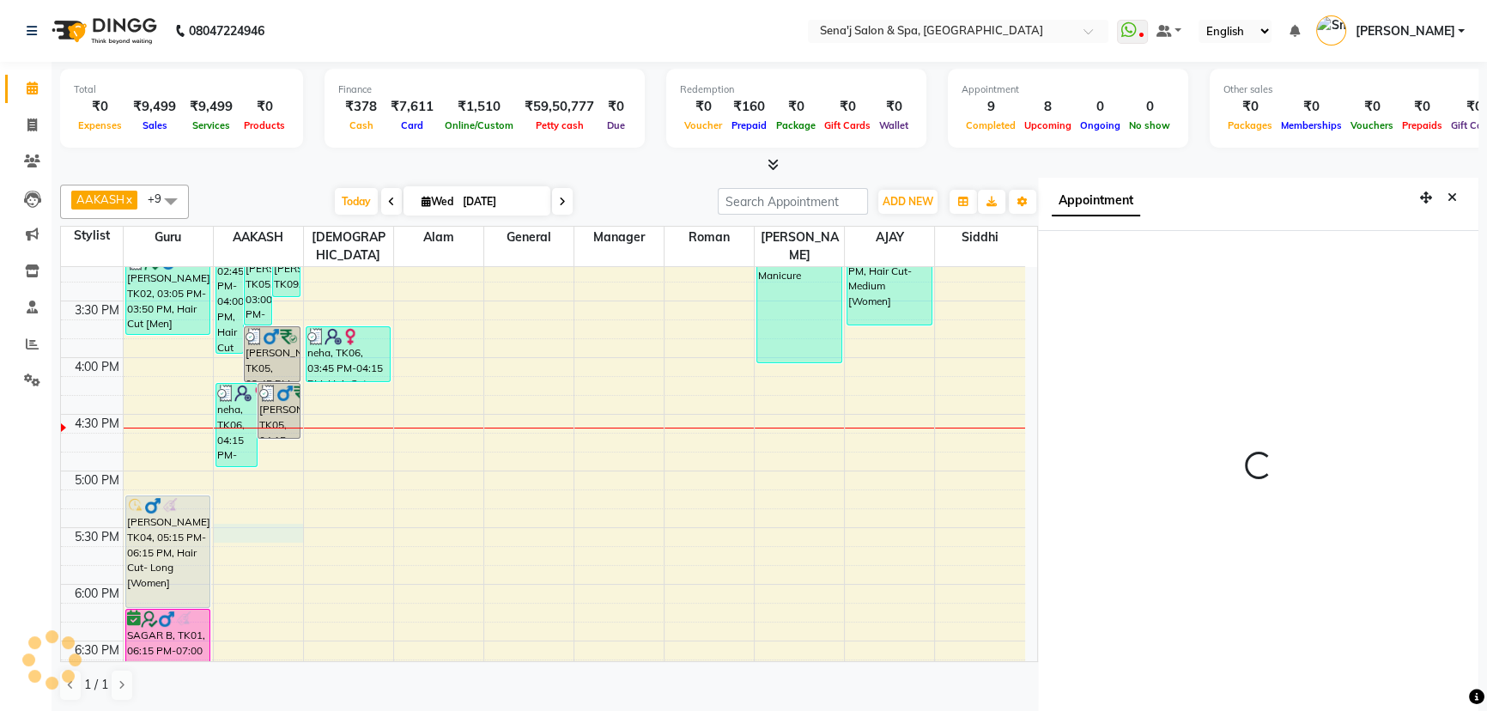
scroll to position [8, 0]
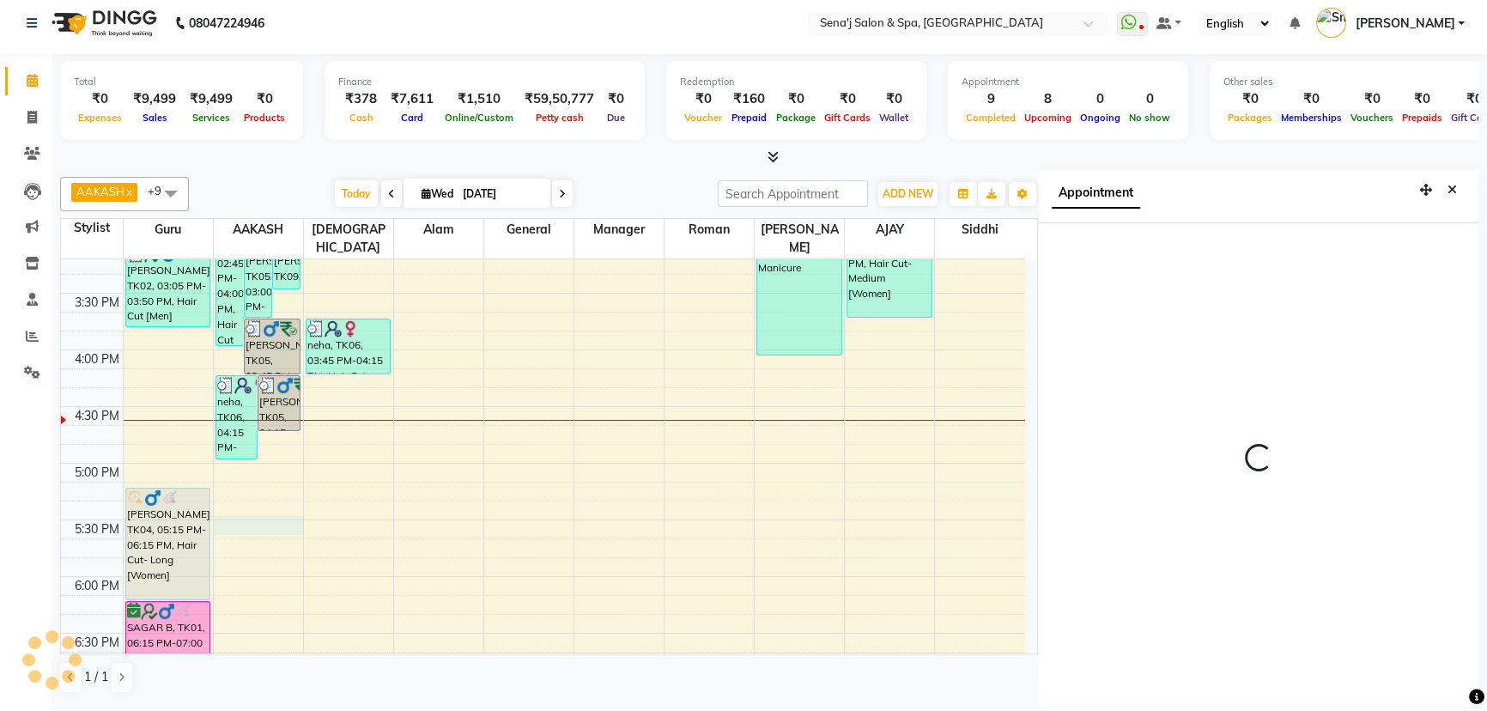
select select "12648"
select select "tentative"
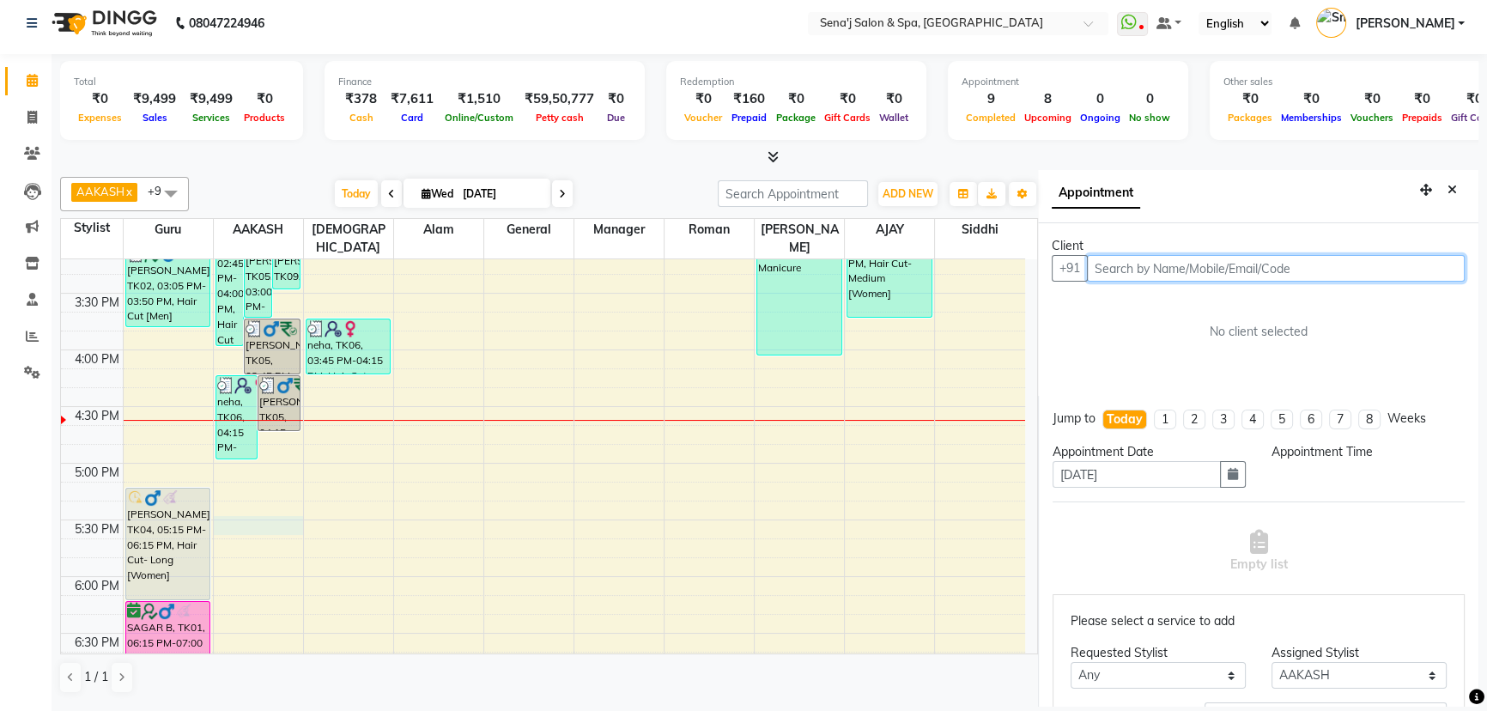
select select "1050"
click at [1126, 268] on input "text" at bounding box center [1276, 268] width 378 height 27
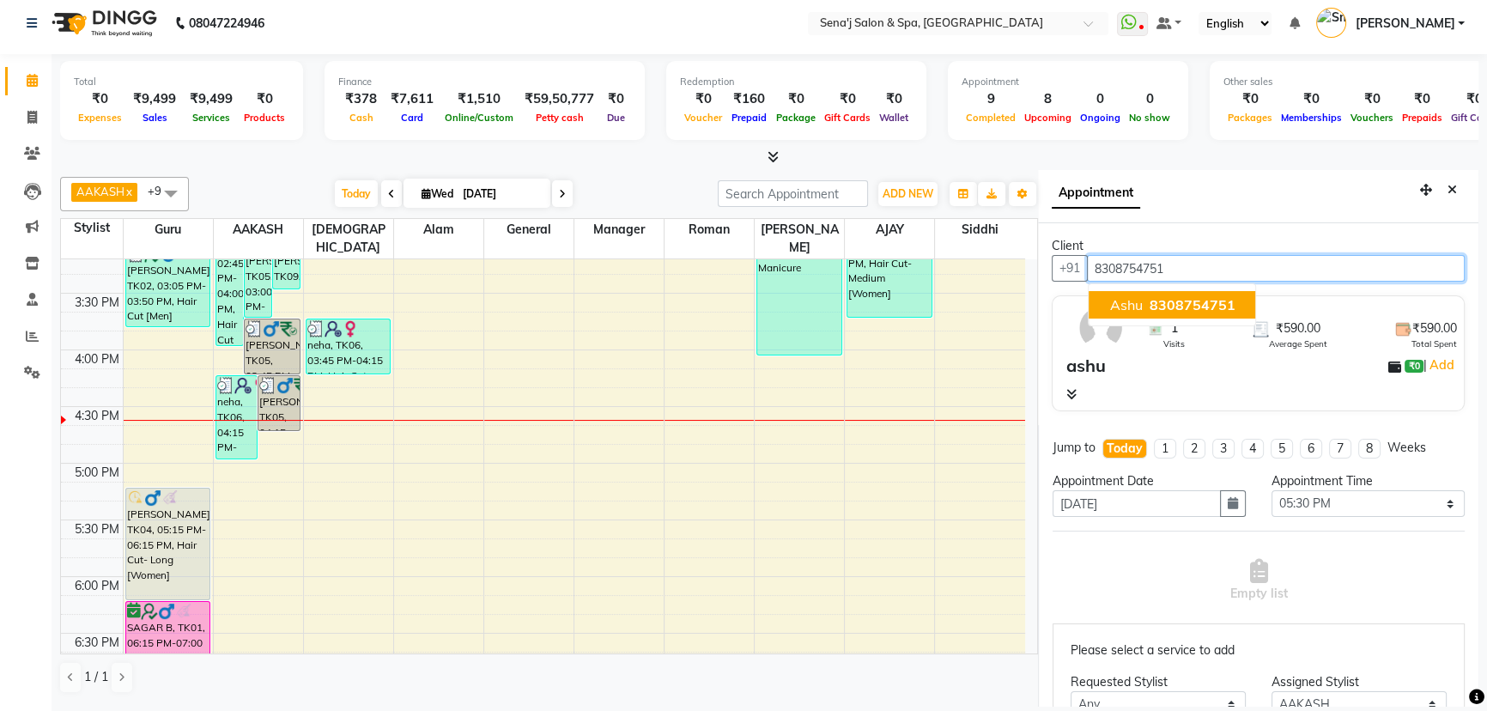
click at [1161, 296] on span "8308754751" at bounding box center [1192, 304] width 86 height 17
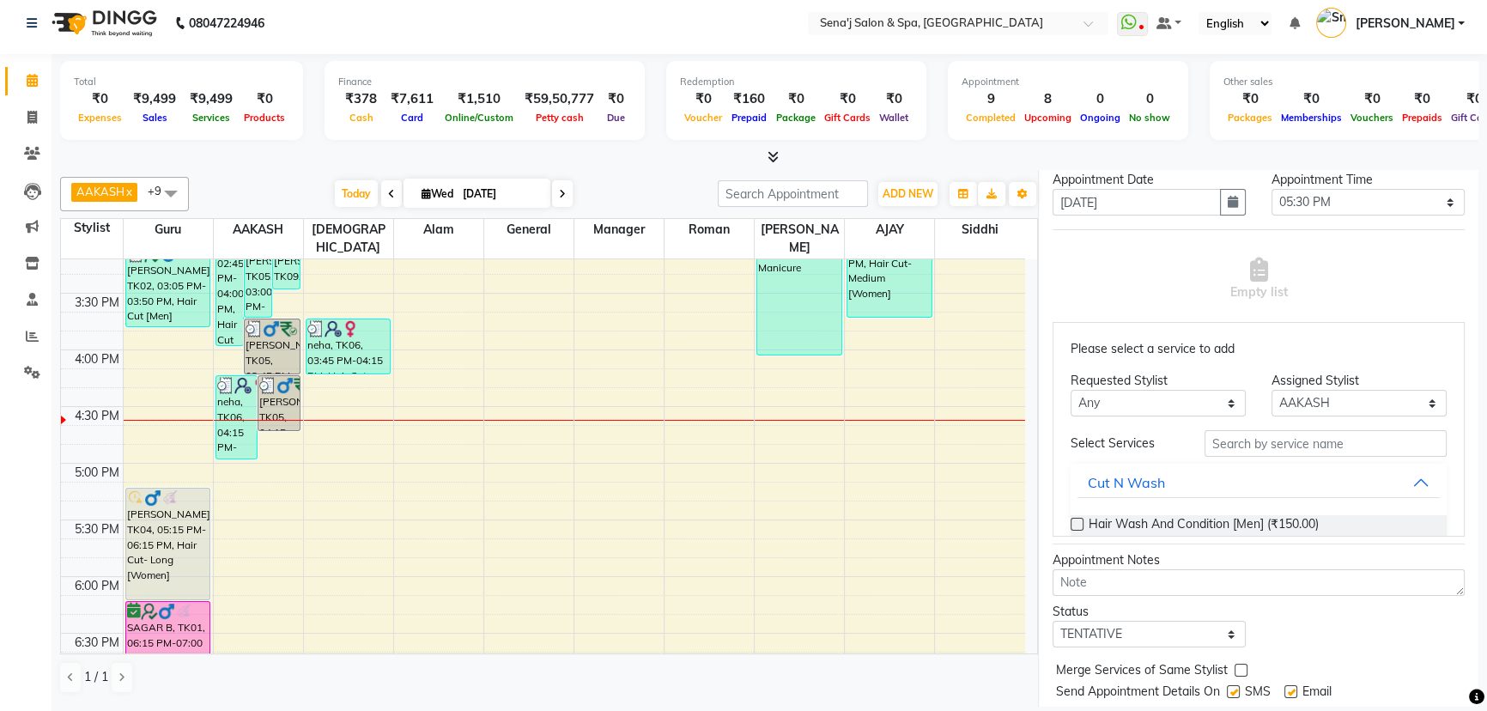
scroll to position [312, 0]
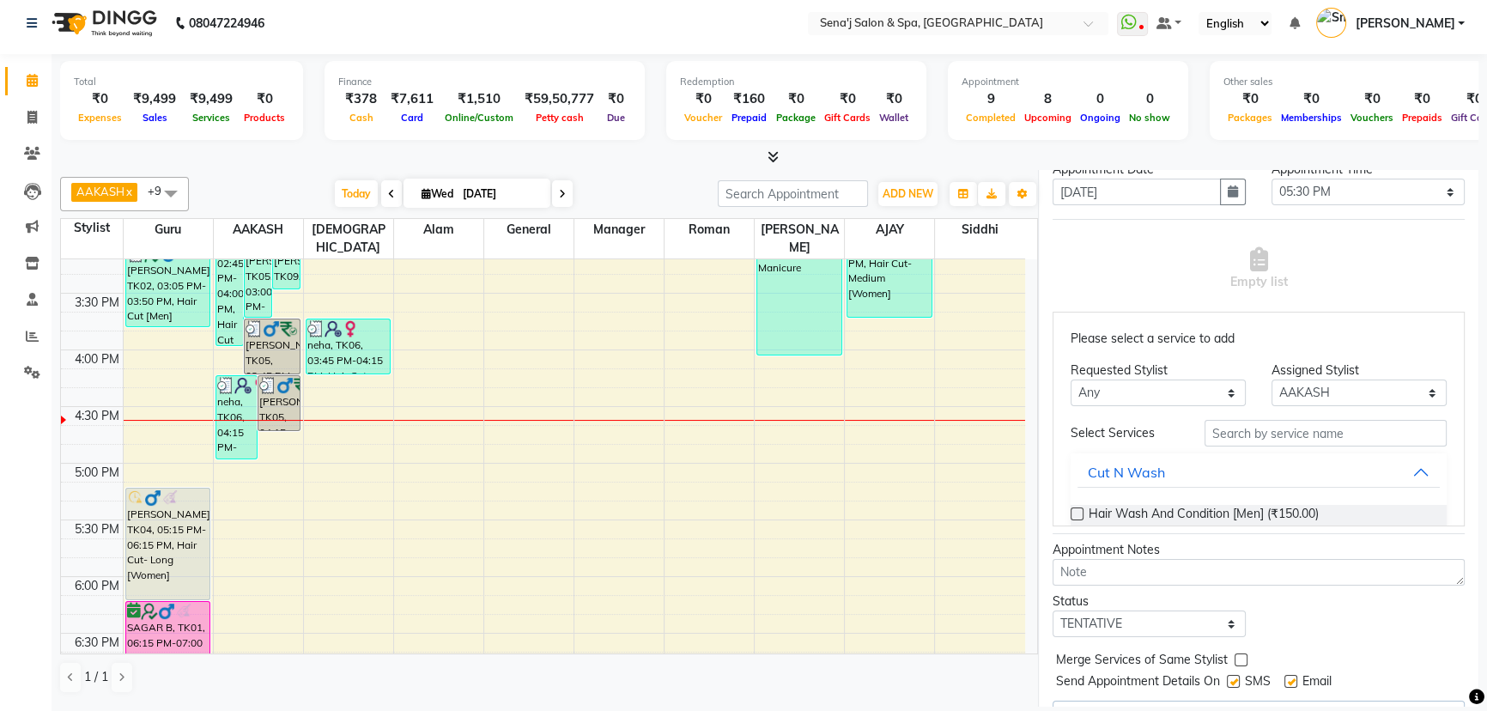
type input "8308754751"
click at [1084, 622] on select "Select TENTATIVE CONFIRM CHECK-IN UPCOMING" at bounding box center [1149, 623] width 193 height 27
select select "confirm booking"
click at [1053, 610] on select "Select TENTATIVE CONFIRM CHECK-IN UPCOMING" at bounding box center [1149, 623] width 193 height 27
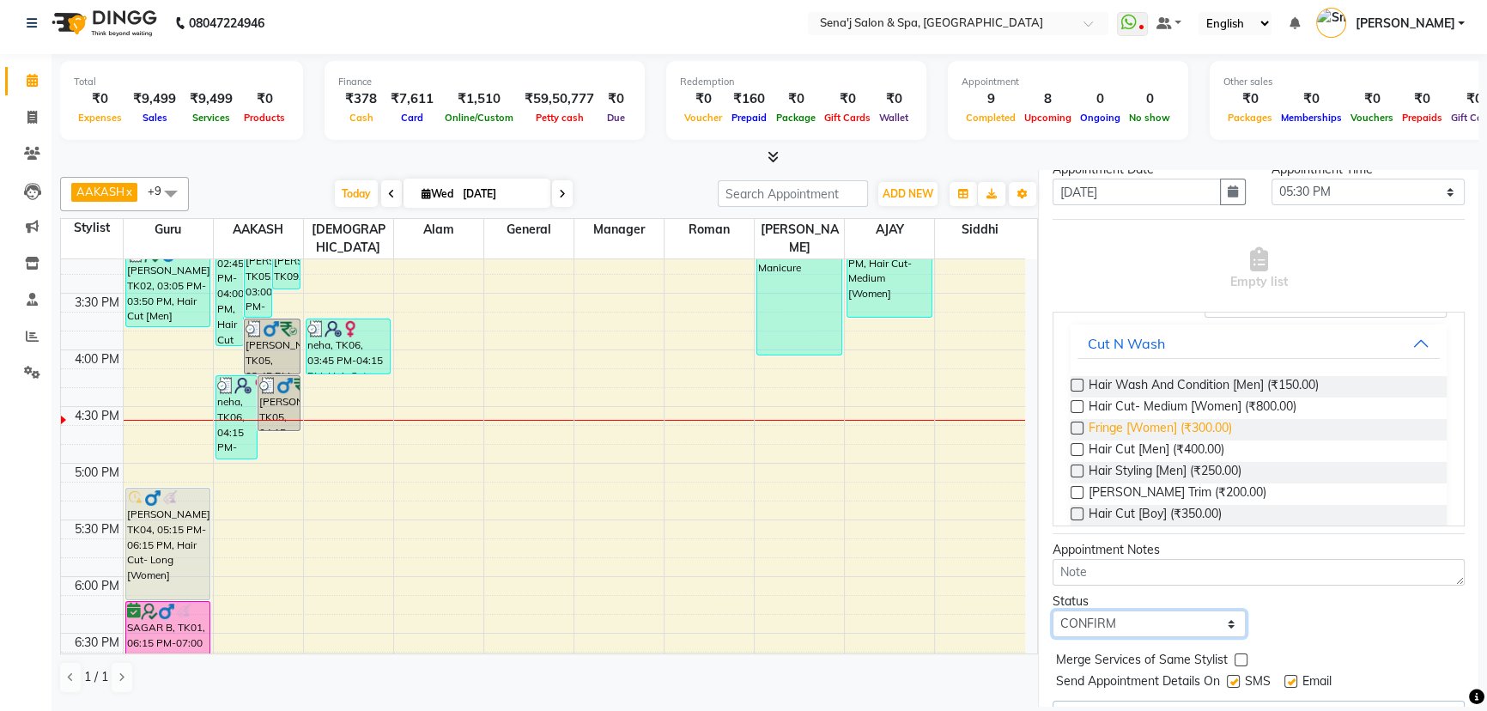
scroll to position [155, 0]
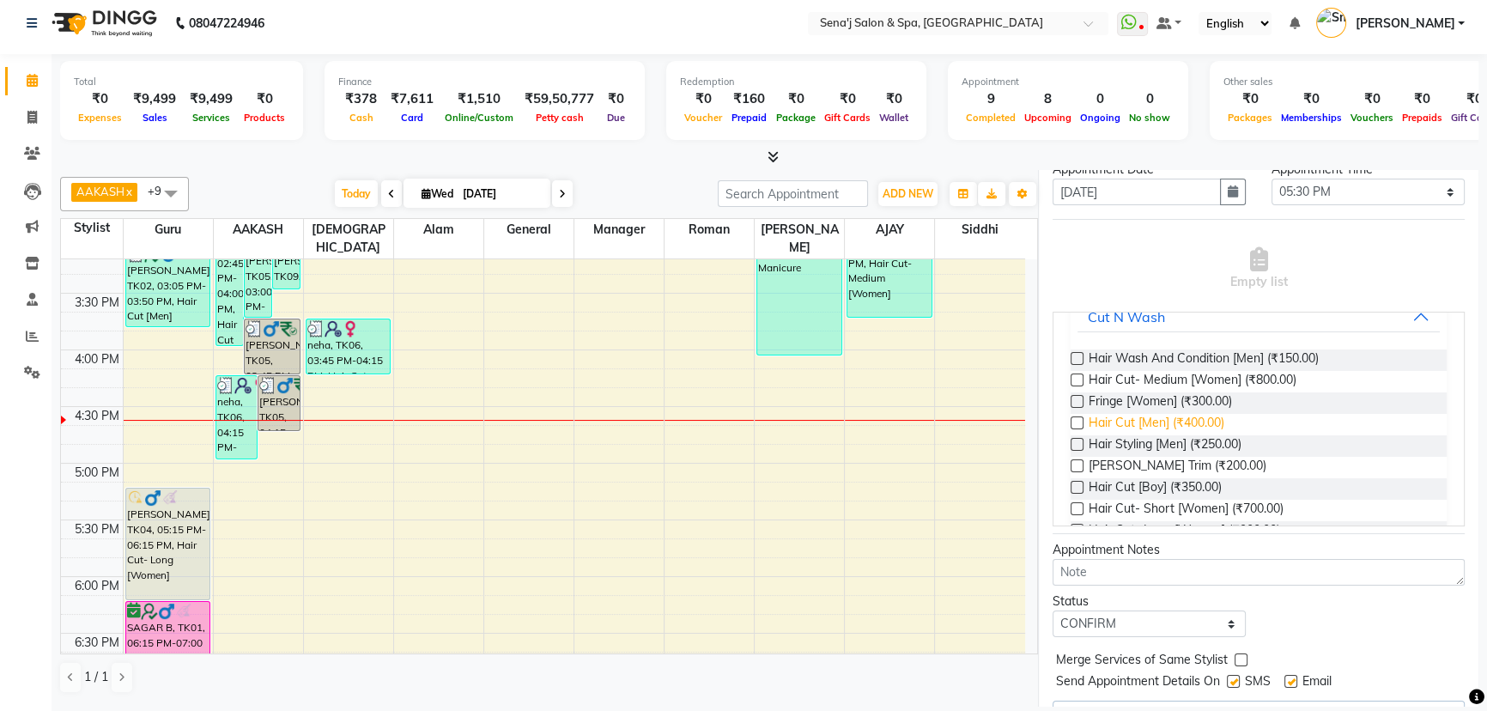
click at [1113, 422] on span "Hair Cut [Men] (₹400.00)" at bounding box center [1157, 424] width 136 height 21
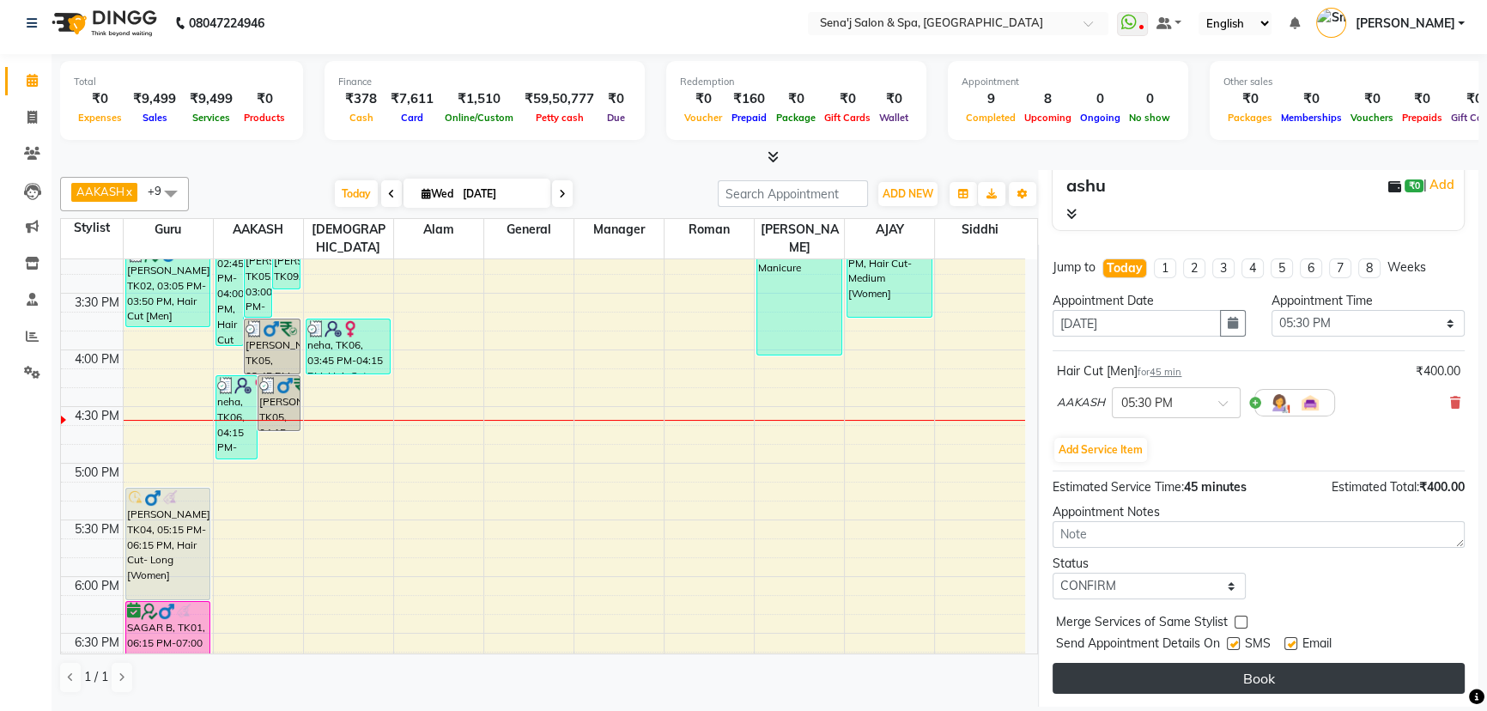
click at [1333, 673] on button "Book" at bounding box center [1259, 678] width 412 height 31
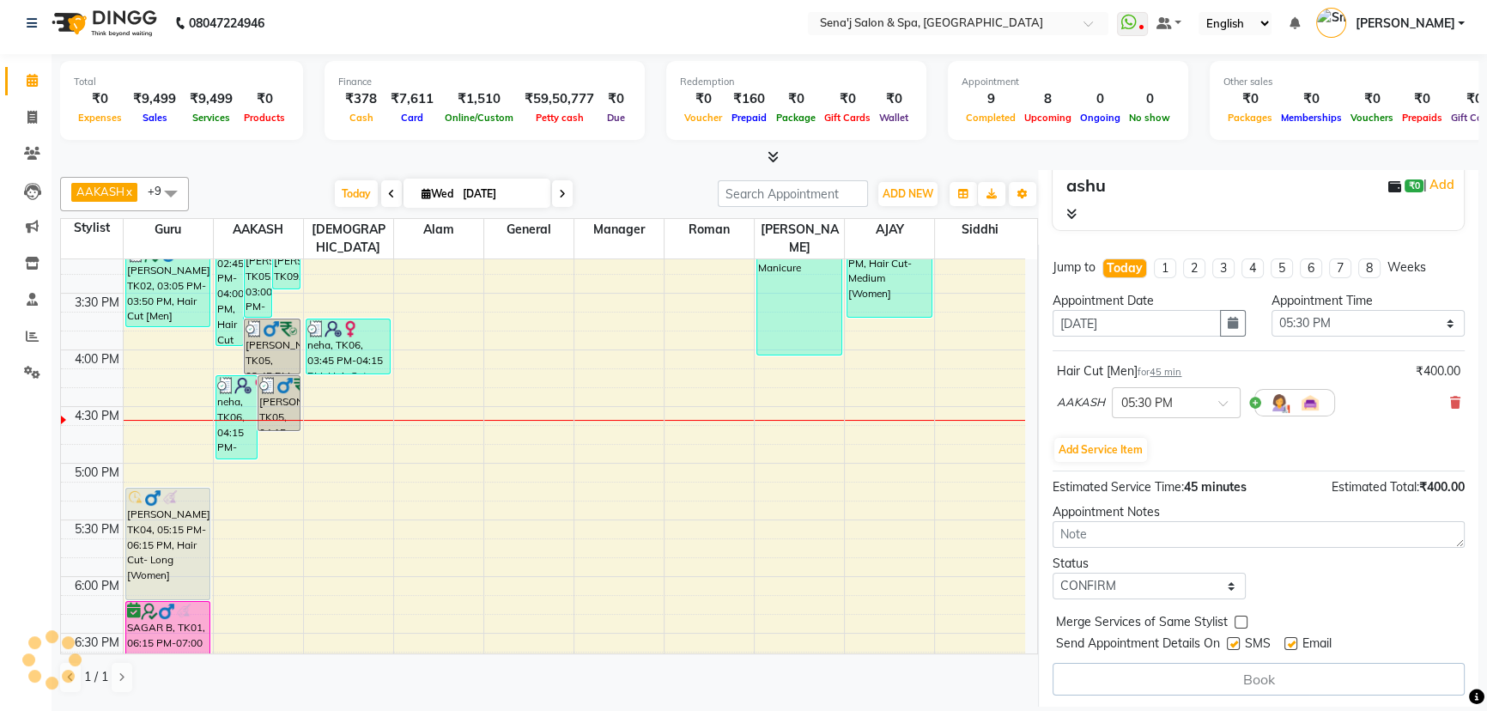
select select "12648"
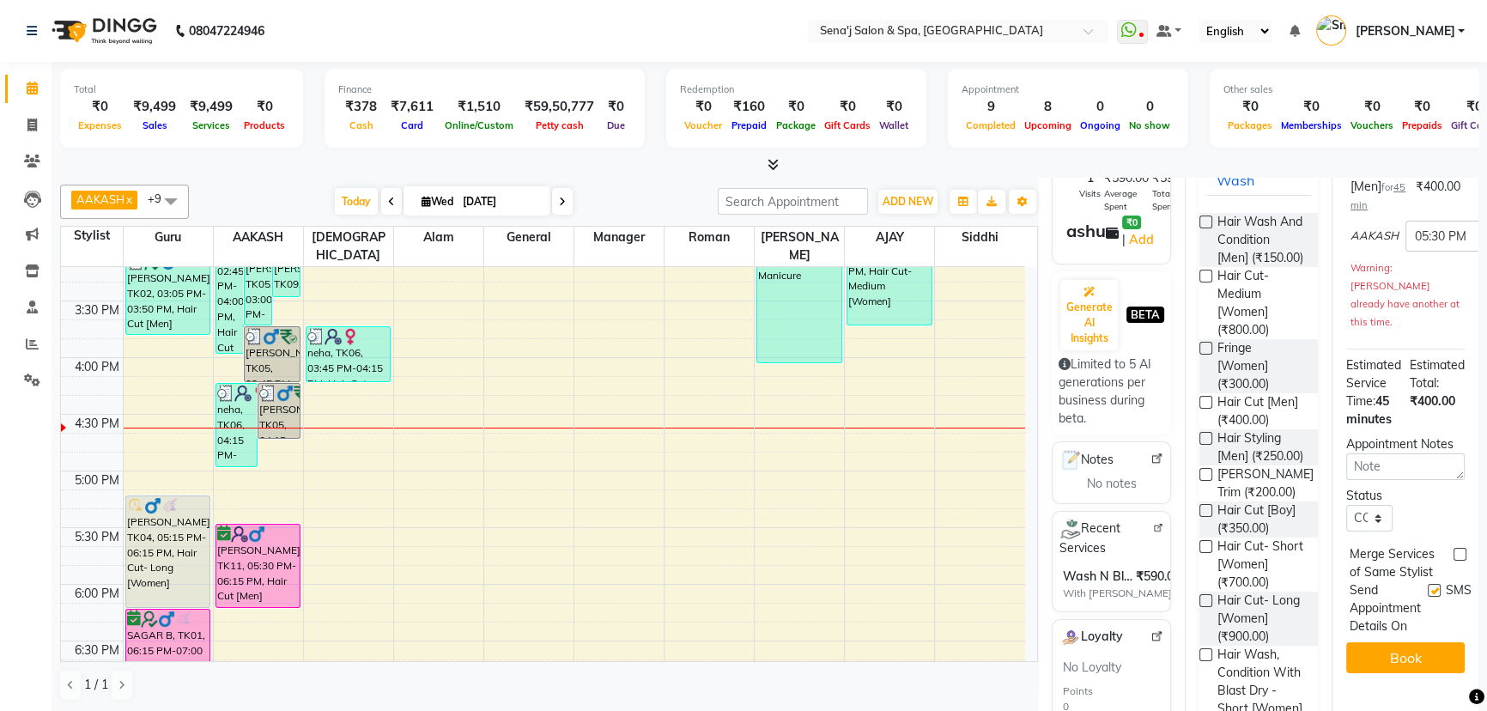
scroll to position [0, 0]
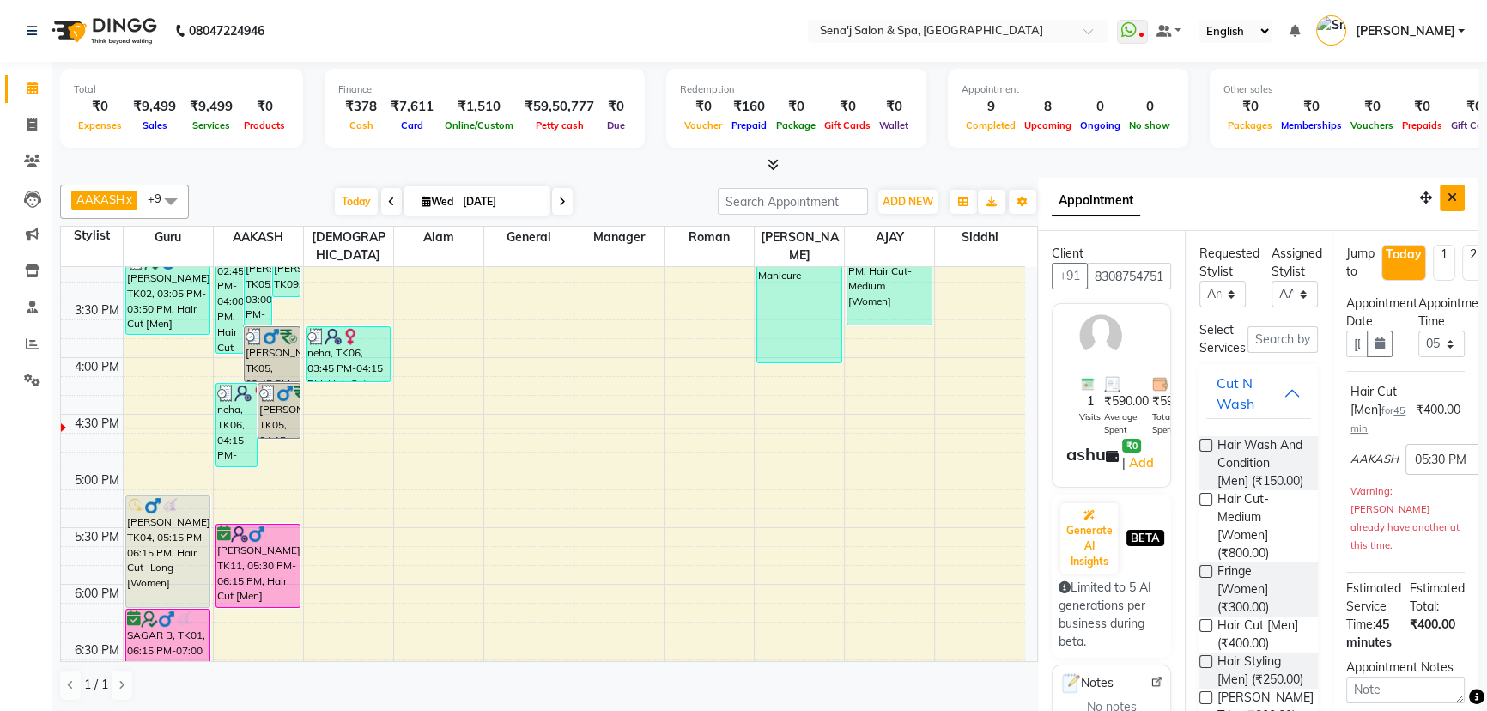
click at [1448, 191] on icon "Close" at bounding box center [1452, 197] width 9 height 12
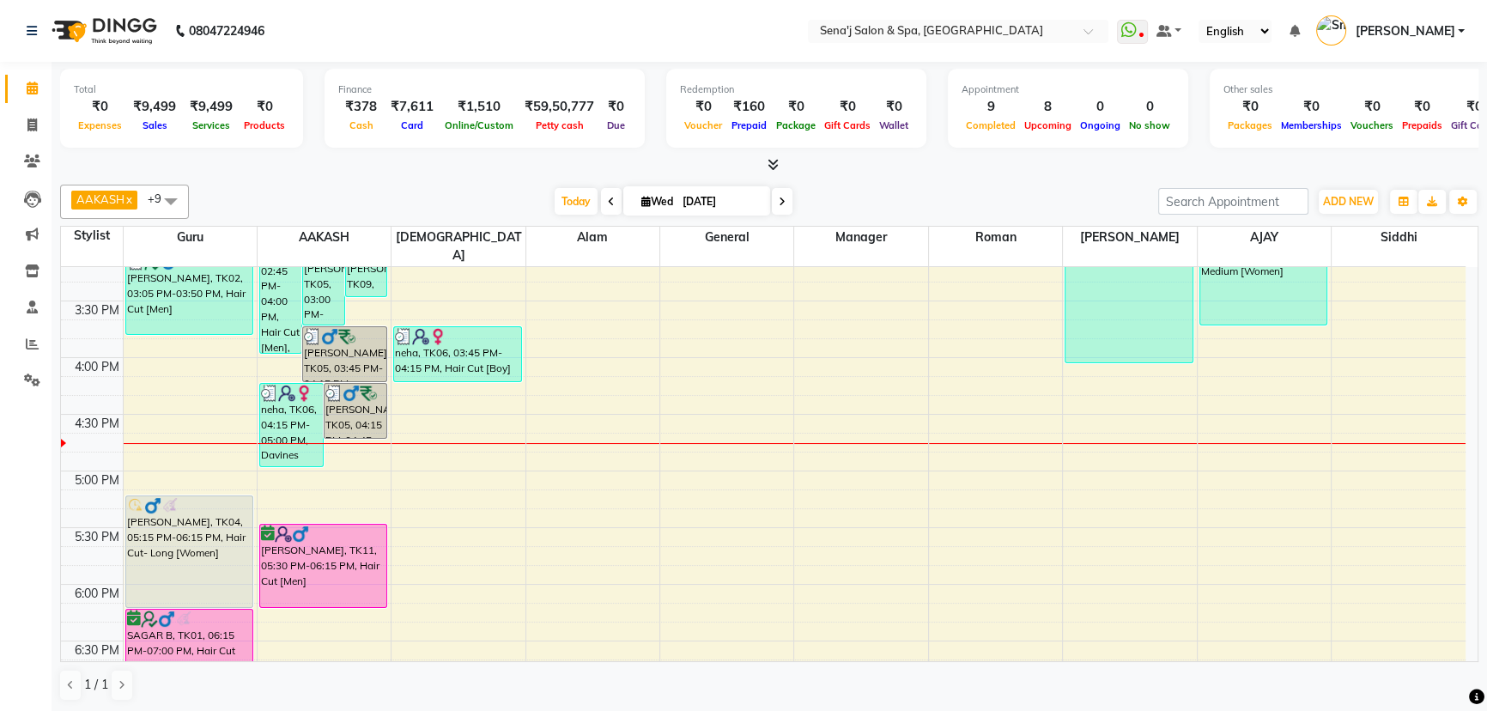
click at [779, 200] on icon at bounding box center [782, 202] width 7 height 10
type input "04-09-2025"
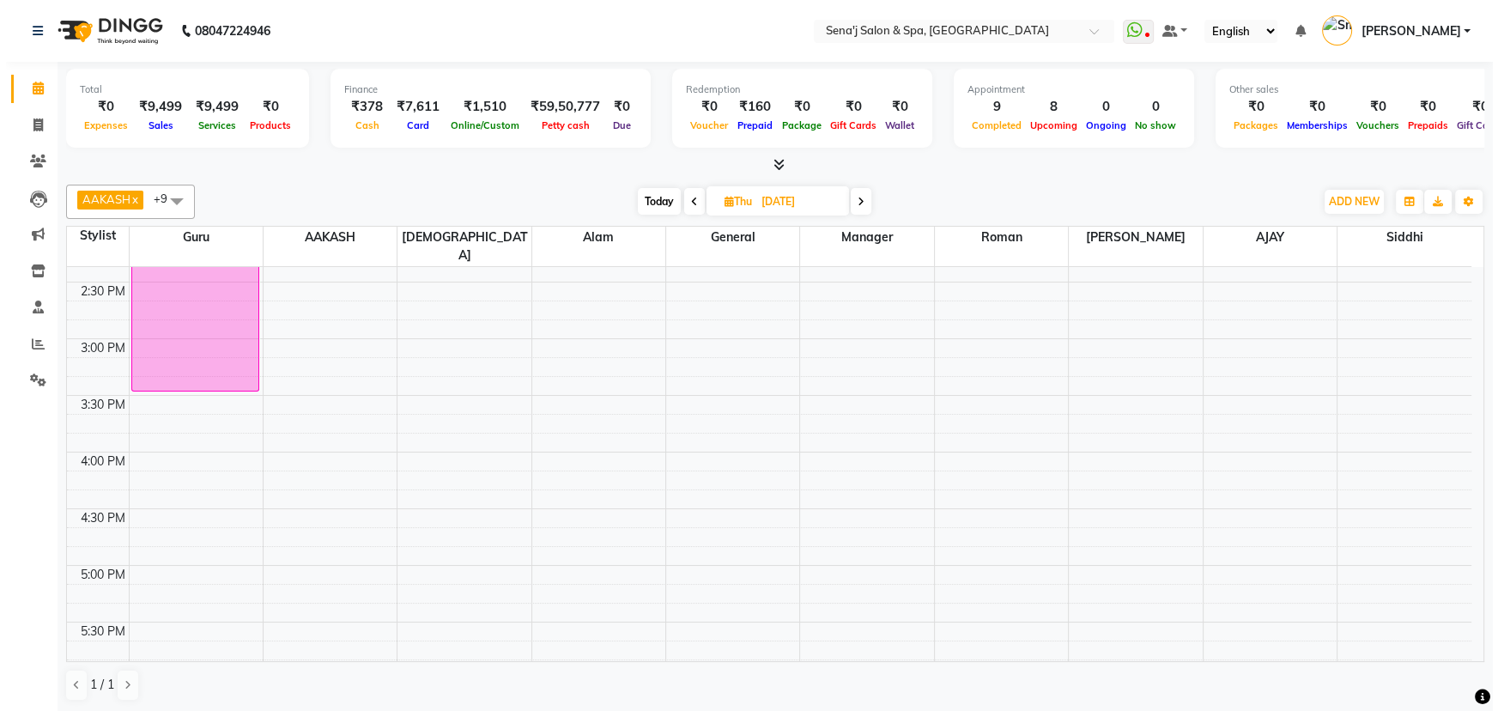
scroll to position [713, 0]
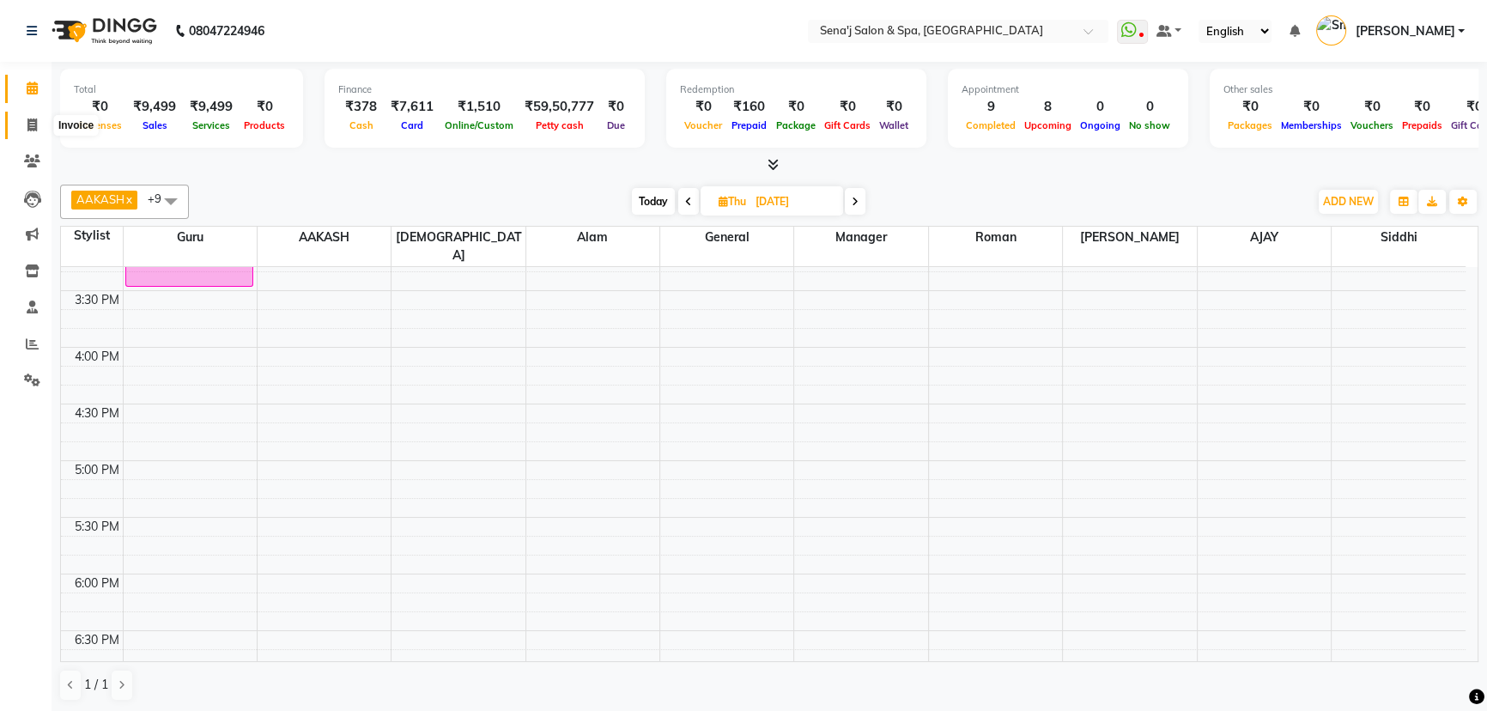
click at [32, 124] on icon at bounding box center [31, 124] width 9 height 13
select select "service"
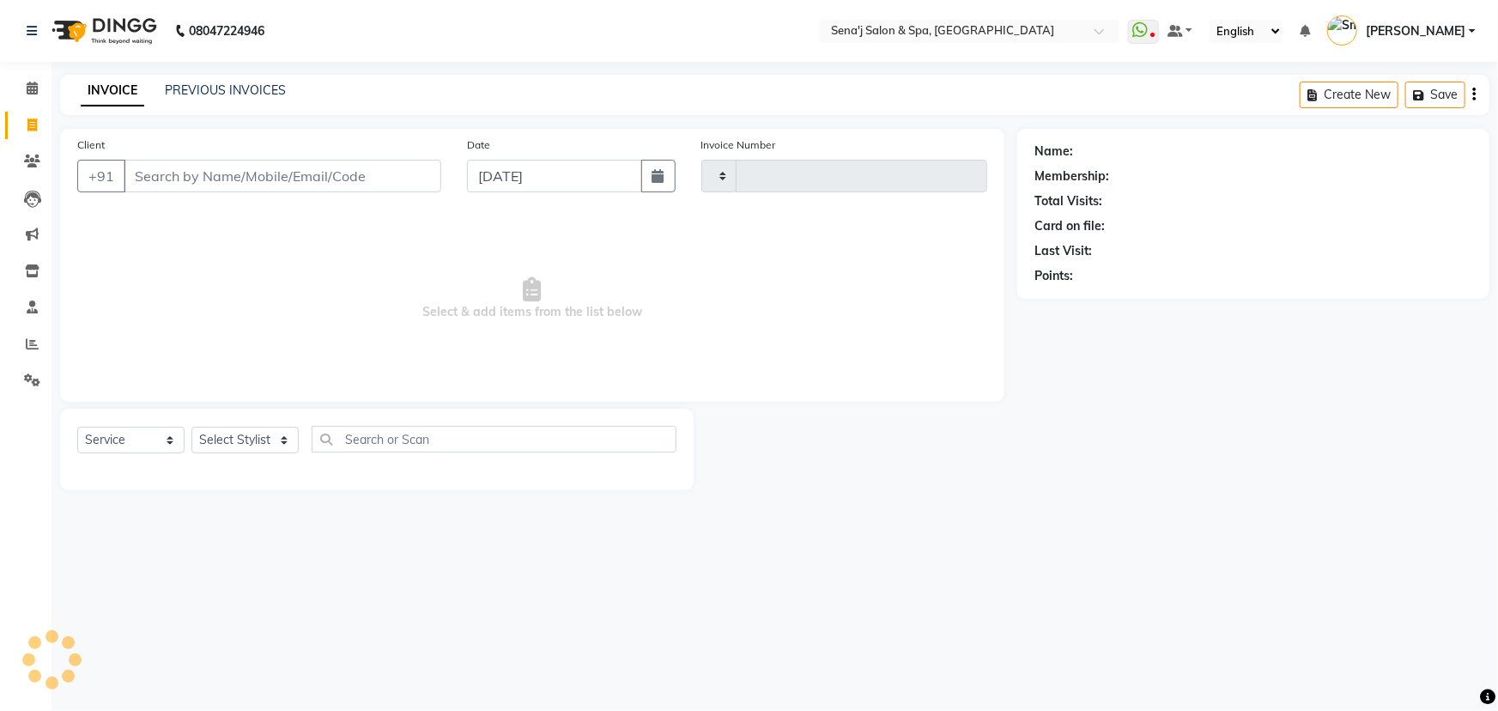
type input "2991"
select select "447"
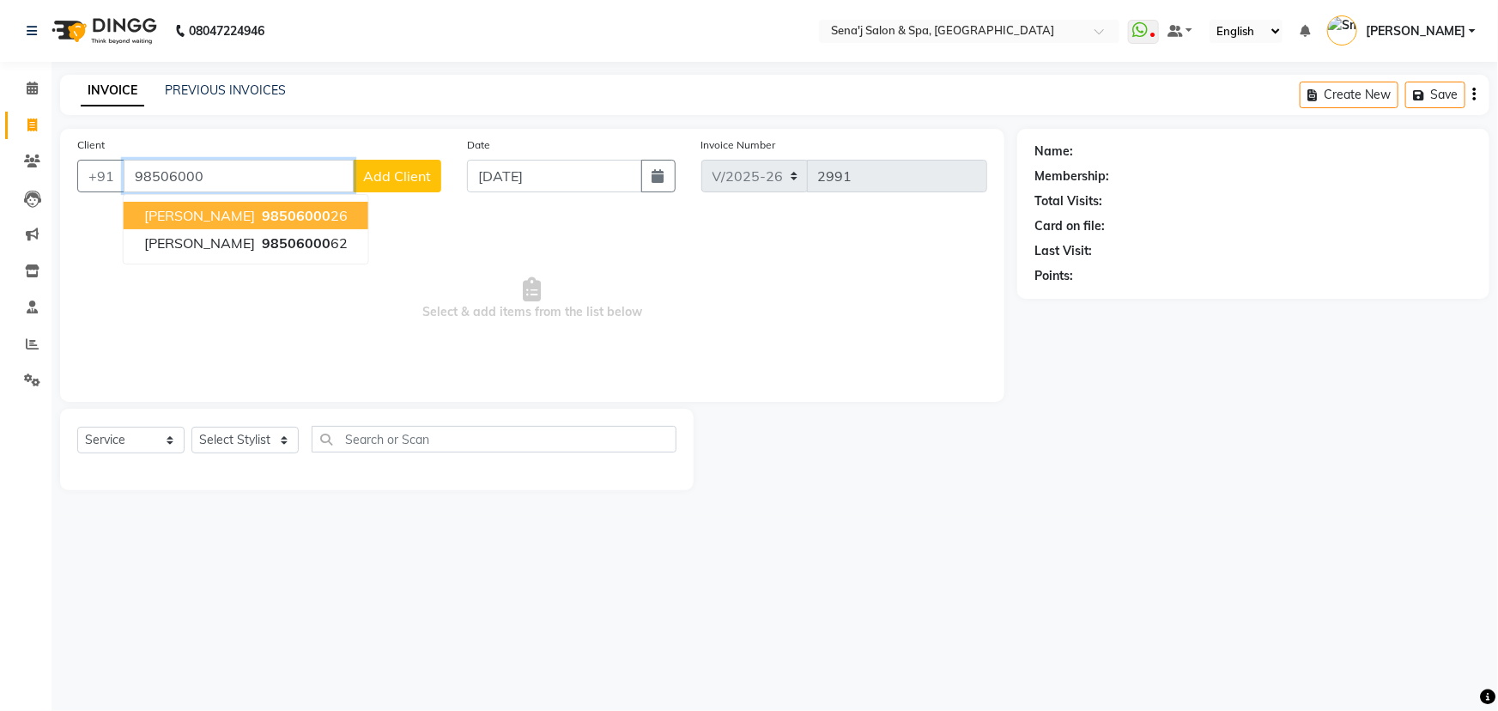
click at [270, 211] on span "98506000" at bounding box center [296, 215] width 69 height 17
type input "9850600026"
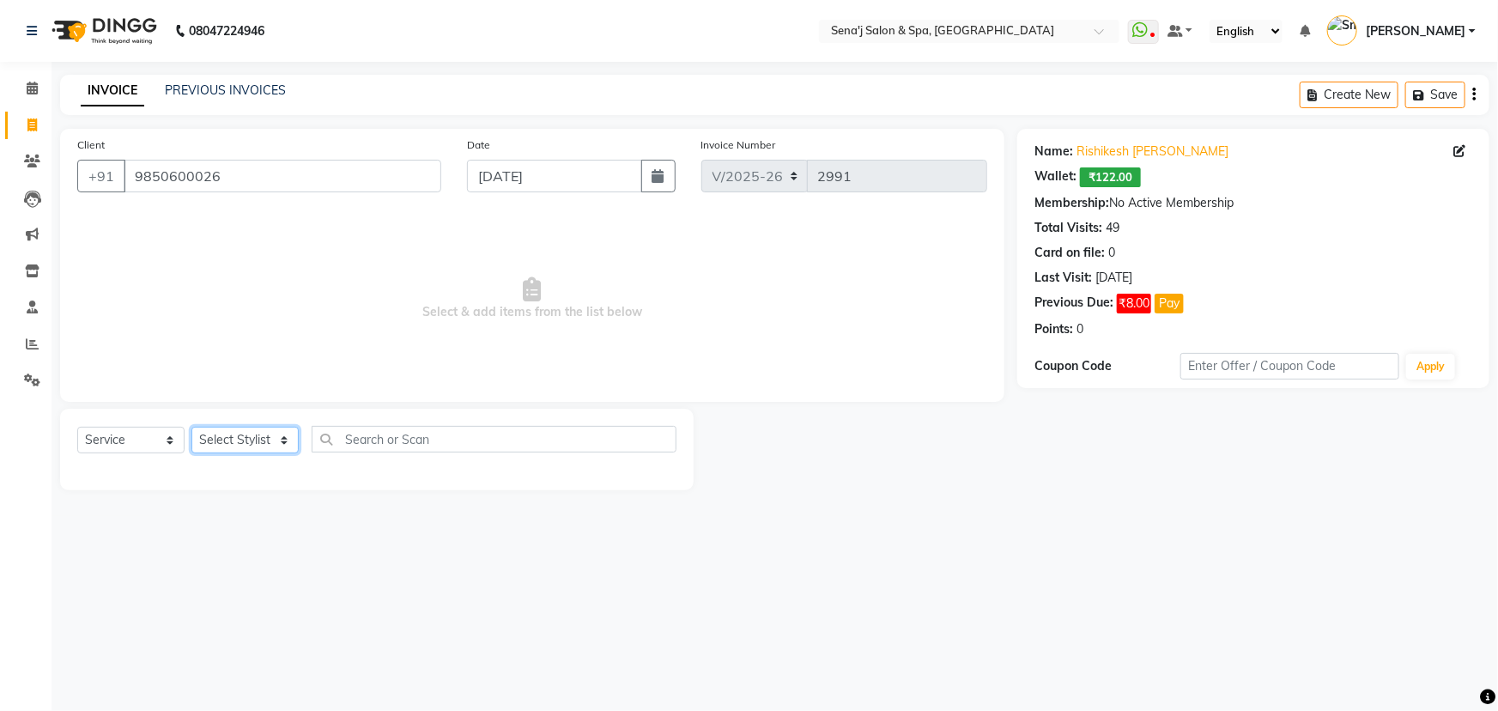
click at [235, 441] on select "Select Stylist [PERSON_NAME] [PERSON_NAME] [PERSON_NAME] [PERSON_NAME] General …" at bounding box center [244, 440] width 107 height 27
click at [415, 370] on span "Select & add items from the list below" at bounding box center [532, 299] width 910 height 172
click at [153, 442] on select "Select Service Product Membership Package Voucher Prepaid Gift Card" at bounding box center [130, 440] width 107 height 27
select select "product"
click at [77, 427] on select "Select Service Product Membership Package Voucher Prepaid Gift Card" at bounding box center [130, 440] width 107 height 27
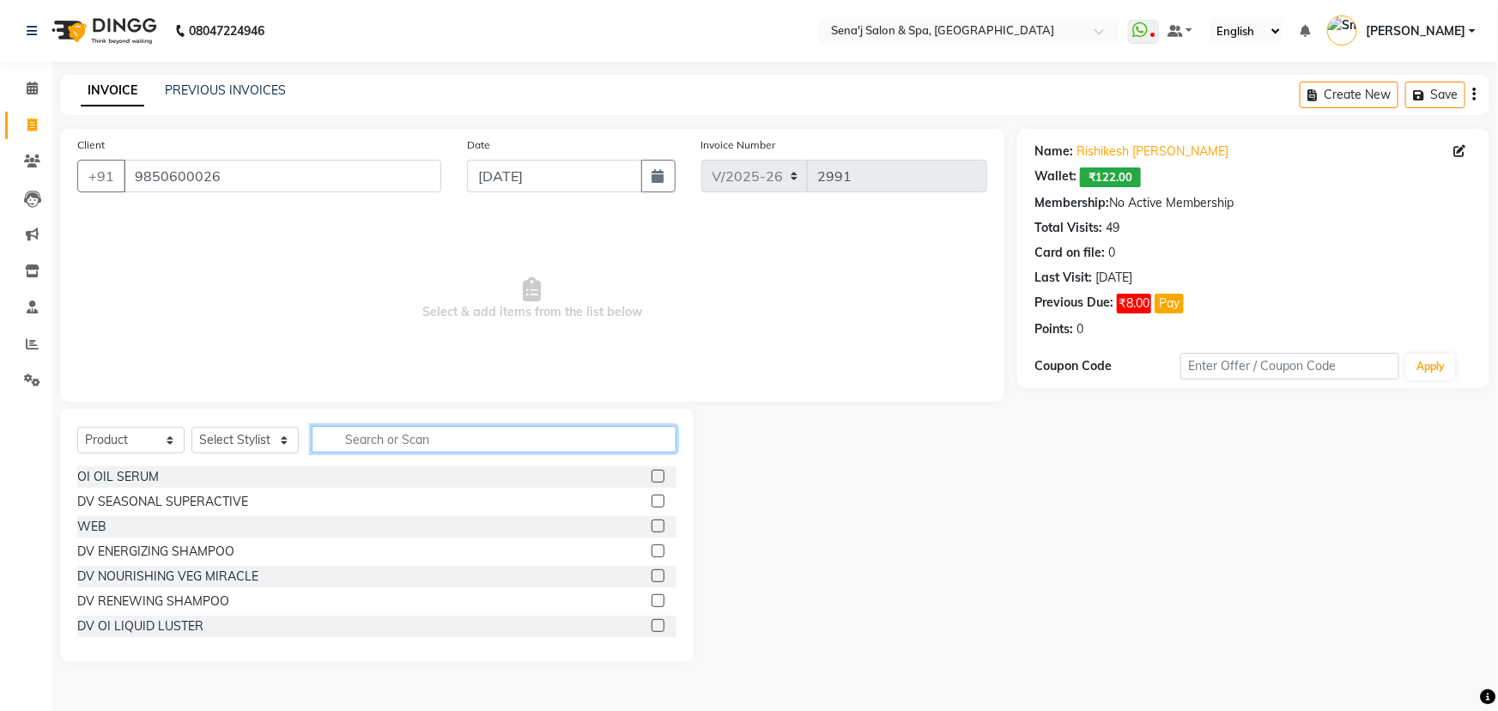
paste input "dencity advance shampoo"
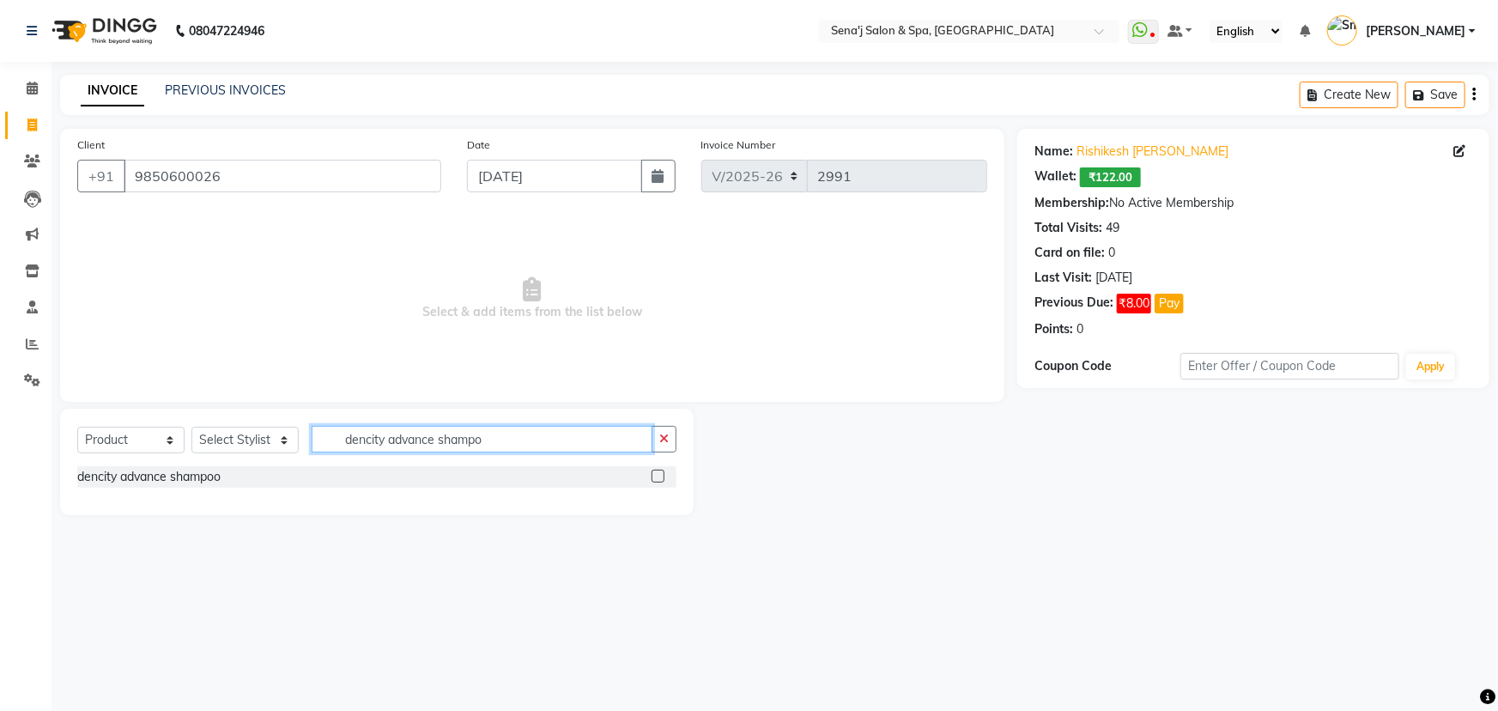
type input "dencity advance shampo"
click at [656, 477] on label at bounding box center [658, 476] width 13 height 13
click at [656, 477] on input "checkbox" at bounding box center [657, 476] width 11 height 11
checkbox input "false"
click at [248, 444] on select "Select Stylist [PERSON_NAME] [PERSON_NAME] [PERSON_NAME] [PERSON_NAME] General …" at bounding box center [244, 440] width 107 height 27
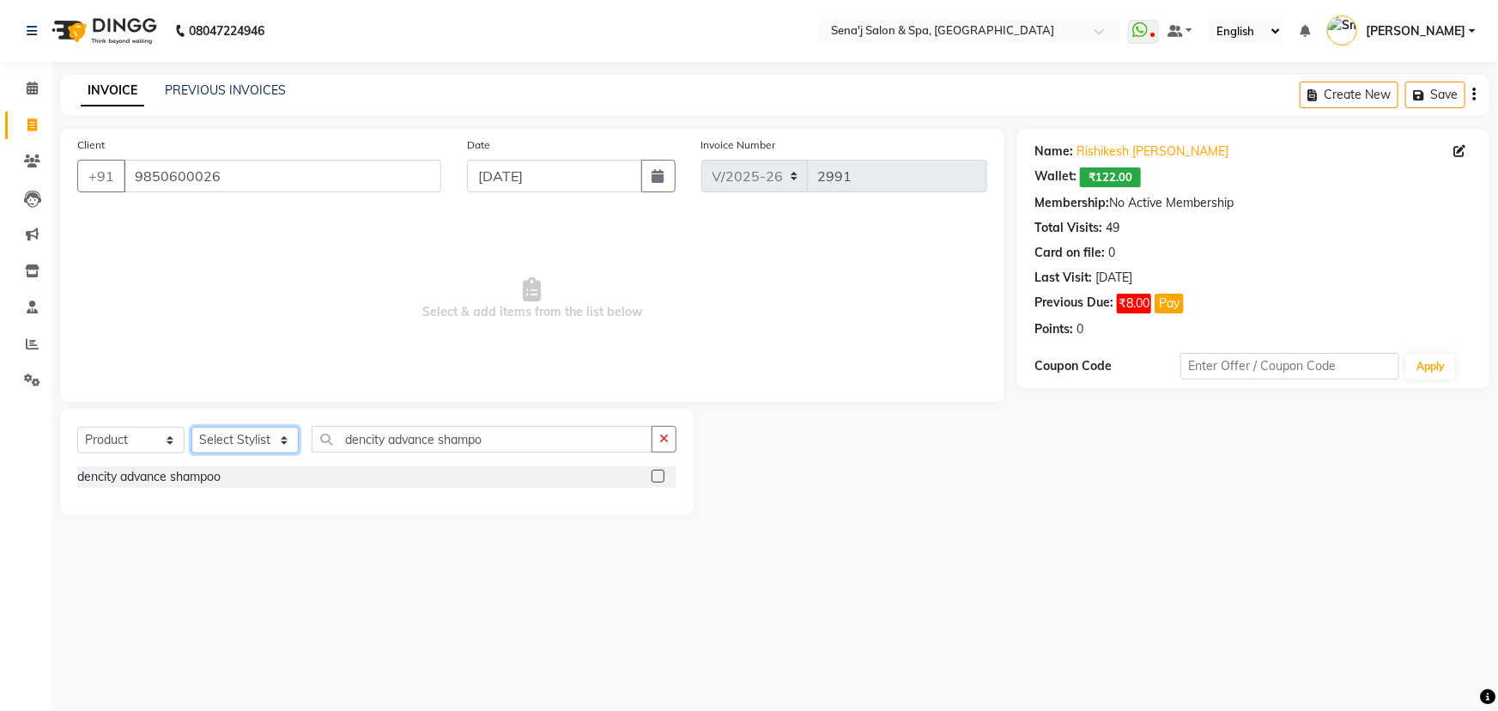
select select "83144"
click at [191, 427] on select "Select Stylist [PERSON_NAME] [PERSON_NAME] [PERSON_NAME] [PERSON_NAME] General …" at bounding box center [244, 440] width 107 height 27
click at [654, 474] on label at bounding box center [658, 476] width 13 height 13
click at [654, 474] on input "checkbox" at bounding box center [657, 476] width 11 height 11
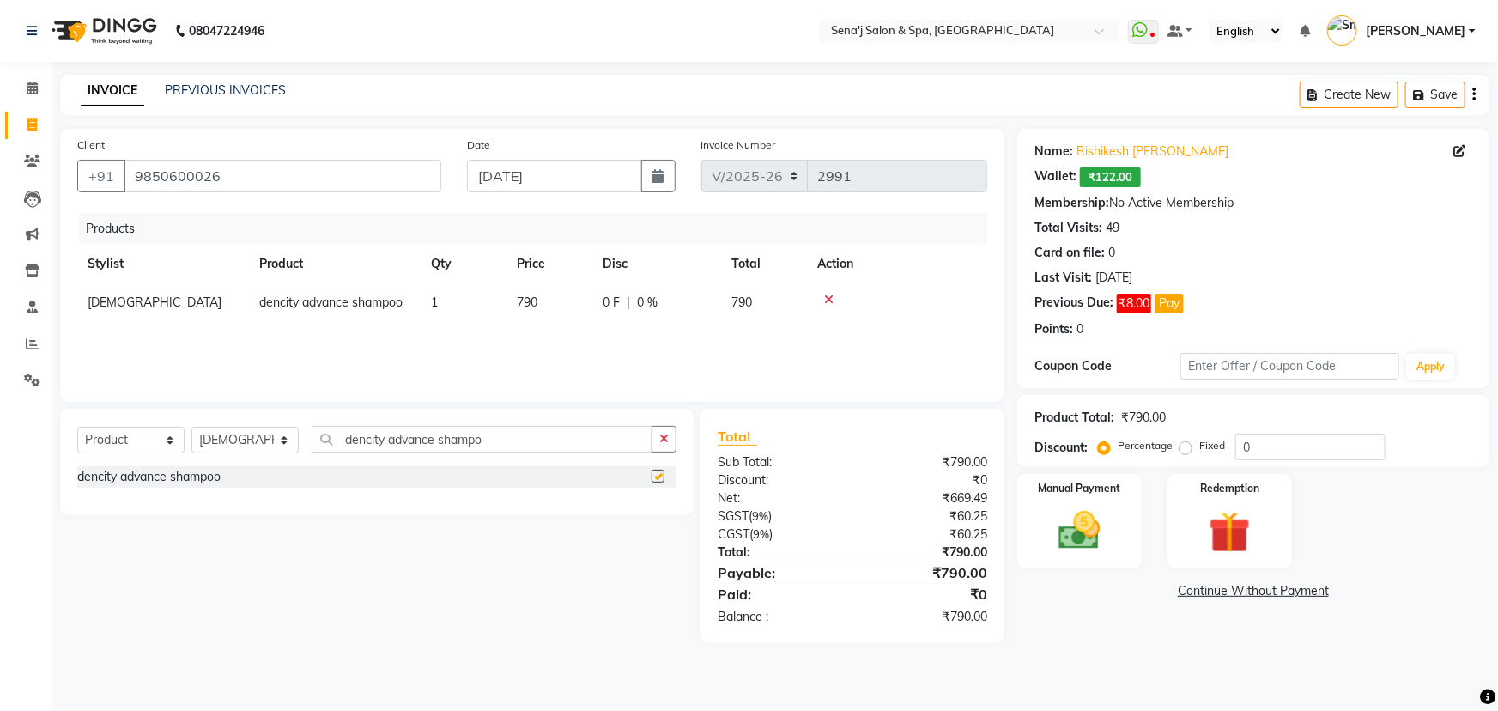
checkbox input "false"
click at [260, 437] on select "Select Stylist [PERSON_NAME] [PERSON_NAME] [PERSON_NAME] [PERSON_NAME] General …" at bounding box center [244, 440] width 107 height 27
select select "11468"
click at [191, 427] on select "Select Stylist [PERSON_NAME] [PERSON_NAME] [PERSON_NAME] [PERSON_NAME] General …" at bounding box center [244, 440] width 107 height 27
click at [393, 446] on input "dencity advance shampo" at bounding box center [482, 439] width 341 height 27
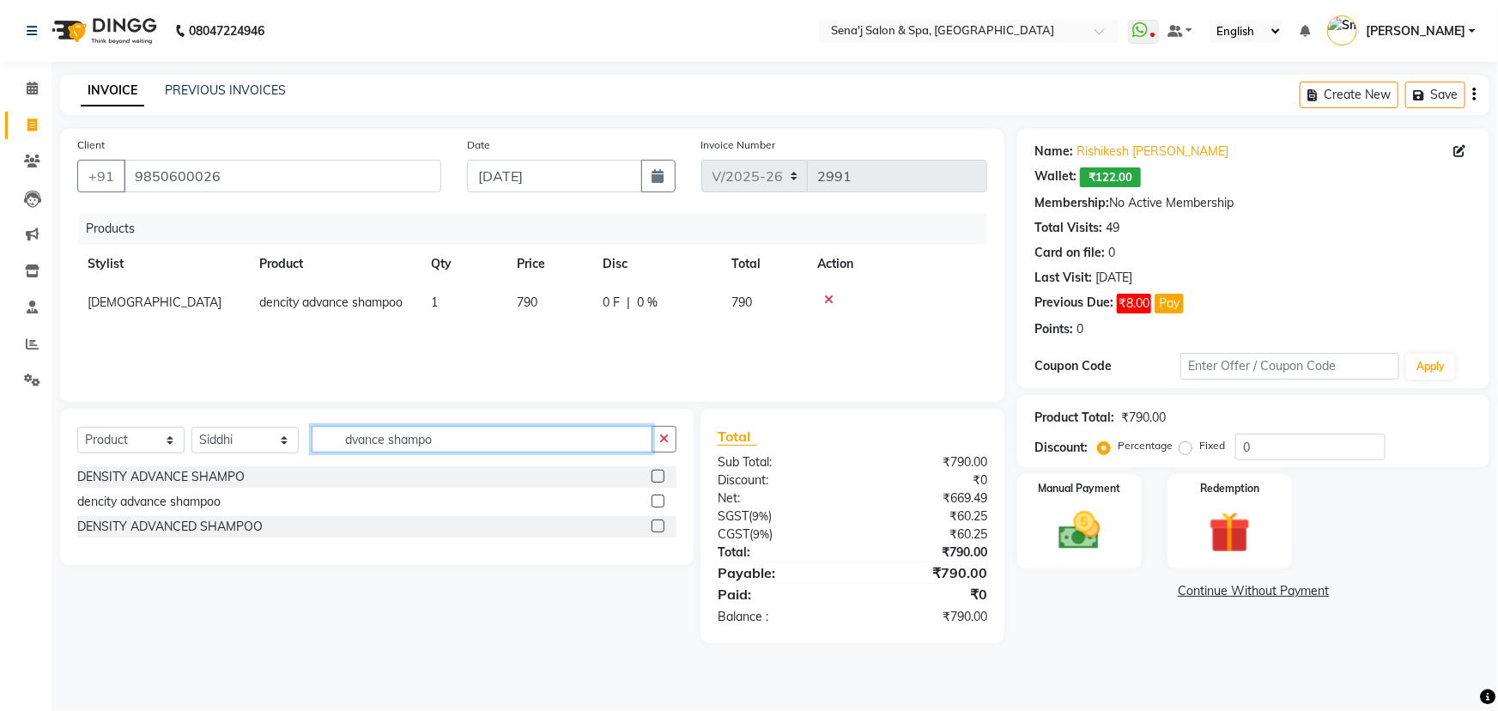
click at [456, 435] on input "dvance shampo" at bounding box center [482, 439] width 341 height 27
type input "d"
type input "full"
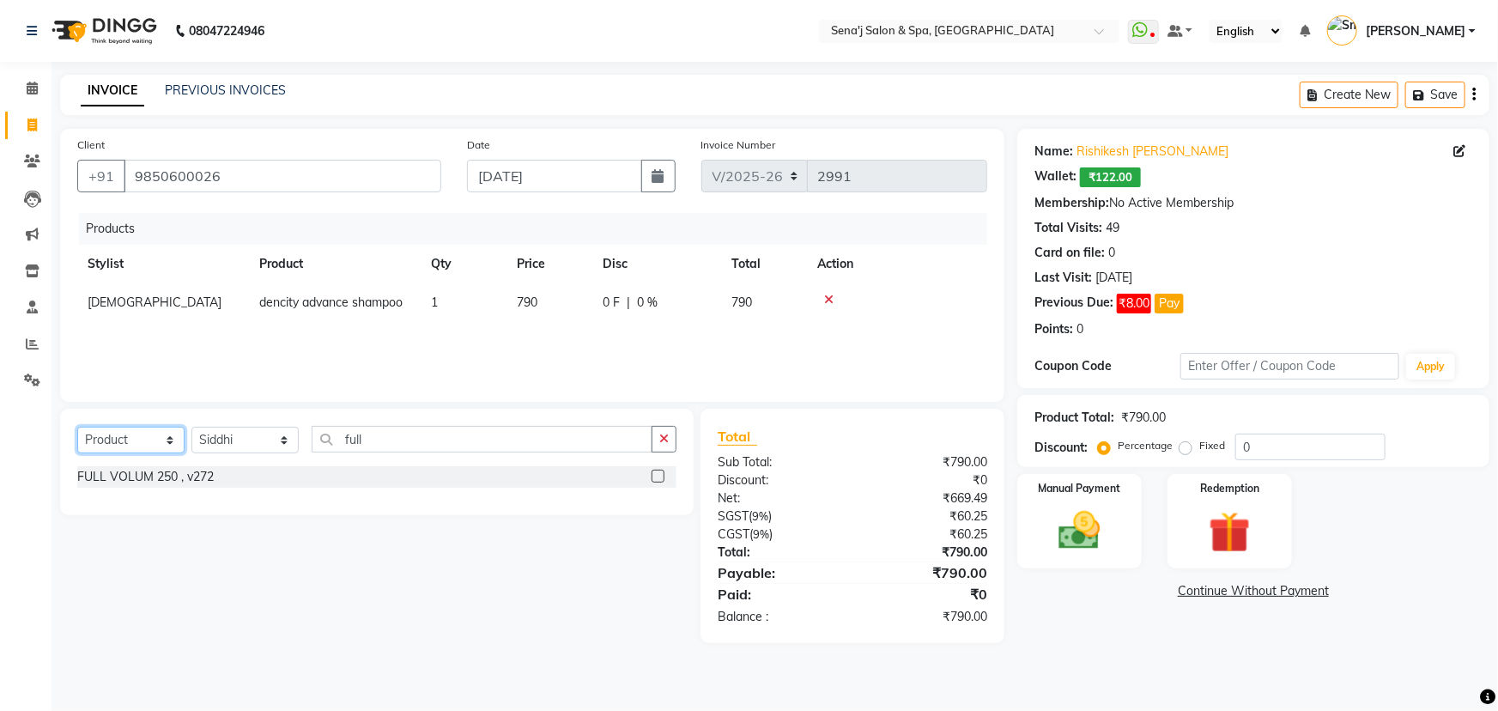
click at [138, 436] on select "Select Service Product Membership Package Voucher Prepaid Gift Card" at bounding box center [130, 440] width 107 height 27
select select "service"
click at [77, 427] on select "Select Service Product Membership Package Voucher Prepaid Gift Card" at bounding box center [130, 440] width 107 height 27
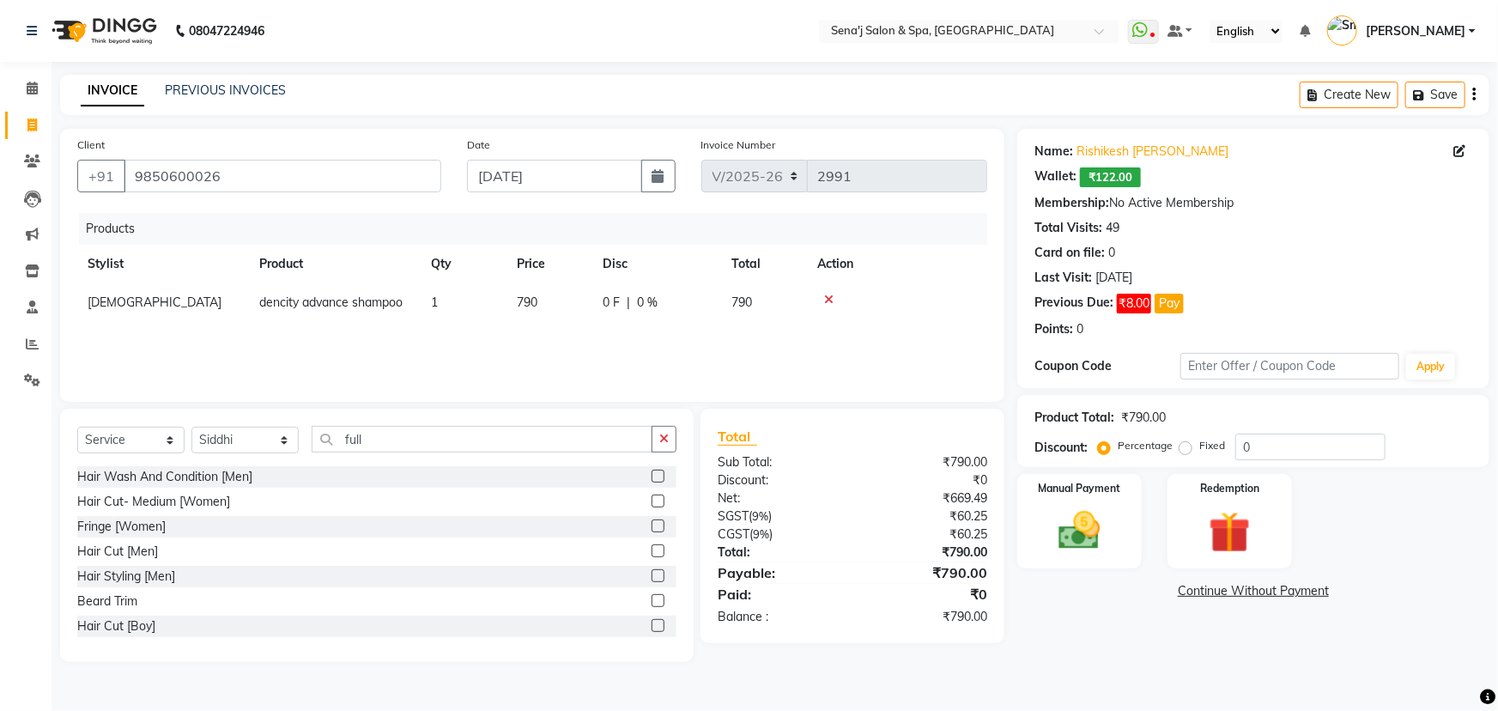
click at [423, 461] on div "Select Service Product Membership Package Voucher Prepaid Gift Card Select Styl…" at bounding box center [376, 446] width 599 height 40
click at [425, 436] on input "full" at bounding box center [482, 439] width 341 height 27
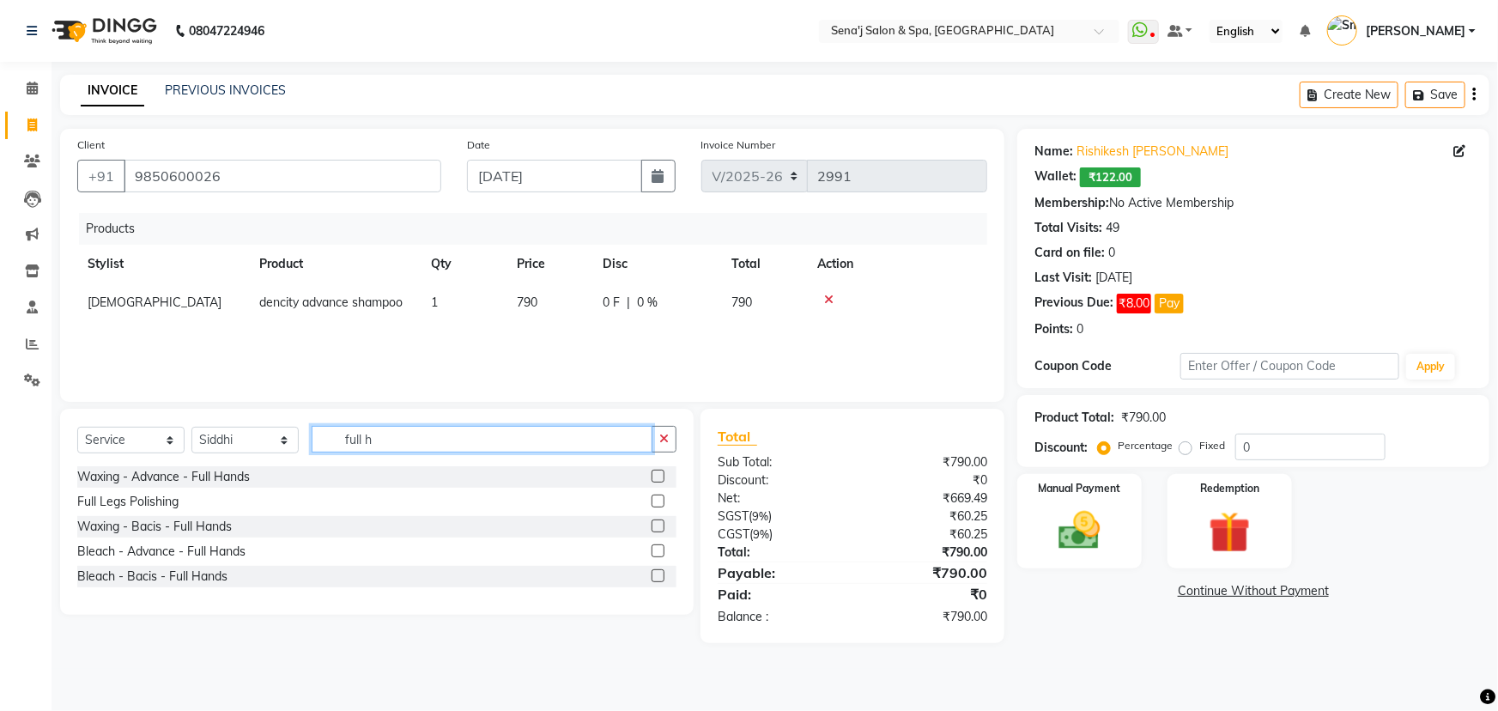
type input "full h"
click at [655, 476] on label at bounding box center [658, 476] width 13 height 13
click at [655, 476] on input "checkbox" at bounding box center [657, 476] width 11 height 11
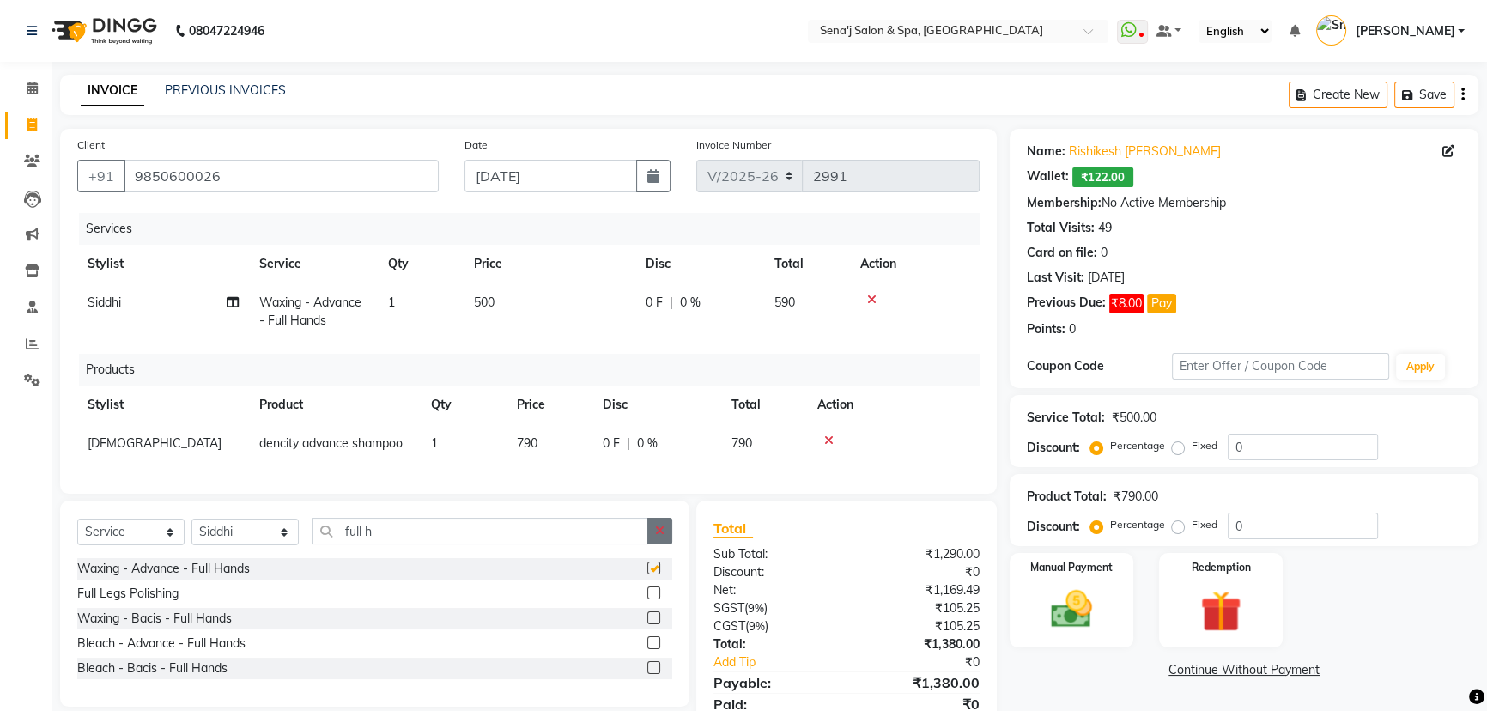
checkbox input "false"
click at [252, 545] on select "Select Stylist [PERSON_NAME] [PERSON_NAME] [PERSON_NAME] [PERSON_NAME] General …" at bounding box center [244, 532] width 107 height 27
select select "83144"
click at [191, 531] on select "Select Stylist [PERSON_NAME] [PERSON_NAME] [PERSON_NAME] [PERSON_NAME] General …" at bounding box center [244, 532] width 107 height 27
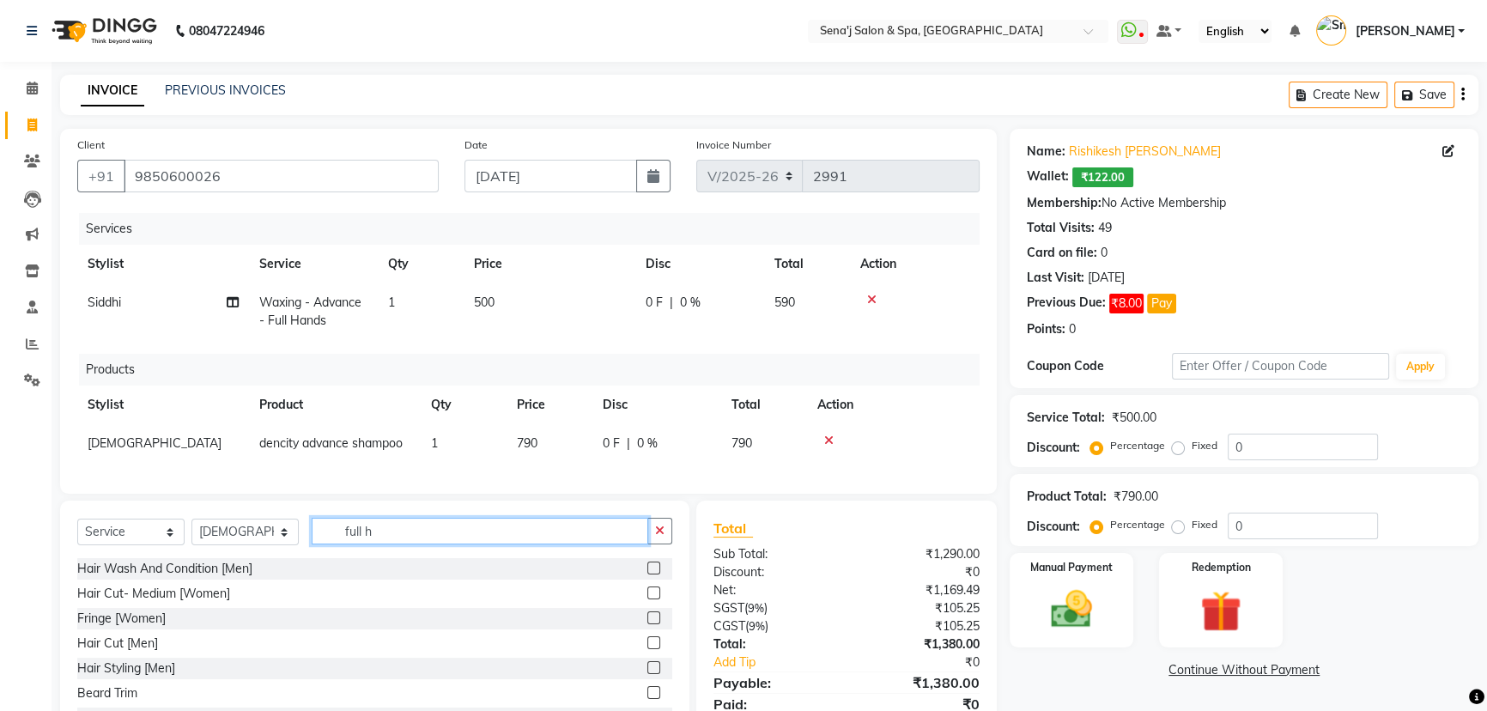
click at [406, 537] on input "full h" at bounding box center [480, 531] width 337 height 27
type input "f"
click at [647, 574] on label at bounding box center [653, 568] width 13 height 13
click at [647, 574] on input "checkbox" at bounding box center [652, 568] width 11 height 11
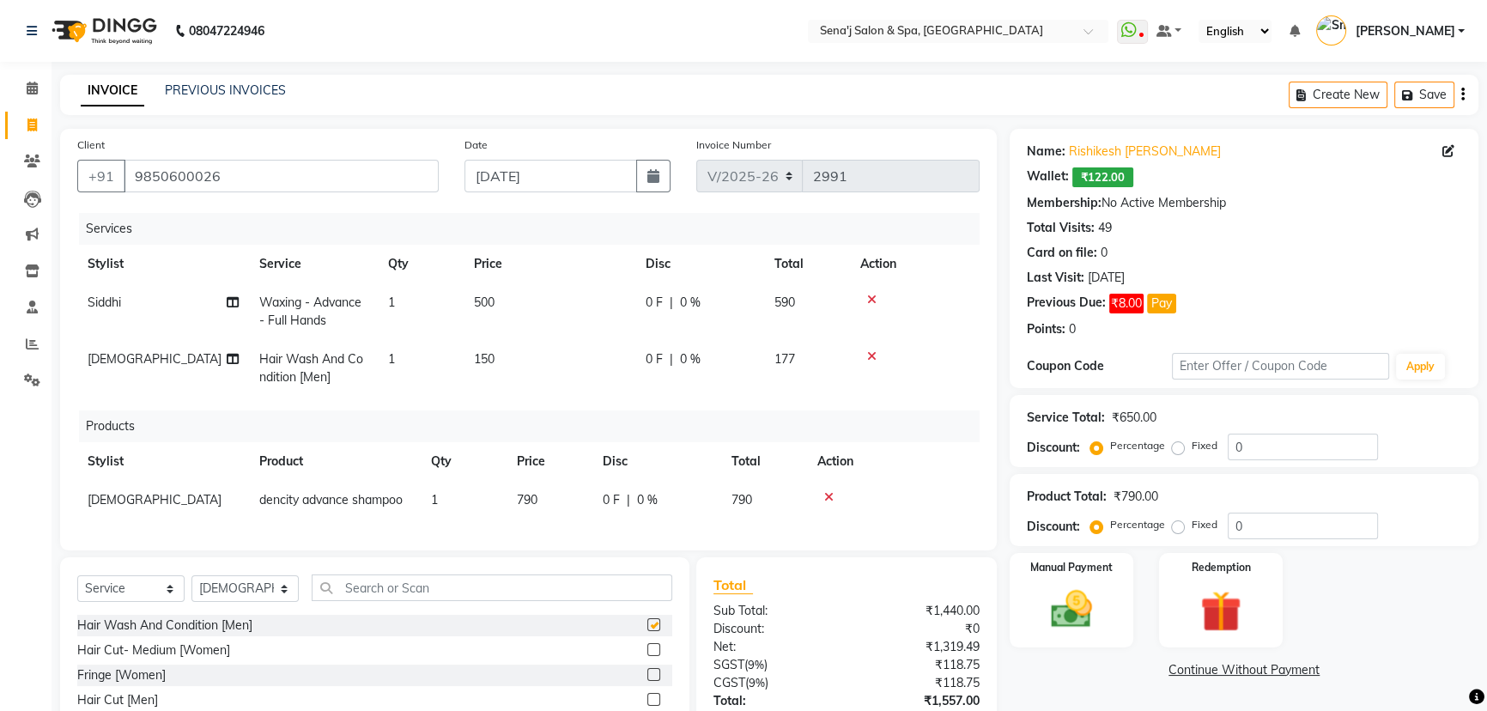
checkbox input "false"
click at [496, 357] on td "150" at bounding box center [550, 368] width 172 height 57
select select "83144"
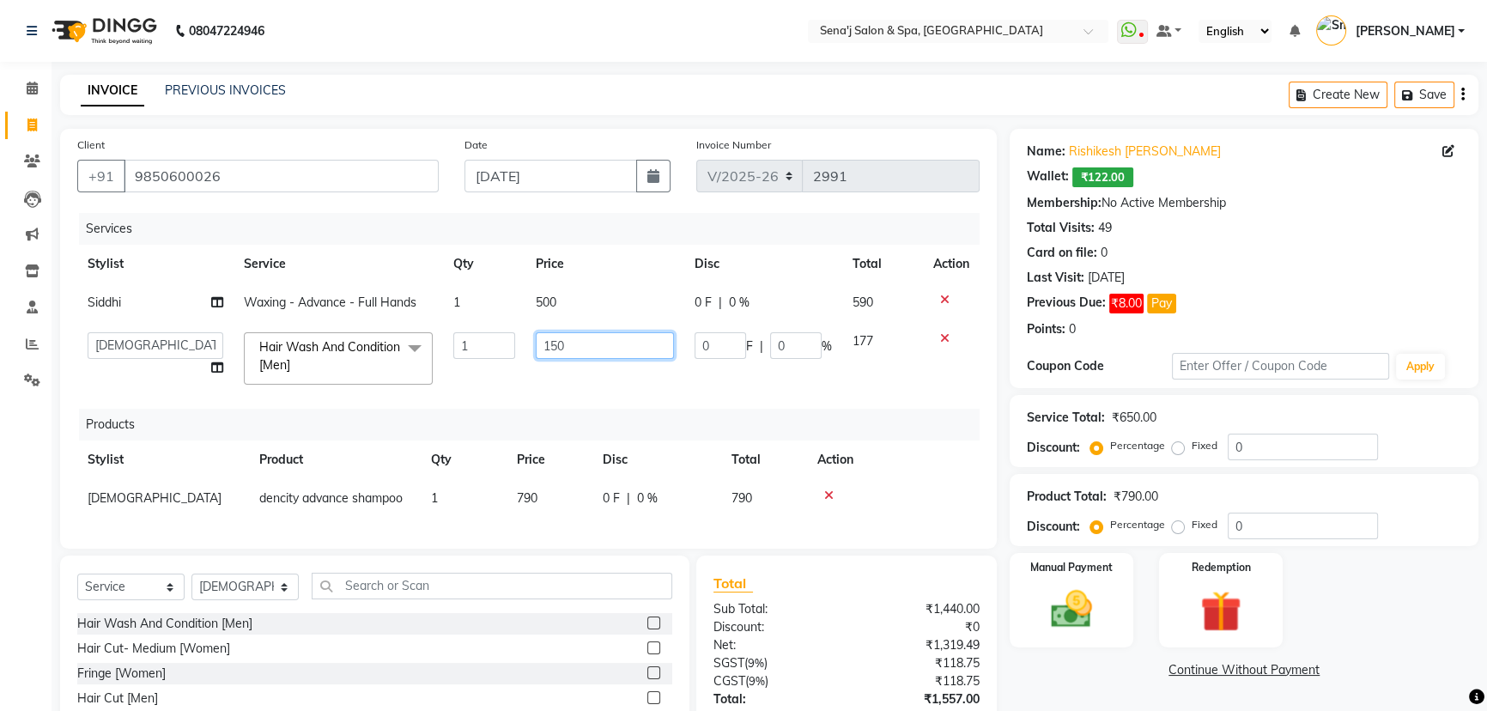
click at [568, 349] on input "150" at bounding box center [605, 345] width 138 height 27
type input "1"
type input "200"
click at [1120, 659] on div "Name: Rishikesh Pandhre Wallet: ₹122.00 Membership: No Active Membership Total …" at bounding box center [1251, 469] width 482 height 680
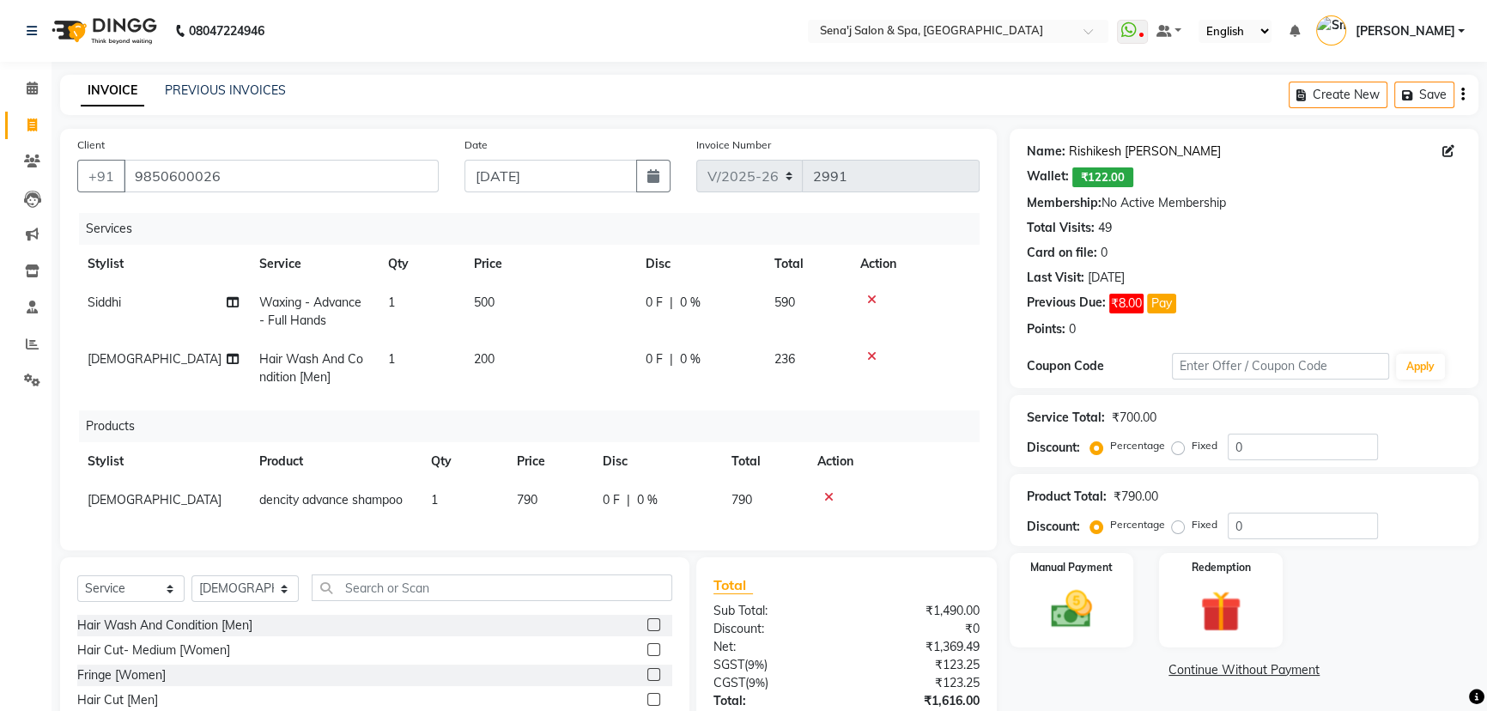
click at [1116, 150] on link "Rishikesh Pandhre" at bounding box center [1145, 152] width 152 height 18
click at [481, 307] on span "500" at bounding box center [484, 301] width 21 height 15
select select "11468"
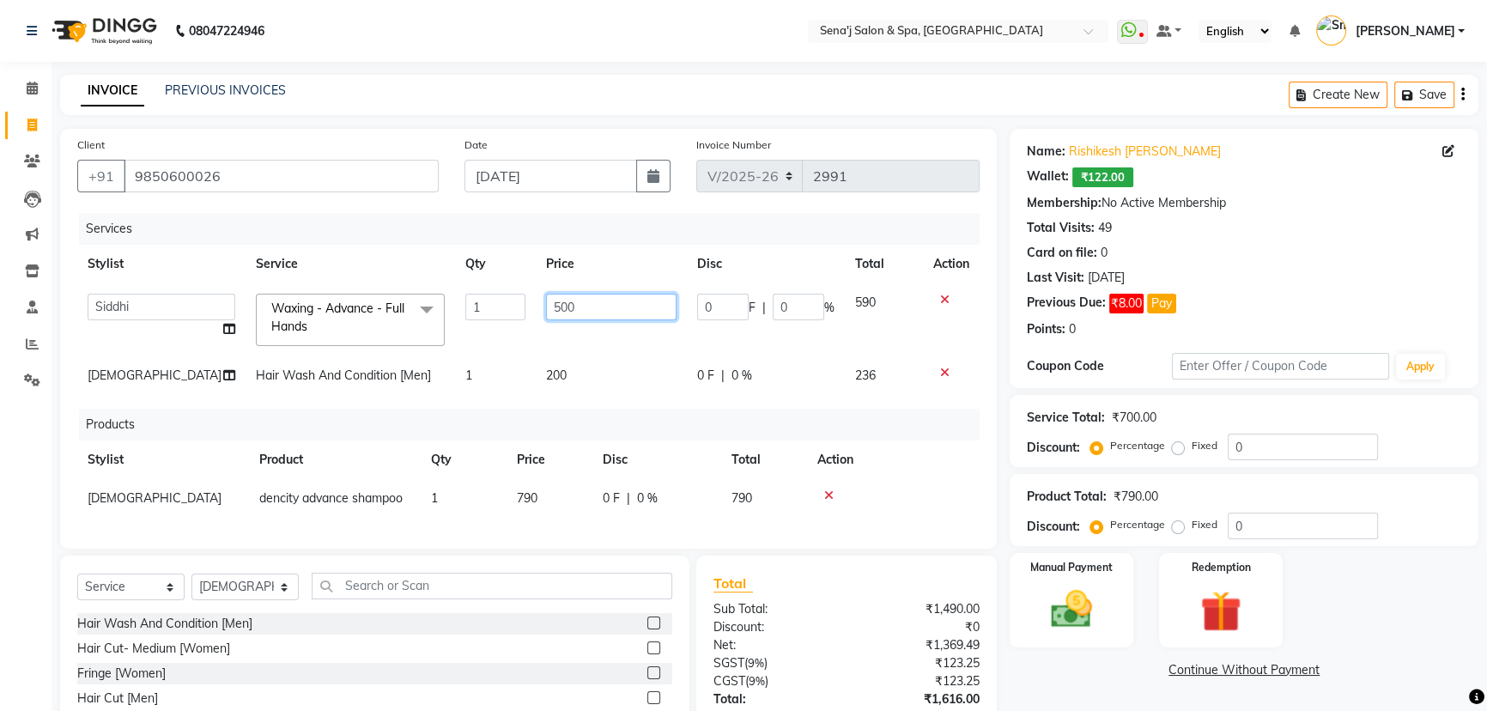
click at [550, 309] on input "500" at bounding box center [611, 307] width 131 height 27
type input "600"
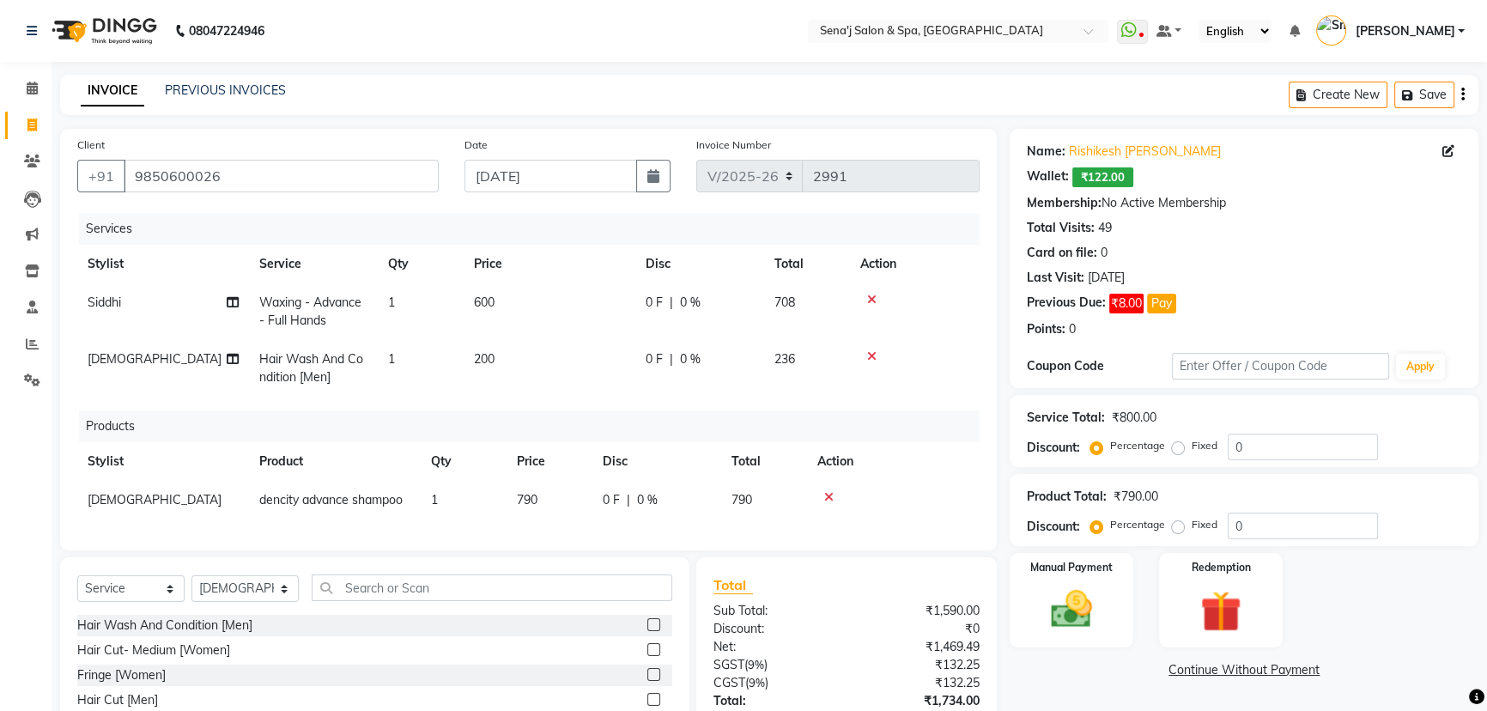
click at [600, 373] on td "200" at bounding box center [550, 368] width 172 height 57
select select "83144"
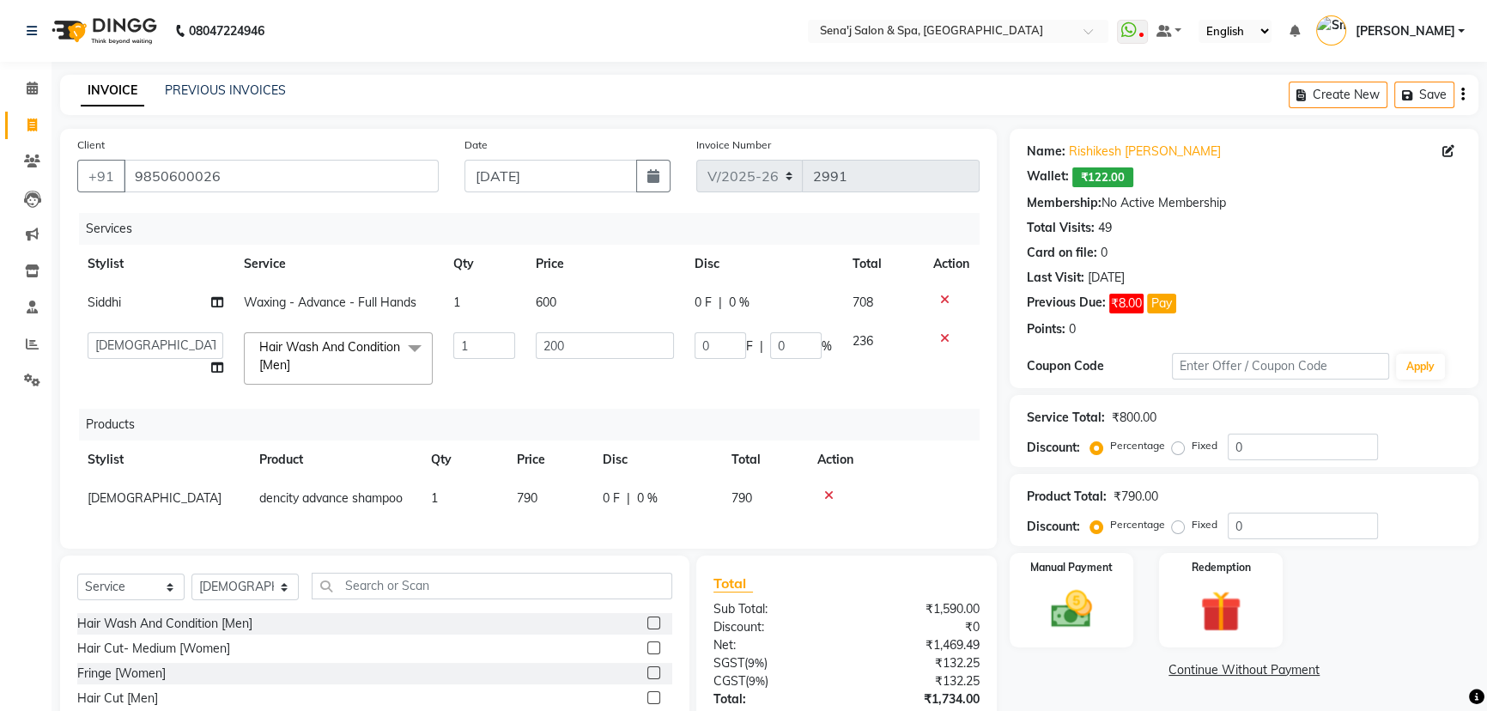
scroll to position [135, 0]
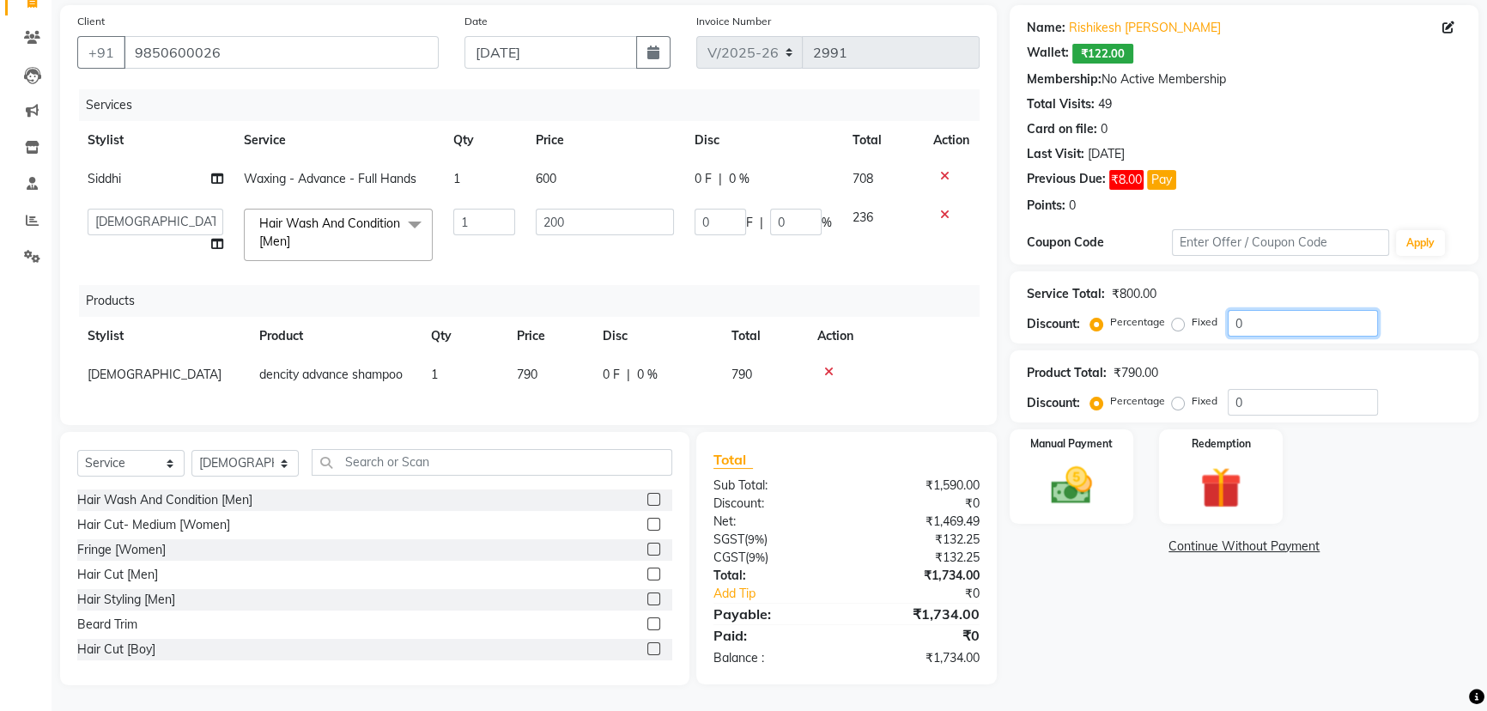
click at [1228, 312] on input "0" at bounding box center [1303, 323] width 150 height 27
type input "10"
type input "20"
type input "10"
click at [1253, 314] on input "10" at bounding box center [1303, 323] width 150 height 27
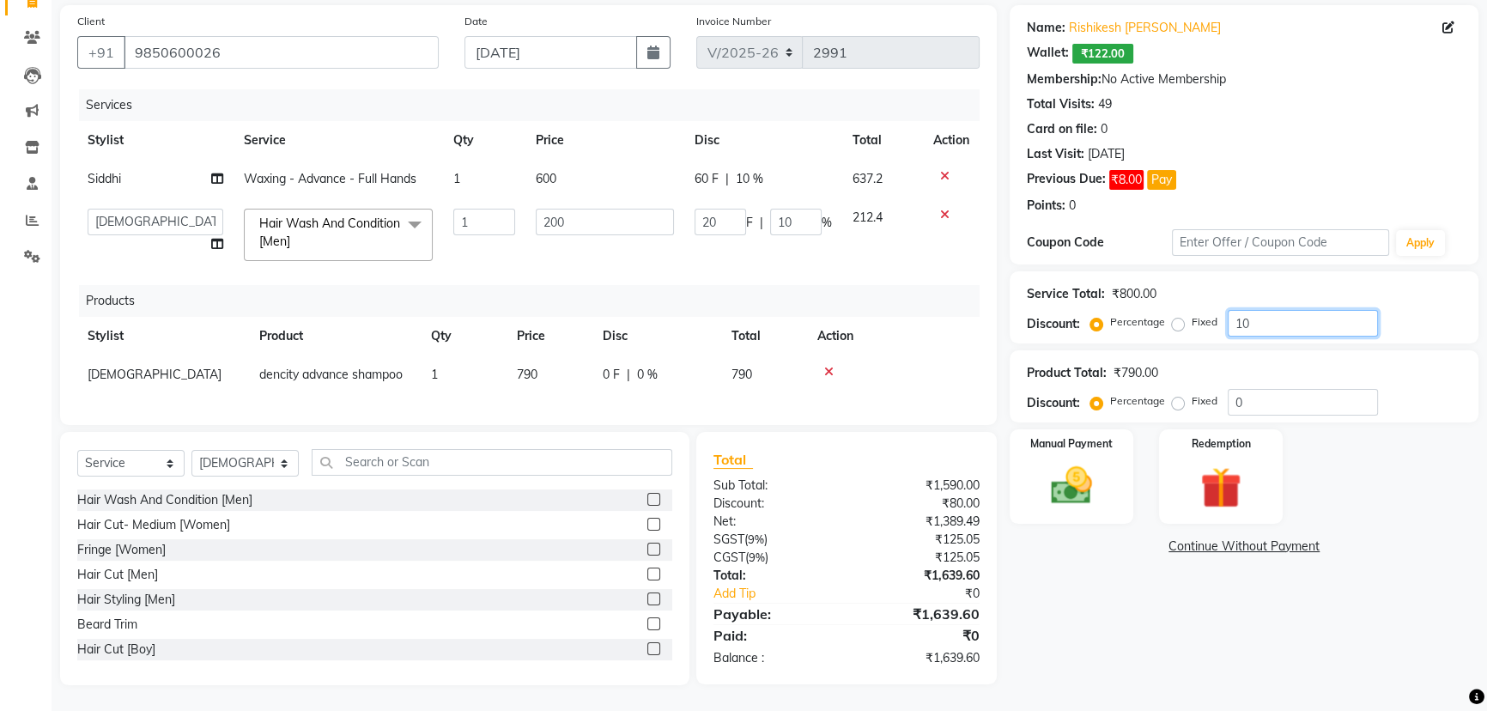
type input "1"
type input "2"
type input "1"
type input "15"
type input "30"
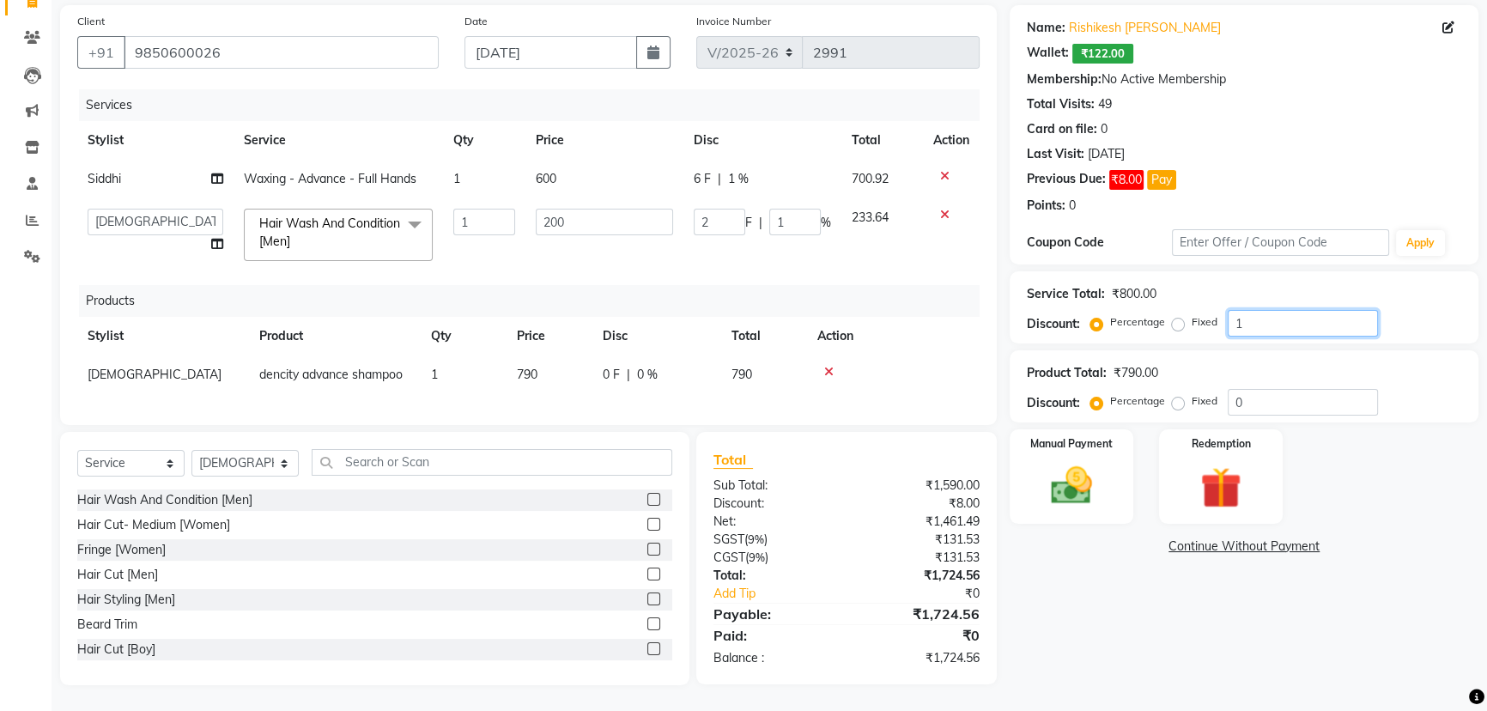
type input "15"
type input "1"
type input "2"
type input "1"
type input "14"
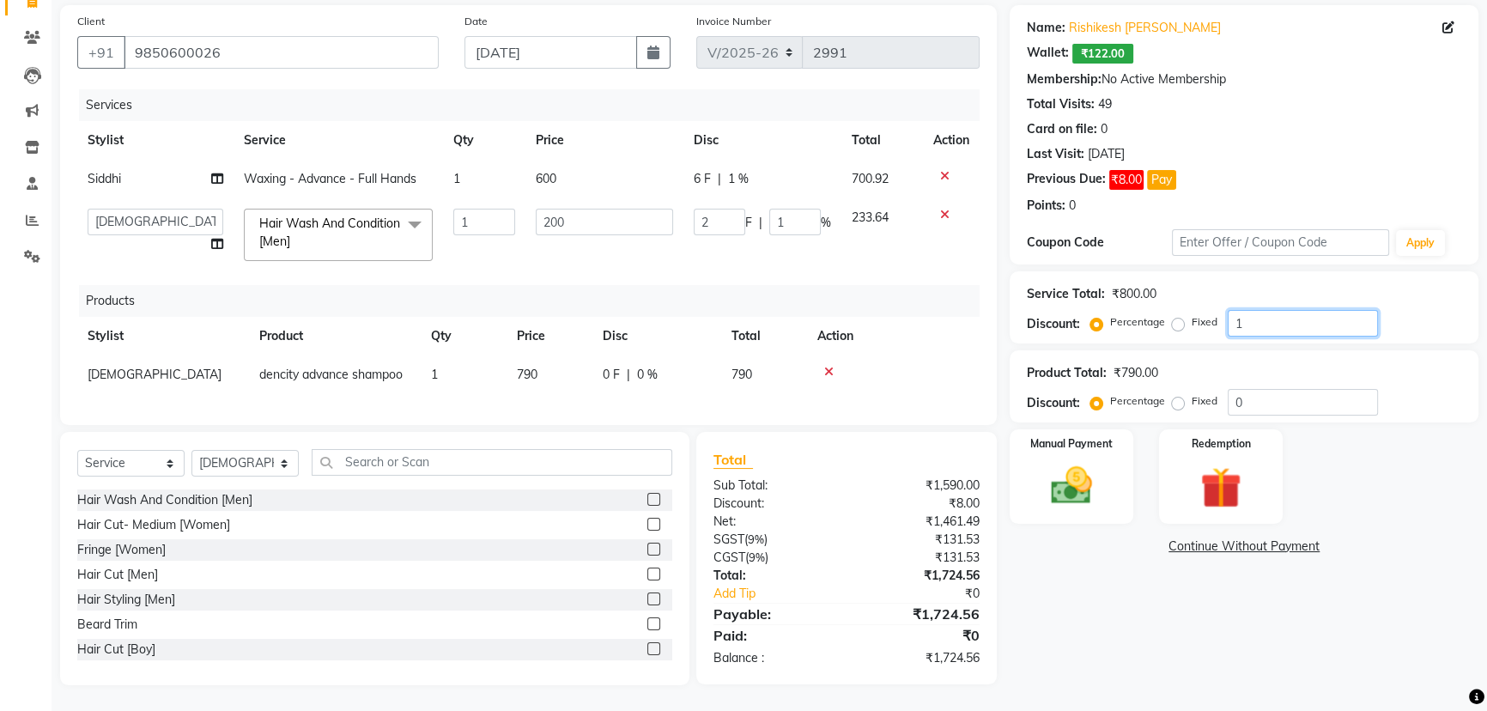
type input "28"
type input "14"
type input "1"
type input "2"
type input "1"
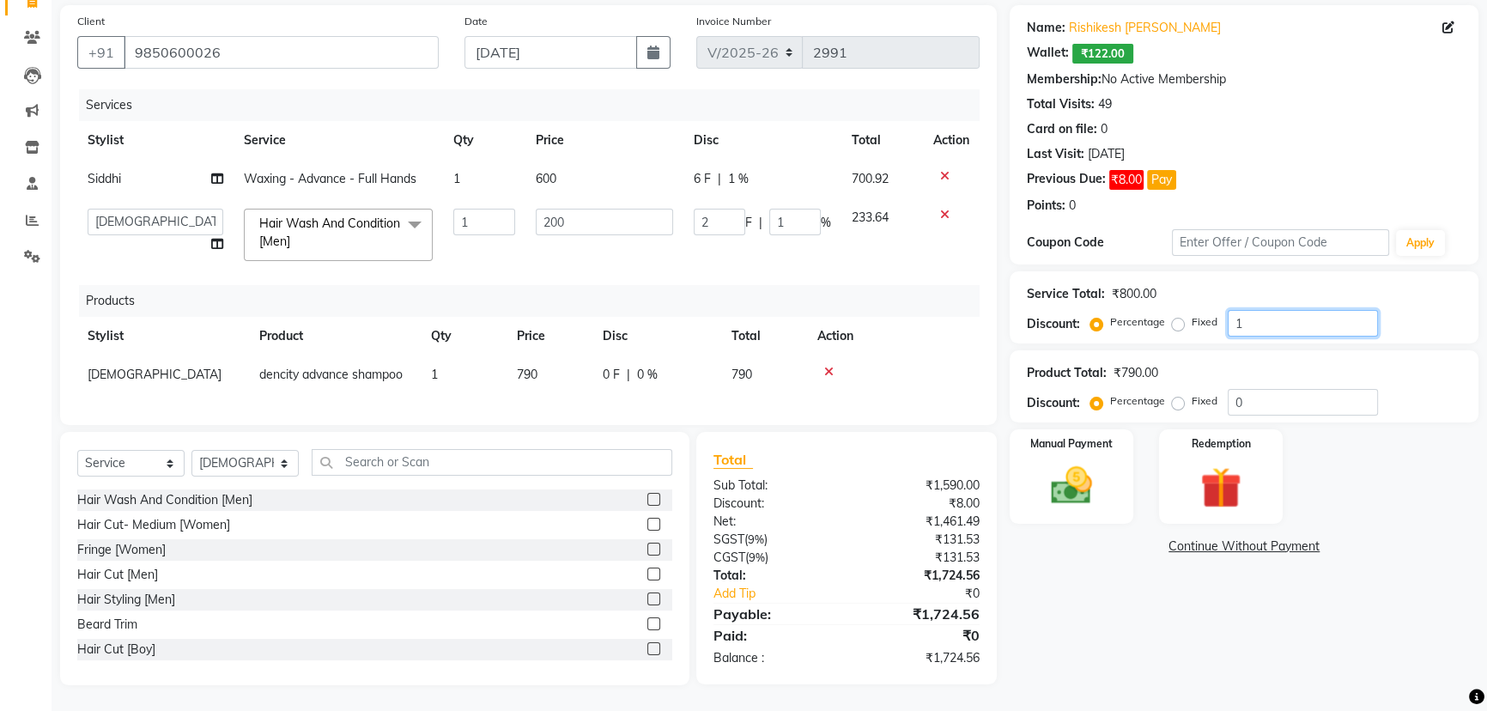
type input "13"
type input "26"
type input "13"
type input "1"
type input "2"
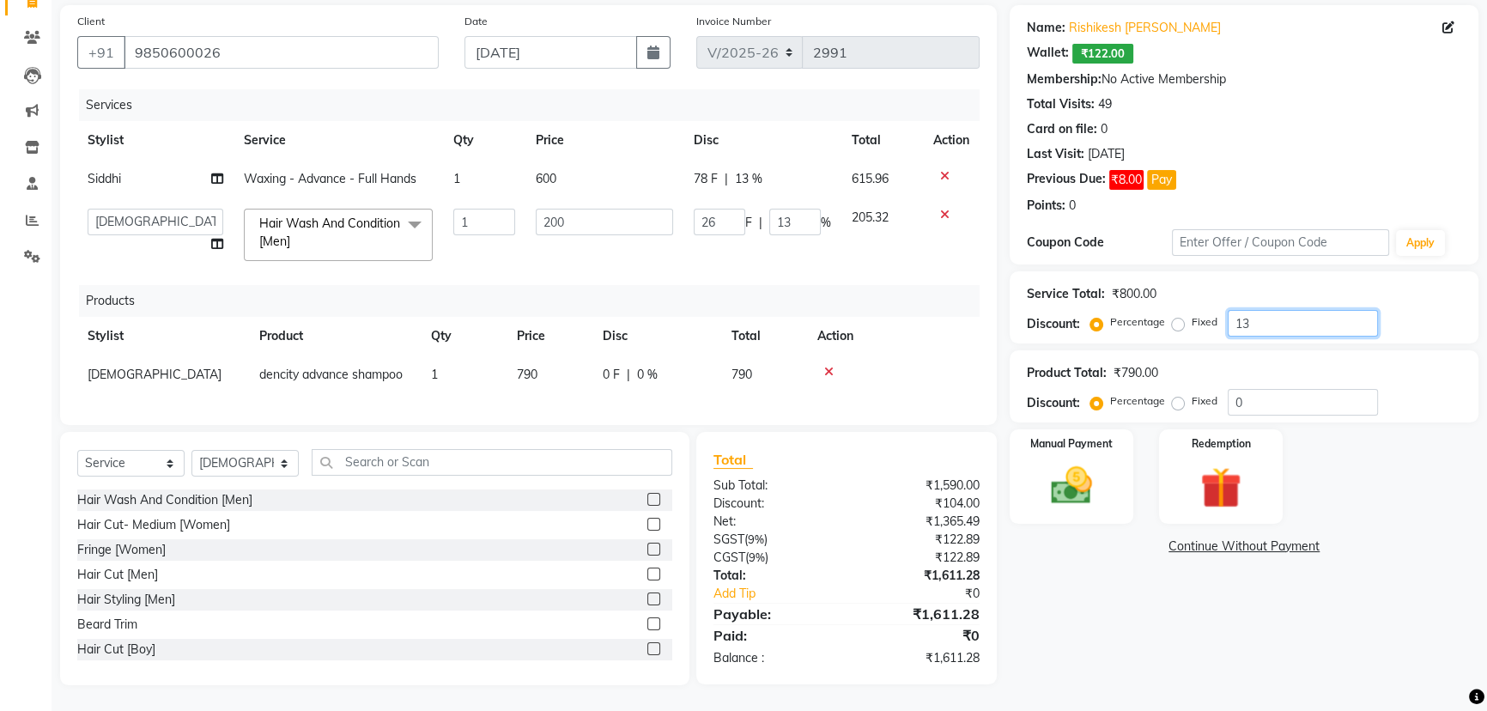
type input "1"
type input "12"
type input "24"
type input "12"
type input "12.5"
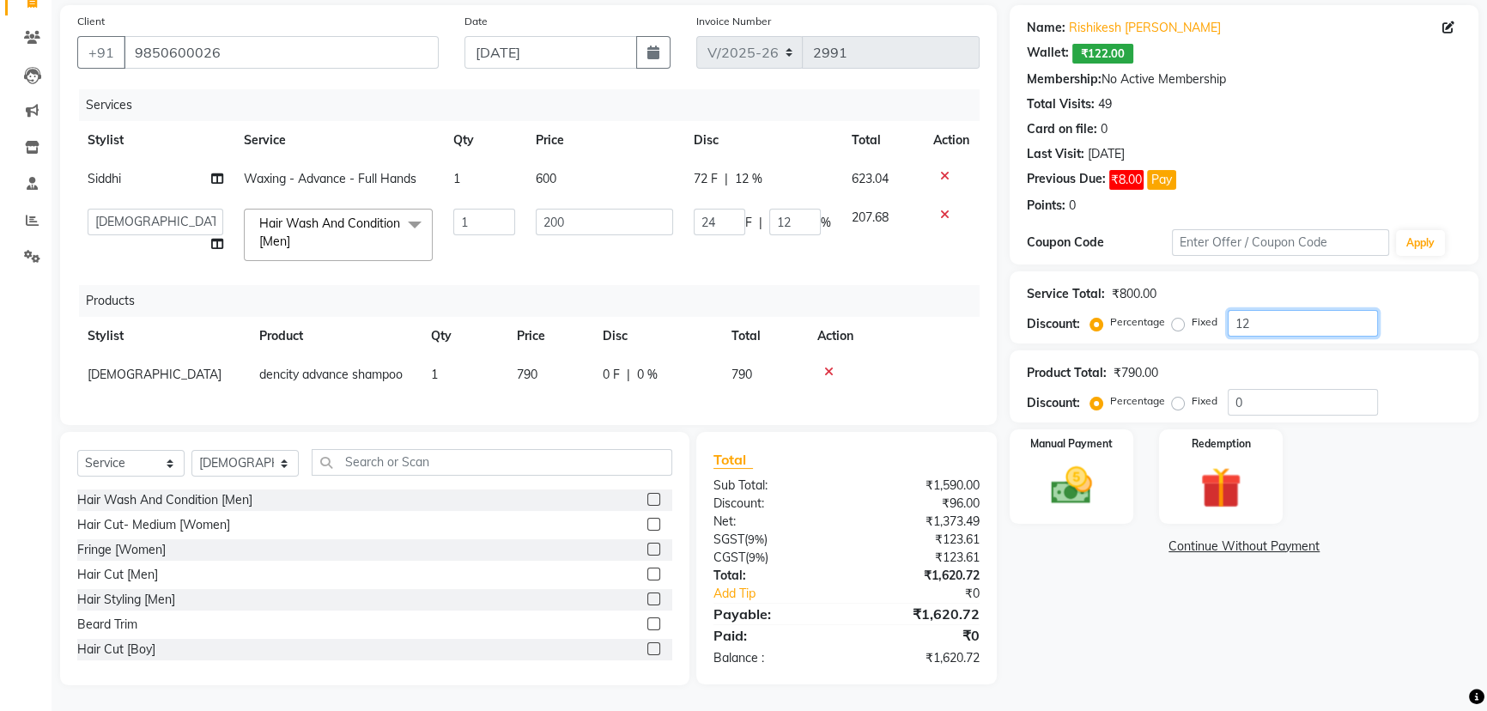
type input "25"
type input "12.5"
click at [1087, 464] on img at bounding box center [1072, 485] width 70 height 49
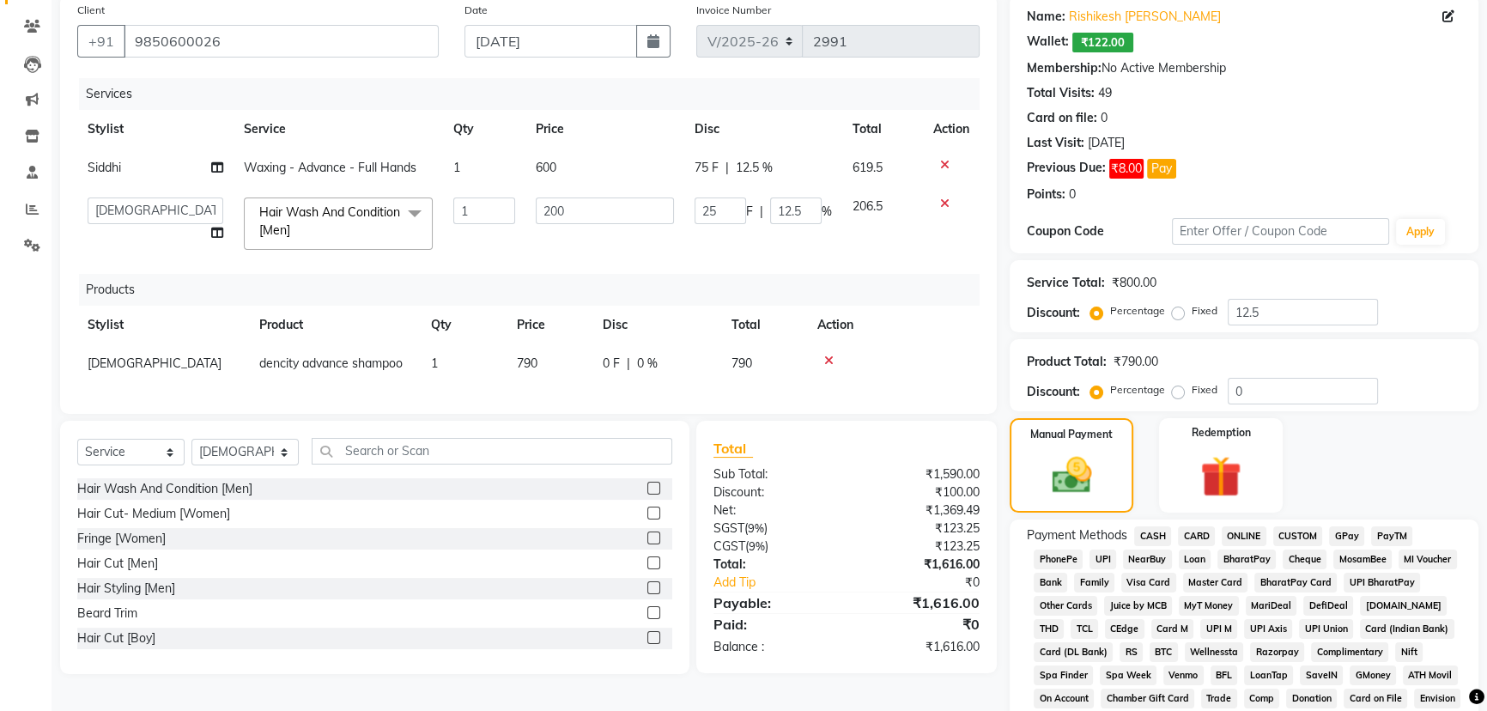
click at [1200, 532] on span "CARD" at bounding box center [1196, 536] width 37 height 20
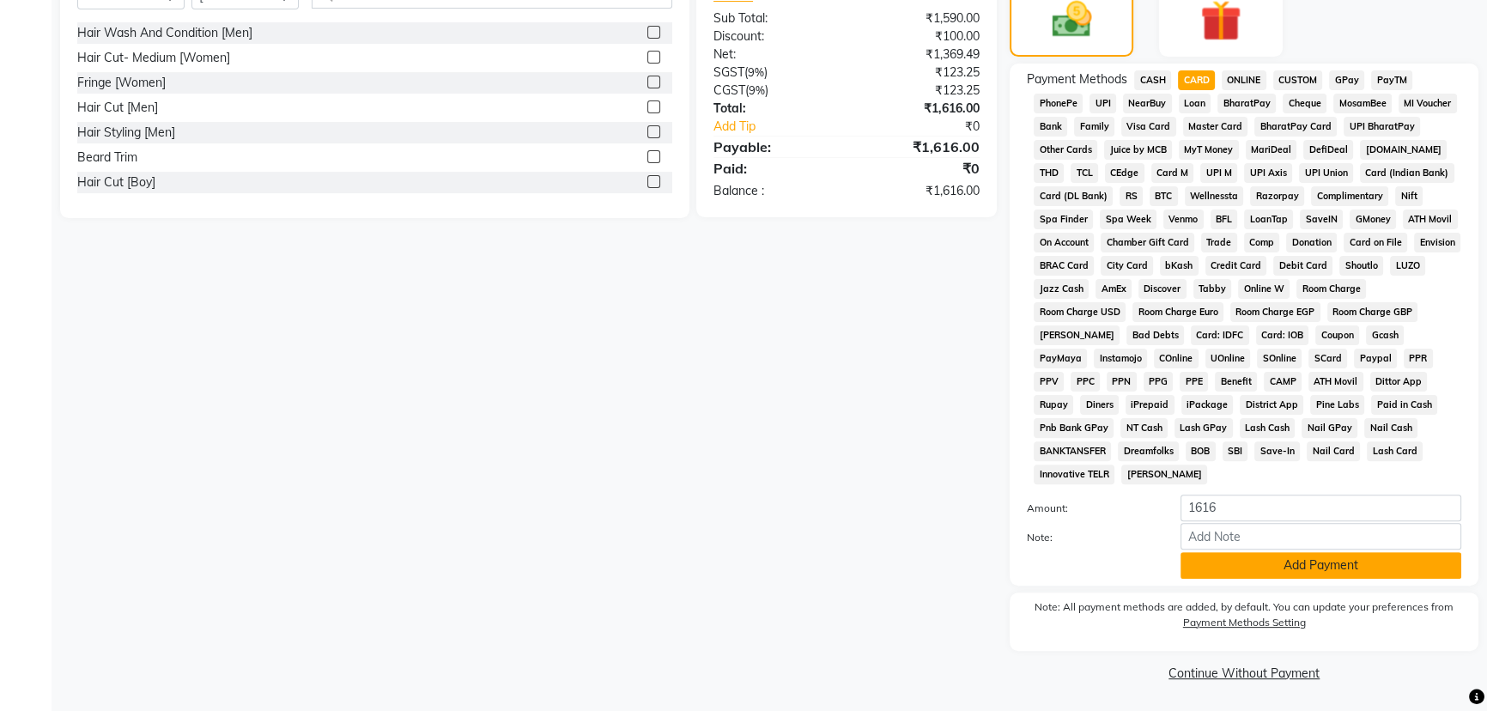
click at [1248, 558] on button "Add Payment" at bounding box center [1321, 565] width 281 height 27
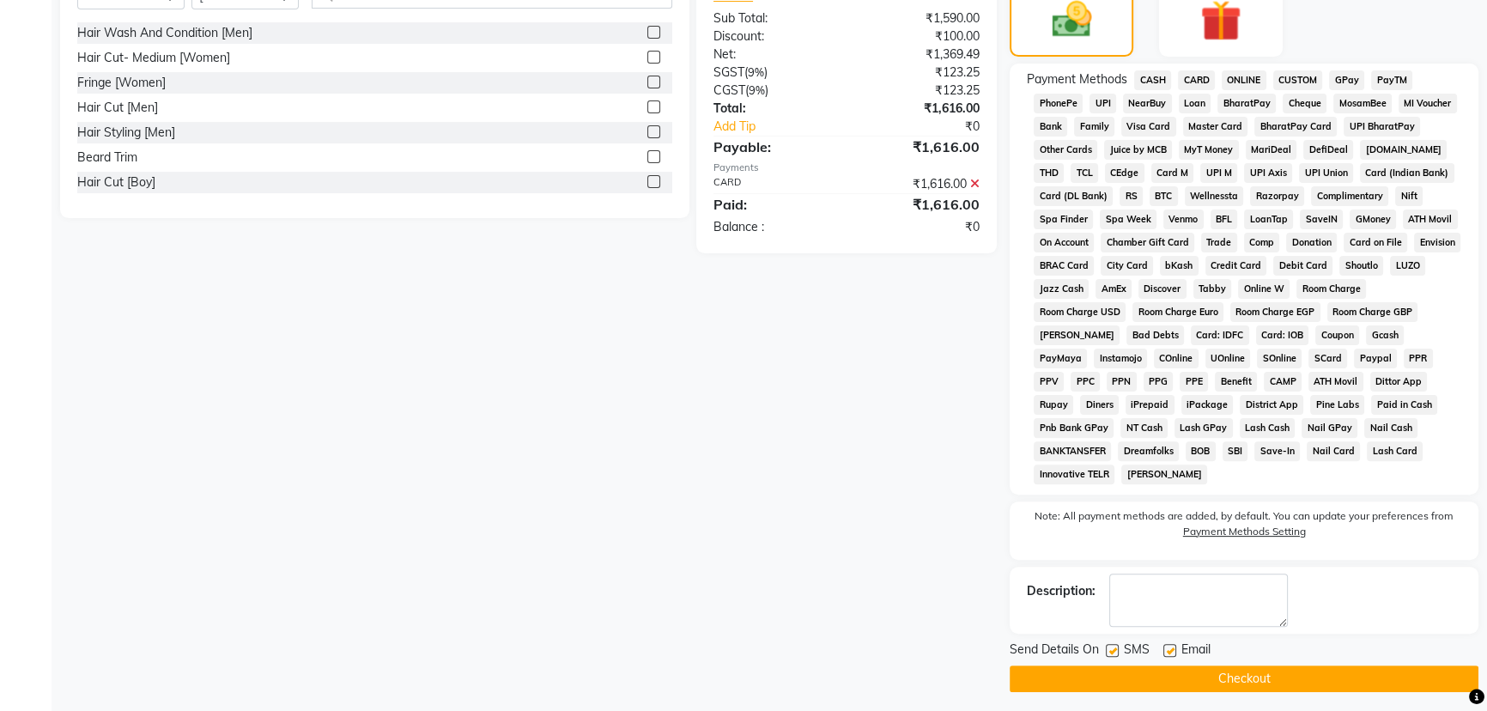
scroll to position [596, 0]
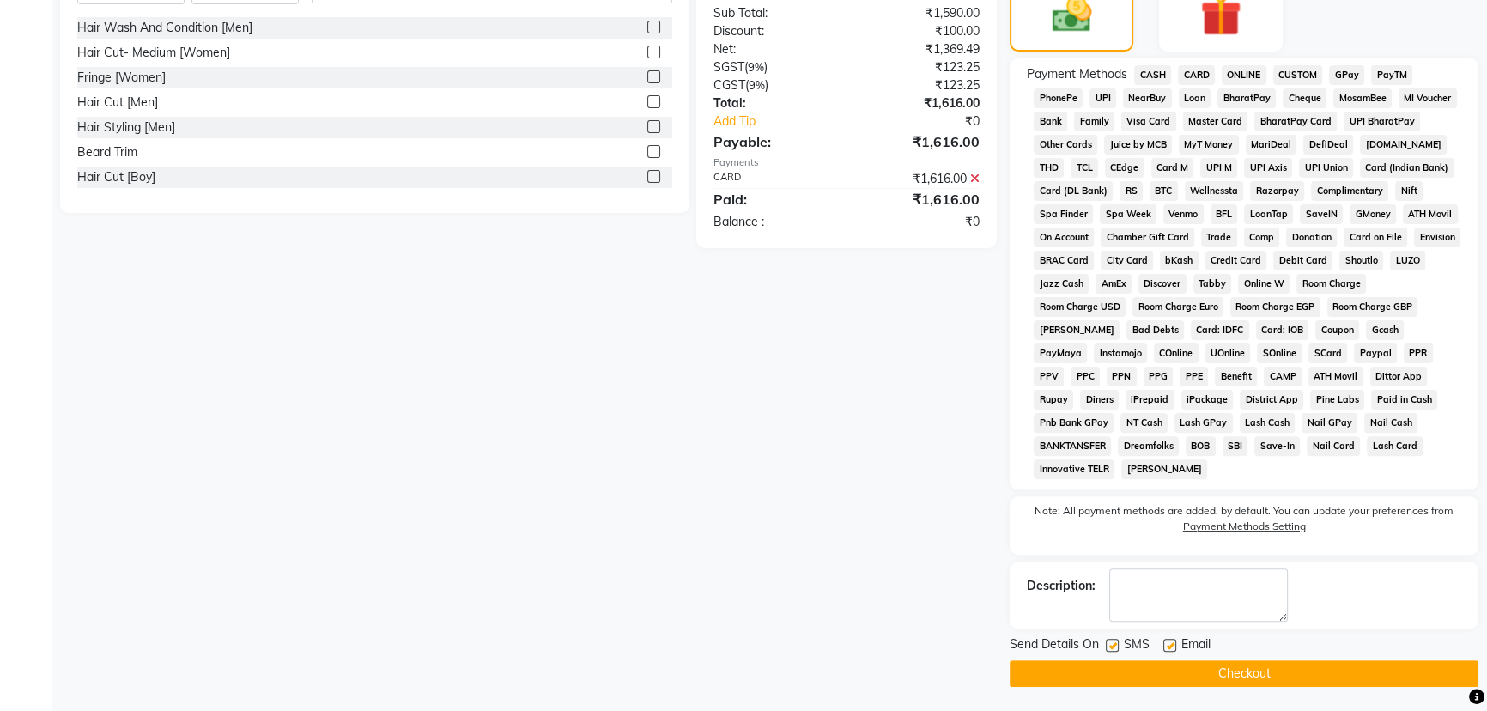
click at [1249, 668] on button "Checkout" at bounding box center [1244, 673] width 469 height 27
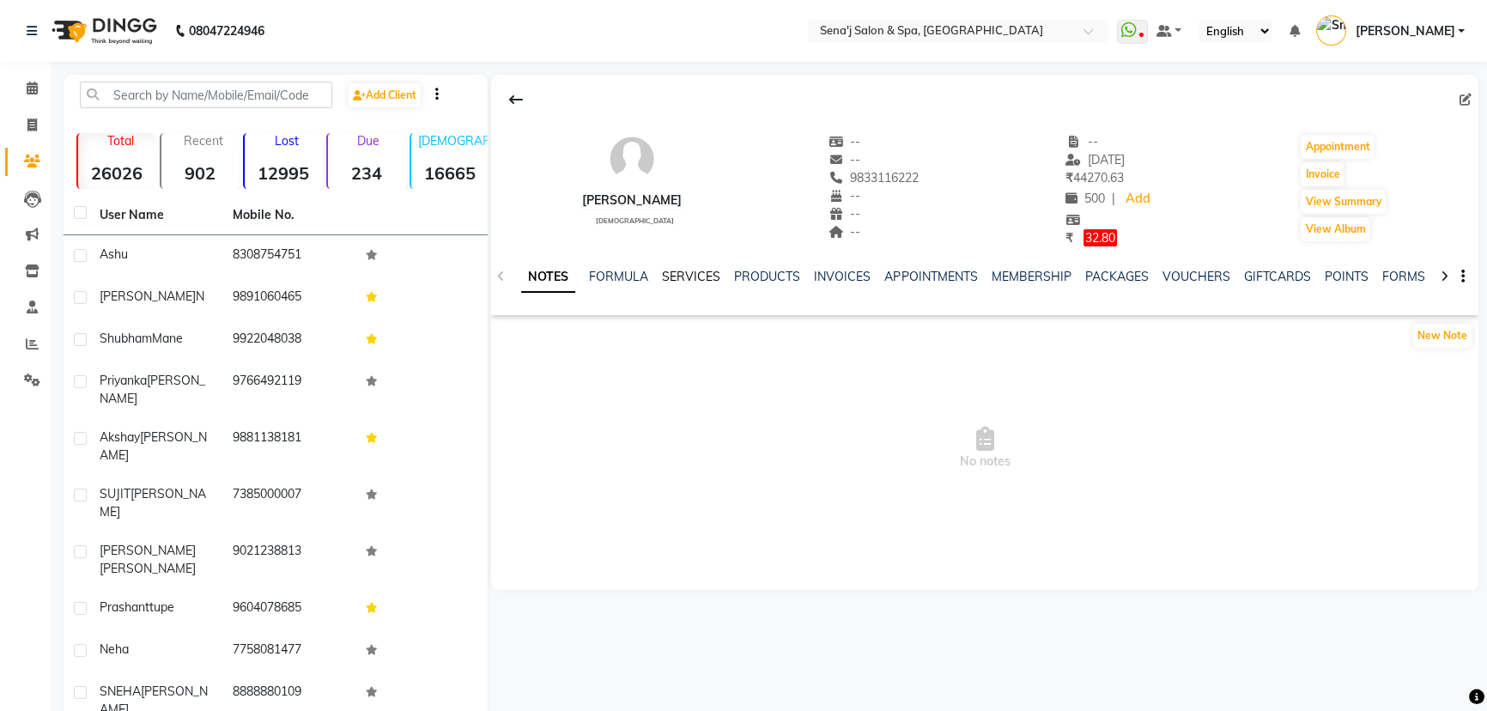
click at [689, 273] on link "SERVICES" at bounding box center [691, 276] width 58 height 15
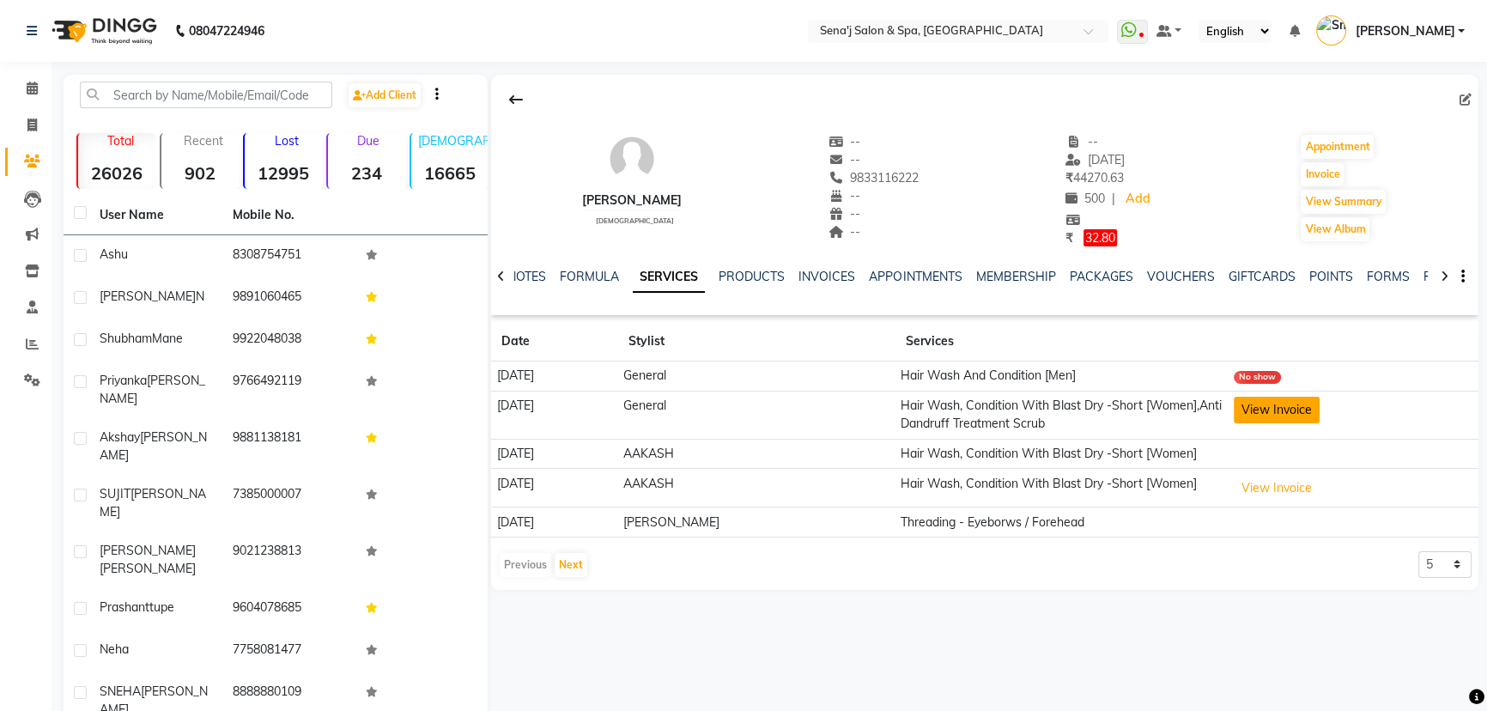
click at [1285, 410] on button "View Invoice" at bounding box center [1277, 410] width 86 height 27
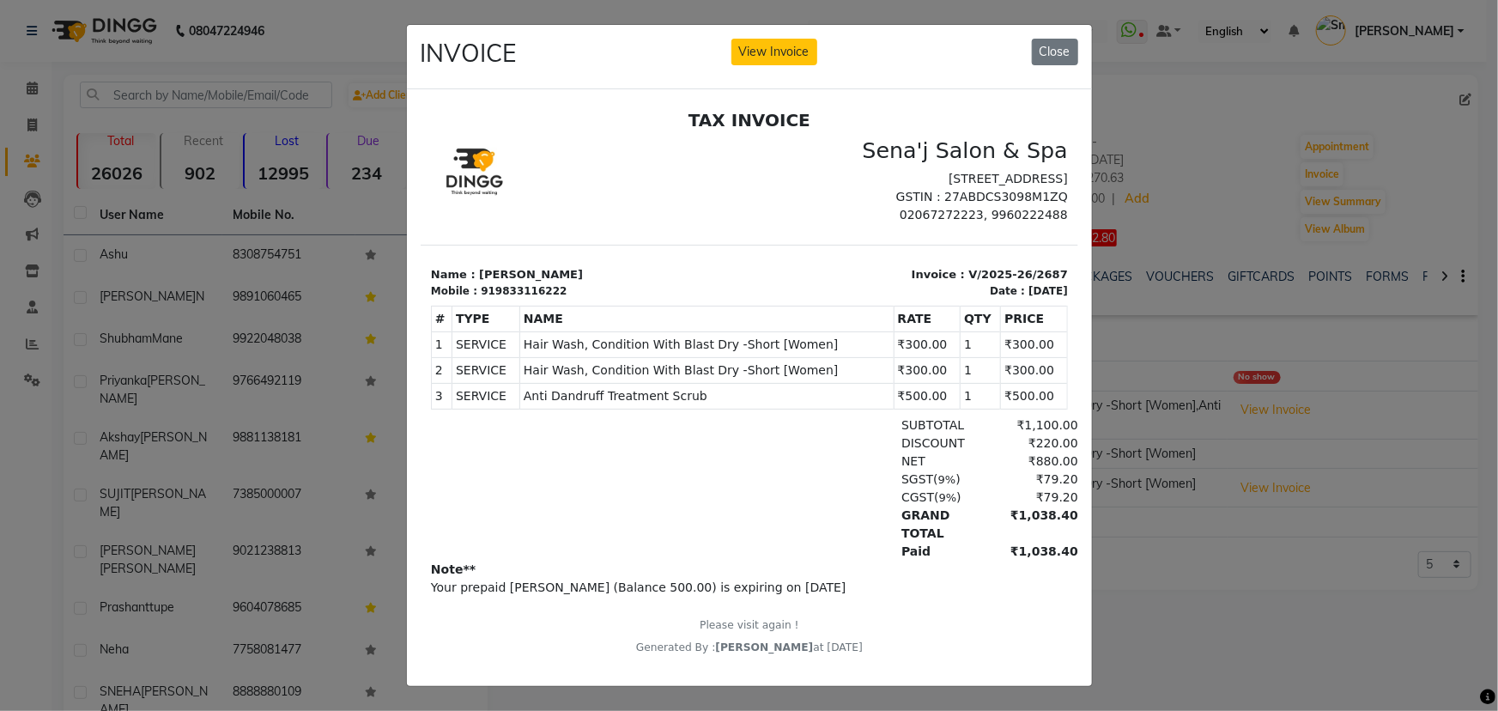
click at [732, 39] on button "View Invoice" at bounding box center [775, 52] width 86 height 27
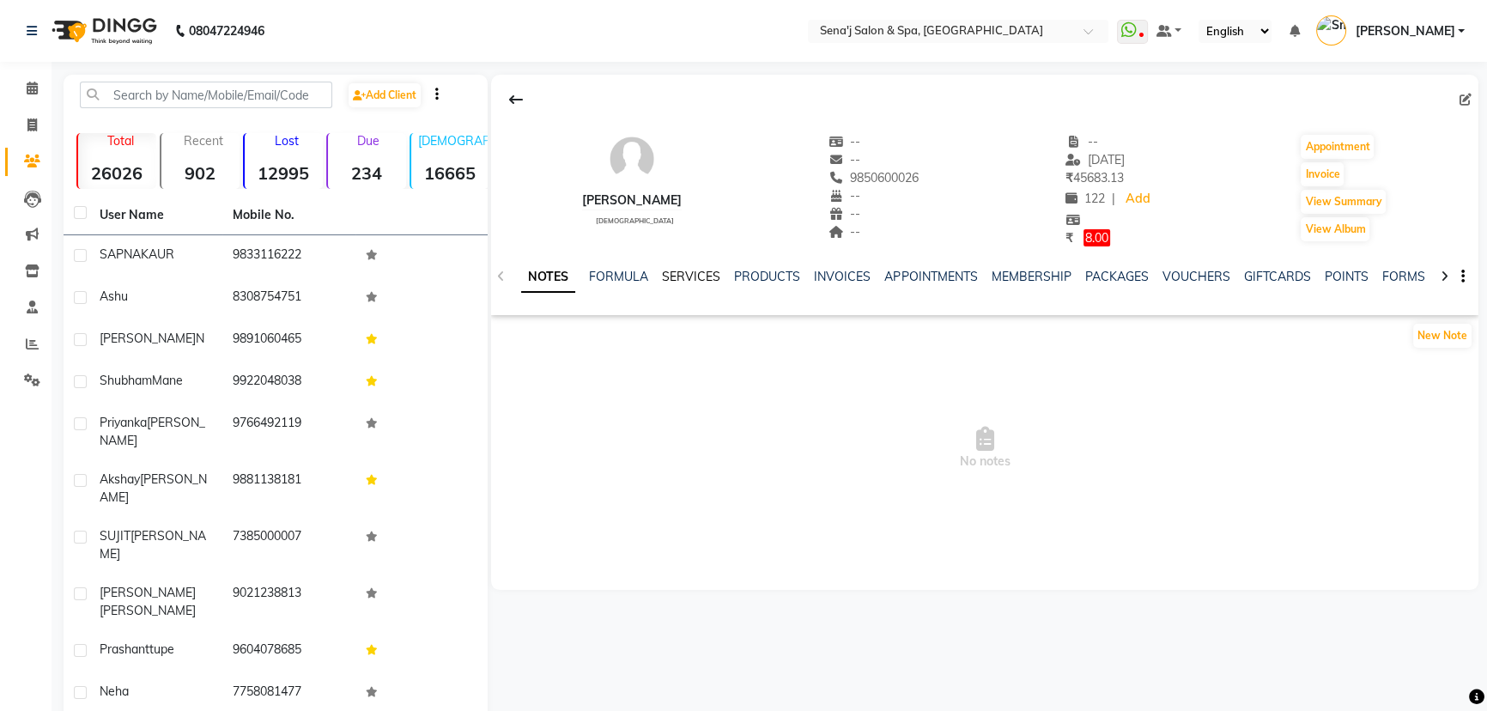
click at [701, 276] on link "SERVICES" at bounding box center [691, 276] width 58 height 15
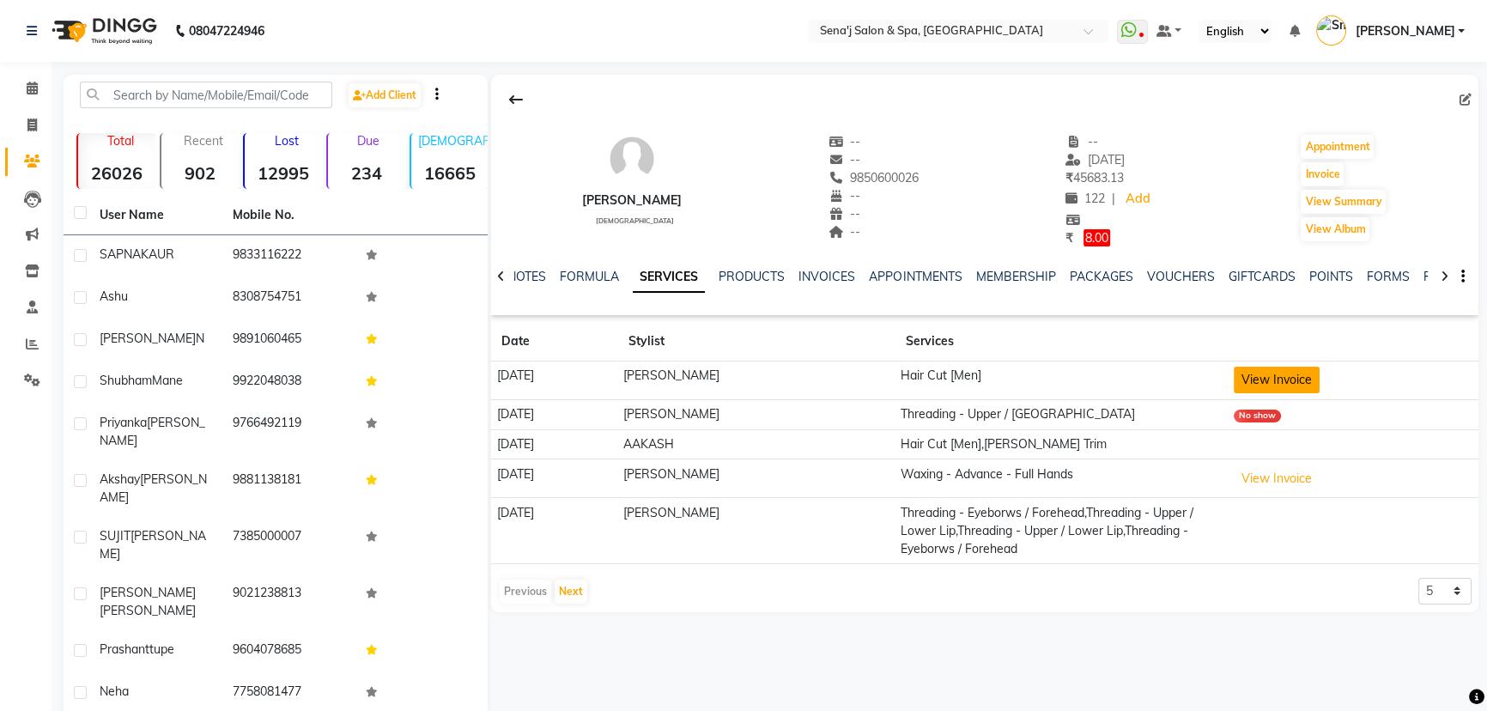
click at [1293, 379] on button "View Invoice" at bounding box center [1277, 380] width 86 height 27
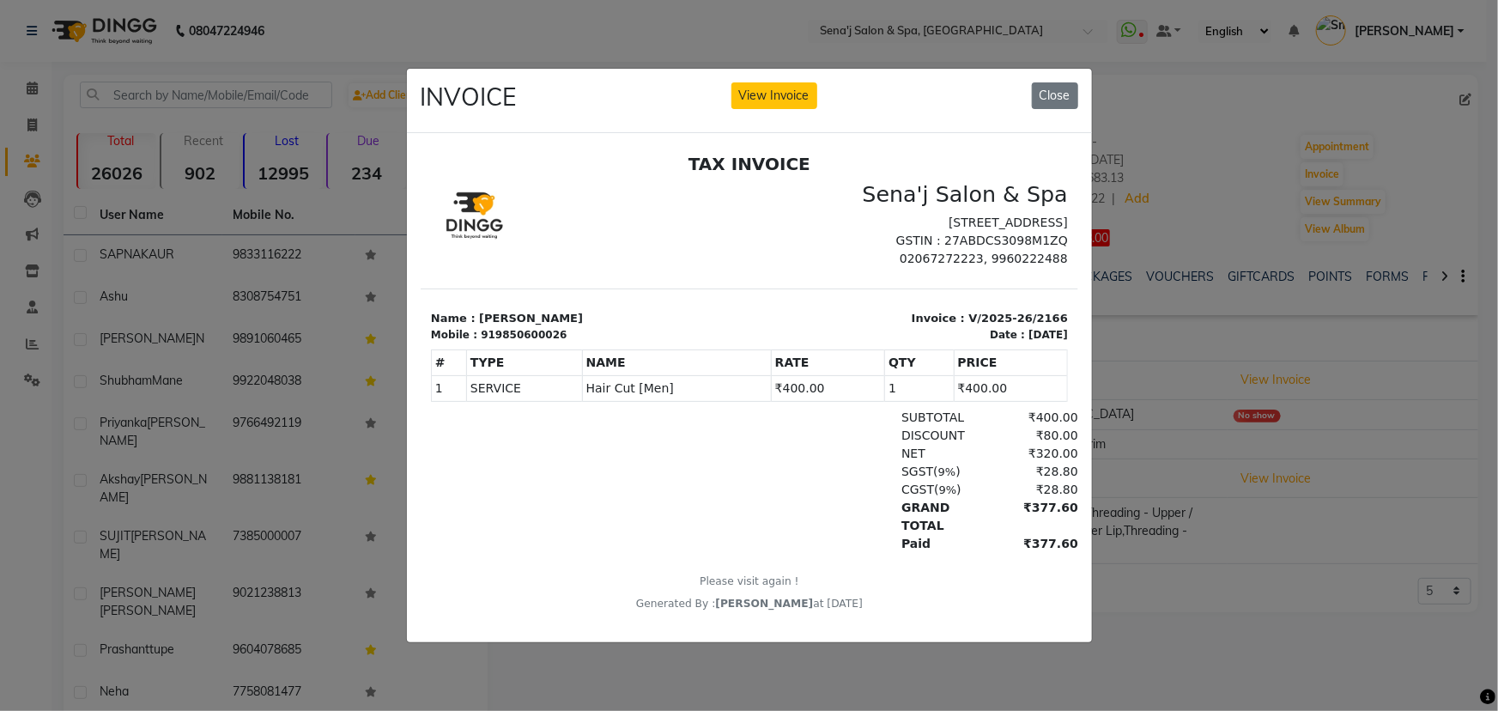
drag, startPoint x: 1047, startPoint y: 87, endPoint x: 1178, endPoint y: 195, distance: 170.2
click at [1047, 88] on button "Close" at bounding box center [1055, 95] width 46 height 27
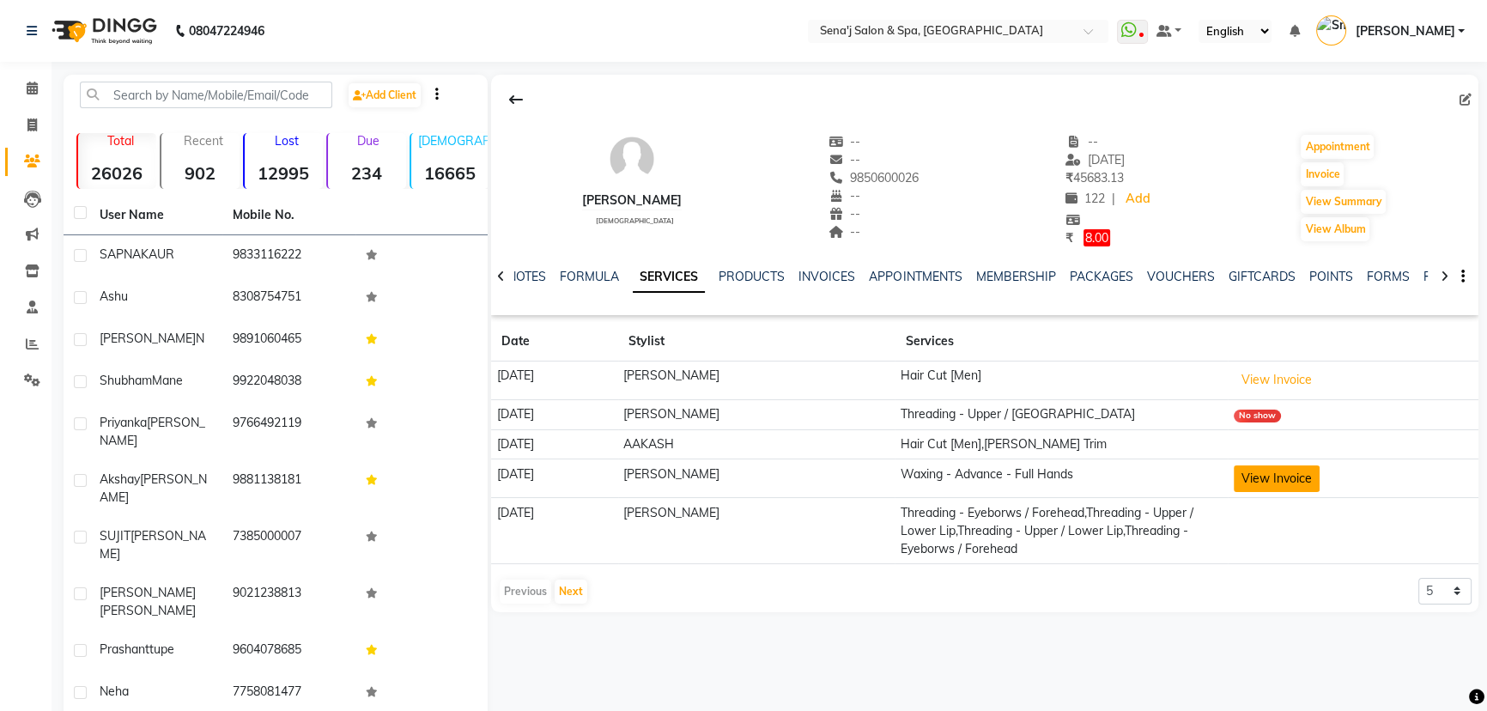
click at [1275, 478] on button "View Invoice" at bounding box center [1277, 478] width 86 height 27
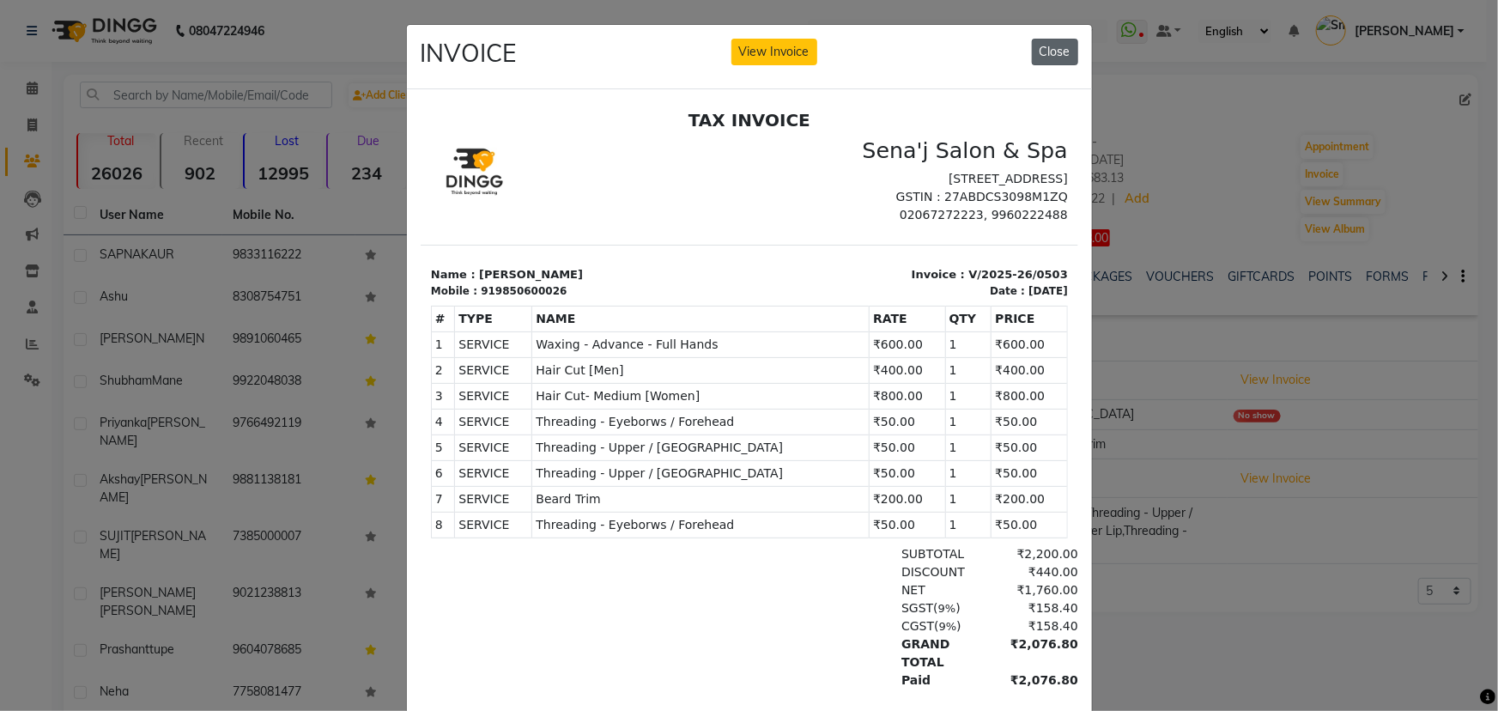
click at [1056, 57] on button "Close" at bounding box center [1055, 52] width 46 height 27
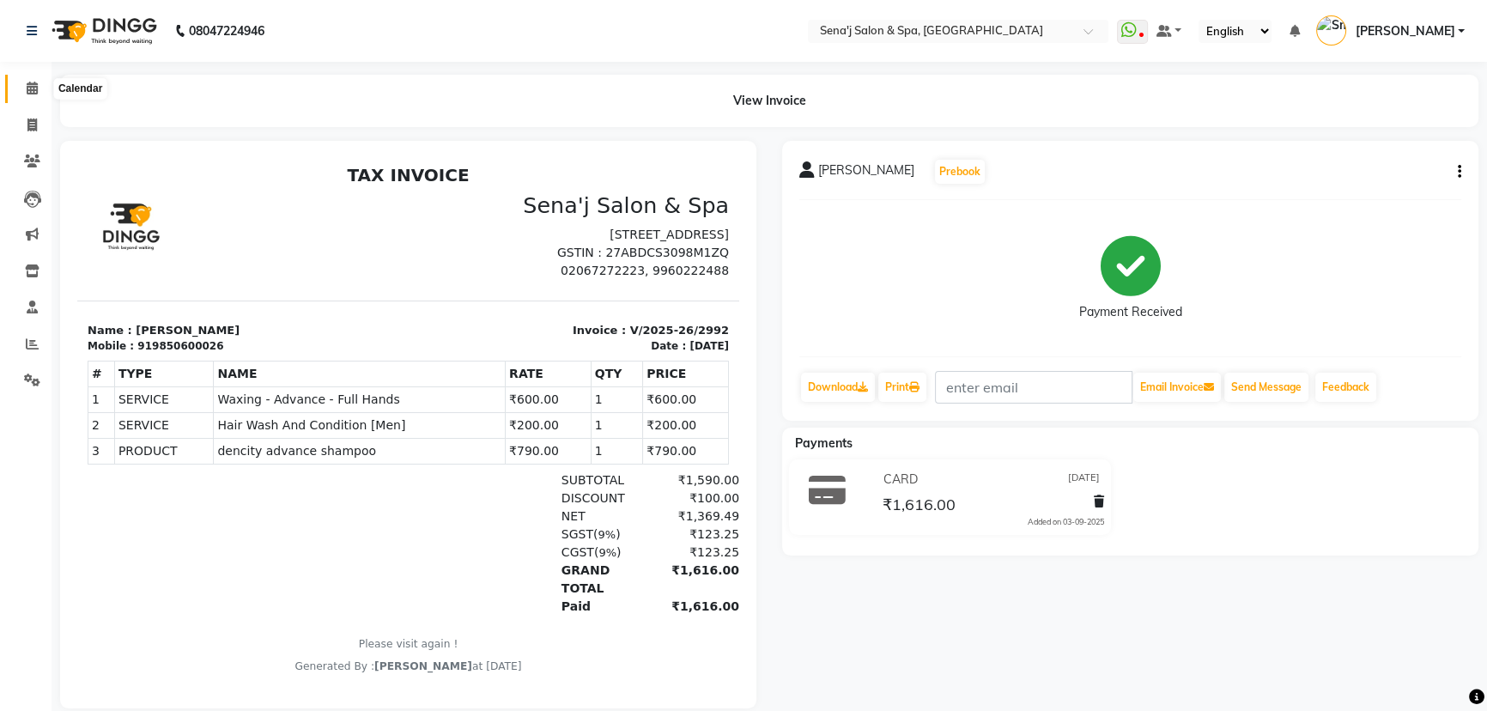
click at [31, 91] on icon at bounding box center [32, 88] width 11 height 13
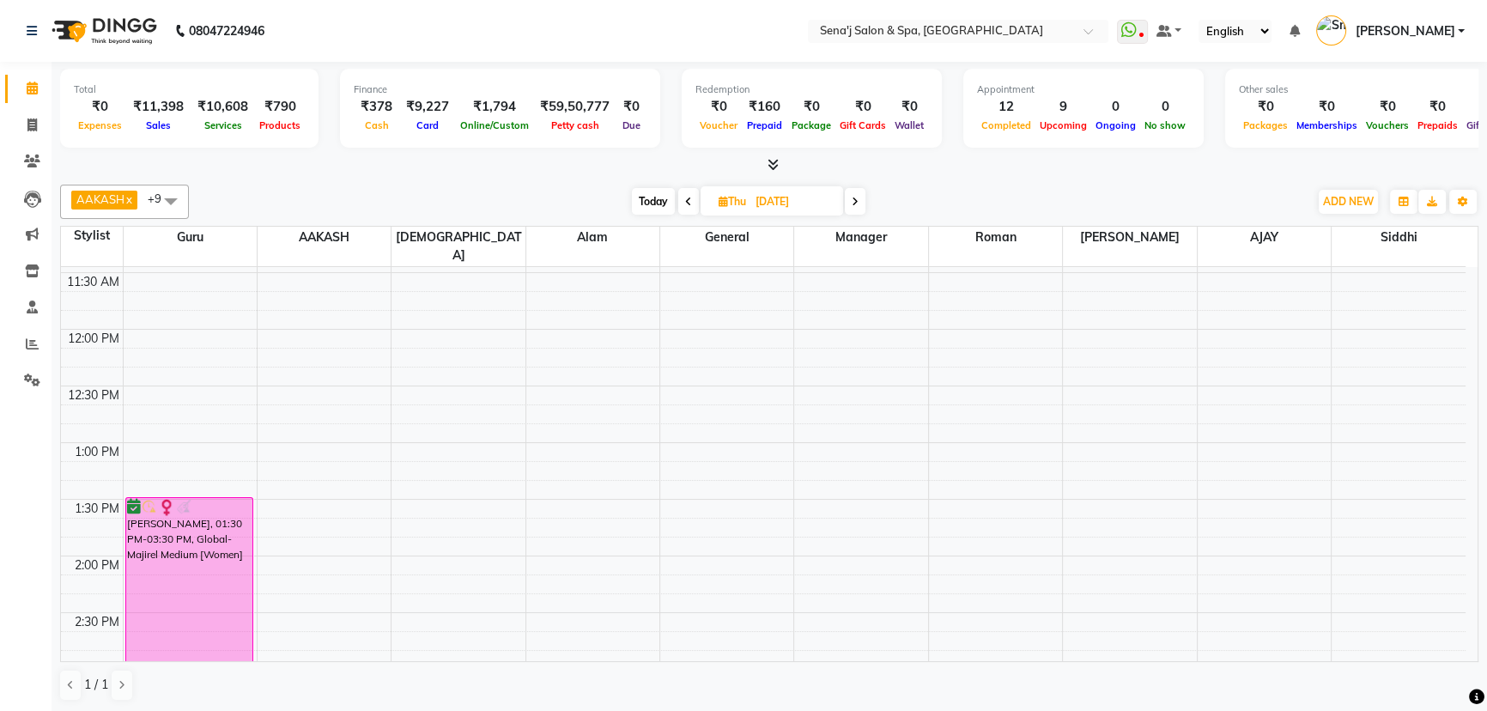
scroll to position [234, 0]
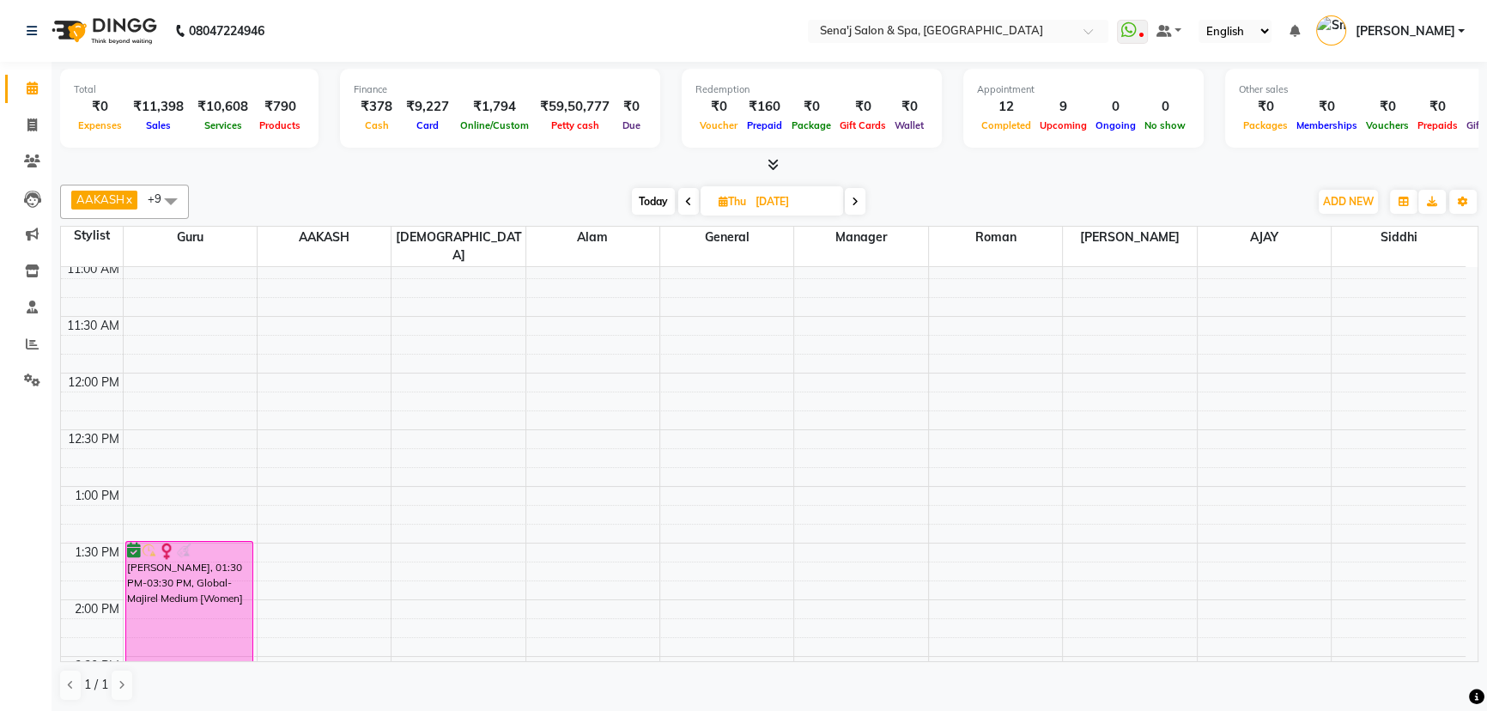
click at [656, 199] on span "Today" at bounding box center [653, 201] width 43 height 27
type input "[DATE]"
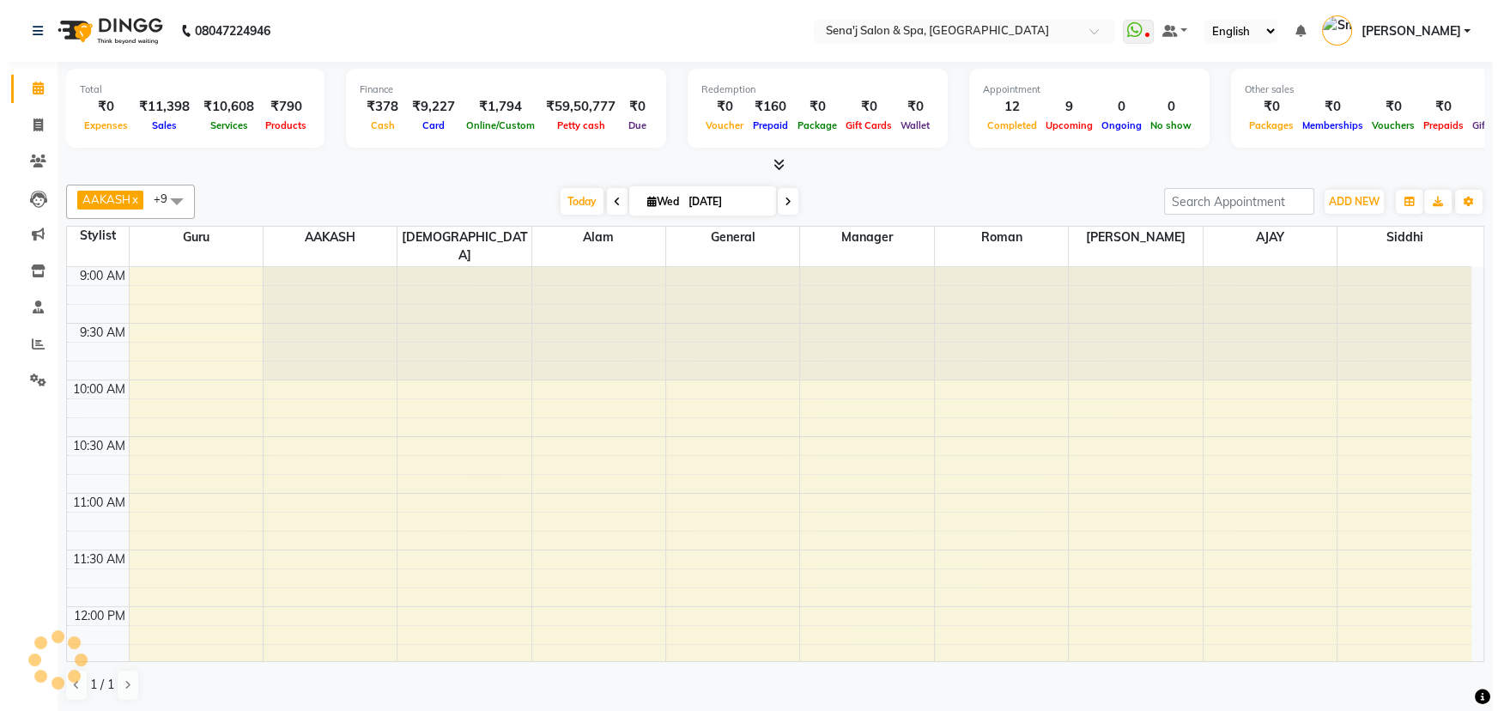
scroll to position [903, 0]
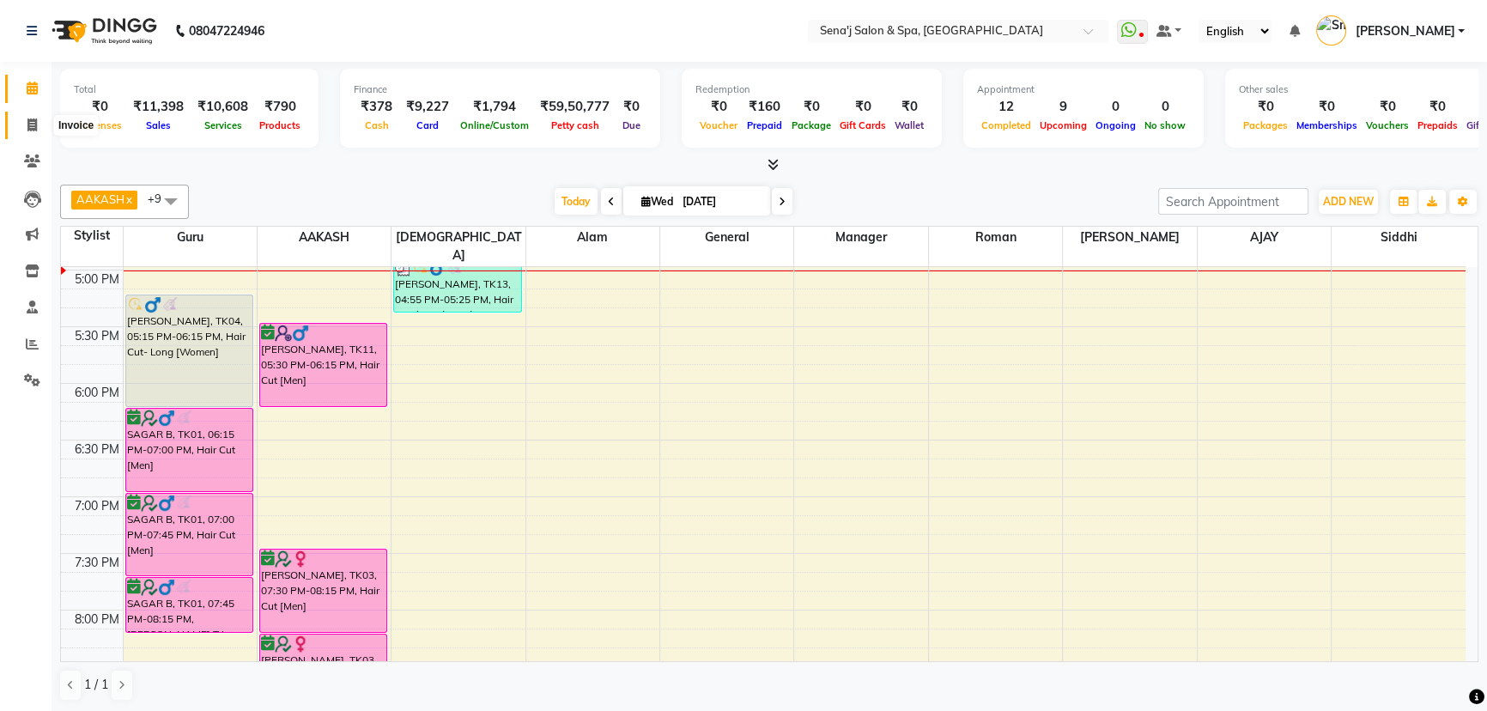
click at [29, 127] on icon at bounding box center [31, 124] width 9 height 13
select select "service"
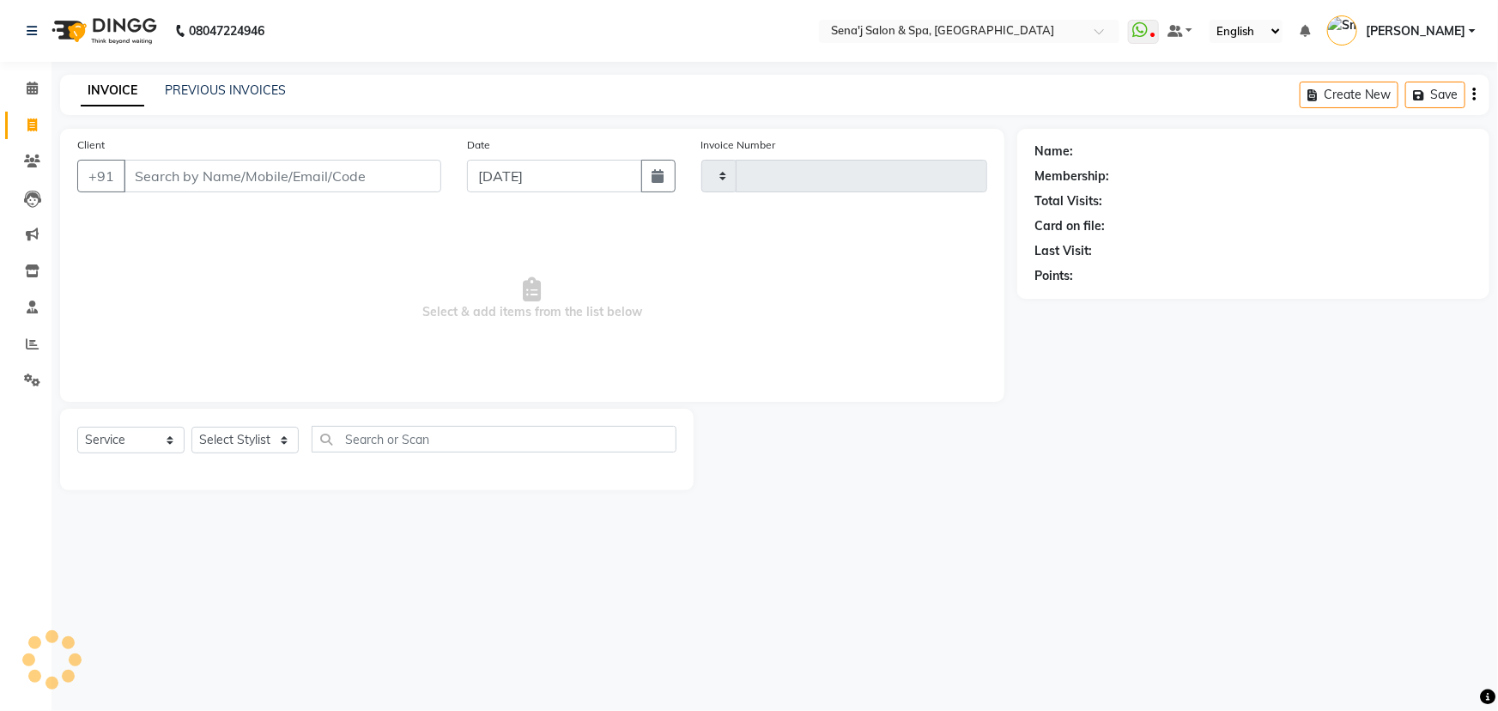
type input "2993"
select select "447"
click at [245, 449] on select "Select Stylist" at bounding box center [244, 440] width 107 height 27
click at [240, 444] on select "Select Stylist" at bounding box center [244, 440] width 107 height 27
click at [240, 432] on select "Select Stylist" at bounding box center [244, 440] width 107 height 27
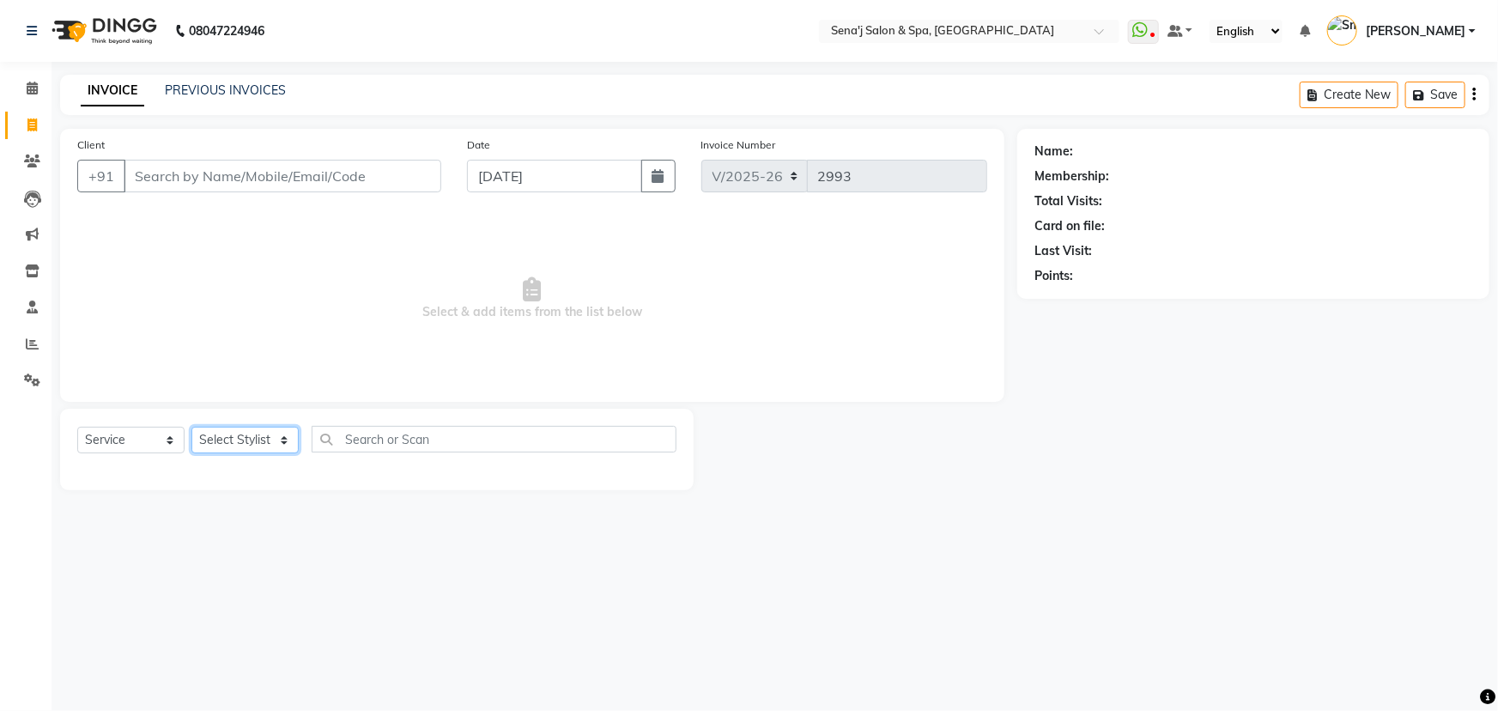
select select "53043"
click at [191, 427] on select "Select Stylist [PERSON_NAME] [PERSON_NAME] [PERSON_NAME] [PERSON_NAME] General …" at bounding box center [244, 440] width 107 height 27
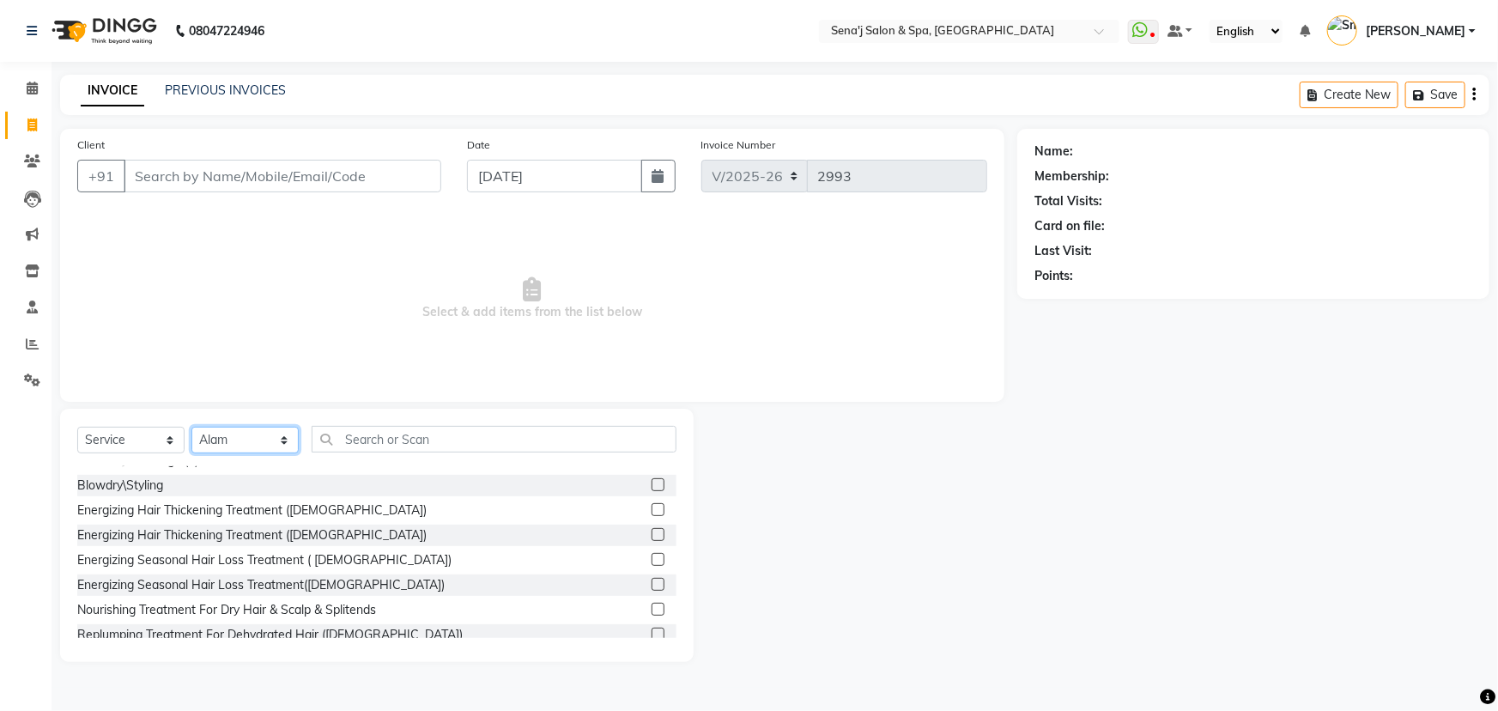
scroll to position [624, 0]
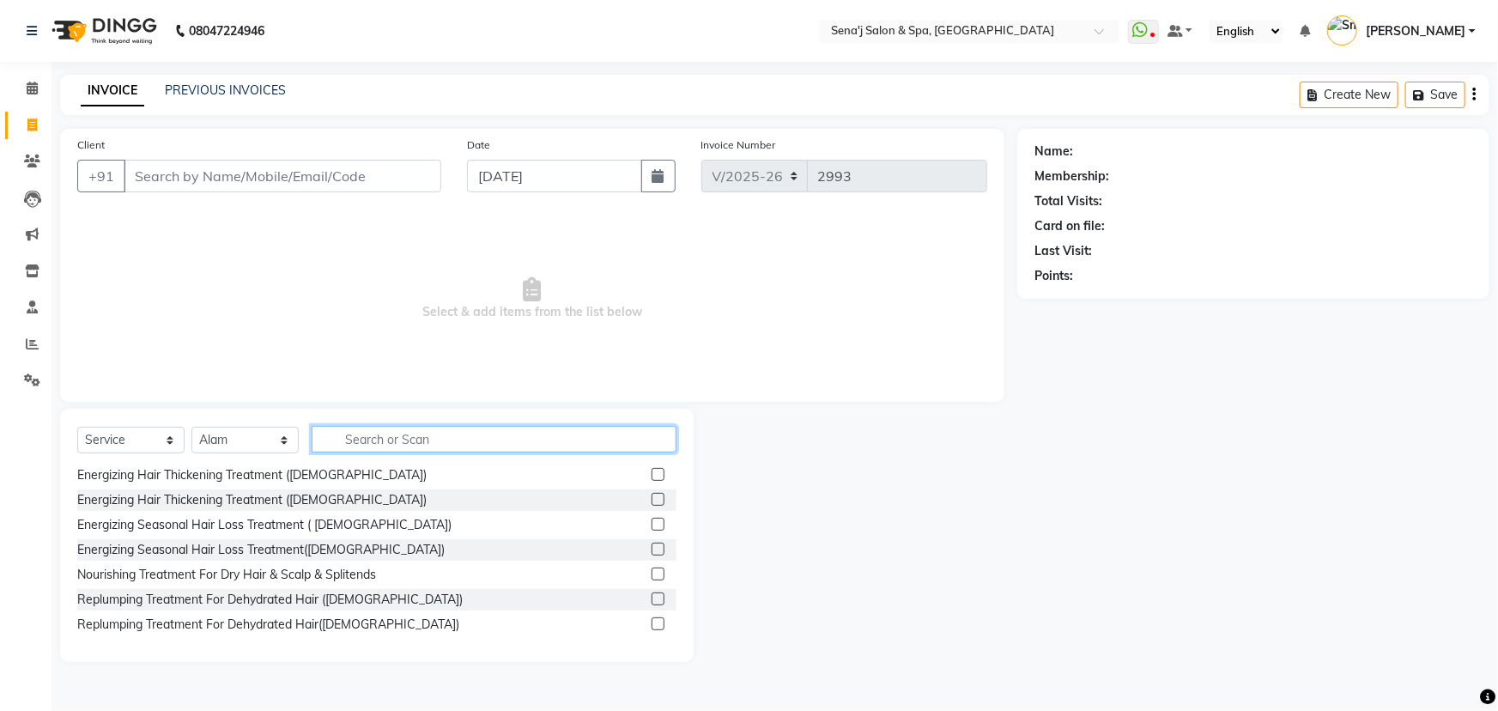
click at [379, 440] on input "text" at bounding box center [494, 439] width 365 height 27
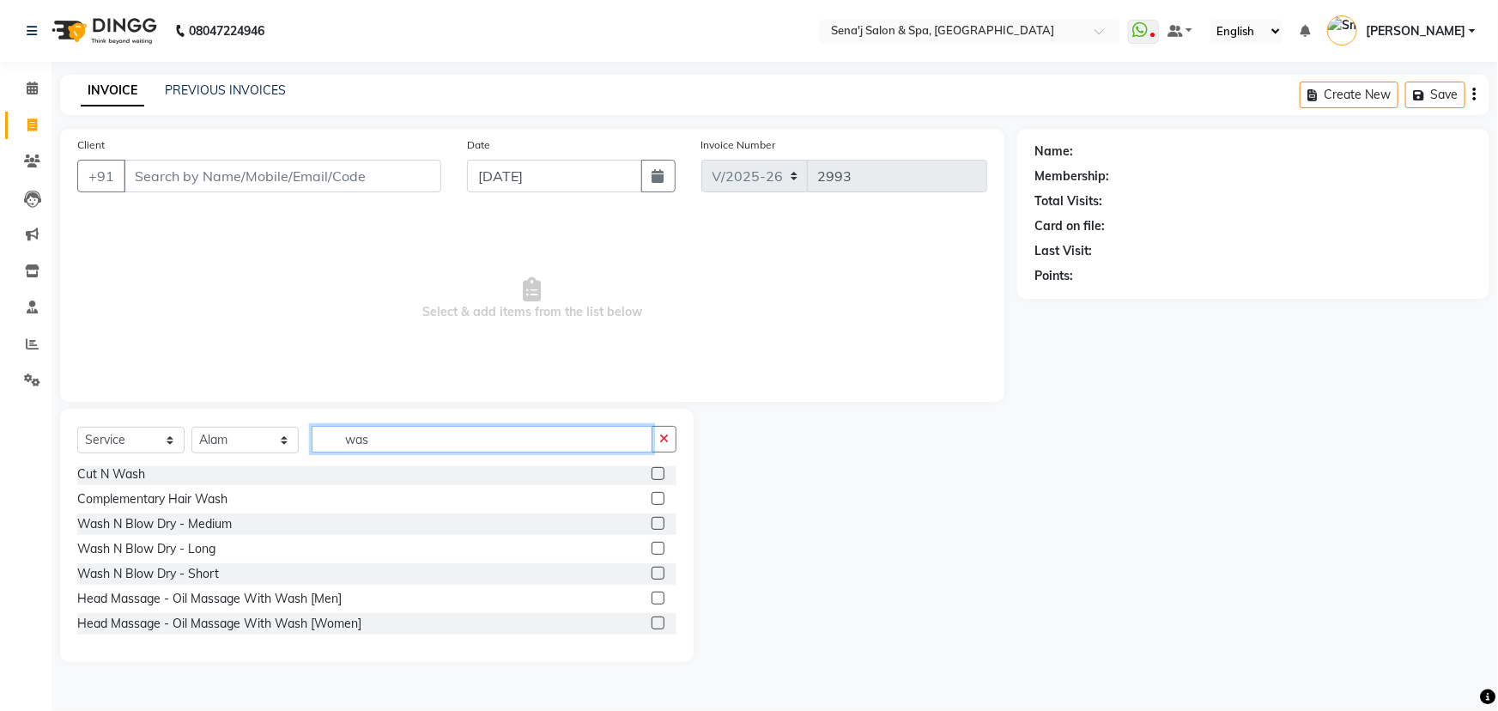
scroll to position [102, 0]
type input "wash"
click at [652, 520] on label at bounding box center [658, 523] width 13 height 13
click at [652, 520] on input "checkbox" at bounding box center [657, 524] width 11 height 11
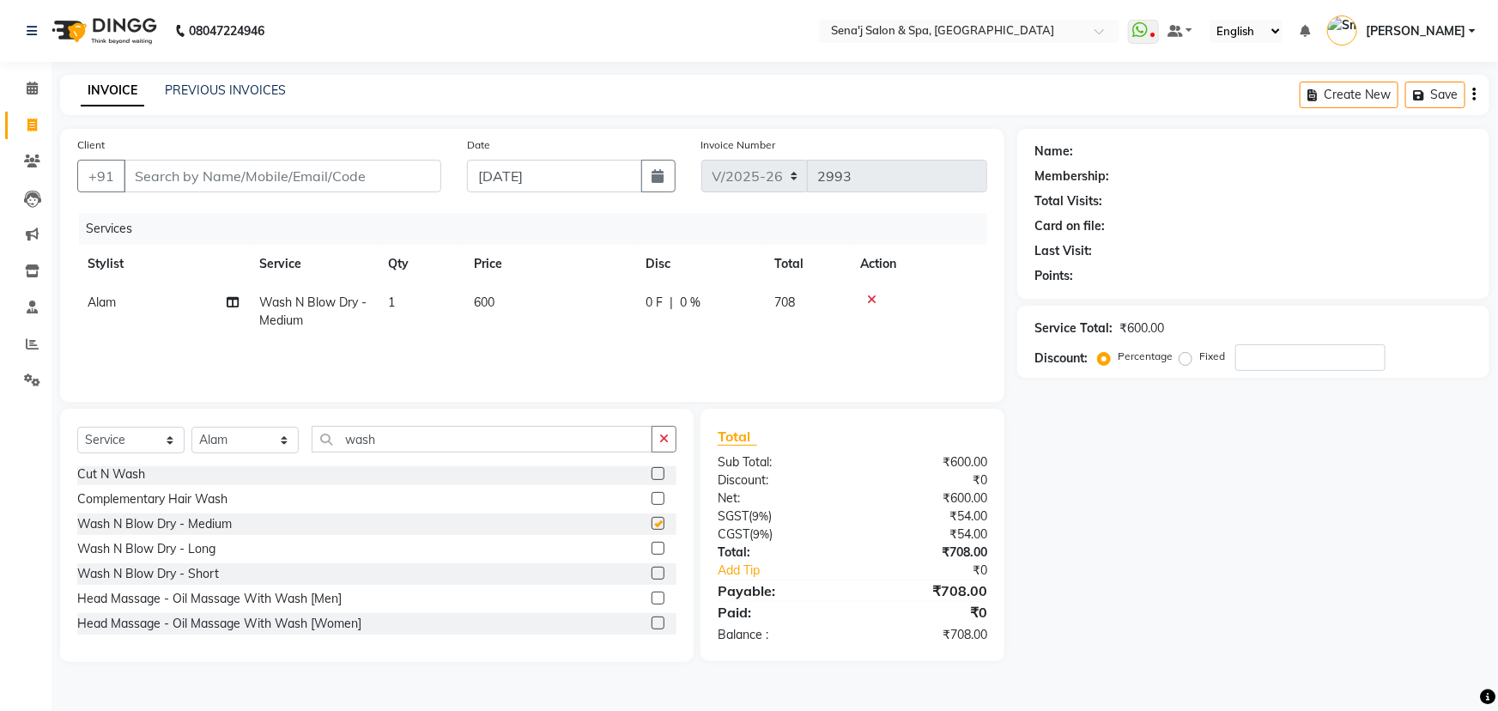
checkbox input "false"
click at [186, 201] on div "Client +91" at bounding box center [259, 171] width 390 height 70
click at [186, 189] on input "Client" at bounding box center [283, 176] width 318 height 33
type input "9"
type input "0"
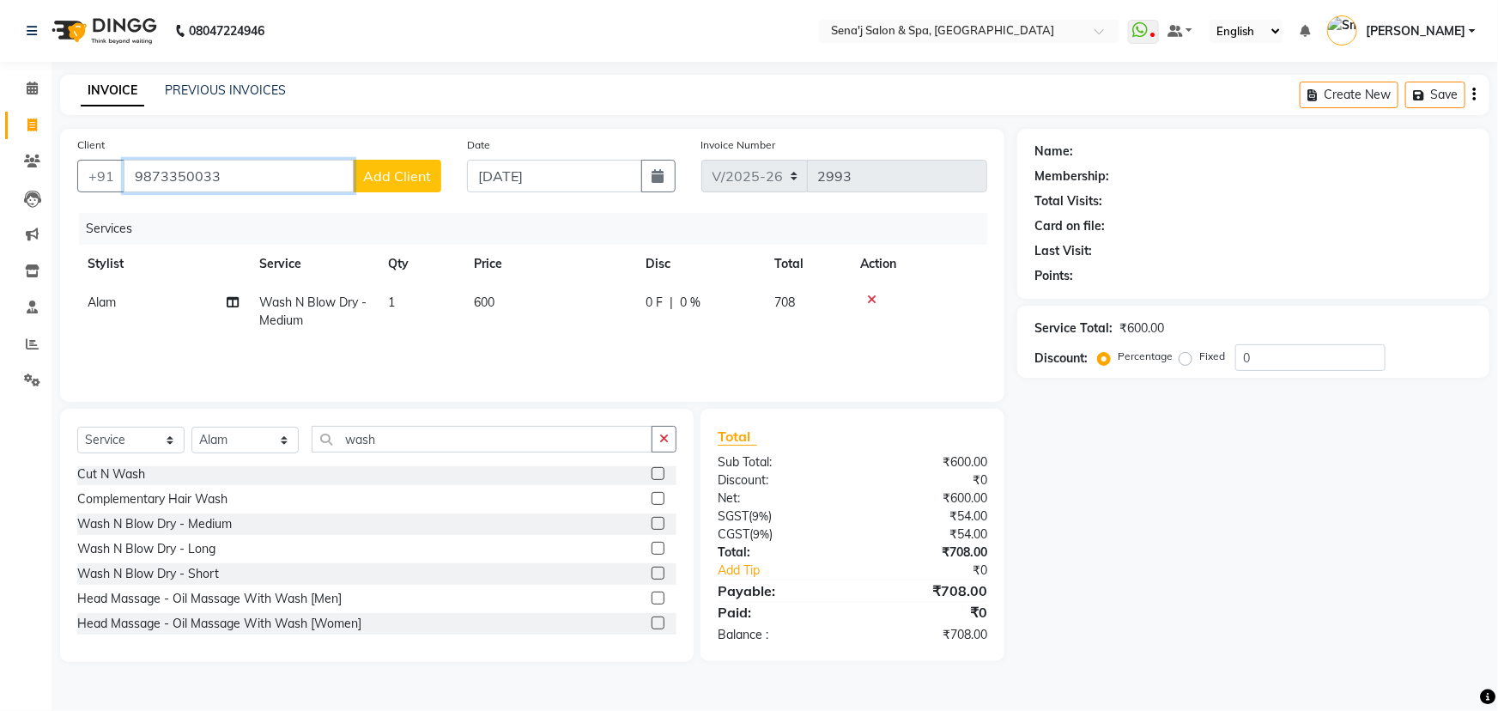
type input "9873350033"
click at [412, 174] on span "Add Client" at bounding box center [397, 175] width 68 height 17
select select "22"
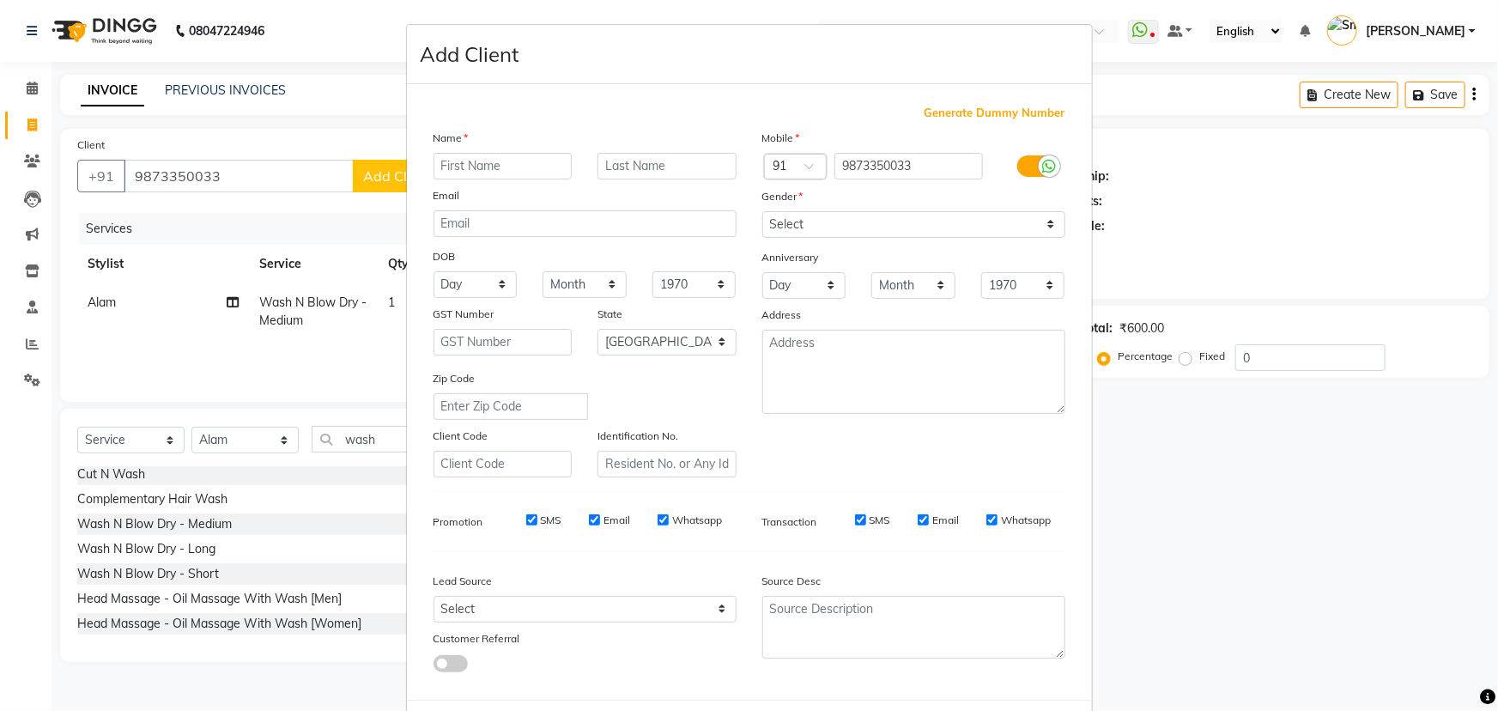
type input "g"
type input "GARIMA"
click at [814, 228] on select "Select [DEMOGRAPHIC_DATA] [DEMOGRAPHIC_DATA] Other Prefer Not To Say" at bounding box center [913, 224] width 303 height 27
select select "[DEMOGRAPHIC_DATA]"
click at [762, 211] on select "Select [DEMOGRAPHIC_DATA] [DEMOGRAPHIC_DATA] Other Prefer Not To Say" at bounding box center [913, 224] width 303 height 27
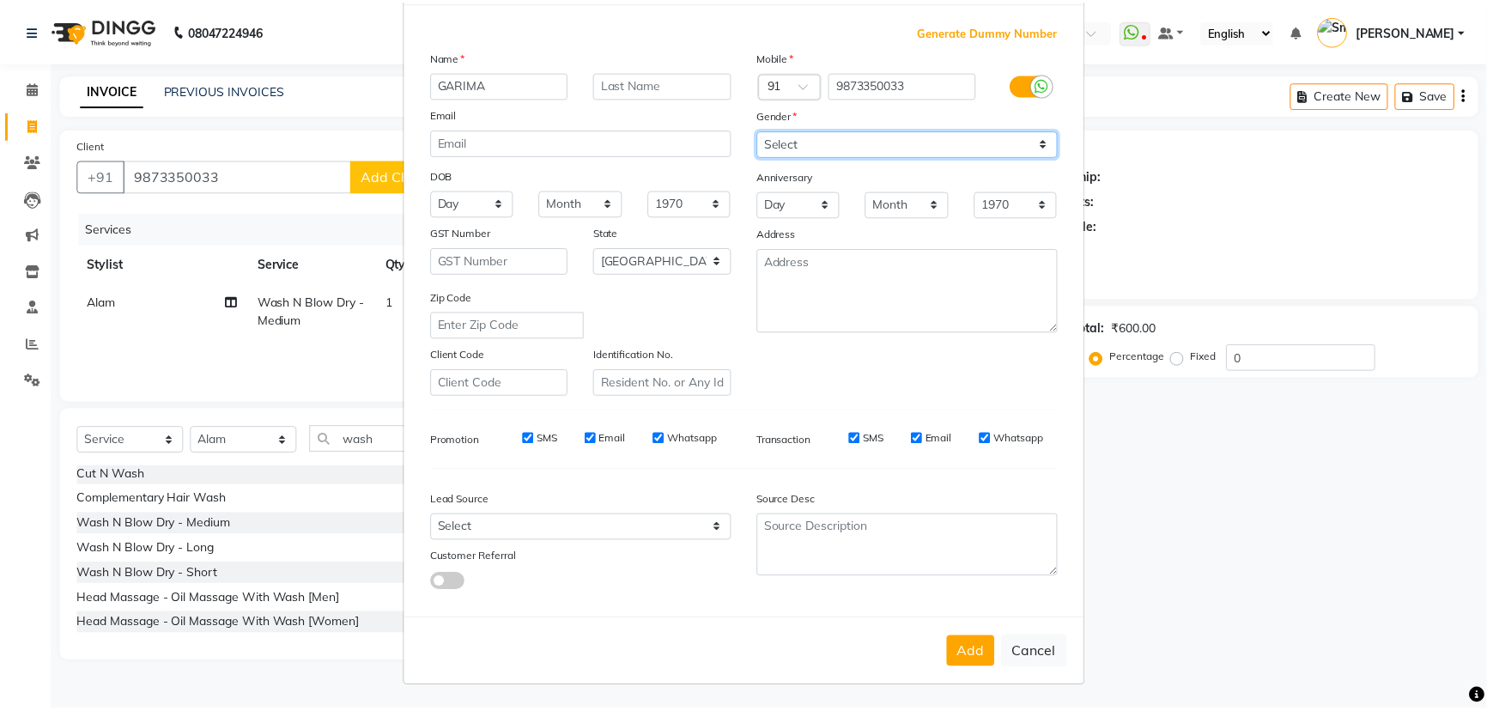
scroll to position [86, 0]
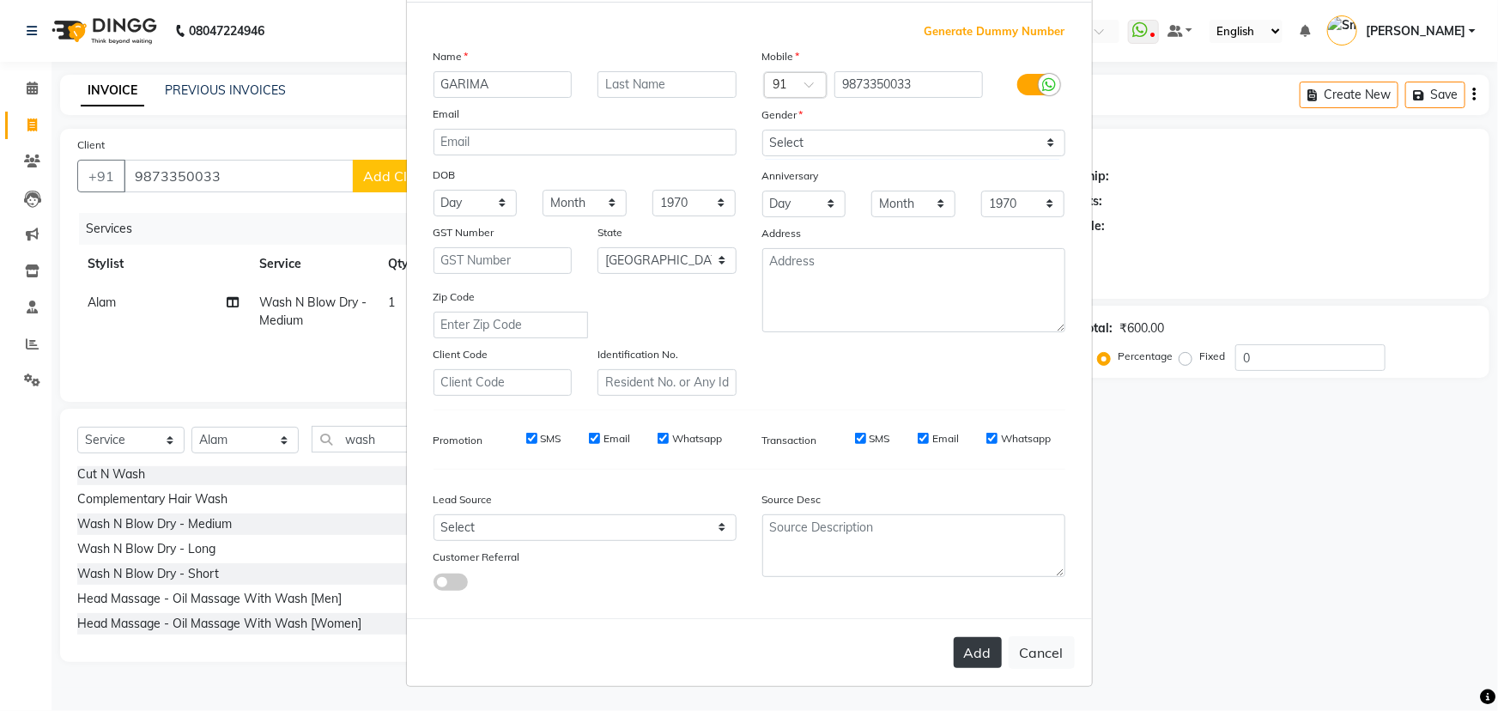
click at [975, 645] on button "Add" at bounding box center [978, 652] width 48 height 31
select select
select select "null"
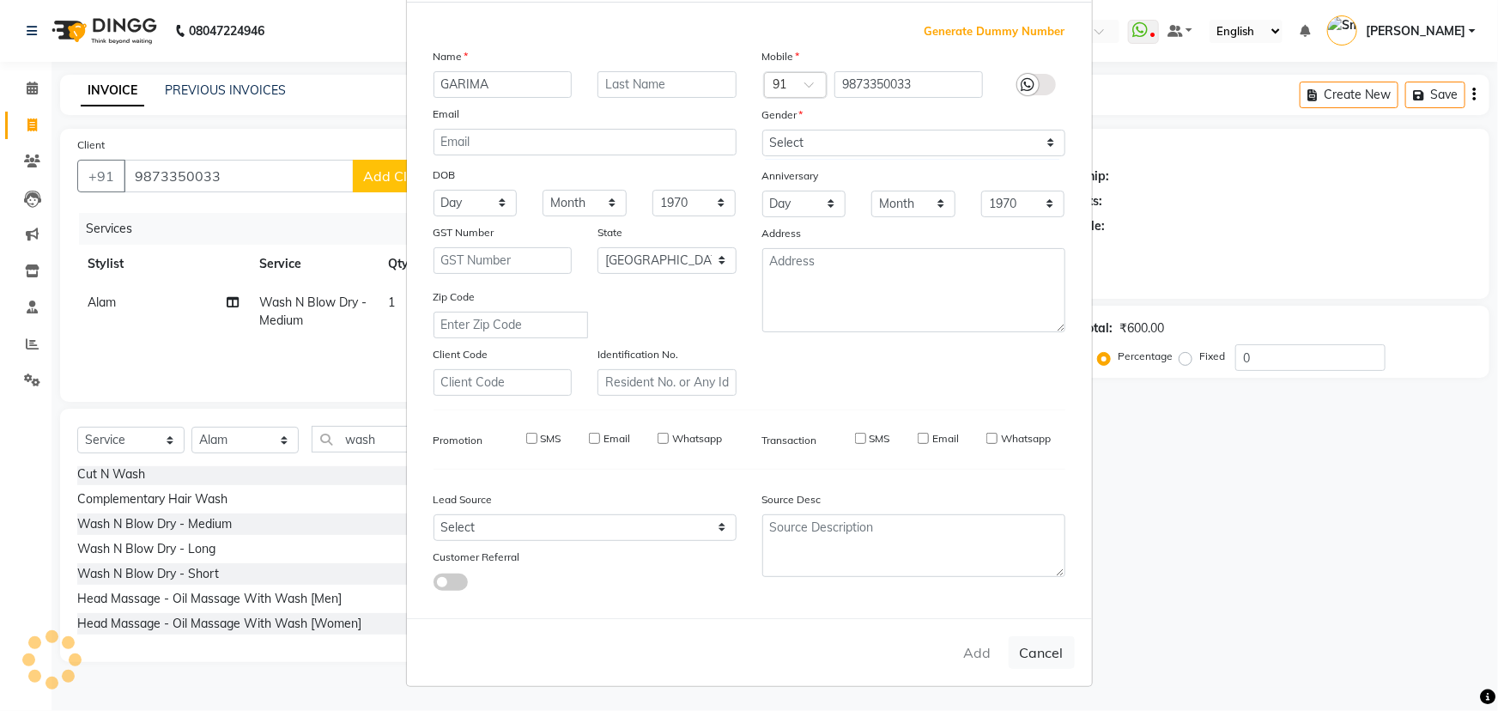
select select
checkbox input "false"
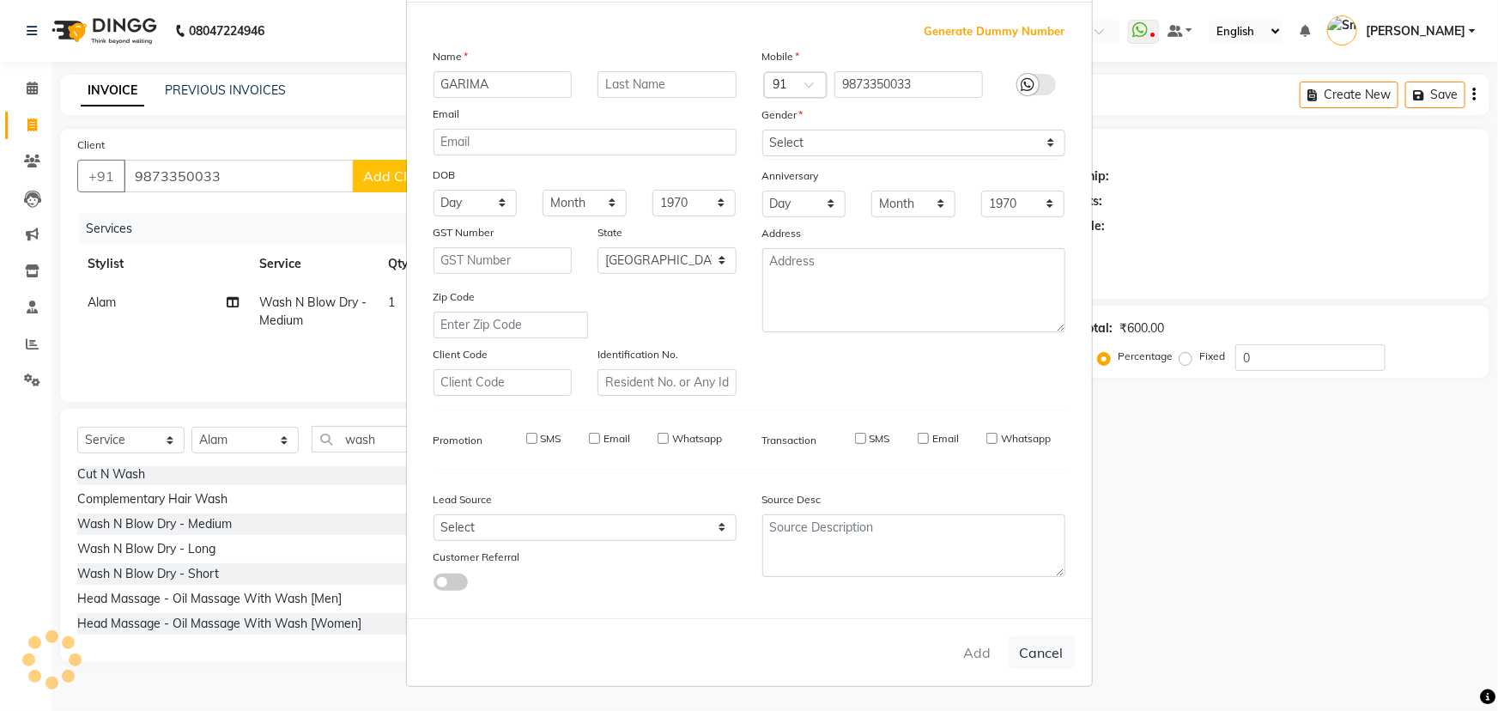
checkbox input "false"
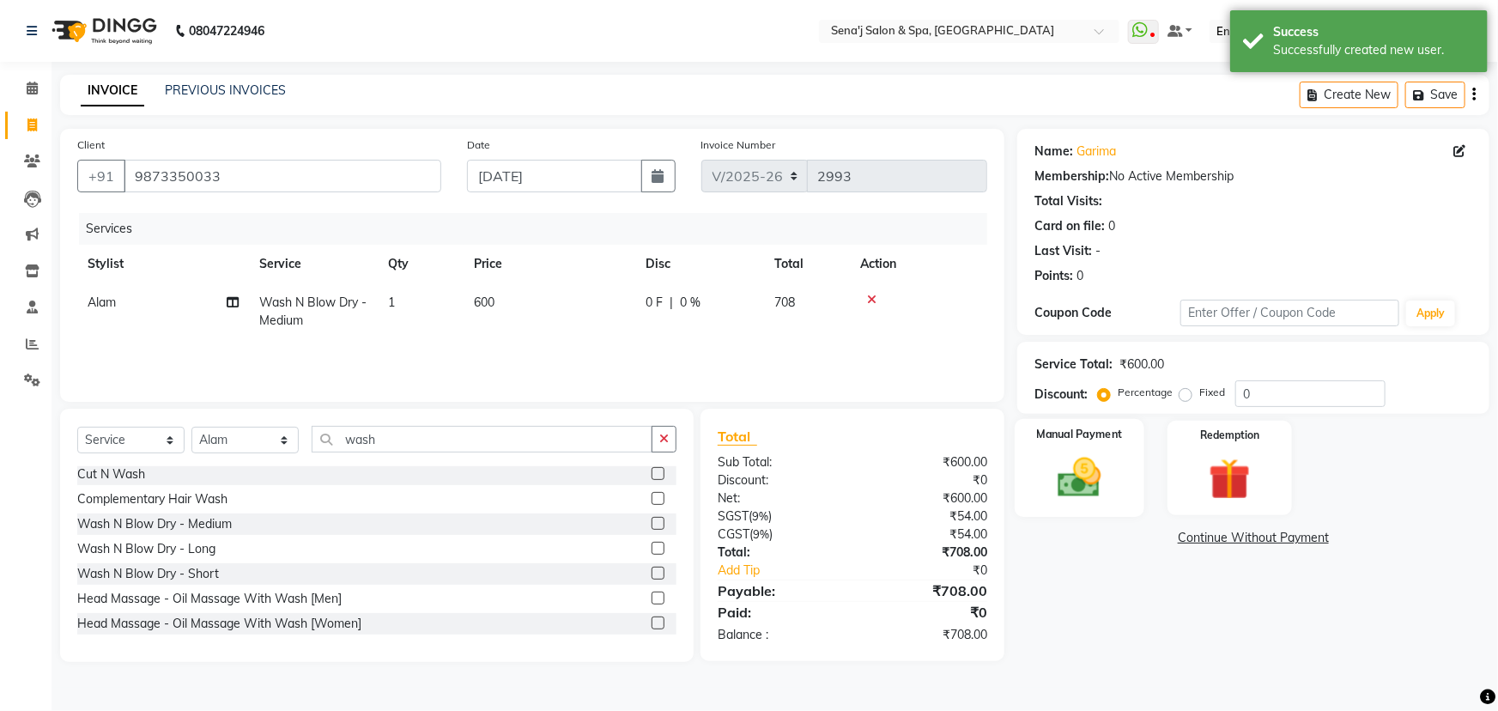
click at [1078, 440] on label "Manual Payment" at bounding box center [1080, 434] width 86 height 16
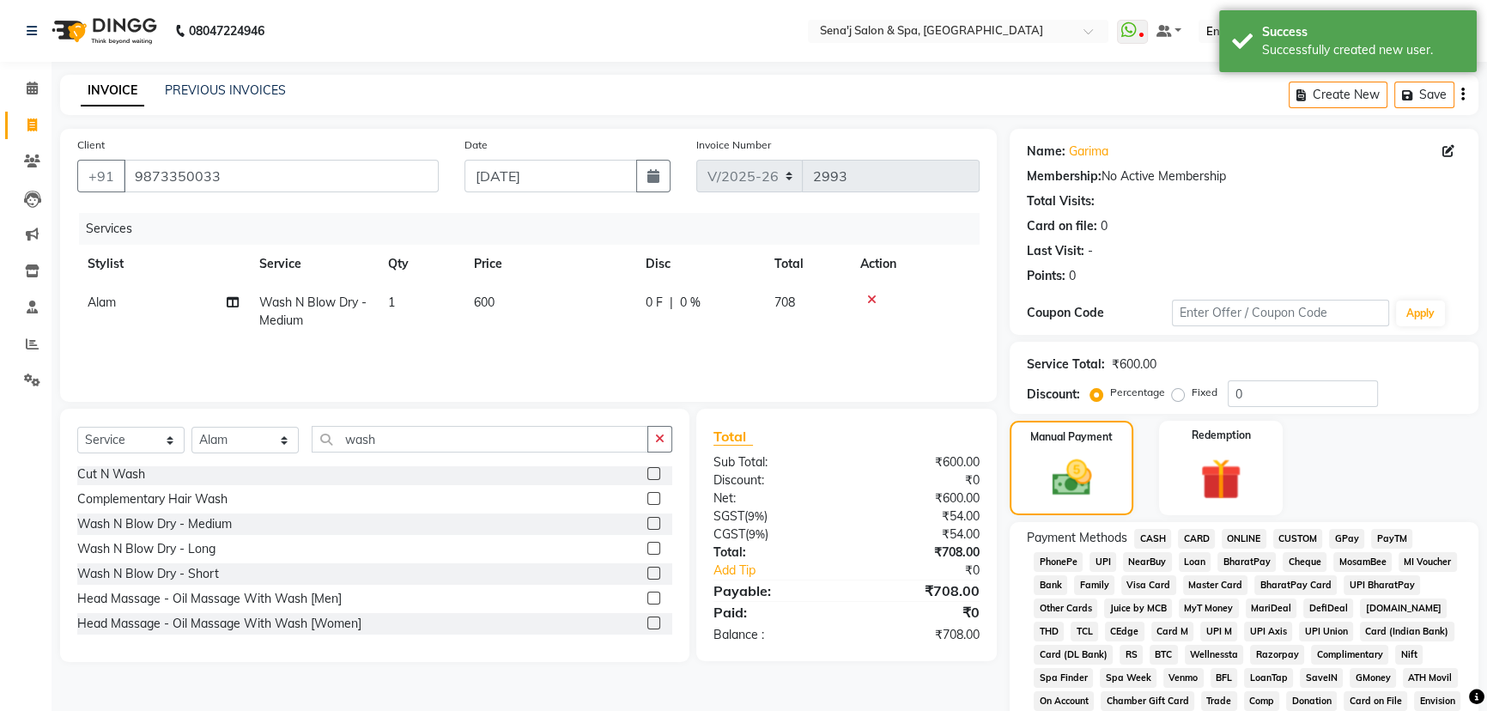
click at [1057, 562] on span "PhonePe" at bounding box center [1058, 562] width 49 height 20
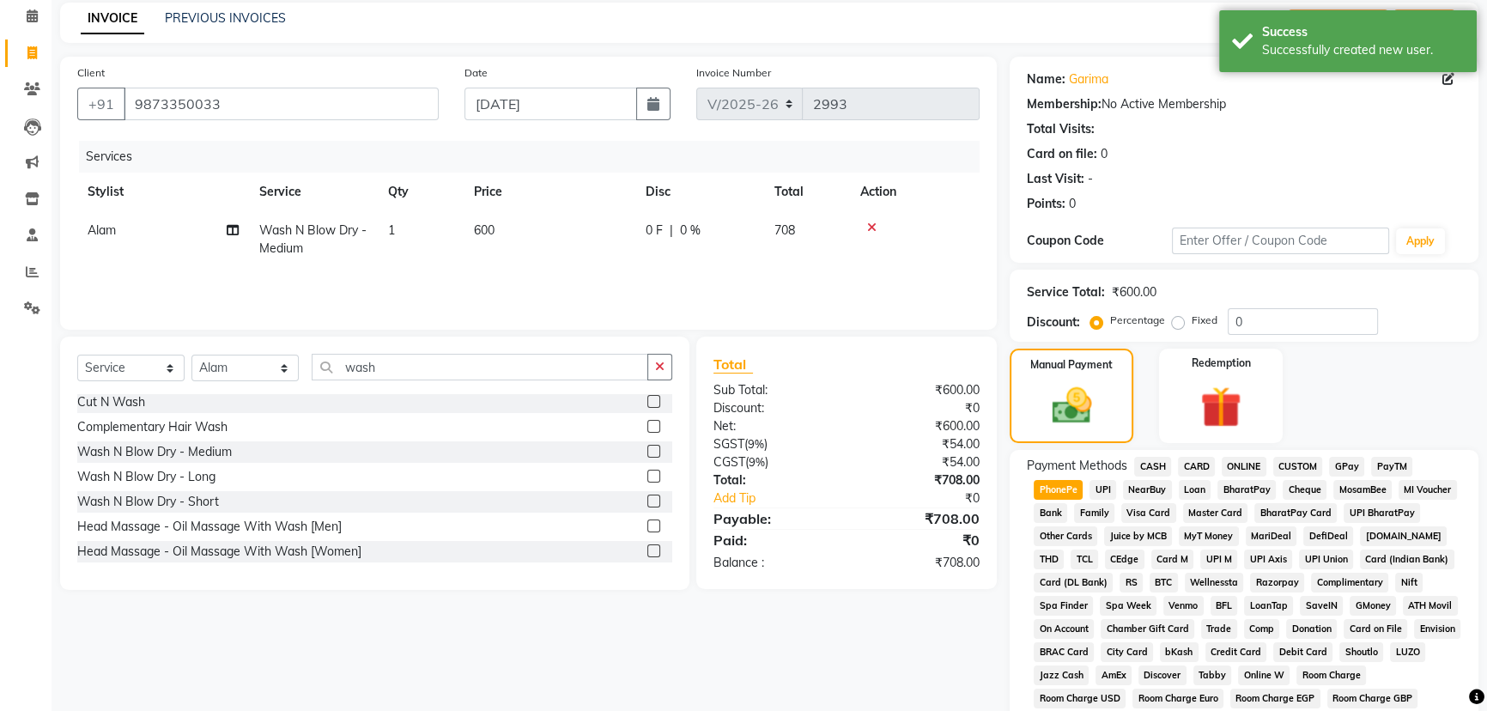
scroll to position [69, 0]
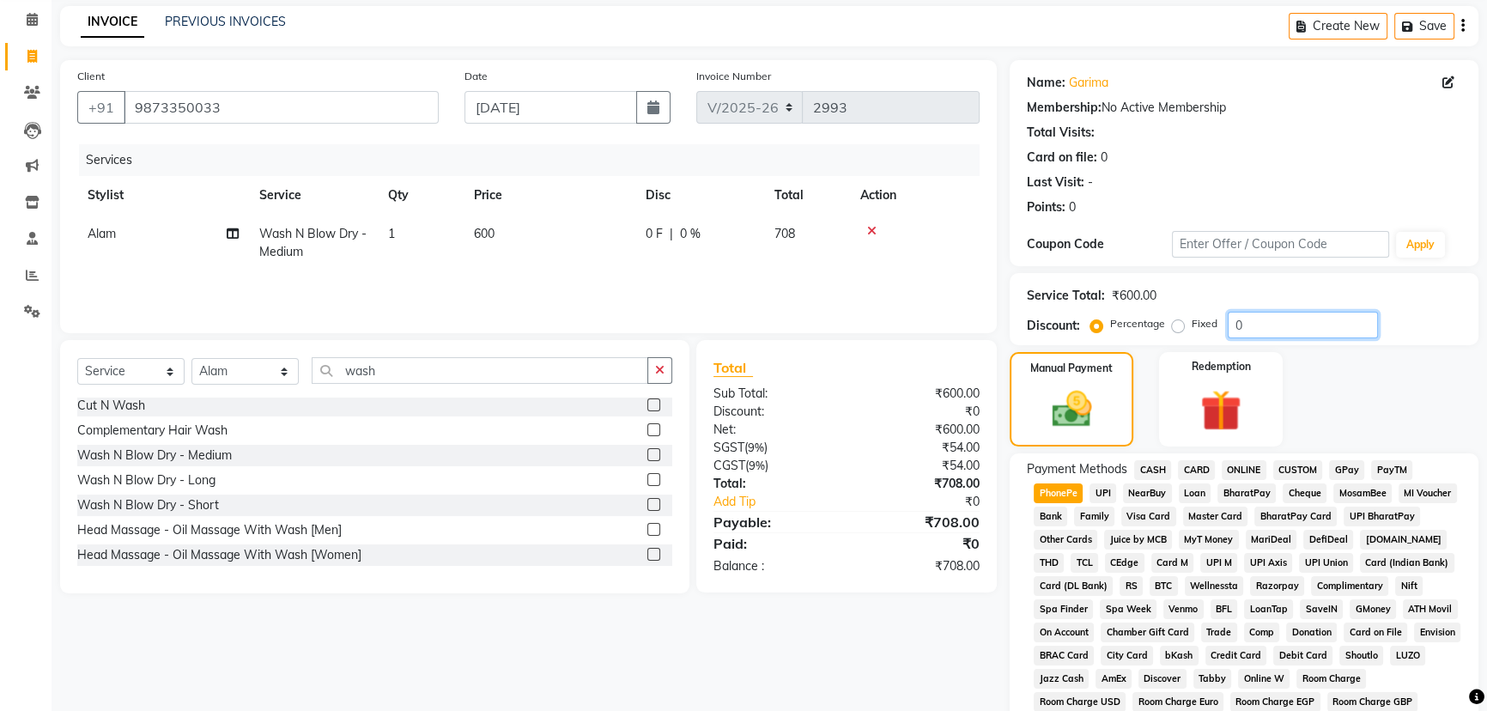
click at [1239, 328] on input "0" at bounding box center [1303, 325] width 150 height 27
click at [1224, 325] on div "Percentage Fixed" at bounding box center [1161, 324] width 134 height 22
click at [1235, 325] on input "0" at bounding box center [1303, 325] width 150 height 27
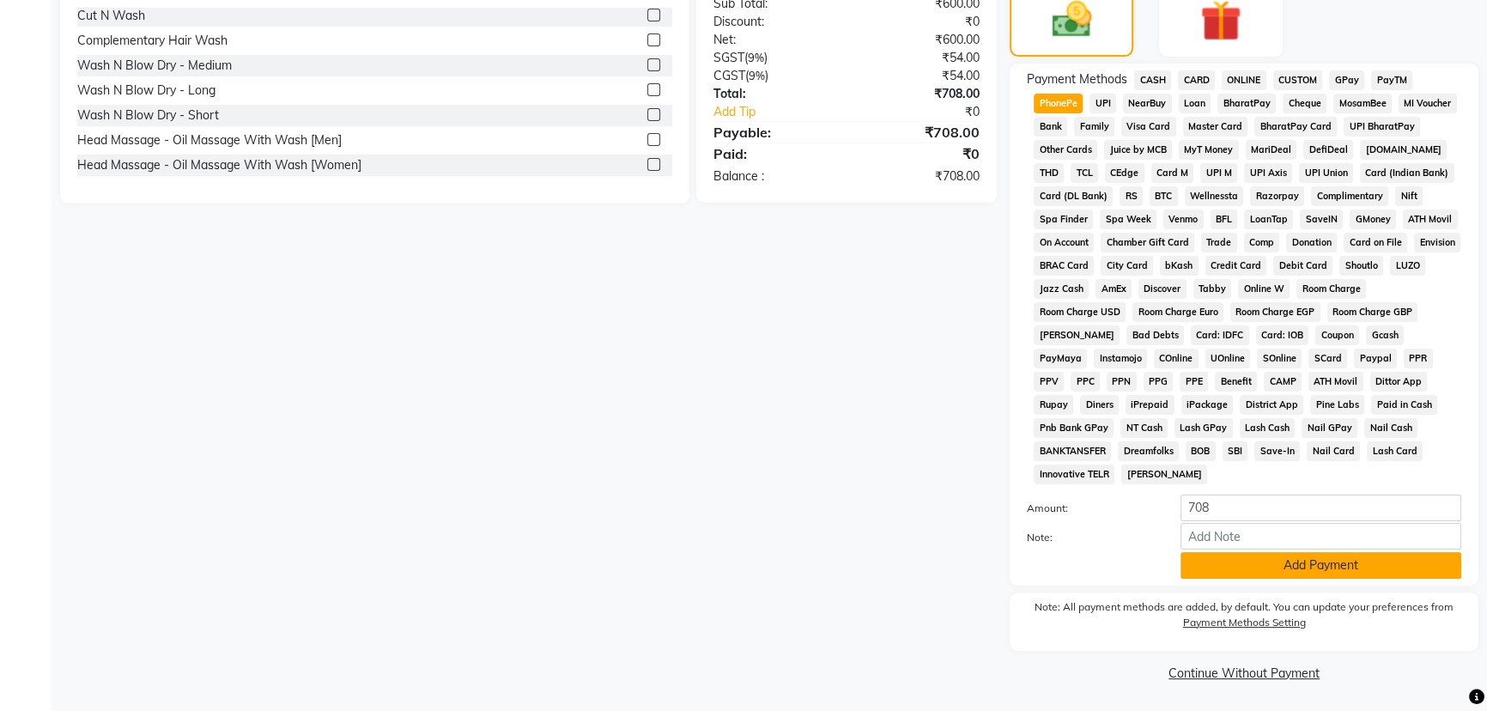
click at [1256, 553] on button "Add Payment" at bounding box center [1321, 565] width 281 height 27
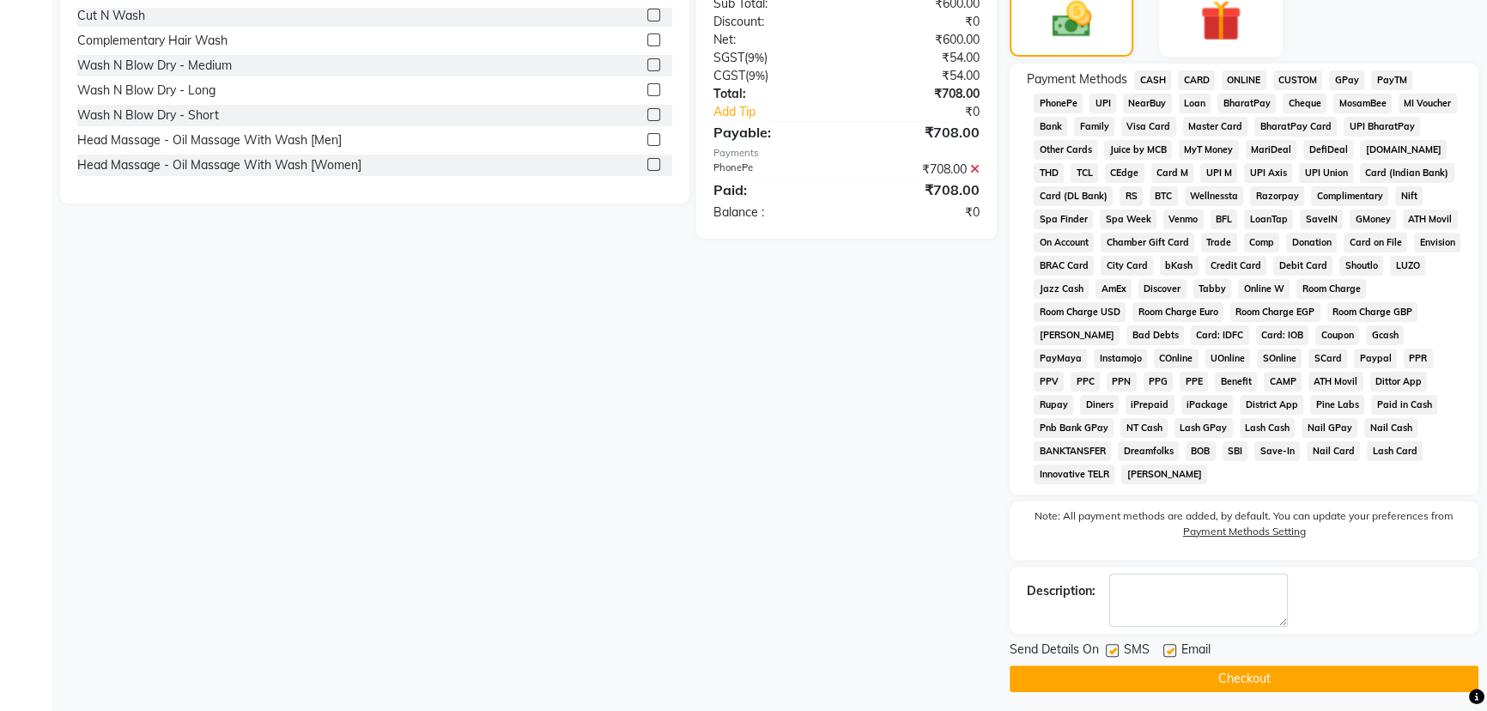
scroll to position [464, 0]
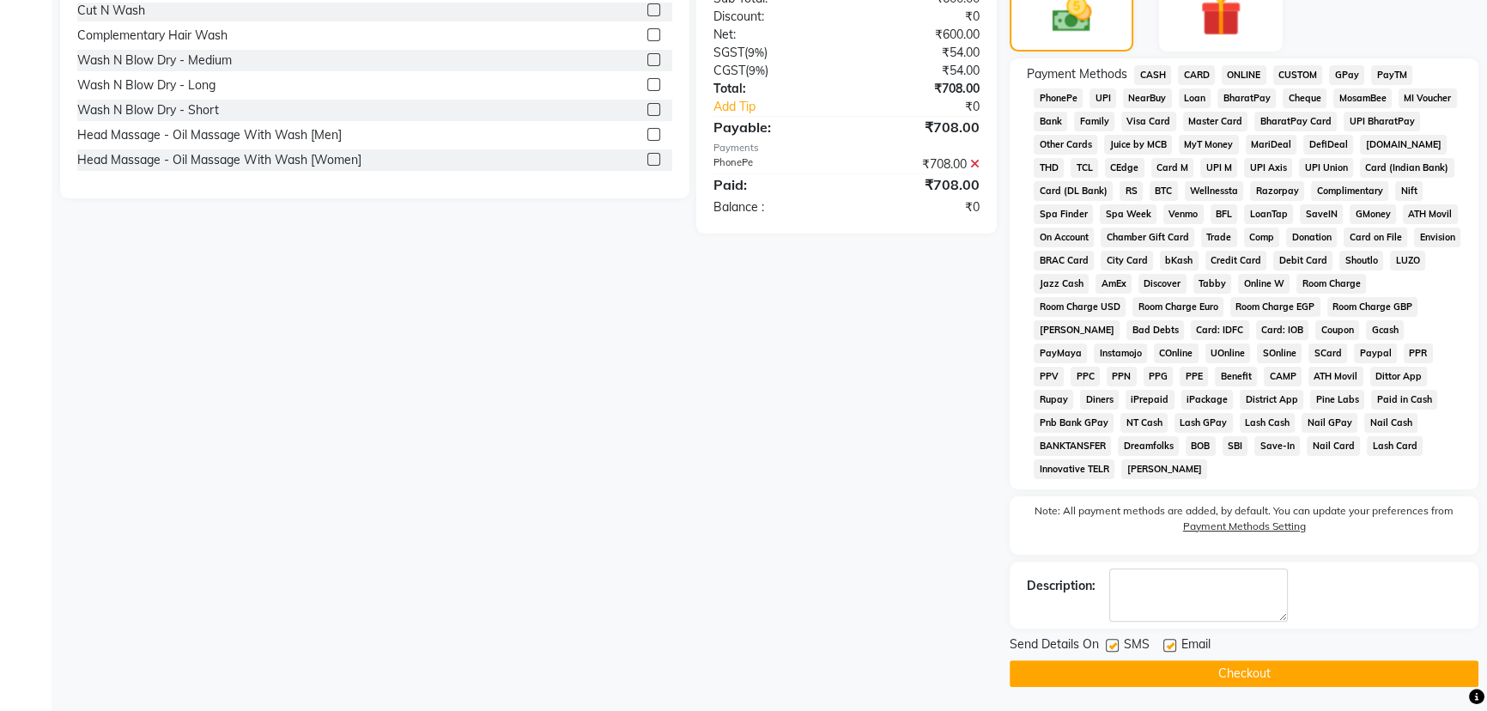
click at [1232, 668] on button "Checkout" at bounding box center [1244, 673] width 469 height 27
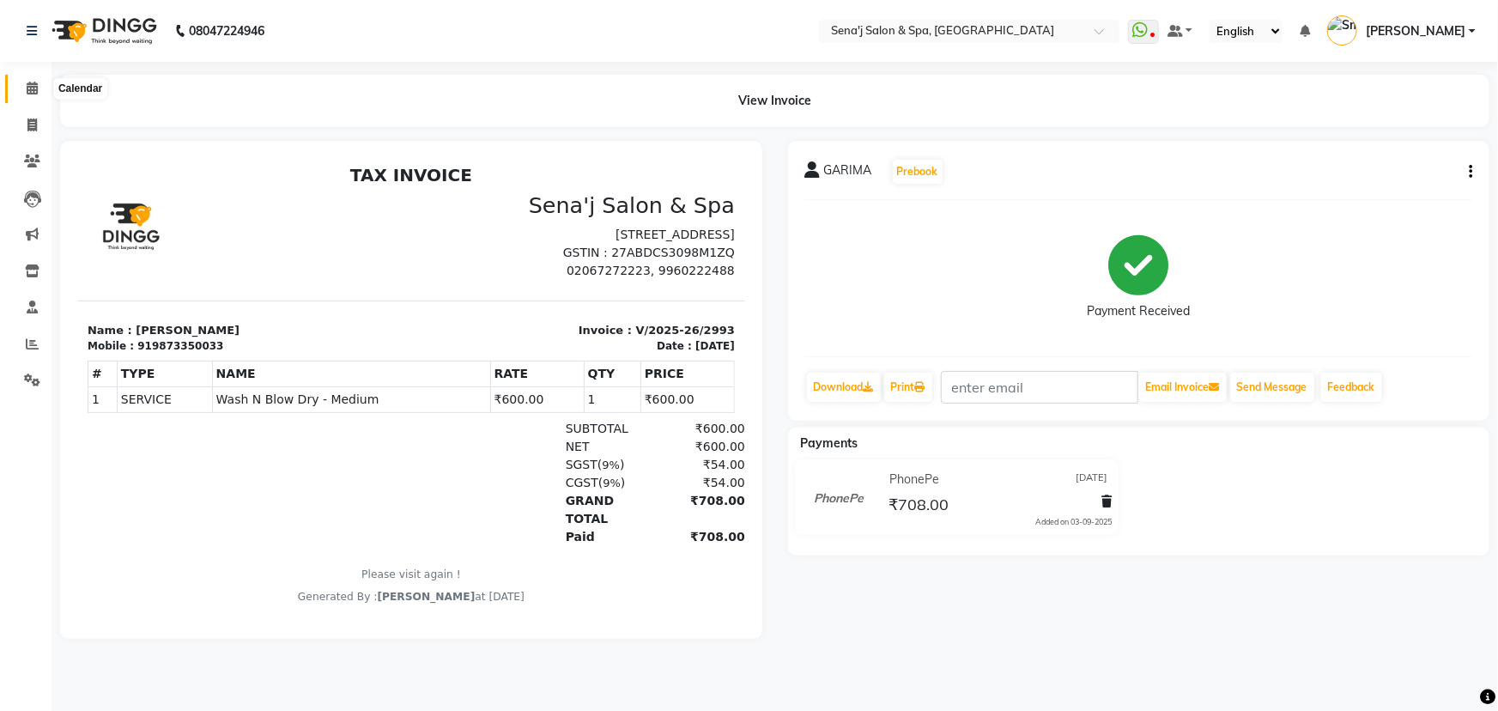
click at [33, 88] on icon at bounding box center [32, 88] width 11 height 13
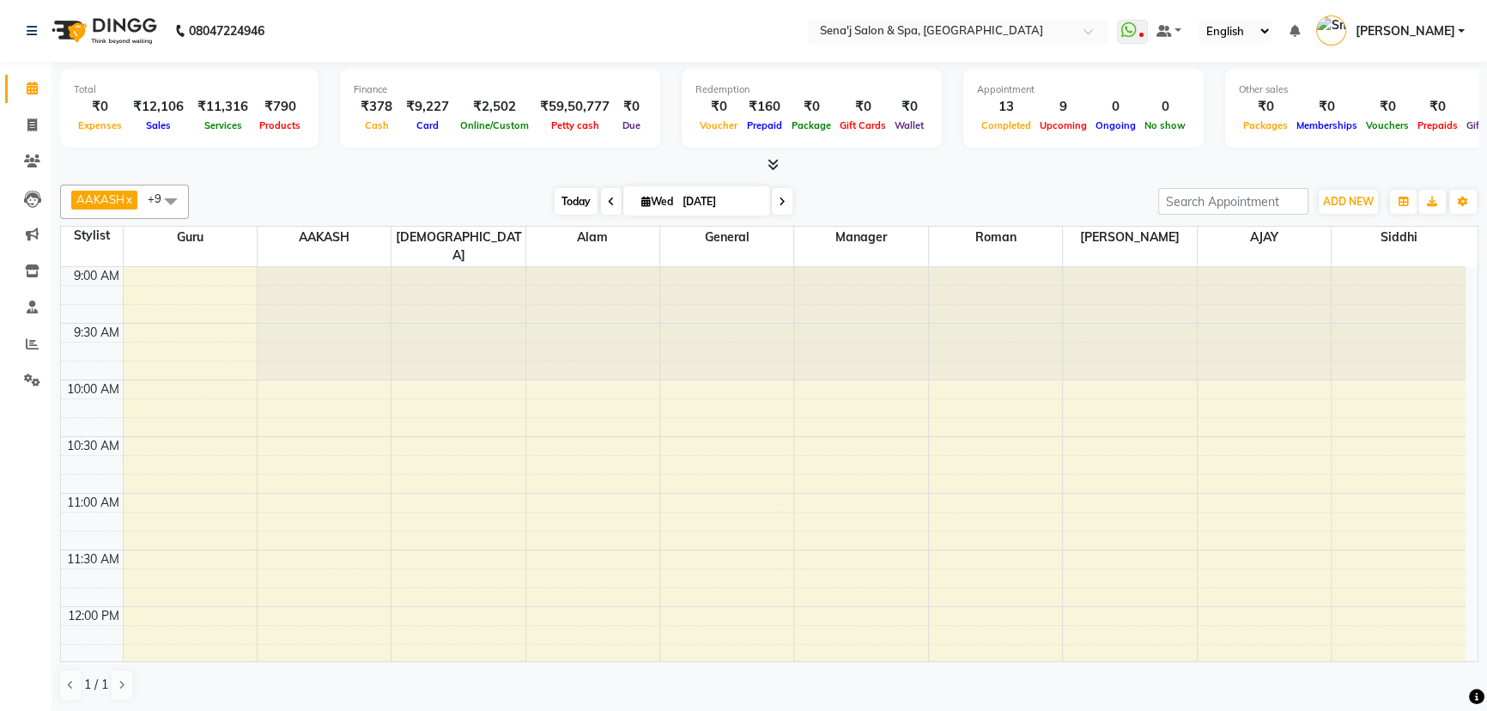
click at [562, 199] on span "Today" at bounding box center [576, 201] width 43 height 27
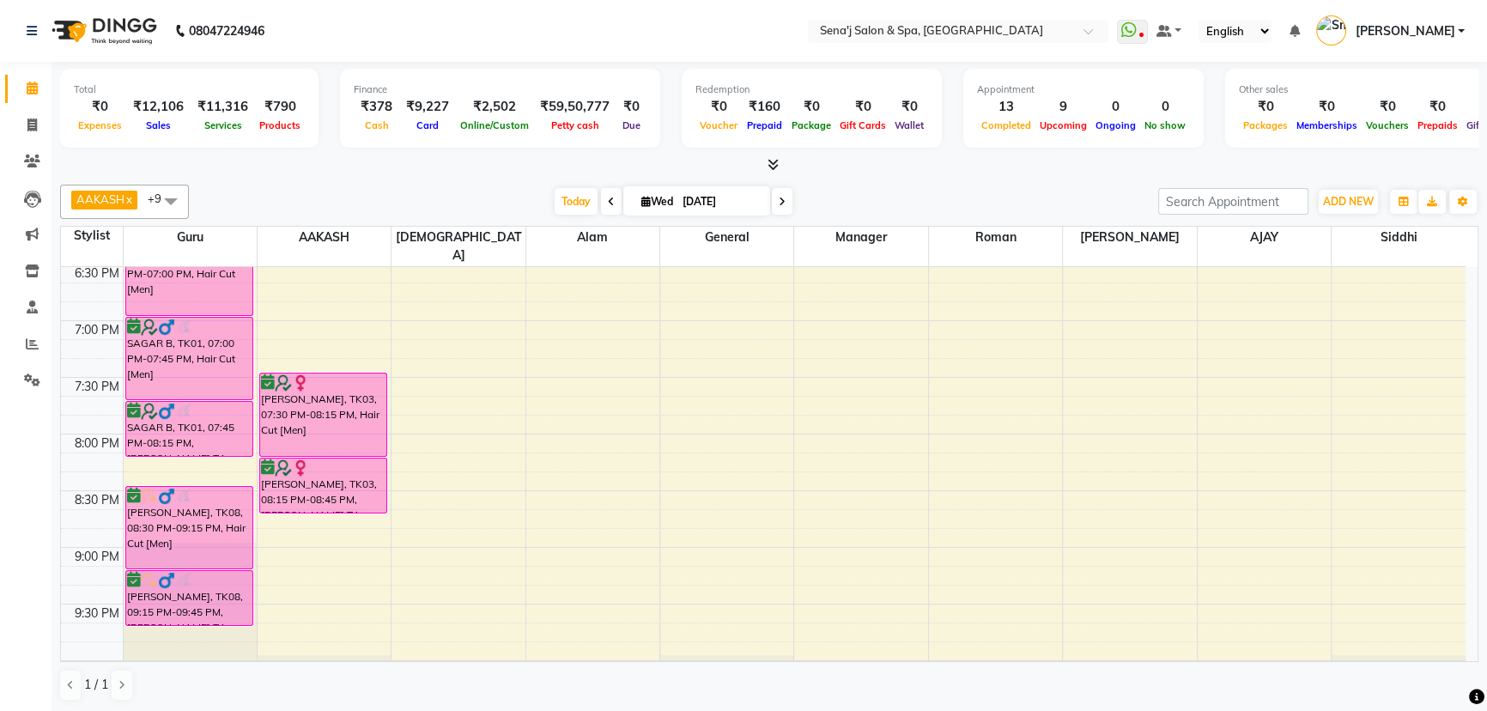
scroll to position [1138, 0]
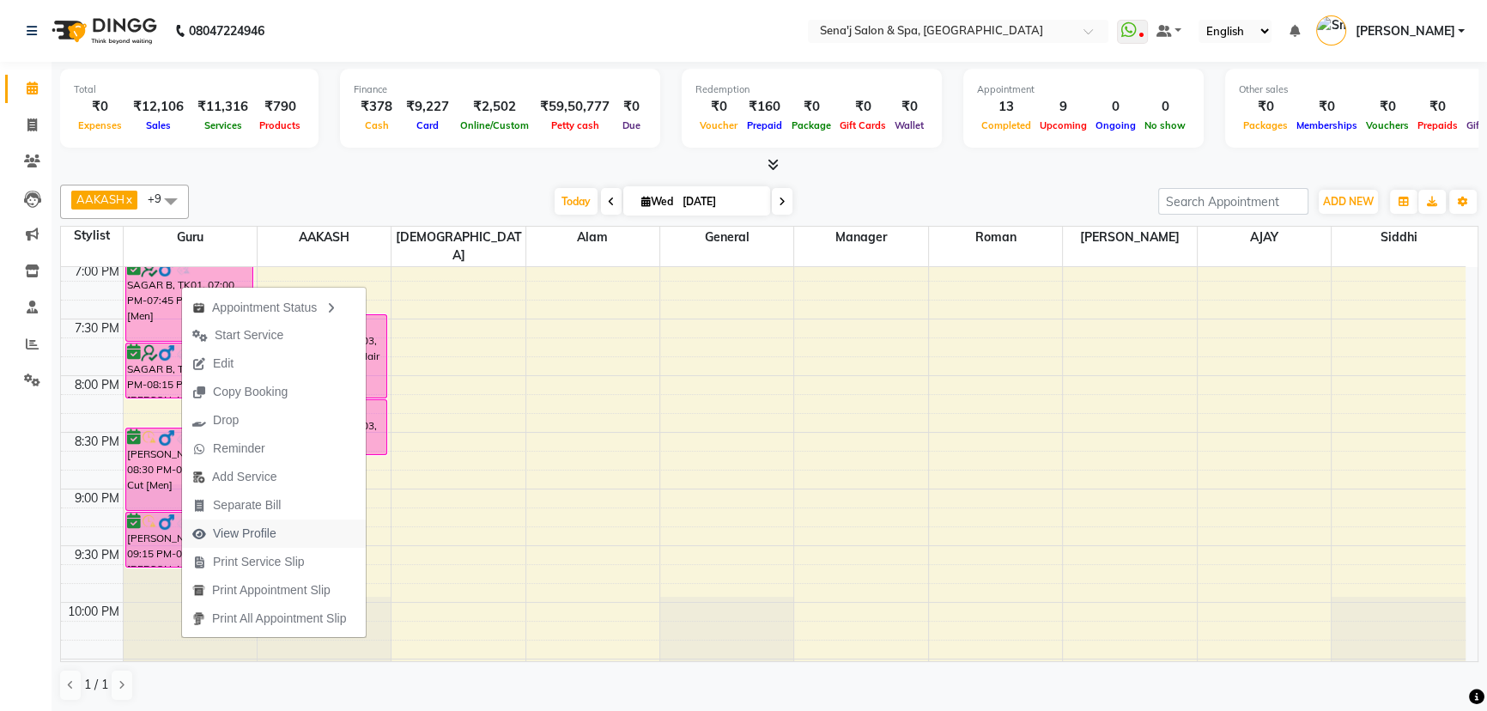
click at [254, 533] on span "View Profile" at bounding box center [245, 534] width 64 height 18
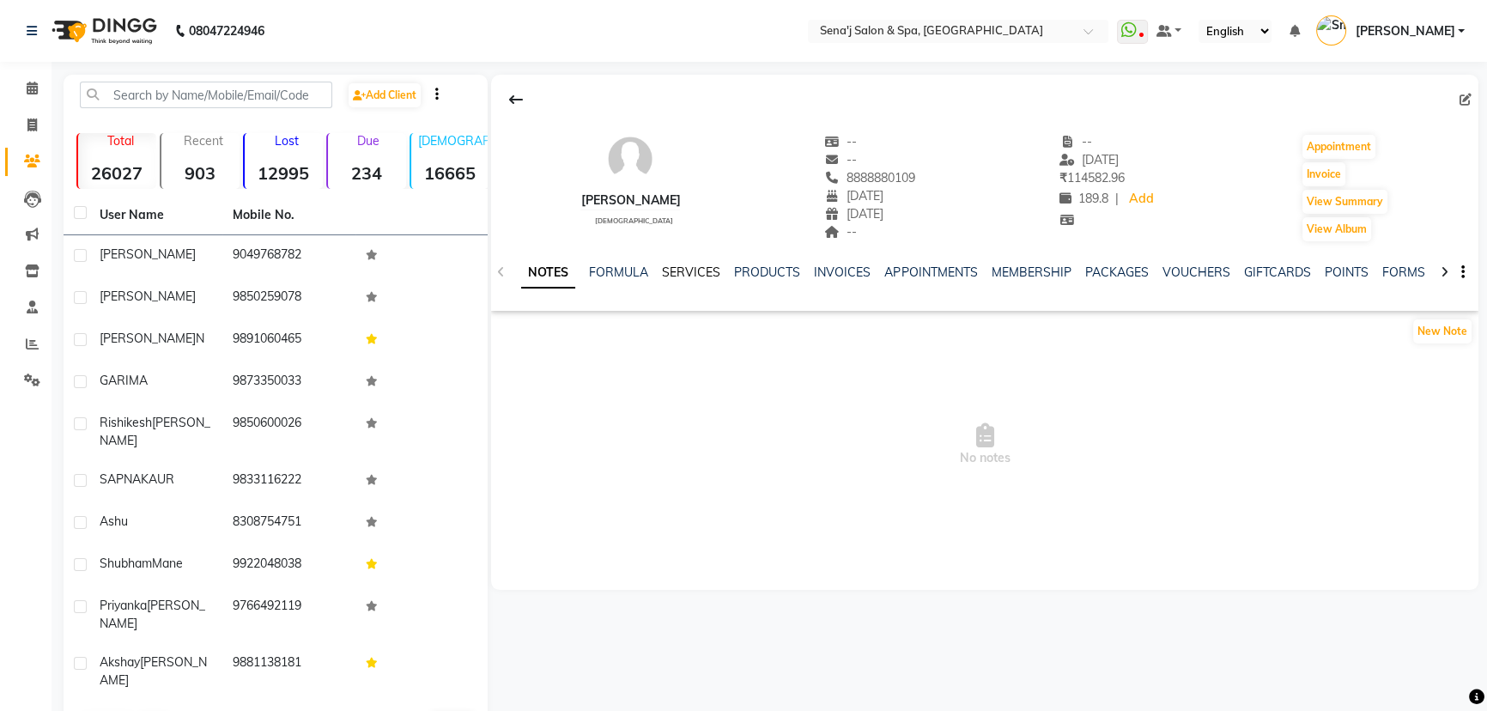
click at [704, 270] on link "SERVICES" at bounding box center [691, 271] width 58 height 15
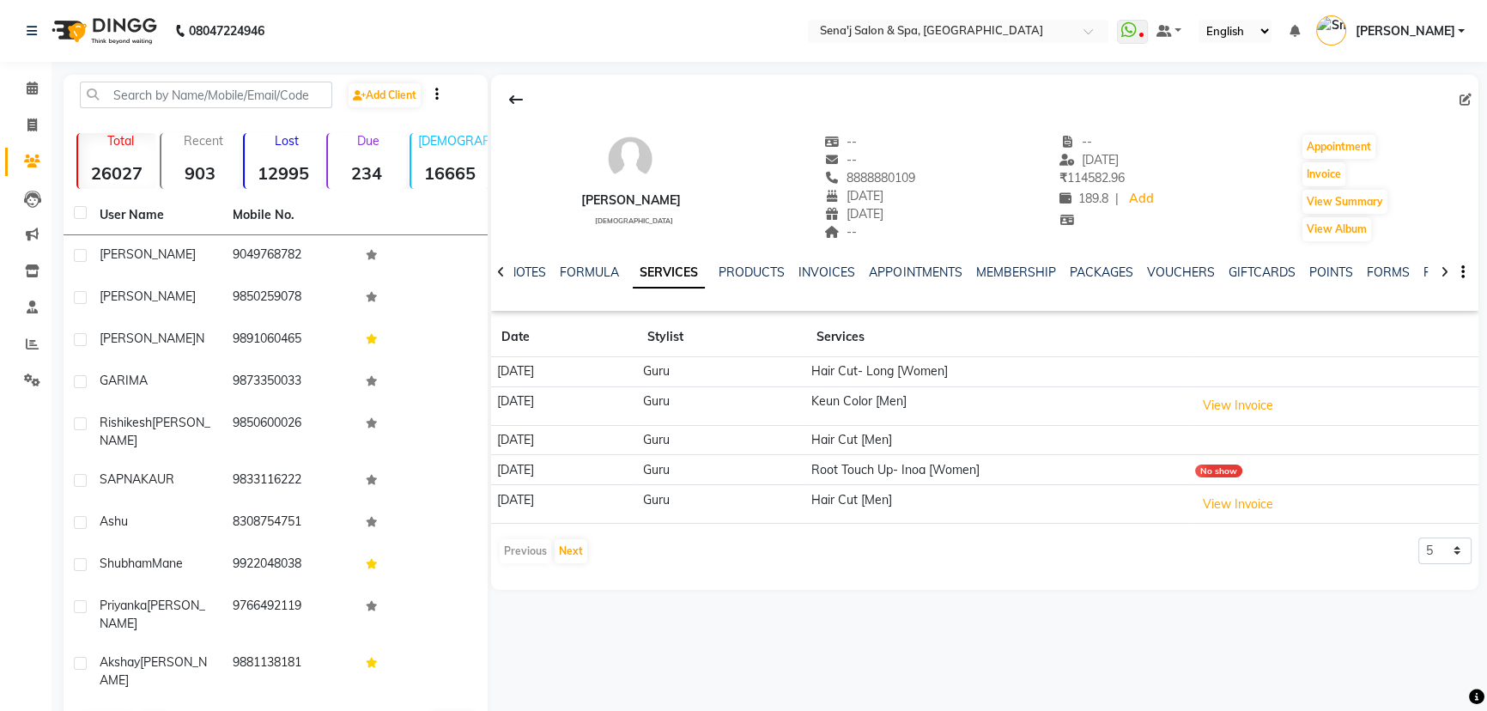
click at [678, 272] on link "SERVICES" at bounding box center [669, 273] width 72 height 31
click at [1432, 552] on select "5 10 50 100 500" at bounding box center [1444, 550] width 53 height 27
select select "50"
click at [1418, 537] on select "5 10 50 100 500" at bounding box center [1444, 550] width 53 height 27
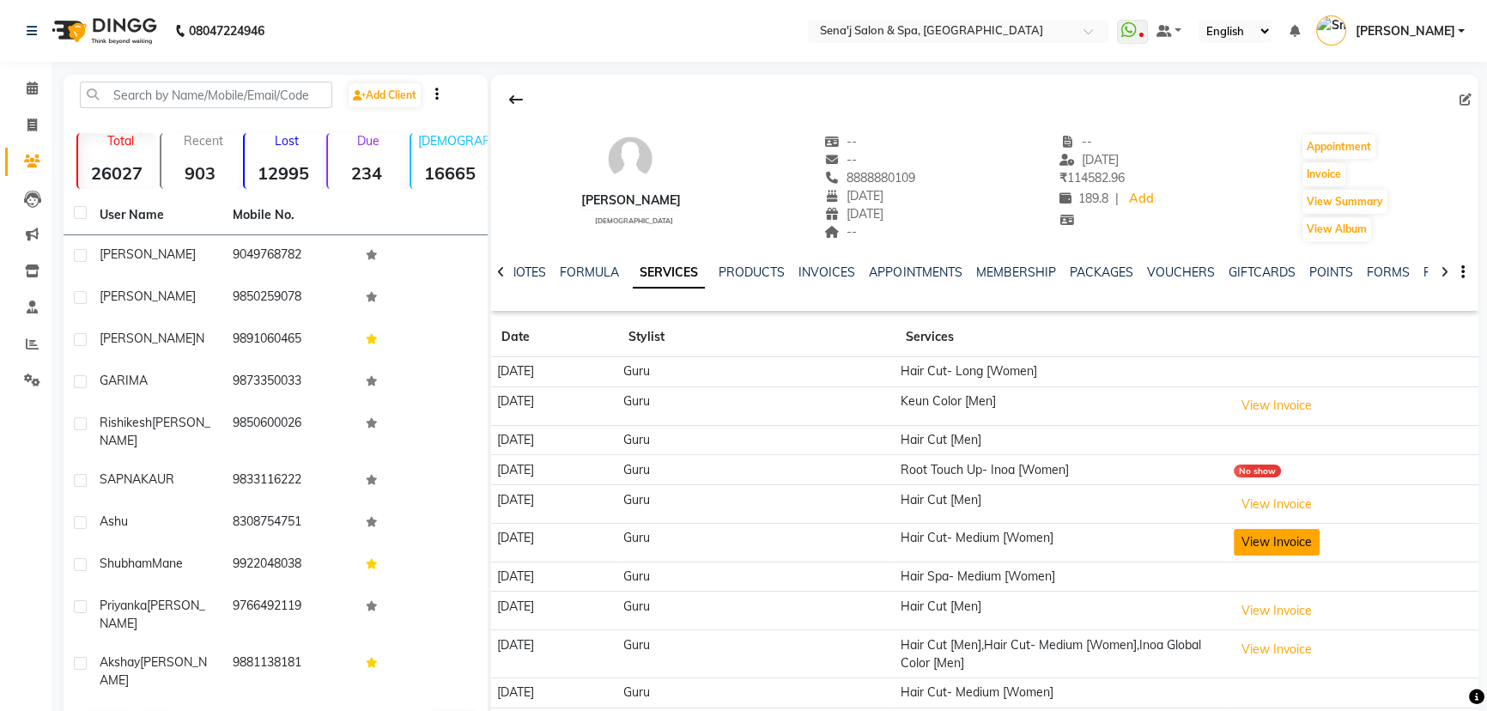
click at [1274, 542] on button "View Invoice" at bounding box center [1277, 542] width 86 height 27
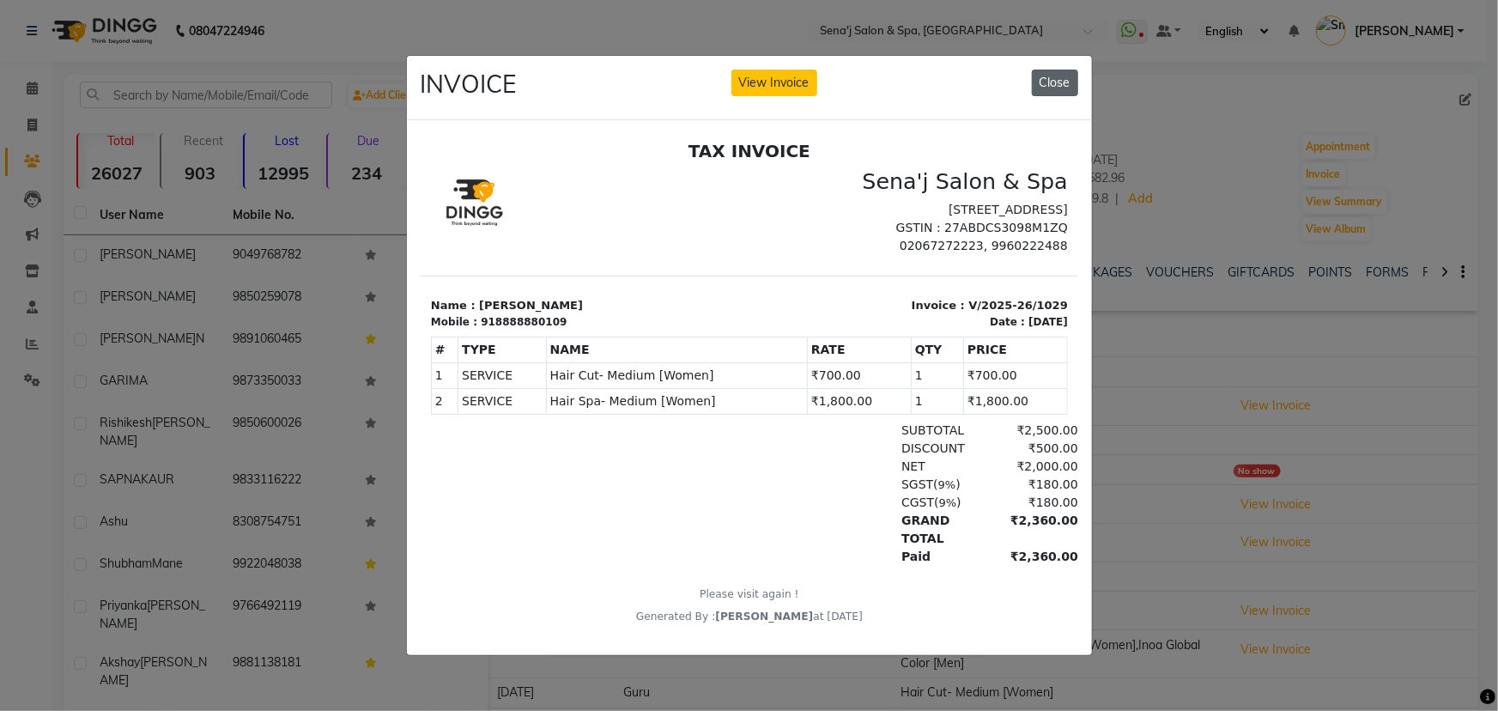
click at [1053, 71] on button "Close" at bounding box center [1055, 83] width 46 height 27
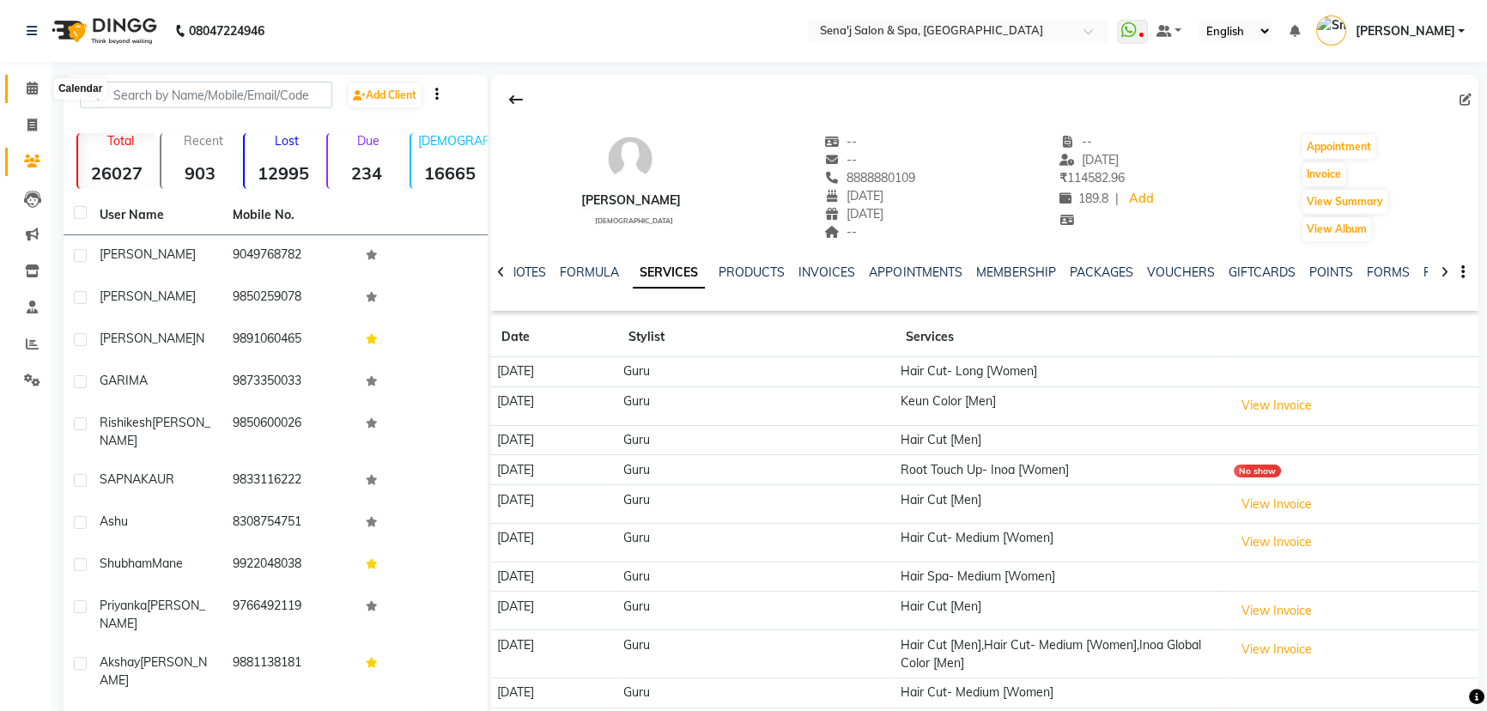
click at [29, 87] on icon at bounding box center [32, 88] width 11 height 13
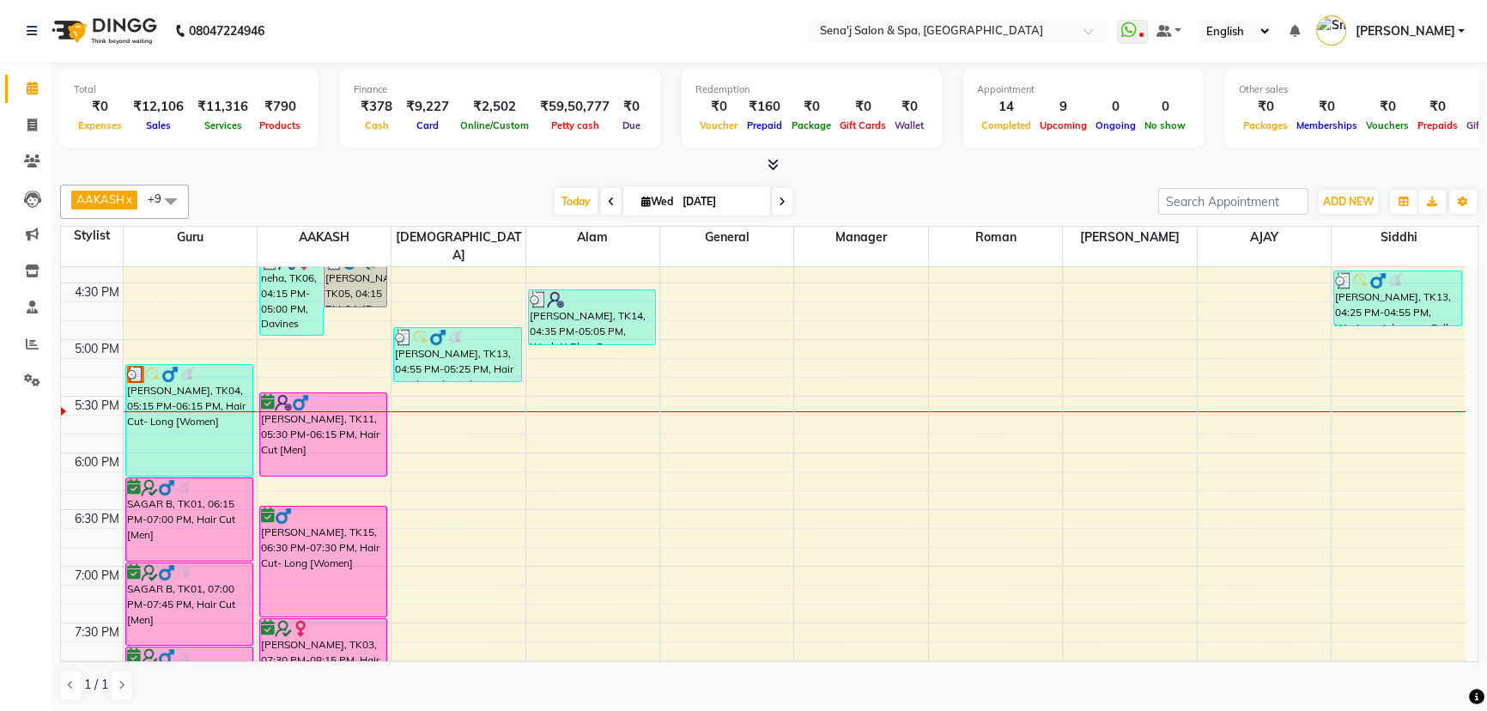
scroll to position [859, 0]
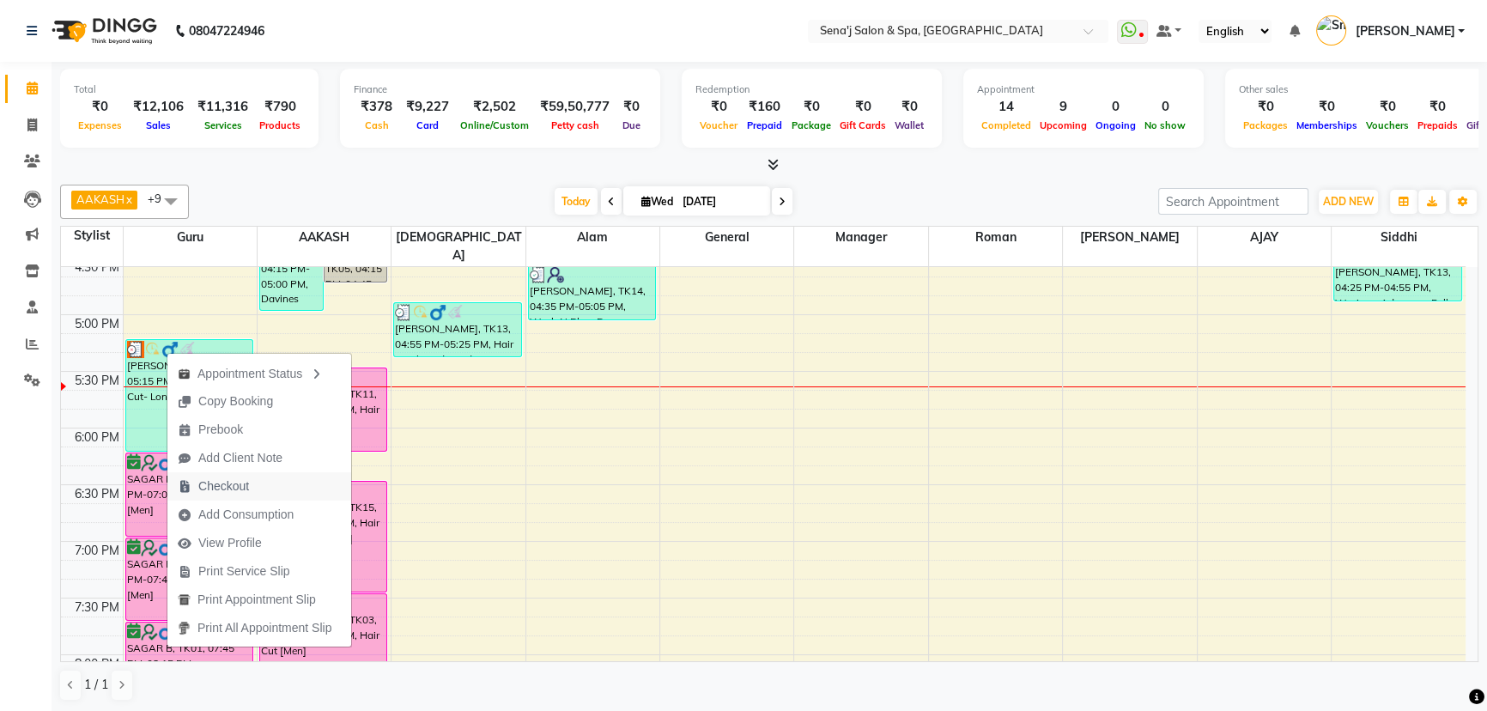
click at [249, 488] on span "Checkout" at bounding box center [223, 486] width 51 height 18
select select "447"
select select "service"
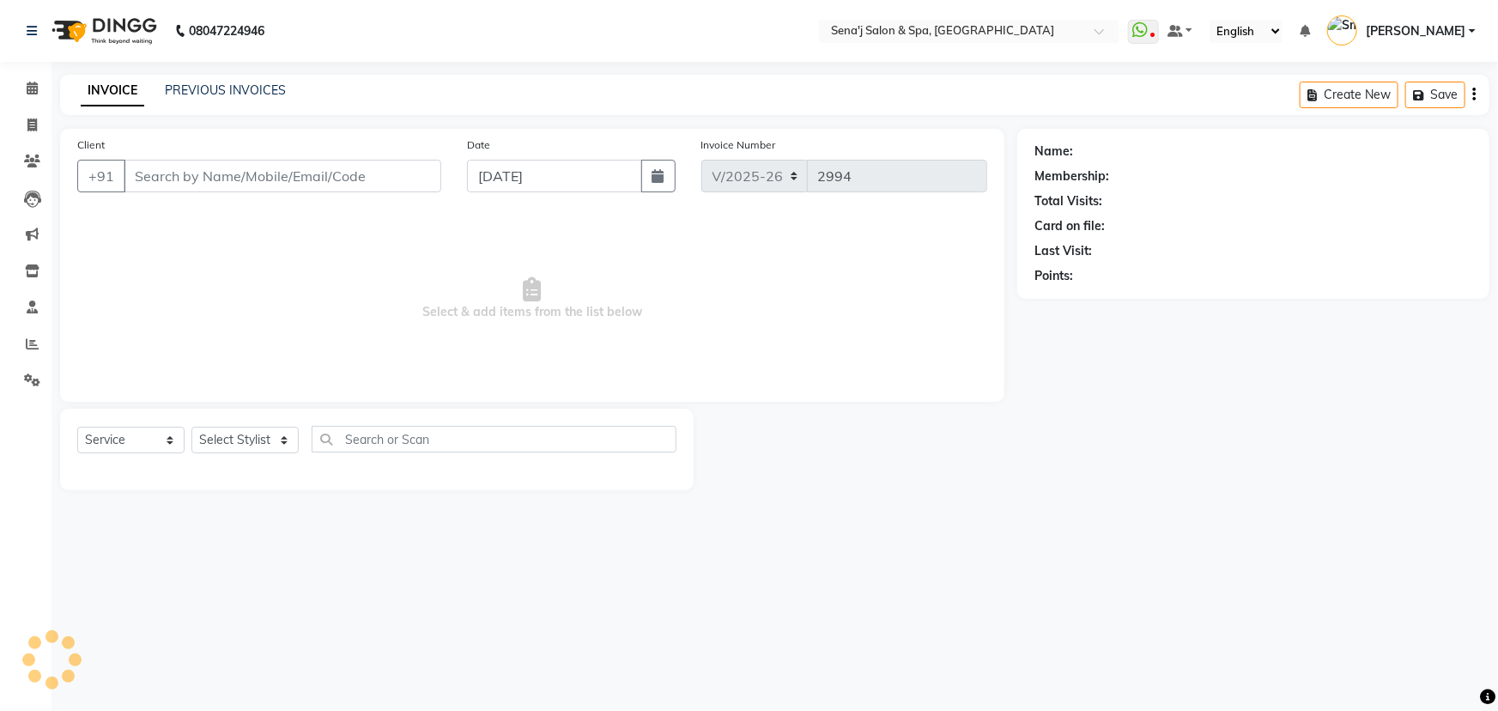
type input "8888880109"
select select "6923"
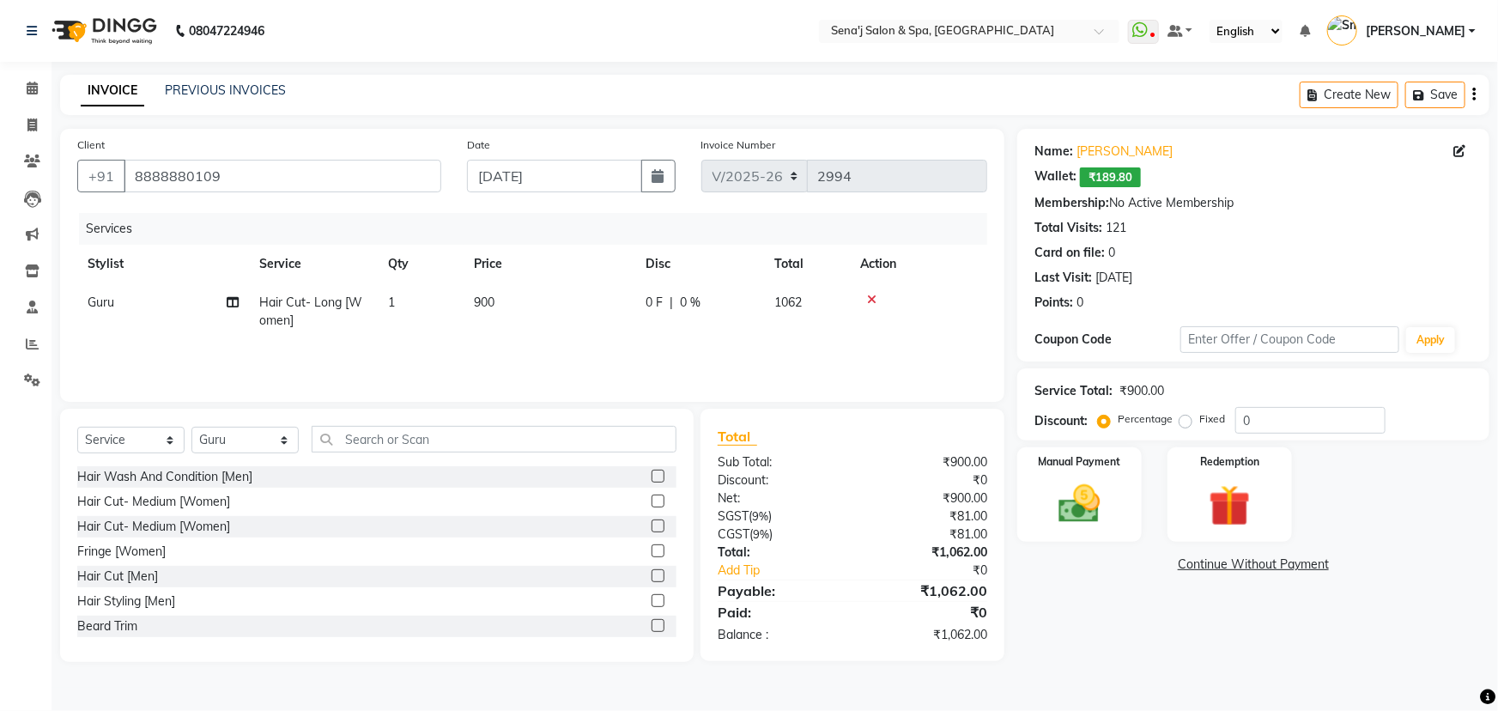
click at [107, 306] on span "Guru" at bounding box center [101, 301] width 27 height 15
select select "6923"
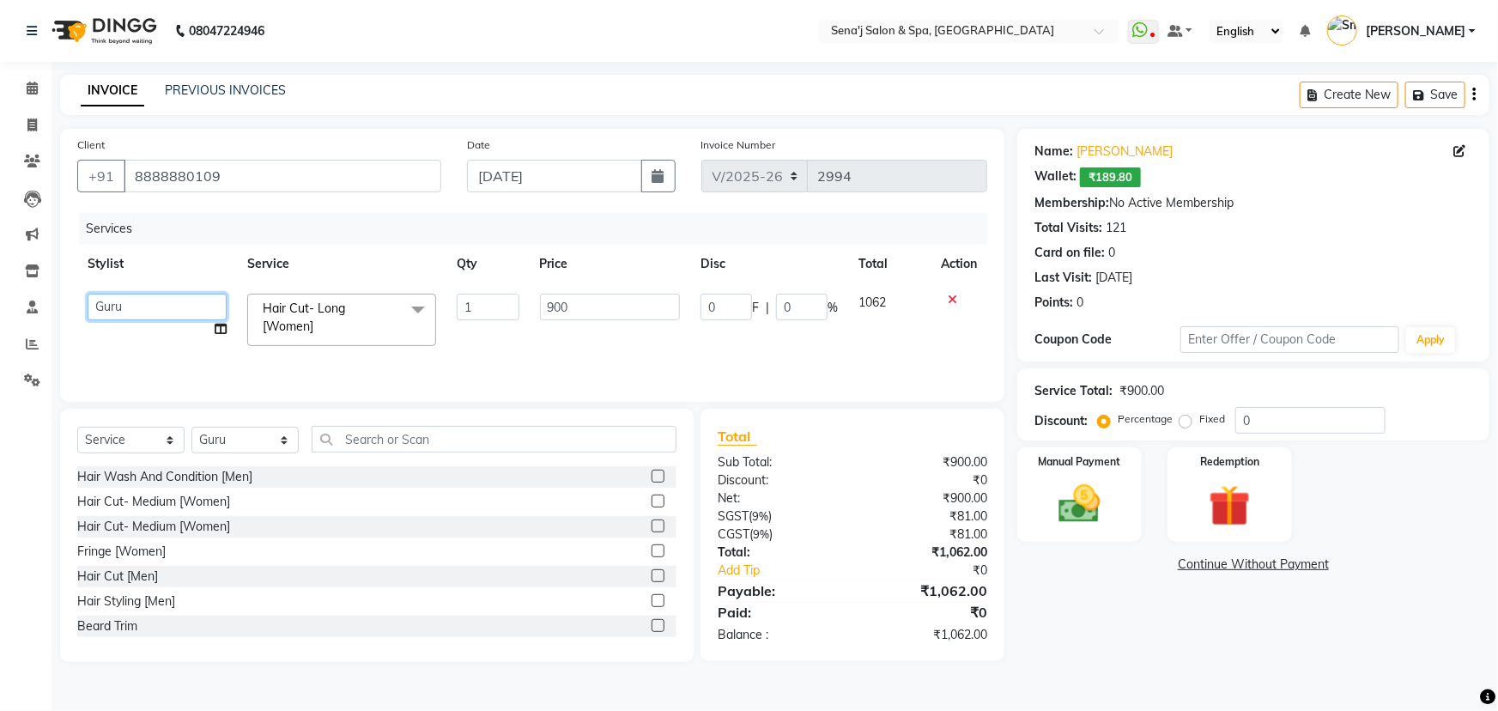
click at [161, 302] on select "AAKASH Afzal Ajay AJAY Alam Ashu General Guru Manager Manager Rahul Jadhav Roma…" at bounding box center [157, 307] width 139 height 27
select select "53043"
click at [364, 324] on span "Hair Cut- Long [Women] x" at bounding box center [333, 318] width 151 height 37
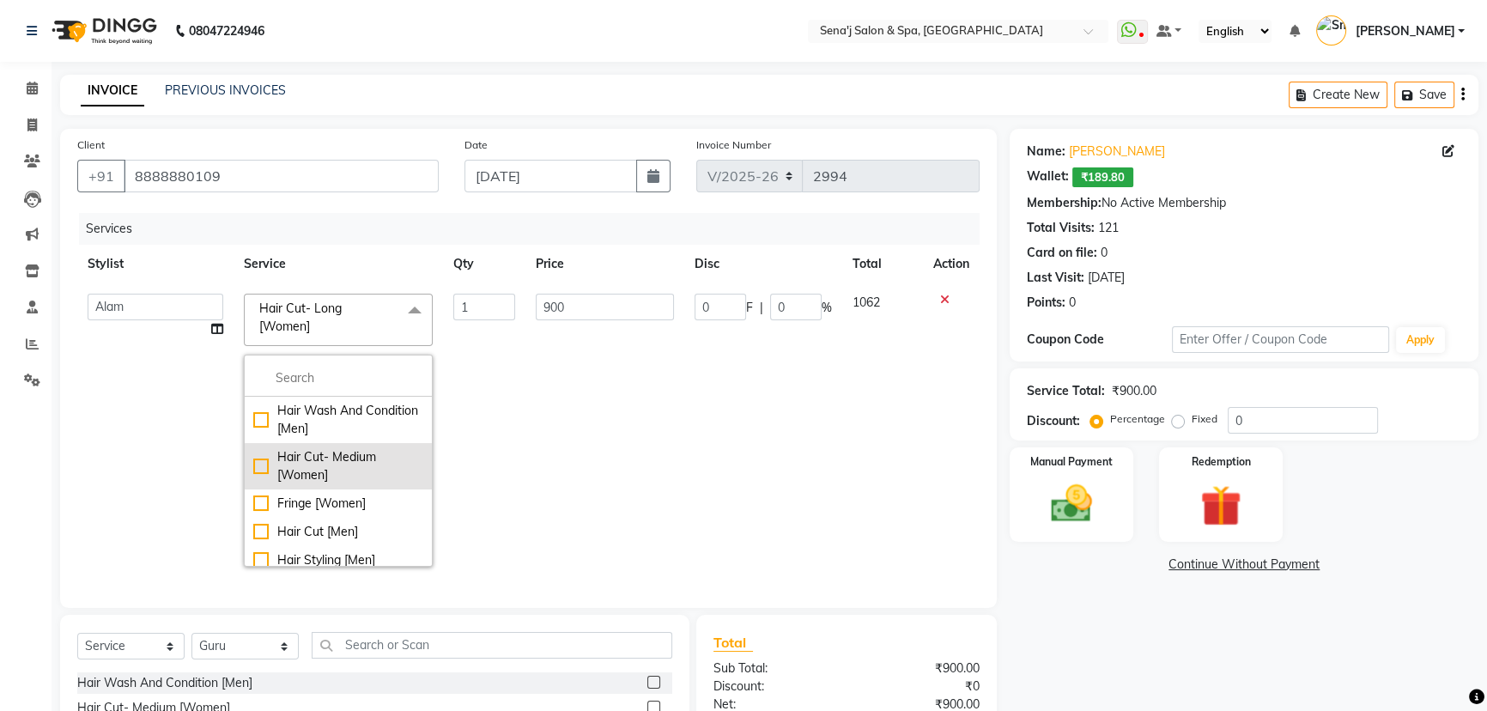
click at [256, 464] on div "Hair Cut- Medium [Women]" at bounding box center [338, 466] width 170 height 36
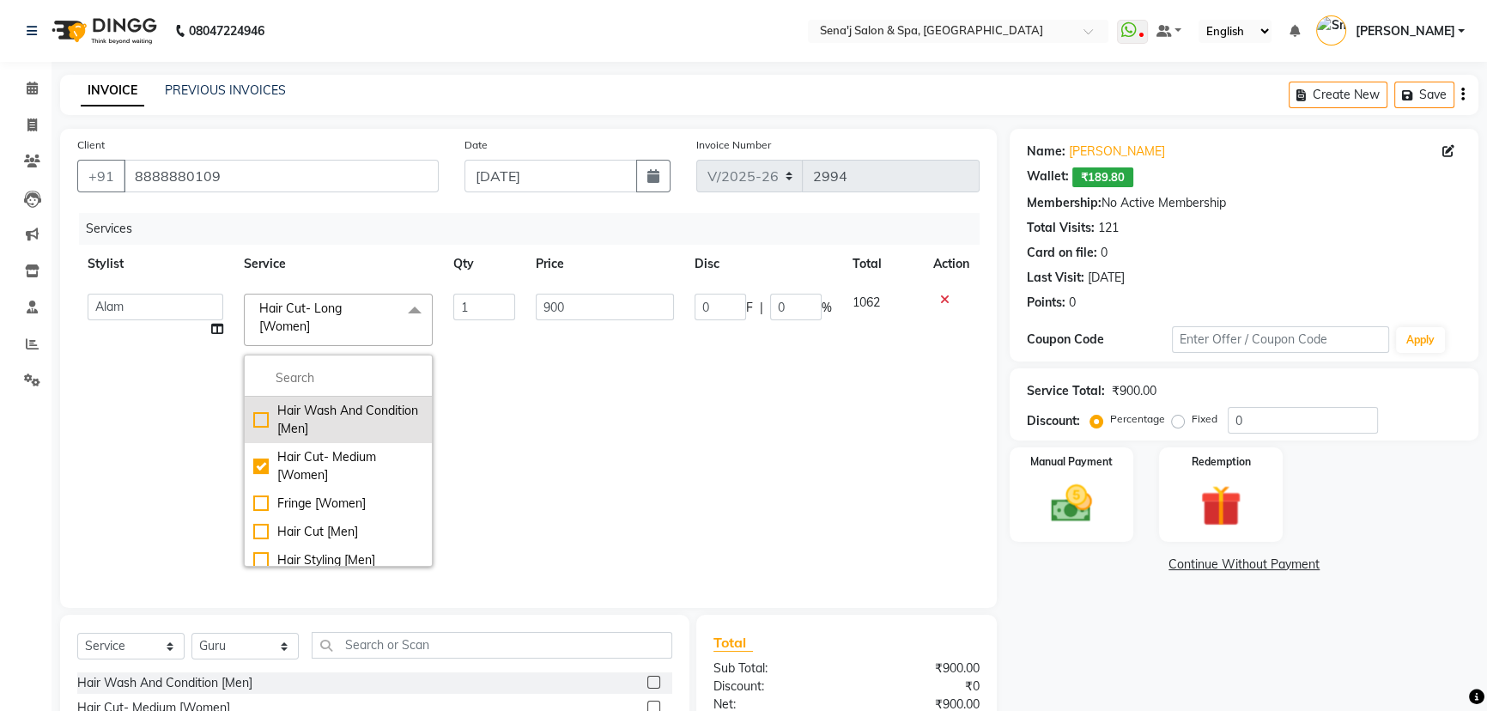
checkbox input"] "true"
checkbox input"] "false"
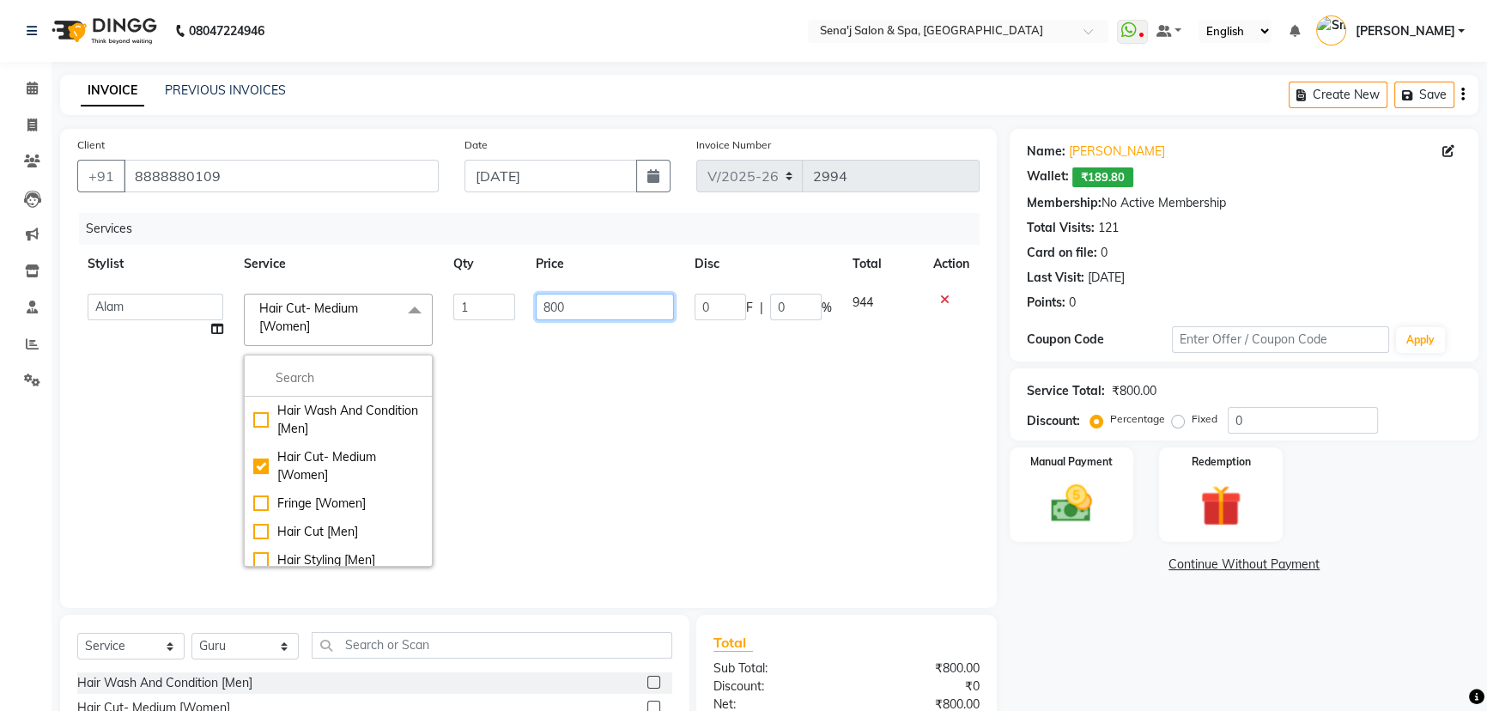
click at [542, 308] on input "800" at bounding box center [605, 307] width 138 height 27
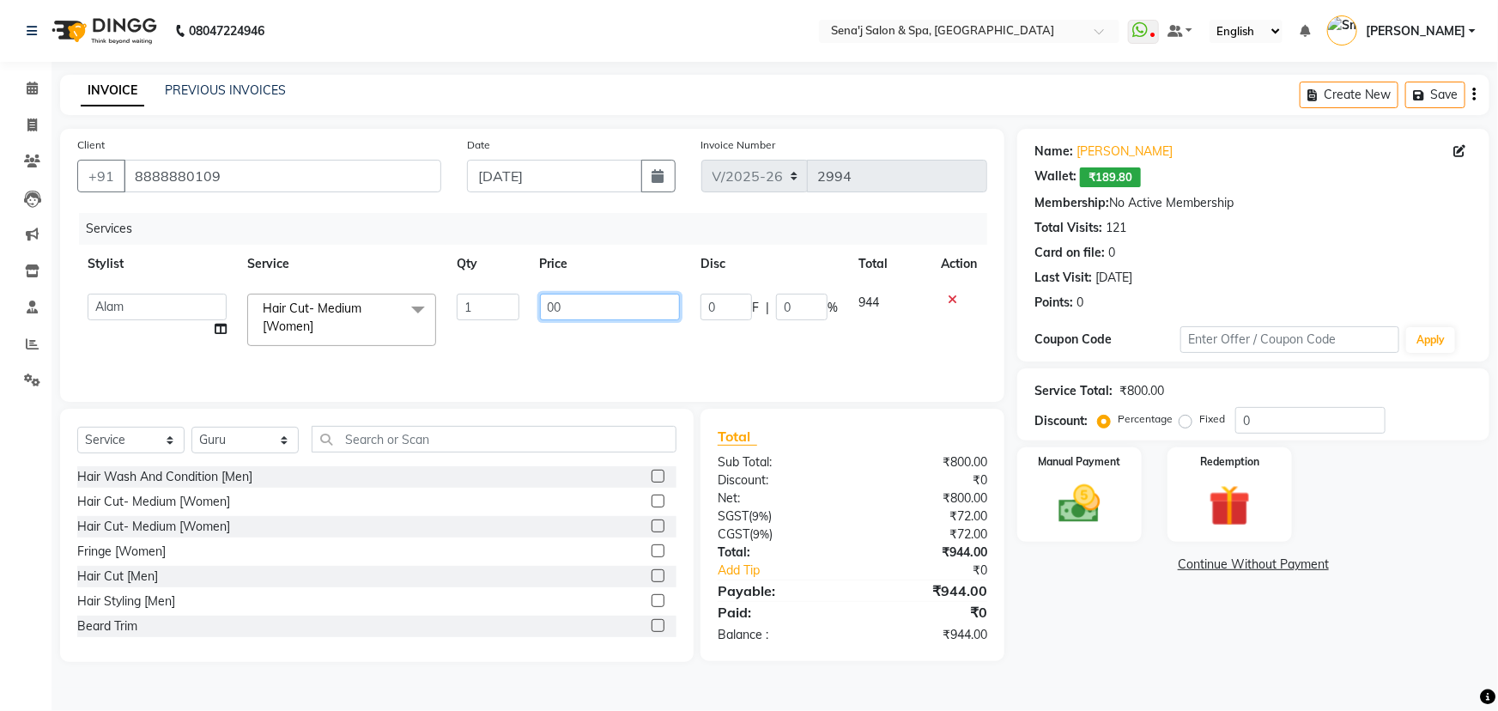
type input "700"
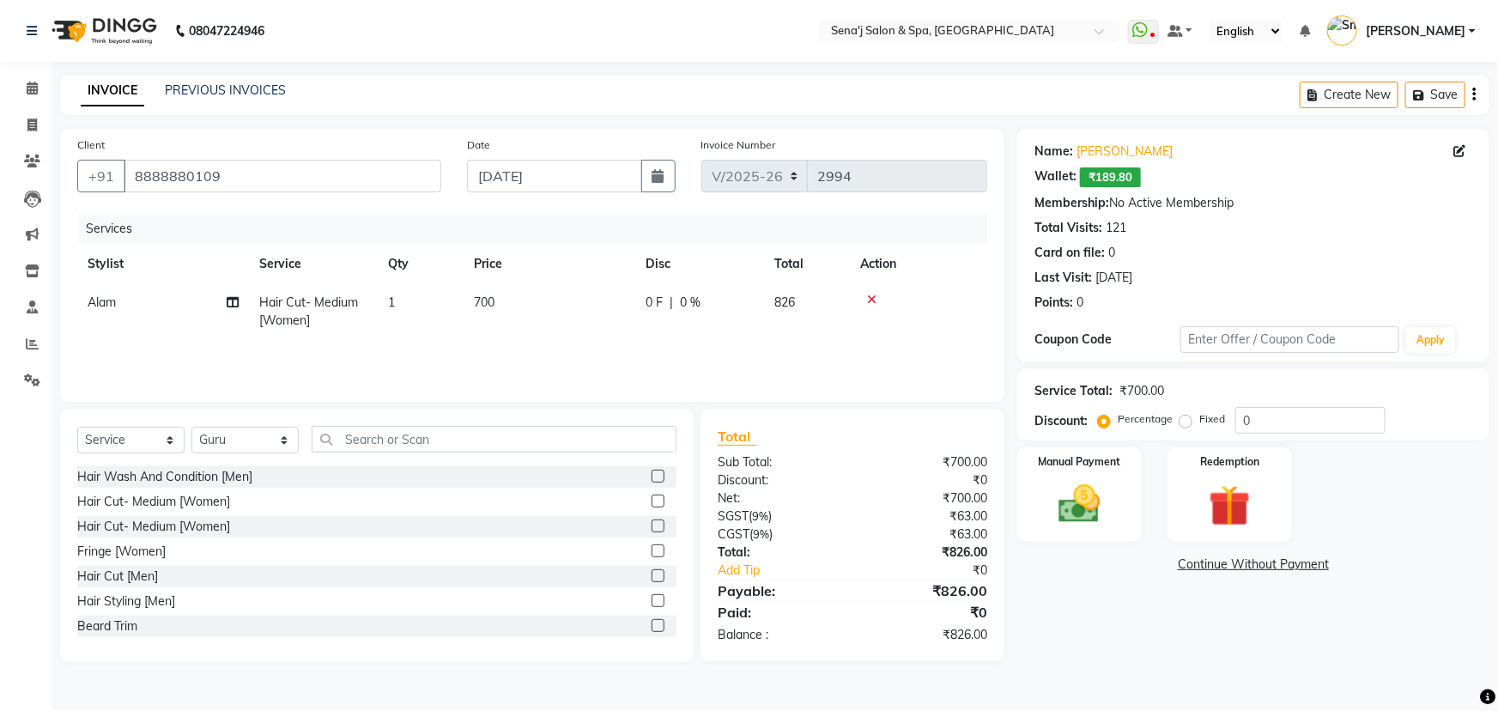
click at [1021, 321] on div "Name: Sneha Bhagwat Wallet: ₹189.80 Membership: No Active Membership Total Visi…" at bounding box center [1253, 245] width 472 height 233
click at [1244, 420] on input "0" at bounding box center [1311, 420] width 150 height 27
type input "20"
click at [1088, 490] on img at bounding box center [1080, 504] width 70 height 50
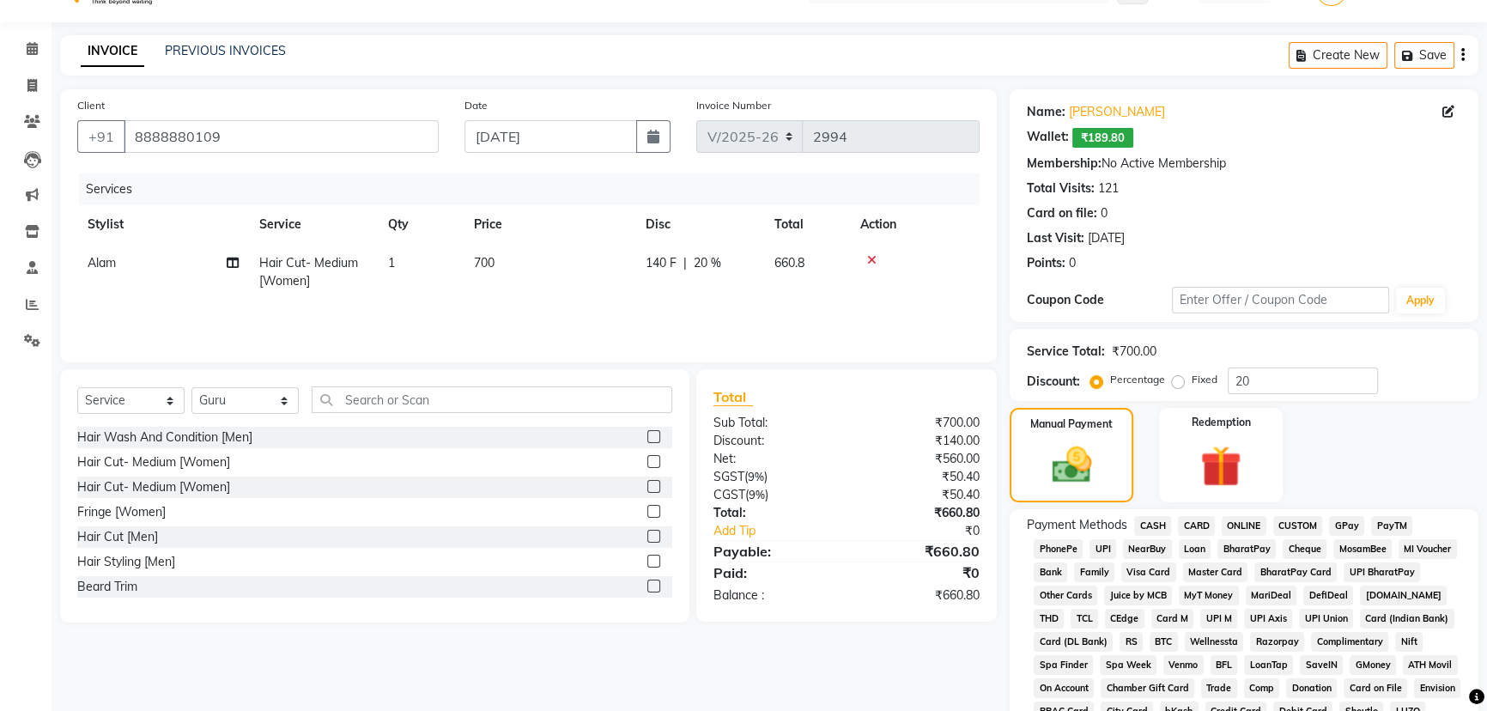
scroll to position [77, 0]
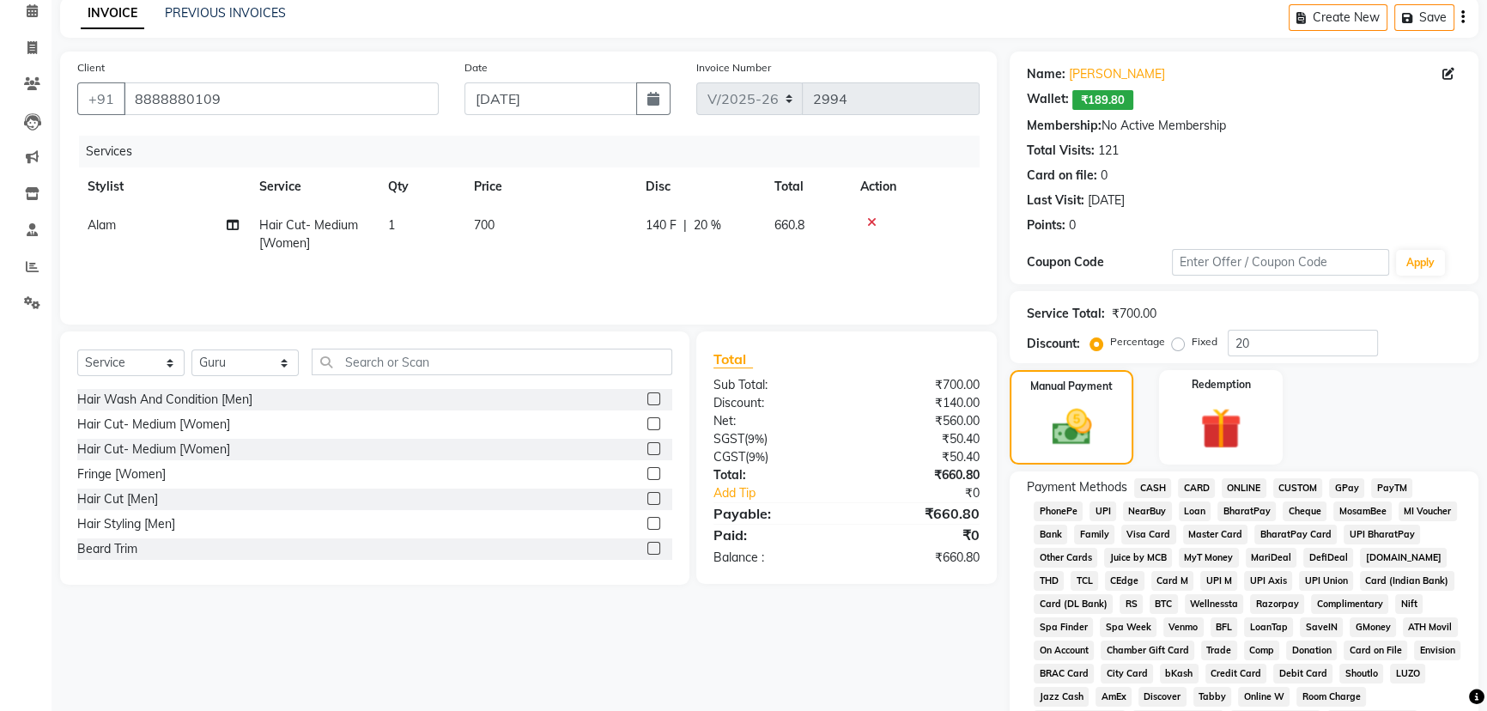
click at [1060, 511] on span "PhonePe" at bounding box center [1058, 511] width 49 height 20
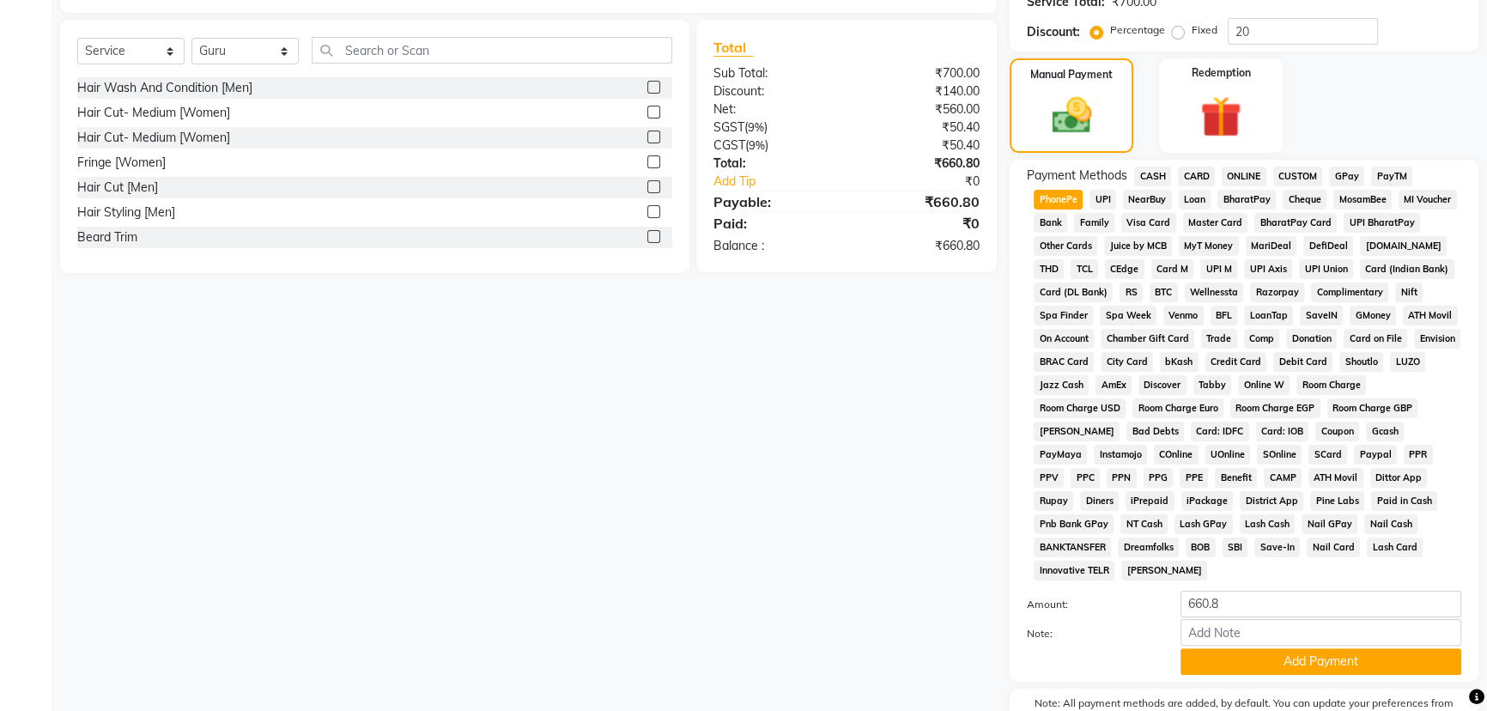
scroll to position [390, 0]
drag, startPoint x: 1261, startPoint y: 644, endPoint x: 1261, endPoint y: 655, distance: 11.2
click at [1261, 649] on div "Amount: 660.8 Note: Add Payment" at bounding box center [1244, 632] width 434 height 84
click at [1261, 656] on button "Add Payment" at bounding box center [1321, 660] width 281 height 27
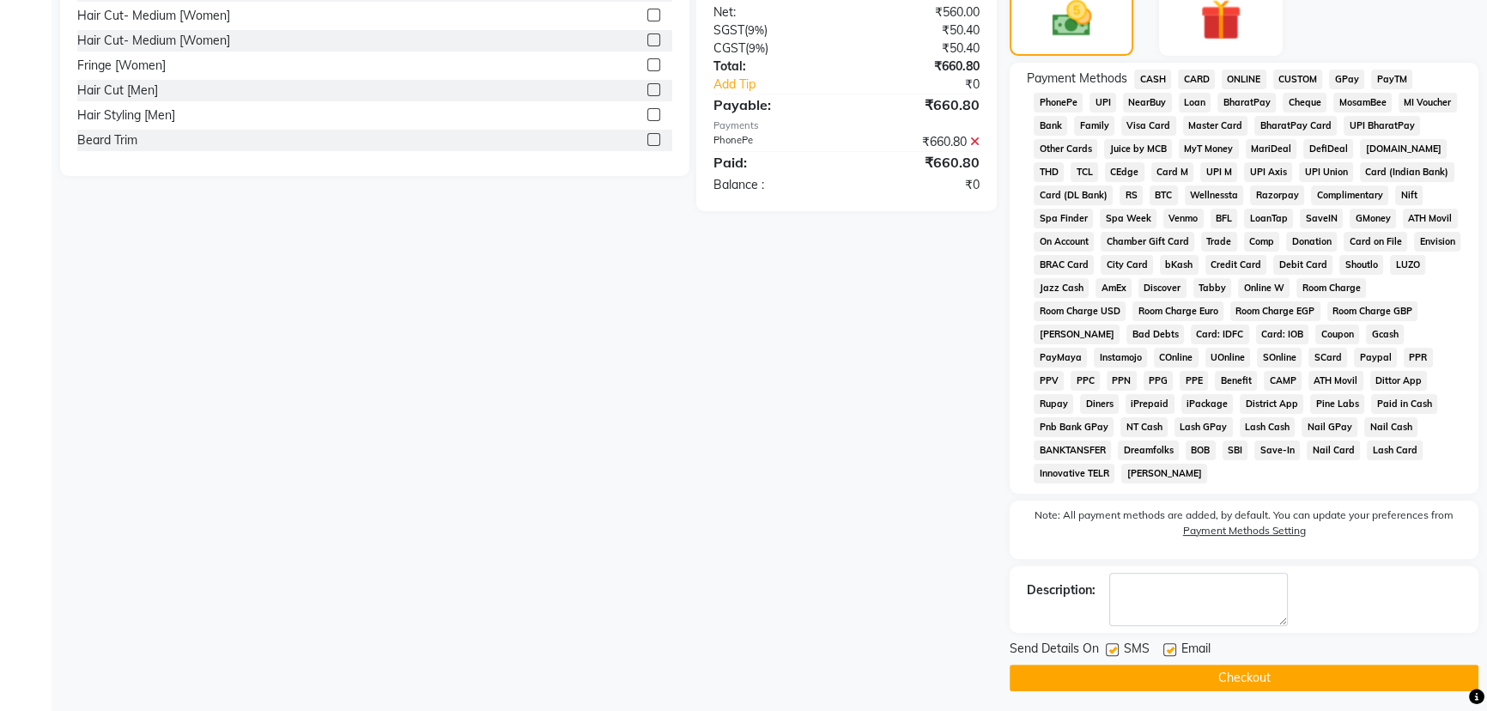
scroll to position [490, 0]
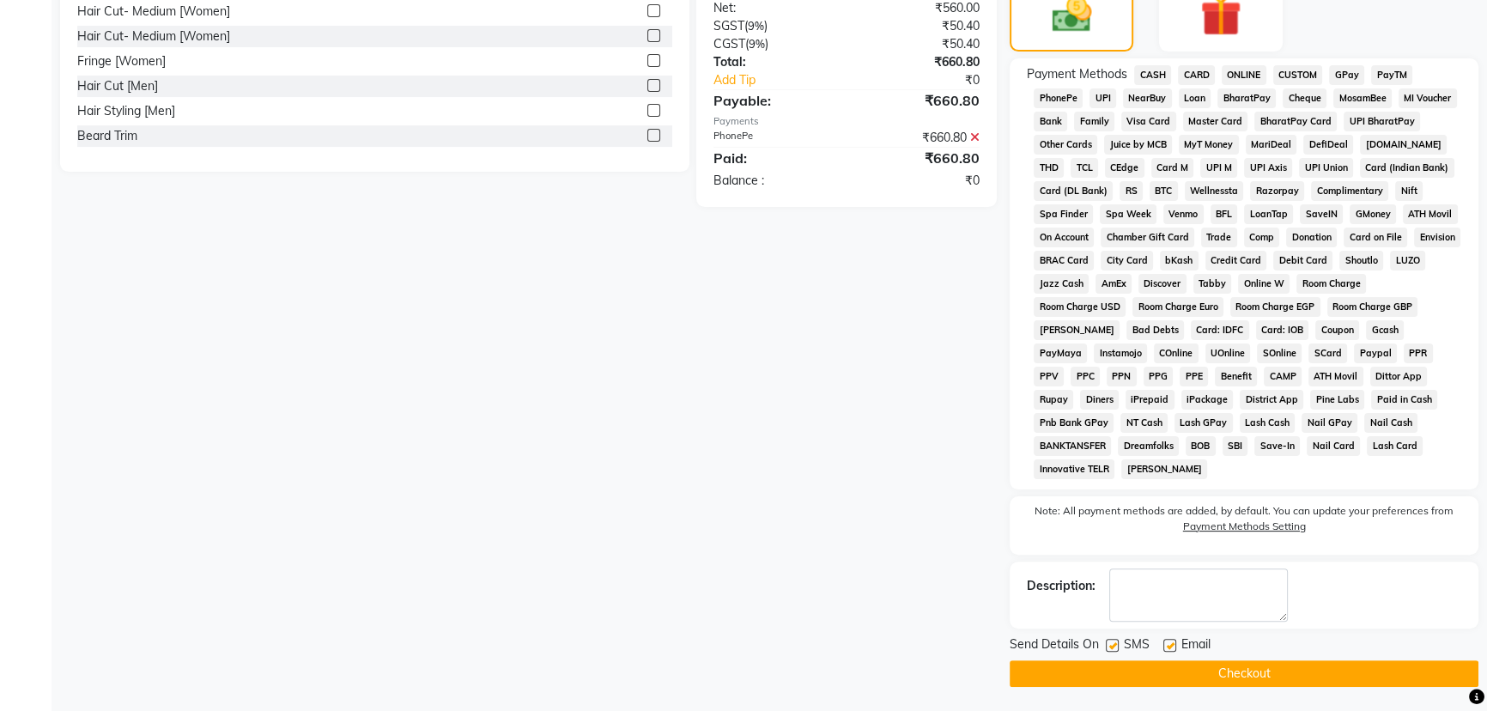
click at [1256, 672] on button "Checkout" at bounding box center [1244, 673] width 469 height 27
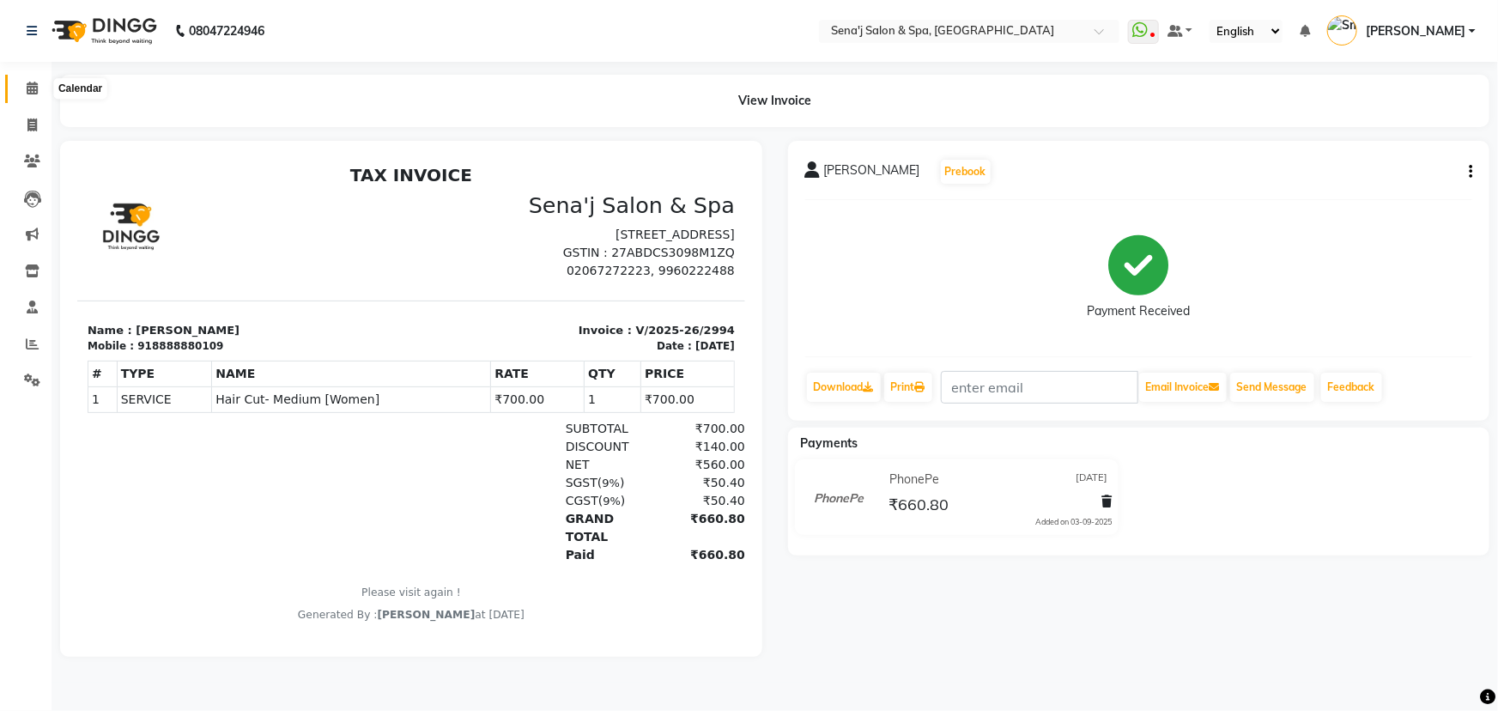
drag, startPoint x: 32, startPoint y: 84, endPoint x: 41, endPoint y: 87, distance: 9.8
click at [32, 84] on icon at bounding box center [32, 88] width 11 height 13
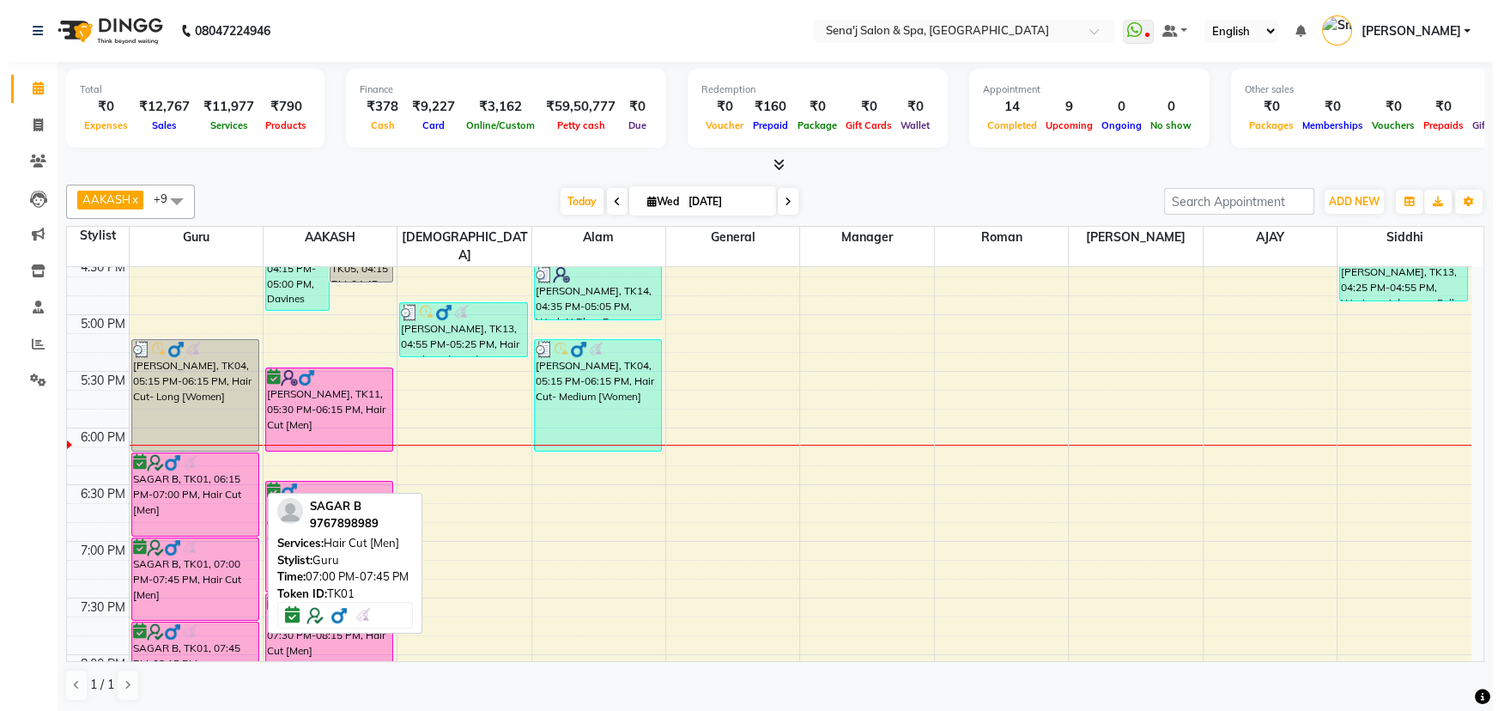
scroll to position [780, 0]
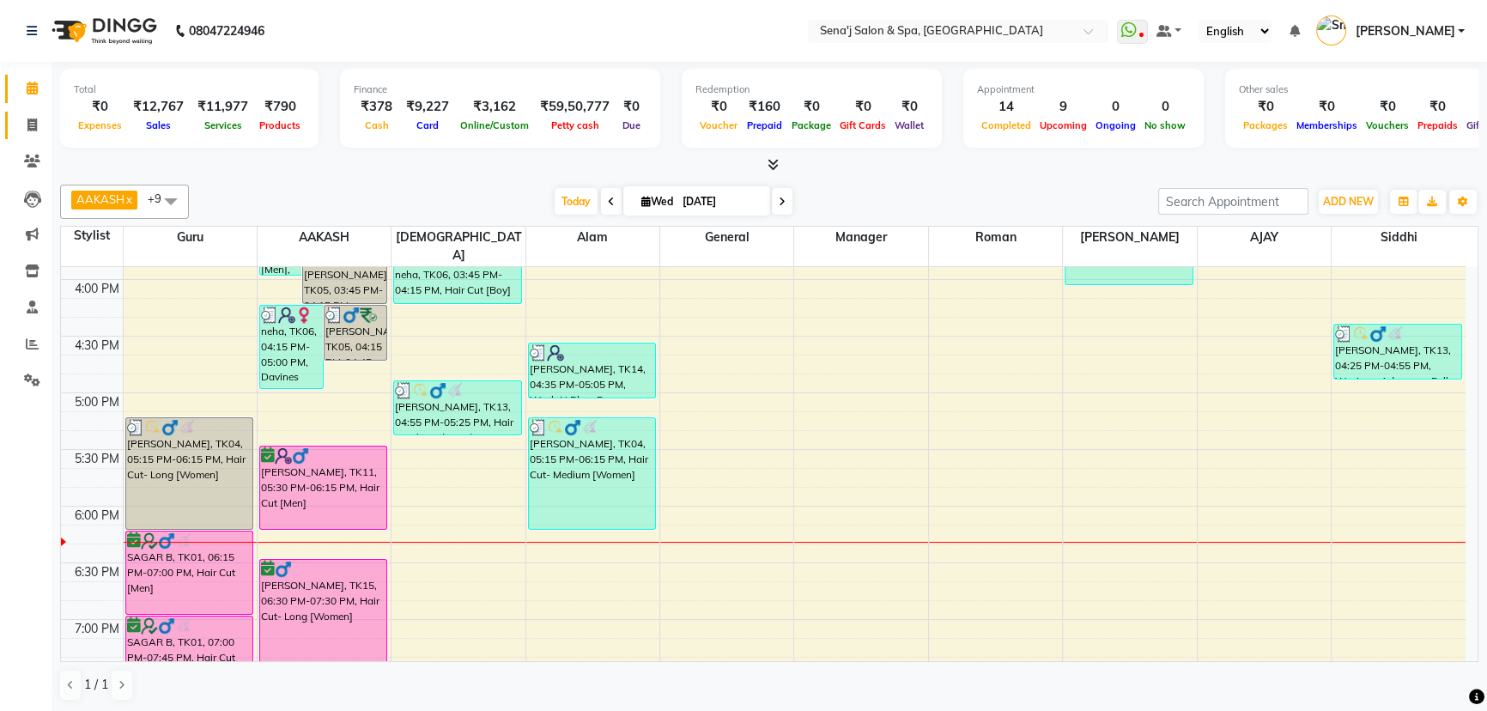
click at [38, 130] on span at bounding box center [32, 126] width 30 height 20
select select "service"
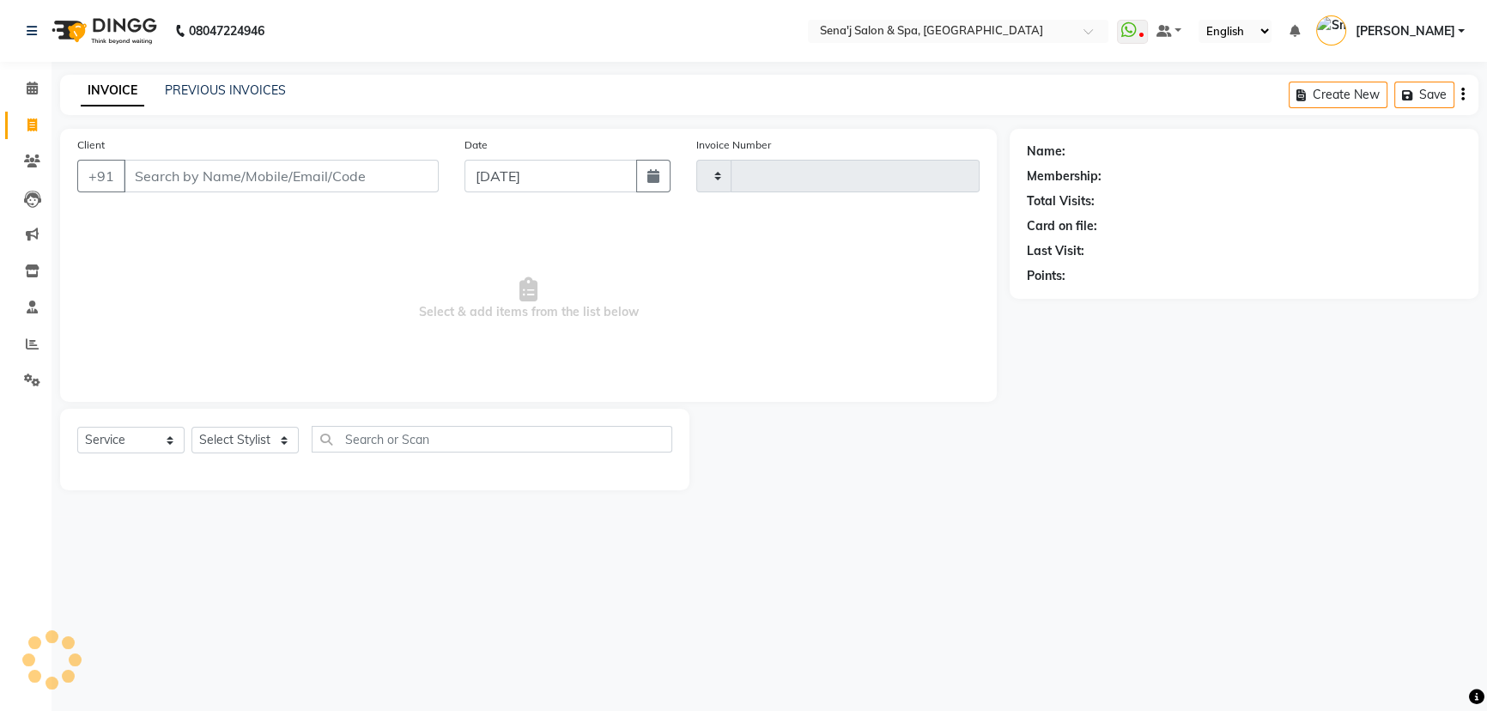
type input "2995"
select select "447"
click at [217, 181] on input "Client" at bounding box center [283, 176] width 318 height 33
type input "9922747272"
click at [392, 167] on span "Add Client" at bounding box center [397, 175] width 68 height 17
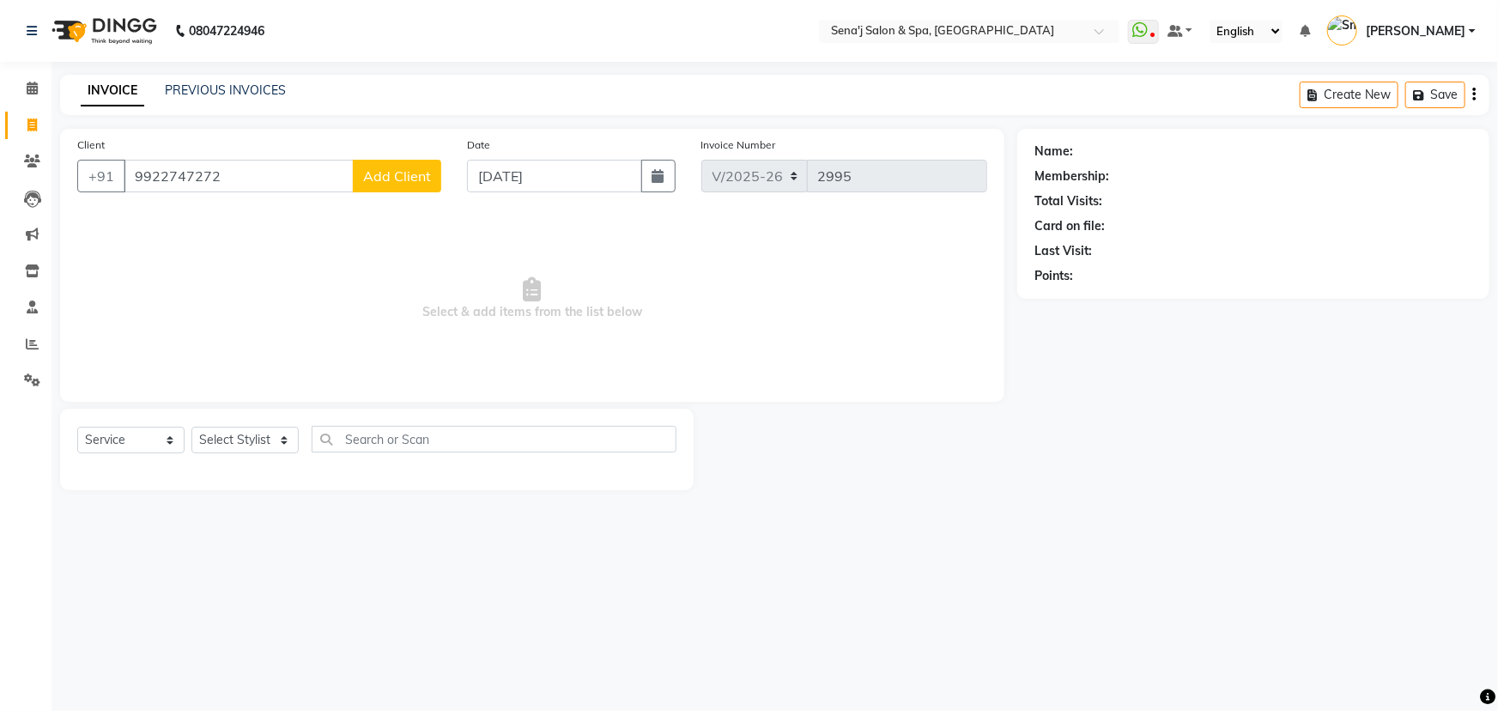
select select "22"
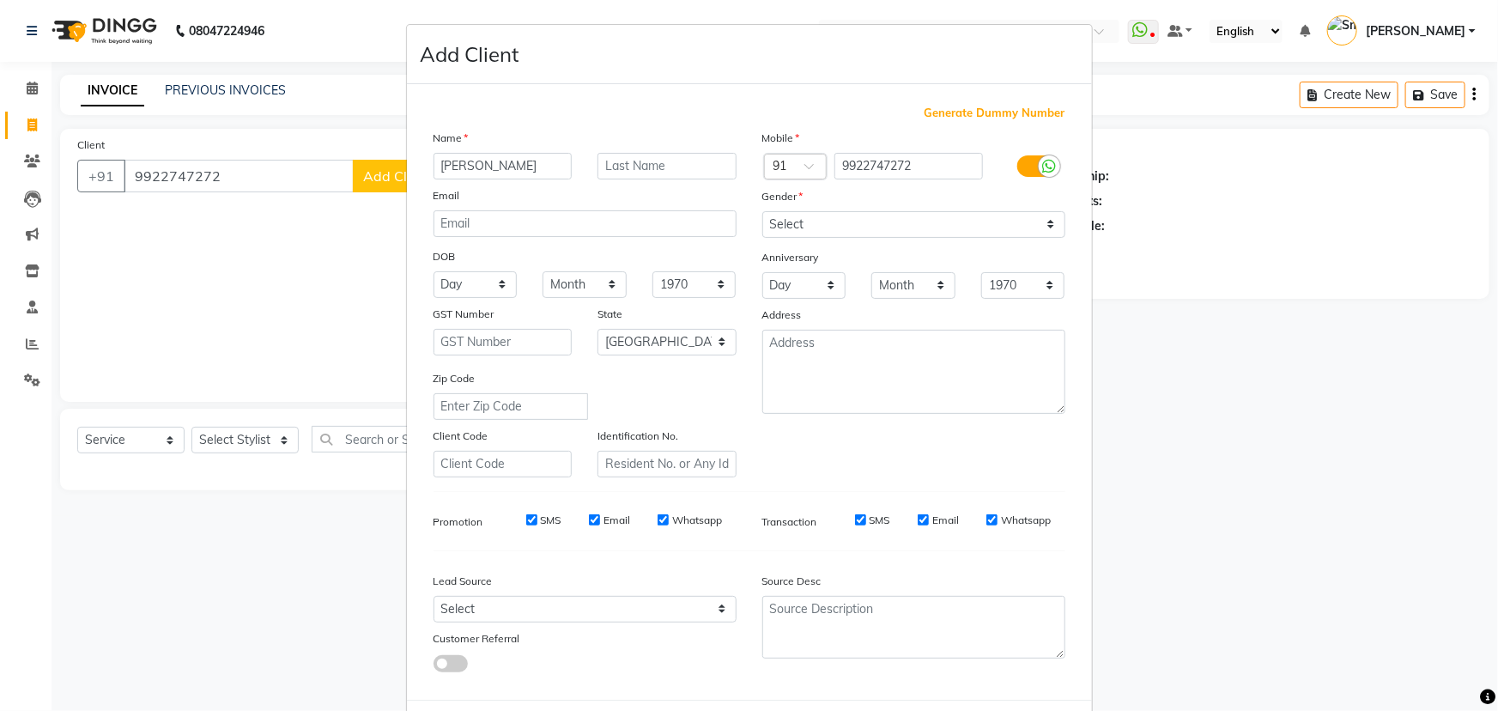
type input "[PERSON_NAME]"
click at [627, 170] on input "text" at bounding box center [667, 166] width 139 height 27
type input "KALBHORE"
click at [860, 232] on select "Select Male Female Other Prefer Not To Say" at bounding box center [913, 224] width 303 height 27
click at [762, 211] on select "Select Male Female Other Prefer Not To Say" at bounding box center [913, 224] width 303 height 27
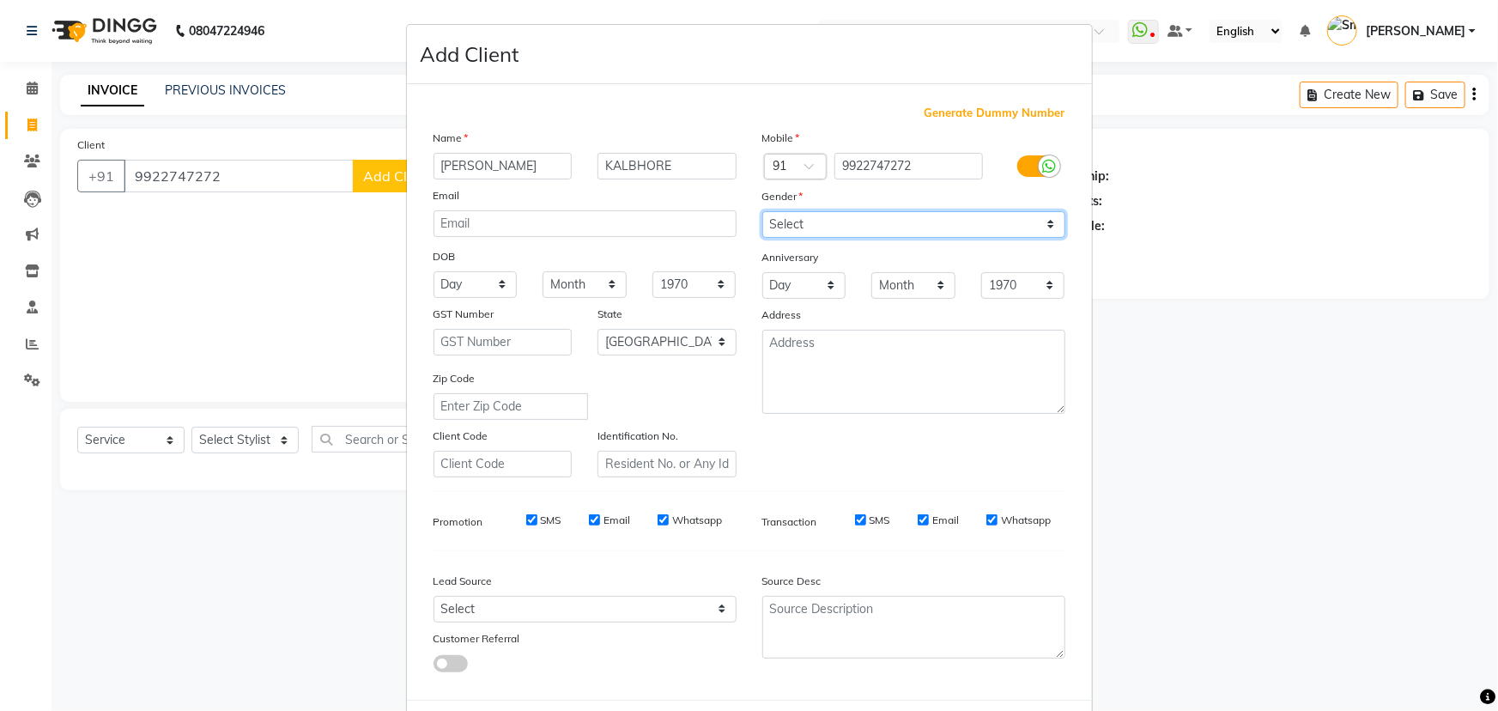
click at [798, 224] on select "Select Male Female Other Prefer Not To Say" at bounding box center [913, 224] width 303 height 27
select select "[DEMOGRAPHIC_DATA]"
click at [762, 211] on select "Select Male Female Other Prefer Not To Say" at bounding box center [913, 224] width 303 height 27
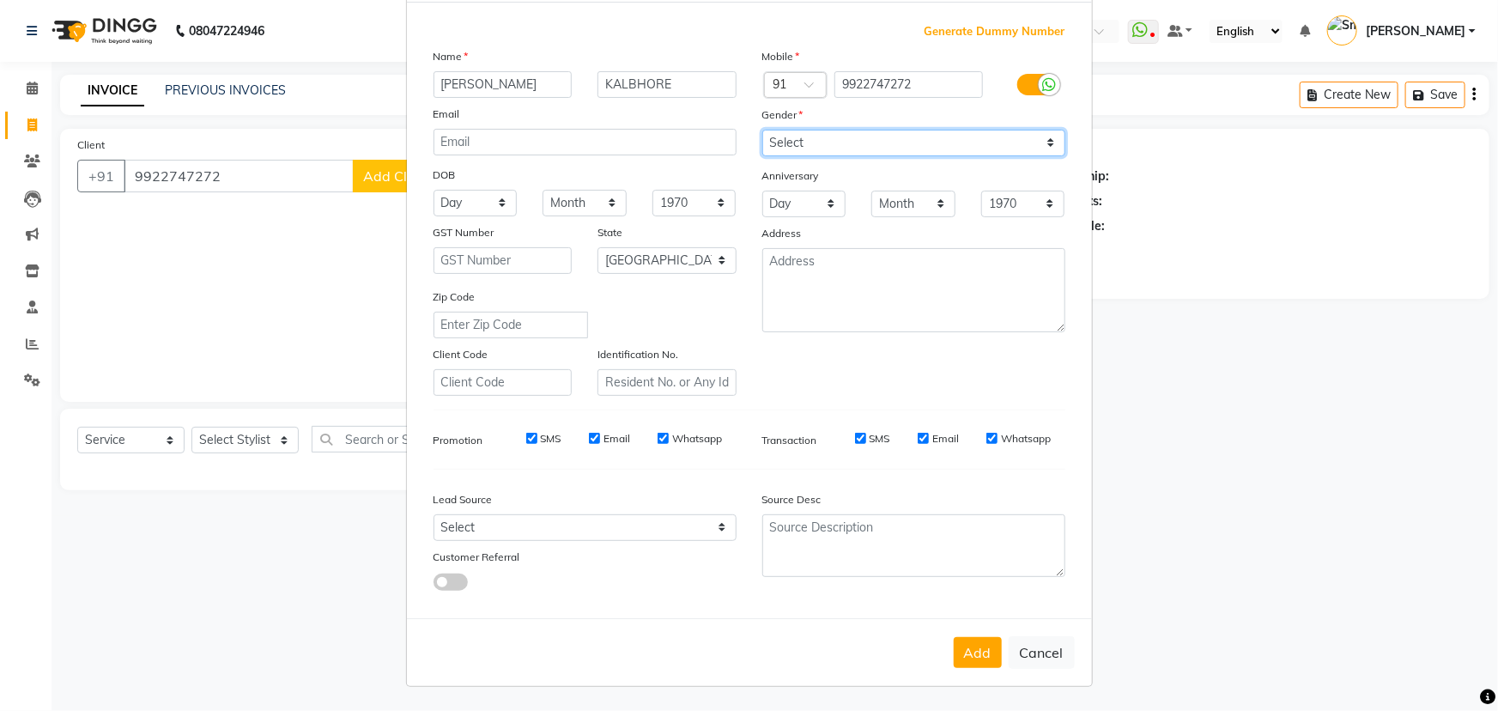
scroll to position [86, 0]
click at [971, 665] on button "Add" at bounding box center [978, 652] width 48 height 31
select select
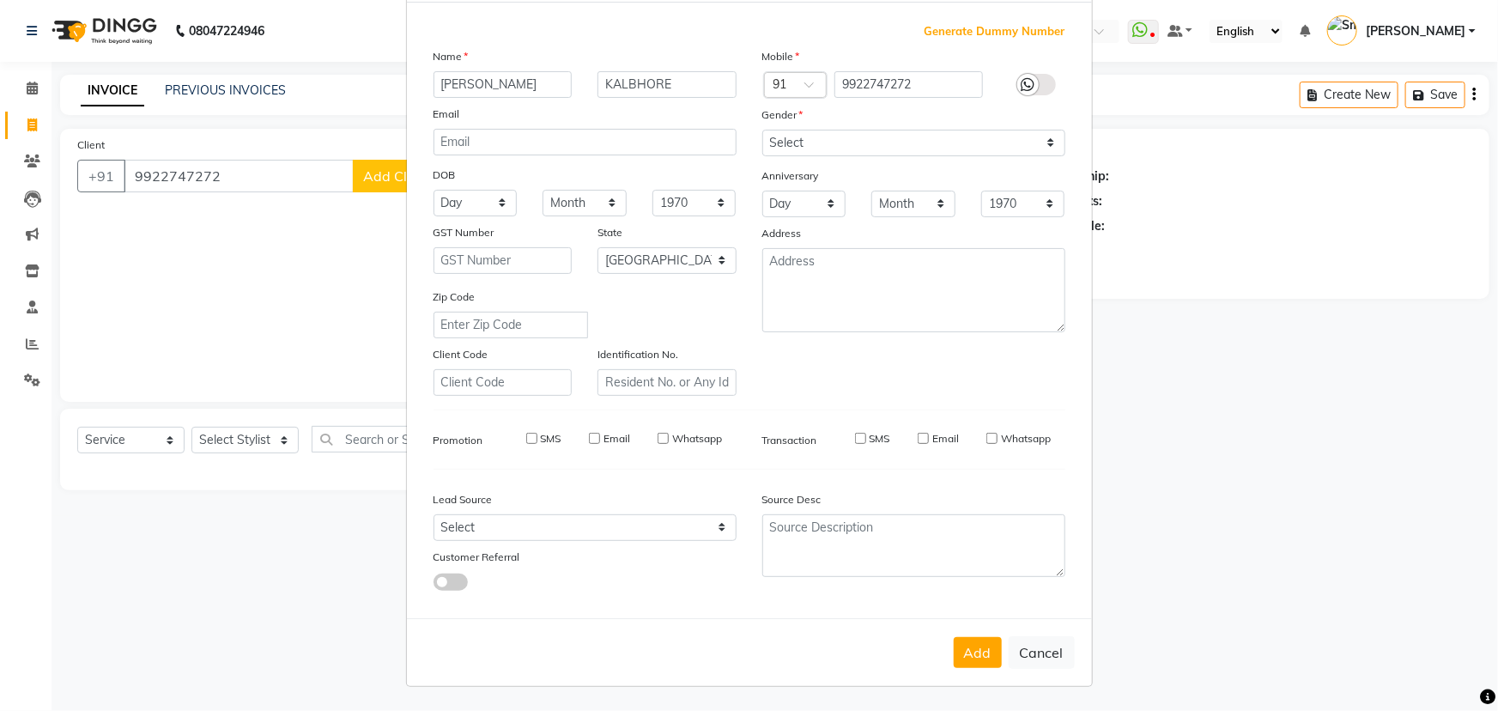
select select "null"
select select
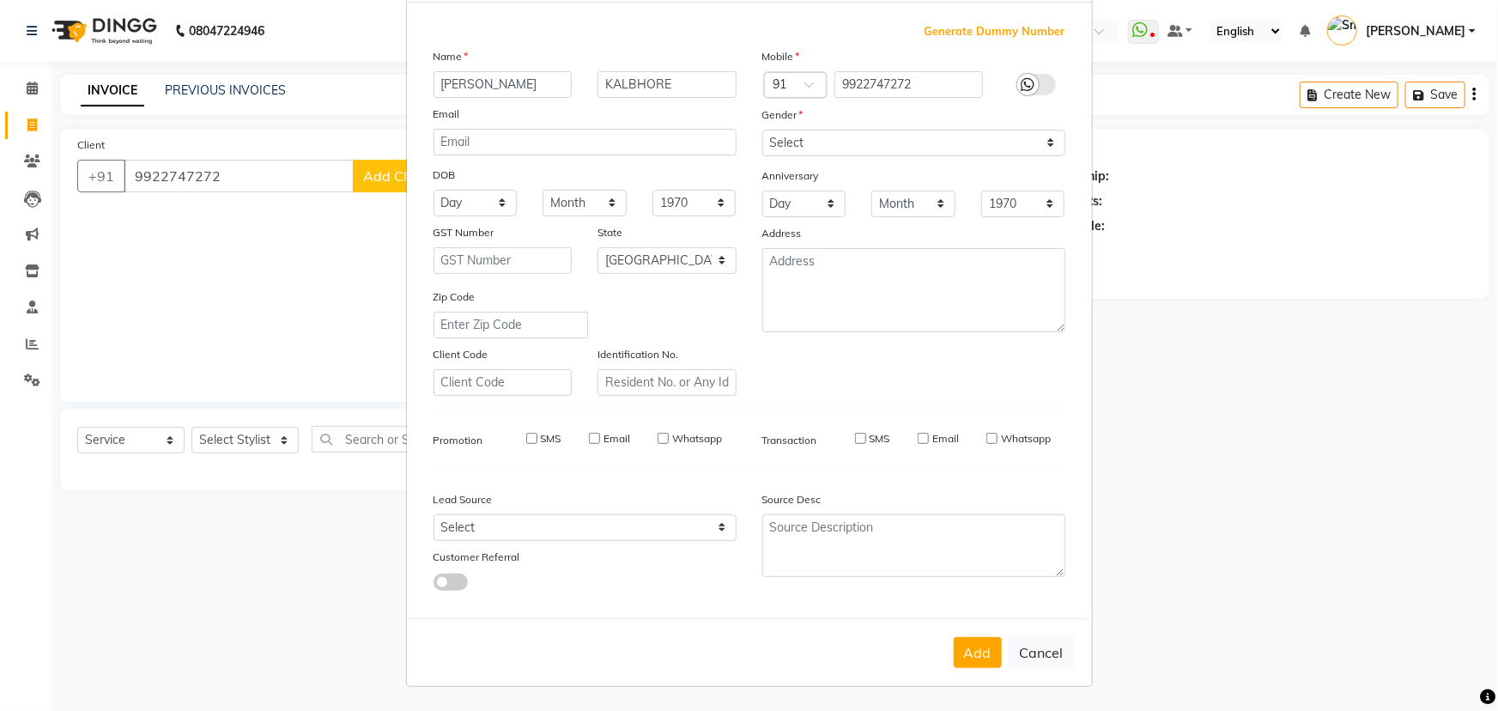
checkbox input "false"
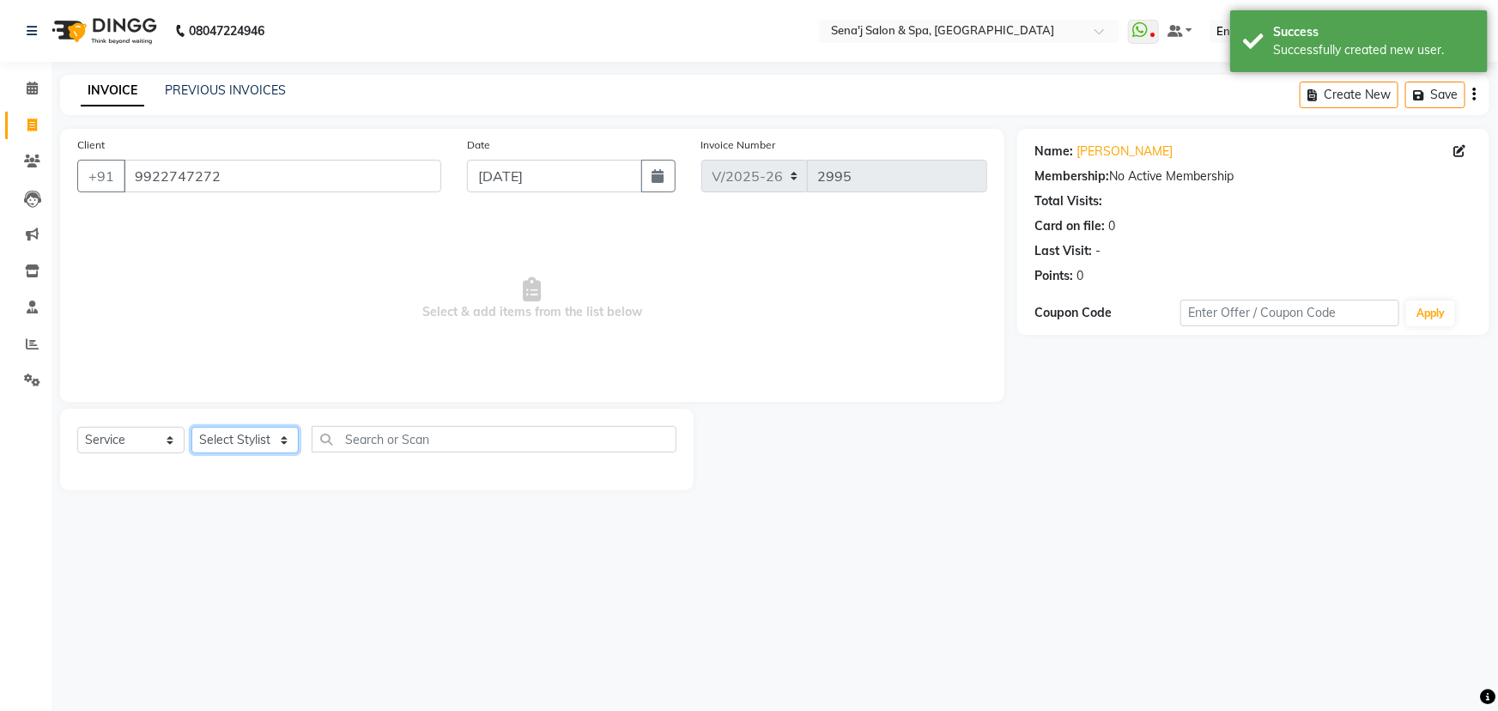
click at [229, 437] on select "Select Stylist [PERSON_NAME] [PERSON_NAME] [PERSON_NAME] [PERSON_NAME] General …" at bounding box center [244, 440] width 107 height 27
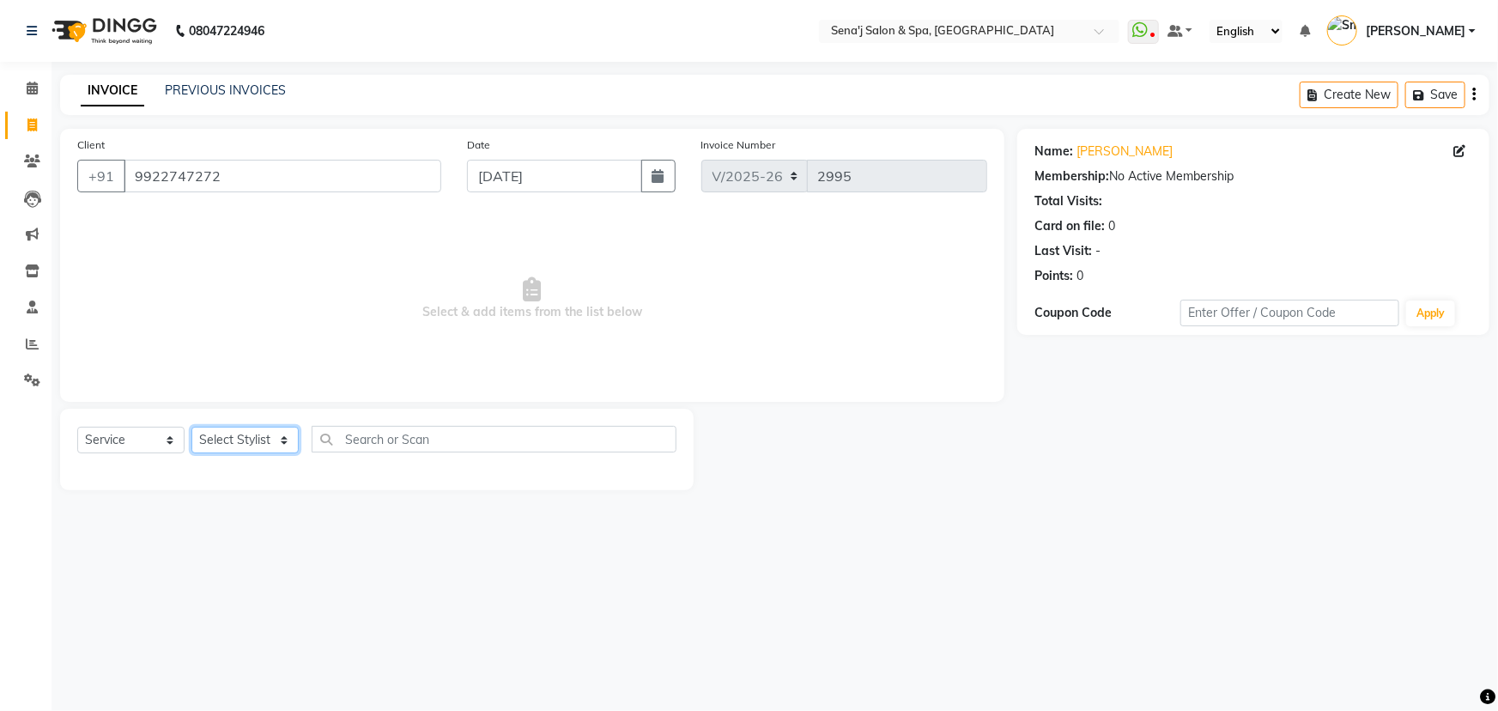
select select "90502"
click at [191, 427] on select "Select Stylist [PERSON_NAME] [PERSON_NAME] [PERSON_NAME] [PERSON_NAME] General …" at bounding box center [244, 440] width 107 height 27
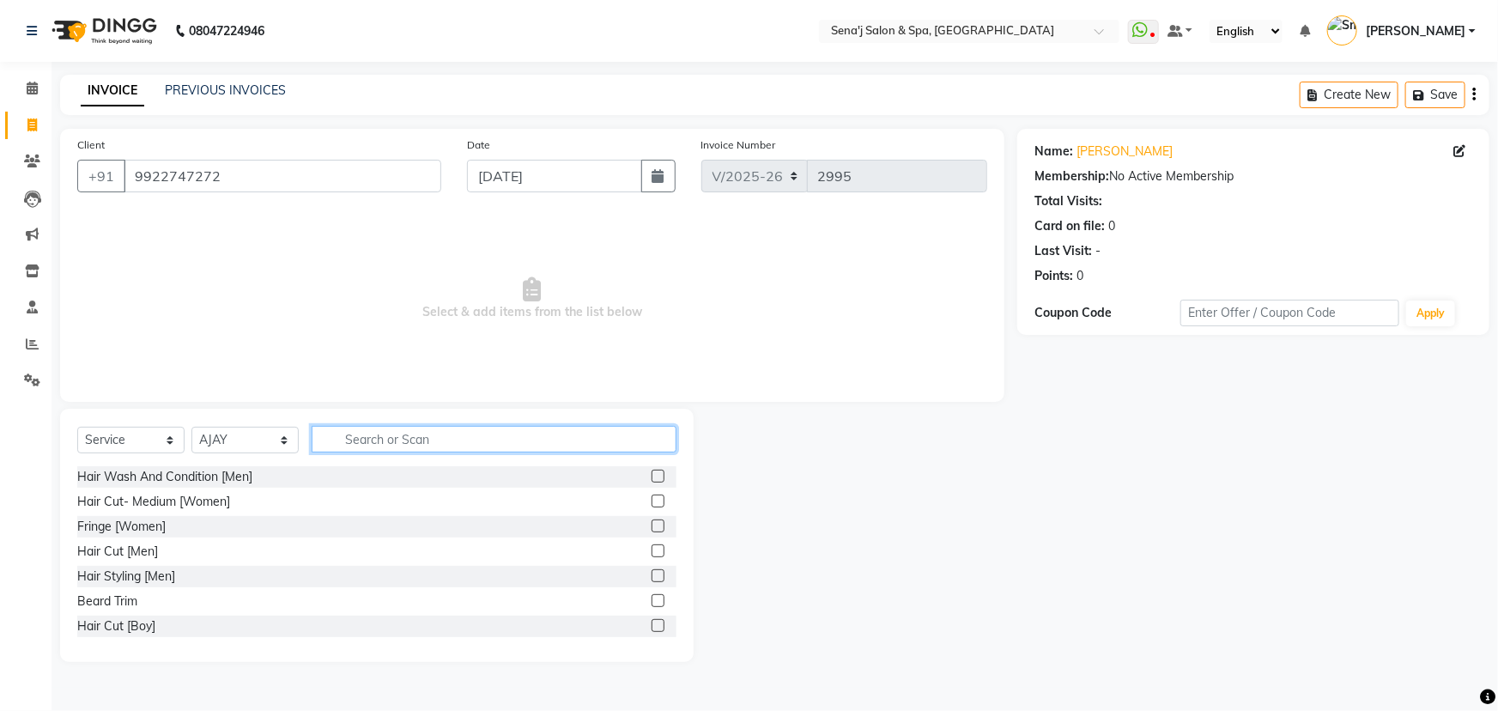
drag, startPoint x: 393, startPoint y: 430, endPoint x: 394, endPoint y: 445, distance: 14.6
click at [394, 443] on input "text" at bounding box center [494, 439] width 365 height 27
type input "SPA"
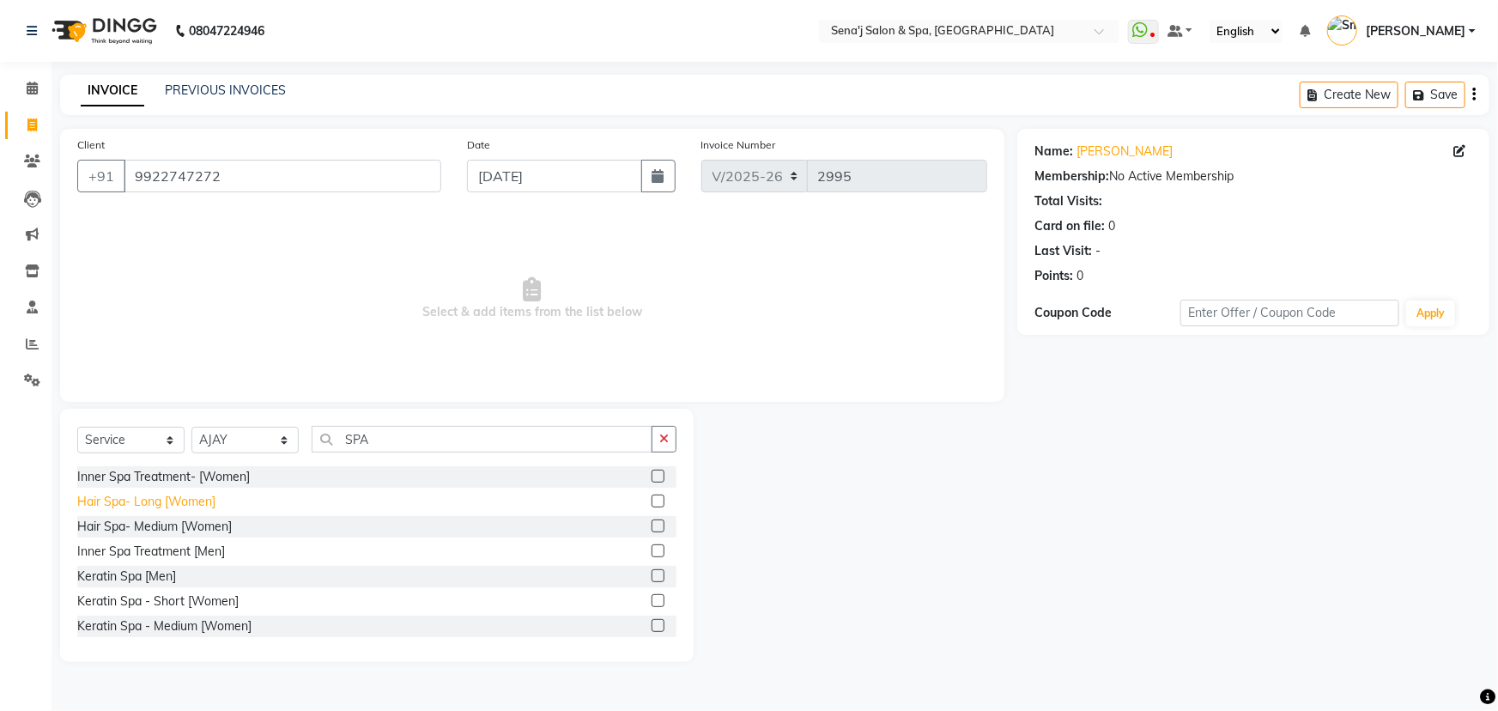
click at [102, 502] on div "Hair Spa- Long [Women]" at bounding box center [146, 502] width 138 height 18
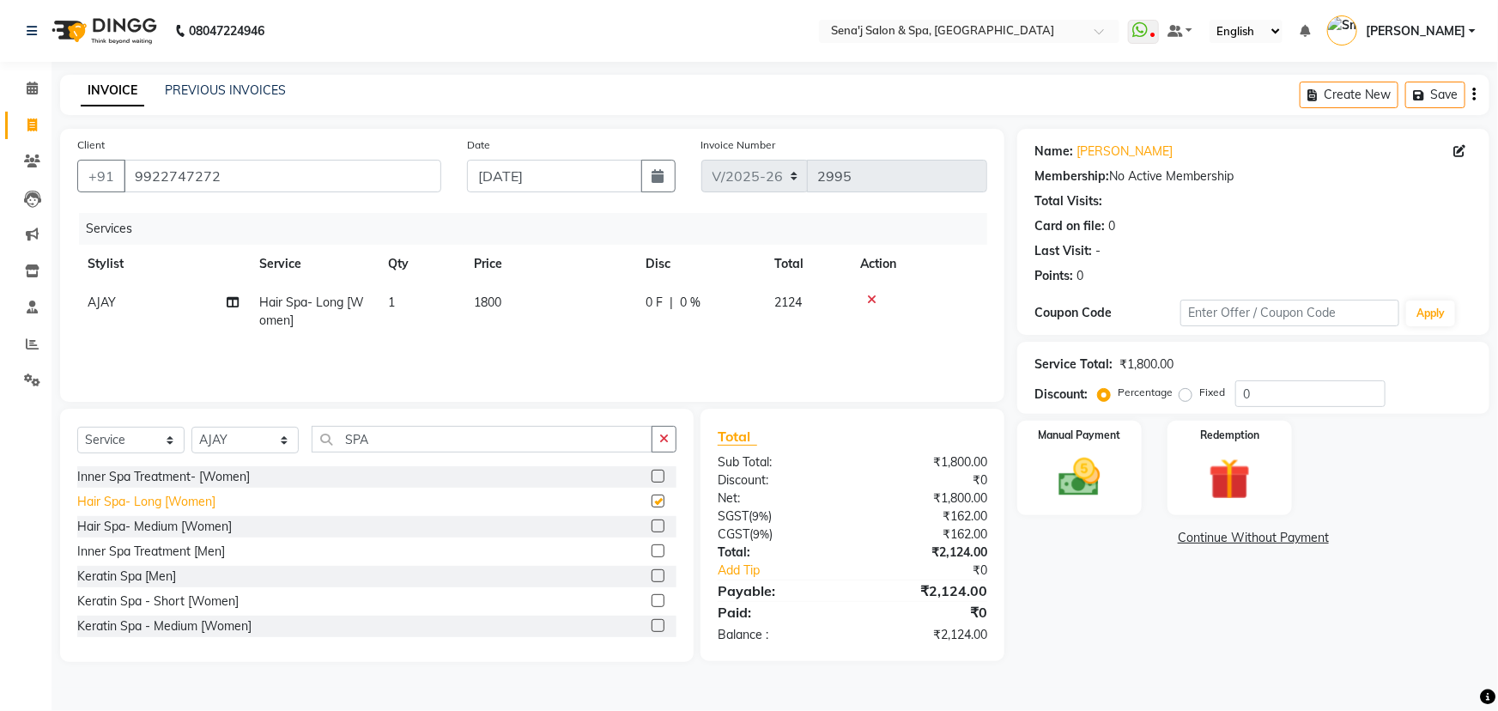
checkbox input "false"
click at [428, 440] on input "SPA" at bounding box center [482, 439] width 341 height 27
type input "S"
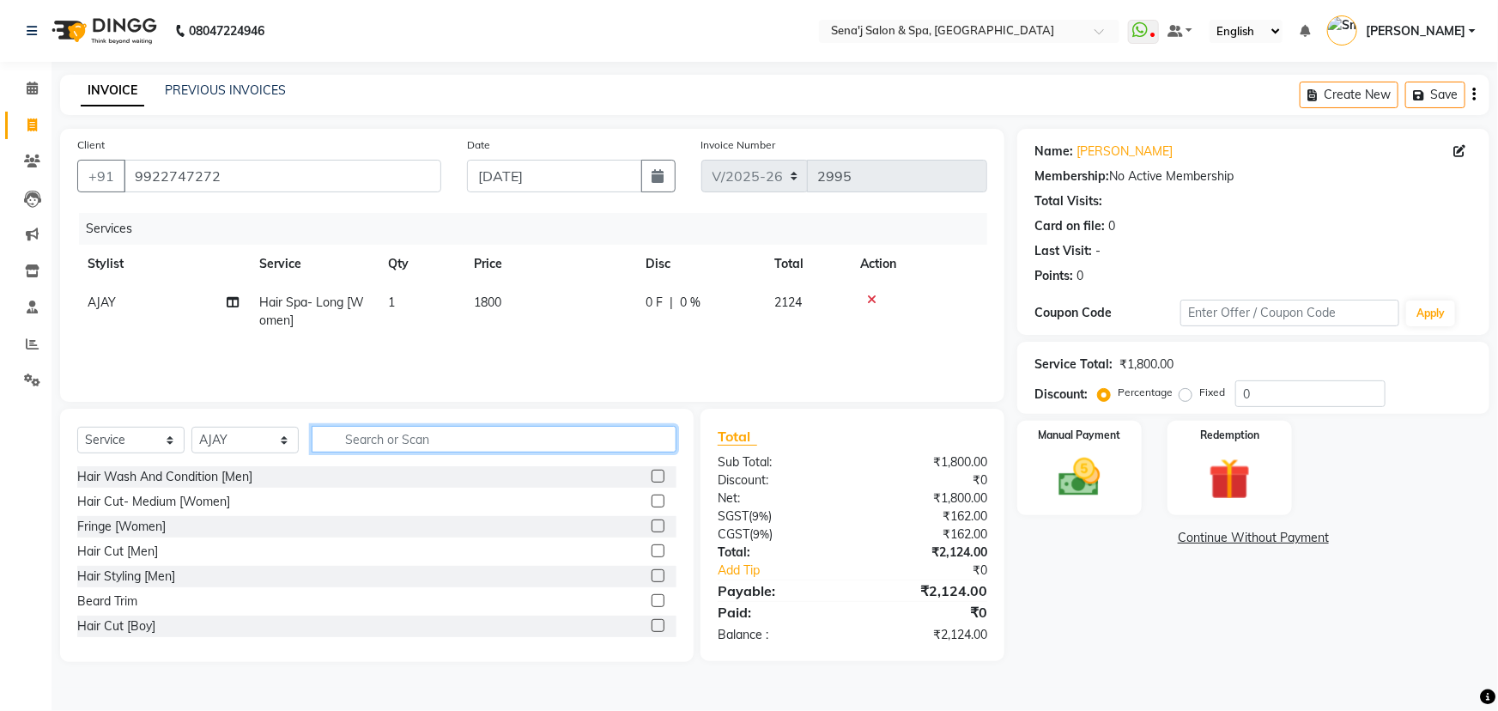
type input "H"
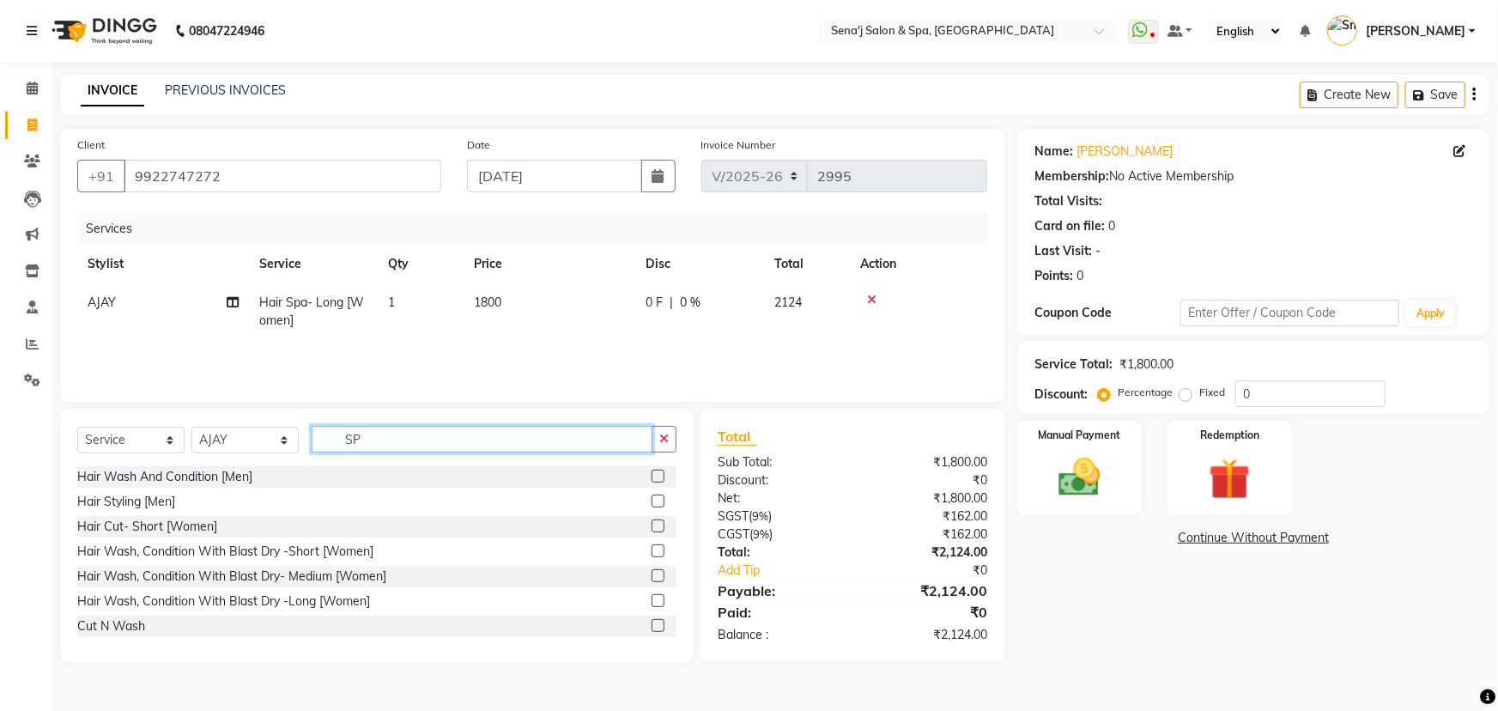
type input "SPA"
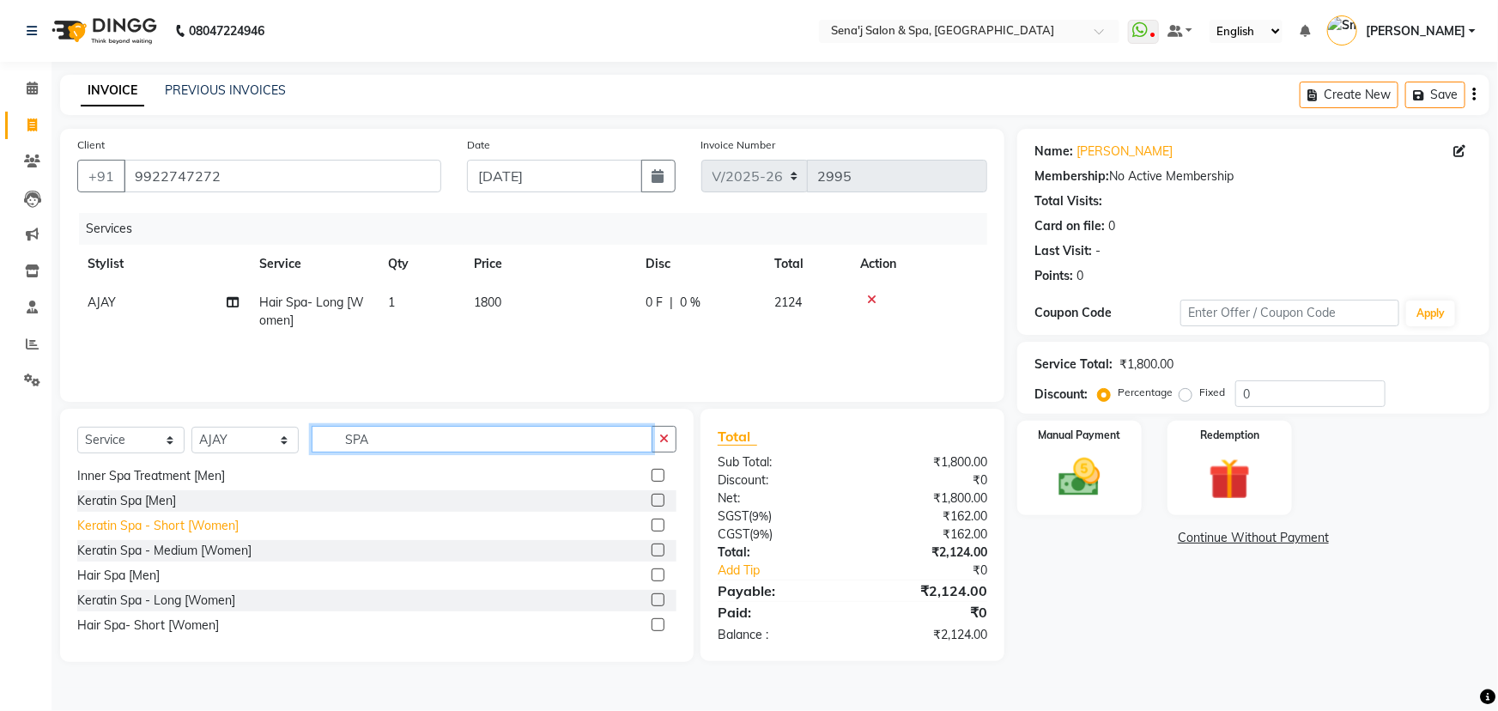
scroll to position [77, 0]
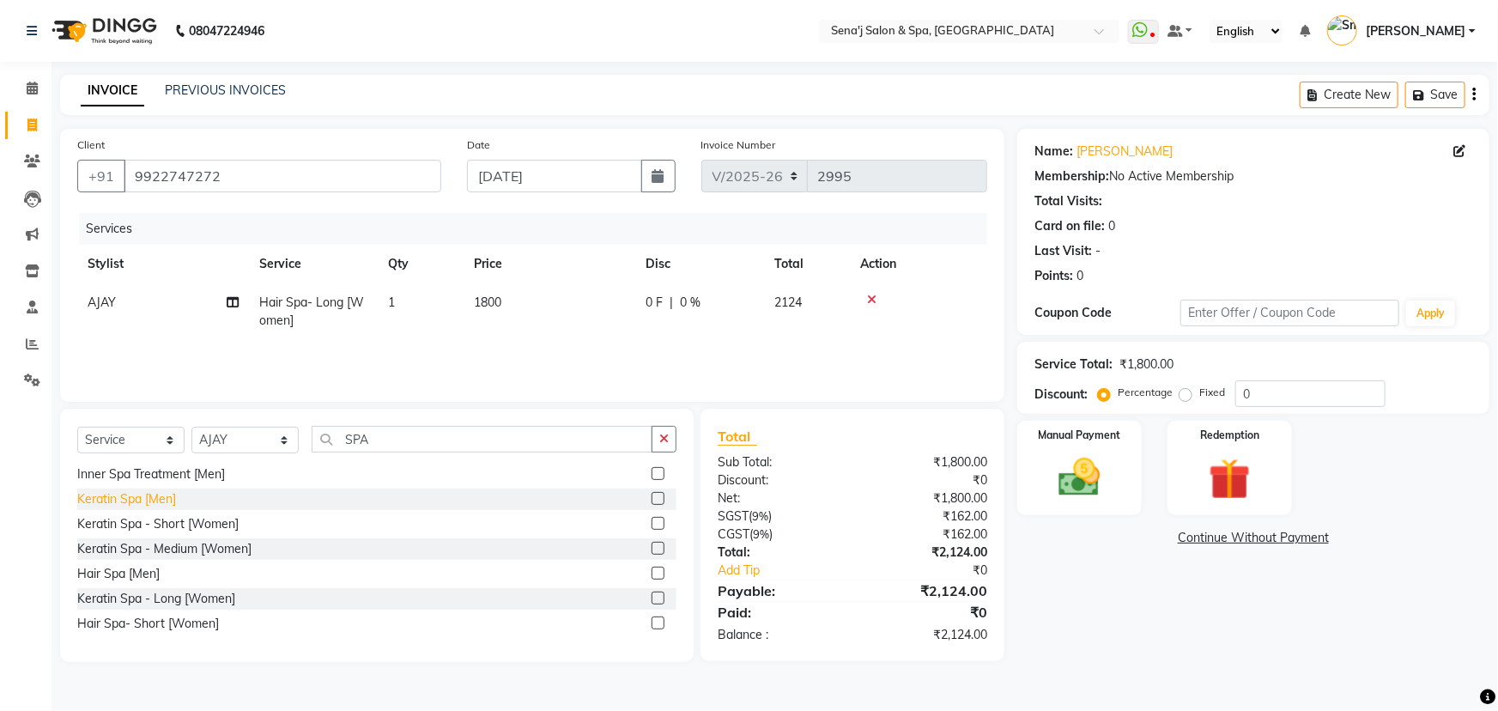
click at [129, 499] on div "Keratin Spa [Men]" at bounding box center [126, 499] width 99 height 18
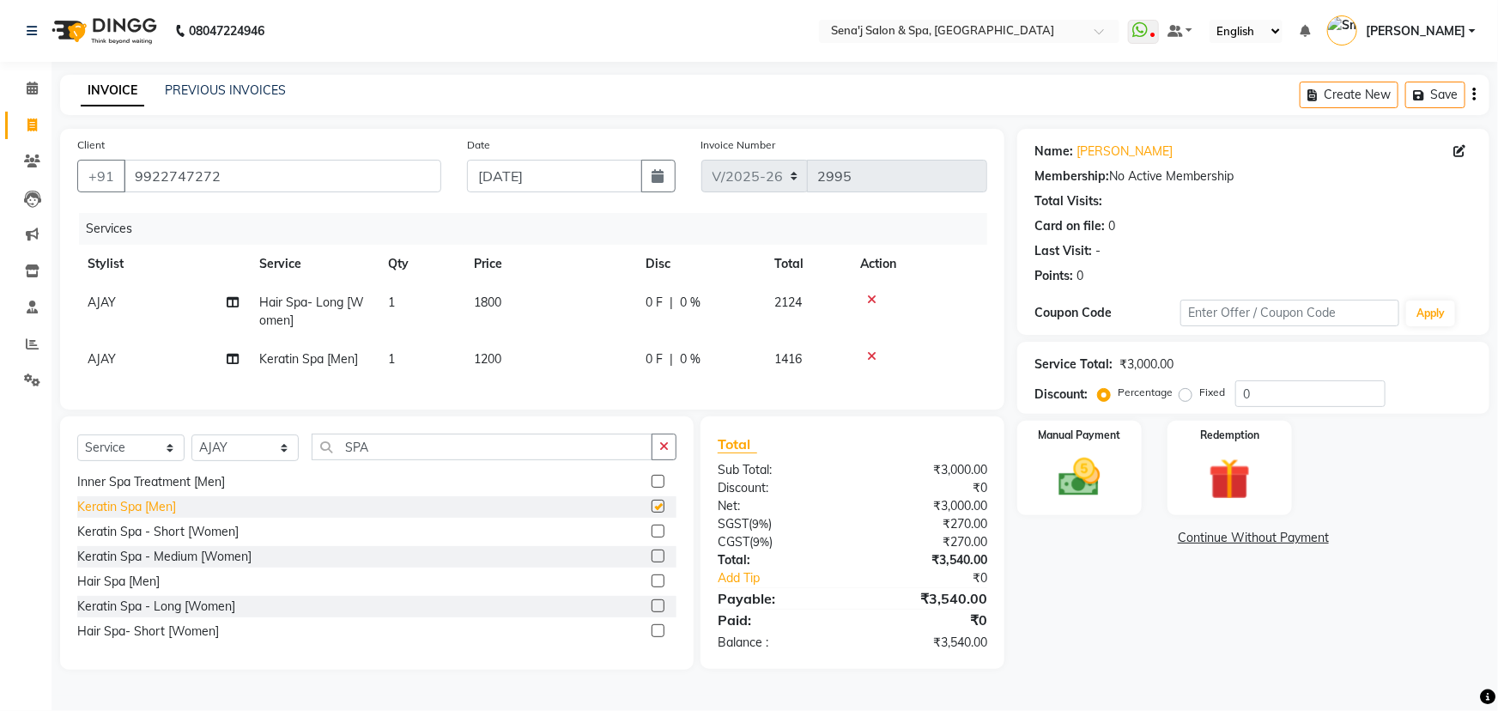
checkbox input "false"
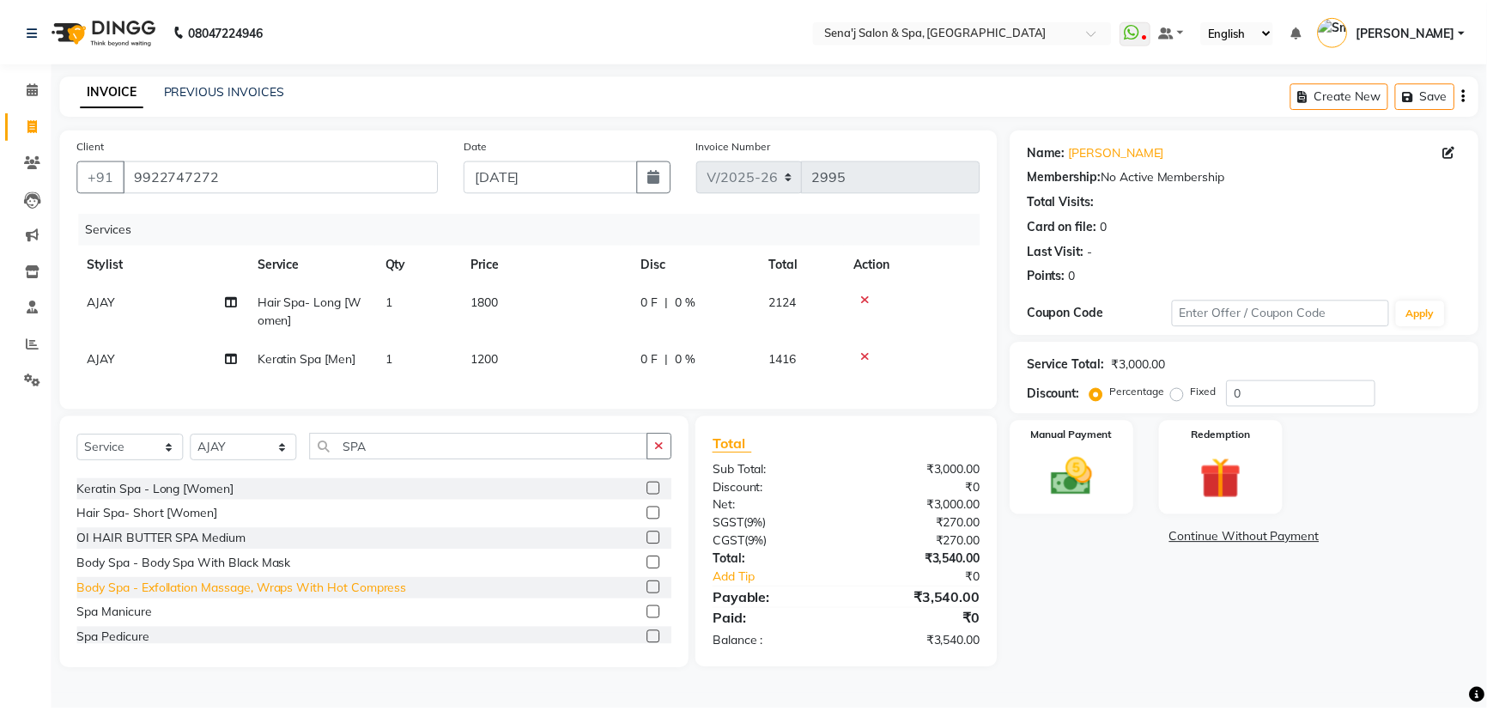
scroll to position [155, 0]
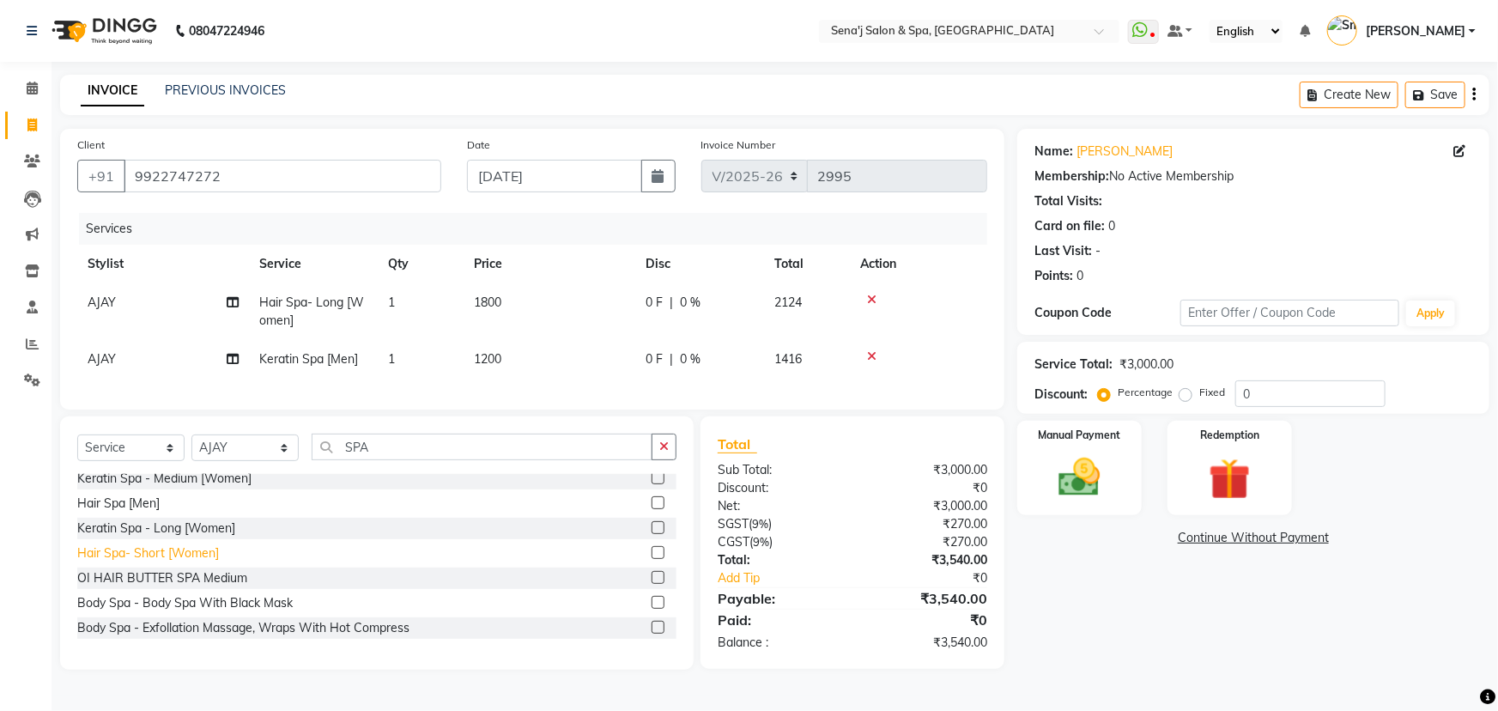
click at [142, 562] on div "Hair Spa- Short [Women]" at bounding box center [148, 553] width 142 height 18
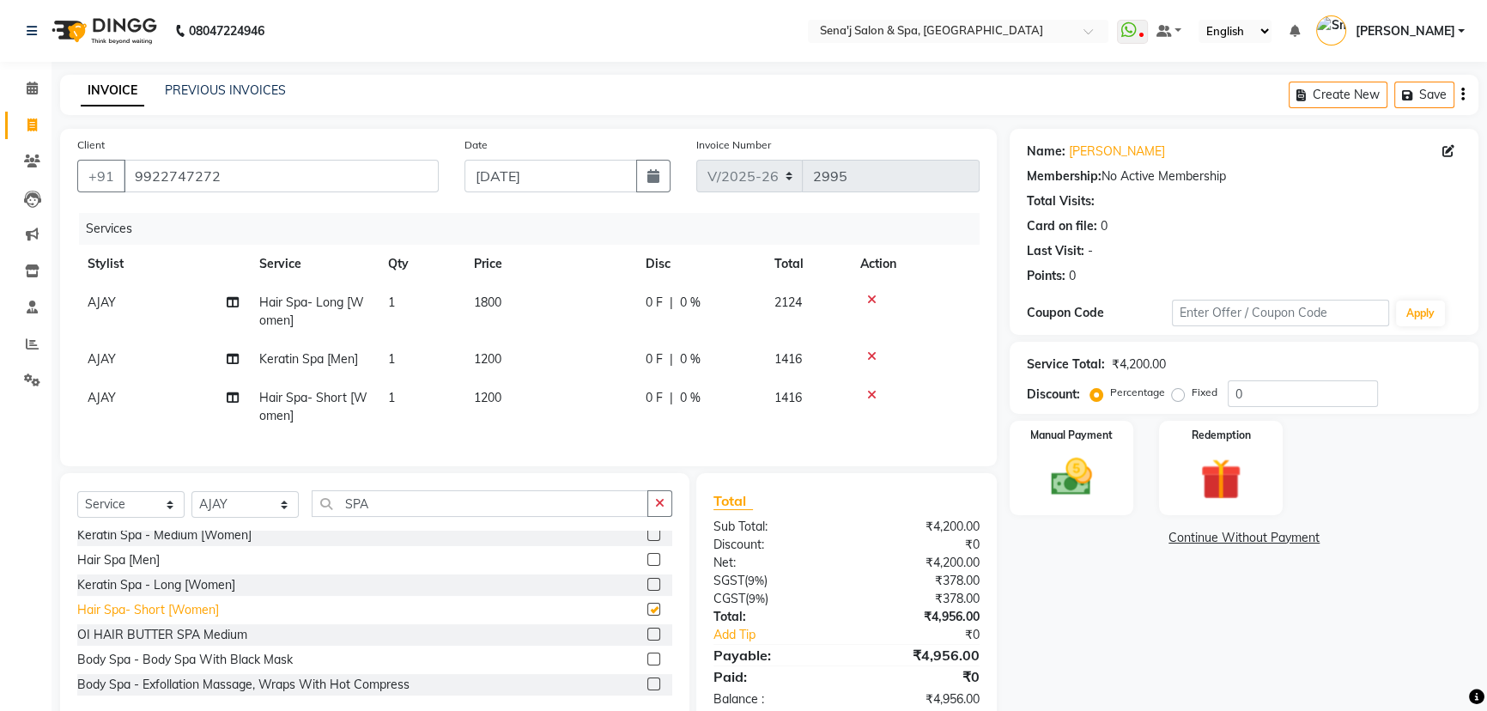
checkbox input "false"
click at [139, 638] on div "OI HAIR BUTTER SPA Medium" at bounding box center [162, 635] width 170 height 18
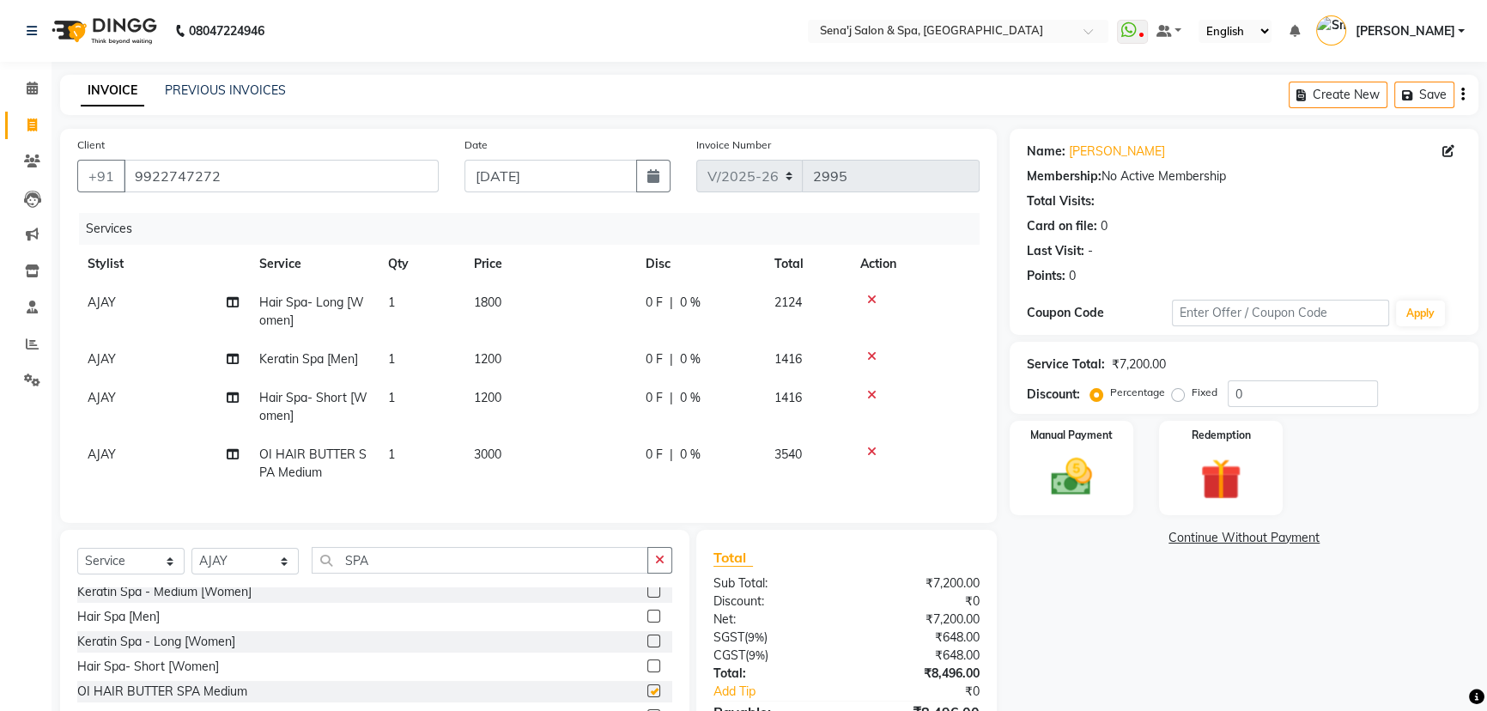
checkbox input "false"
click at [869, 394] on icon at bounding box center [871, 395] width 9 height 12
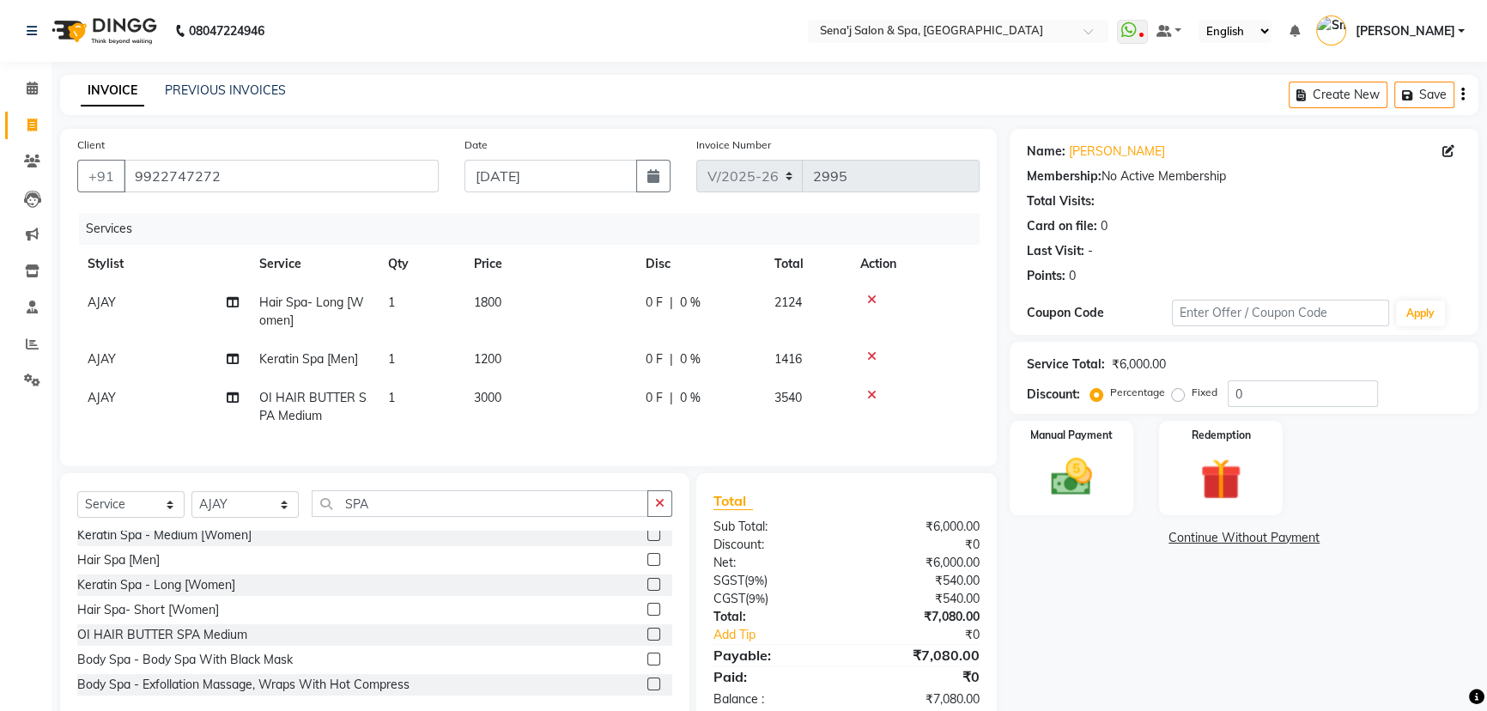
click at [871, 356] on icon at bounding box center [871, 356] width 9 height 12
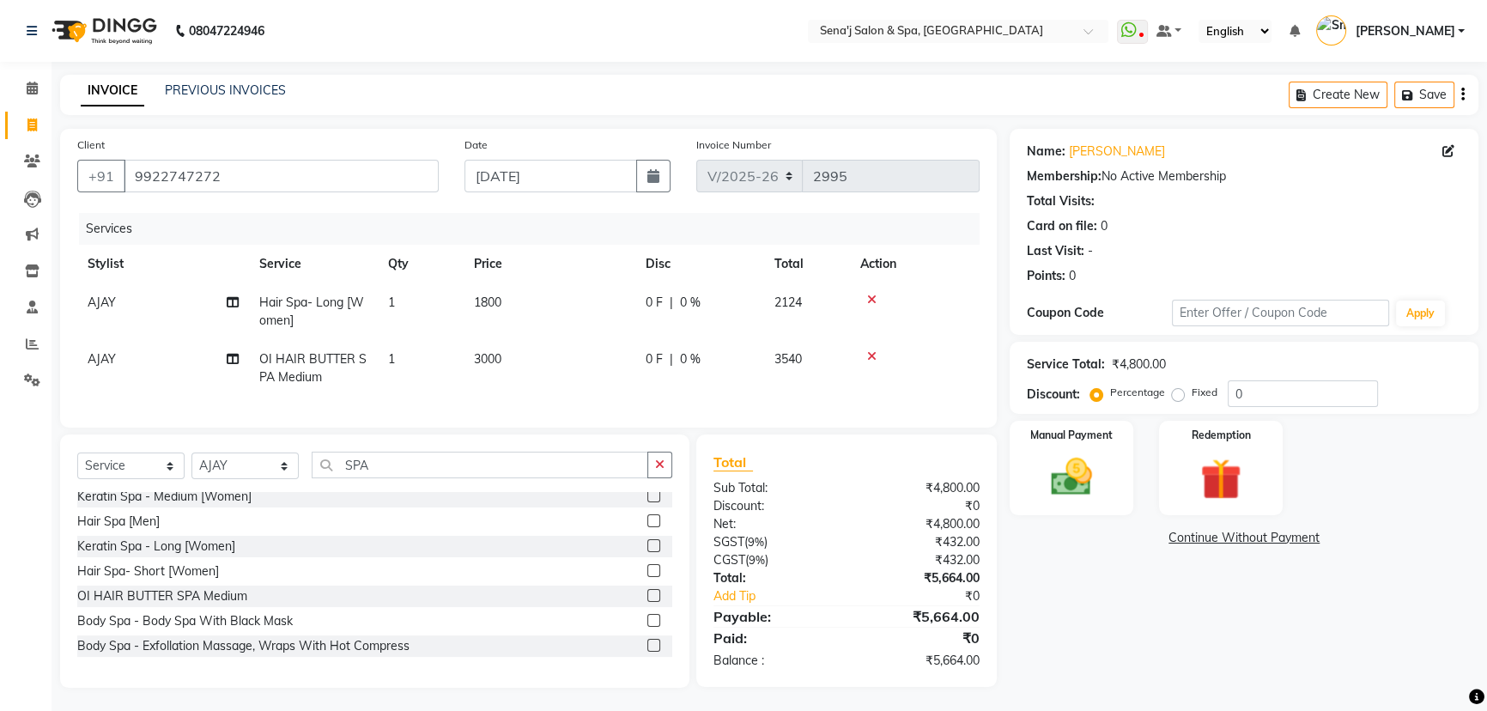
click at [501, 361] on span "3000" at bounding box center [487, 358] width 27 height 15
select select "90502"
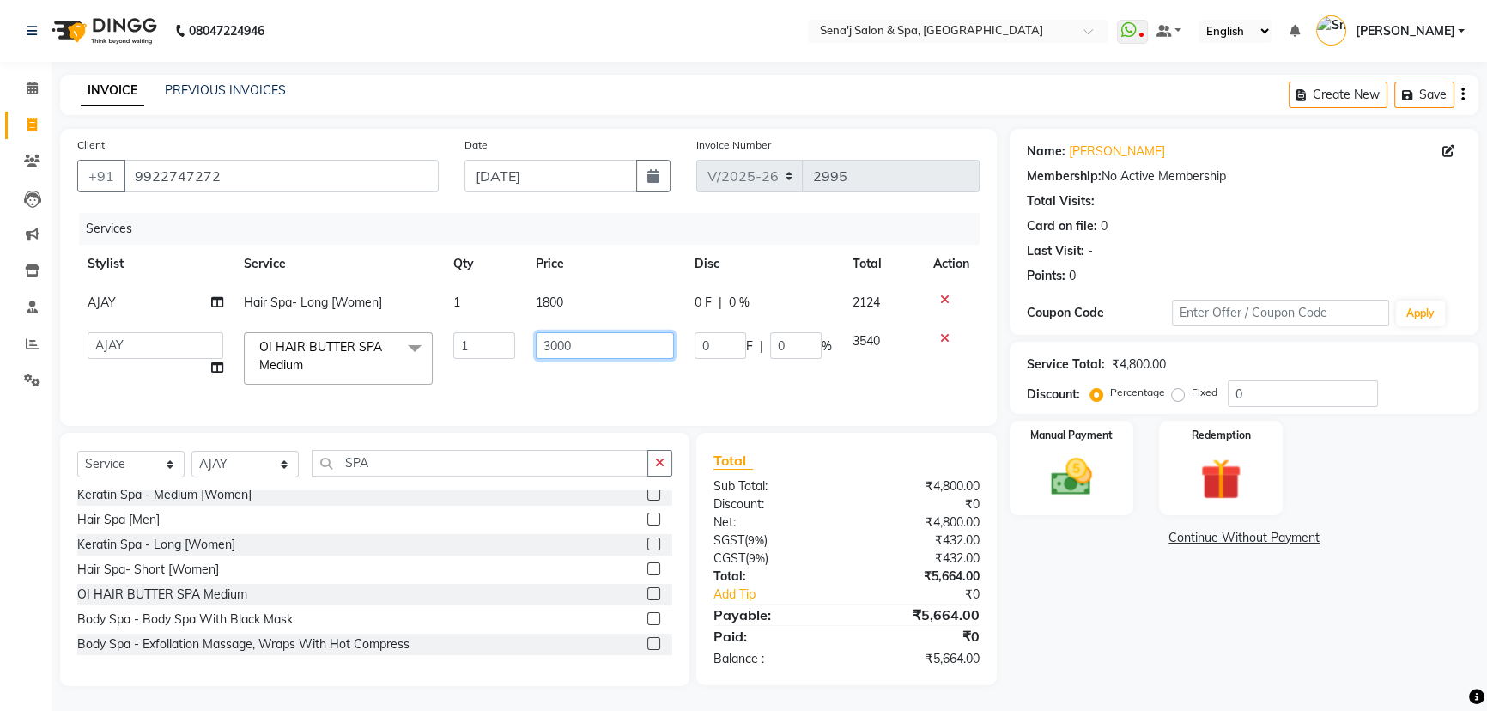
click at [608, 343] on input "3000" at bounding box center [605, 345] width 138 height 27
type input "3"
type input "4"
type input "7"
type input "3700"
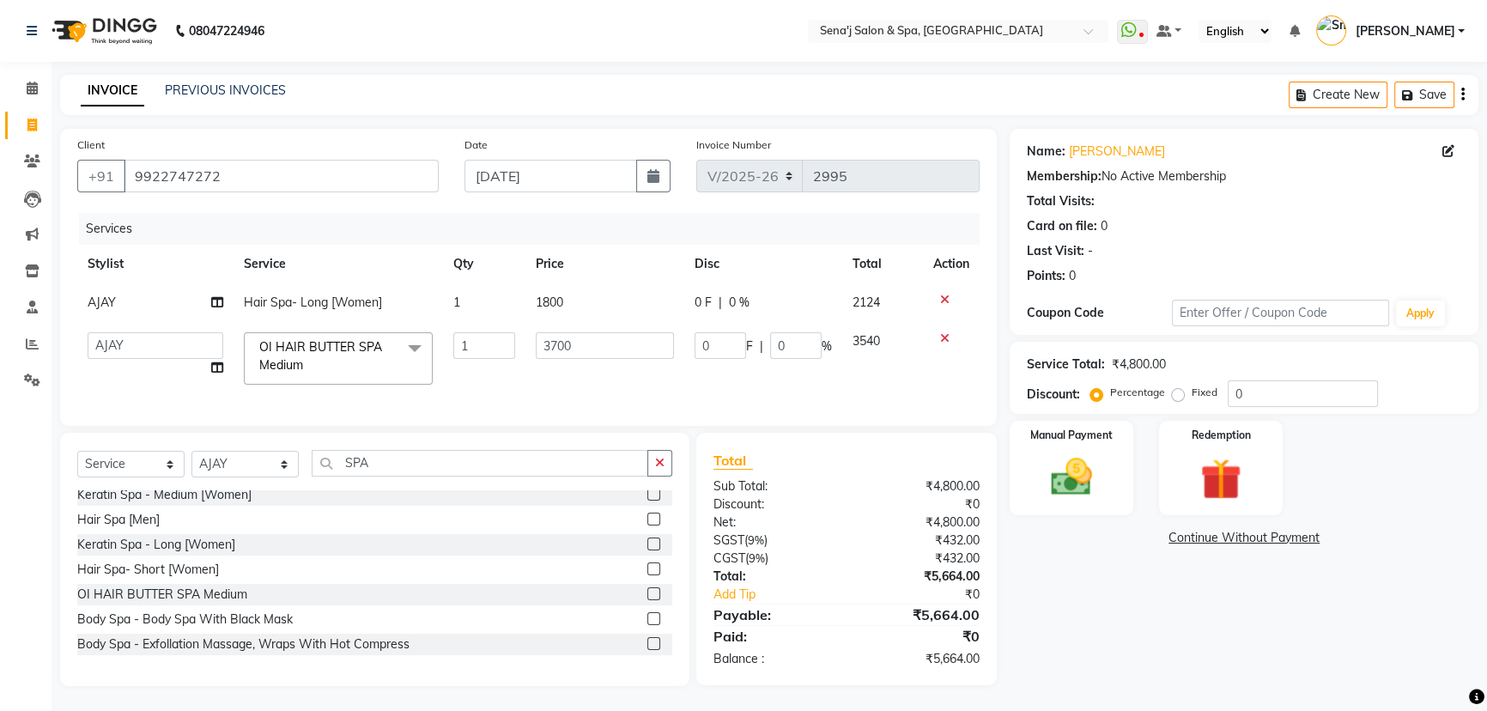
click at [1138, 636] on div "Name: Amit Kalbhore Membership: No Active Membership Total Visits: Card on file…" at bounding box center [1251, 407] width 482 height 557
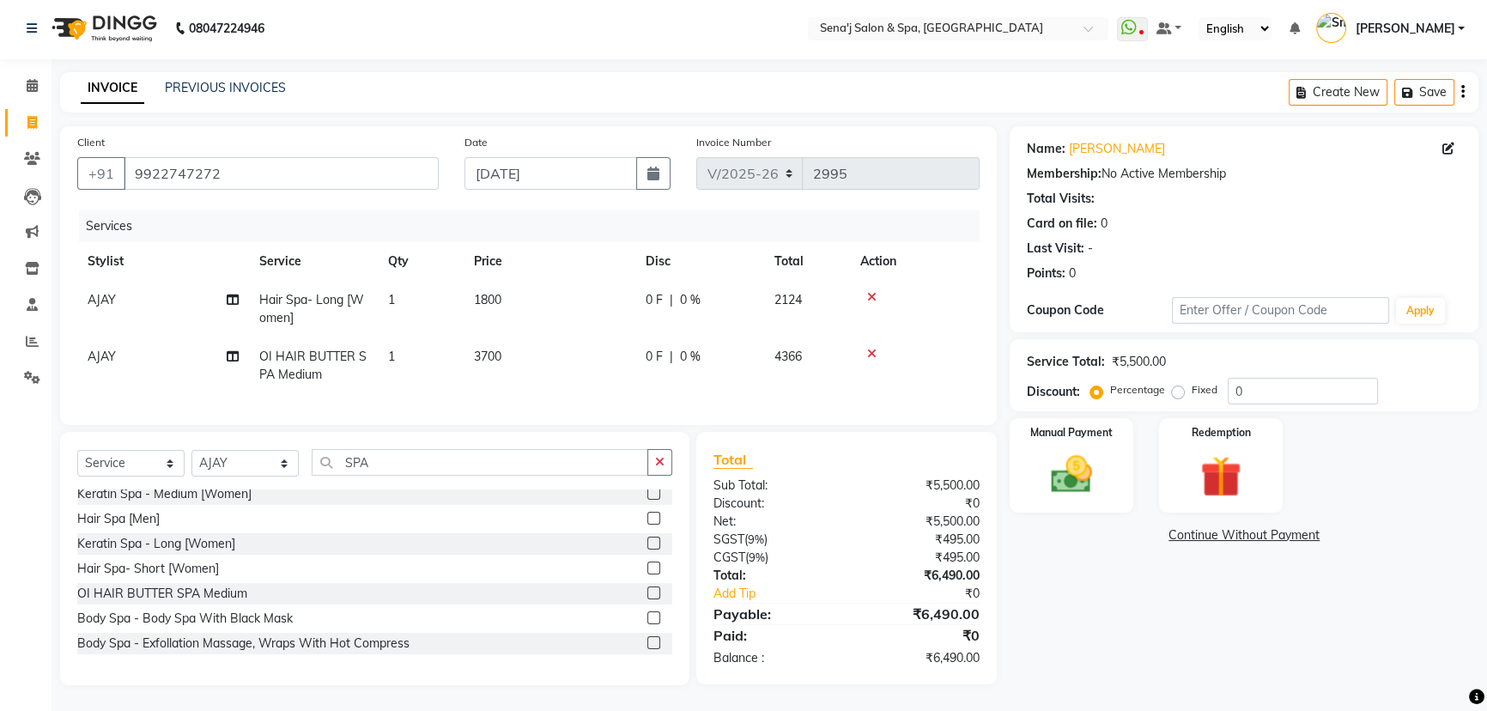
scroll to position [15, 0]
click at [107, 349] on span "AJAY" at bounding box center [102, 356] width 28 height 15
select select "90502"
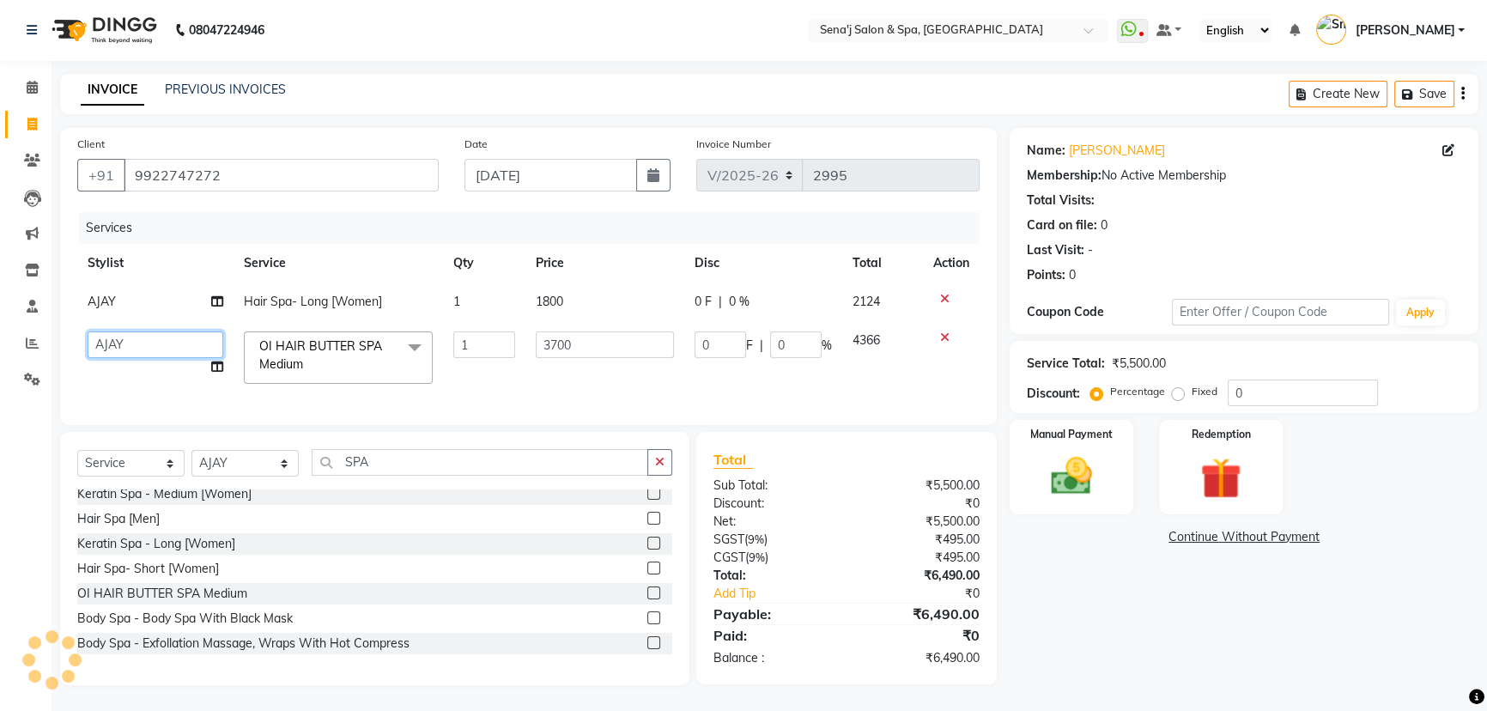
click at [132, 331] on select "[PERSON_NAME] [PERSON_NAME] [PERSON_NAME] [PERSON_NAME] General Guru Manager Ma…" at bounding box center [156, 344] width 136 height 27
select select "83144"
click at [1279, 379] on input "0" at bounding box center [1303, 392] width 150 height 27
type input "1"
type input "37"
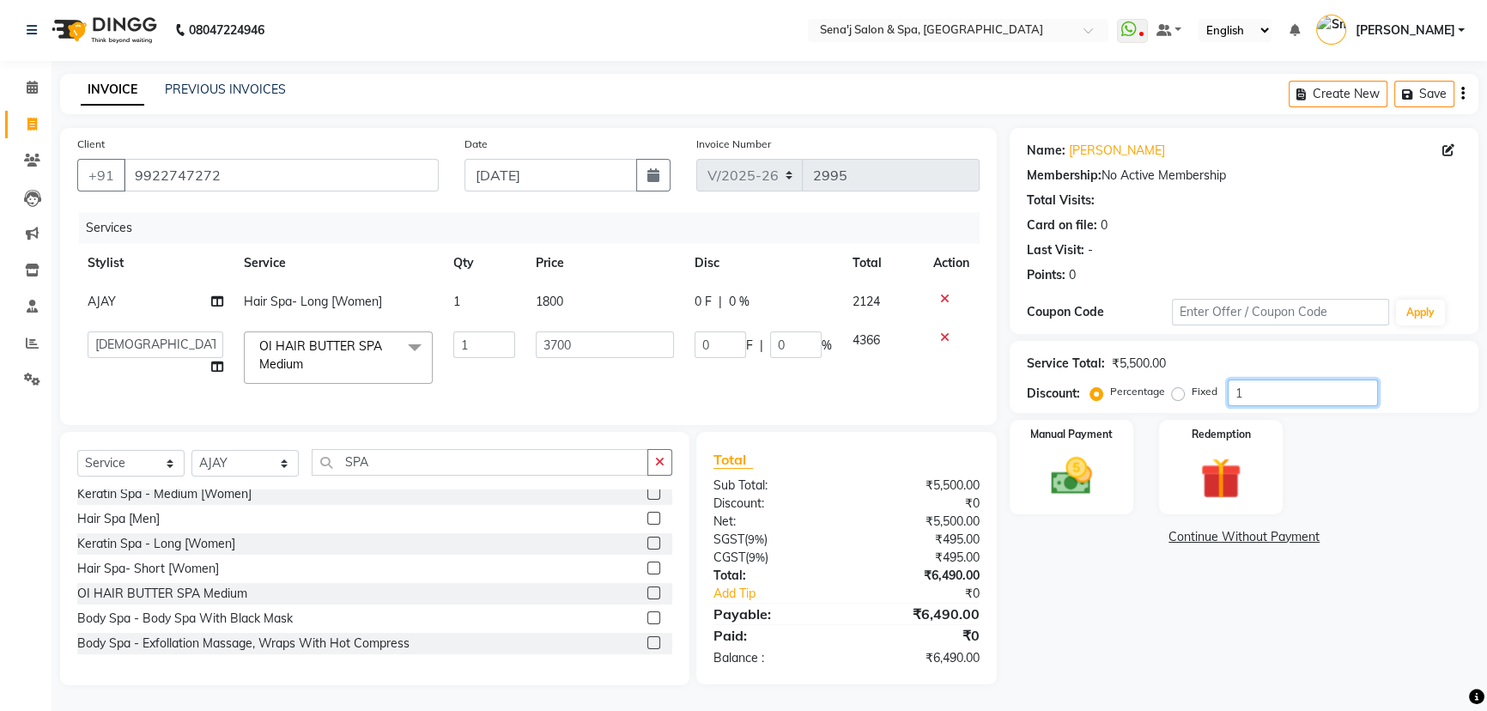
type input "1"
type input "10"
type input "370"
type input "10"
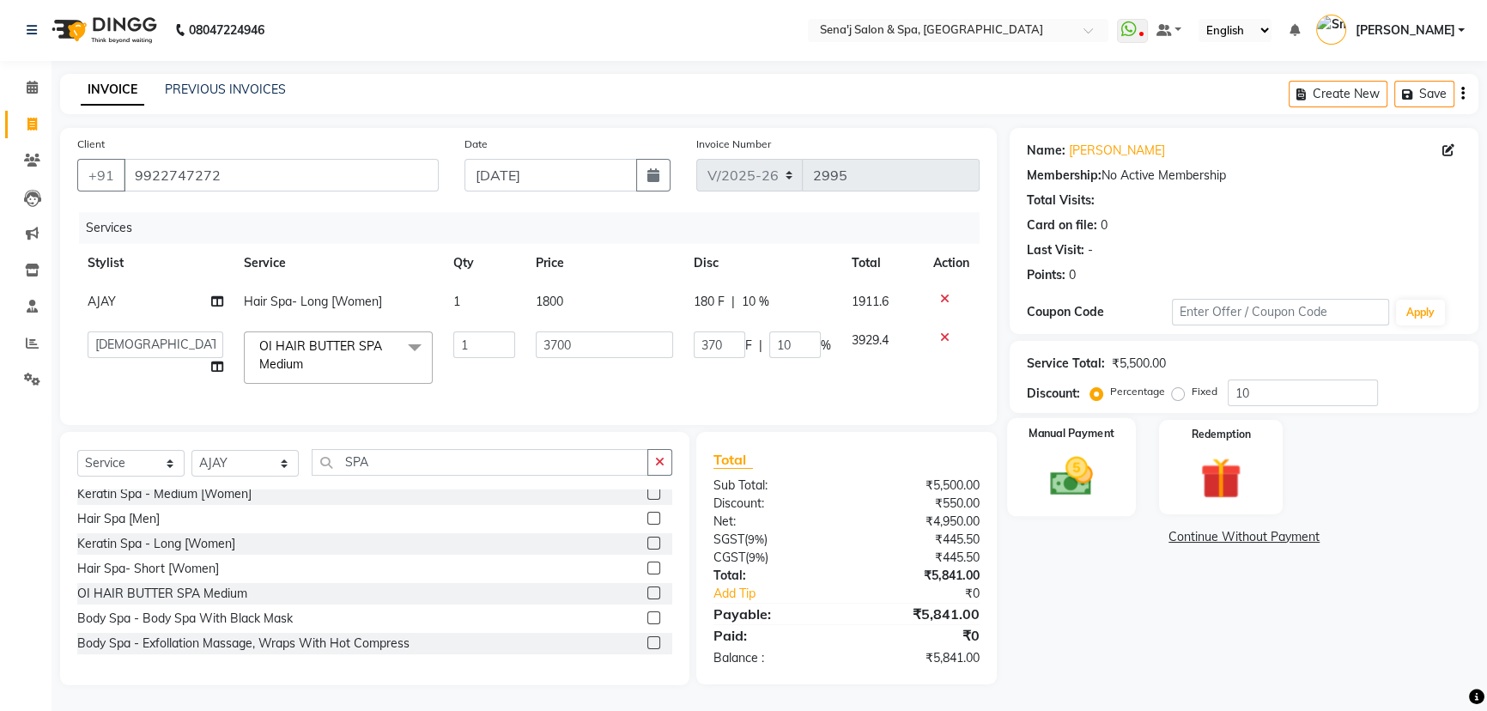
click at [1068, 479] on img at bounding box center [1072, 476] width 70 height 49
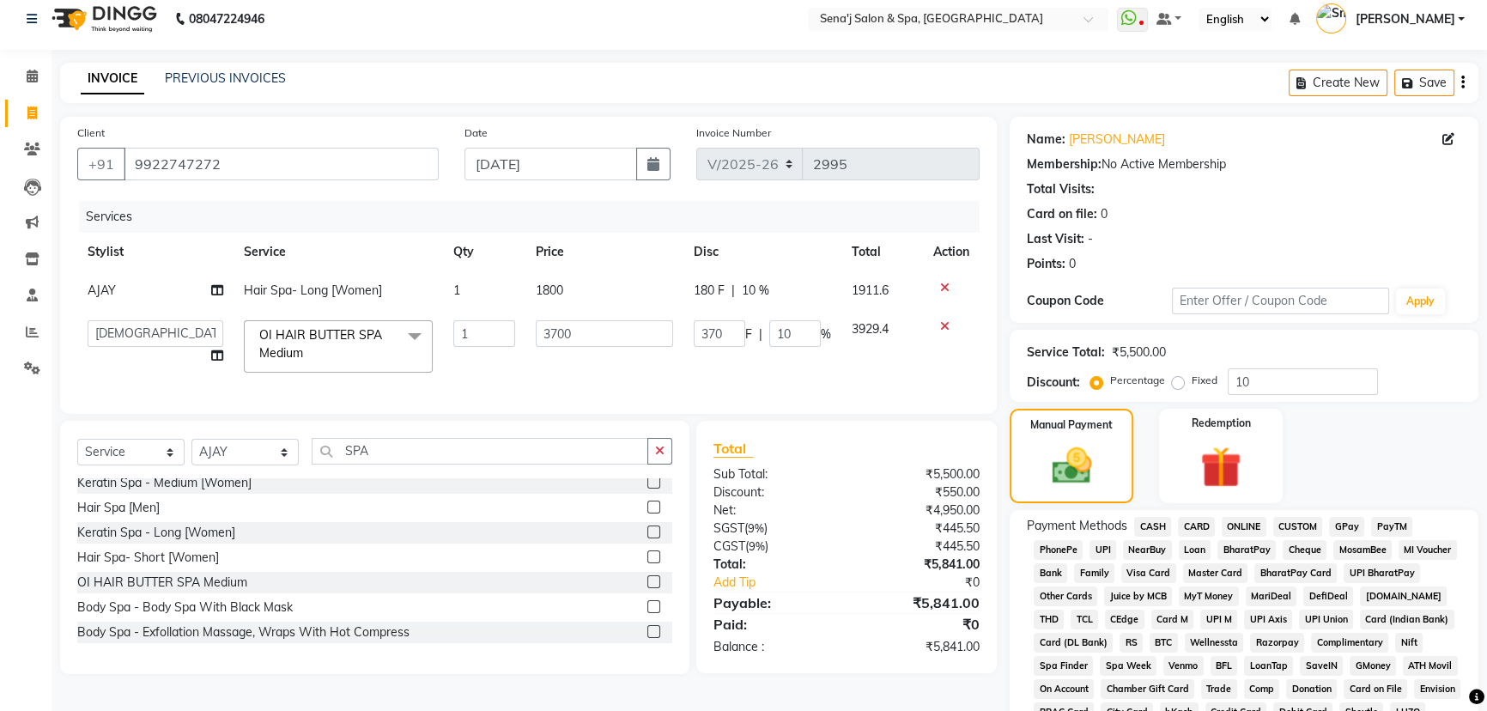
click at [1067, 551] on span "PhonePe" at bounding box center [1058, 550] width 49 height 20
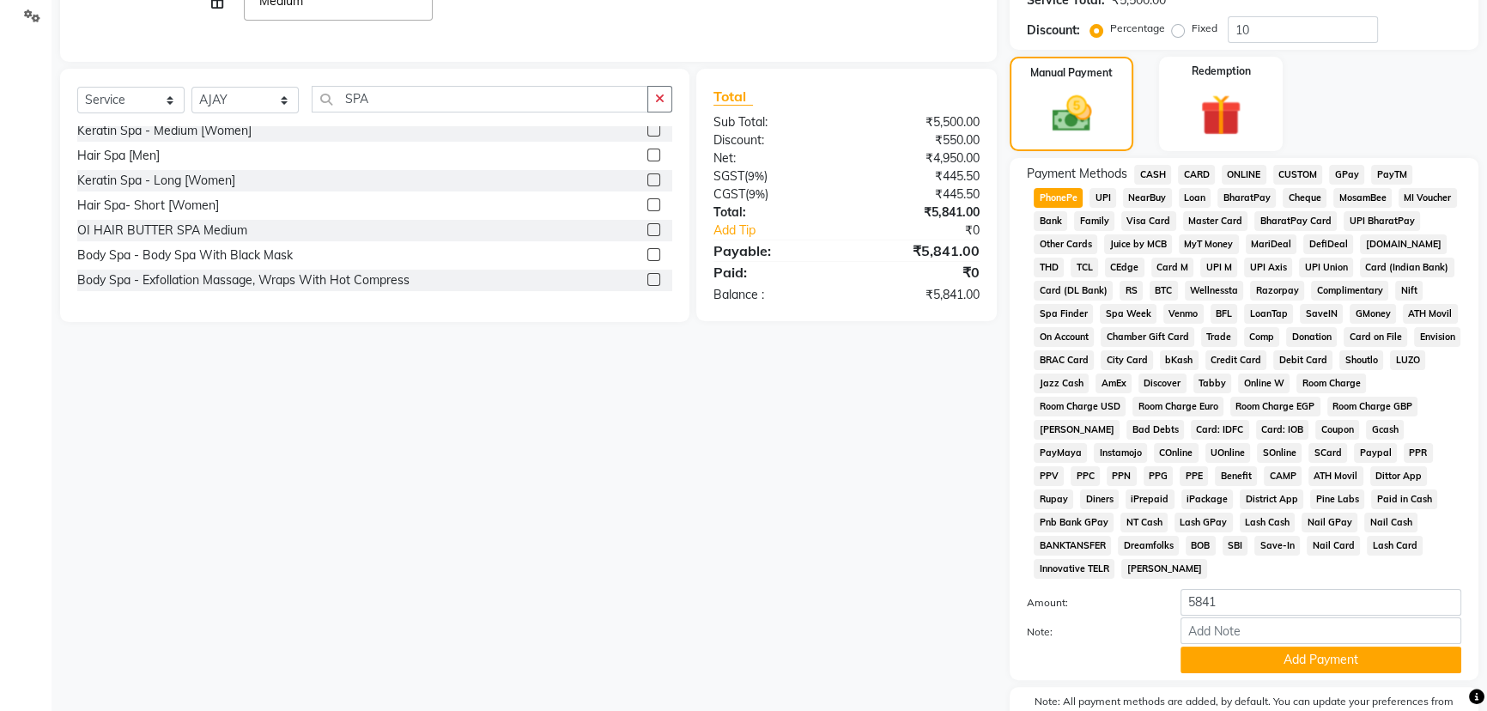
scroll to position [403, 0]
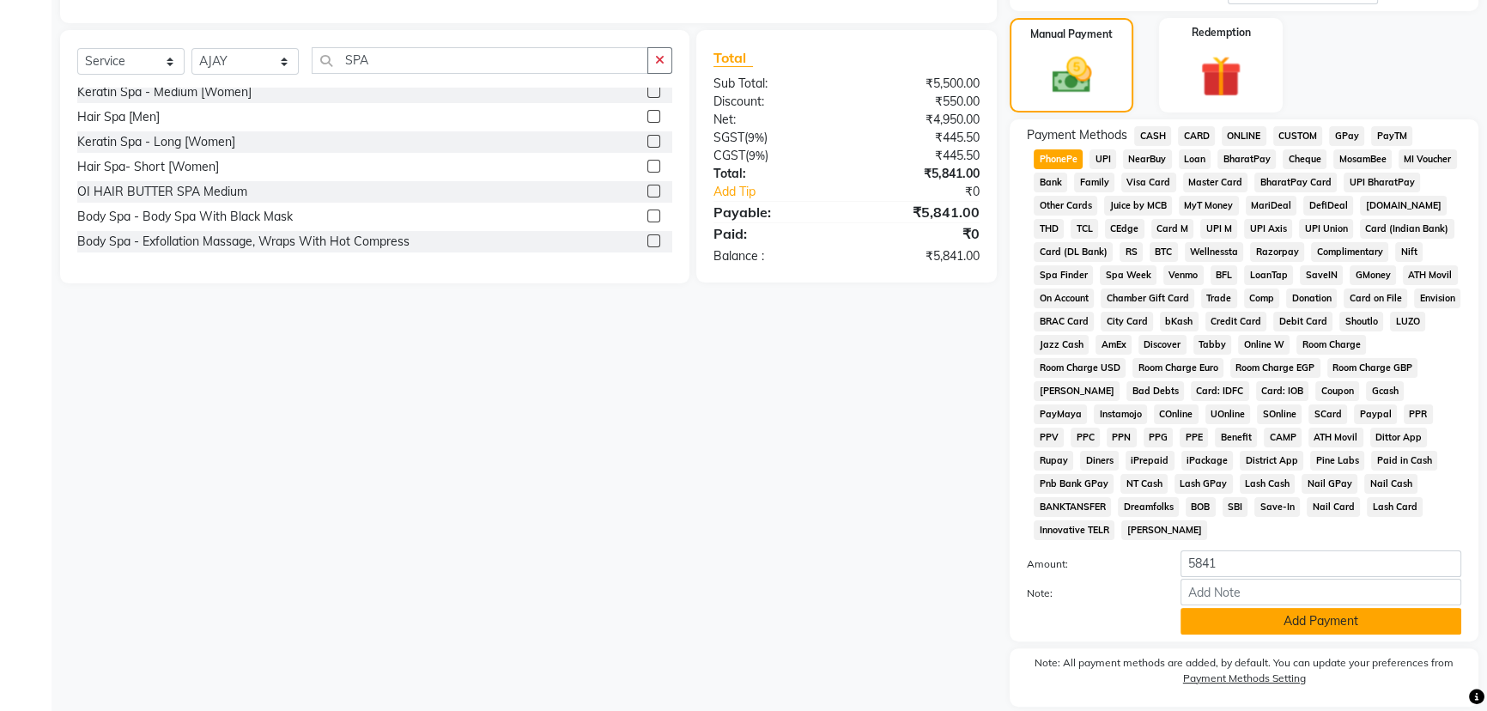
click at [1264, 610] on button "Add Payment" at bounding box center [1321, 621] width 281 height 27
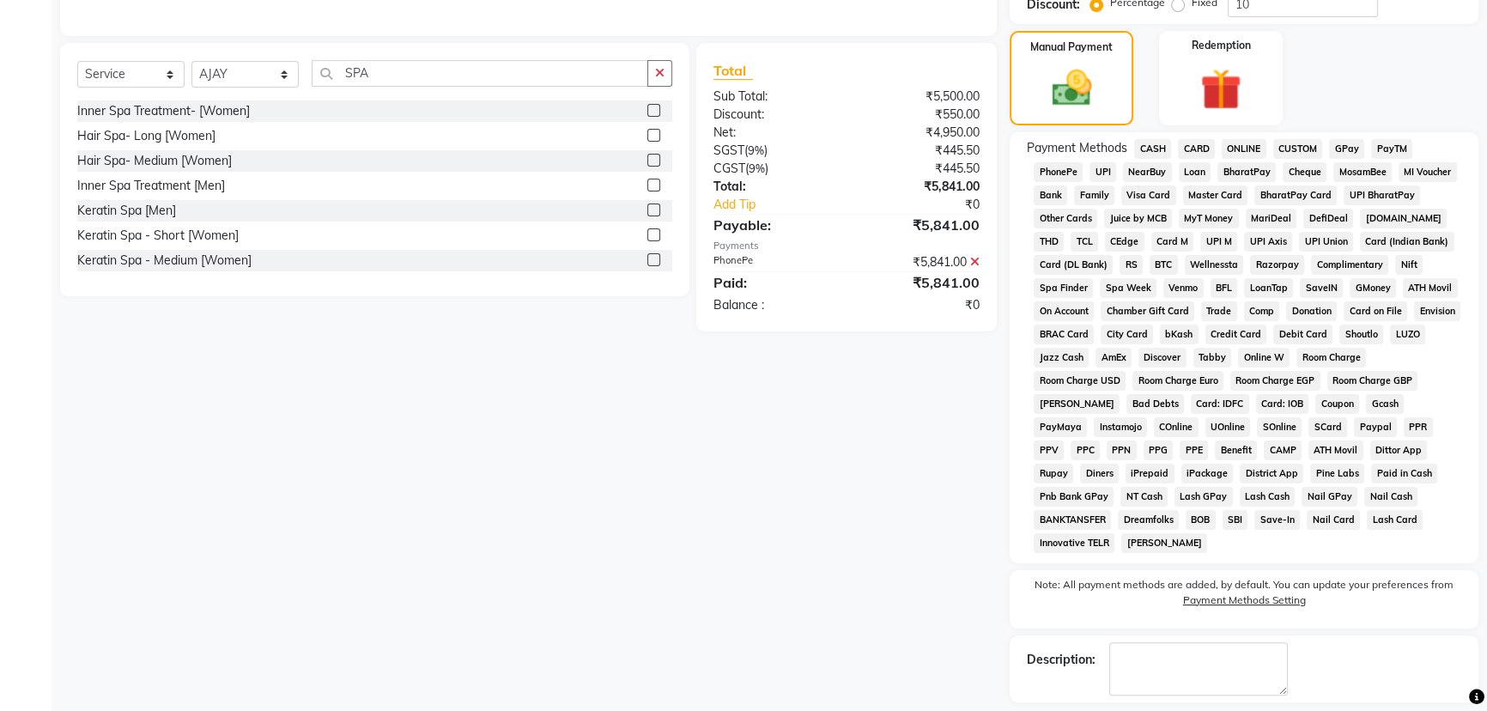
scroll to position [464, 0]
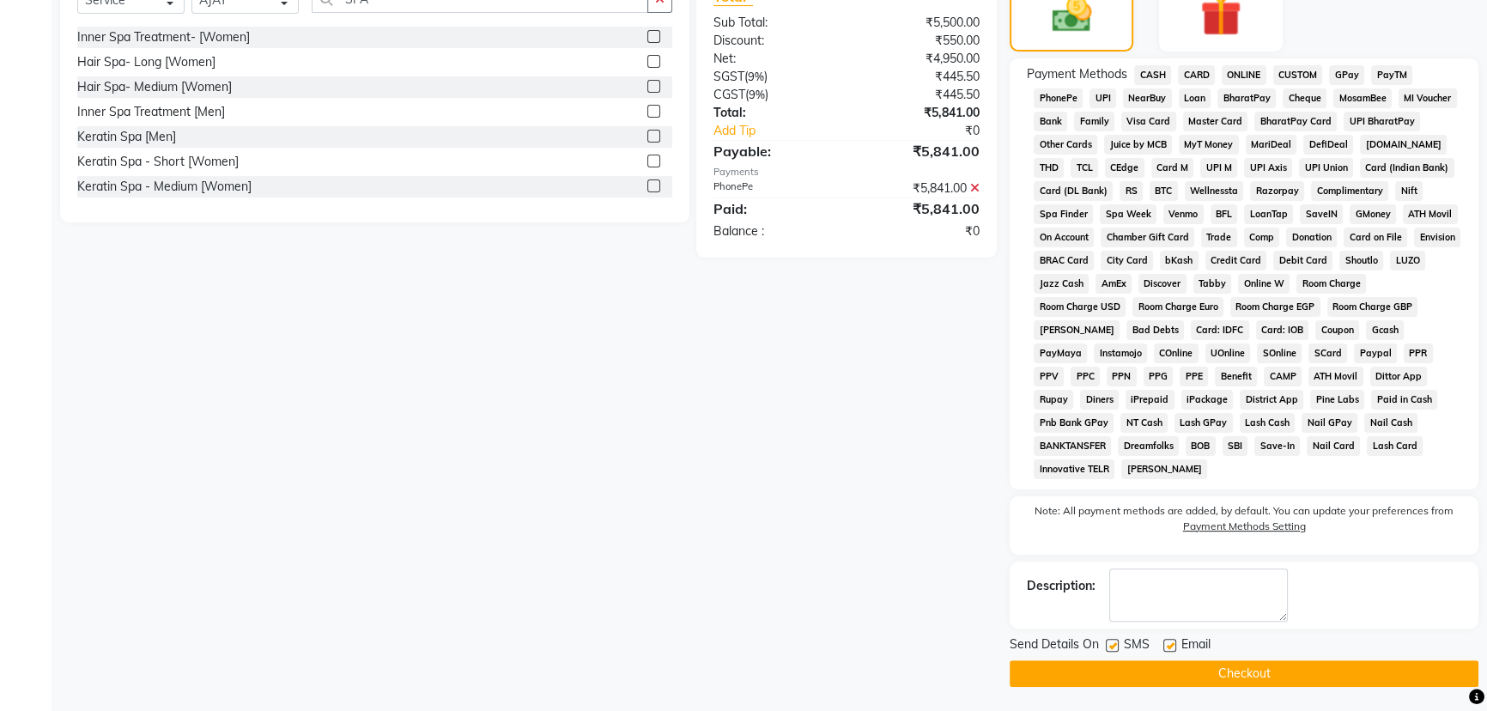
click at [1114, 660] on button "Checkout" at bounding box center [1244, 673] width 469 height 27
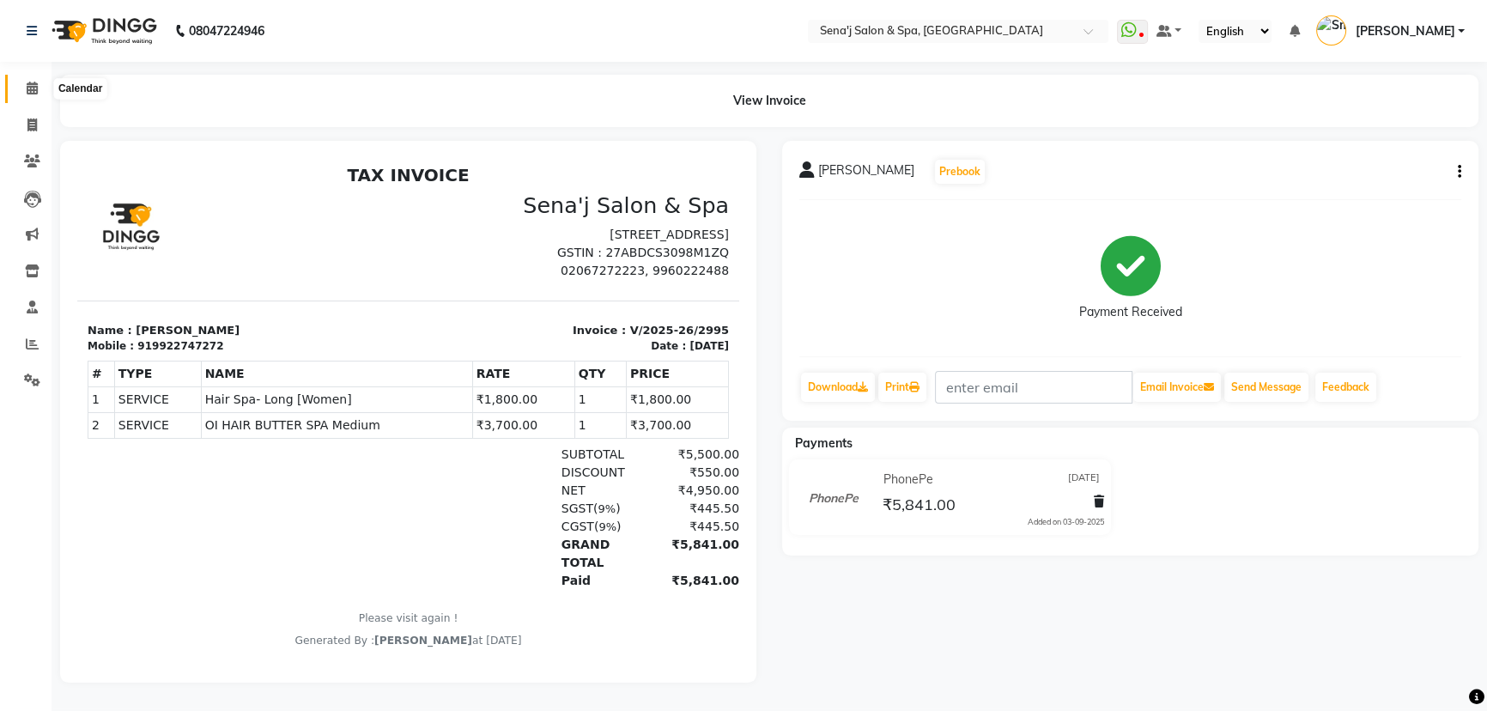
click at [27, 82] on icon at bounding box center [32, 88] width 11 height 13
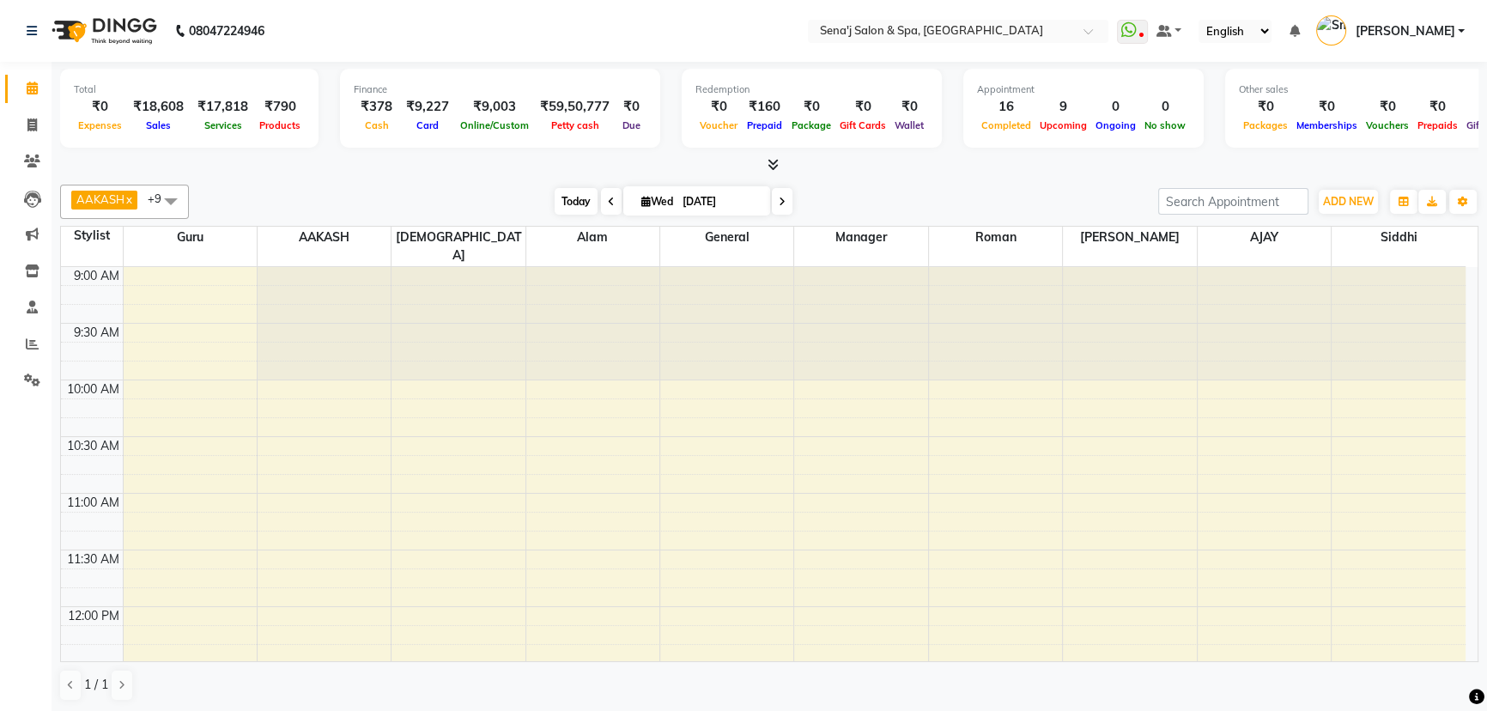
click at [564, 191] on span "Today" at bounding box center [576, 201] width 43 height 27
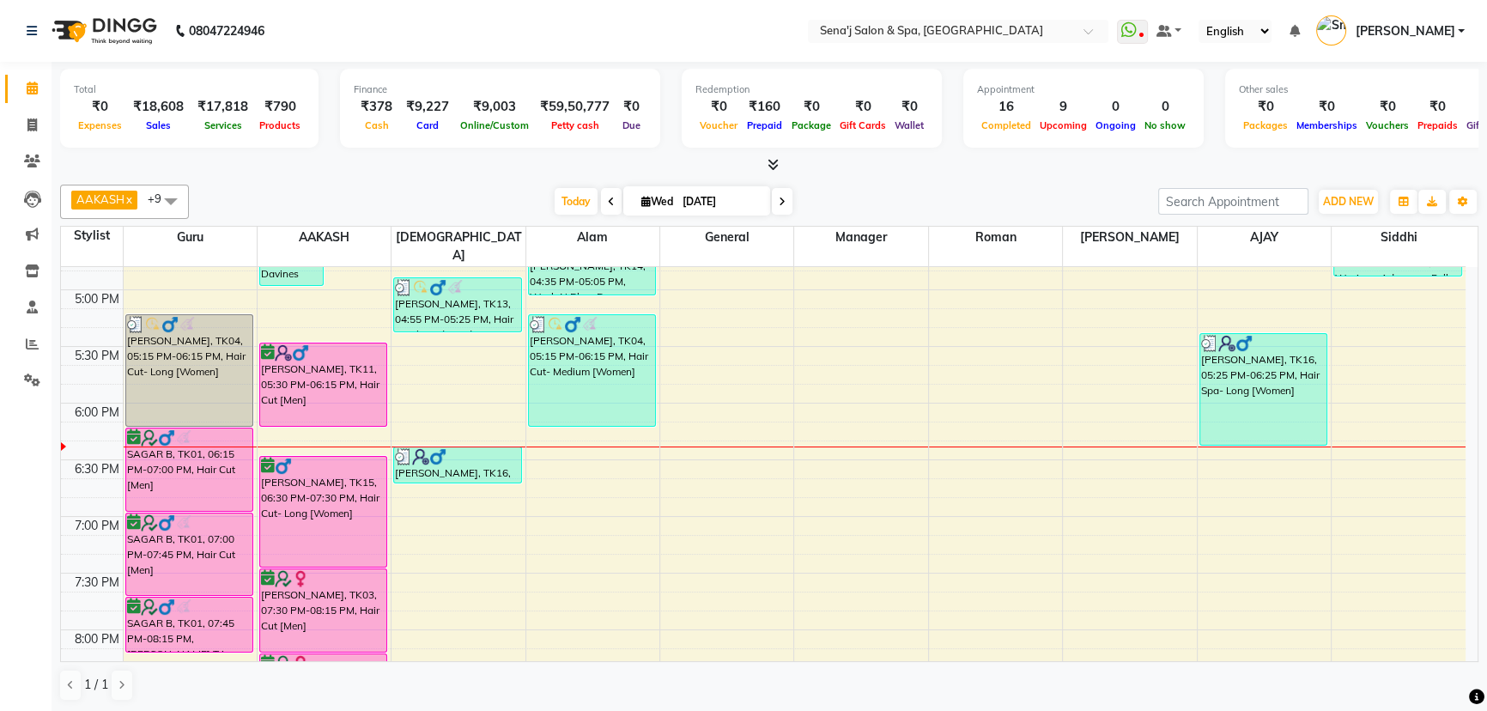
scroll to position [861, 0]
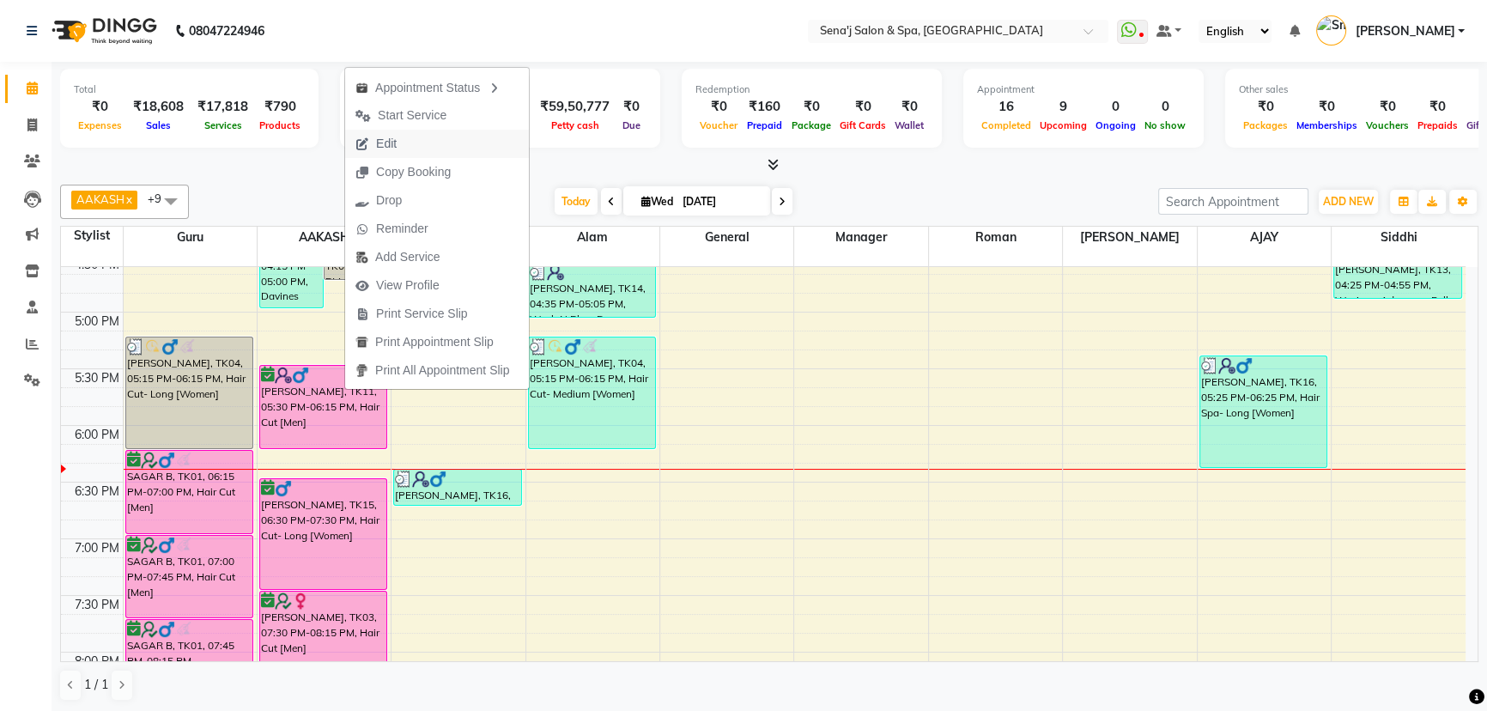
click at [379, 146] on span "Edit" at bounding box center [386, 144] width 21 height 18
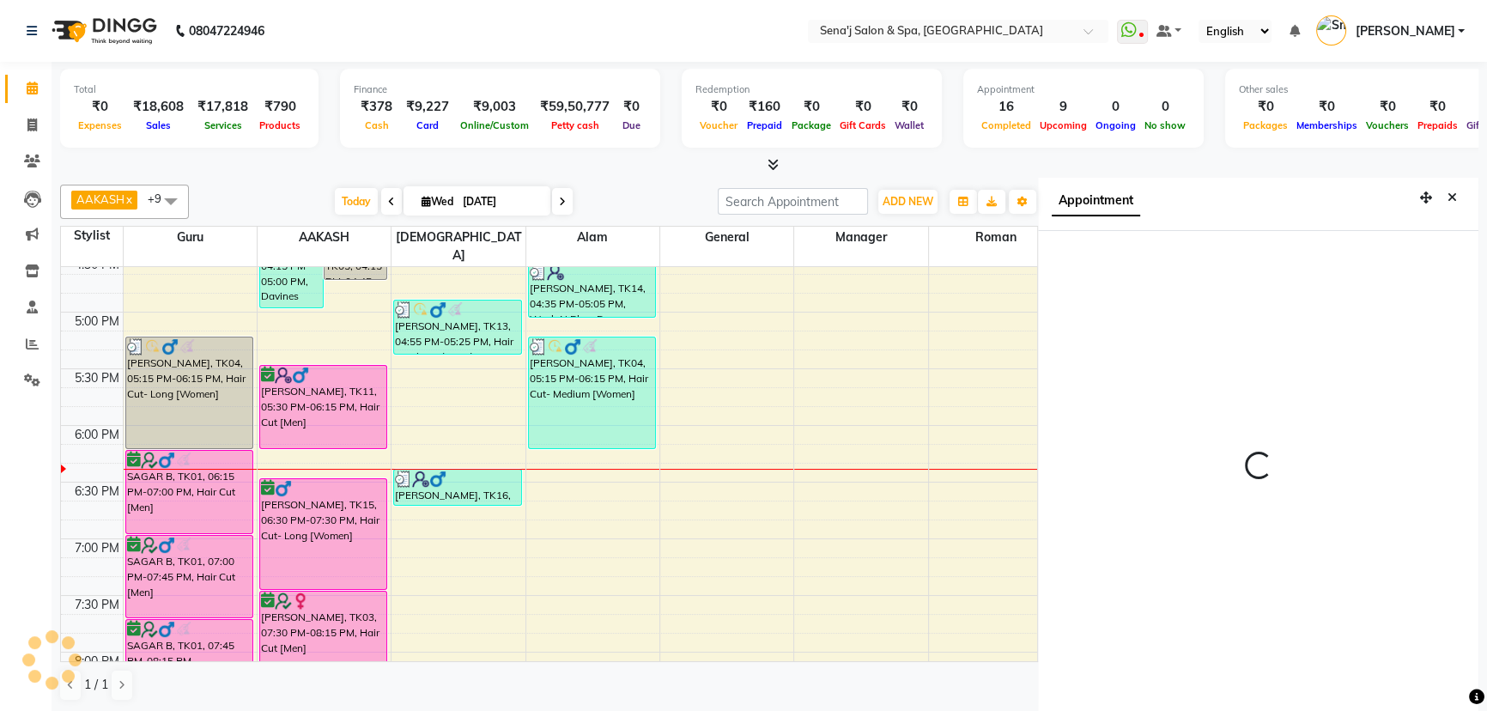
scroll to position [8, 0]
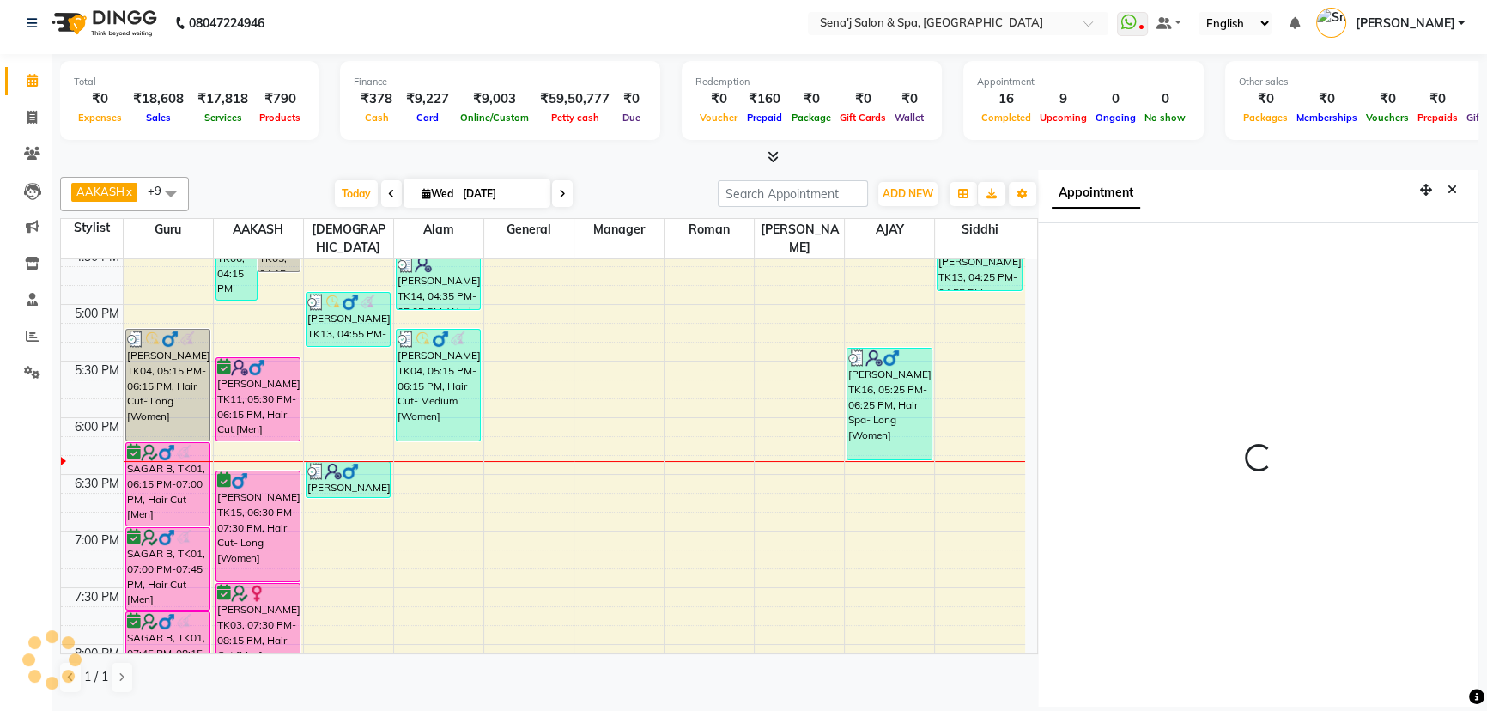
select select "confirm booking"
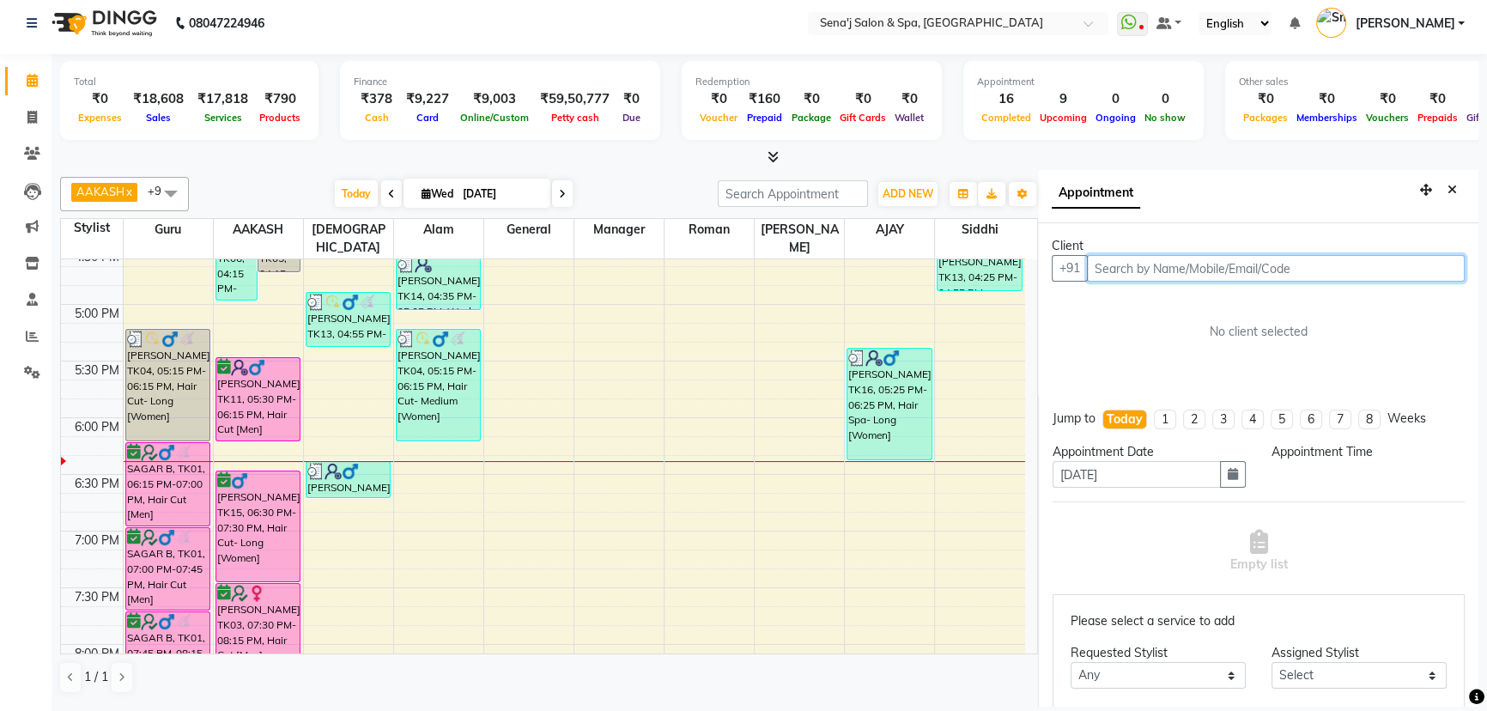
select select "12648"
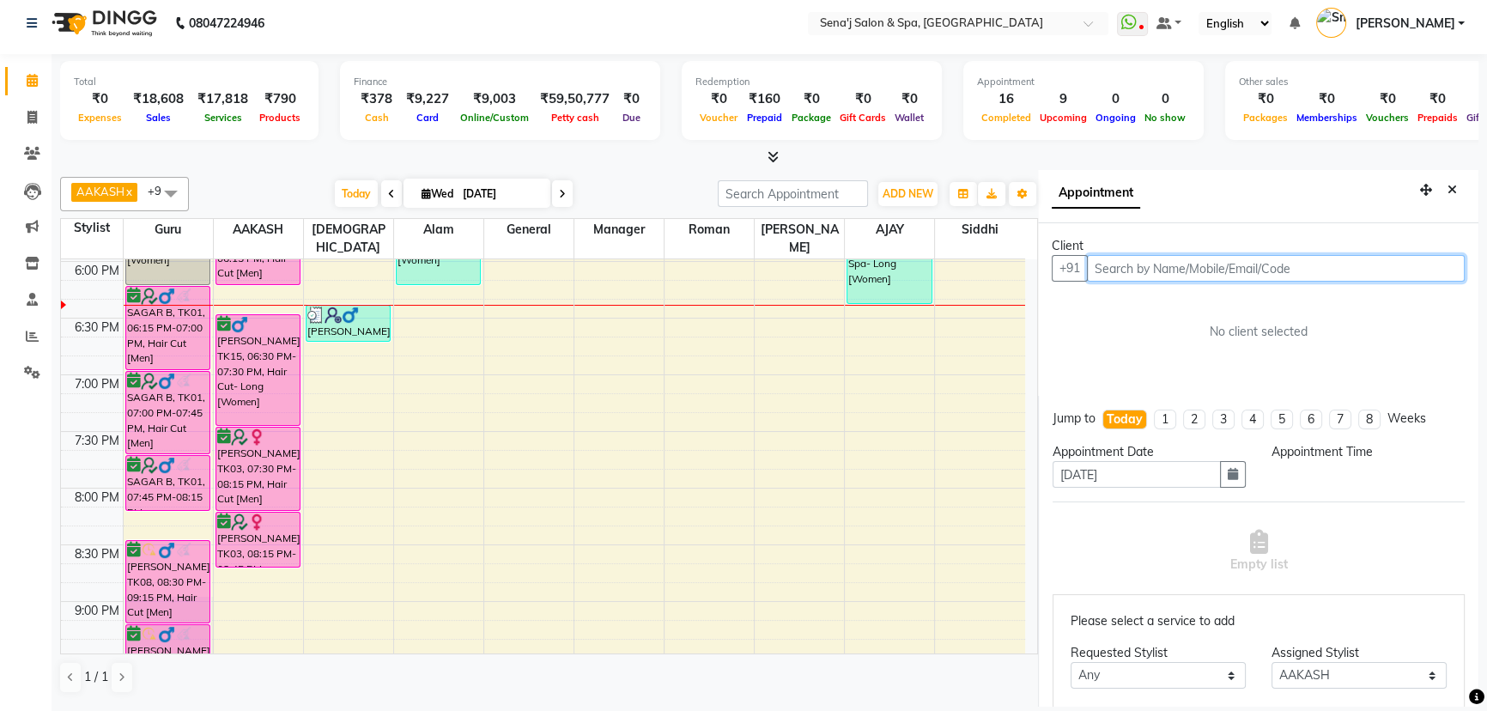
select select "1050"
select select "533"
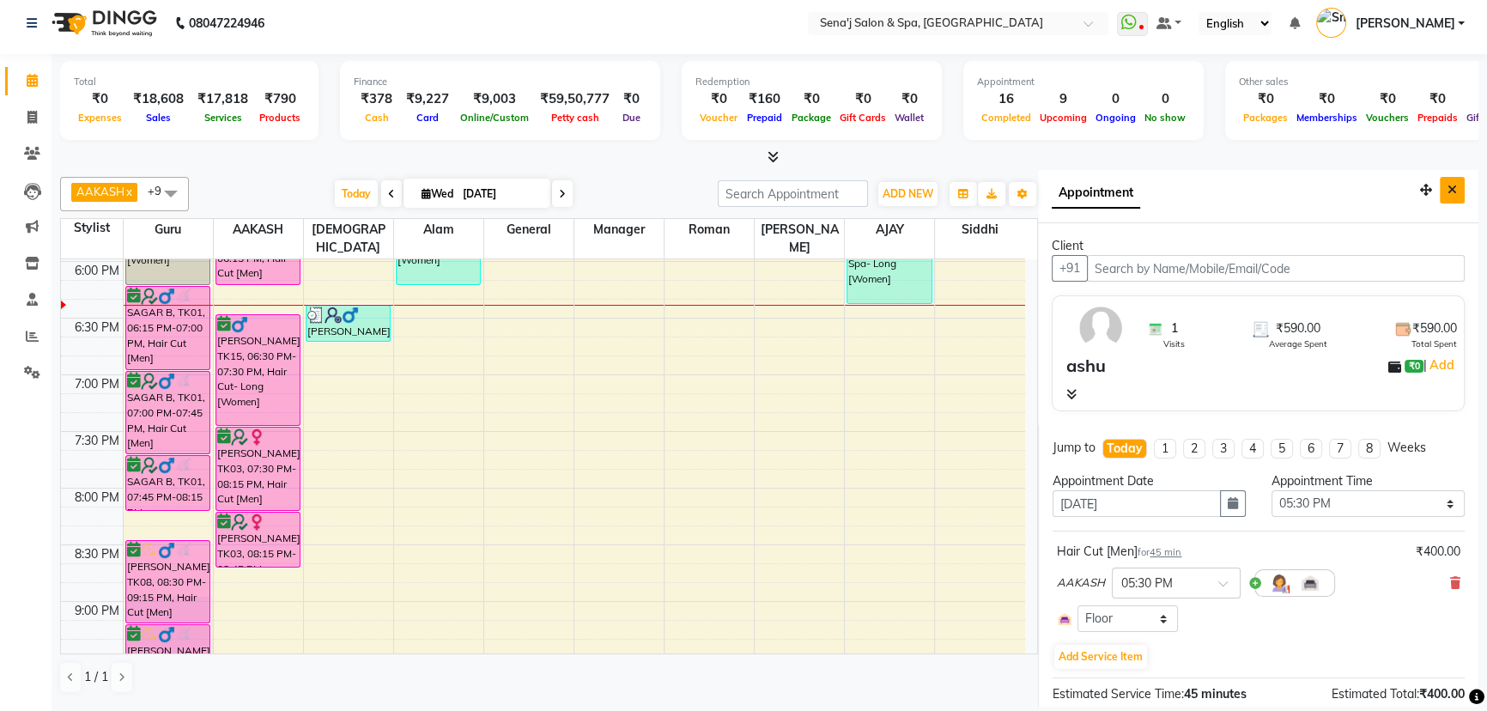
click at [1448, 185] on icon "Close" at bounding box center [1452, 190] width 9 height 12
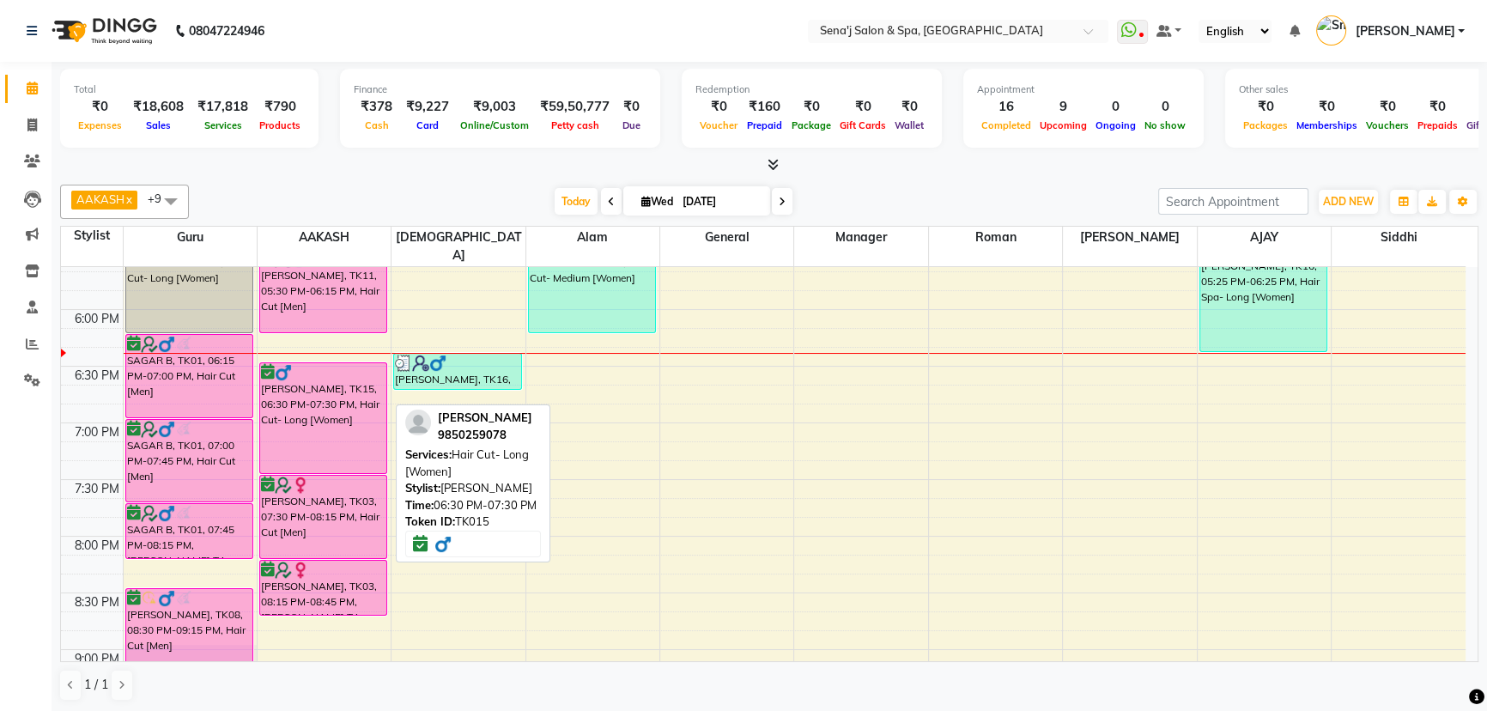
scroll to position [939, 0]
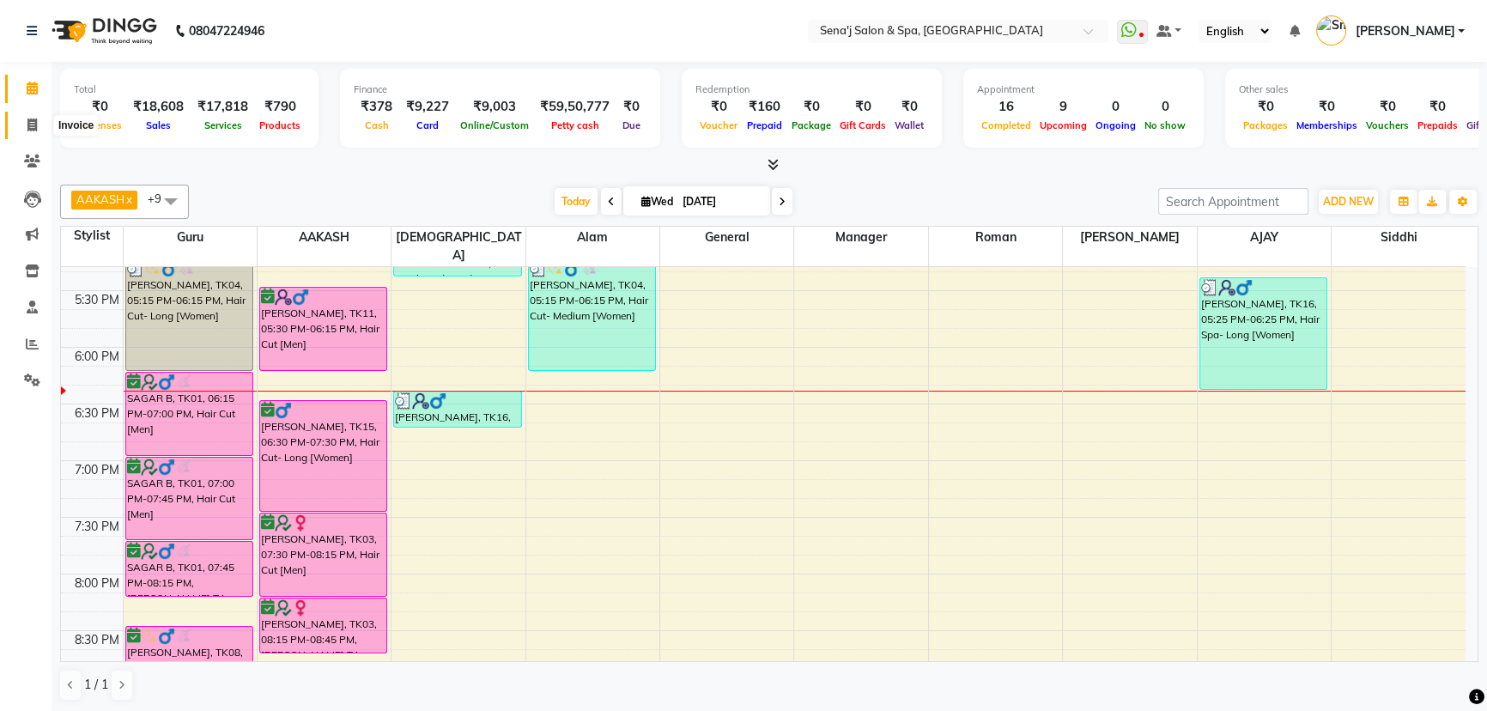
drag, startPoint x: 26, startPoint y: 117, endPoint x: 66, endPoint y: 111, distance: 40.8
click at [27, 118] on icon at bounding box center [31, 124] width 9 height 13
select select "447"
select select "service"
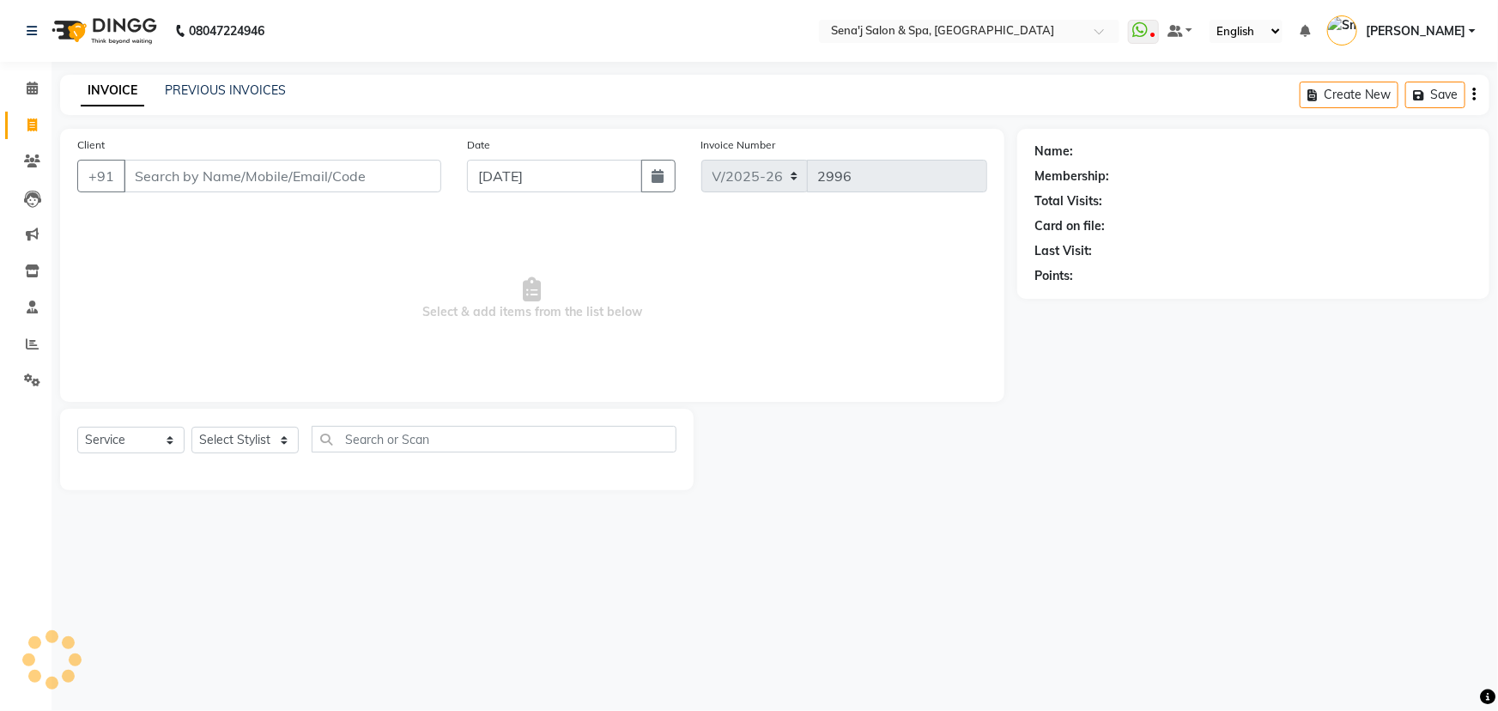
click at [362, 180] on input "Client" at bounding box center [283, 176] width 318 height 33
type input "9309804948"
click at [373, 171] on span "Add Client" at bounding box center [397, 175] width 68 height 17
select select "22"
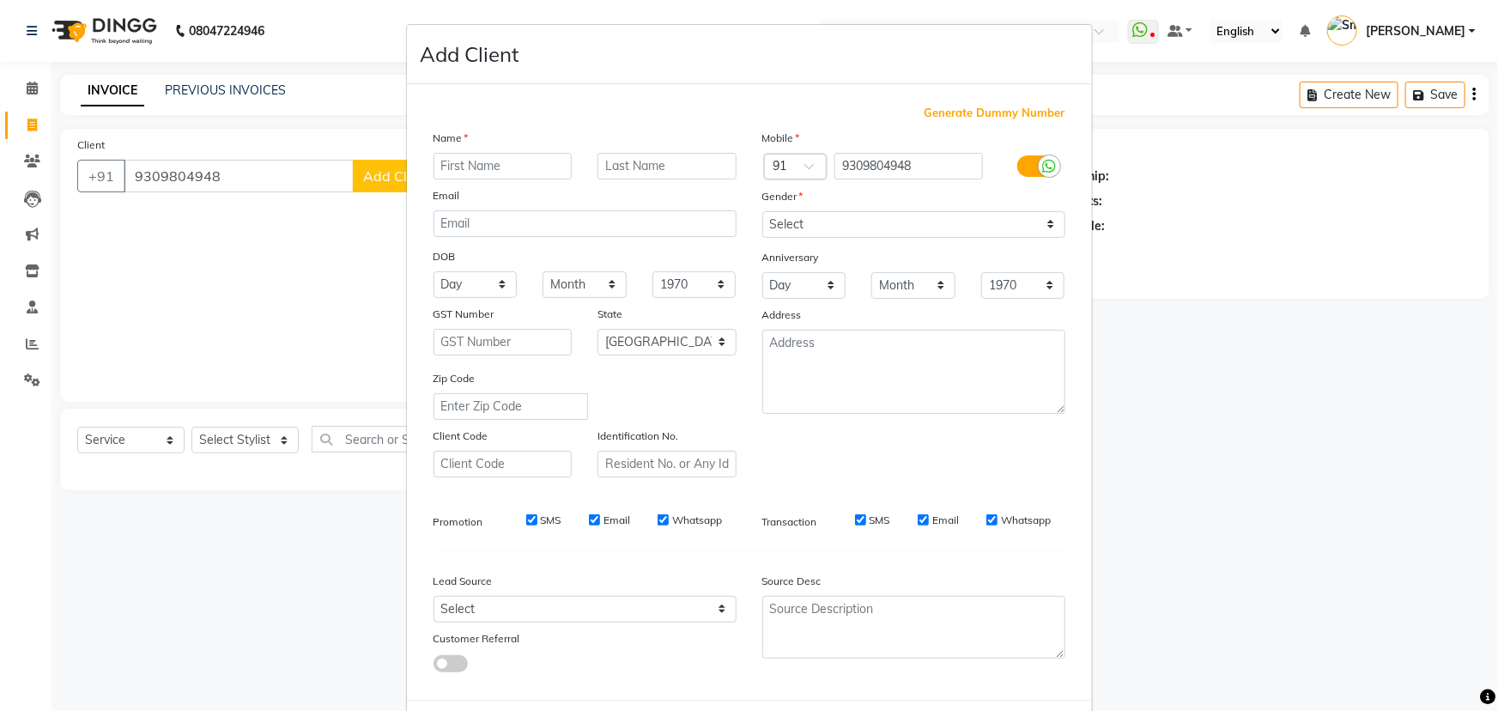
click at [449, 162] on input "text" at bounding box center [503, 166] width 139 height 27
type input "R"
type input "[PERSON_NAME]"
click at [613, 167] on input "text" at bounding box center [667, 166] width 139 height 27
type input "Aakhade"
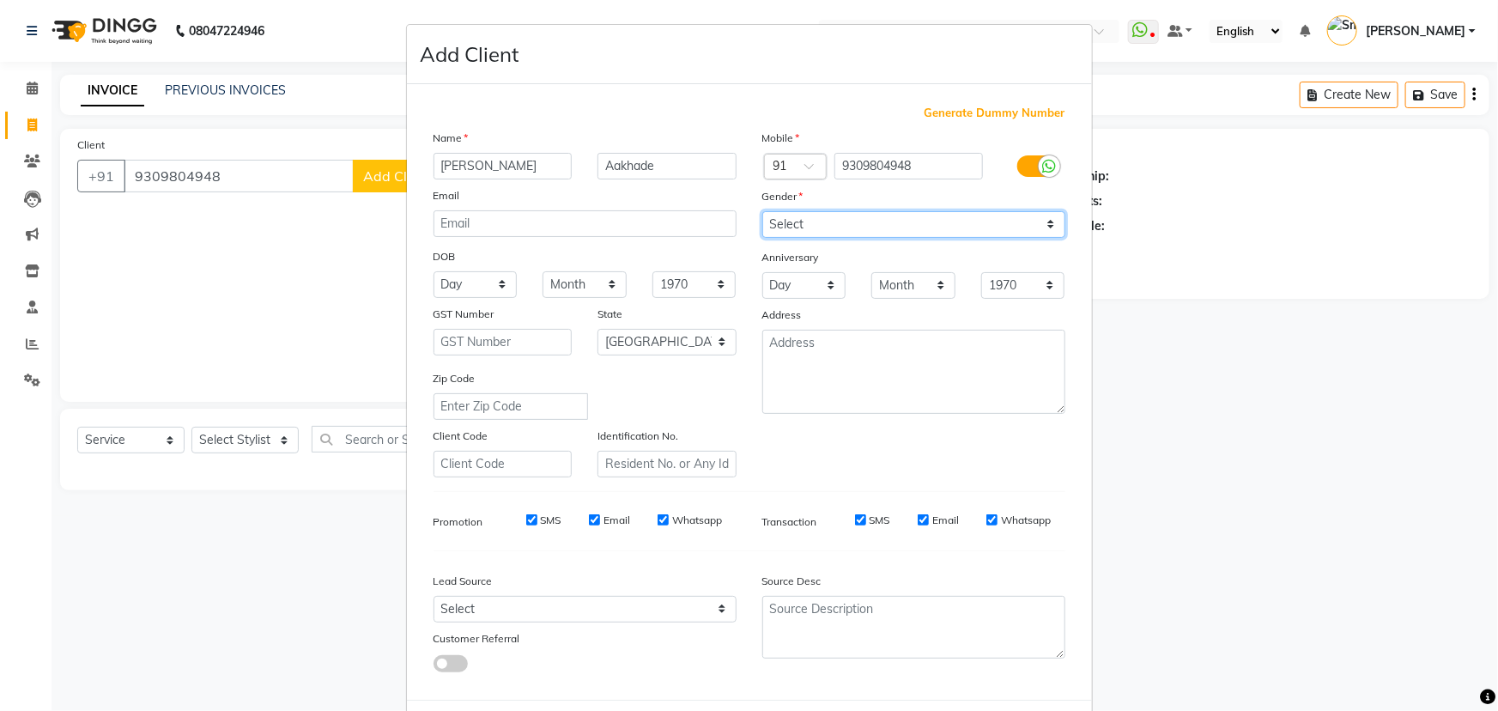
click at [869, 227] on select "Select Male Female Other Prefer Not To Say" at bounding box center [913, 224] width 303 height 27
select select "[DEMOGRAPHIC_DATA]"
click at [762, 211] on select "Select Male Female Other Prefer Not To Say" at bounding box center [913, 224] width 303 height 27
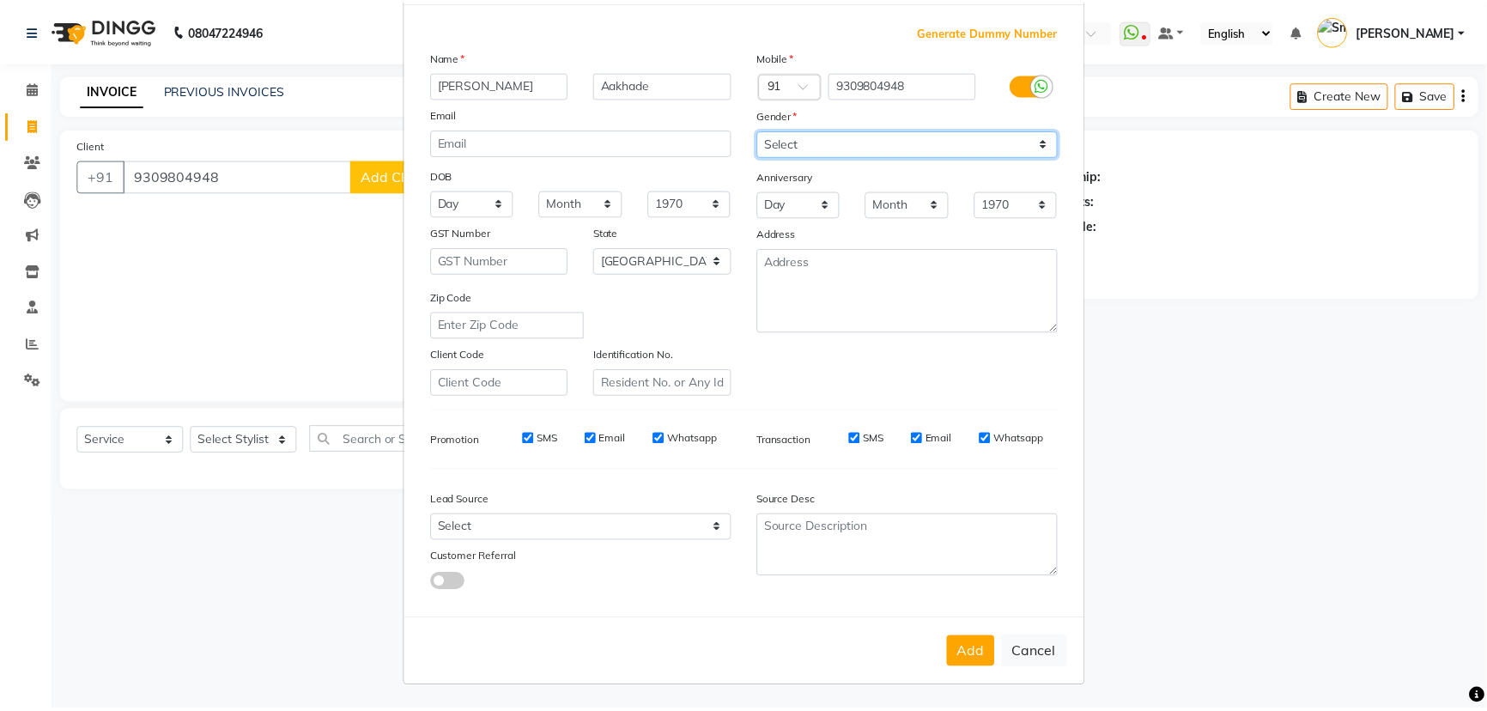
scroll to position [86, 0]
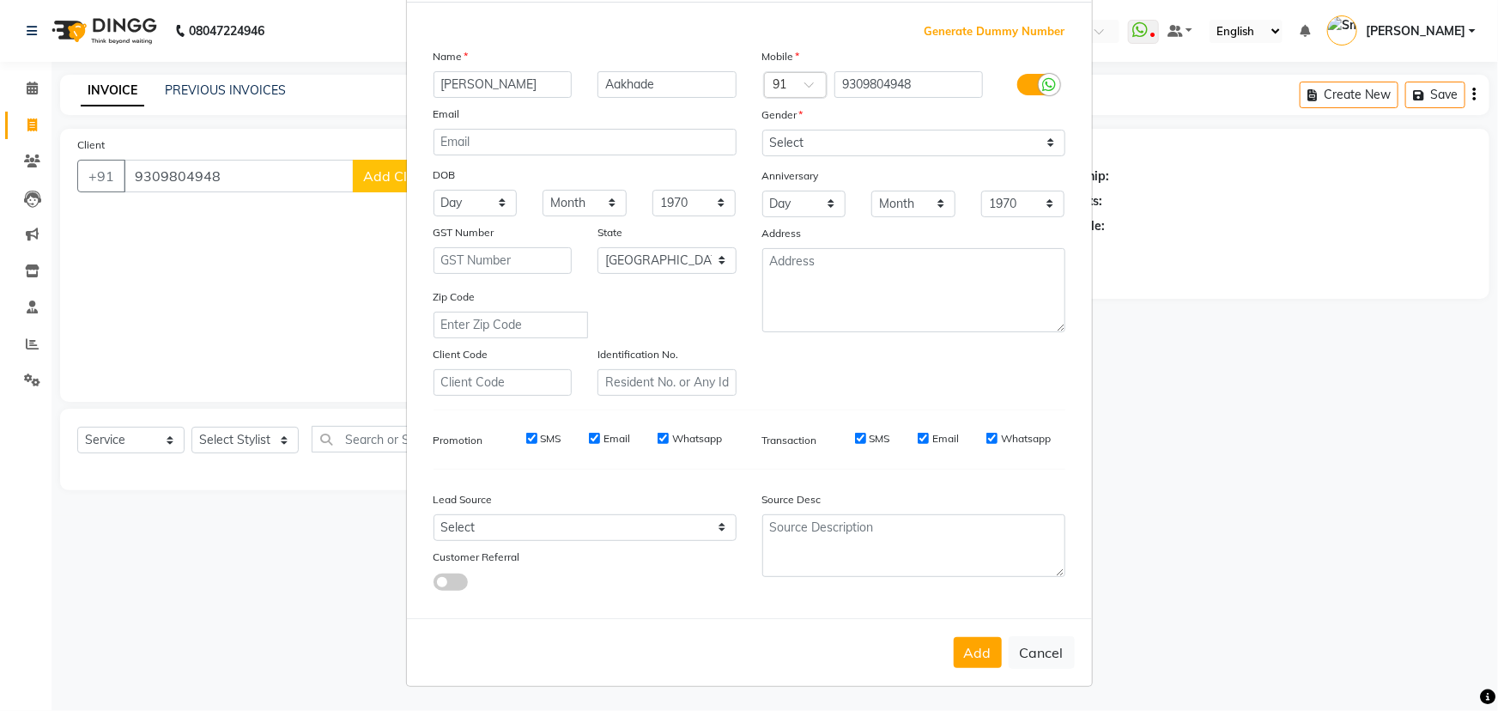
drag, startPoint x: 956, startPoint y: 653, endPoint x: 987, endPoint y: 667, distance: 33.8
click at [957, 653] on button "Add" at bounding box center [978, 652] width 48 height 31
select select
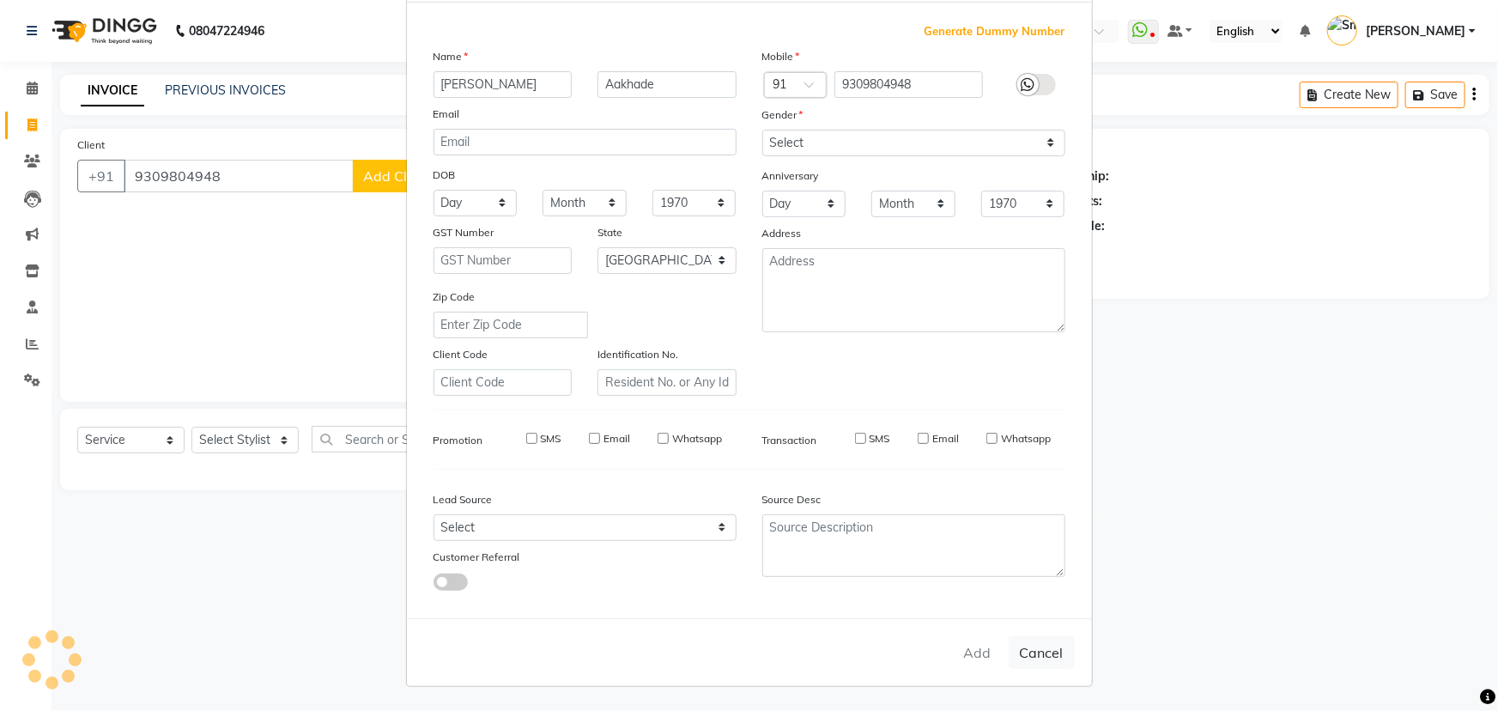
select select "null"
select select
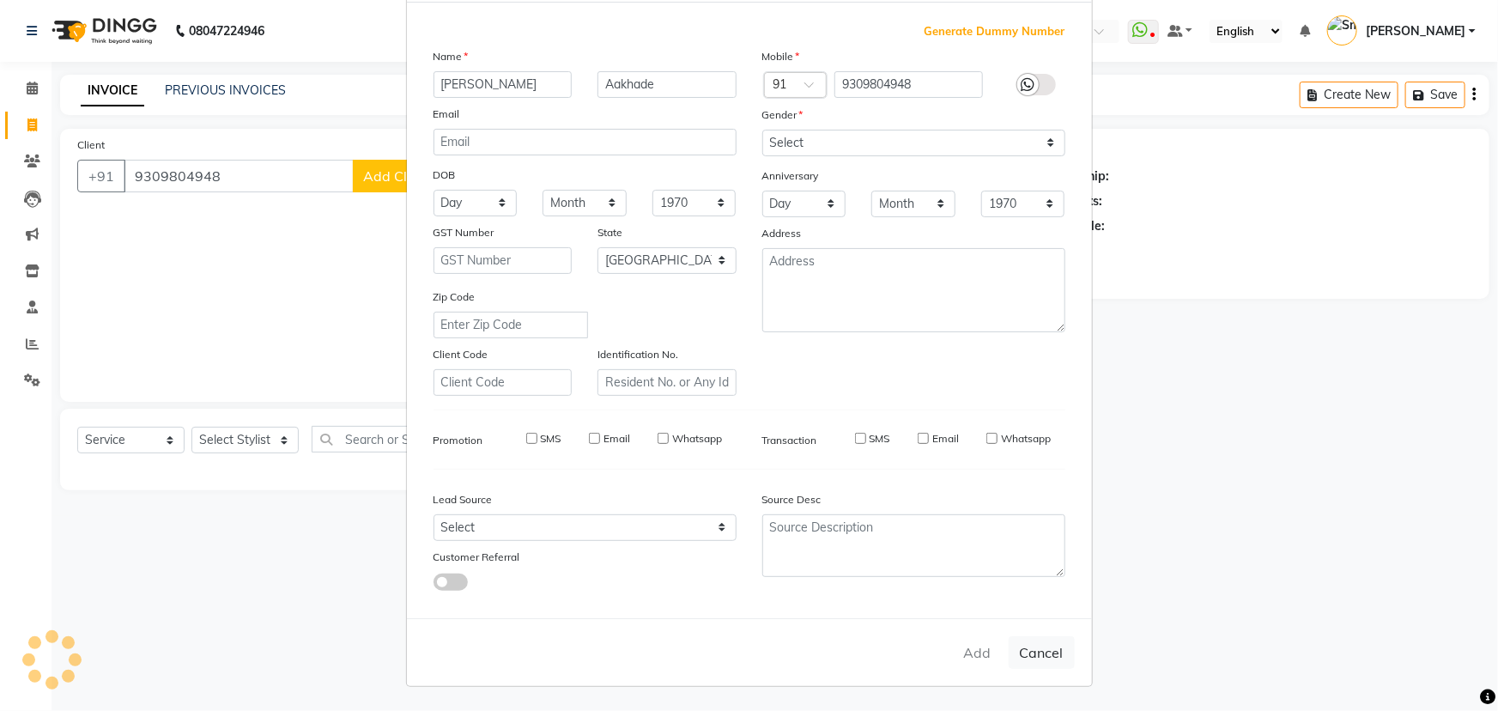
checkbox input "false"
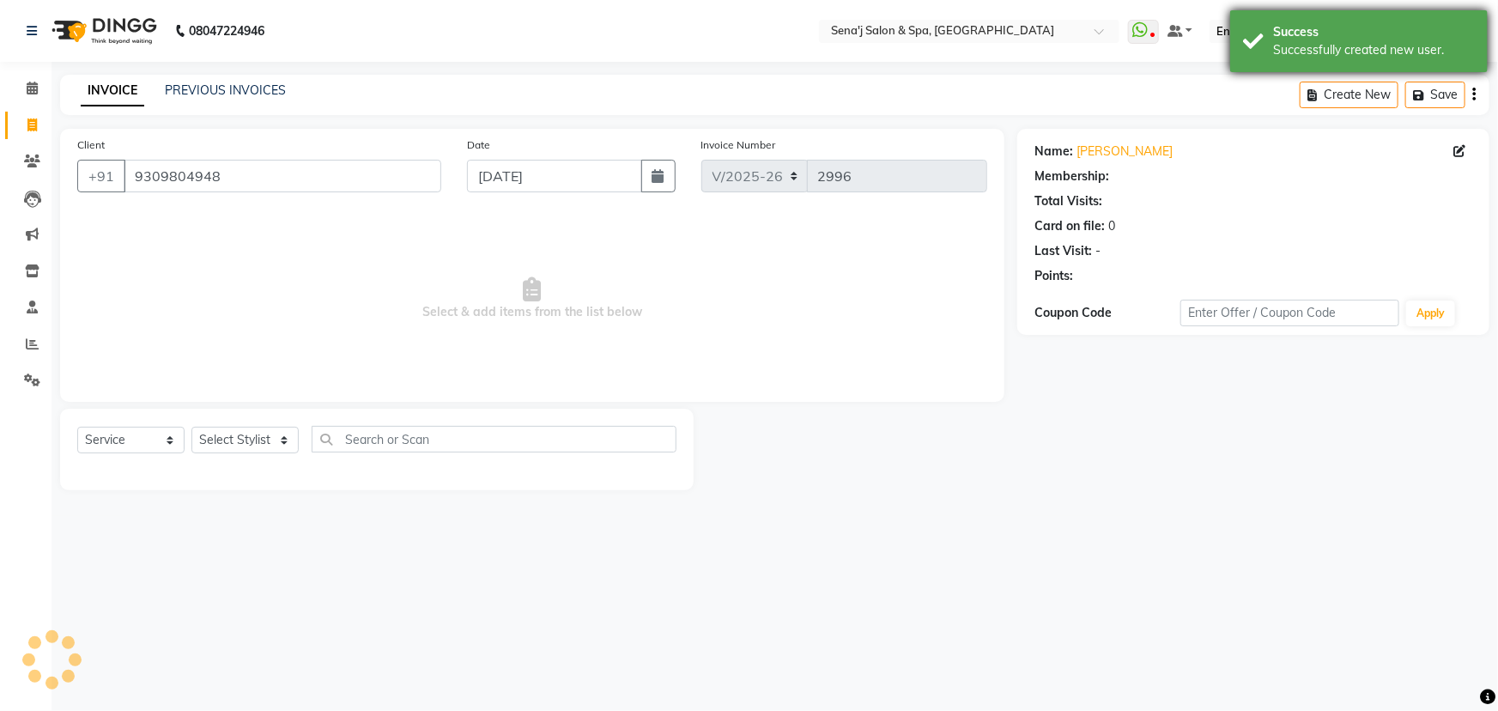
click at [1305, 52] on div "Successfully created new user." at bounding box center [1374, 50] width 202 height 18
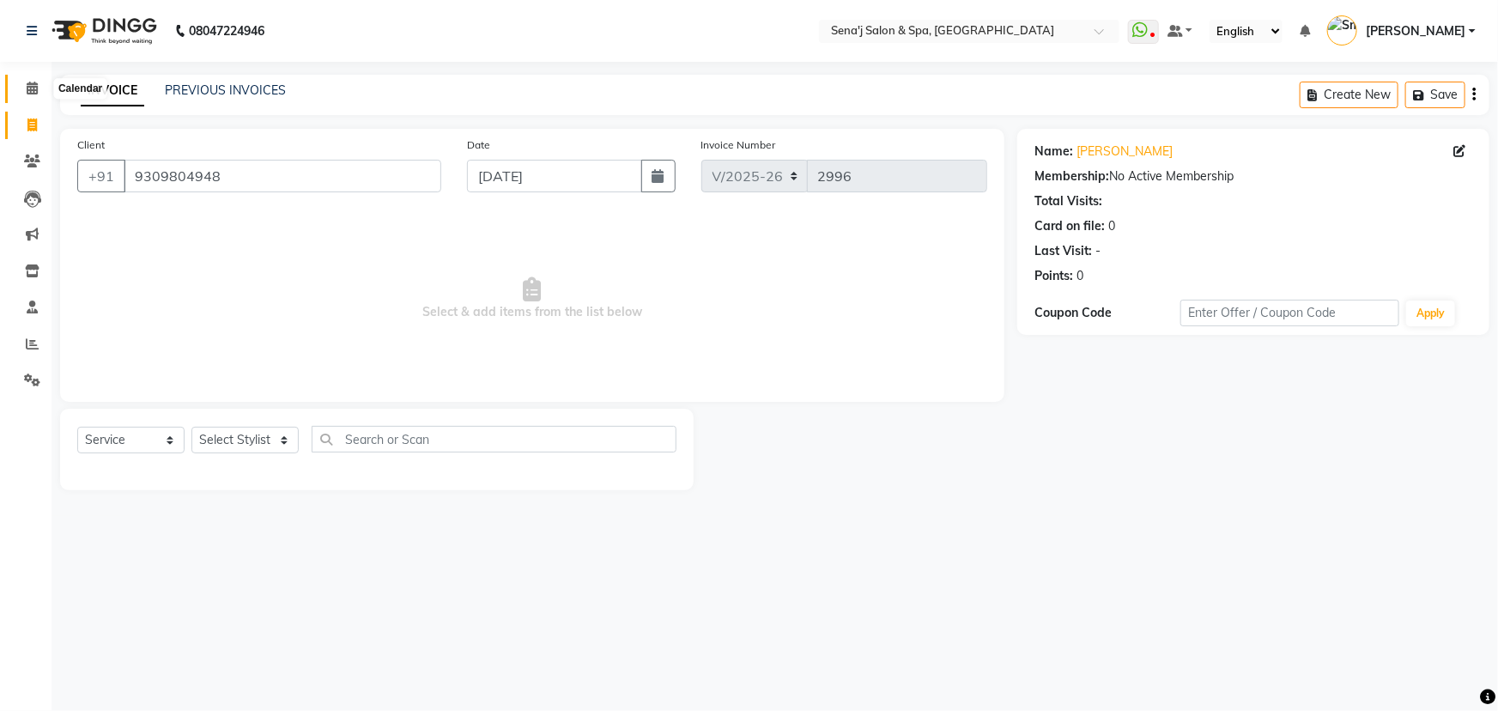
click at [27, 94] on icon at bounding box center [32, 88] width 11 height 13
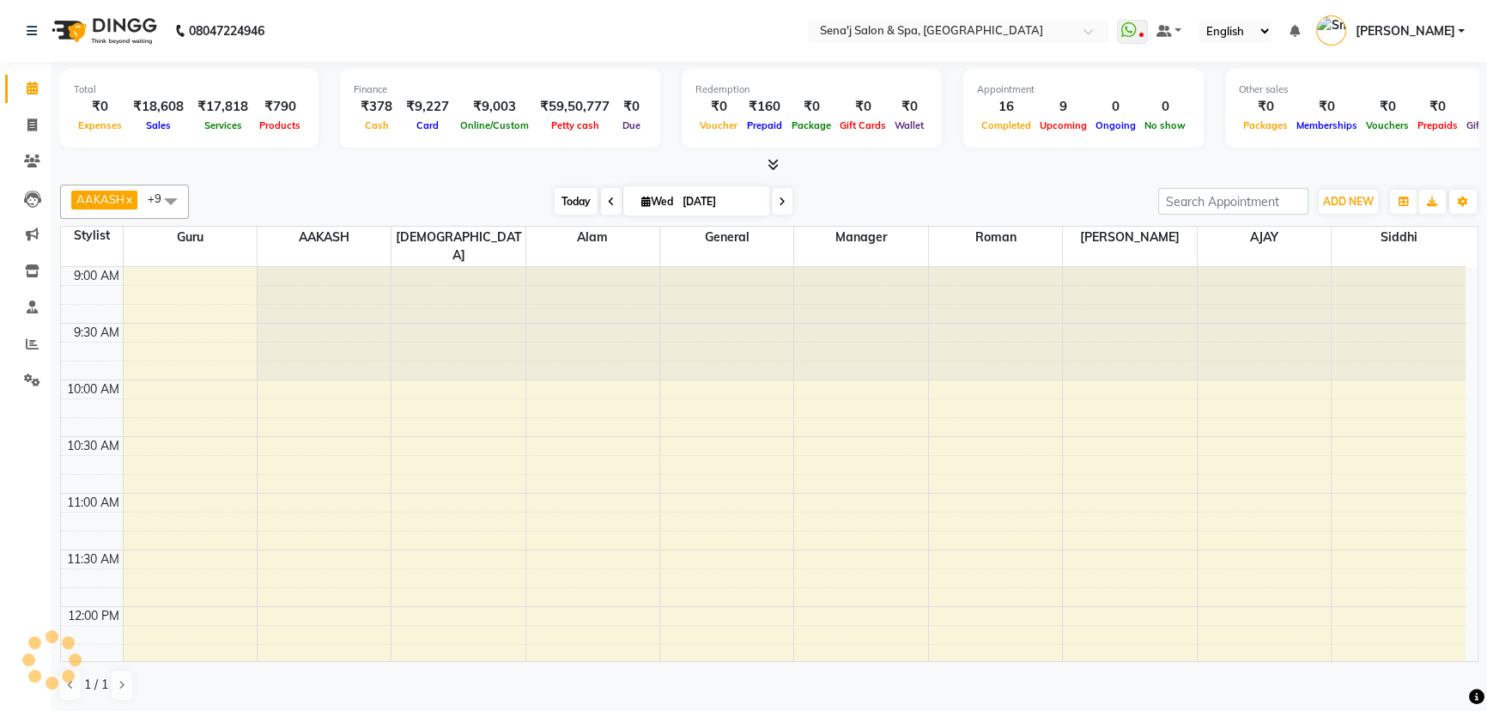
click at [567, 200] on span "Today" at bounding box center [576, 201] width 43 height 27
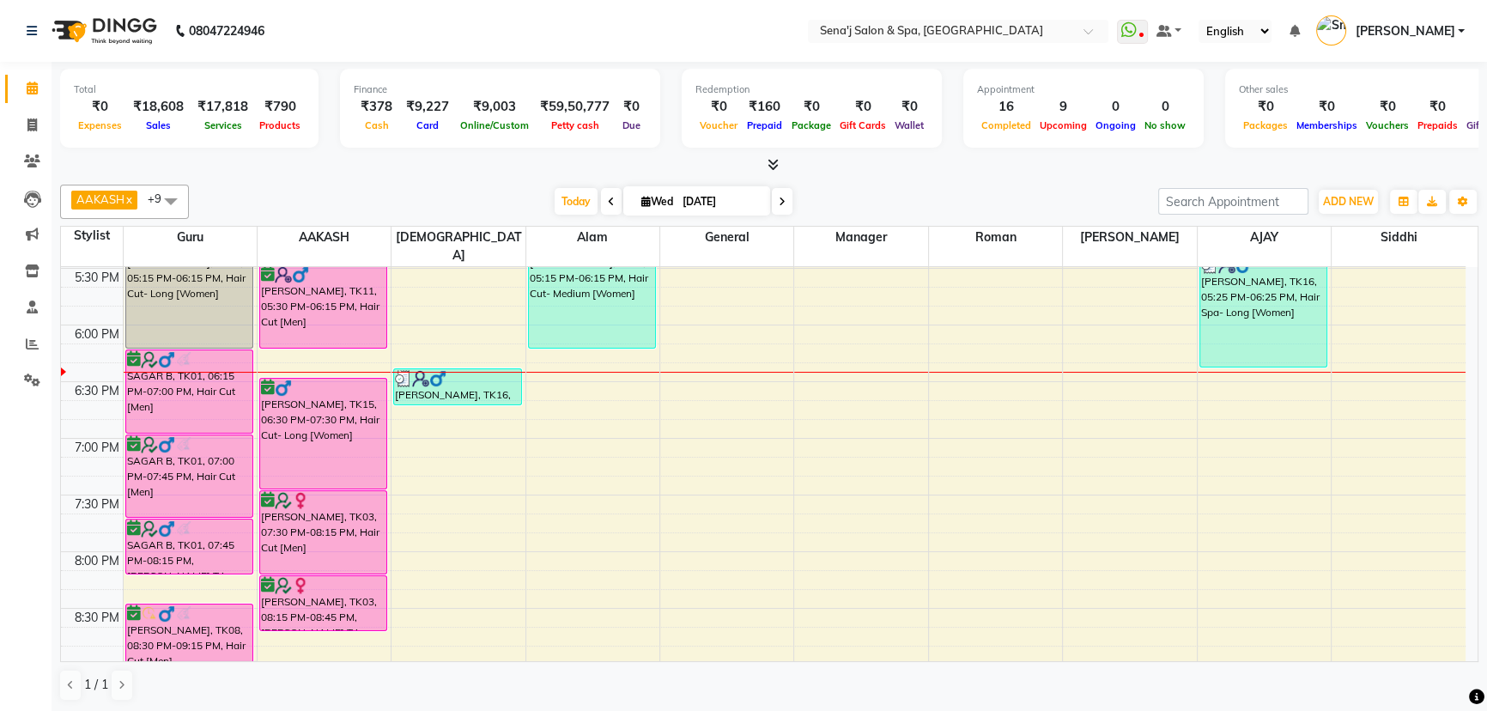
scroll to position [861, 0]
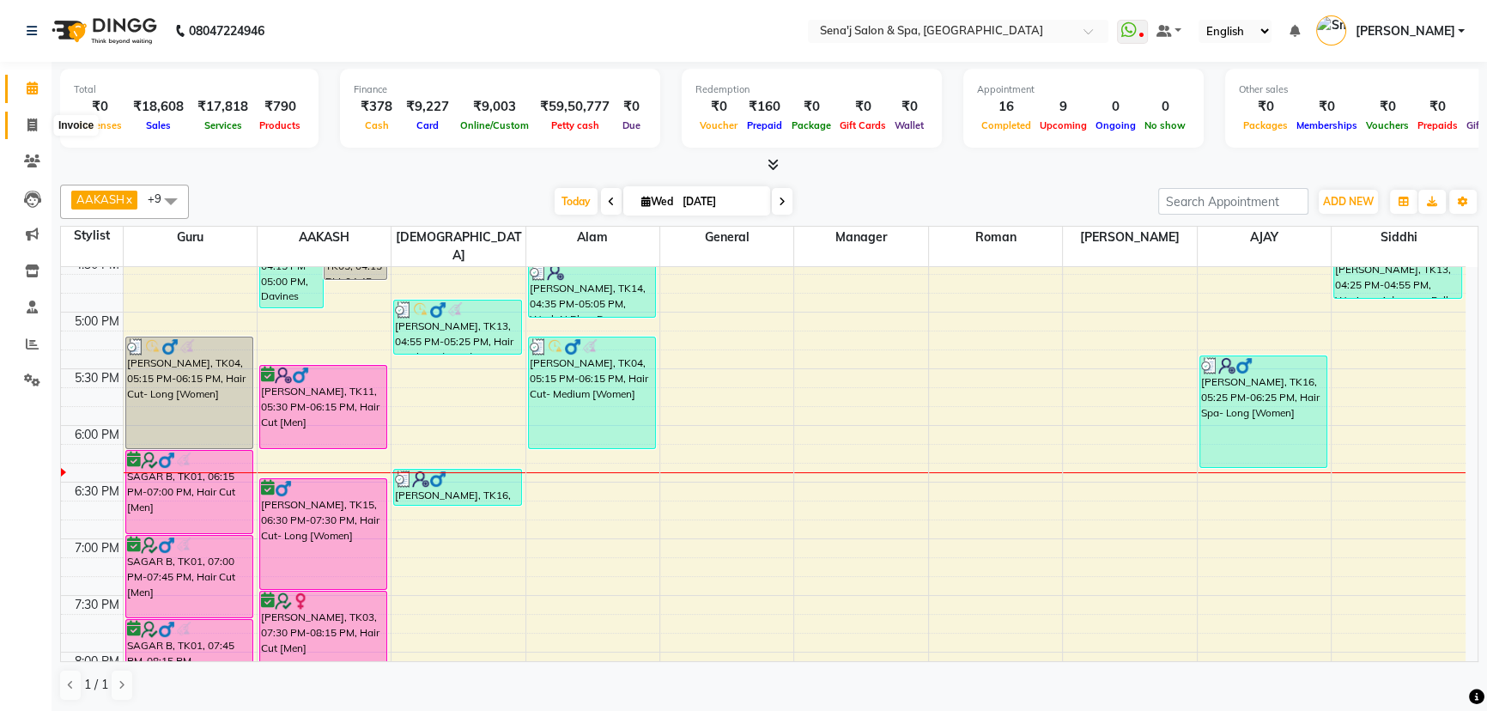
click at [22, 120] on span at bounding box center [32, 126] width 30 height 20
select select "service"
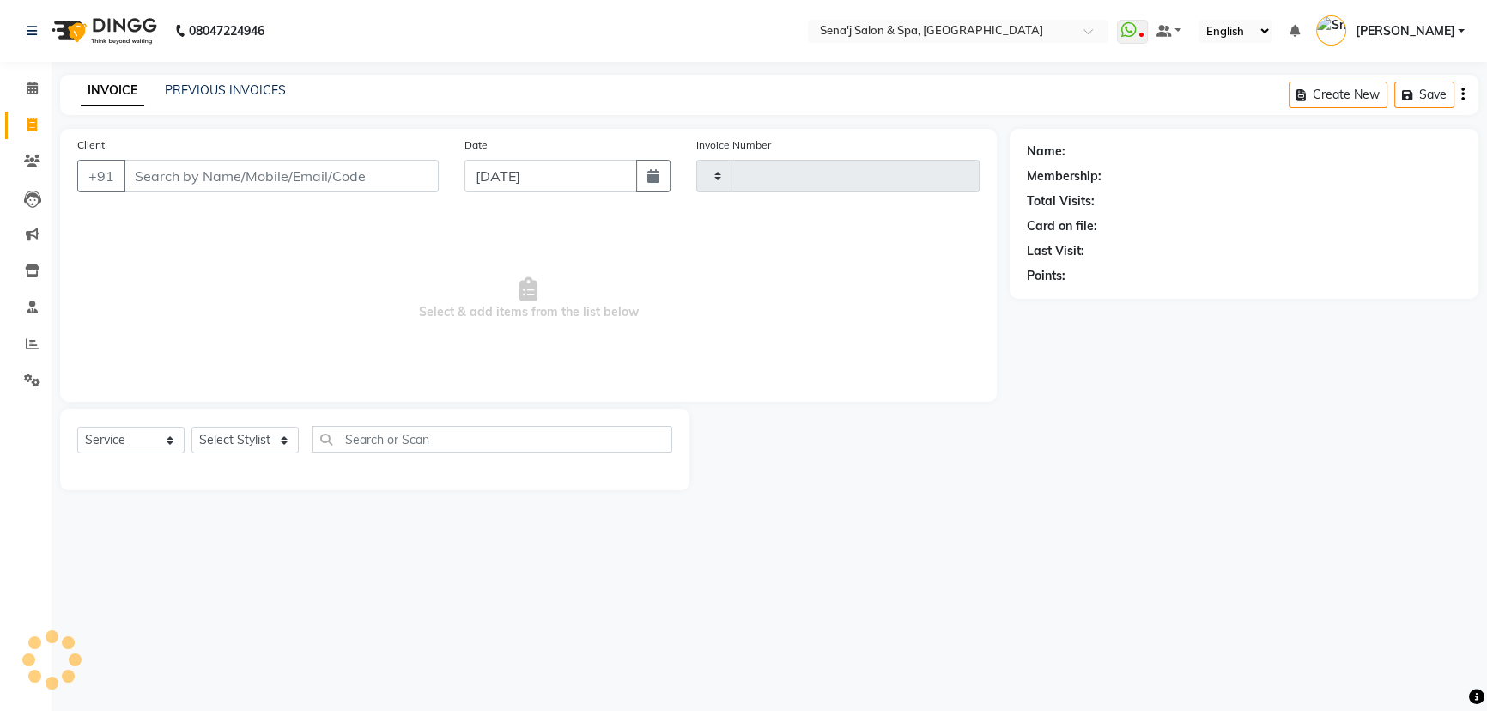
type input "2996"
select select "447"
click at [218, 182] on input "Client" at bounding box center [283, 176] width 318 height 33
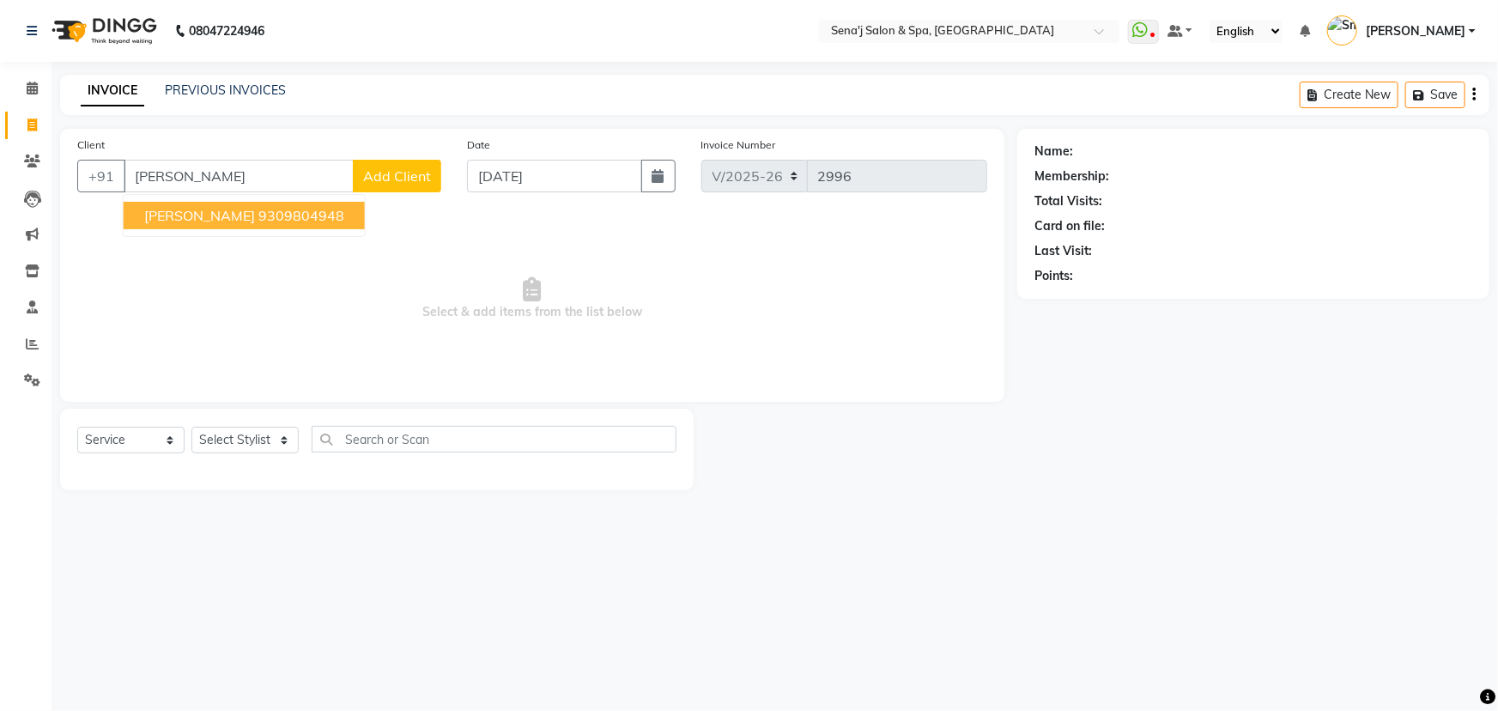
click at [205, 221] on span "[PERSON_NAME]" at bounding box center [199, 215] width 111 height 17
type input "9309804948"
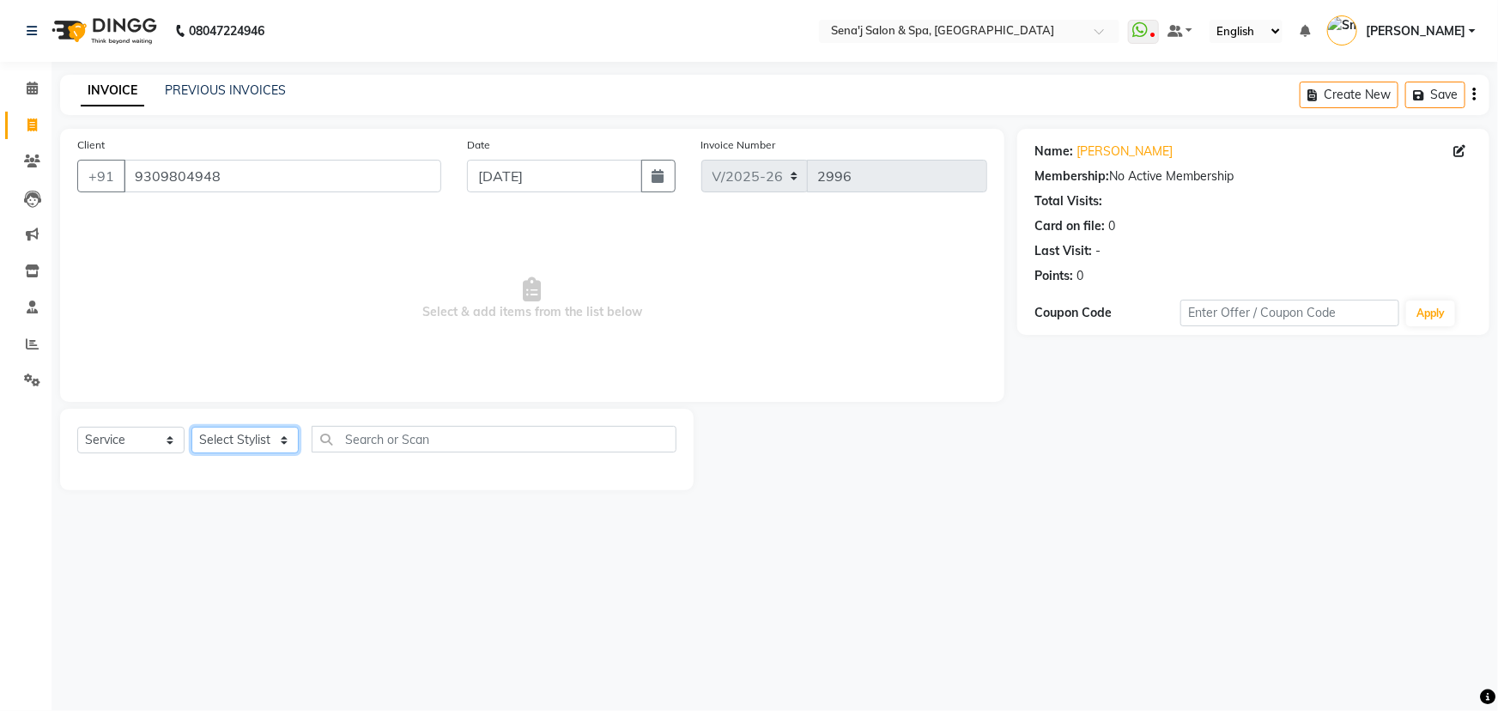
click at [224, 431] on select "Select Stylist [PERSON_NAME] [PERSON_NAME] [PERSON_NAME] [PERSON_NAME] General …" at bounding box center [244, 440] width 107 height 27
select select "12648"
click at [191, 427] on select "Select Stylist [PERSON_NAME] [PERSON_NAME] [PERSON_NAME] [PERSON_NAME] General …" at bounding box center [244, 440] width 107 height 27
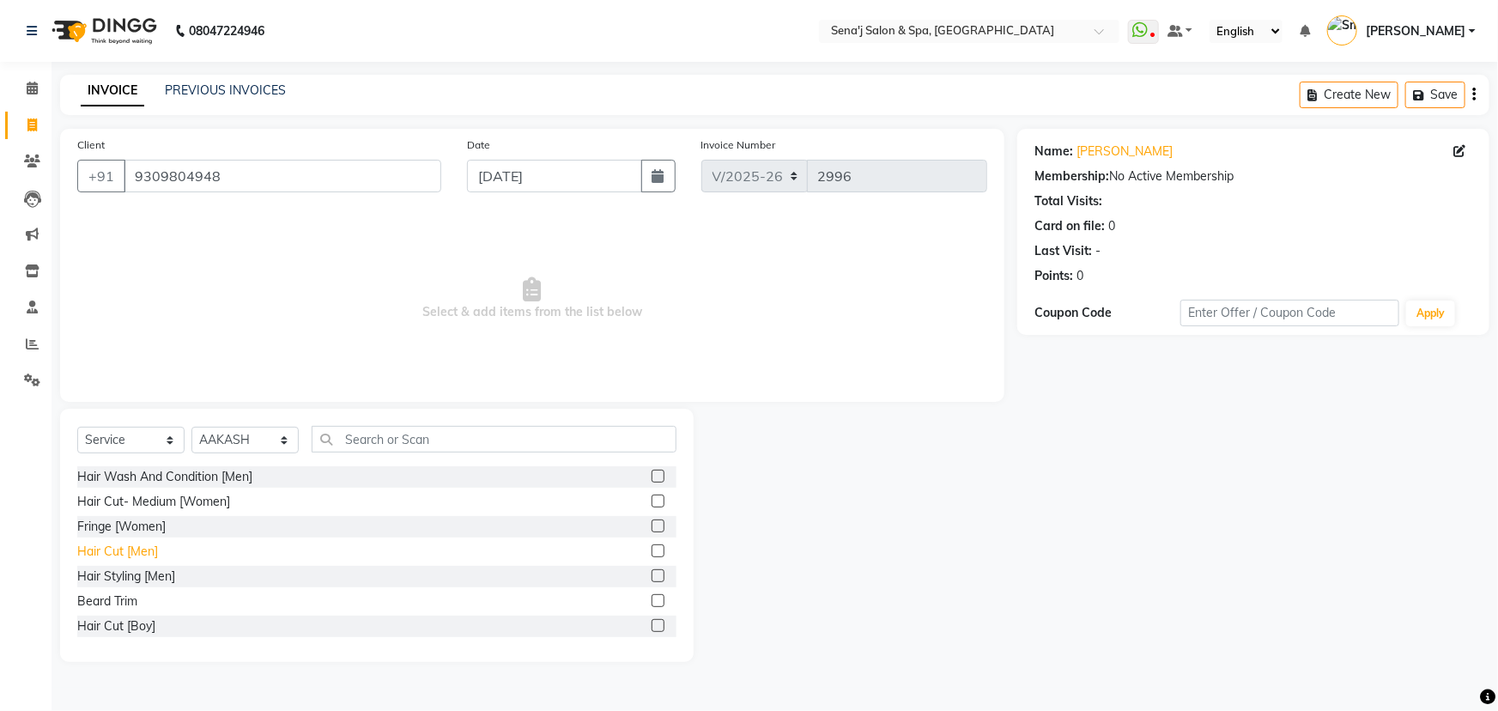
click at [124, 548] on div "Hair Cut [Men]" at bounding box center [117, 552] width 81 height 18
checkbox input "false"
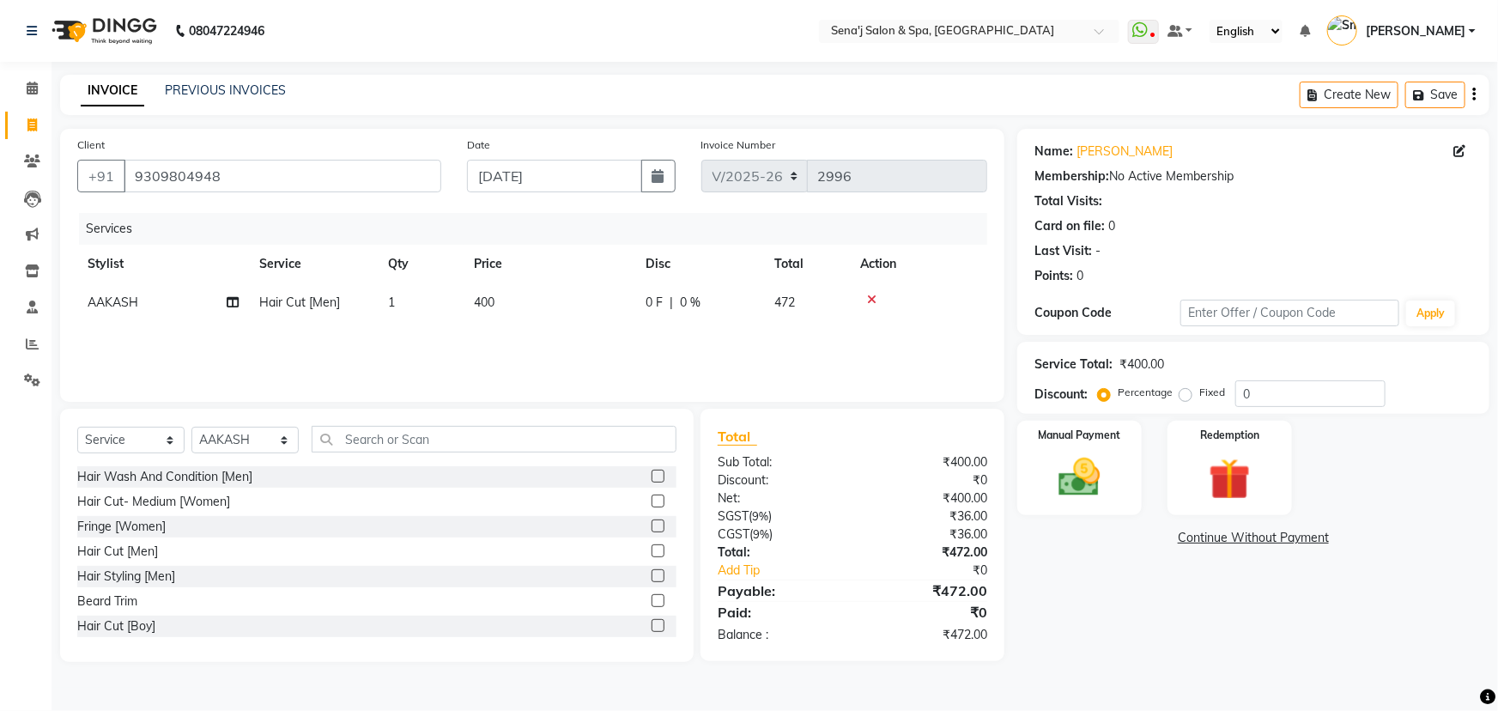
click at [110, 610] on div "Beard Trim" at bounding box center [376, 601] width 599 height 21
click at [113, 598] on div "Beard Trim" at bounding box center [107, 601] width 60 height 18
checkbox input "false"
click at [1245, 387] on input "0" at bounding box center [1311, 393] width 150 height 27
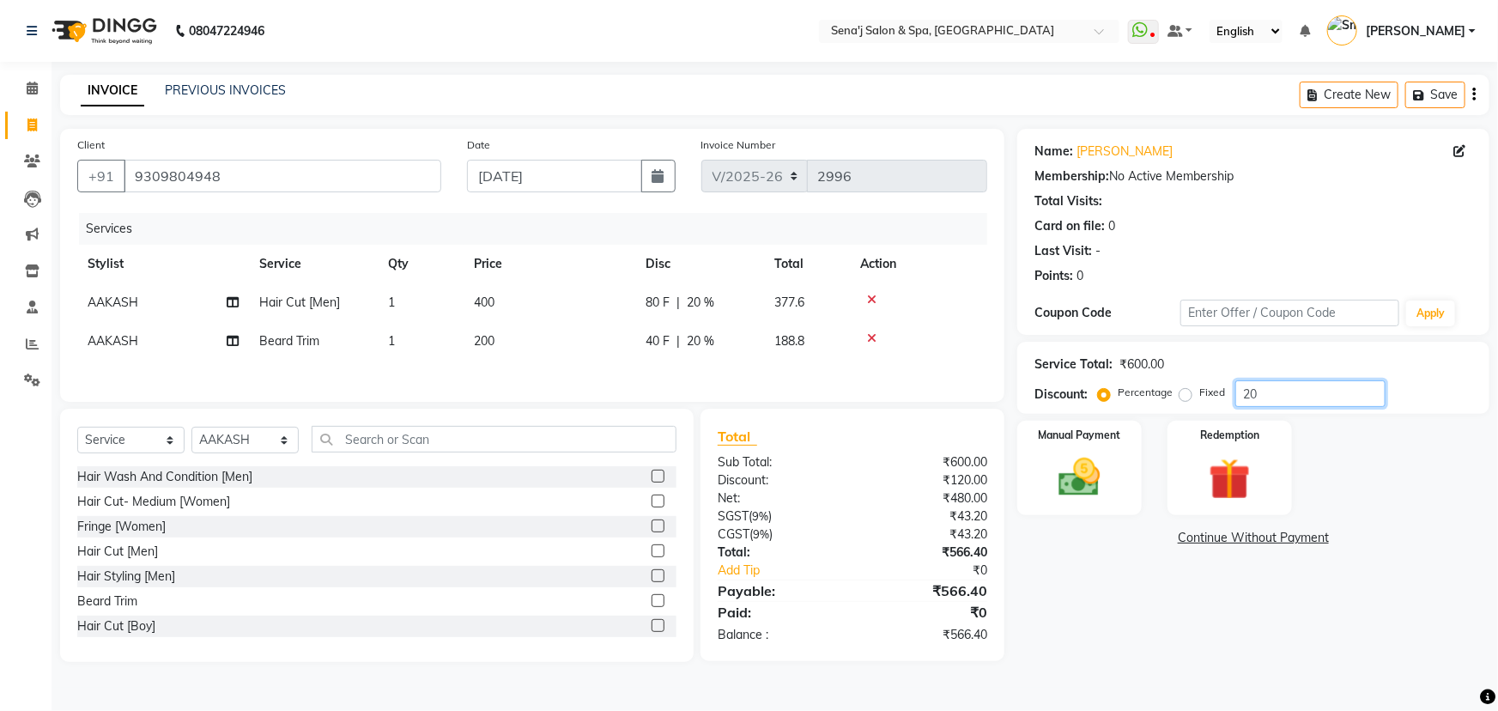
type input "20"
click at [1211, 559] on div "Name: Rohan Aakhade Membership: No Active Membership Total Visits: Card on file…" at bounding box center [1259, 395] width 485 height 533
click at [1075, 495] on img at bounding box center [1080, 477] width 70 height 50
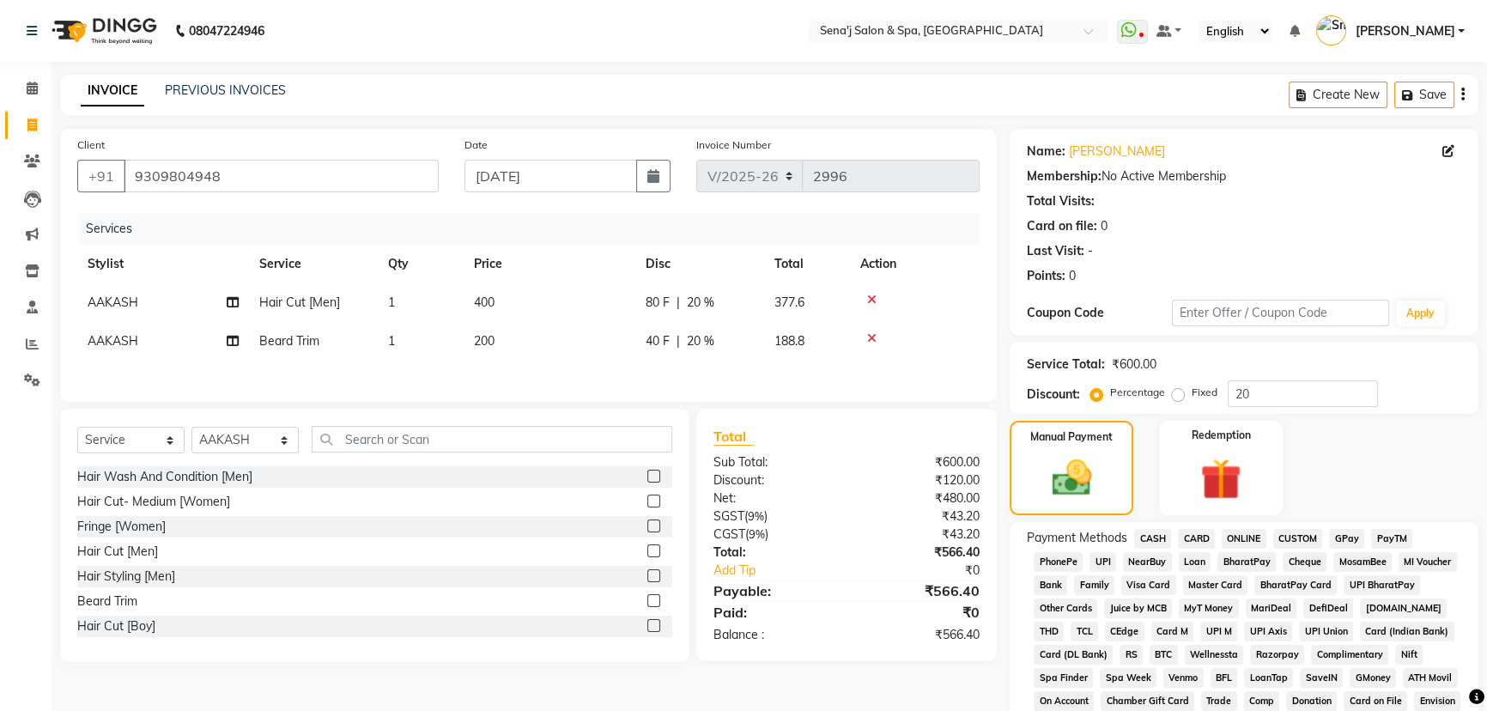
scroll to position [77, 0]
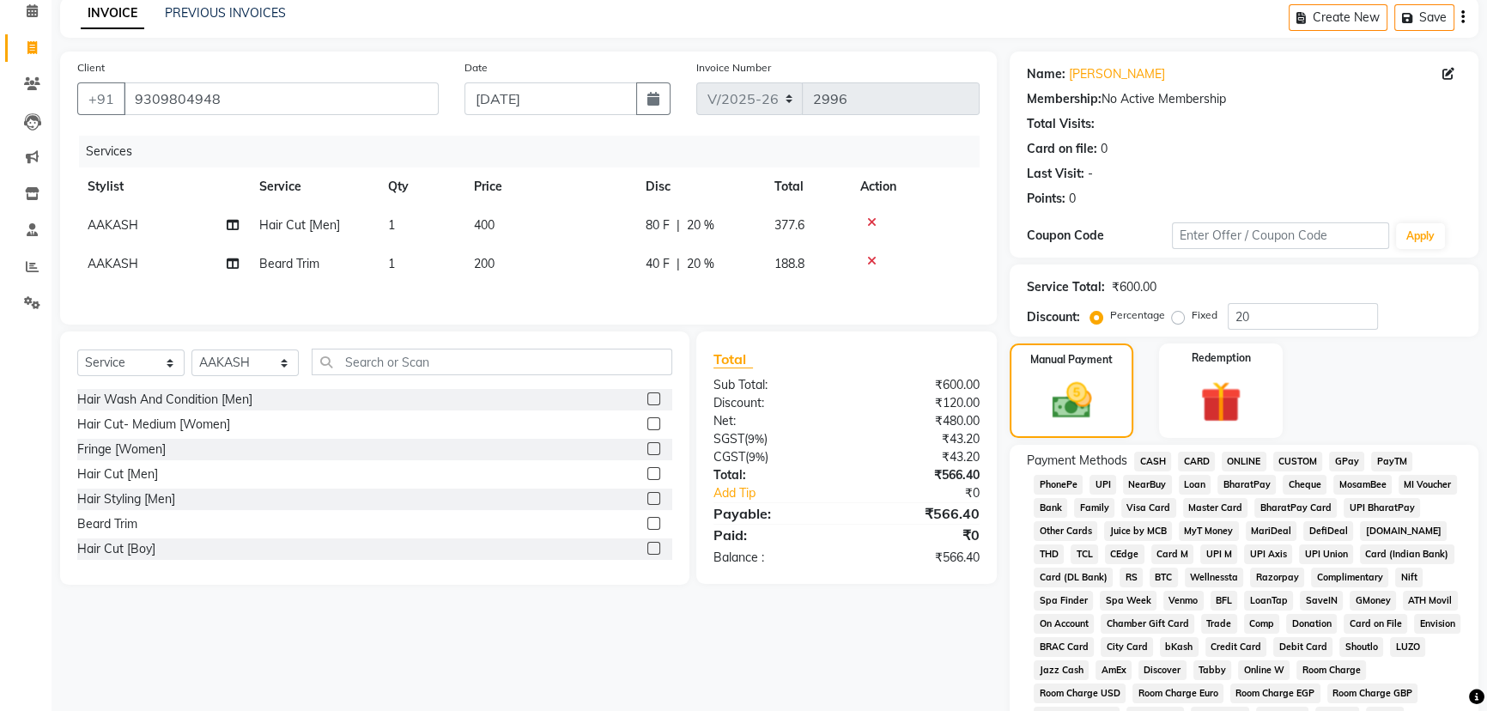
click at [1065, 487] on span "PhonePe" at bounding box center [1058, 485] width 49 height 20
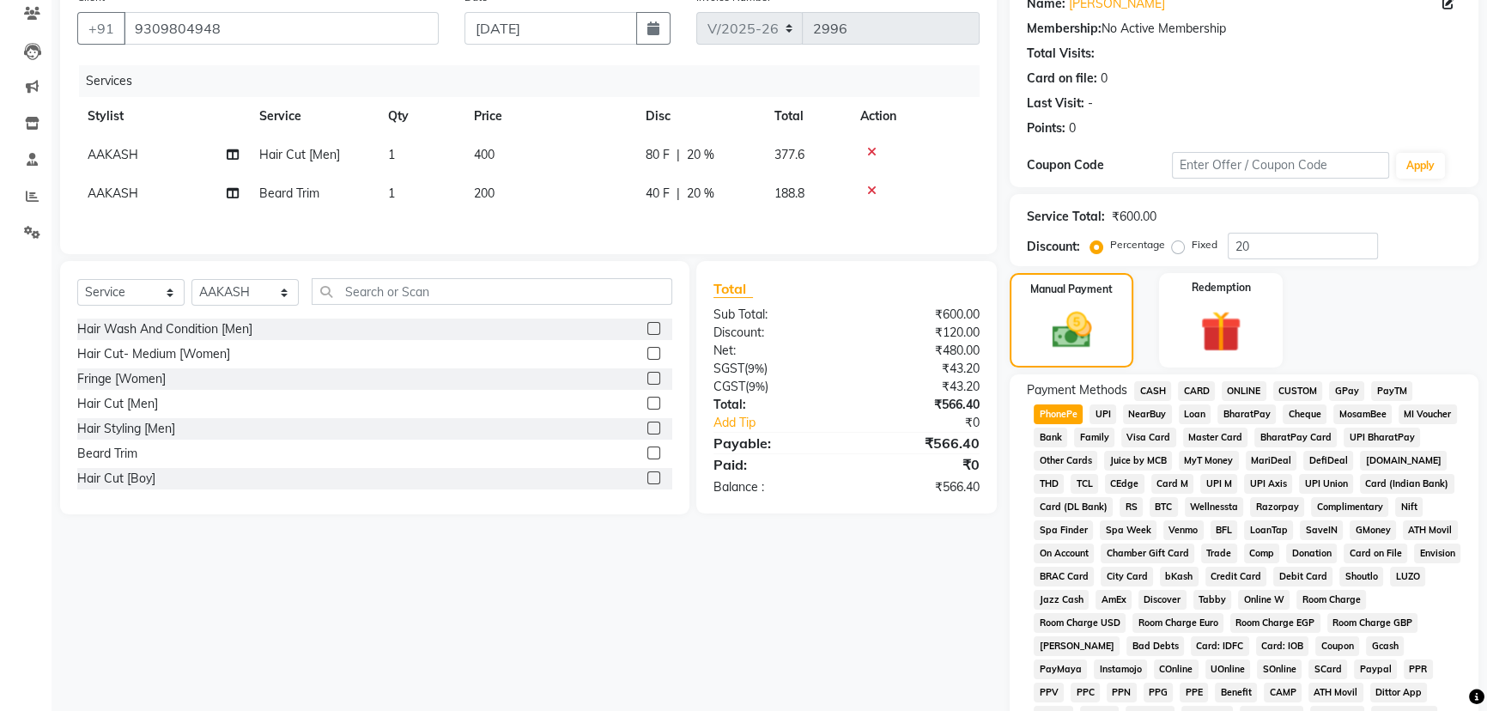
scroll to position [312, 0]
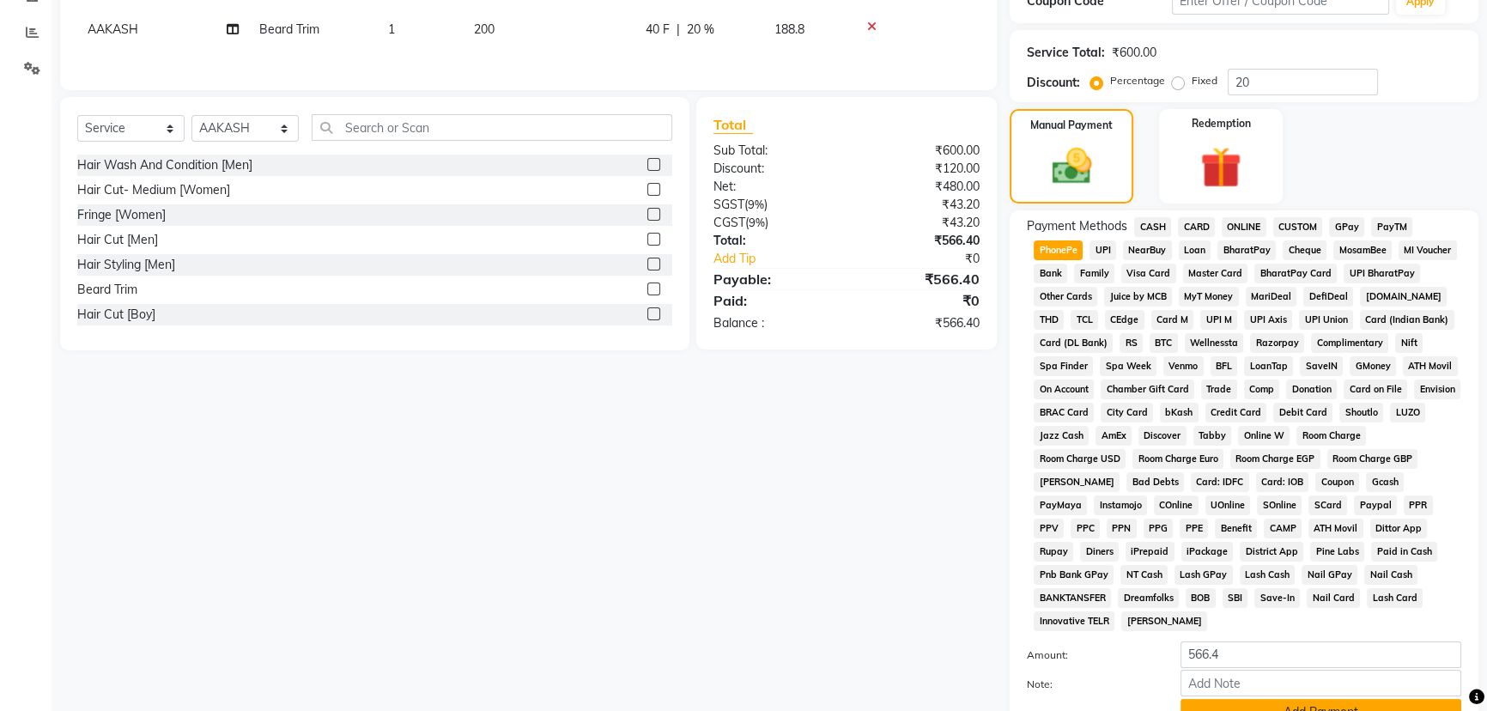
click at [1230, 702] on button "Add Payment" at bounding box center [1321, 712] width 281 height 27
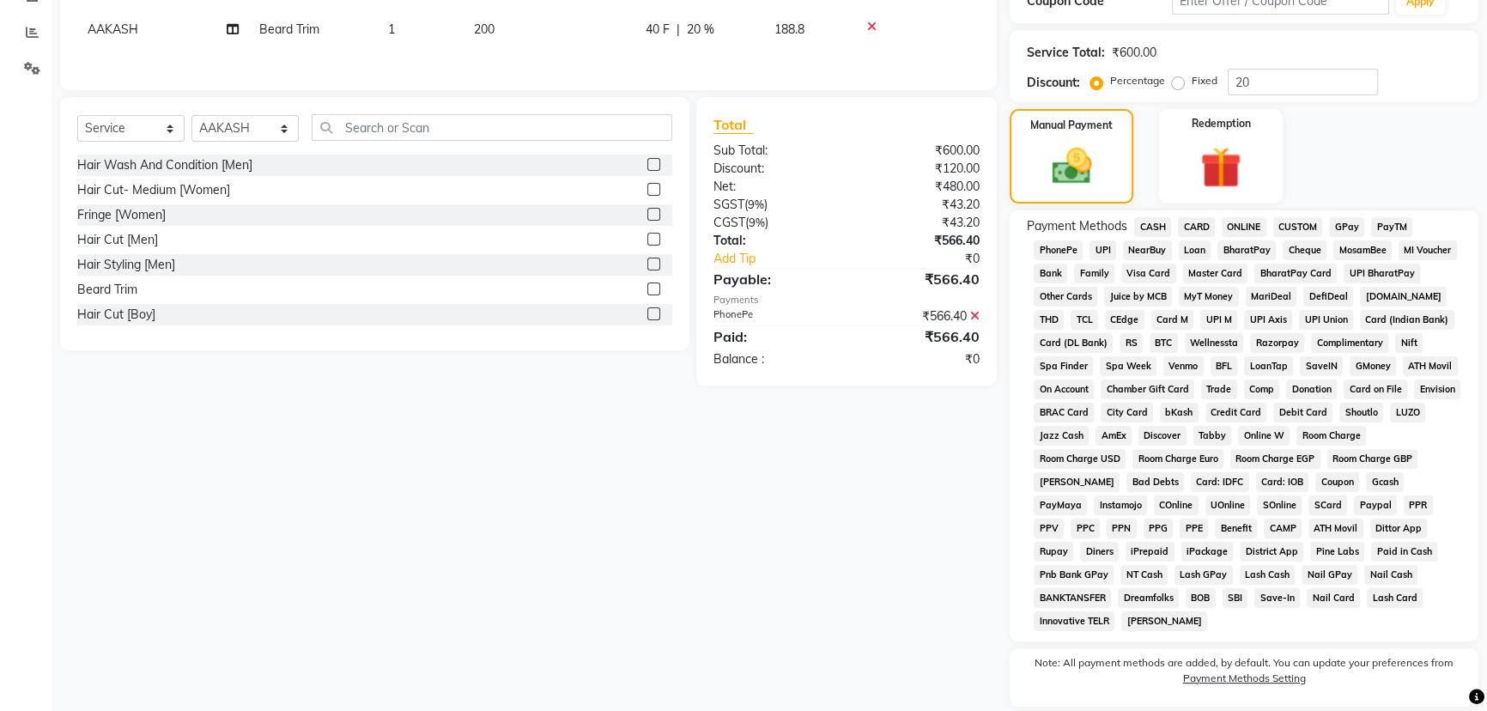
scroll to position [464, 0]
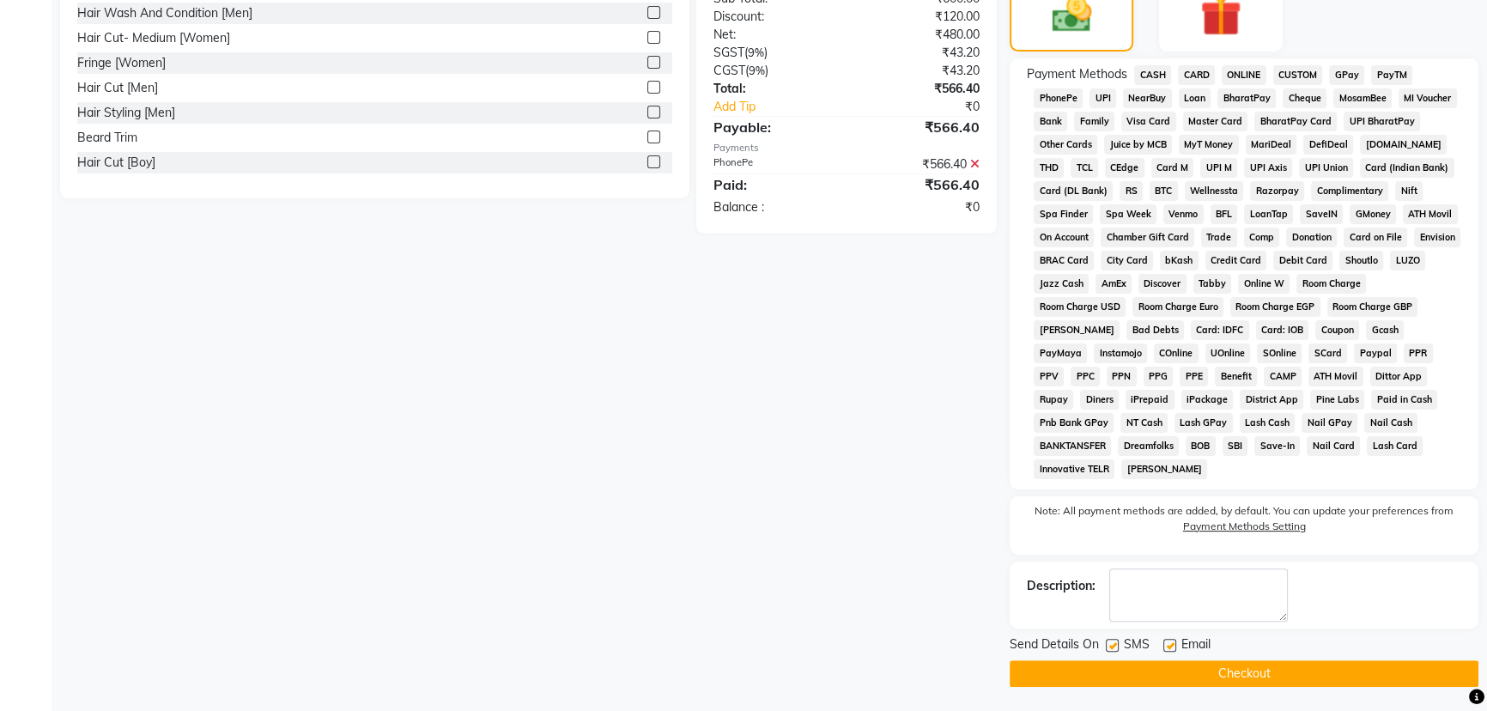
click at [1221, 653] on div "Email" at bounding box center [1193, 645] width 61 height 21
click at [1219, 660] on button "Checkout" at bounding box center [1244, 673] width 469 height 27
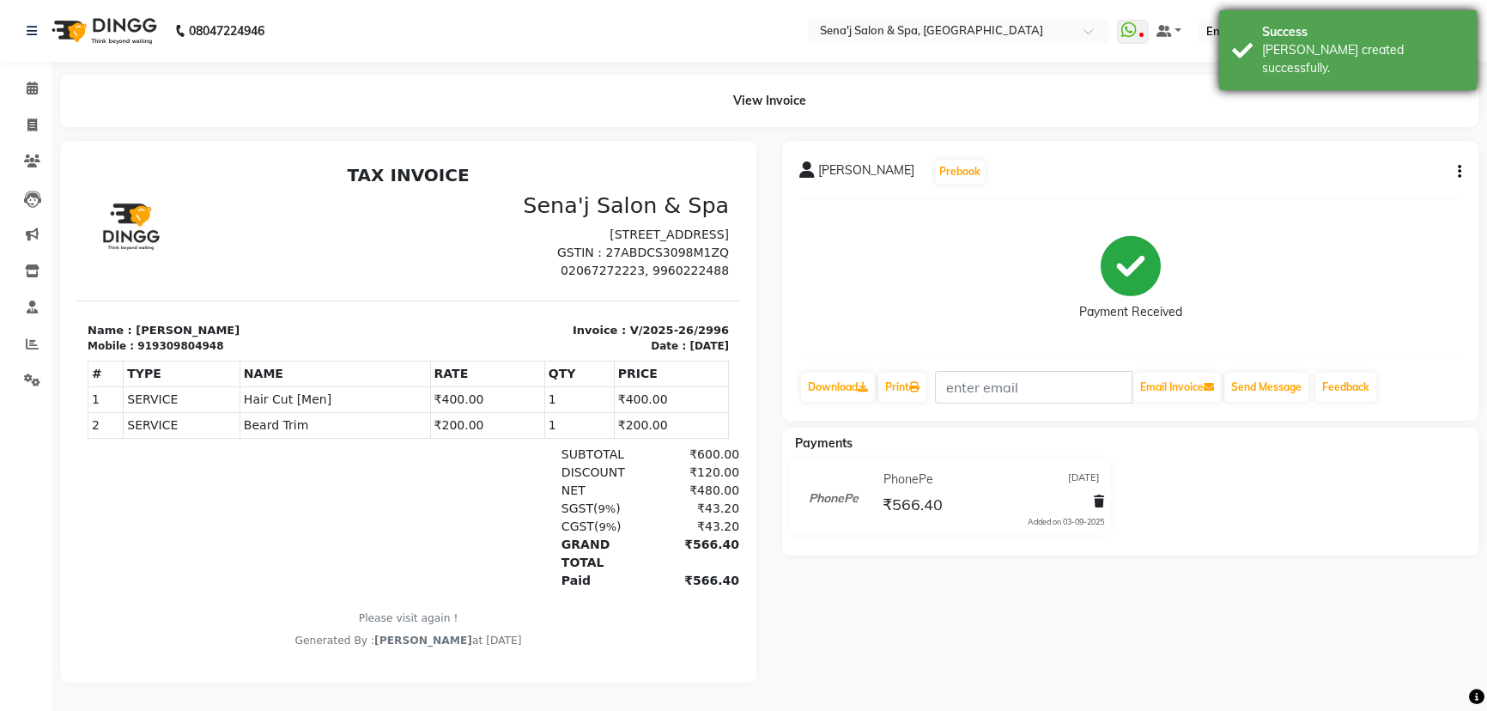
click at [1374, 37] on div "Success" at bounding box center [1363, 32] width 202 height 18
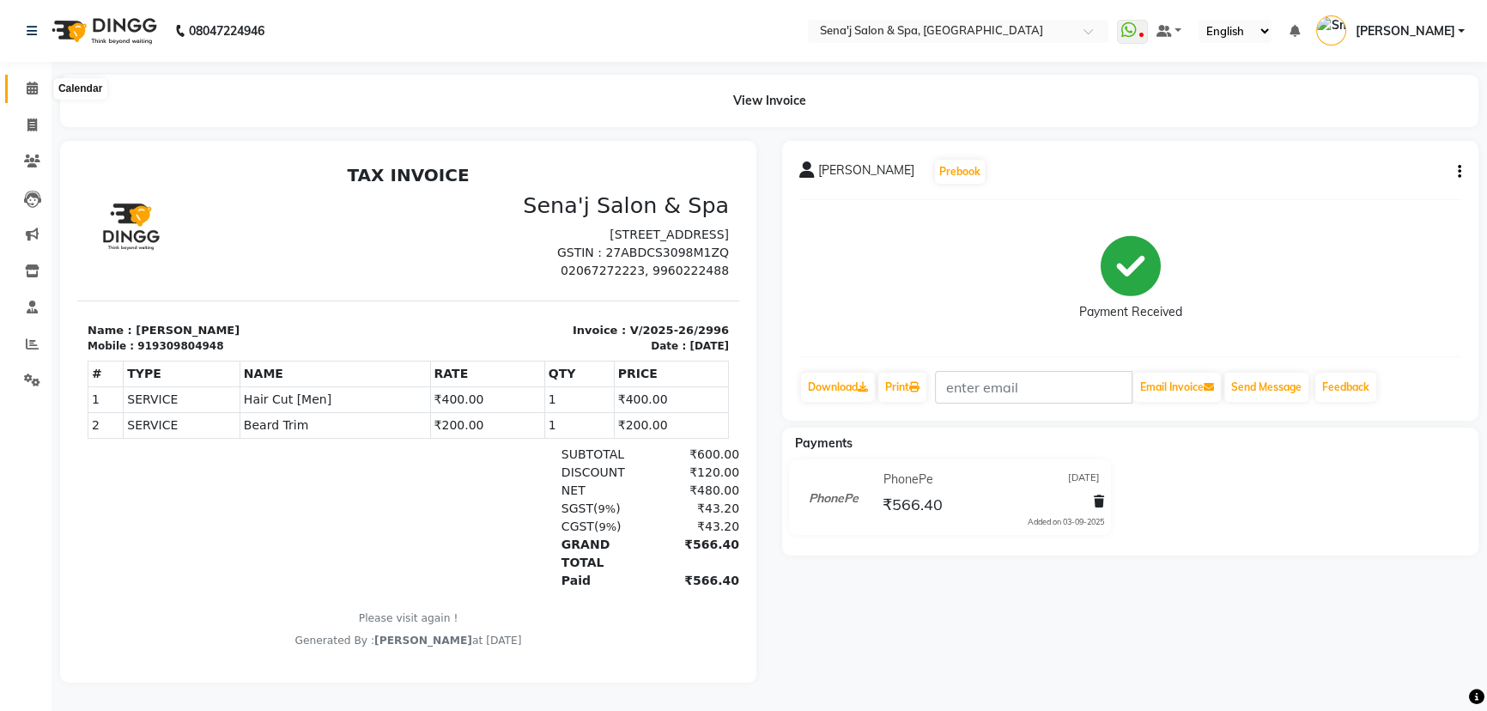
drag, startPoint x: 19, startPoint y: 78, endPoint x: 51, endPoint y: 92, distance: 34.6
click at [19, 79] on span at bounding box center [32, 89] width 30 height 20
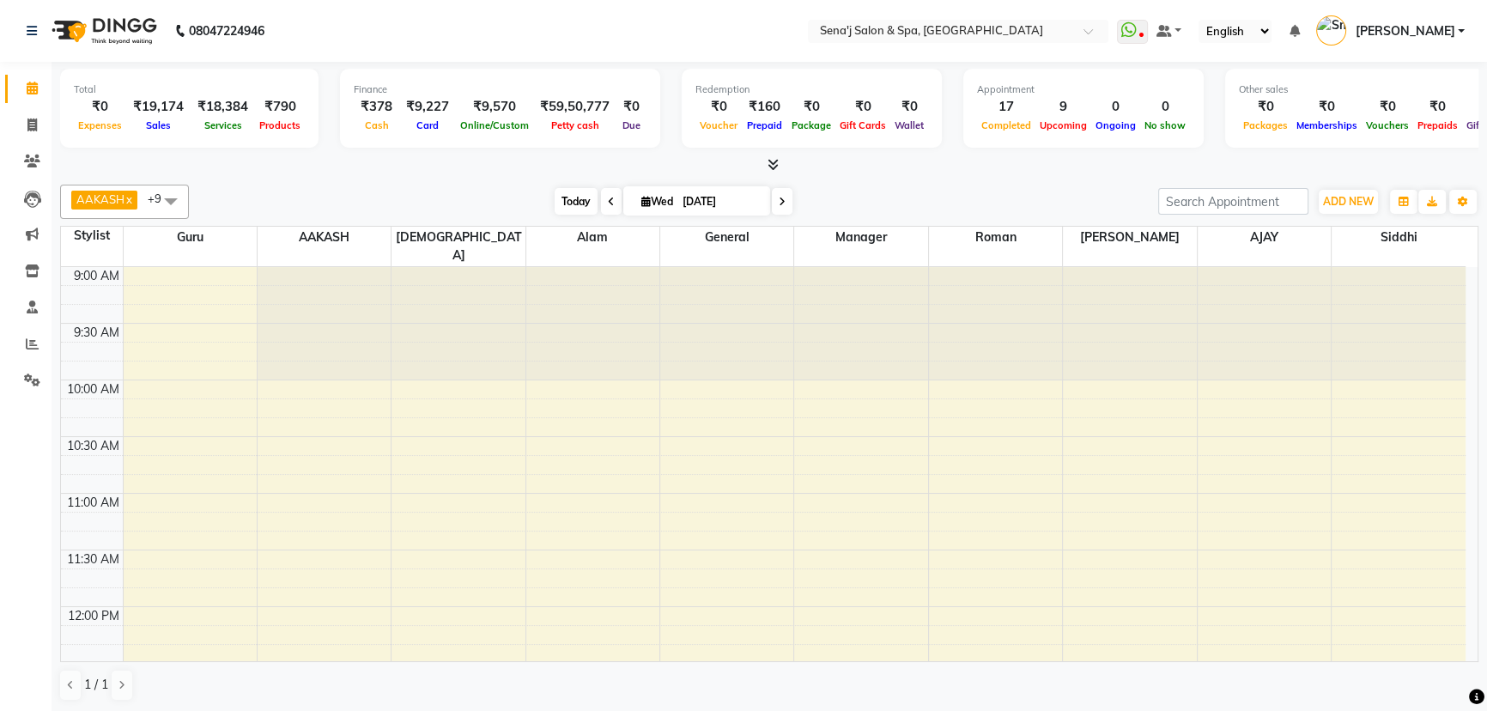
click at [567, 203] on span "Today" at bounding box center [576, 201] width 43 height 27
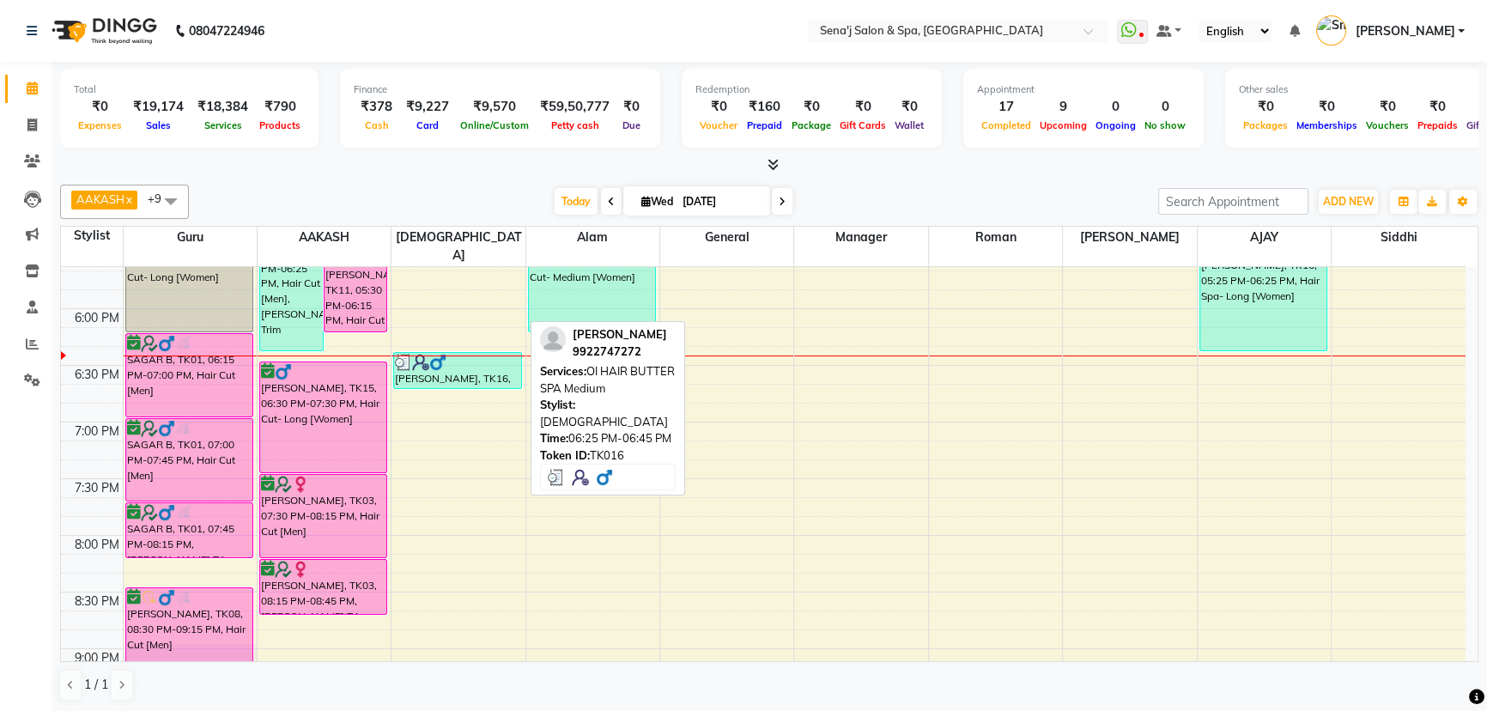
scroll to position [939, 0]
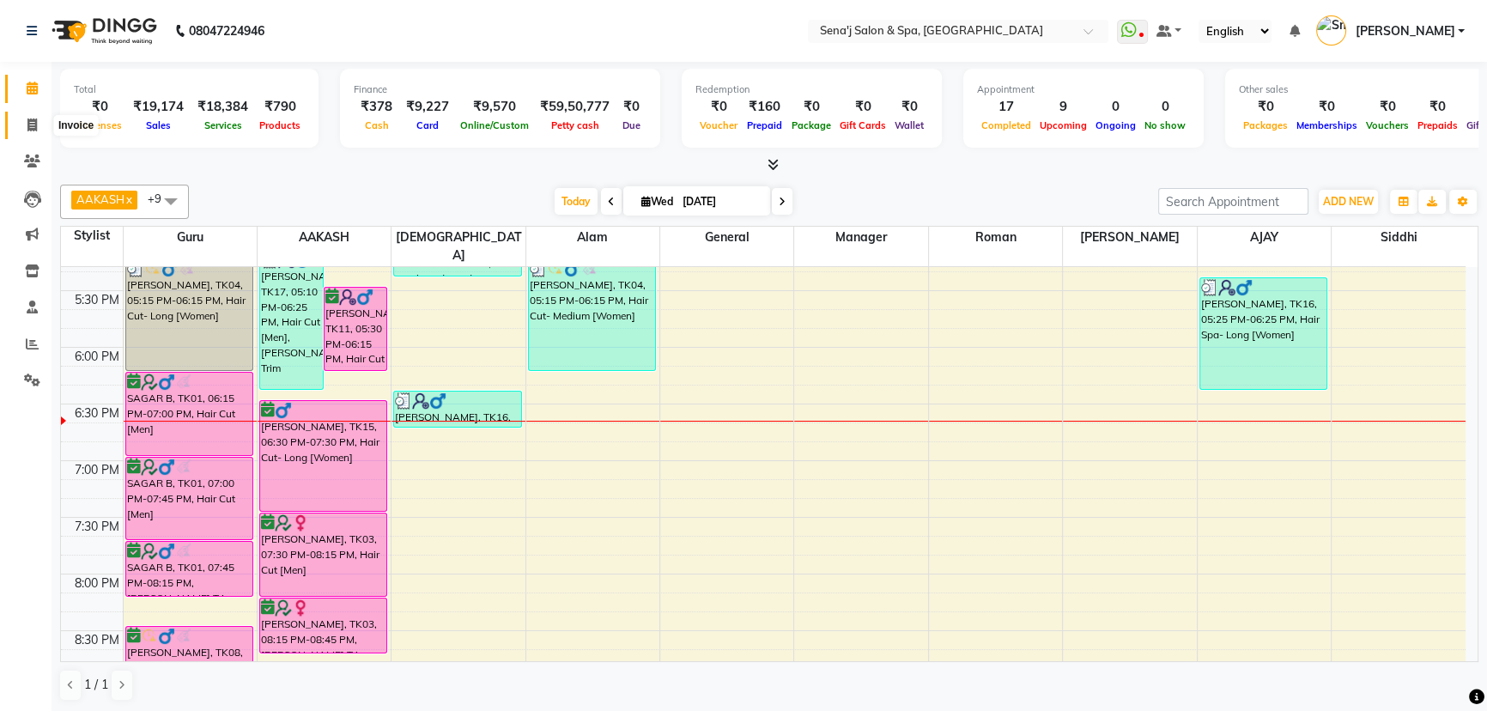
click at [35, 118] on icon at bounding box center [31, 124] width 9 height 13
select select "447"
select select "service"
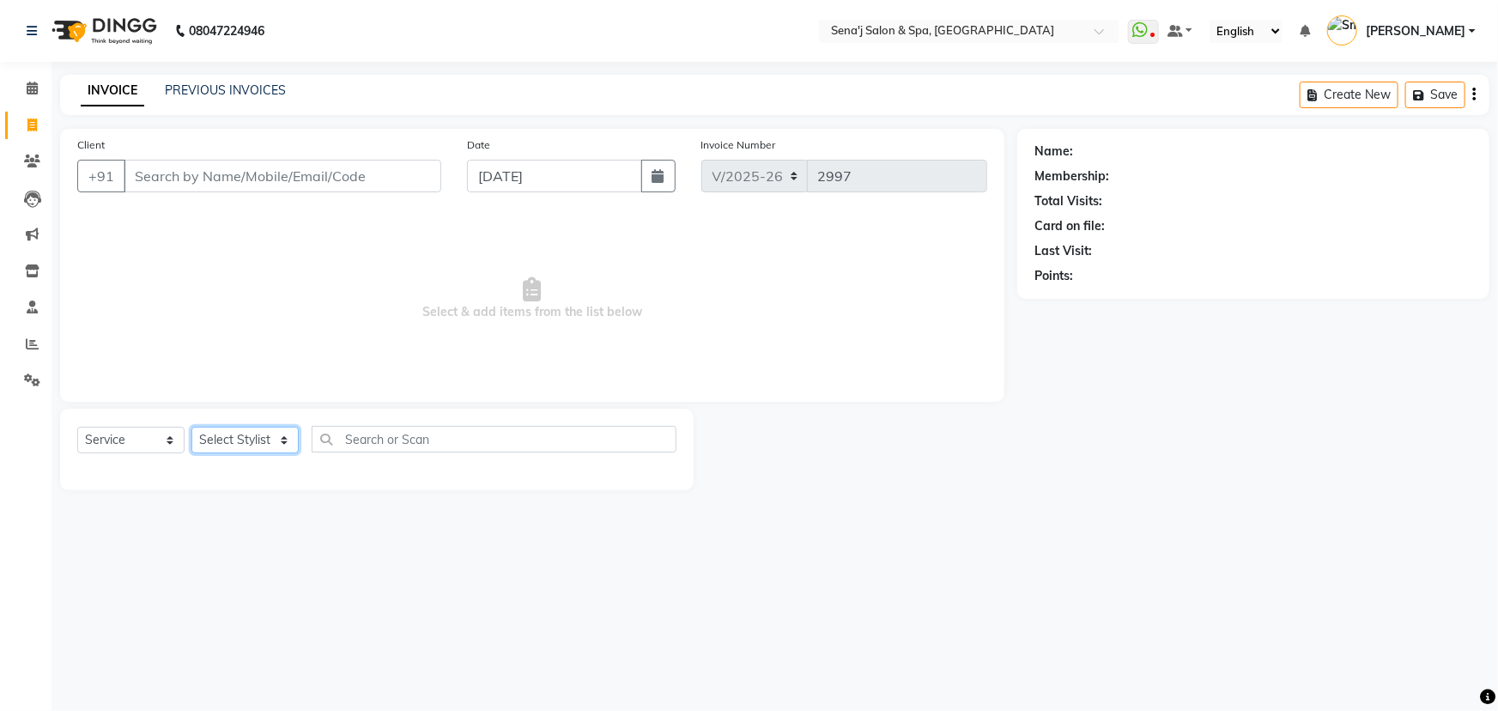
click at [239, 429] on select "Select Stylist [PERSON_NAME] [PERSON_NAME] [PERSON_NAME] [PERSON_NAME] General …" at bounding box center [244, 440] width 107 height 27
select select "11468"
click at [191, 427] on select "Select Stylist [PERSON_NAME] [PERSON_NAME] [PERSON_NAME] [PERSON_NAME] General …" at bounding box center [244, 440] width 107 height 27
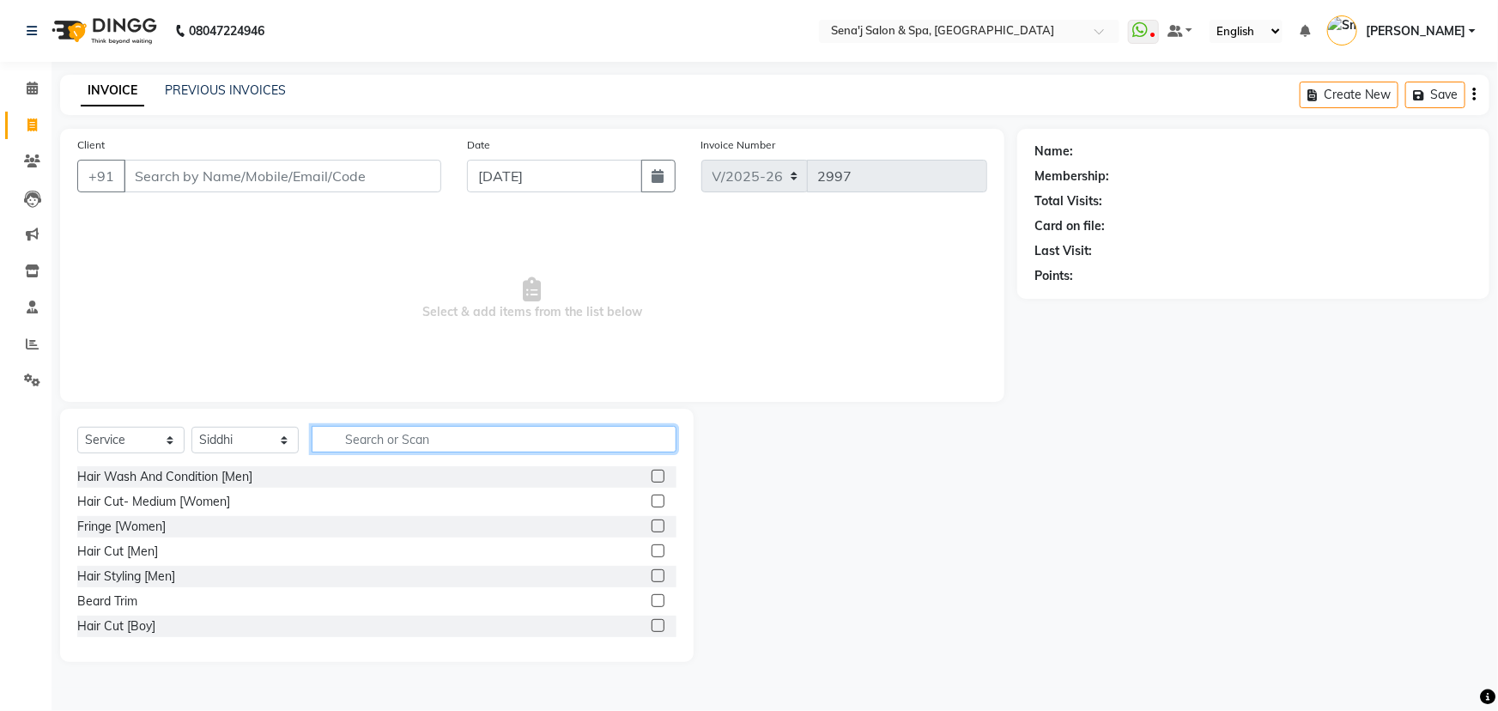
click at [386, 440] on input "text" at bounding box center [494, 439] width 365 height 27
type input "hair"
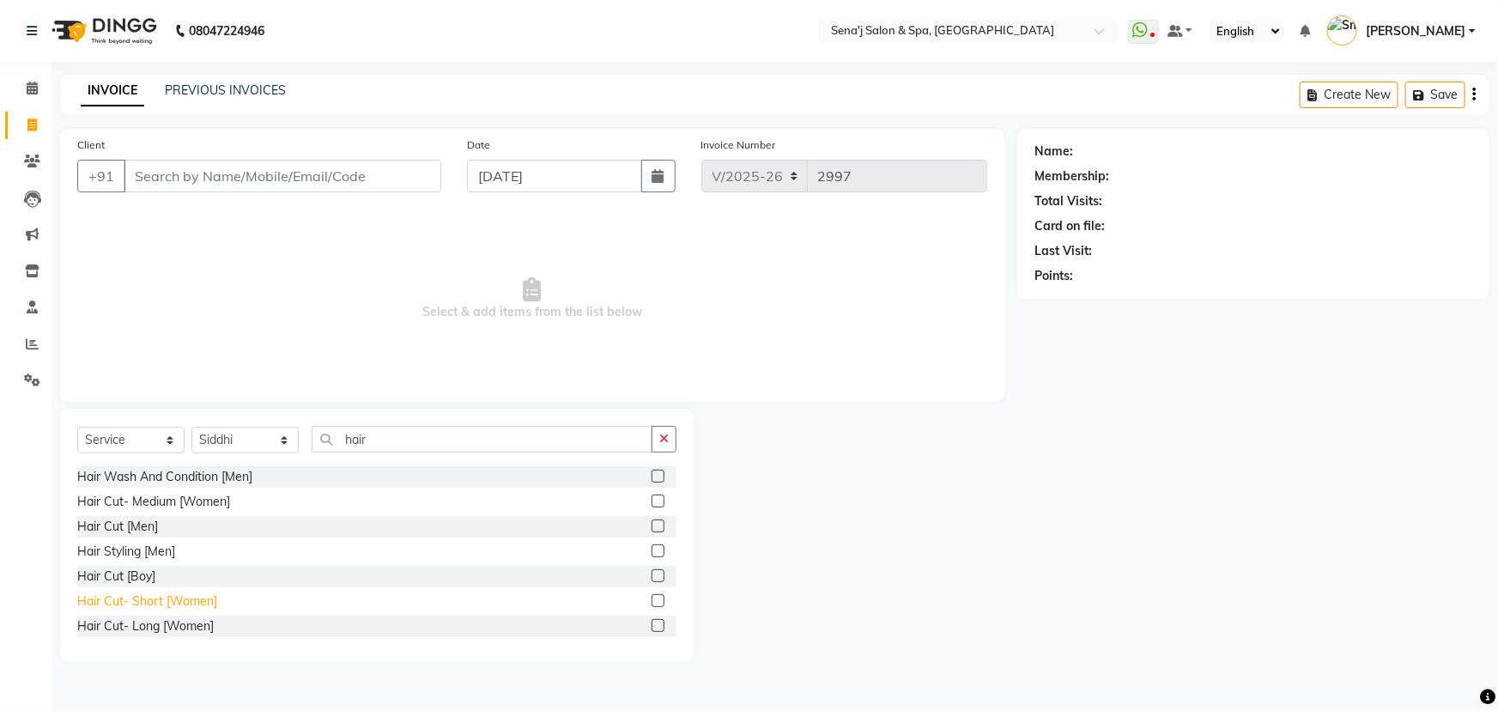
click at [192, 606] on div "Hair Wash And Condition [Men] Hair Cut- Medium [Women] Hair Cut [Men] Hair Styl…" at bounding box center [376, 552] width 599 height 172
click at [206, 628] on div "Hair Cut- Long [Women]" at bounding box center [145, 626] width 137 height 18
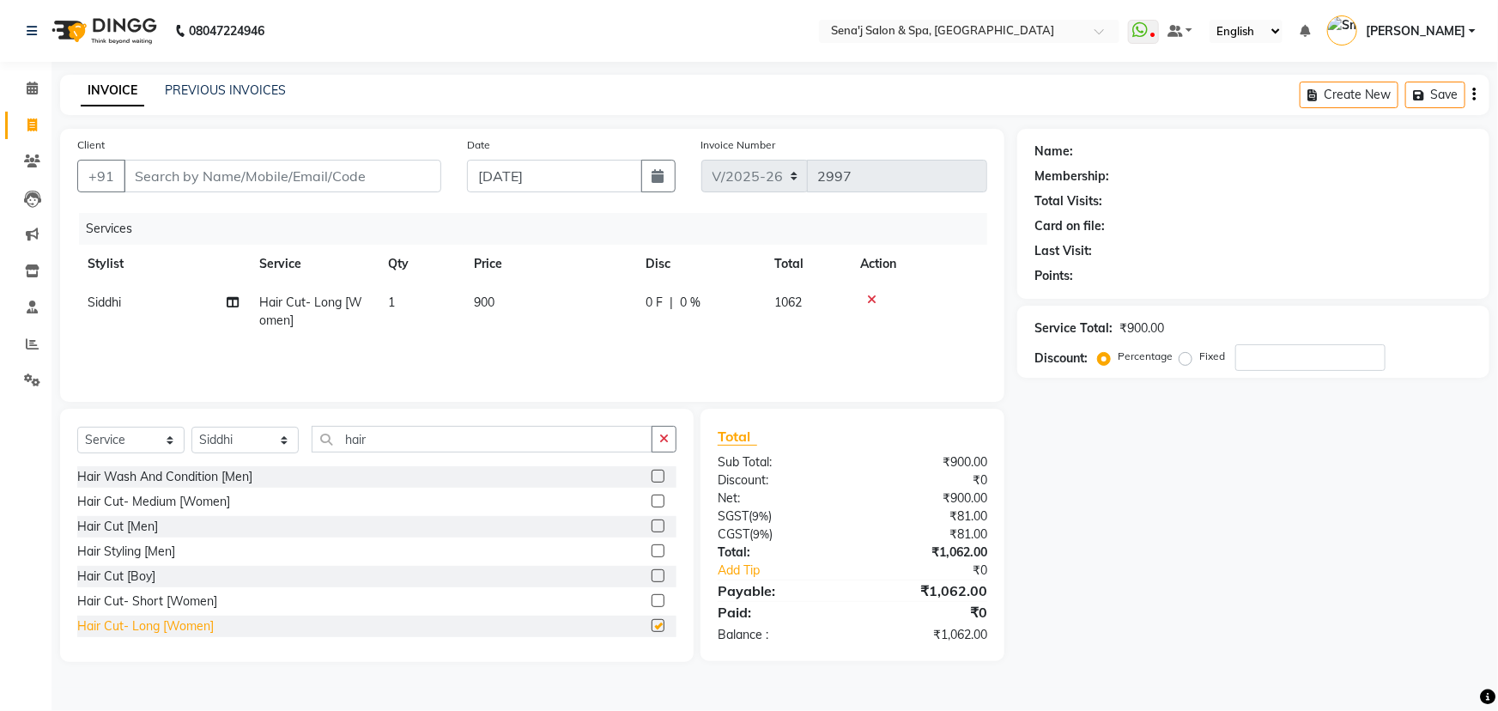
checkbox input "false"
click at [491, 309] on td "900" at bounding box center [550, 311] width 172 height 57
select select "11468"
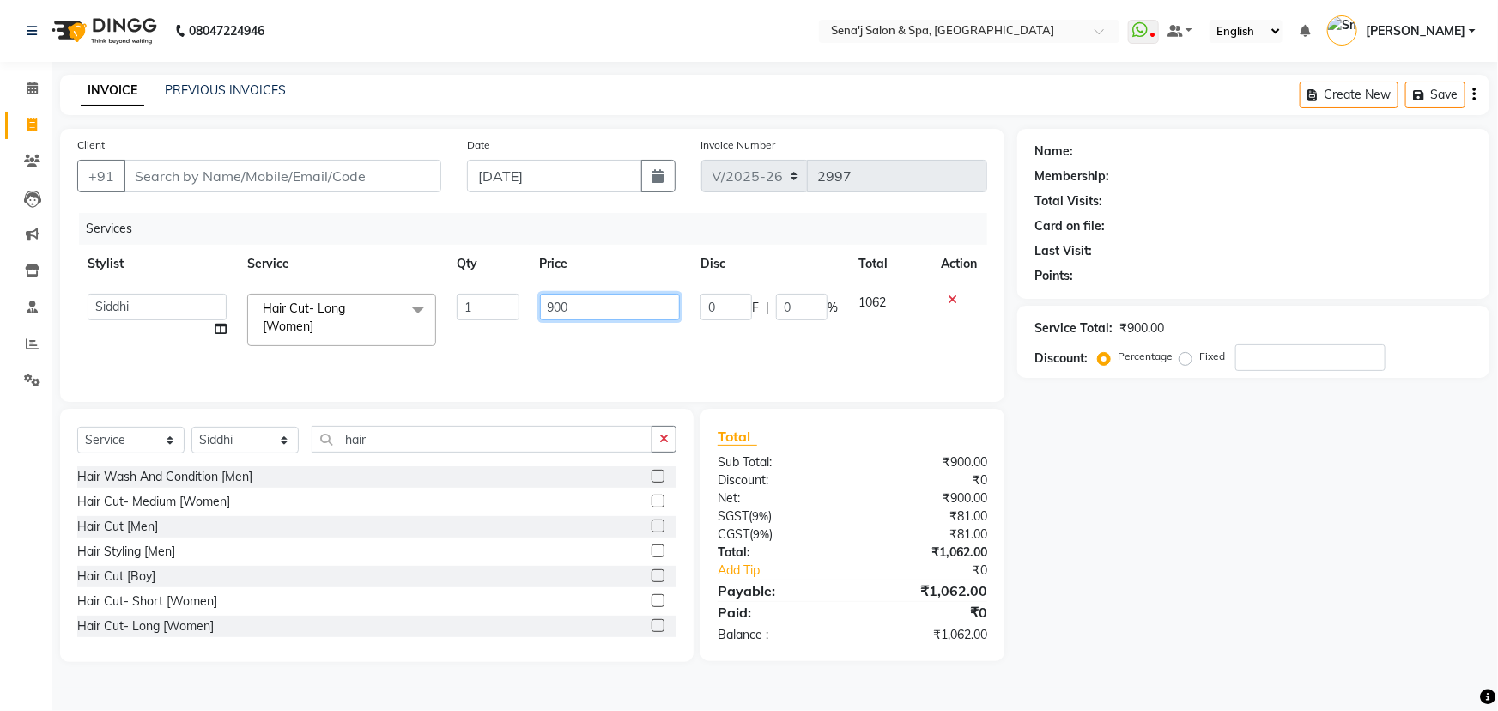
click at [665, 326] on td "900" at bounding box center [610, 319] width 161 height 73
type input "9"
type input "100"
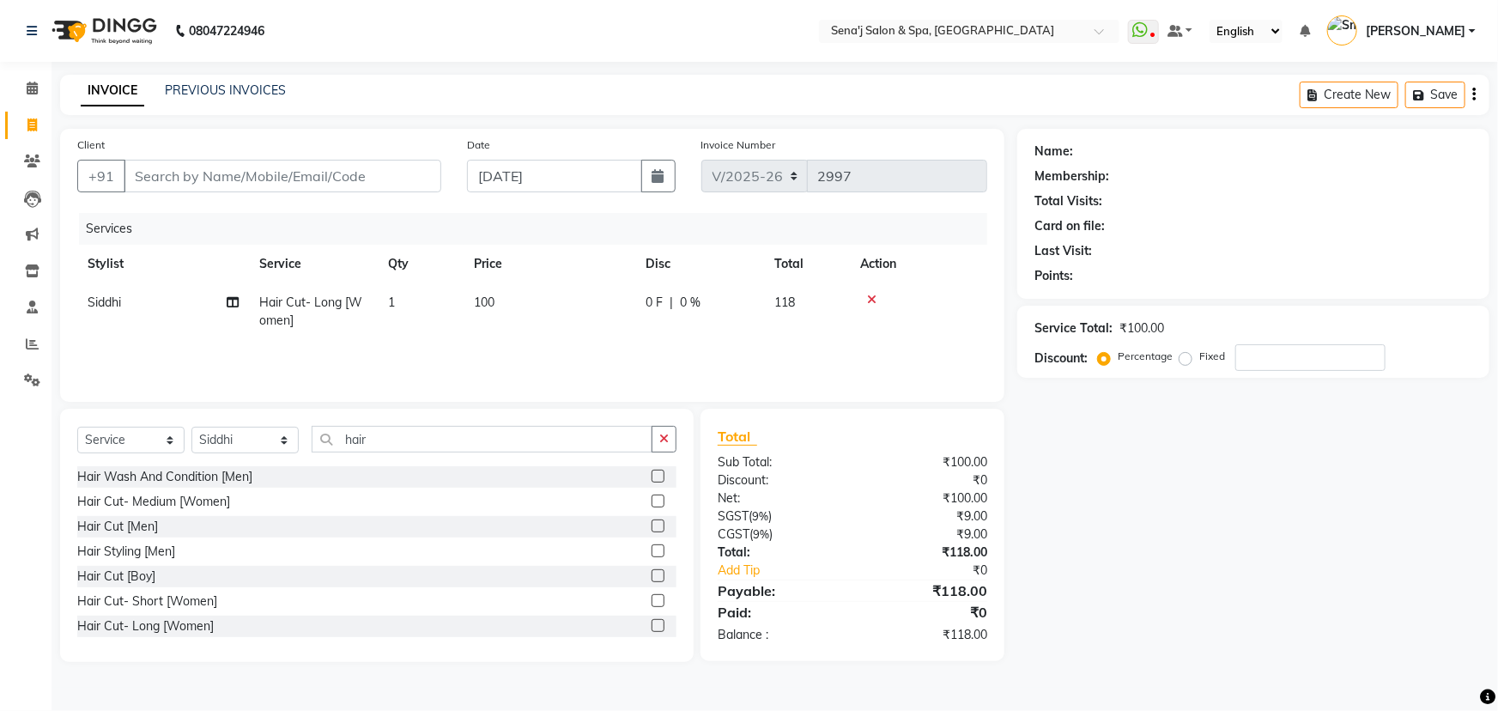
click at [503, 297] on td "100" at bounding box center [550, 311] width 172 height 57
select select "11468"
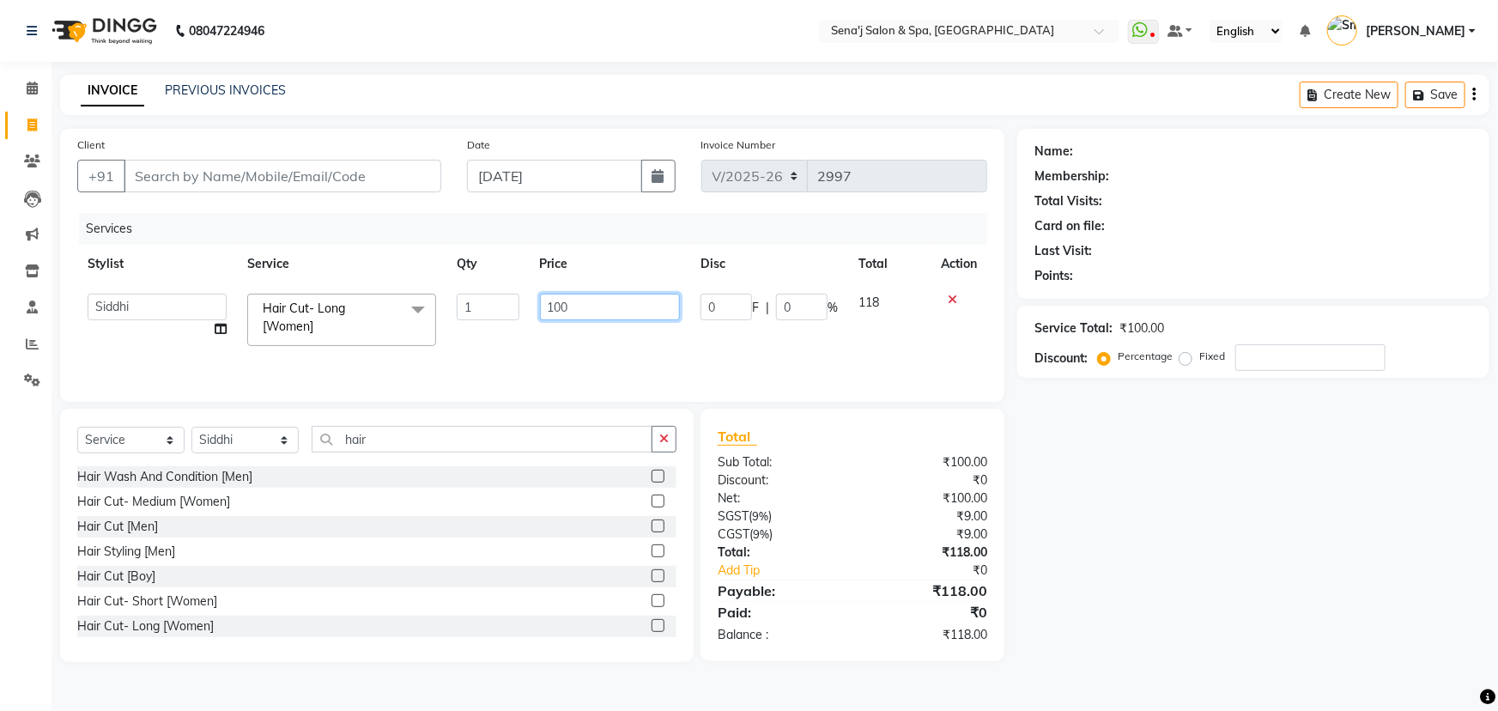
click at [589, 294] on input "100" at bounding box center [610, 307] width 141 height 27
type input "1"
type input "1000"
click at [678, 345] on div "Services Stylist Service Qty Price Disc Total Action AAKASH Afzal Ajay AJAY Ala…" at bounding box center [532, 299] width 910 height 172
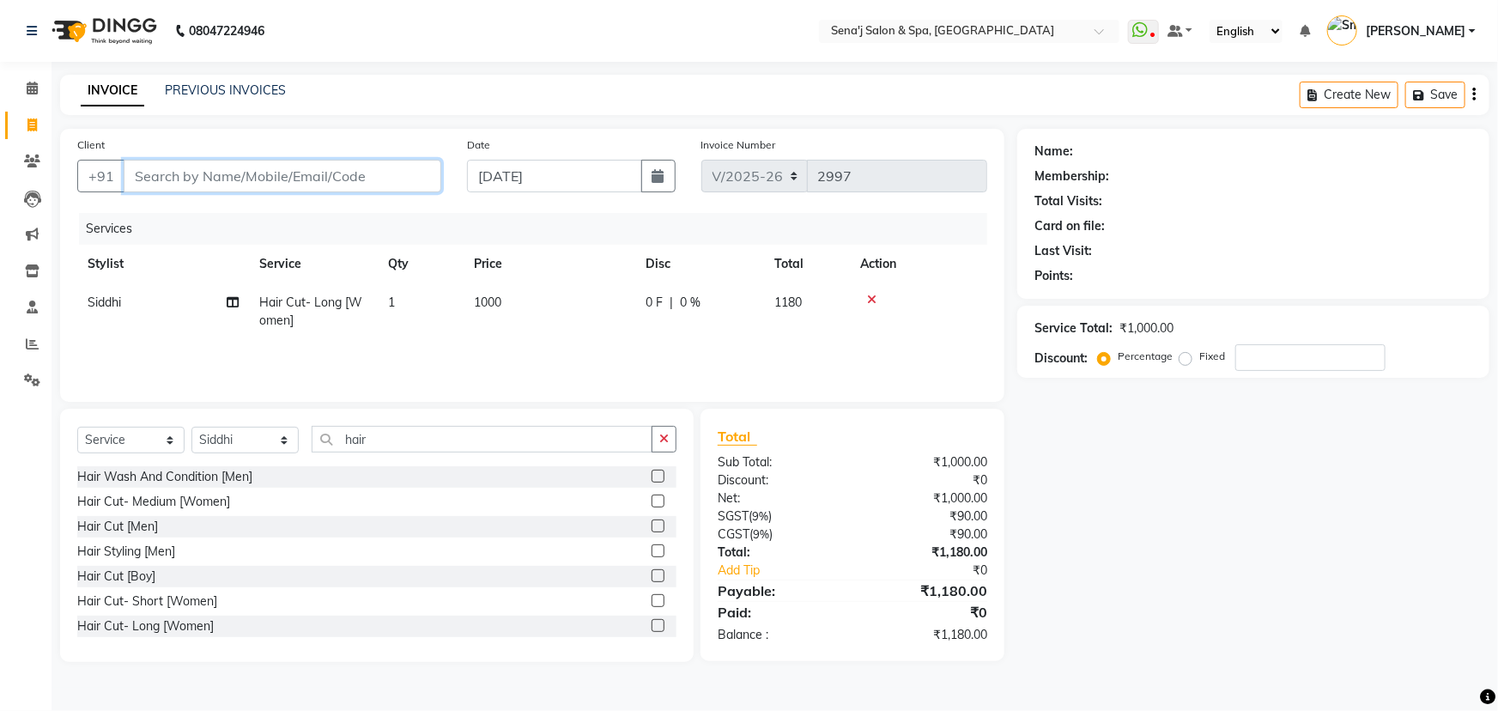
click at [152, 173] on input "Client" at bounding box center [283, 176] width 318 height 33
type input "9"
type input "0"
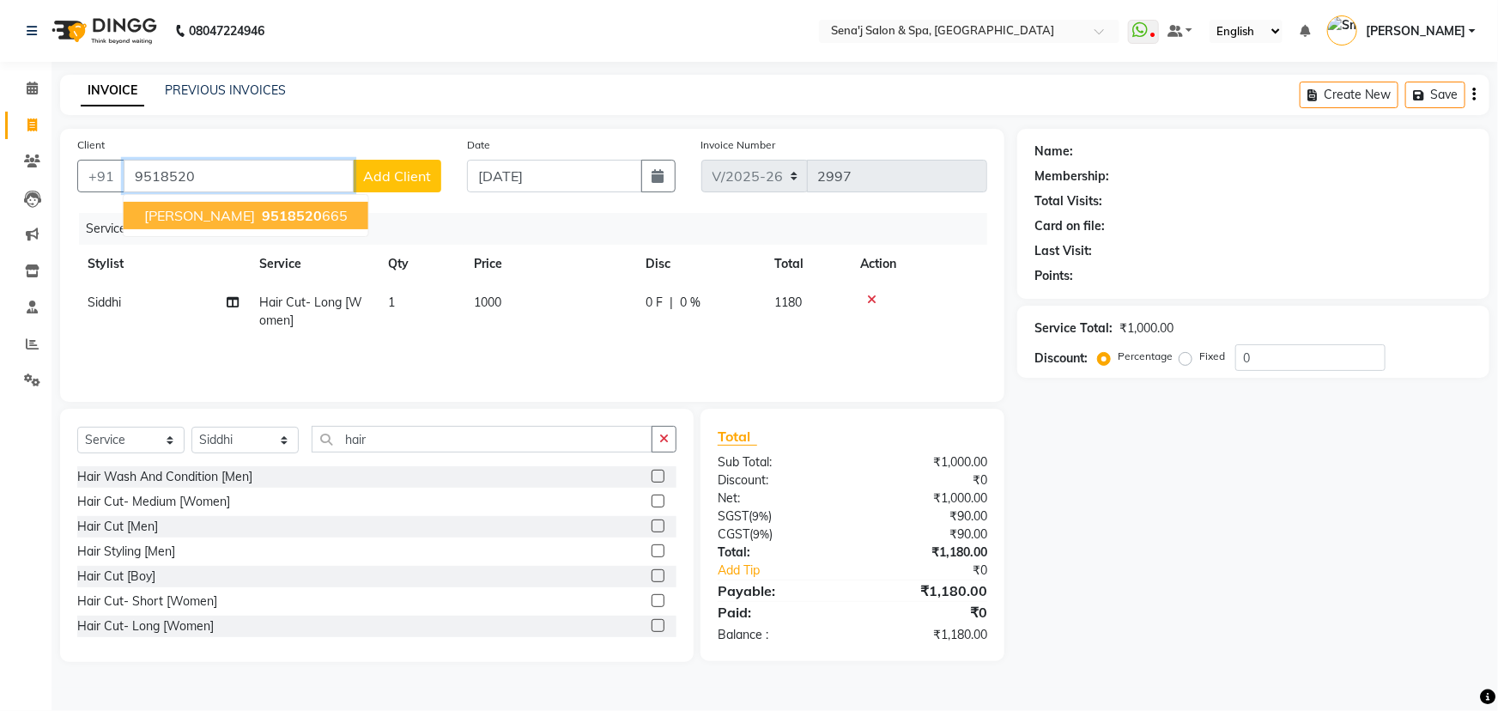
click at [180, 216] on span "[PERSON_NAME]" at bounding box center [199, 215] width 111 height 17
type input "9518520665"
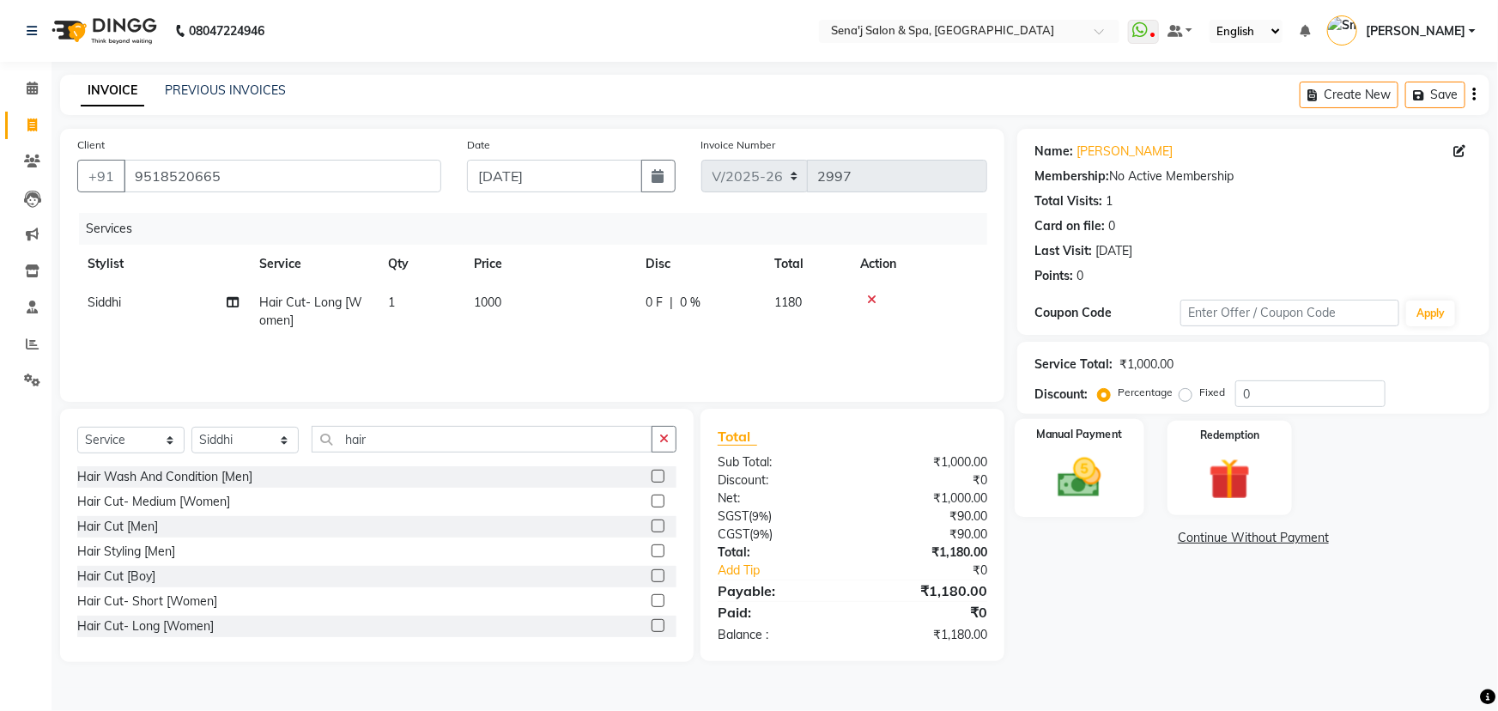
click at [1081, 480] on img at bounding box center [1080, 477] width 70 height 50
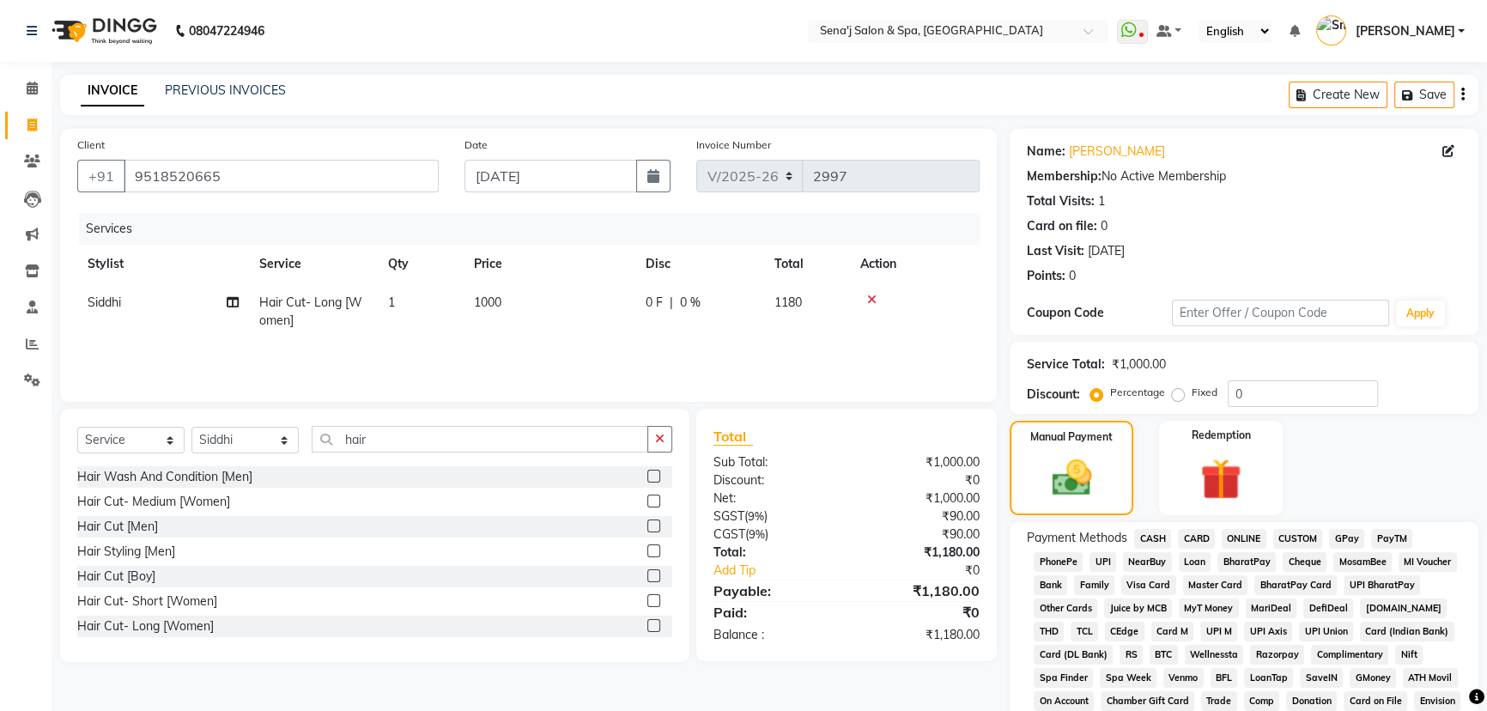
click at [1064, 554] on span "PhonePe" at bounding box center [1058, 562] width 49 height 20
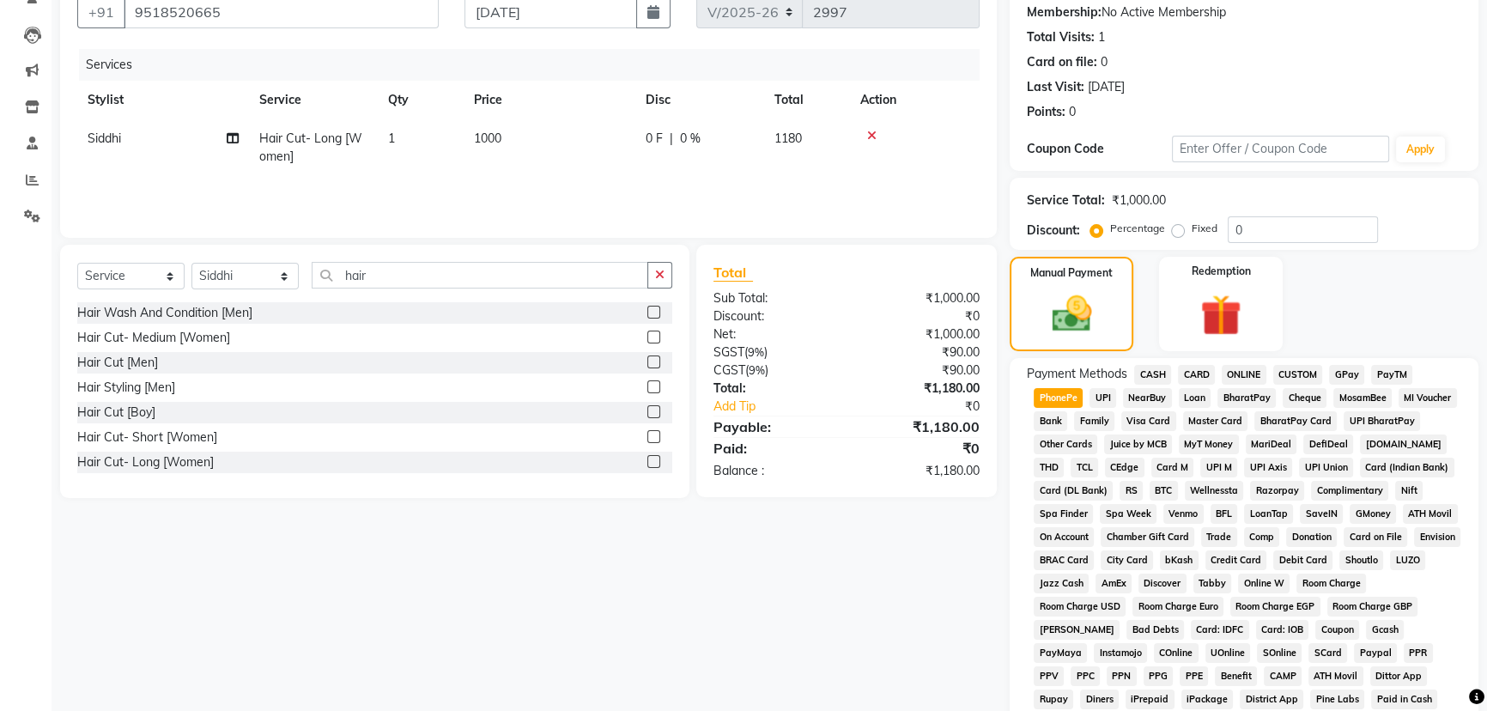
scroll to position [390, 0]
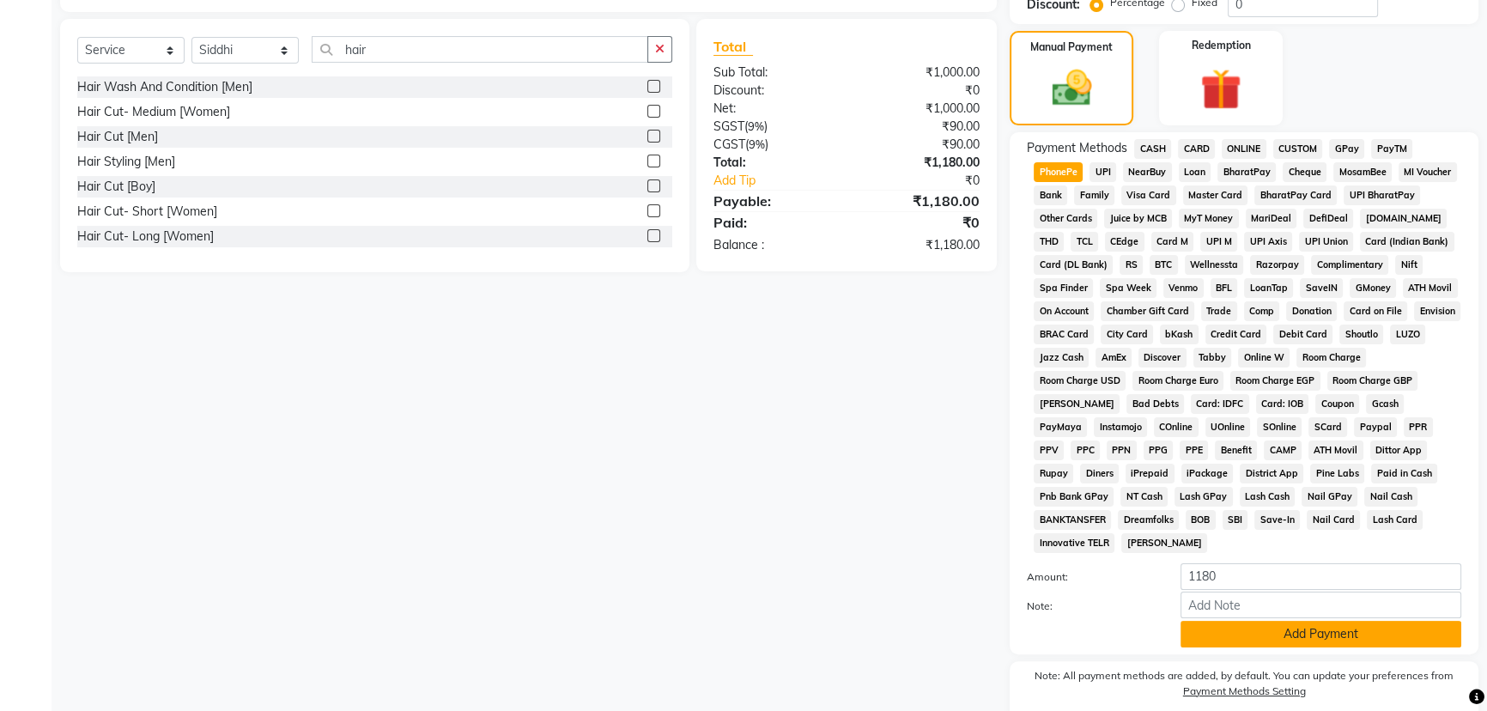
click at [1243, 624] on button "Add Payment" at bounding box center [1321, 634] width 281 height 27
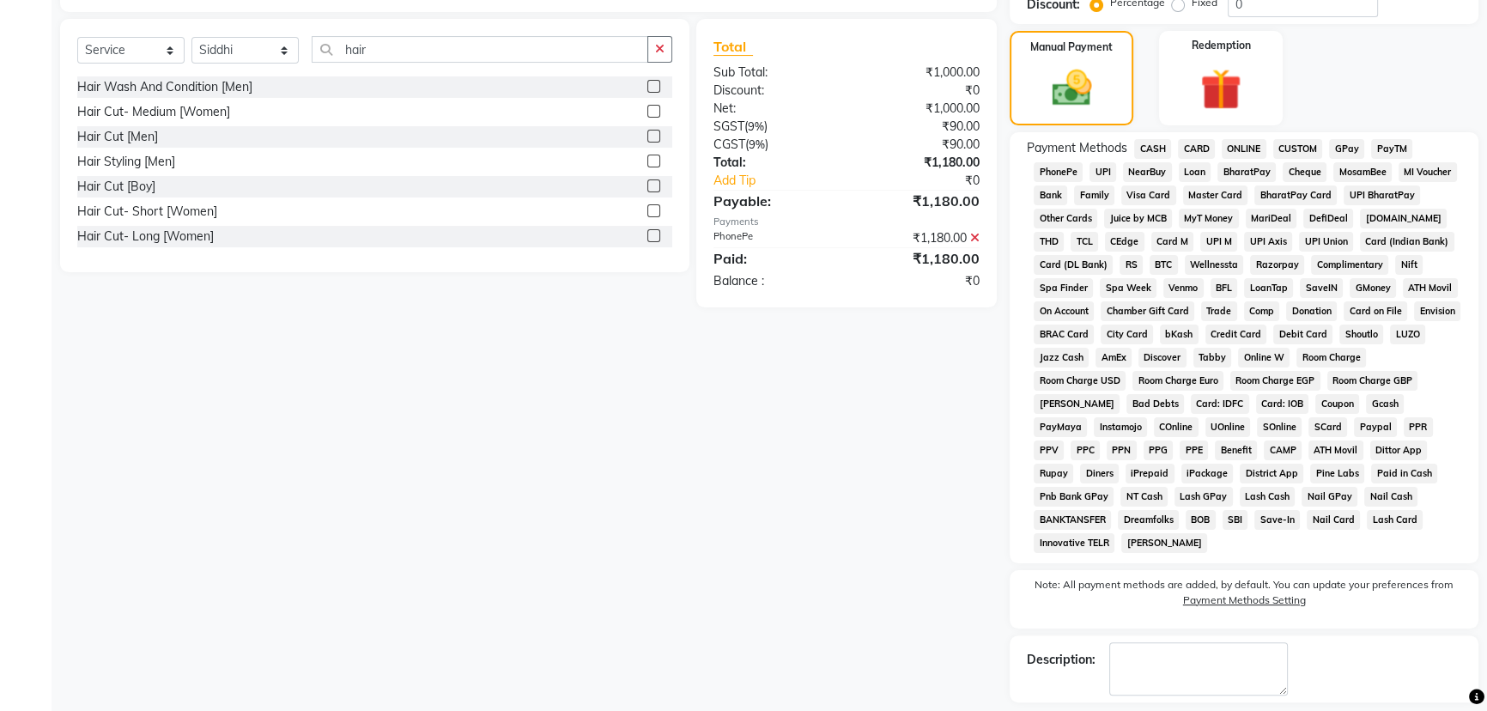
scroll to position [464, 0]
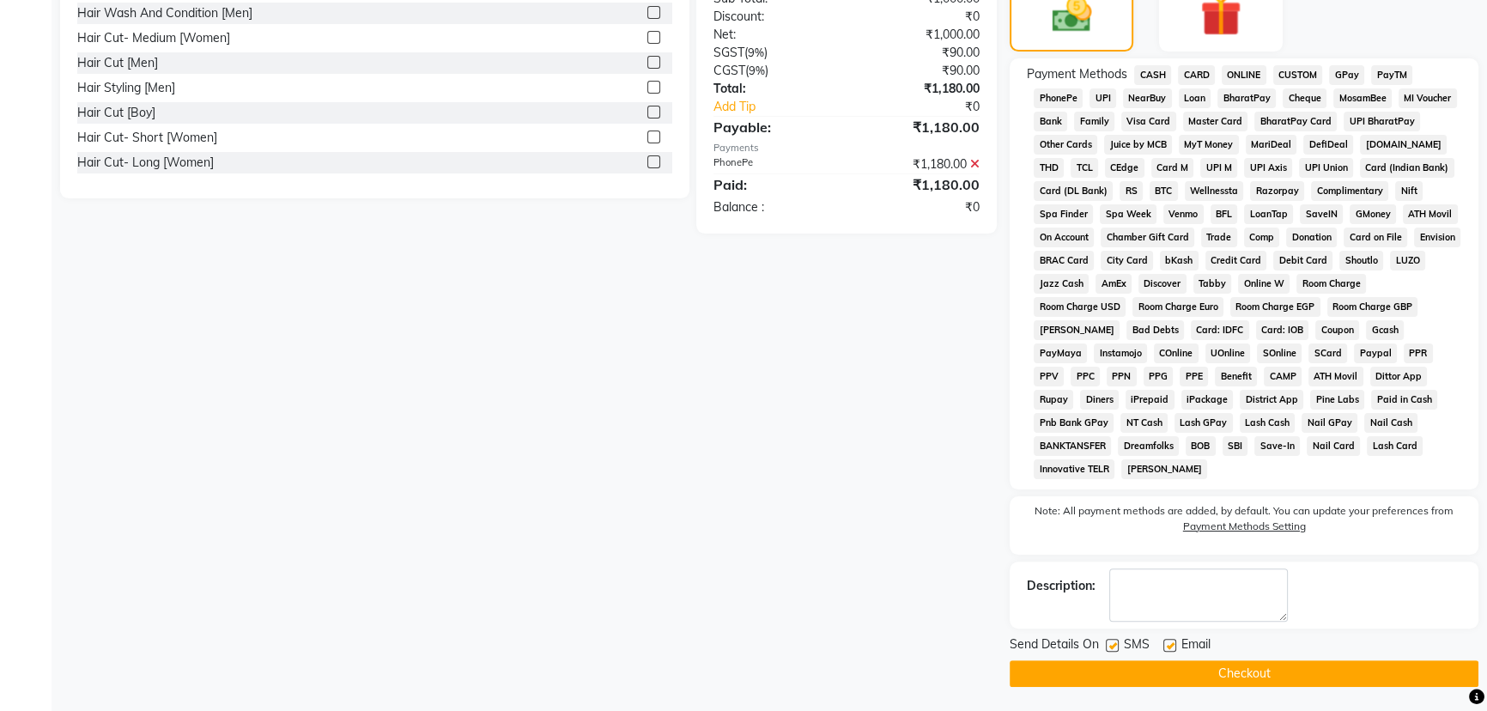
click at [1162, 671] on button "Checkout" at bounding box center [1244, 673] width 469 height 27
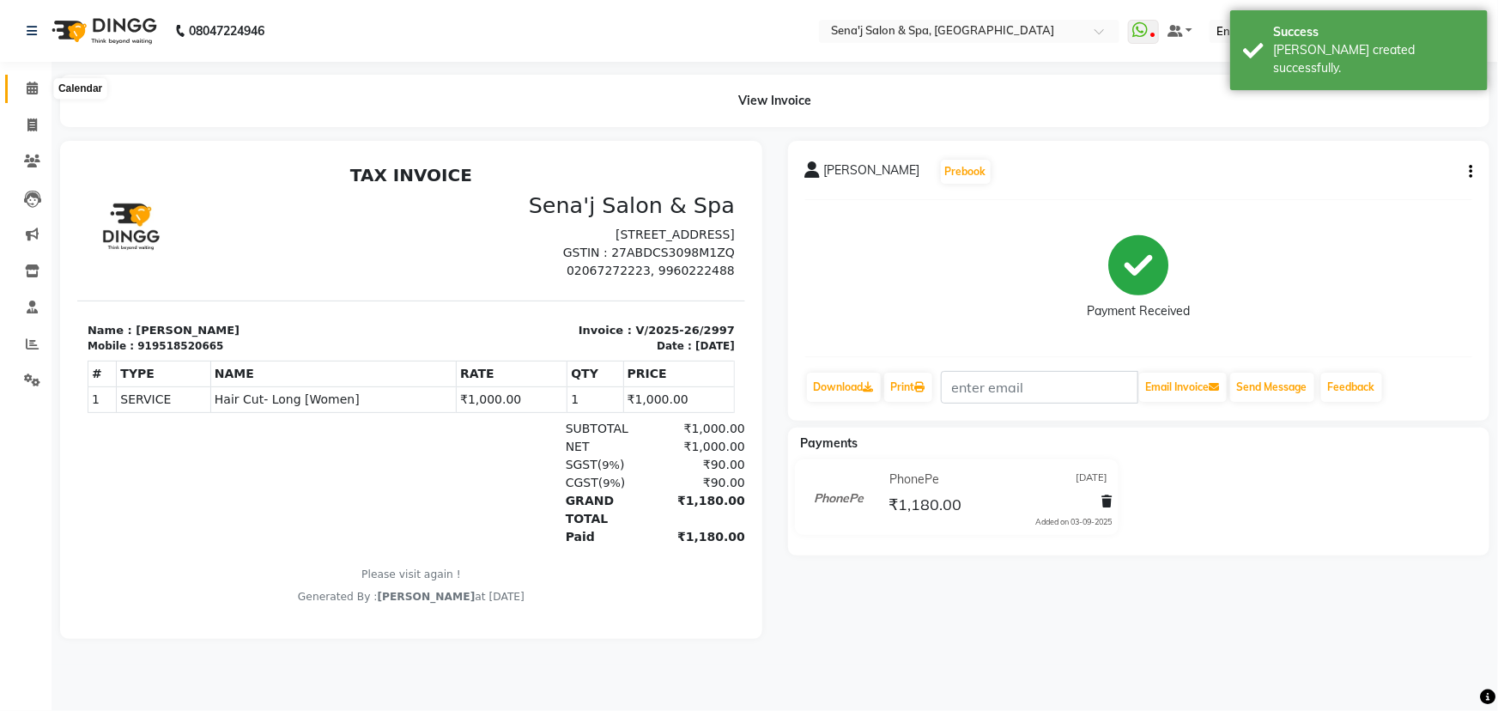
click at [27, 88] on icon at bounding box center [32, 88] width 11 height 13
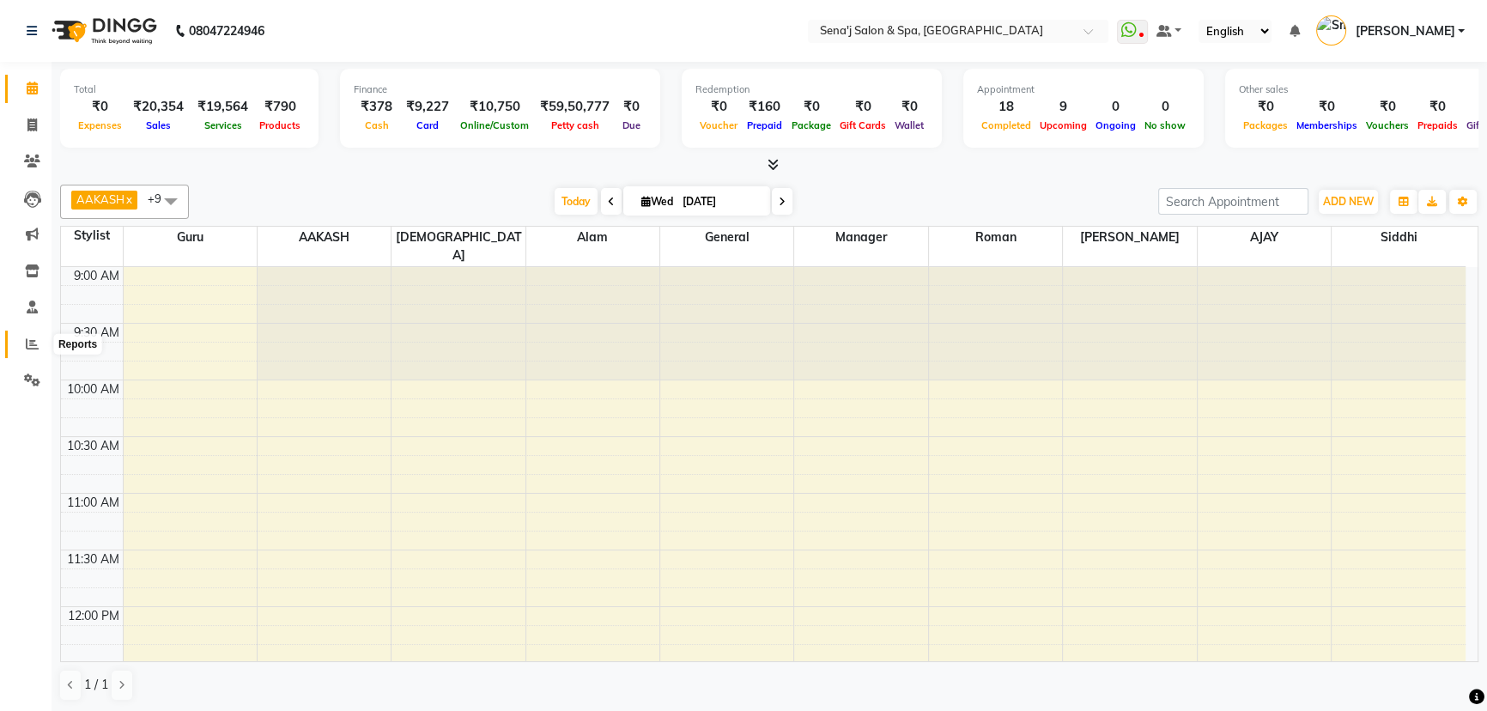
click at [24, 337] on span at bounding box center [32, 345] width 30 height 20
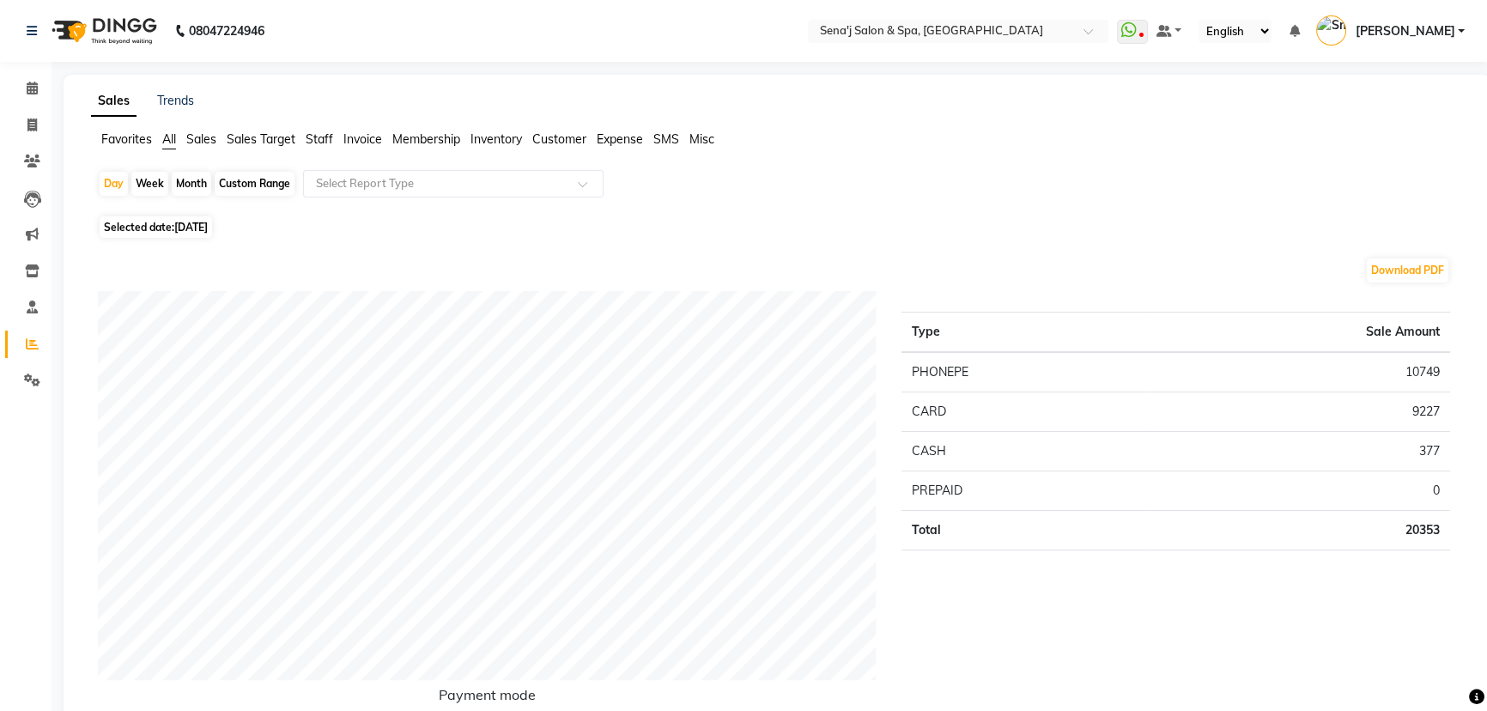
click at [323, 139] on span "Staff" at bounding box center [319, 138] width 27 height 15
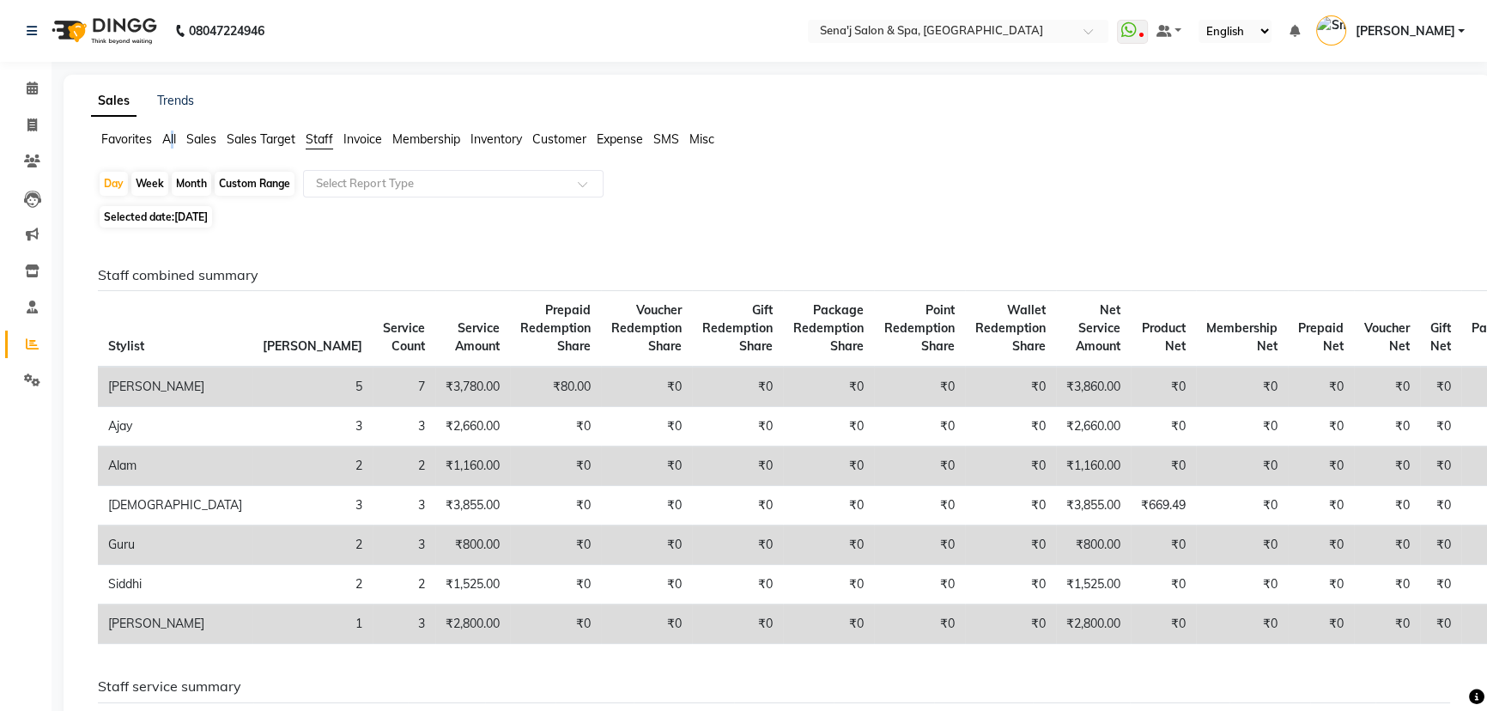
click at [173, 132] on span "All" at bounding box center [169, 138] width 14 height 15
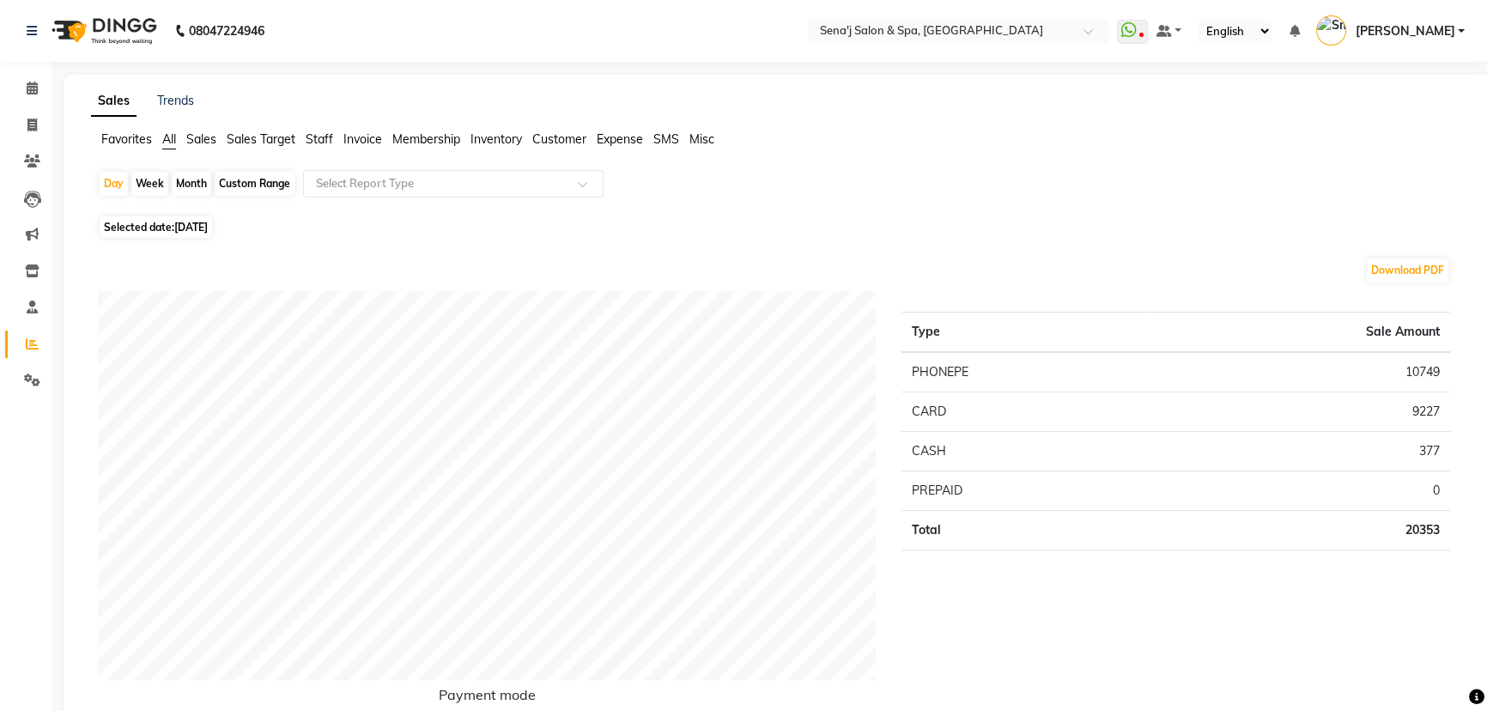
click at [326, 134] on span "Staff" at bounding box center [319, 138] width 27 height 15
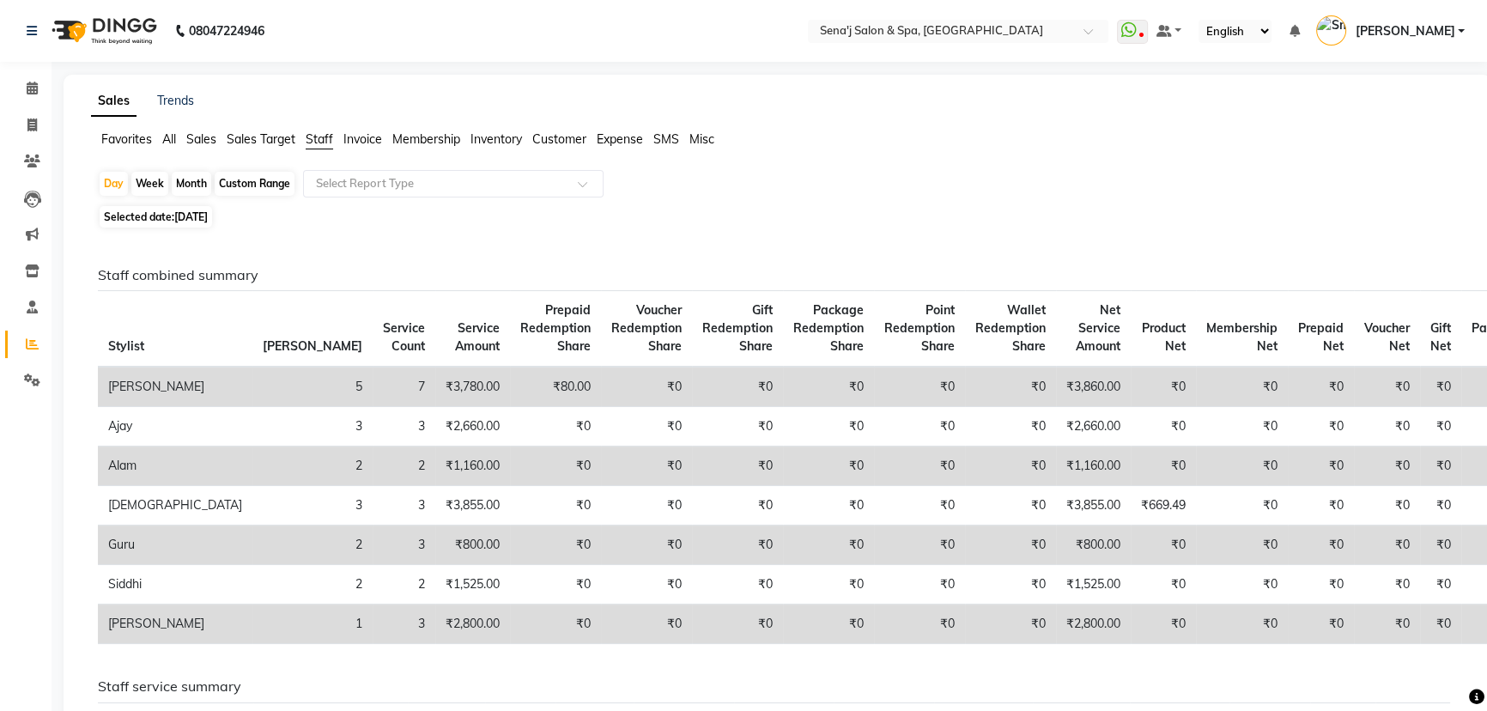
click at [195, 179] on div "Month" at bounding box center [191, 184] width 39 height 24
select select "9"
select select "2025"
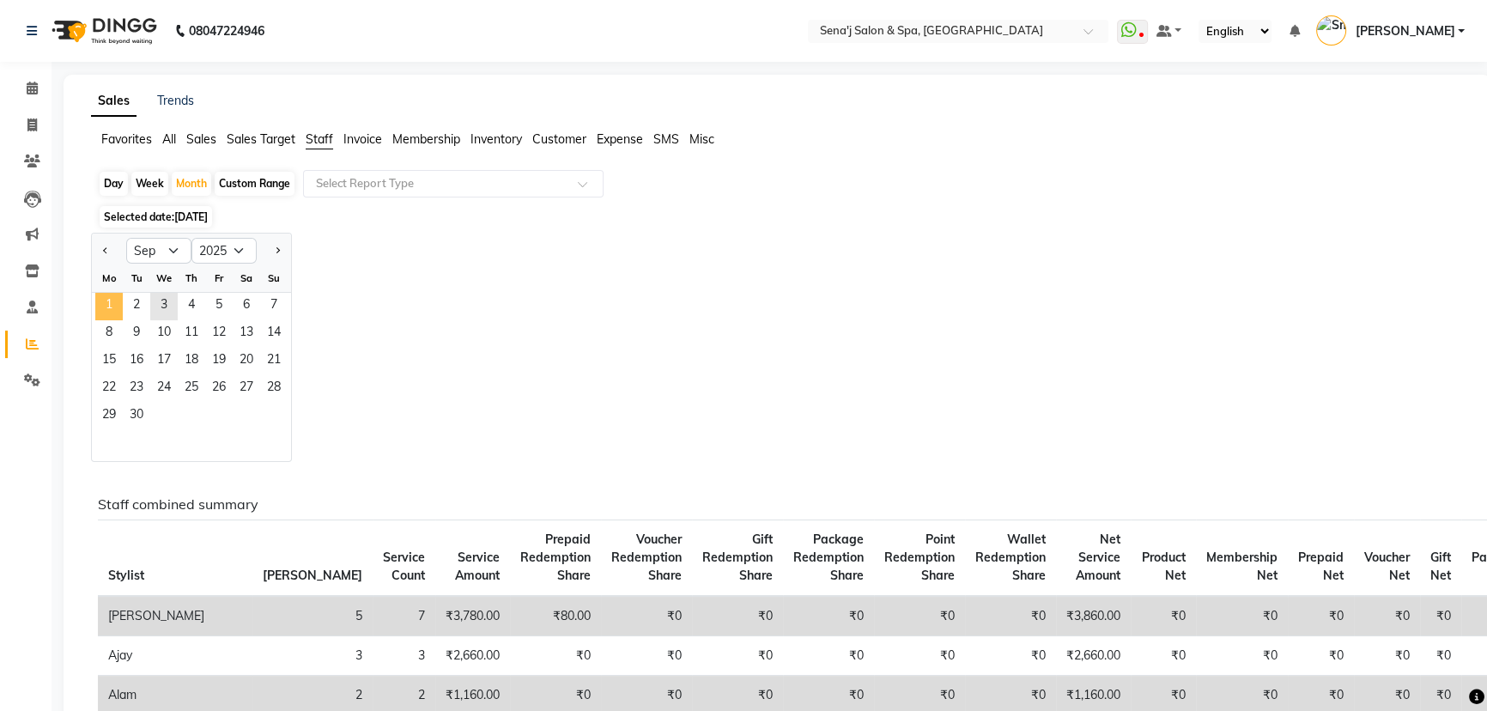
click at [110, 304] on span "1" at bounding box center [108, 306] width 27 height 27
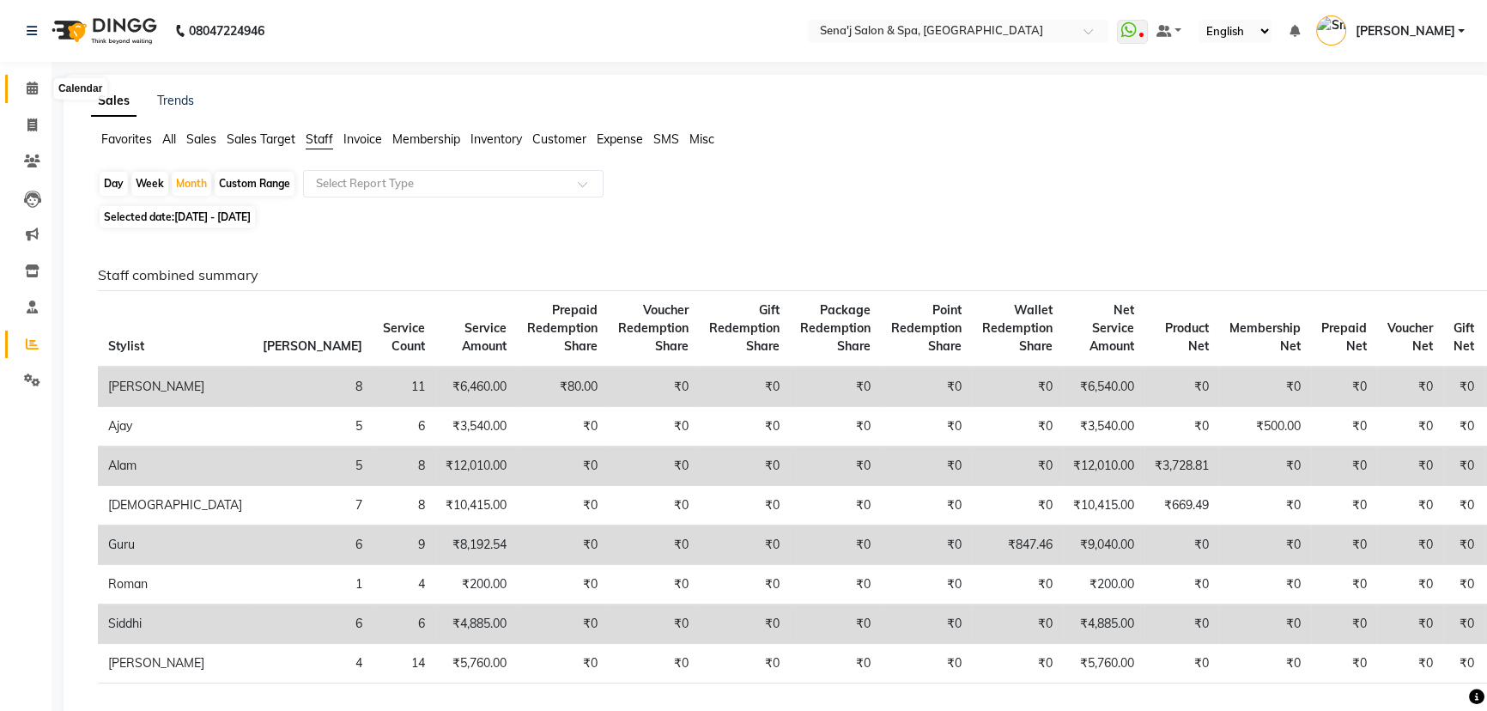
click at [33, 85] on icon at bounding box center [32, 88] width 11 height 13
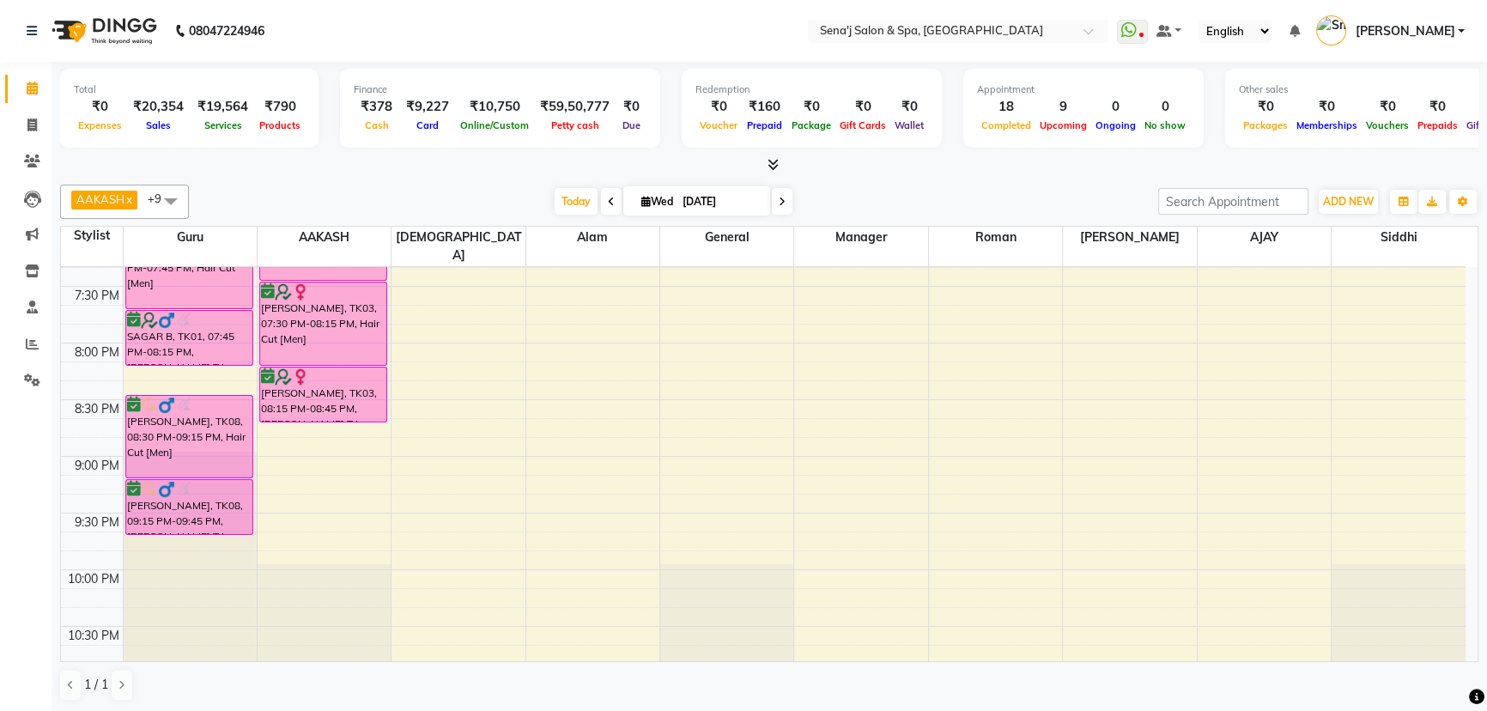
scroll to position [1092, 0]
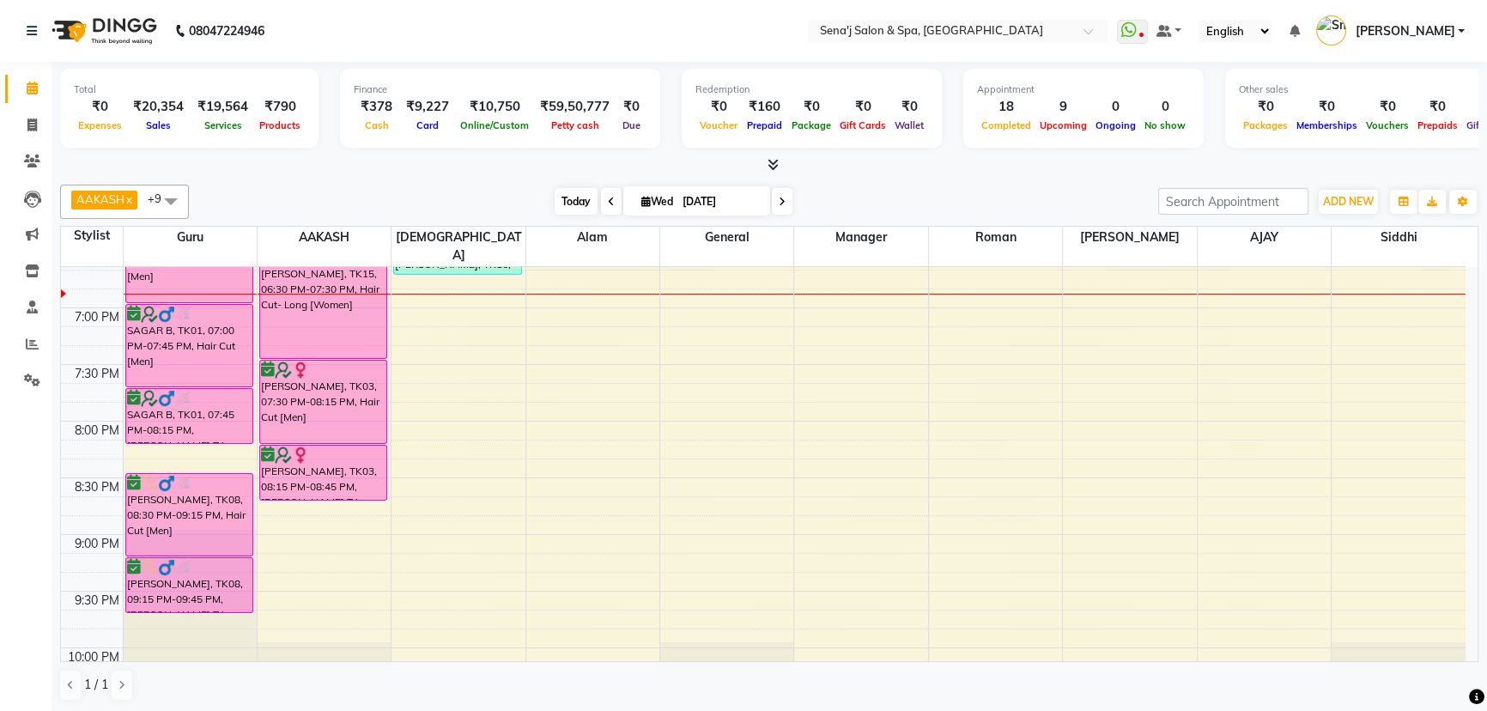
click at [569, 204] on span "Today" at bounding box center [576, 201] width 43 height 27
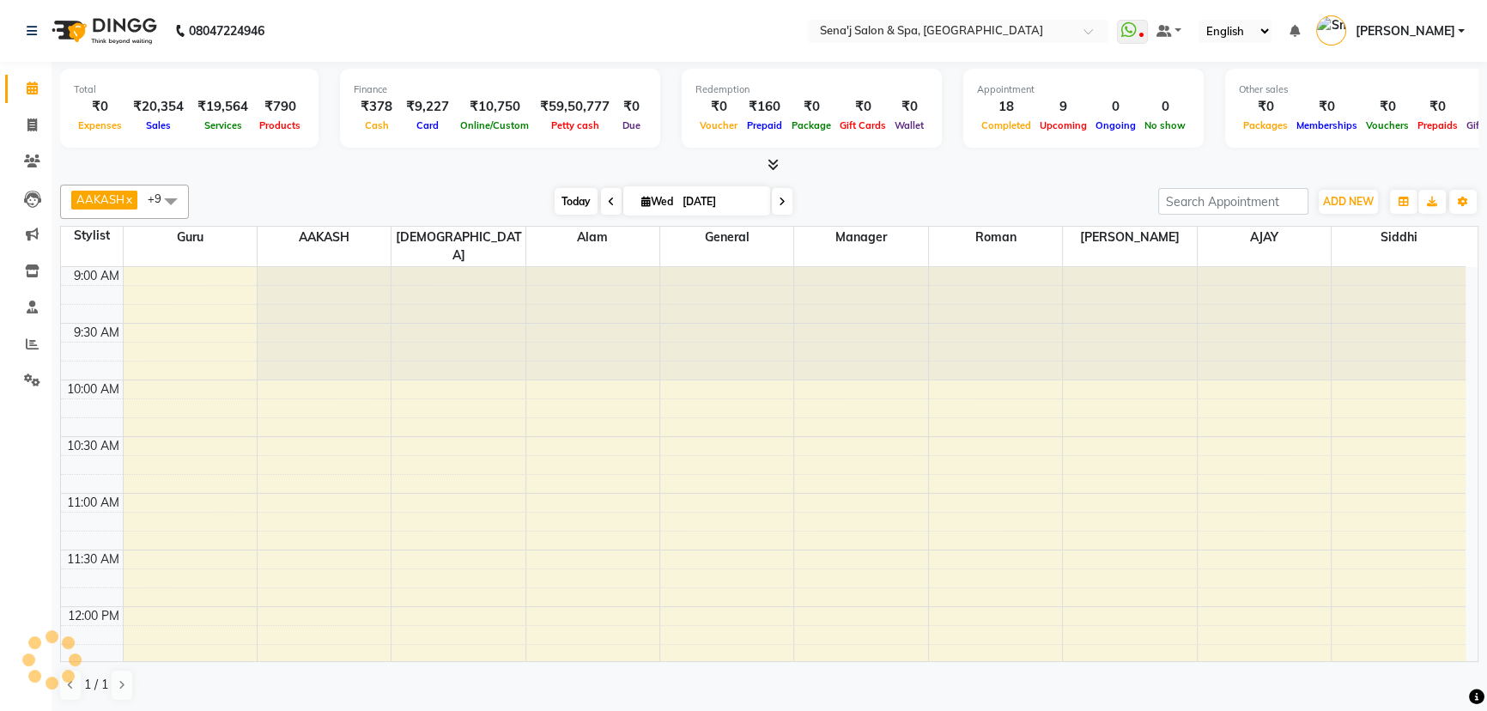
scroll to position [1017, 0]
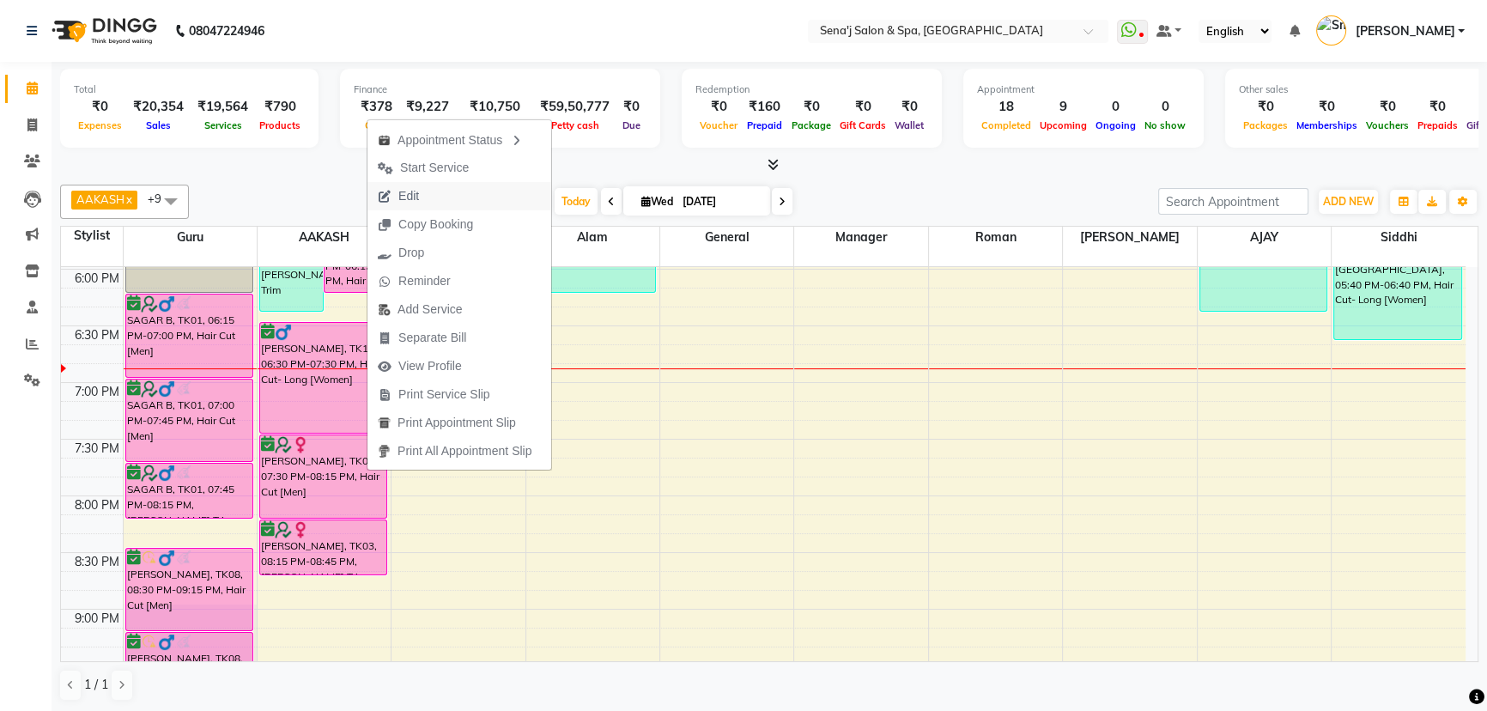
click at [404, 198] on span "Edit" at bounding box center [408, 196] width 21 height 18
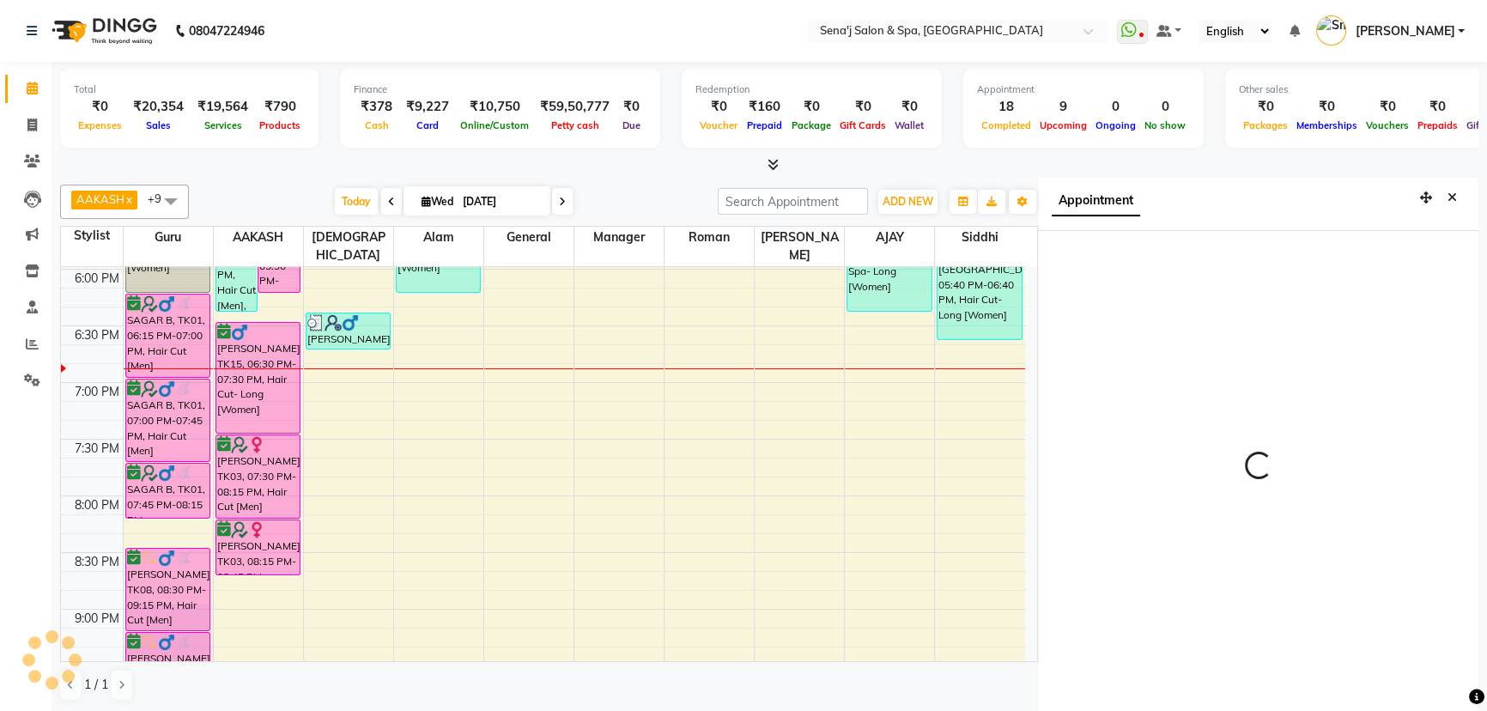
scroll to position [8, 0]
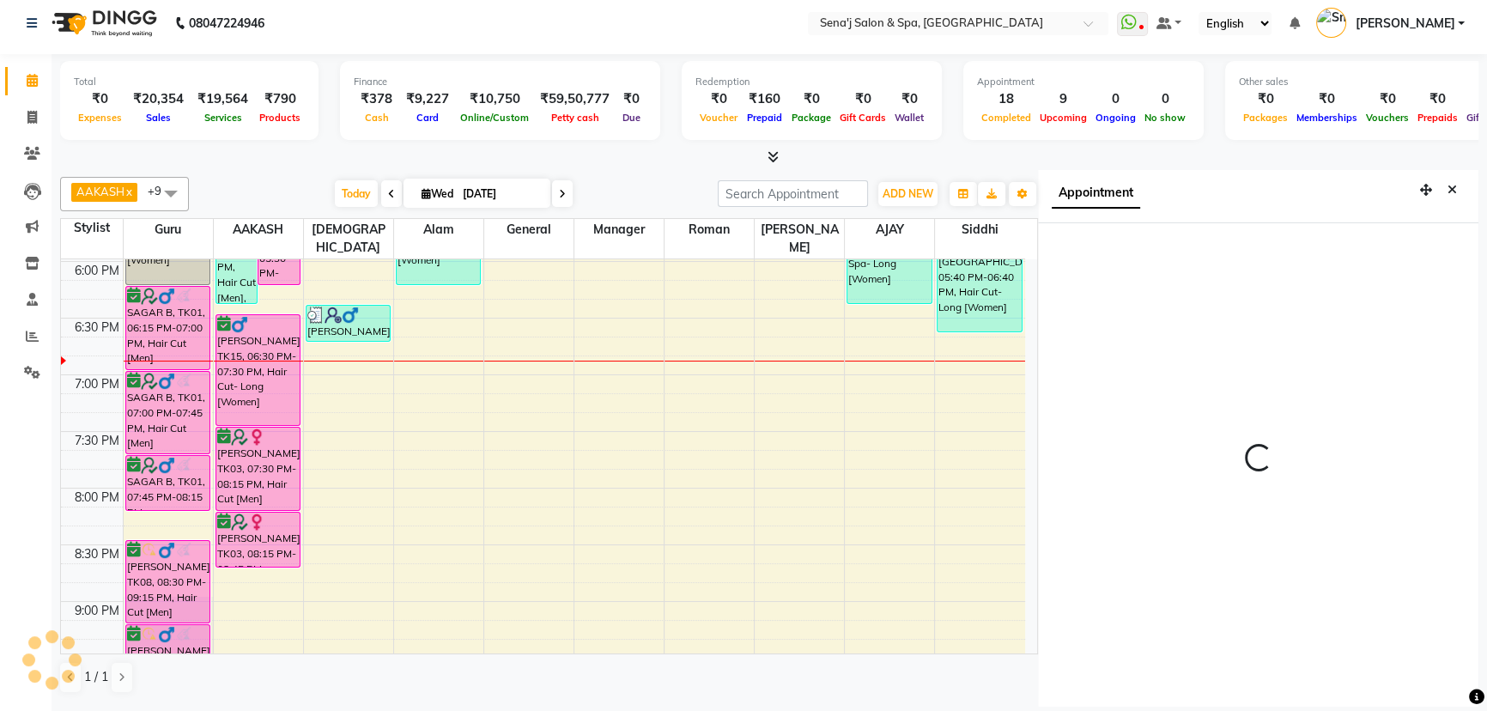
select select "1170"
select select "12648"
select select "confirm booking"
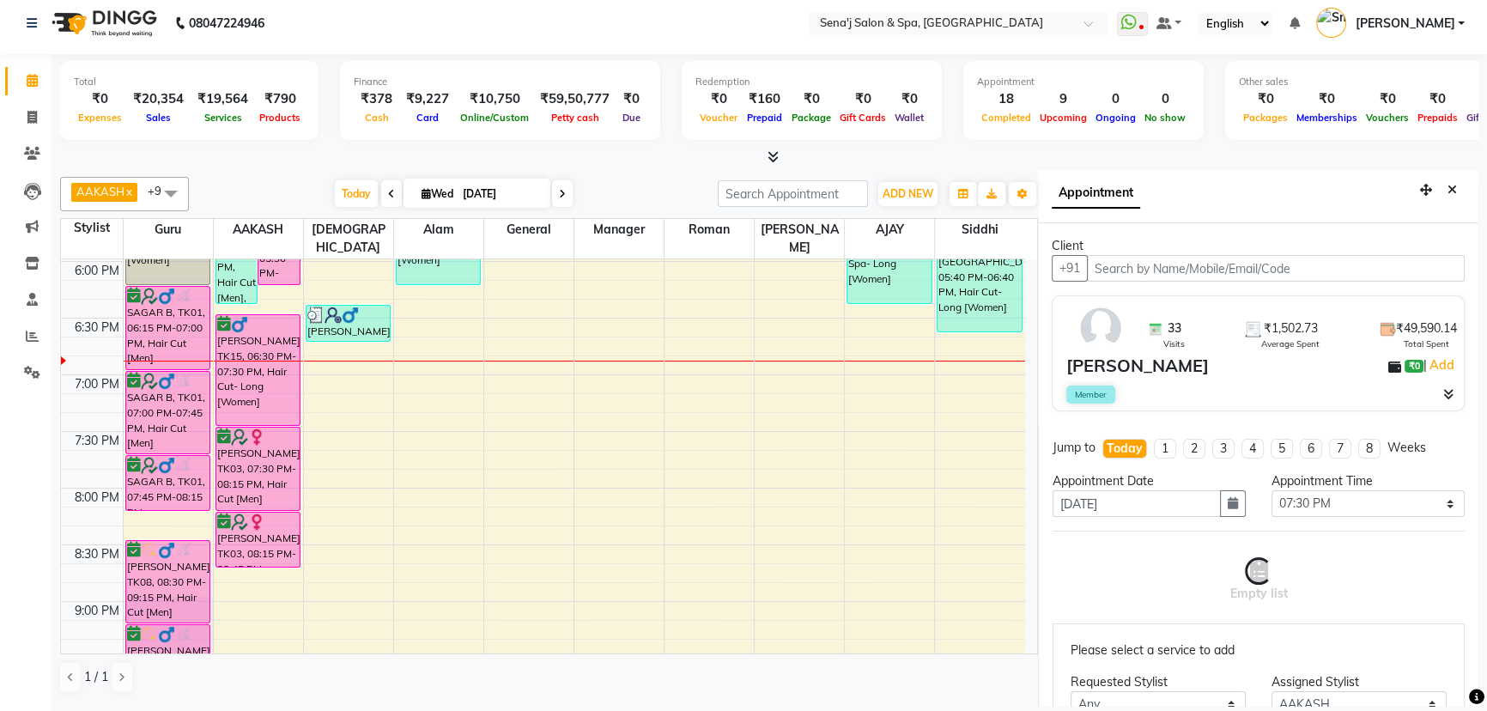
scroll to position [1017, 0]
select select "533"
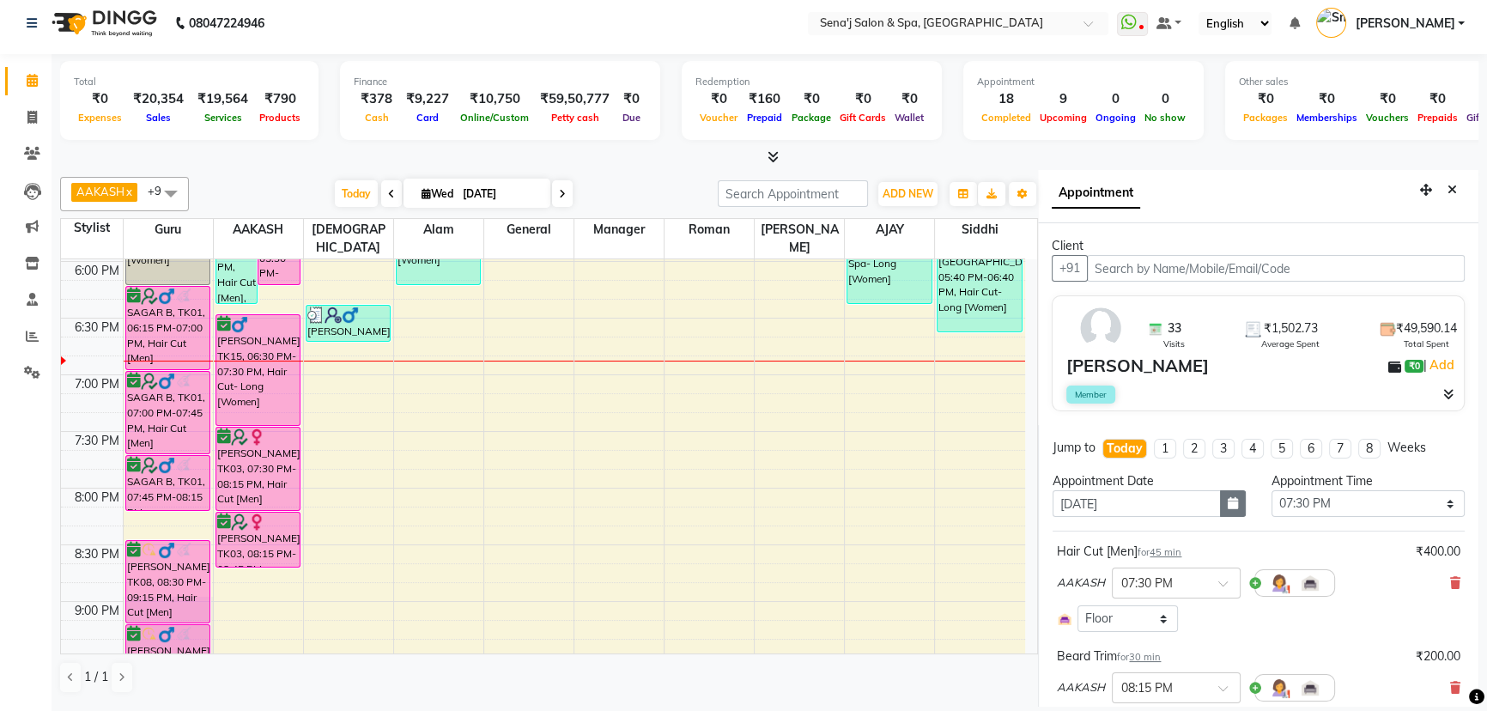
click at [1236, 500] on button "button" at bounding box center [1233, 503] width 26 height 27
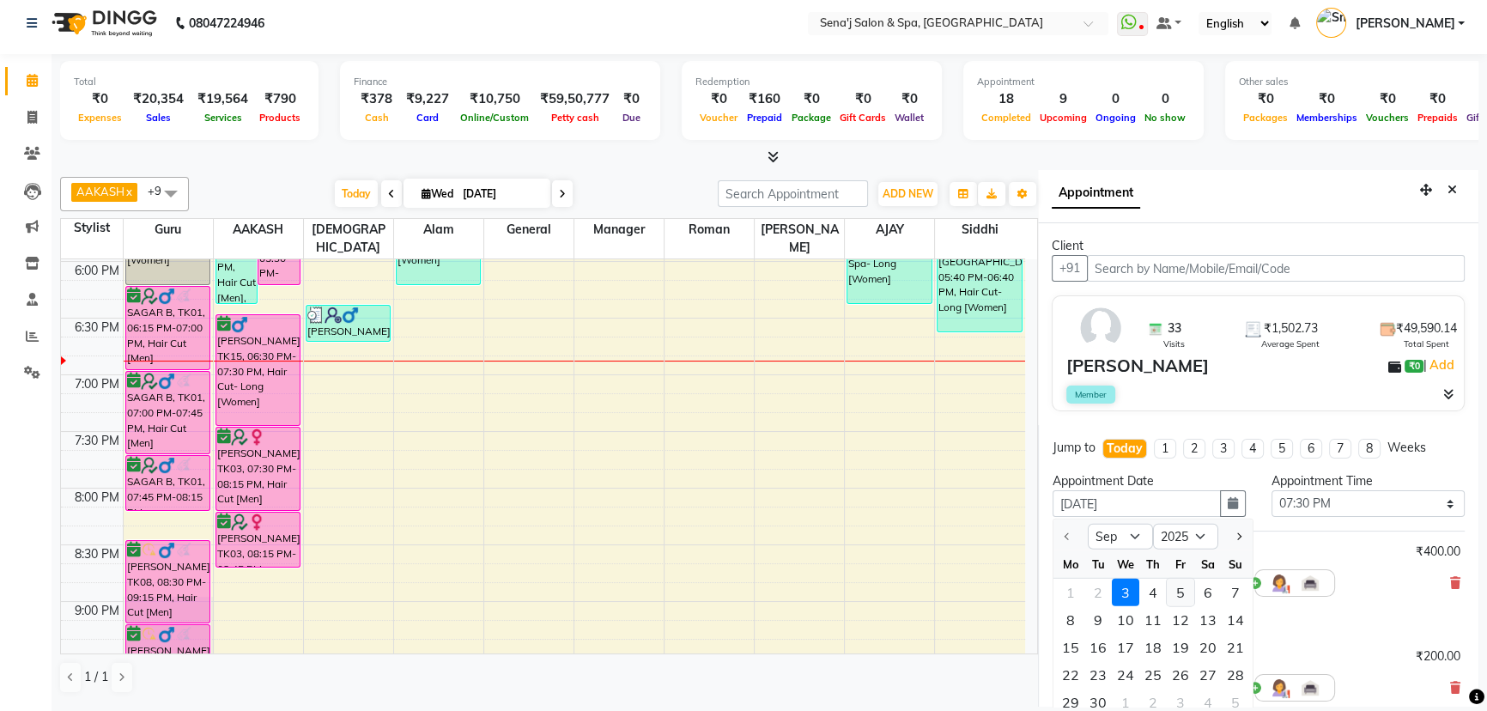
click at [1185, 595] on div "5" at bounding box center [1180, 592] width 27 height 27
type input "05-09-2025"
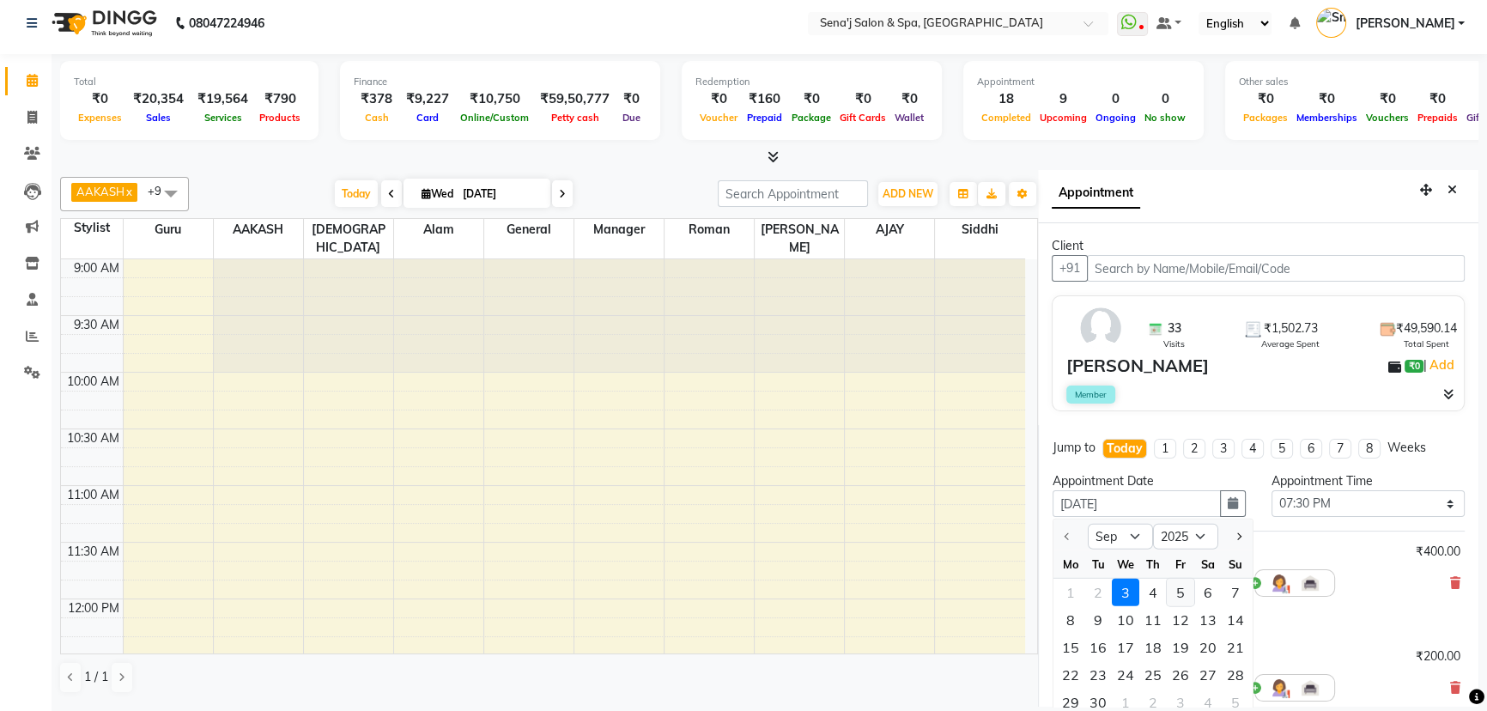
select select "1170"
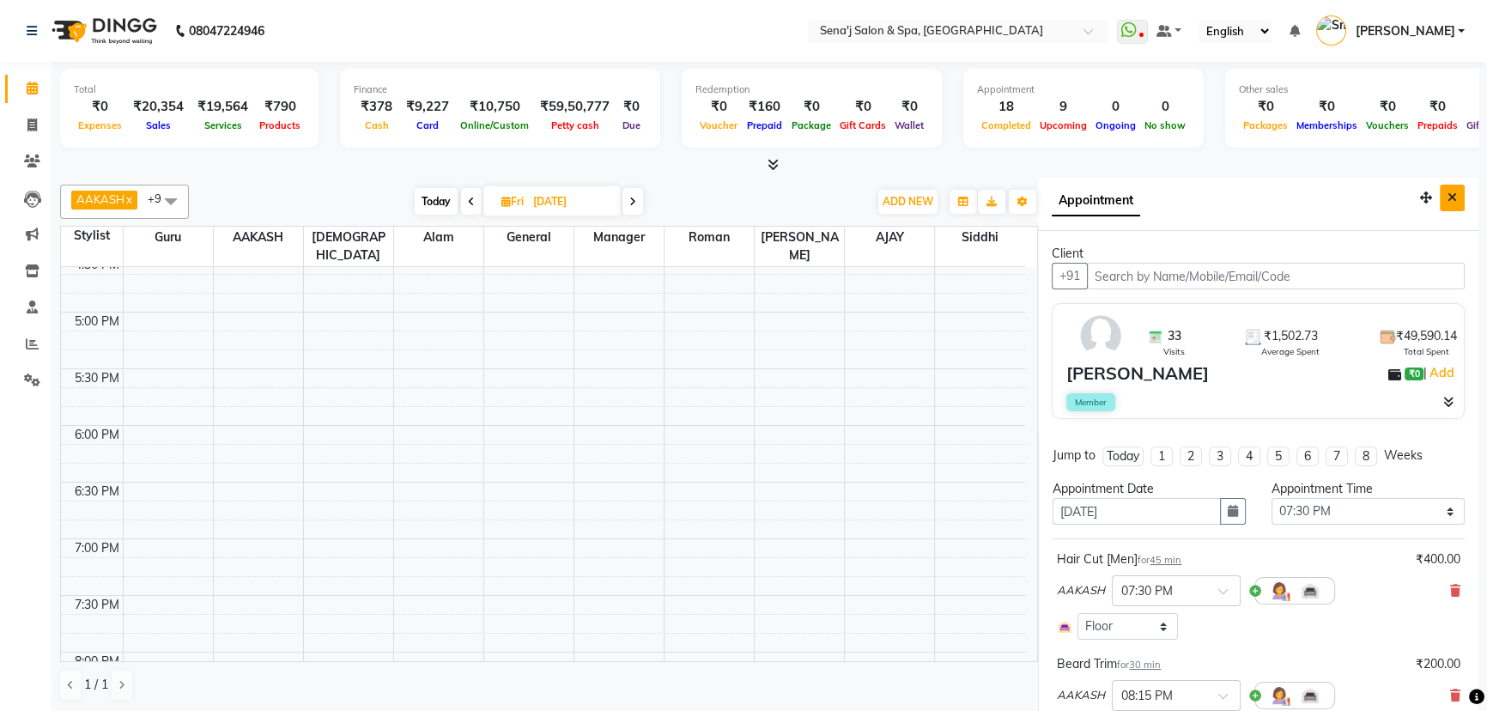
click at [1440, 207] on button "Close" at bounding box center [1452, 198] width 25 height 27
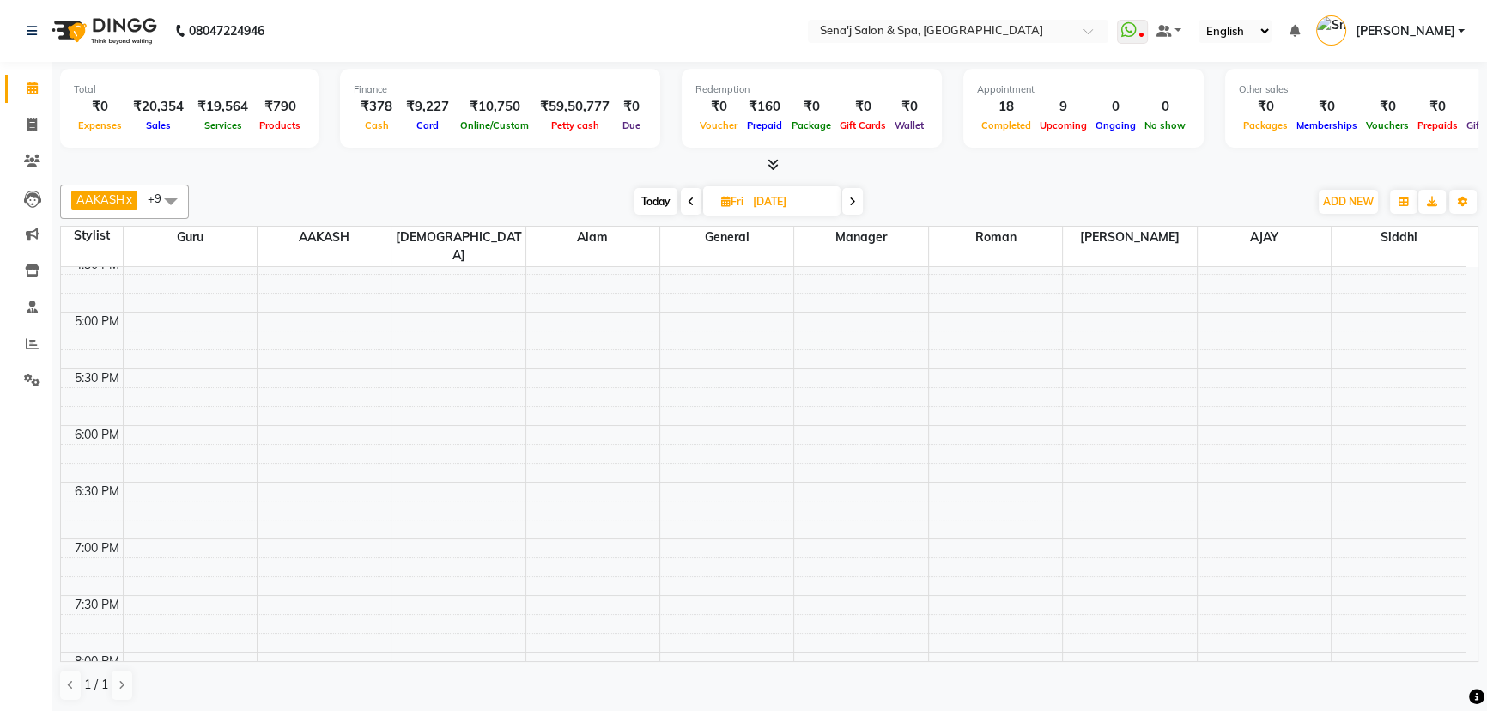
drag, startPoint x: 659, startPoint y: 196, endPoint x: 661, endPoint y: 185, distance: 10.6
click at [659, 191] on span "Today" at bounding box center [656, 201] width 43 height 27
type input "[DATE]"
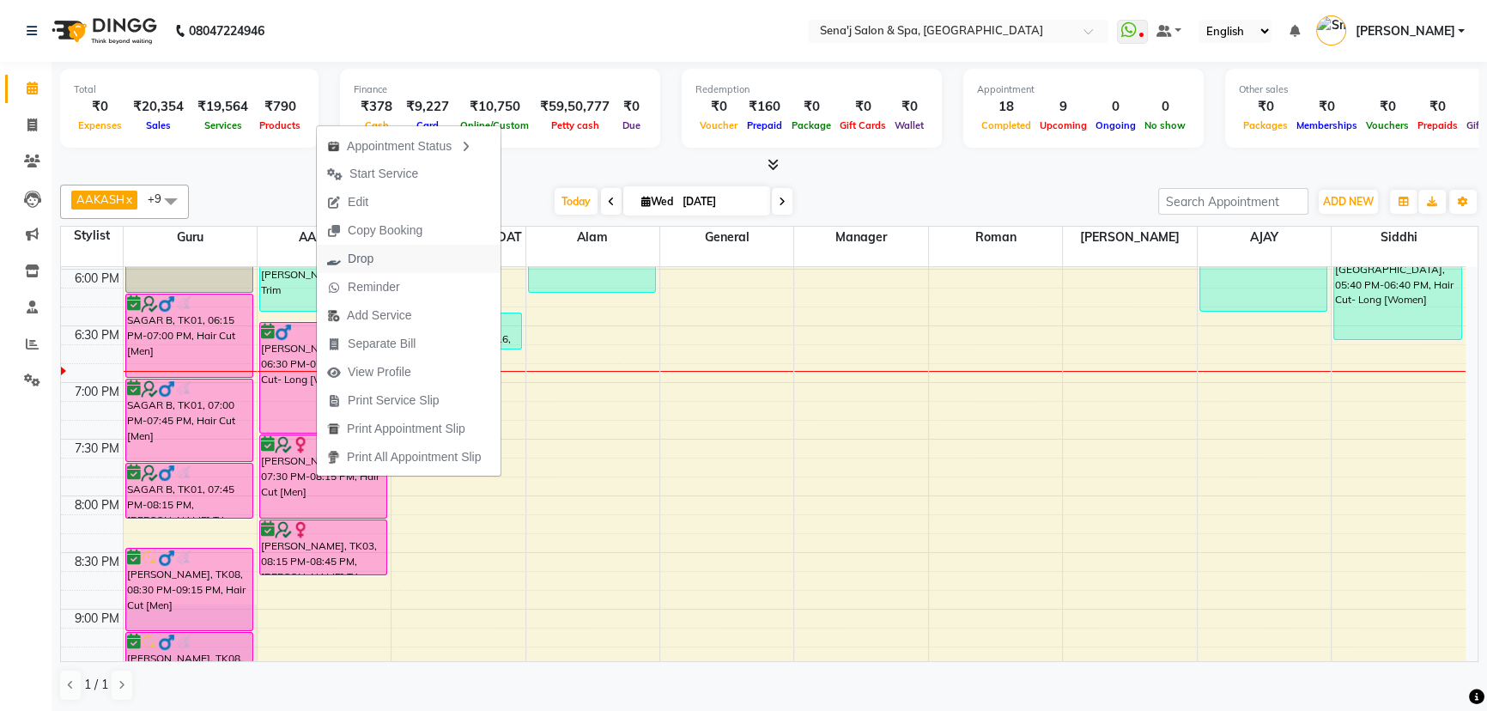
click at [373, 268] on span "Drop" at bounding box center [350, 259] width 67 height 28
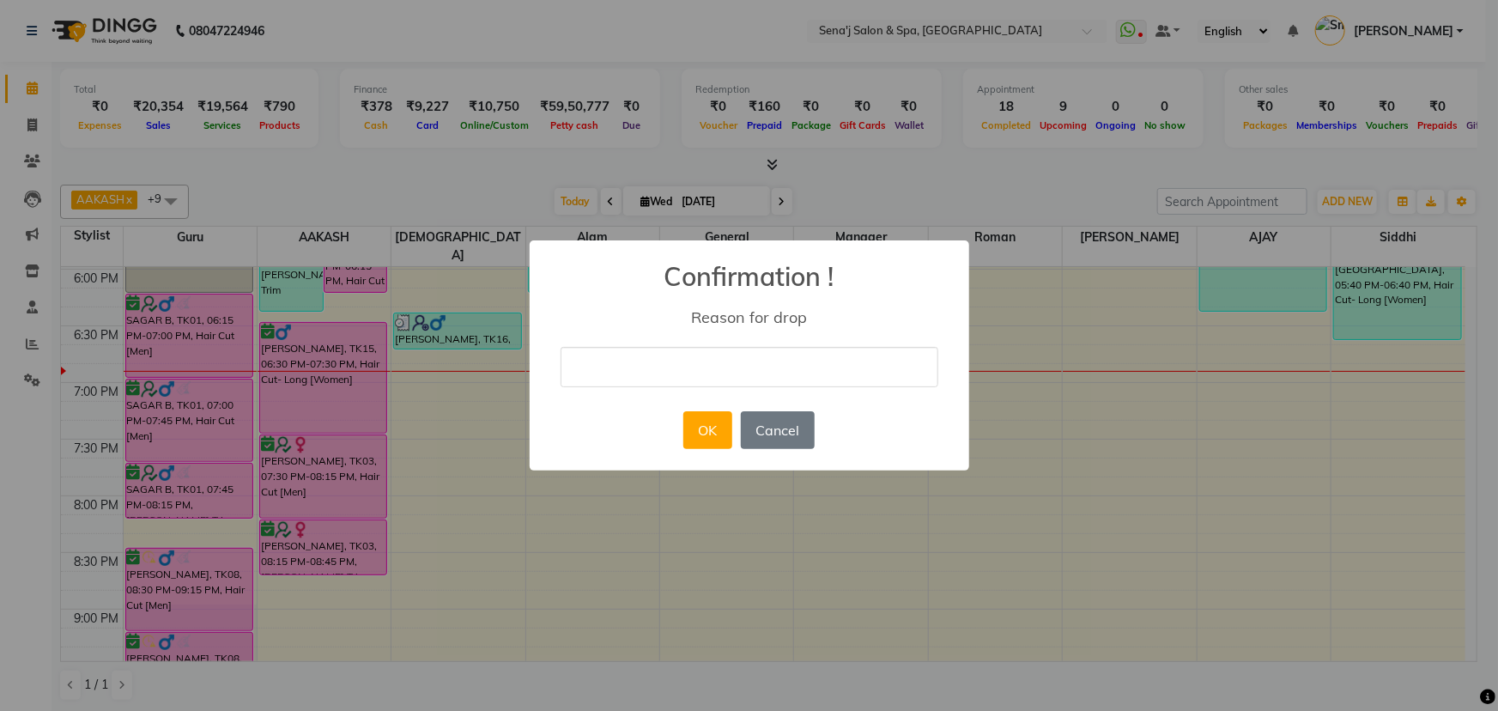
click at [704, 382] on input "text" at bounding box center [750, 367] width 378 height 40
type input "can"
click at [718, 437] on button "OK" at bounding box center [707, 430] width 49 height 38
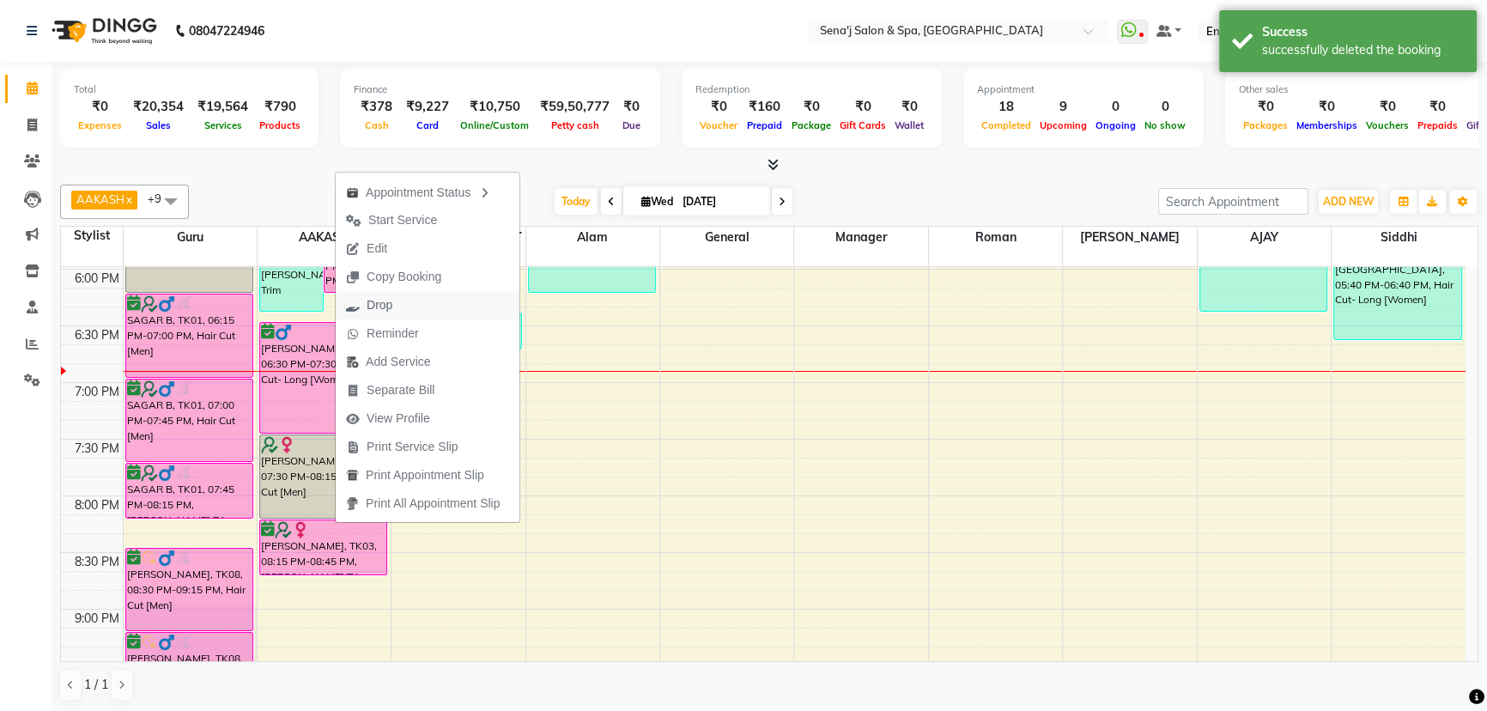
click at [392, 311] on span "Drop" at bounding box center [380, 305] width 26 height 18
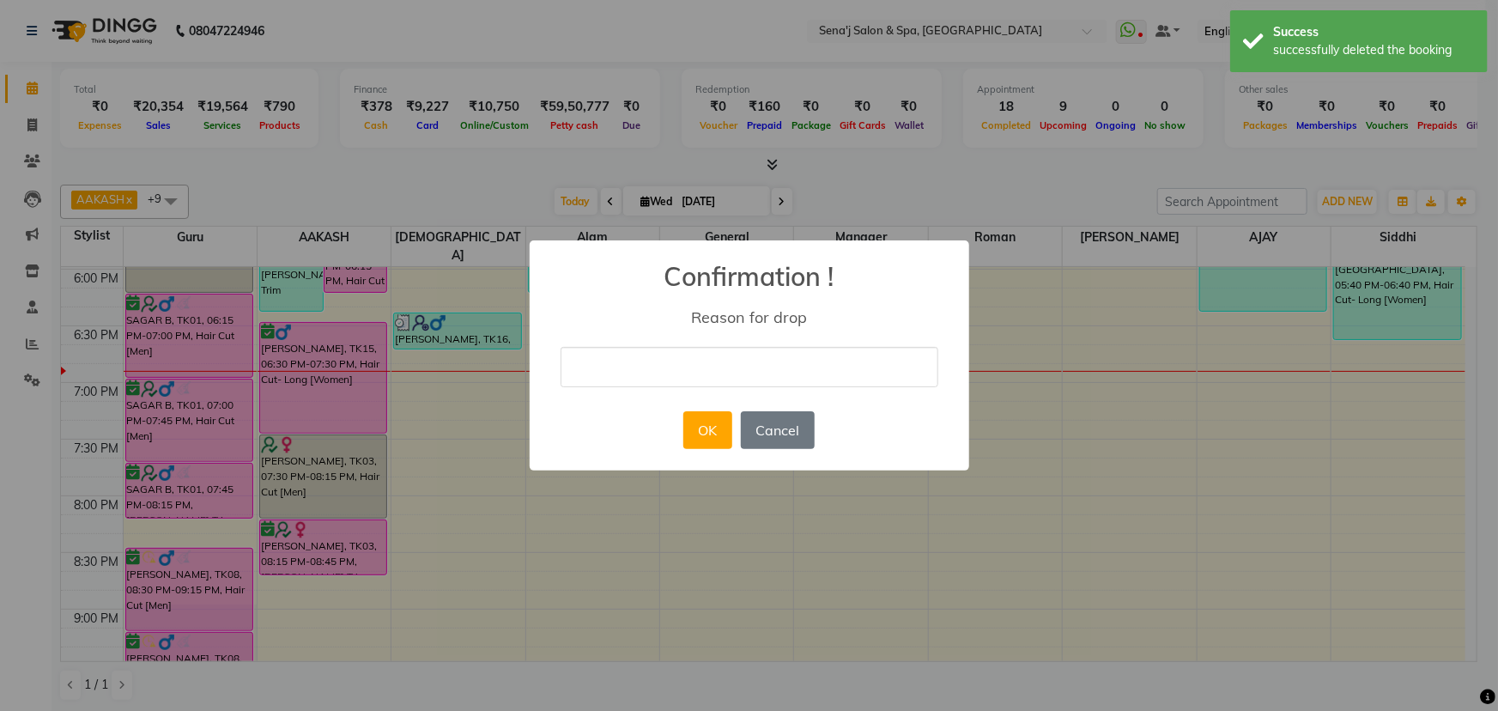
click at [658, 352] on input "text" at bounding box center [750, 367] width 378 height 40
type input "can"
click at [698, 416] on button "OK" at bounding box center [707, 430] width 49 height 38
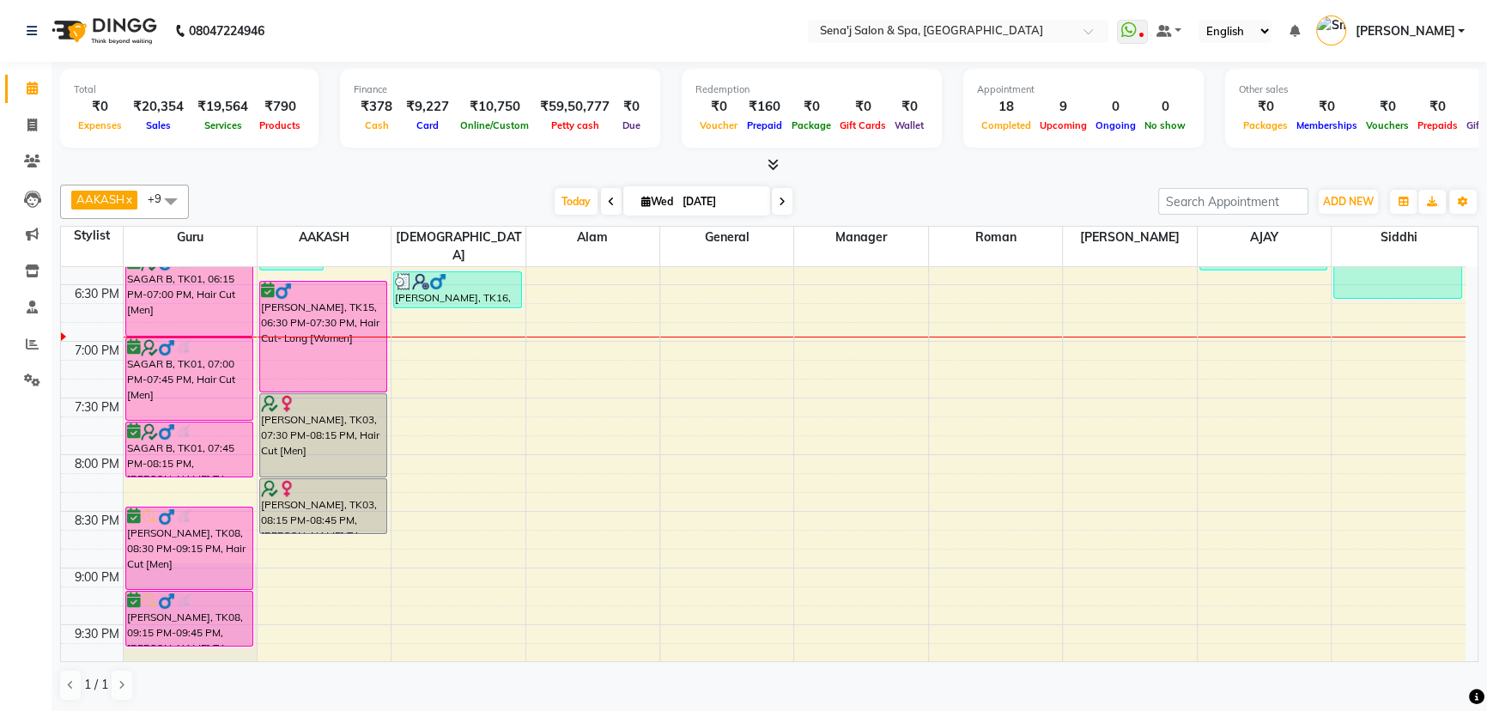
scroll to position [1096, 0]
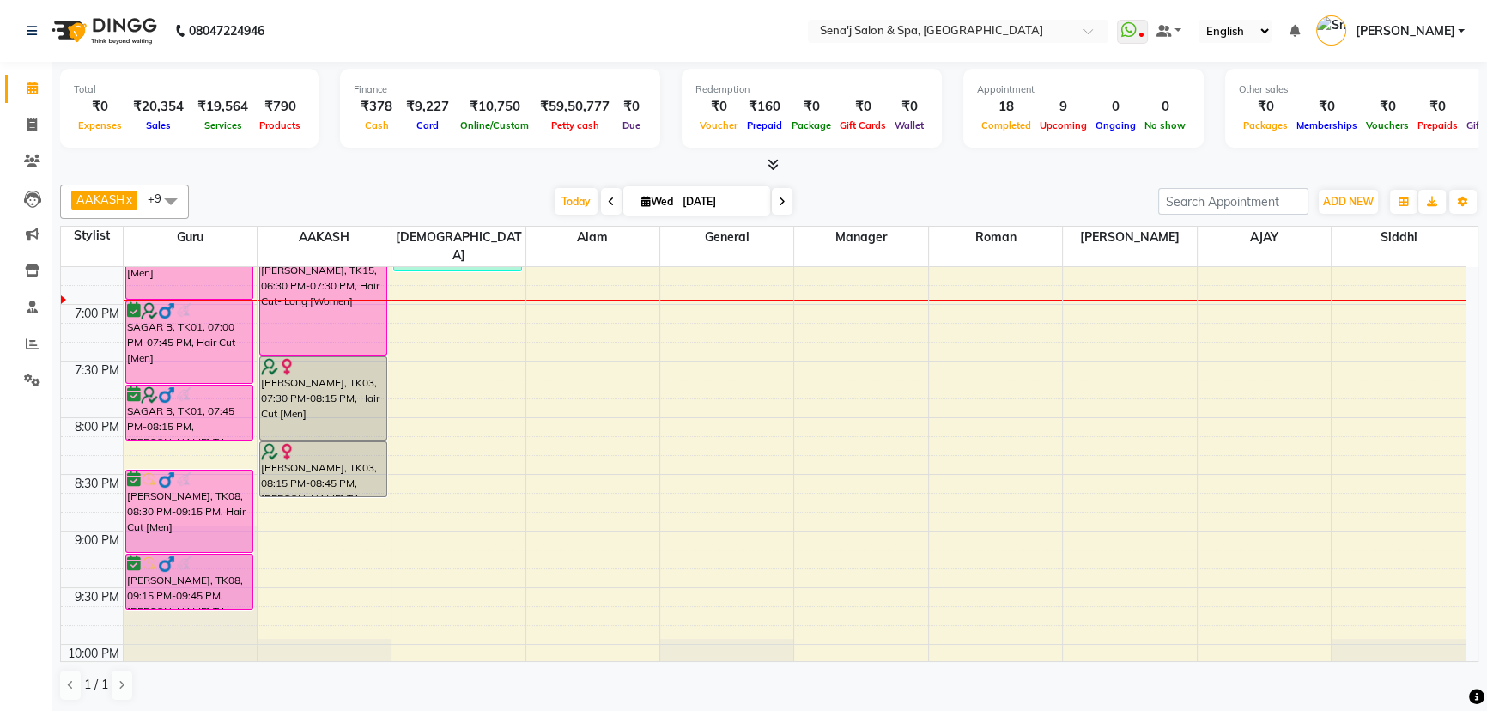
click at [783, 207] on span at bounding box center [782, 201] width 21 height 27
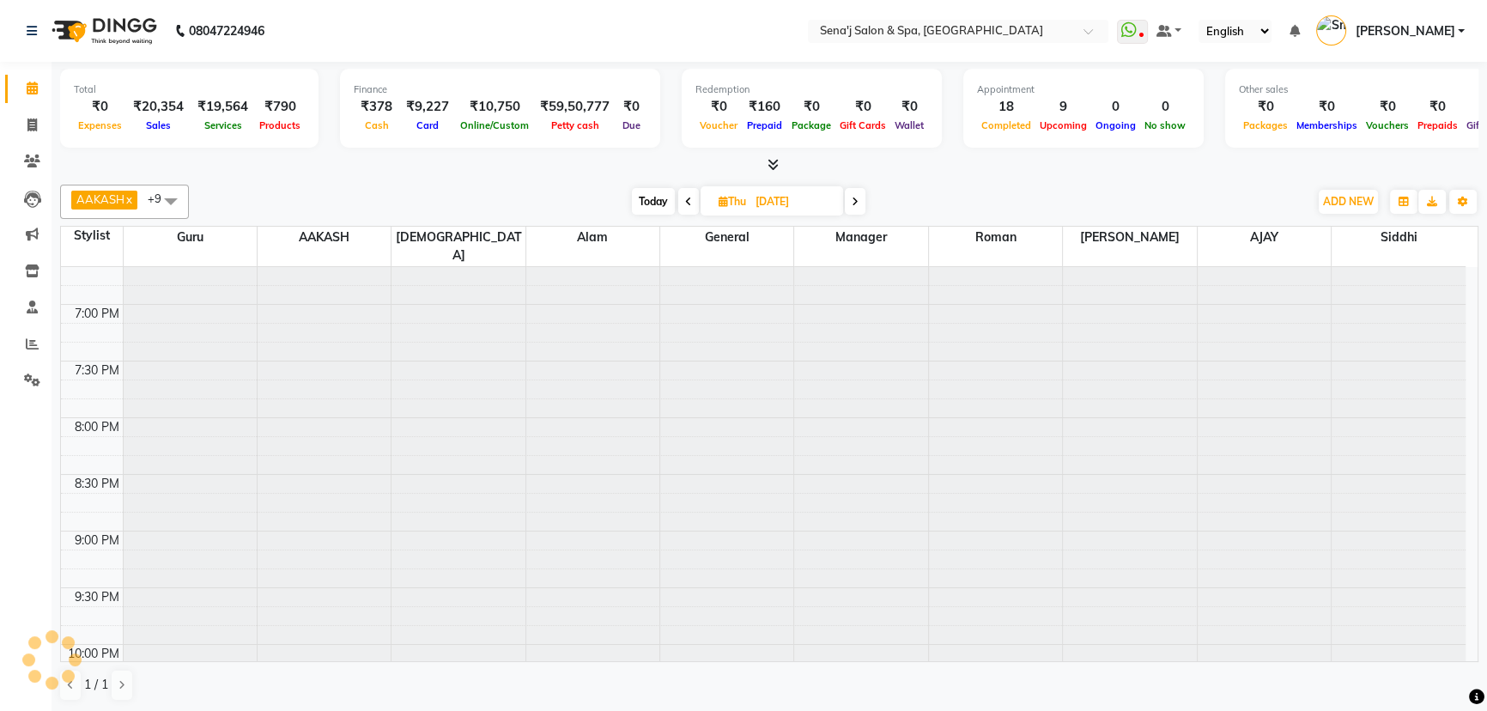
scroll to position [1130, 0]
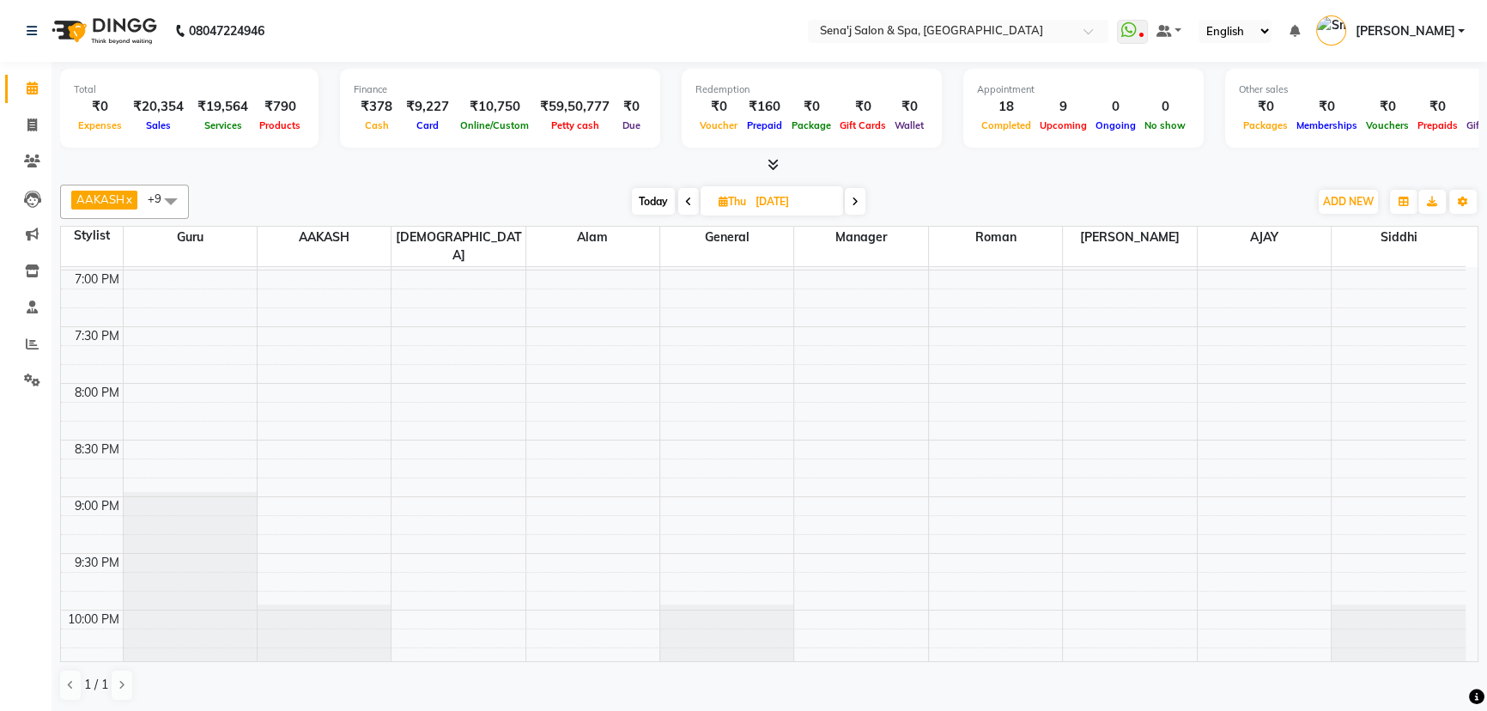
click at [686, 204] on icon at bounding box center [688, 202] width 7 height 10
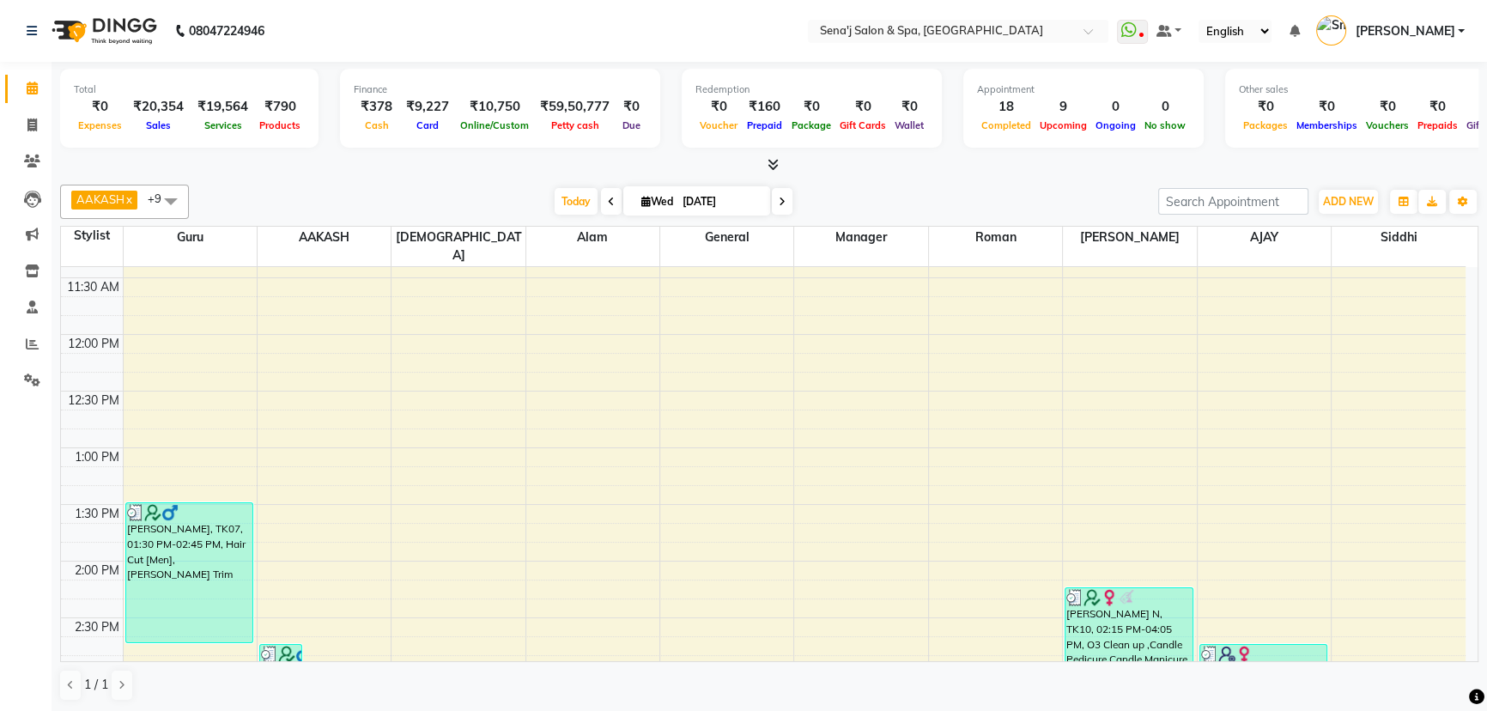
scroll to position [188, 0]
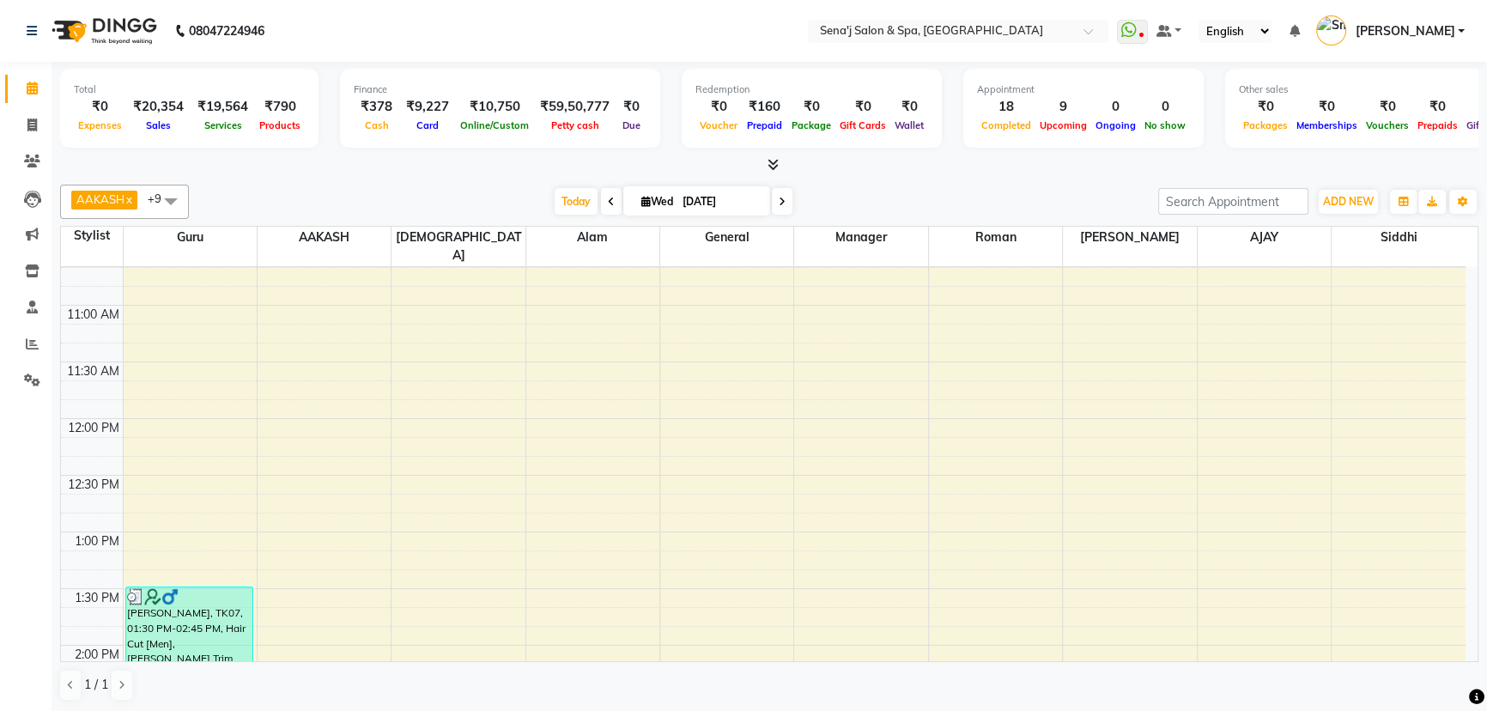
click at [785, 204] on span at bounding box center [782, 201] width 21 height 27
type input "[DATE]"
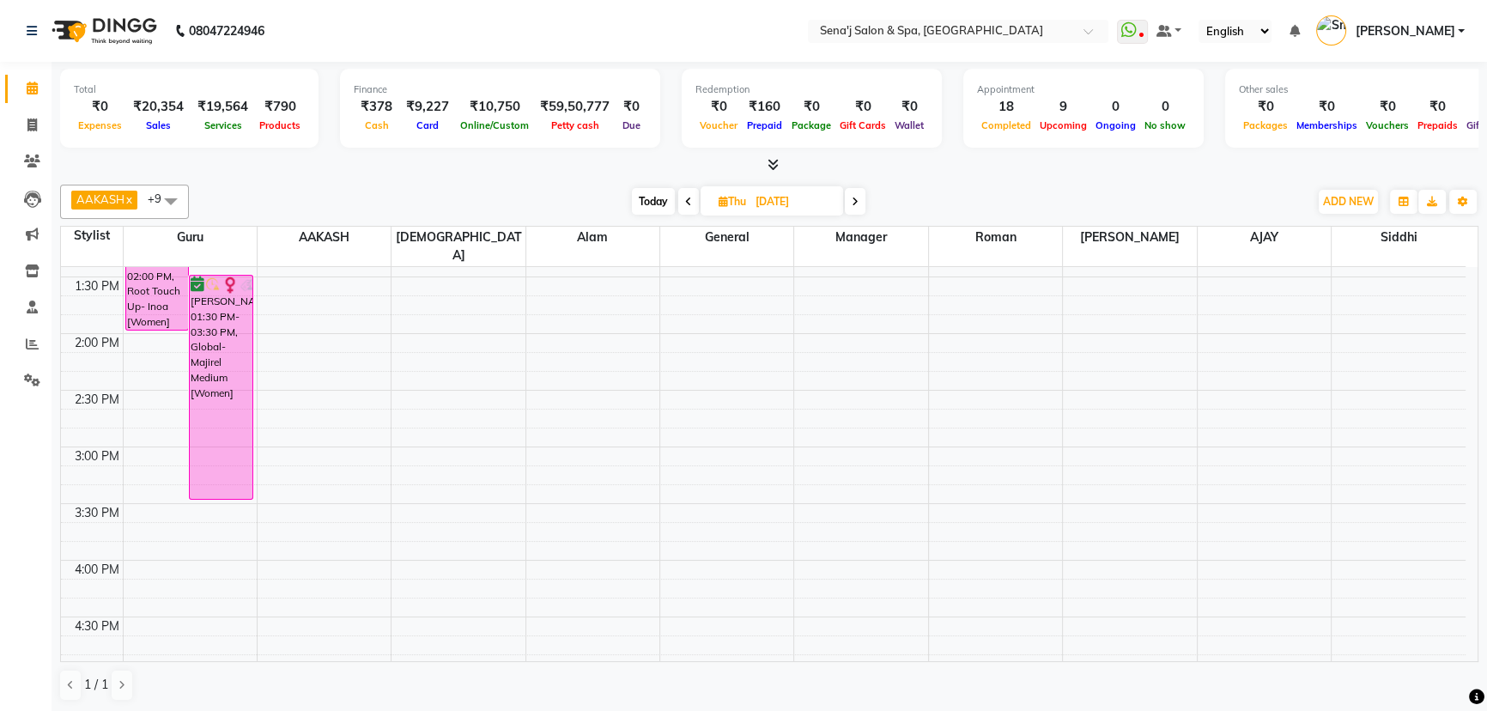
scroll to position [578, 0]
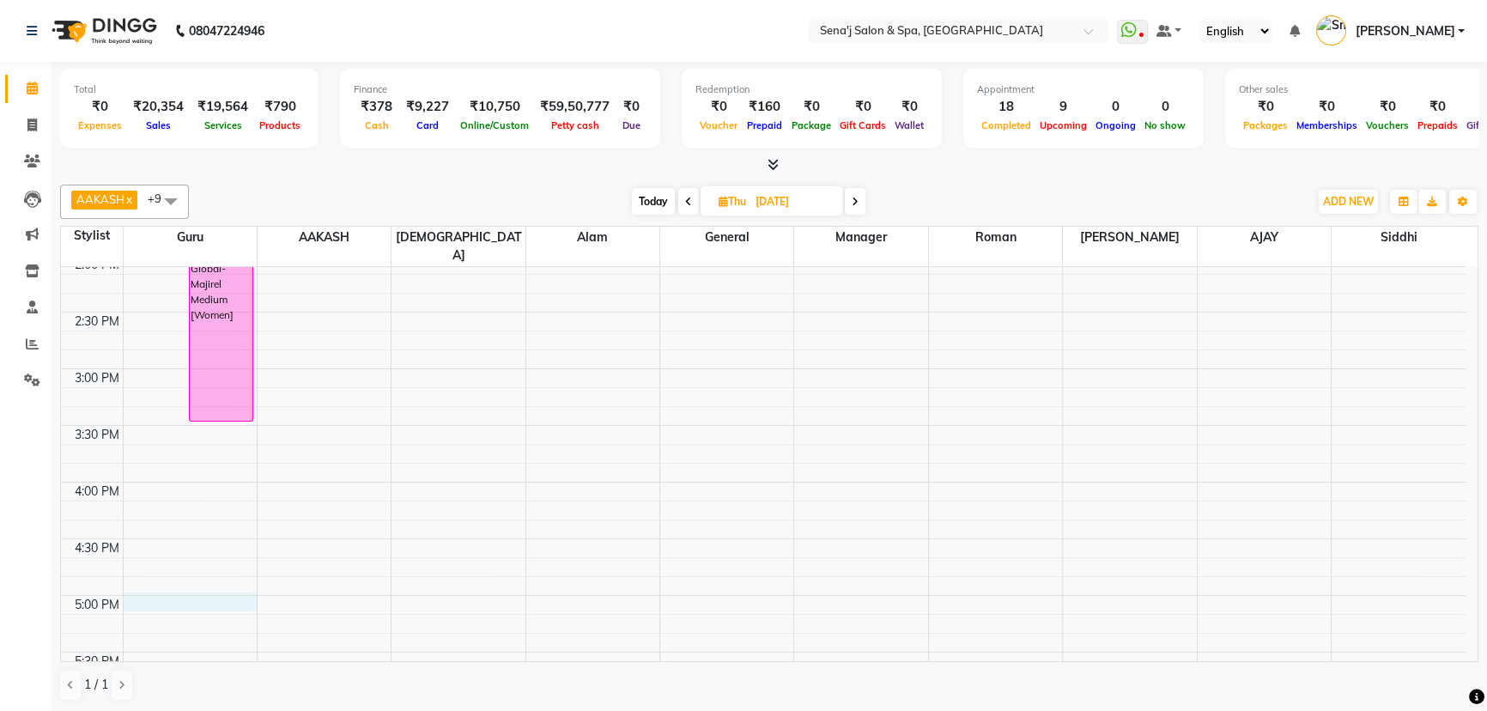
click at [136, 582] on div "9:00 AM 9:30 AM 10:00 AM 10:30 AM 11:00 AM 11:30 AM 12:00 PM 12:30 PM 1:00 PM 1…" at bounding box center [763, 538] width 1405 height 1699
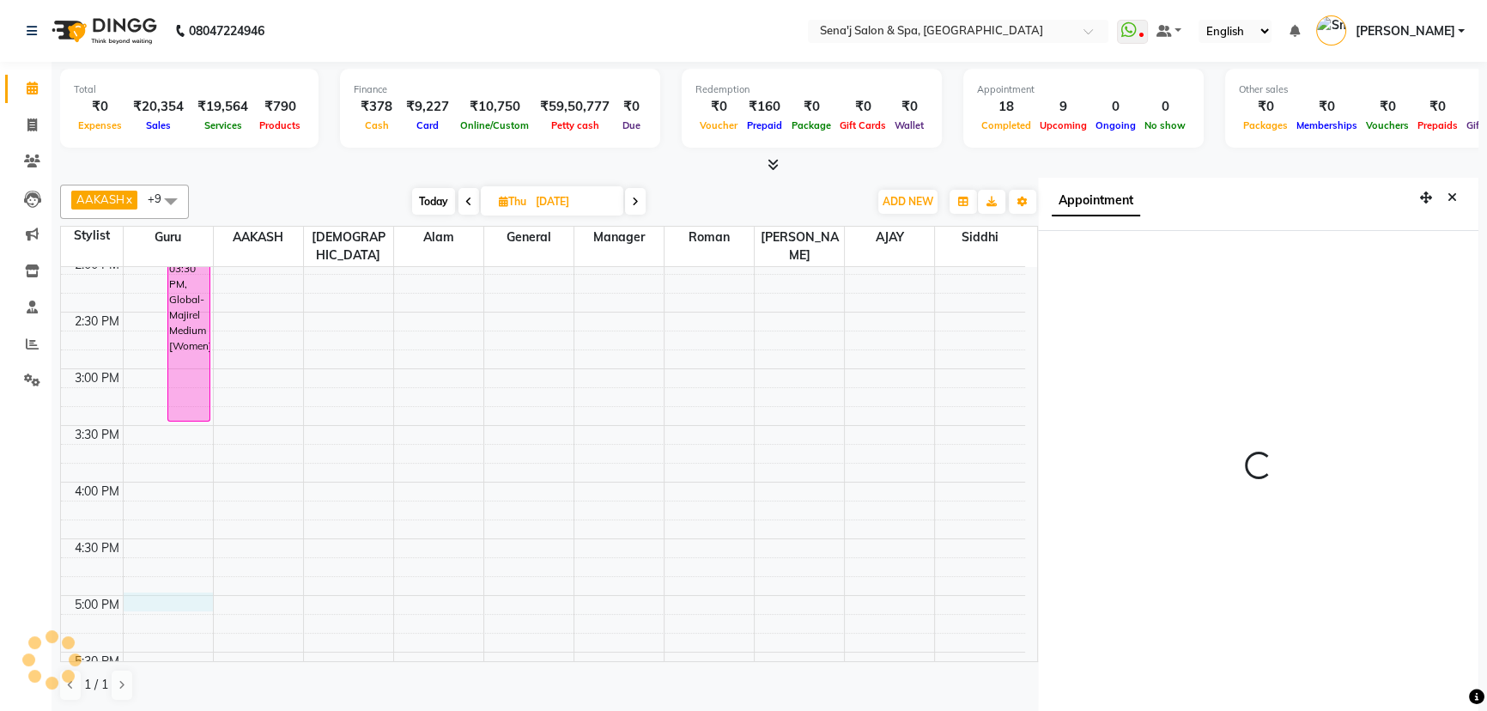
scroll to position [8, 0]
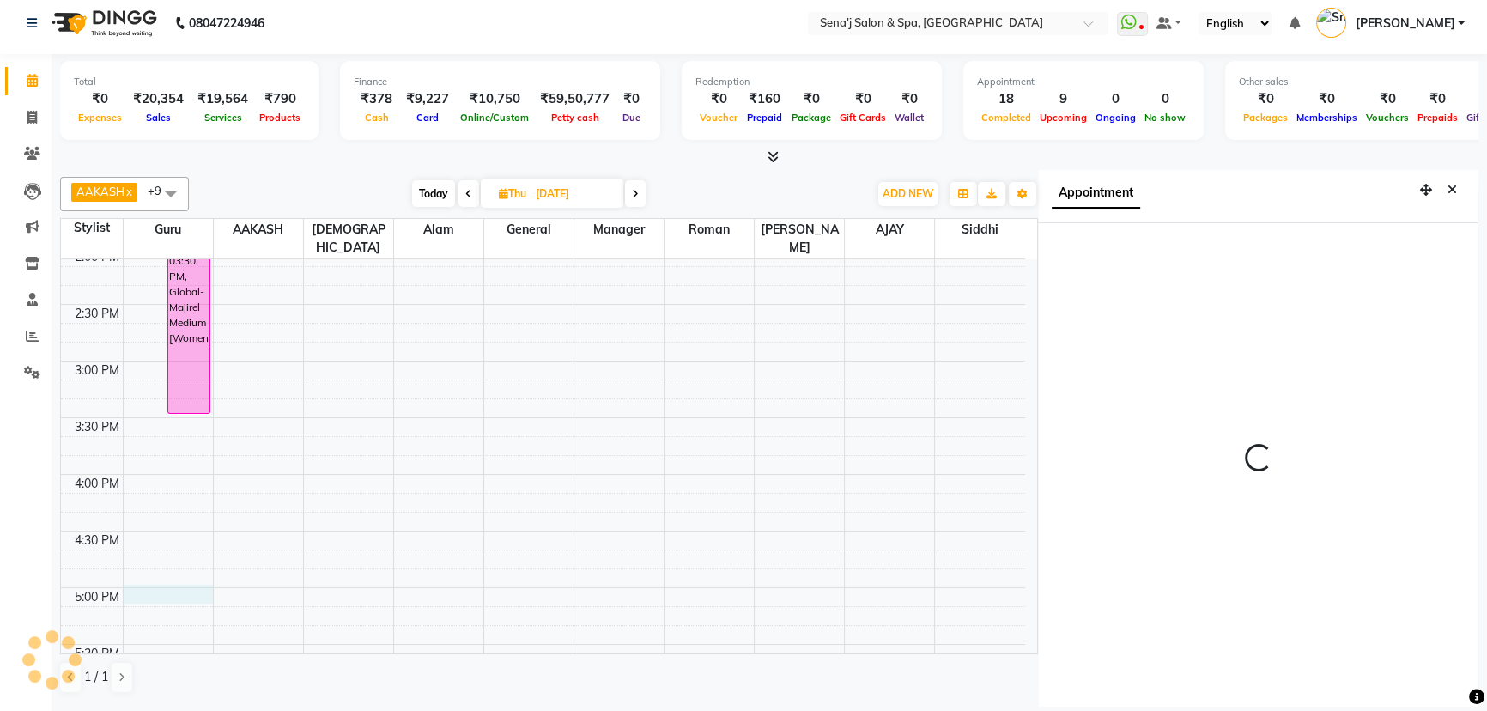
select select "1020"
select select "6923"
select select "tentative"
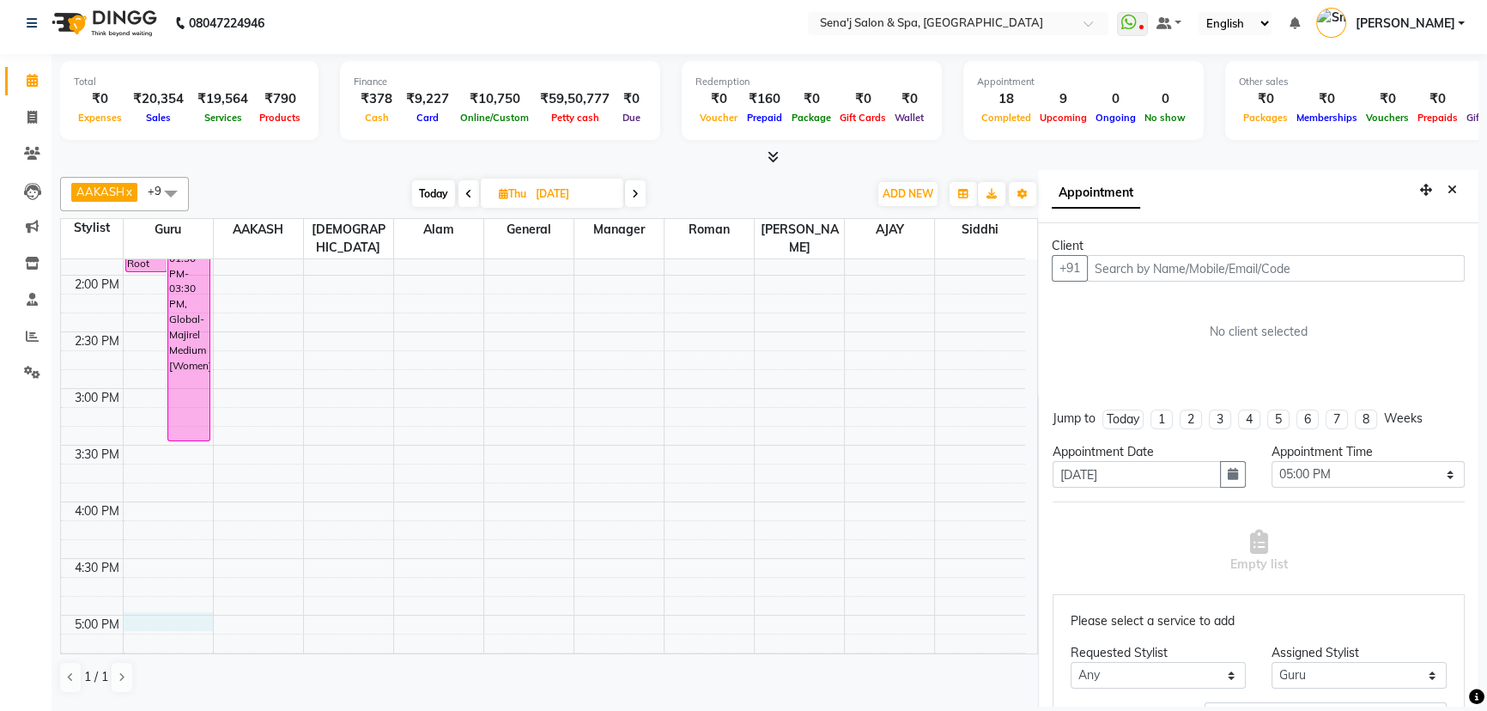
scroll to position [578, 0]
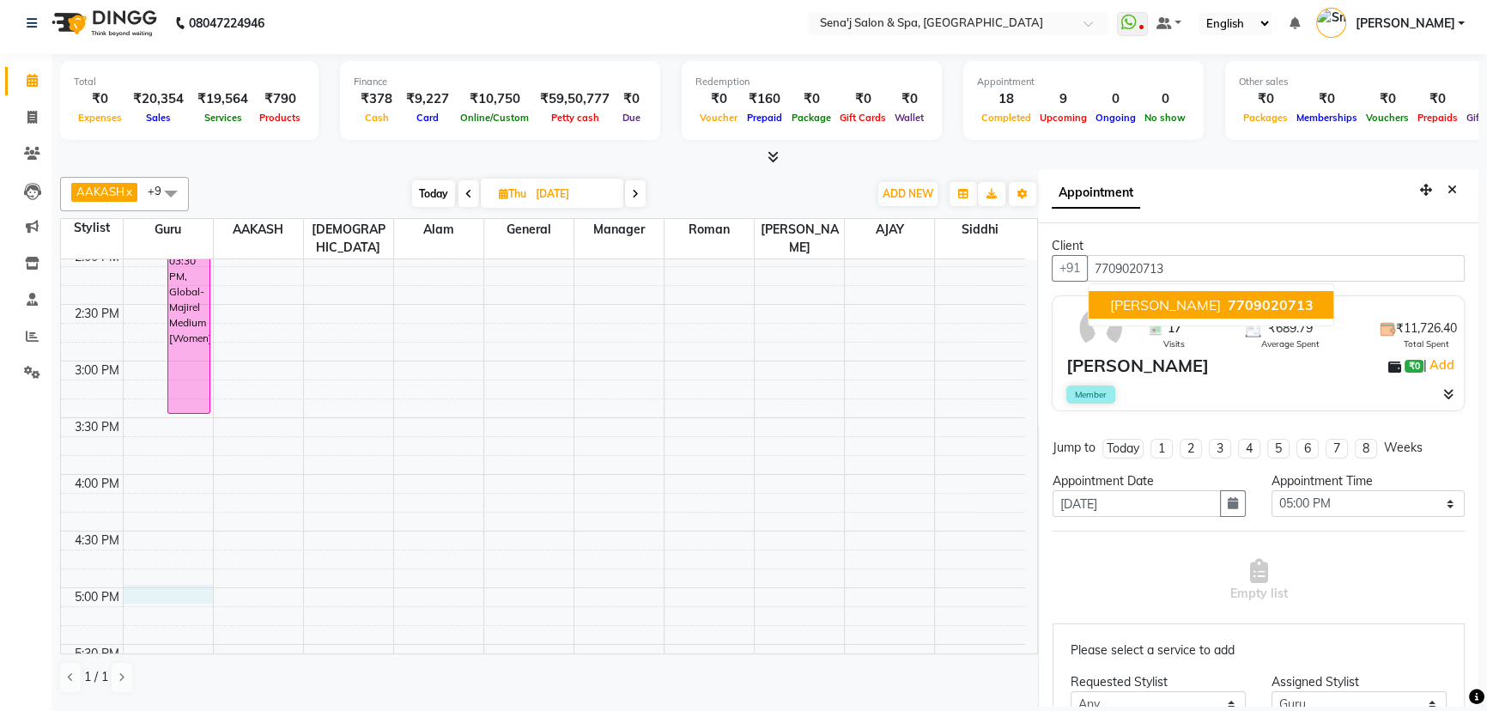
click at [1267, 301] on span "7709020713" at bounding box center [1270, 304] width 86 height 17
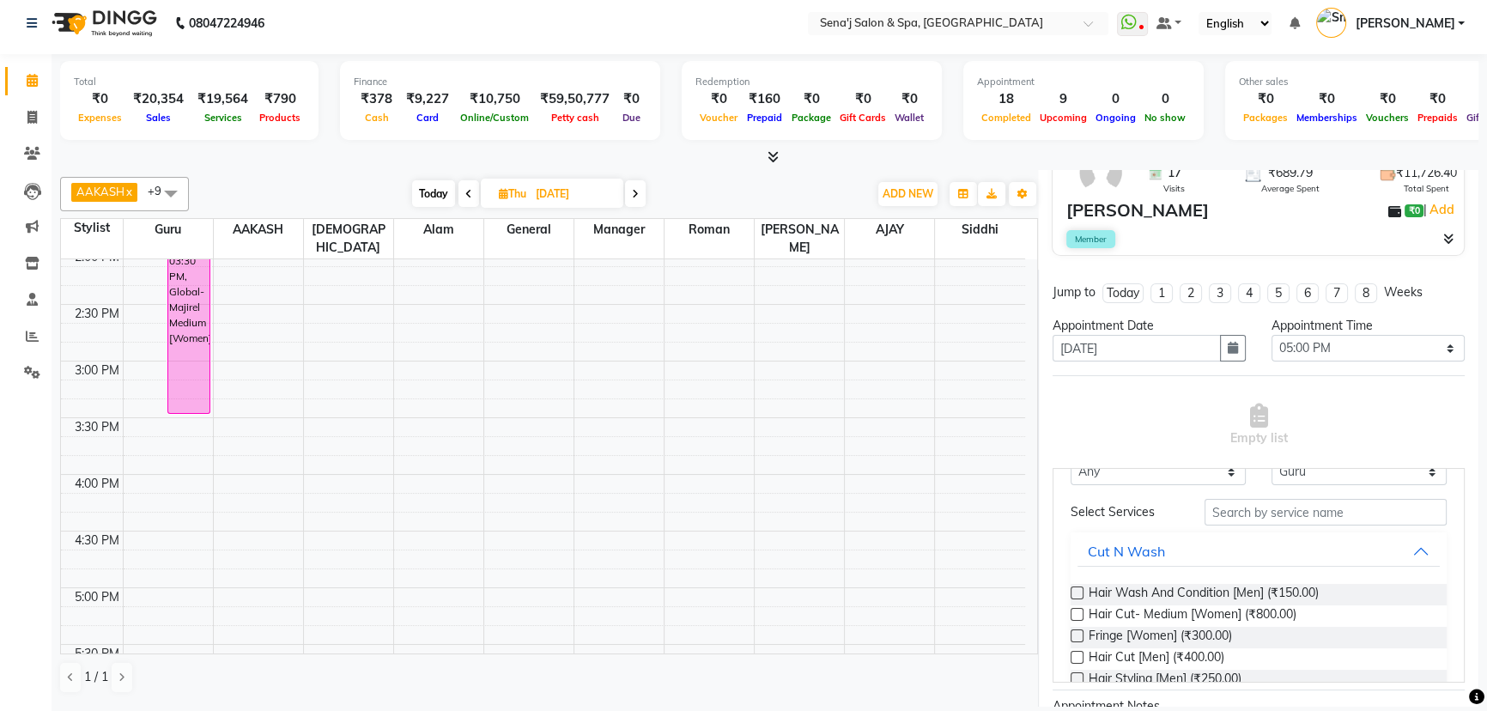
scroll to position [0, 0]
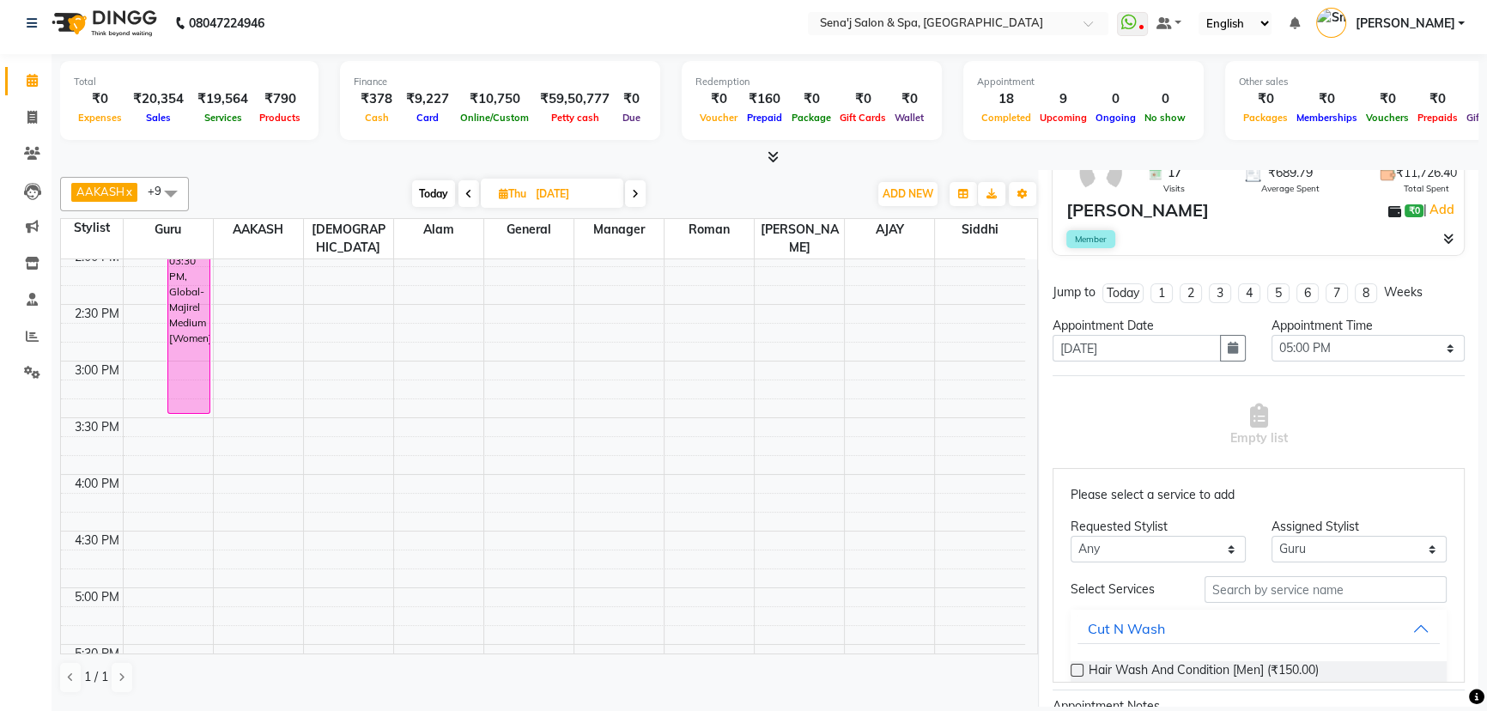
type input "7709020713"
click at [1211, 541] on select "Any AAKASH Afzal AJAY Alam Ashu General Guru Manager Roman Ruchika Siddhi Snehal" at bounding box center [1158, 549] width 175 height 27
select select "6923"
click at [1071, 536] on select "Any AAKASH Afzal AJAY Alam Ashu General Guru Manager Roman Ruchika Siddhi Snehal" at bounding box center [1158, 549] width 175 height 27
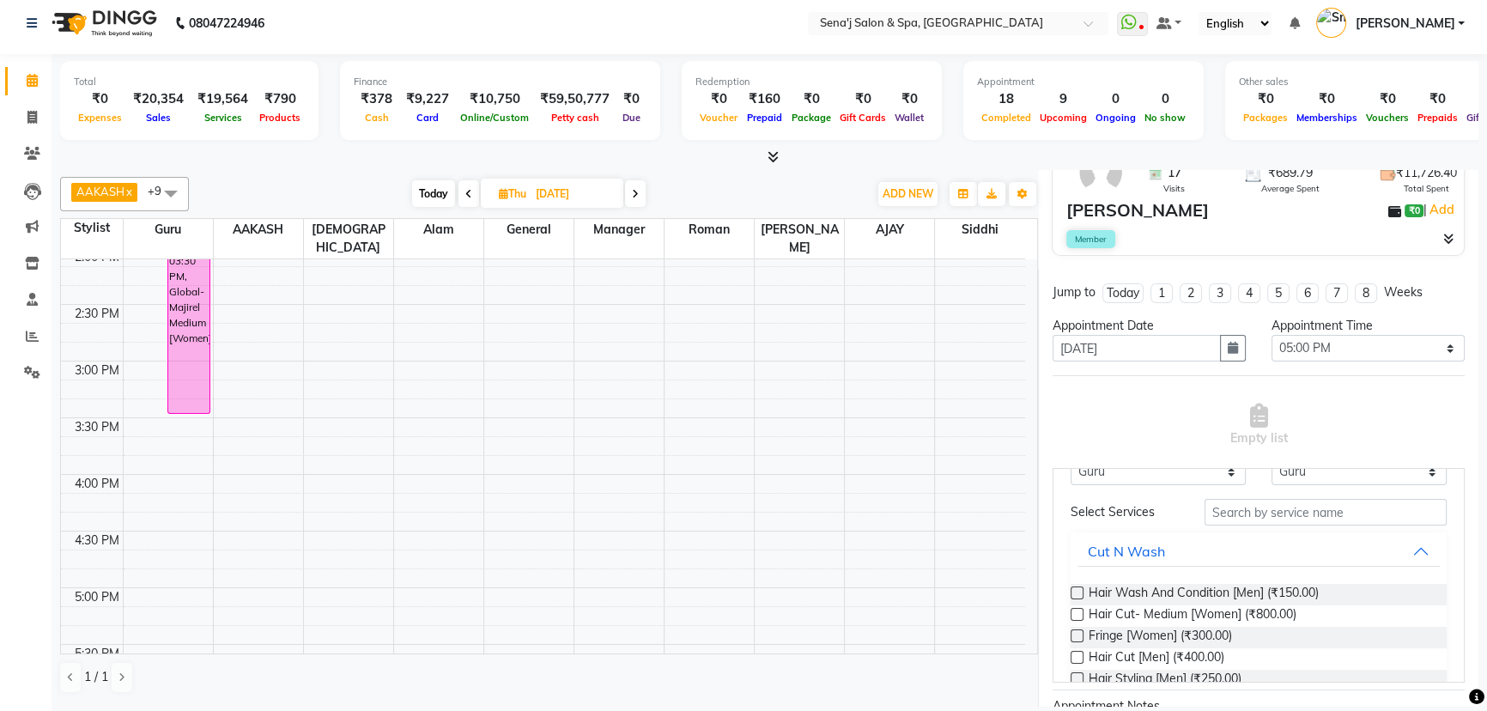
click at [1078, 653] on label at bounding box center [1077, 657] width 13 height 13
click at [1078, 653] on input "checkbox" at bounding box center [1076, 658] width 11 height 11
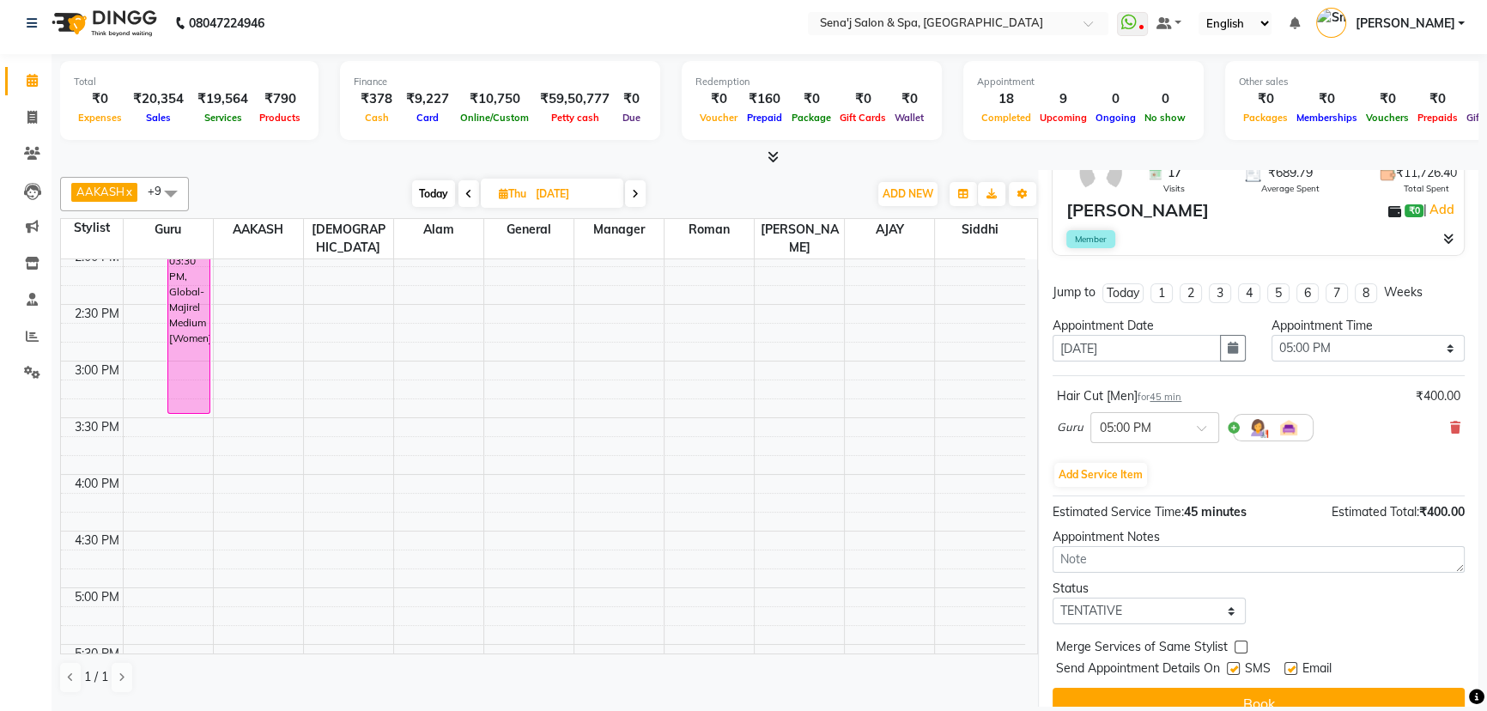
scroll to position [180, 0]
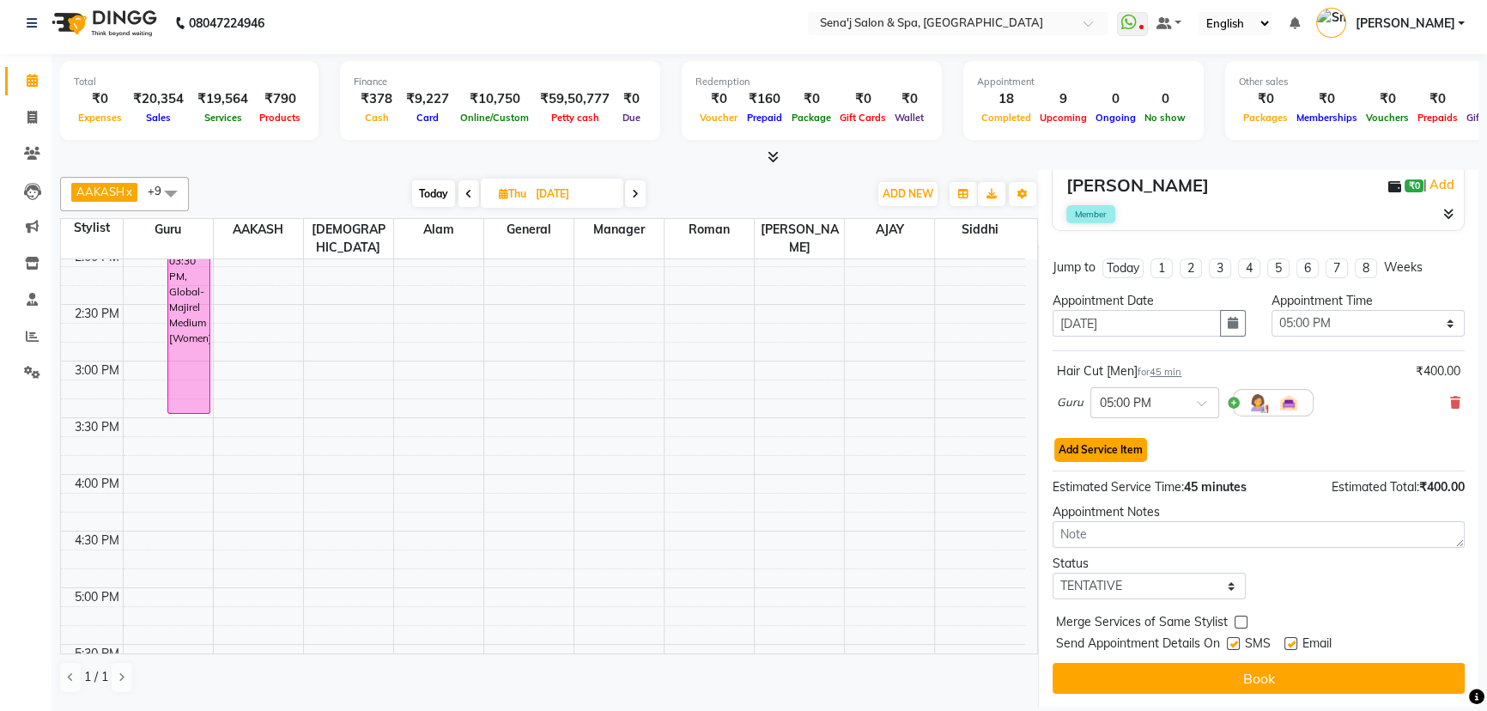
click at [1121, 454] on button "Add Service Item" at bounding box center [1100, 450] width 93 height 24
select select "6923"
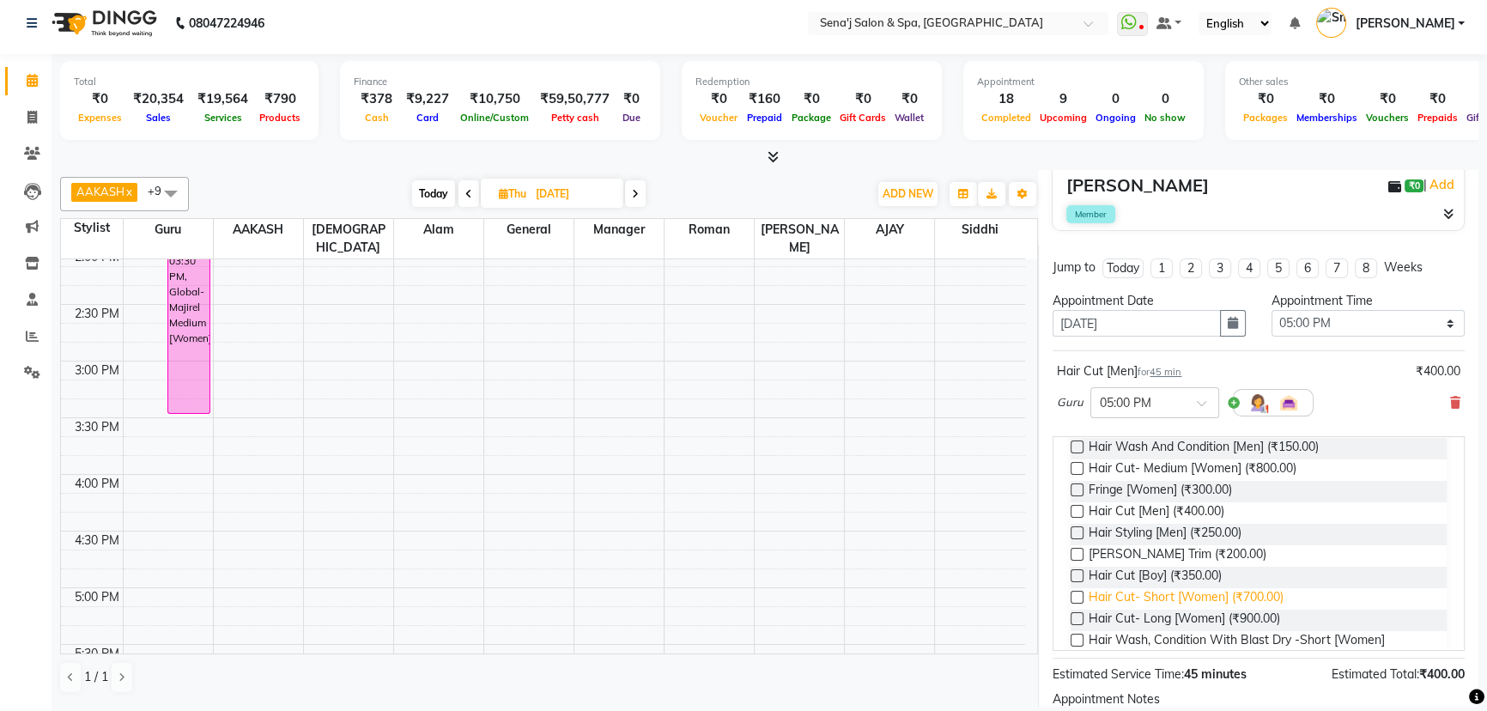
scroll to position [155, 0]
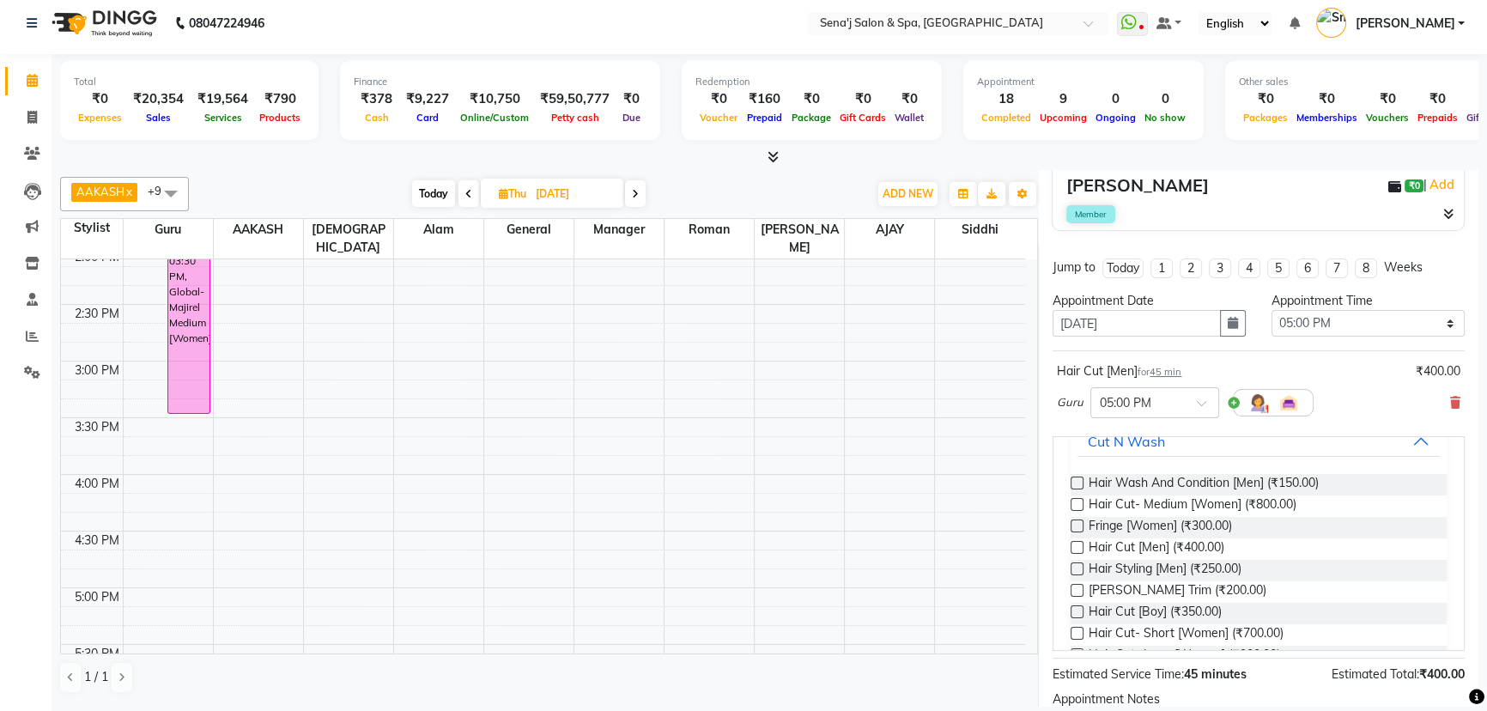
click at [1077, 590] on label at bounding box center [1077, 590] width 13 height 13
click at [1077, 590] on input "checkbox" at bounding box center [1076, 591] width 11 height 11
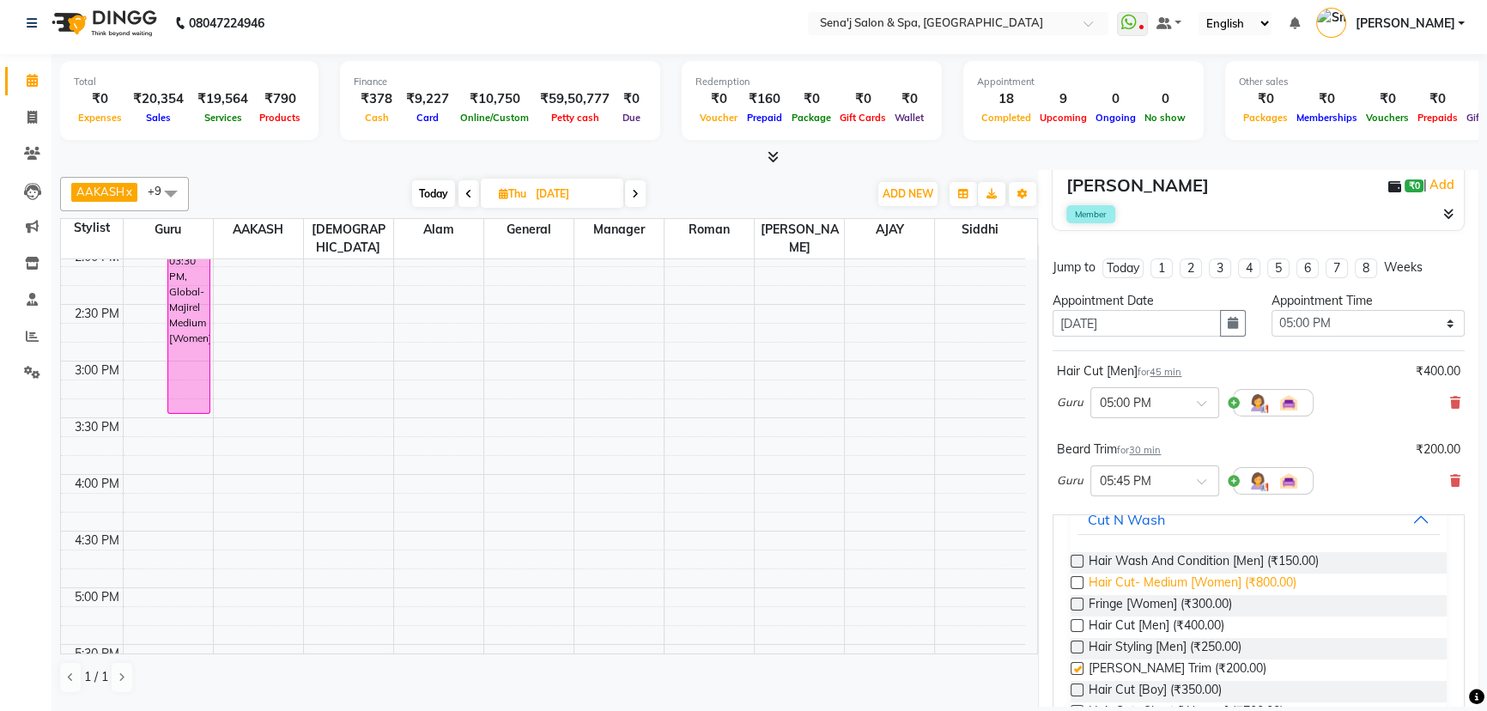
checkbox input "false"
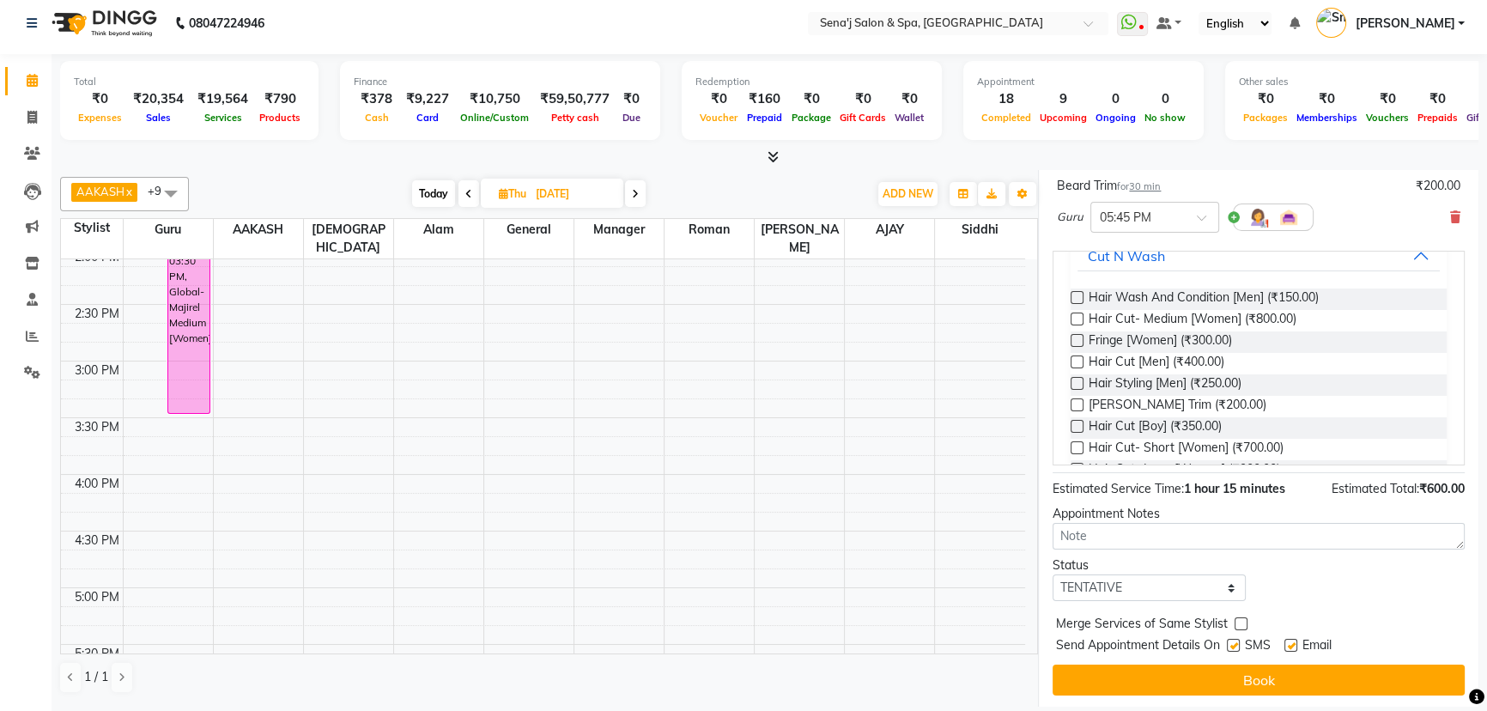
scroll to position [446, 0]
click at [1207, 585] on select "Select TENTATIVE CONFIRM UPCOMING" at bounding box center [1149, 586] width 193 height 27
select select "confirm booking"
click at [1053, 573] on select "Select TENTATIVE CONFIRM UPCOMING" at bounding box center [1149, 586] width 193 height 27
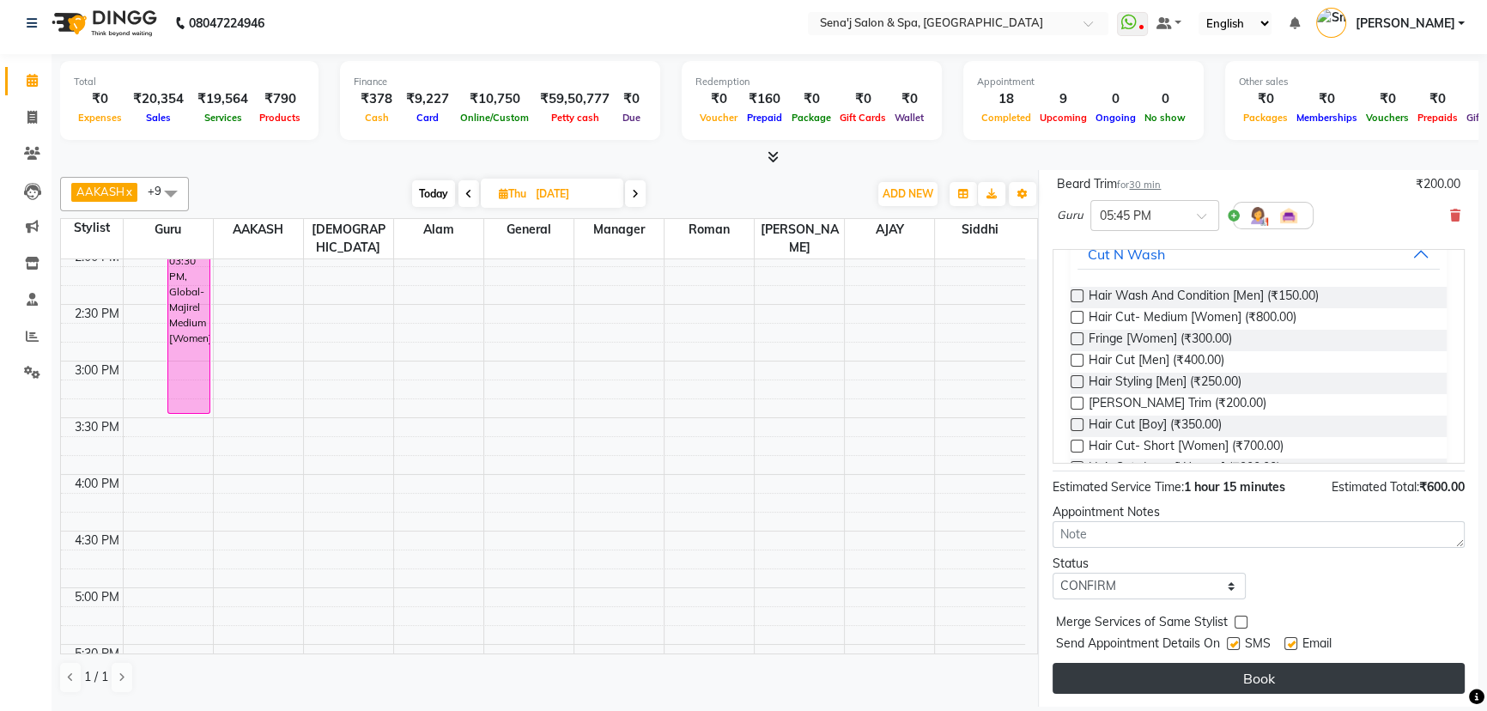
click at [1223, 670] on button "Book" at bounding box center [1259, 678] width 412 height 31
select select "6923"
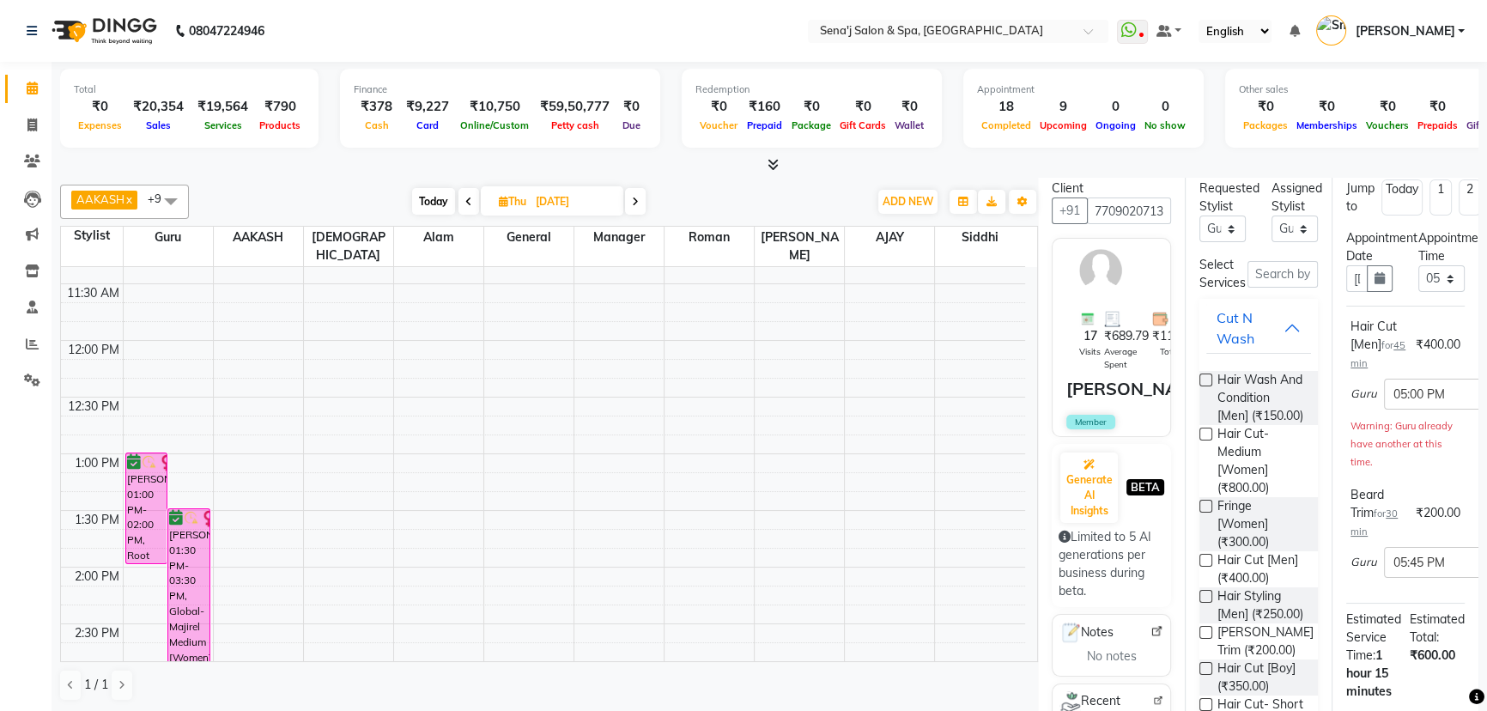
scroll to position [0, 0]
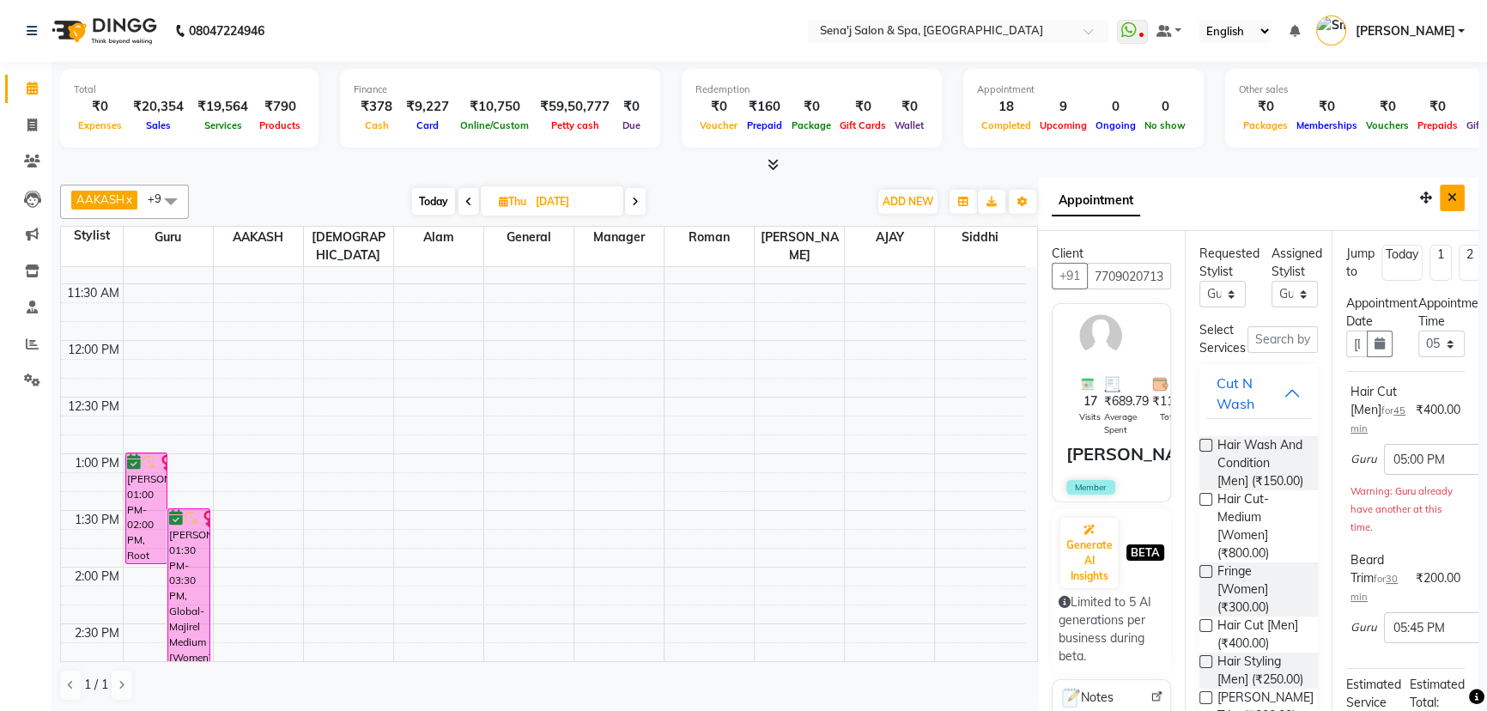
click at [1448, 185] on button "Close" at bounding box center [1452, 198] width 25 height 27
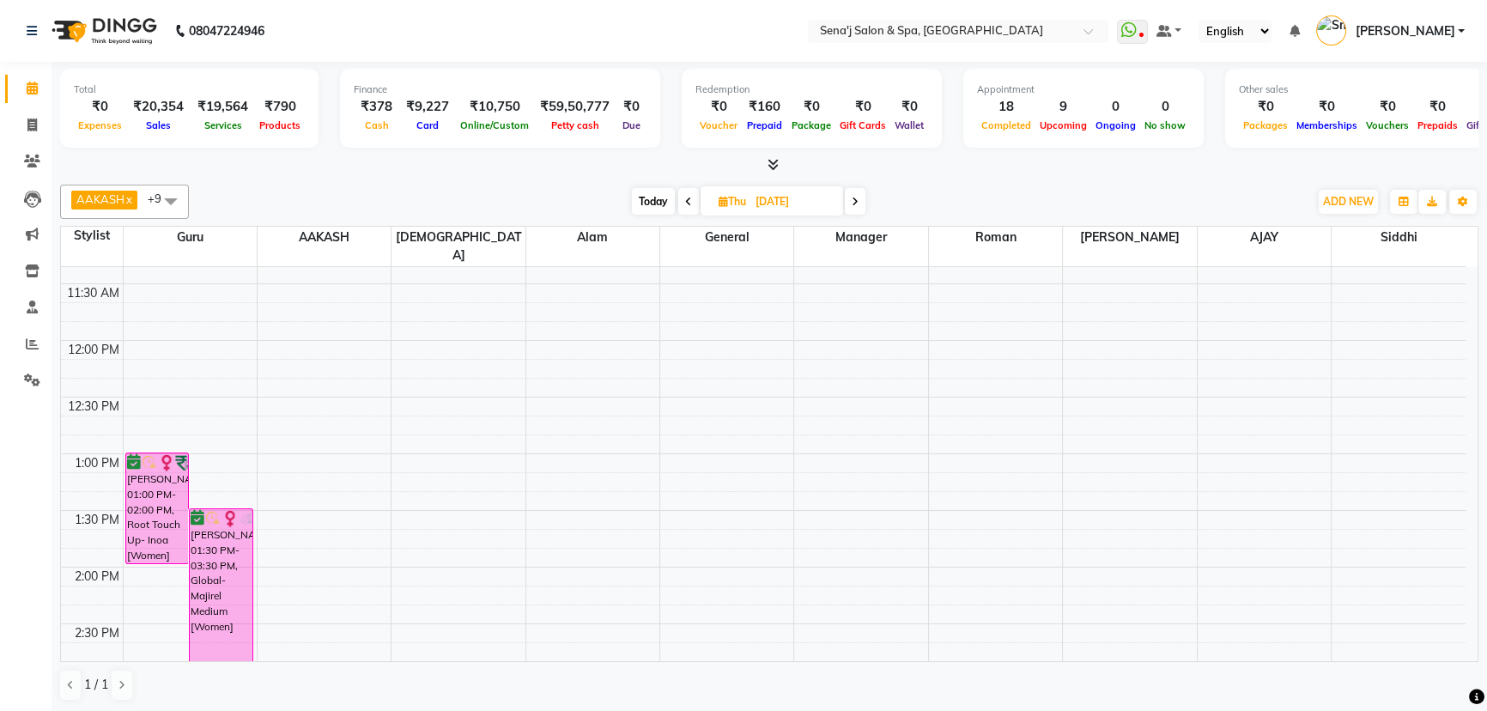
click at [655, 205] on span "Today" at bounding box center [653, 201] width 43 height 27
type input "[DATE]"
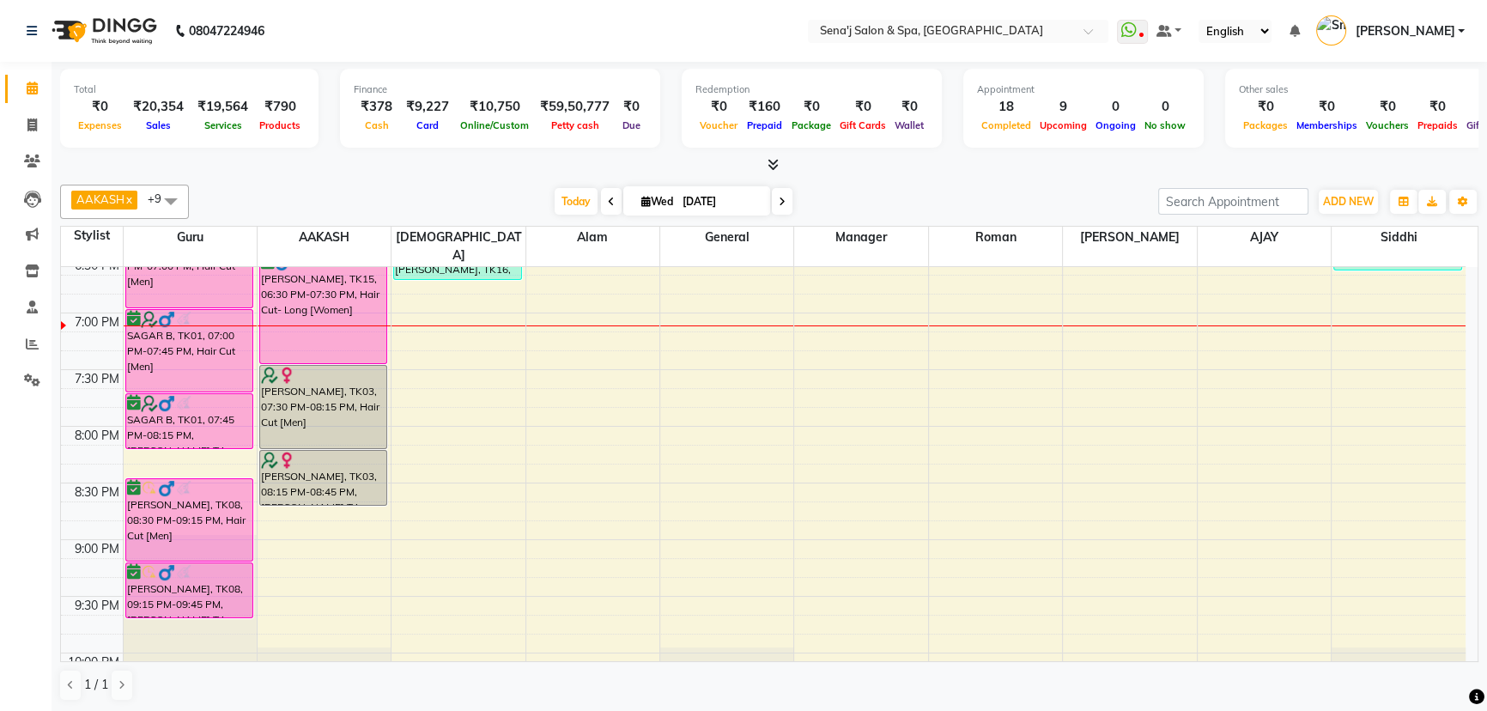
scroll to position [1052, 0]
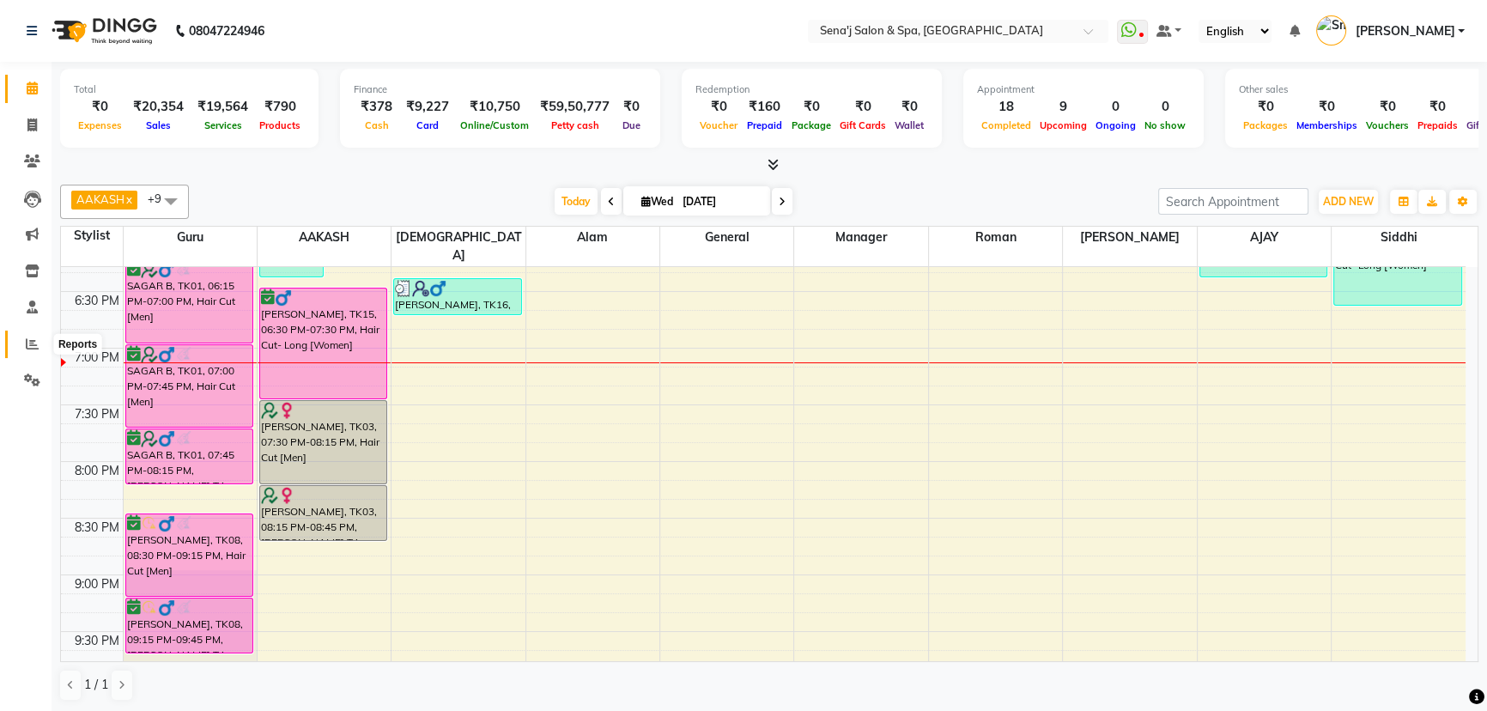
click at [23, 349] on span at bounding box center [32, 345] width 30 height 20
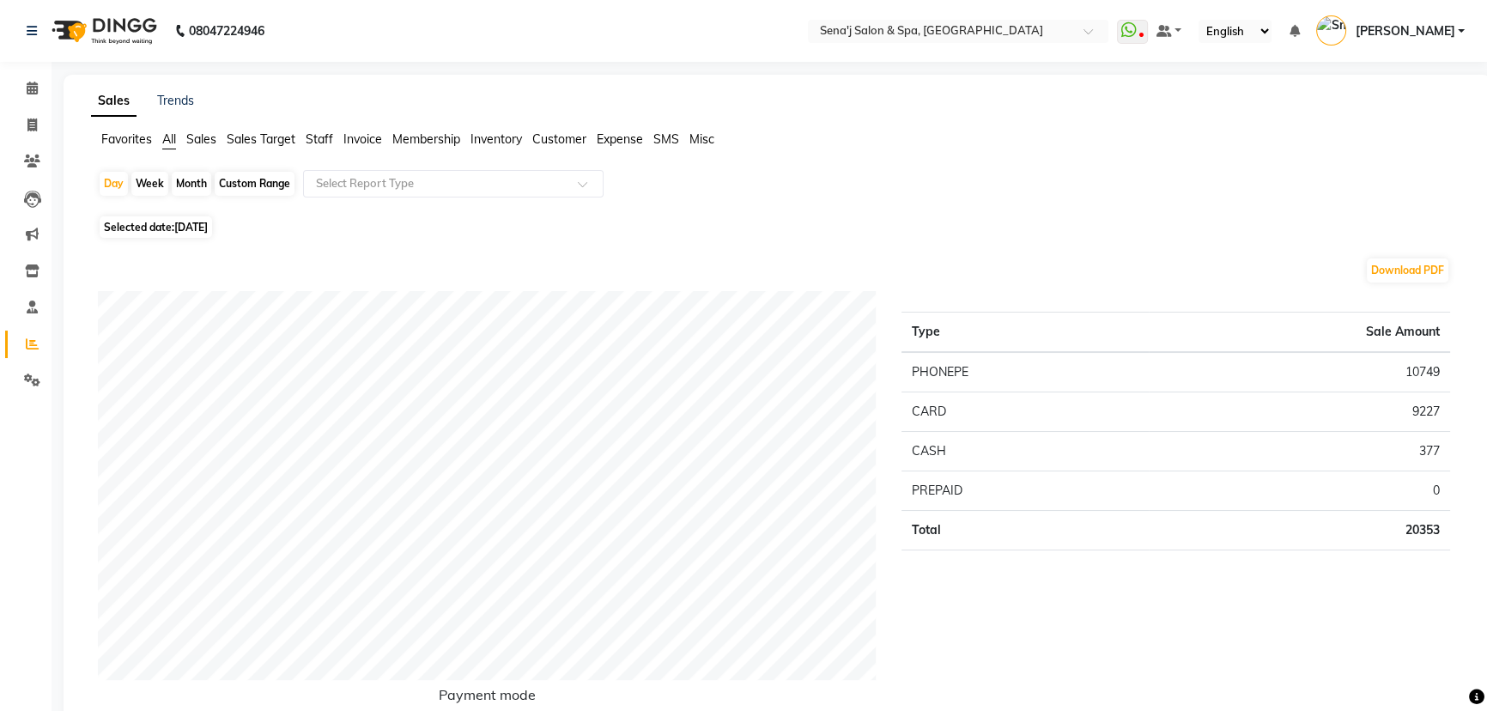
click at [325, 143] on span "Staff" at bounding box center [319, 138] width 27 height 15
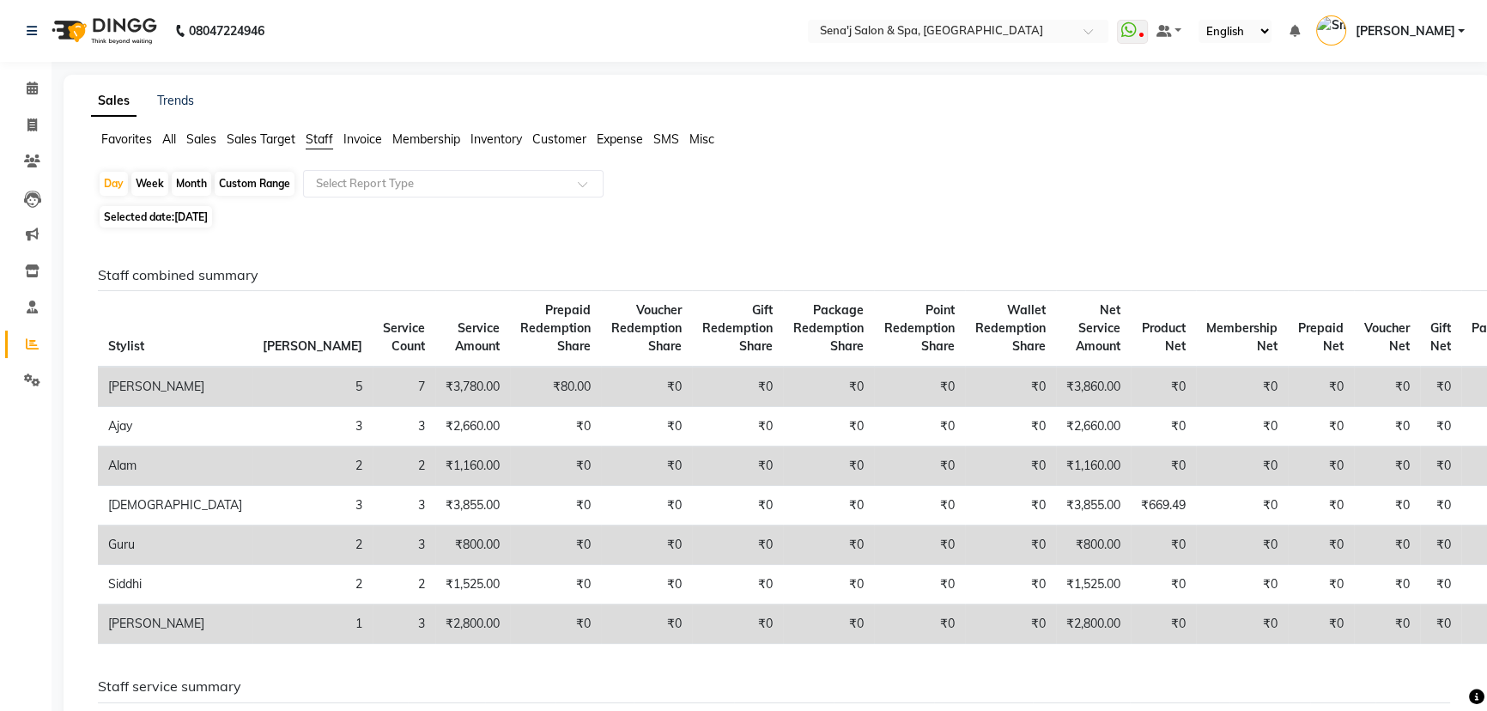
click at [190, 187] on div "Month" at bounding box center [191, 184] width 39 height 24
select select "9"
select select "2025"
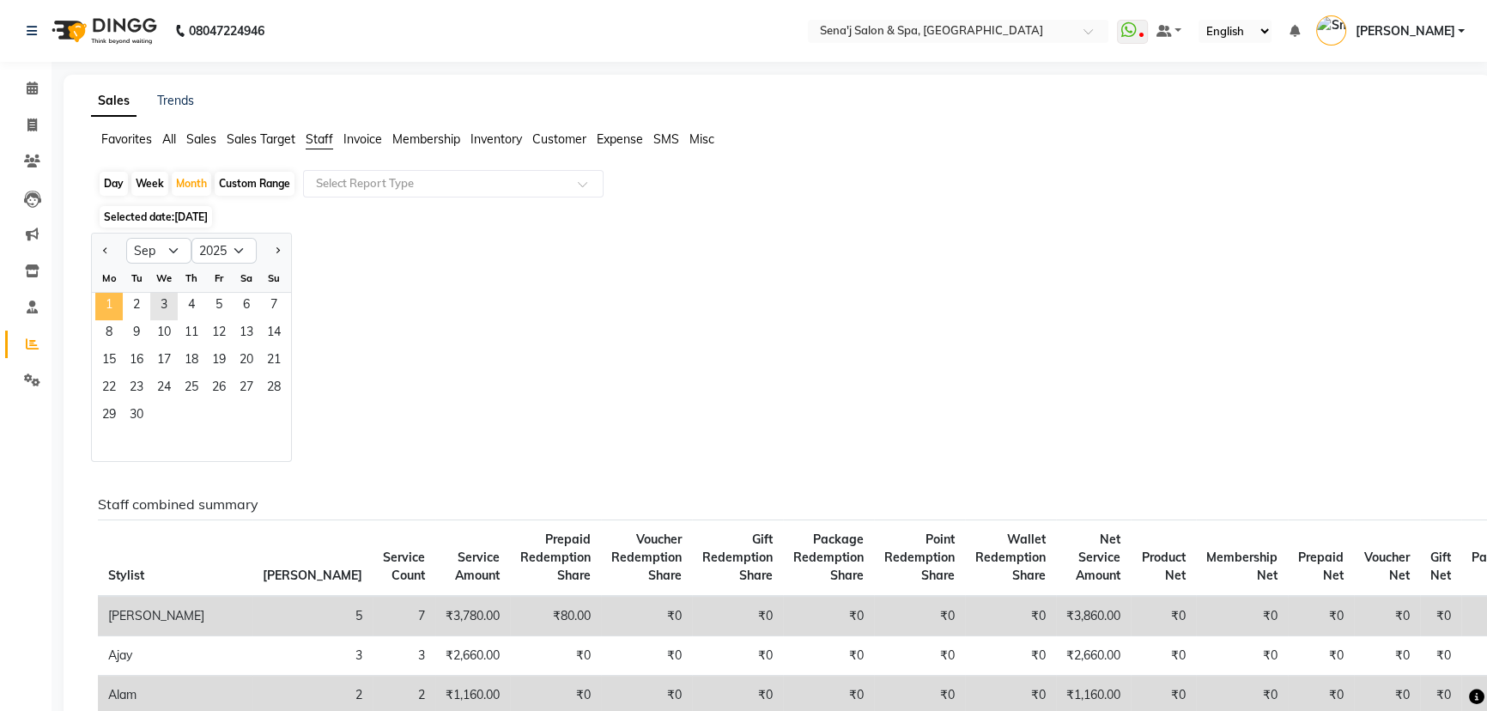
click at [107, 313] on span "1" at bounding box center [108, 306] width 27 height 27
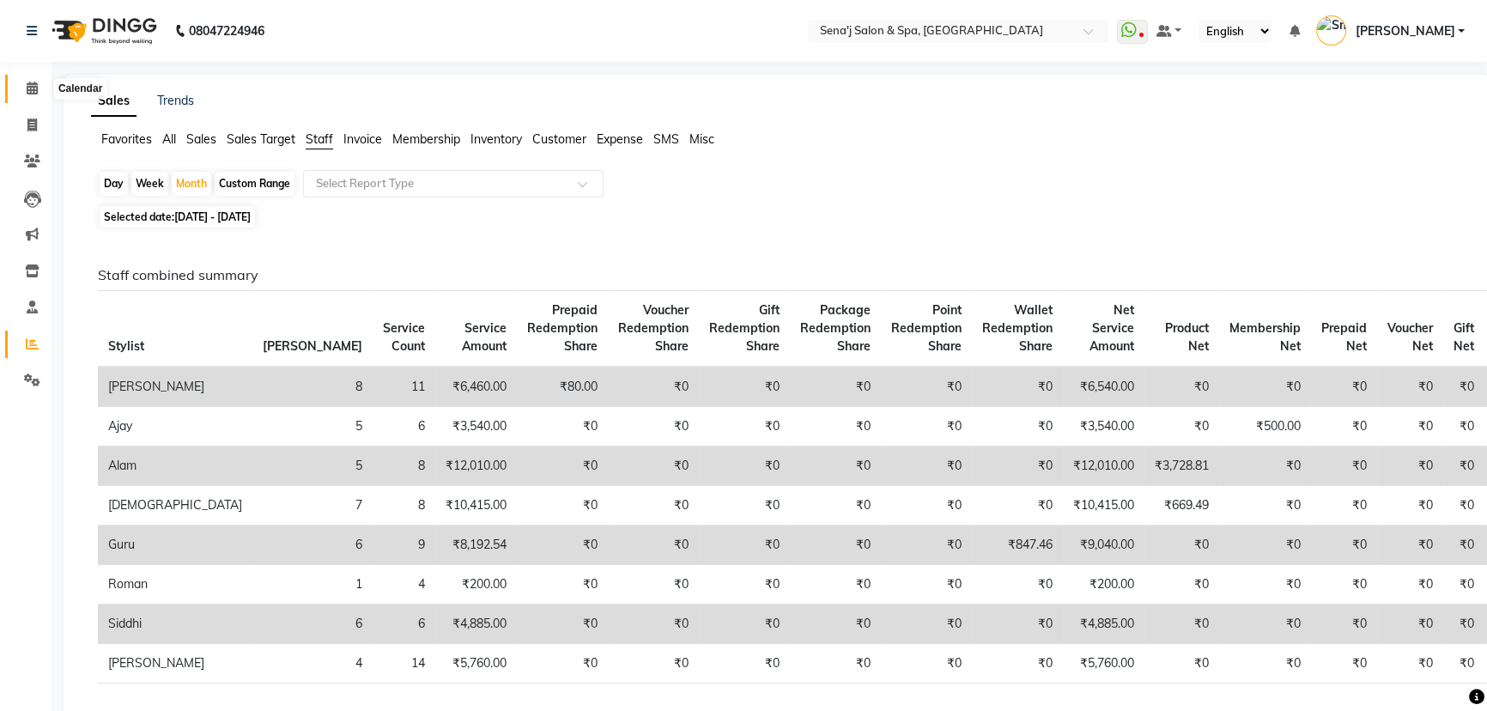
click at [37, 94] on icon at bounding box center [32, 88] width 11 height 13
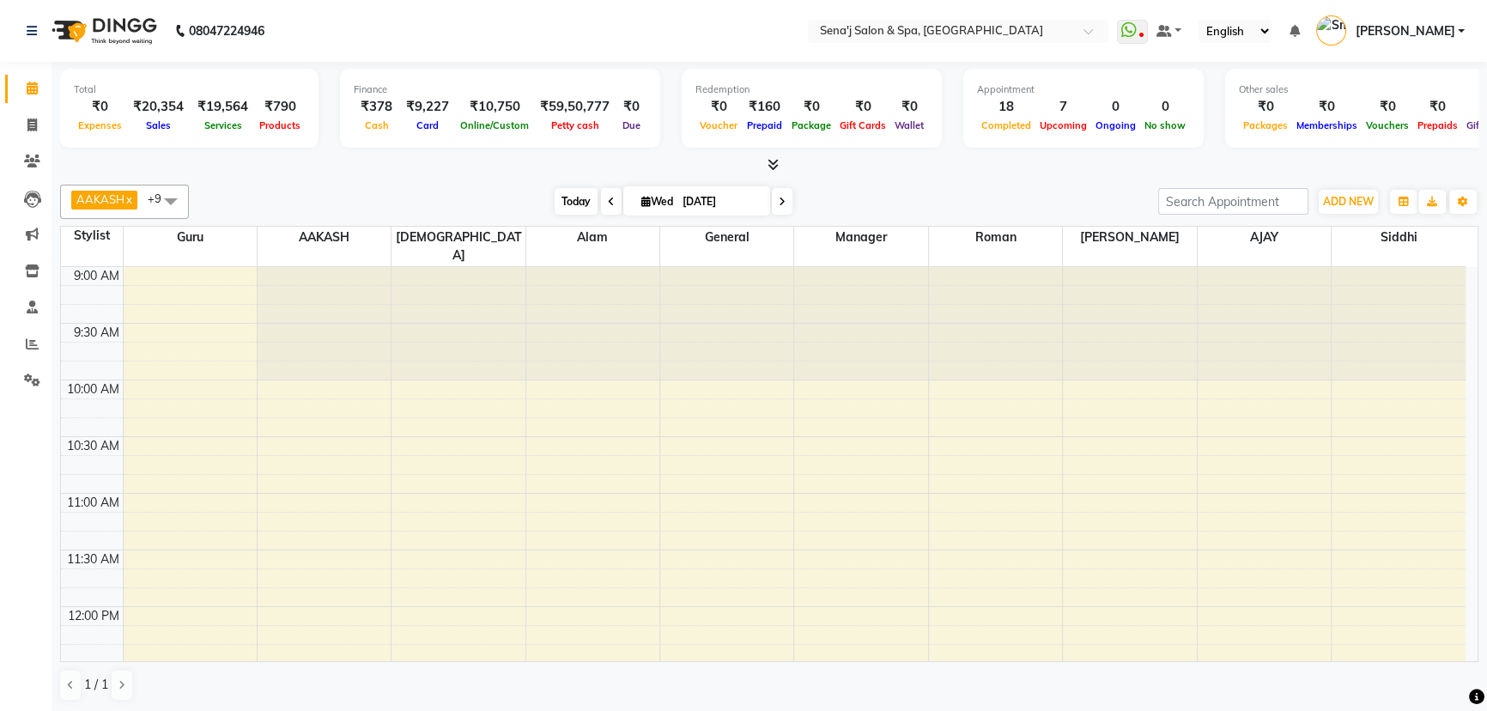
click at [558, 195] on span "Today" at bounding box center [576, 201] width 43 height 27
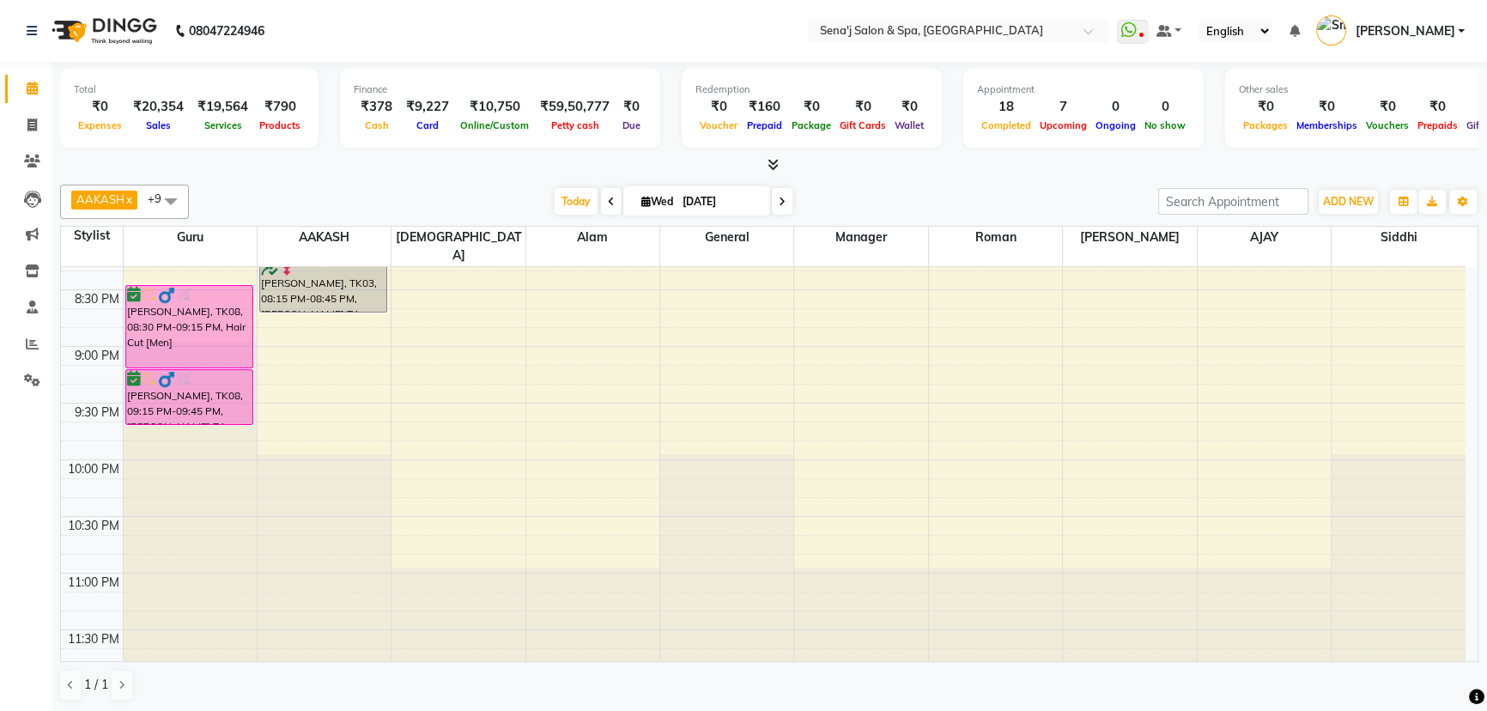
scroll to position [1202, 0]
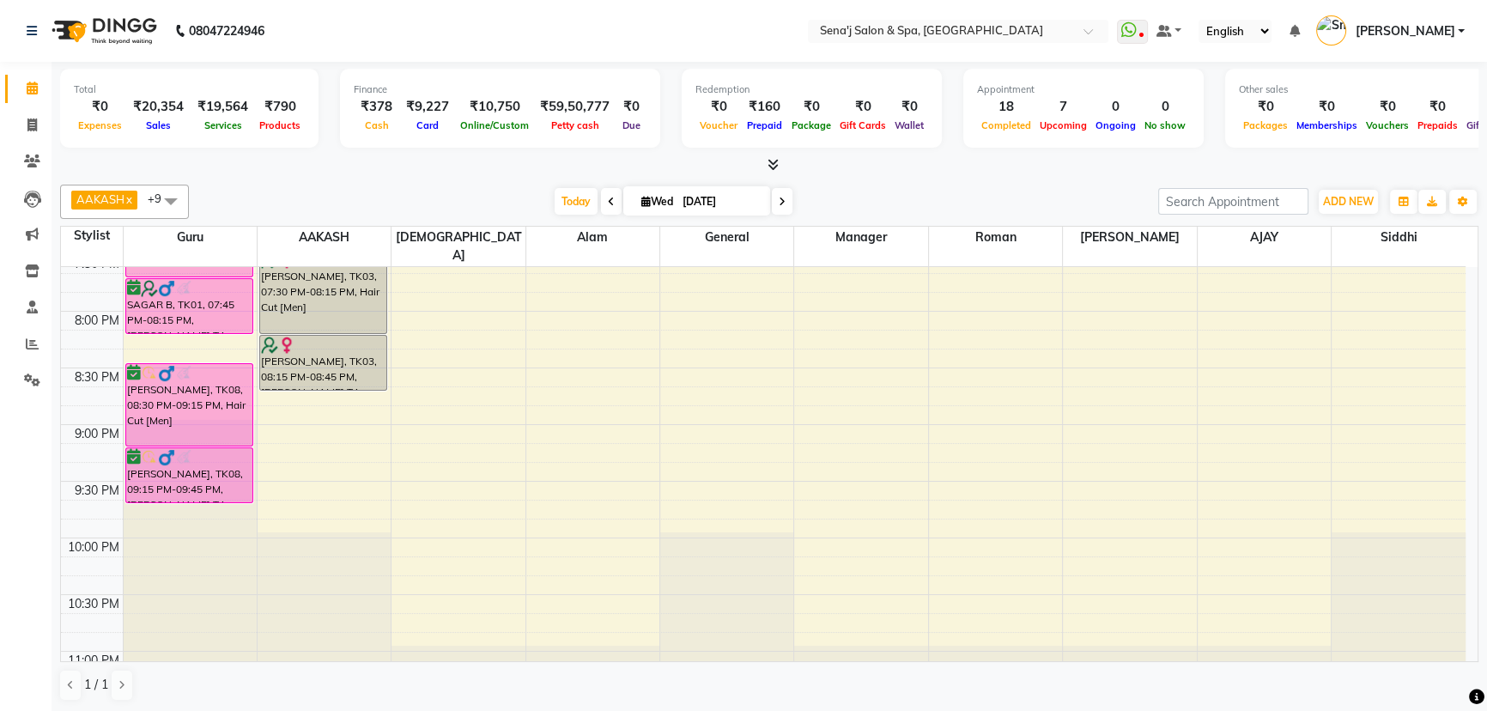
click at [784, 201] on span at bounding box center [782, 201] width 21 height 27
type input "[DATE]"
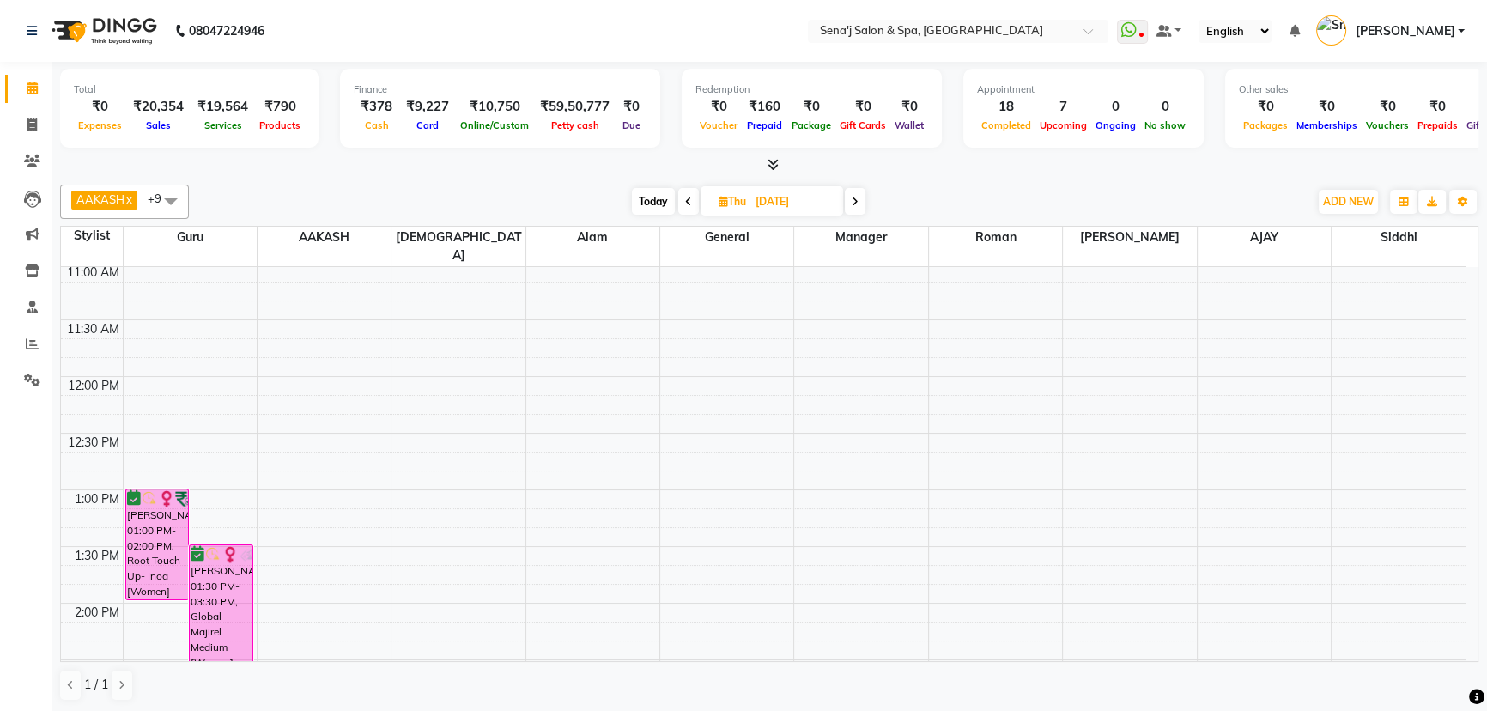
scroll to position [234, 0]
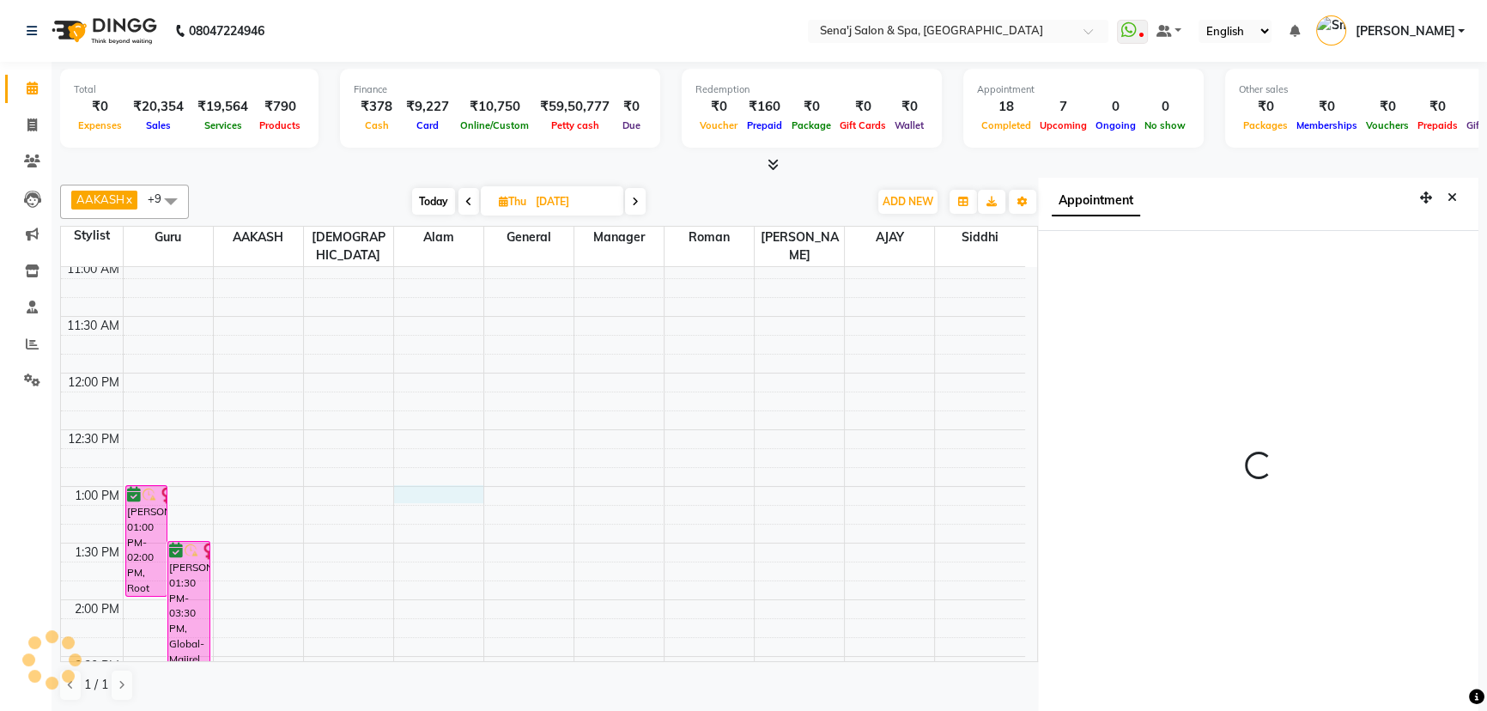
scroll to position [8, 0]
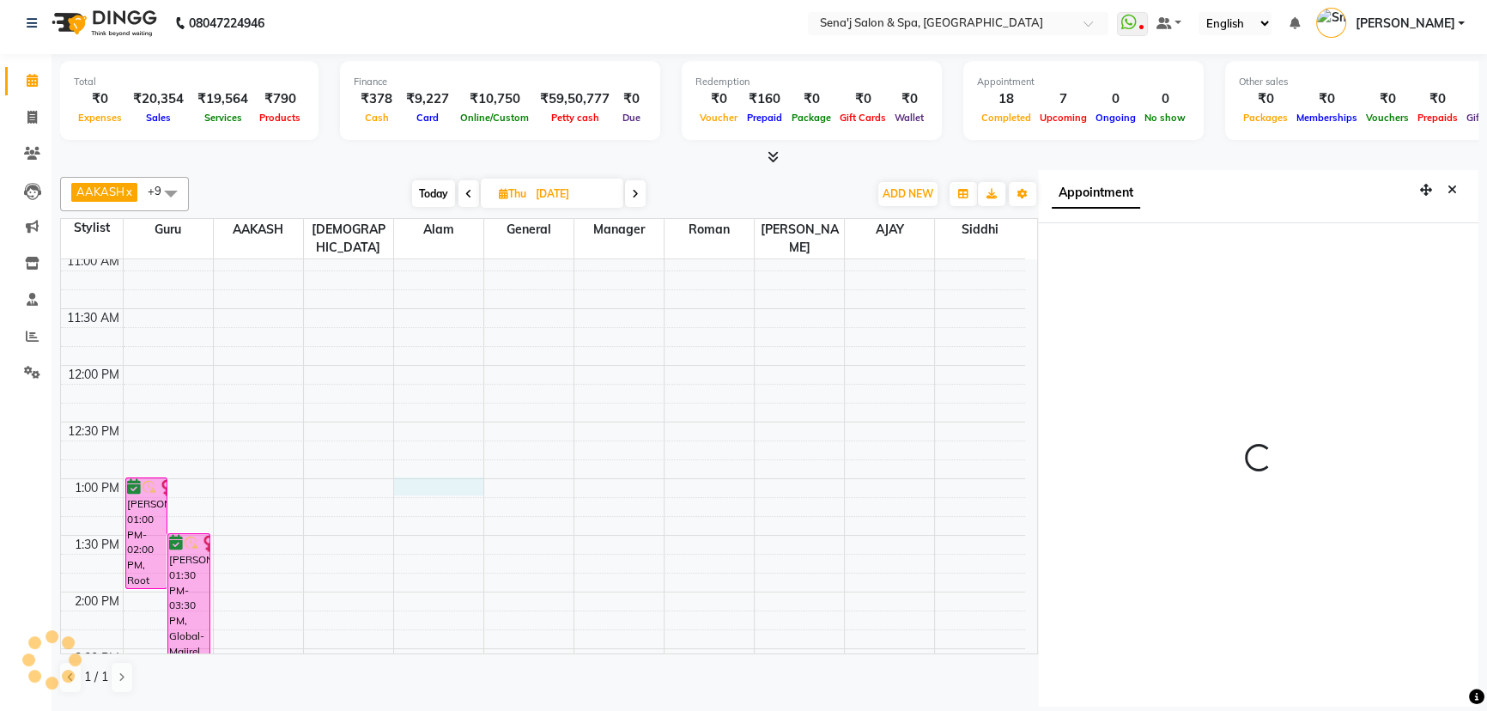
select select "780"
select select "53043"
select select "tentative"
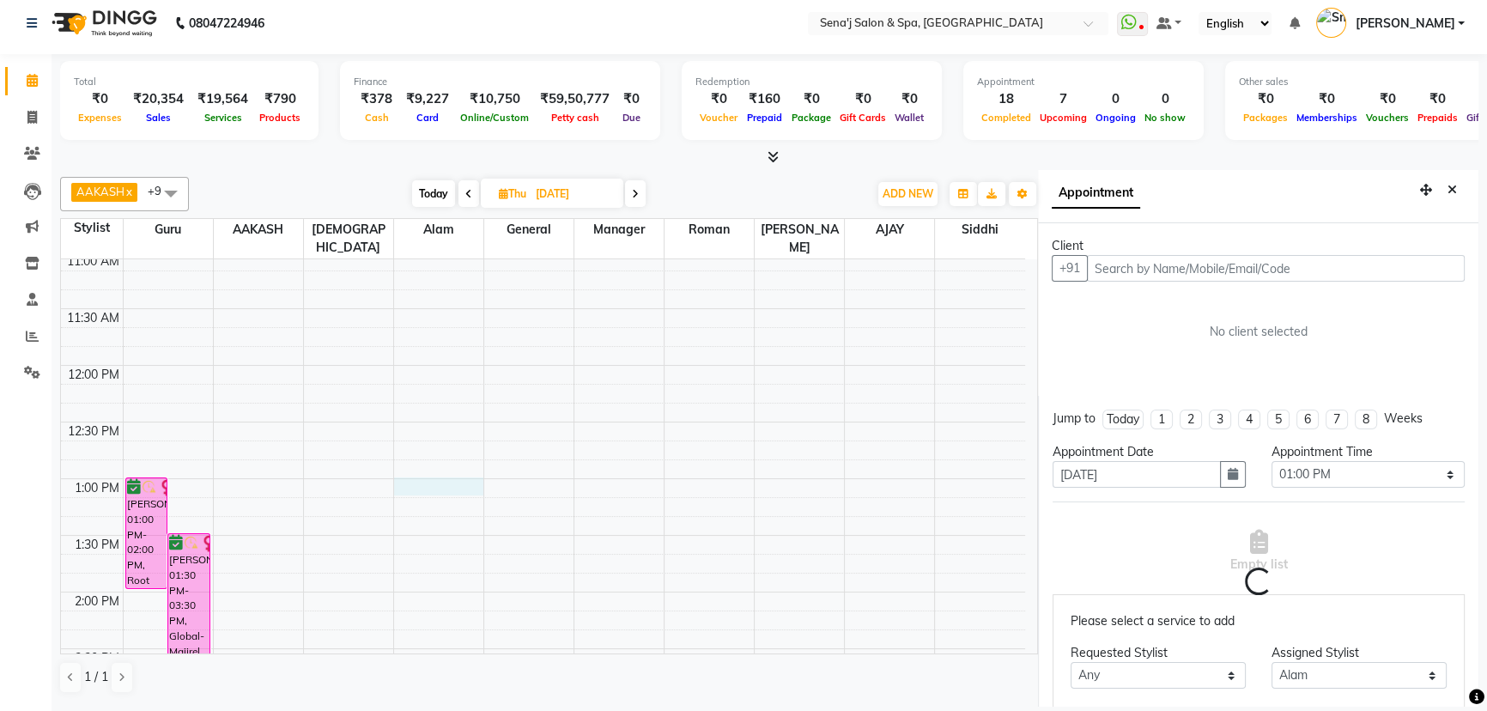
click at [1112, 261] on input "text" at bounding box center [1276, 268] width 378 height 27
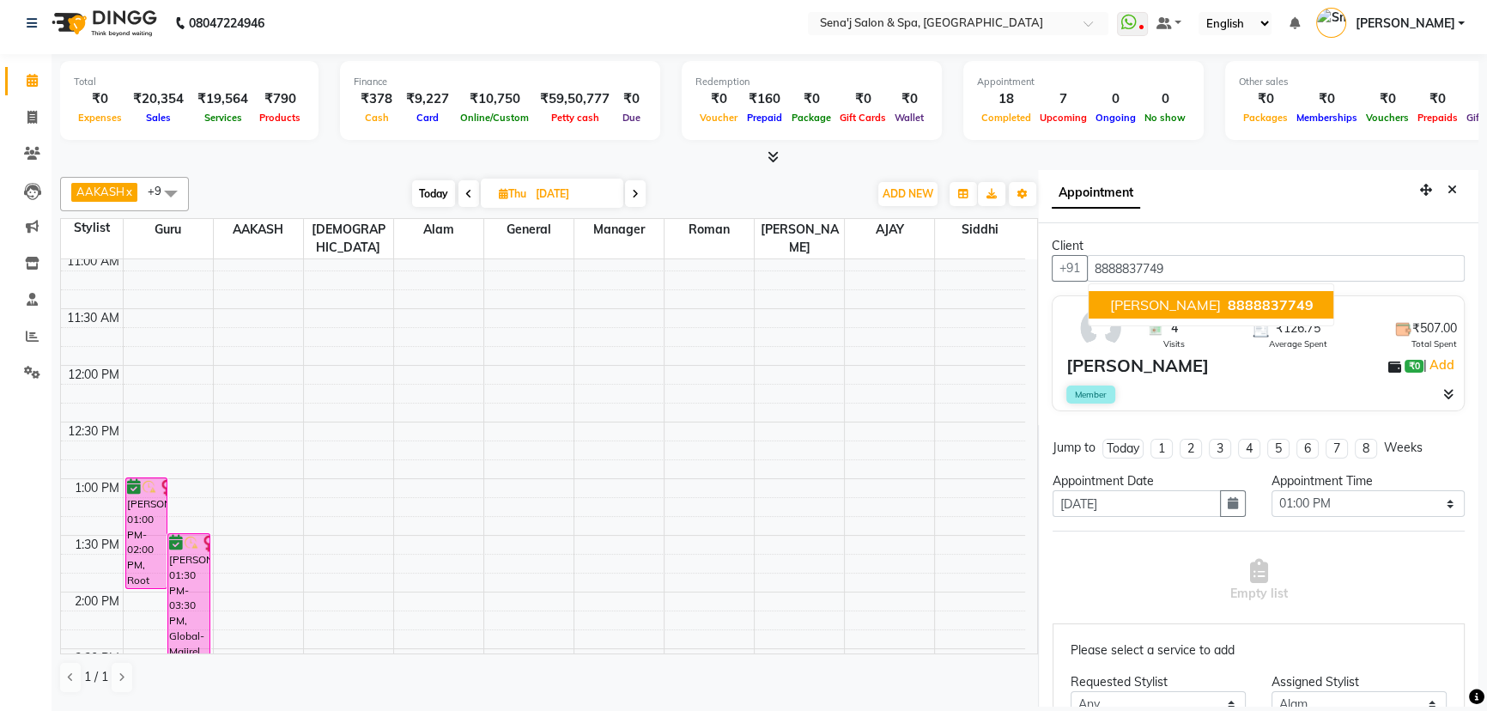
click at [1165, 303] on span "[PERSON_NAME]" at bounding box center [1164, 304] width 111 height 17
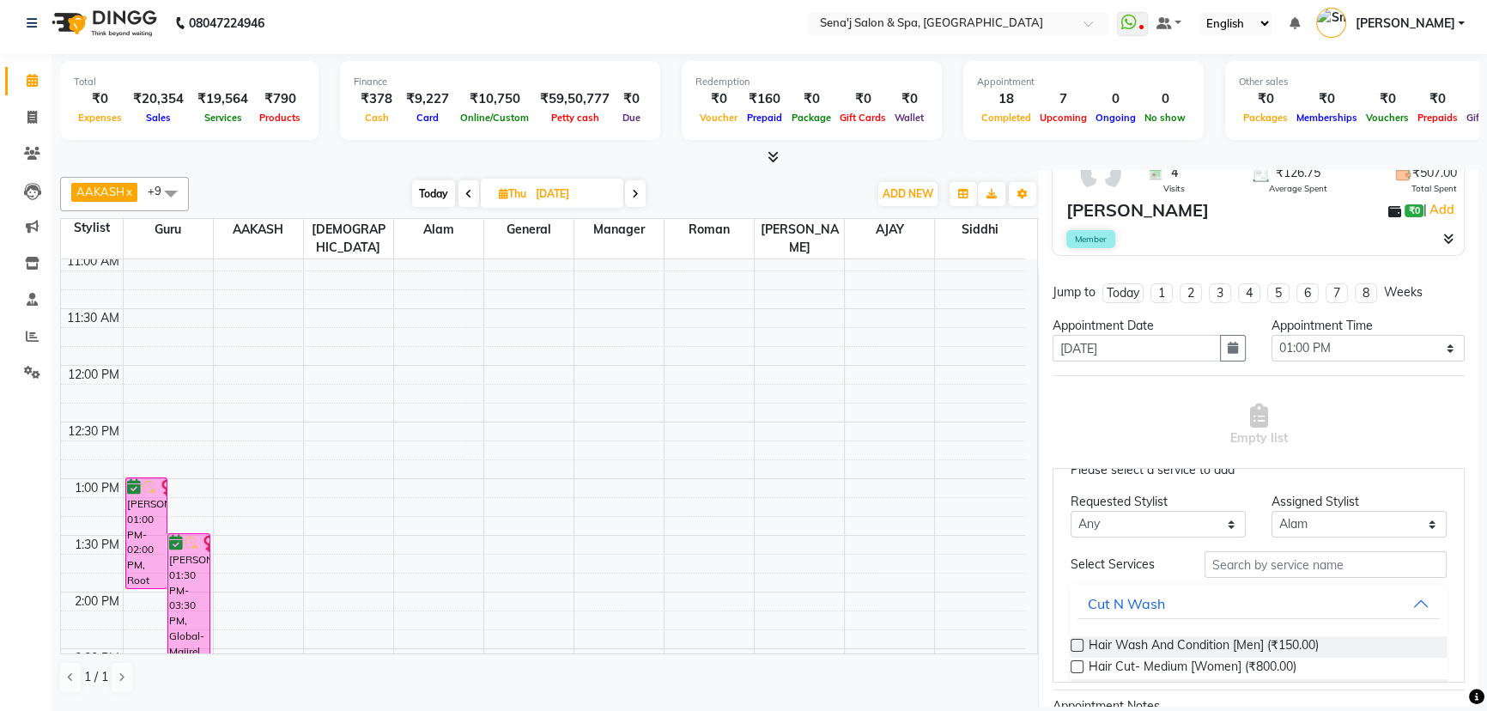
scroll to position [0, 0]
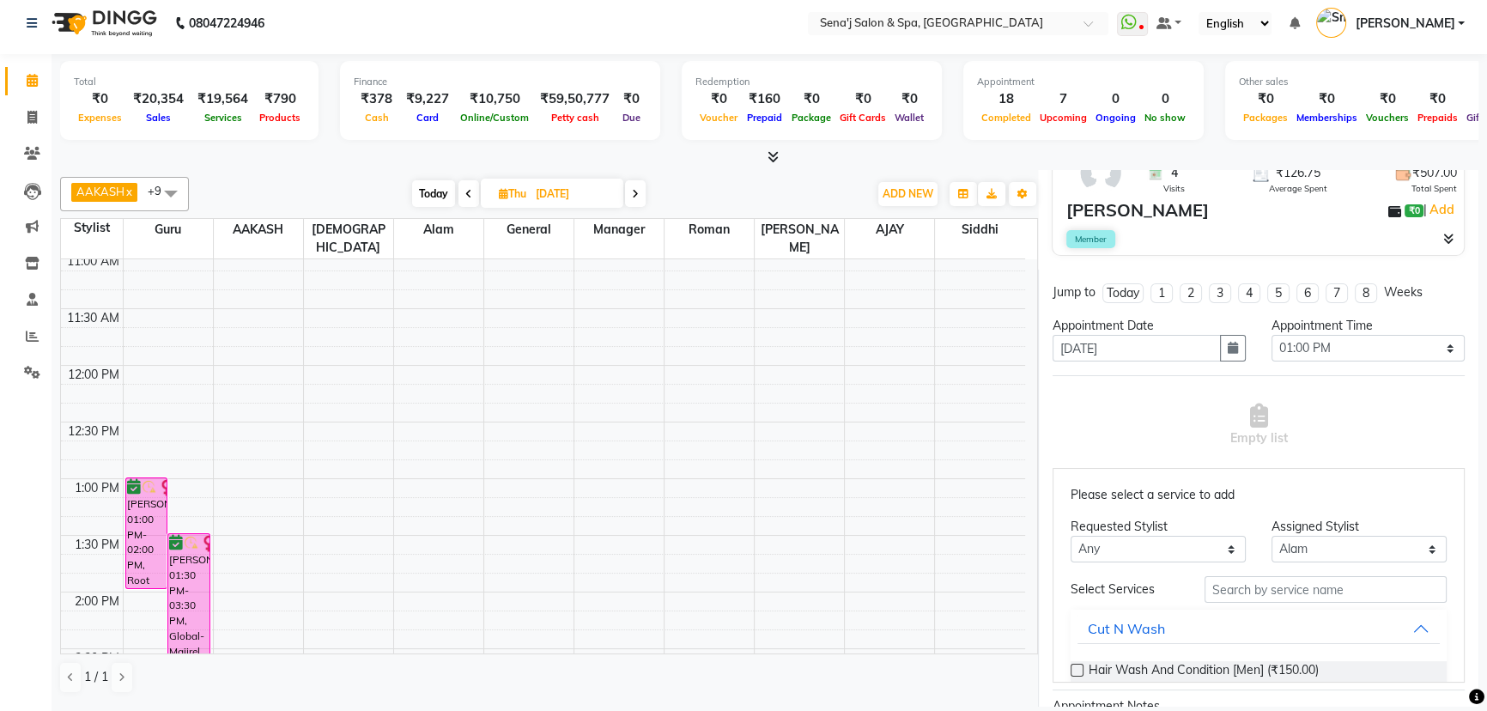
type input "8888837749"
click at [1209, 546] on select "Any AAKASH Afzal AJAY Alam Ashu General Guru Manager Roman Ruchika Siddhi Snehal" at bounding box center [1158, 549] width 175 height 27
select select "53043"
click at [1071, 536] on select "Any AAKASH Afzal AJAY Alam Ashu General Guru Manager Roman Ruchika Siddhi Snehal" at bounding box center [1158, 549] width 175 height 27
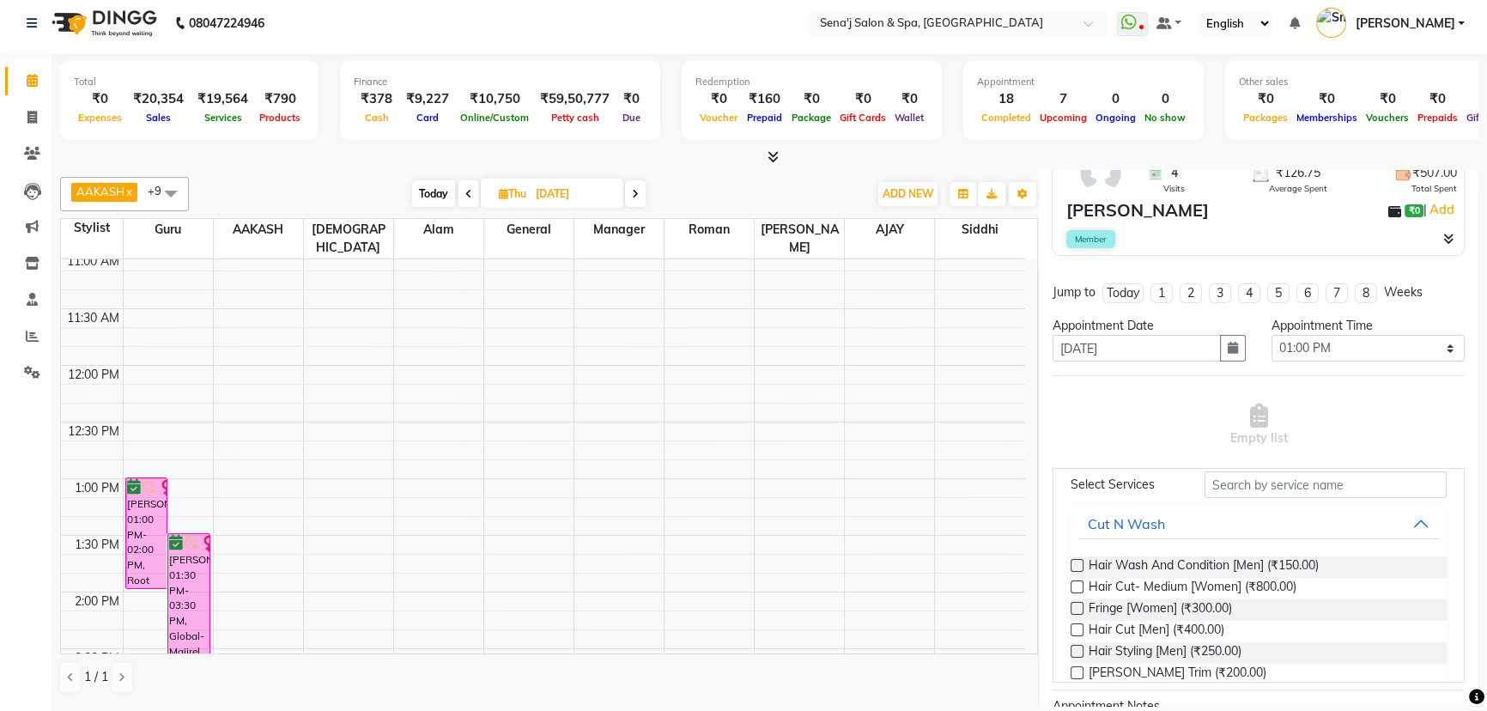
scroll to position [77, 0]
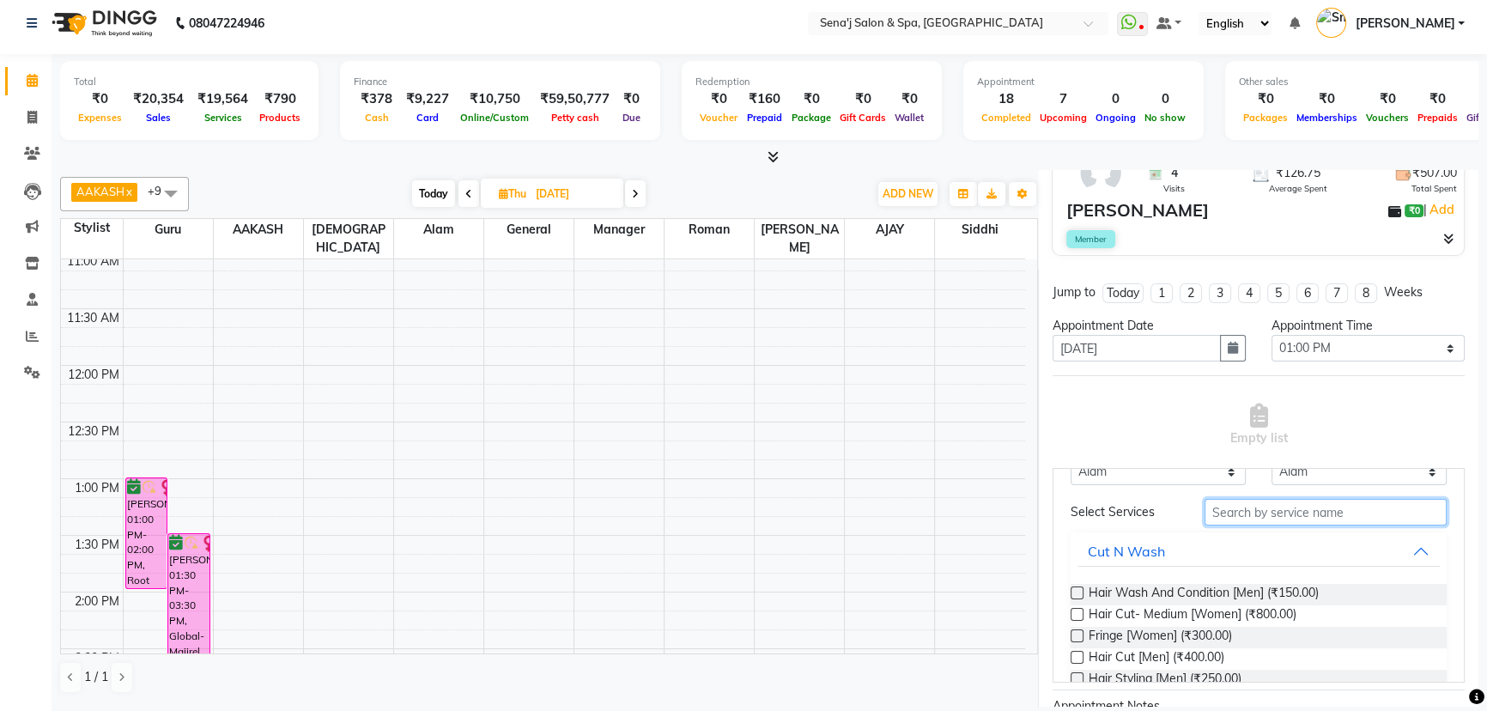
click at [1247, 499] on input "text" at bounding box center [1326, 512] width 242 height 27
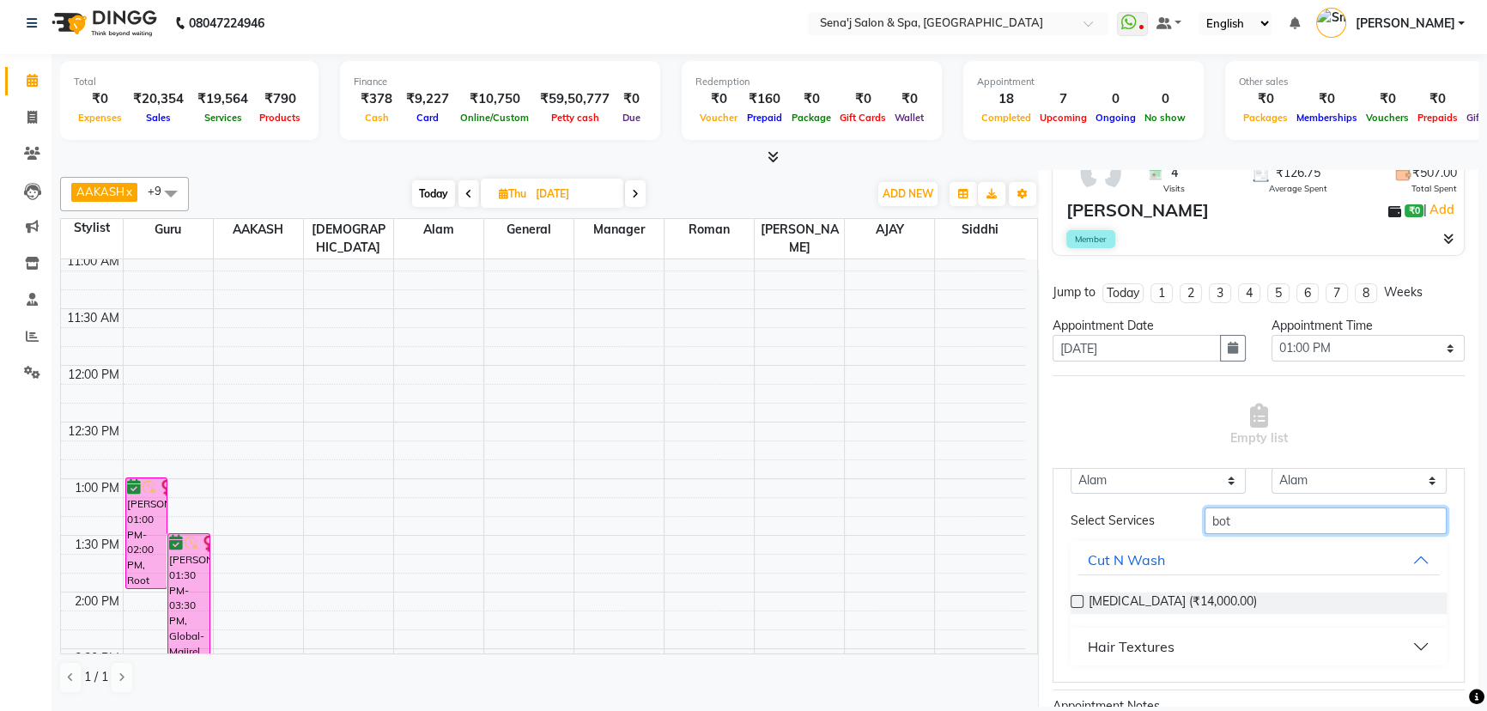
type input "bot"
click at [1071, 601] on label at bounding box center [1077, 601] width 13 height 13
click at [1071, 601] on input "checkbox" at bounding box center [1076, 603] width 11 height 11
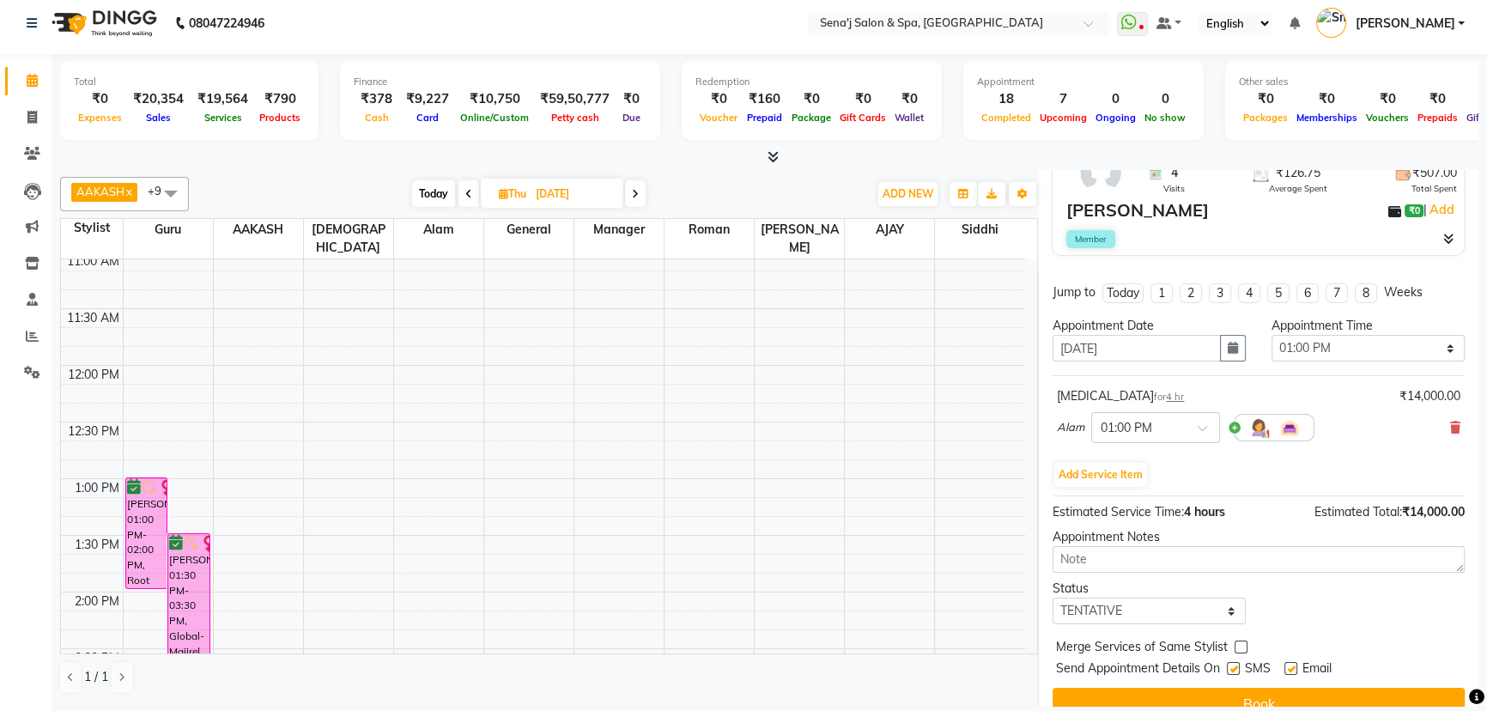
scroll to position [180, 0]
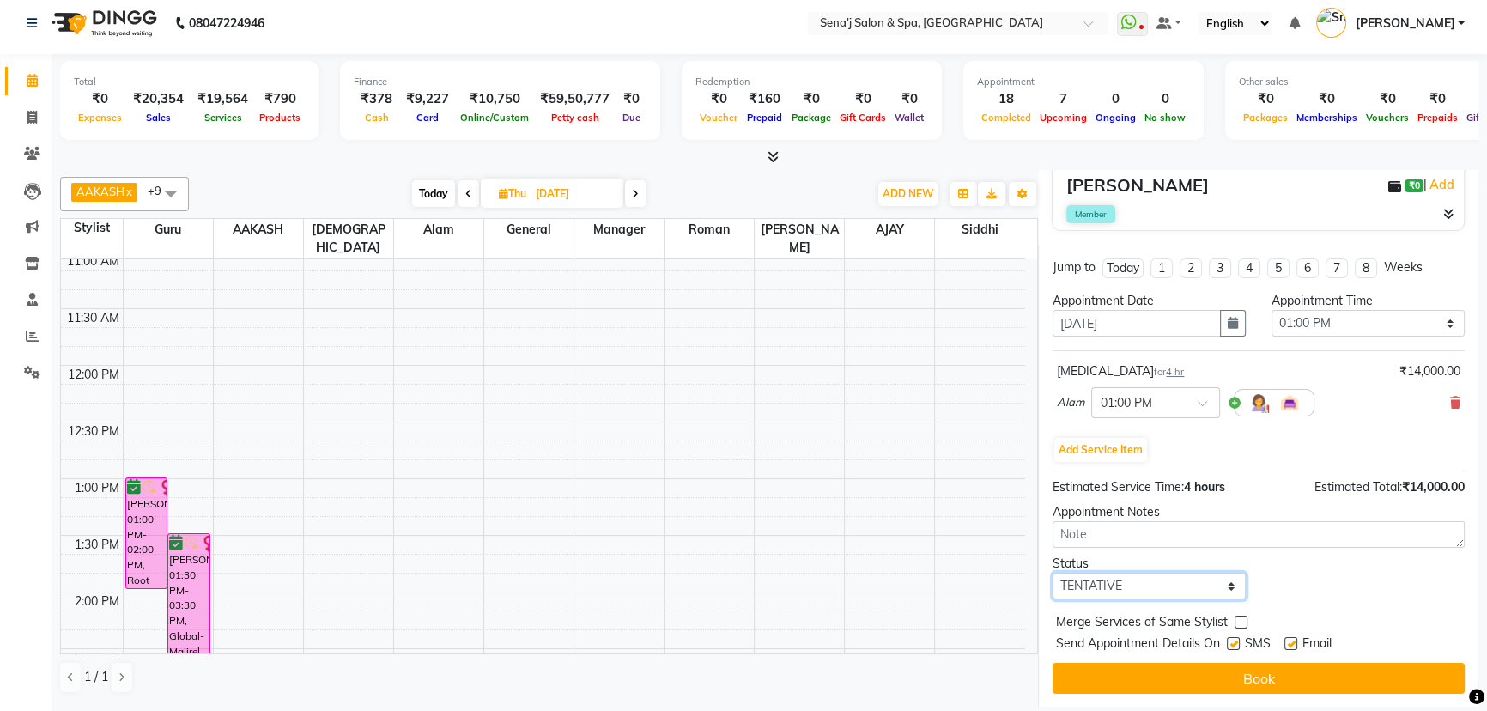
click at [1203, 582] on select "Select TENTATIVE CONFIRM UPCOMING" at bounding box center [1149, 586] width 193 height 27
select select "confirm booking"
click at [1053, 573] on select "Select TENTATIVE CONFIRM UPCOMING" at bounding box center [1149, 586] width 193 height 27
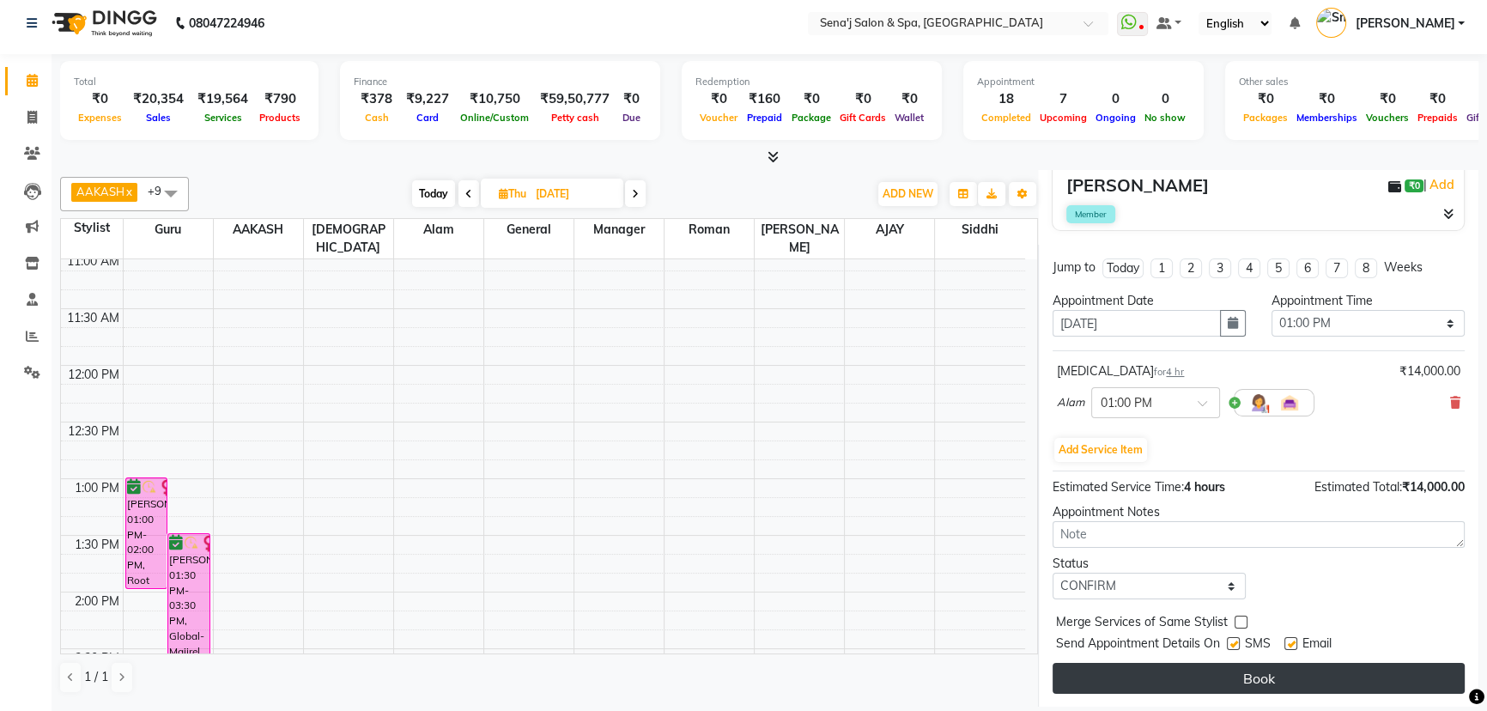
click at [1279, 675] on button "Book" at bounding box center [1259, 678] width 412 height 31
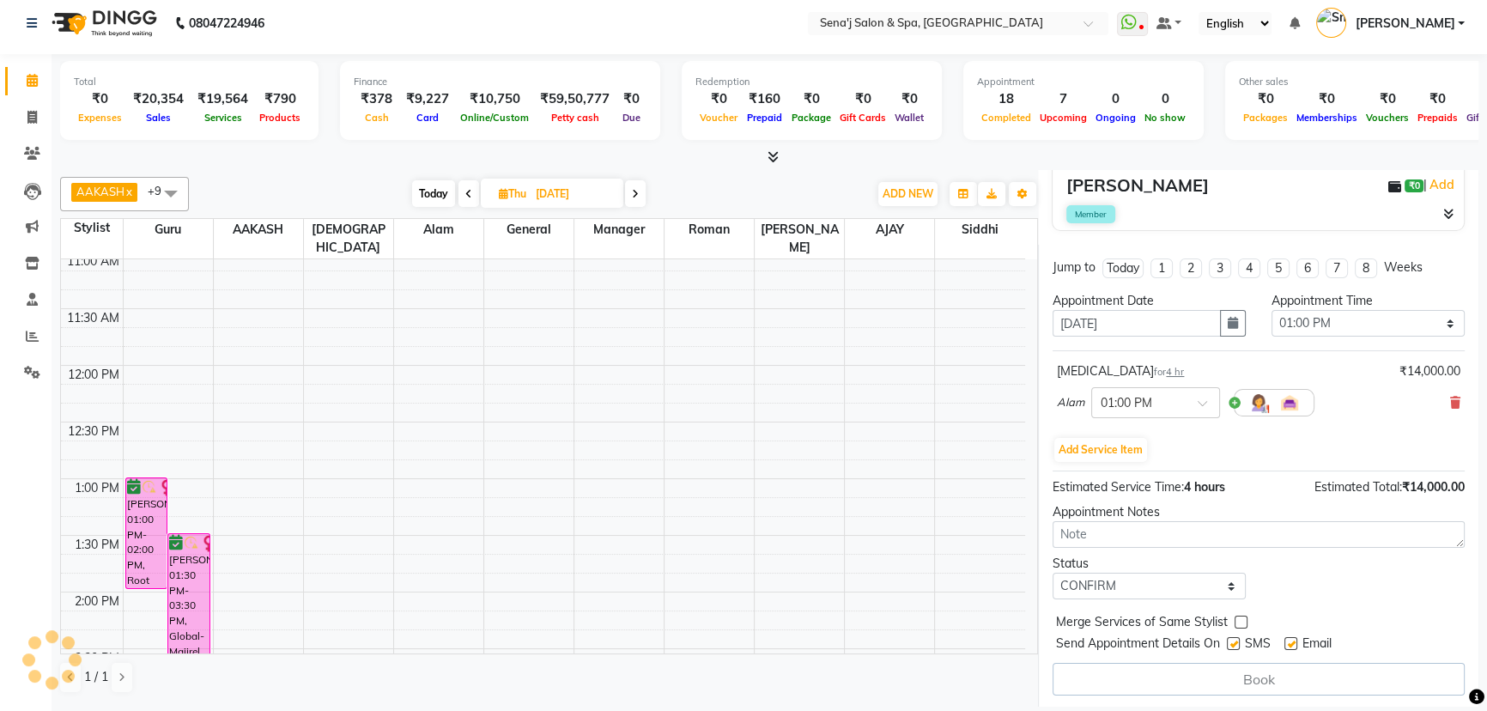
scroll to position [181, 0]
select select "53043"
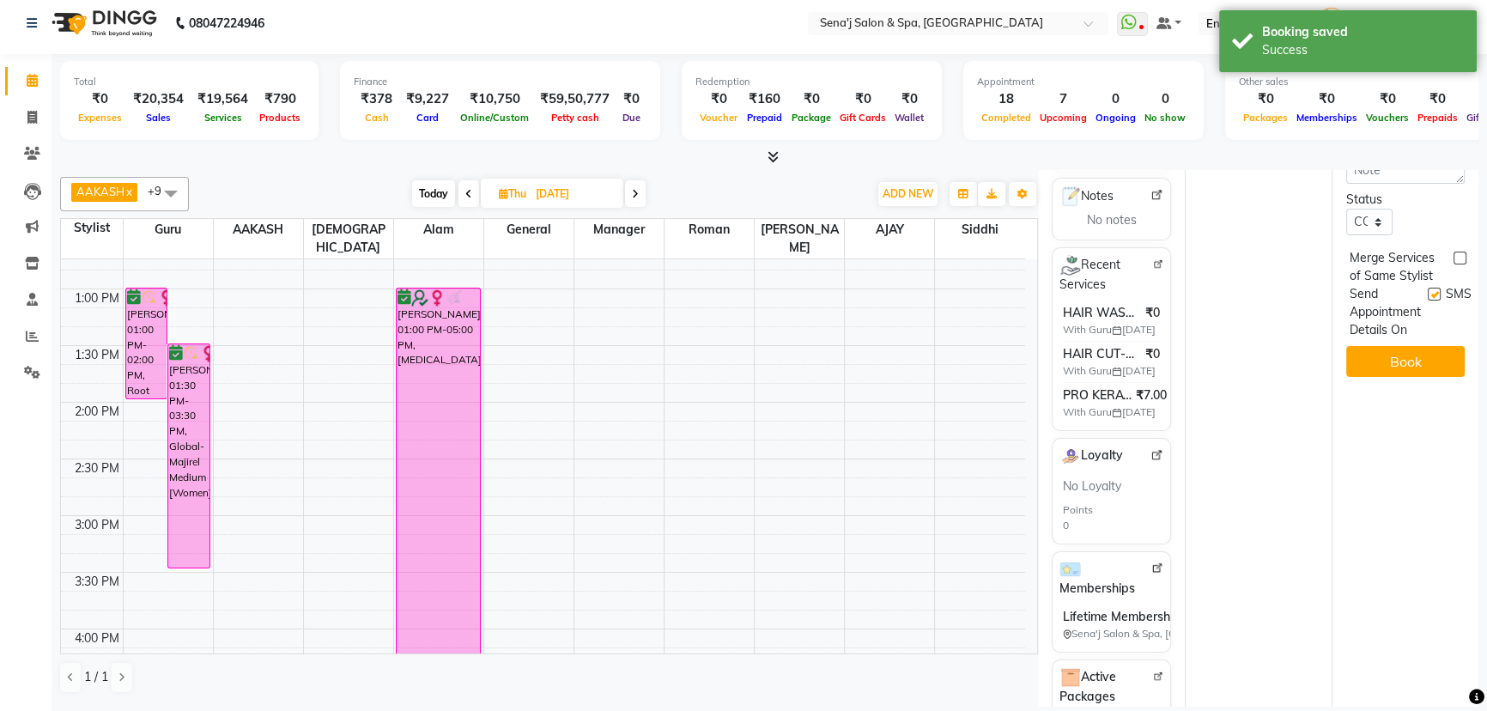
scroll to position [468, 0]
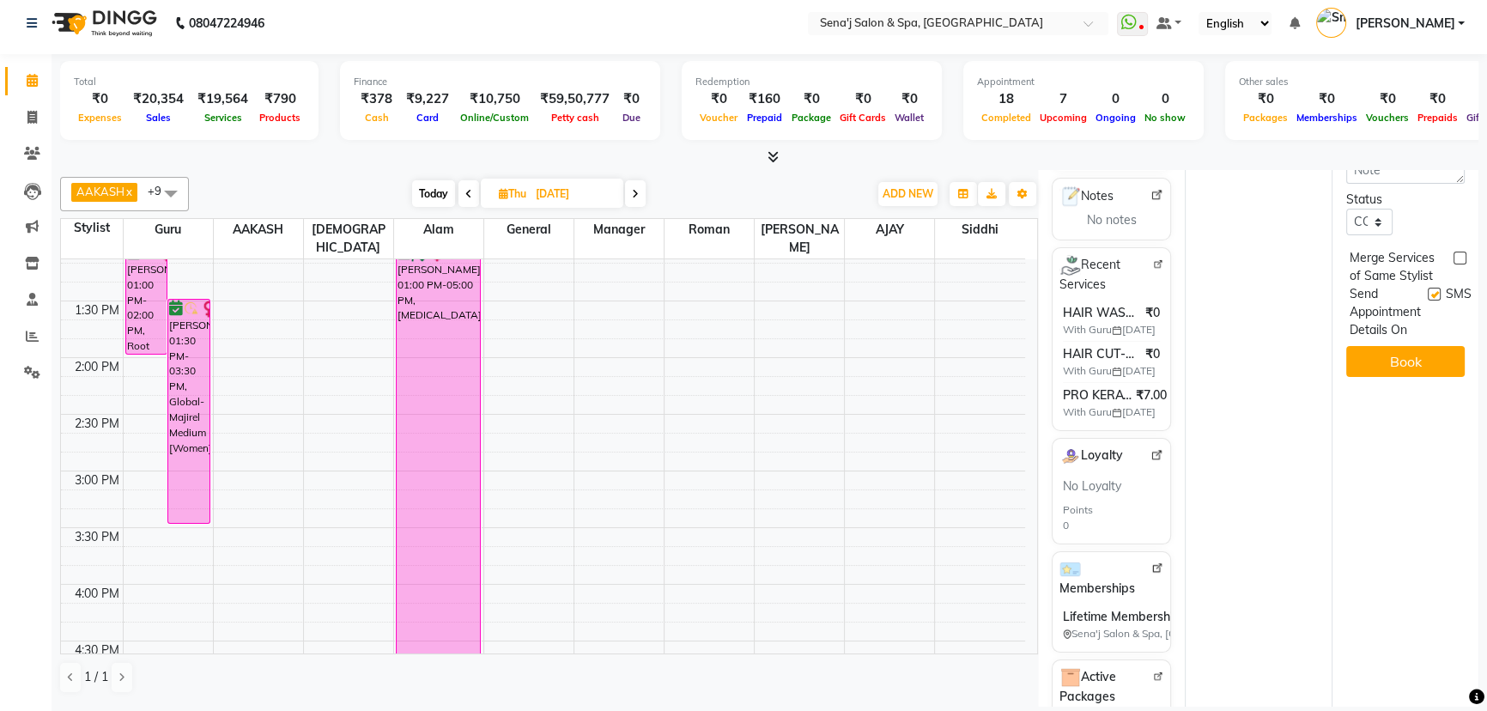
click at [468, 197] on span at bounding box center [468, 193] width 21 height 27
type input "[DATE]"
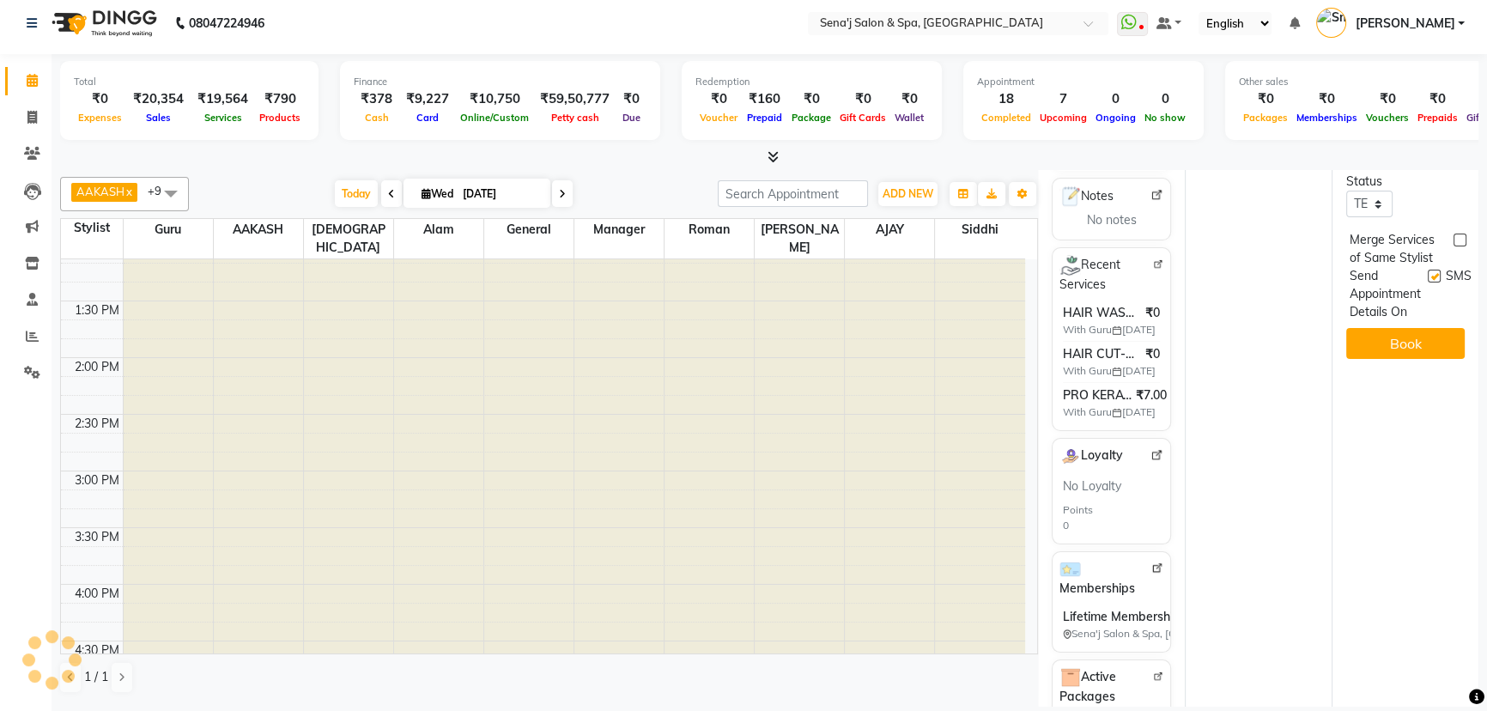
scroll to position [1130, 0]
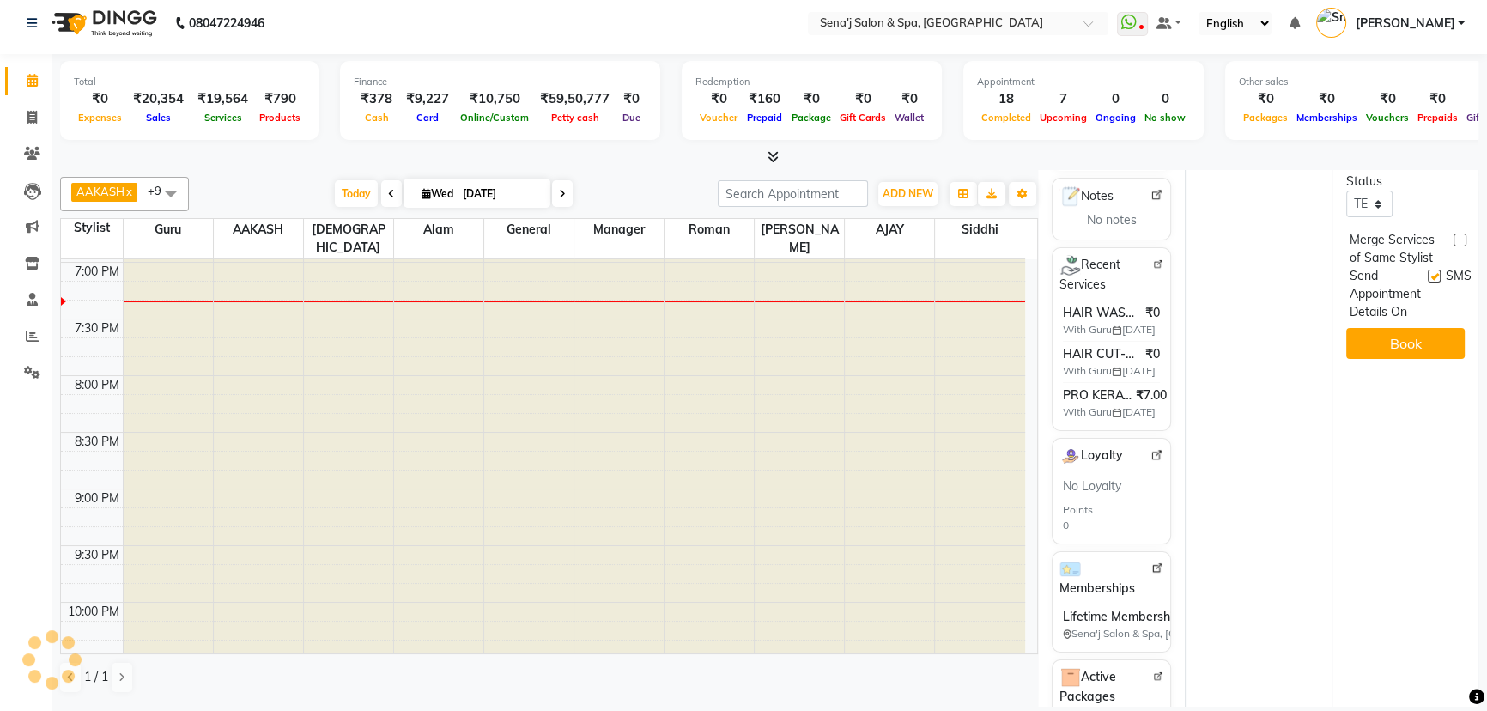
select select "780"
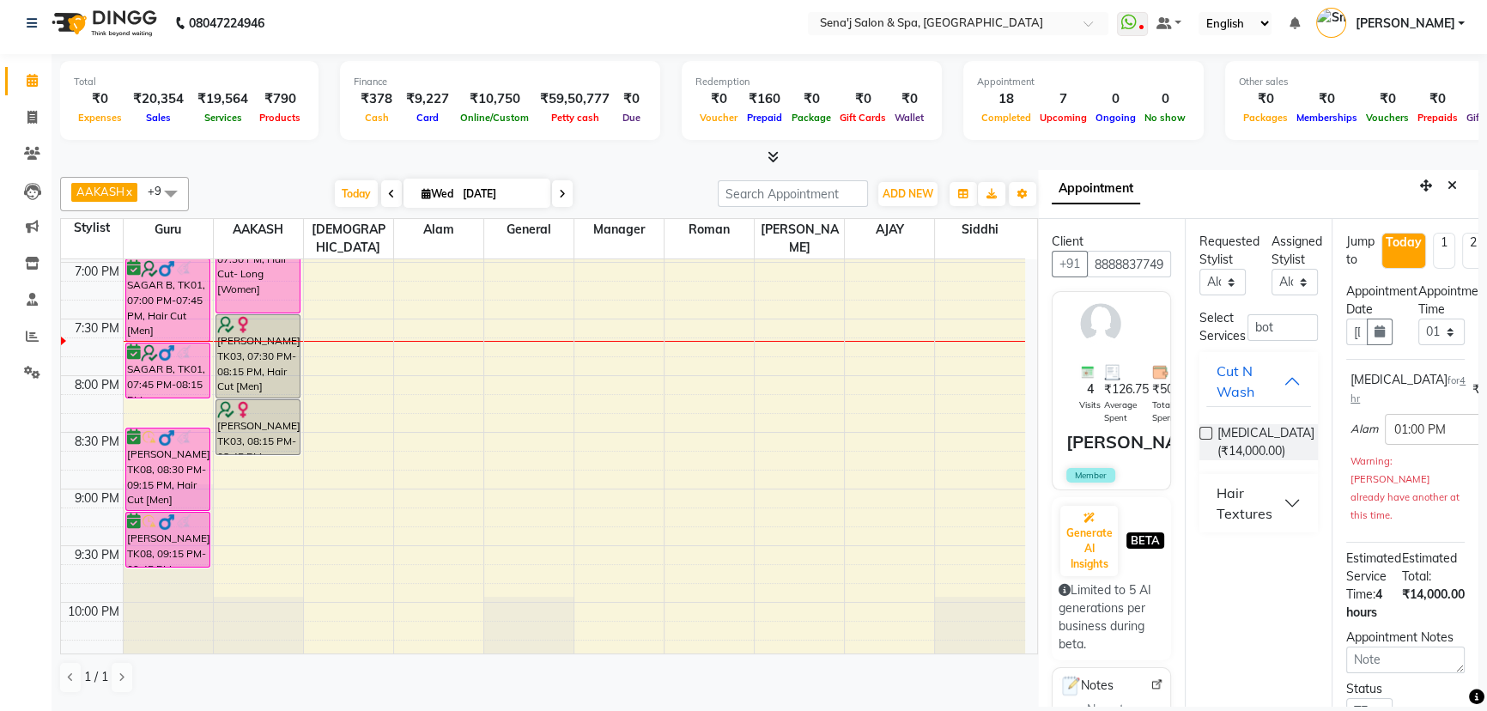
scroll to position [0, 0]
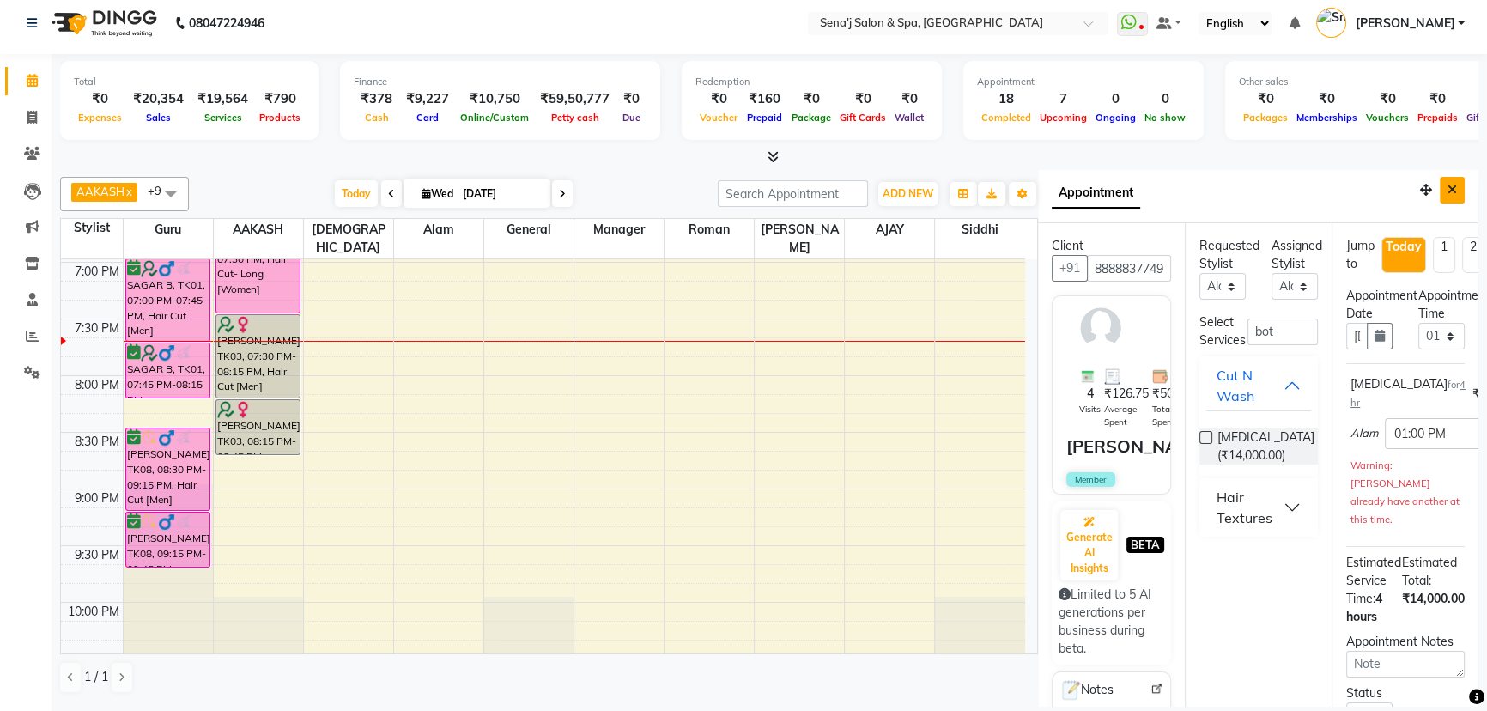
click at [1448, 193] on button "Close" at bounding box center [1452, 190] width 25 height 27
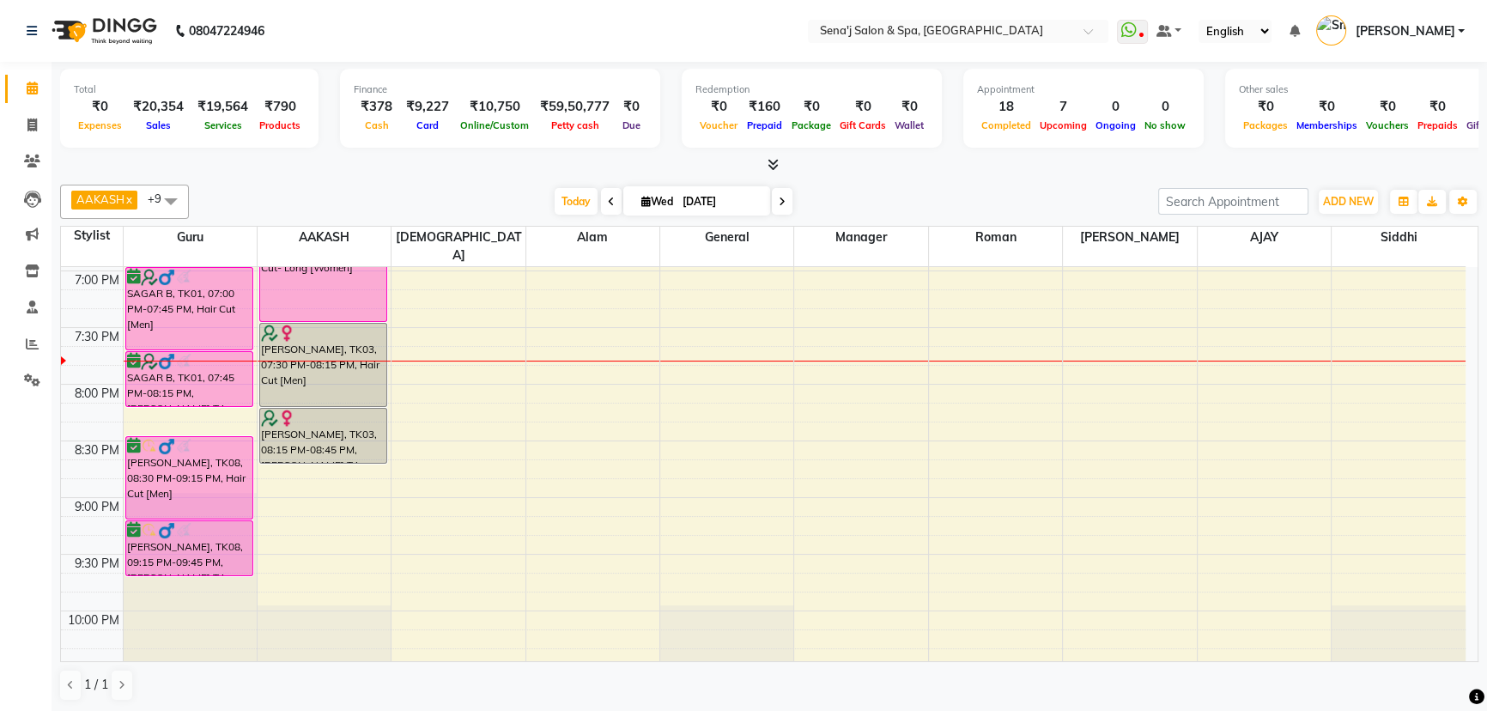
scroll to position [1130, 0]
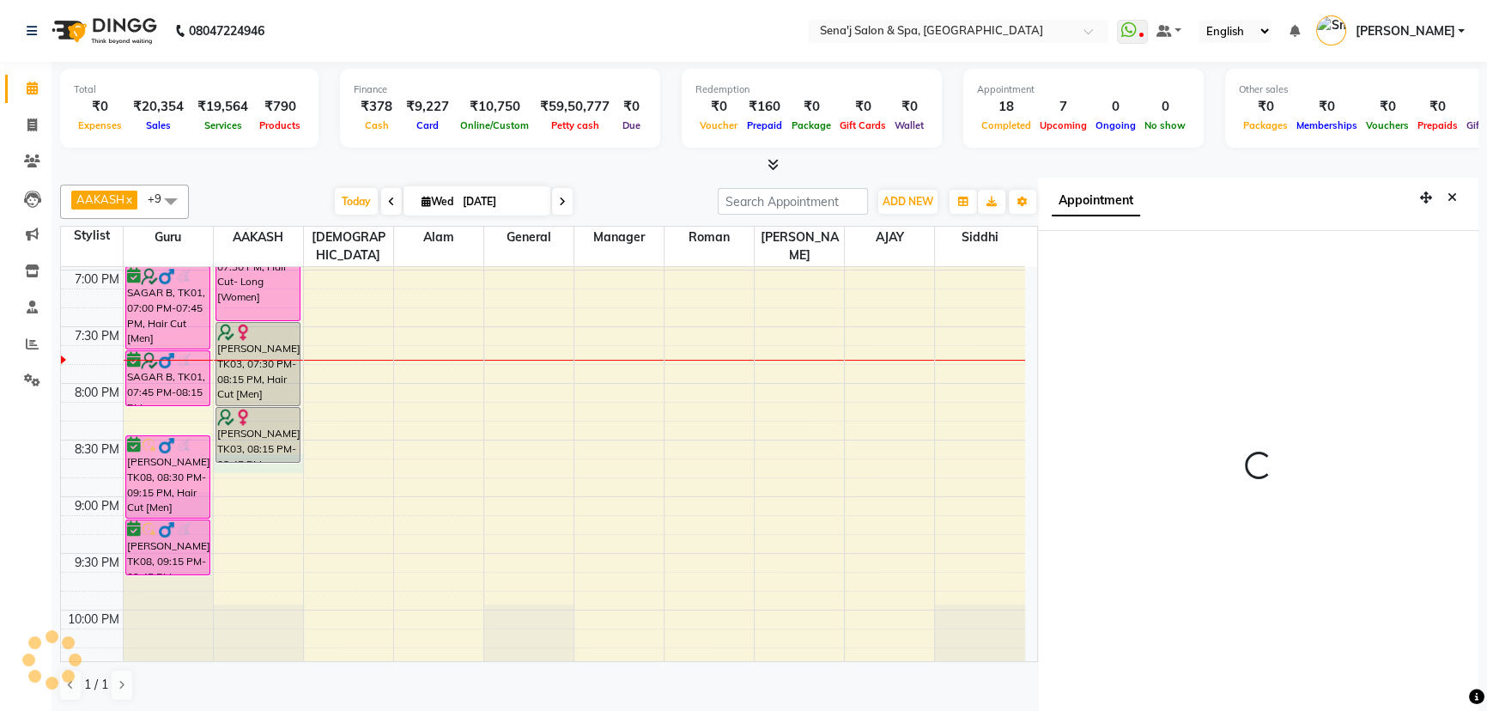
scroll to position [8, 0]
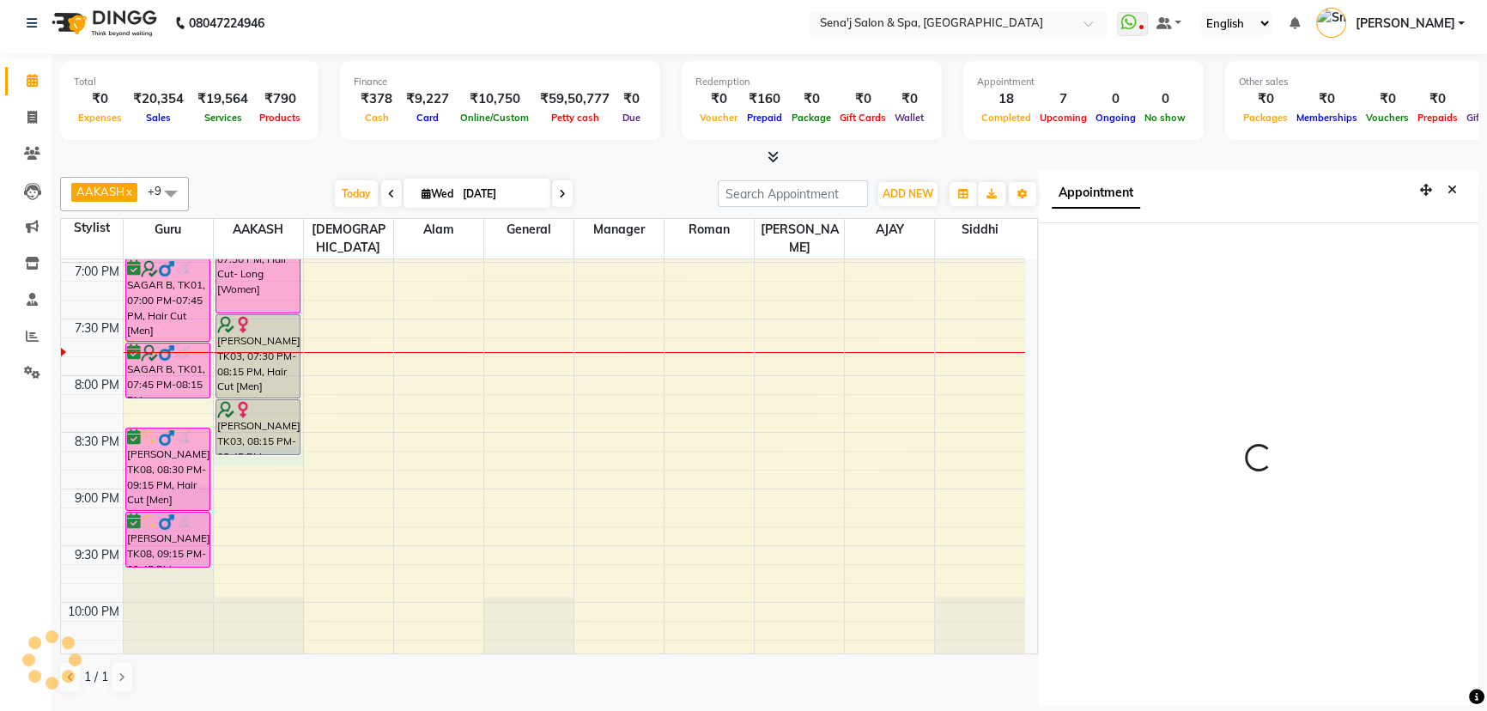
select select "1245"
select select "12648"
select select "tentative"
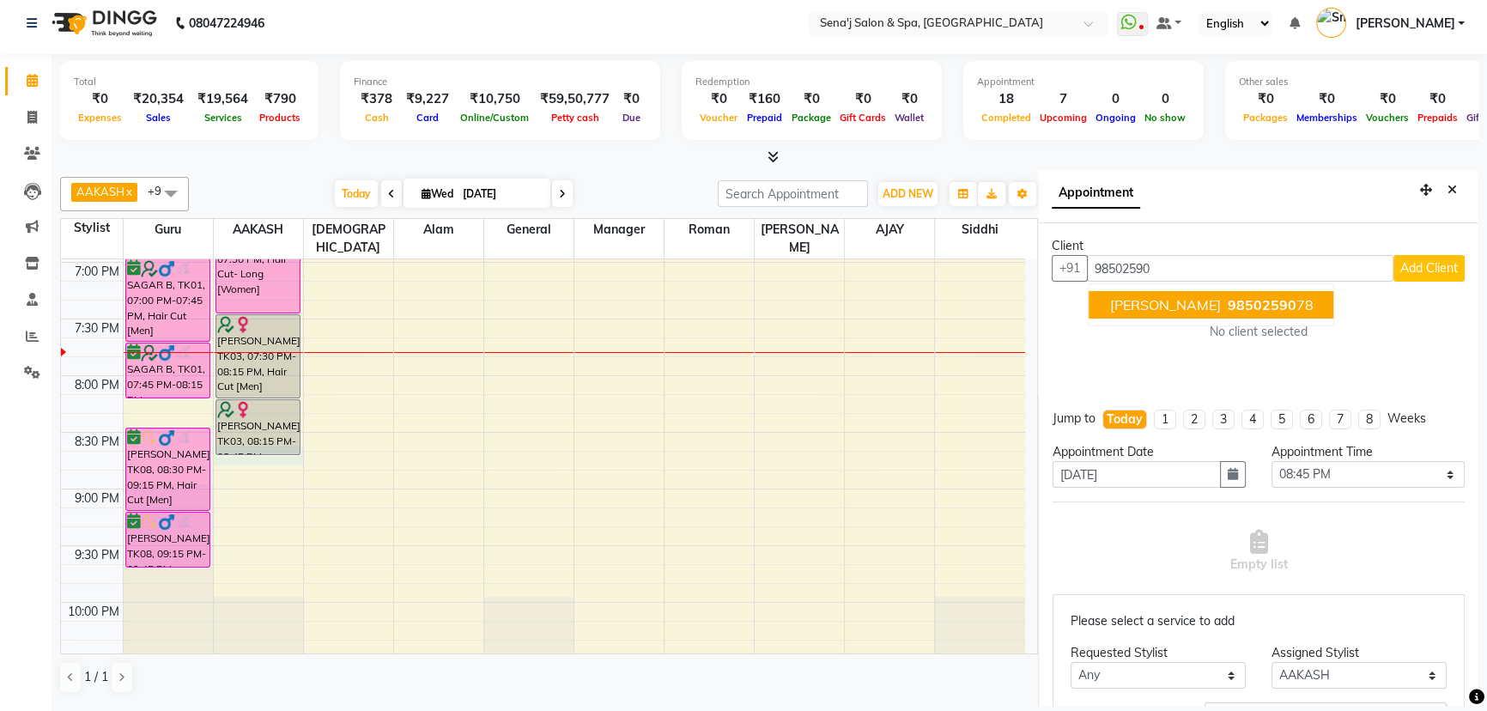
click at [1223, 306] on ngb-highlight "98502590 78" at bounding box center [1267, 304] width 89 height 17
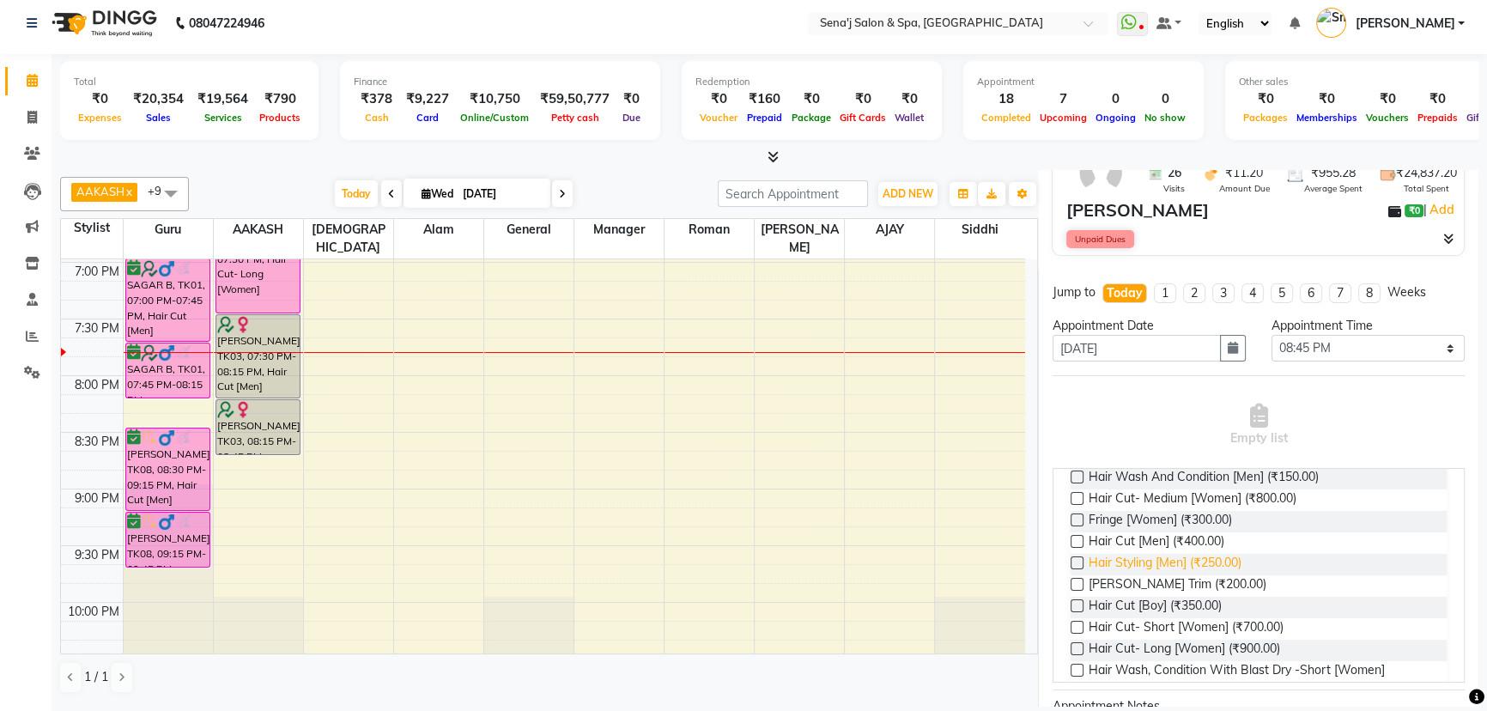
scroll to position [155, 0]
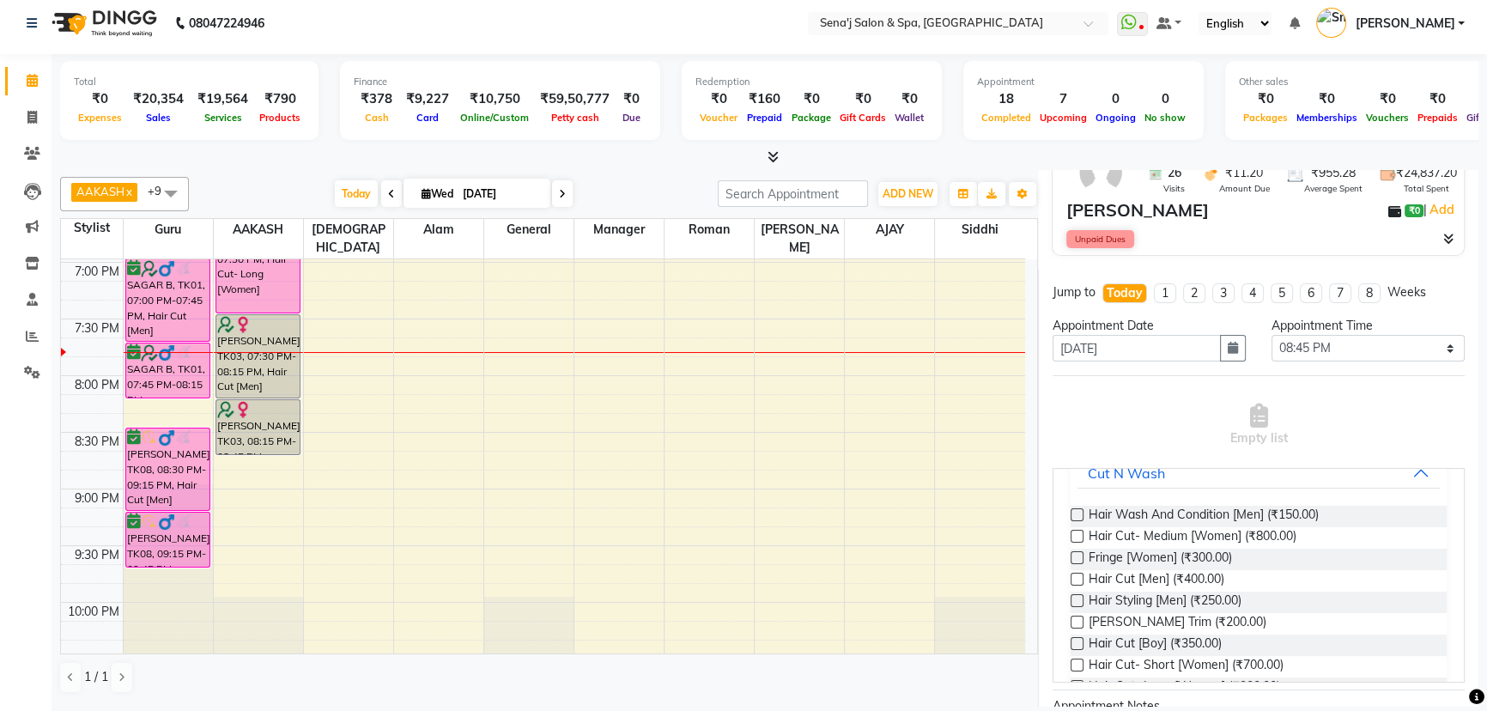
type input "9850259078"
click at [1075, 532] on label at bounding box center [1077, 536] width 13 height 13
click at [1075, 532] on input "checkbox" at bounding box center [1076, 537] width 11 height 11
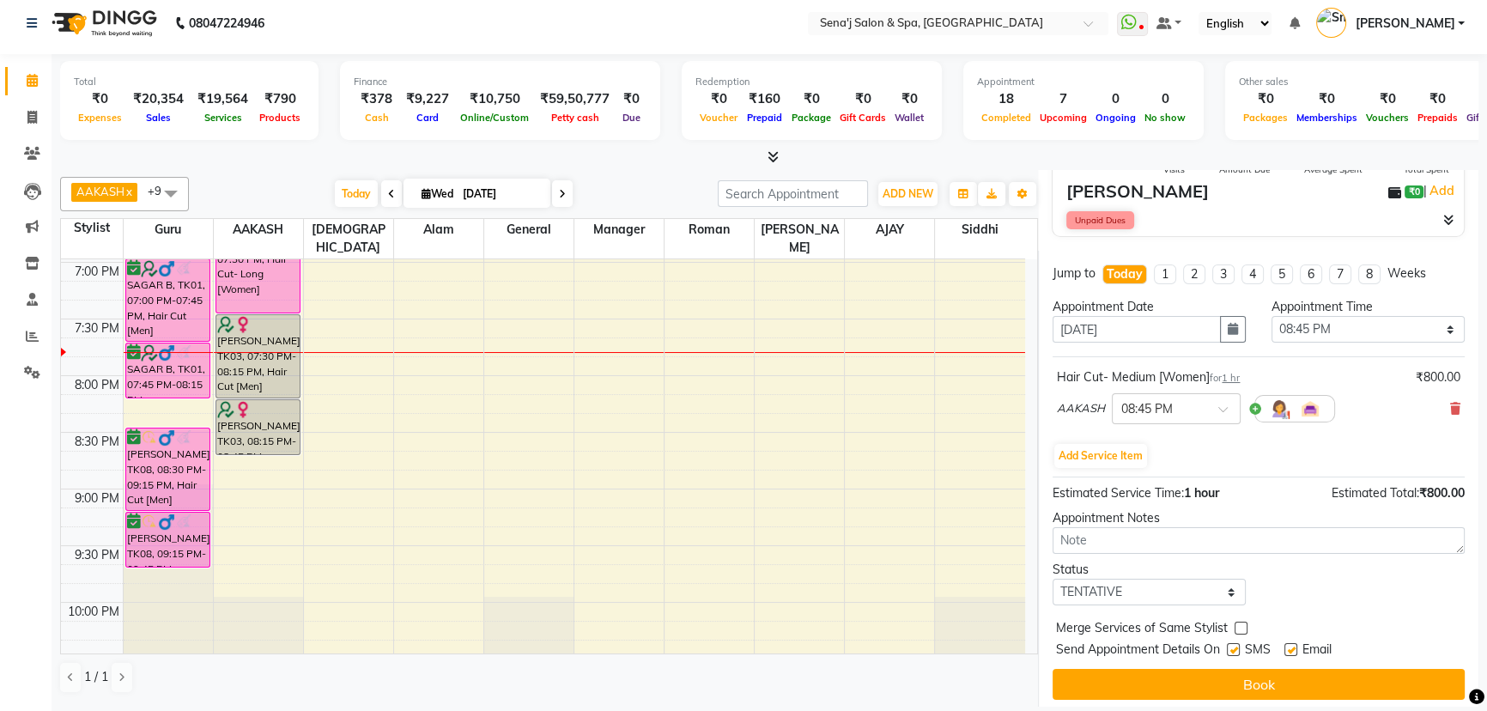
scroll to position [180, 0]
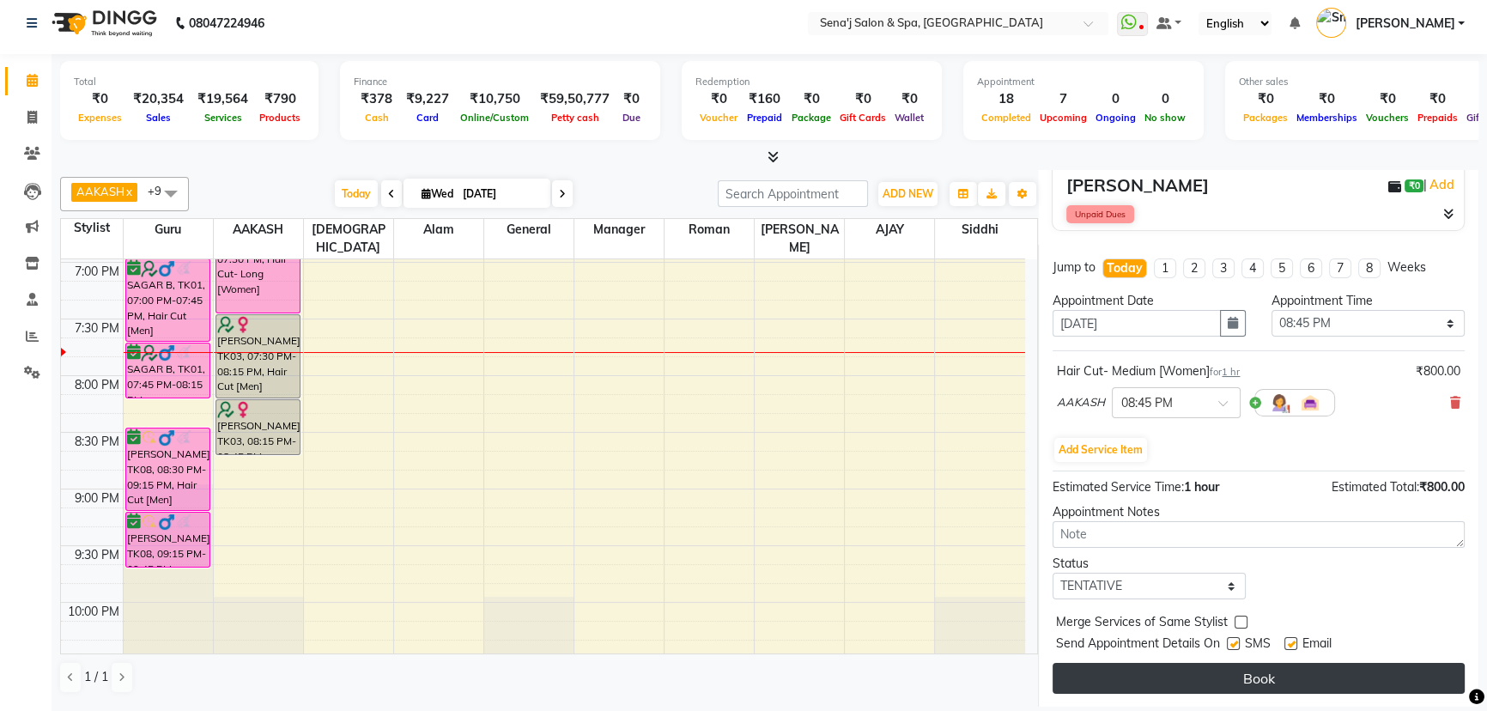
click at [1272, 665] on button "Book" at bounding box center [1259, 678] width 412 height 31
select select "12648"
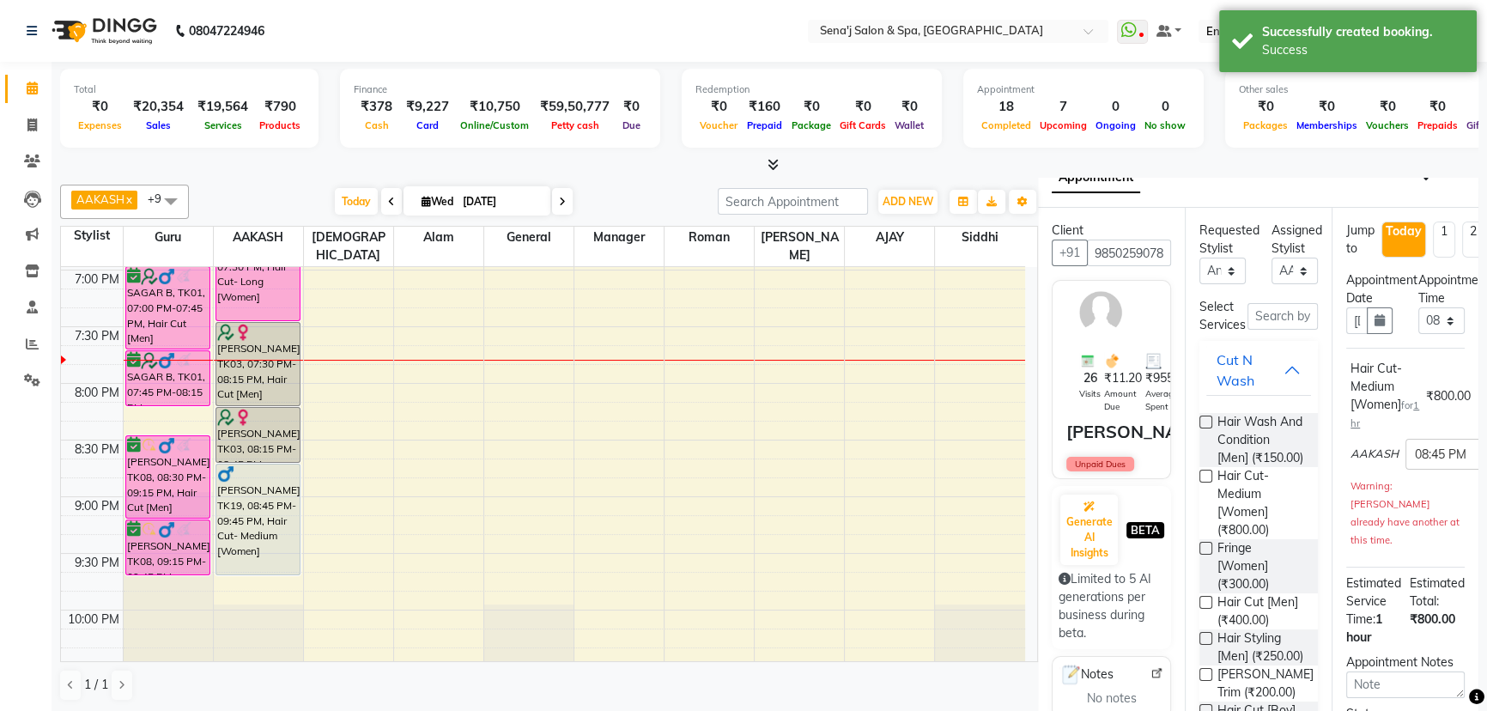
scroll to position [0, 0]
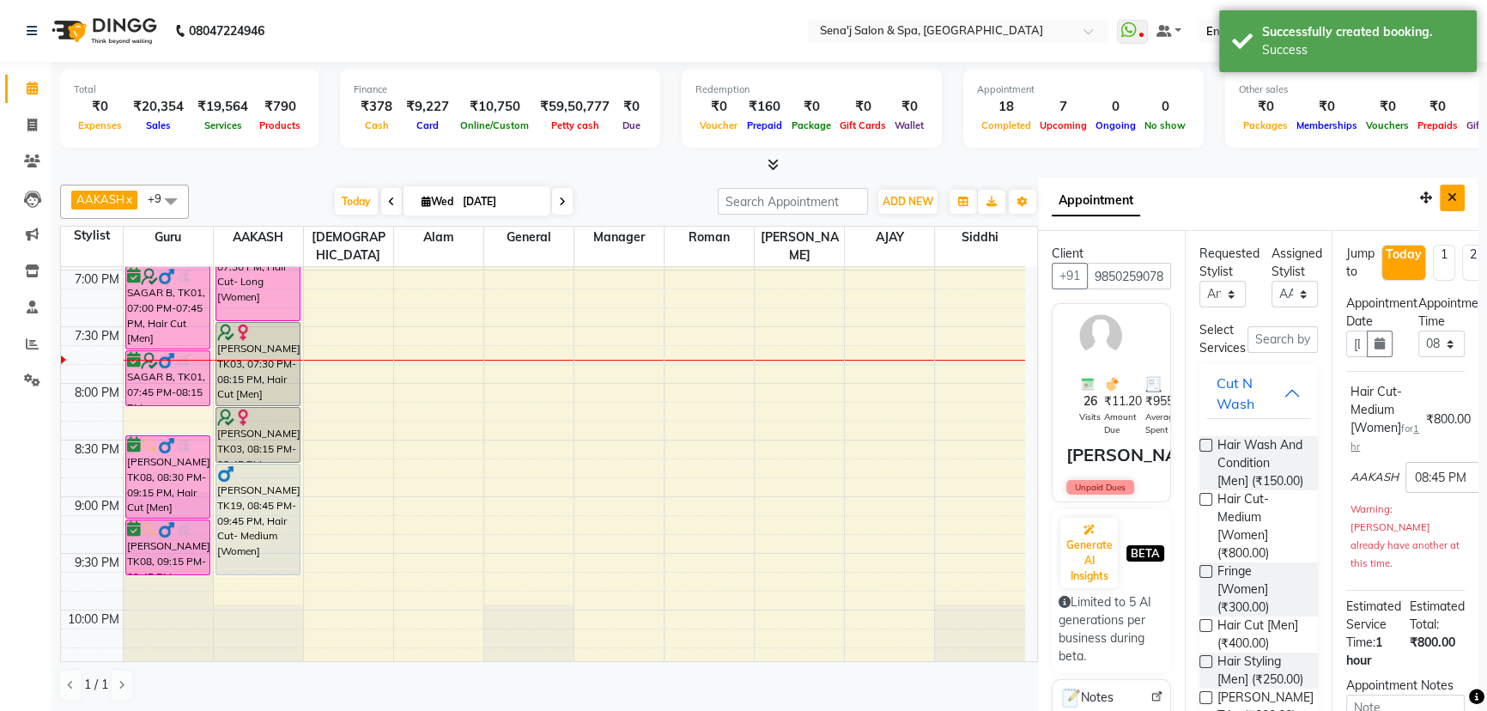
click at [1448, 193] on icon "Close" at bounding box center [1452, 197] width 9 height 12
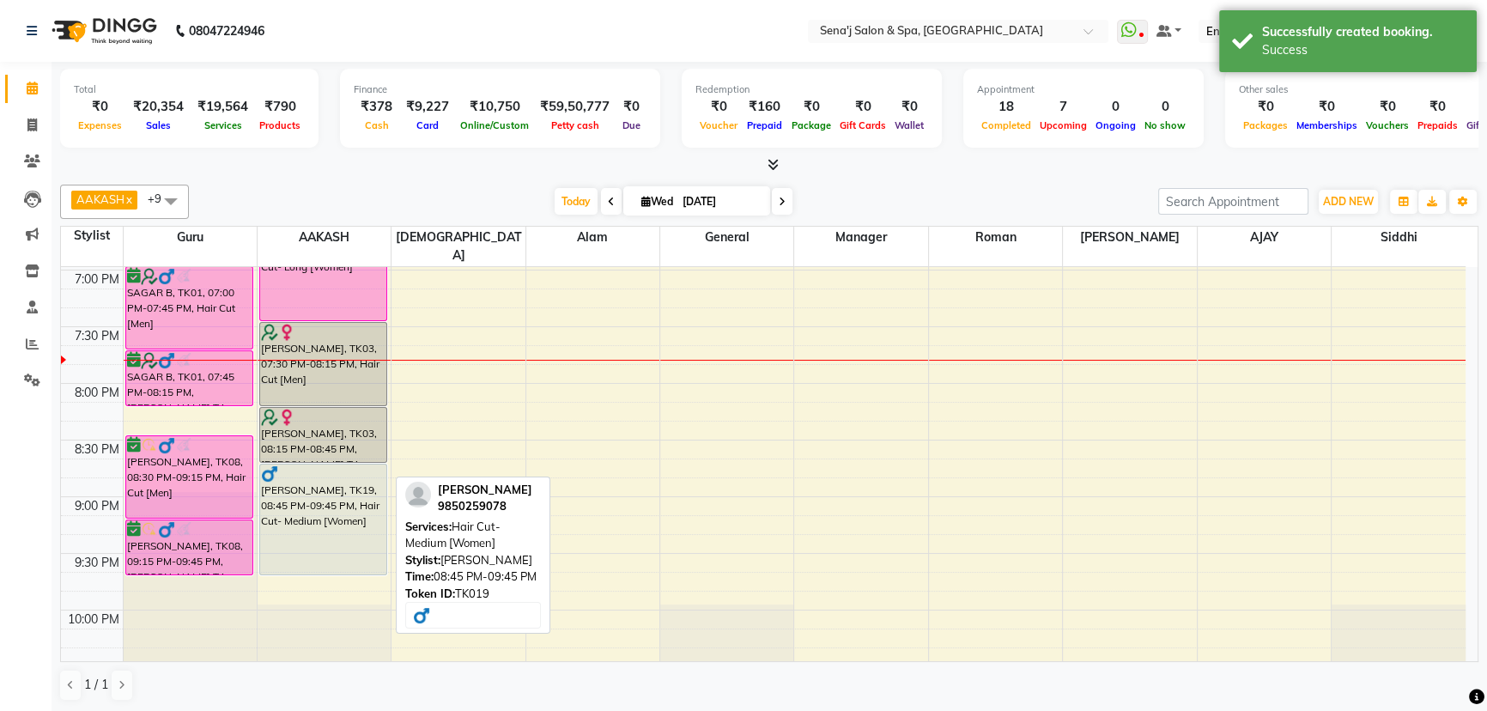
click at [361, 468] on div "[PERSON_NAME], TK19, 08:45 PM-09:45 PM, Hair Cut- Medium [Women]" at bounding box center [323, 519] width 127 height 110
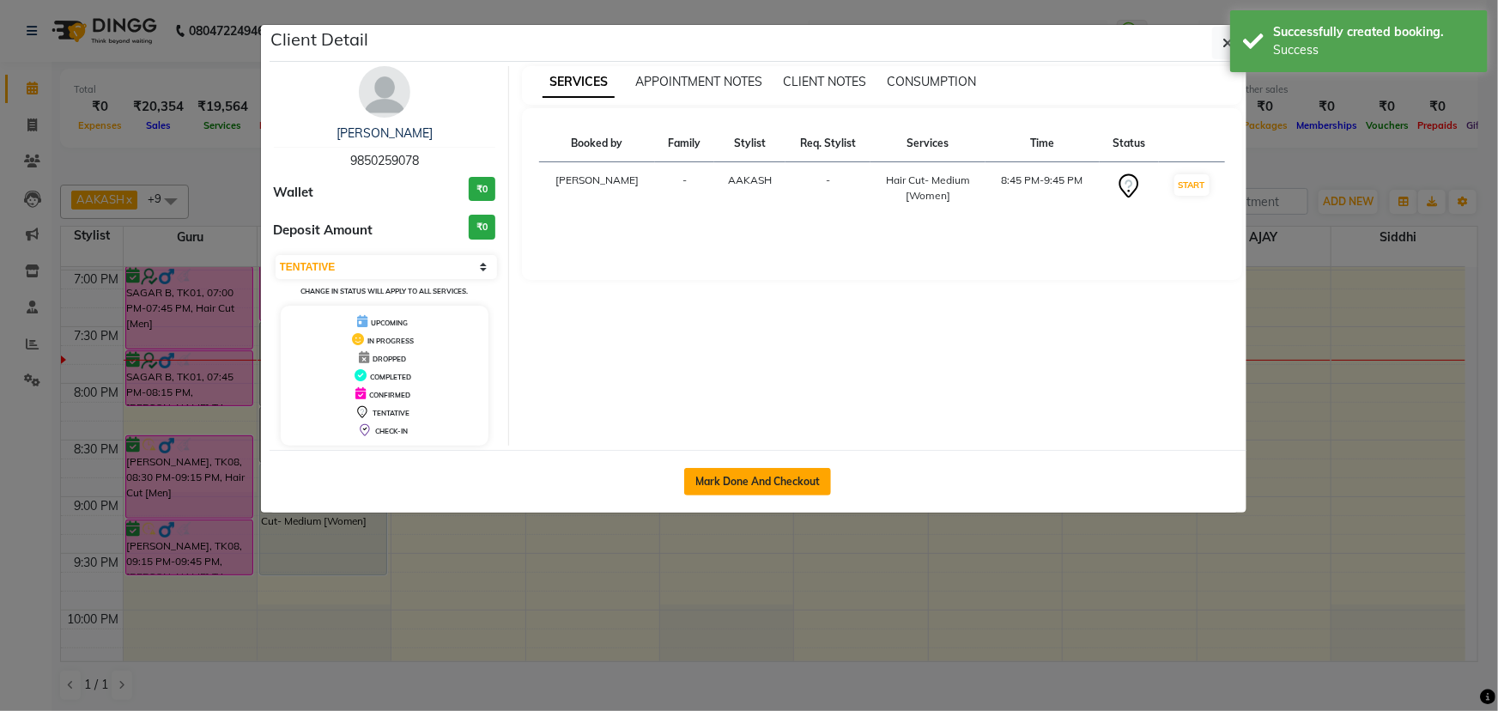
click at [759, 481] on button "Mark Done And Checkout" at bounding box center [757, 481] width 147 height 27
select select "3"
select select "447"
select select "service"
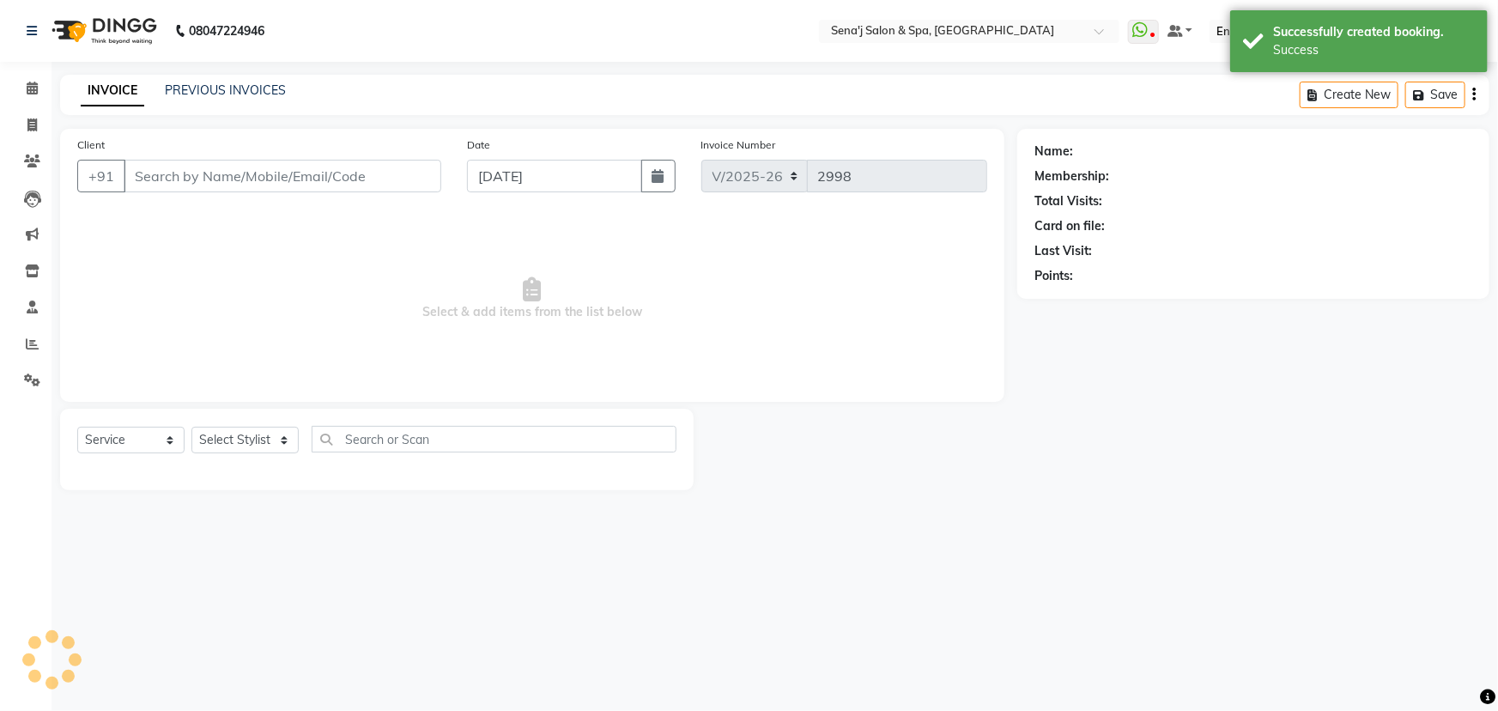
type input "9850259078"
select select "12648"
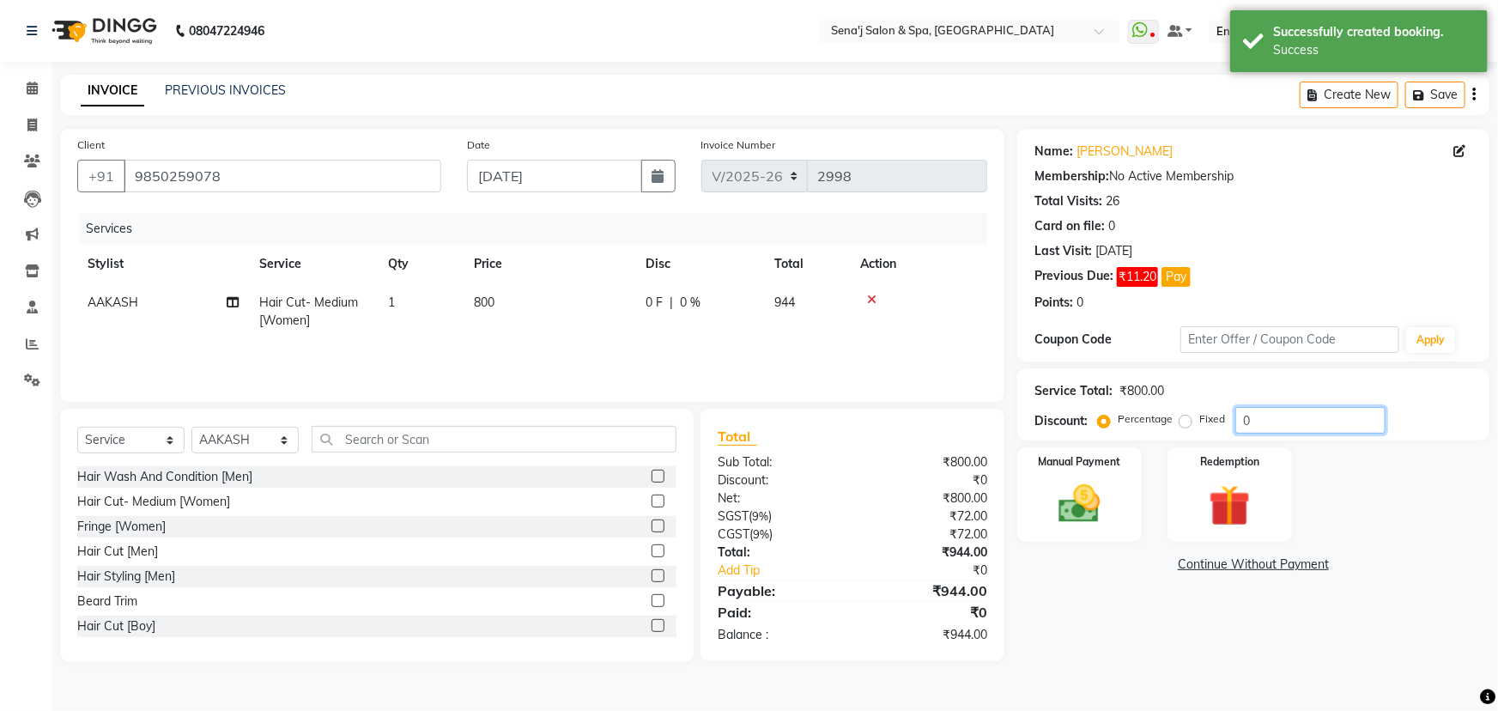
click at [1238, 413] on input "0" at bounding box center [1311, 420] width 150 height 27
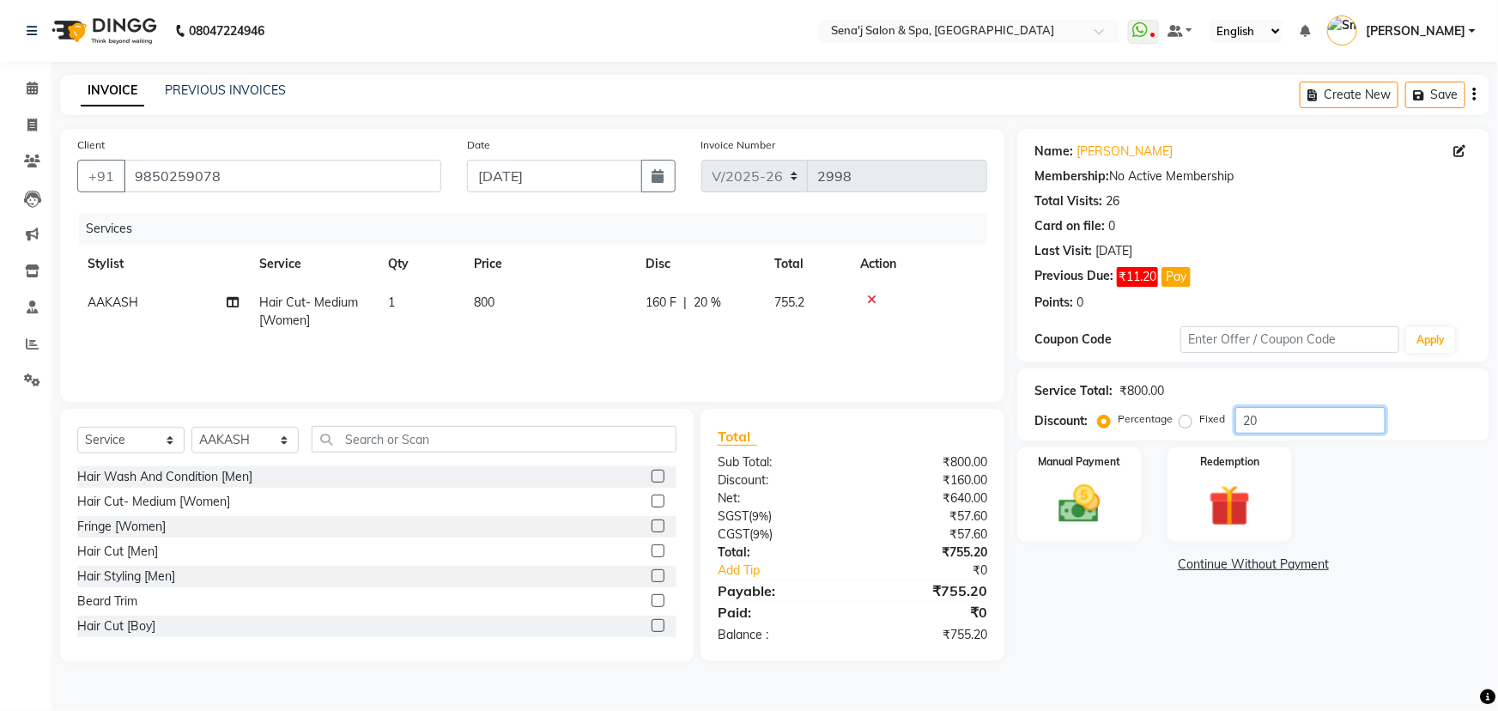
type input "20"
click at [955, 300] on div at bounding box center [918, 300] width 117 height 12
click at [1108, 506] on img at bounding box center [1080, 504] width 70 height 50
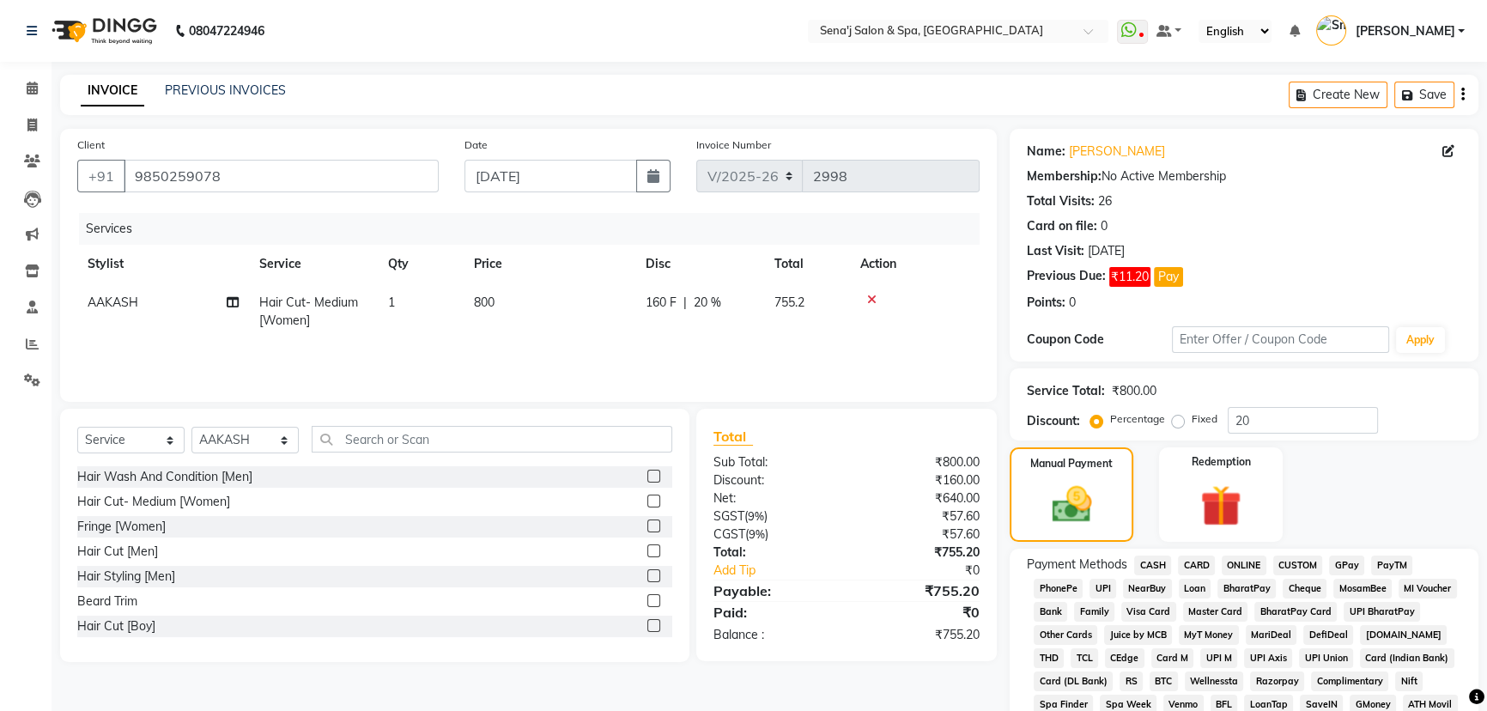
click at [1073, 583] on span "PhonePe" at bounding box center [1058, 589] width 49 height 20
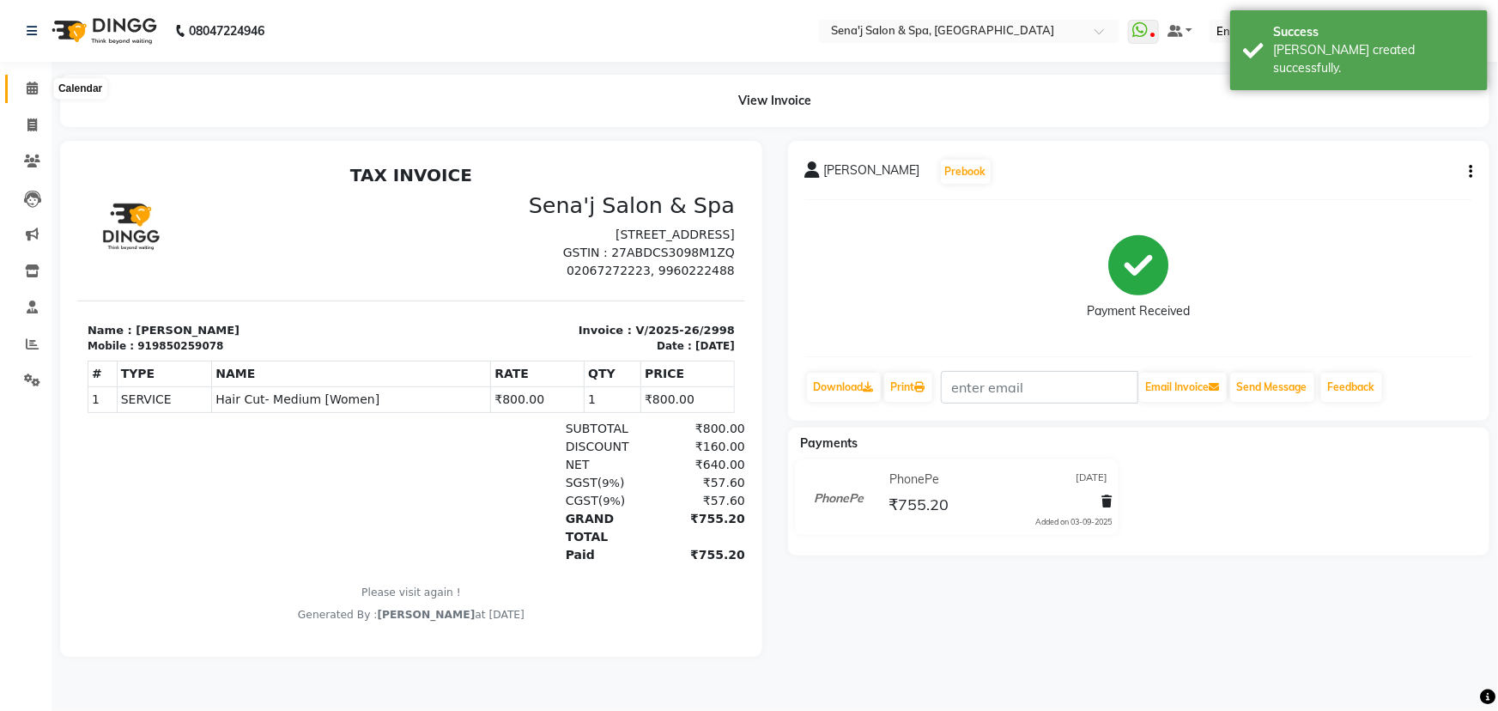
click at [32, 88] on icon at bounding box center [32, 88] width 11 height 13
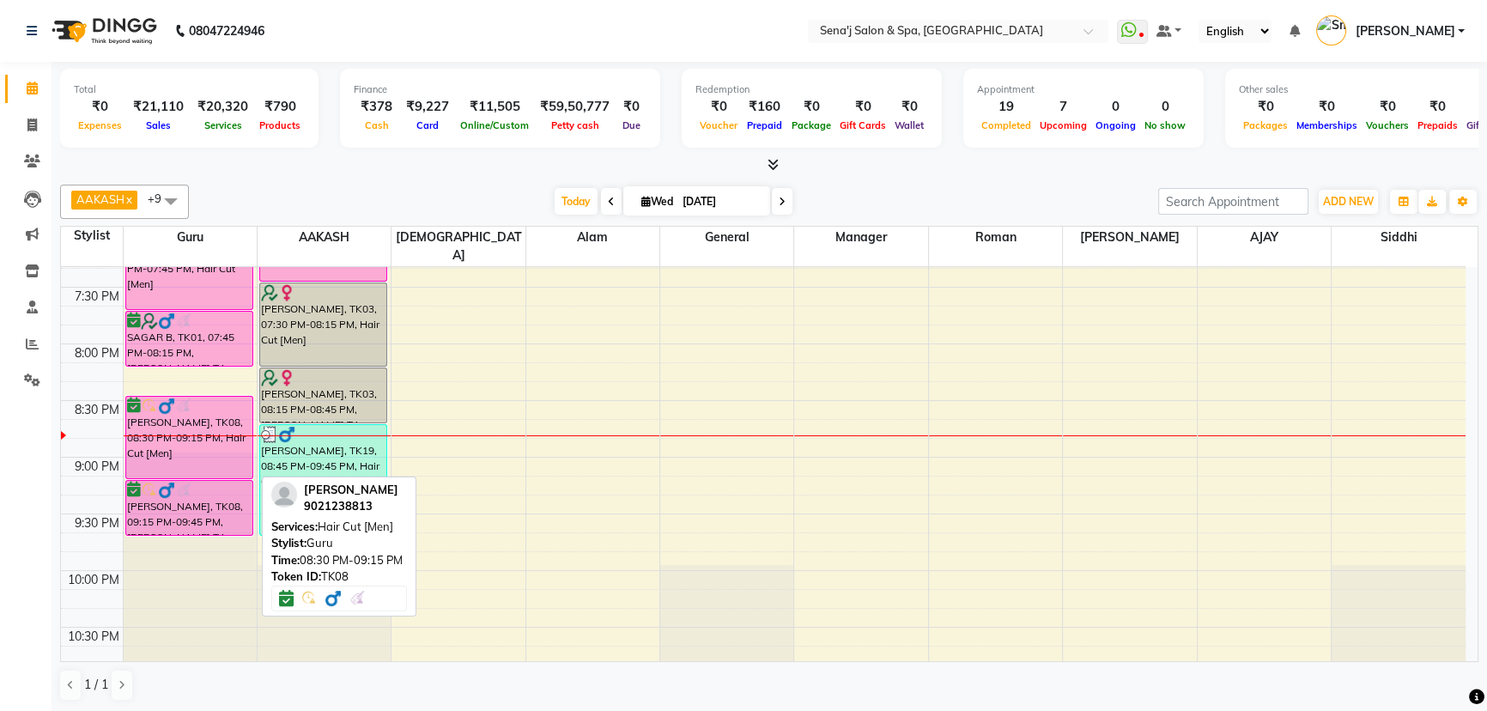
scroll to position [1170, 0]
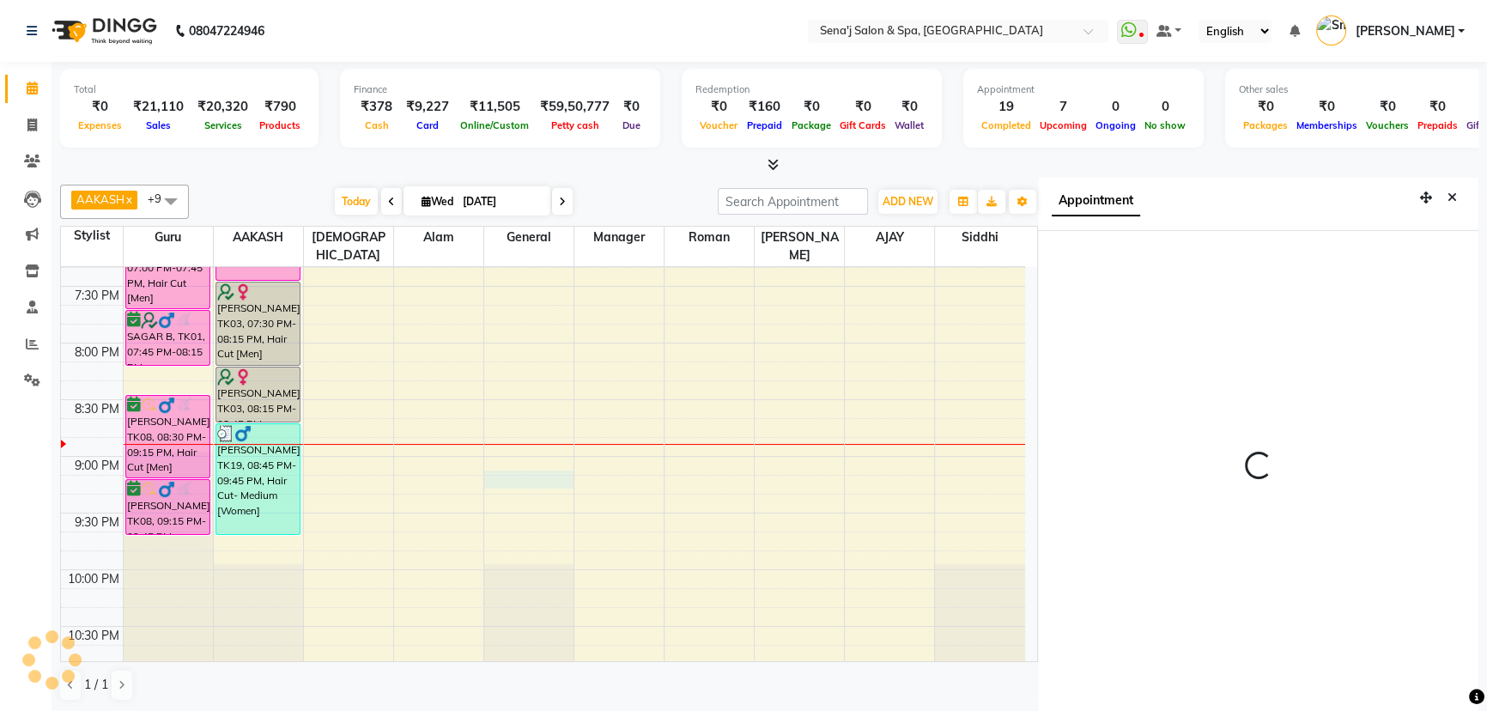
scroll to position [8, 0]
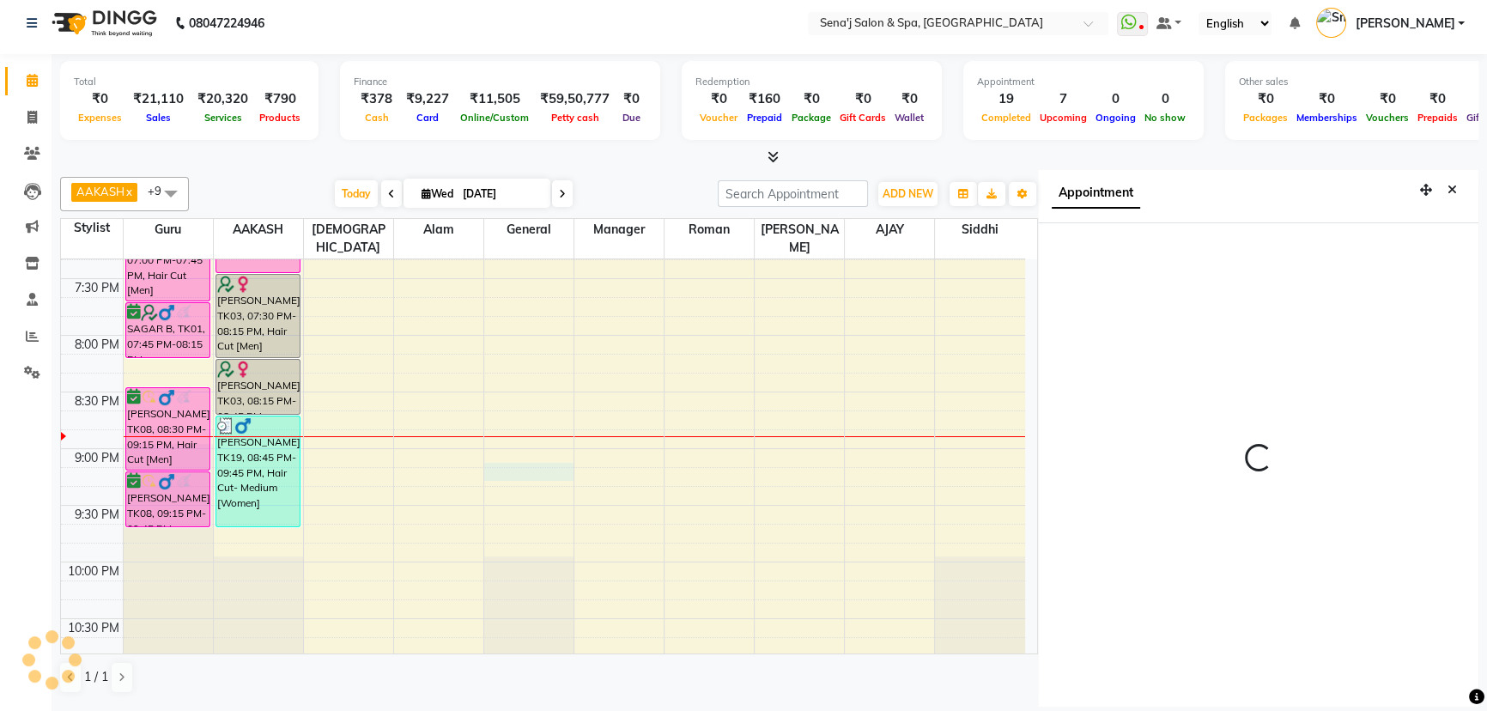
select select "8107"
select select "tentative"
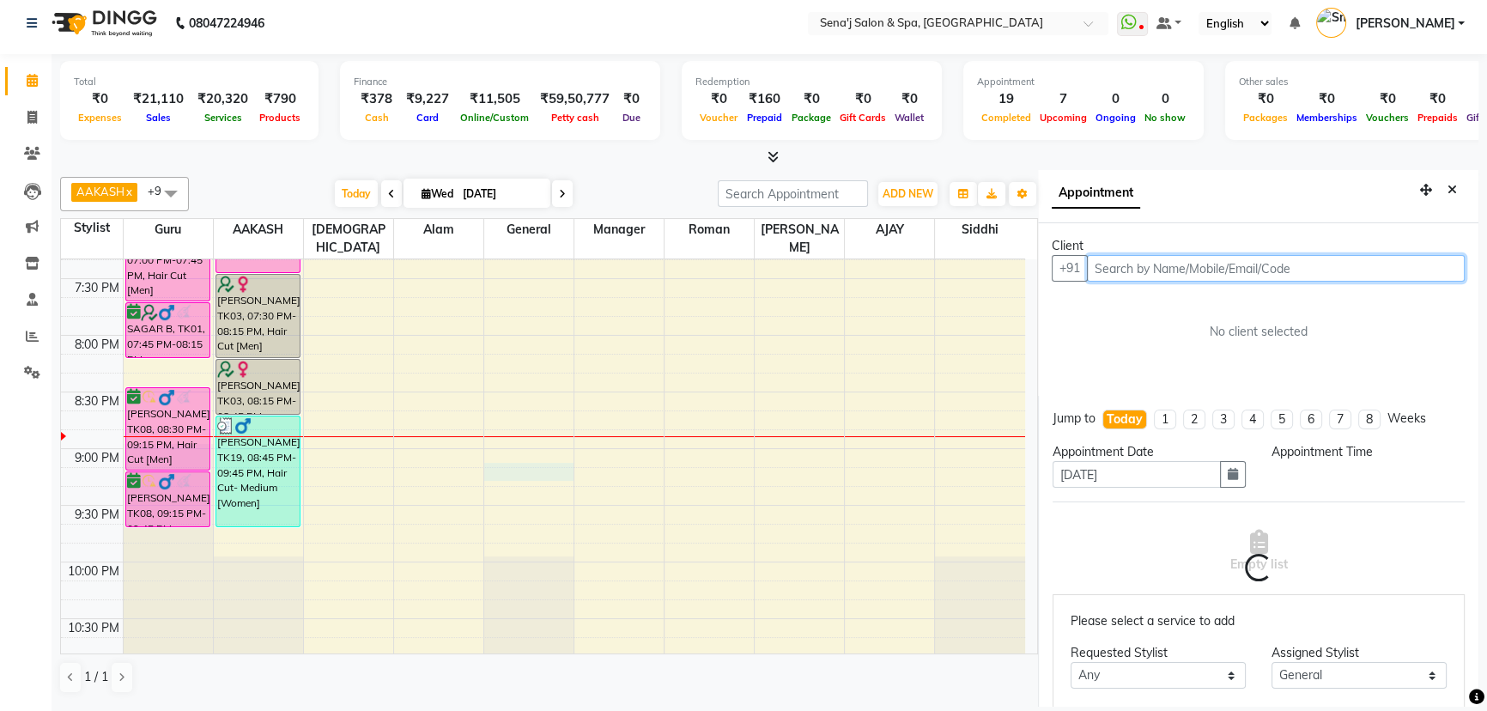
select select "1275"
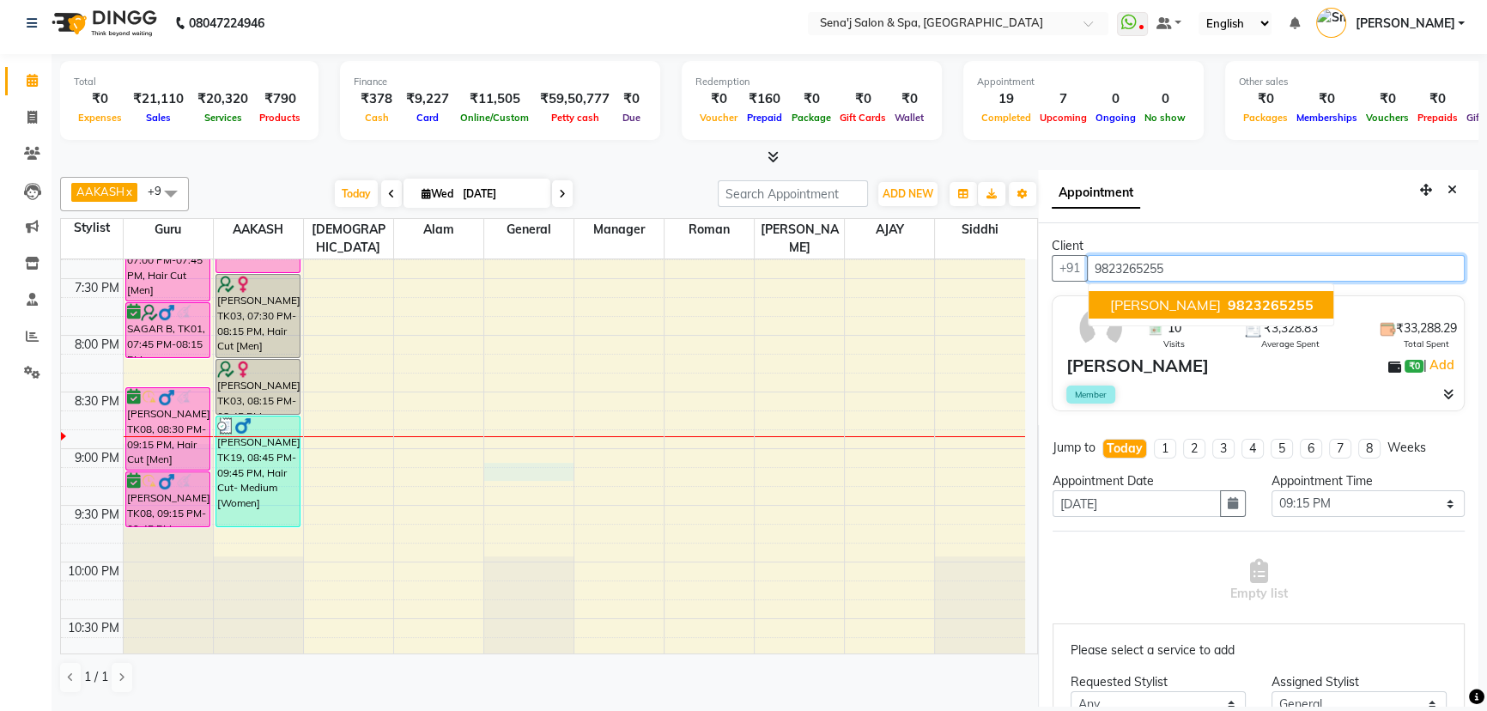
click at [1169, 301] on span "[PERSON_NAME]" at bounding box center [1164, 304] width 111 height 17
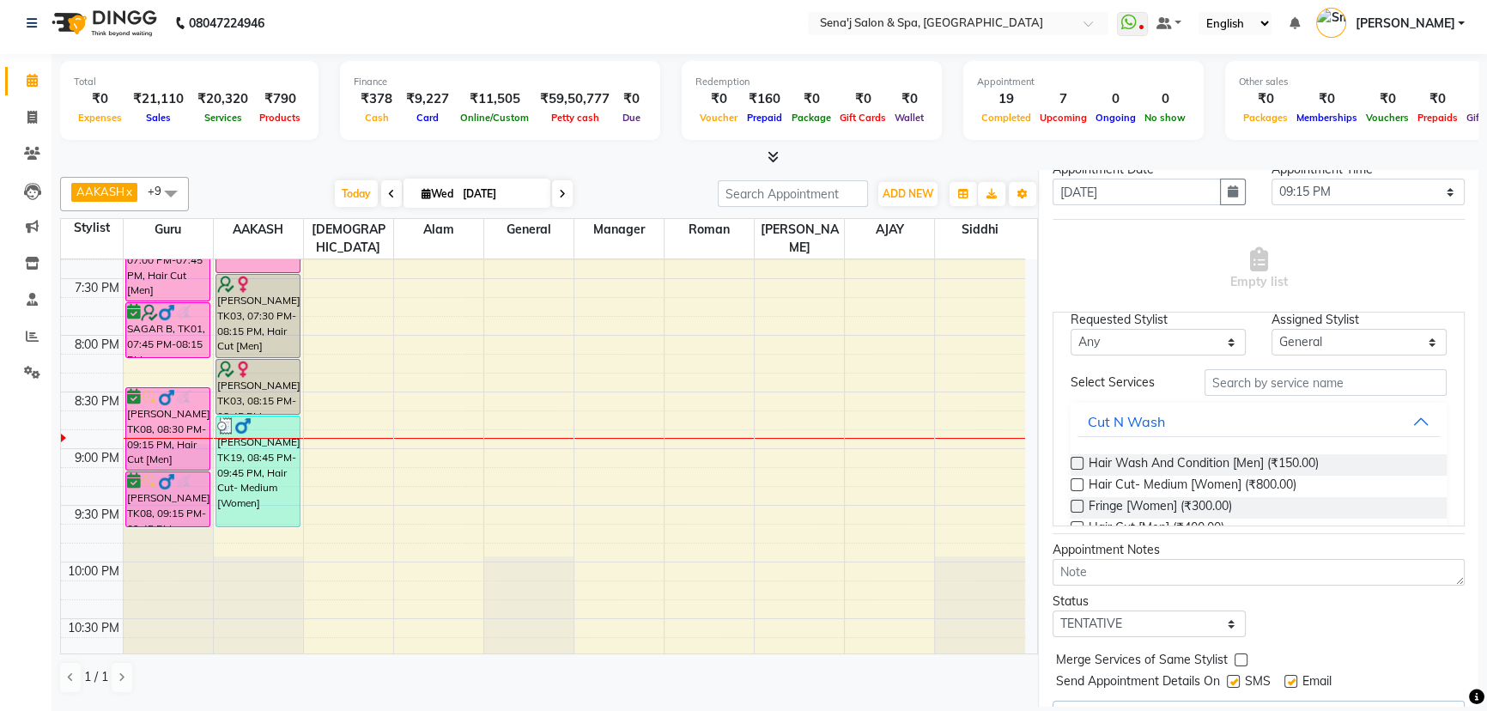
scroll to position [77, 0]
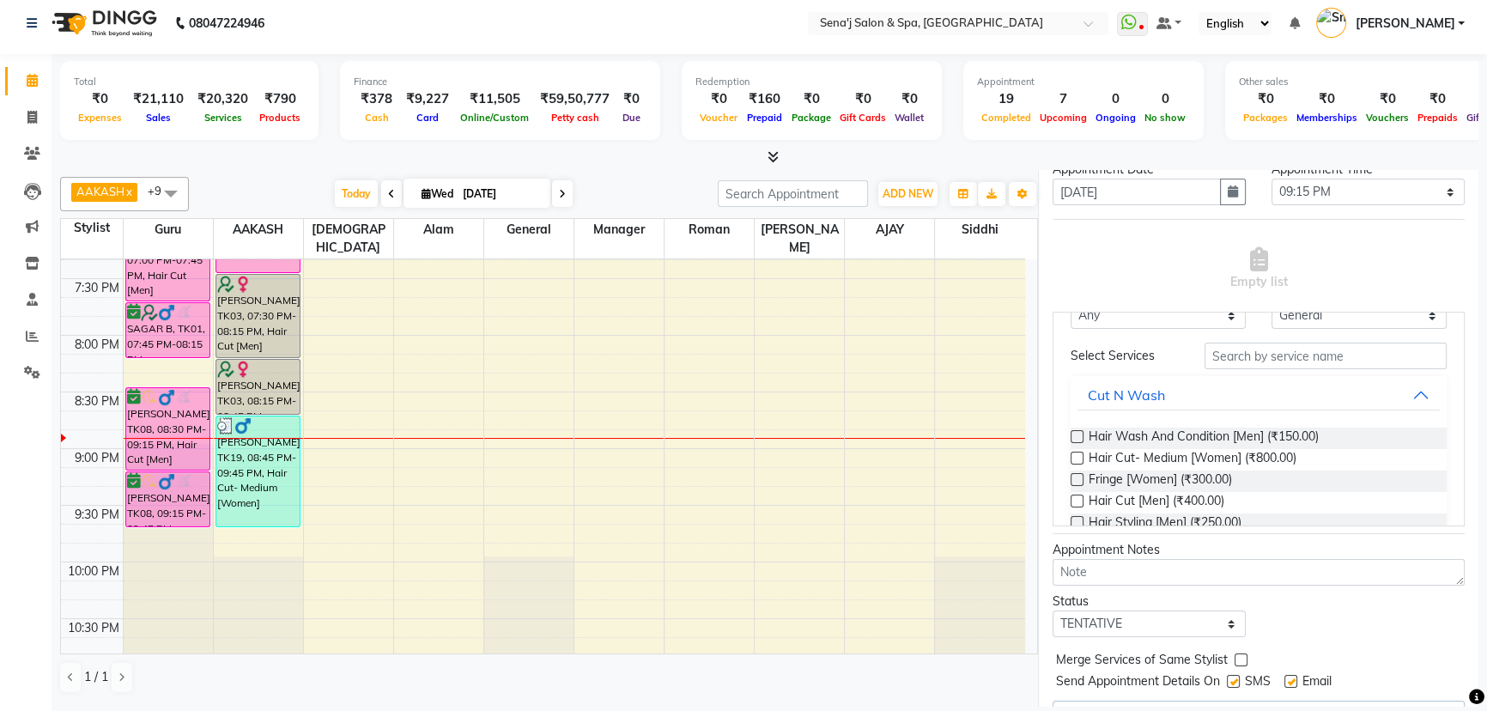
type input "9823265255"
click at [1076, 496] on label at bounding box center [1077, 501] width 13 height 13
click at [1076, 497] on input "checkbox" at bounding box center [1076, 502] width 11 height 11
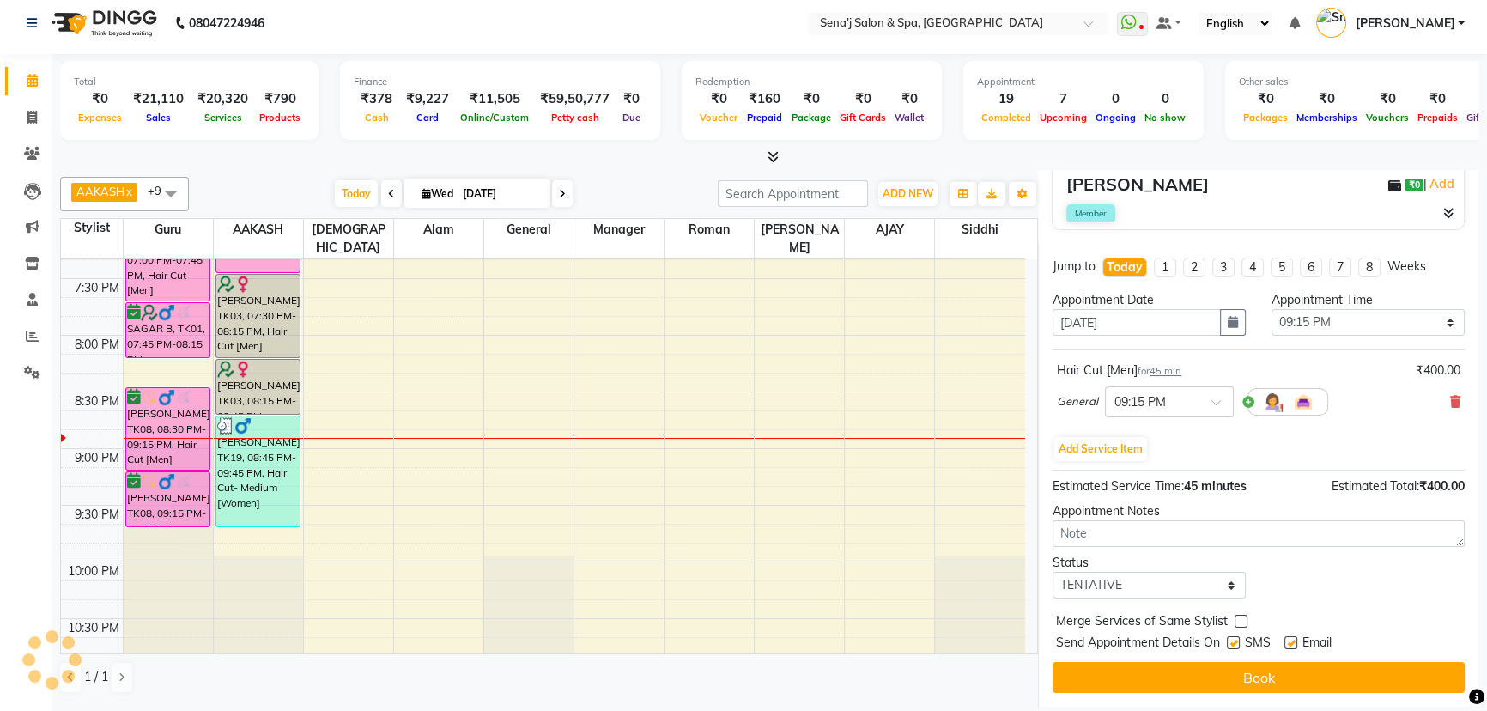
scroll to position [180, 0]
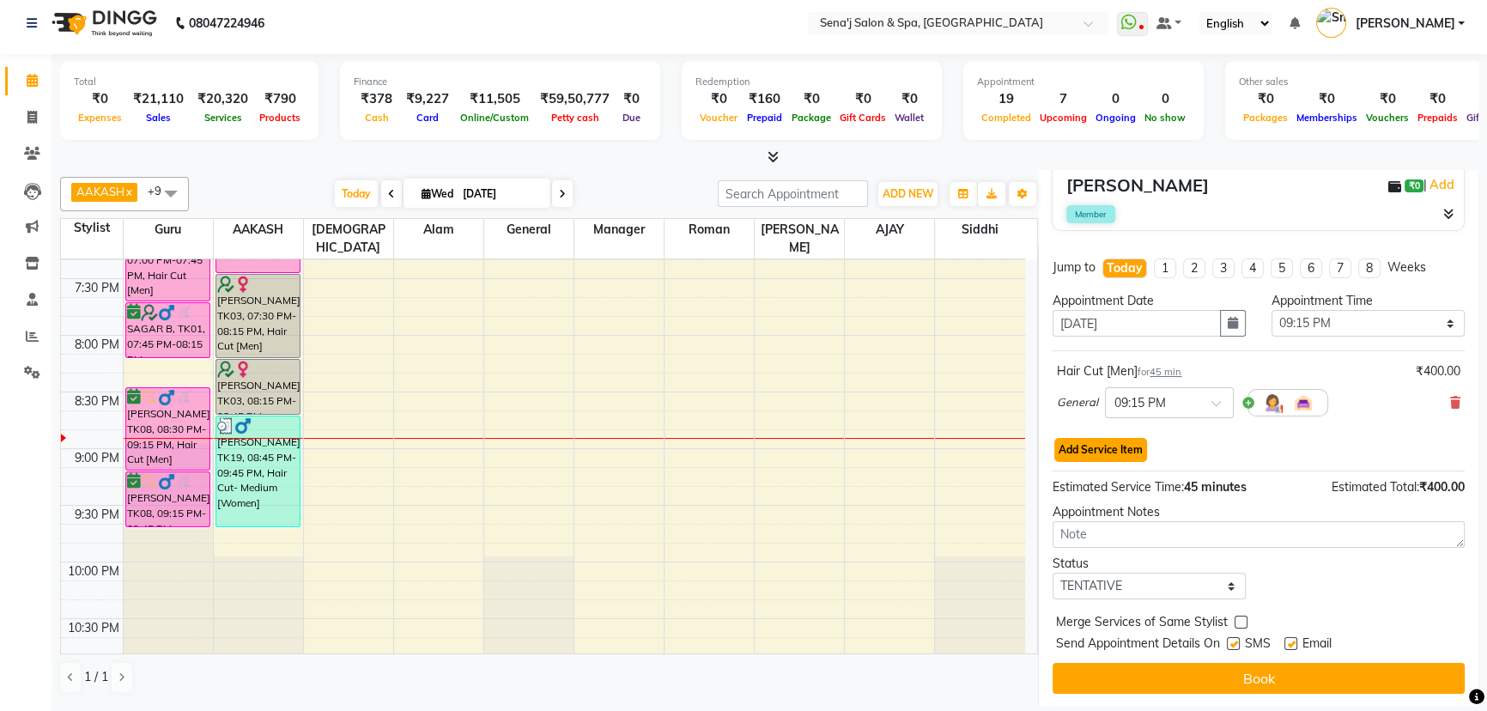
click at [1095, 446] on button "Add Service Item" at bounding box center [1100, 450] width 93 height 24
select select "8107"
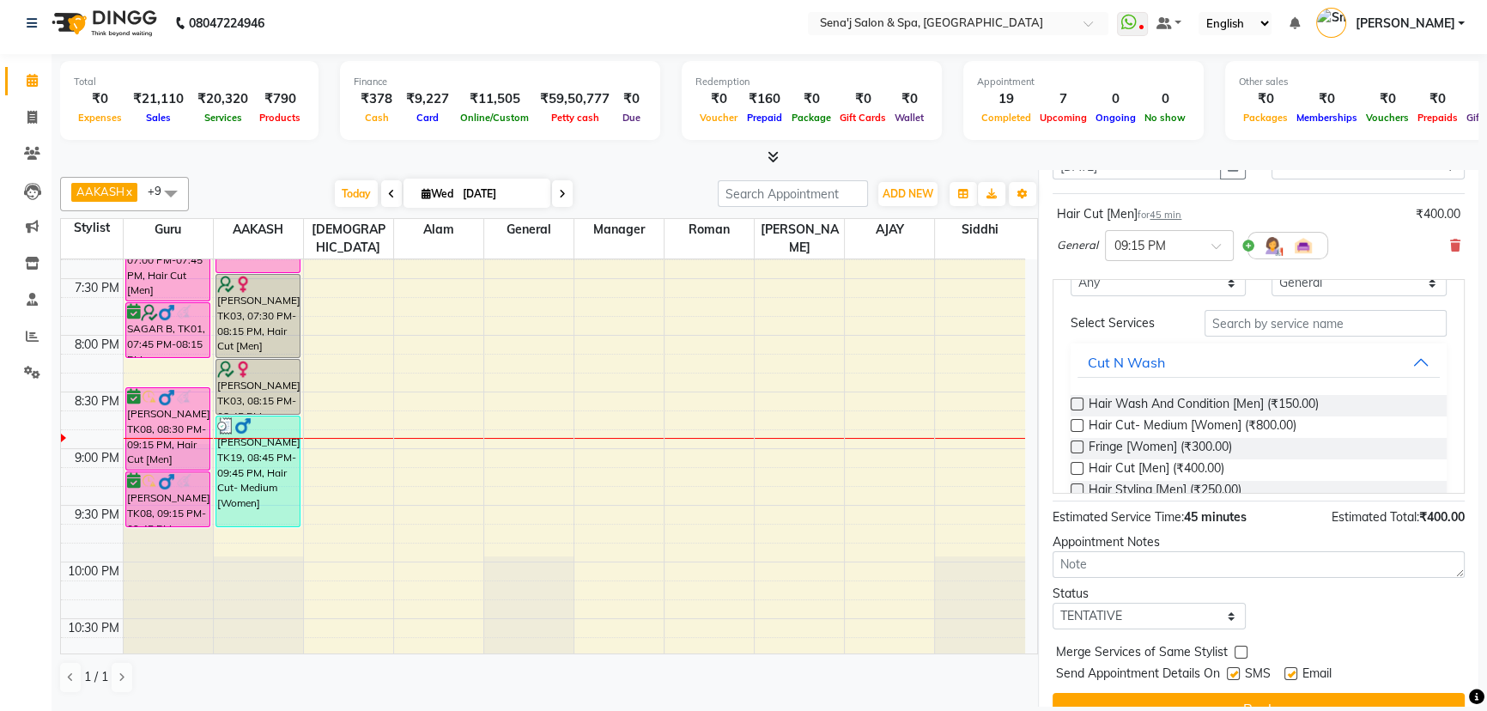
scroll to position [367, 0]
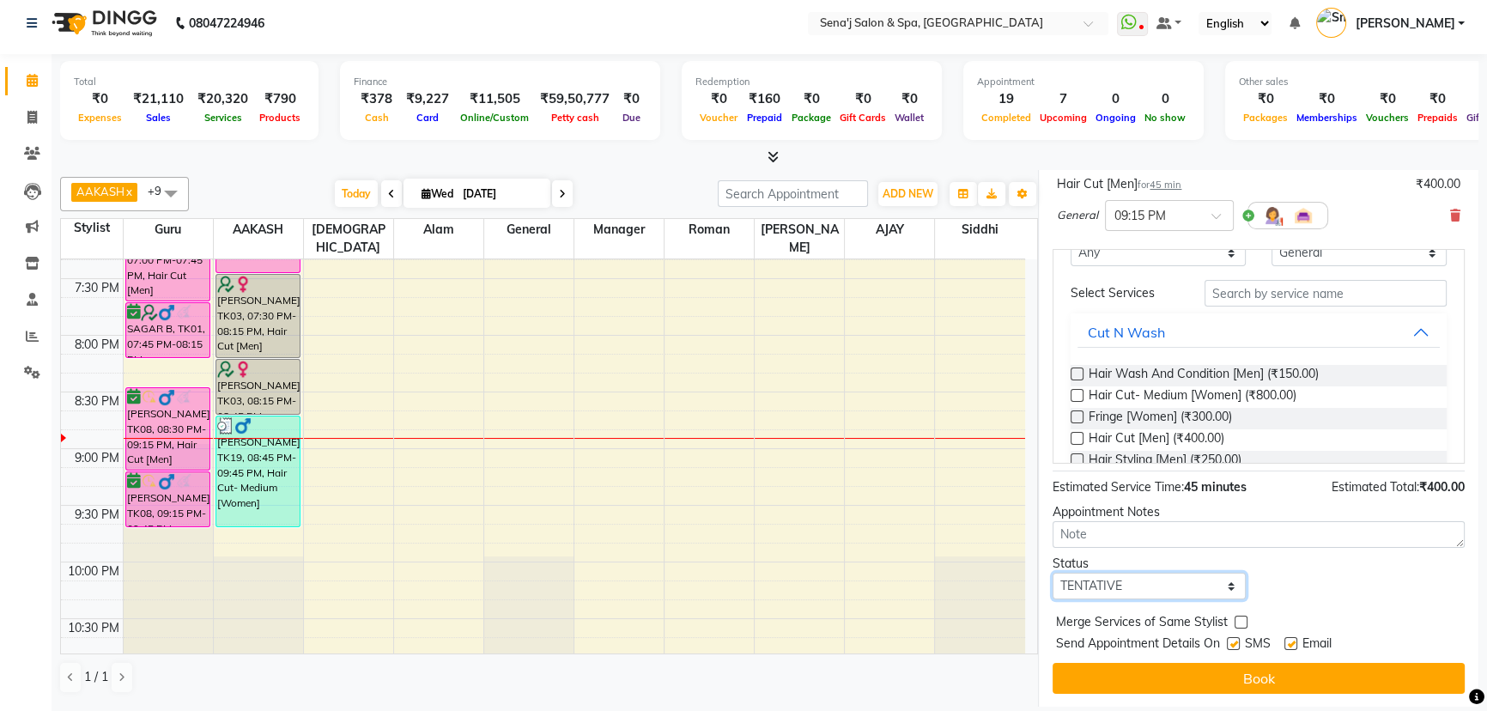
click at [1129, 585] on select "Select TENTATIVE CONFIRM CHECK-IN UPCOMING" at bounding box center [1149, 586] width 193 height 27
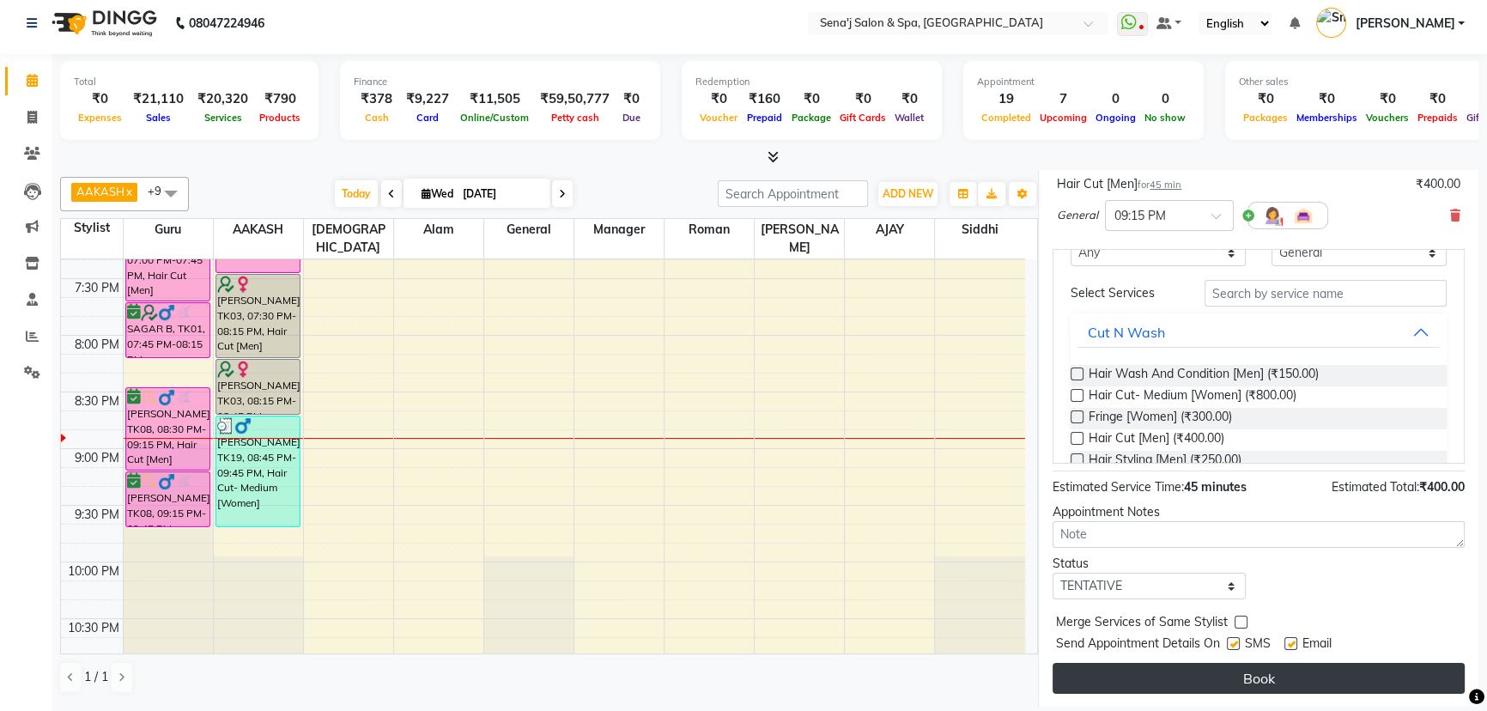
click at [1271, 673] on button "Book" at bounding box center [1259, 678] width 412 height 31
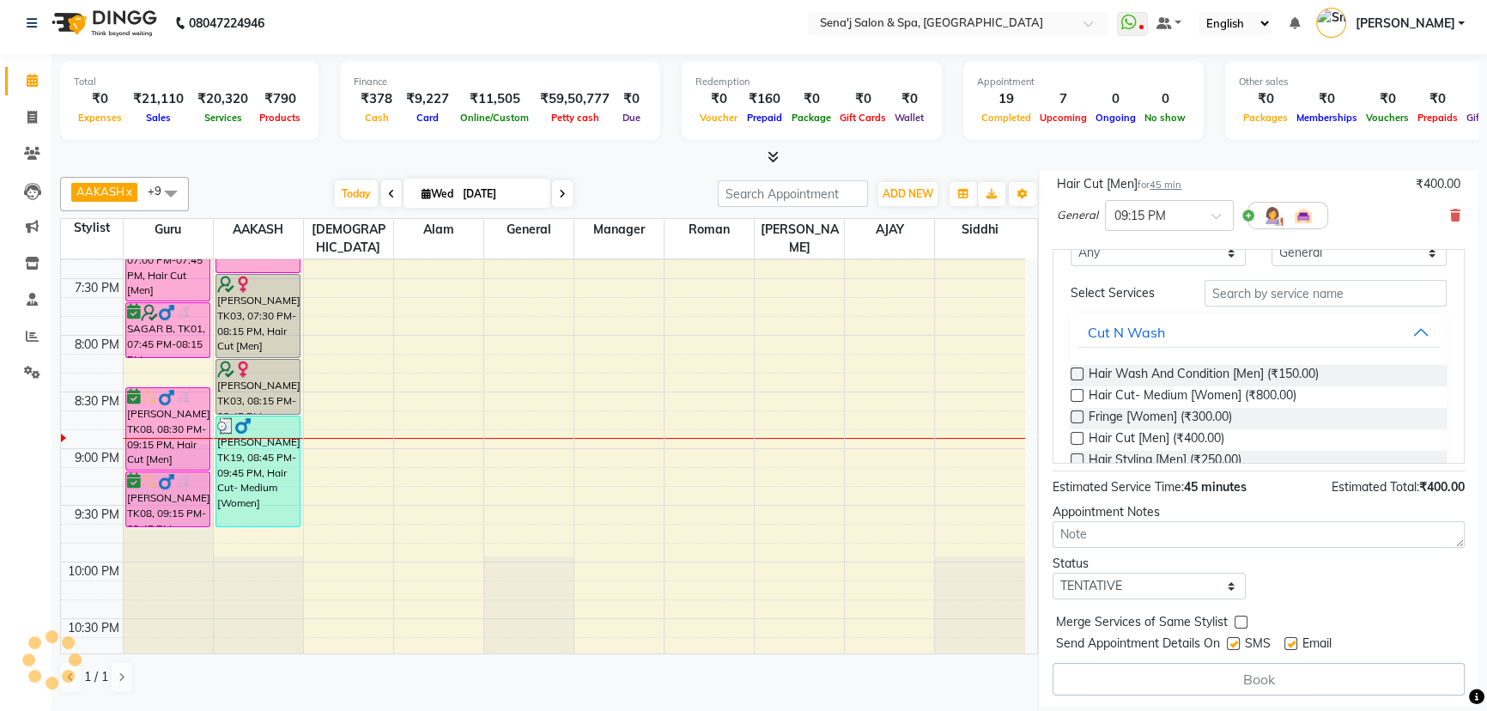
select select "8107"
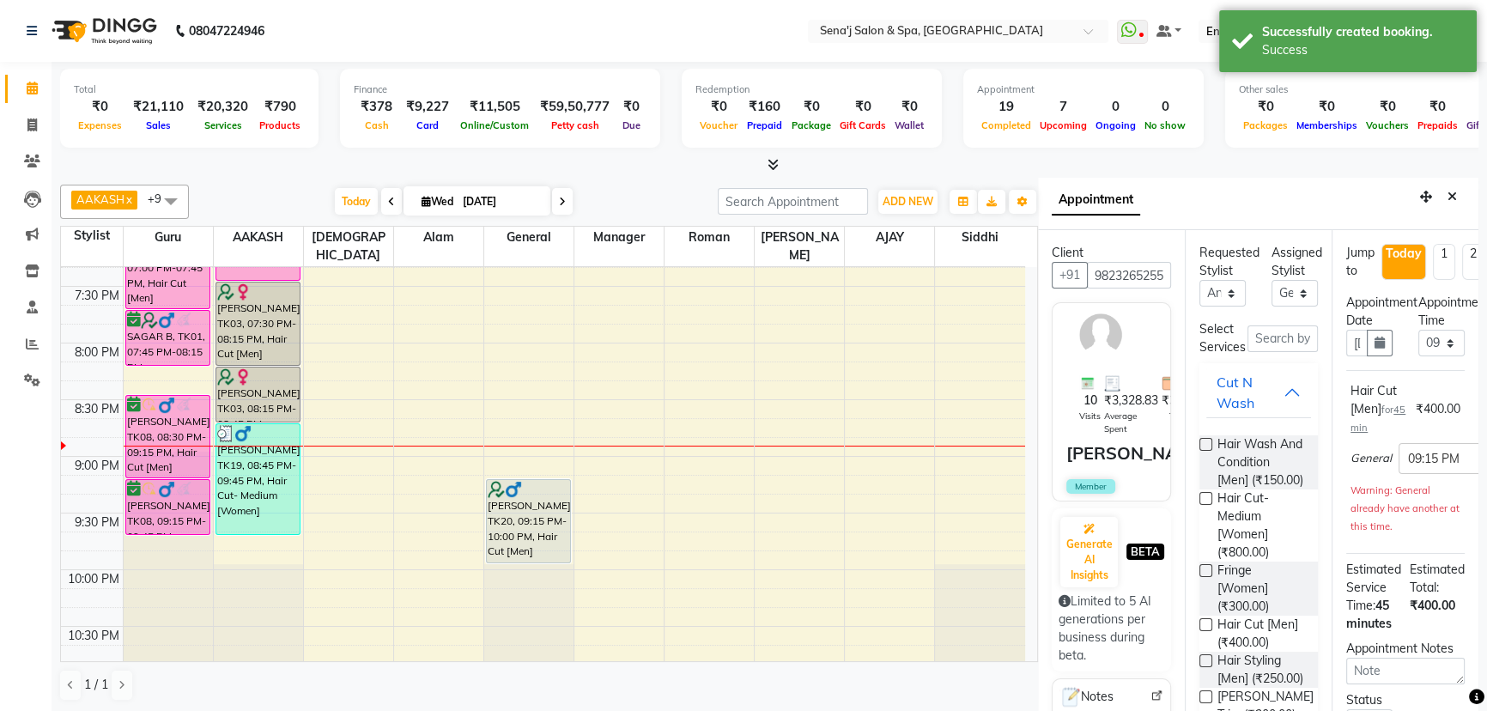
scroll to position [0, 0]
click at [1448, 197] on icon "Close" at bounding box center [1452, 197] width 9 height 12
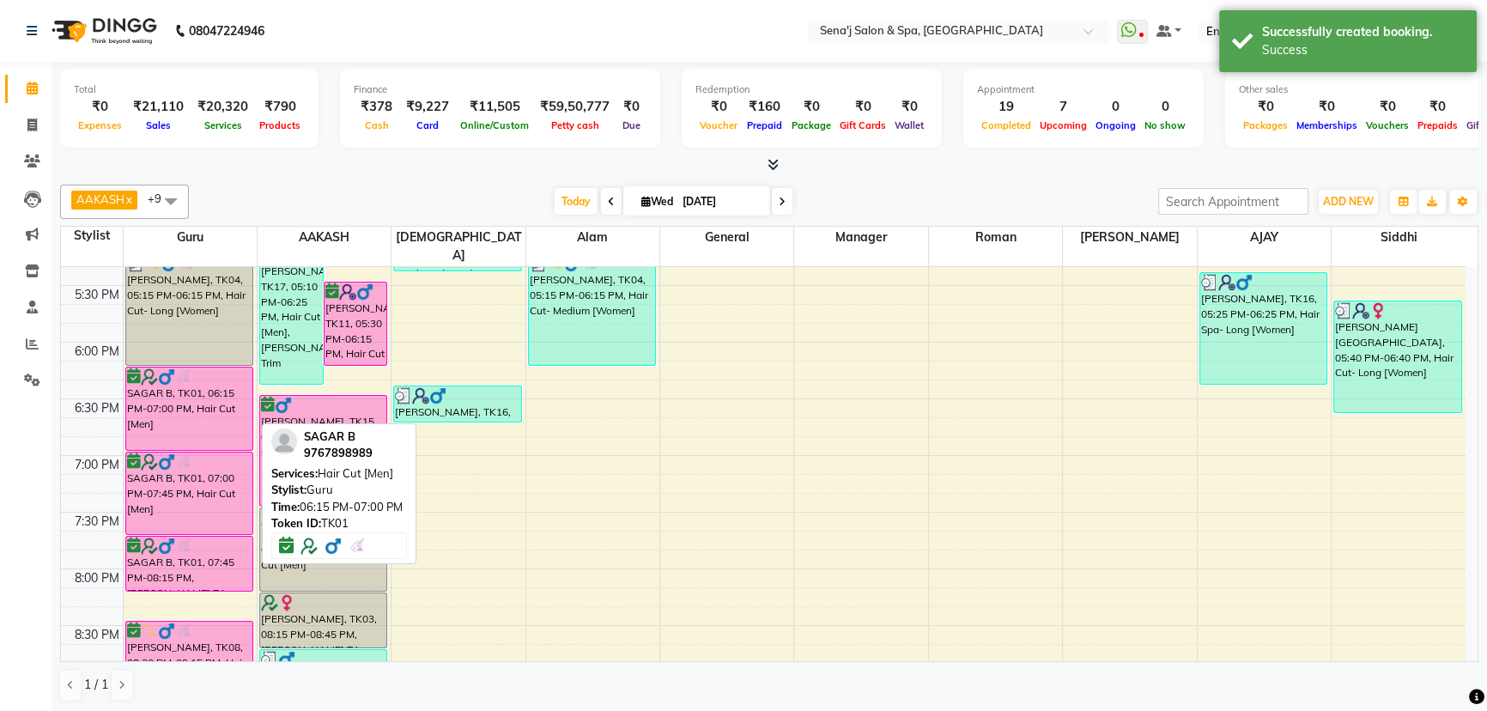
scroll to position [936, 0]
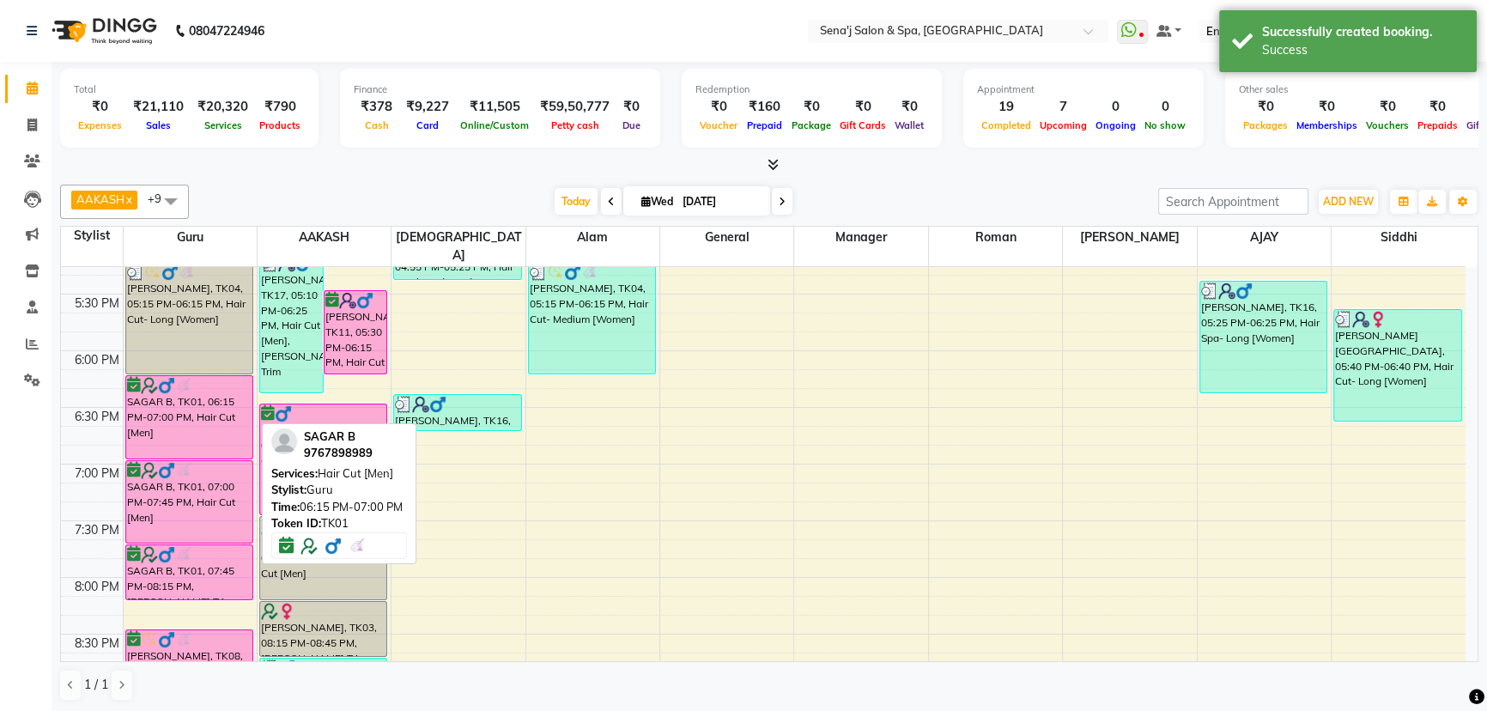
click at [169, 406] on div "SAGAR B, TK01, 06:15 PM-07:00 PM, Hair Cut [Men]" at bounding box center [189, 417] width 127 height 82
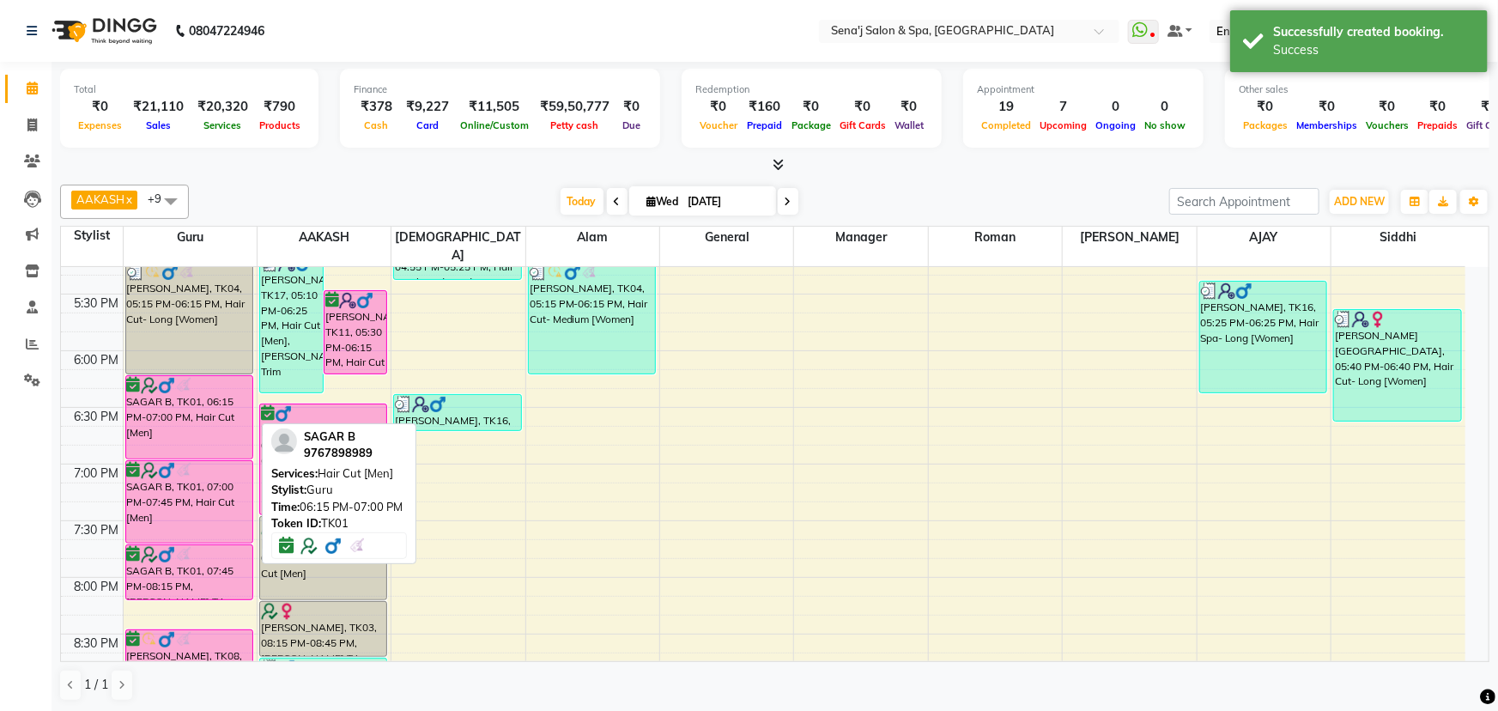
select select "6"
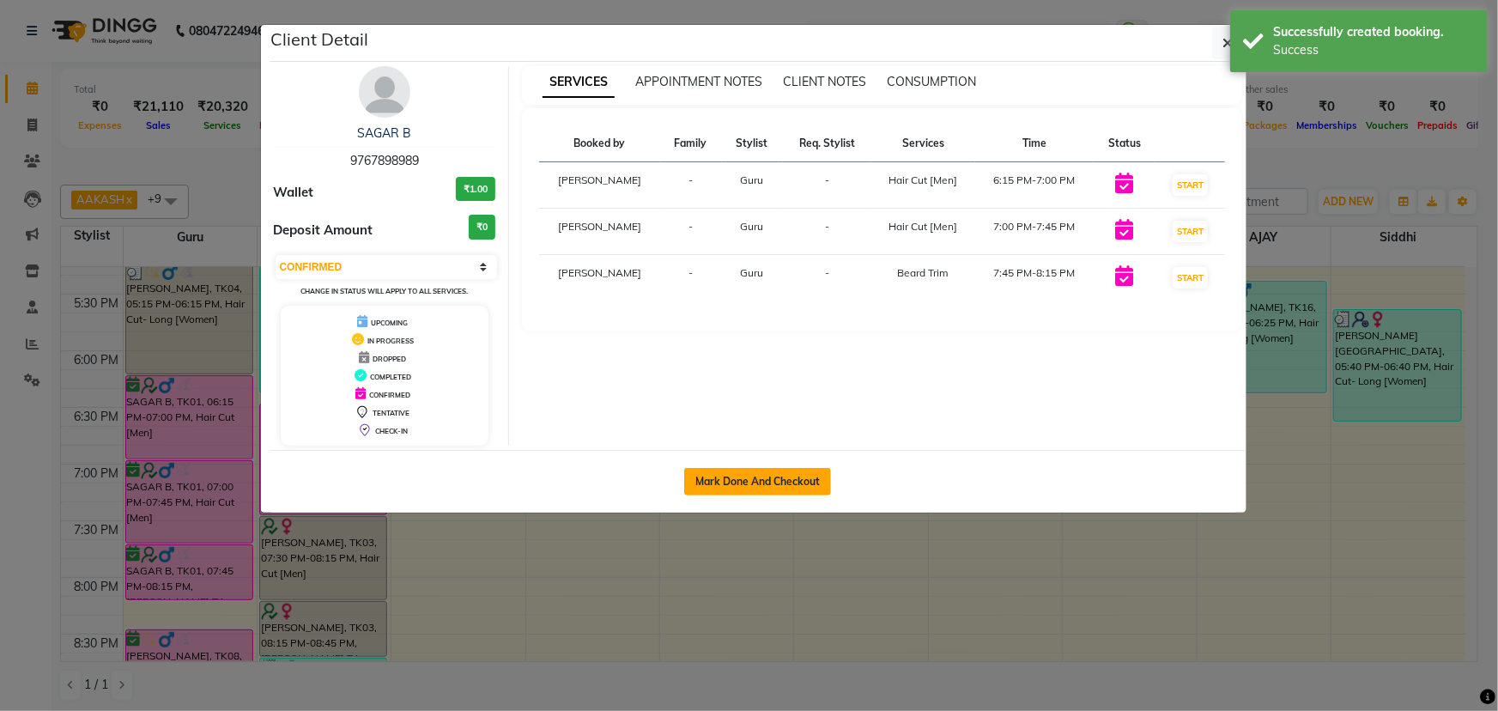
click at [775, 477] on button "Mark Done And Checkout" at bounding box center [757, 481] width 147 height 27
select select "447"
select select "service"
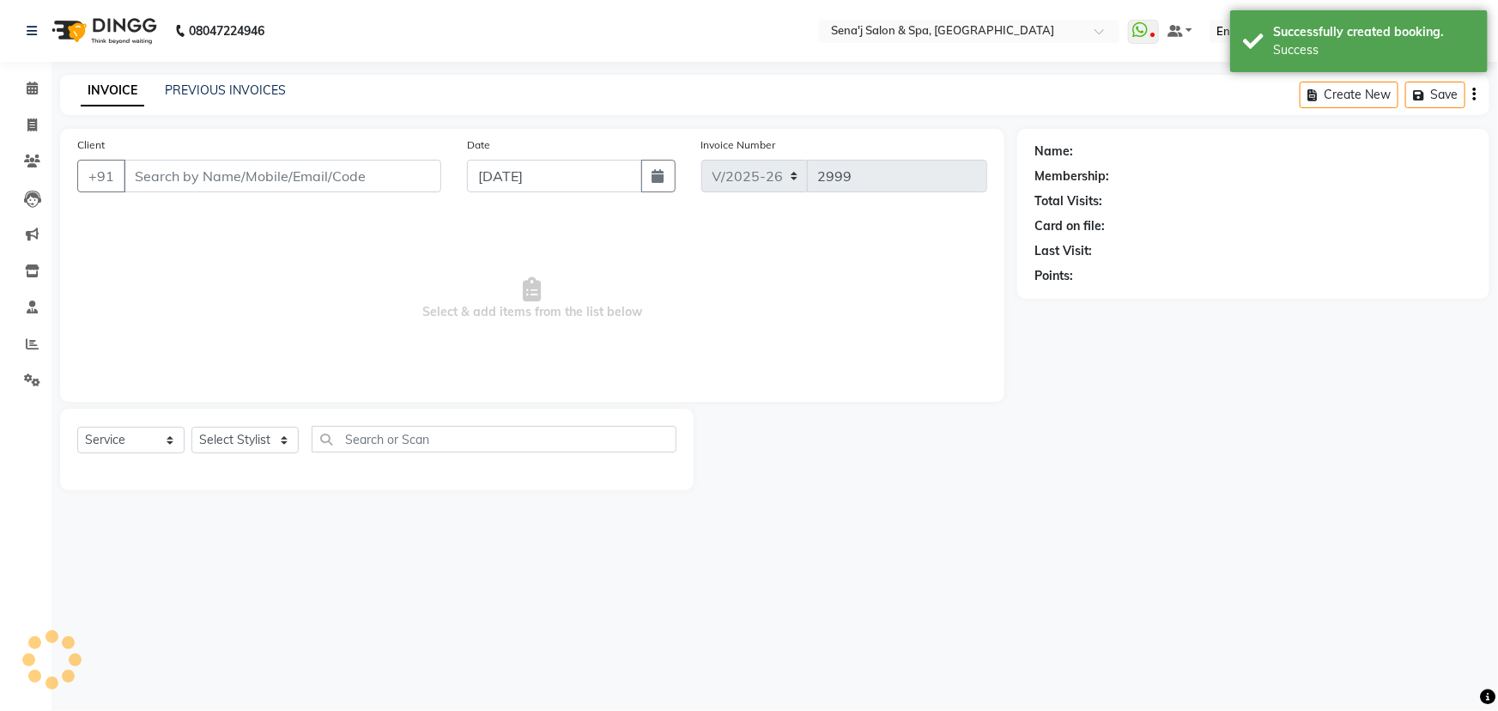
type input "9767898989"
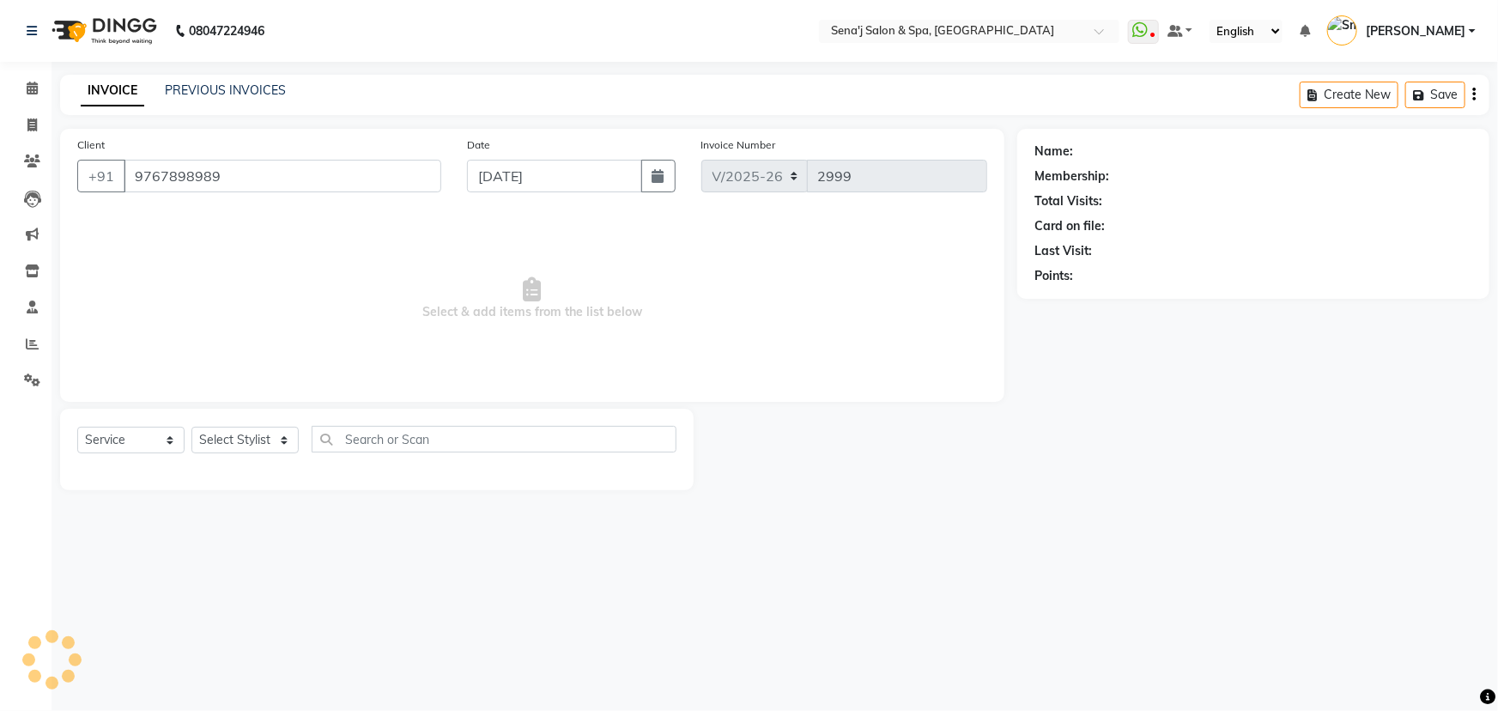
select select "6923"
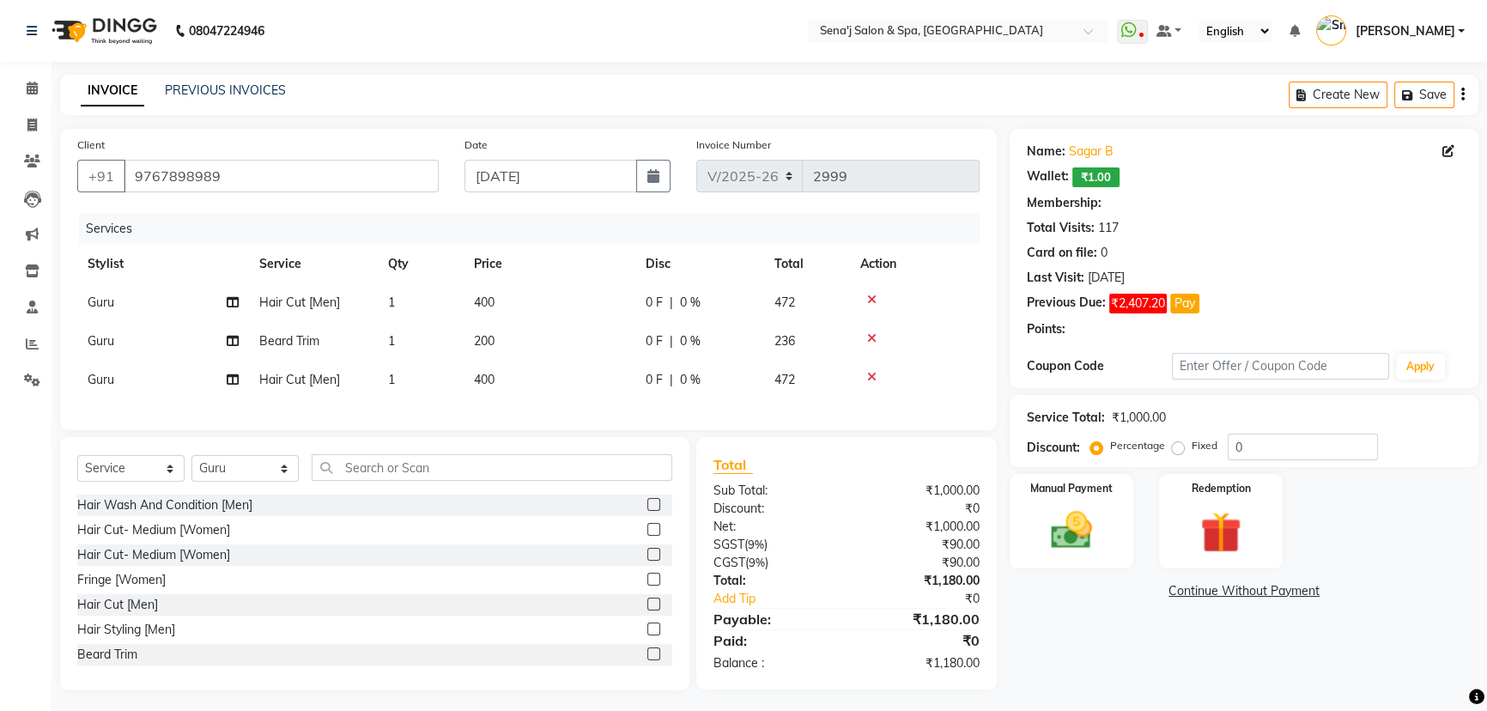
type input "20"
select select "1: Object"
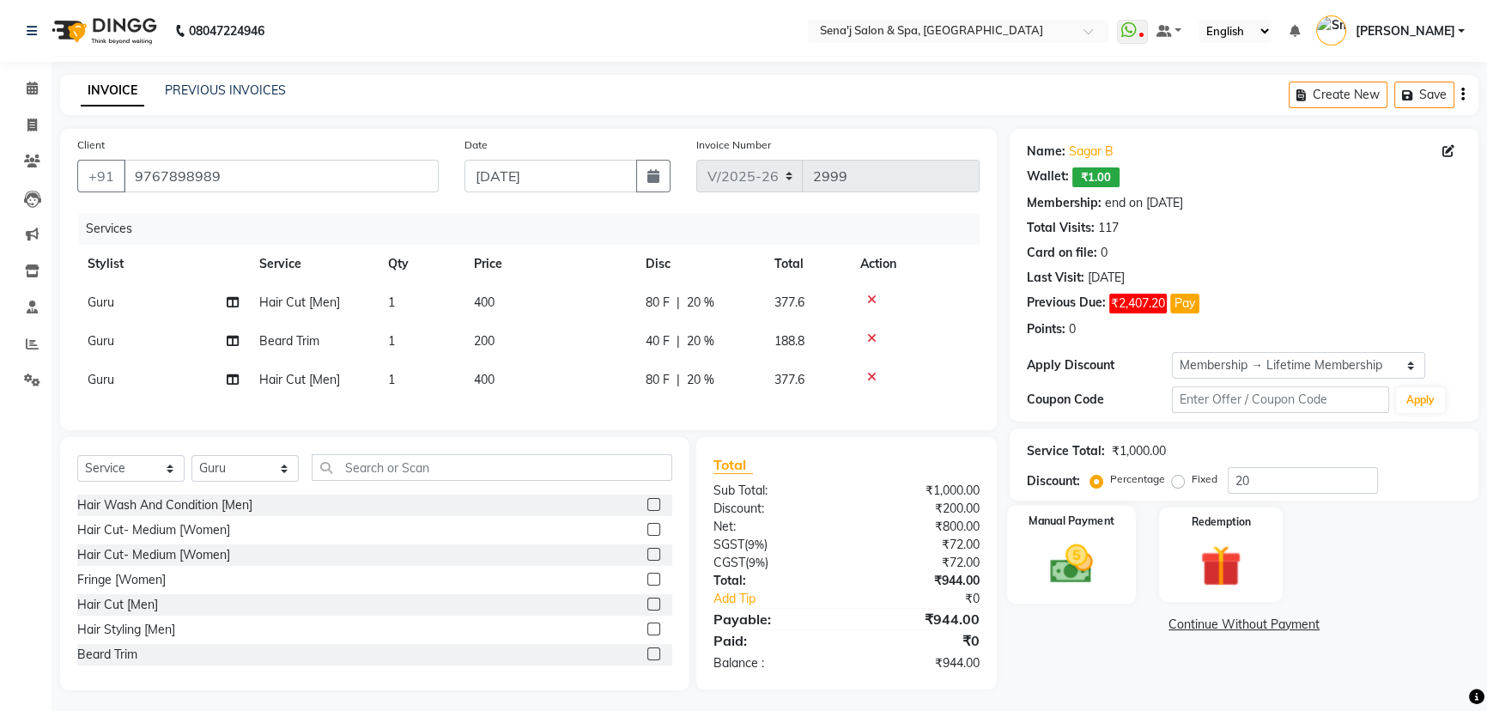
click at [1070, 557] on img at bounding box center [1072, 563] width 70 height 49
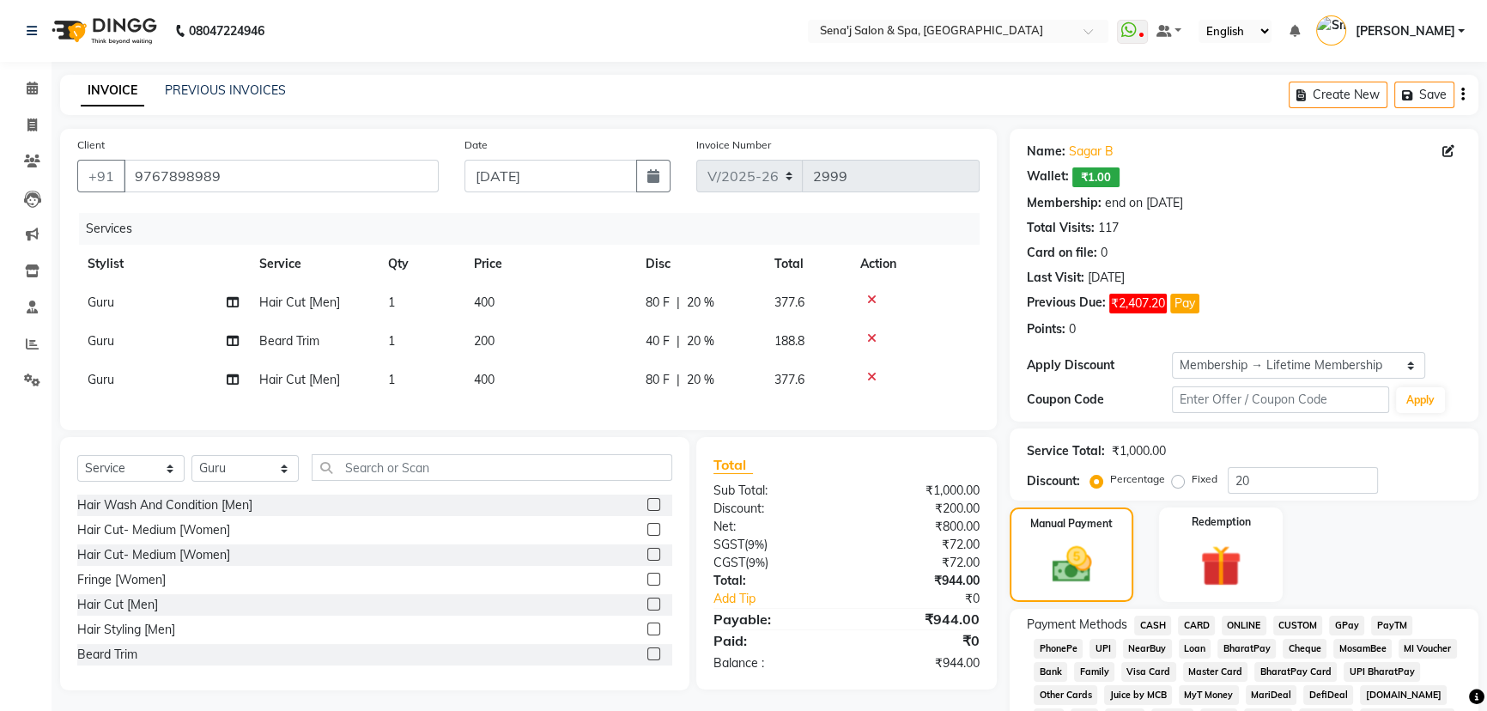
click at [1058, 645] on span "PhonePe" at bounding box center [1058, 649] width 49 height 20
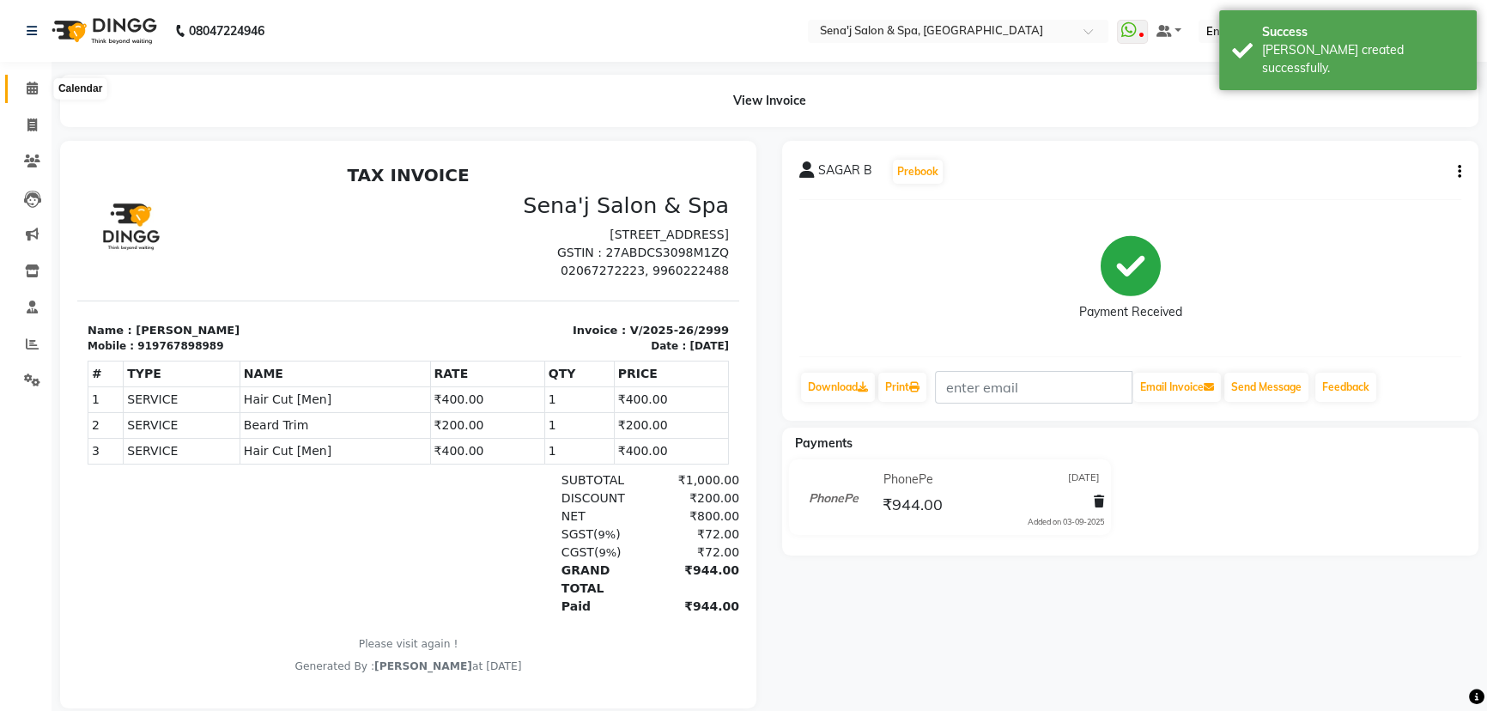
click at [37, 87] on icon at bounding box center [32, 88] width 11 height 13
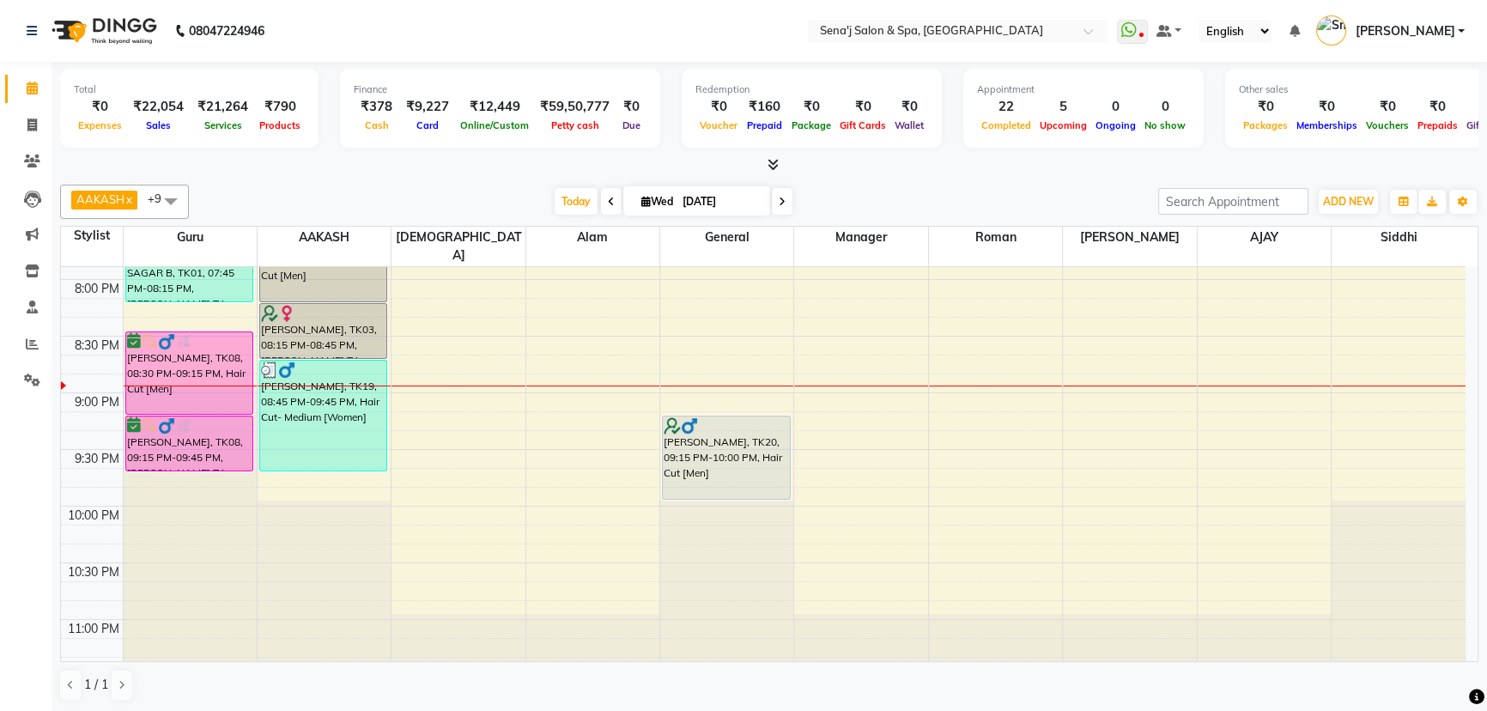
scroll to position [1248, 0]
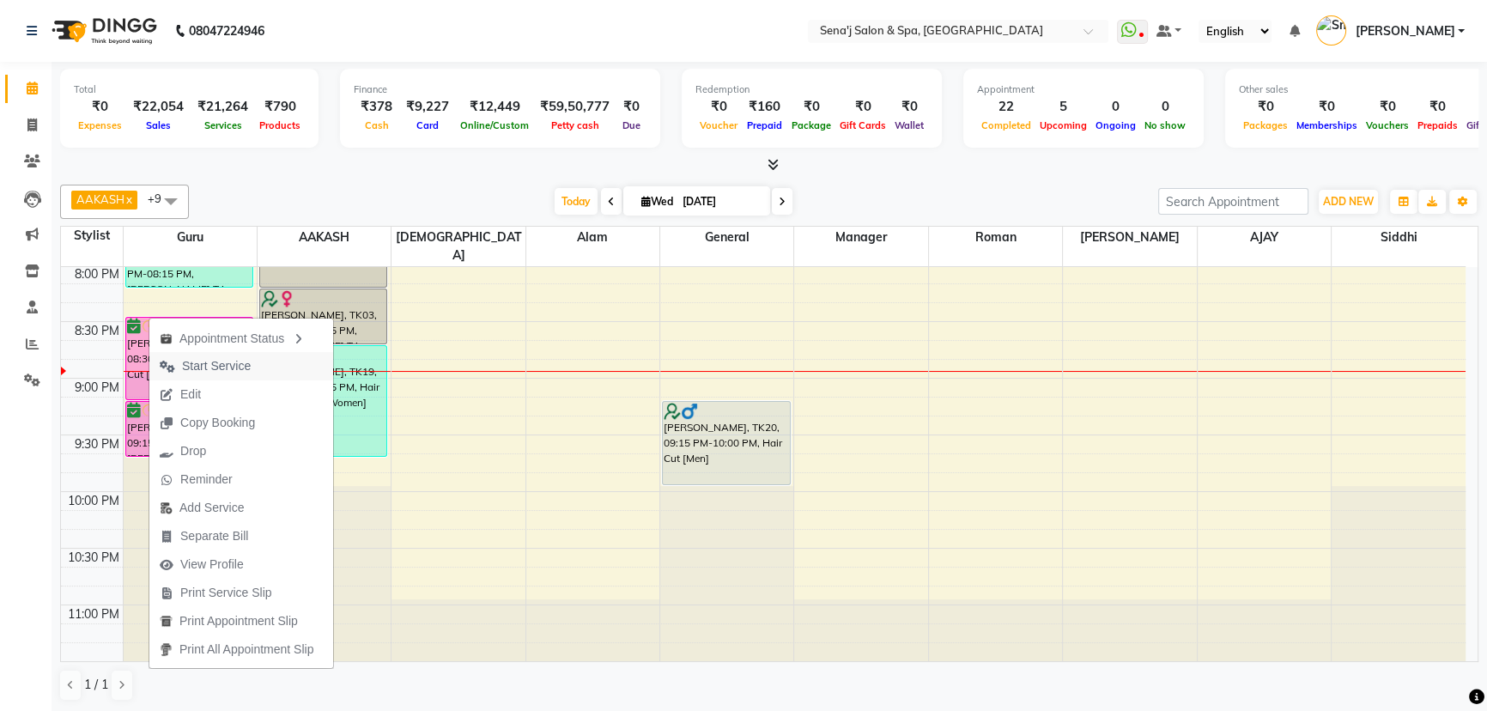
click at [219, 364] on span "Start Service" at bounding box center [216, 366] width 69 height 18
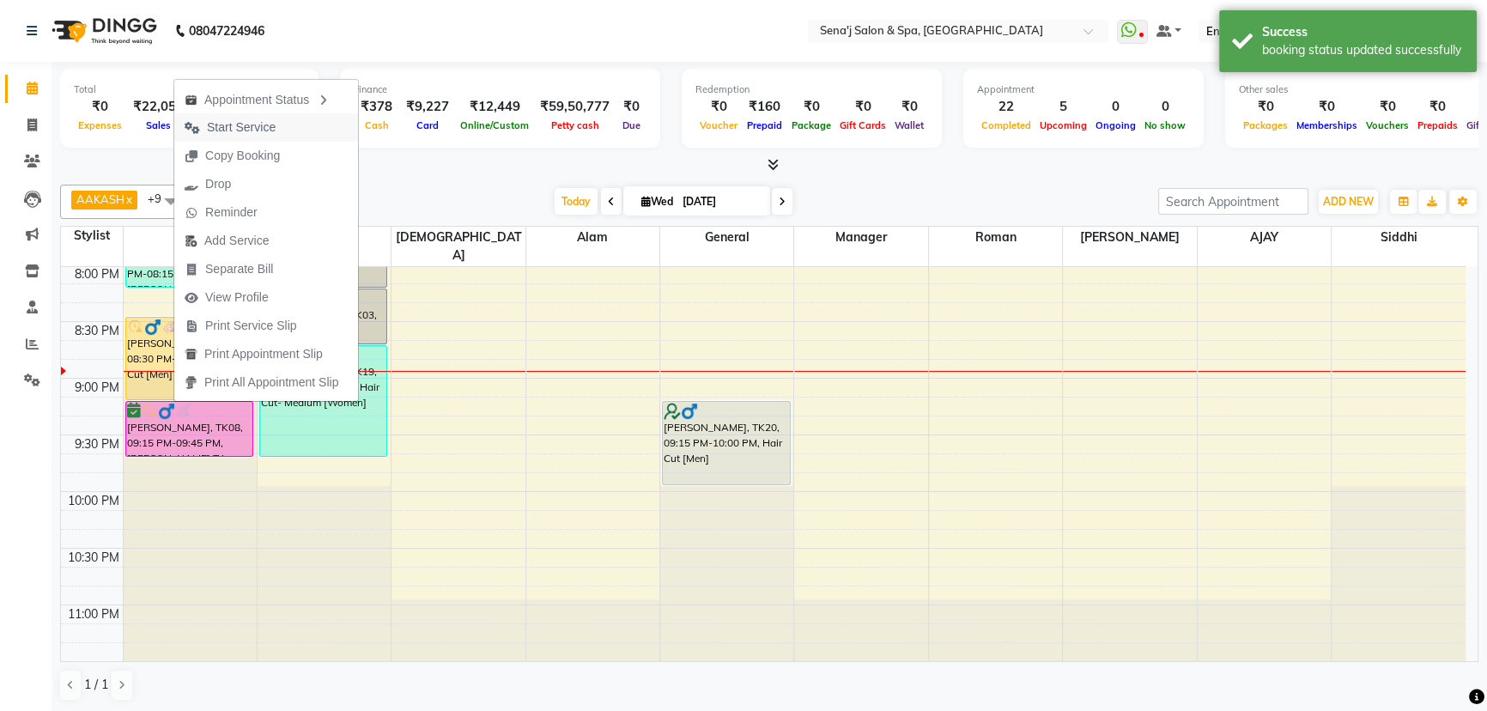
click at [247, 129] on span "Start Service" at bounding box center [241, 127] width 69 height 18
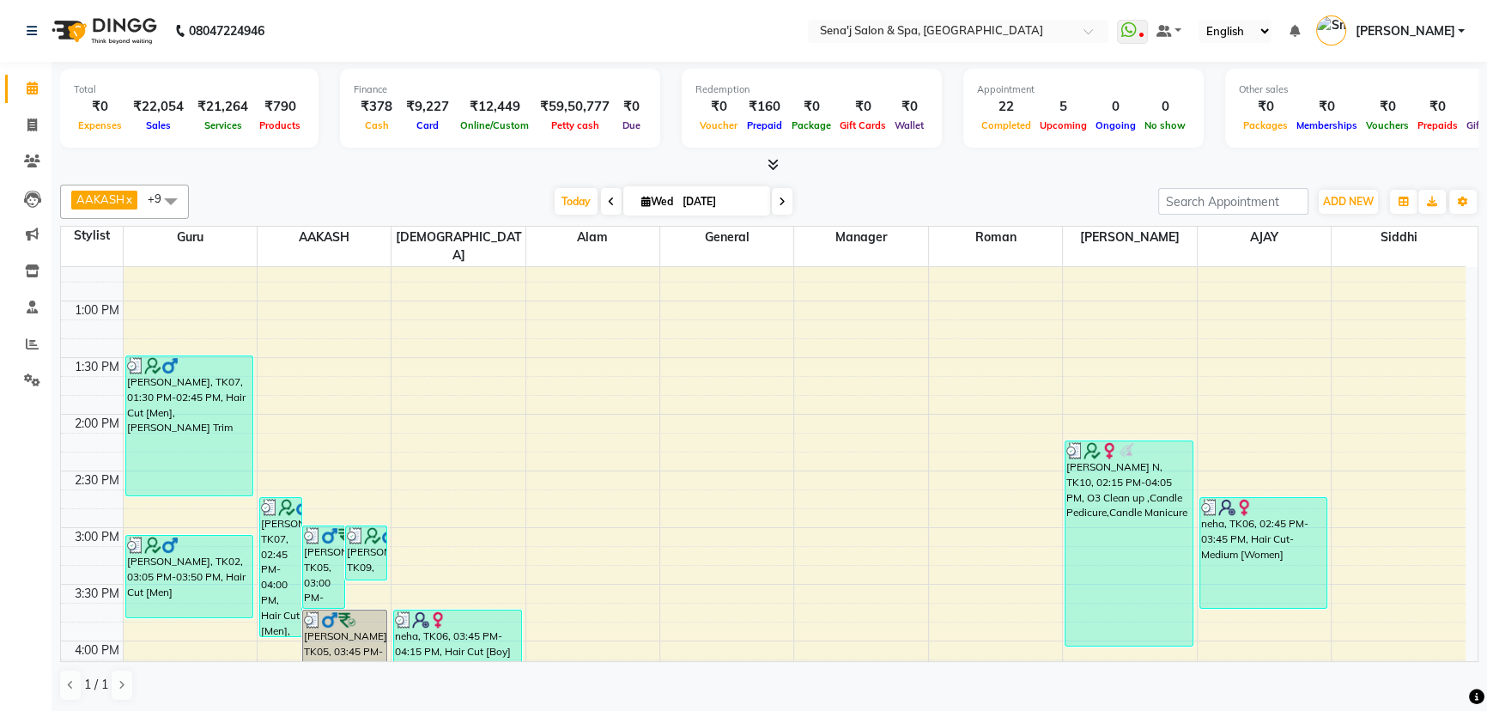
scroll to position [624, 0]
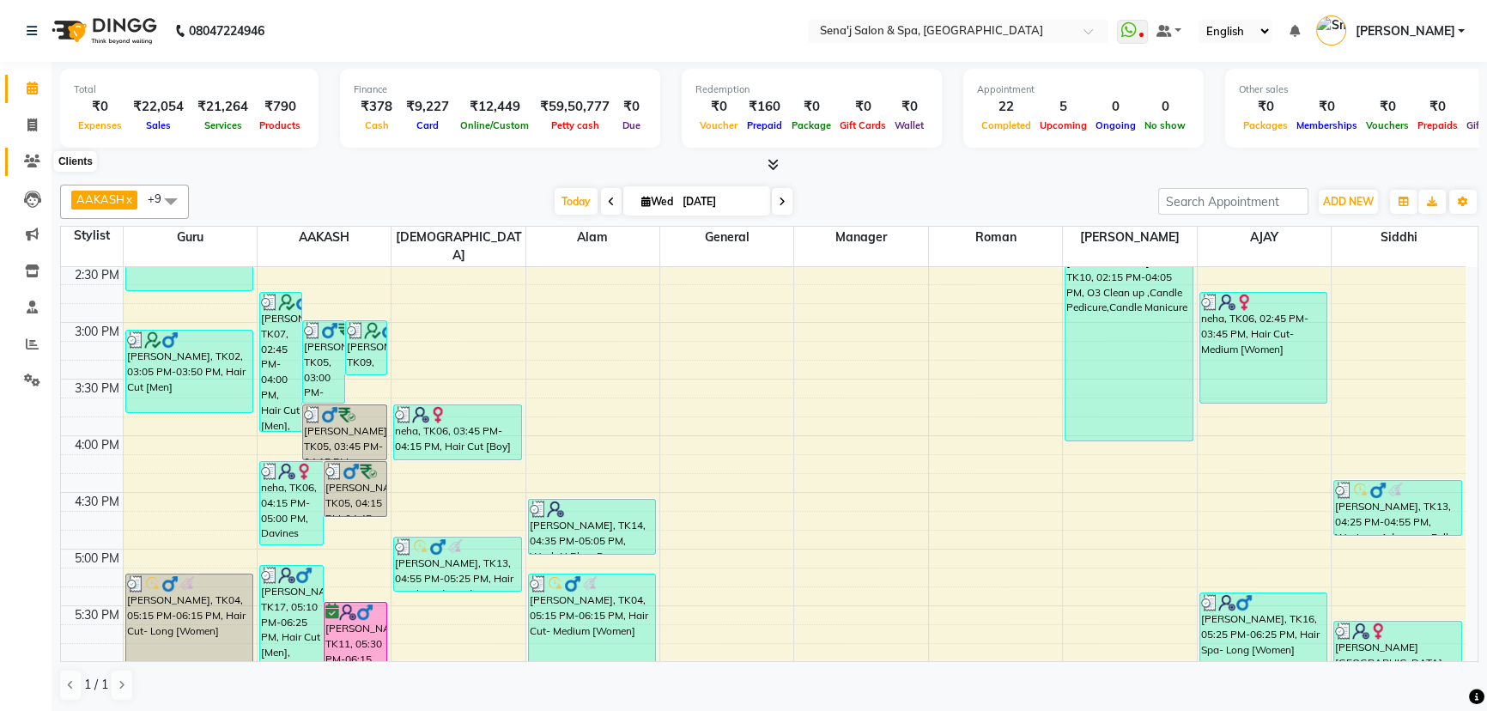
click at [33, 159] on icon at bounding box center [32, 161] width 16 height 13
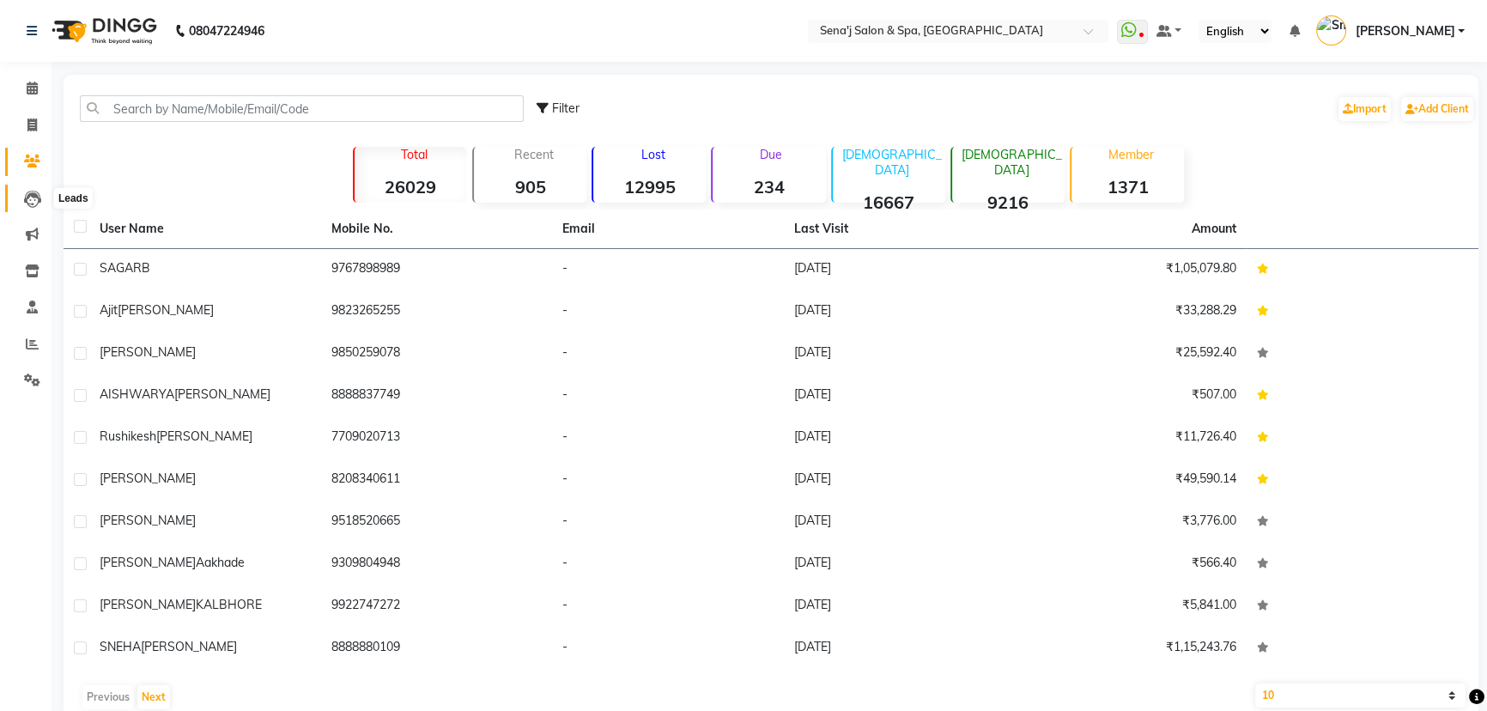
click at [34, 189] on span at bounding box center [32, 199] width 30 height 20
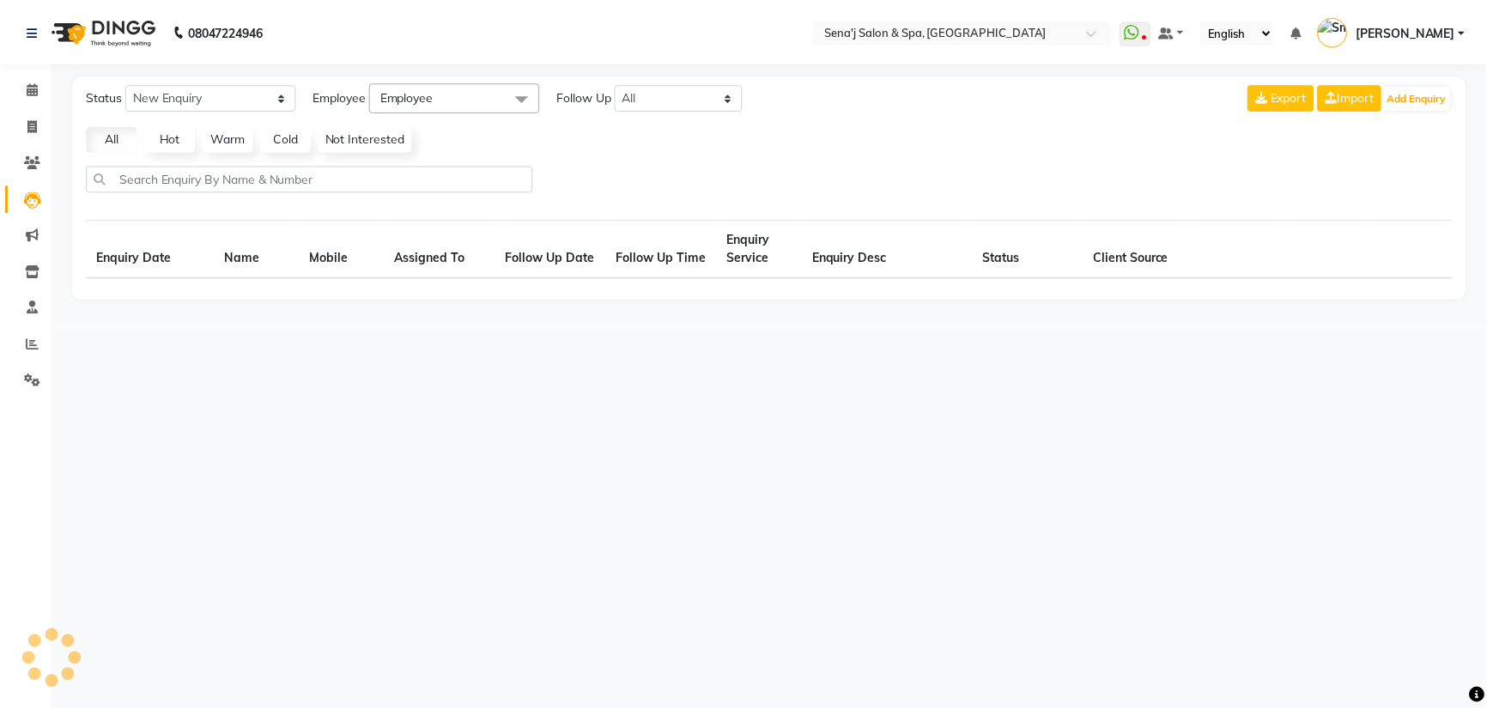
select select "10"
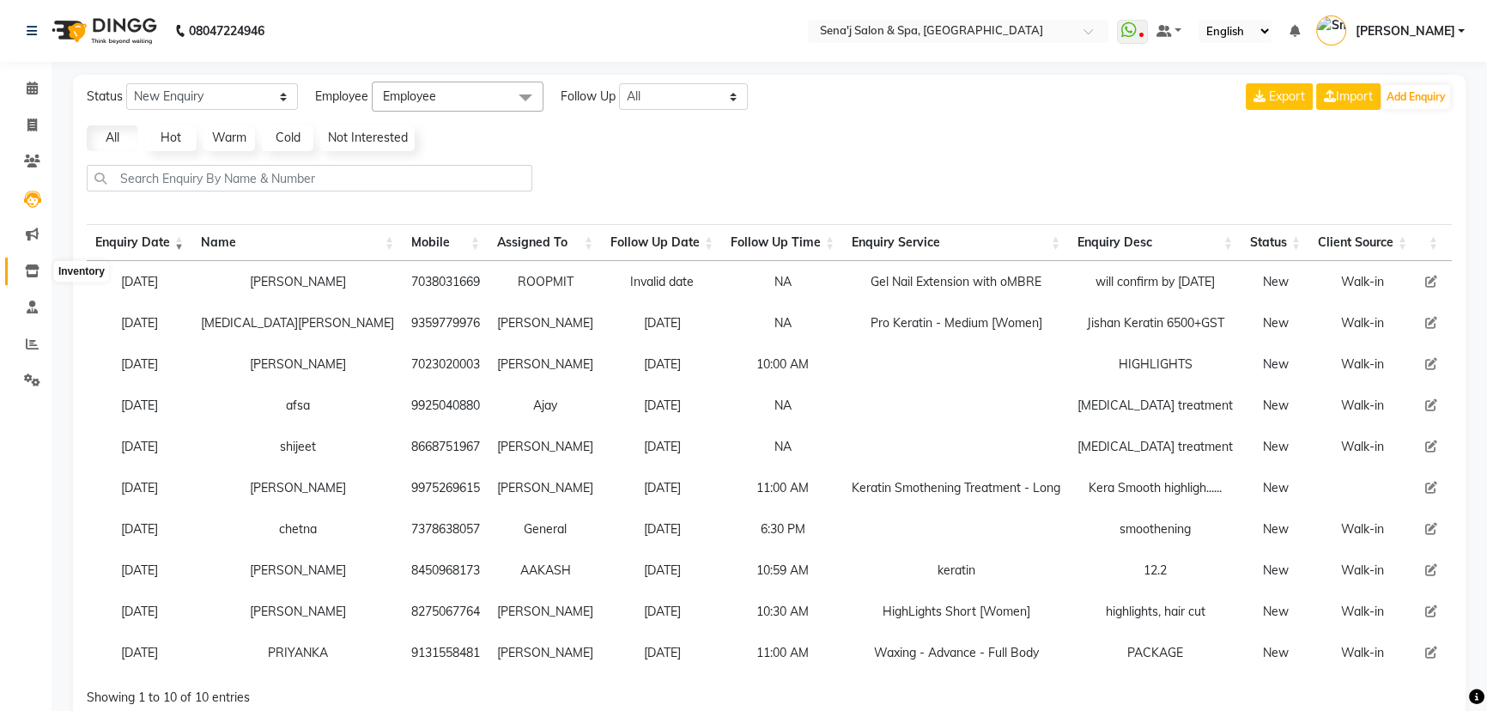
click at [32, 268] on icon at bounding box center [32, 270] width 15 height 13
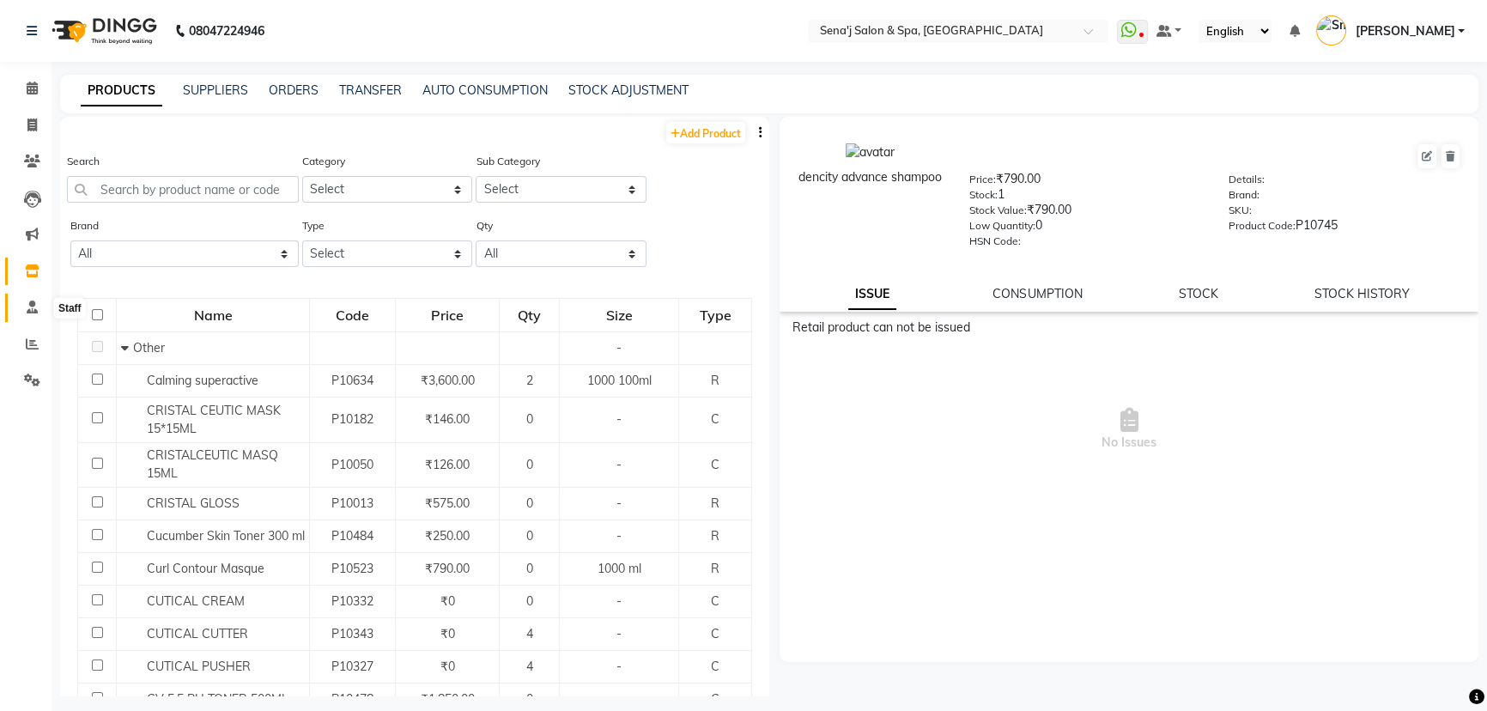
click at [32, 304] on icon at bounding box center [32, 307] width 11 height 13
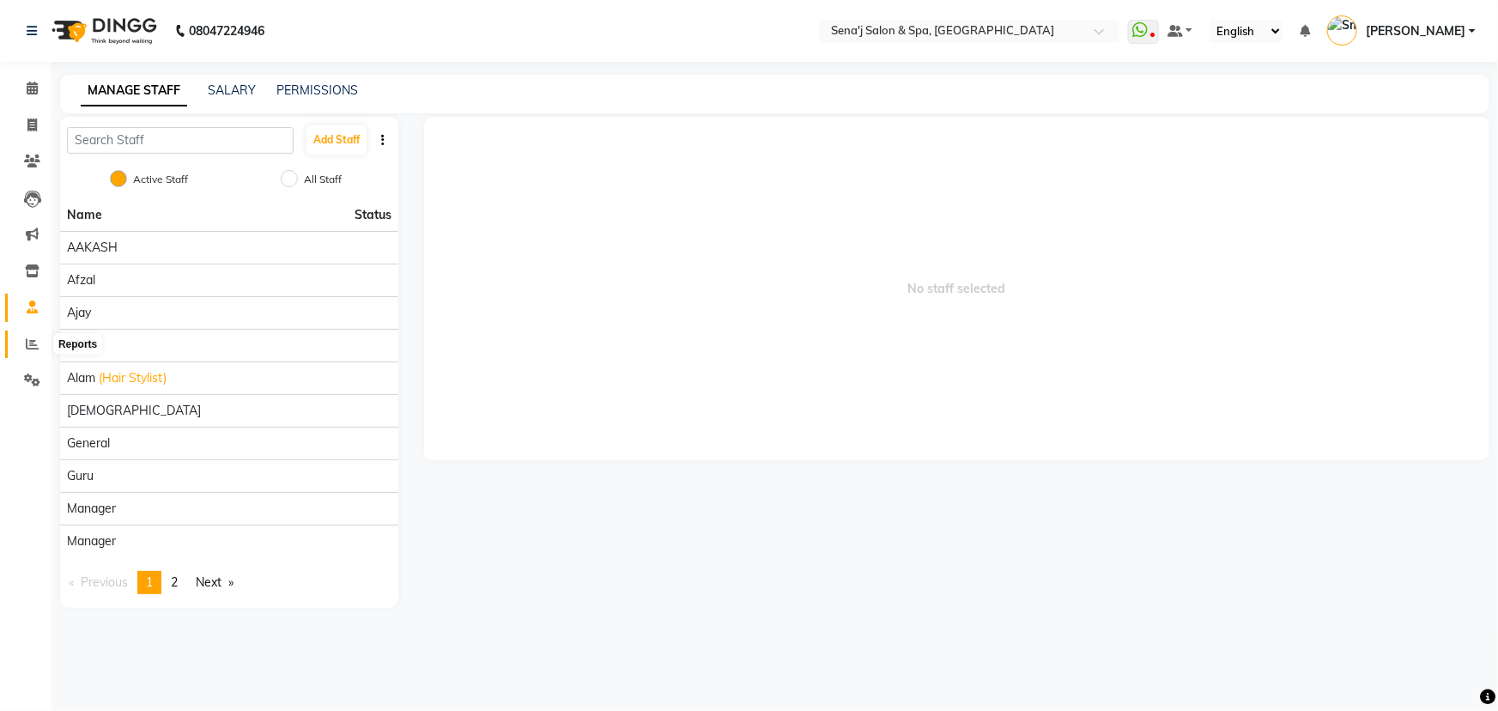
click at [27, 341] on icon at bounding box center [32, 343] width 13 height 13
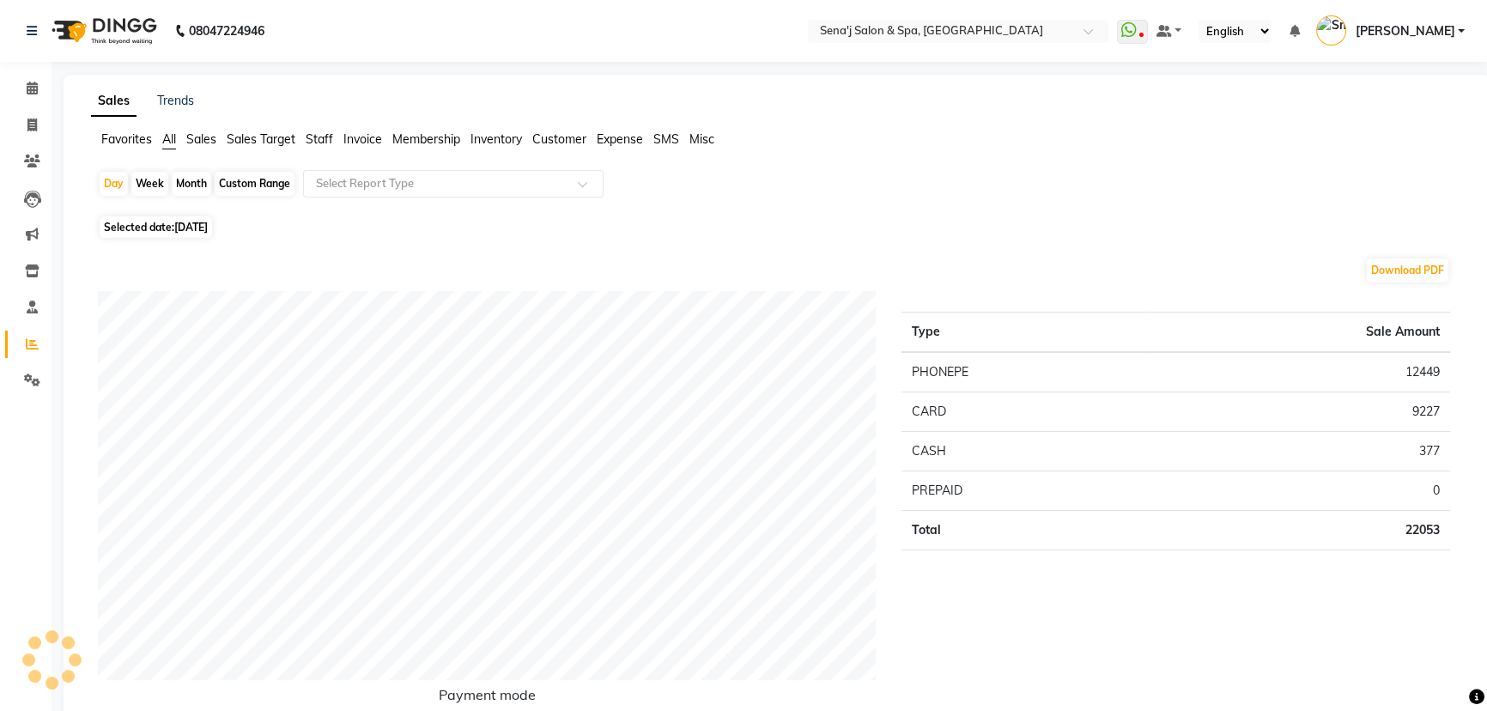
click at [181, 188] on div "Month" at bounding box center [191, 184] width 39 height 24
select select "9"
select select "2025"
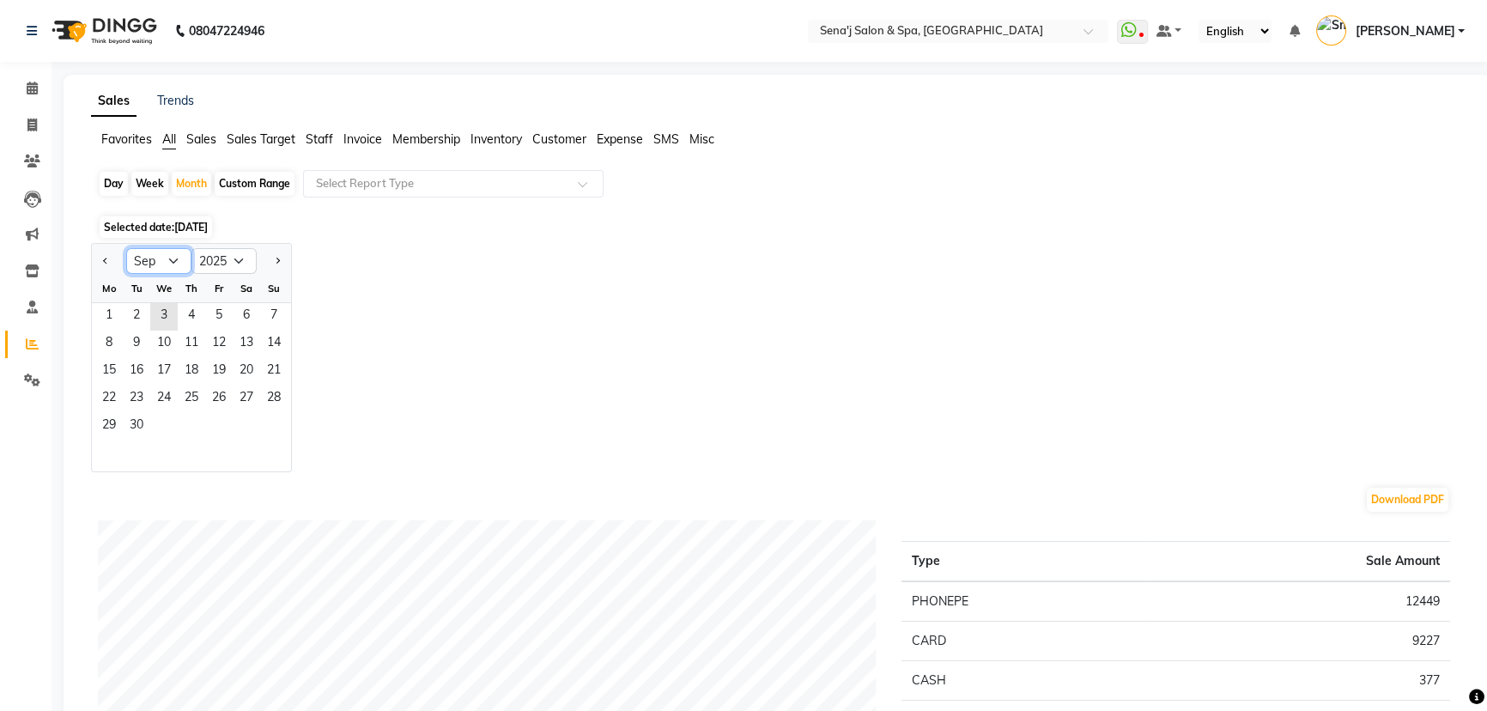
click at [164, 253] on select "Jan Feb Mar Apr May Jun Jul Aug Sep Oct Nov Dec" at bounding box center [158, 261] width 65 height 26
select select "8"
click at [126, 248] on select "Jan Feb Mar Apr May Jun Jul Aug Sep Oct Nov Dec" at bounding box center [158, 261] width 65 height 26
click at [269, 422] on span "31" at bounding box center [273, 426] width 27 height 27
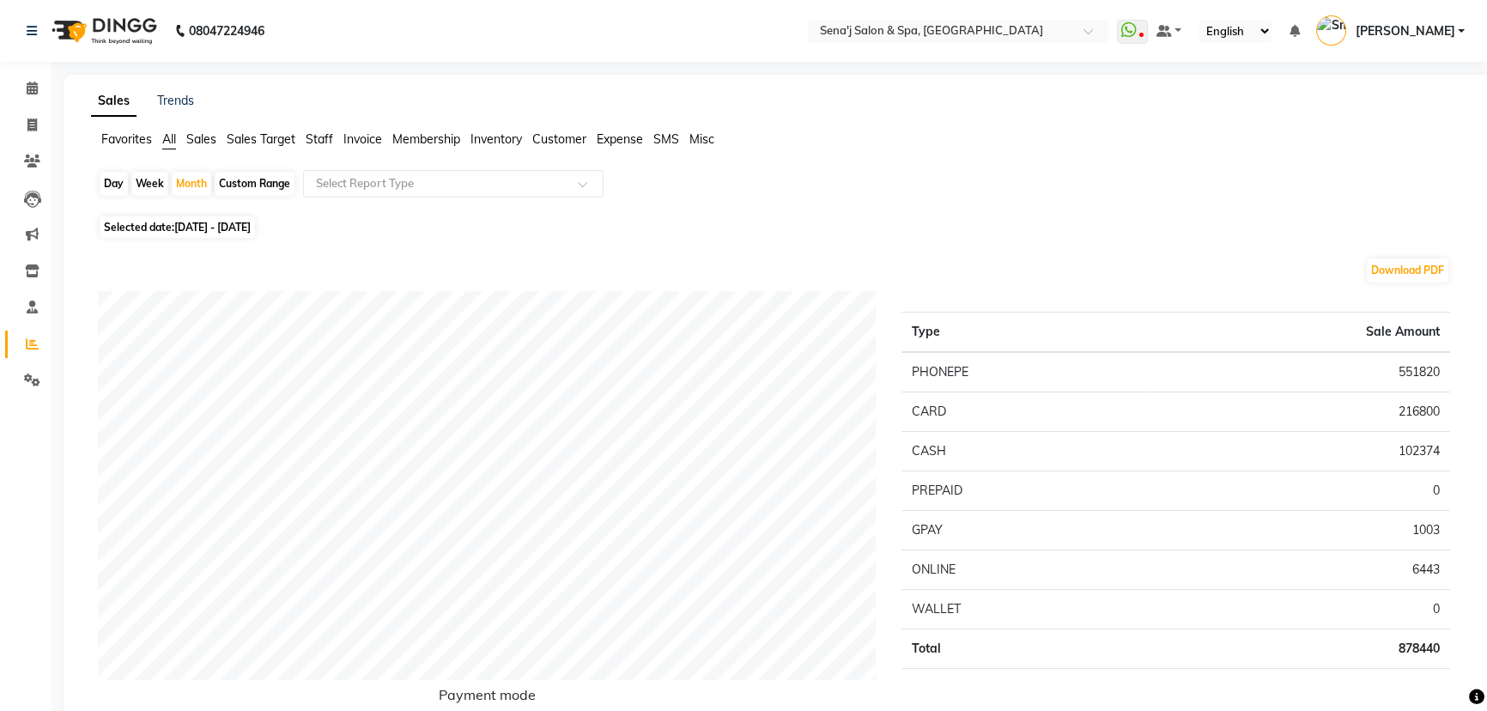
click at [319, 146] on span "Staff" at bounding box center [319, 138] width 27 height 15
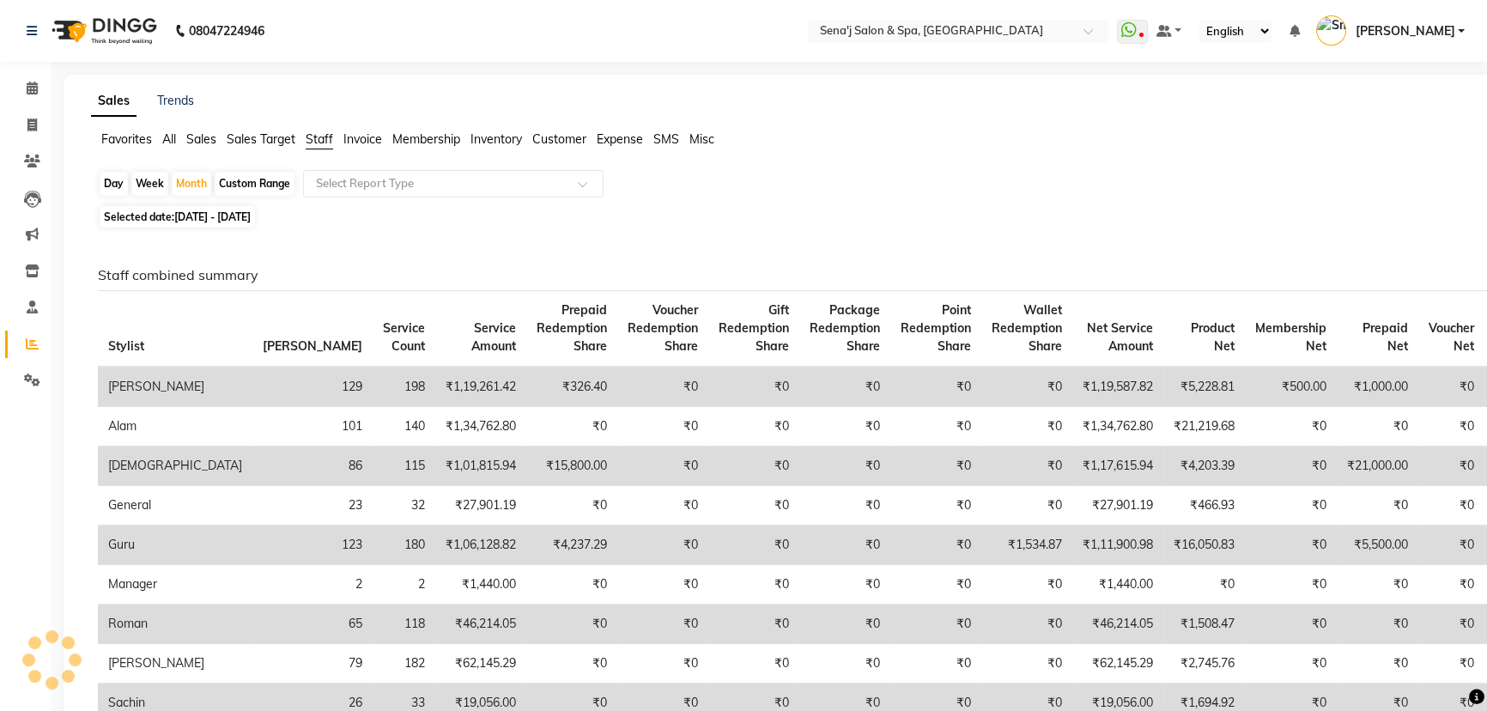
scroll to position [77, 0]
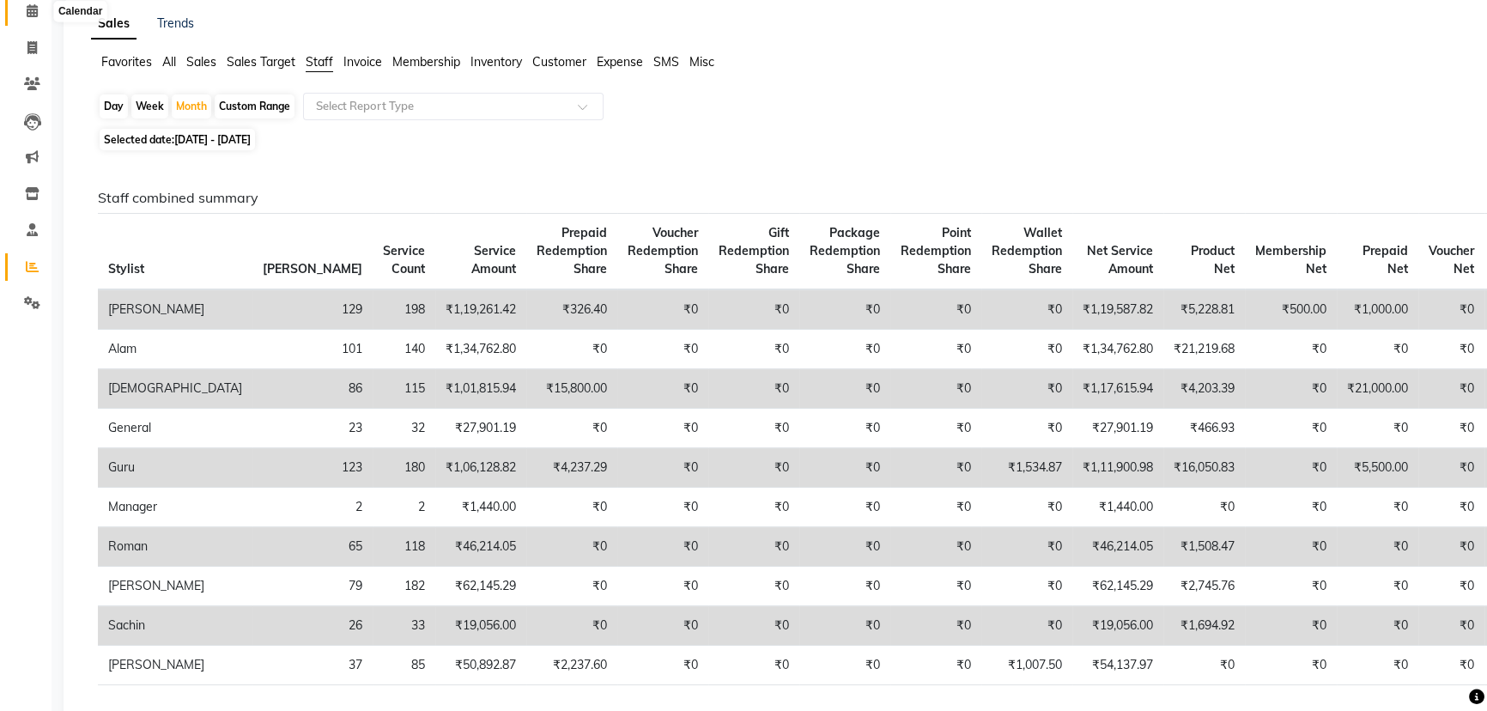
drag, startPoint x: 20, startPoint y: 9, endPoint x: 25, endPoint y: 17, distance: 9.3
click at [20, 10] on span at bounding box center [32, 12] width 30 height 20
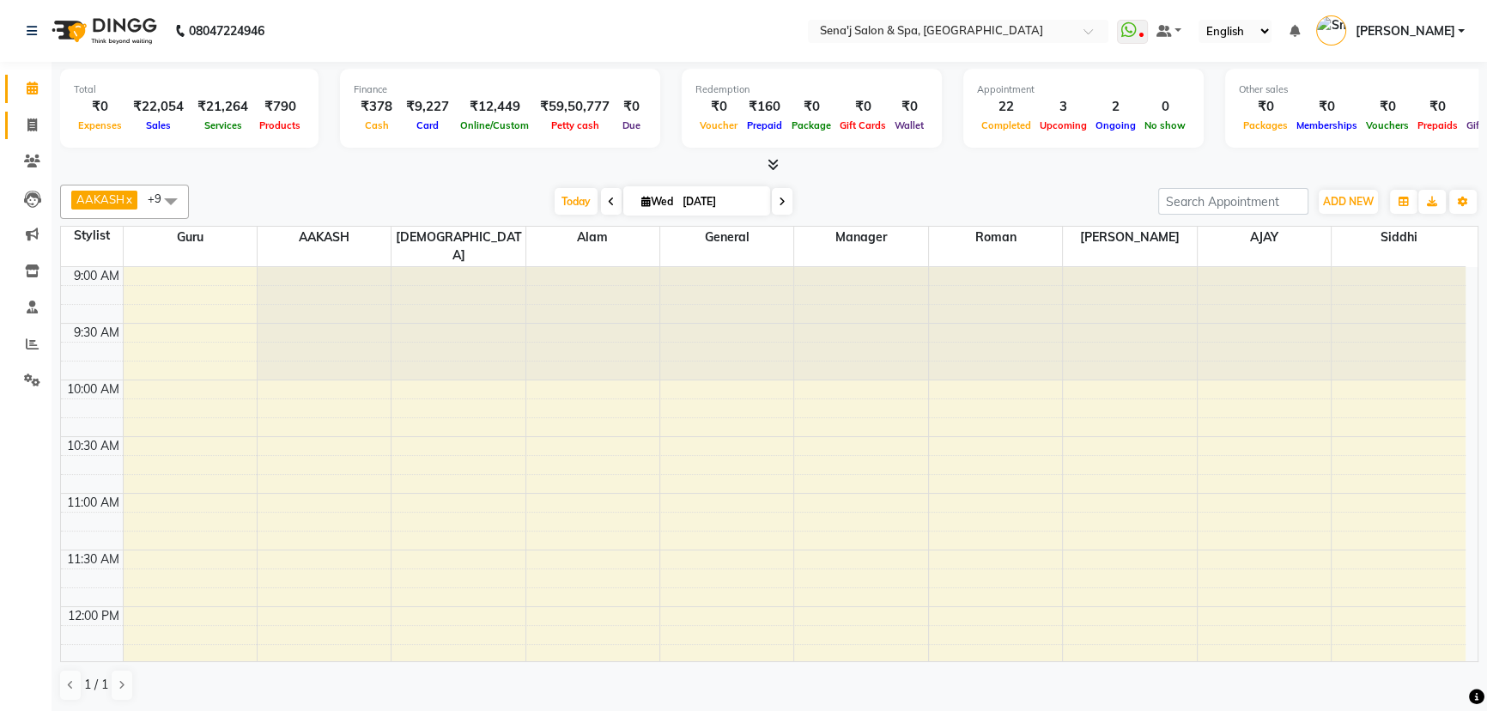
click at [33, 119] on icon at bounding box center [31, 124] width 9 height 13
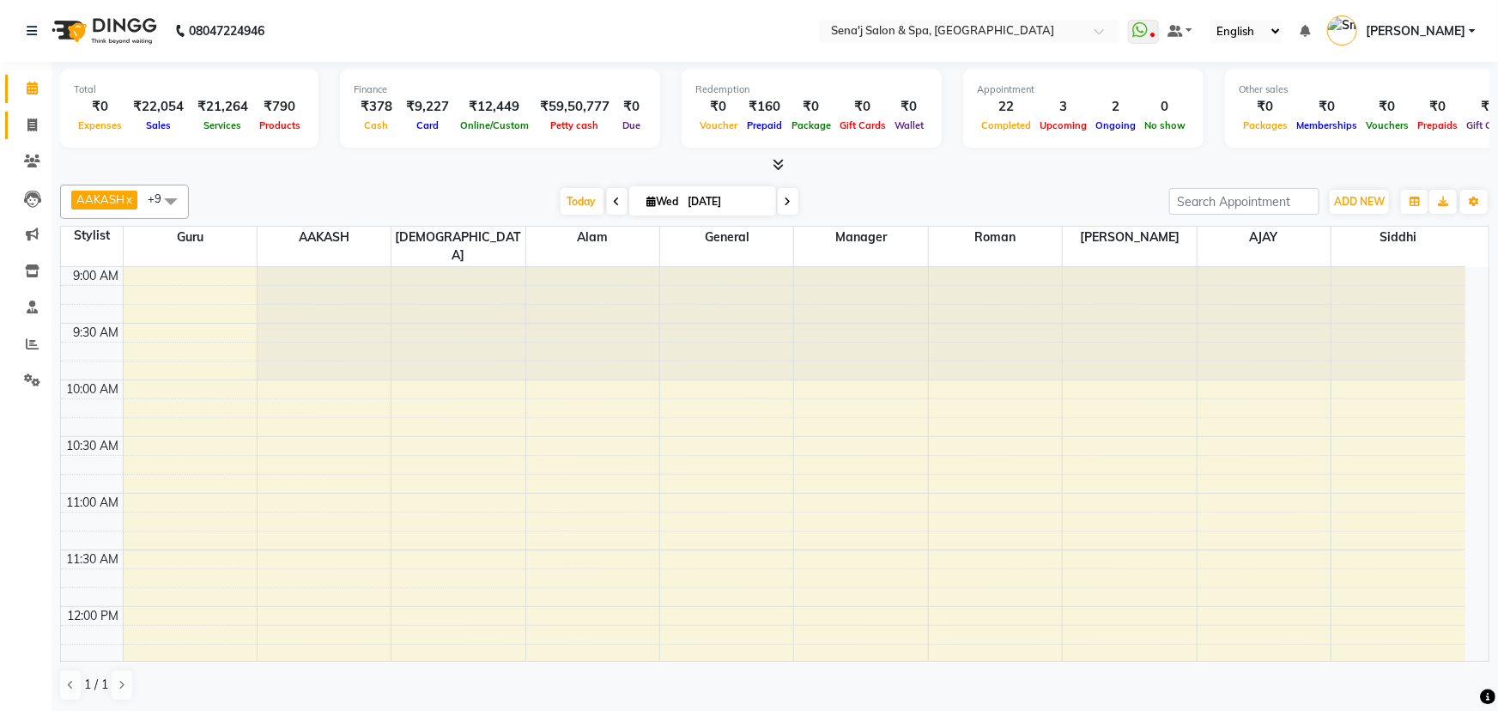
select select "447"
select select "service"
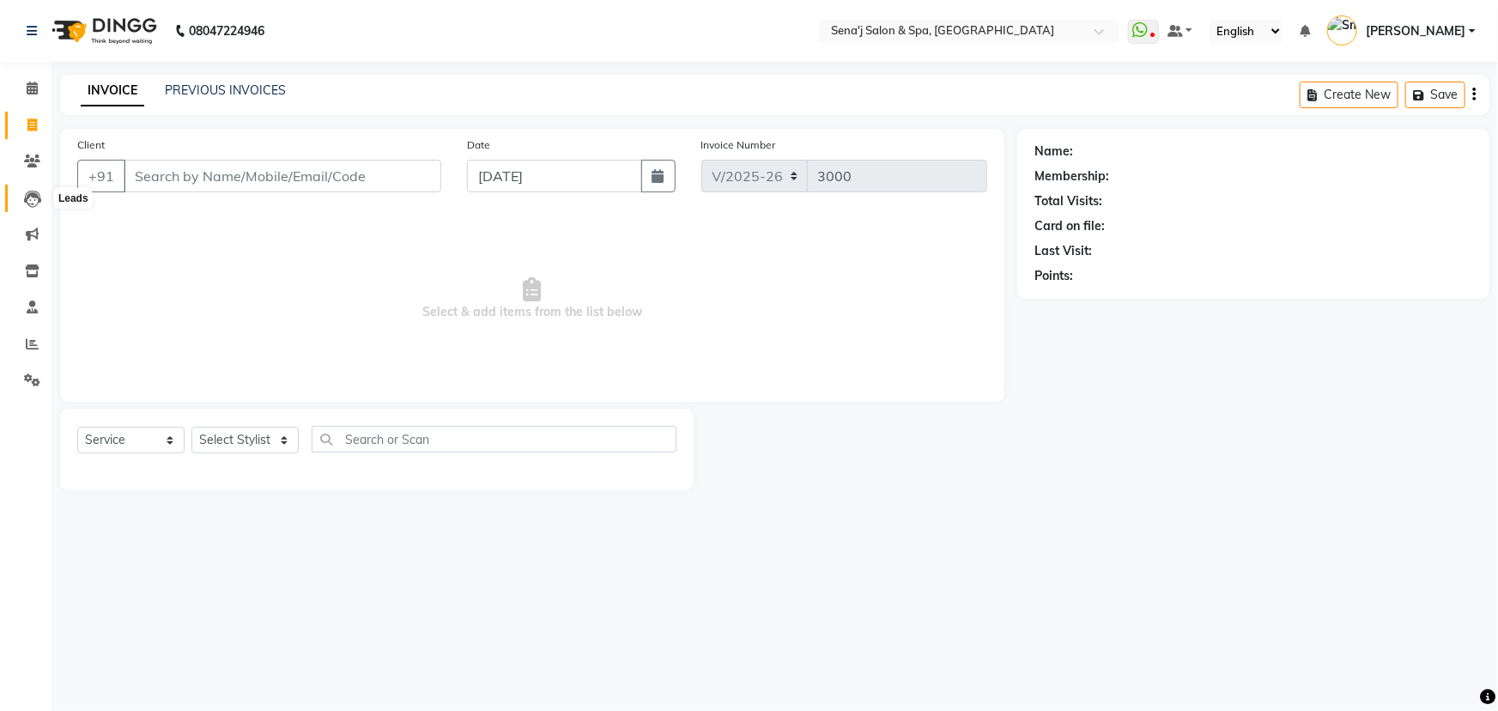
click at [29, 203] on icon at bounding box center [32, 199] width 17 height 17
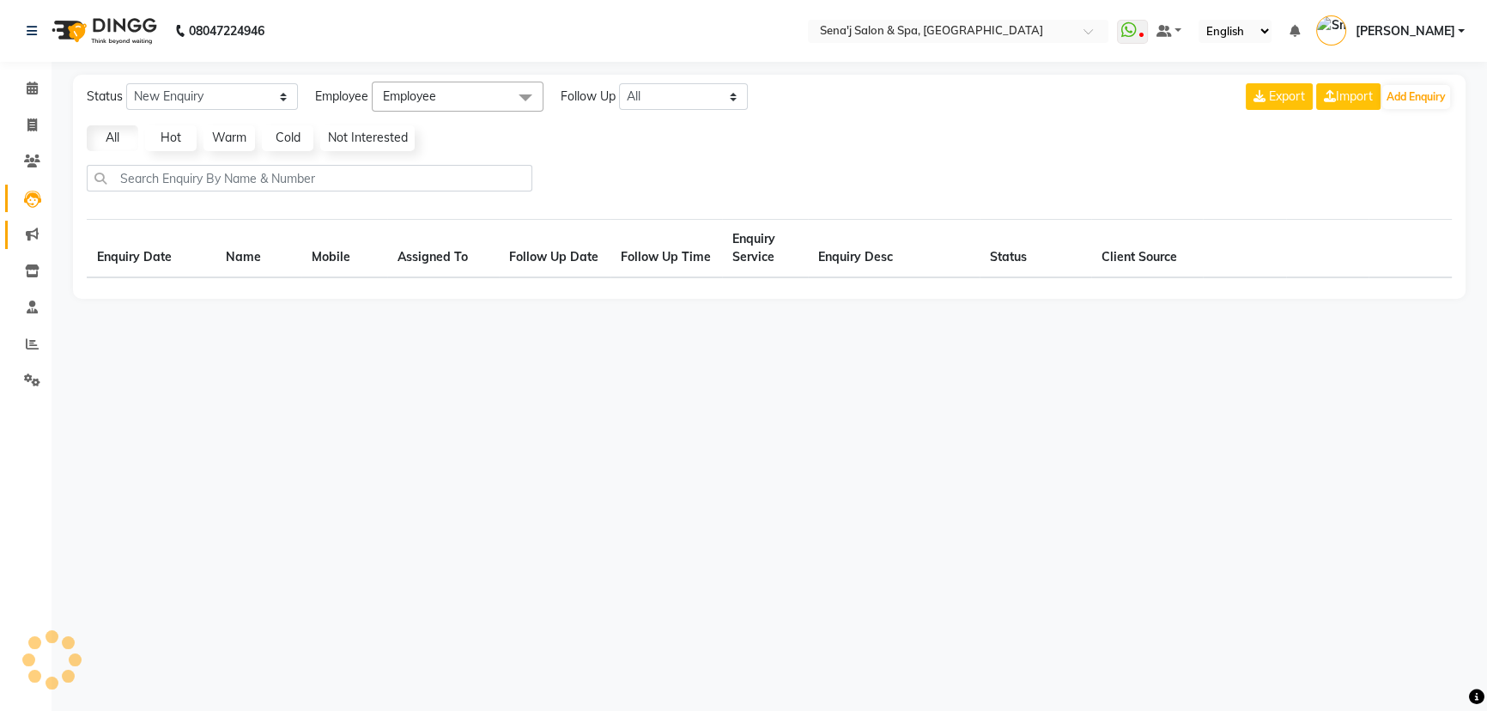
select select "10"
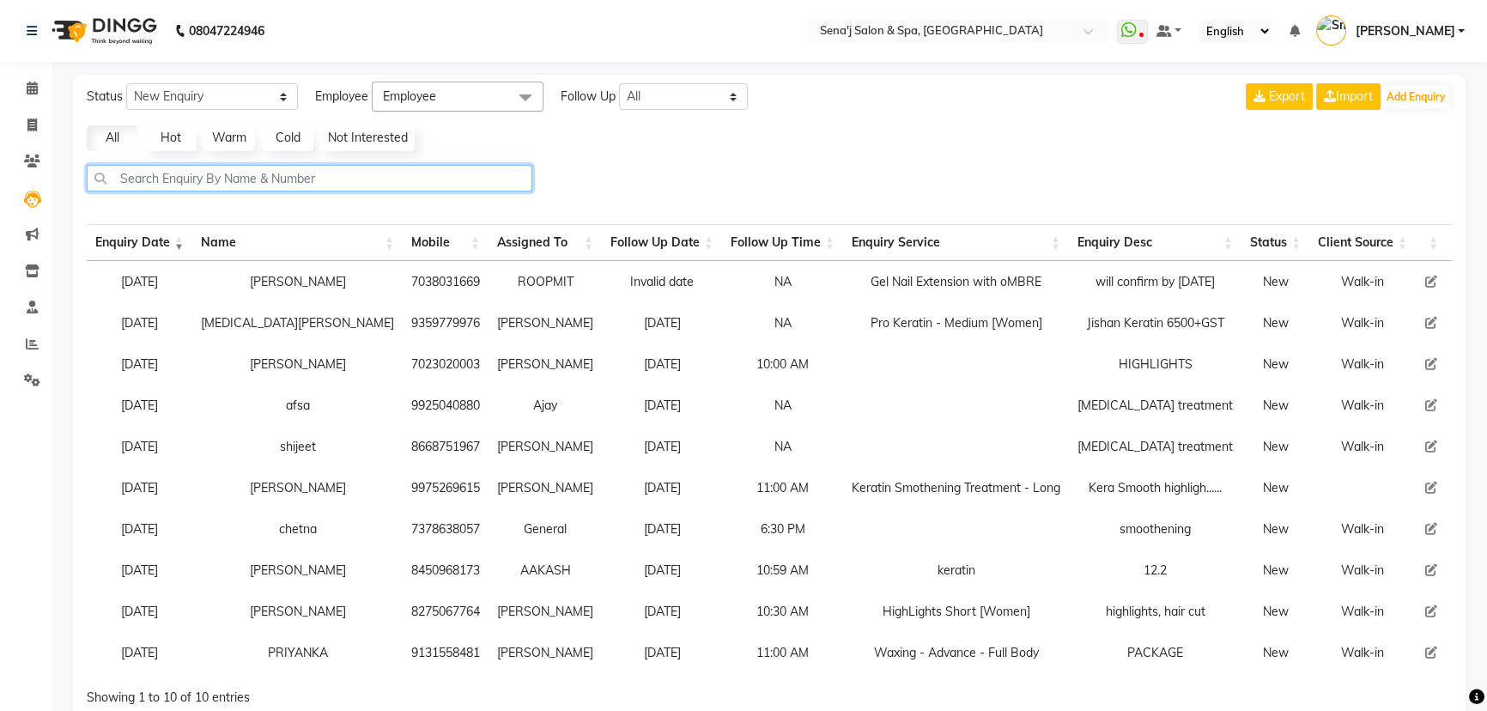
click at [120, 171] on input "text" at bounding box center [310, 178] width 446 height 27
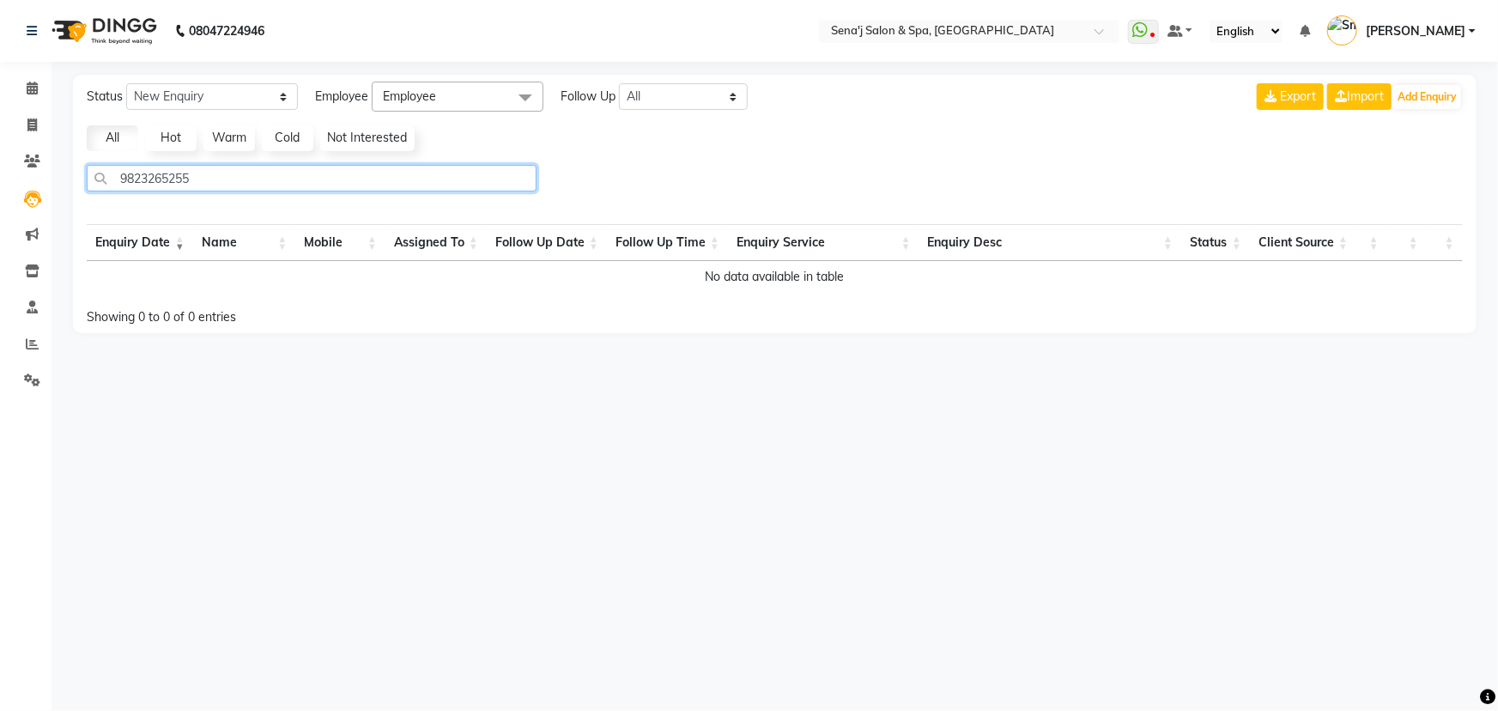
click at [379, 179] on input "9823265255" at bounding box center [312, 178] width 450 height 27
click at [212, 177] on input "982326525" at bounding box center [312, 178] width 450 height 27
type input "9"
select select "10"
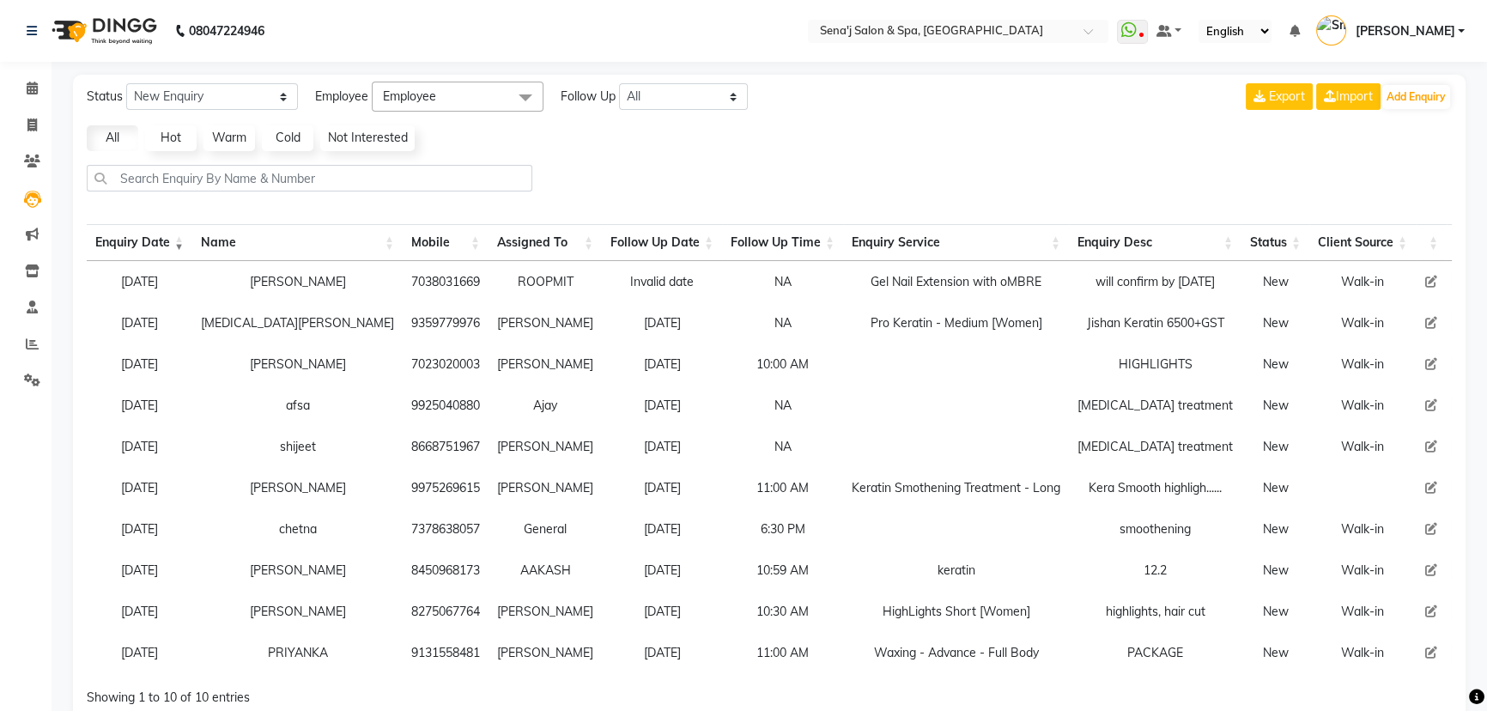
click at [25, 250] on li "Marketing" at bounding box center [26, 234] width 52 height 37
click at [30, 280] on span at bounding box center [32, 272] width 30 height 20
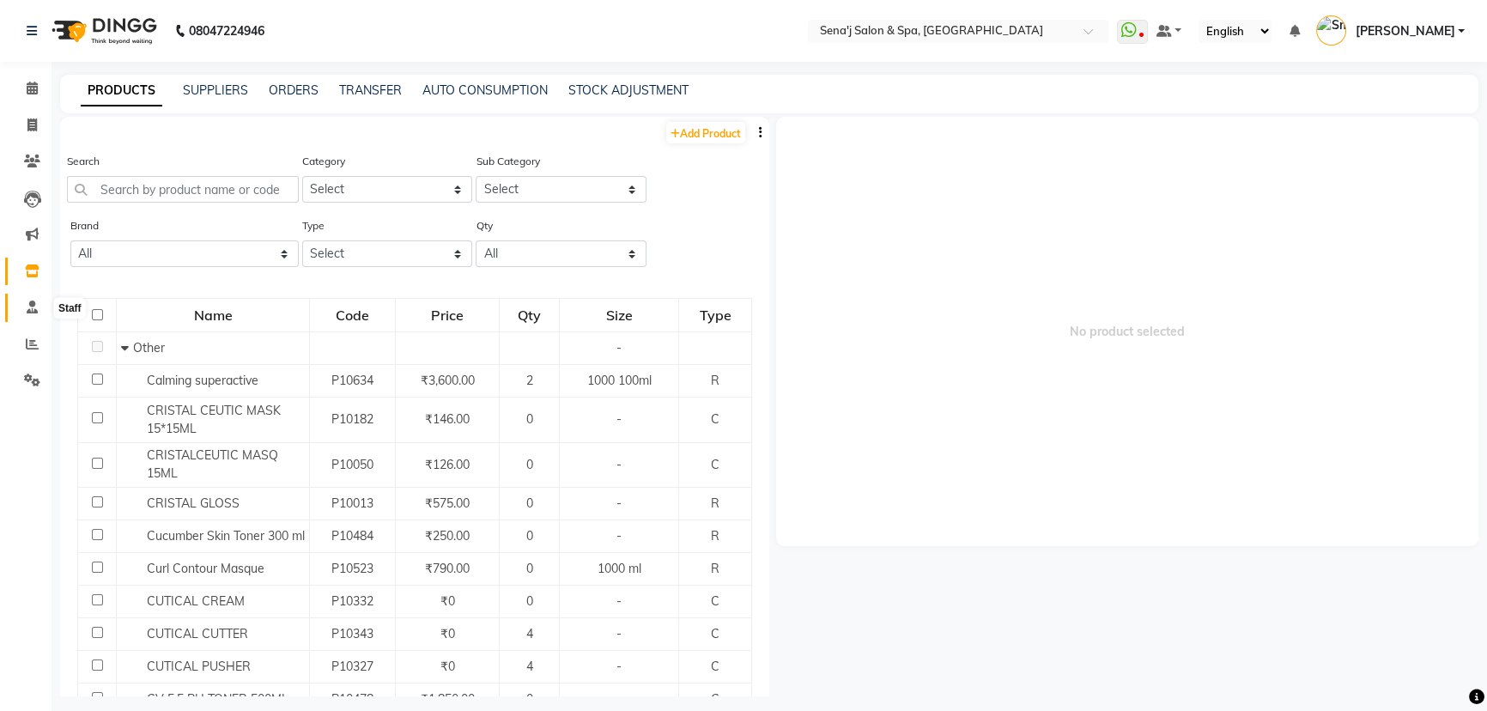
click at [32, 311] on icon at bounding box center [32, 307] width 11 height 13
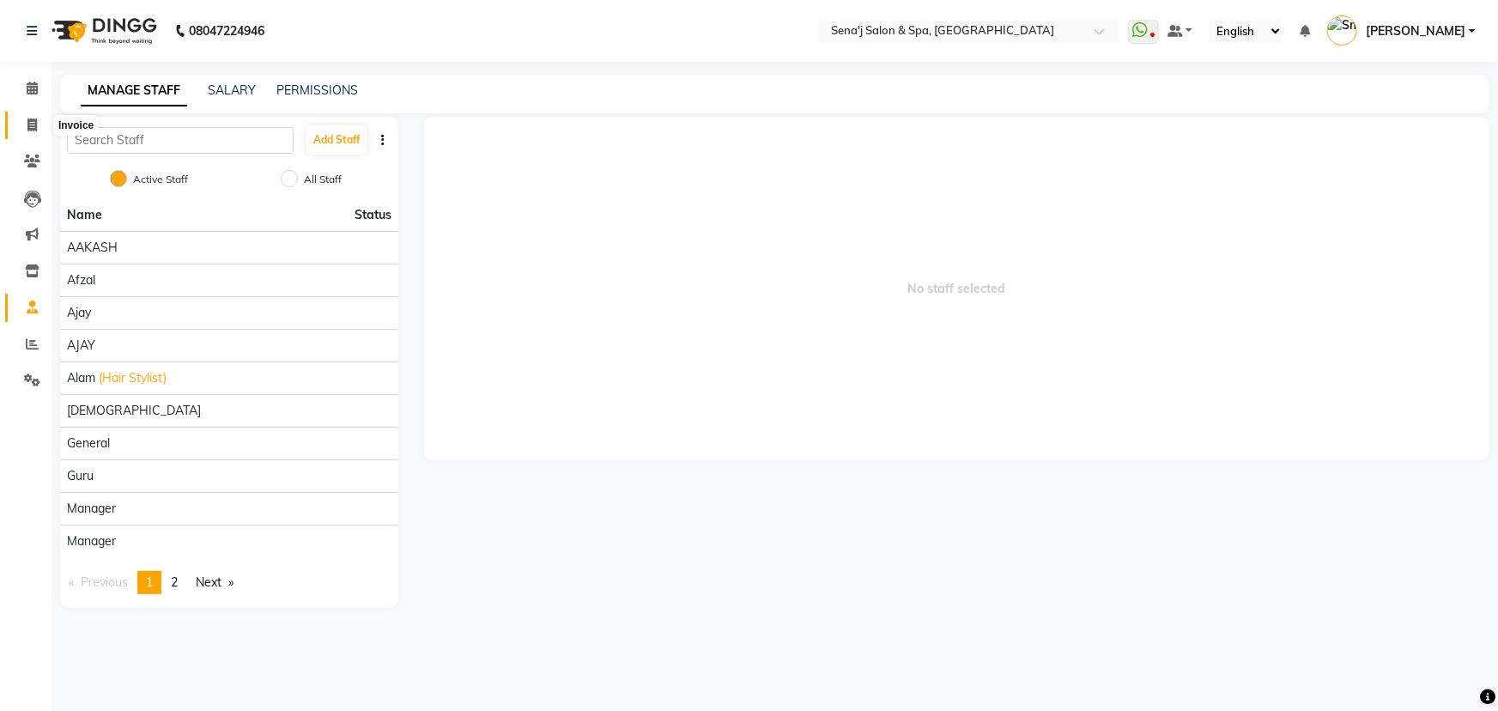
click at [30, 129] on icon at bounding box center [31, 124] width 9 height 13
select select "447"
select select "service"
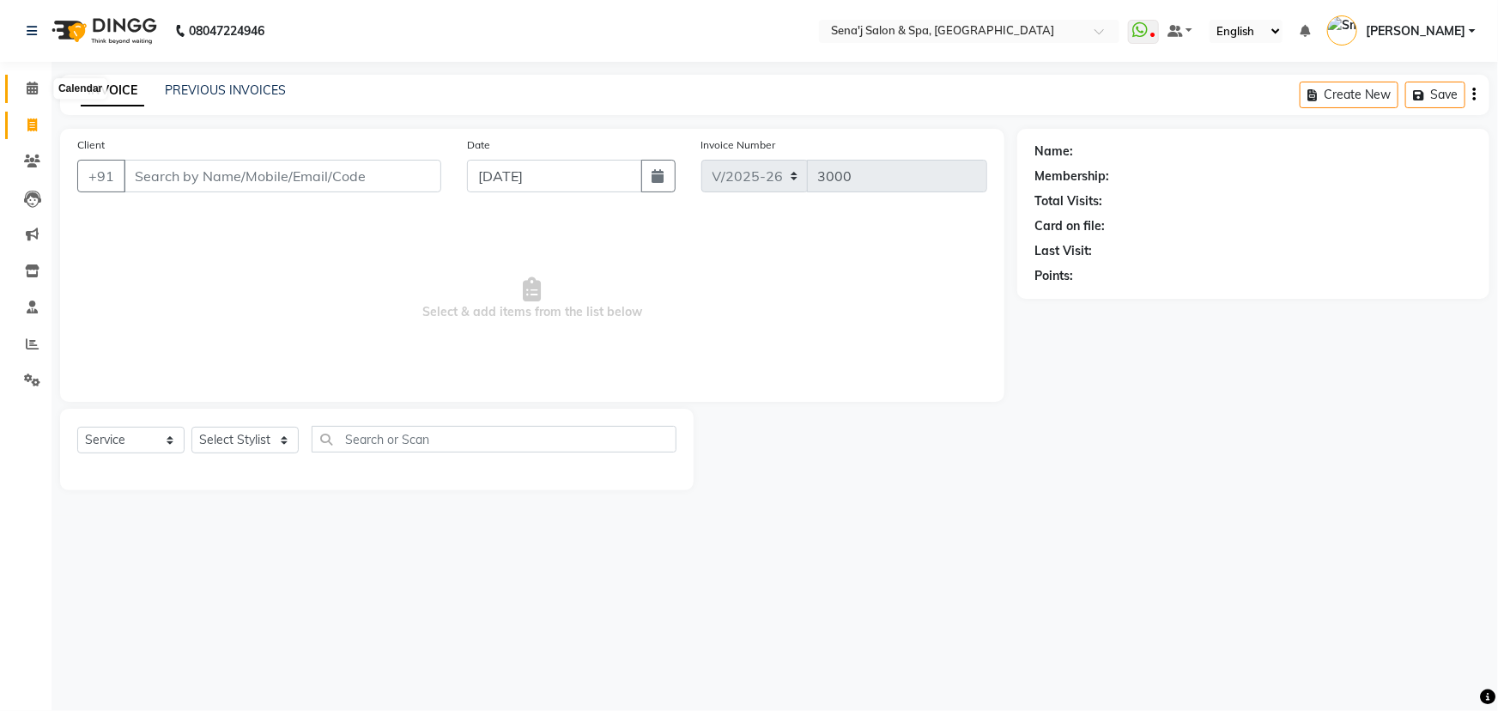
click at [27, 92] on icon at bounding box center [32, 88] width 11 height 13
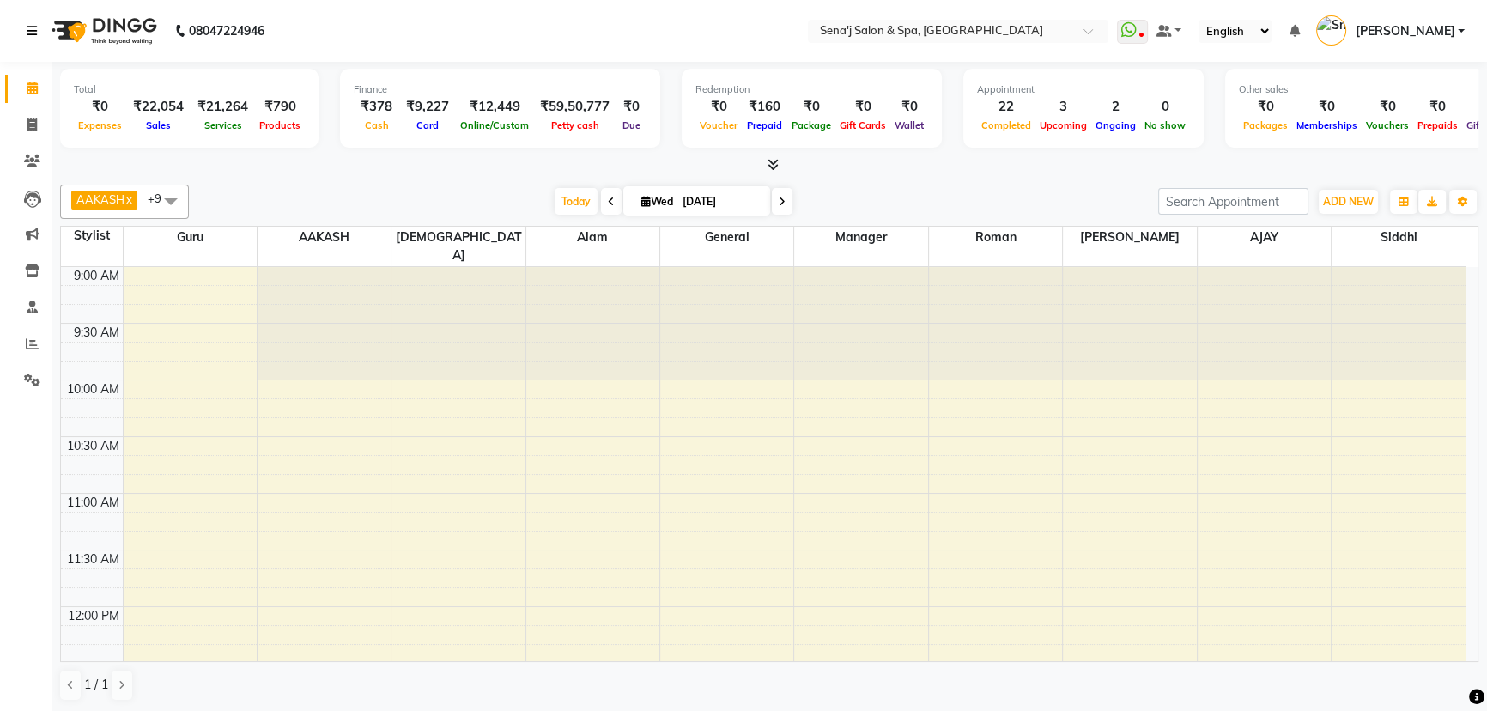
click at [27, 28] on icon at bounding box center [32, 31] width 10 height 12
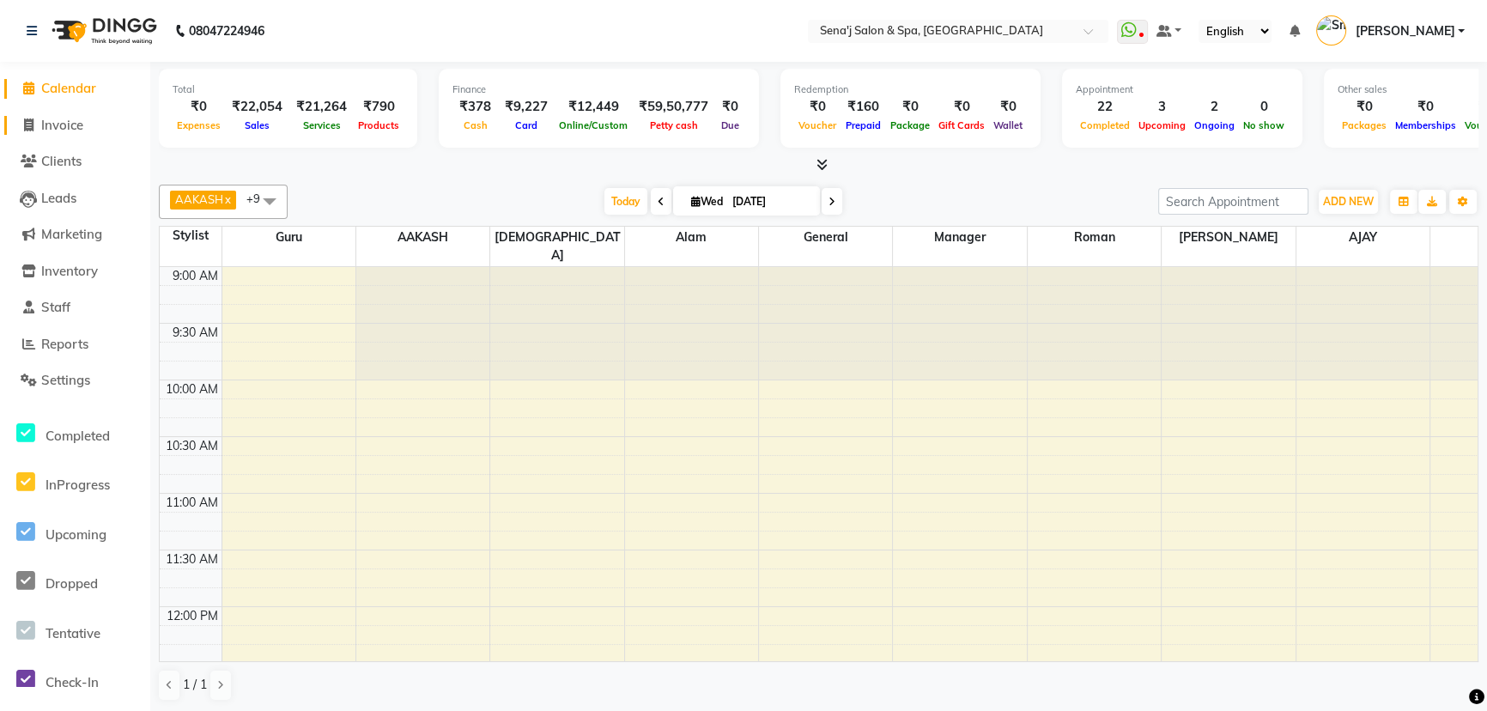
click at [43, 119] on span "Invoice" at bounding box center [62, 125] width 42 height 16
select select "447"
select select "service"
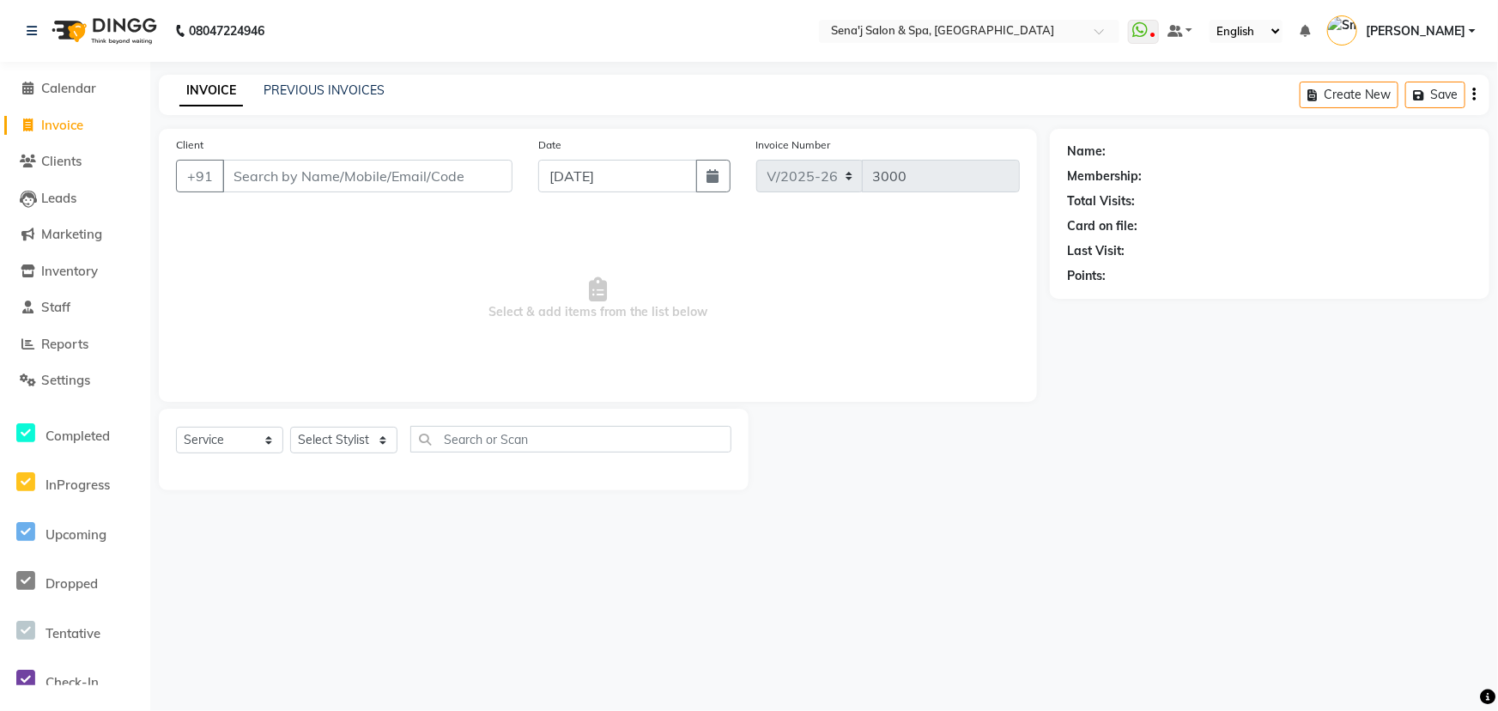
click at [243, 176] on input "Client" at bounding box center [367, 176] width 290 height 33
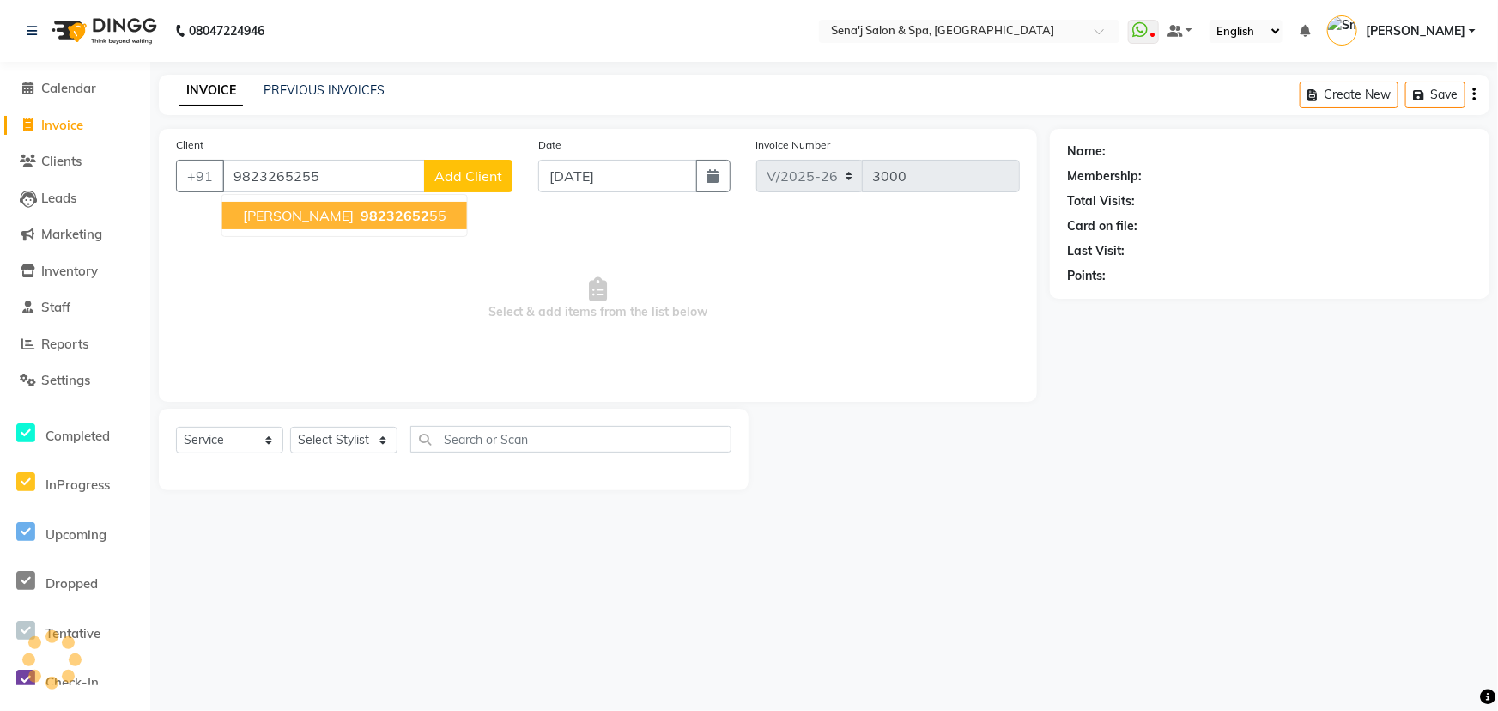
type input "9823265255"
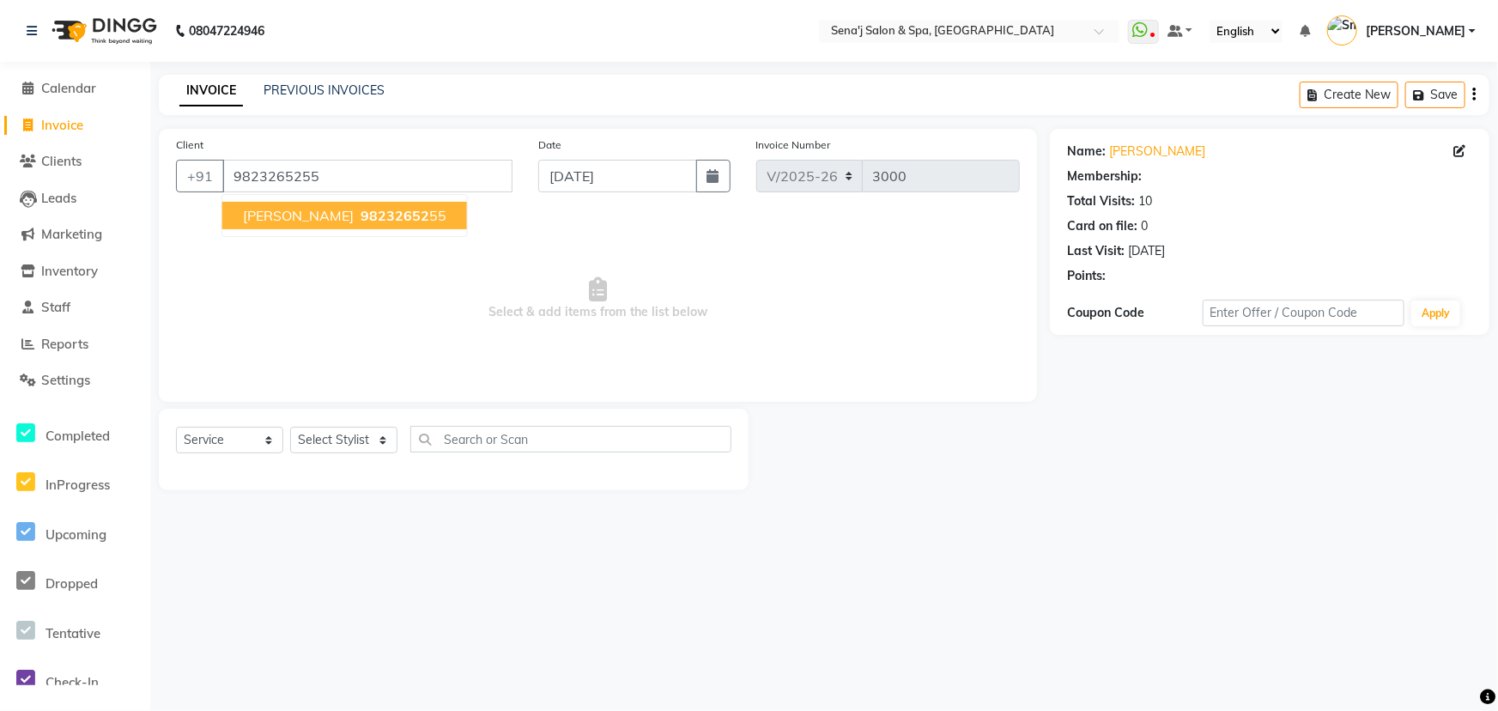
select select "1: Object"
click at [287, 219] on span "[PERSON_NAME]" at bounding box center [298, 215] width 111 height 17
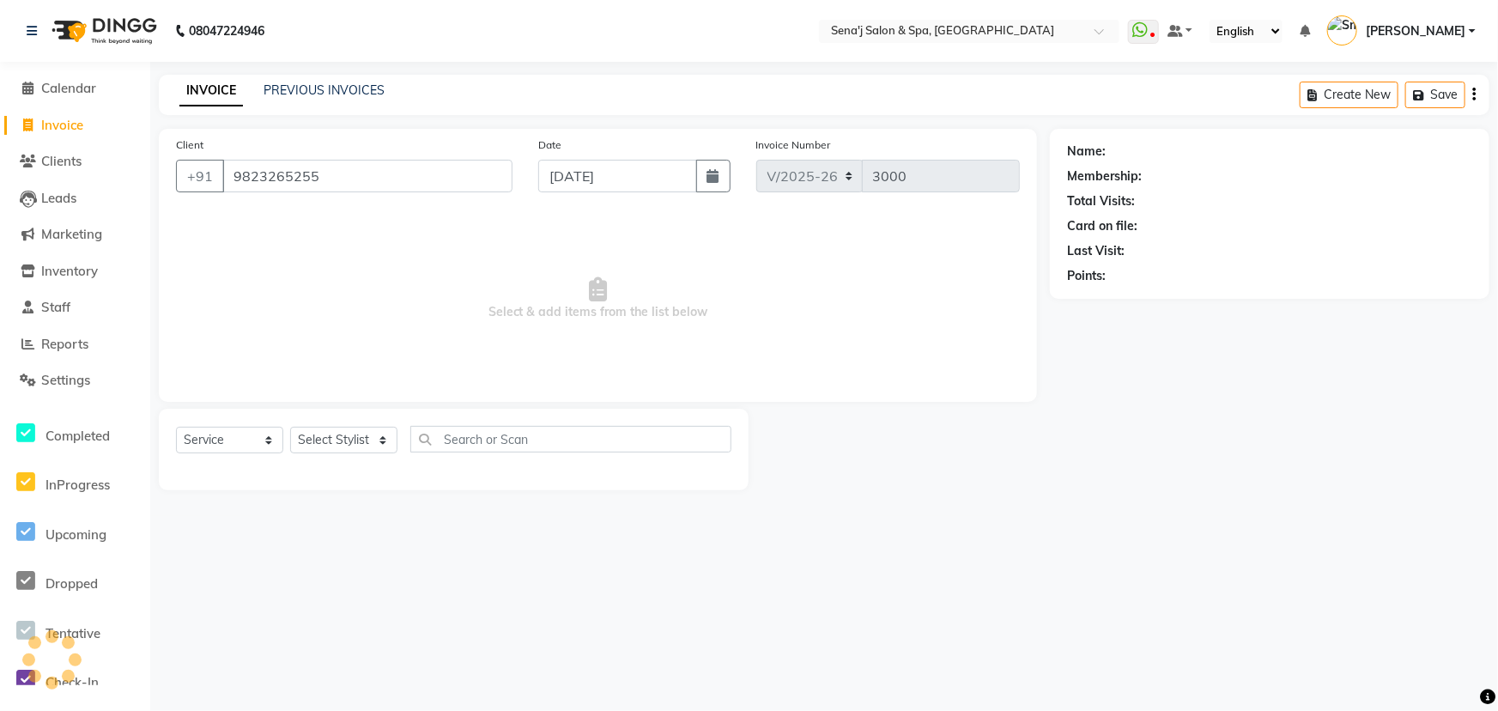
select select "1: Object"
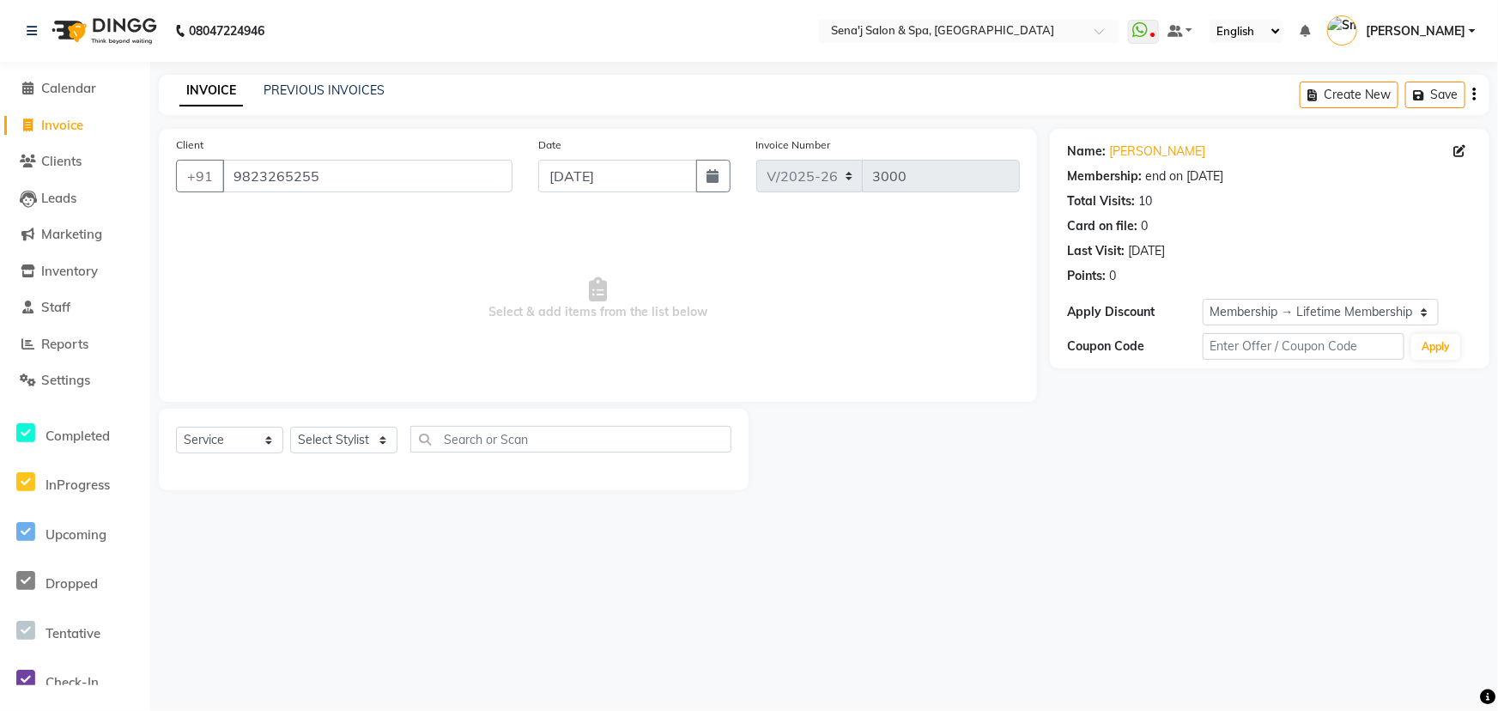
click at [1193, 146] on div "Name: Ajit Tamhane" at bounding box center [1269, 152] width 405 height 18
click at [1171, 152] on link "[PERSON_NAME]" at bounding box center [1157, 152] width 96 height 18
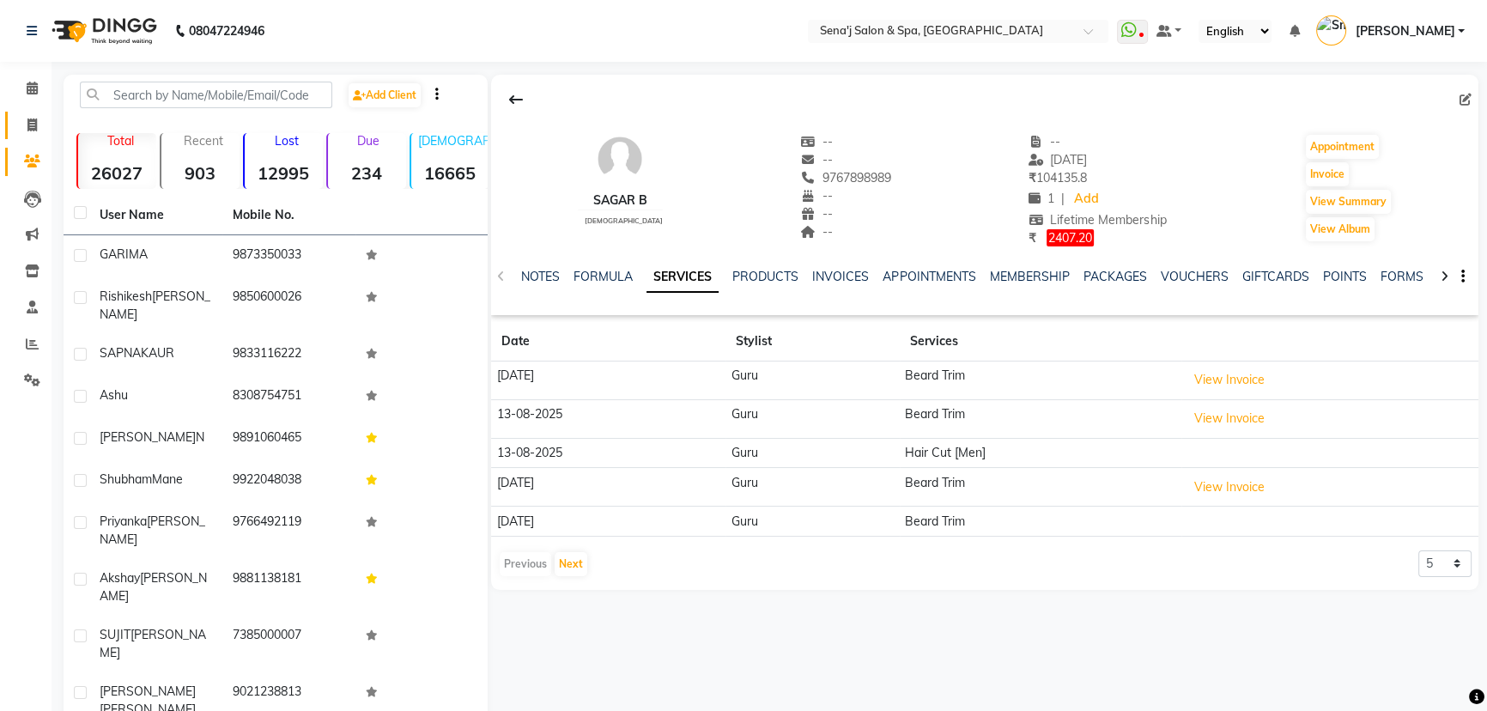
click at [31, 124] on icon at bounding box center [31, 124] width 9 height 13
select select "447"
select select "service"
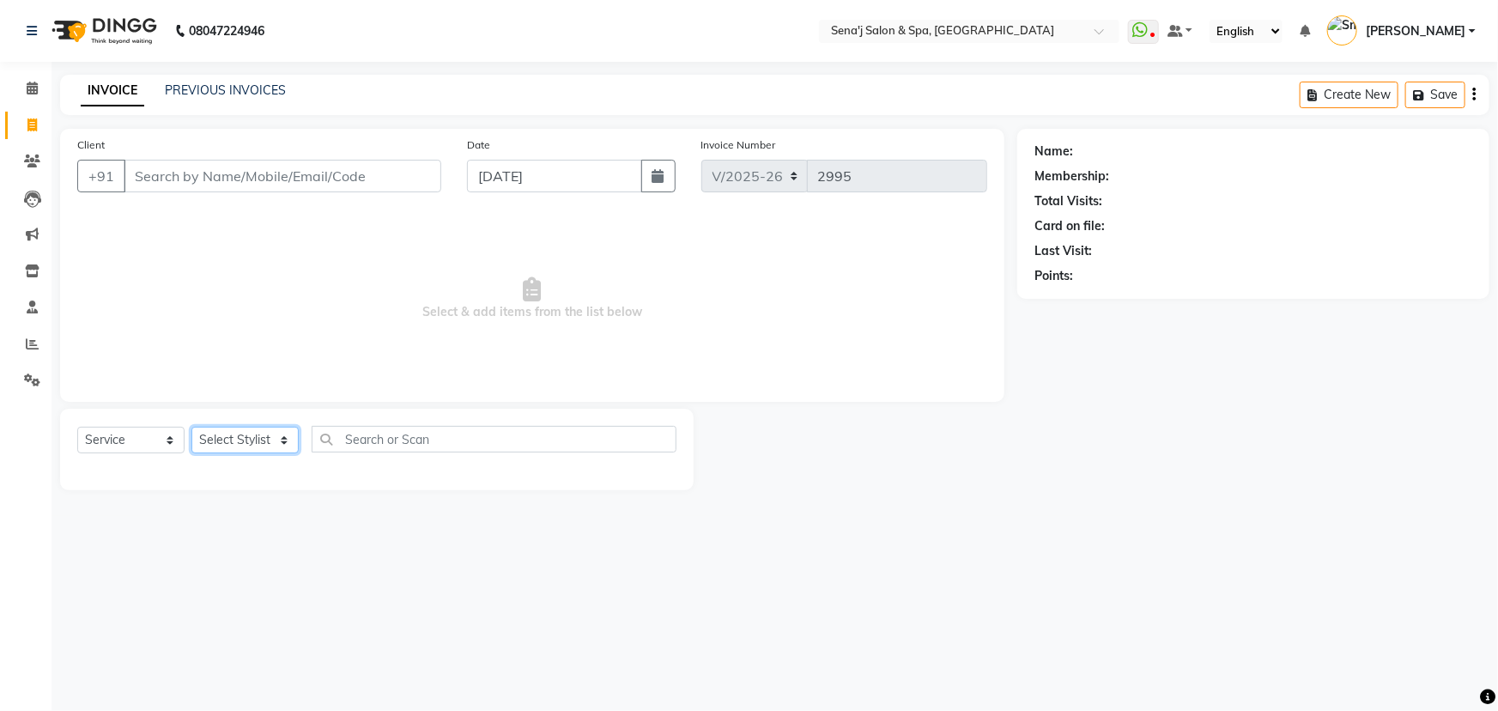
click at [234, 442] on select "Select Stylist [PERSON_NAME] [PERSON_NAME] [PERSON_NAME] [PERSON_NAME] General …" at bounding box center [244, 440] width 107 height 27
select select "8729"
click at [191, 427] on select "Select Stylist [PERSON_NAME] [PERSON_NAME] [PERSON_NAME] [PERSON_NAME] General …" at bounding box center [244, 440] width 107 height 27
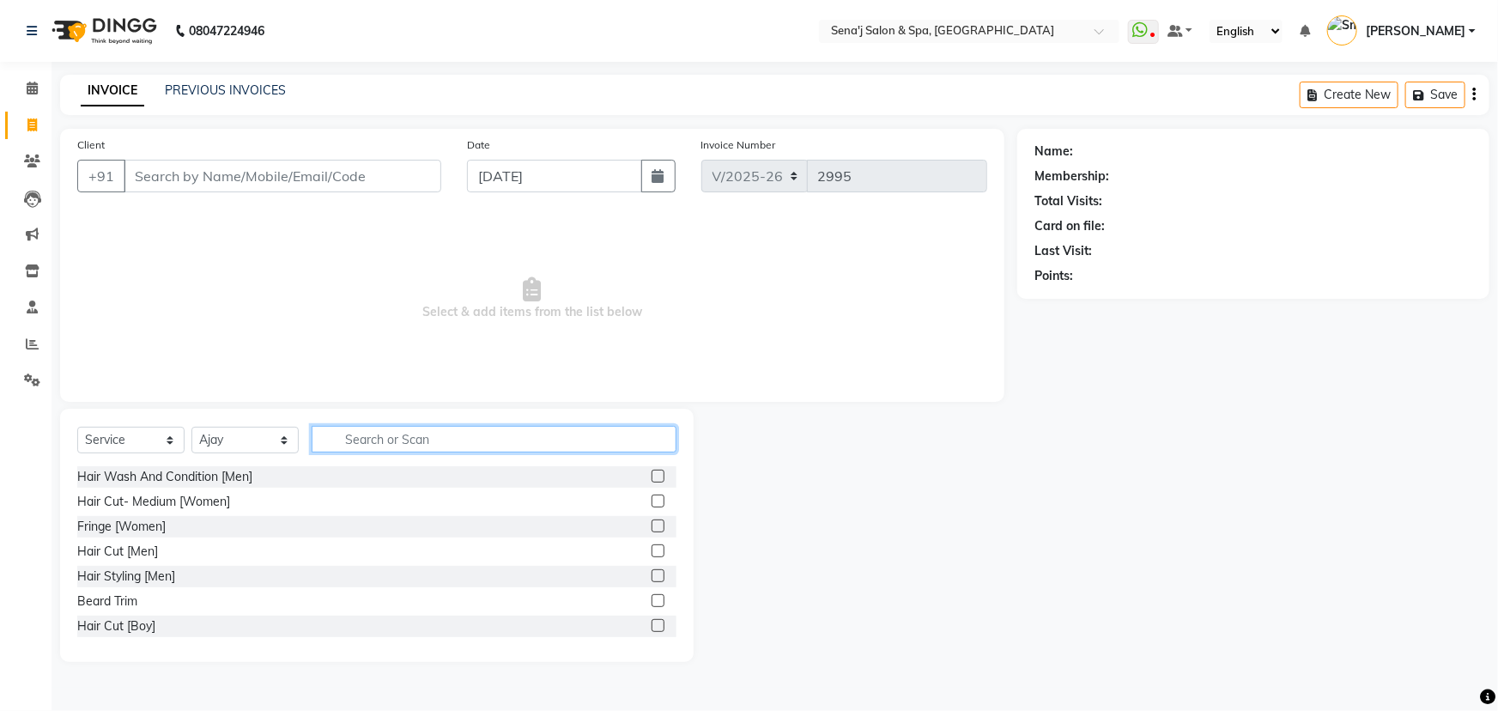
click at [392, 440] on input "text" at bounding box center [494, 439] width 365 height 27
type input "SPA"
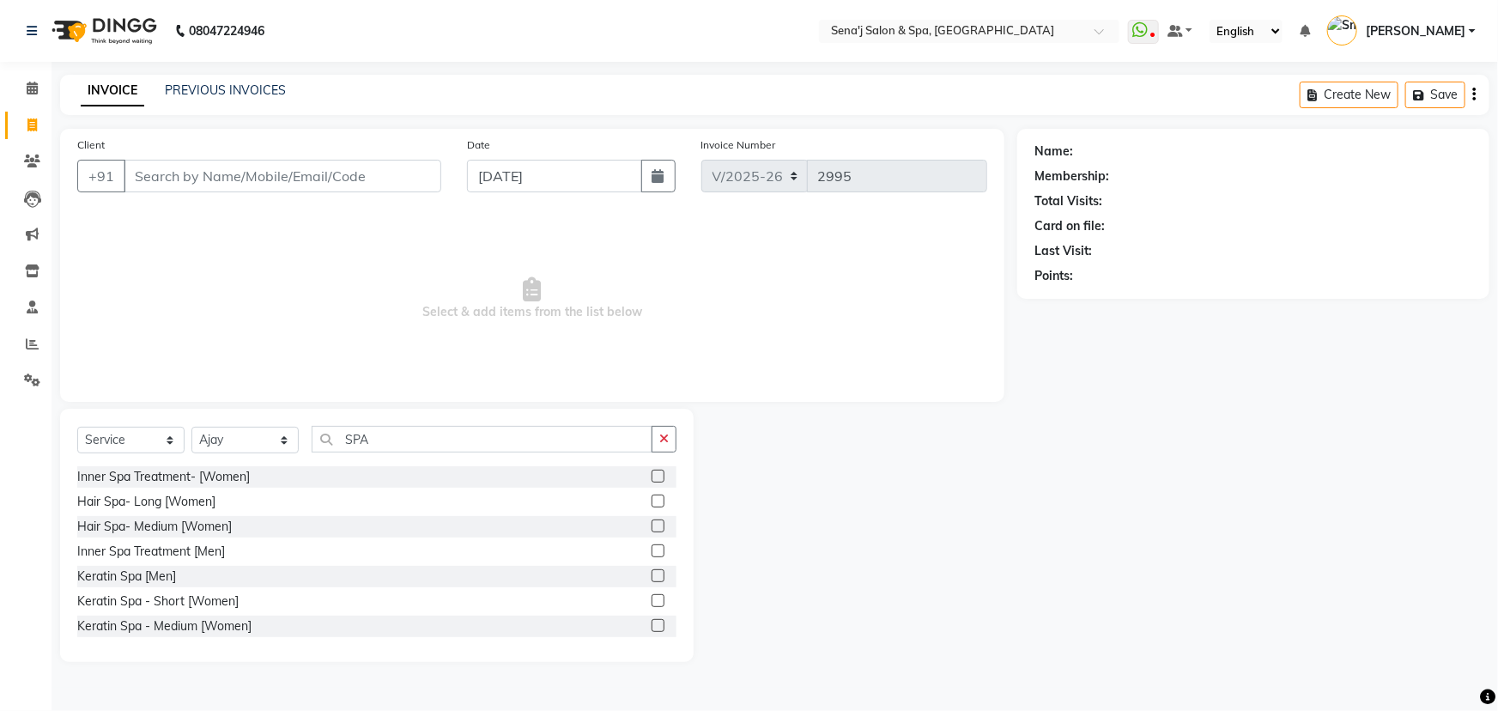
click at [652, 528] on label at bounding box center [658, 525] width 13 height 13
click at [652, 528] on input "checkbox" at bounding box center [657, 526] width 11 height 11
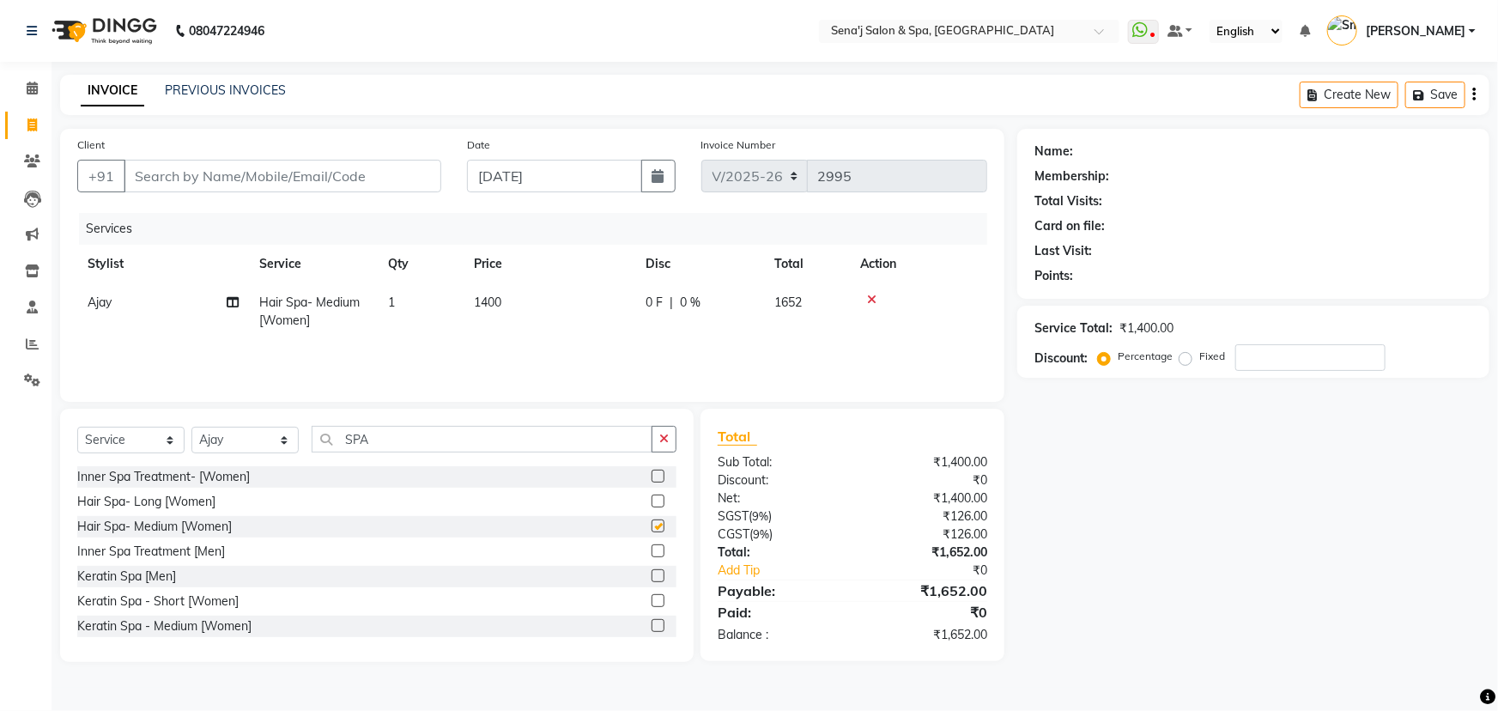
checkbox input "false"
click at [491, 299] on span "1400" at bounding box center [487, 301] width 27 height 15
select select "8729"
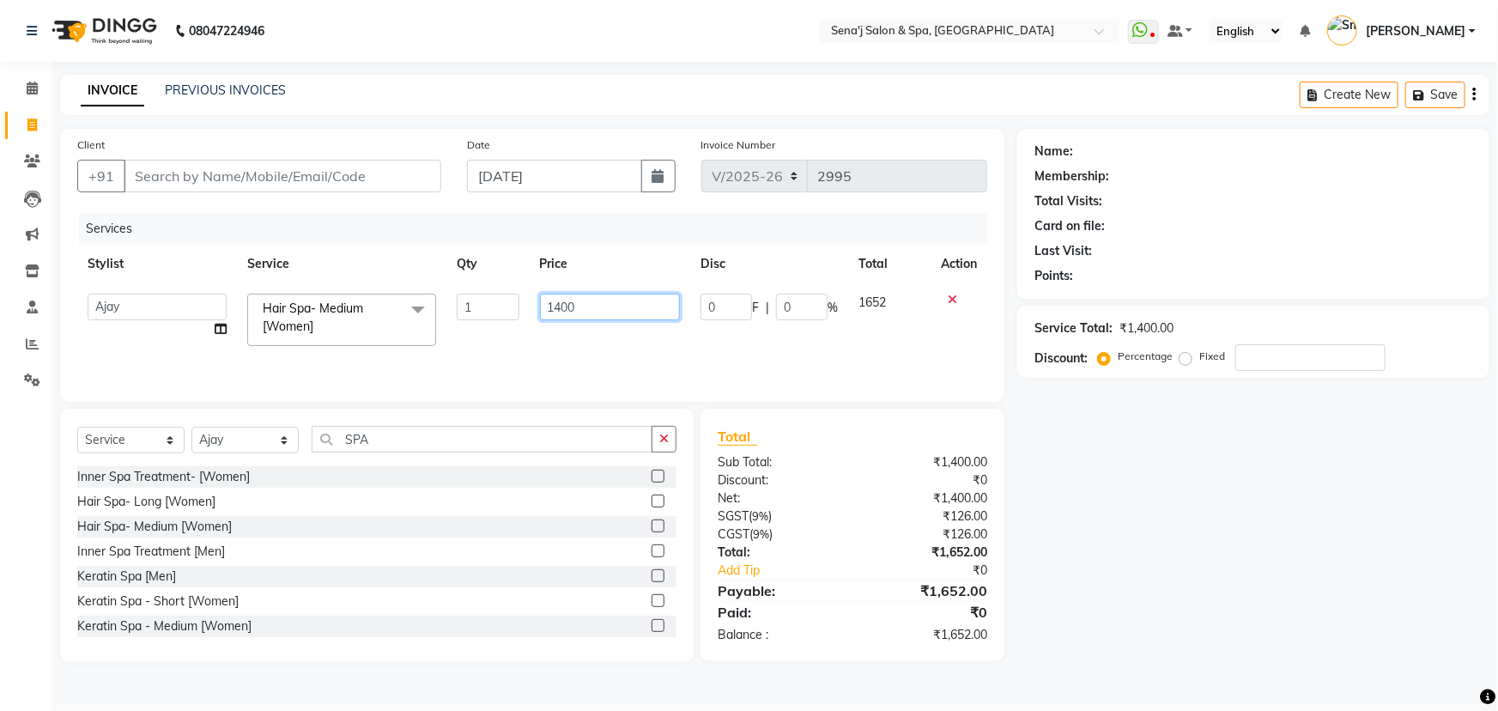
click at [563, 308] on input "1400" at bounding box center [610, 307] width 141 height 27
type input "1400"
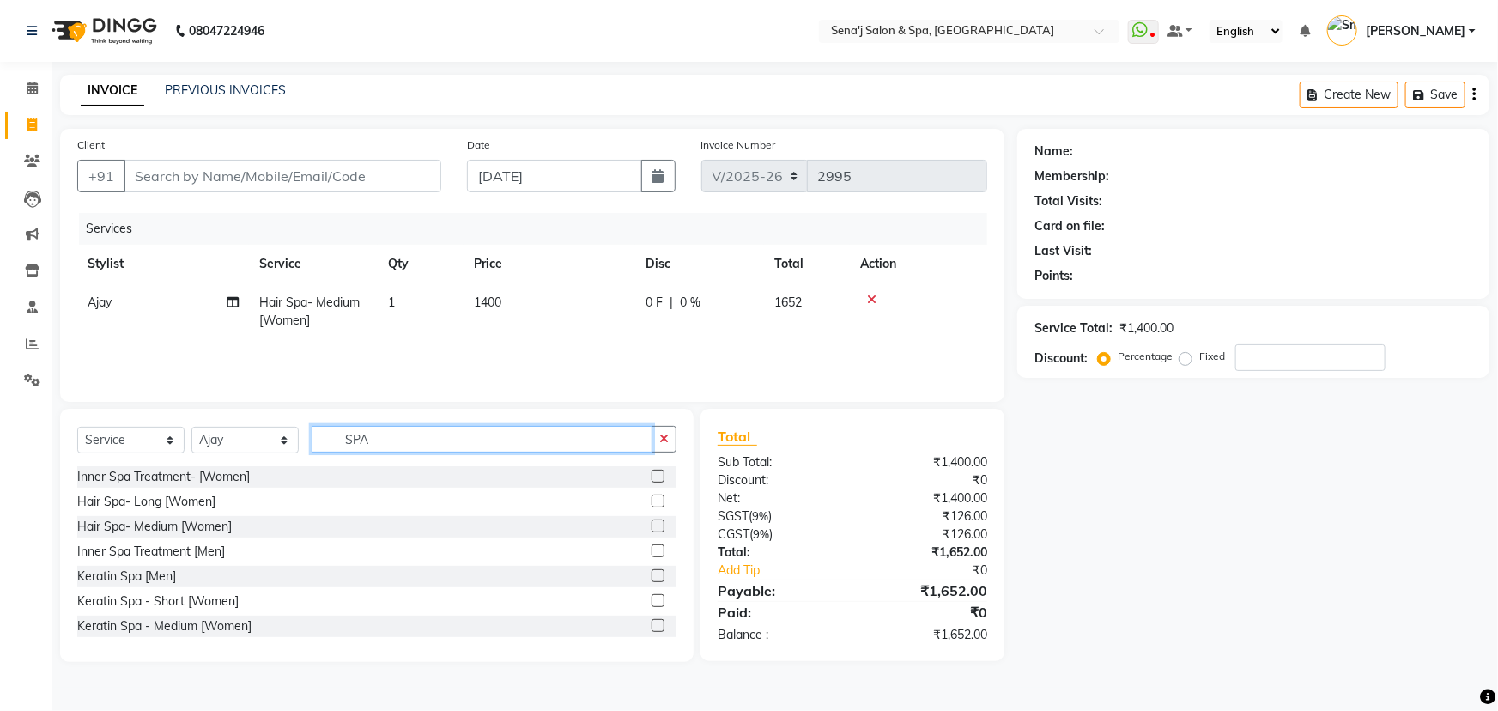
click at [408, 433] on input "SPA" at bounding box center [482, 439] width 341 height 27
type input "S"
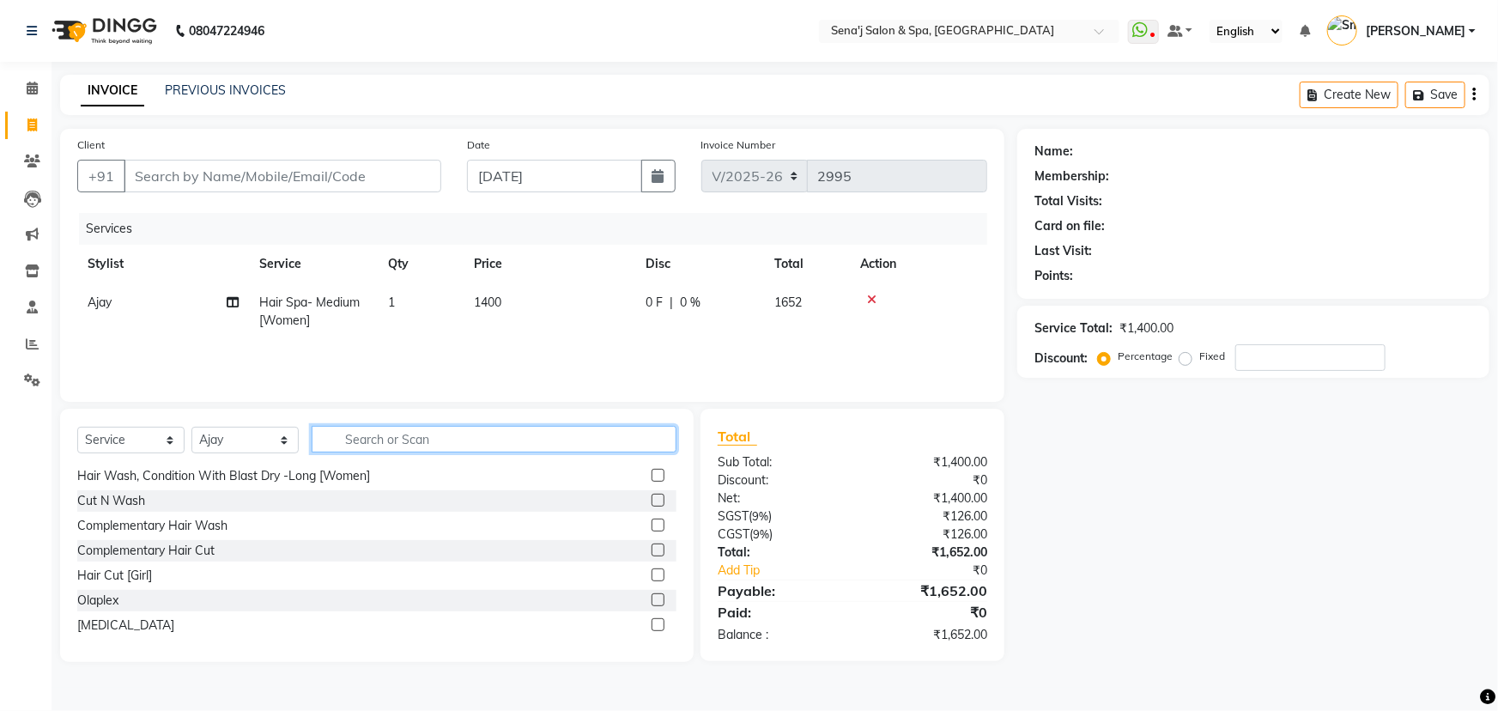
scroll to position [312, 0]
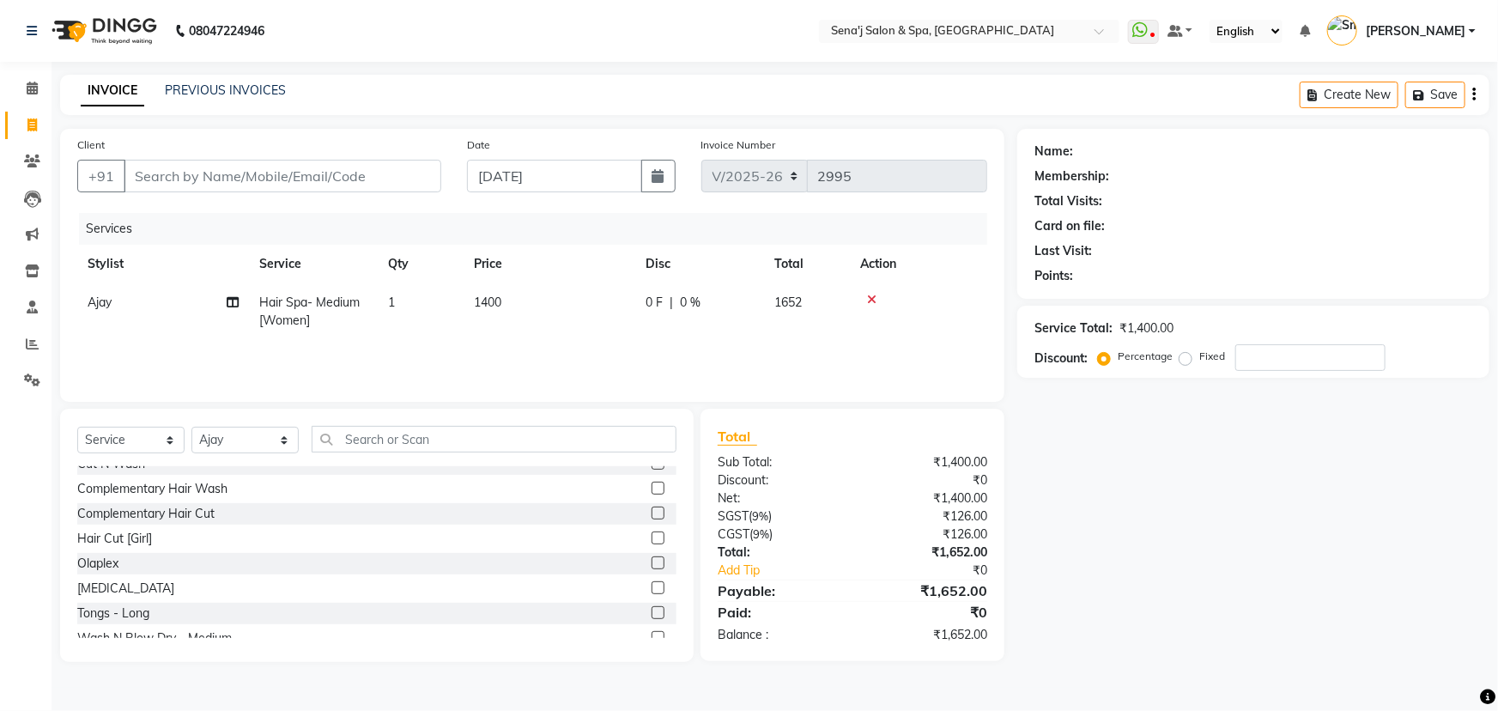
click at [652, 539] on label at bounding box center [658, 537] width 13 height 13
click at [652, 539] on input "checkbox" at bounding box center [657, 538] width 11 height 11
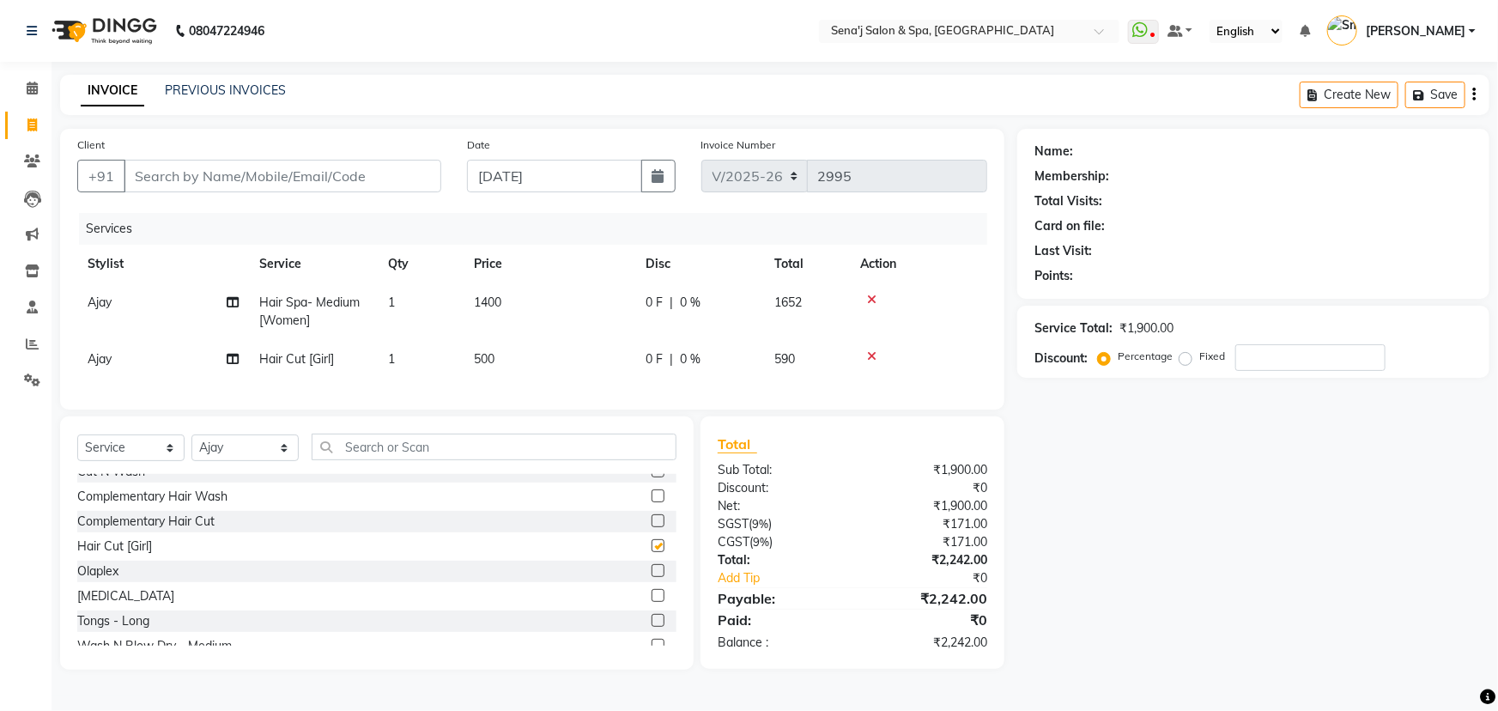
checkbox input "false"
click at [874, 353] on icon at bounding box center [871, 356] width 9 height 12
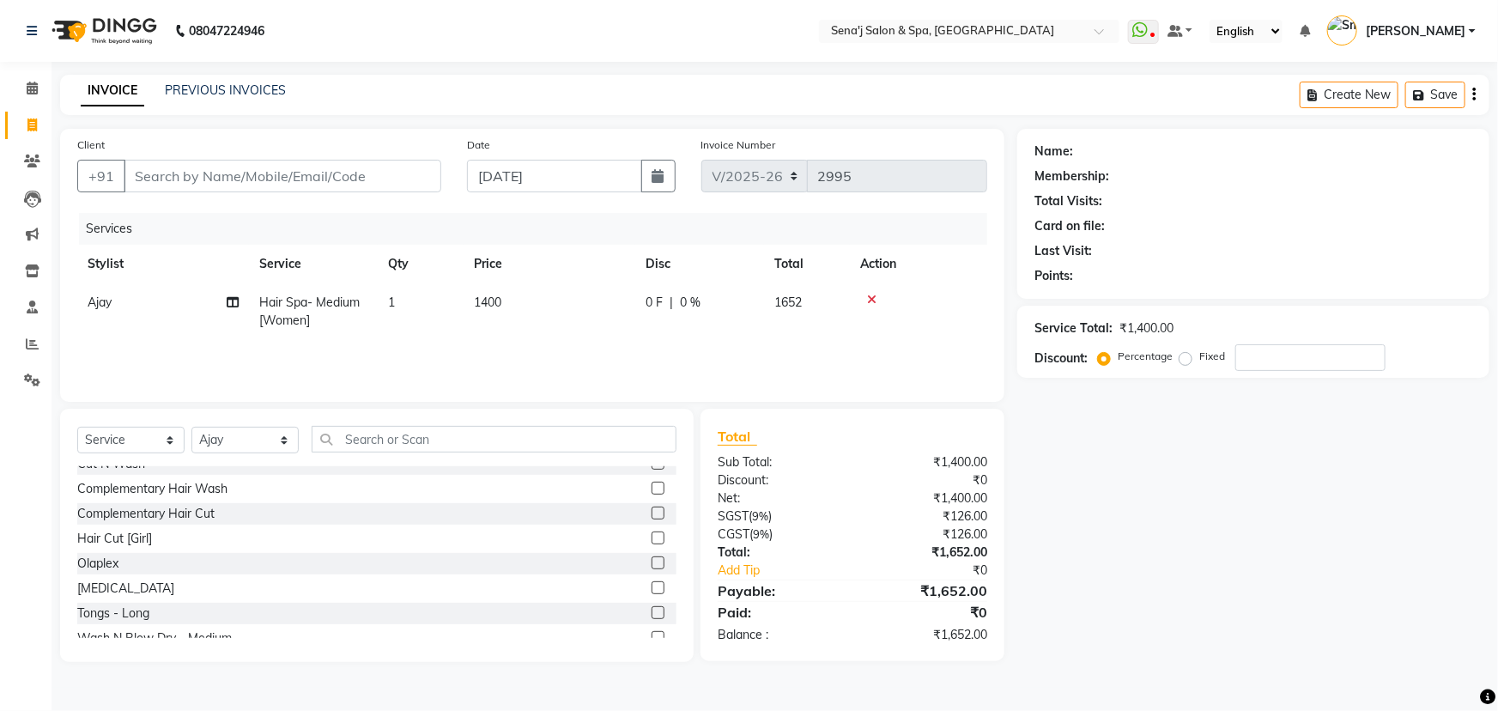
click at [490, 304] on span "1400" at bounding box center [487, 301] width 27 height 15
select select "8729"
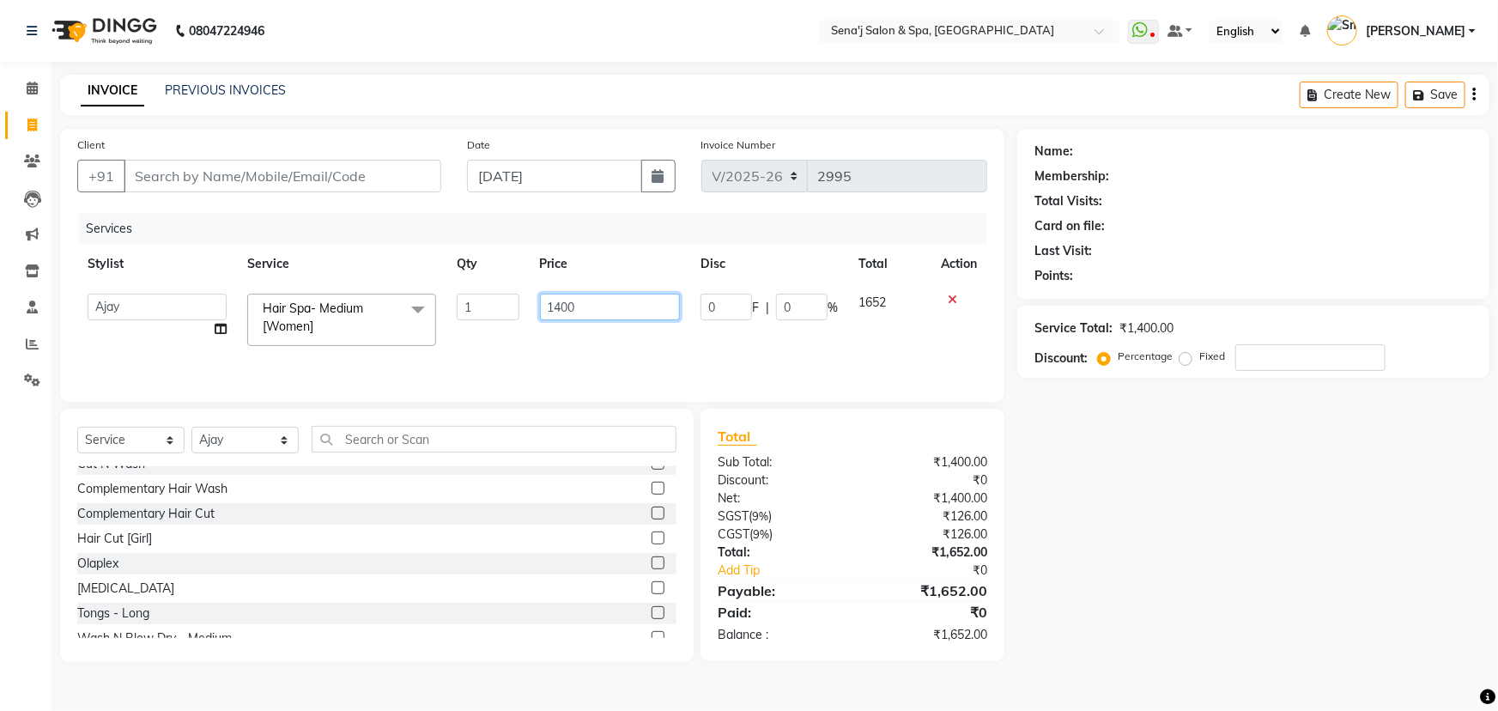
click at [561, 304] on input "1400" at bounding box center [610, 307] width 141 height 27
type input "1800"
click at [1153, 455] on div "Name: Membership: Total Visits: Card on file: Last Visit: Points: Service Total…" at bounding box center [1259, 395] width 485 height 533
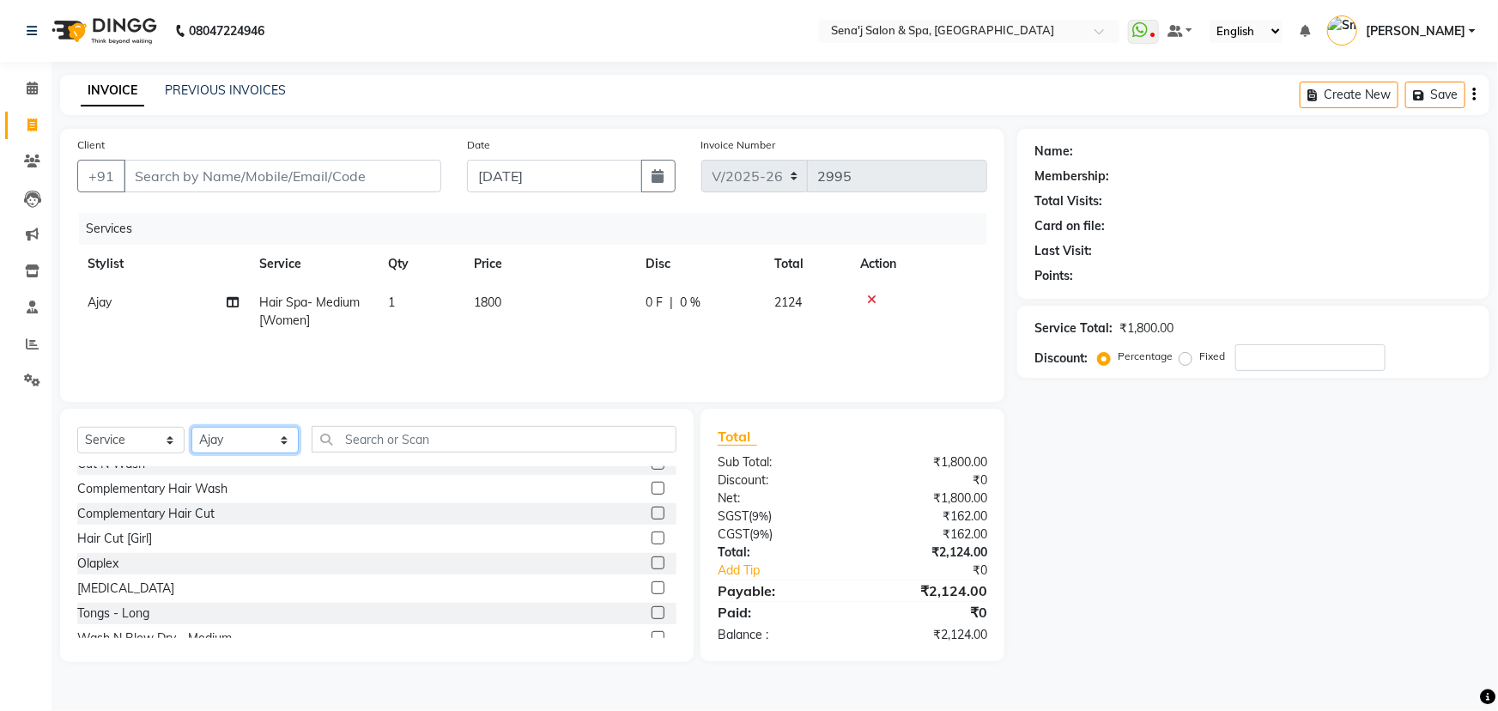
click at [251, 438] on select "Select Stylist [PERSON_NAME] [PERSON_NAME] [PERSON_NAME] [PERSON_NAME] General …" at bounding box center [244, 440] width 107 height 27
select select "83144"
click at [191, 427] on select "Select Stylist [PERSON_NAME] [PERSON_NAME] [PERSON_NAME] [PERSON_NAME] General …" at bounding box center [244, 440] width 107 height 27
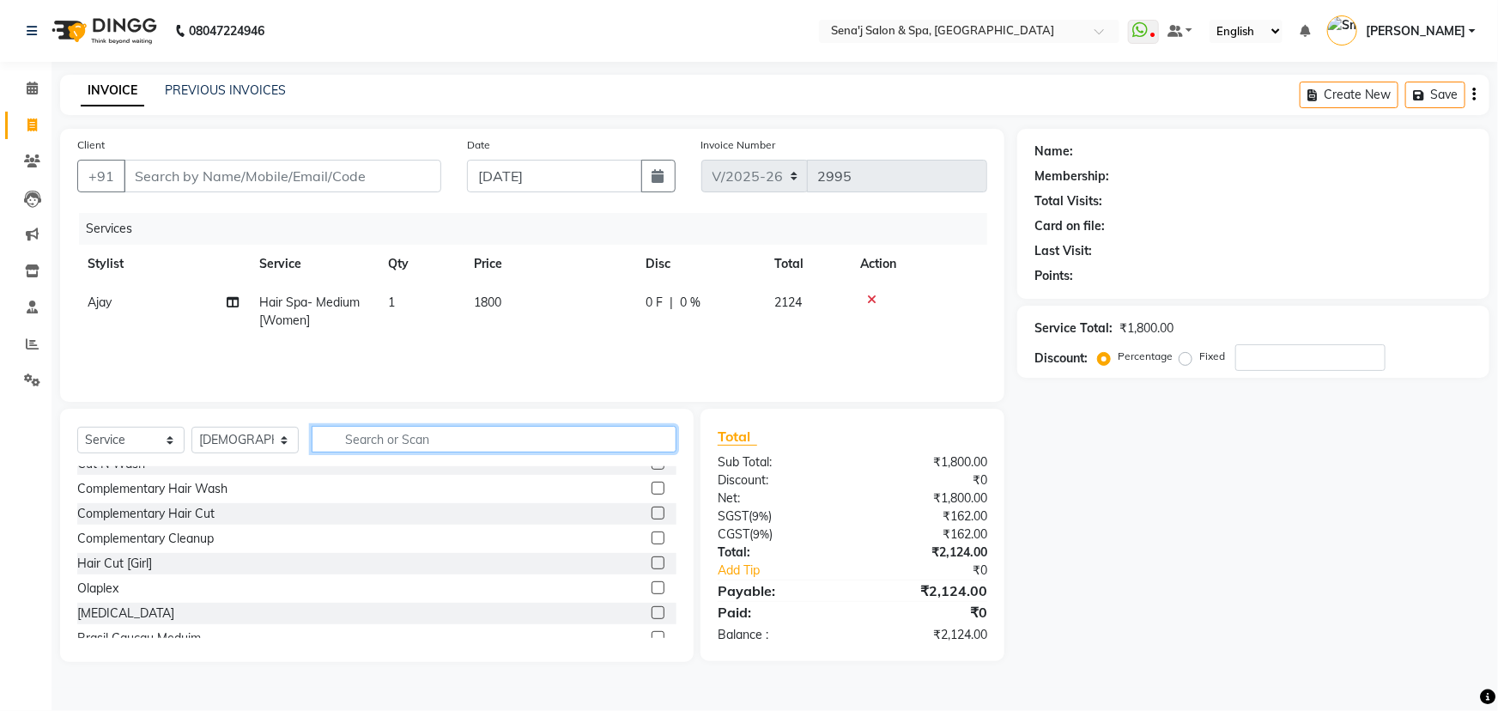
click at [360, 437] on input "text" at bounding box center [494, 439] width 365 height 27
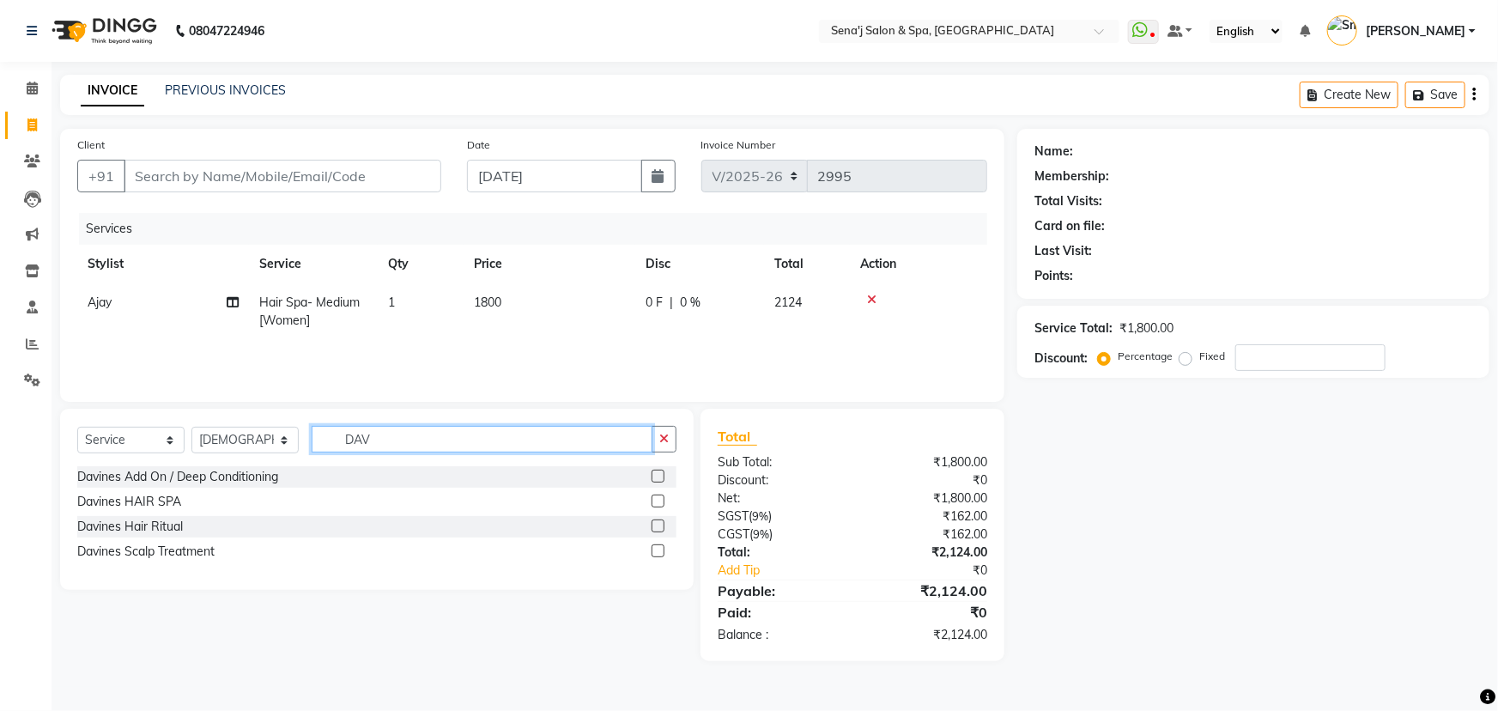
type input "DAV"
click at [661, 499] on label at bounding box center [658, 501] width 13 height 13
click at [661, 499] on input "checkbox" at bounding box center [657, 501] width 11 height 11
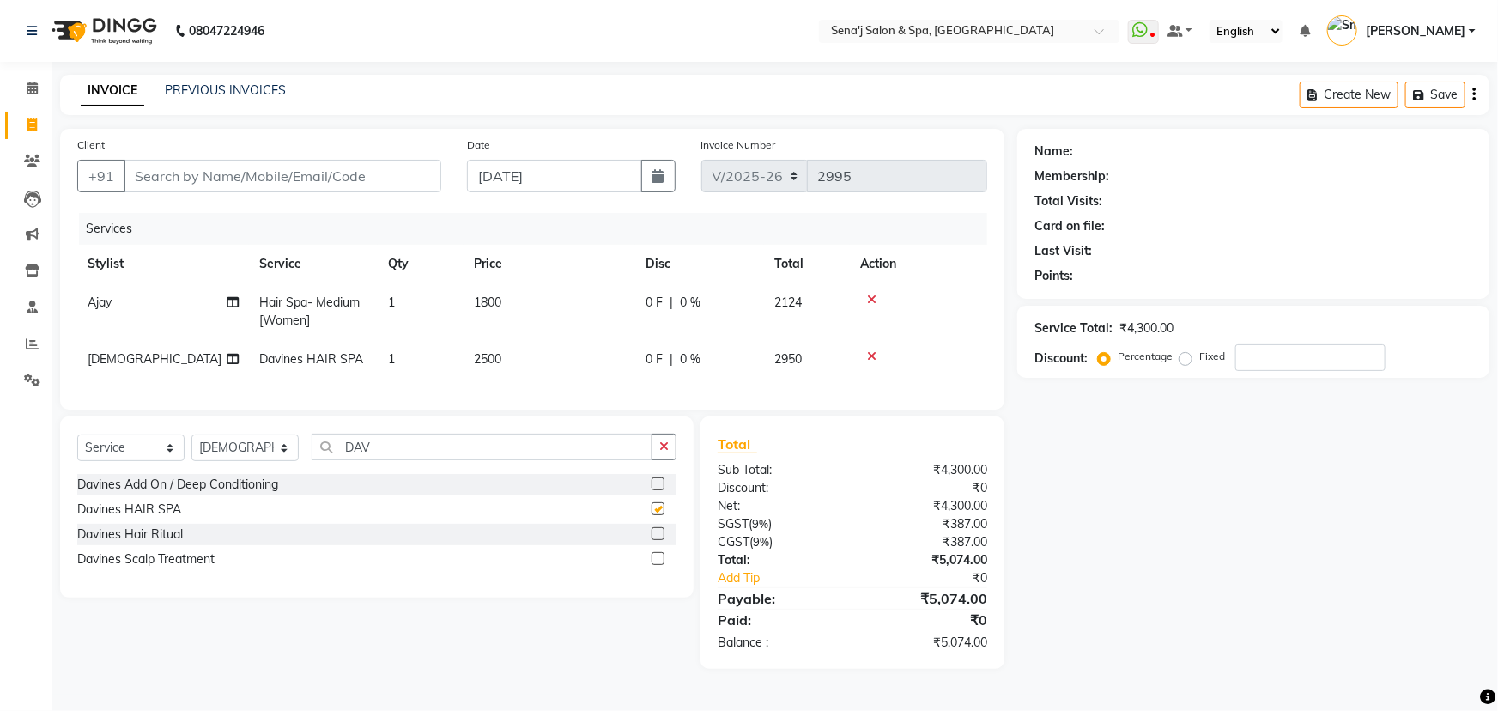
checkbox input "false"
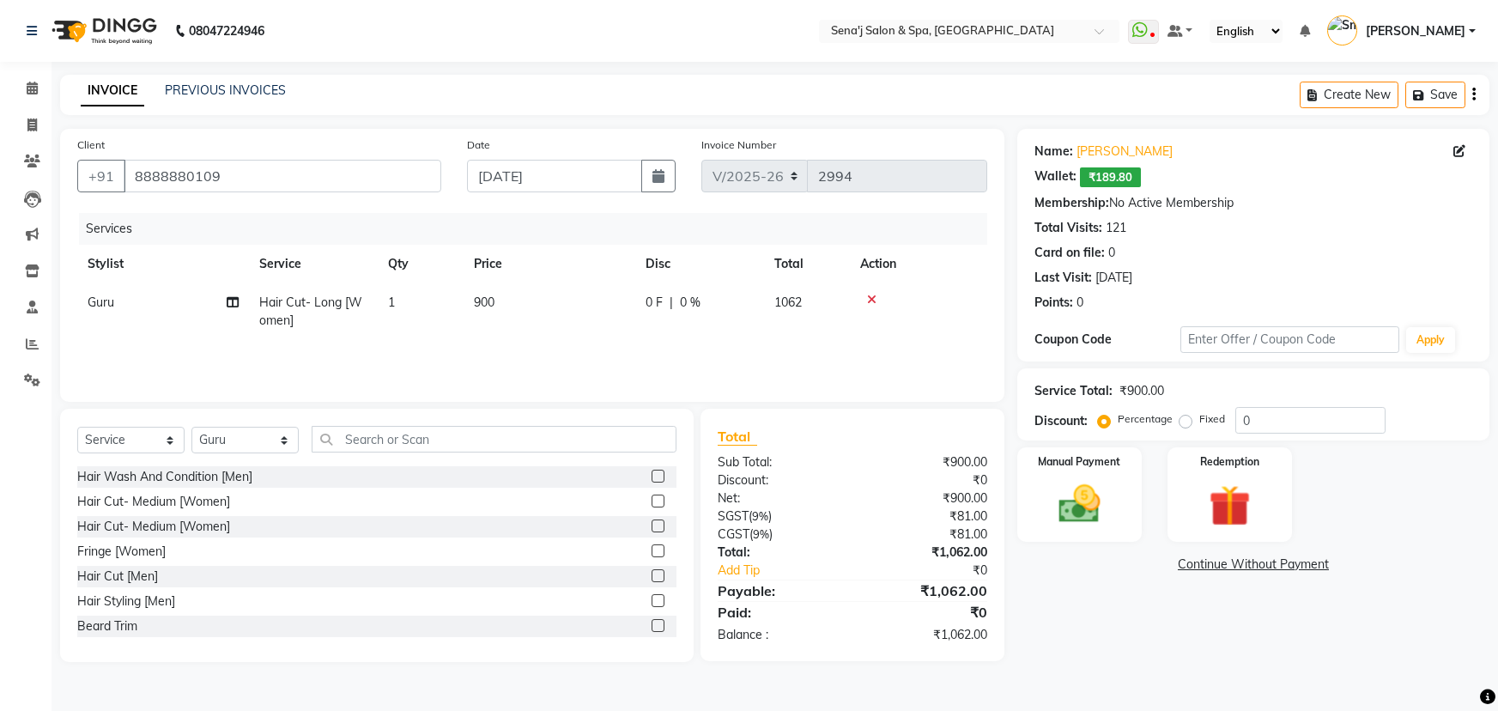
select select "447"
select select "service"
select select "6923"
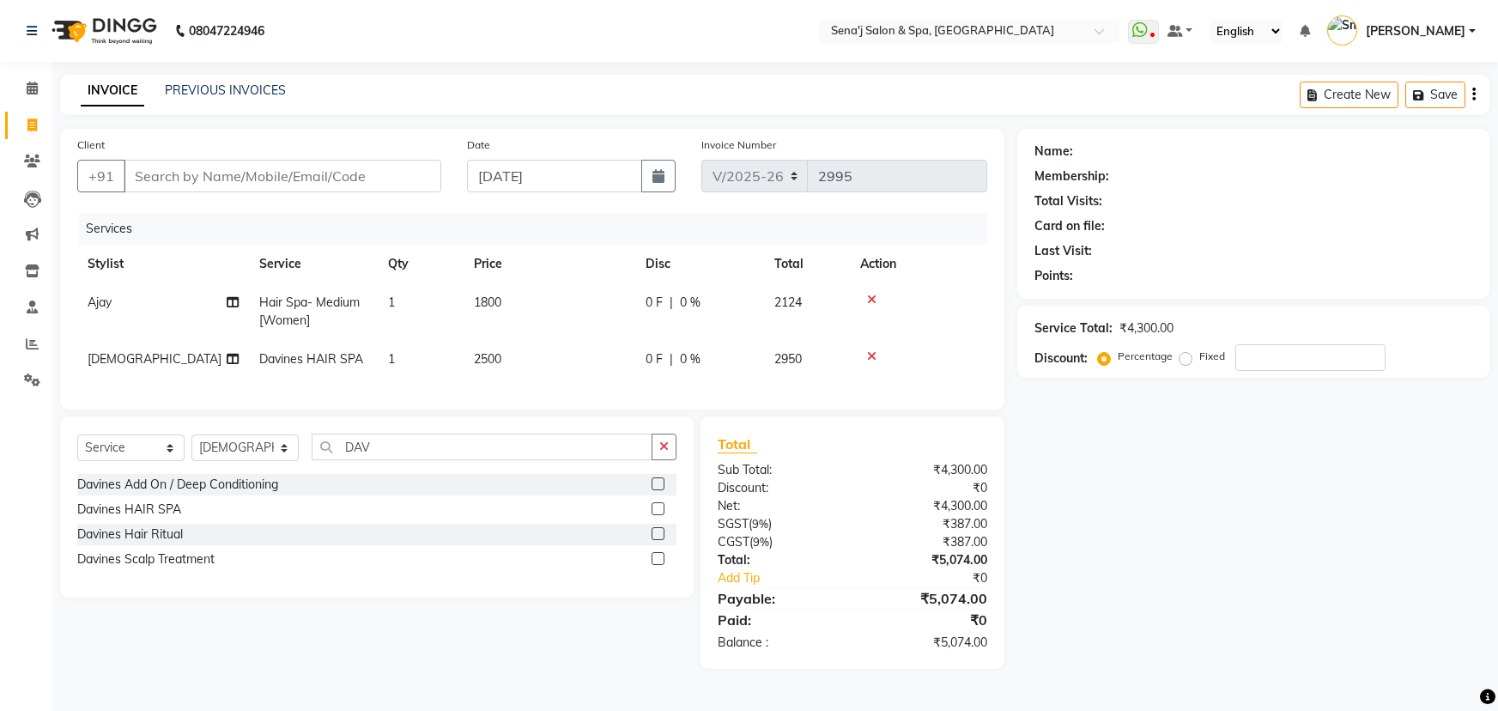
select select "447"
select select "service"
select select "83144"
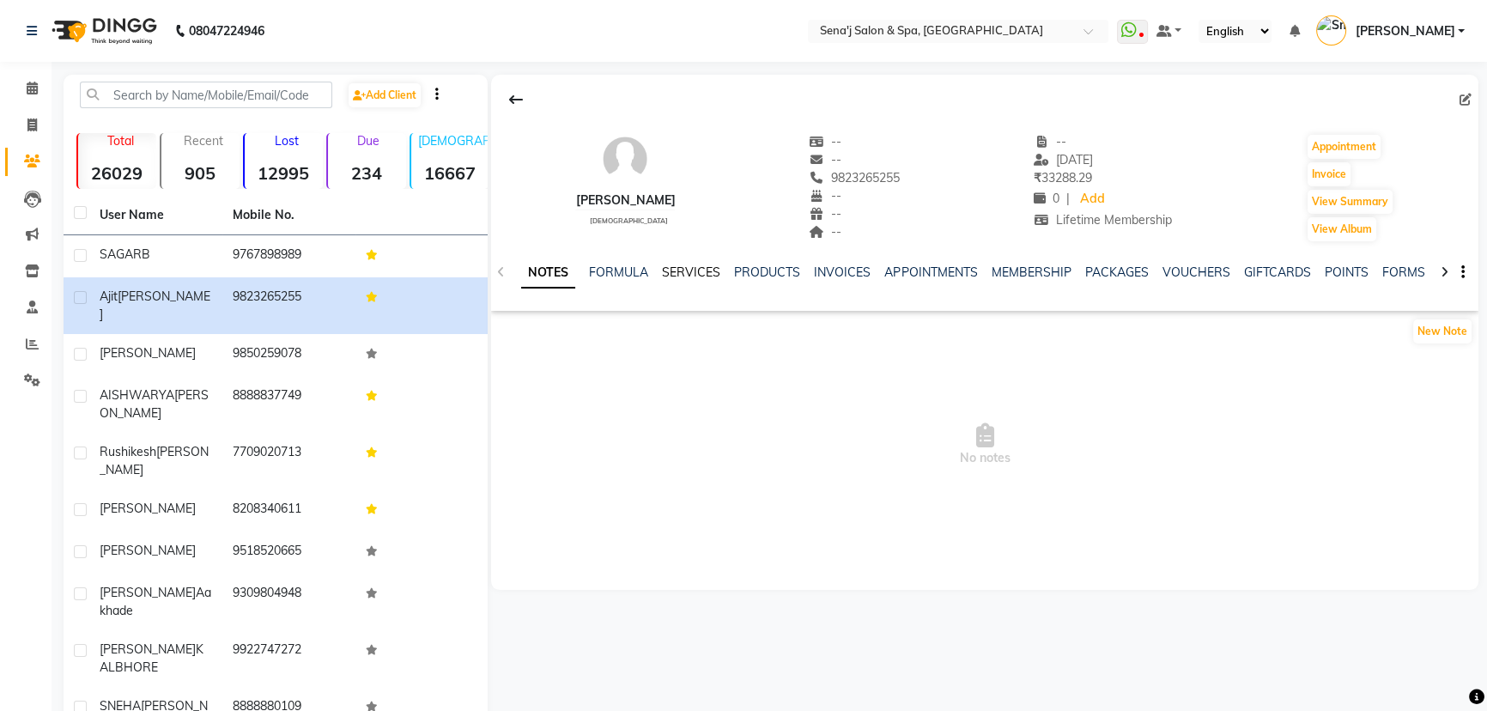
click at [683, 277] on link "SERVICES" at bounding box center [691, 271] width 58 height 15
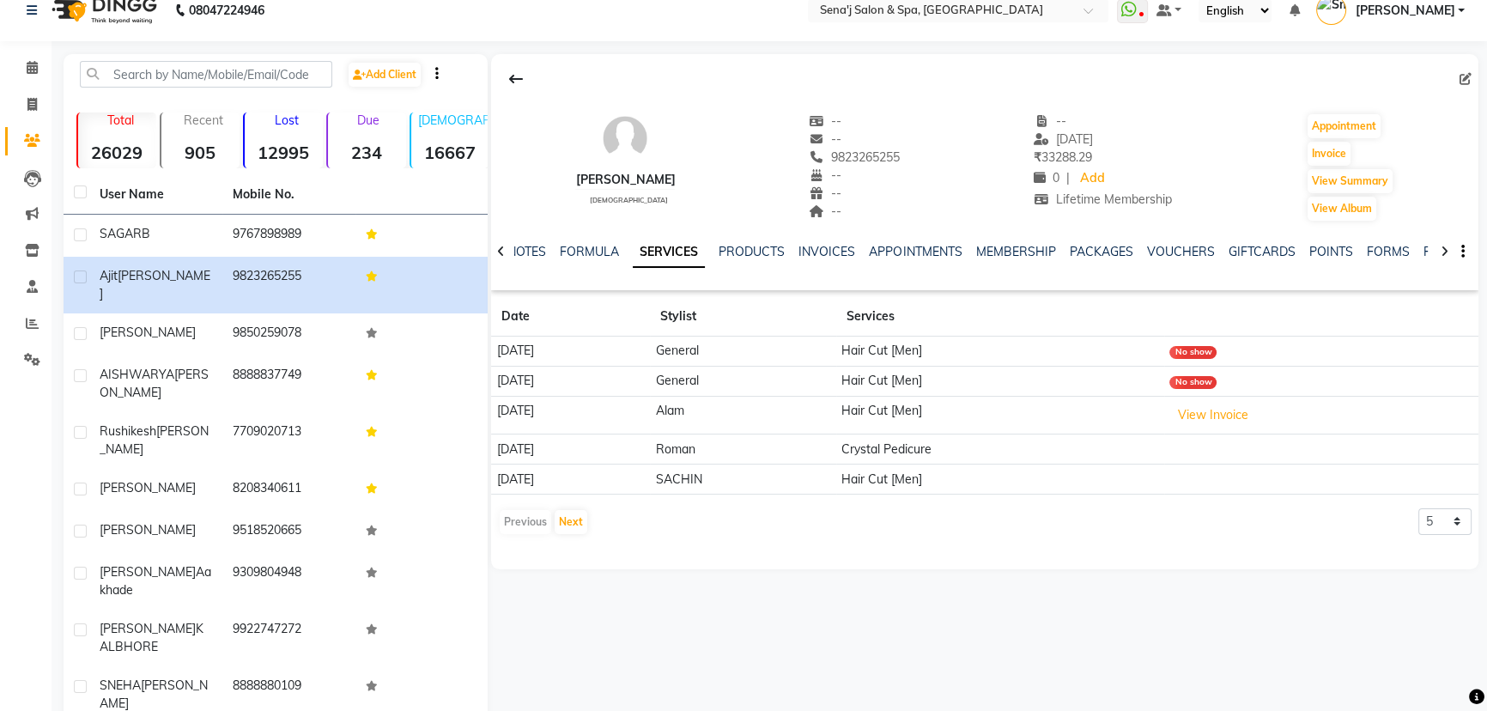
scroll to position [33, 0]
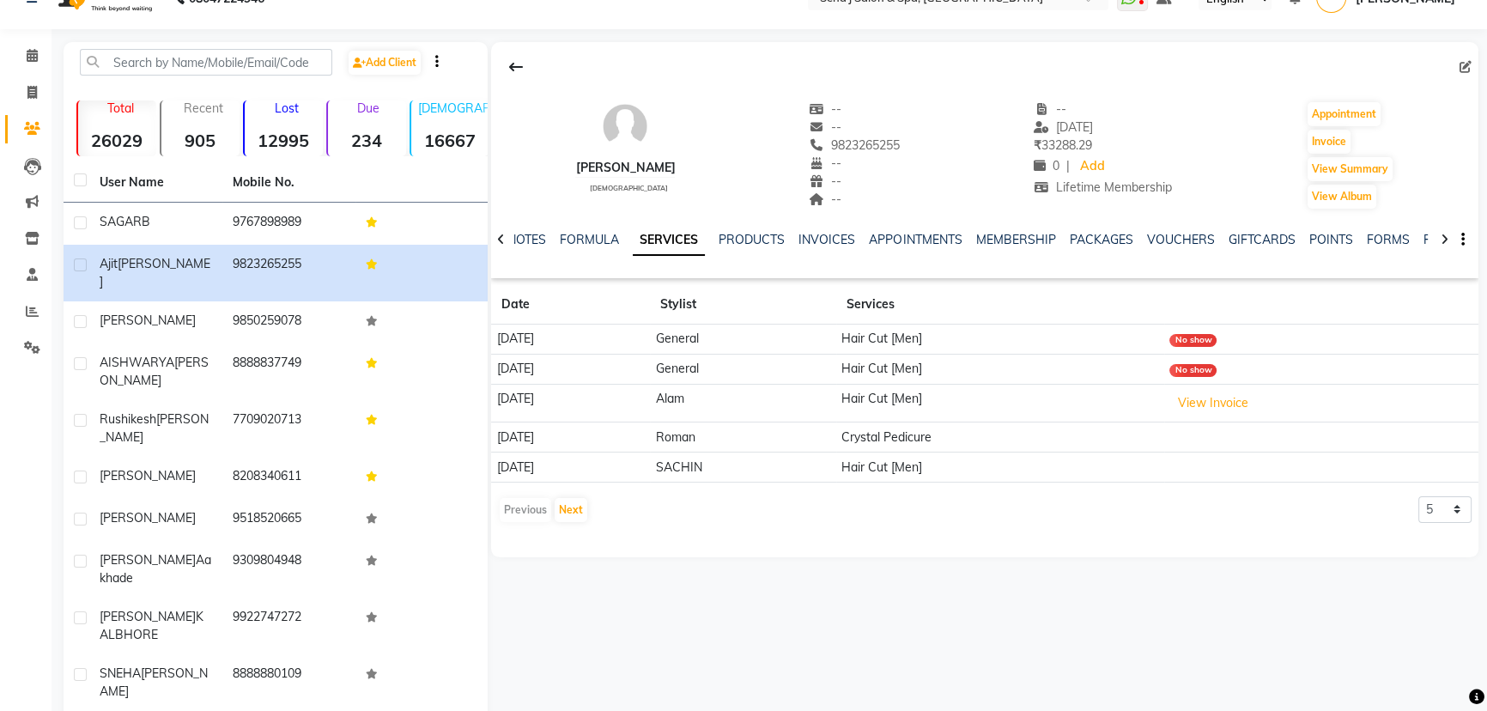
click at [912, 446] on td "Crystal Pedicure" at bounding box center [1000, 437] width 328 height 30
click at [914, 434] on td "Crystal Pedicure" at bounding box center [1000, 437] width 328 height 30
click at [27, 51] on icon at bounding box center [32, 55] width 11 height 13
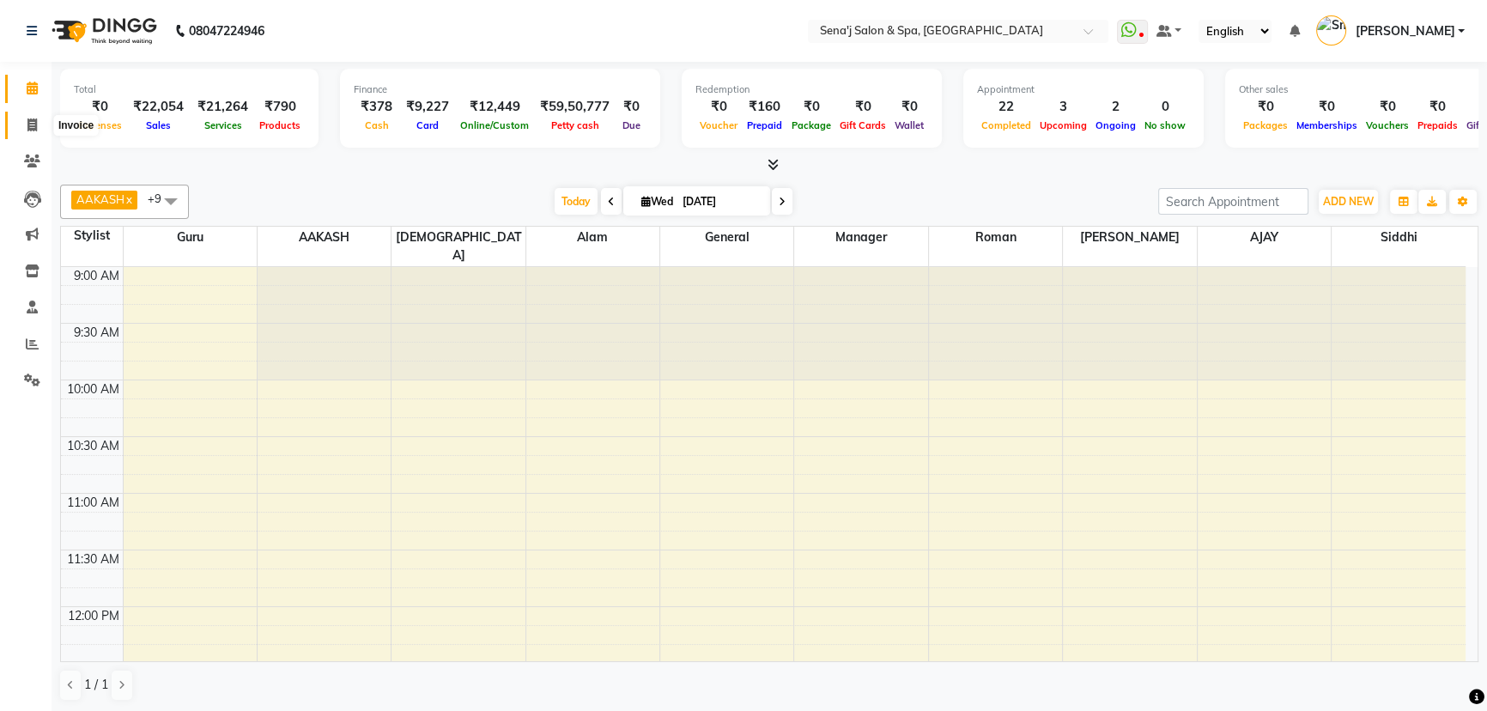
drag, startPoint x: 34, startPoint y: 128, endPoint x: 58, endPoint y: 124, distance: 23.6
click at [34, 128] on icon at bounding box center [31, 124] width 9 height 13
select select "447"
select select "service"
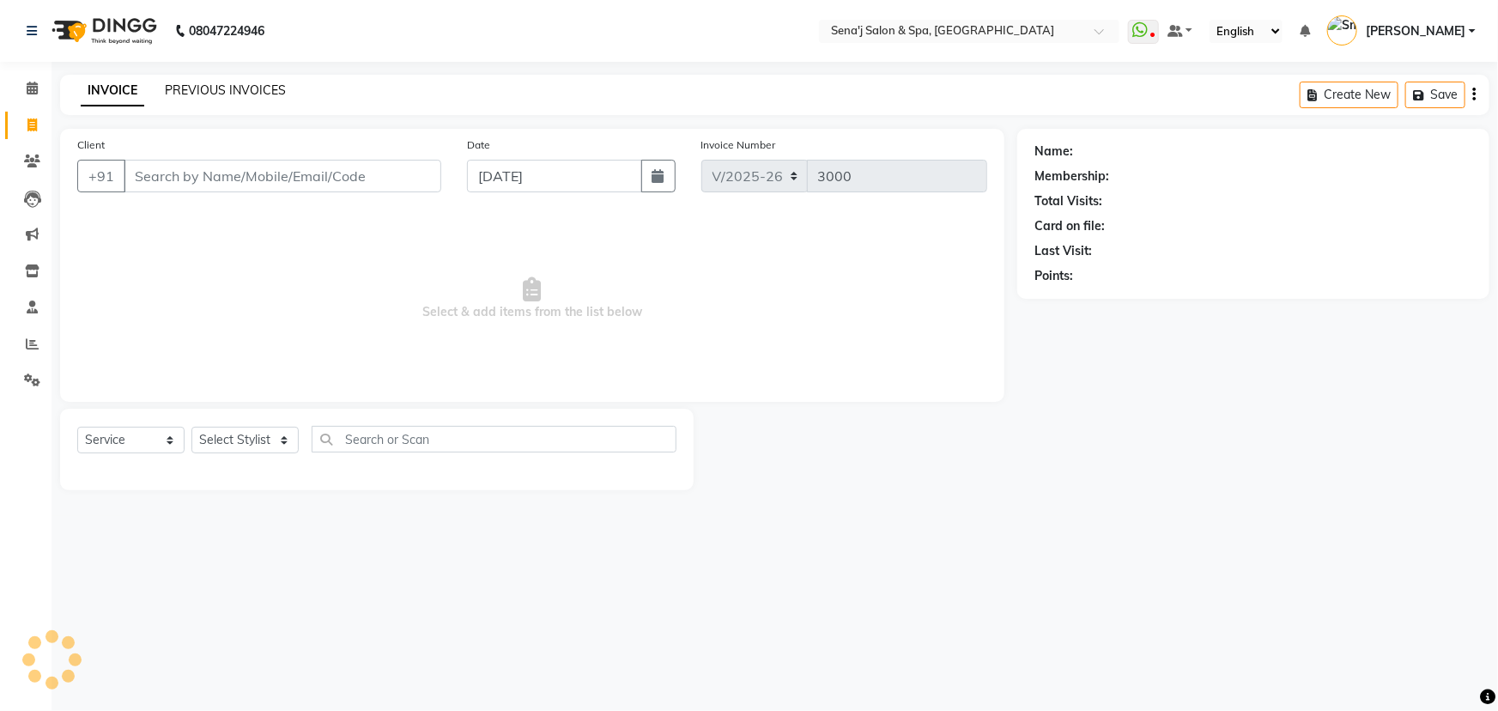
click at [212, 91] on link "PREVIOUS INVOICES" at bounding box center [225, 89] width 121 height 15
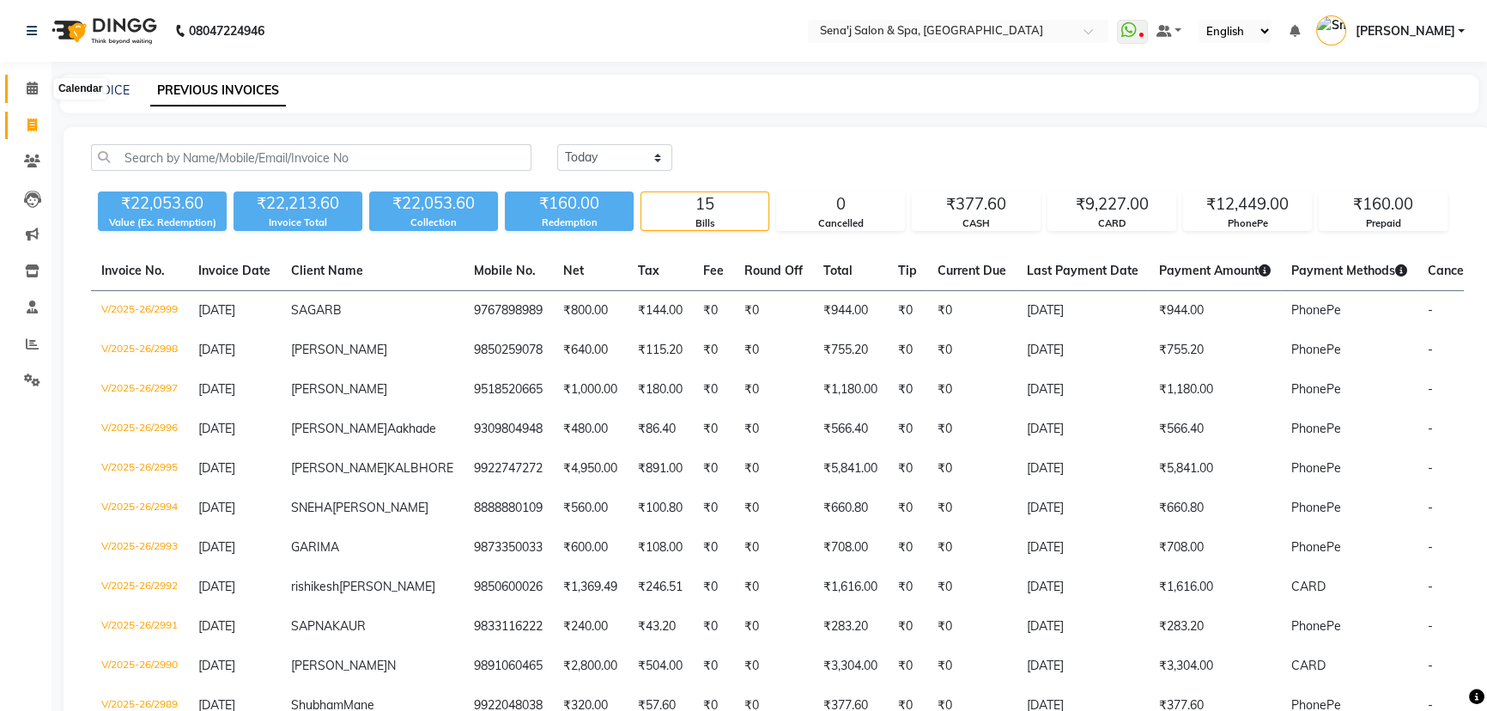
click at [34, 83] on icon at bounding box center [32, 88] width 11 height 13
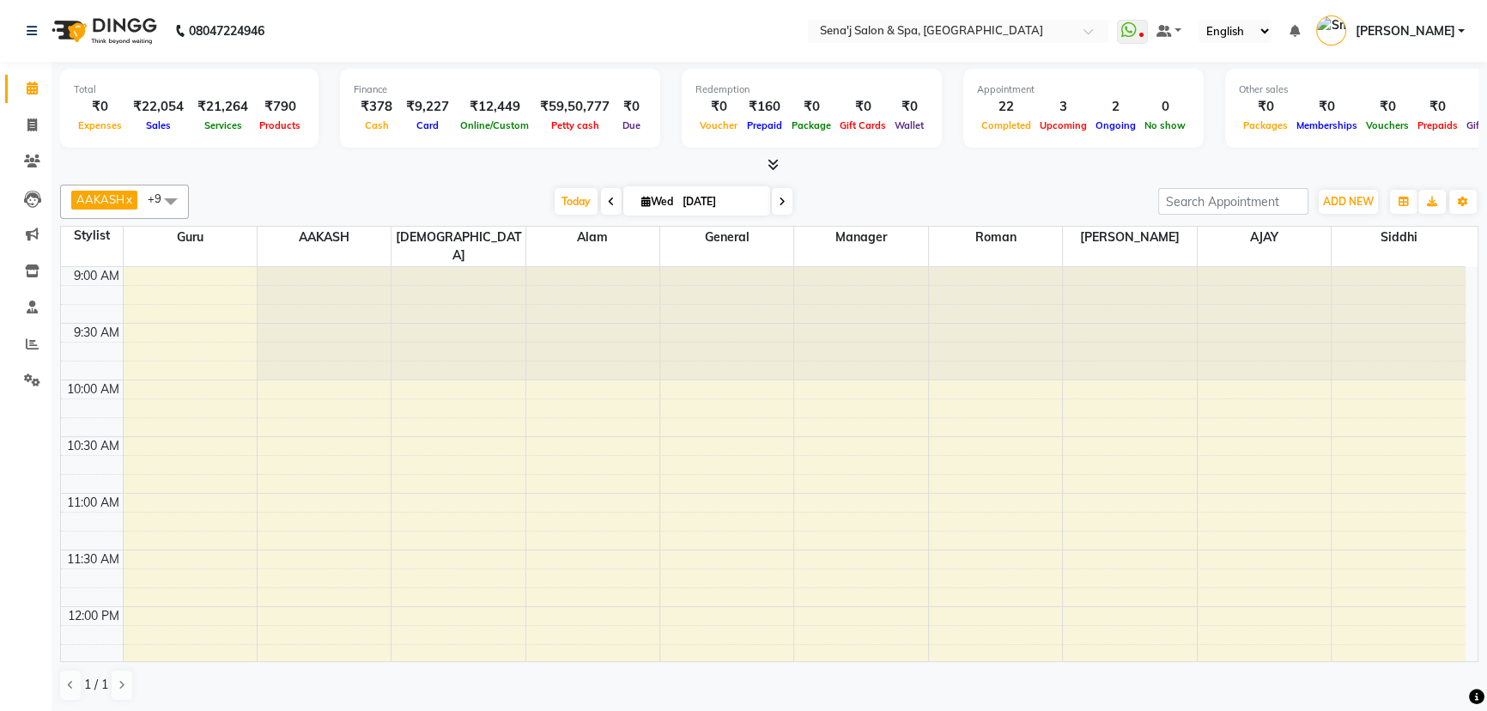
click at [774, 199] on span at bounding box center [782, 201] width 21 height 27
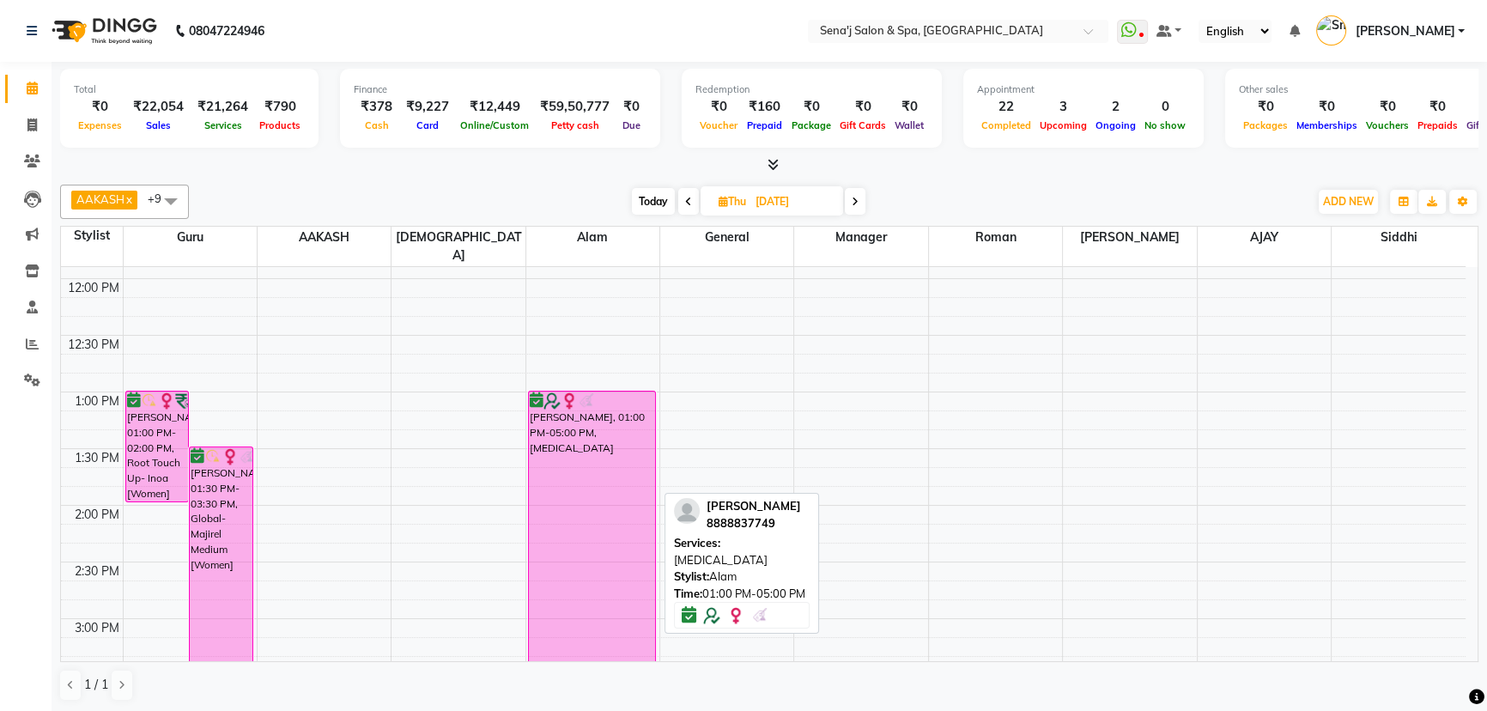
scroll to position [266, 0]
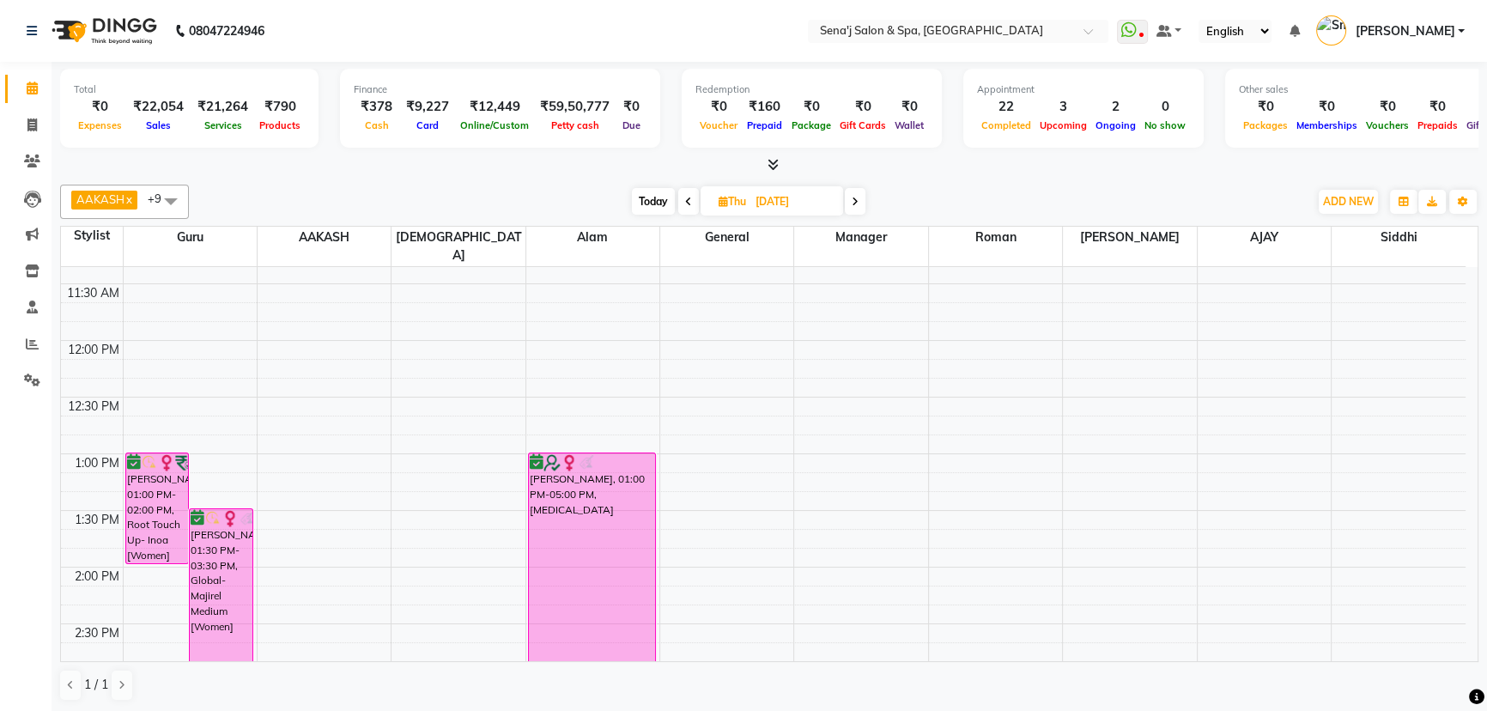
click at [644, 198] on span "Today" at bounding box center [653, 201] width 43 height 27
type input "[DATE]"
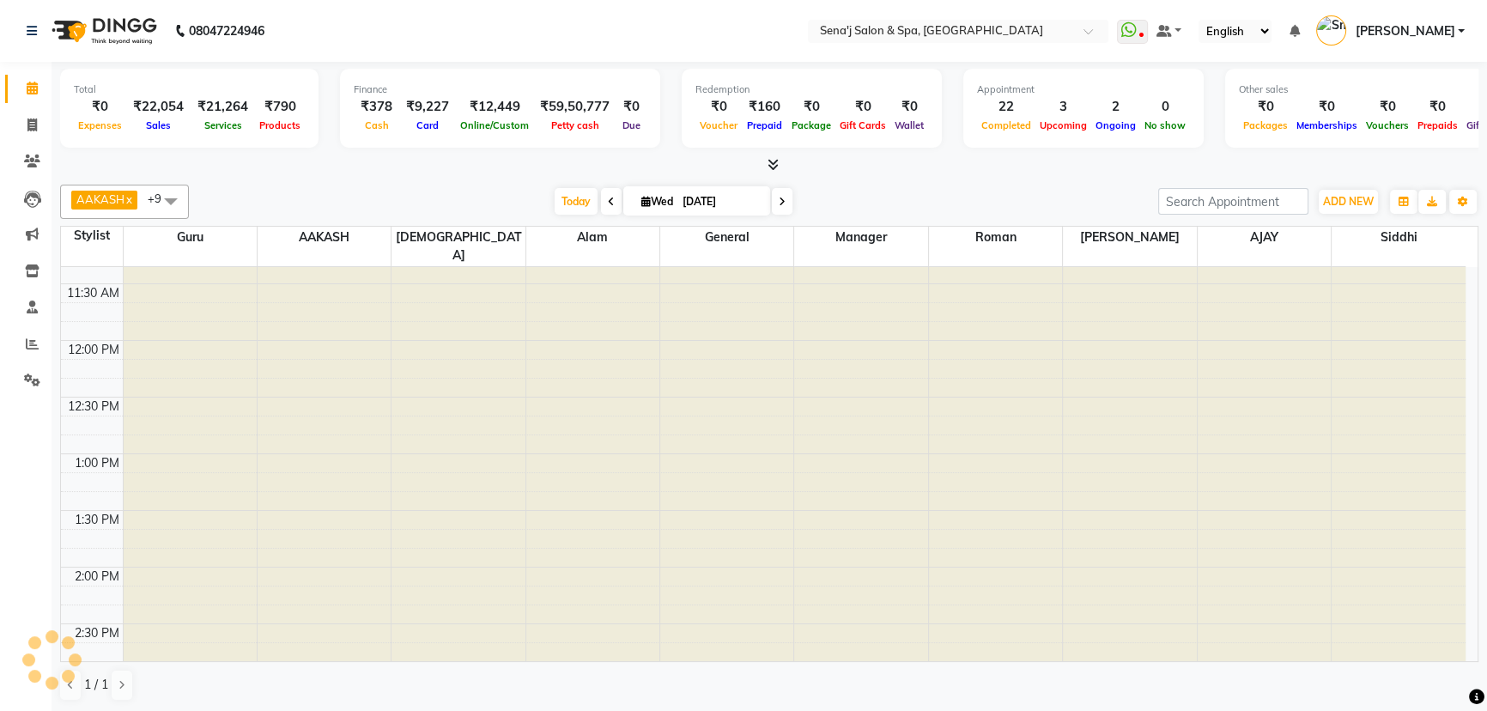
scroll to position [1280, 0]
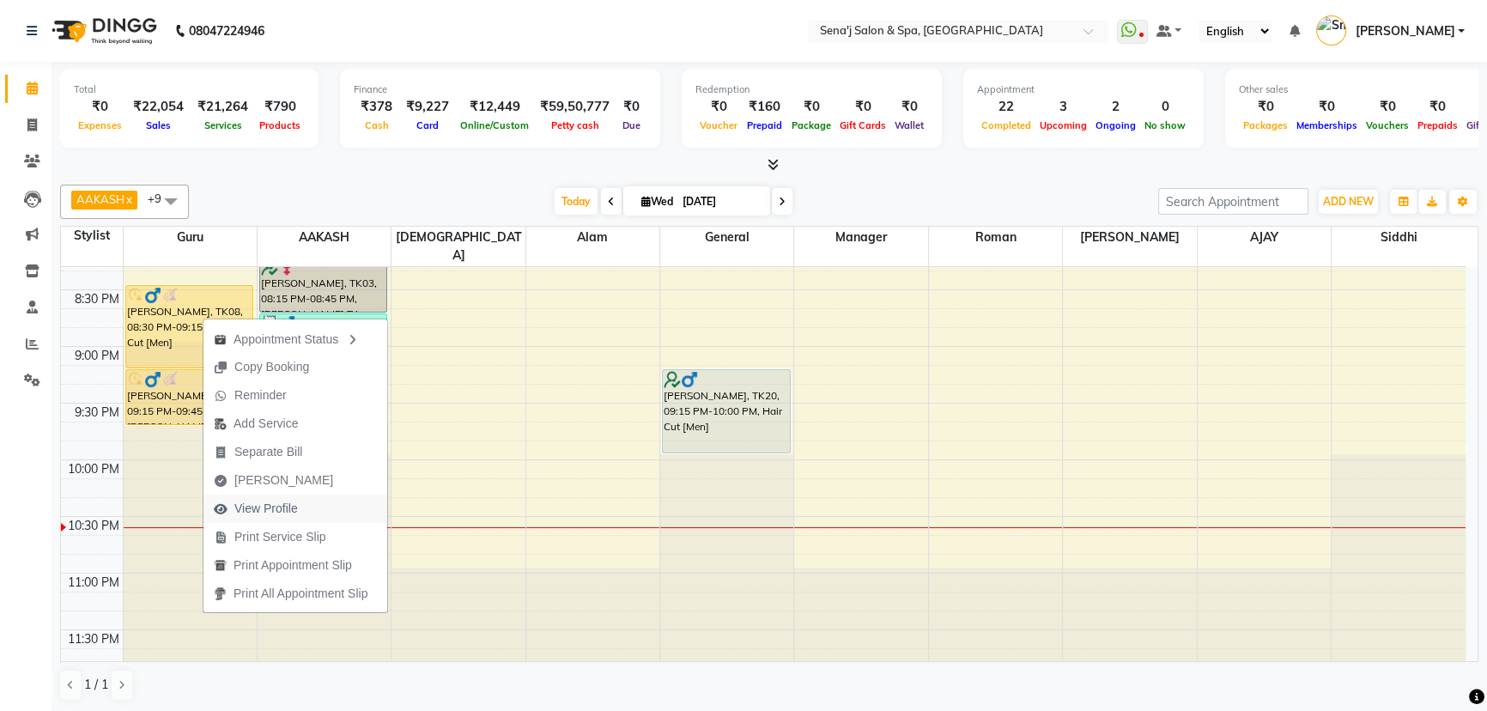
click at [245, 503] on span "View Profile" at bounding box center [266, 509] width 64 height 18
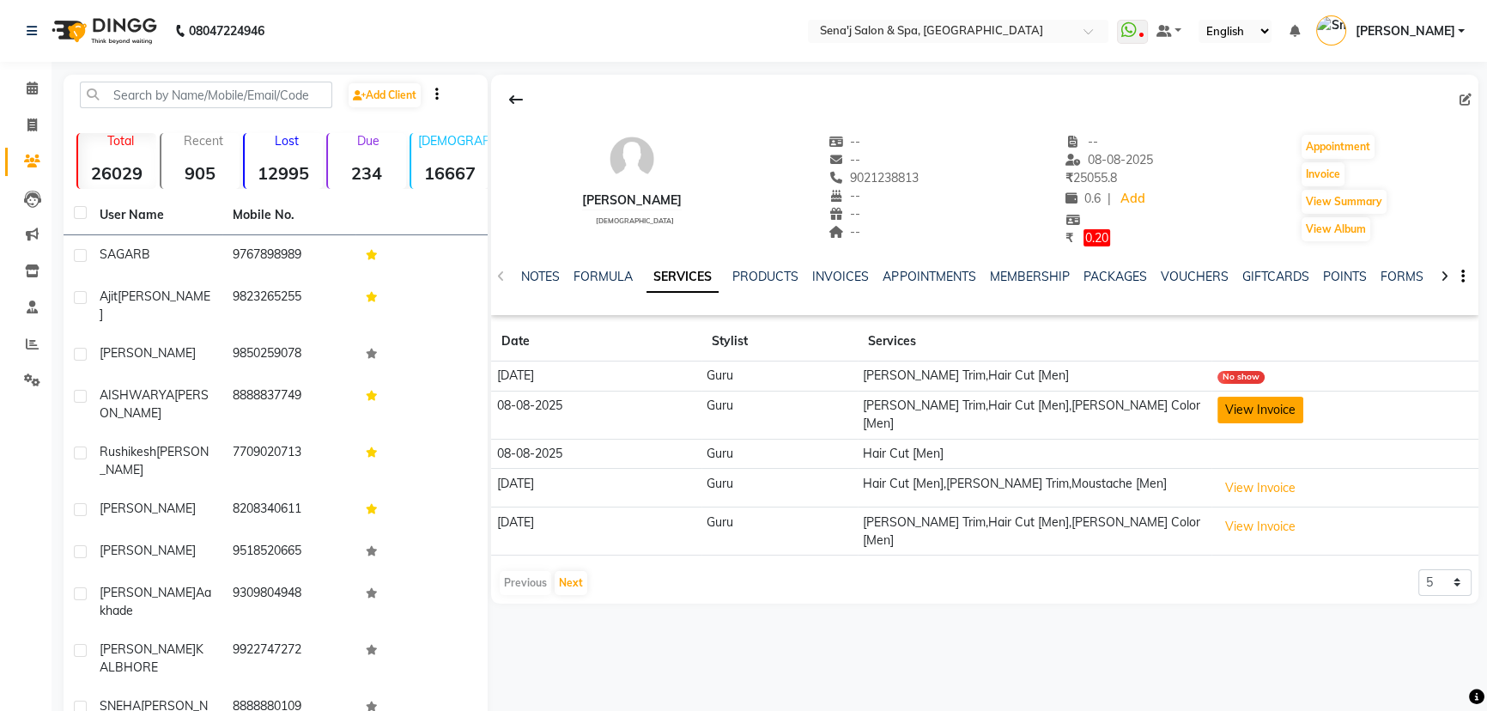
click at [1280, 415] on button "View Invoice" at bounding box center [1260, 410] width 86 height 27
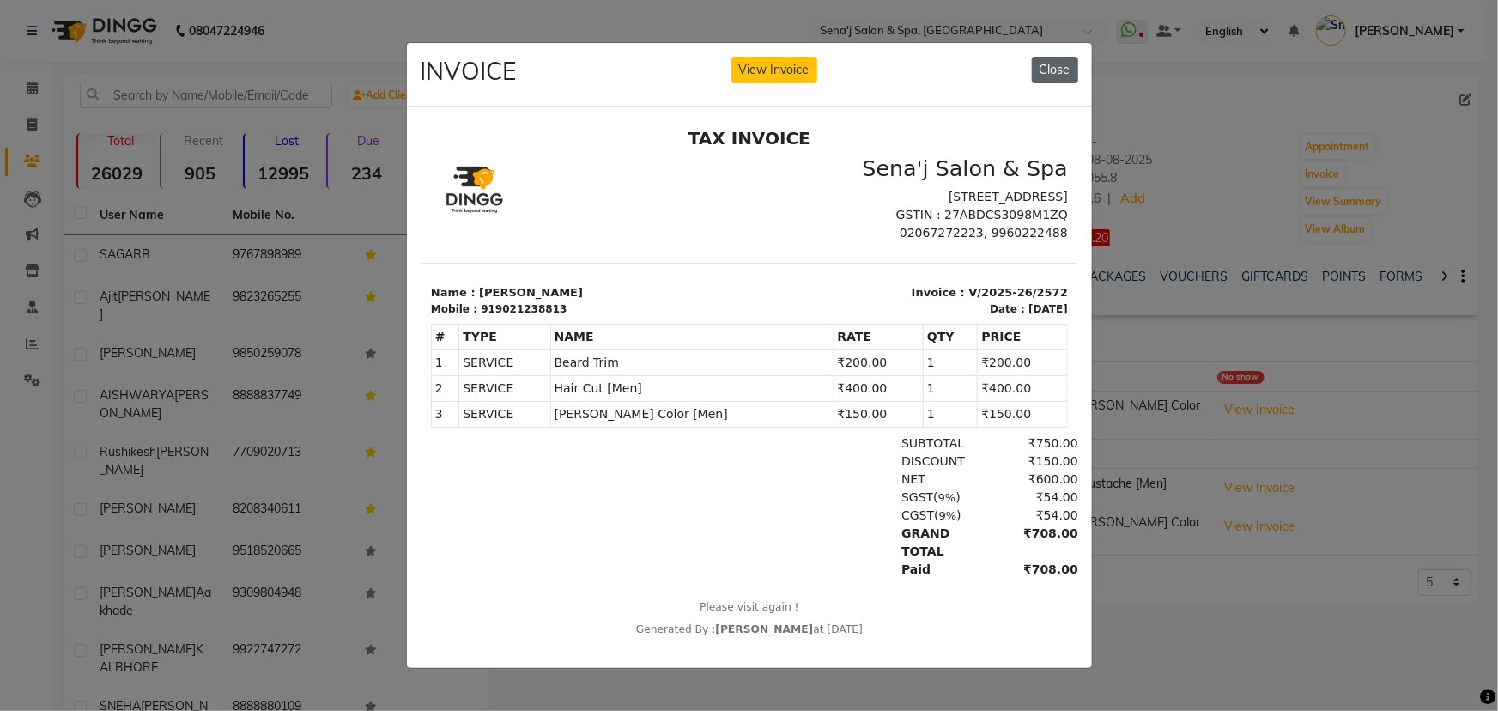
click at [1051, 69] on button "Close" at bounding box center [1055, 70] width 46 height 27
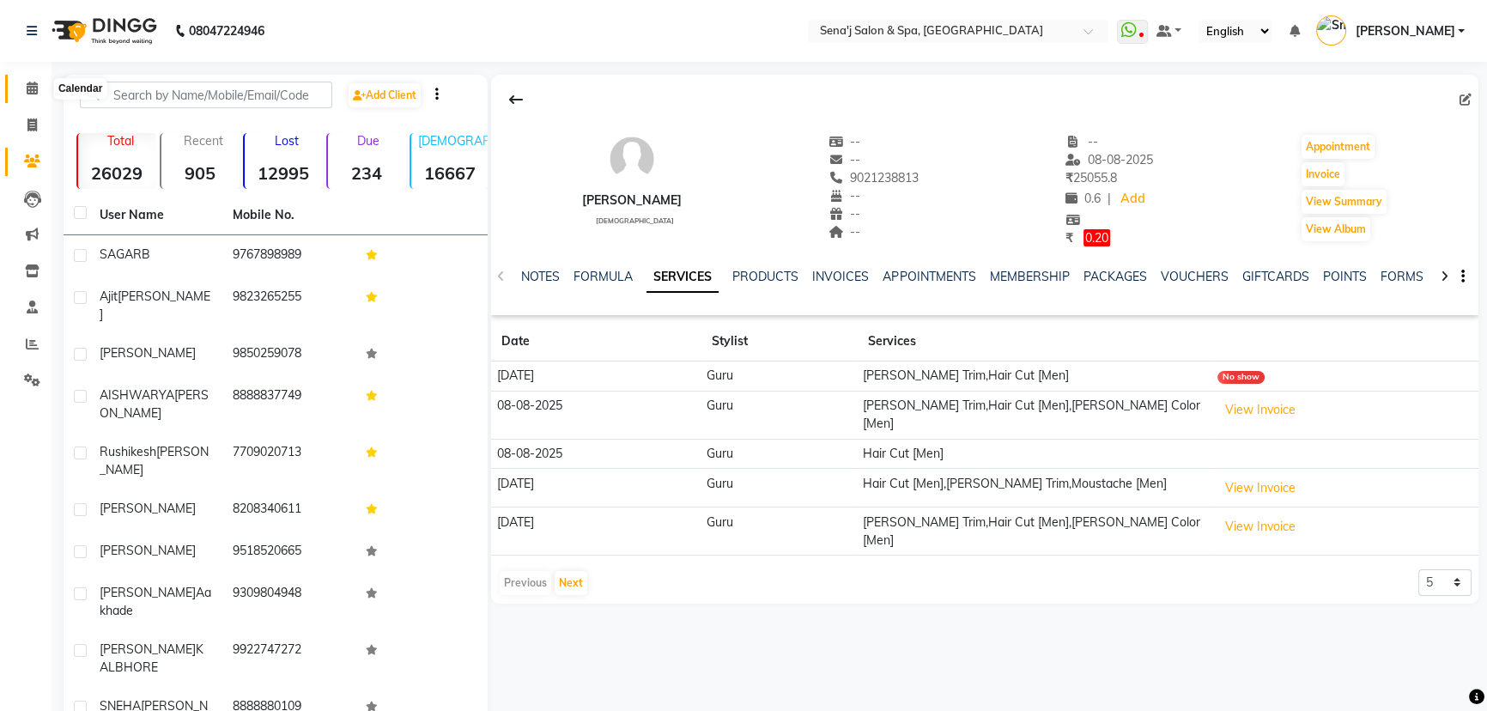
click at [31, 82] on icon at bounding box center [32, 88] width 11 height 13
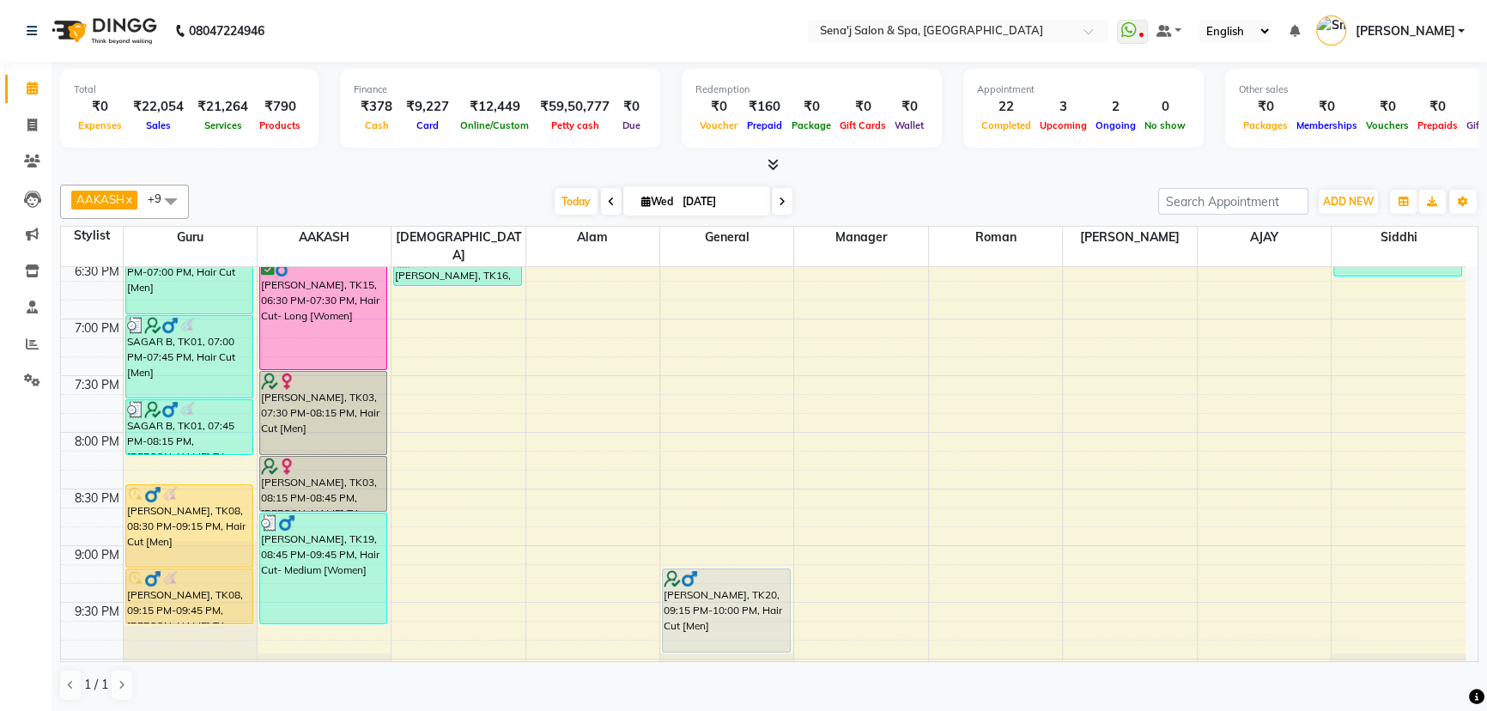
scroll to position [1092, 0]
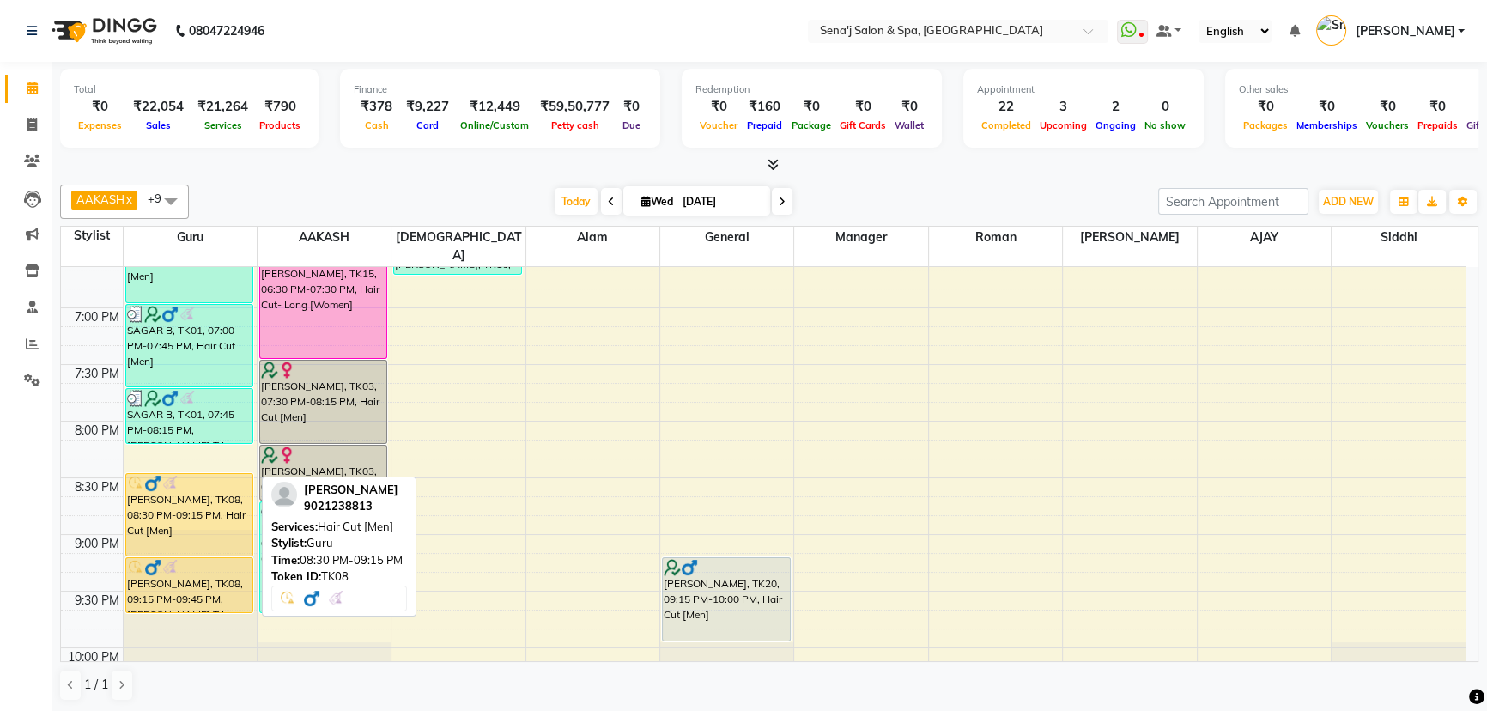
click at [211, 496] on div "[PERSON_NAME], TK08, 08:30 PM-09:15 PM, Hair Cut [Men]" at bounding box center [189, 515] width 127 height 82
select select "1"
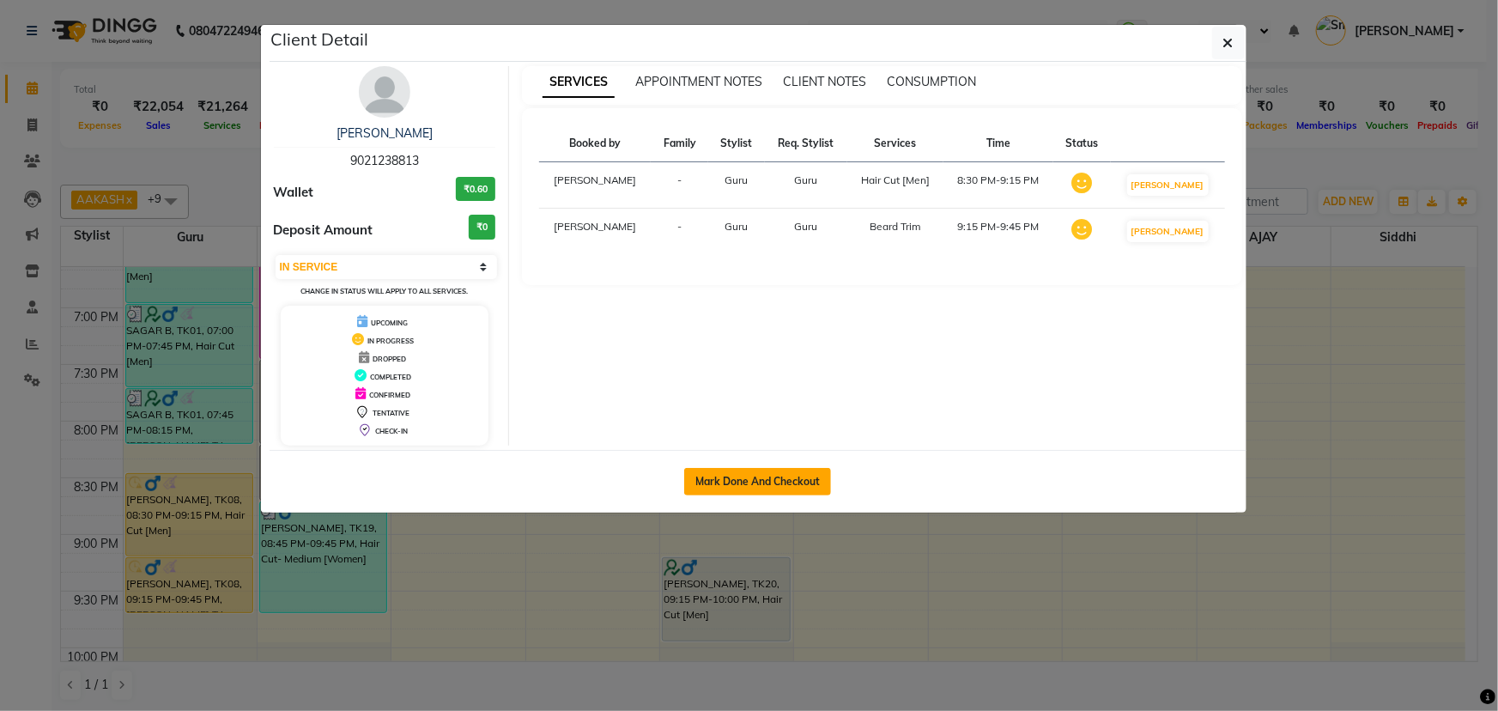
click at [715, 483] on button "Mark Done And Checkout" at bounding box center [757, 481] width 147 height 27
select select "447"
select select "service"
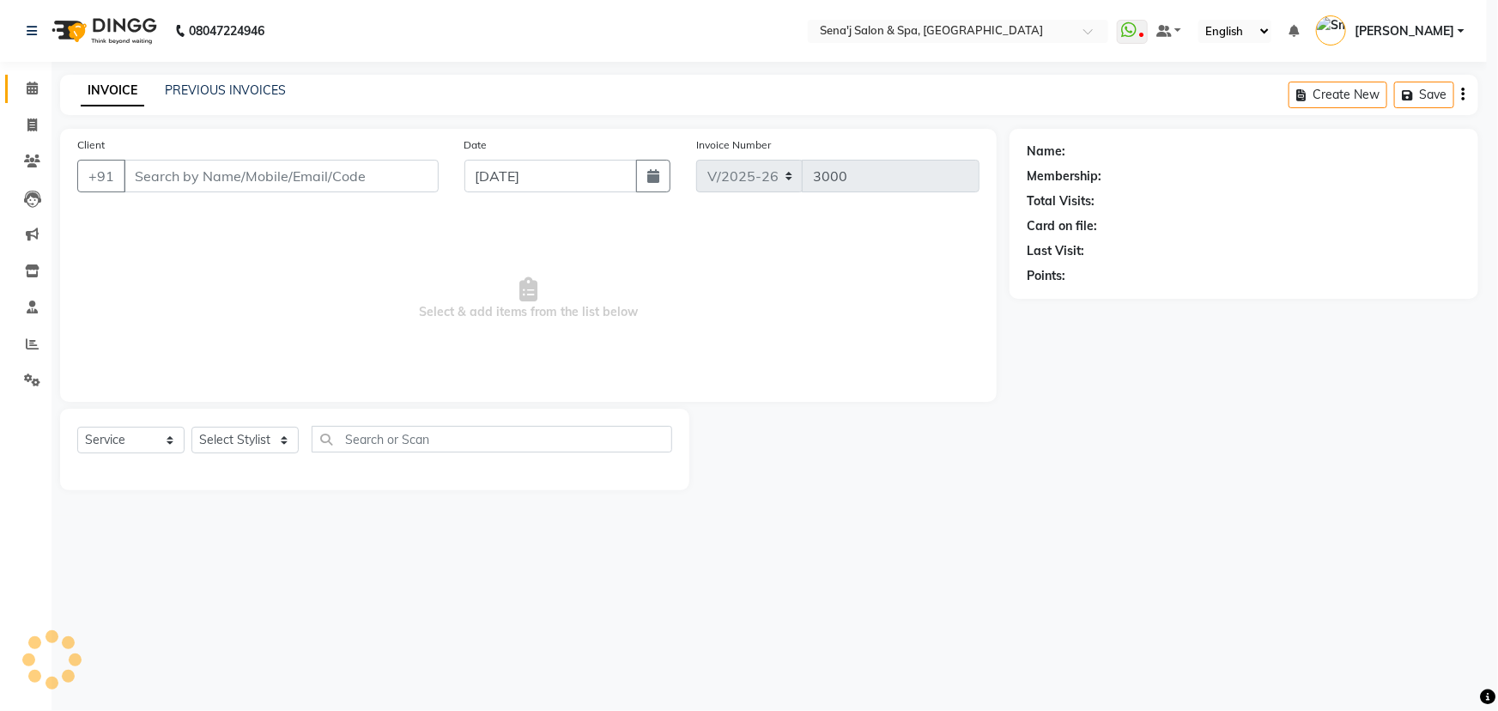
select select "3"
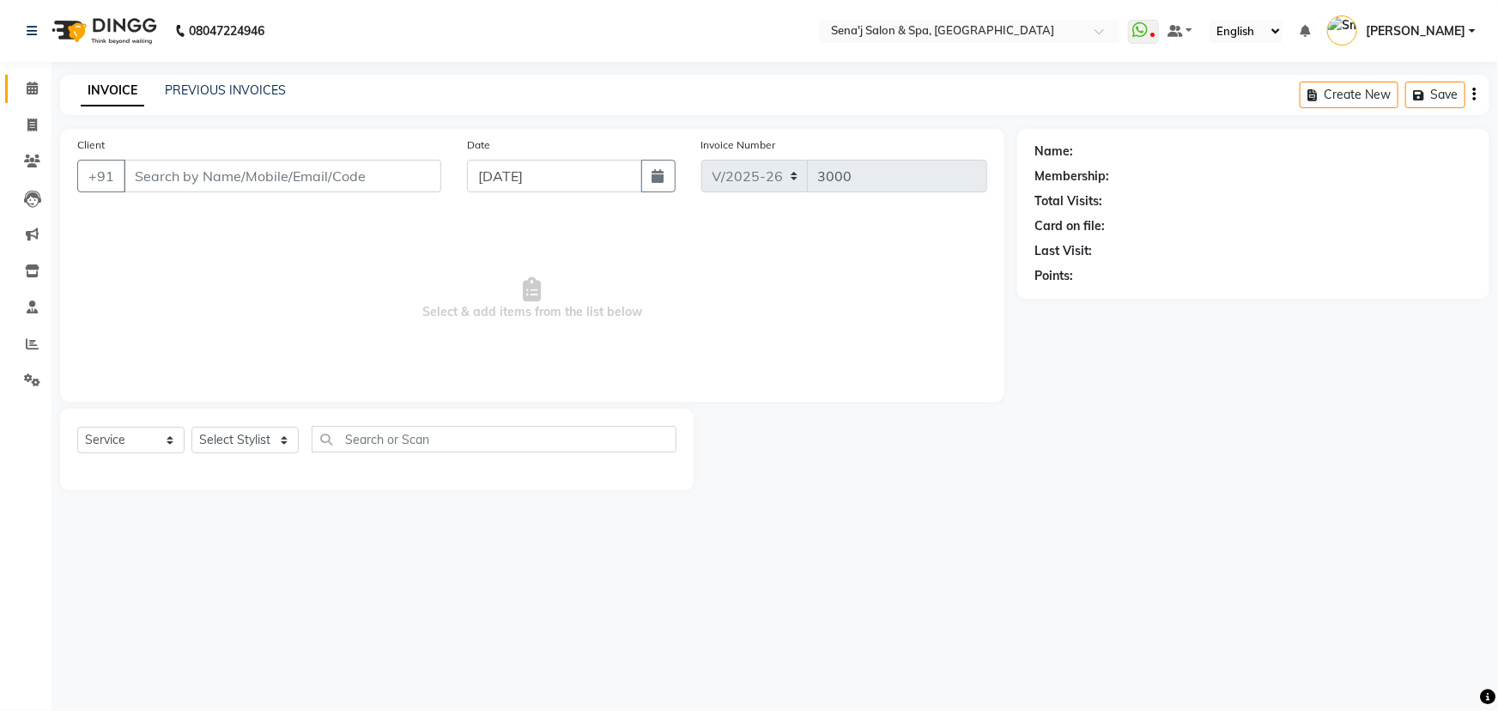
type input "9021238813"
select select "6923"
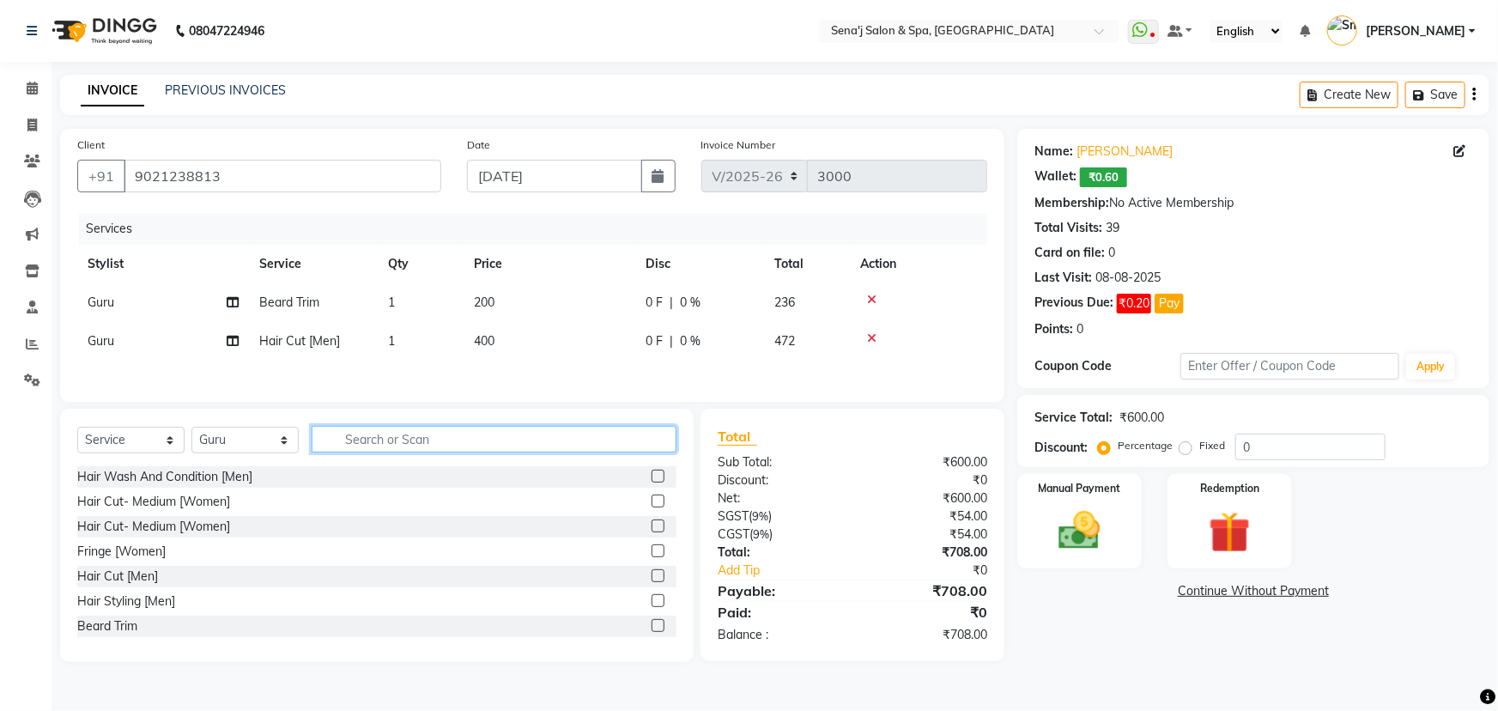
click at [368, 447] on input "text" at bounding box center [494, 439] width 365 height 27
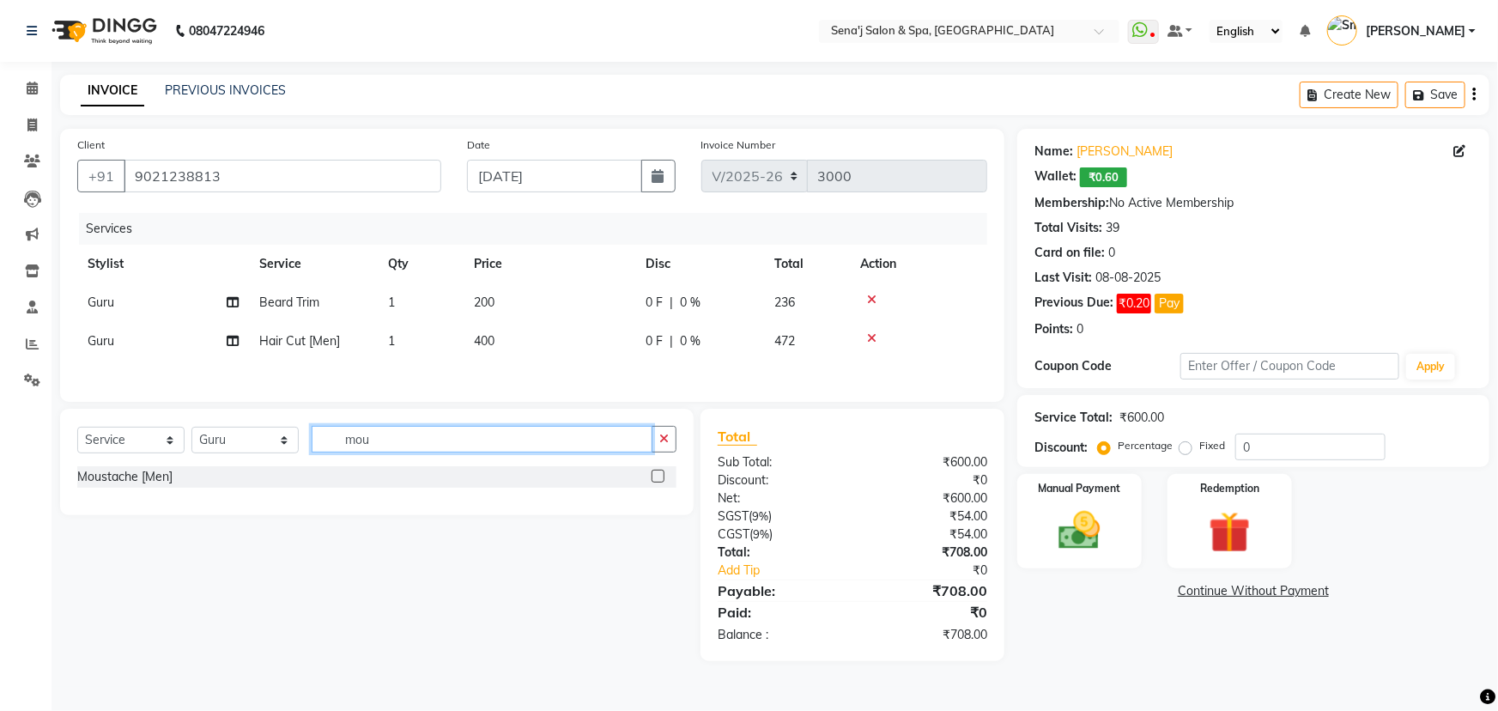
type input "mou"
click at [659, 481] on label at bounding box center [658, 476] width 13 height 13
click at [659, 481] on input "checkbox" at bounding box center [657, 476] width 11 height 11
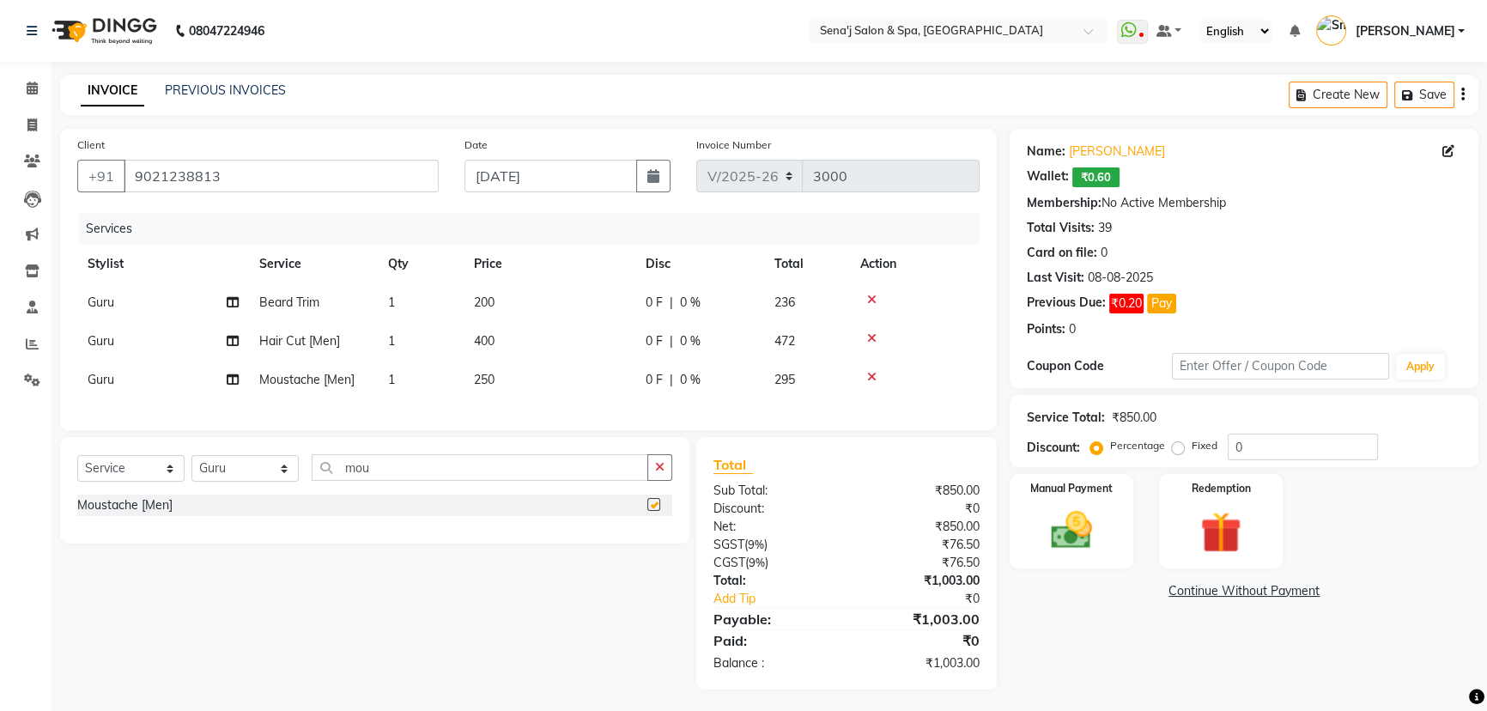
checkbox input "false"
click at [496, 381] on td "250" at bounding box center [550, 380] width 172 height 39
select select "6923"
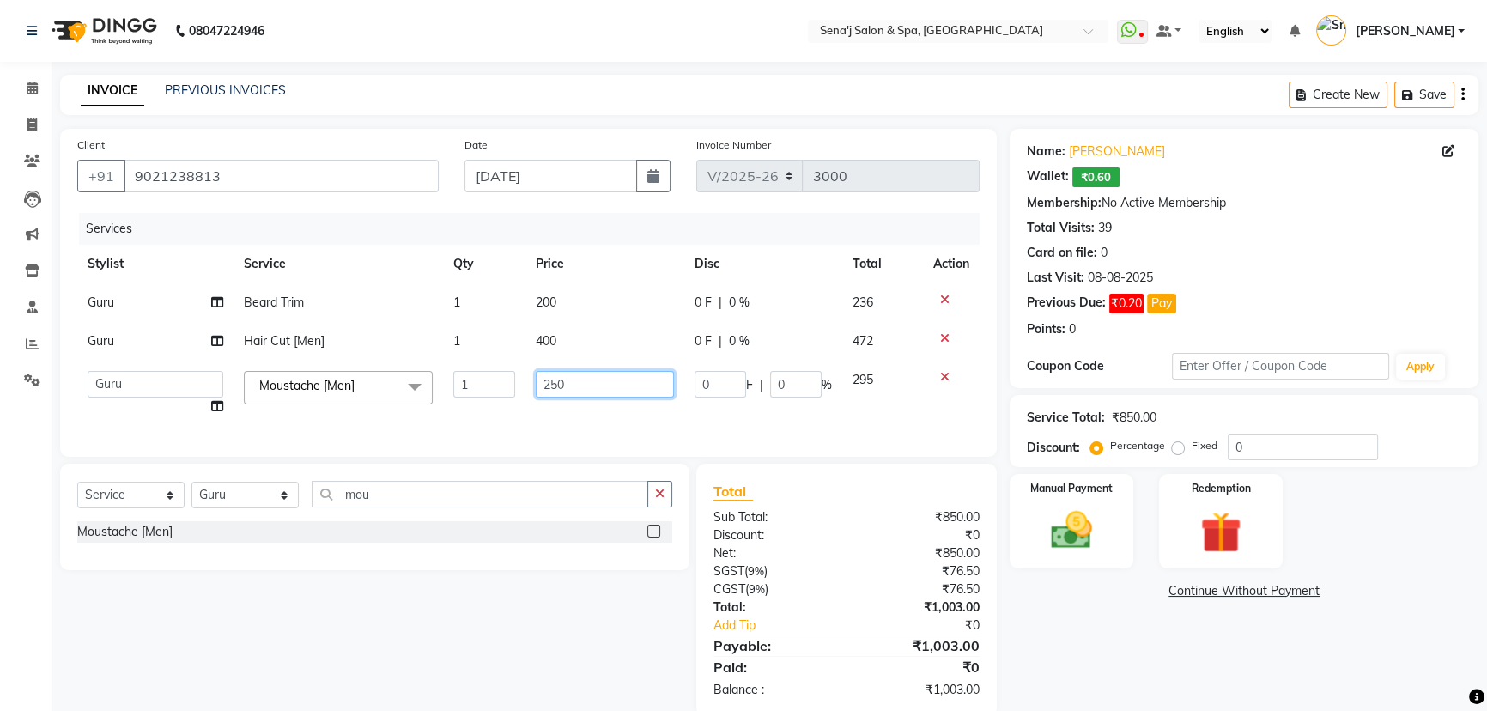
click at [558, 385] on input "250" at bounding box center [605, 384] width 138 height 27
click at [548, 388] on input "250" at bounding box center [605, 384] width 138 height 27
type input "150"
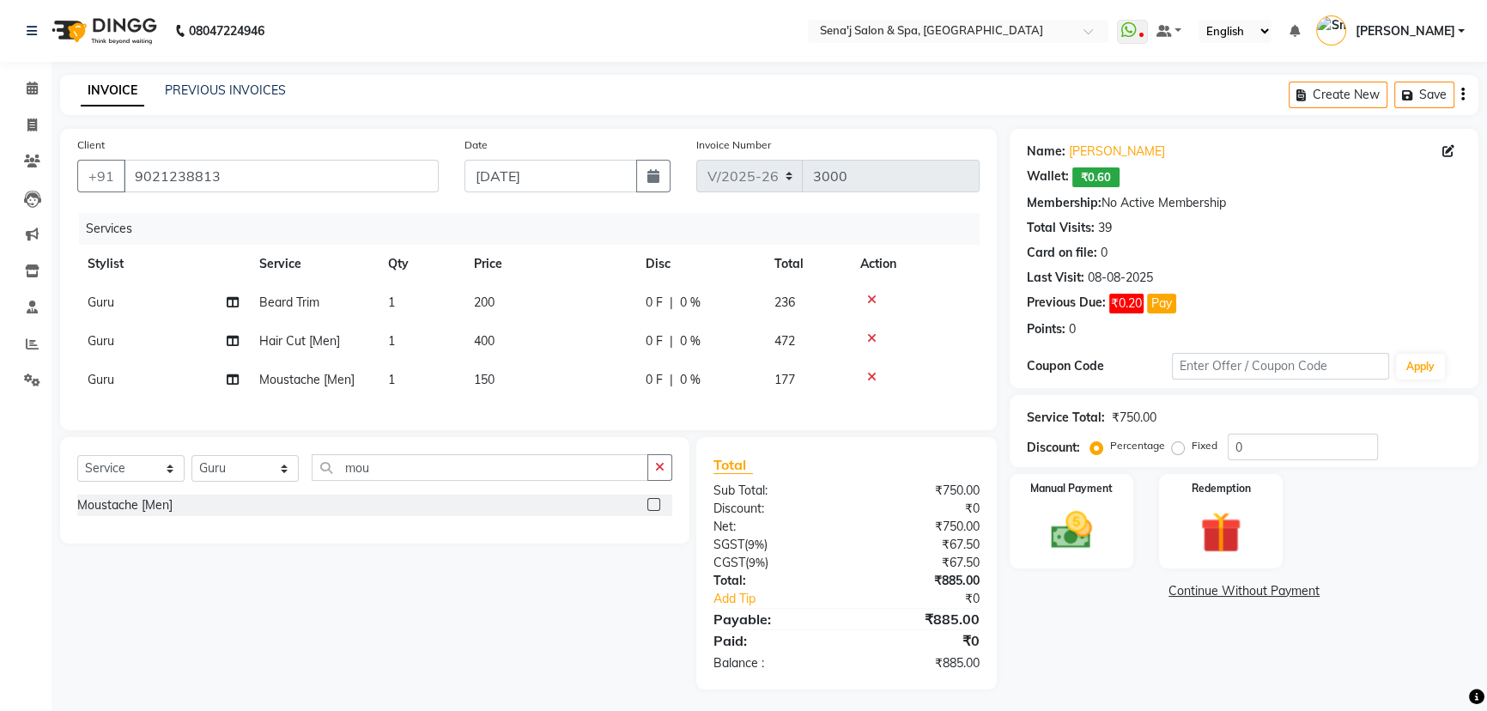
click at [1291, 671] on div "Name: [PERSON_NAME] Wallet: ₹0.60 Membership: No Active Membership Total Visits…" at bounding box center [1251, 409] width 482 height 561
click at [1231, 439] on input "0" at bounding box center [1303, 447] width 150 height 27
type input "20"
click at [1083, 535] on img at bounding box center [1072, 530] width 70 height 49
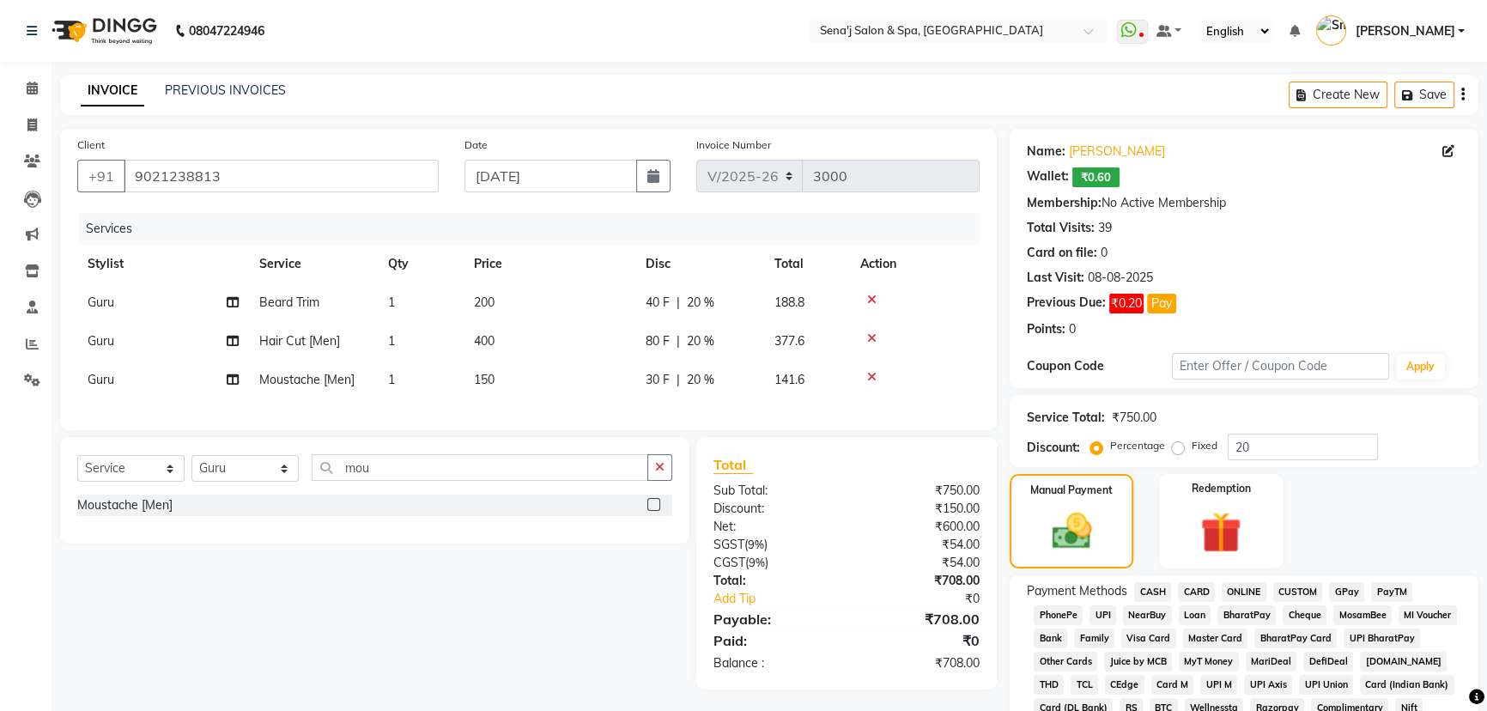
click at [1187, 590] on span "CARD" at bounding box center [1196, 592] width 37 height 20
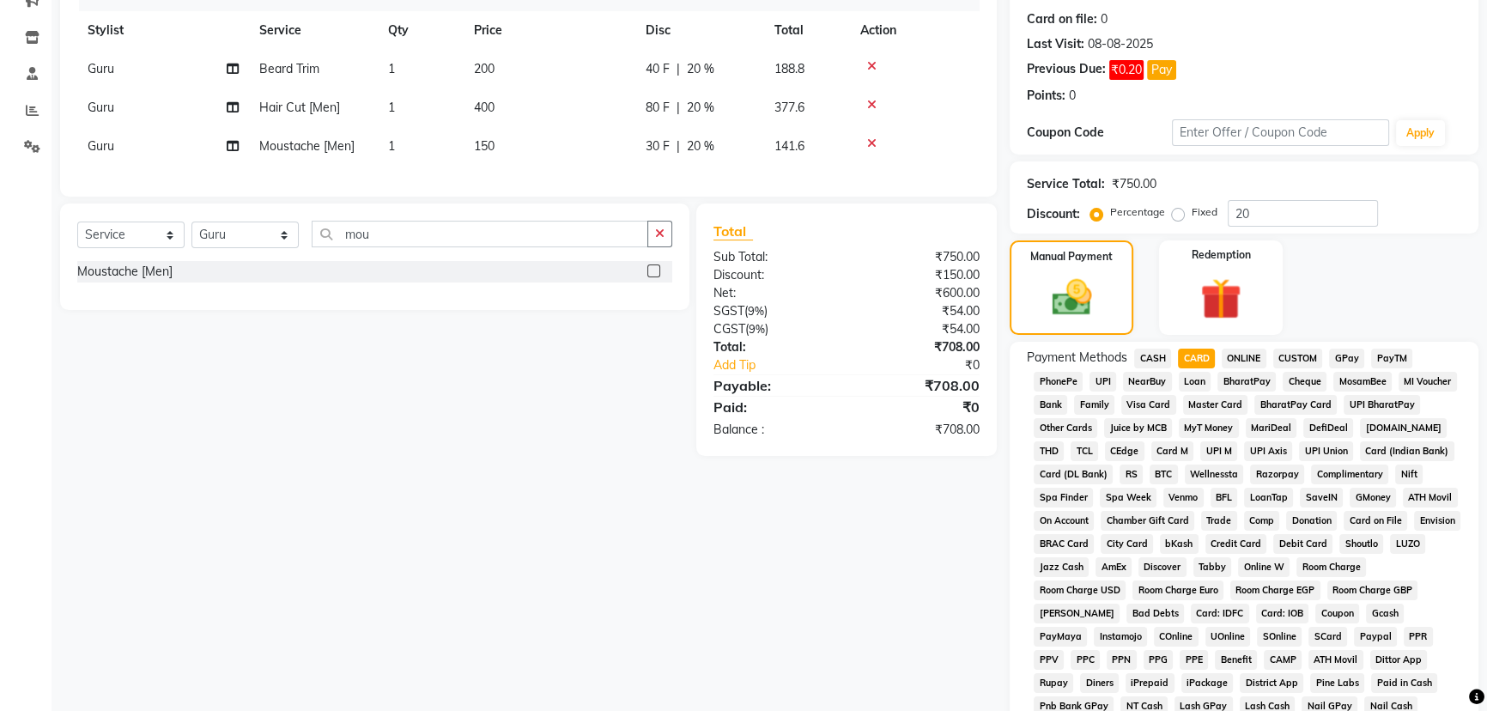
scroll to position [512, 0]
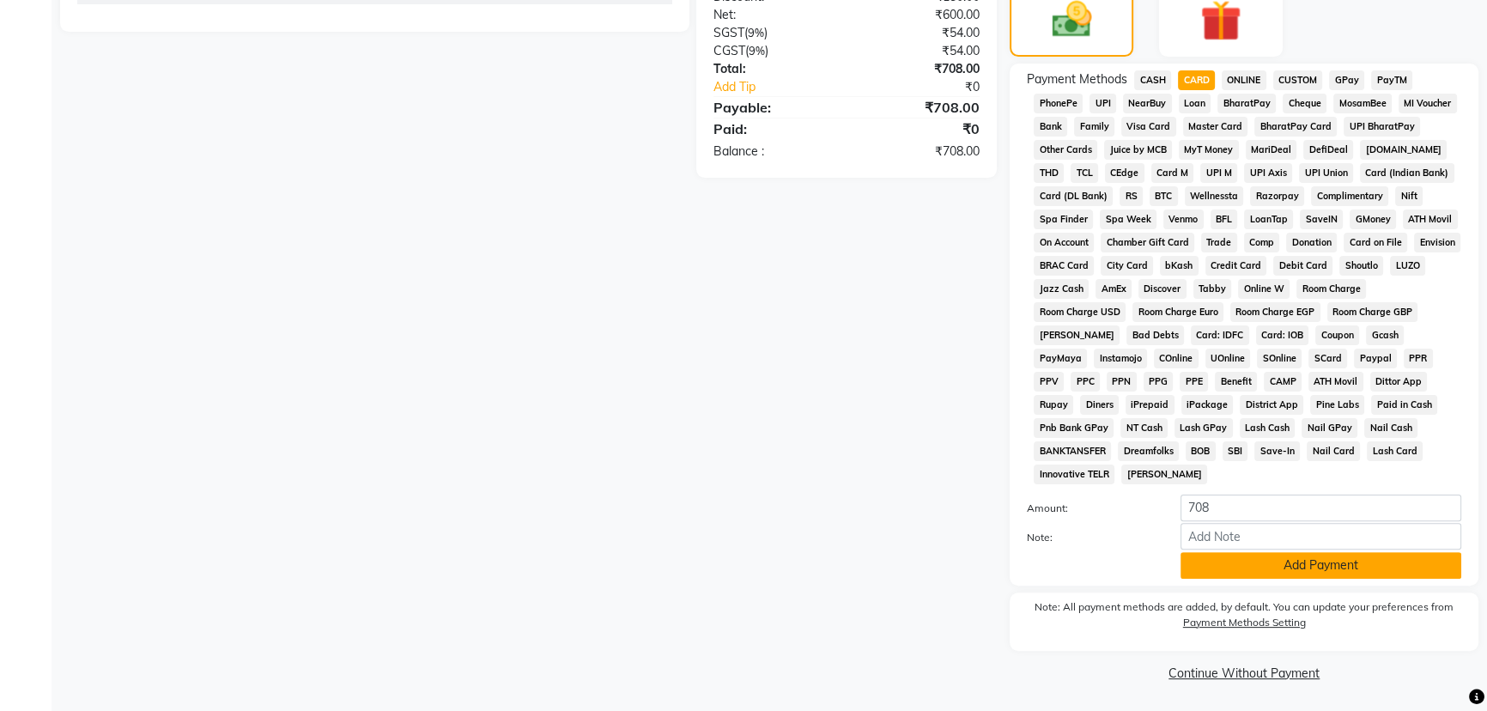
click at [1238, 574] on button "Add Payment" at bounding box center [1321, 565] width 281 height 27
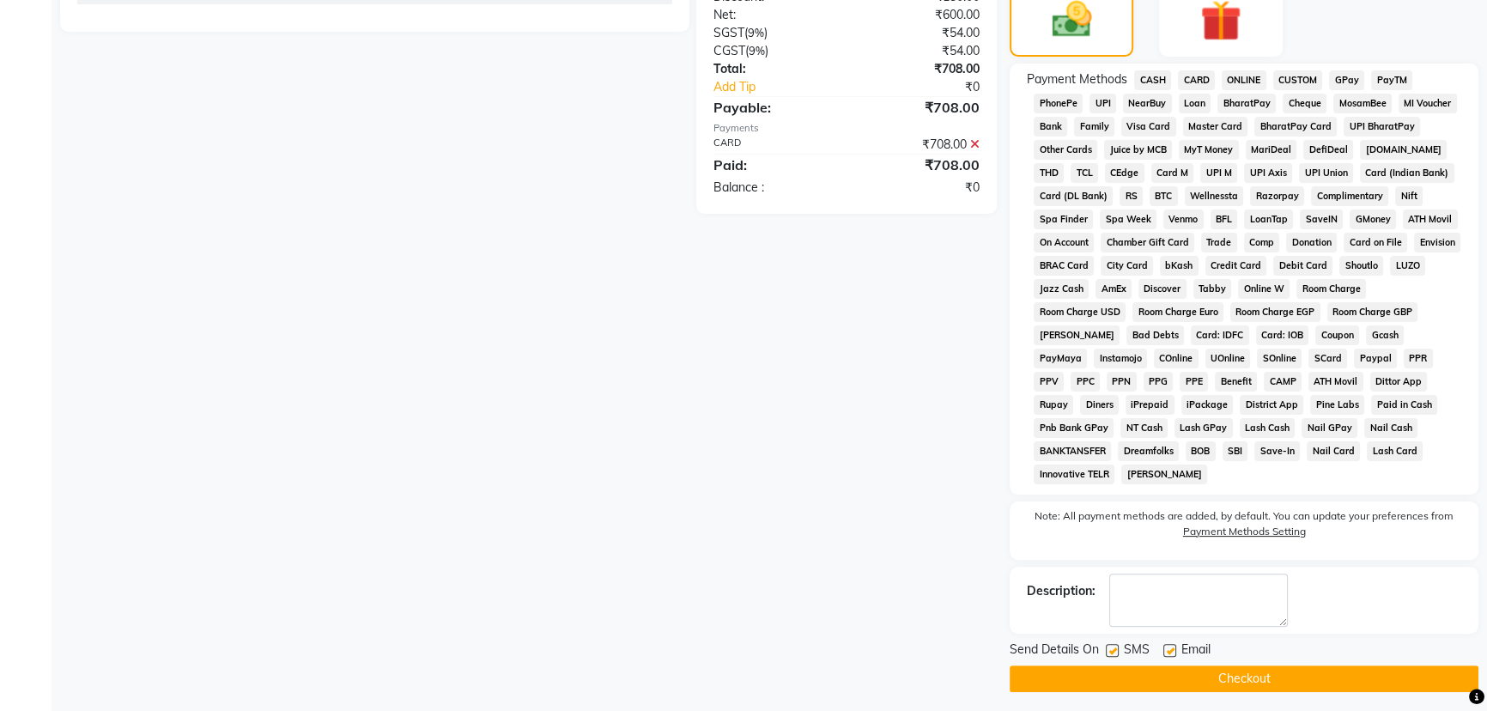
click at [1236, 671] on button "Checkout" at bounding box center [1244, 678] width 469 height 27
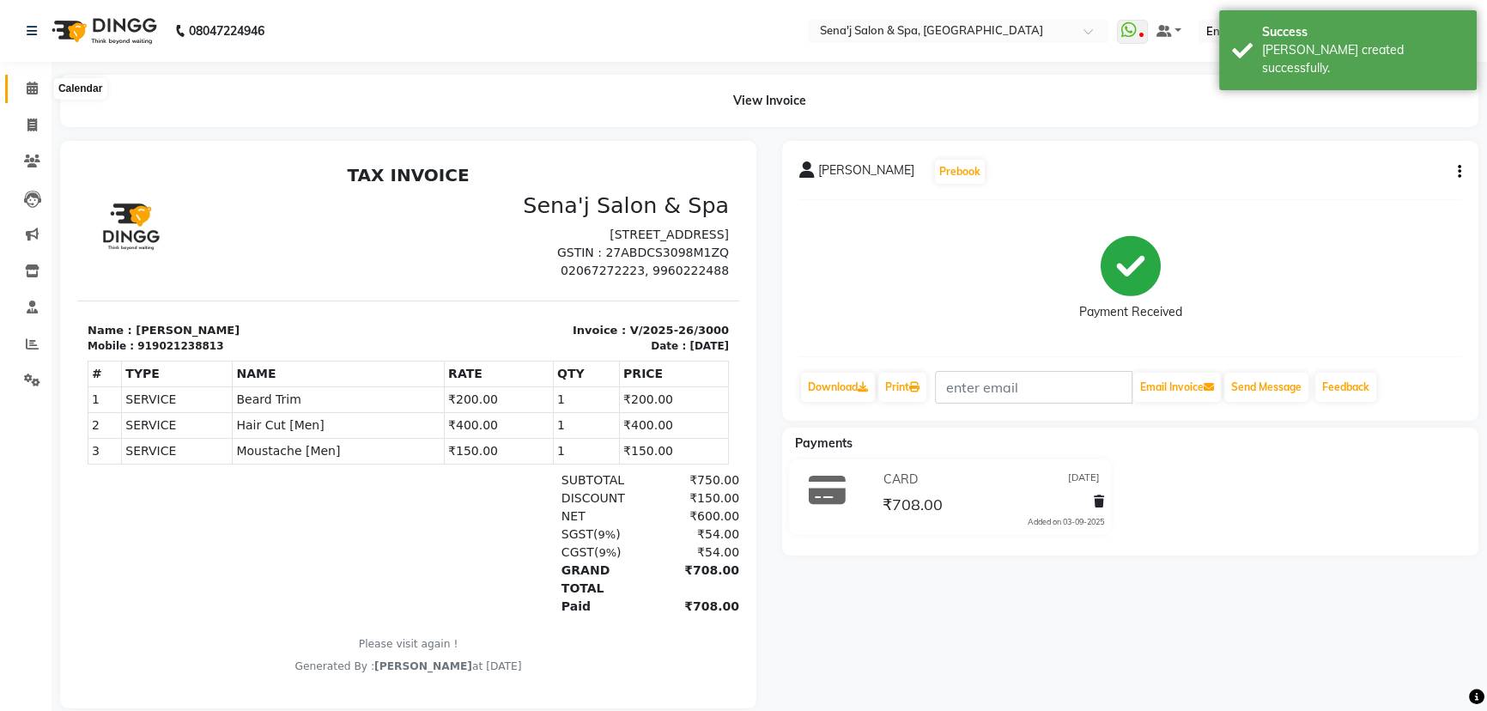
click at [31, 82] on icon at bounding box center [32, 88] width 11 height 13
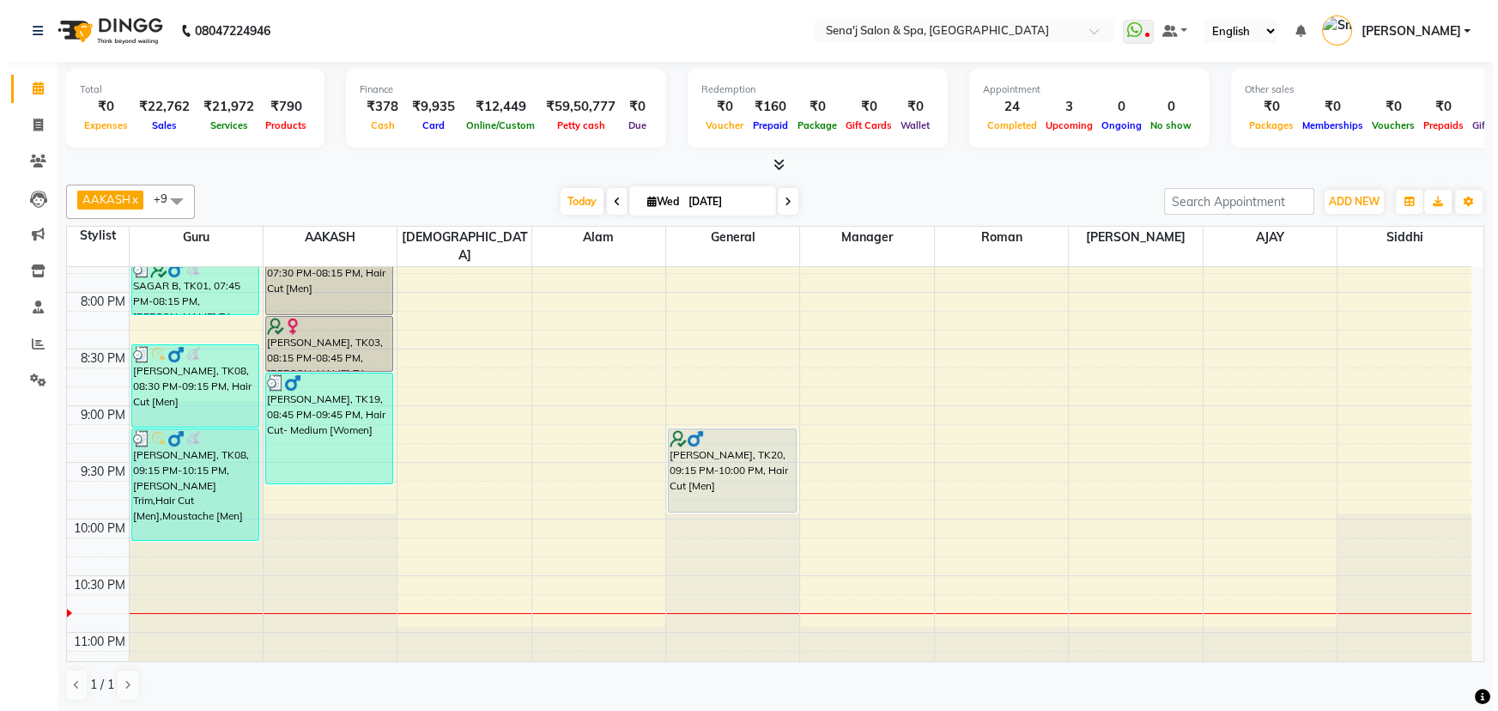
scroll to position [1248, 0]
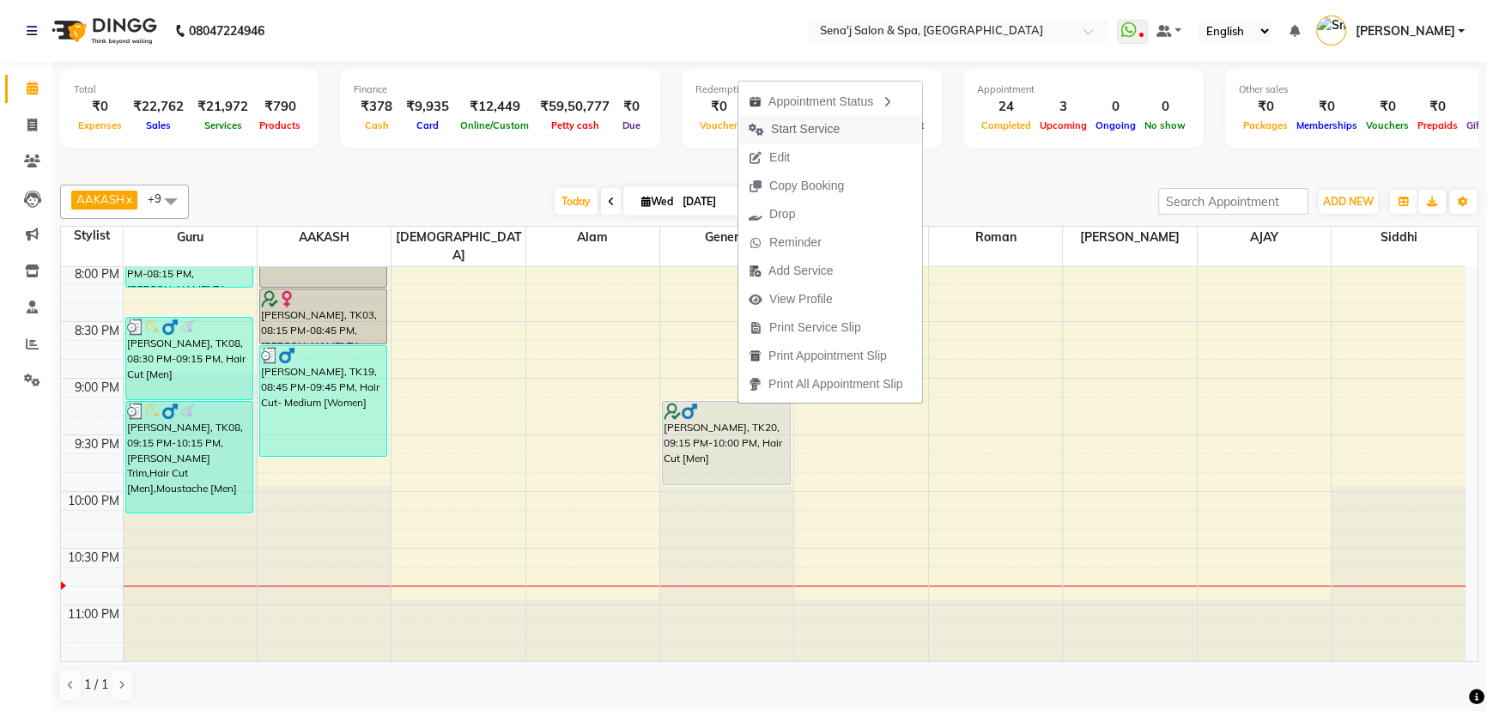
click at [818, 130] on span "Start Service" at bounding box center [805, 129] width 69 height 18
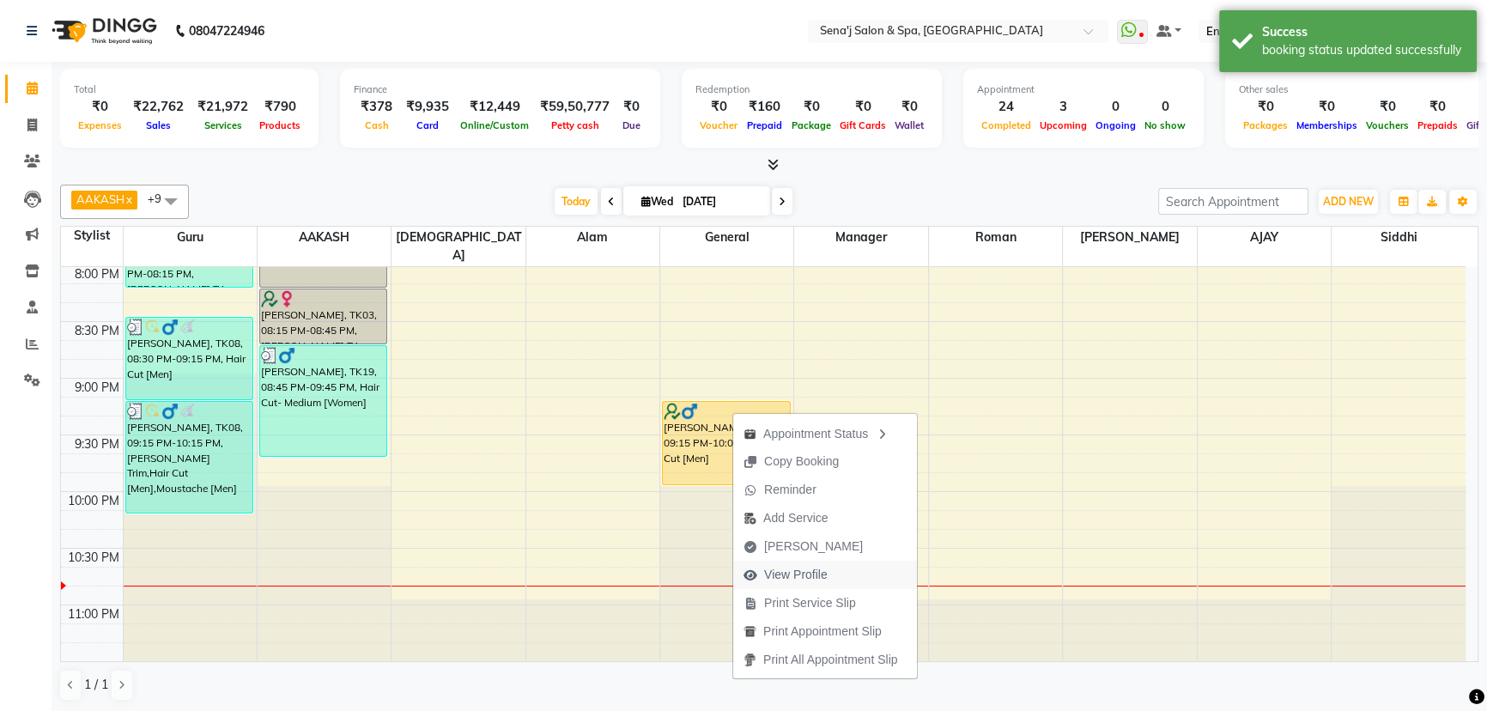
click at [795, 576] on span "View Profile" at bounding box center [796, 575] width 64 height 18
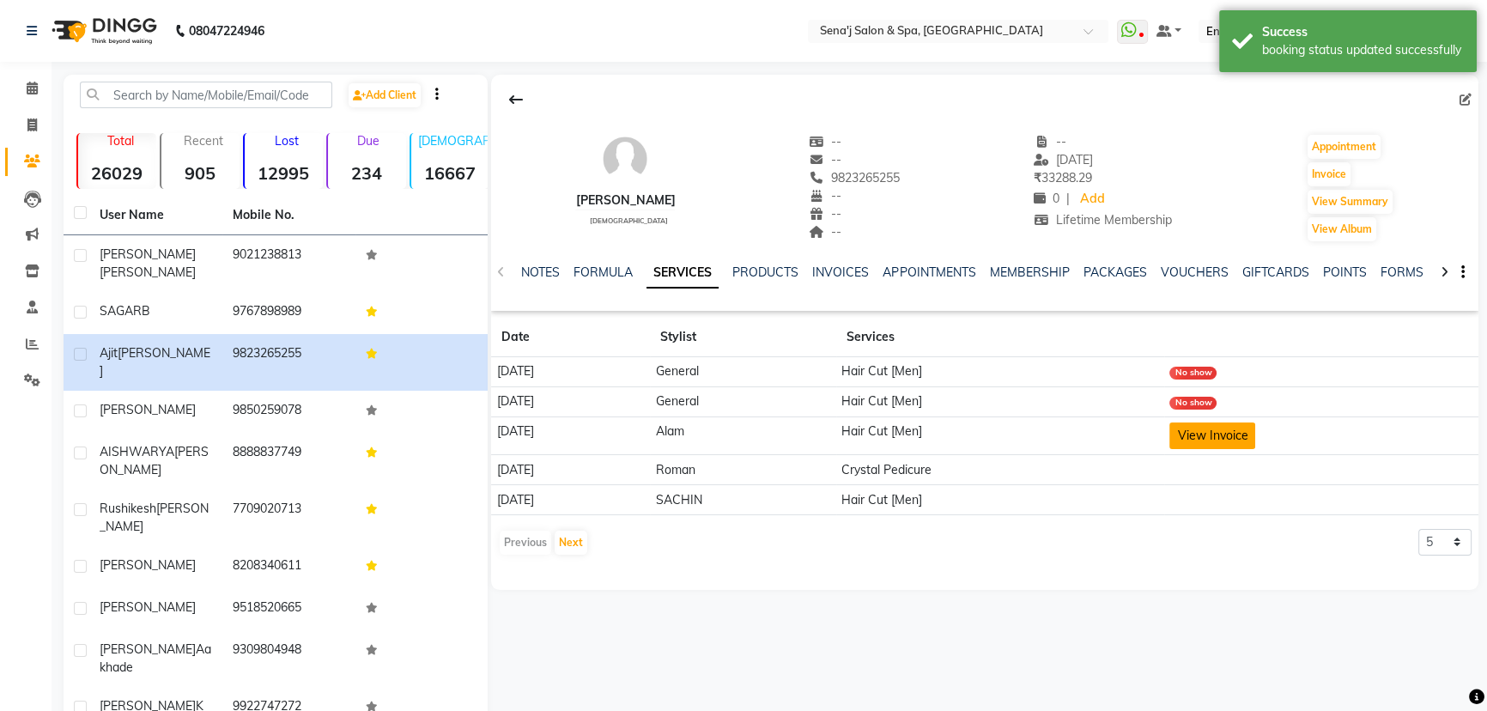
click at [1231, 437] on button "View Invoice" at bounding box center [1212, 435] width 86 height 27
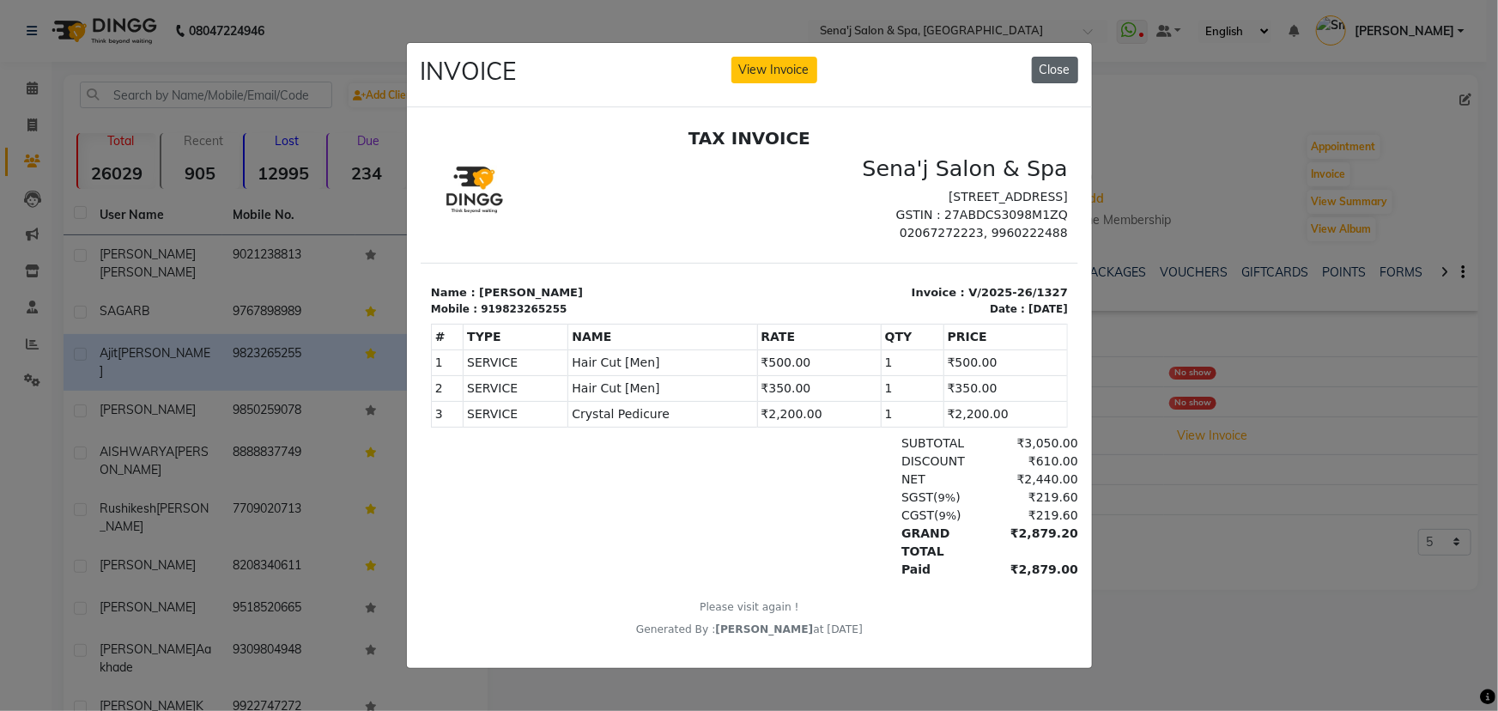
click at [1064, 62] on button "Close" at bounding box center [1055, 70] width 46 height 27
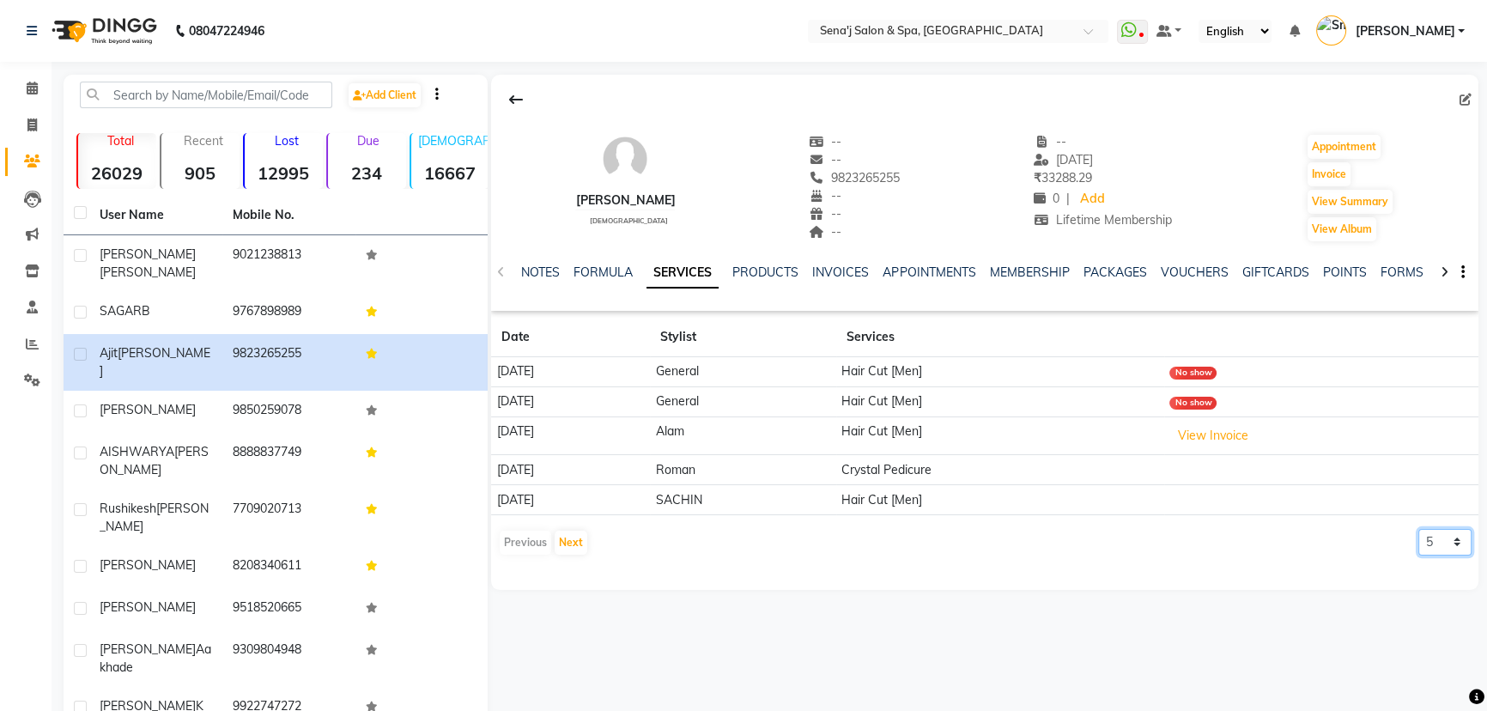
click at [1437, 541] on select "5 10 50 100 500" at bounding box center [1444, 542] width 53 height 27
click at [1418, 529] on select "5 10 50 100 500" at bounding box center [1444, 542] width 53 height 27
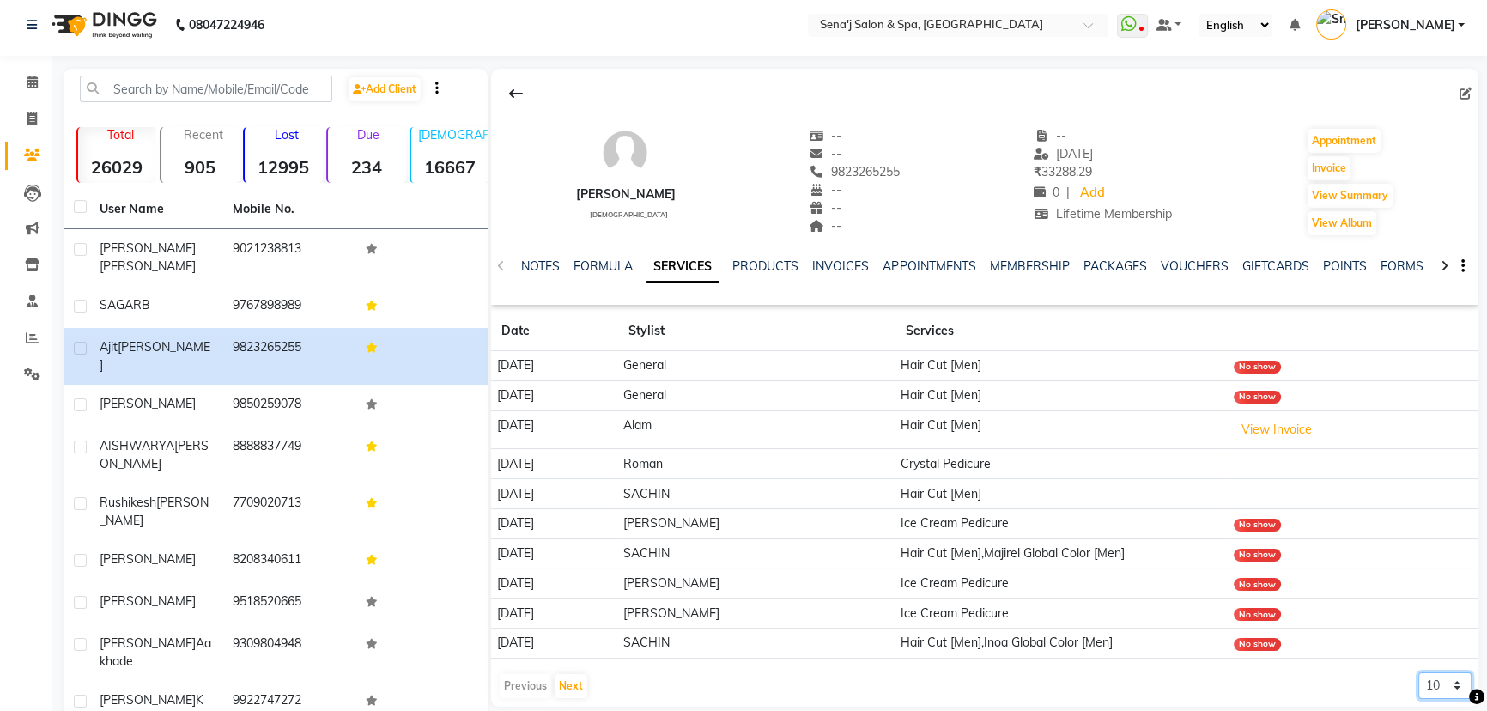
scroll to position [47, 0]
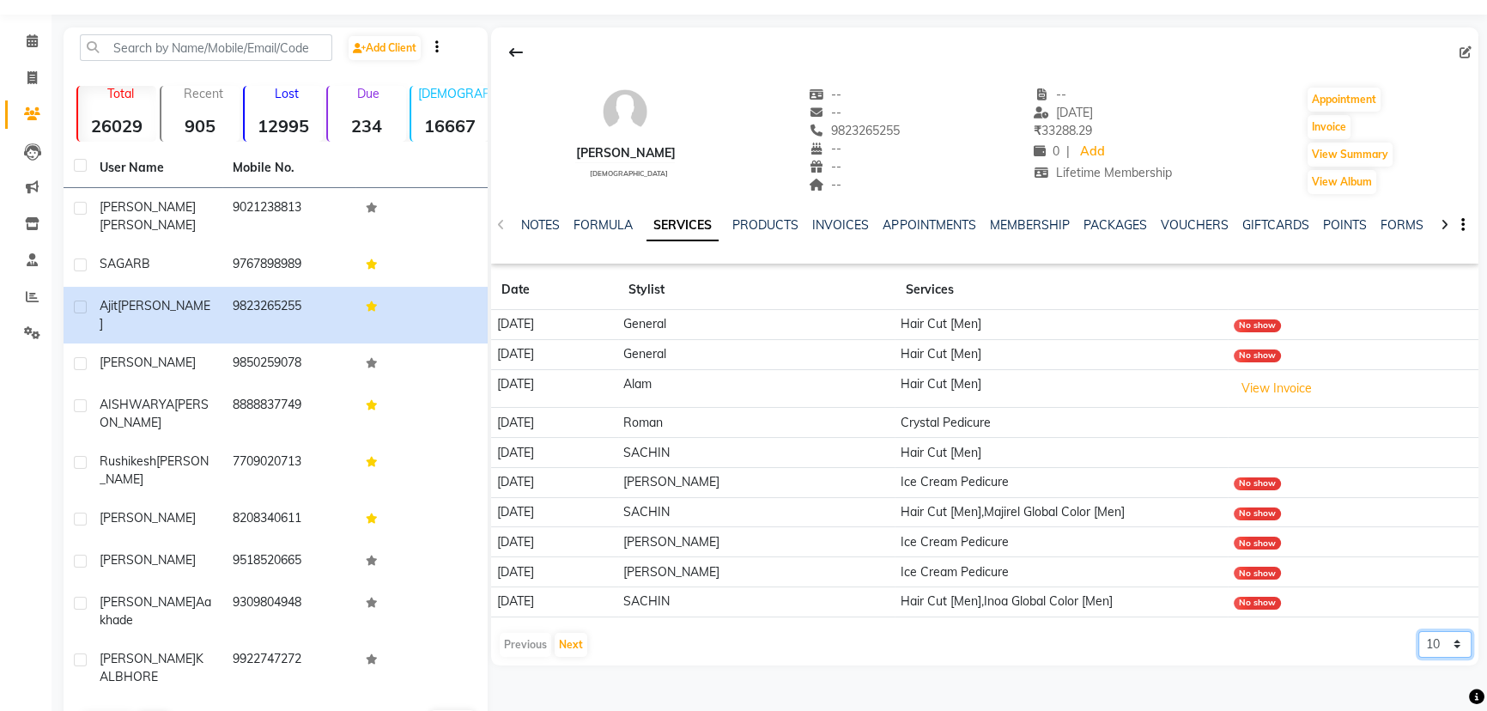
click at [1430, 639] on select "5 10 50 100 500" at bounding box center [1444, 644] width 53 height 27
select select "50"
click at [1418, 631] on select "5 10 50 100 500" at bounding box center [1444, 644] width 53 height 27
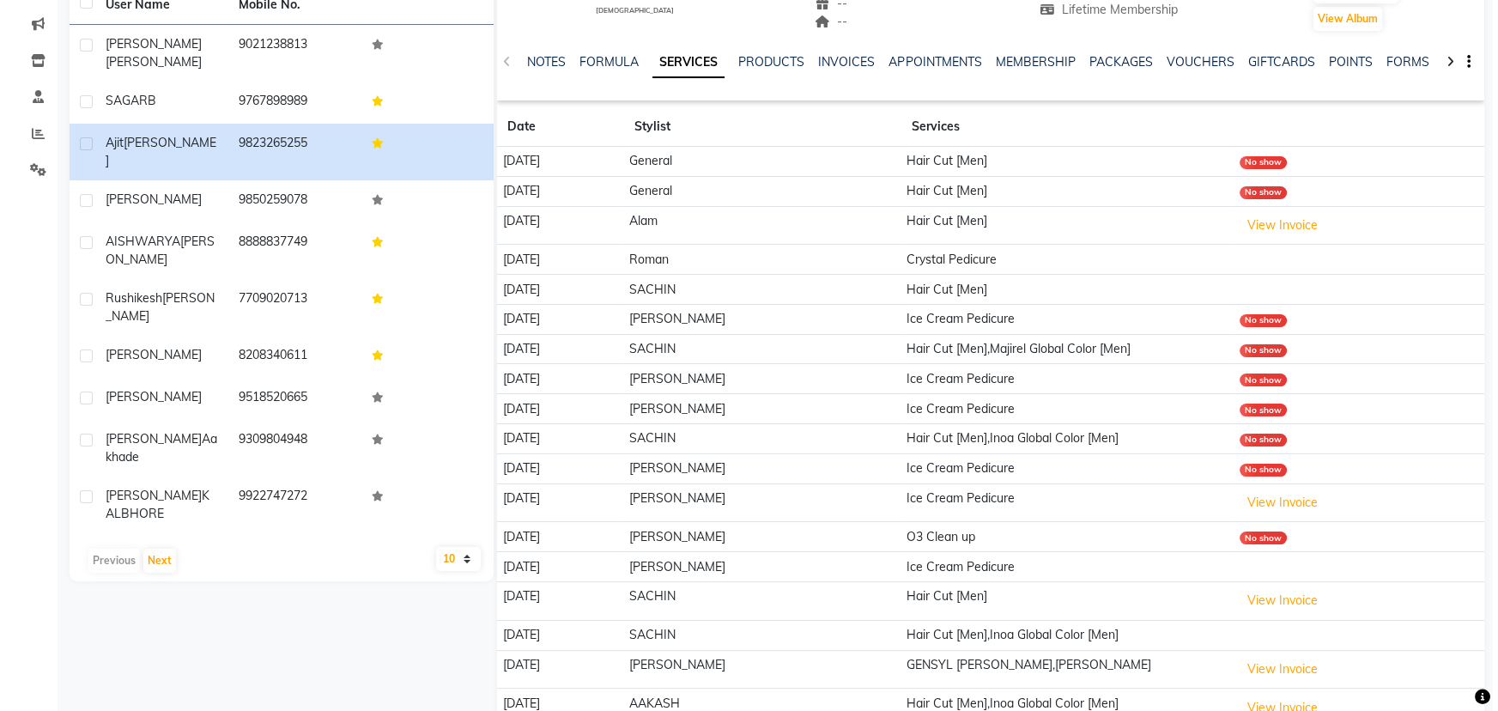
scroll to position [282, 0]
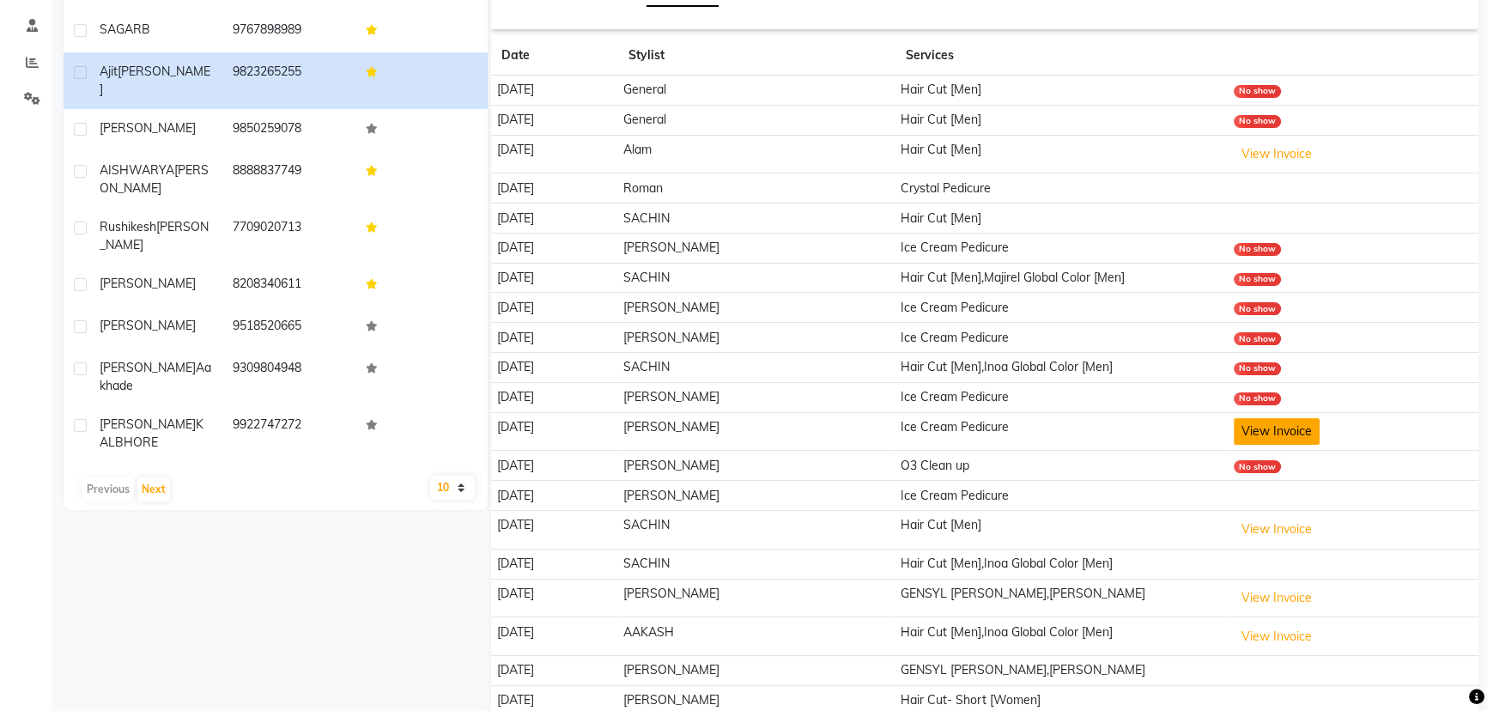
click at [1260, 430] on button "View Invoice" at bounding box center [1277, 431] width 86 height 27
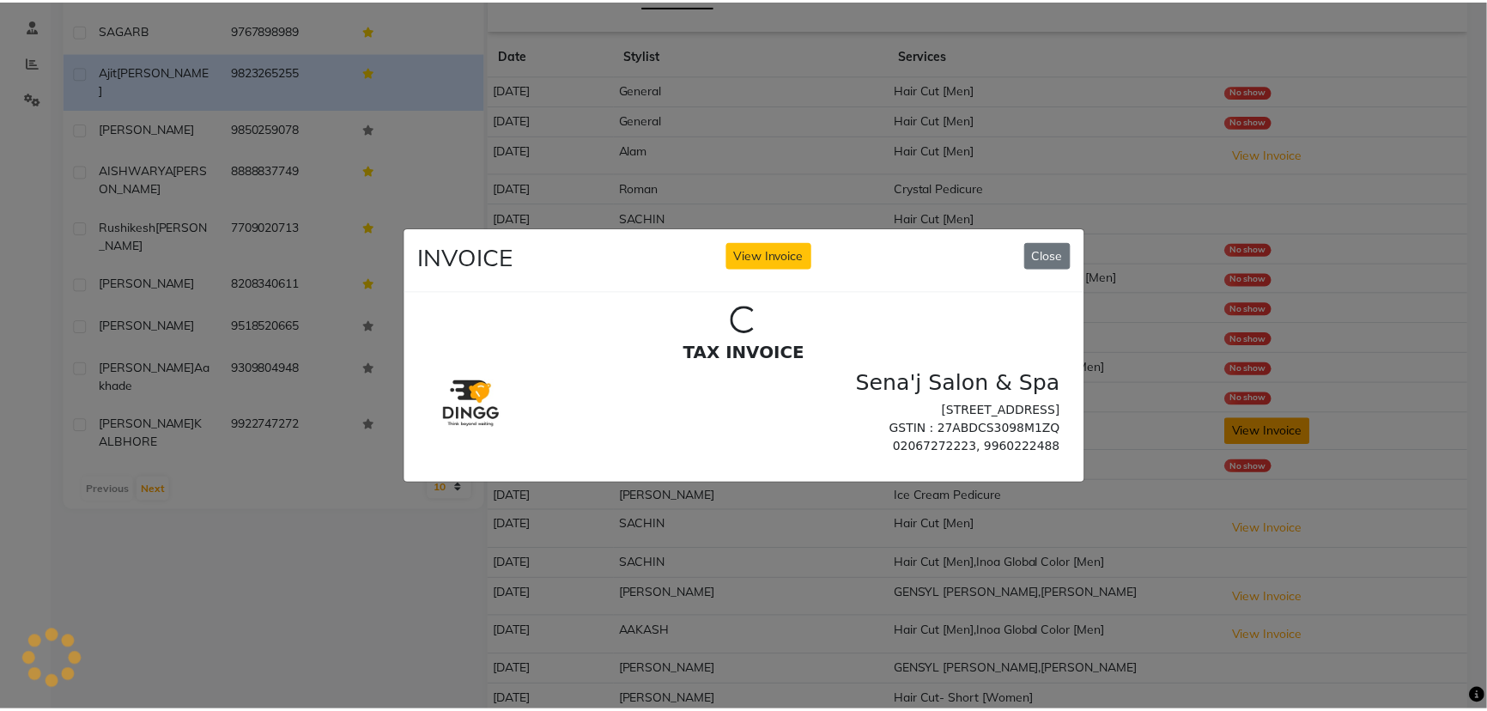
scroll to position [0, 0]
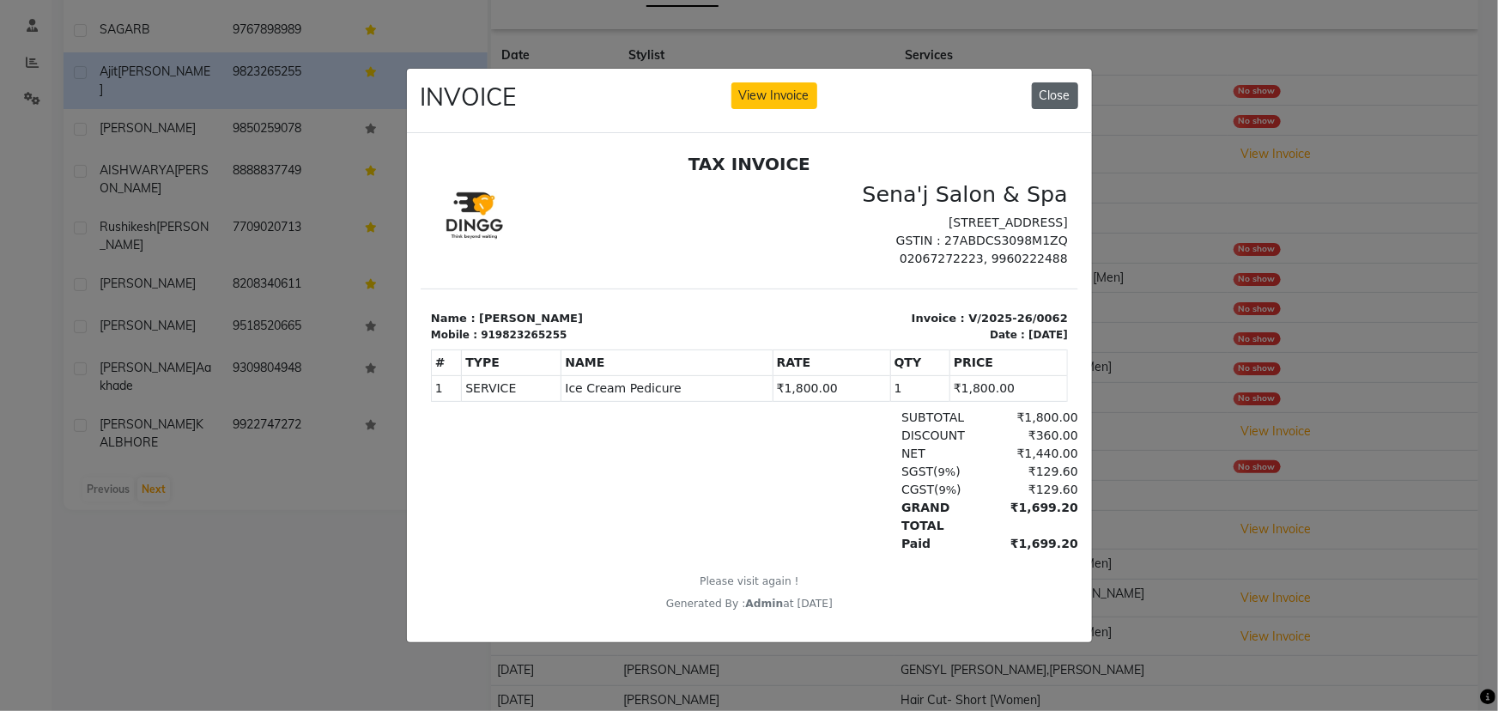
click at [1047, 87] on button "Close" at bounding box center [1055, 95] width 46 height 27
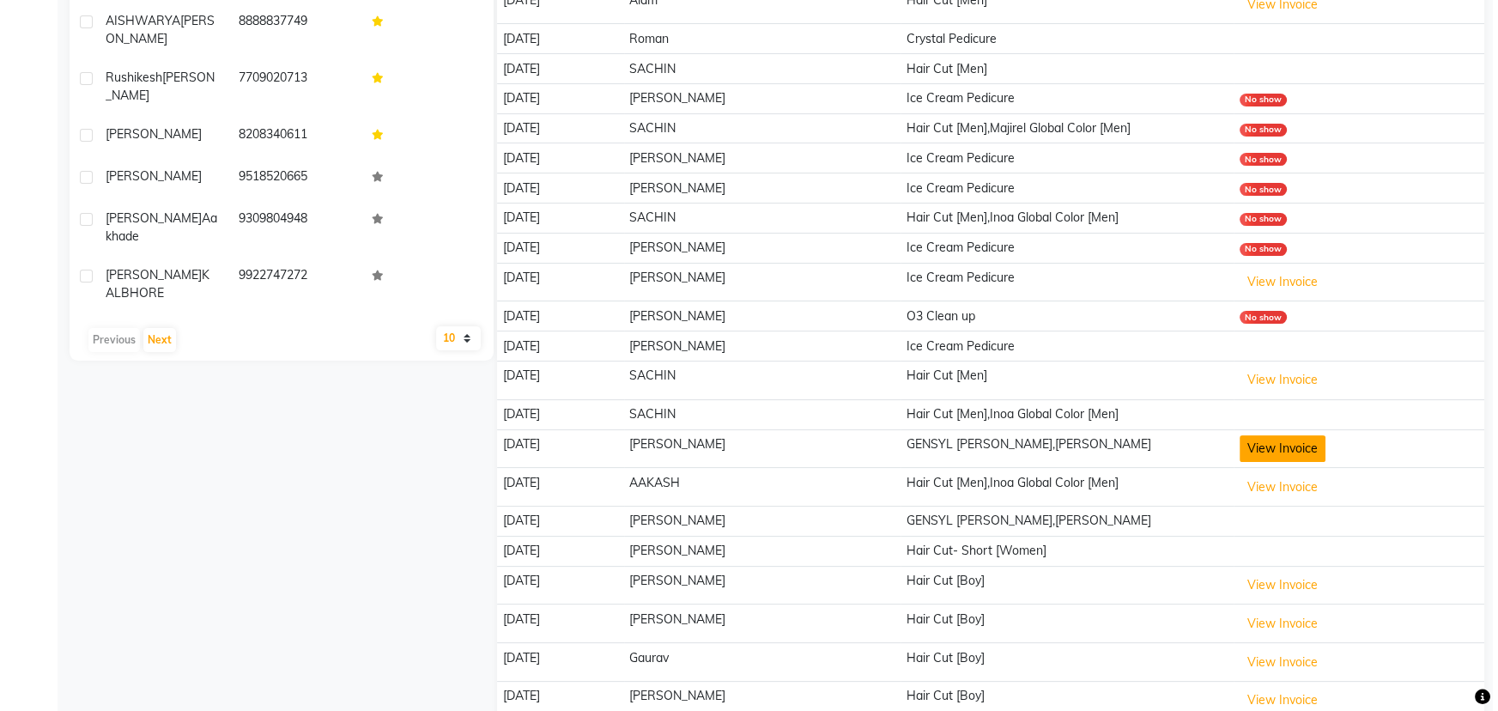
scroll to position [438, 0]
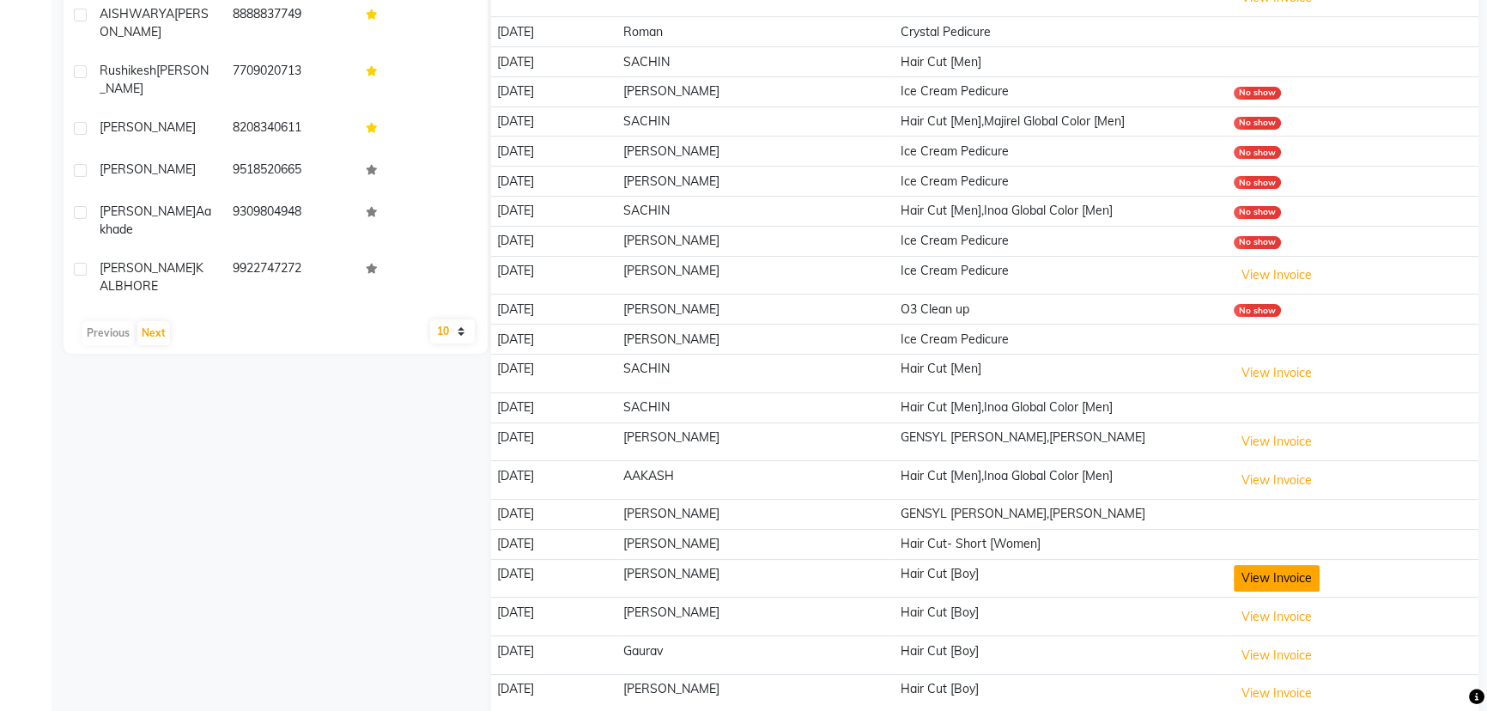
click at [1275, 573] on button "View Invoice" at bounding box center [1277, 578] width 86 height 27
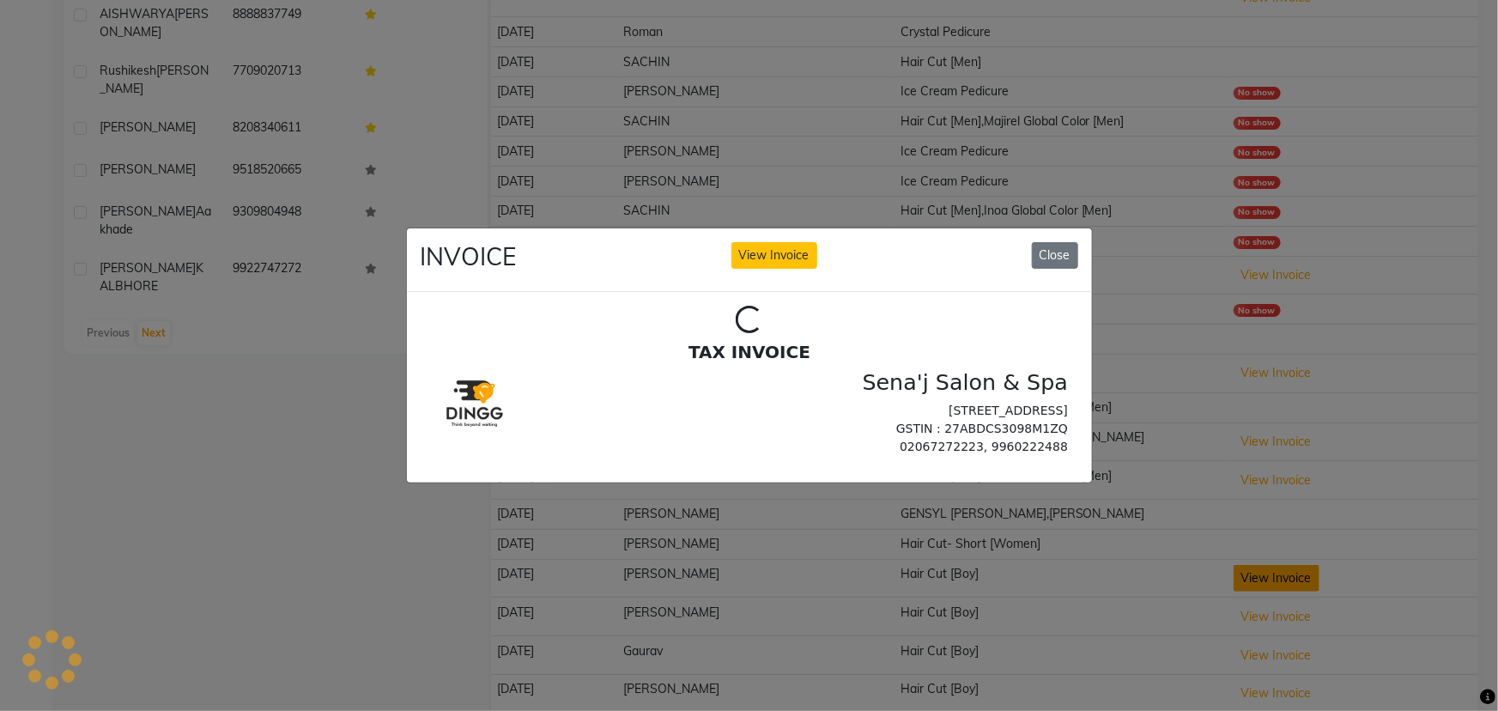
scroll to position [0, 0]
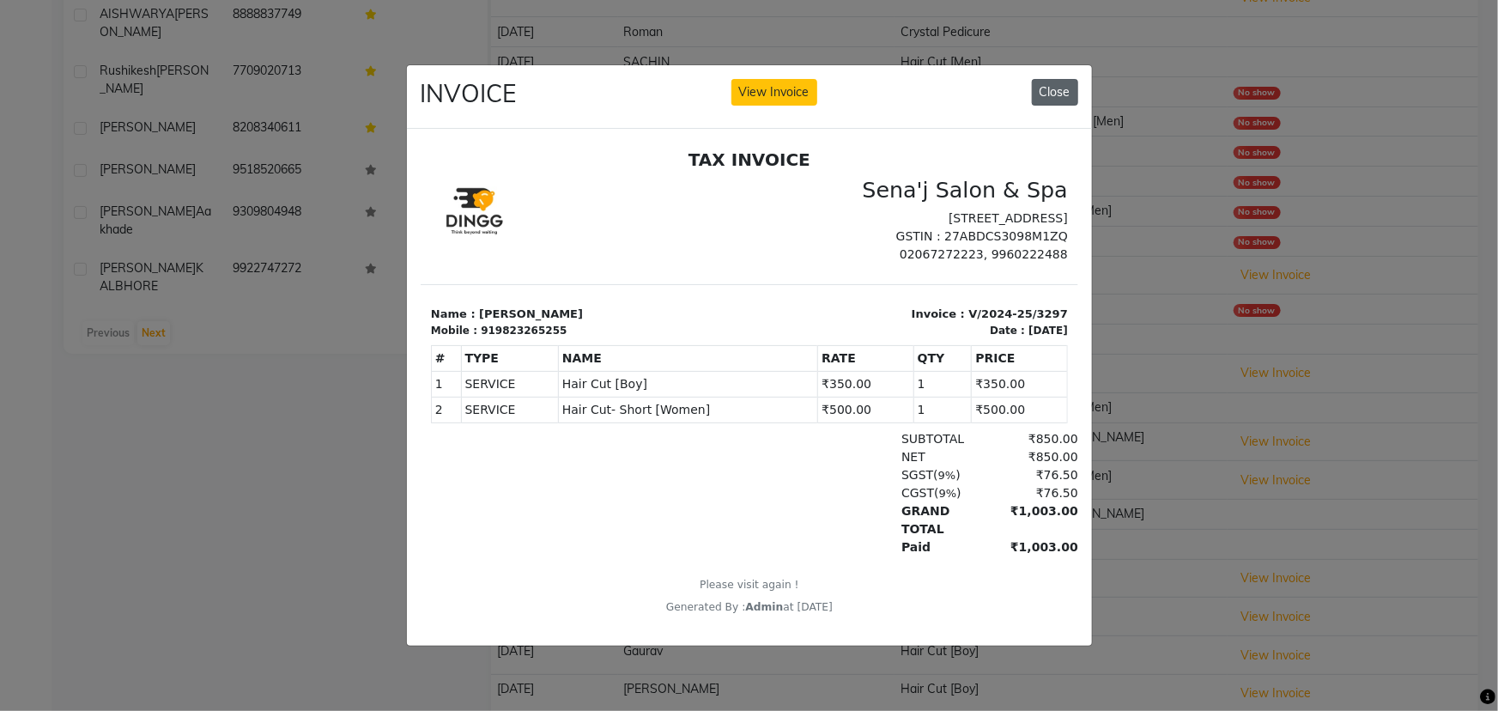
click at [1055, 89] on button "Close" at bounding box center [1055, 92] width 46 height 27
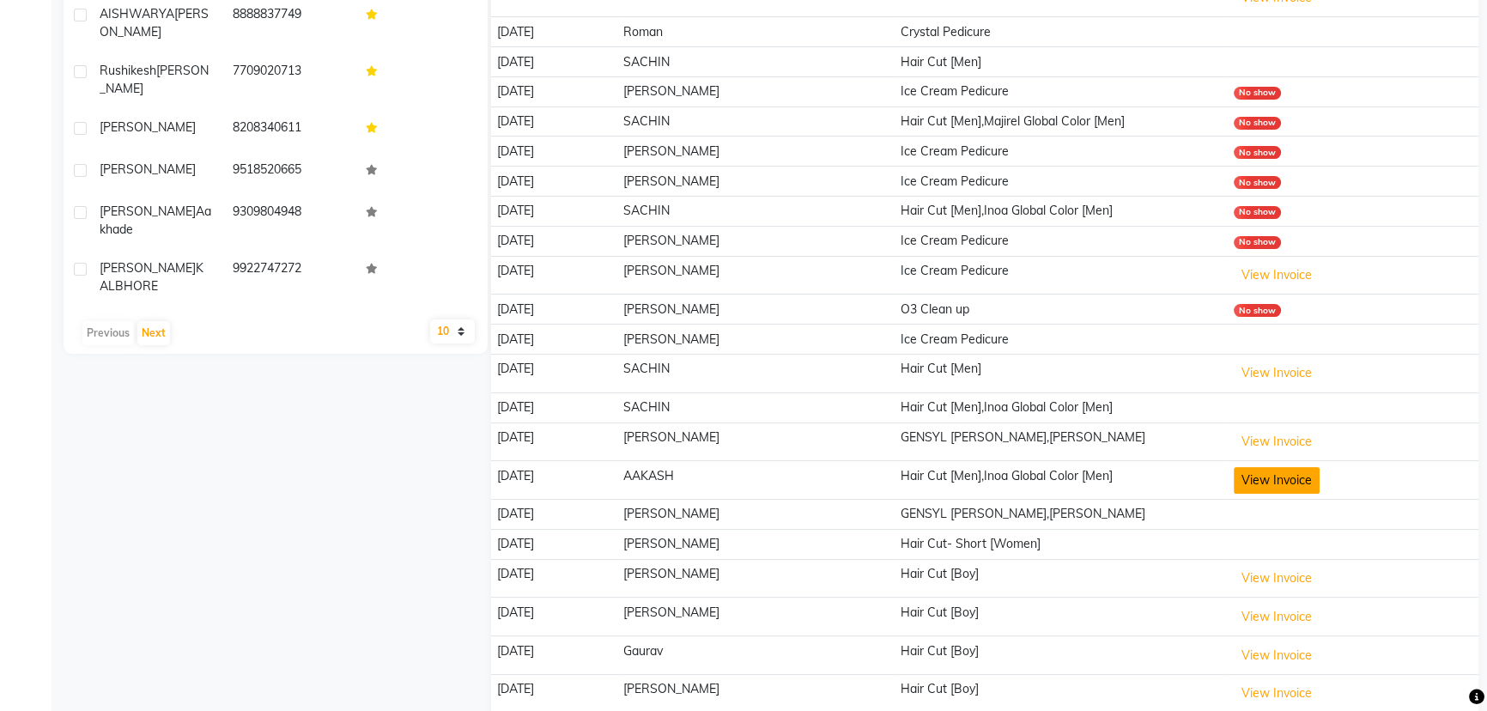
click at [1281, 484] on button "View Invoice" at bounding box center [1277, 480] width 86 height 27
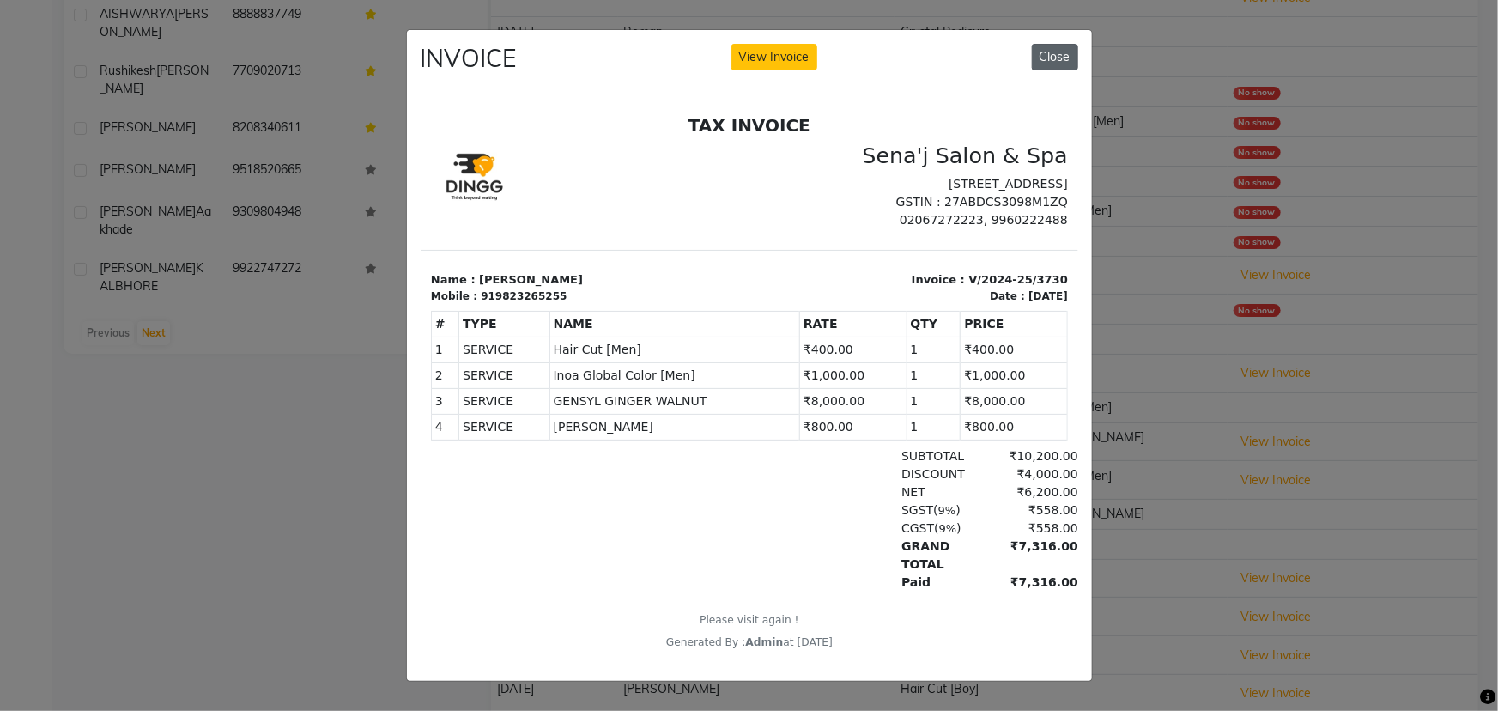
click at [1041, 54] on button "Close" at bounding box center [1055, 57] width 46 height 27
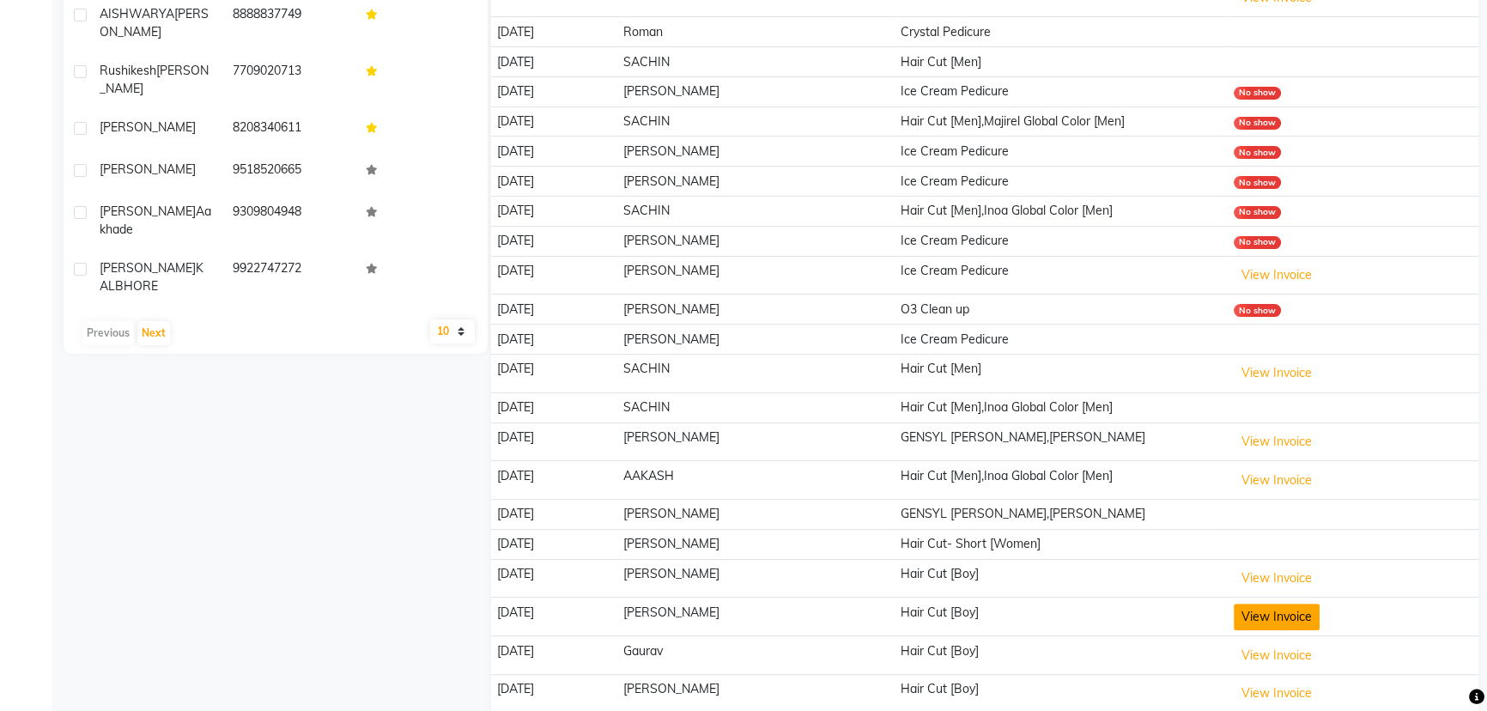
click at [1283, 611] on button "View Invoice" at bounding box center [1277, 617] width 86 height 27
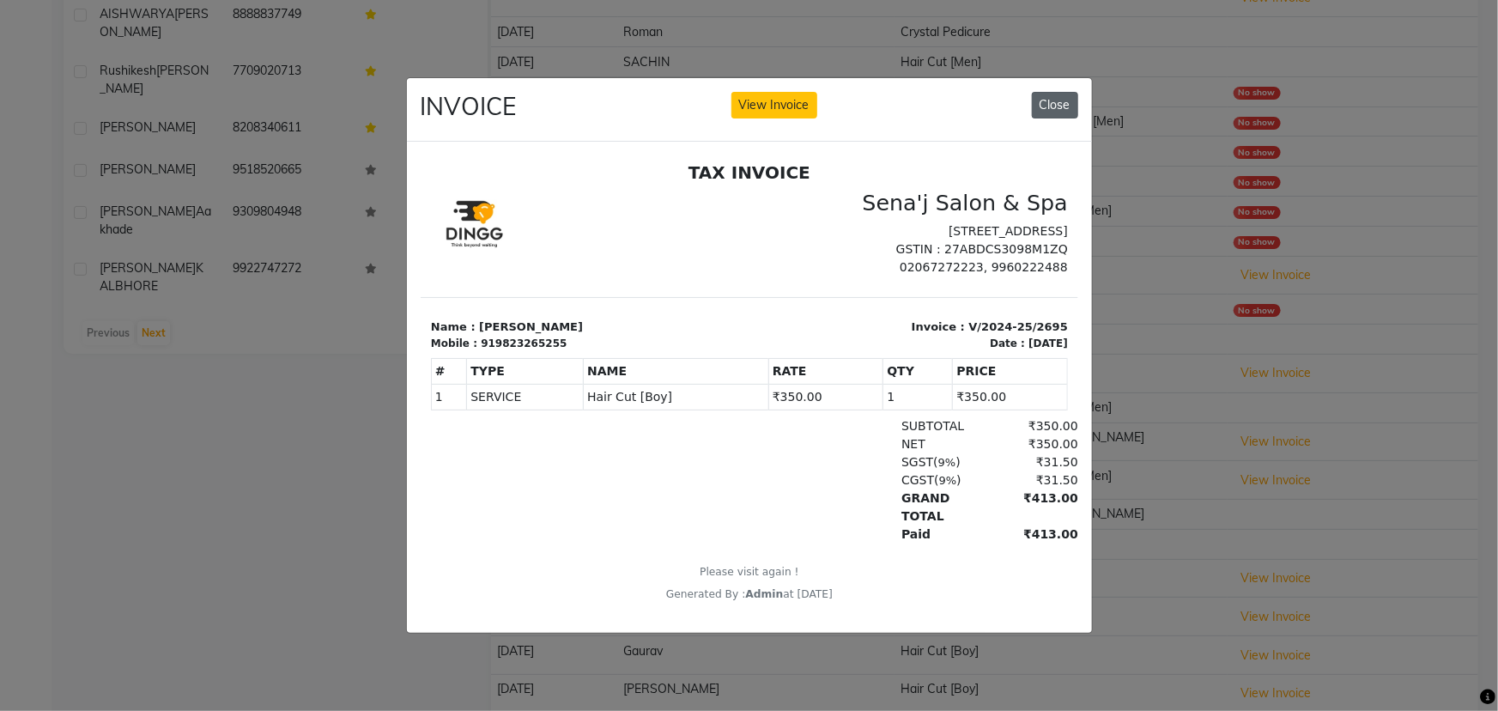
click at [1052, 97] on button "Close" at bounding box center [1055, 105] width 46 height 27
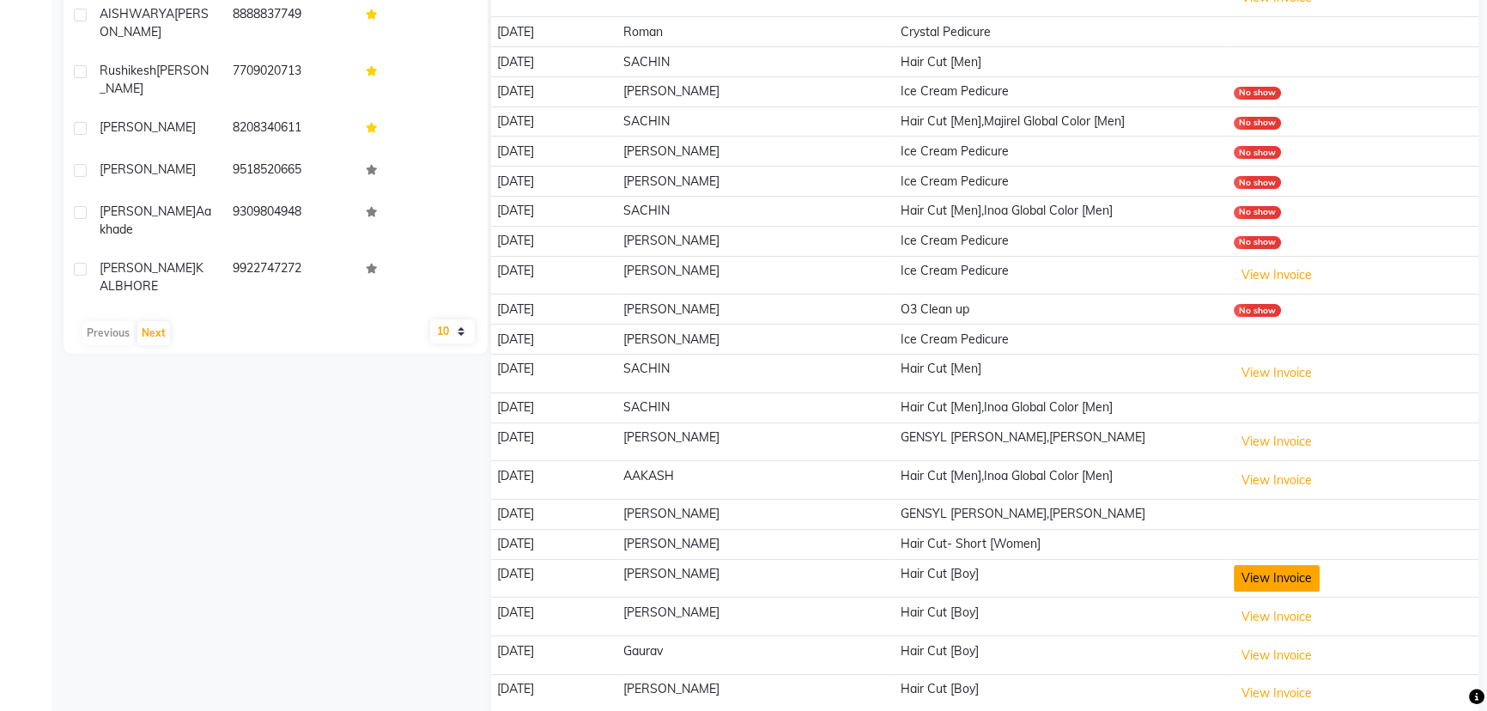
click at [1282, 572] on button "View Invoice" at bounding box center [1277, 578] width 86 height 27
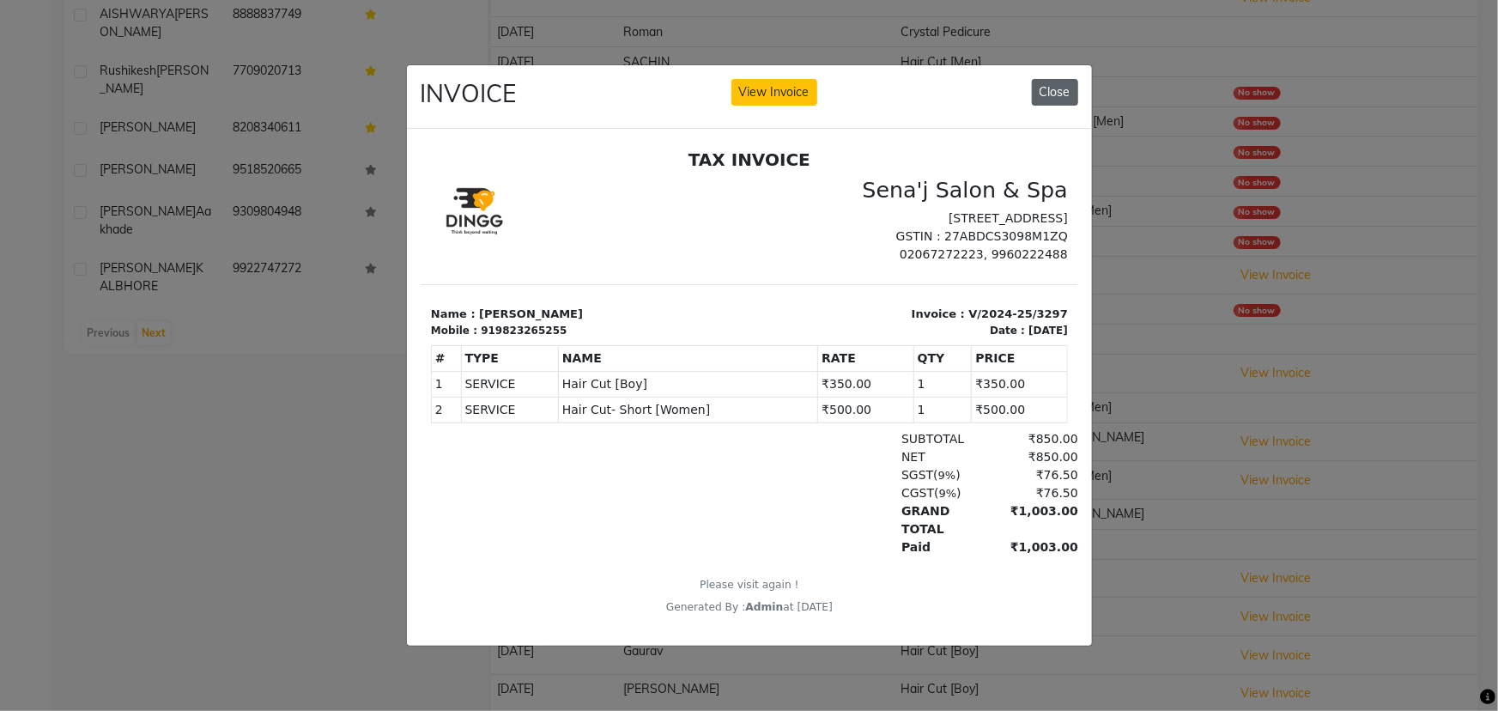
click at [1046, 88] on button "Close" at bounding box center [1055, 92] width 46 height 27
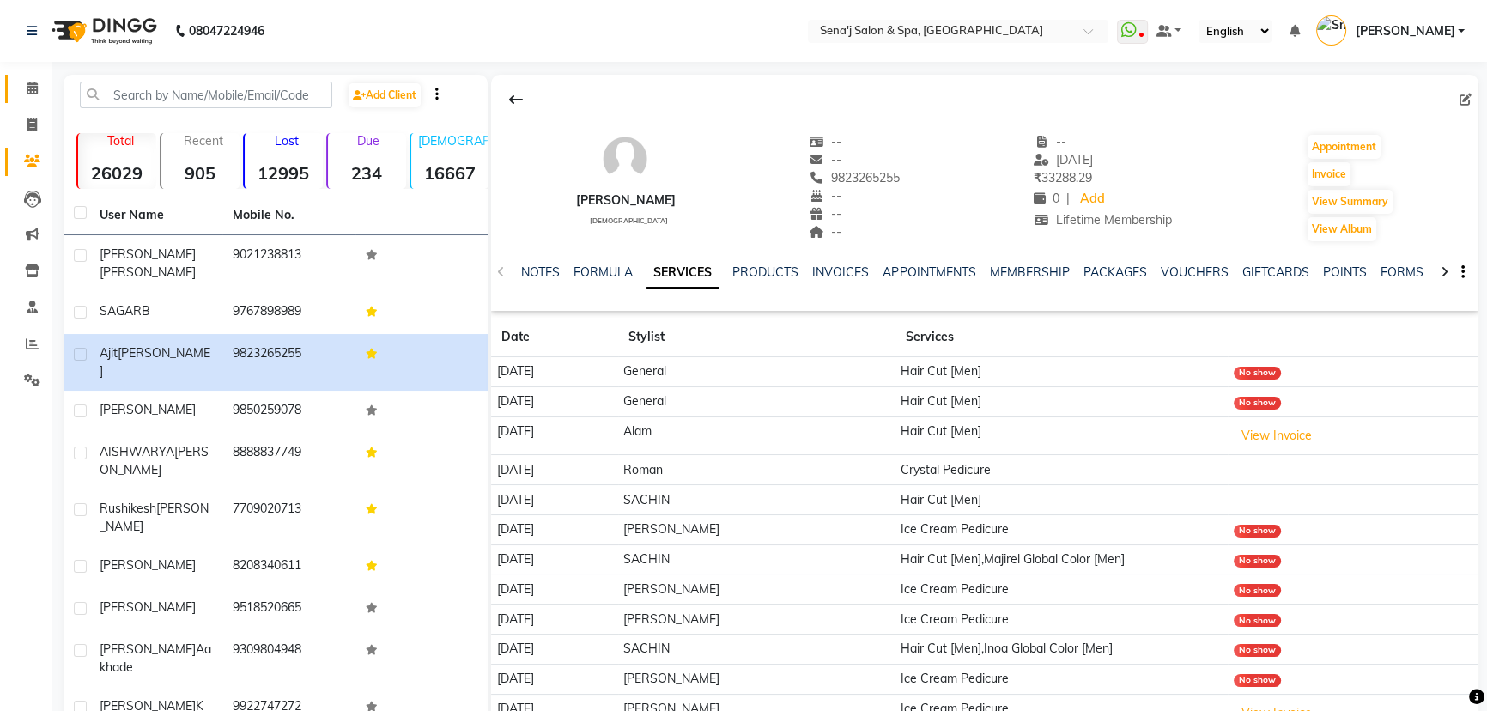
click at [32, 88] on icon at bounding box center [32, 88] width 11 height 13
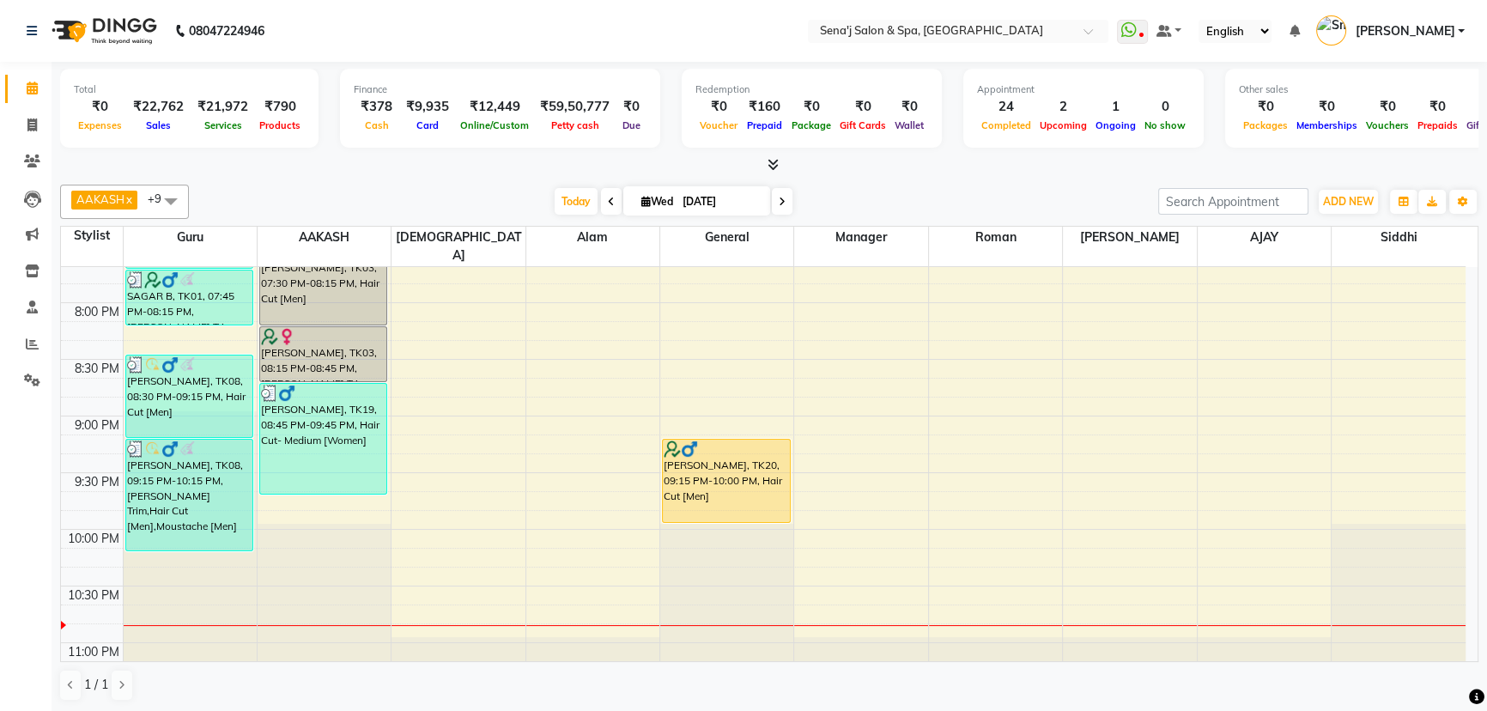
scroll to position [1248, 0]
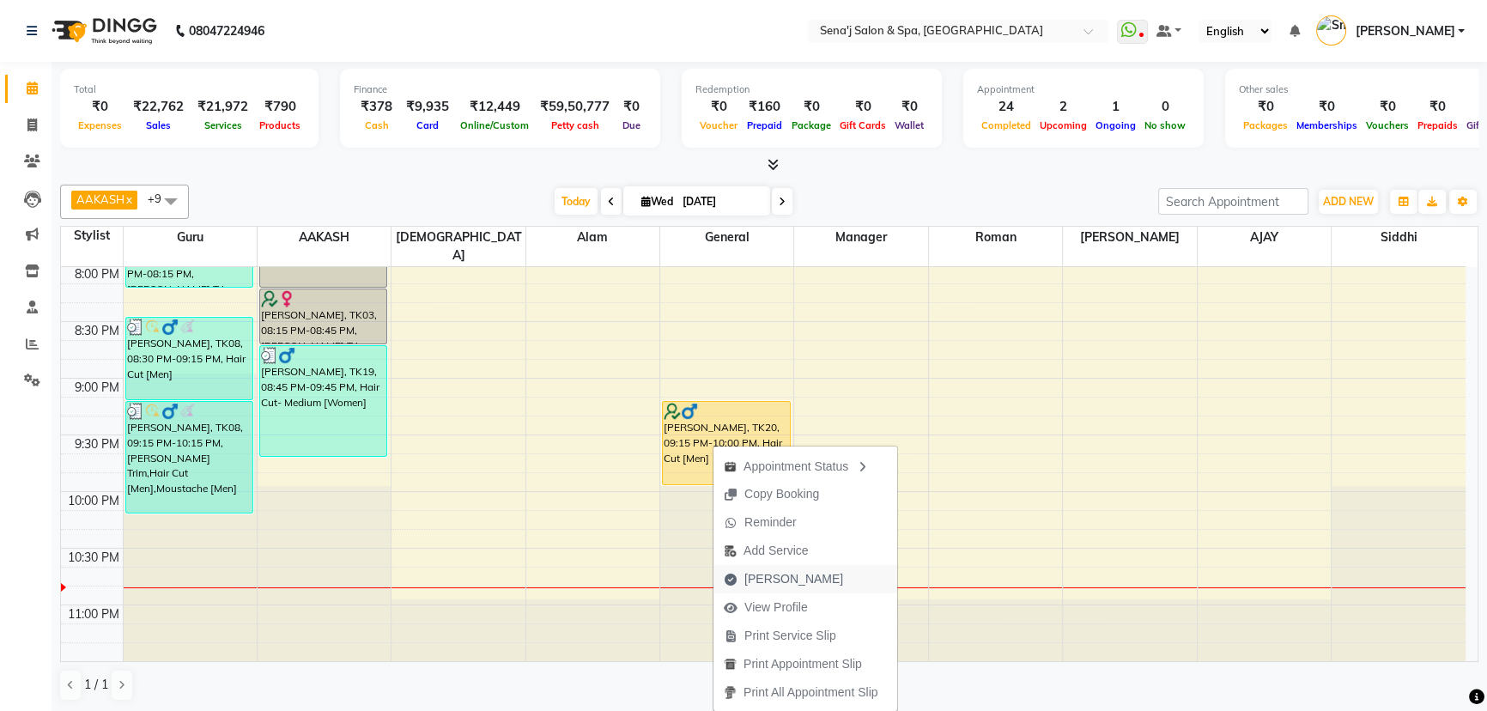
click at [788, 579] on span "[PERSON_NAME]" at bounding box center [793, 579] width 99 height 18
select select "447"
select select "service"
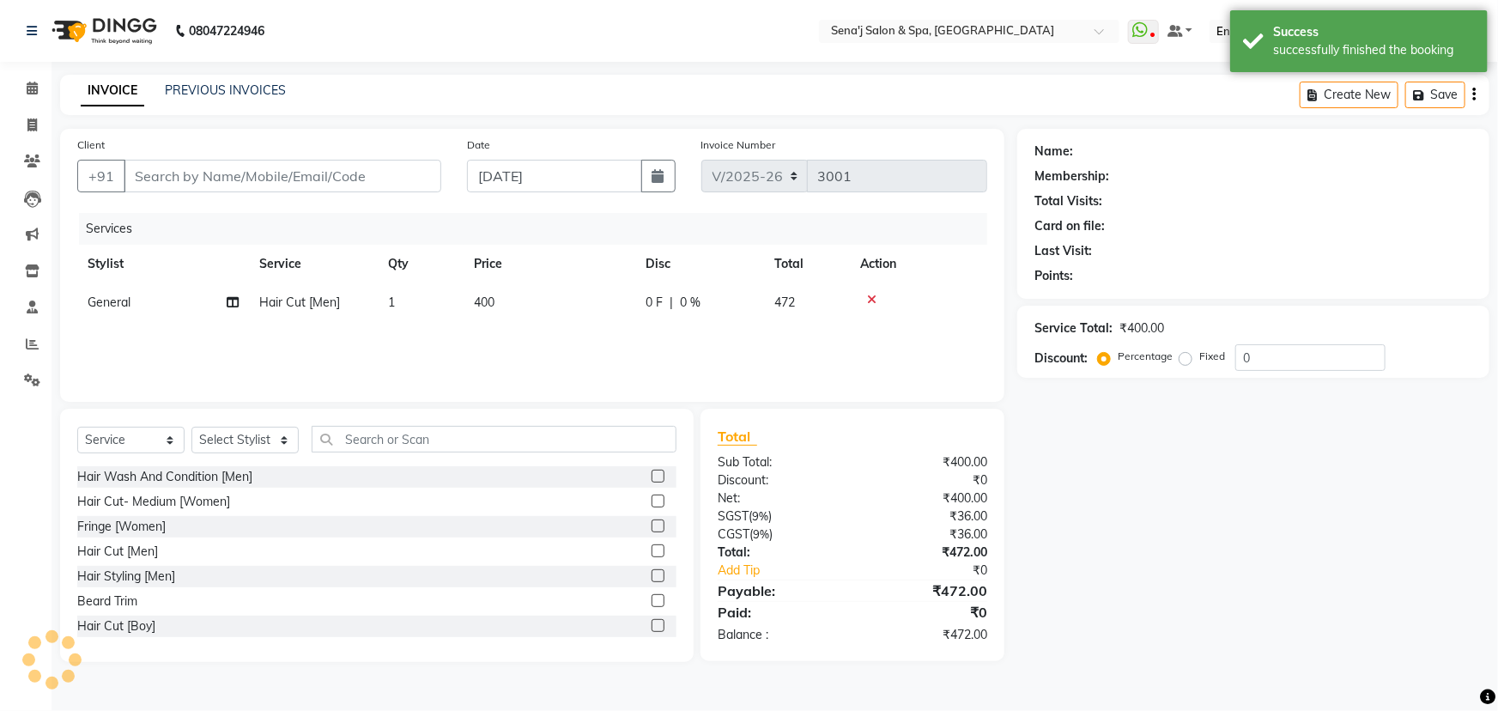
type input "9823265255"
select select "8107"
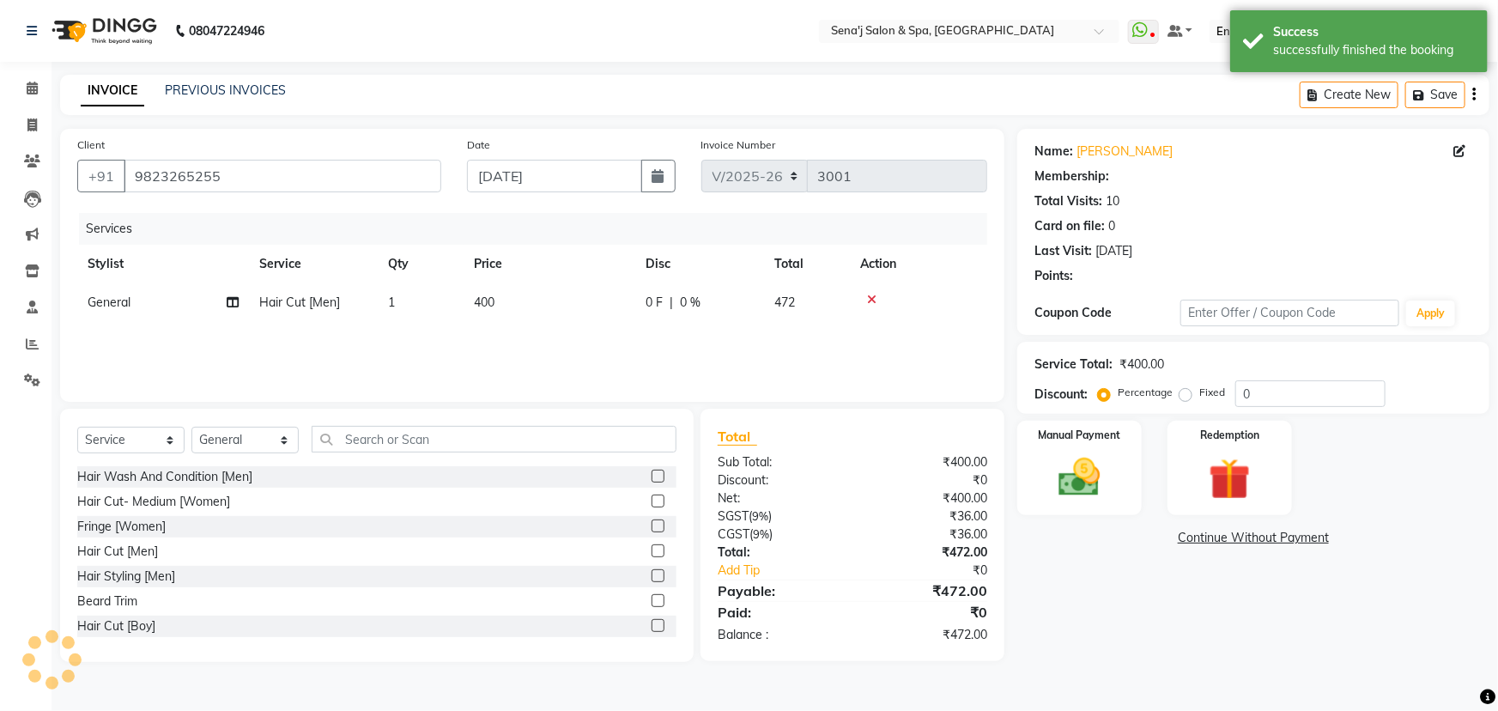
select select "1: Object"
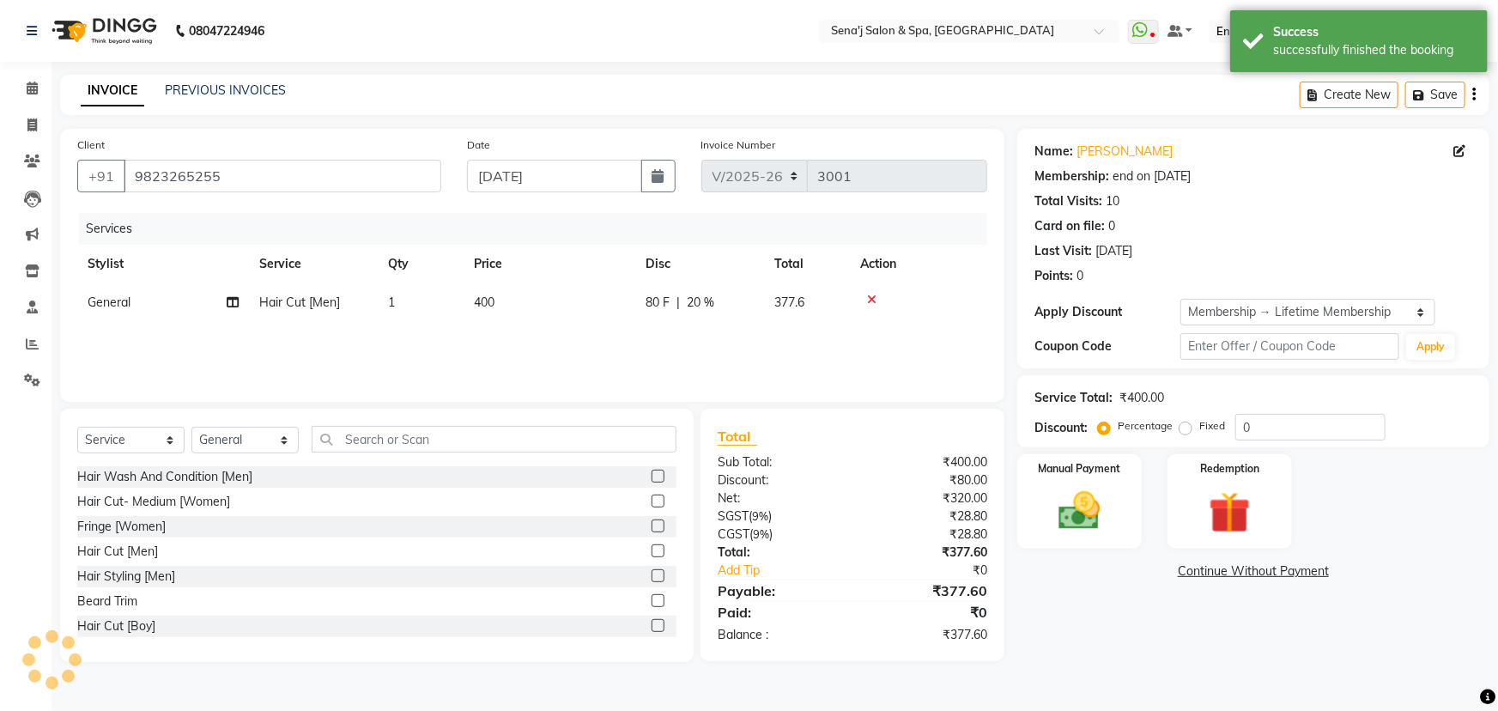
type input "20"
click at [119, 309] on span "General" at bounding box center [109, 301] width 43 height 15
select select "8107"
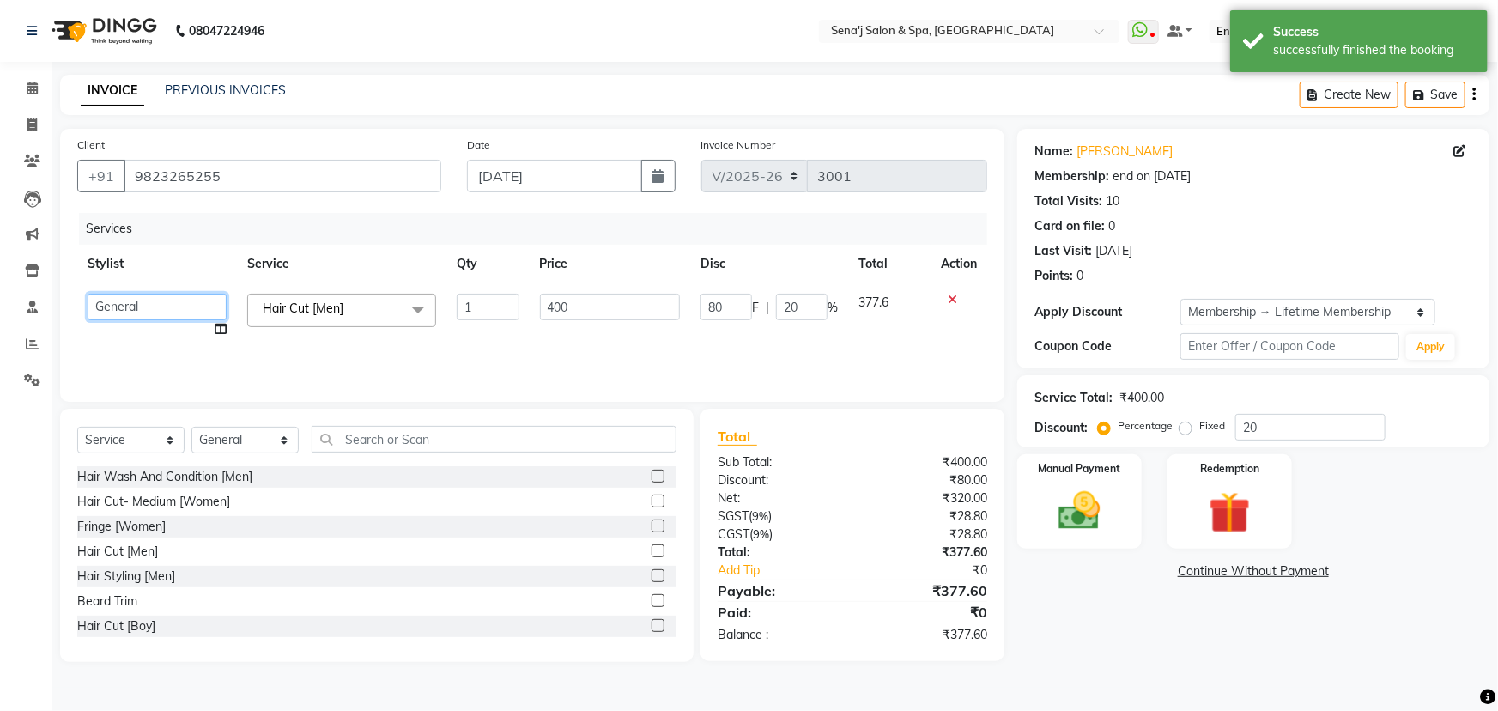
click at [175, 307] on select "[PERSON_NAME] [PERSON_NAME] [PERSON_NAME] [PERSON_NAME] General Guru Manager Ma…" at bounding box center [157, 307] width 139 height 27
select select "53043"
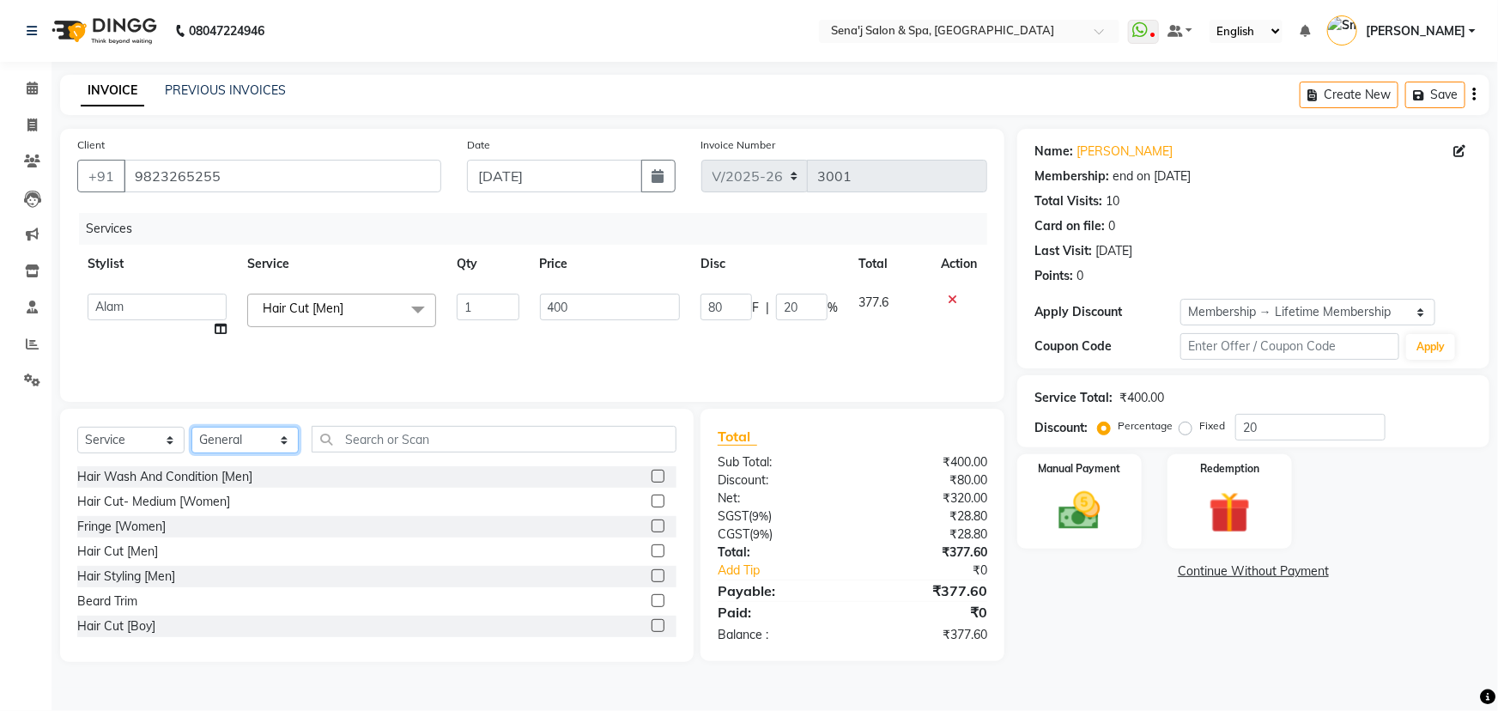
click at [243, 438] on select "Select Stylist [PERSON_NAME] [PERSON_NAME] [PERSON_NAME] [PERSON_NAME] General …" at bounding box center [244, 440] width 107 height 27
select select "11468"
click at [191, 427] on select "Select Stylist [PERSON_NAME] [PERSON_NAME] [PERSON_NAME] [PERSON_NAME] General …" at bounding box center [244, 440] width 107 height 27
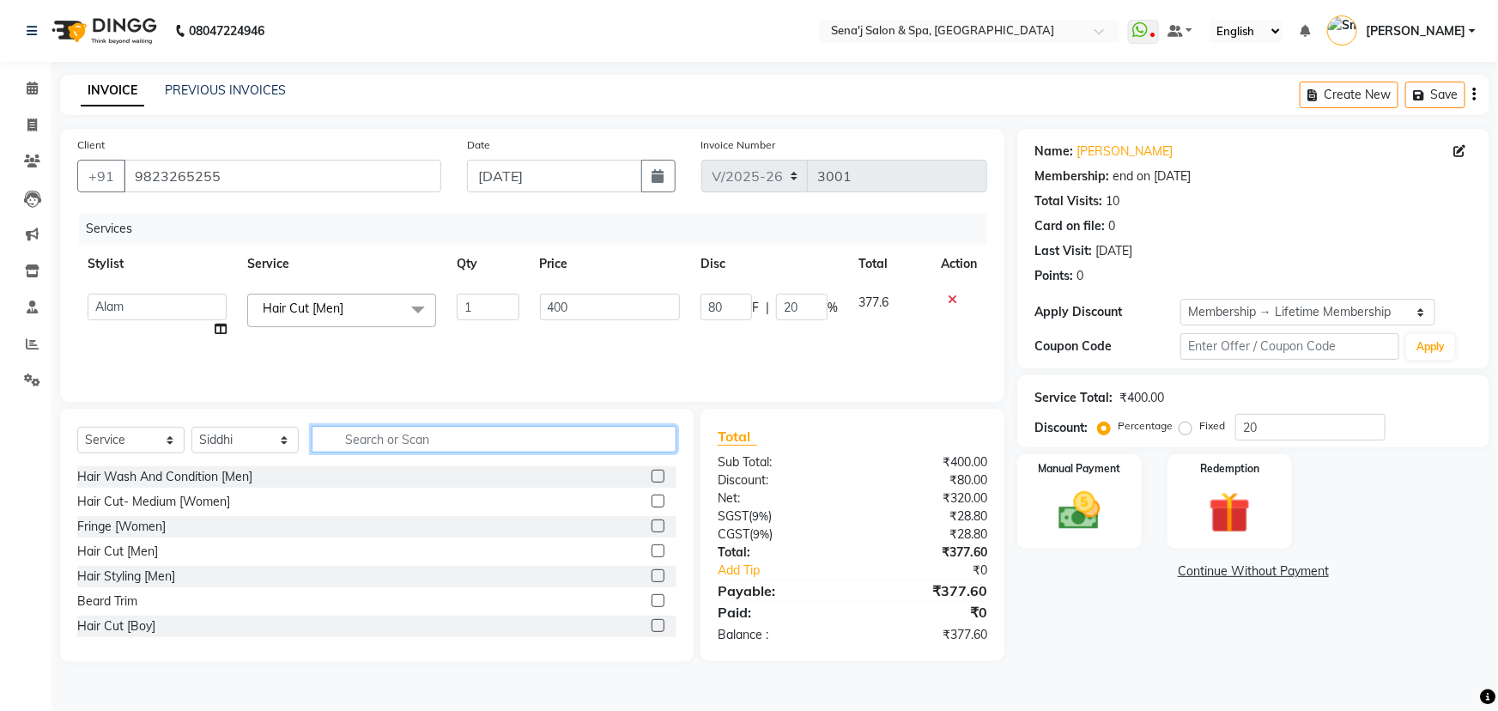
click at [404, 441] on input "text" at bounding box center [494, 439] width 365 height 27
type input "ice"
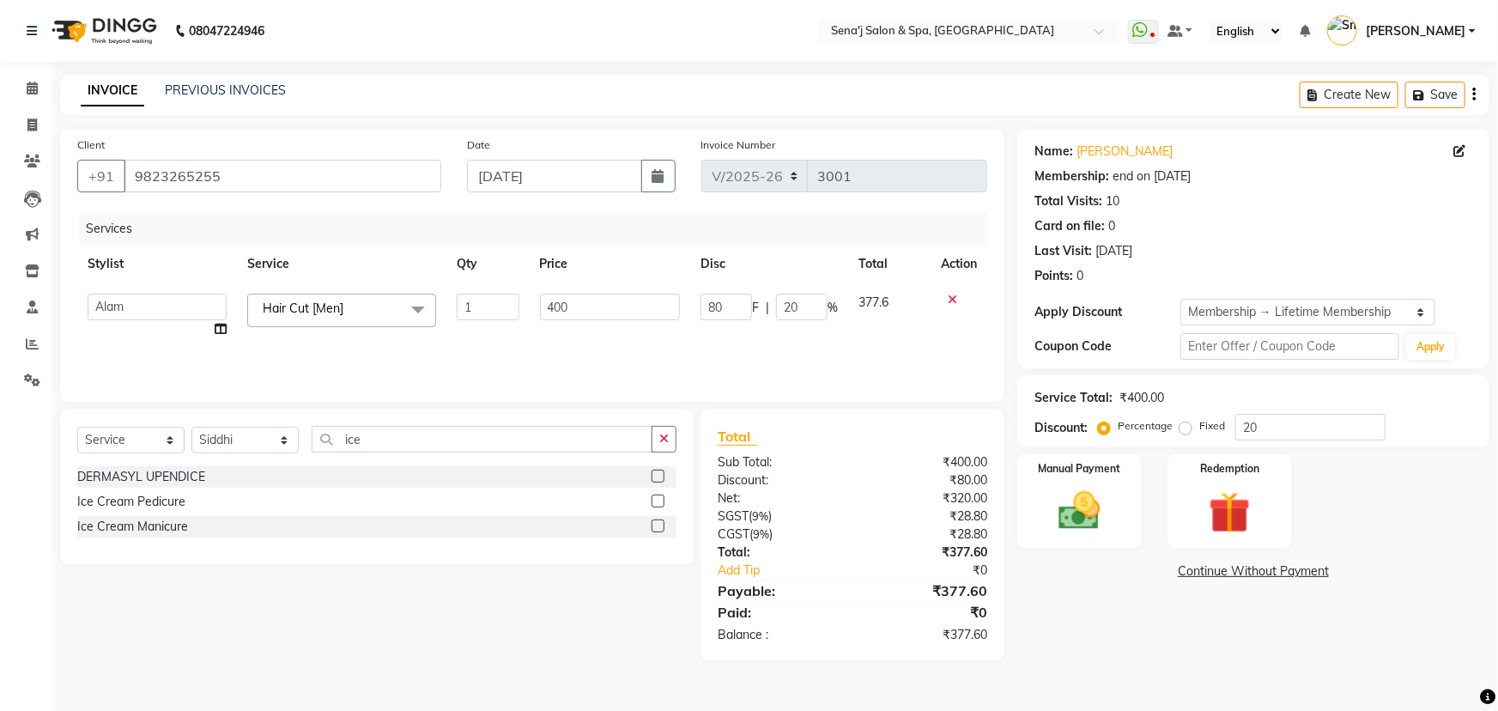
click at [657, 527] on label at bounding box center [658, 525] width 13 height 13
click at [657, 527] on input "checkbox" at bounding box center [657, 526] width 11 height 11
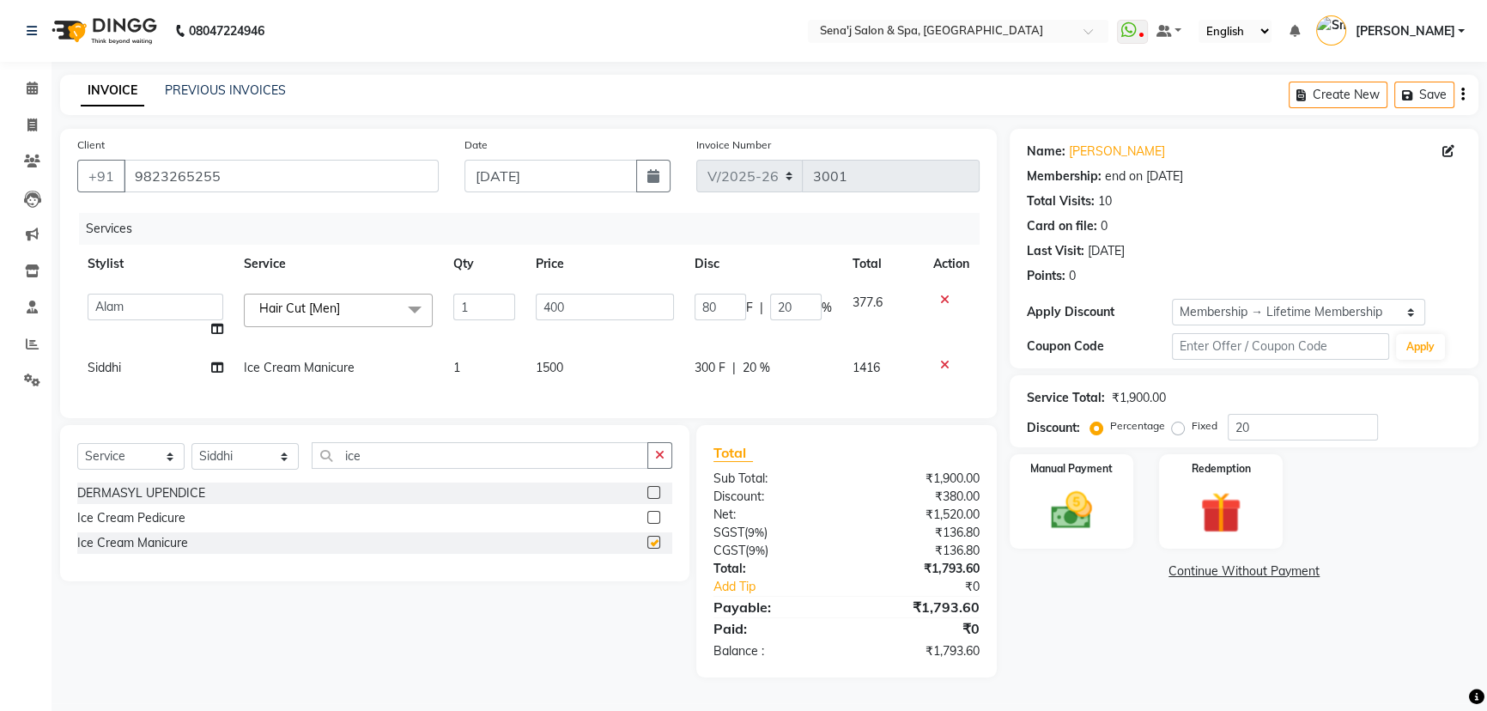
checkbox input "false"
click at [653, 524] on label at bounding box center [653, 517] width 13 height 13
click at [653, 524] on input "checkbox" at bounding box center [652, 518] width 11 height 11
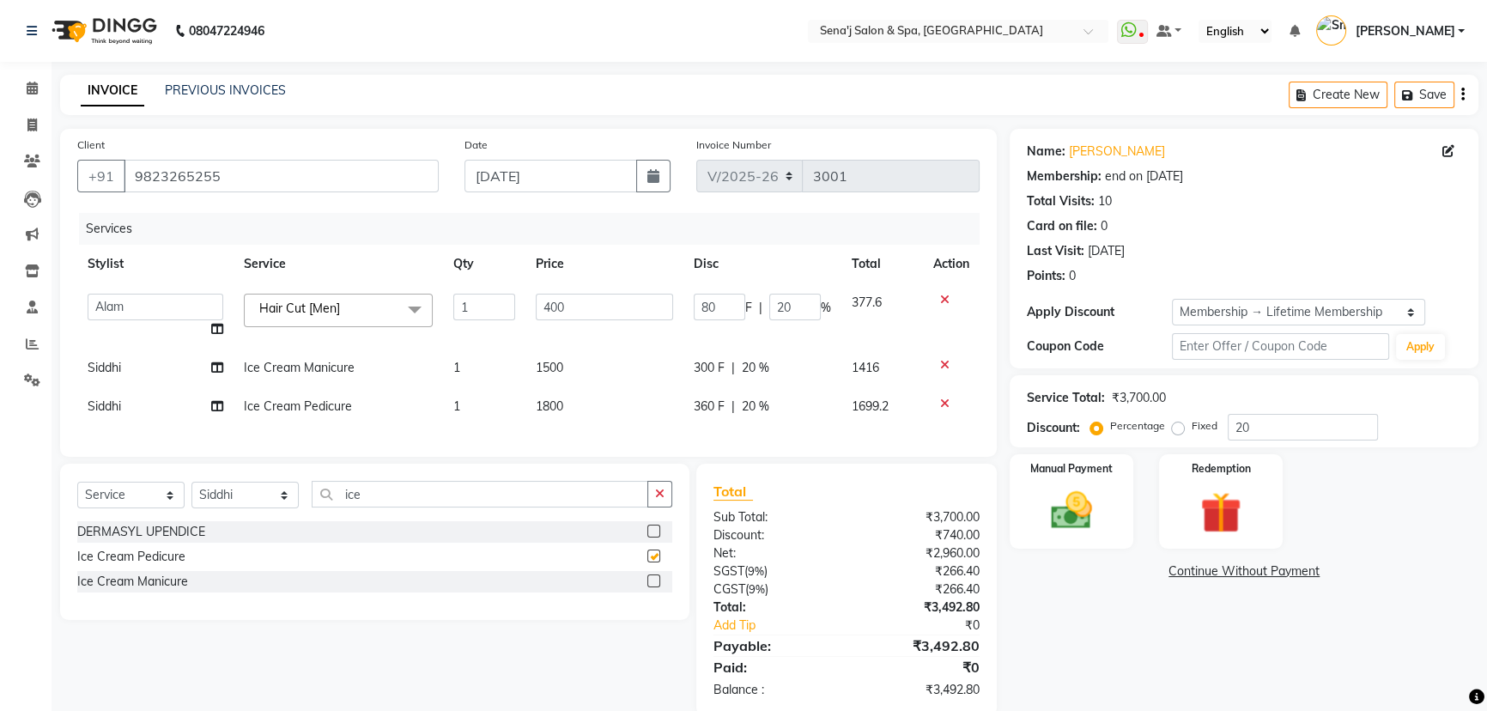
checkbox input "false"
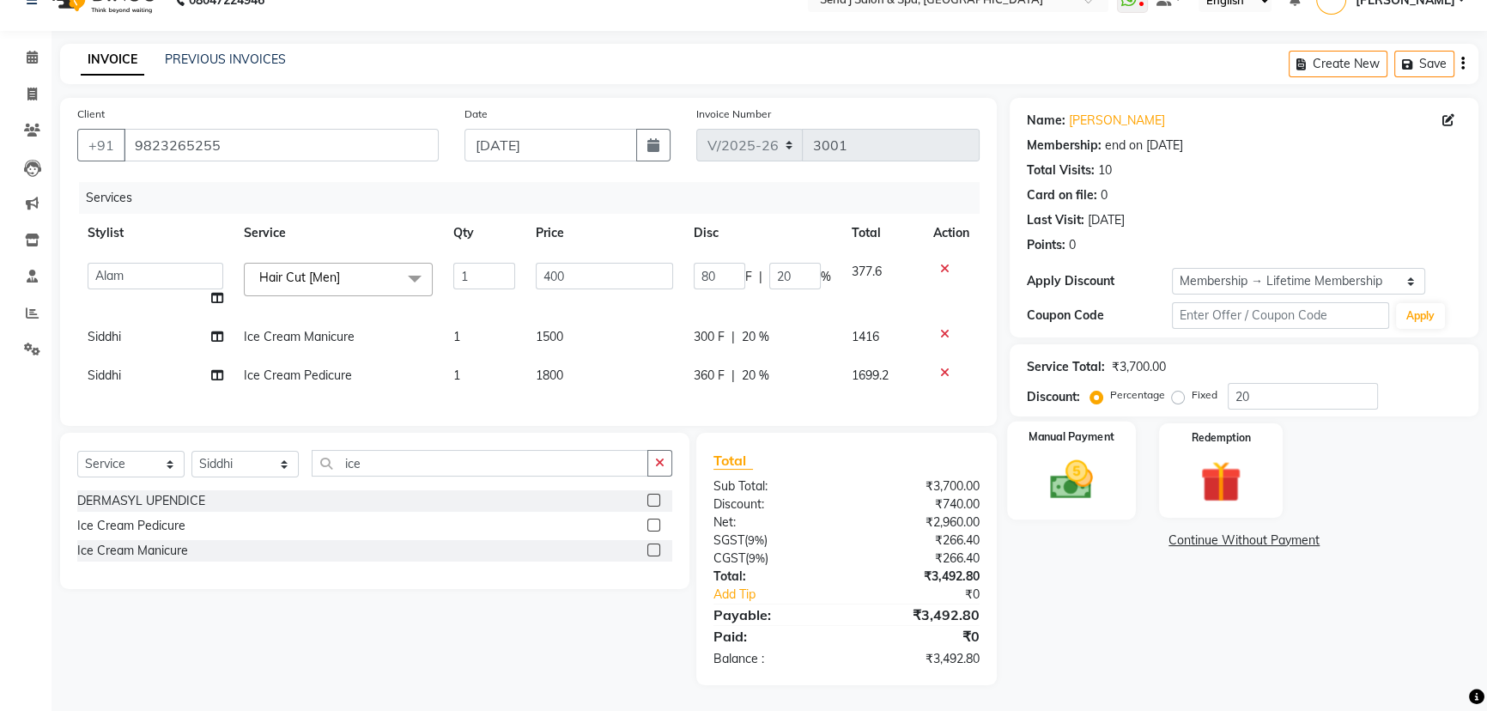
click at [1061, 458] on img at bounding box center [1072, 479] width 70 height 49
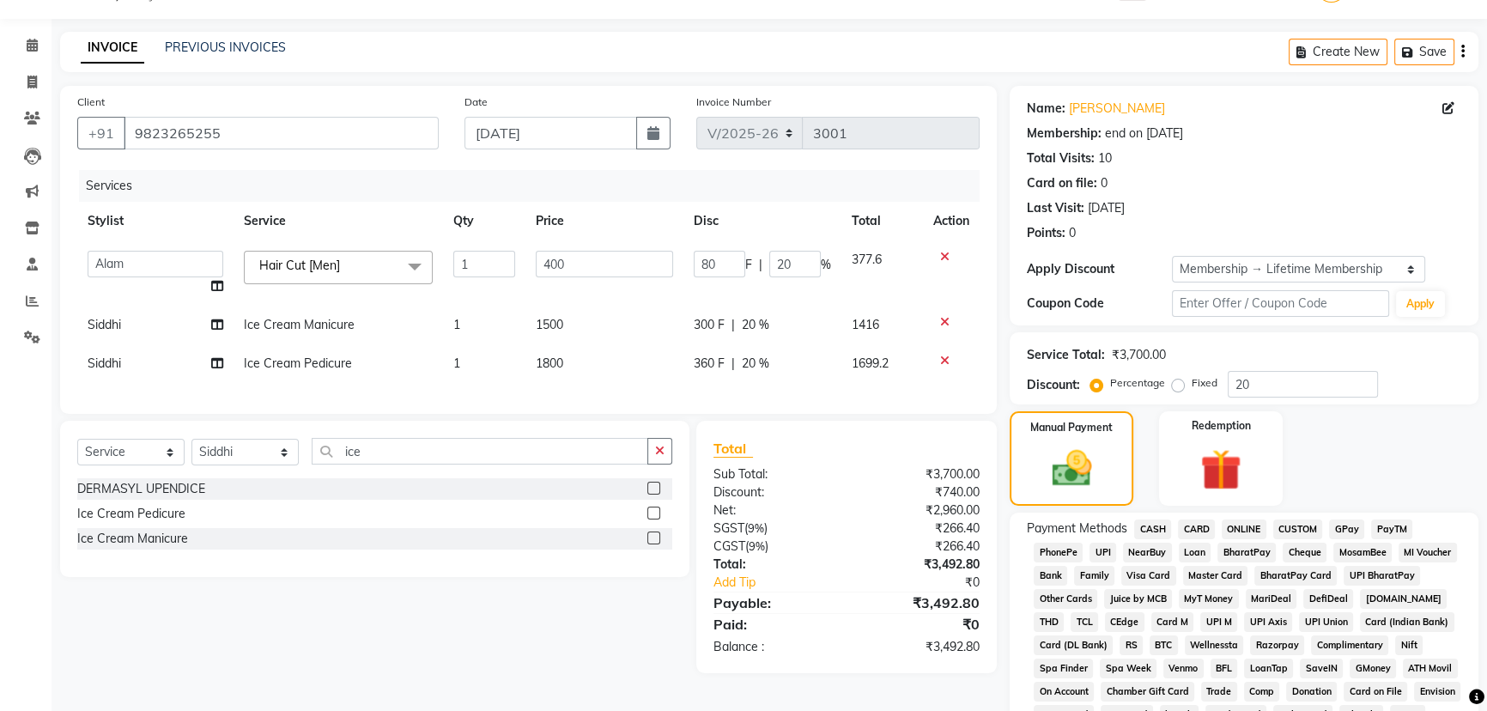
scroll to position [198, 0]
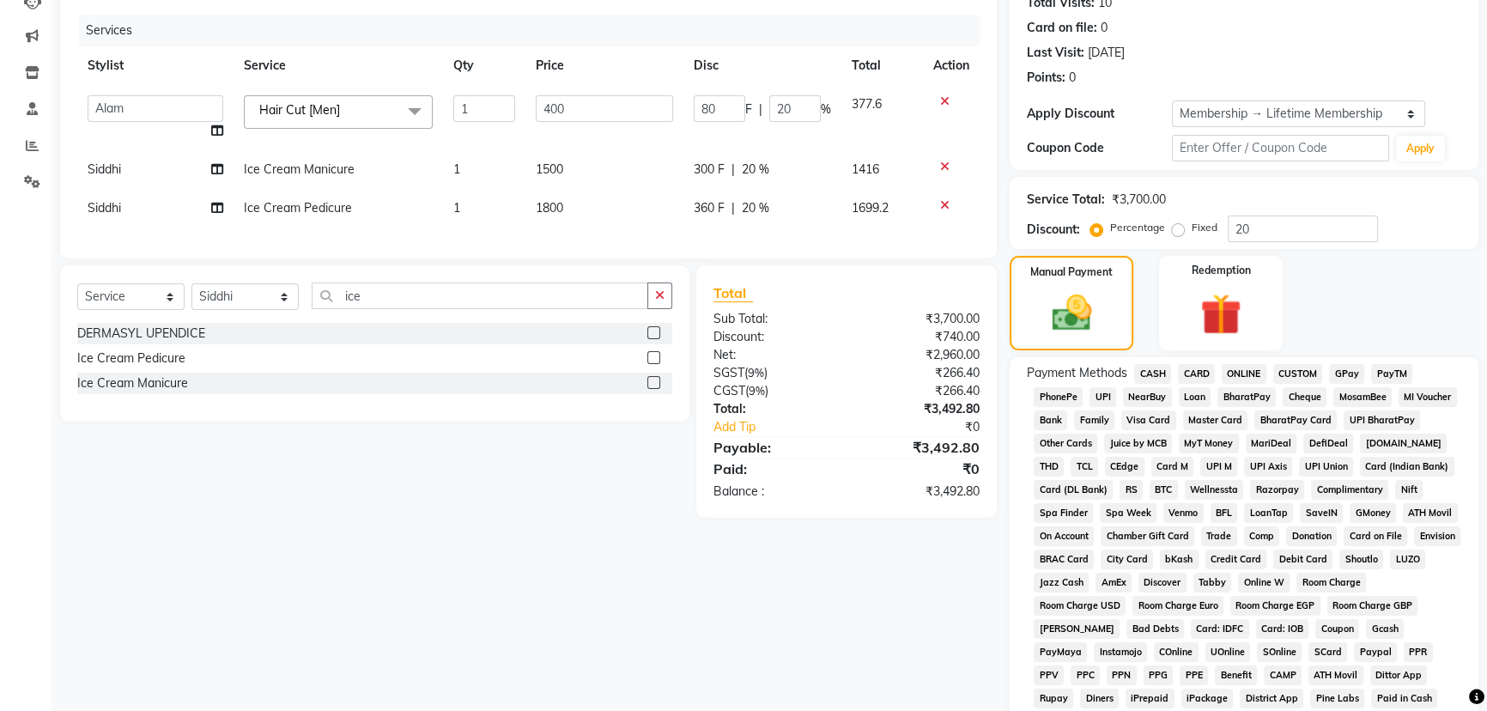
click at [1051, 393] on span "PhonePe" at bounding box center [1058, 397] width 49 height 20
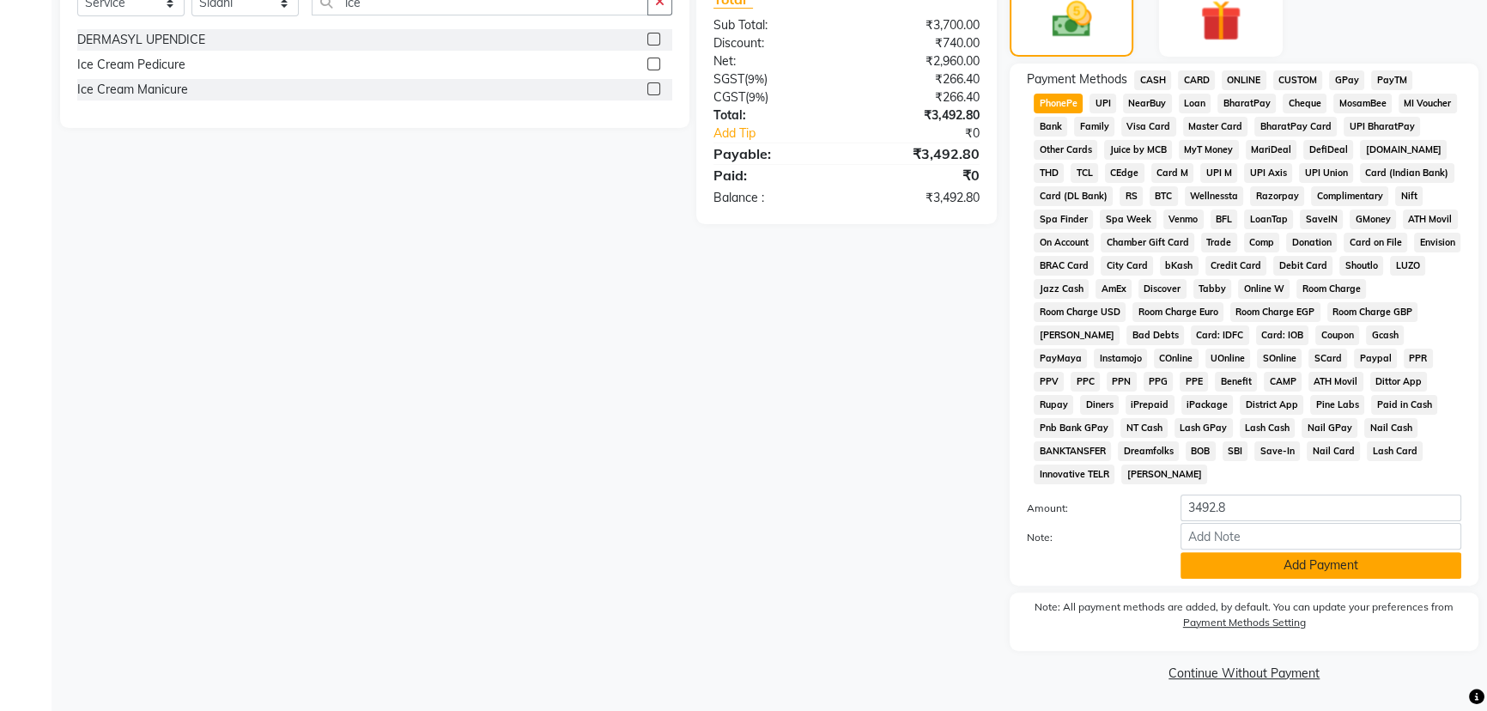
click at [1257, 562] on button "Add Payment" at bounding box center [1321, 565] width 281 height 27
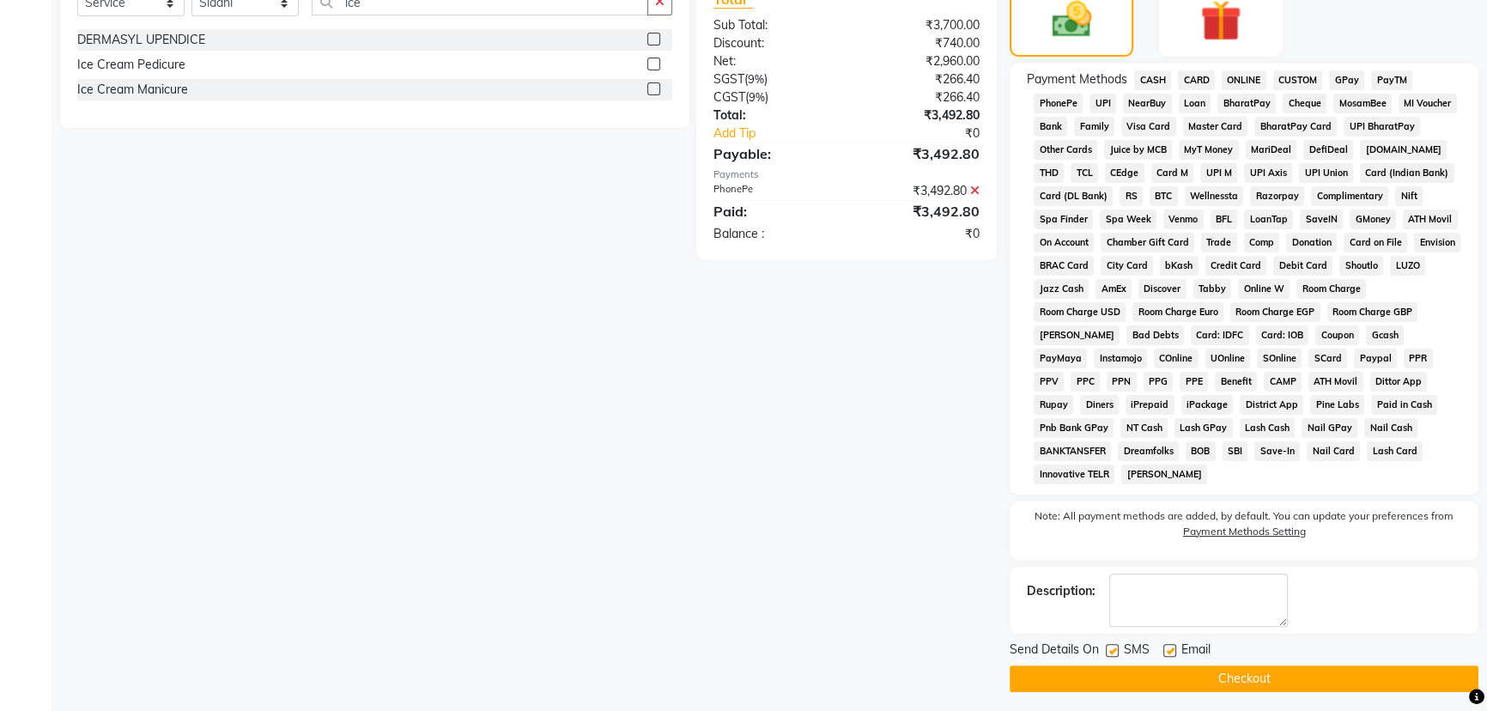
scroll to position [497, 0]
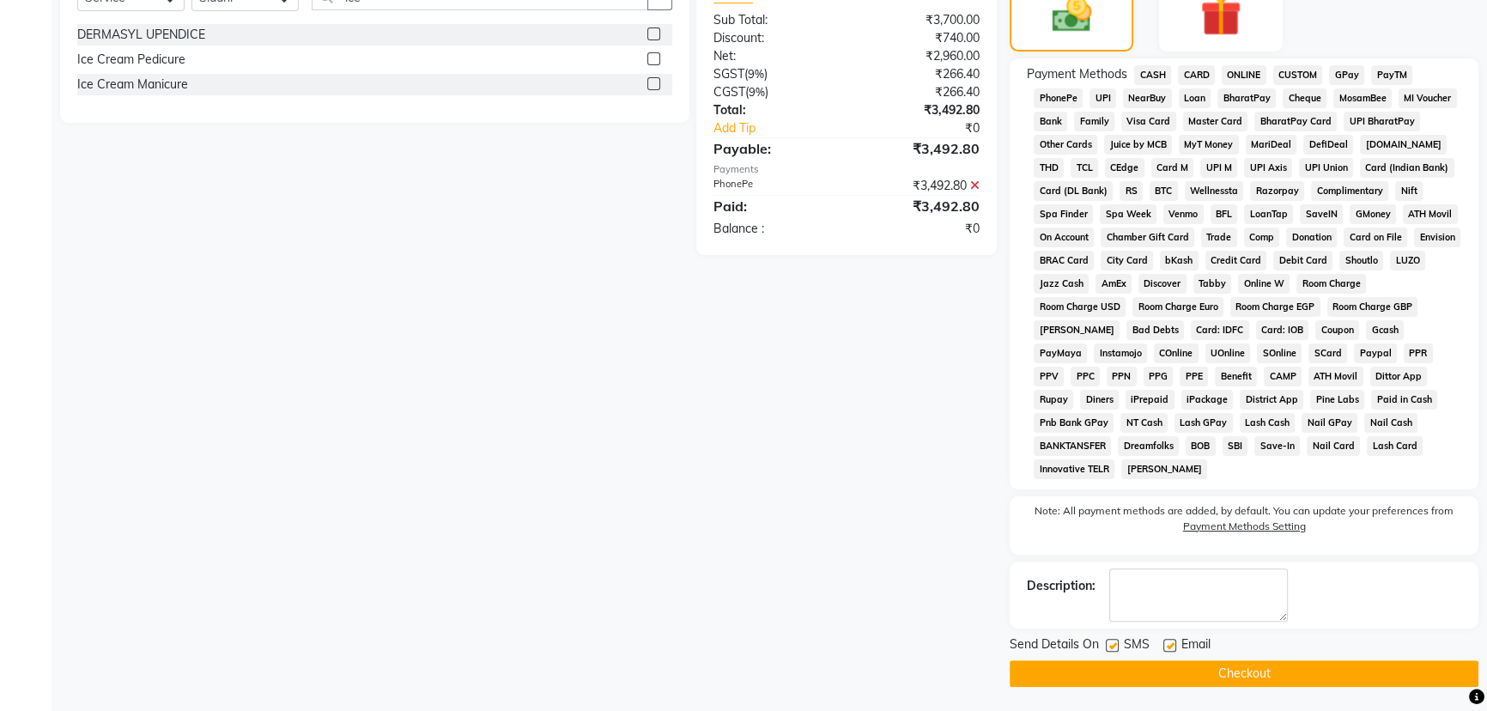
click at [1235, 671] on button "Checkout" at bounding box center [1244, 673] width 469 height 27
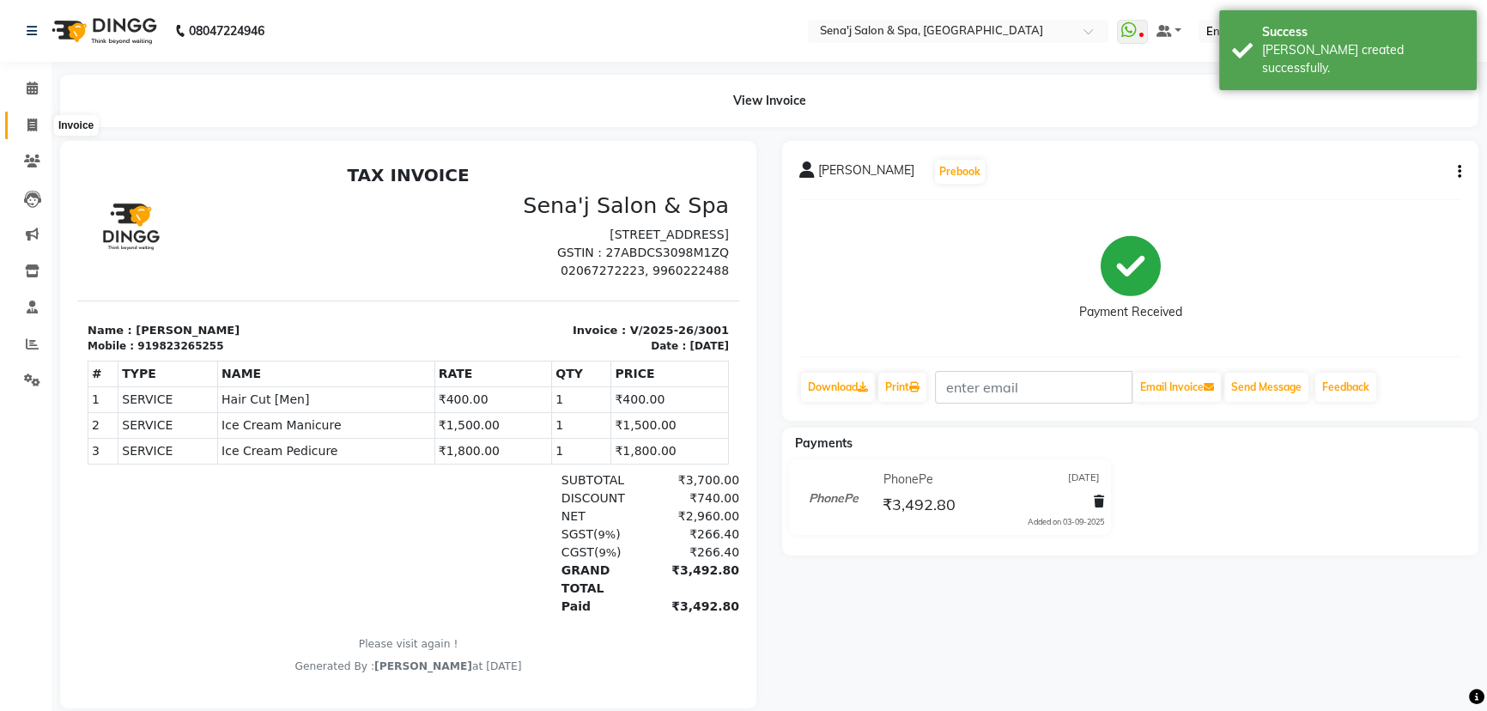
click at [29, 124] on icon at bounding box center [31, 124] width 9 height 13
select select "447"
select select "service"
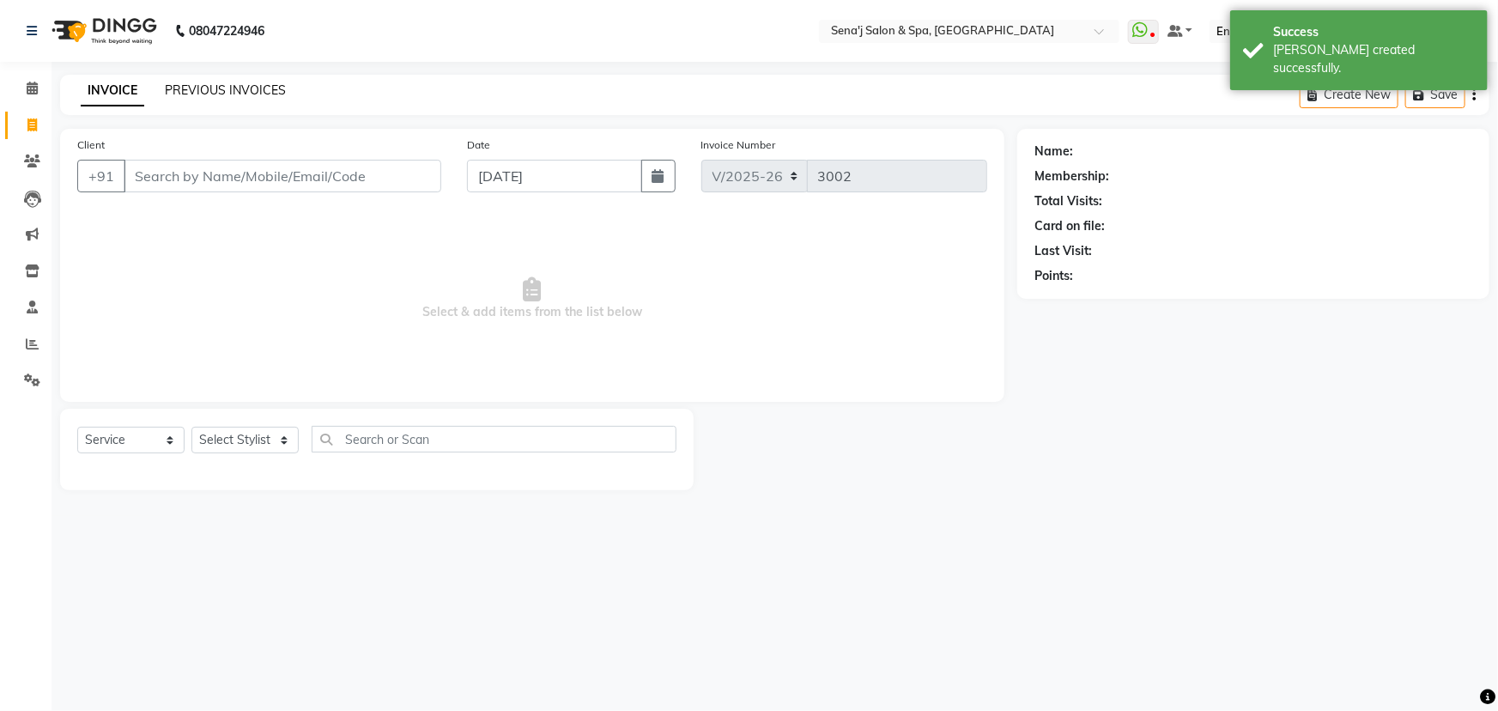
click at [221, 84] on link "PREVIOUS INVOICES" at bounding box center [225, 89] width 121 height 15
